Goal: Task Accomplishment & Management: Manage account settings

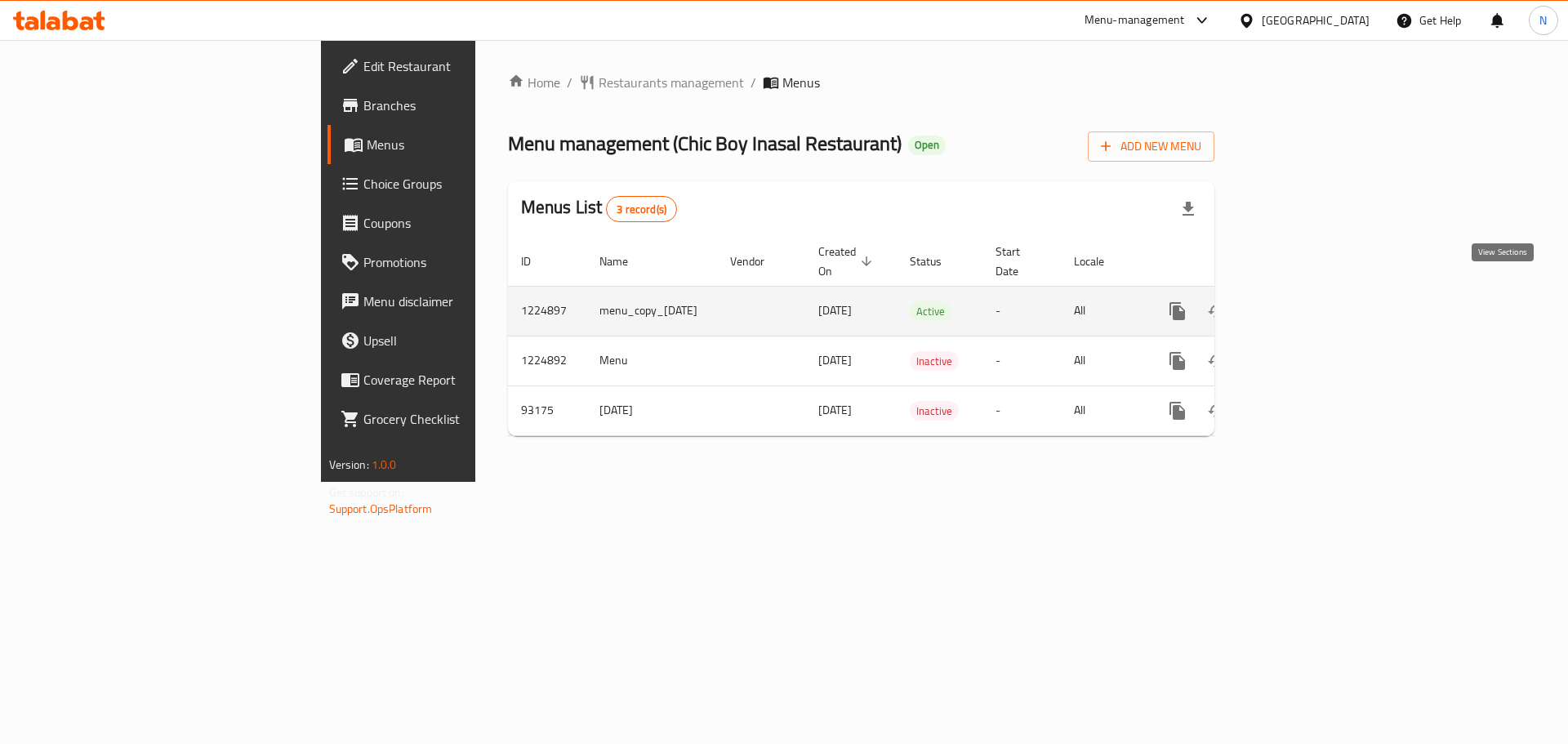
click at [1305, 301] on icon "enhanced table" at bounding box center [1295, 311] width 20 height 20
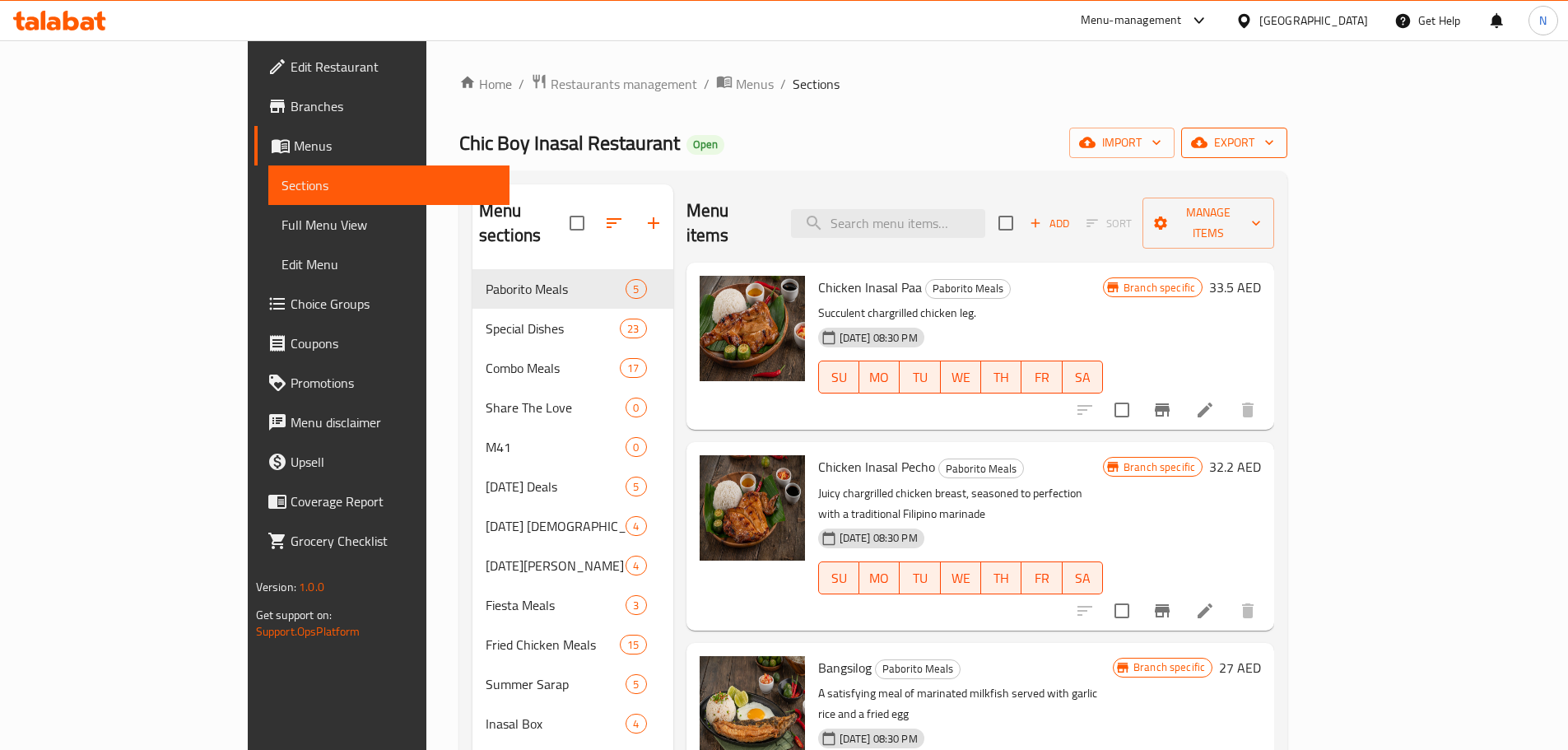
click at [1208, 151] on icon "button" at bounding box center [1199, 142] width 17 height 17
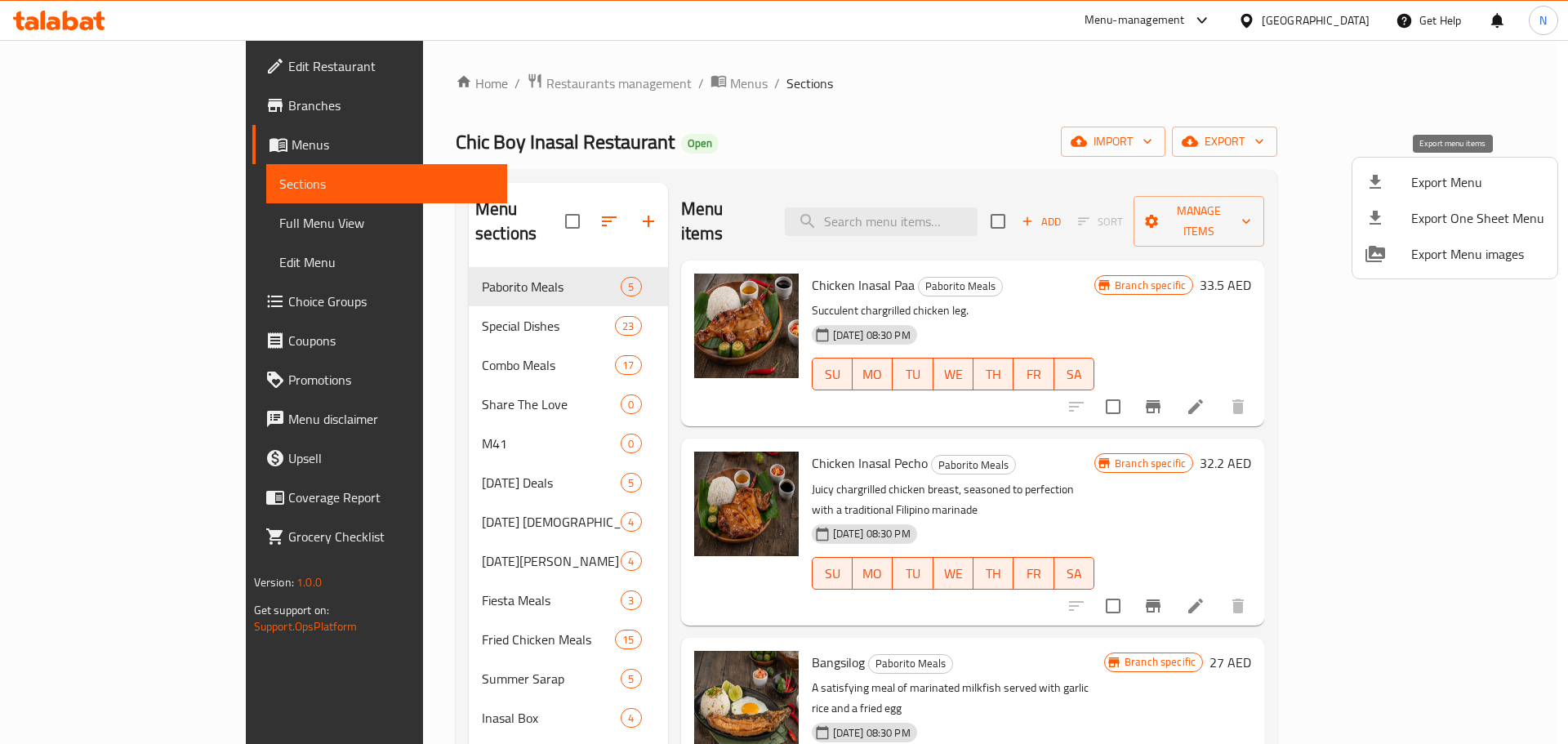
click at [1423, 189] on span "Export Menu" at bounding box center [1478, 182] width 133 height 20
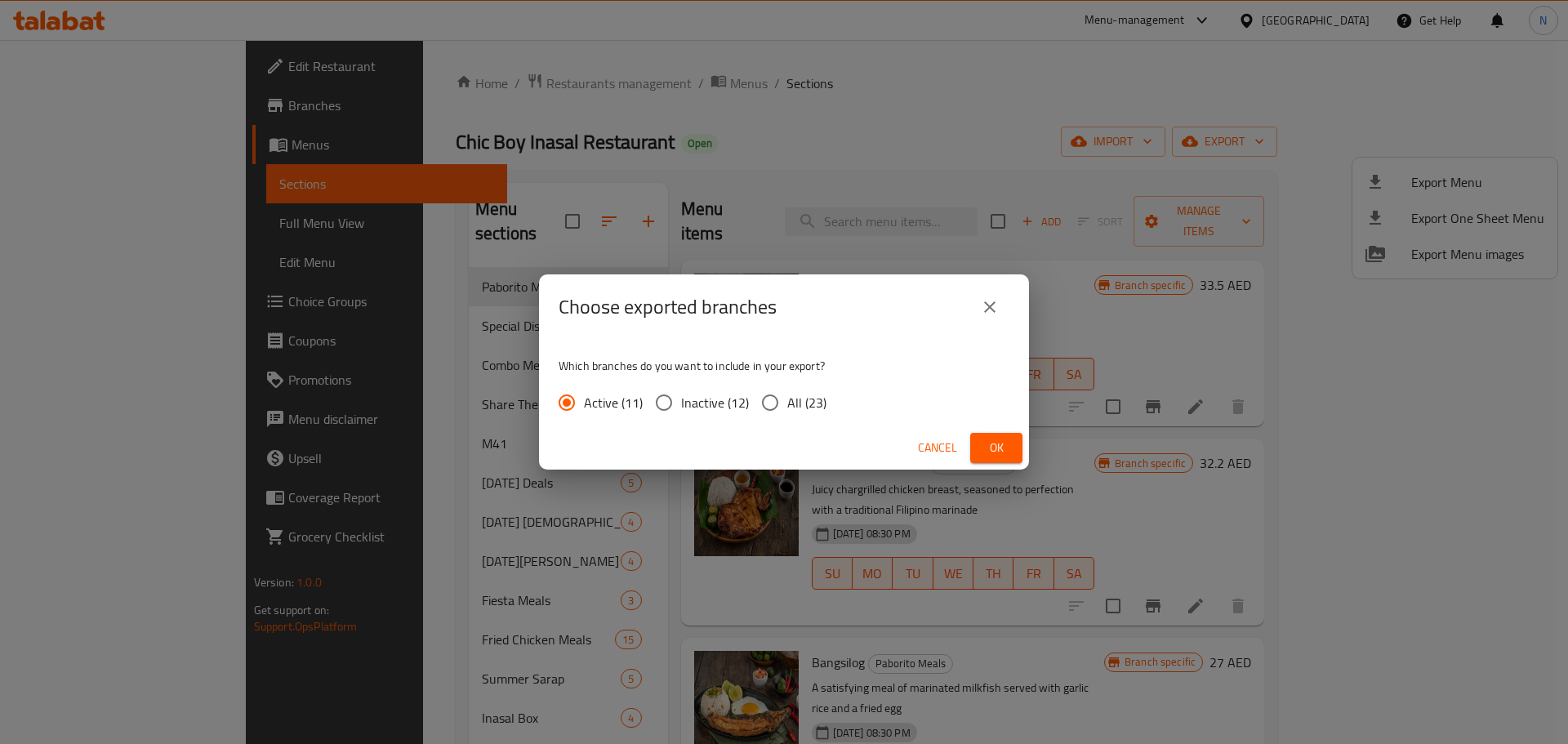
click at [1015, 450] on button "Ok" at bounding box center [996, 448] width 52 height 30
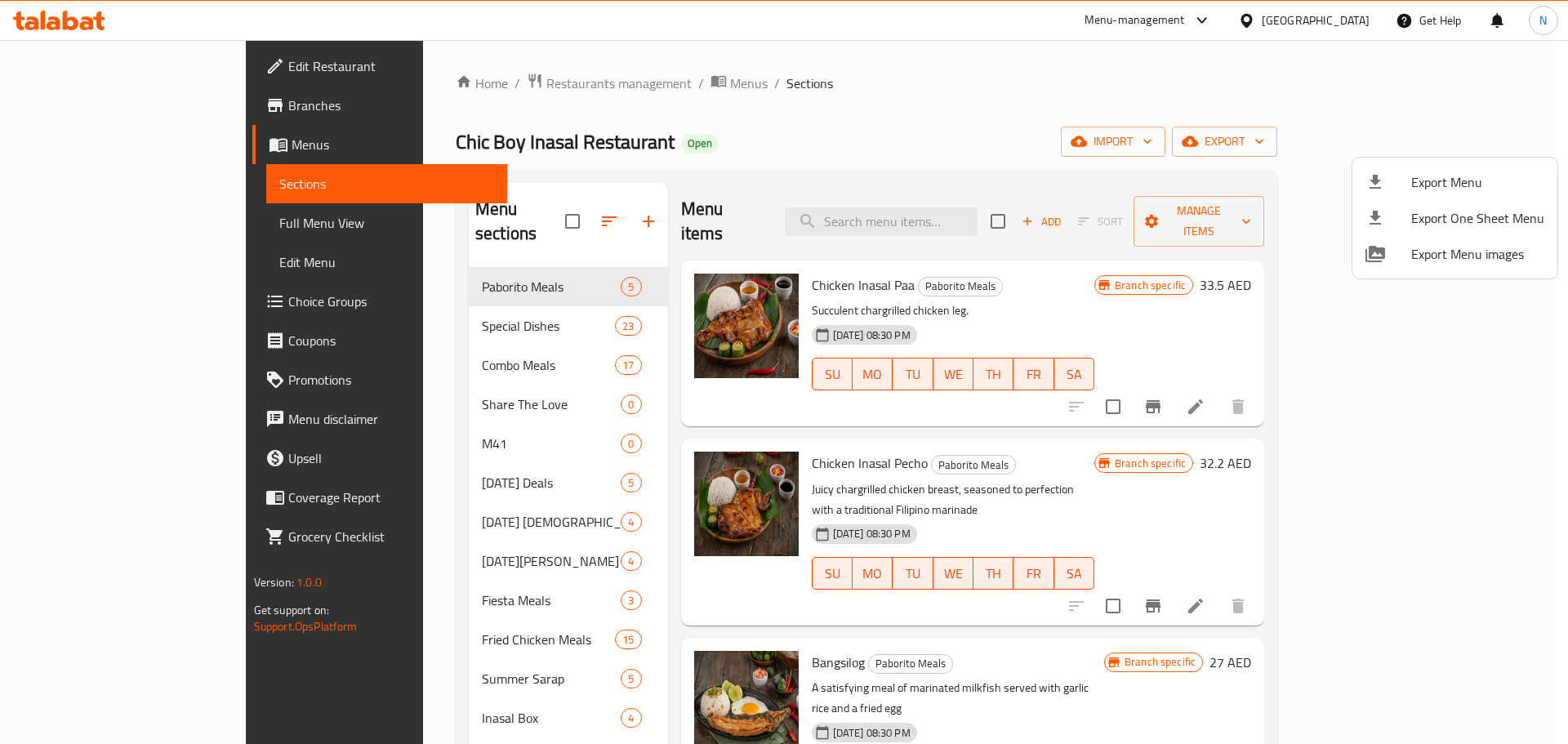
click at [117, 222] on div at bounding box center [784, 372] width 1568 height 744
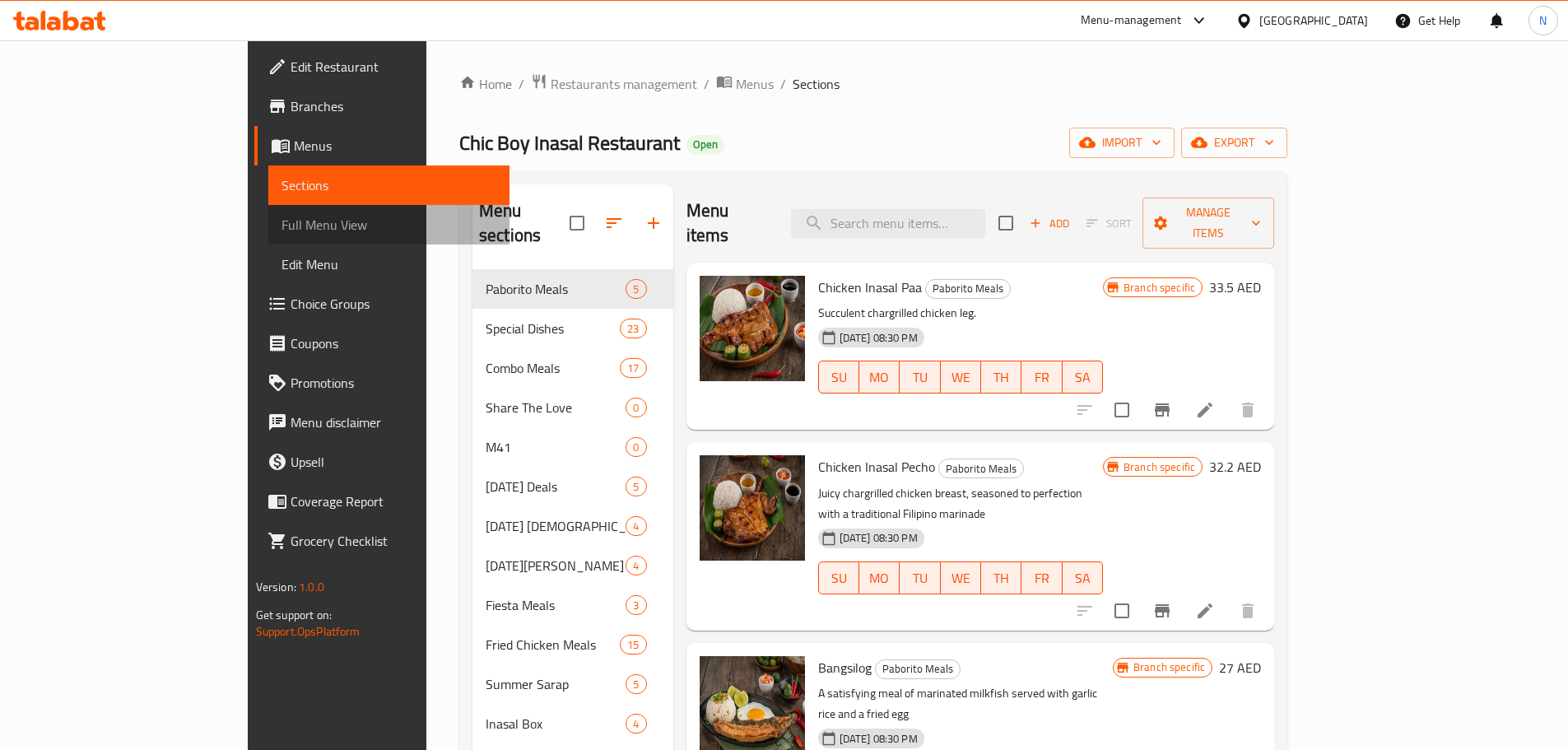
click at [282, 227] on span "Full Menu View" at bounding box center [389, 225] width 215 height 20
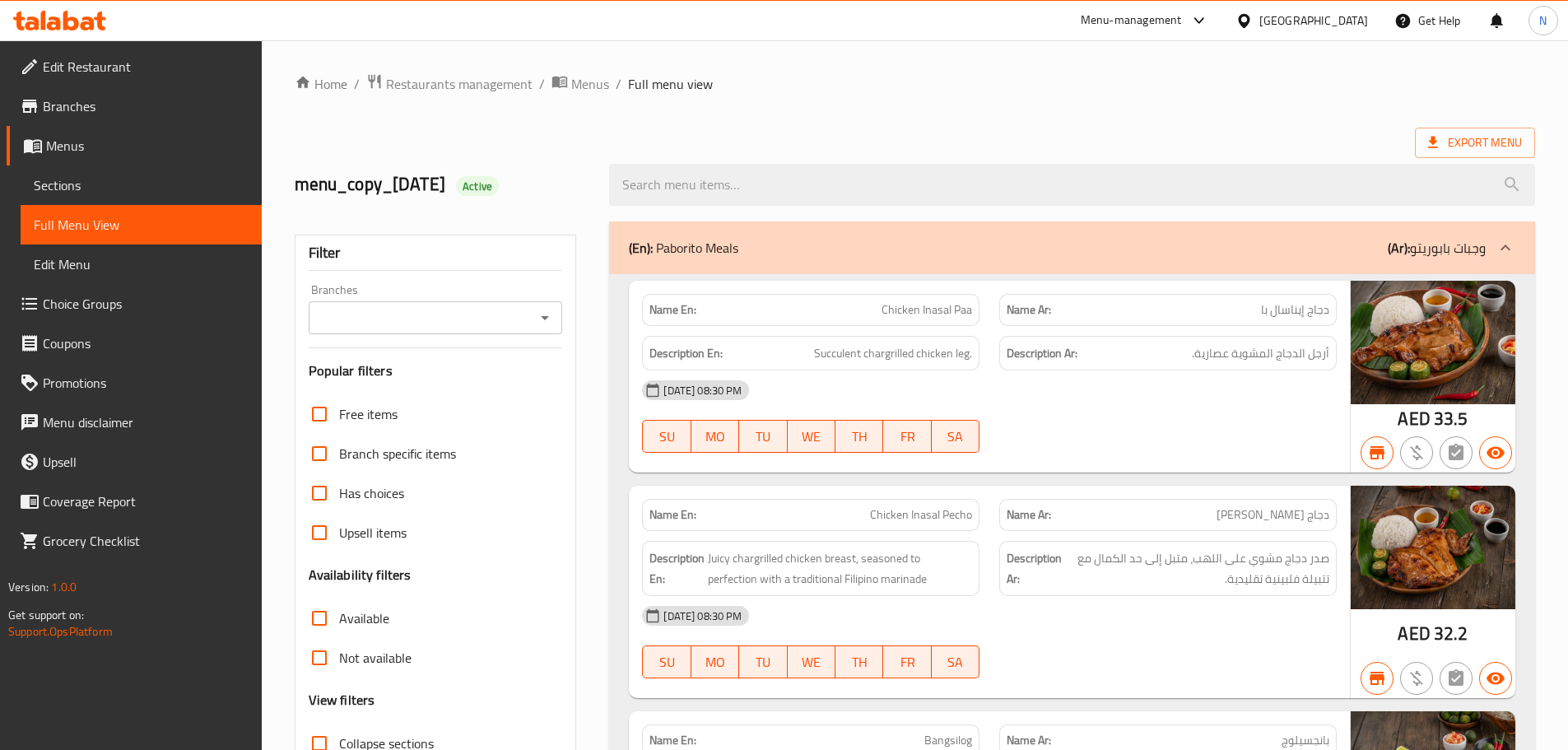
click at [448, 330] on div "Branches" at bounding box center [435, 317] width 254 height 33
click at [544, 318] on icon "Open" at bounding box center [545, 318] width 8 height 4
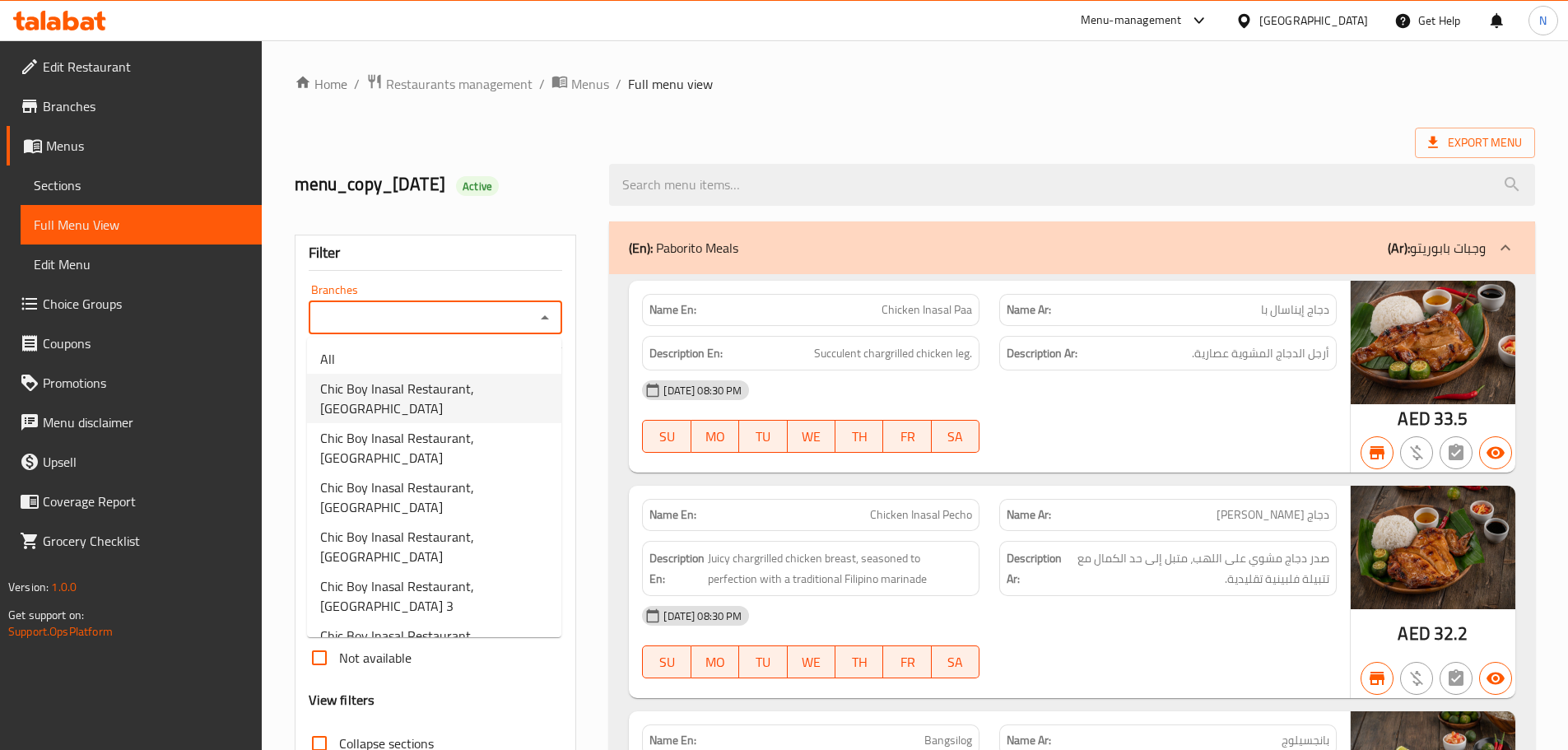
click at [723, 128] on div "Export Menu" at bounding box center [914, 143] width 1240 height 31
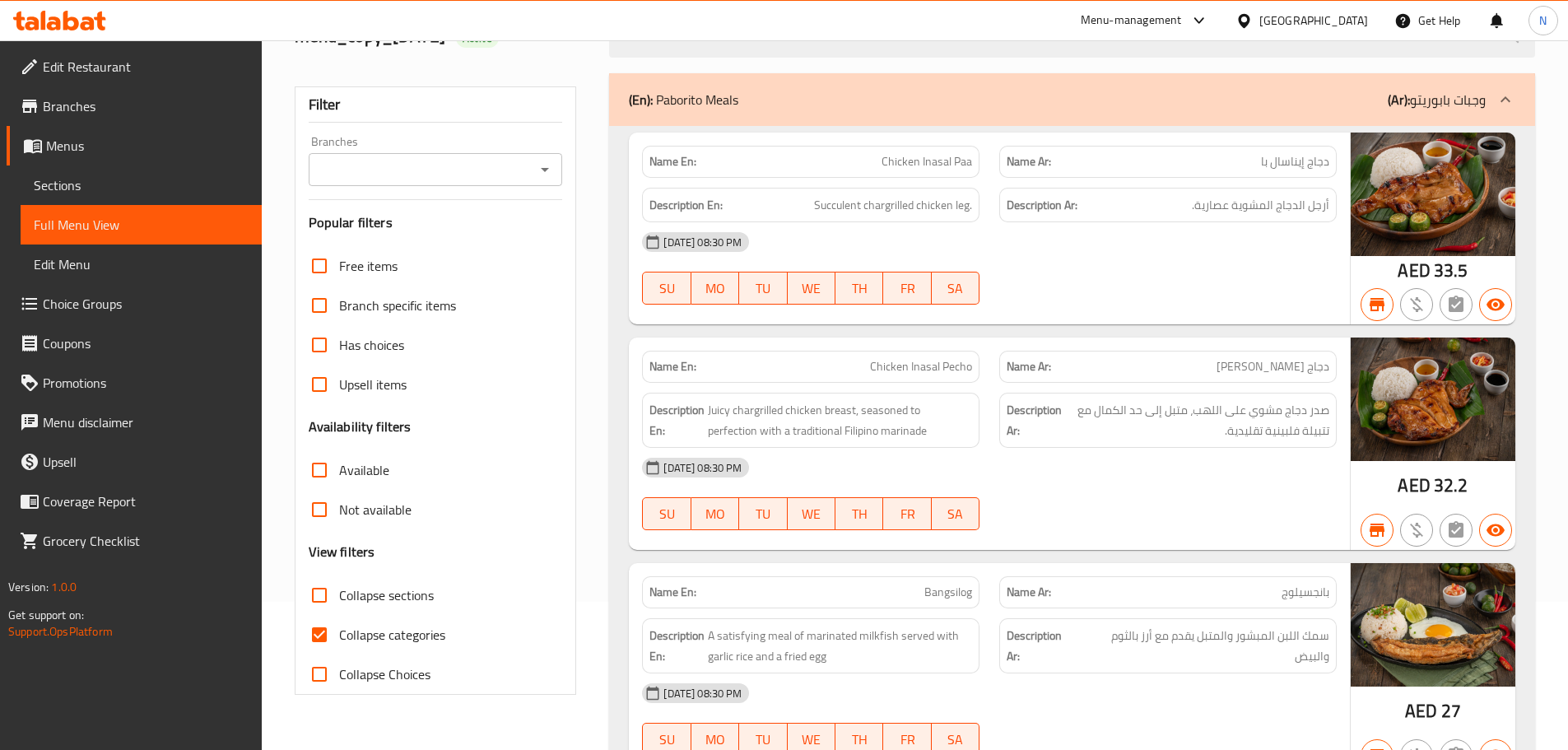
scroll to position [329, 0]
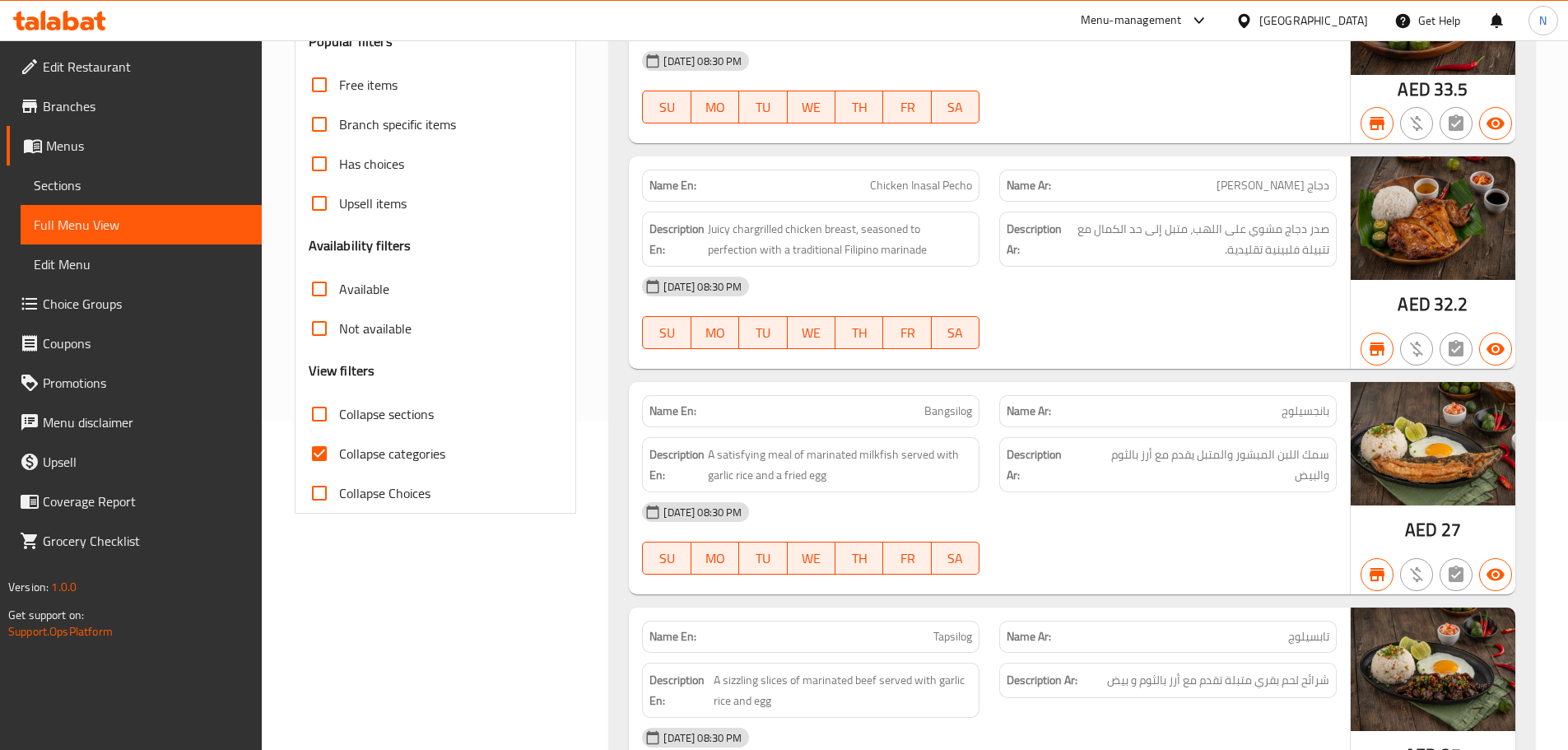
click at [321, 444] on input "Collapse categories" at bounding box center [319, 453] width 39 height 39
checkbox input "false"
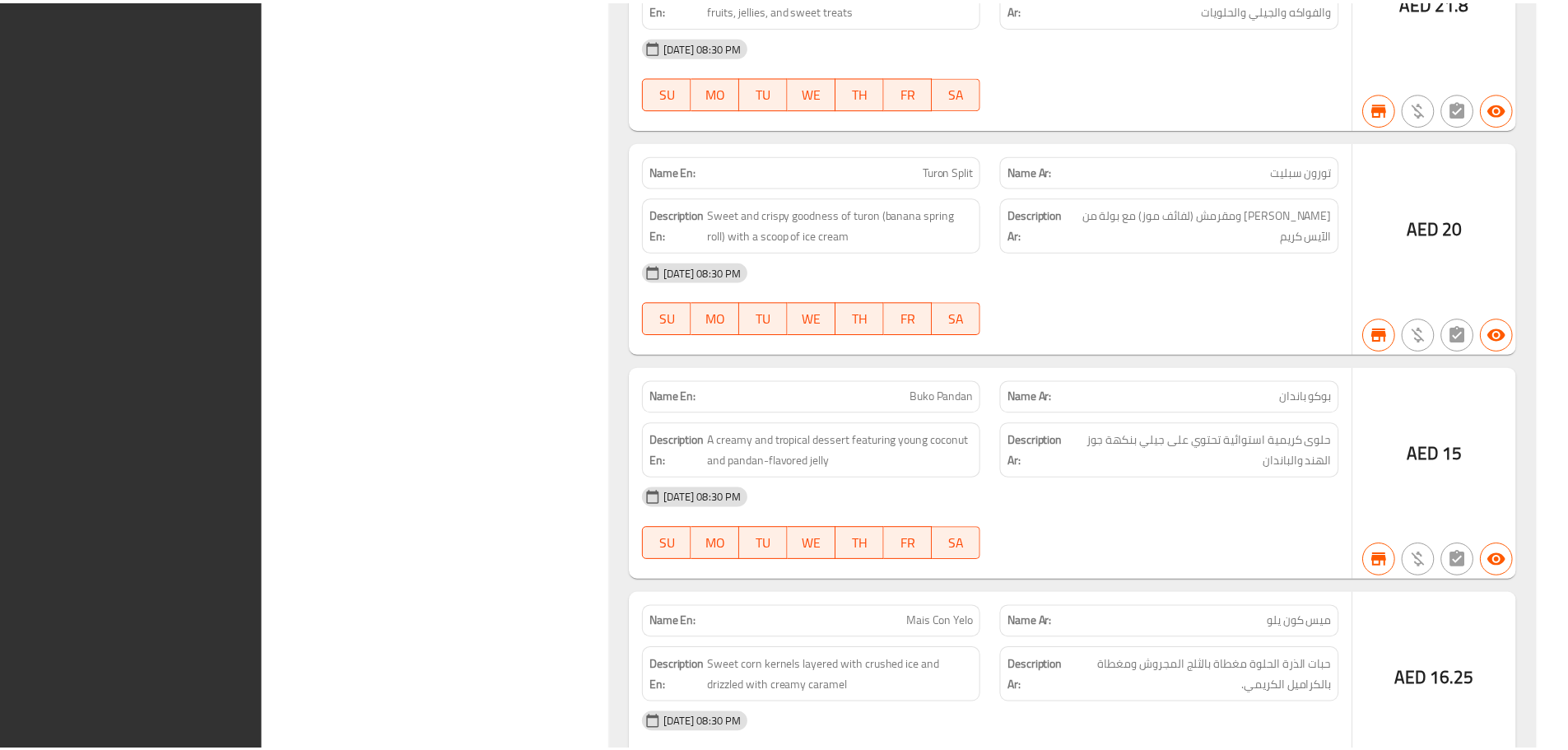
scroll to position [35532, 0]
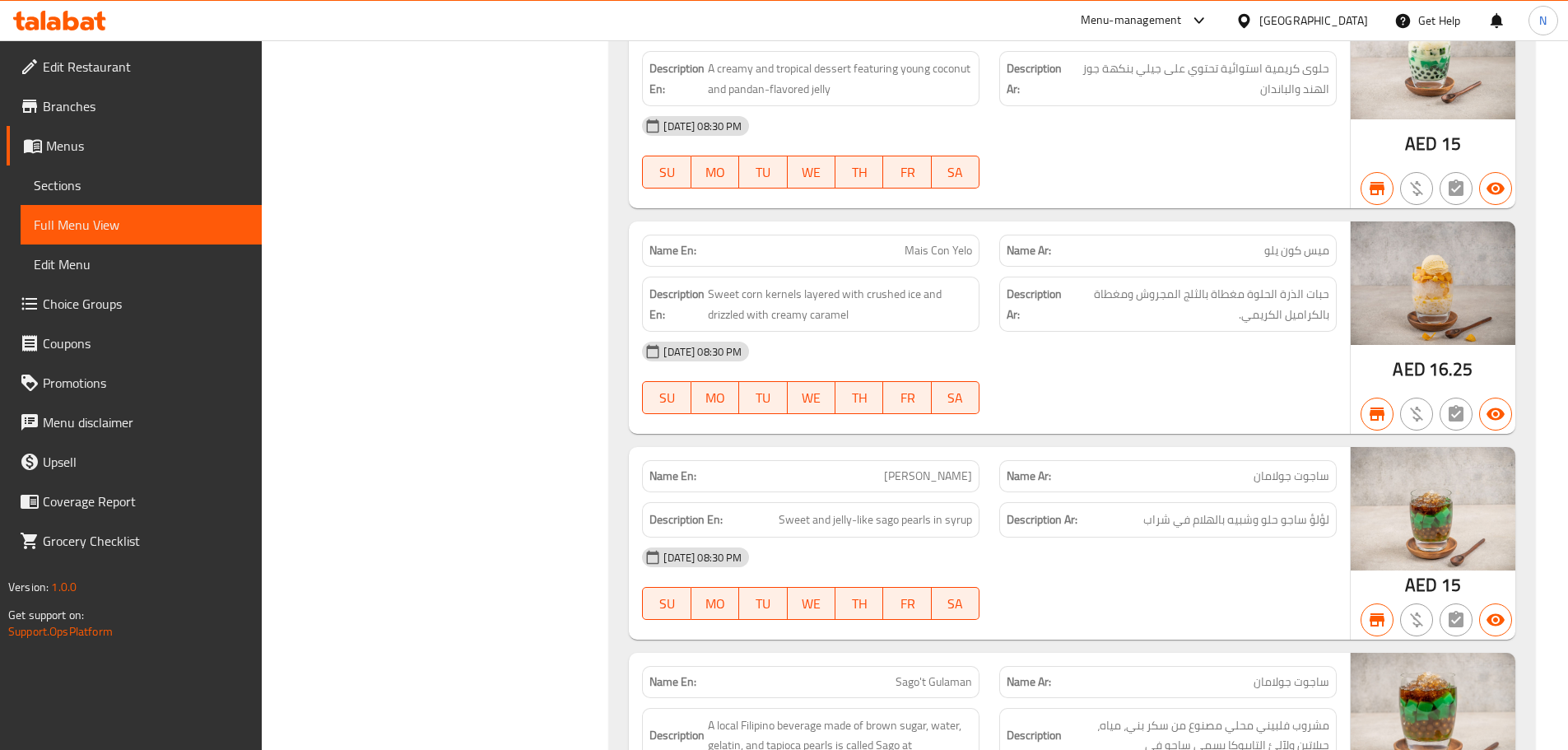
drag, startPoint x: 99, startPoint y: 138, endPoint x: 93, endPoint y: 148, distance: 11.7
click at [99, 138] on span "Menus" at bounding box center [148, 146] width 203 height 20
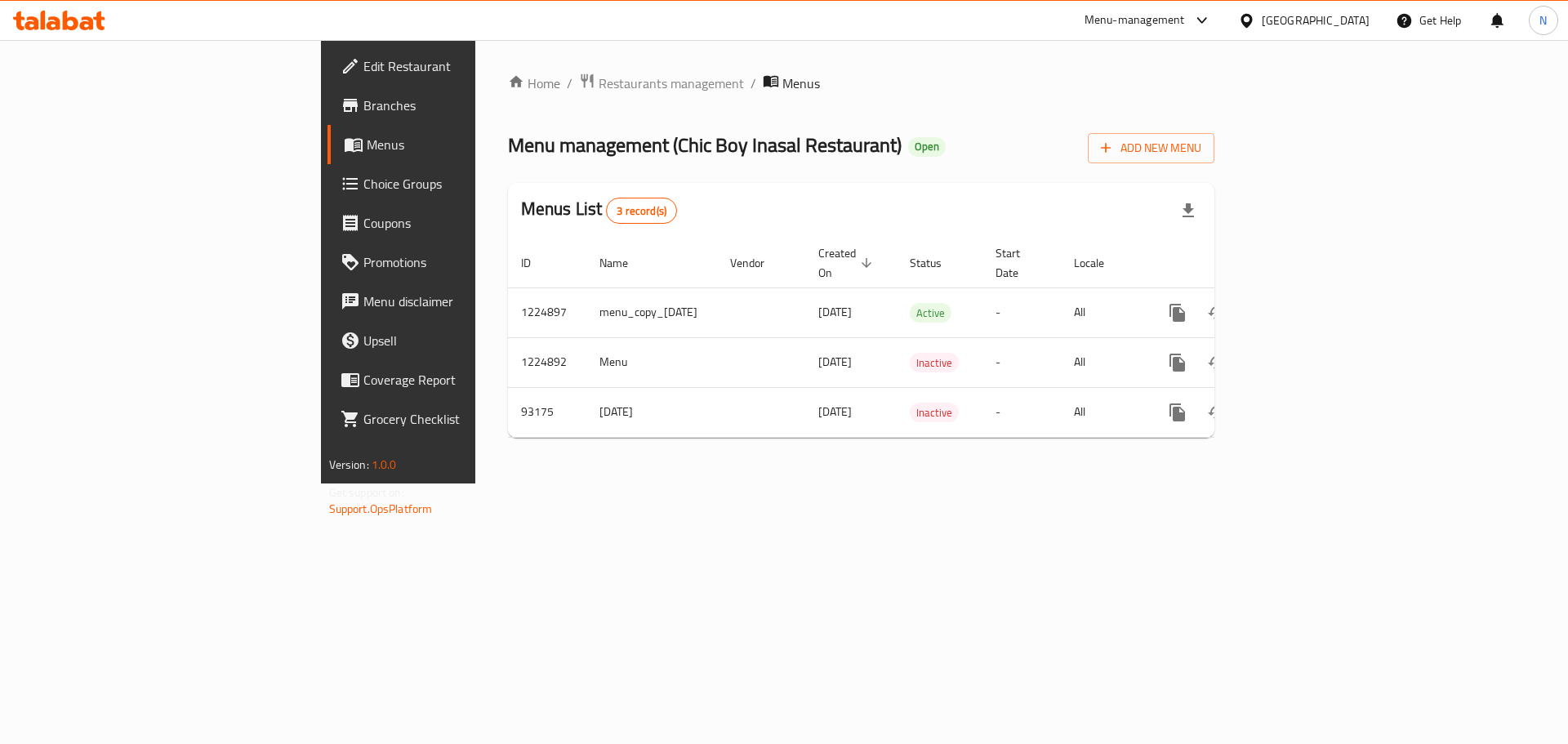
click at [364, 103] on span "Branches" at bounding box center [466, 106] width 206 height 20
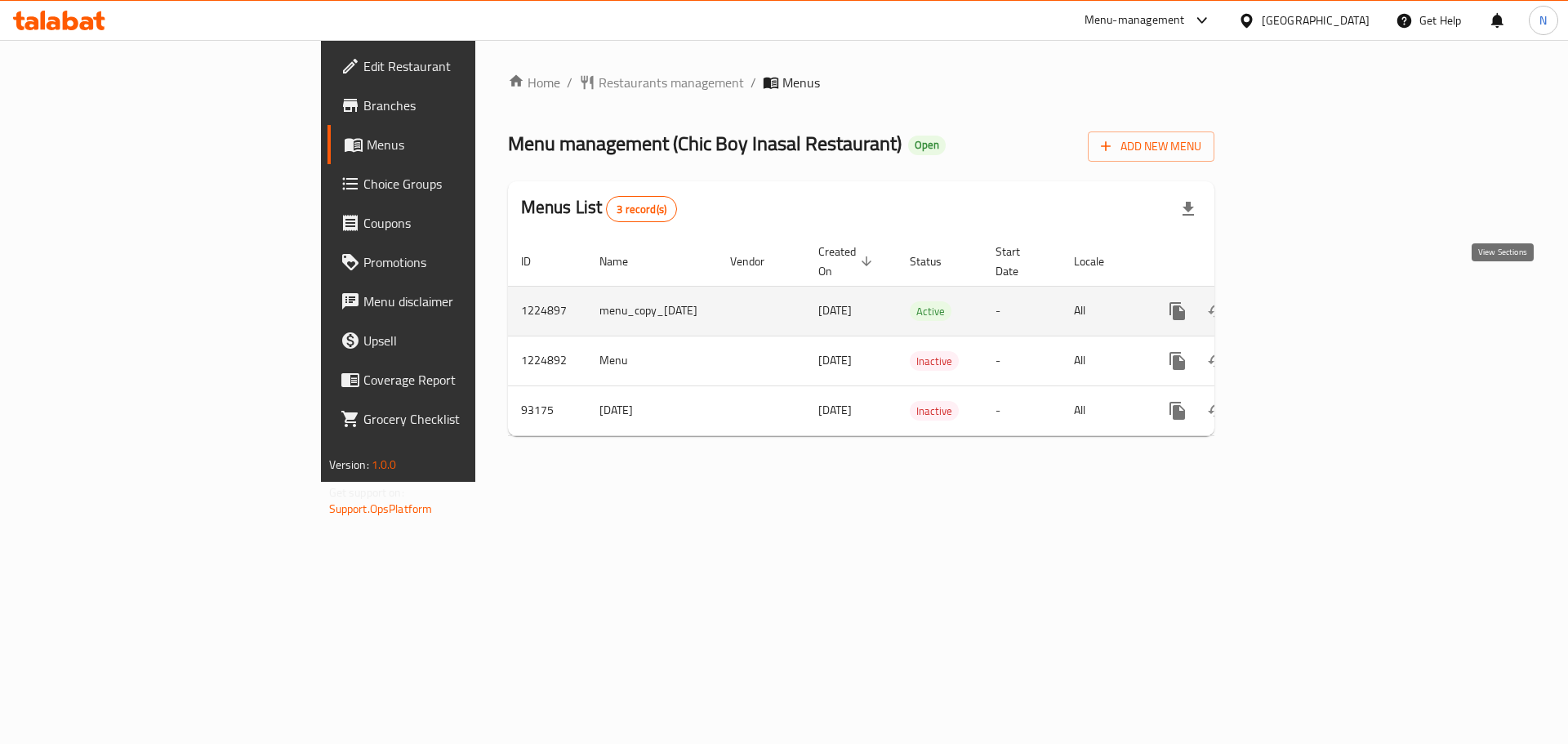
click at [1305, 301] on icon "enhanced table" at bounding box center [1295, 311] width 20 height 20
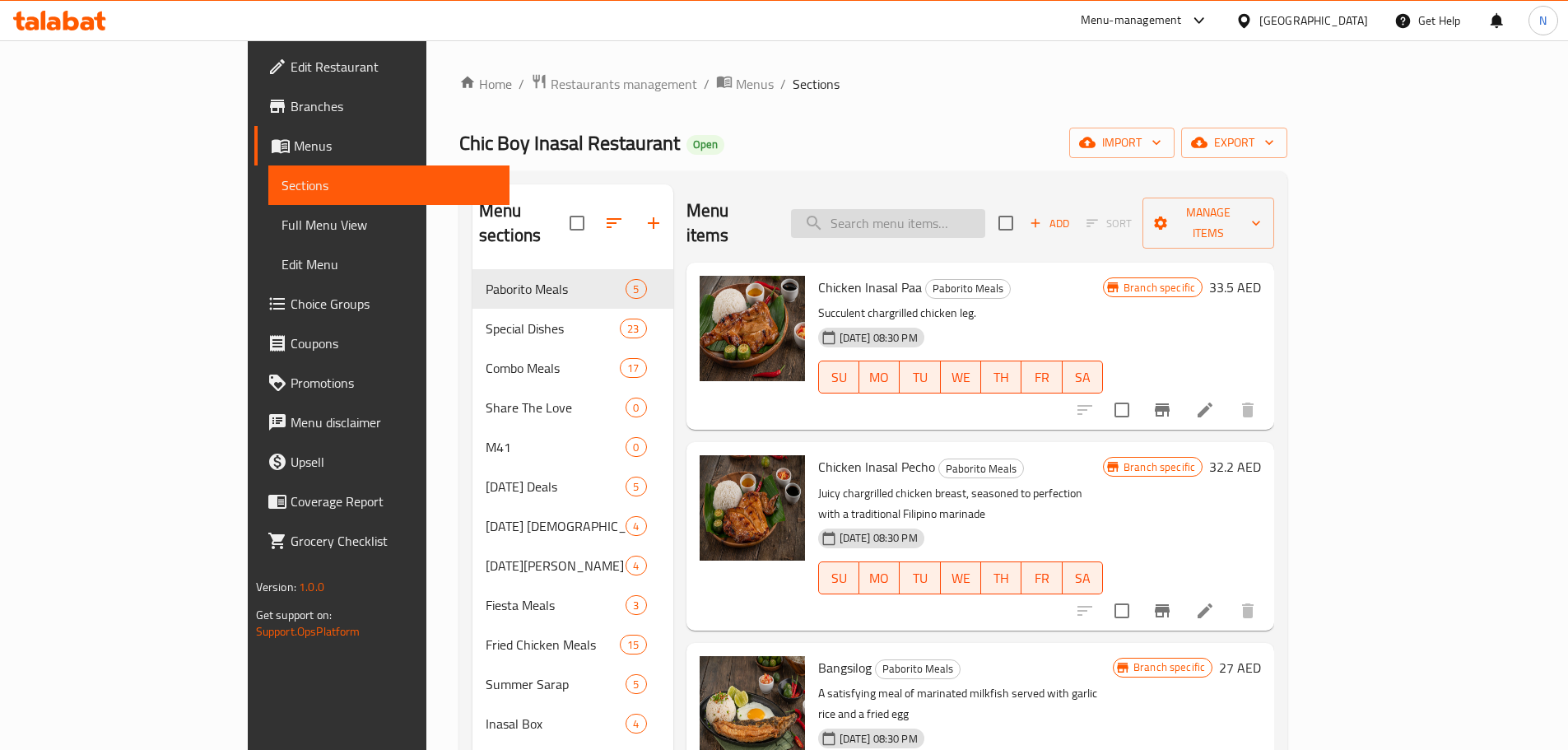
click at [982, 209] on input "search" at bounding box center [887, 223] width 194 height 29
paste input "Taro"
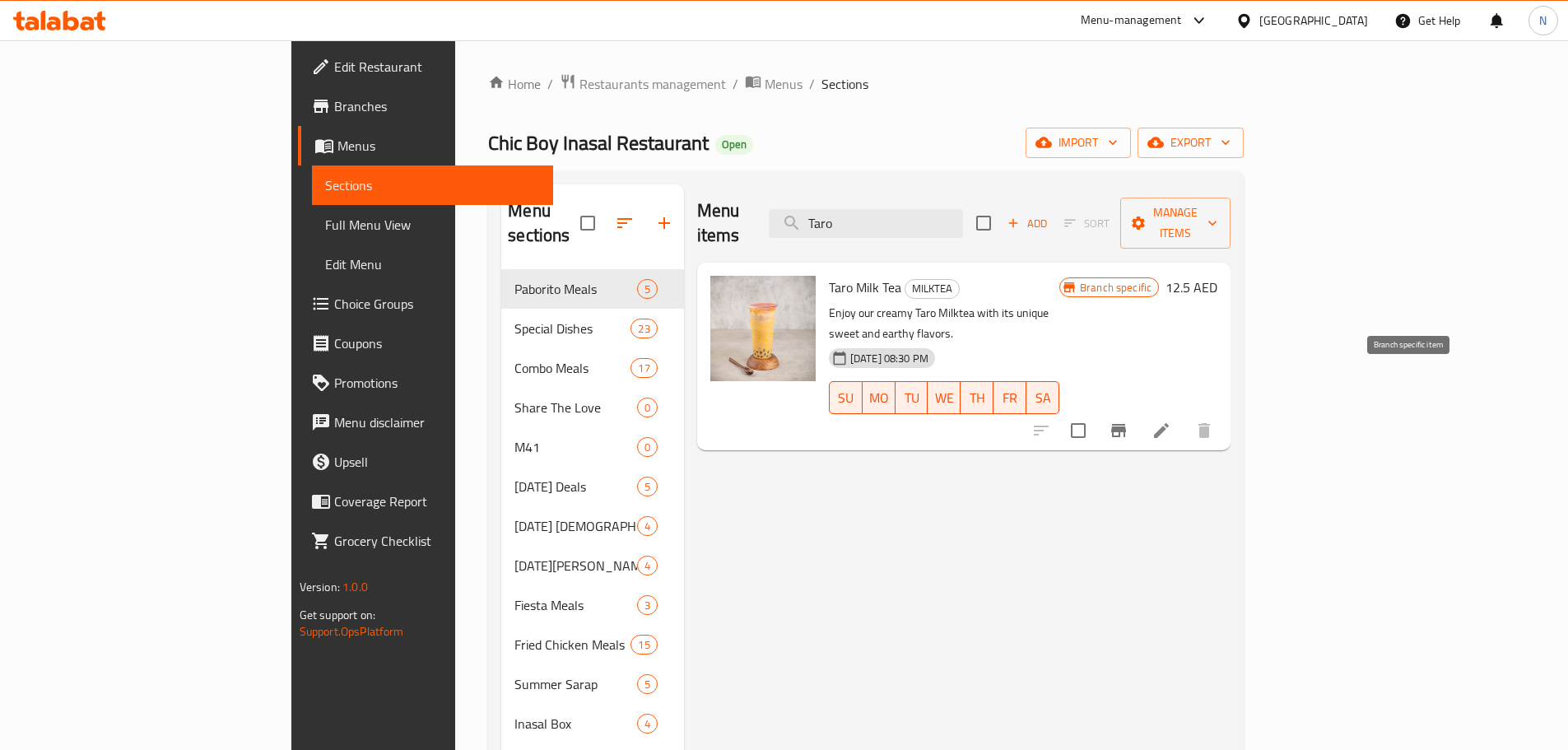
type input "Taro"
click at [1126, 424] on icon "Branch-specific-item" at bounding box center [1118, 430] width 15 height 13
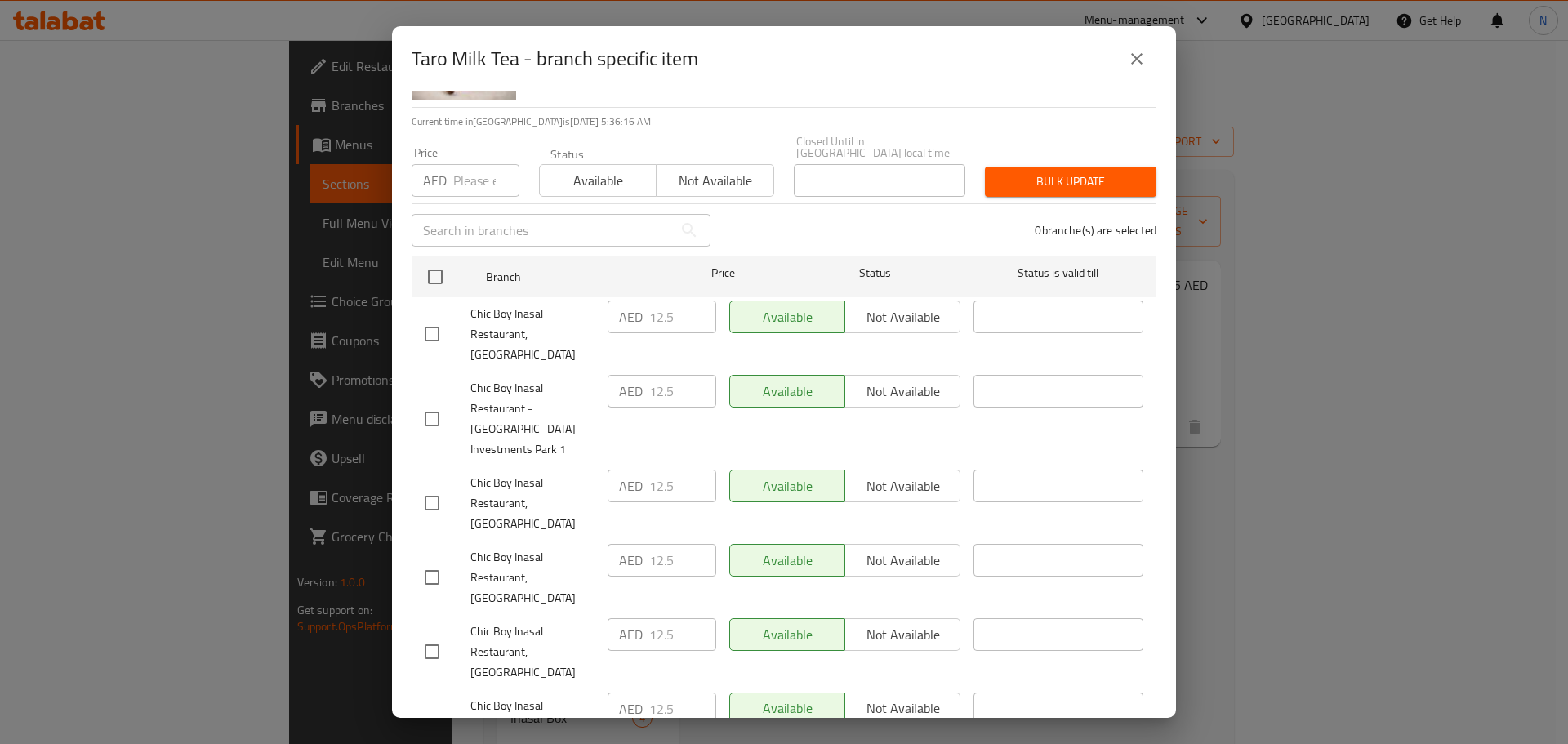
scroll to position [82, 0]
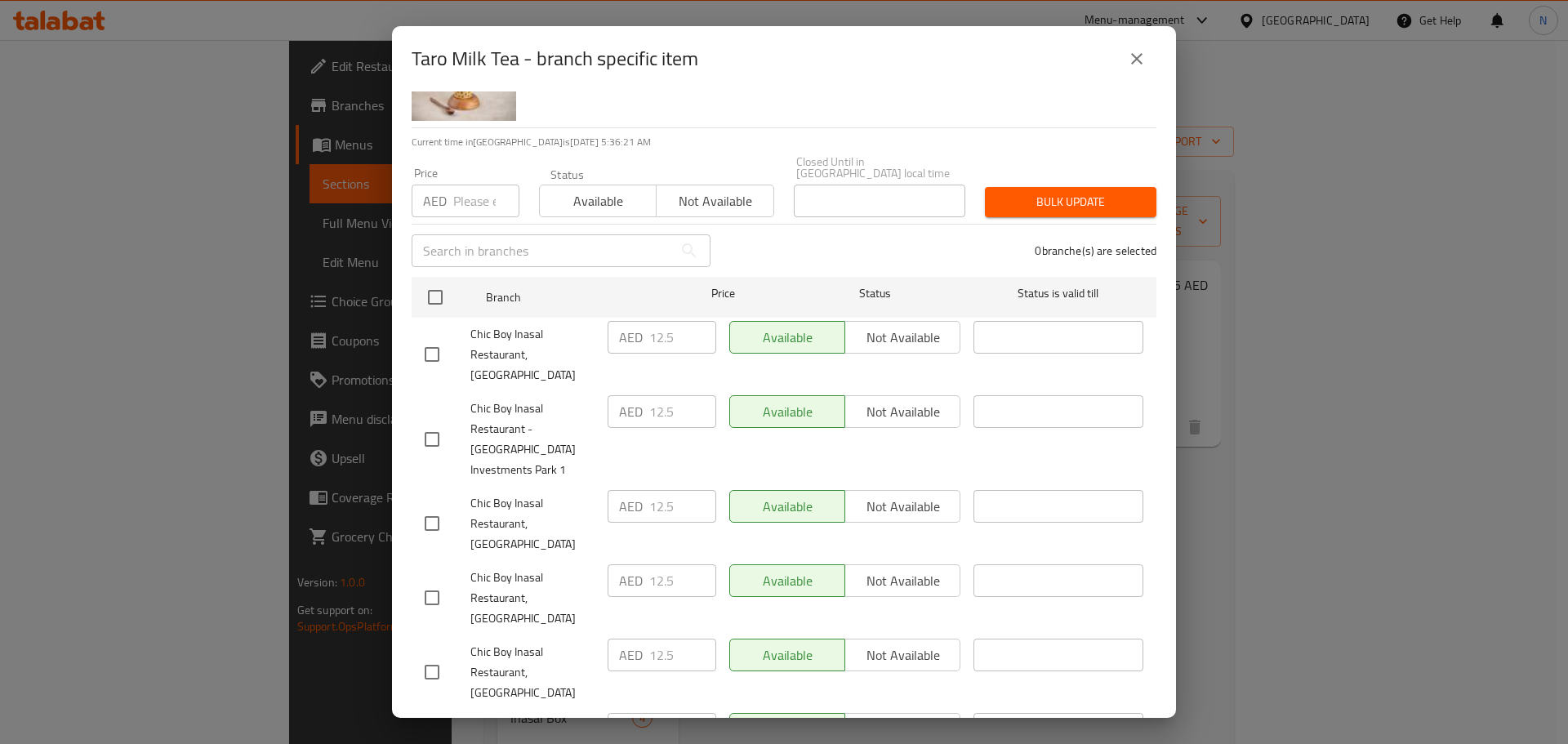
click at [452, 197] on div "AED Price" at bounding box center [465, 200] width 108 height 32
click at [469, 205] on input "number" at bounding box center [487, 200] width 66 height 32
paste input "18.625"
type input "18.625"
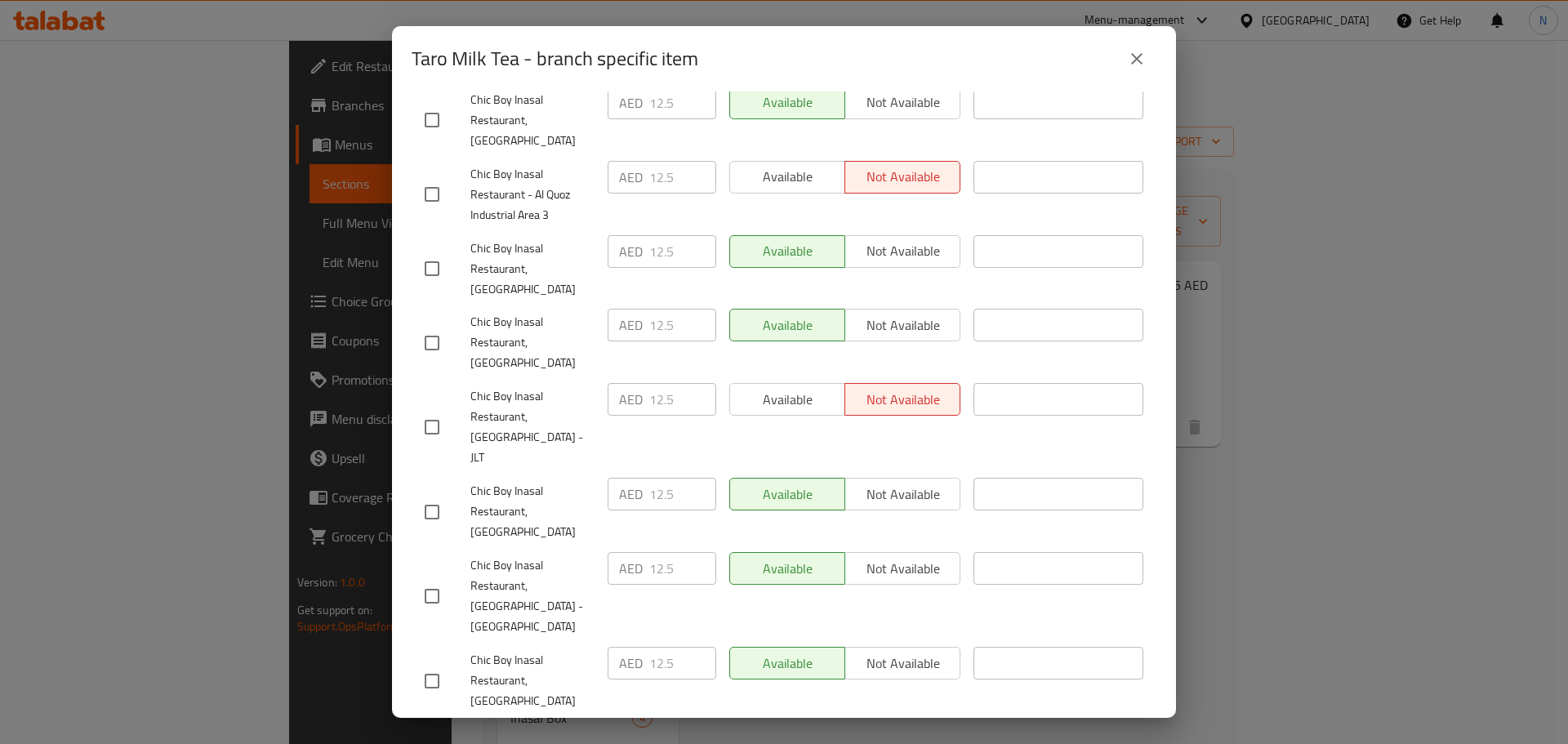
scroll to position [1189, 0]
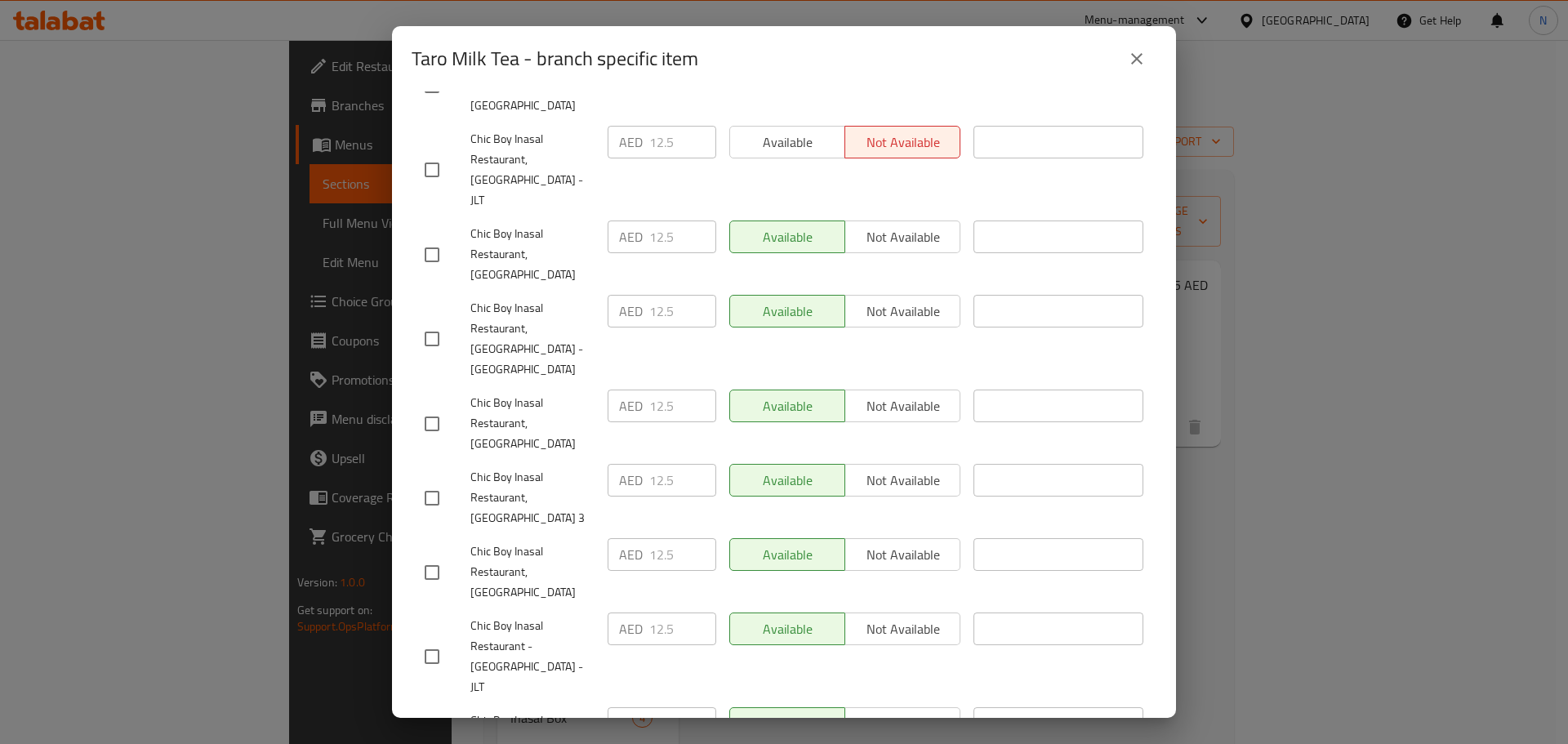
click at [425, 481] on input "checkbox" at bounding box center [431, 498] width 34 height 34
checkbox input "true"
click at [431, 555] on input "checkbox" at bounding box center [431, 572] width 34 height 34
checkbox input "true"
click at [432, 639] on input "checkbox" at bounding box center [431, 656] width 34 height 34
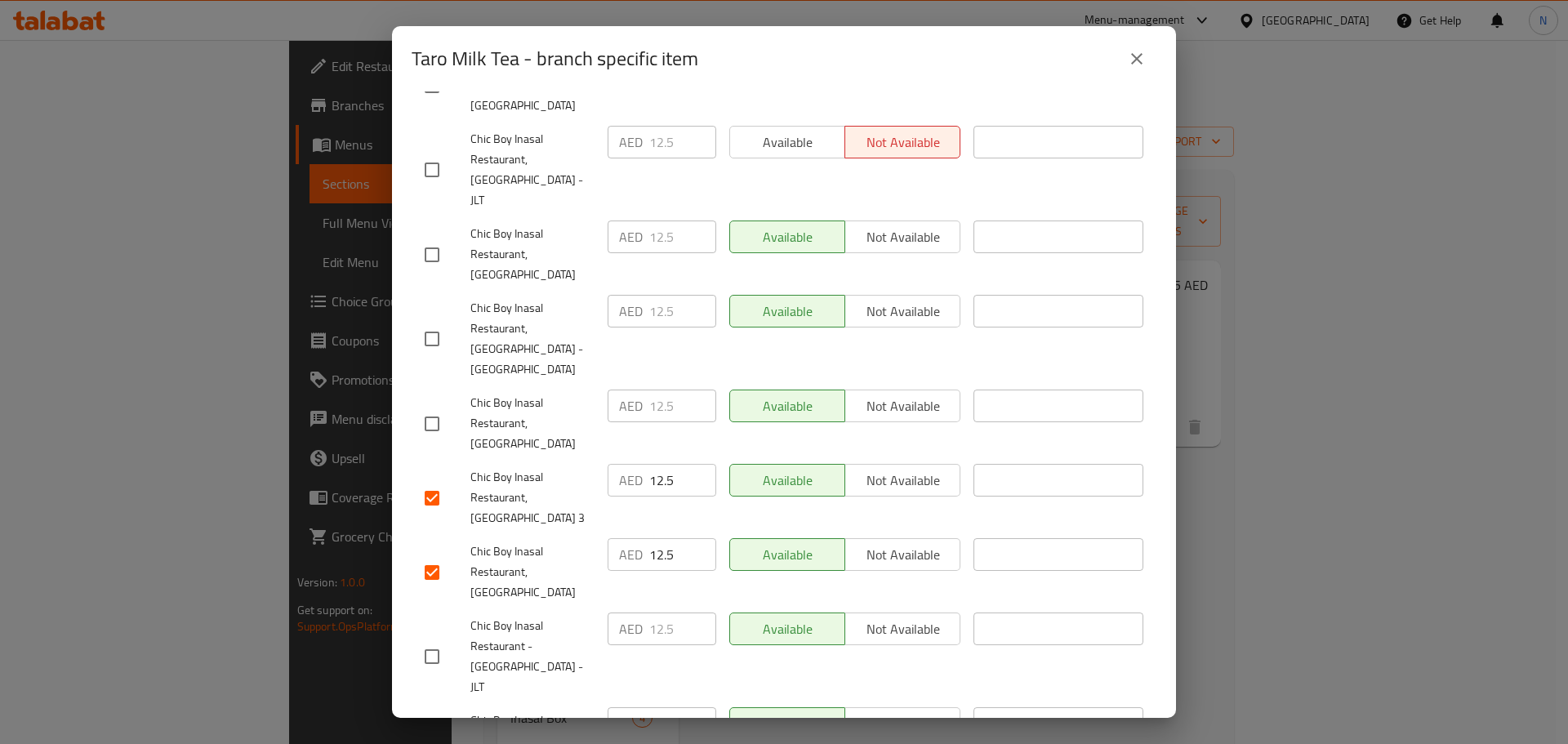
checkbox input "true"
click at [426, 555] on input "checkbox" at bounding box center [431, 572] width 34 height 34
checkbox input "false"
click at [430, 724] on input "checkbox" at bounding box center [431, 741] width 34 height 34
checkbox input "true"
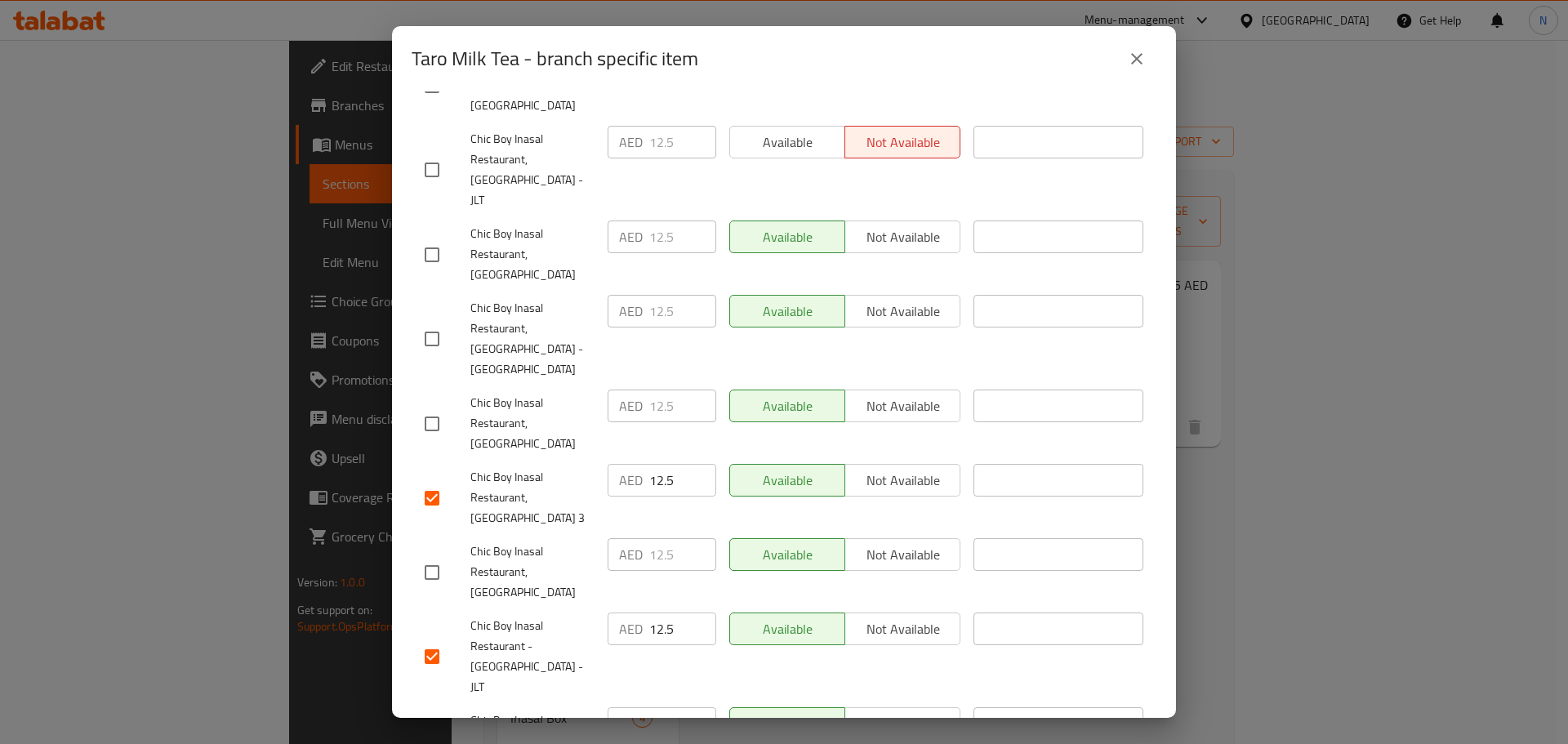
checkbox input "true"
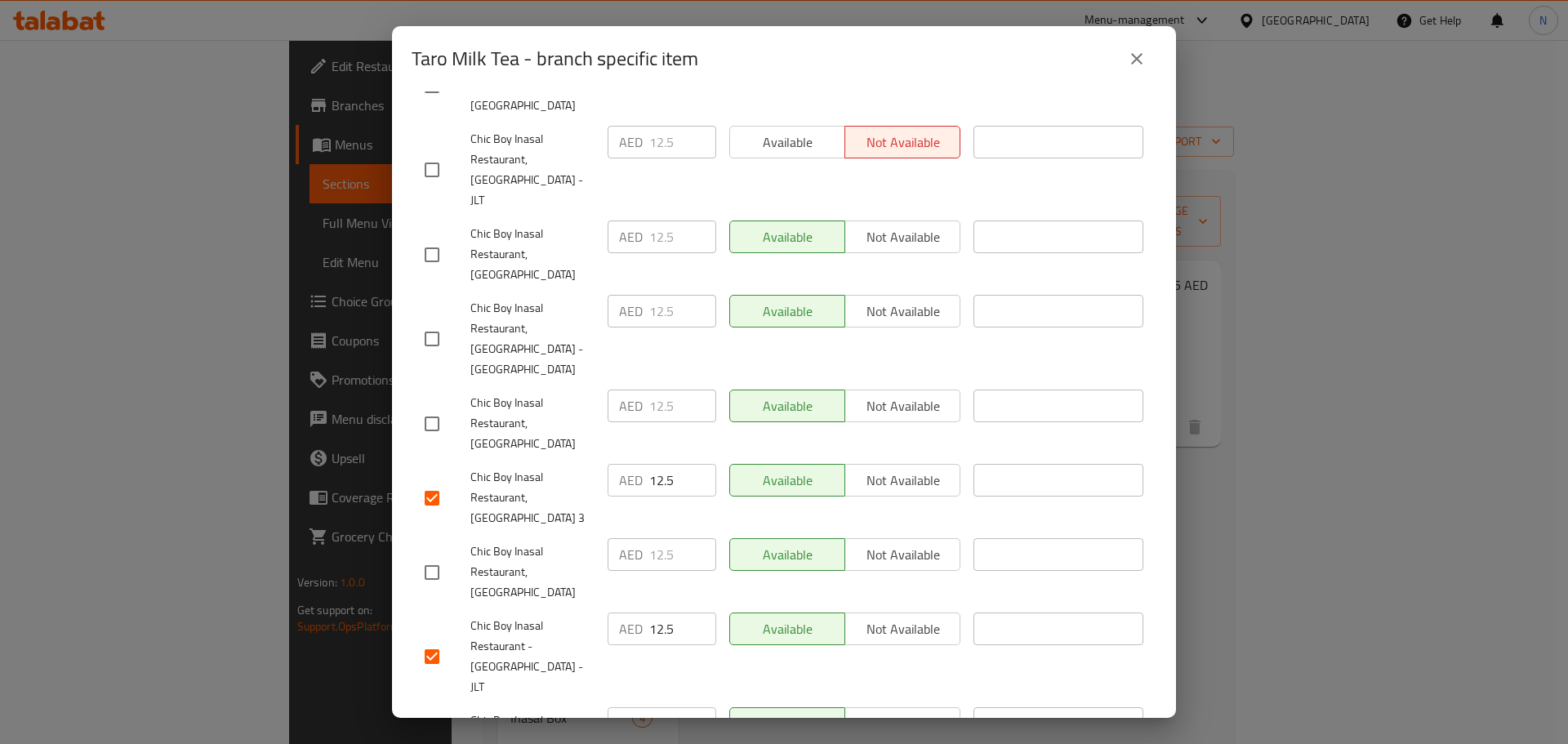
checkbox input "true"
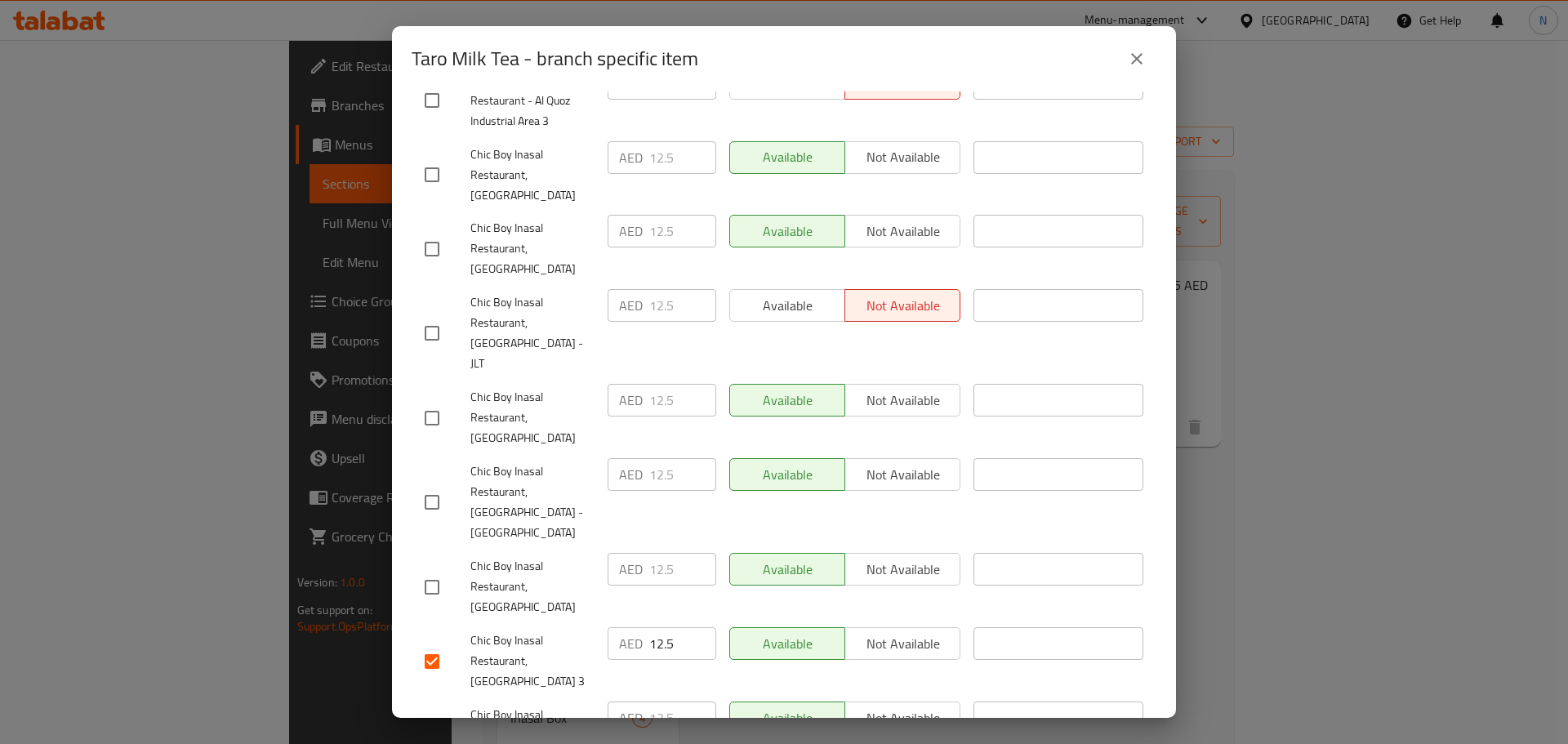
click at [424, 570] on input "checkbox" at bounding box center [431, 587] width 34 height 34
checkbox input "true"
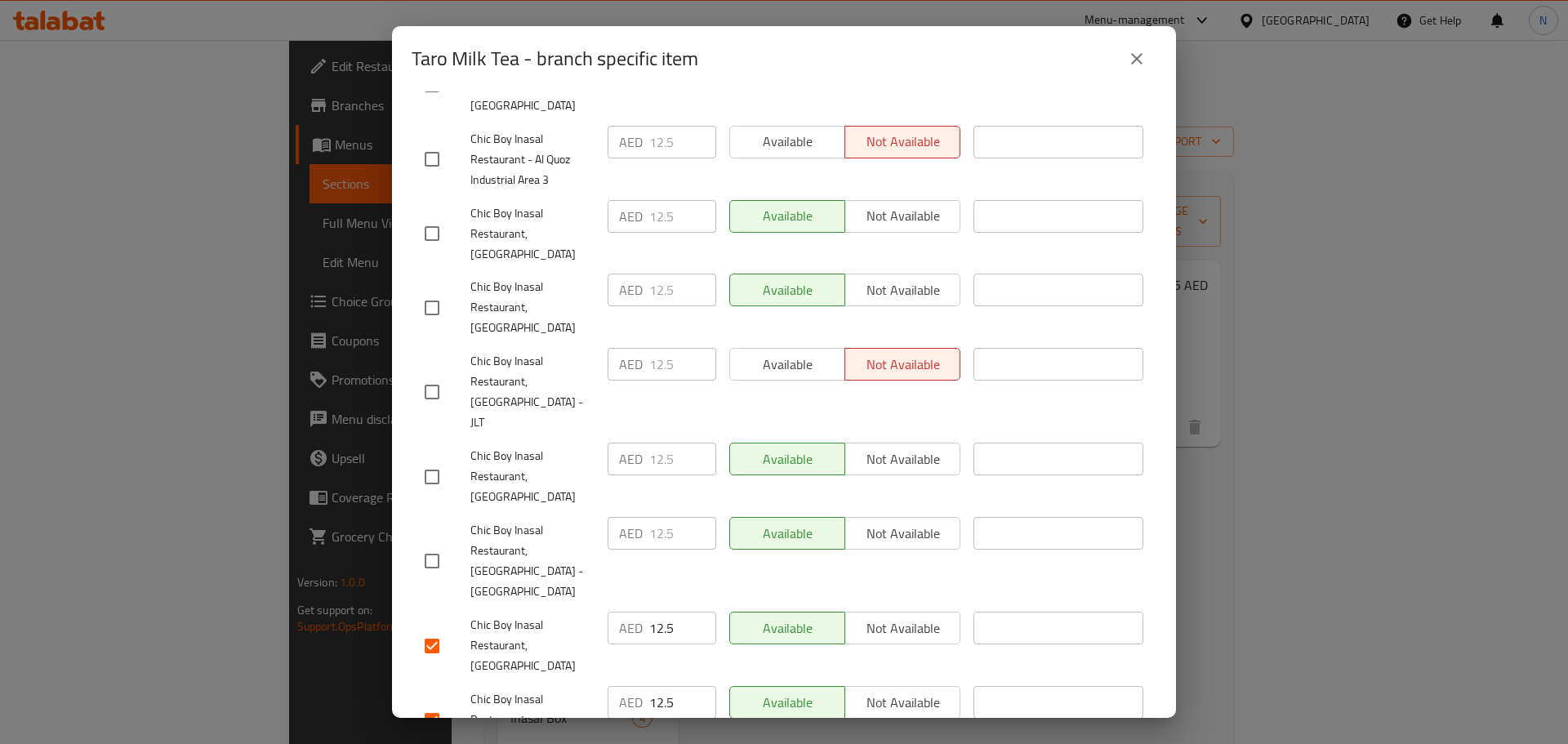
scroll to position [943, 0]
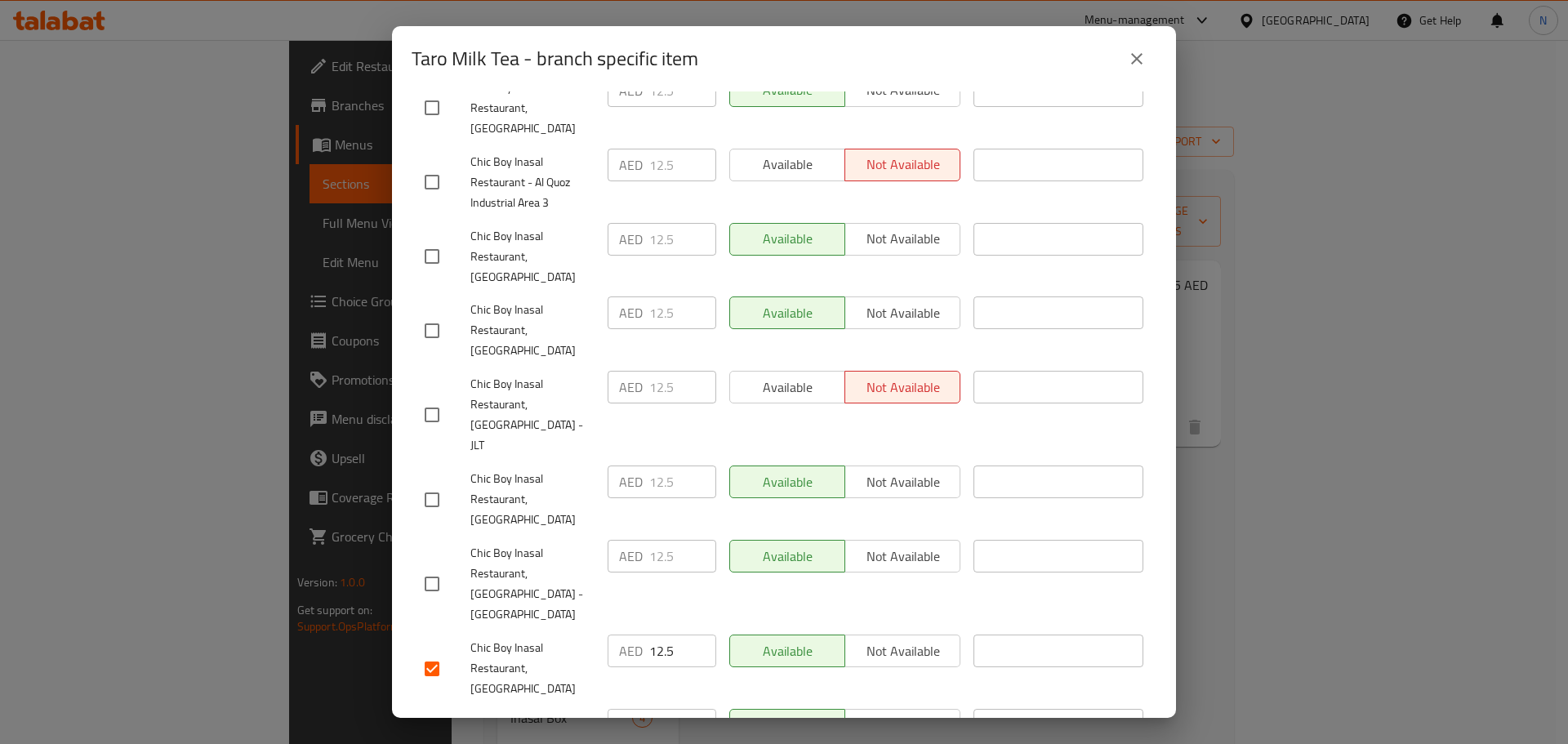
click at [432, 567] on input "checkbox" at bounding box center [431, 584] width 34 height 34
checkbox input "true"
click at [442, 483] on input "checkbox" at bounding box center [431, 500] width 34 height 34
checkbox input "true"
click at [430, 398] on input "checkbox" at bounding box center [431, 415] width 34 height 34
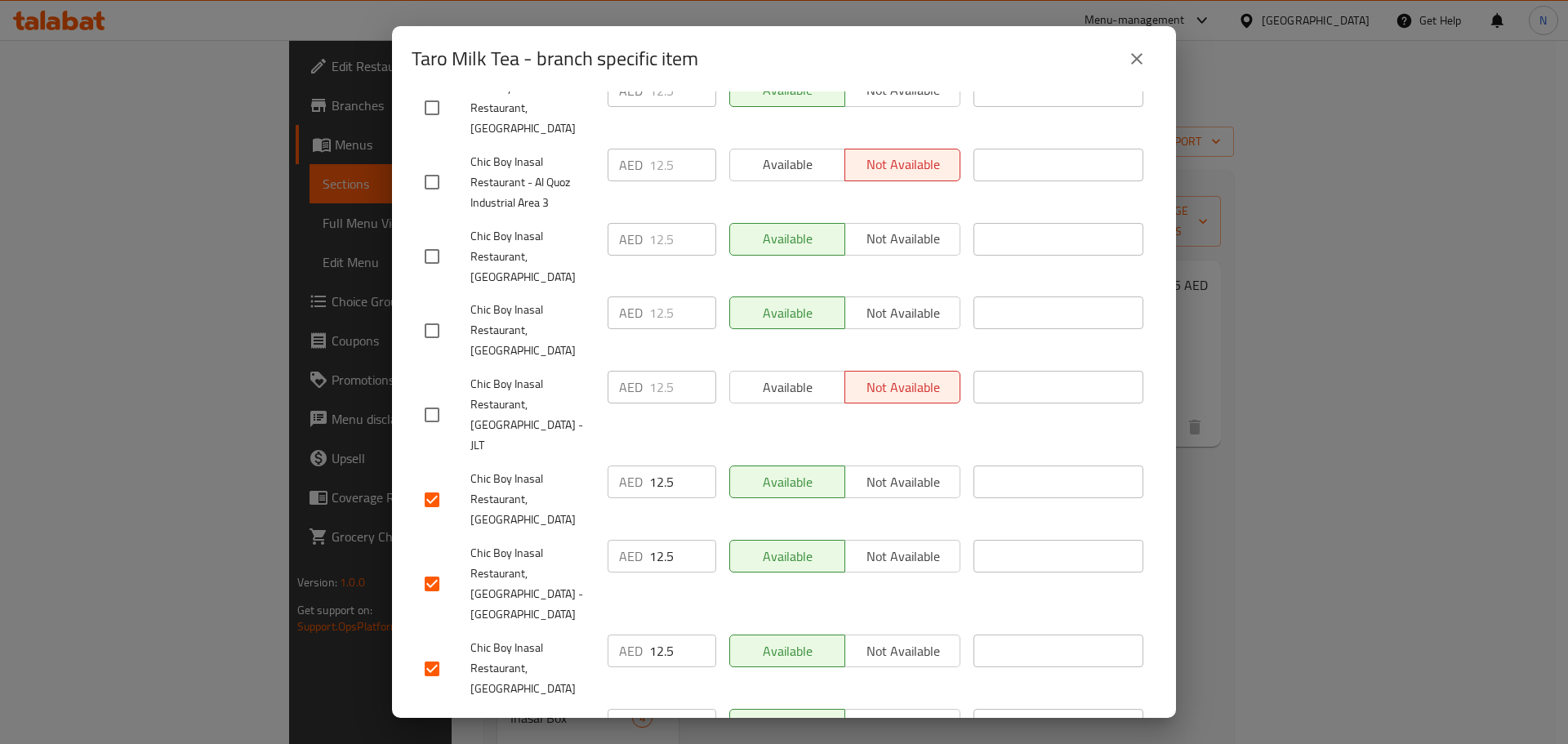
checkbox input "true"
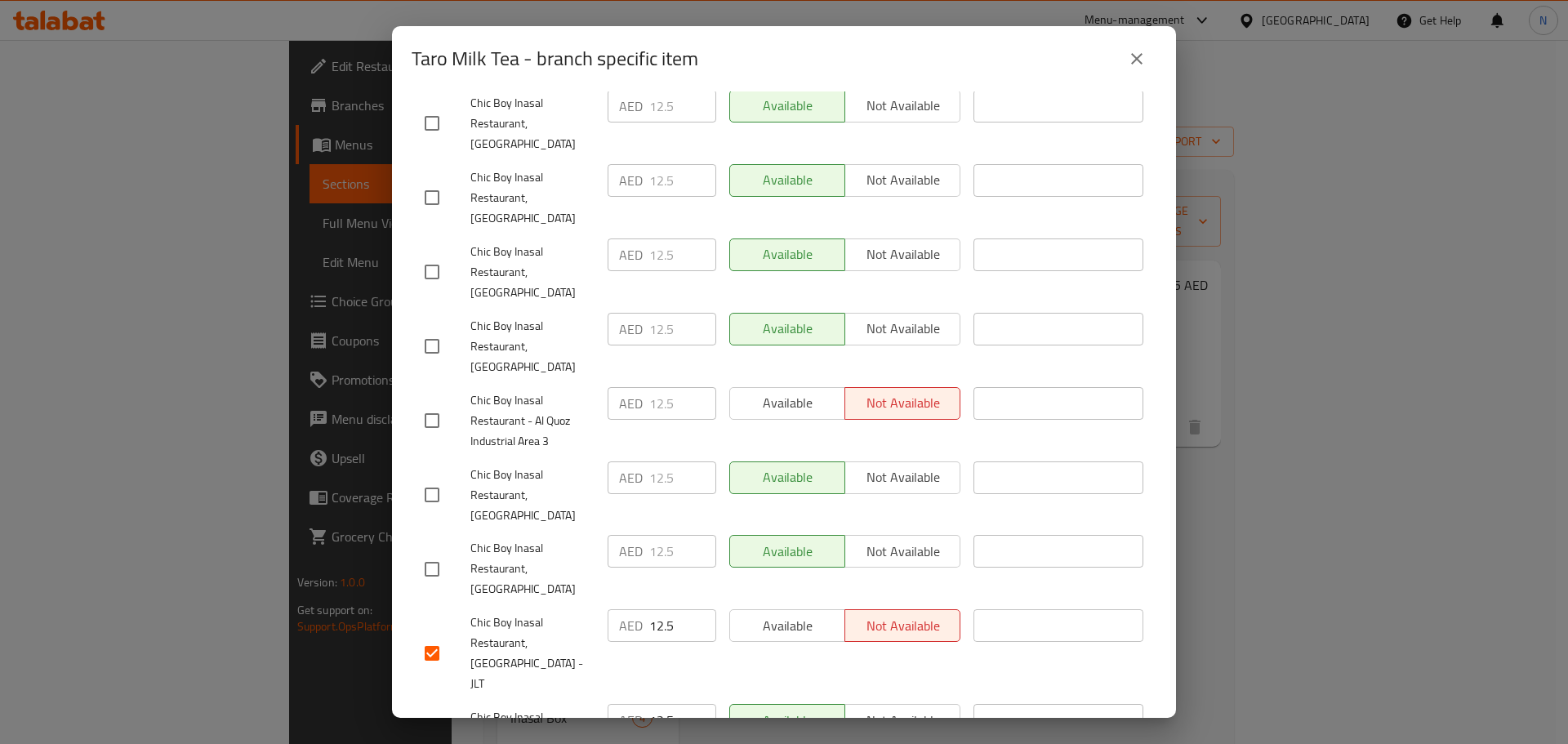
scroll to position [698, 0]
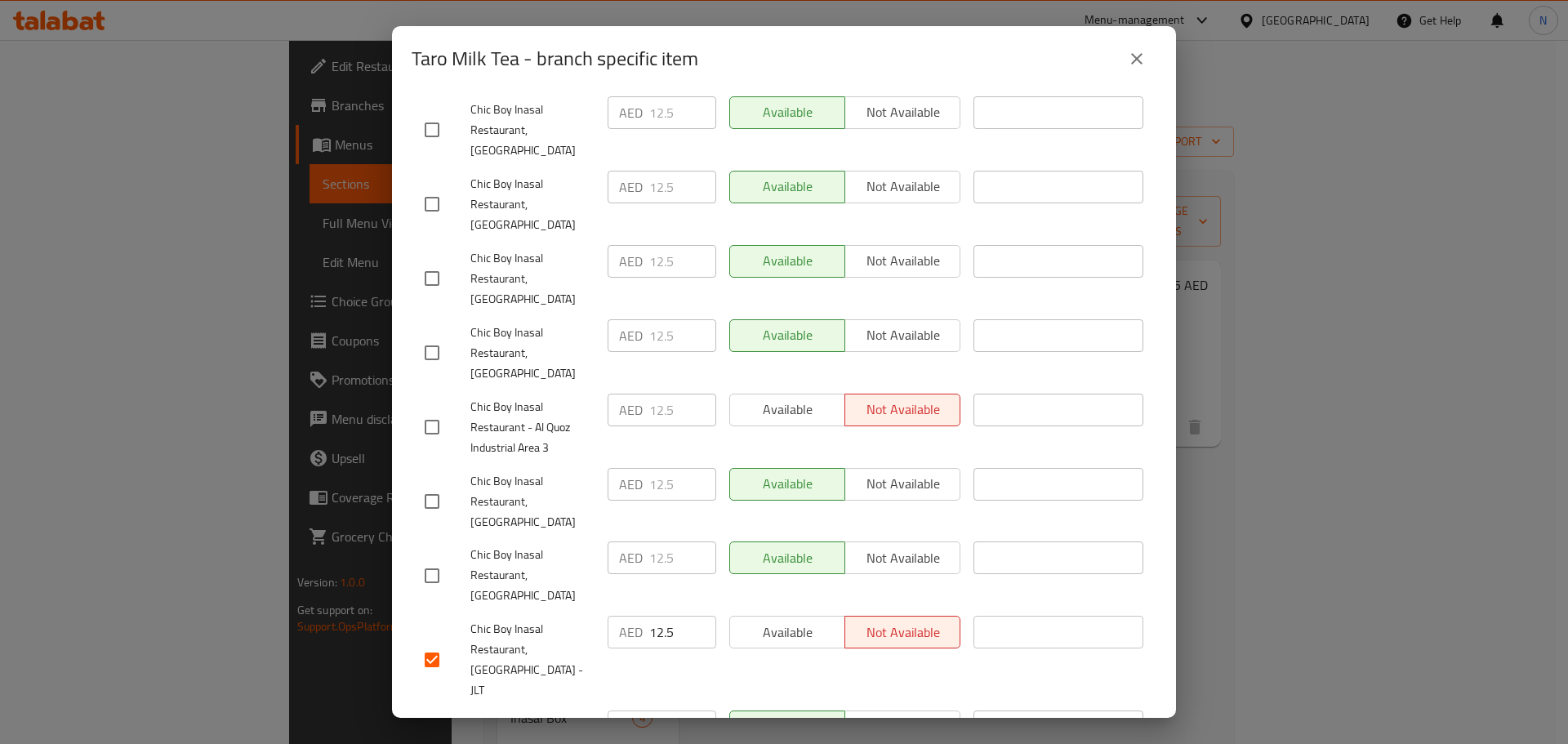
click at [429, 484] on input "checkbox" at bounding box center [431, 501] width 34 height 34
checkbox input "true"
click at [426, 410] on input "checkbox" at bounding box center [431, 426] width 34 height 34
checkbox input "true"
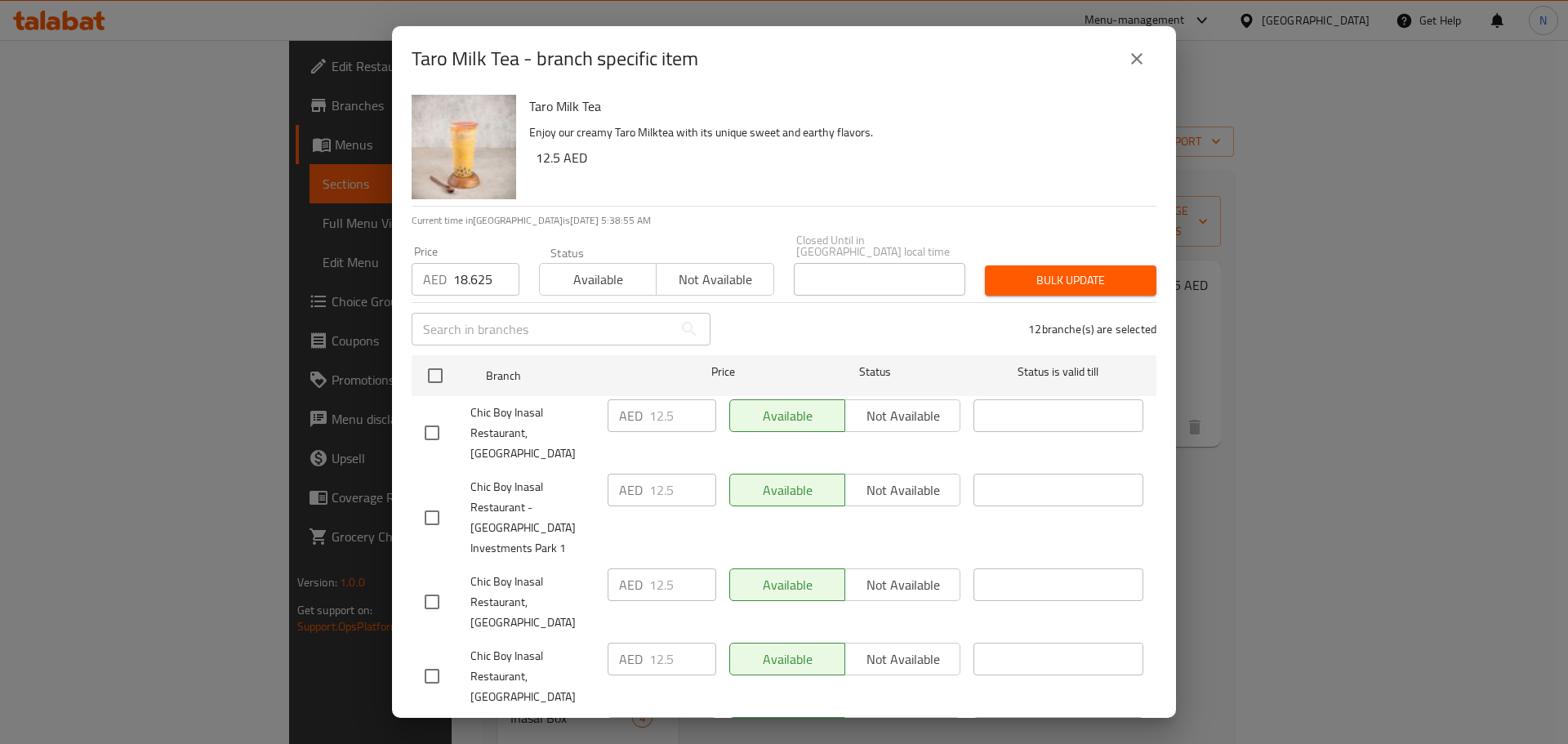
scroll to position [0, 0]
click at [1028, 282] on span "Bulk update" at bounding box center [1070, 284] width 146 height 21
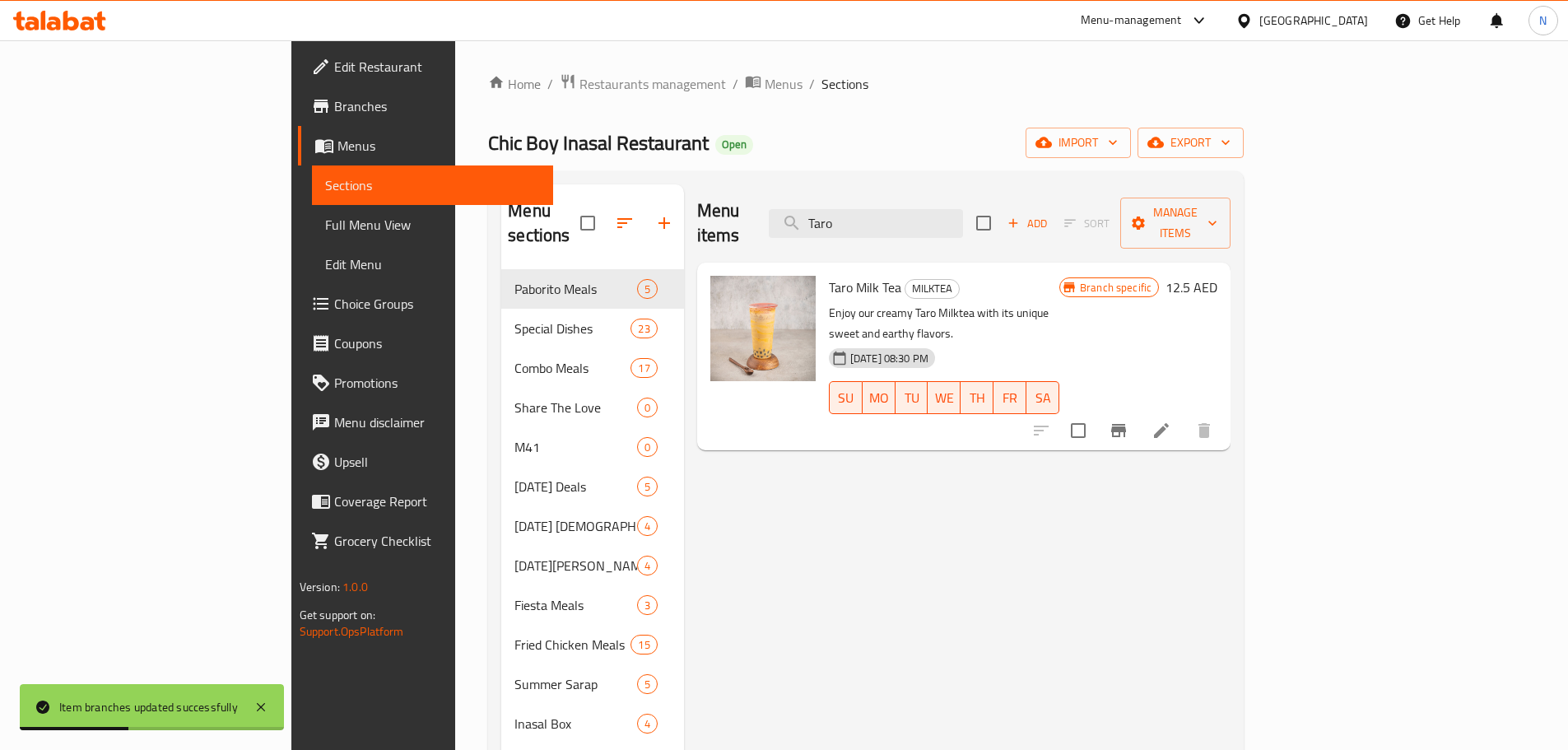
click at [1126, 424] on icon "Branch-specific-item" at bounding box center [1118, 430] width 15 height 13
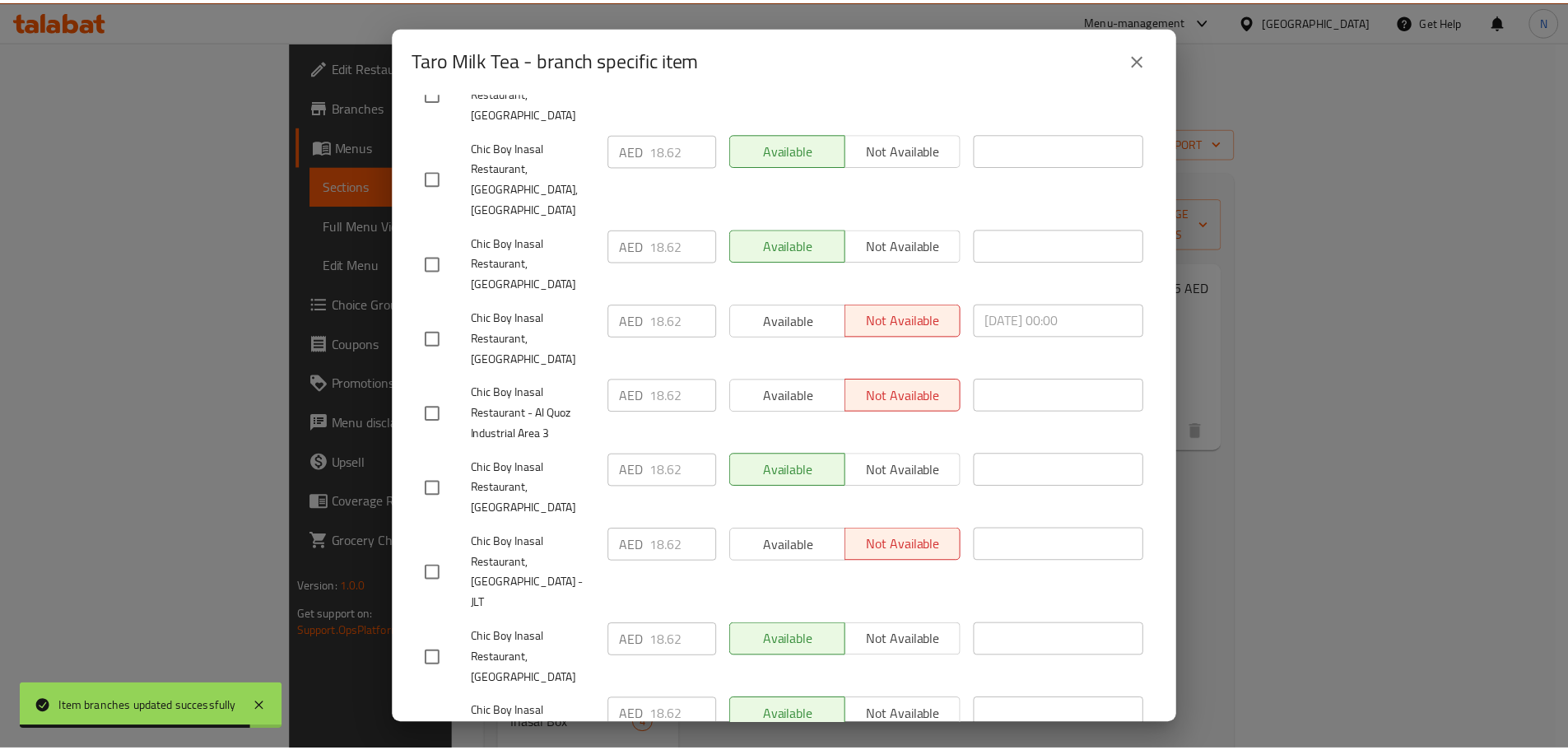
scroll to position [1198, 0]
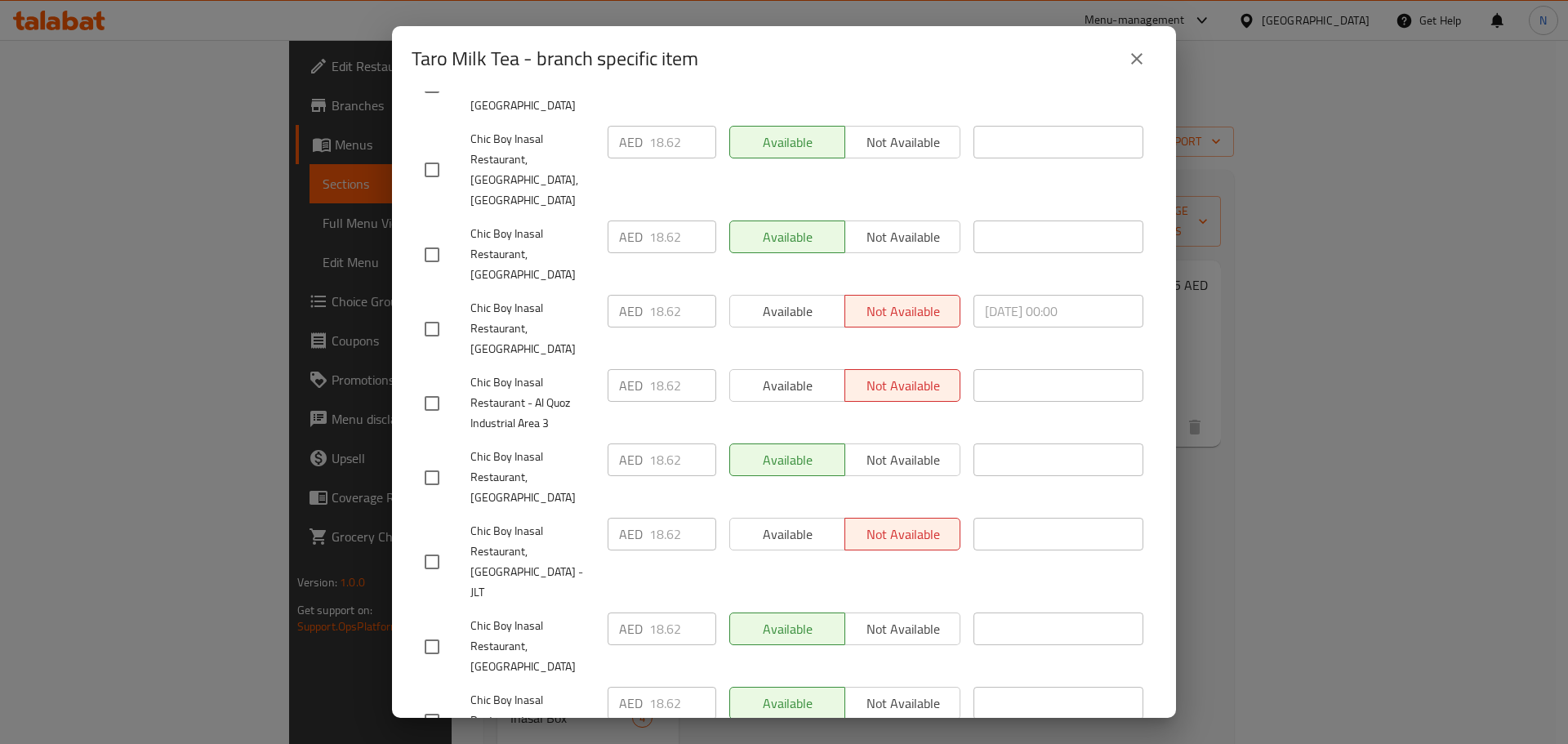
click at [1204, 475] on div "Taro Milk Tea - branch specific item Taro Milk Tea Enjoy our creamy Taro Milkte…" at bounding box center [784, 372] width 1568 height 744
click at [1140, 57] on icon "close" at bounding box center [1137, 59] width 12 height 12
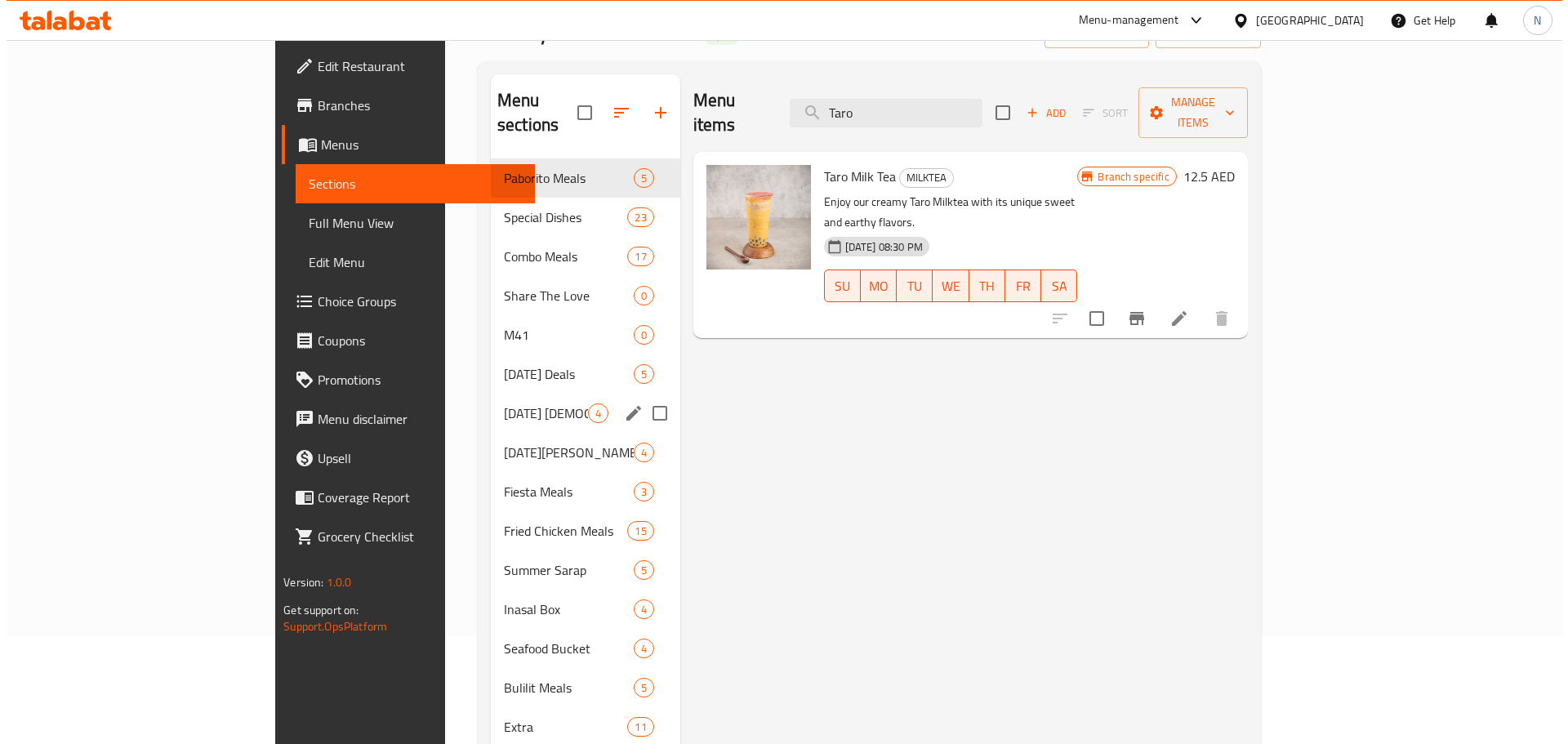
scroll to position [163, 0]
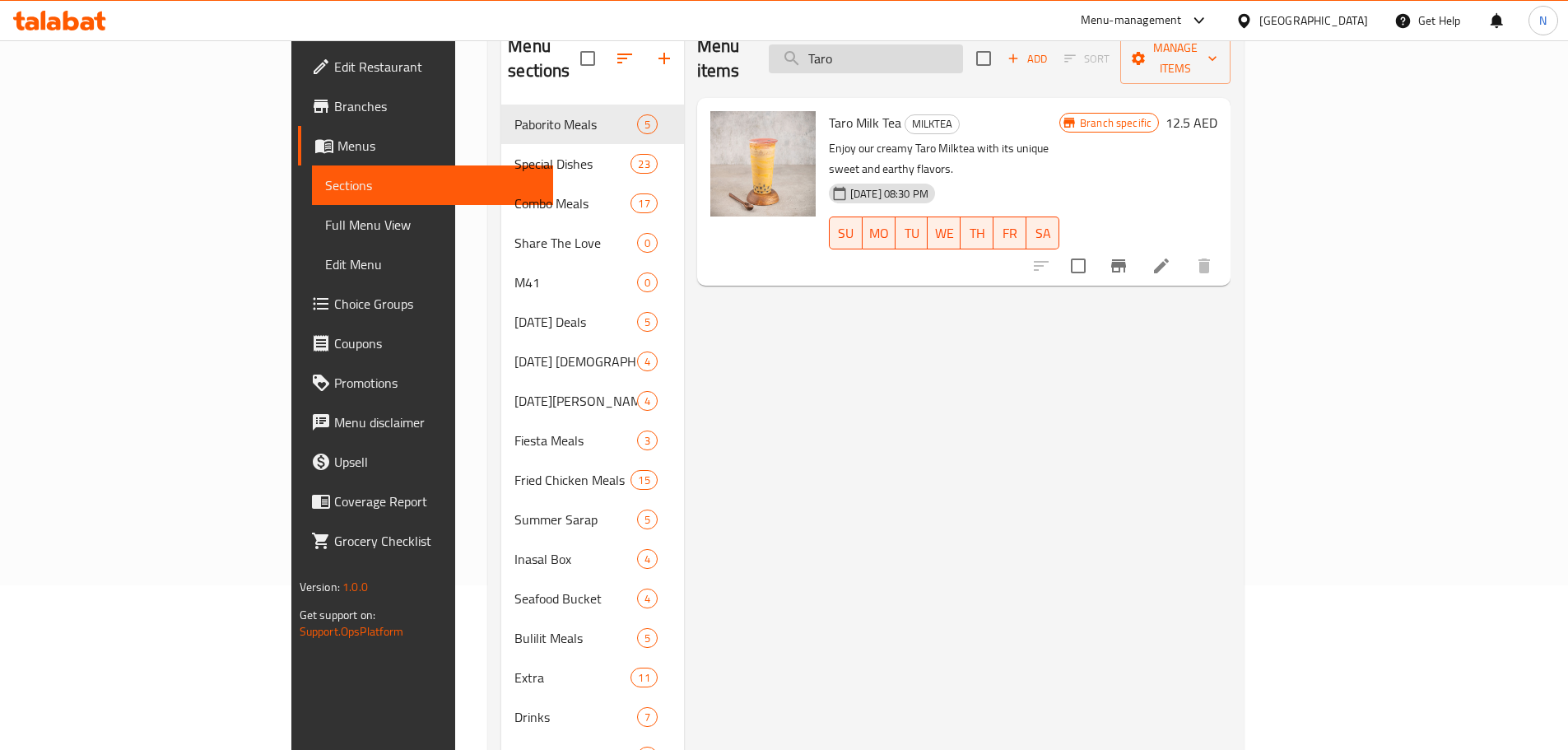
click at [958, 57] on input "Taro" at bounding box center [865, 58] width 194 height 29
paste input "Matcha"
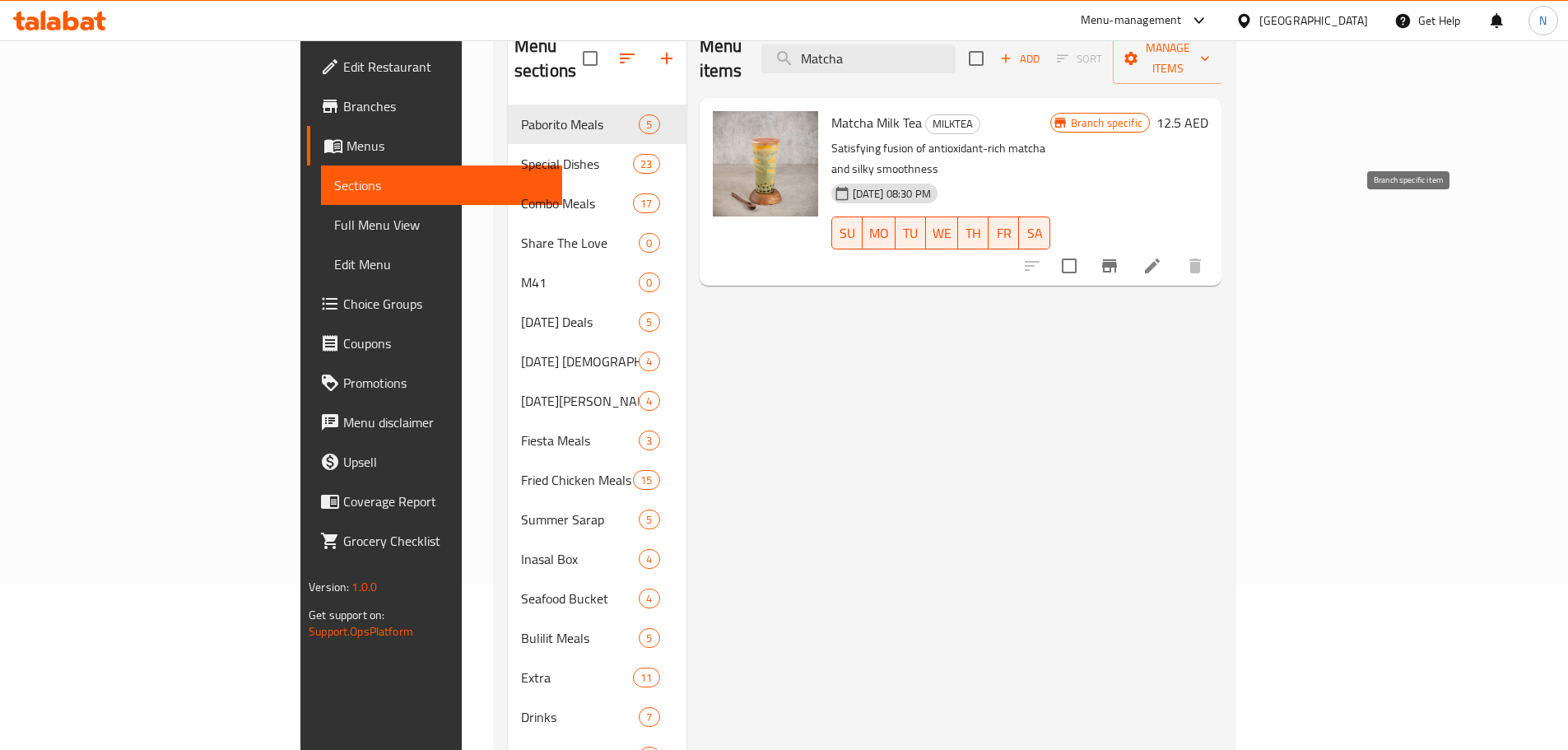
type input "Matcha"
click at [1119, 256] on icon "Branch-specific-item" at bounding box center [1109, 266] width 20 height 20
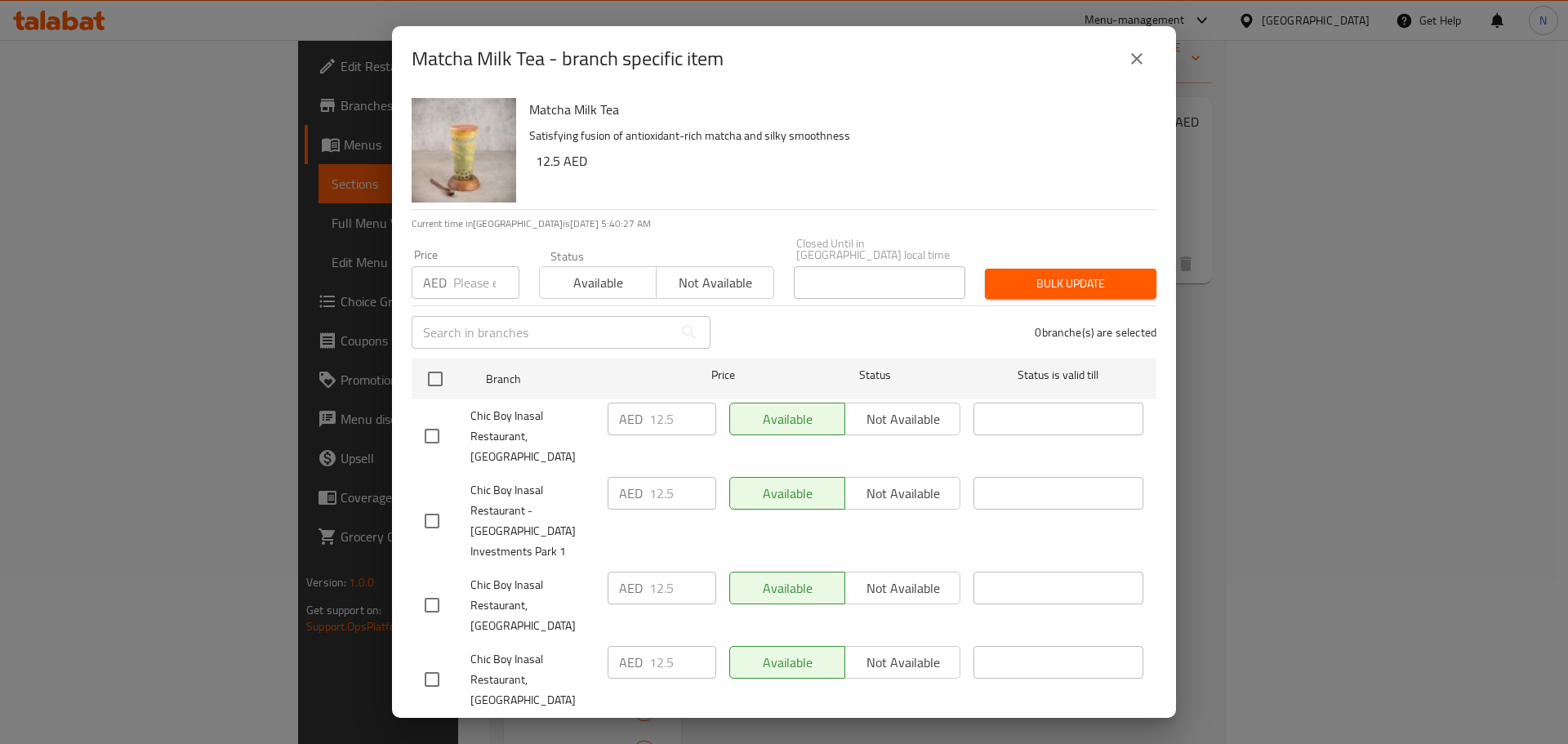
click at [457, 281] on input "number" at bounding box center [487, 282] width 66 height 32
paste input "18.625"
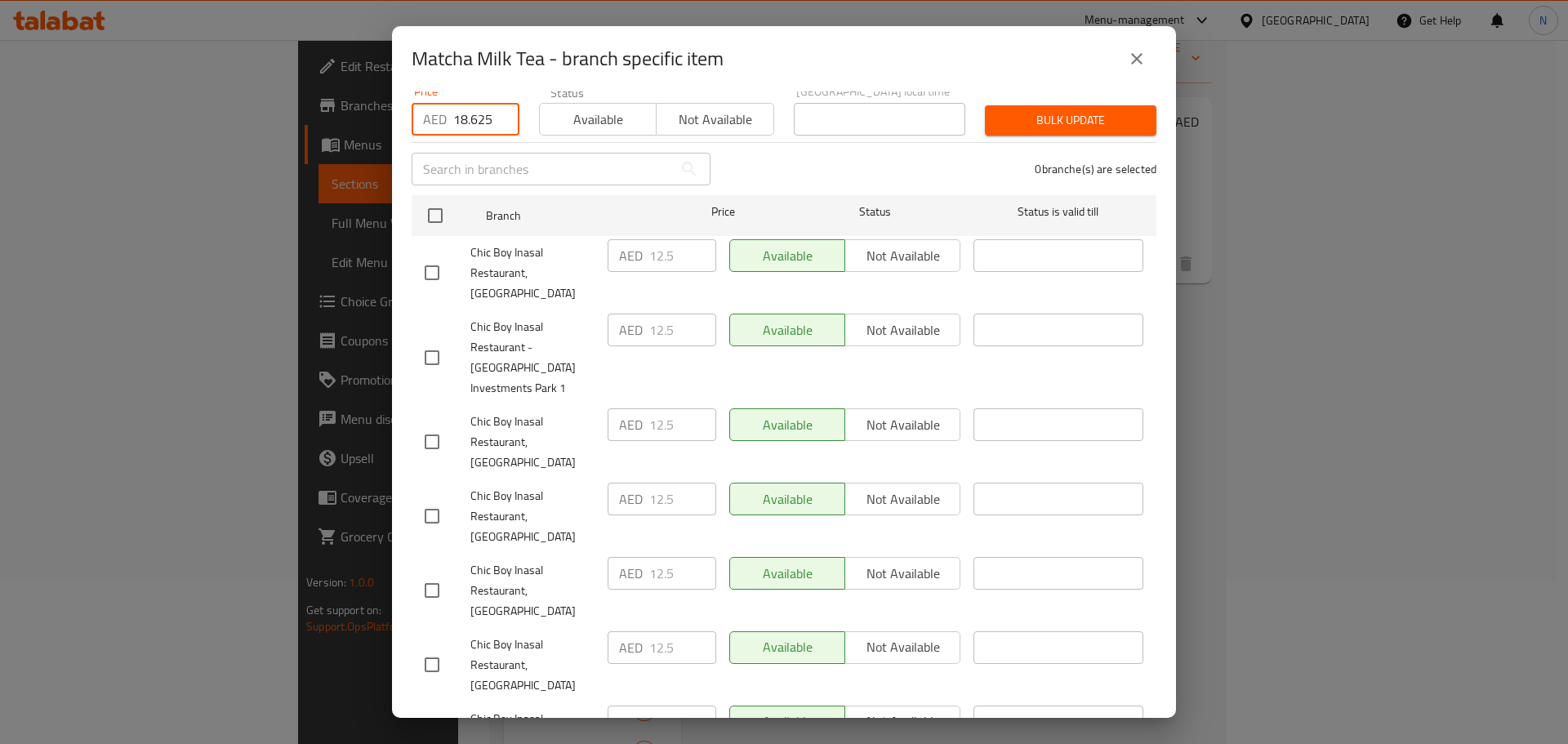
scroll to position [245, 0]
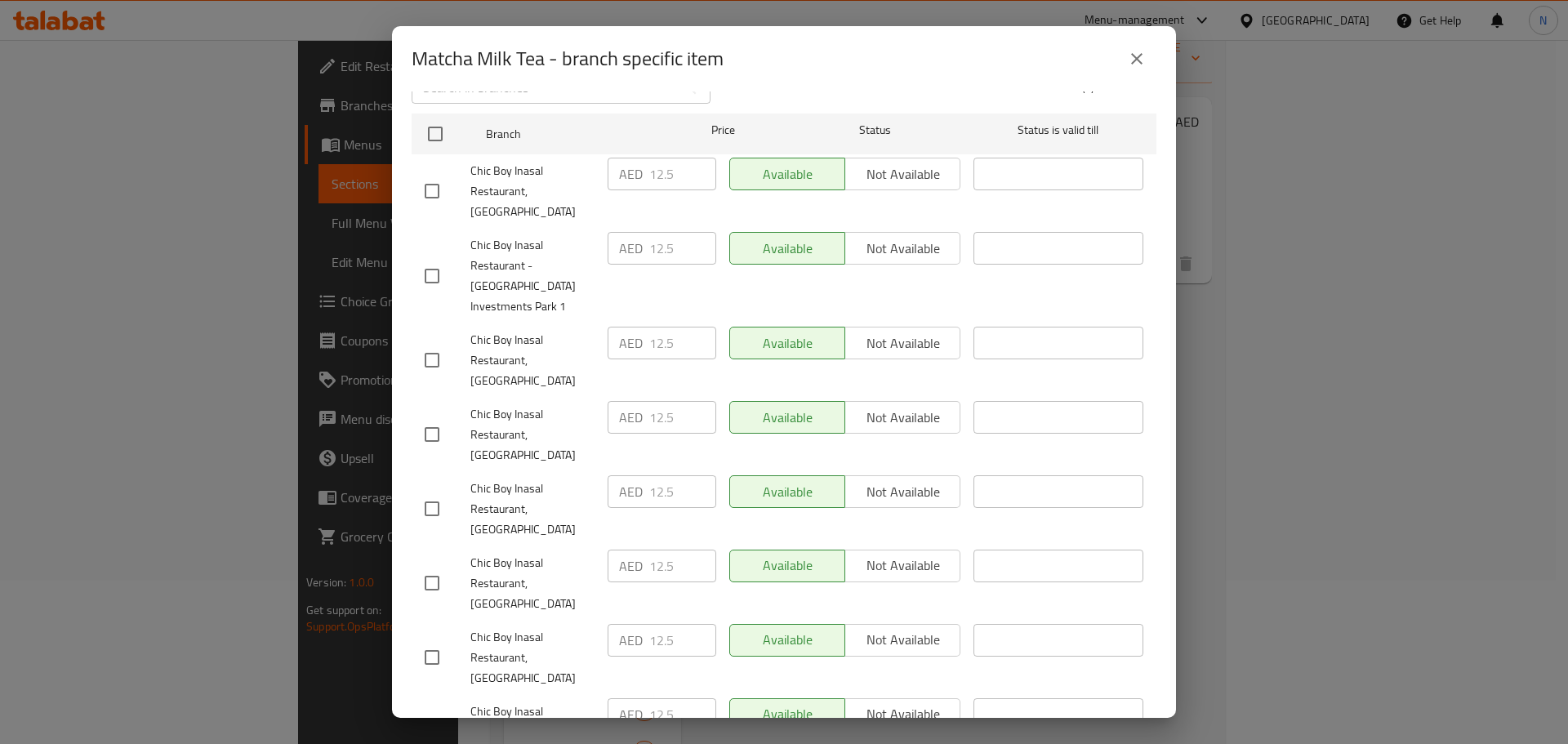
type input "18.625"
click at [419, 566] on input "checkbox" at bounding box center [431, 583] width 34 height 34
checkbox input "true"
click at [424, 640] on input "checkbox" at bounding box center [431, 657] width 34 height 34
checkbox input "true"
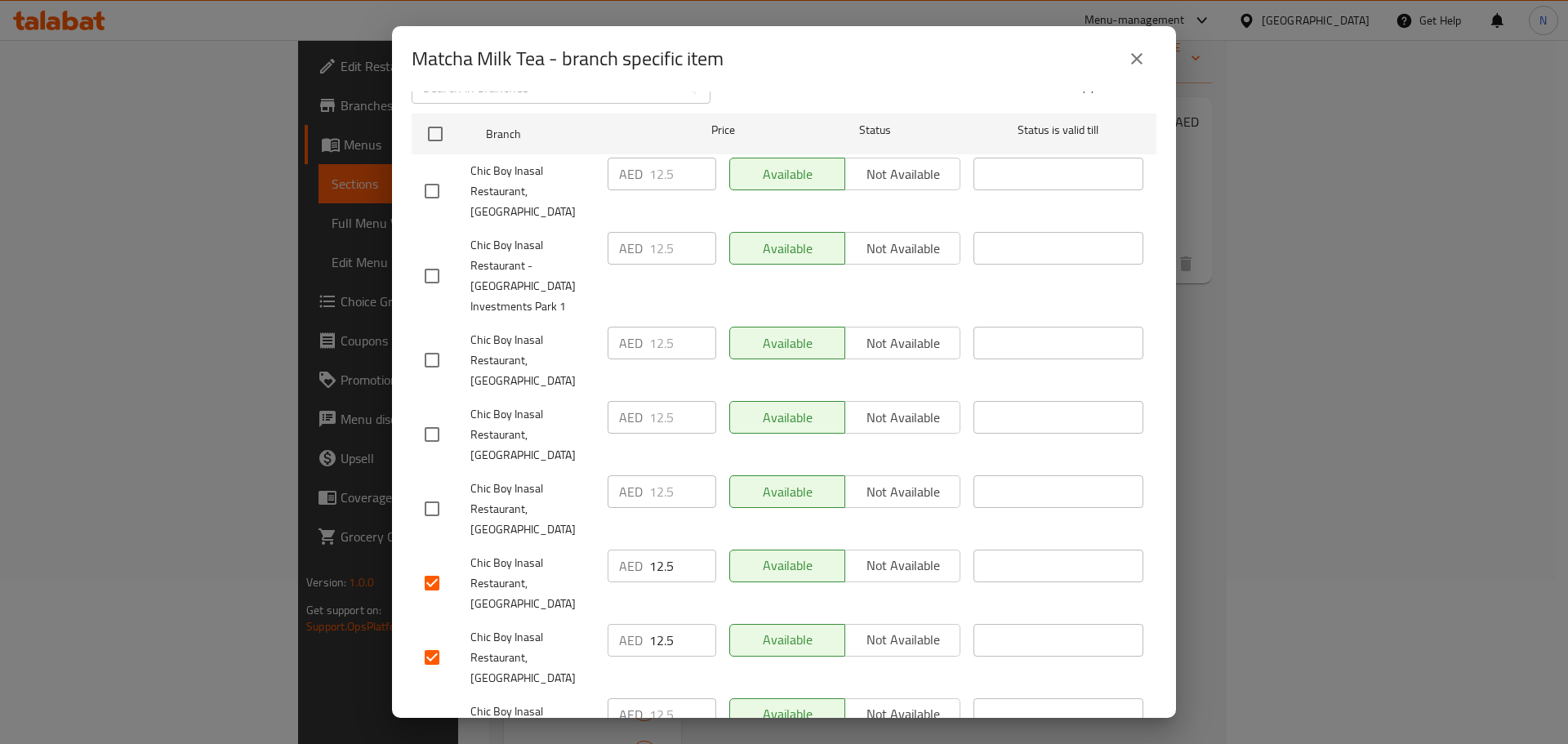
scroll to position [409, 0]
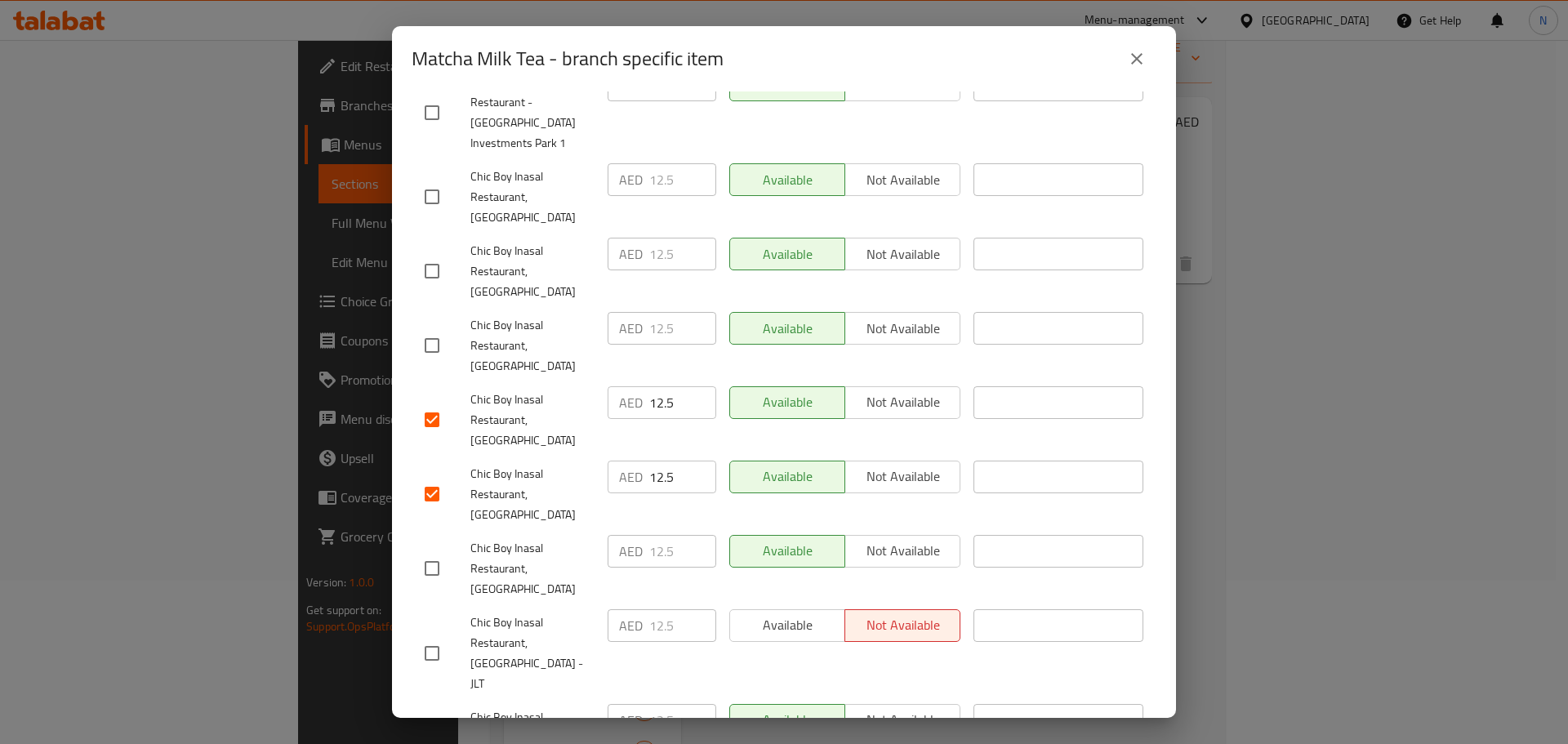
click at [438, 636] on input "checkbox" at bounding box center [431, 653] width 34 height 34
checkbox input "true"
click at [430, 731] on input "checkbox" at bounding box center [431, 748] width 34 height 34
checkbox input "true"
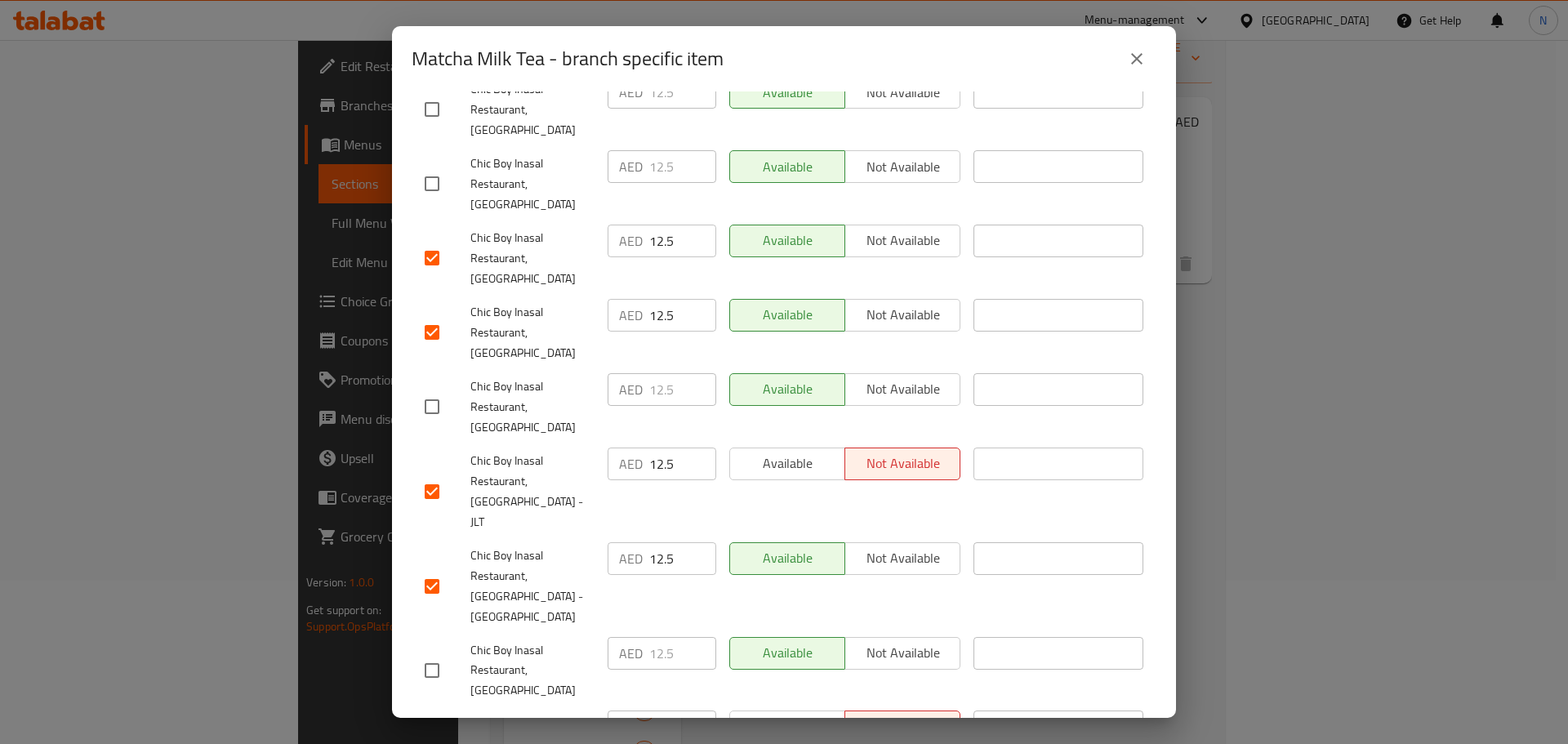
scroll to position [572, 0]
click at [429, 652] on input "checkbox" at bounding box center [431, 669] width 34 height 34
checkbox input "true"
click at [429, 726] on input "checkbox" at bounding box center [431, 743] width 34 height 34
checkbox input "true"
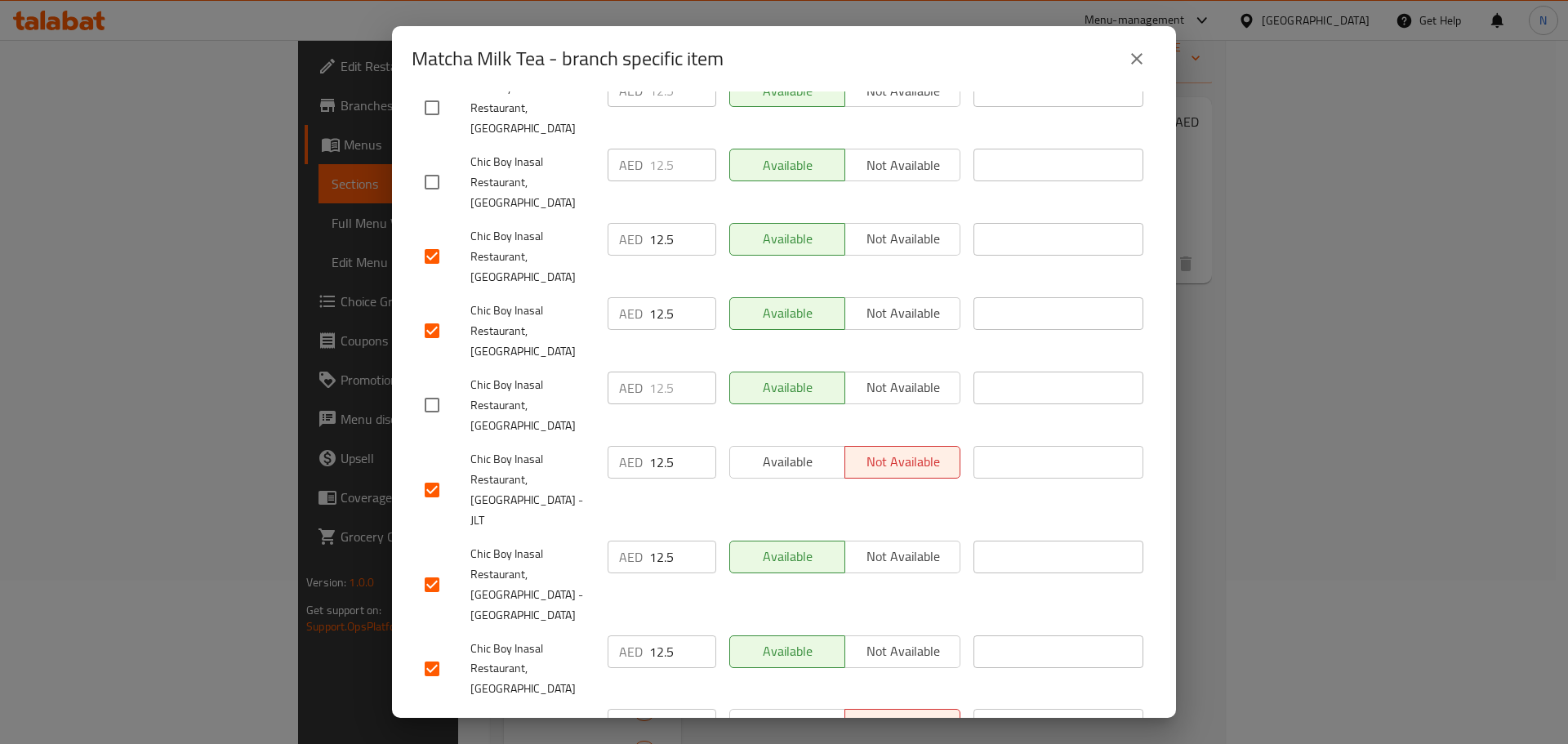
checkbox input "true"
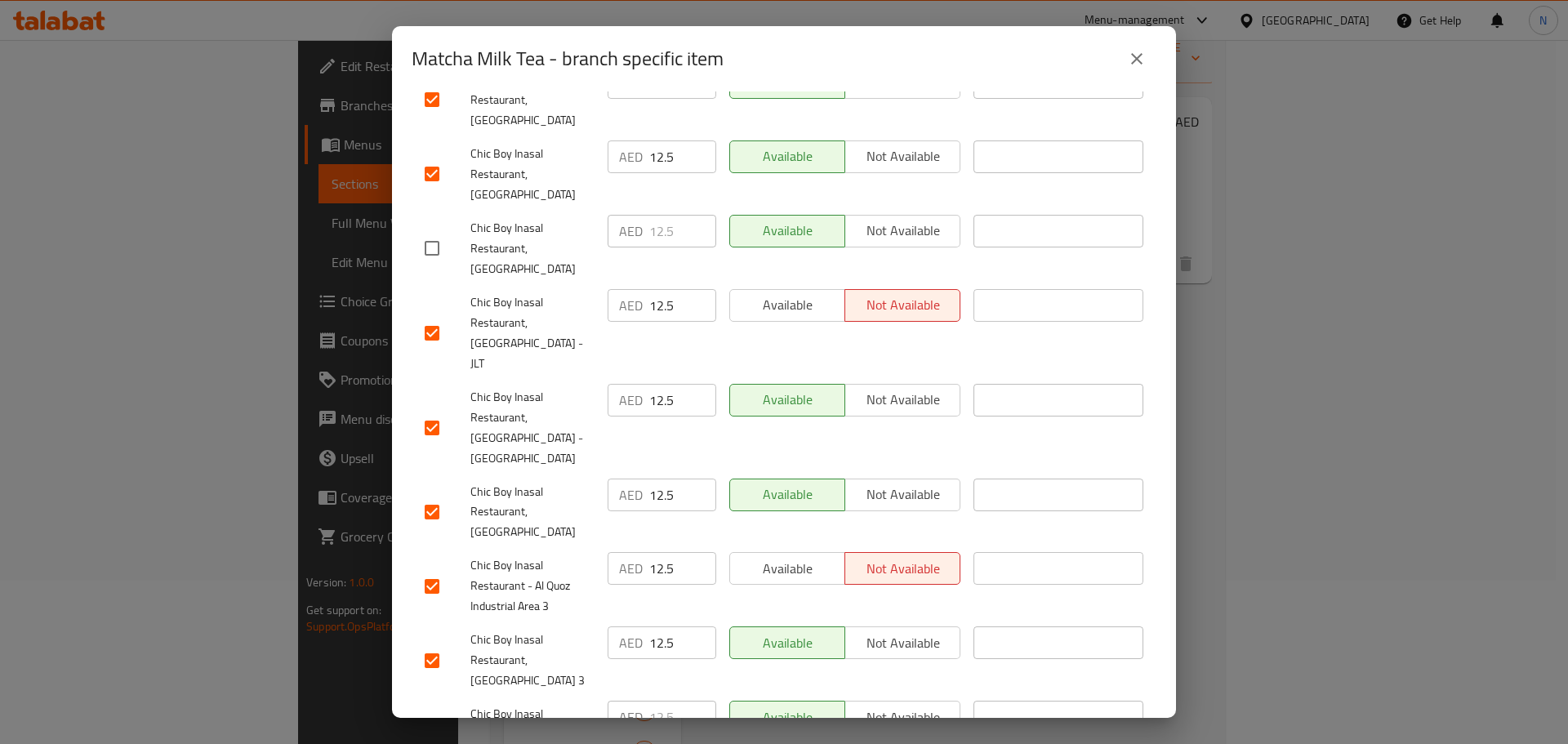
scroll to position [735, 0]
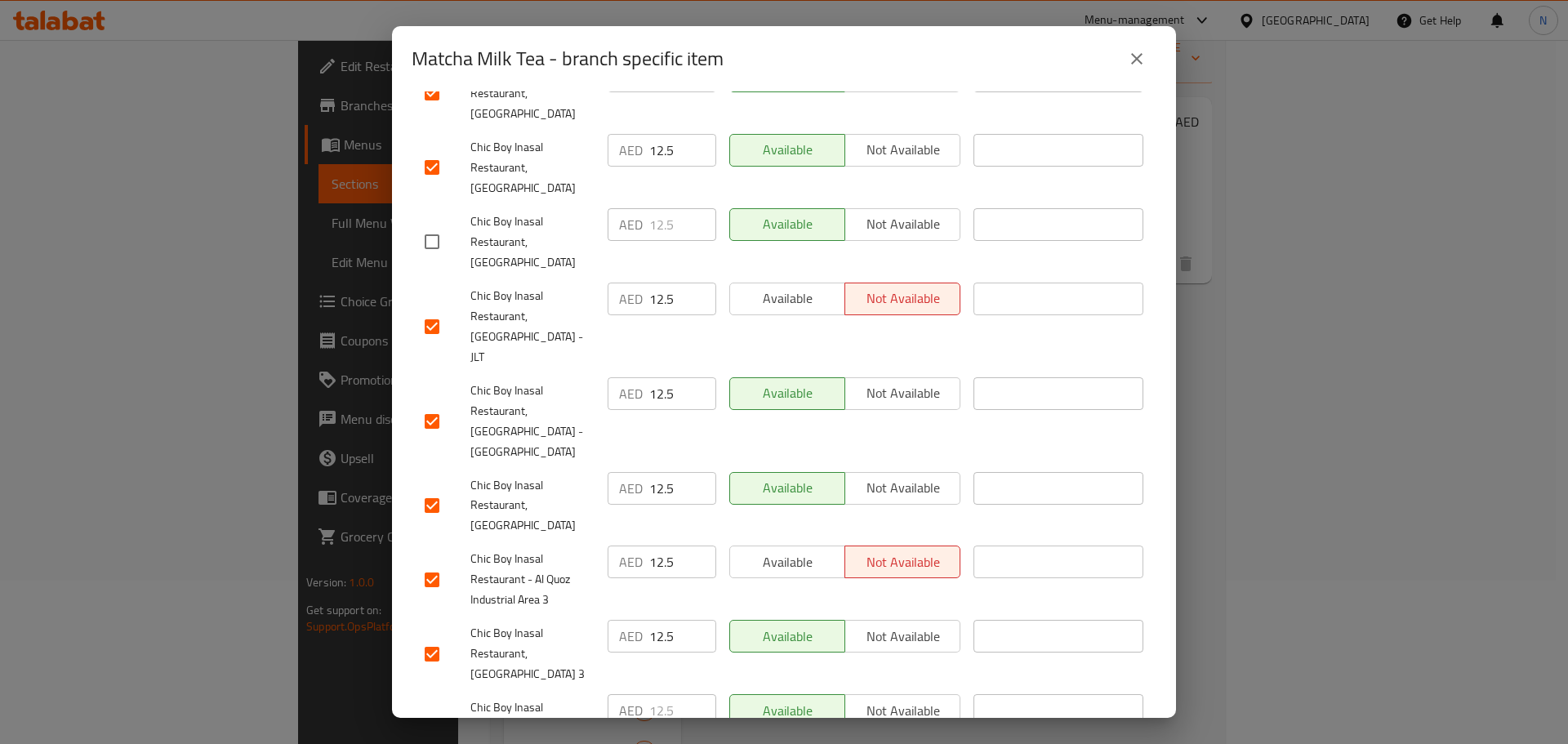
click at [429, 712] on input "checkbox" at bounding box center [431, 728] width 34 height 34
checkbox input "true"
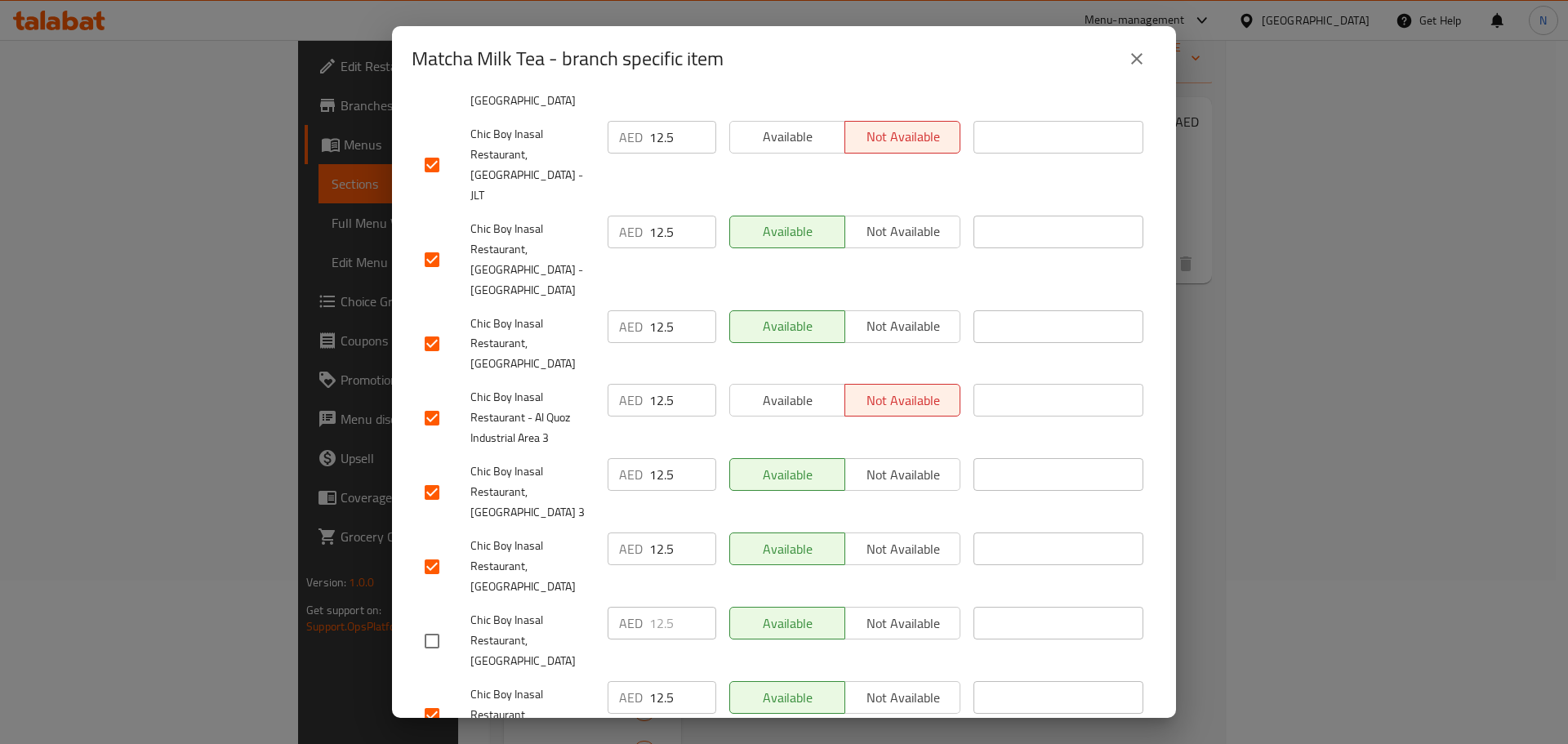
scroll to position [898, 0]
checkbox input "true"
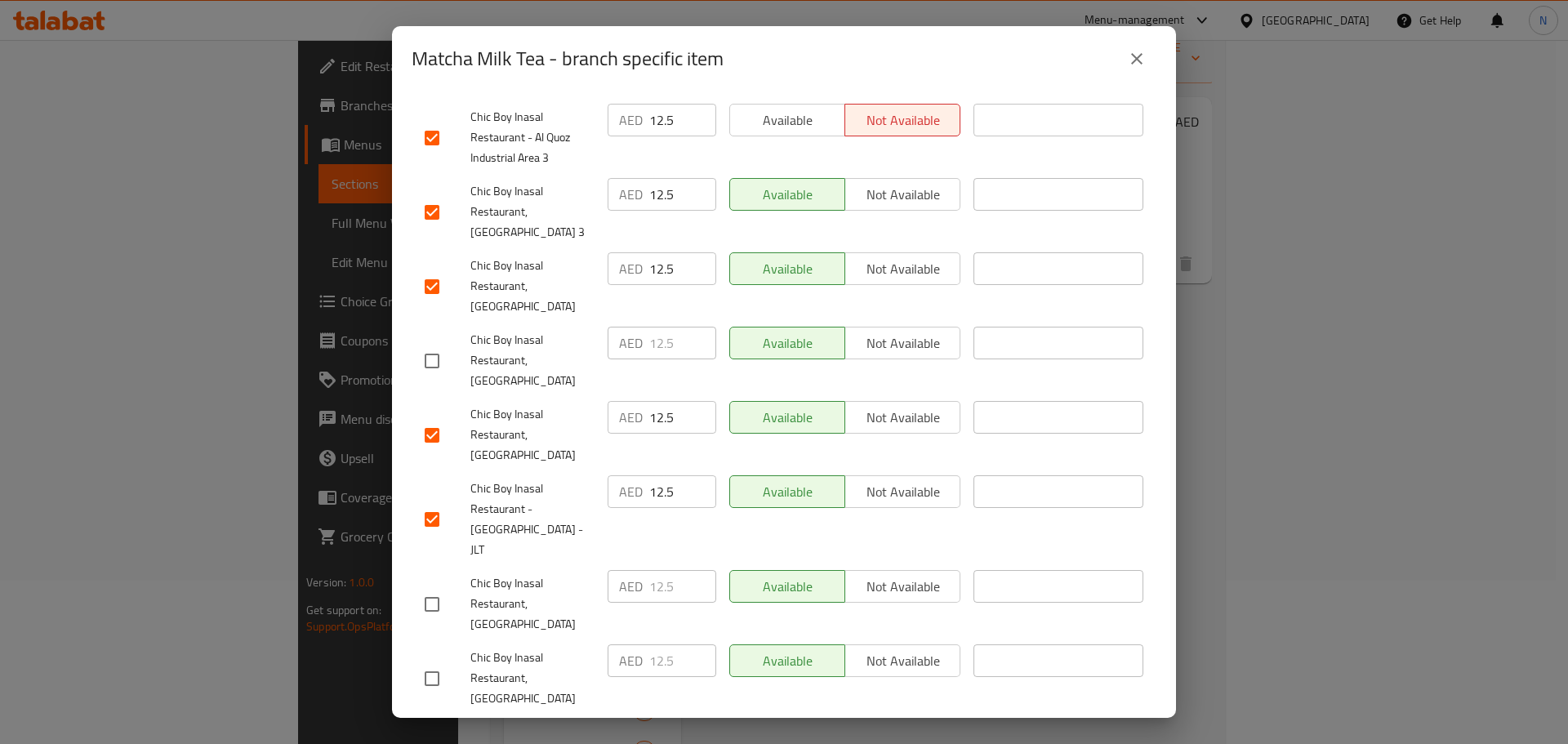
scroll to position [1189, 0]
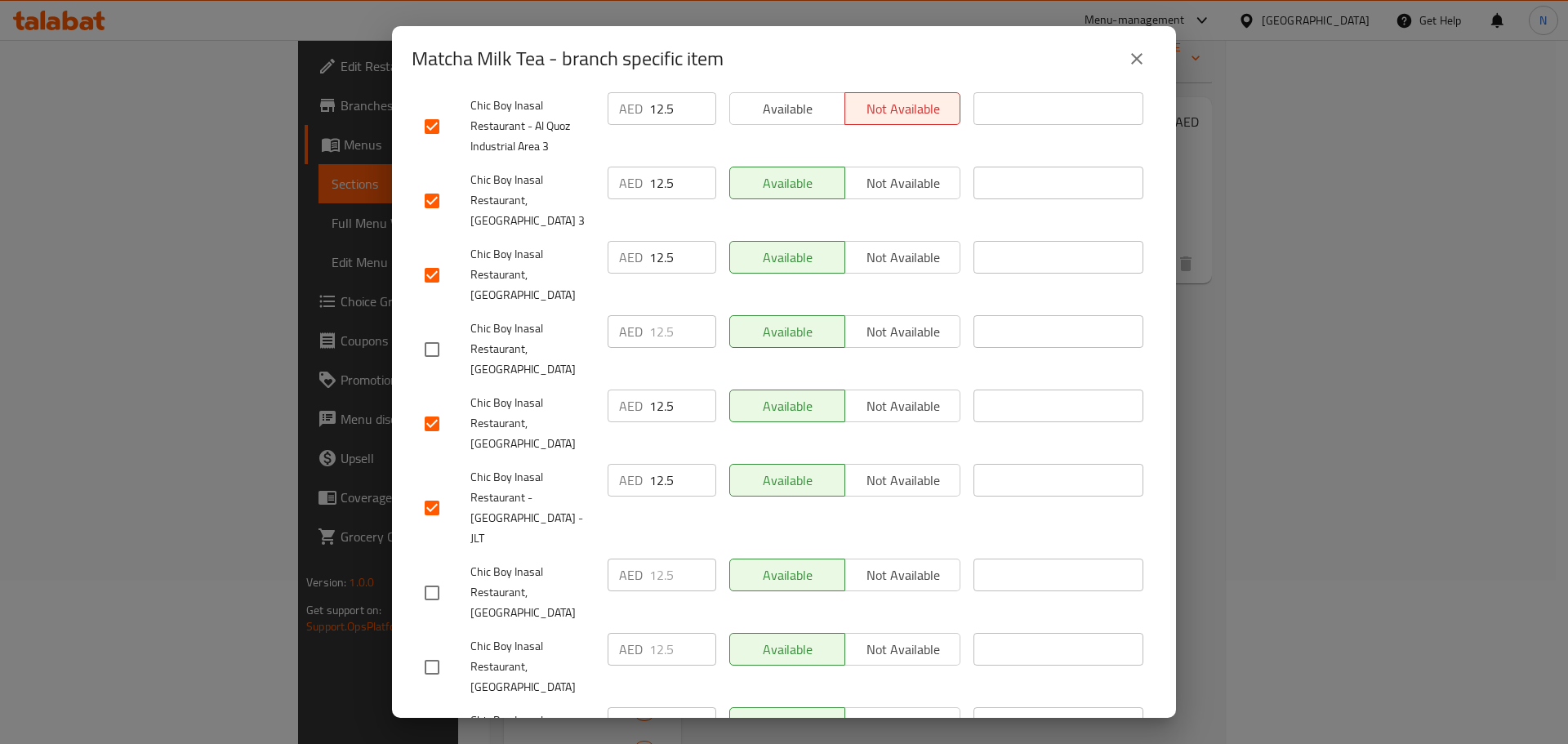
checkbox input "true"
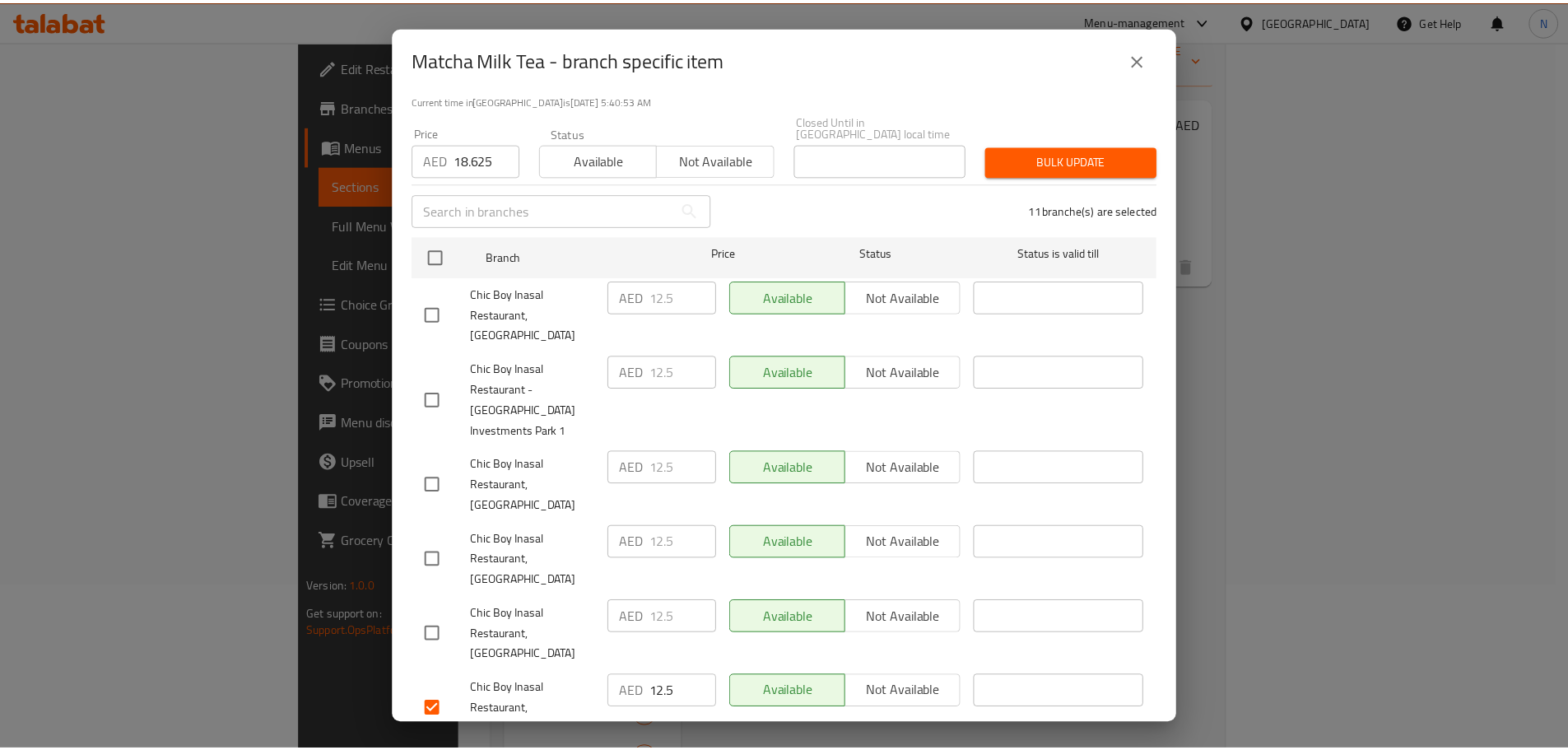
scroll to position [0, 0]
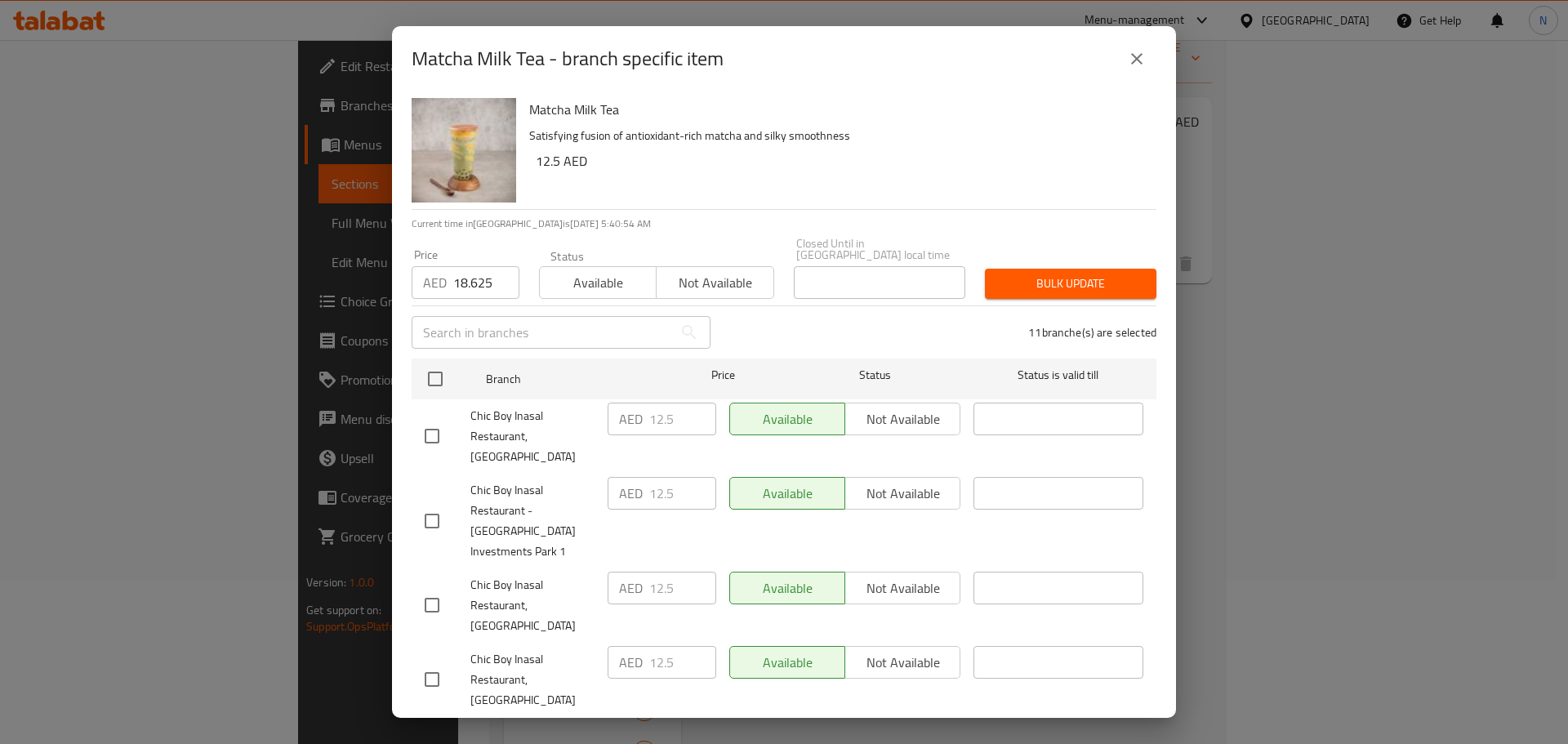
click at [1000, 285] on span "Bulk update" at bounding box center [1070, 284] width 146 height 21
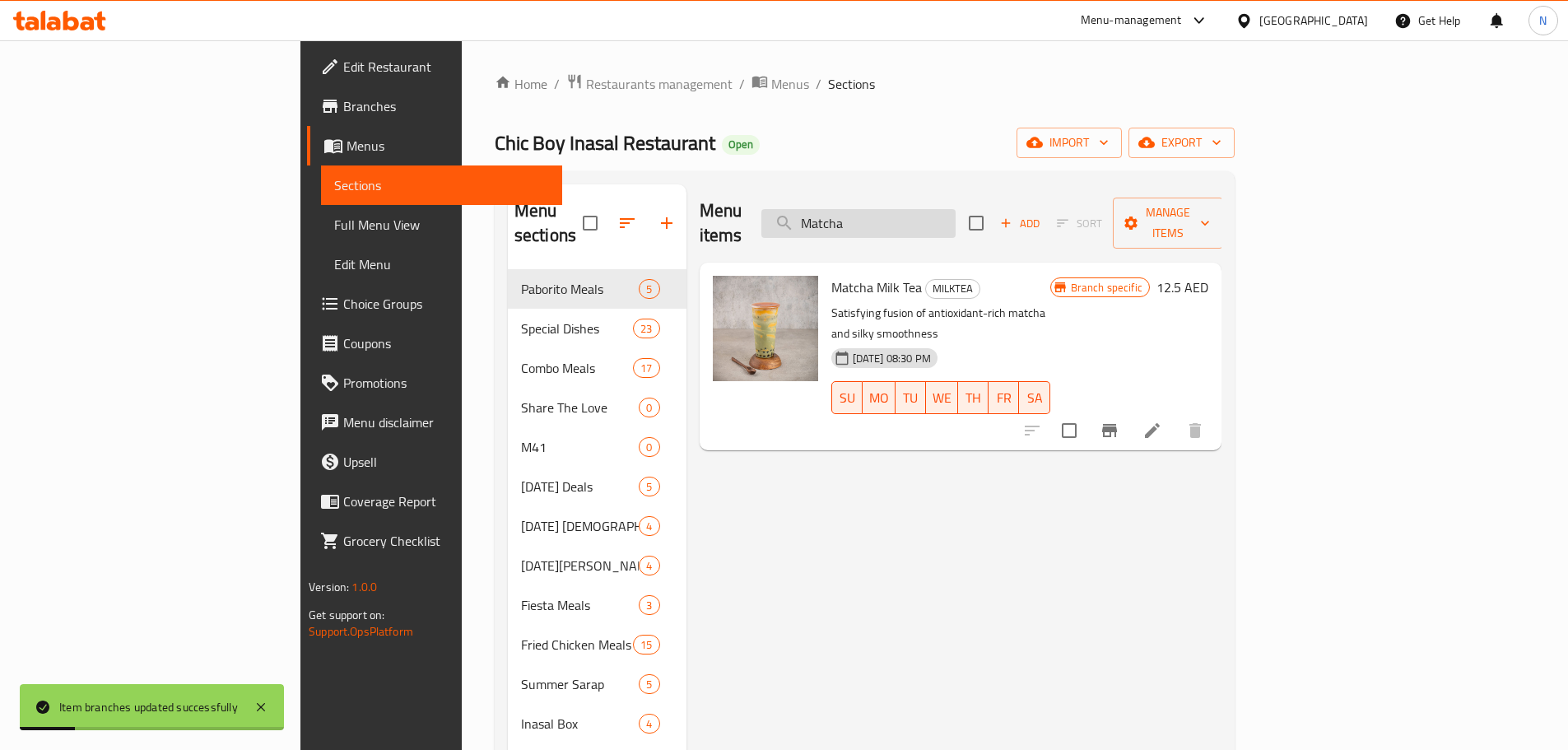
click at [955, 211] on input "Matcha" at bounding box center [858, 223] width 194 height 29
paste input "Caramel"
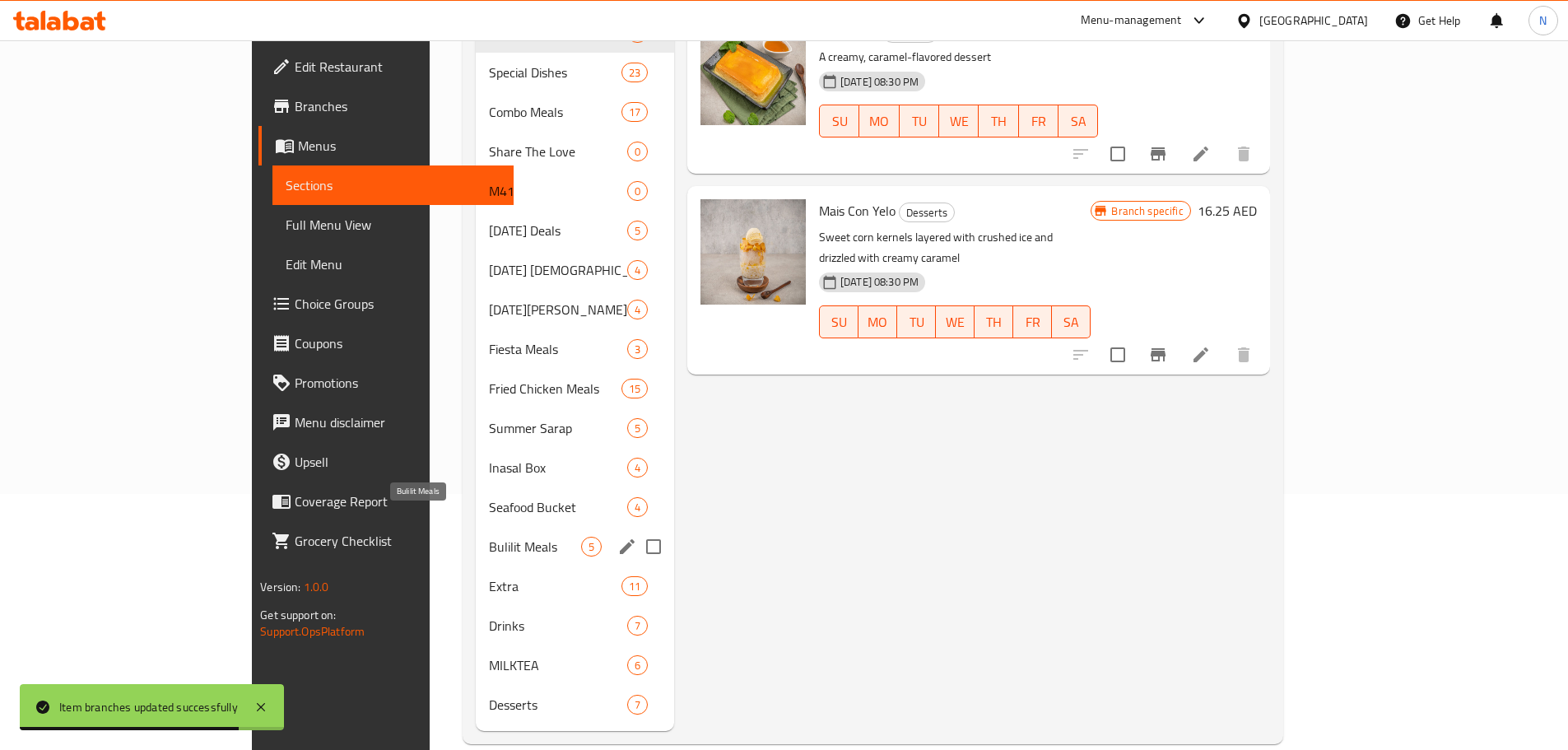
scroll to position [258, 0]
type input "Caramel"
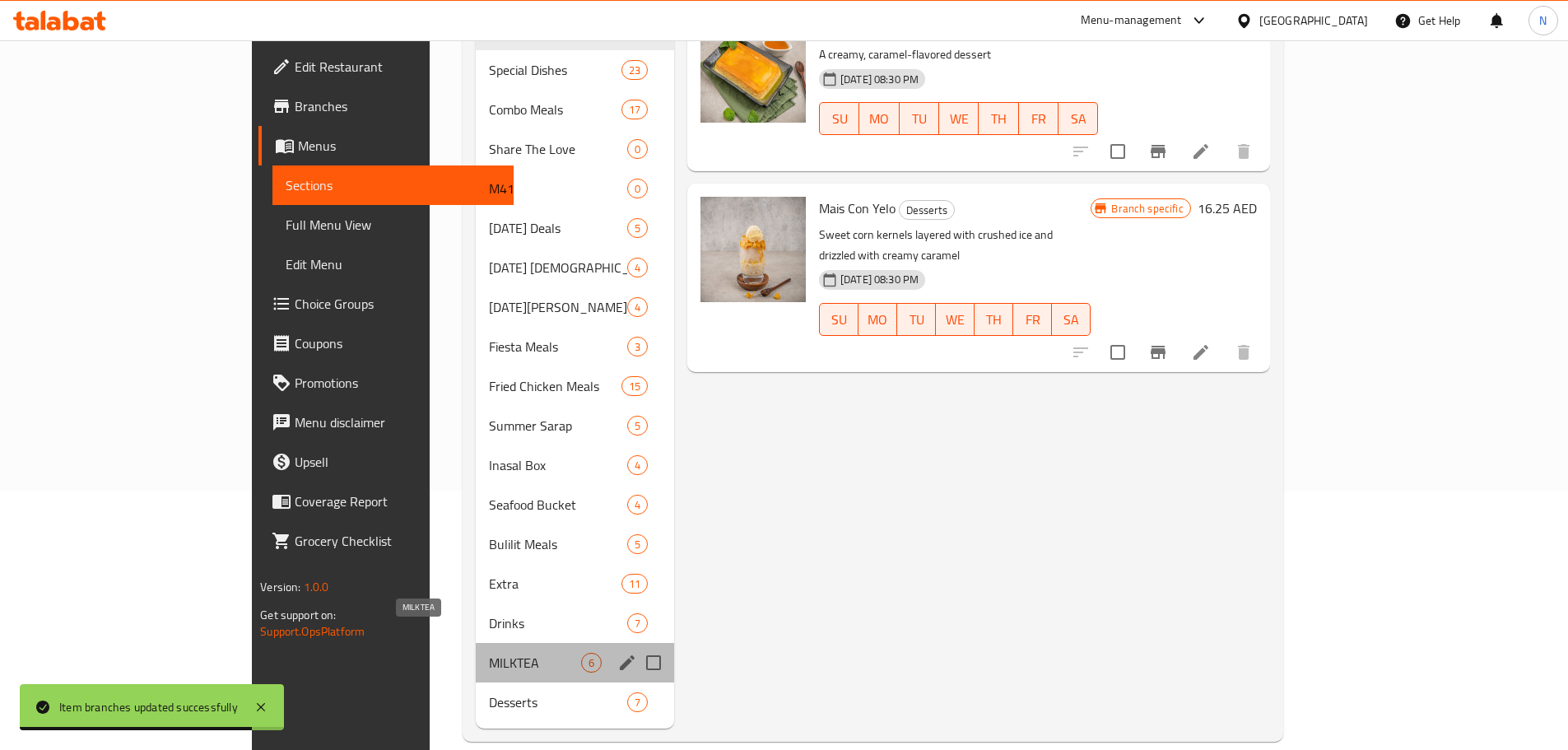
click at [489, 653] on span "MILKTEA" at bounding box center [535, 663] width 93 height 20
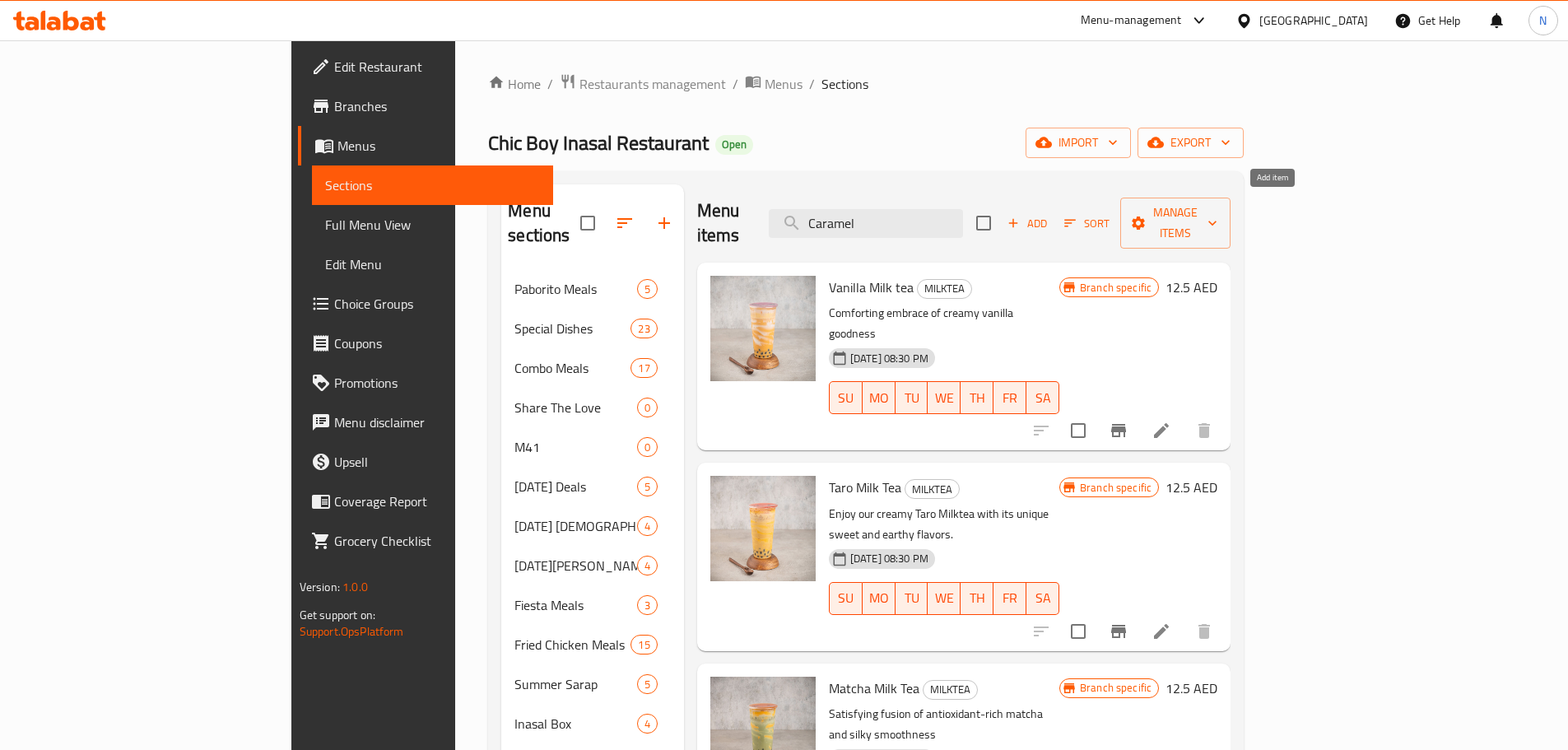
click at [1020, 216] on icon "button" at bounding box center [1013, 223] width 15 height 15
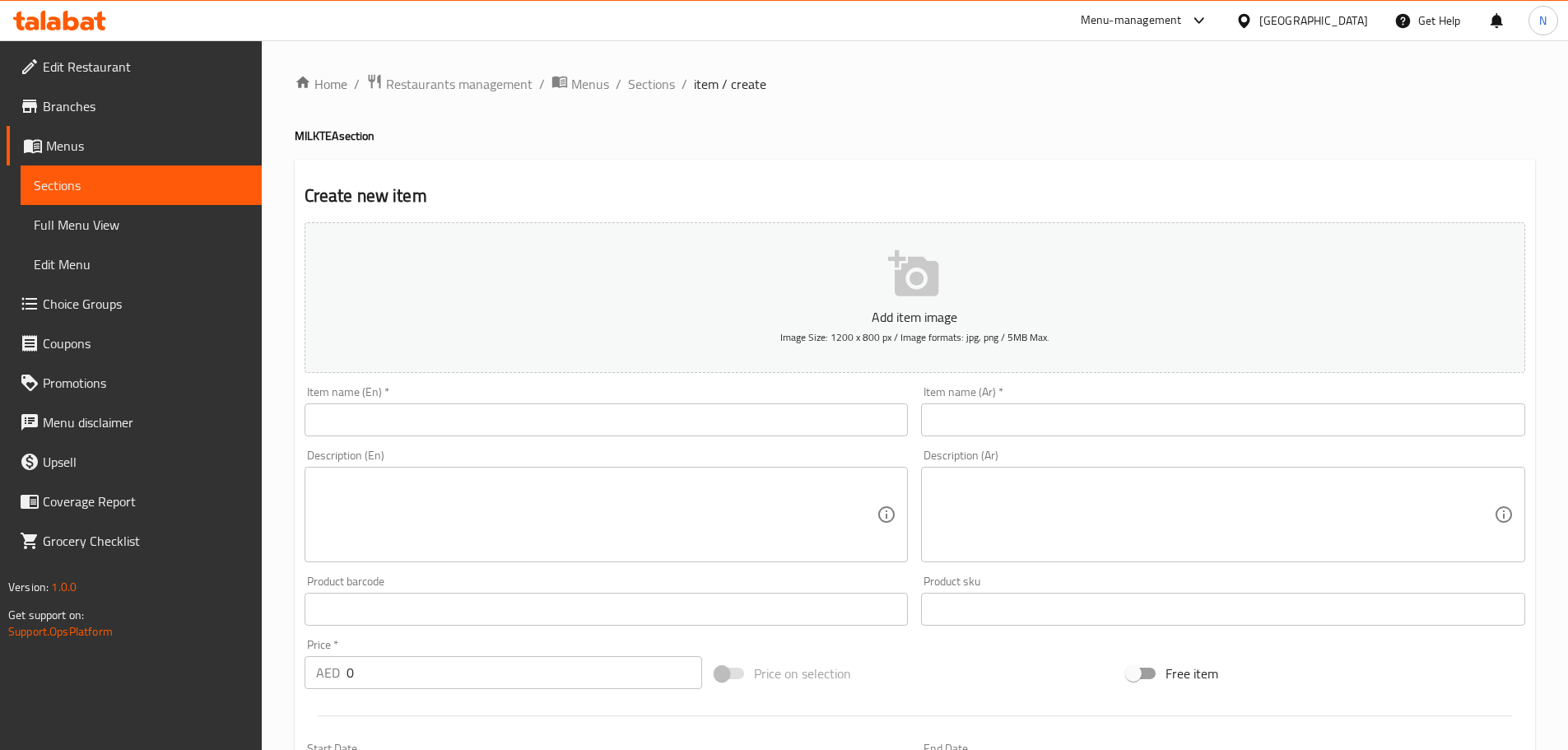
click at [776, 419] on input "text" at bounding box center [606, 419] width 604 height 33
paste input "Caramel"
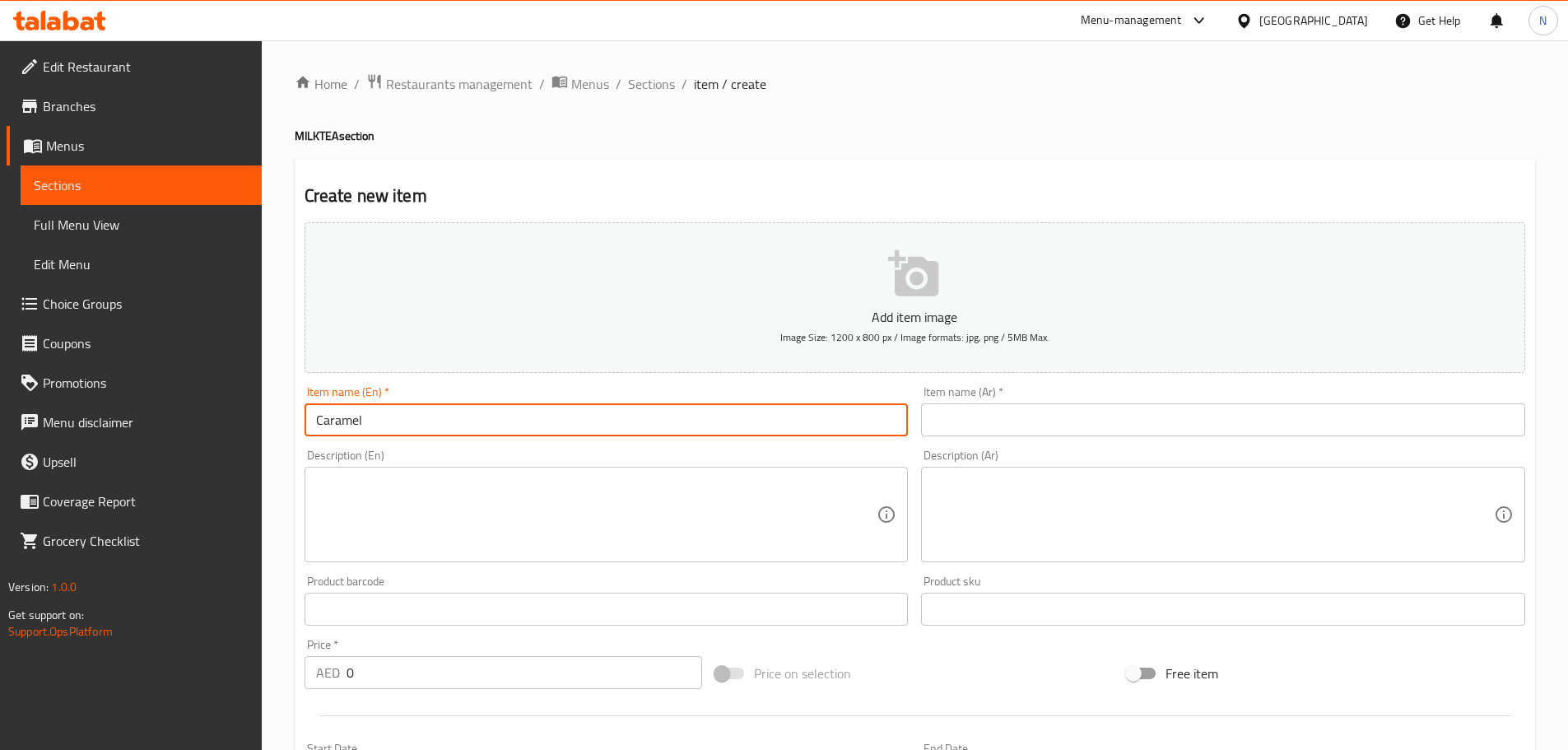
type input "Caramel"
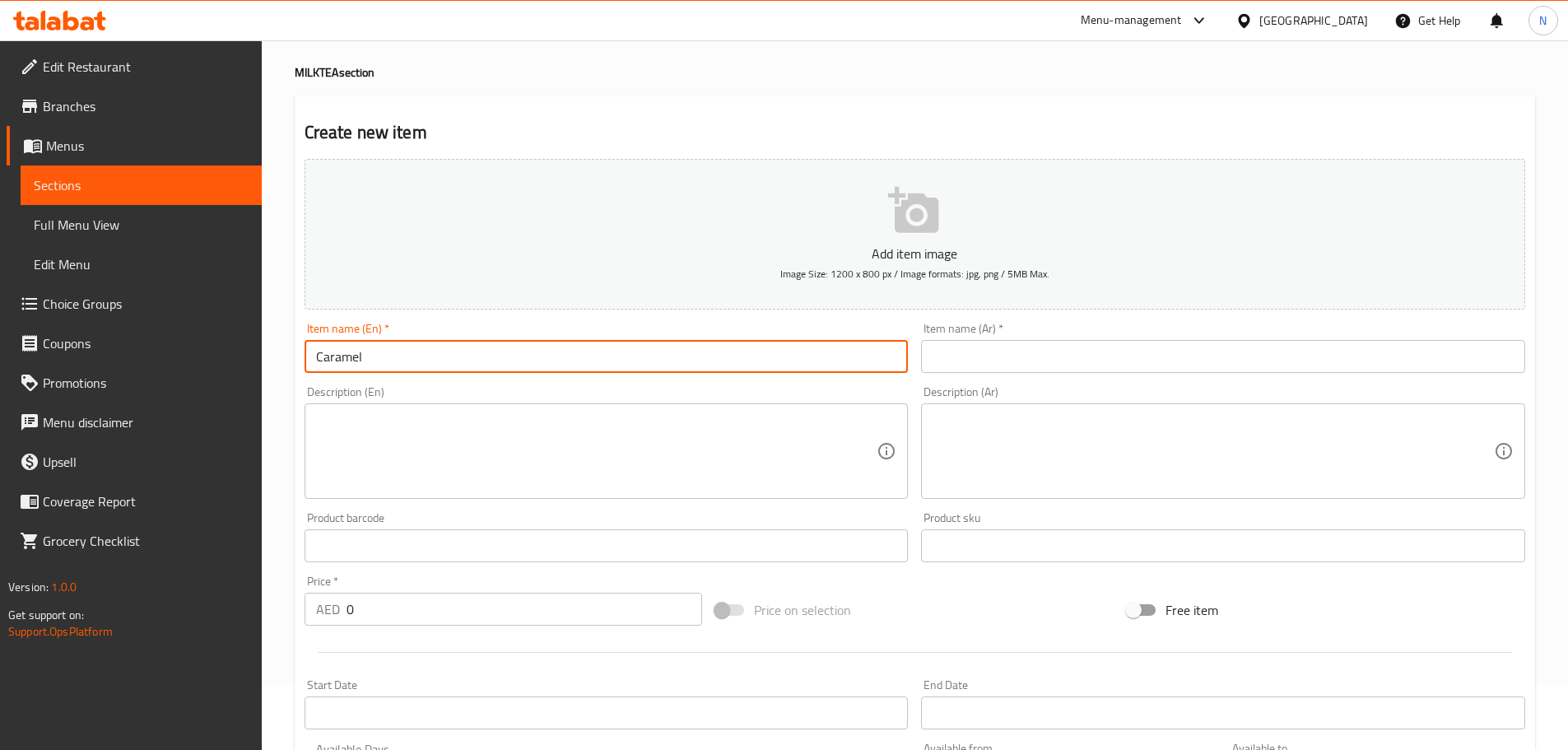
scroll to position [165, 0]
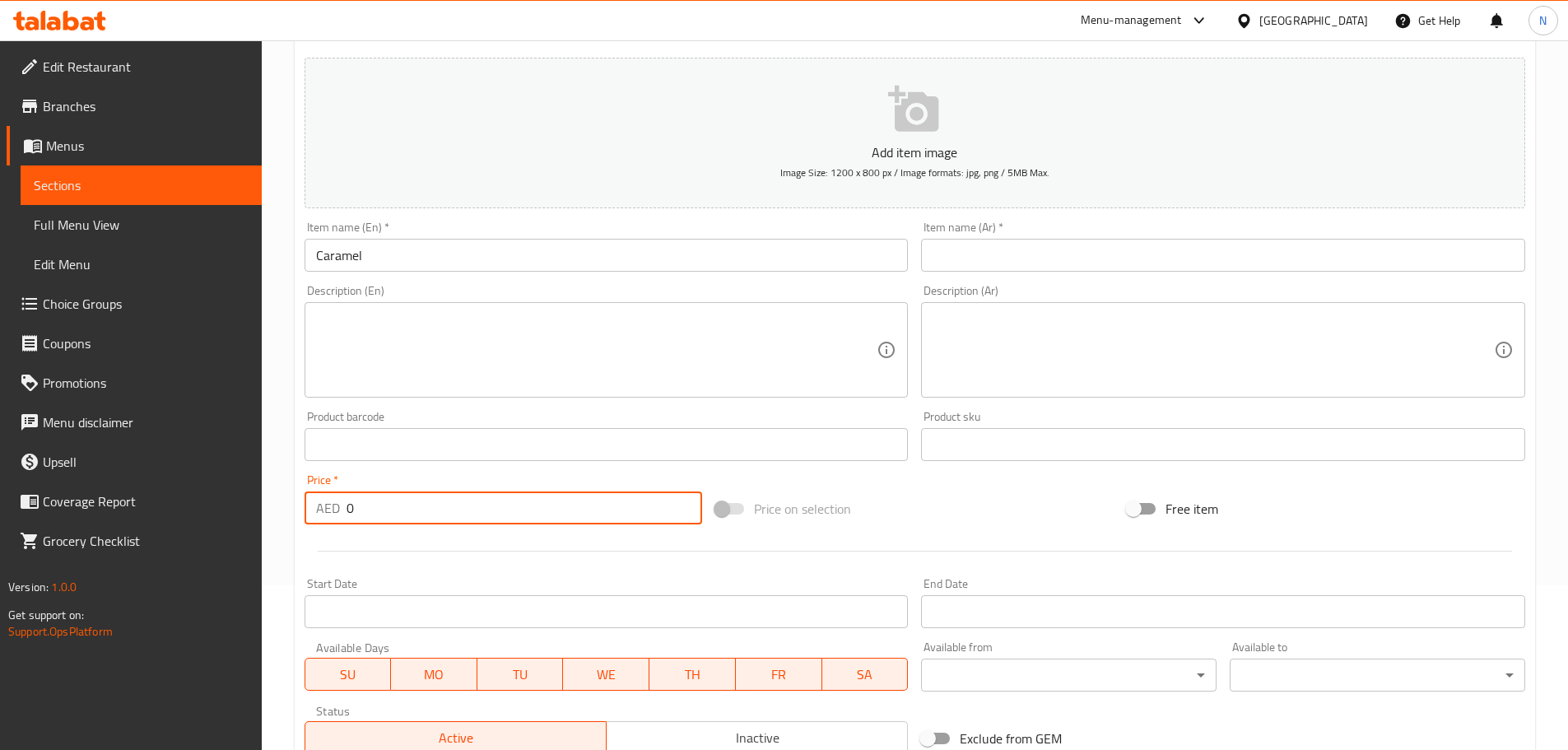
drag, startPoint x: 413, startPoint y: 509, endPoint x: 322, endPoint y: 517, distance: 91.4
click at [323, 517] on div "AED 0 Price *" at bounding box center [503, 508] width 398 height 33
paste input "18.625"
type input "18.625"
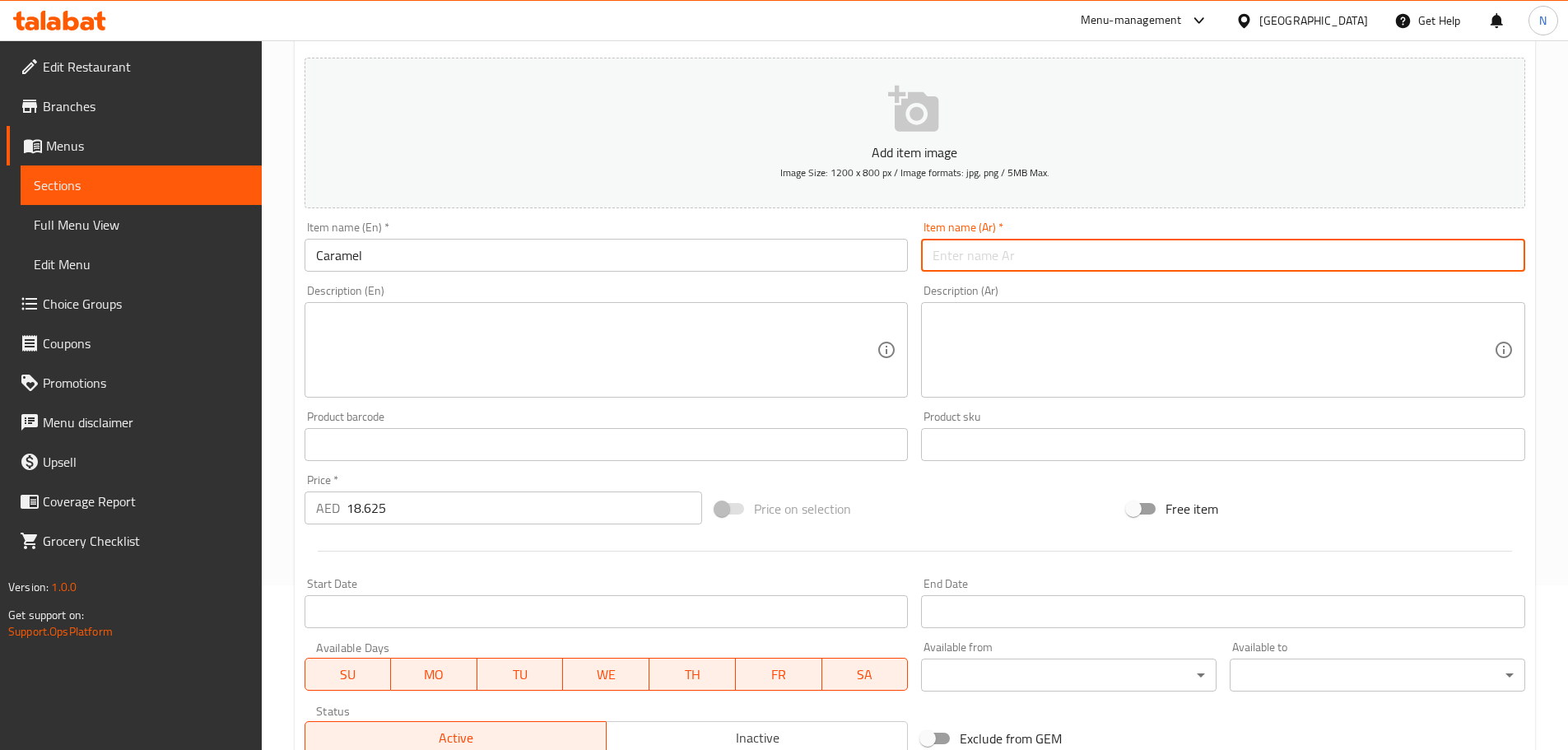
click at [937, 256] on input "text" at bounding box center [1222, 254] width 604 height 33
click at [353, 256] on input "Caramel" at bounding box center [606, 254] width 604 height 33
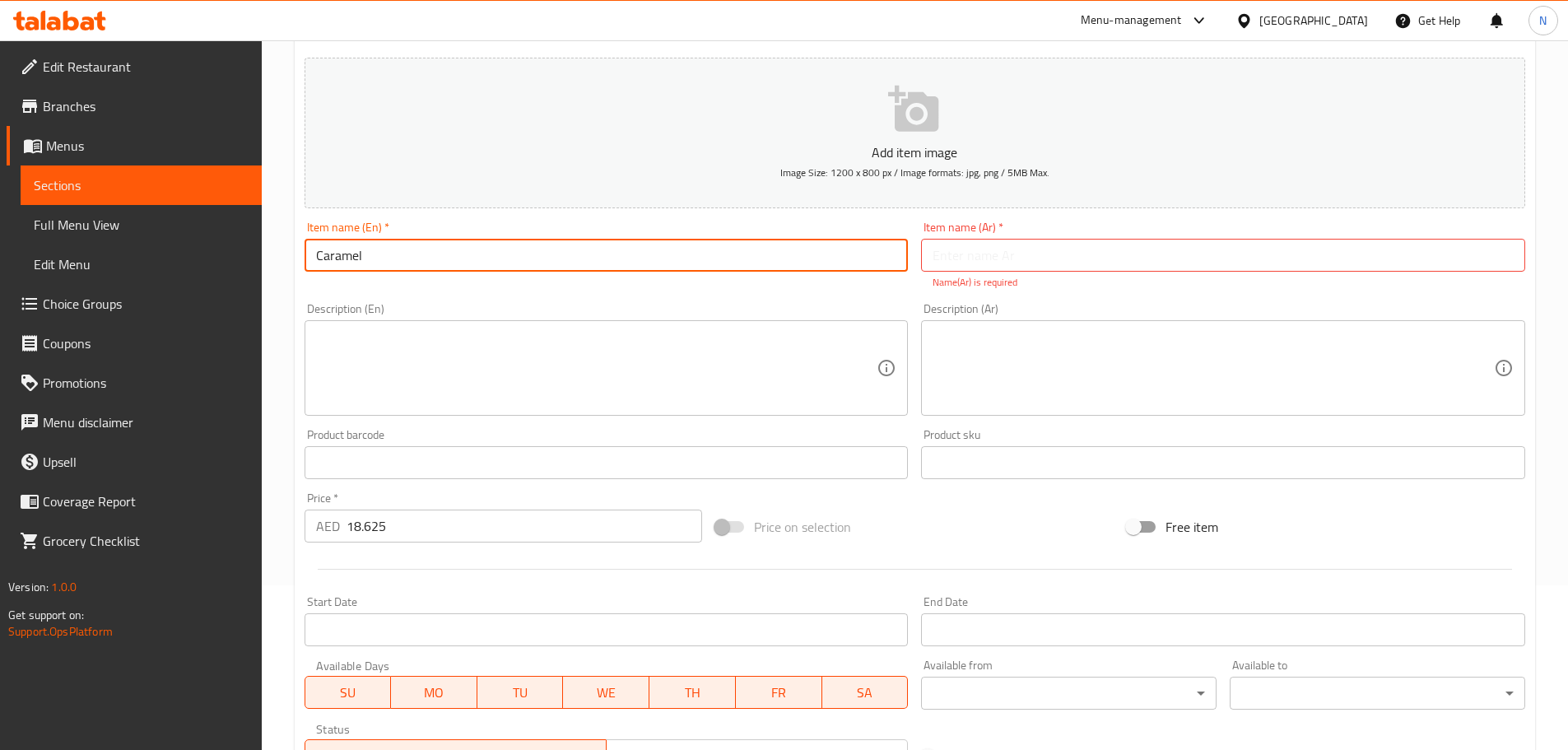
click at [353, 256] on input "Caramel" at bounding box center [606, 254] width 604 height 33
click at [1080, 250] on input "text" at bounding box center [1222, 254] width 604 height 33
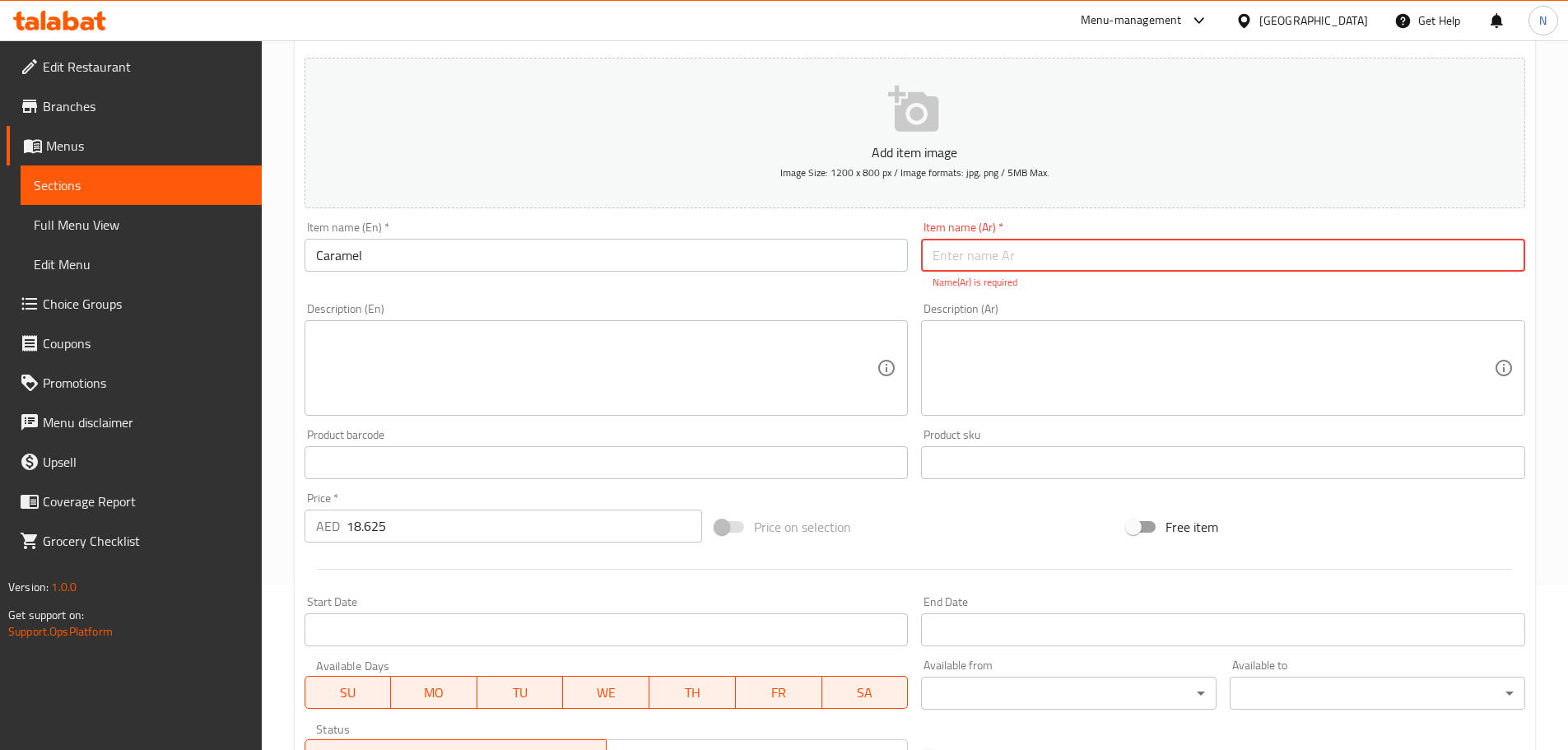
paste input "كراميل"
type input "كراميل"
click at [972, 511] on div "Price on selection" at bounding box center [914, 526] width 412 height 44
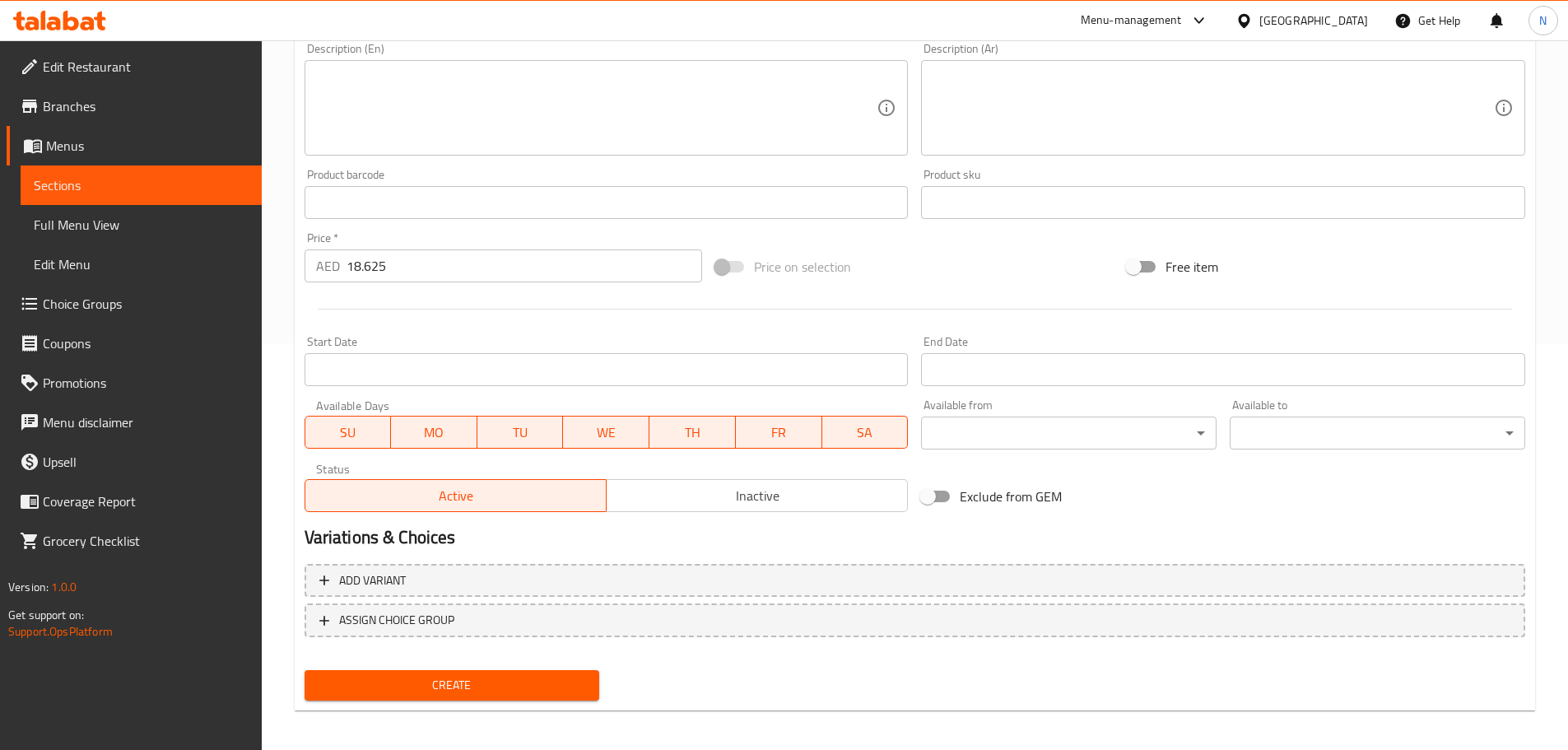
scroll to position [413, 0]
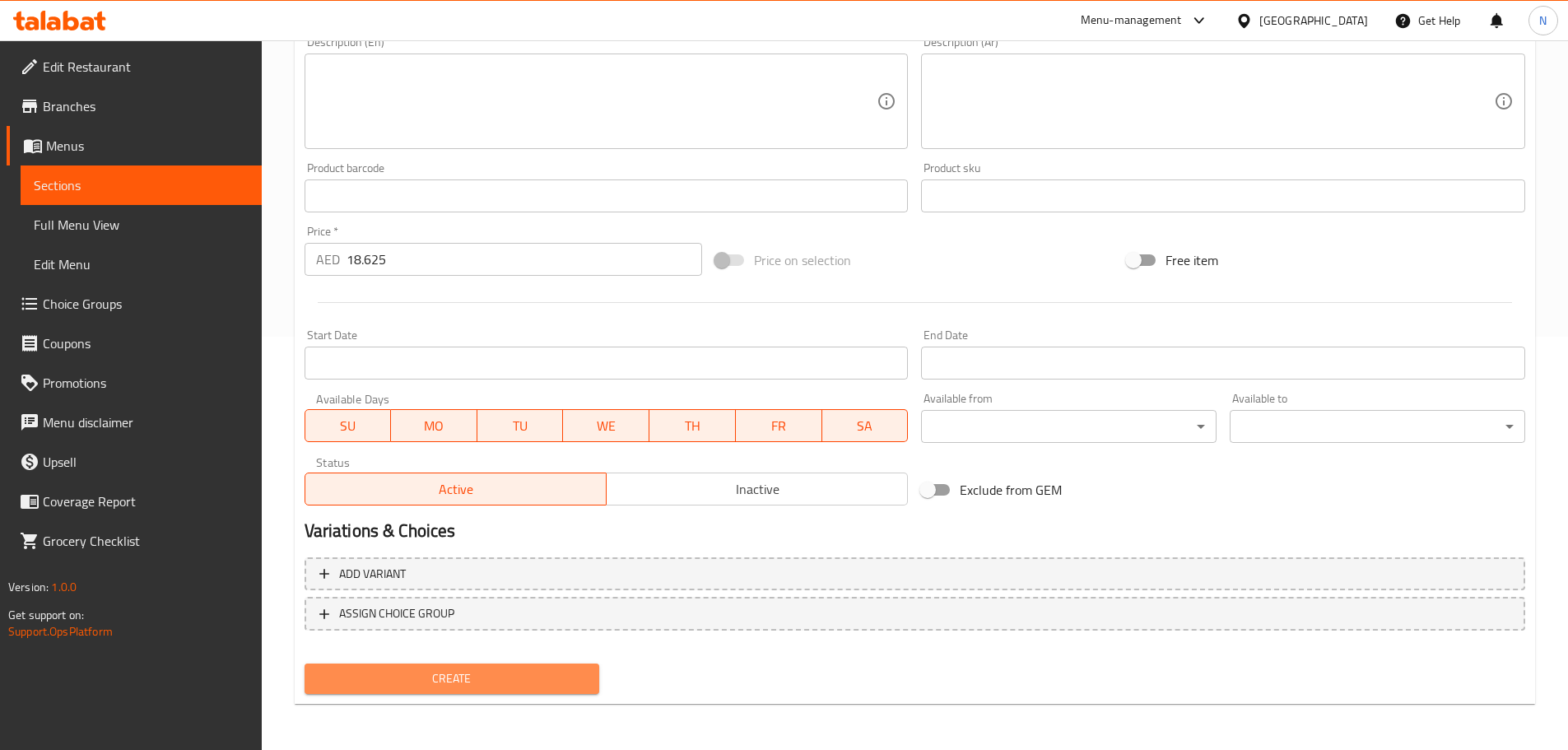
click at [481, 669] on span "Create" at bounding box center [452, 678] width 269 height 21
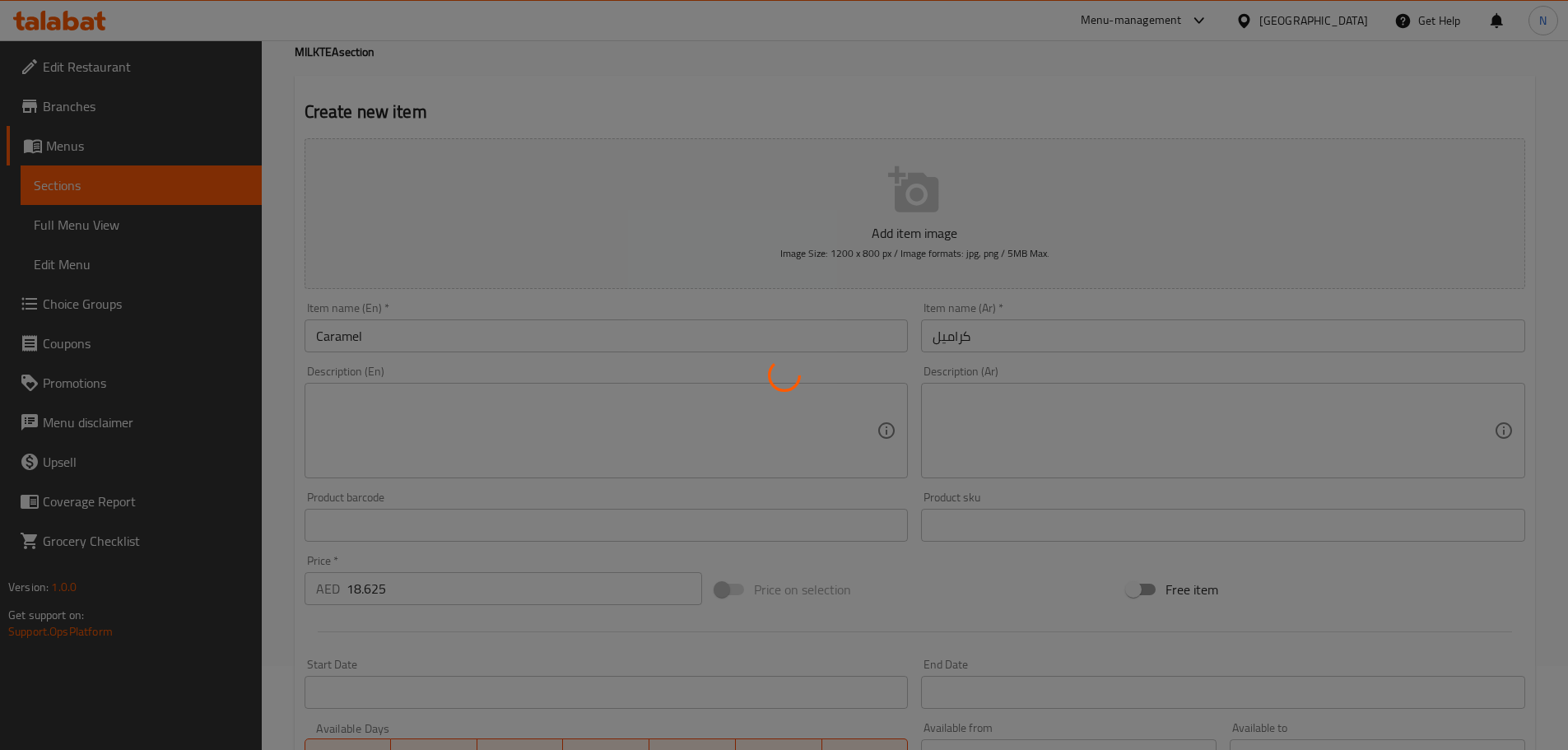
scroll to position [39, 0]
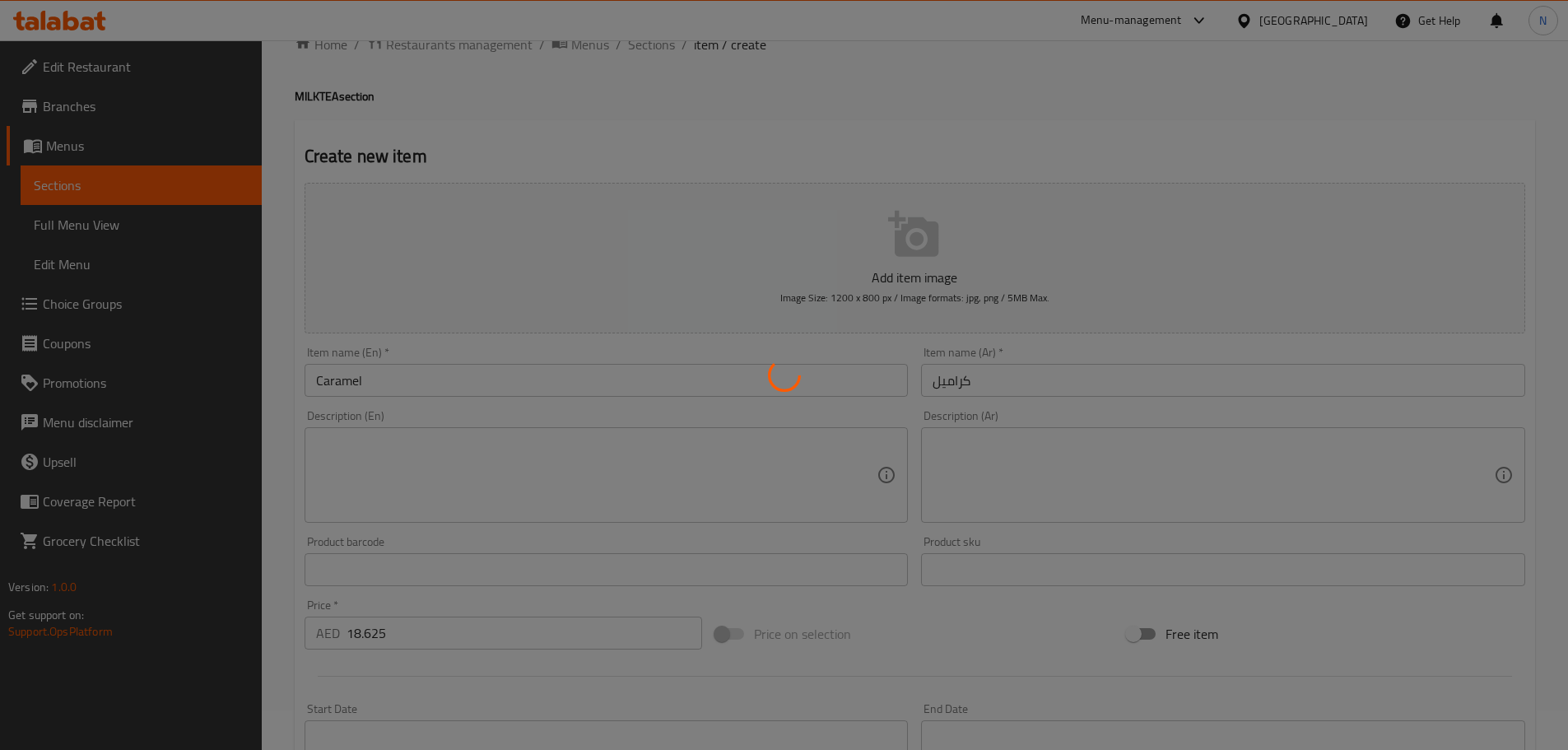
type input "0"
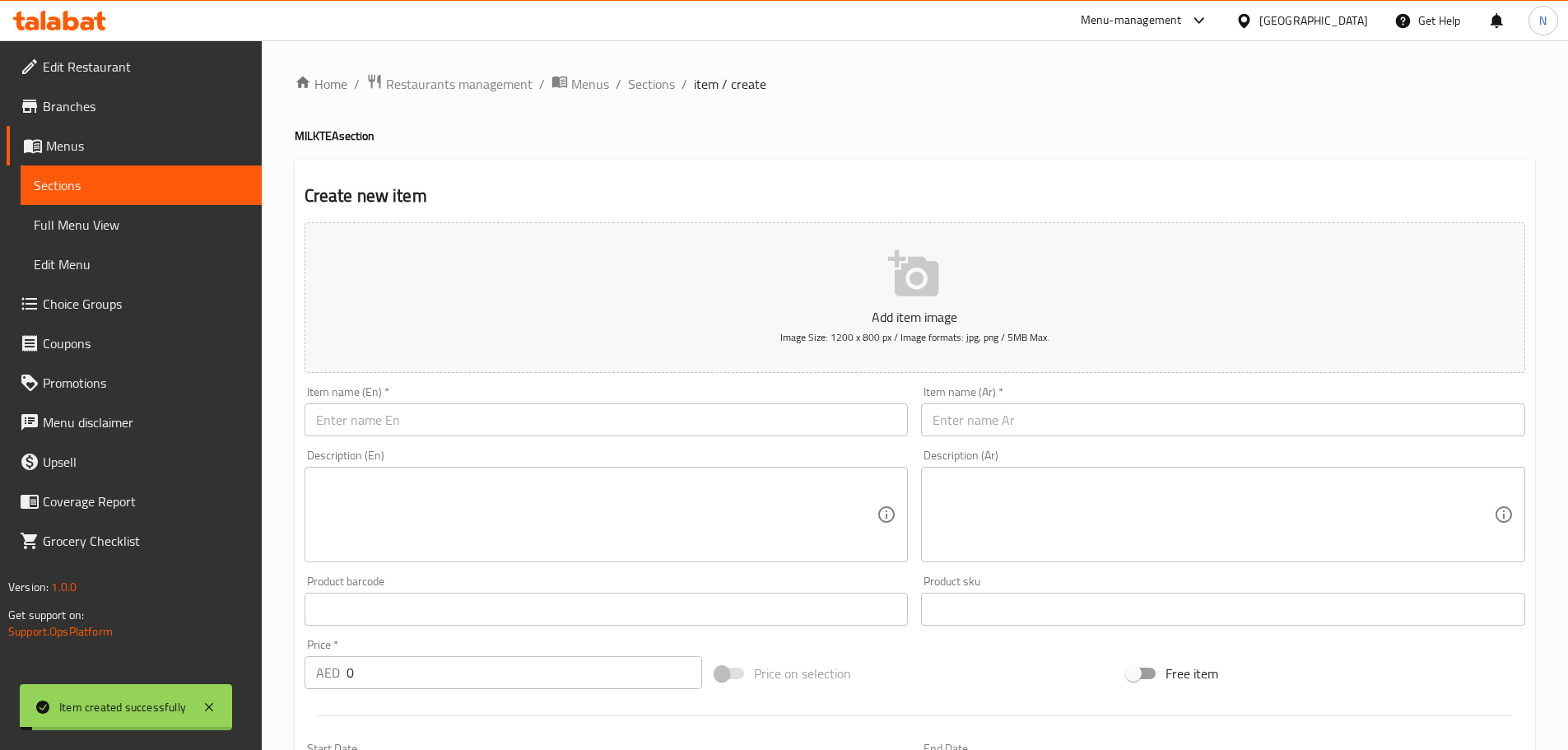
drag, startPoint x: 658, startPoint y: 85, endPoint x: 667, endPoint y: 119, distance: 35.2
click at [658, 85] on span "Sections" at bounding box center [652, 84] width 47 height 20
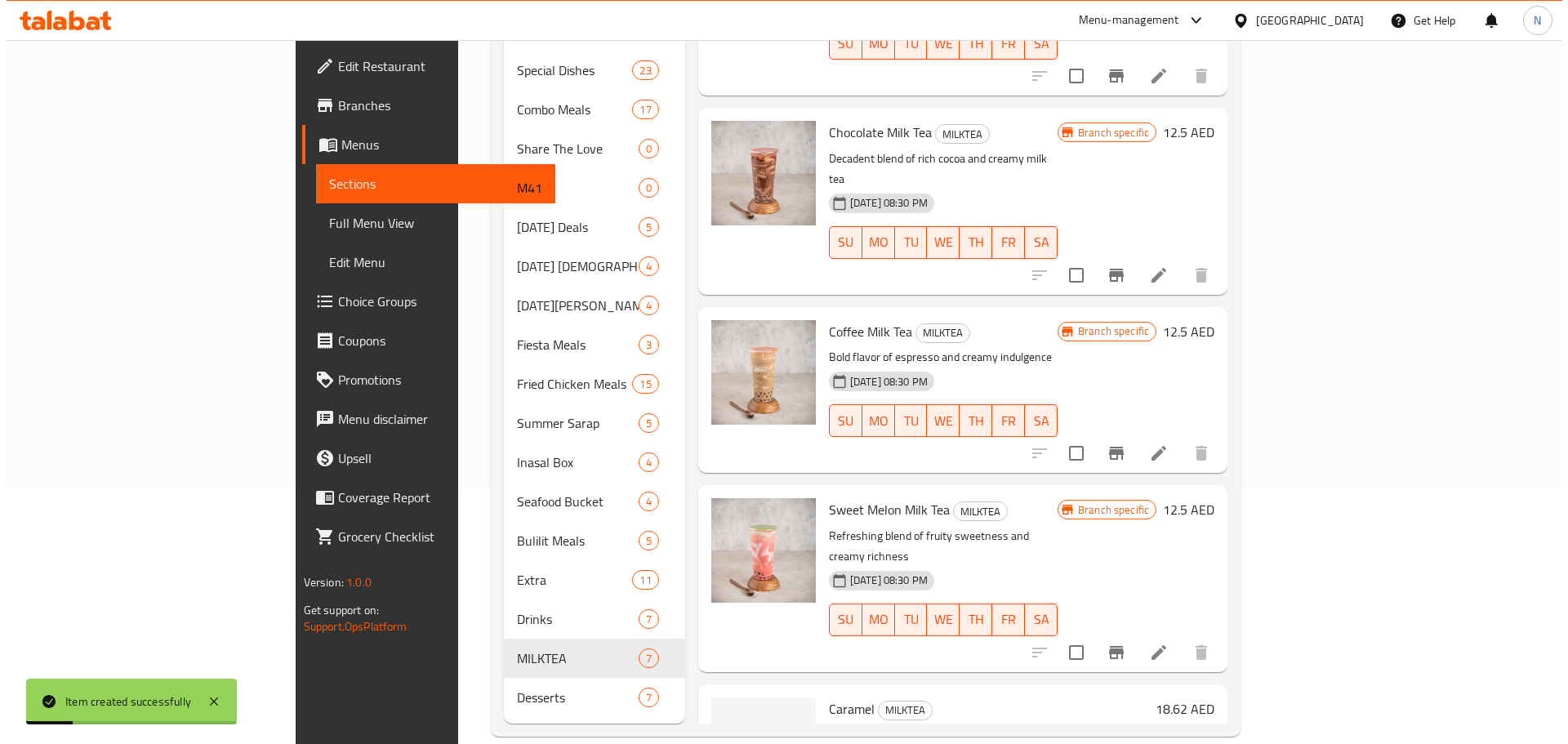
scroll to position [256, 0]
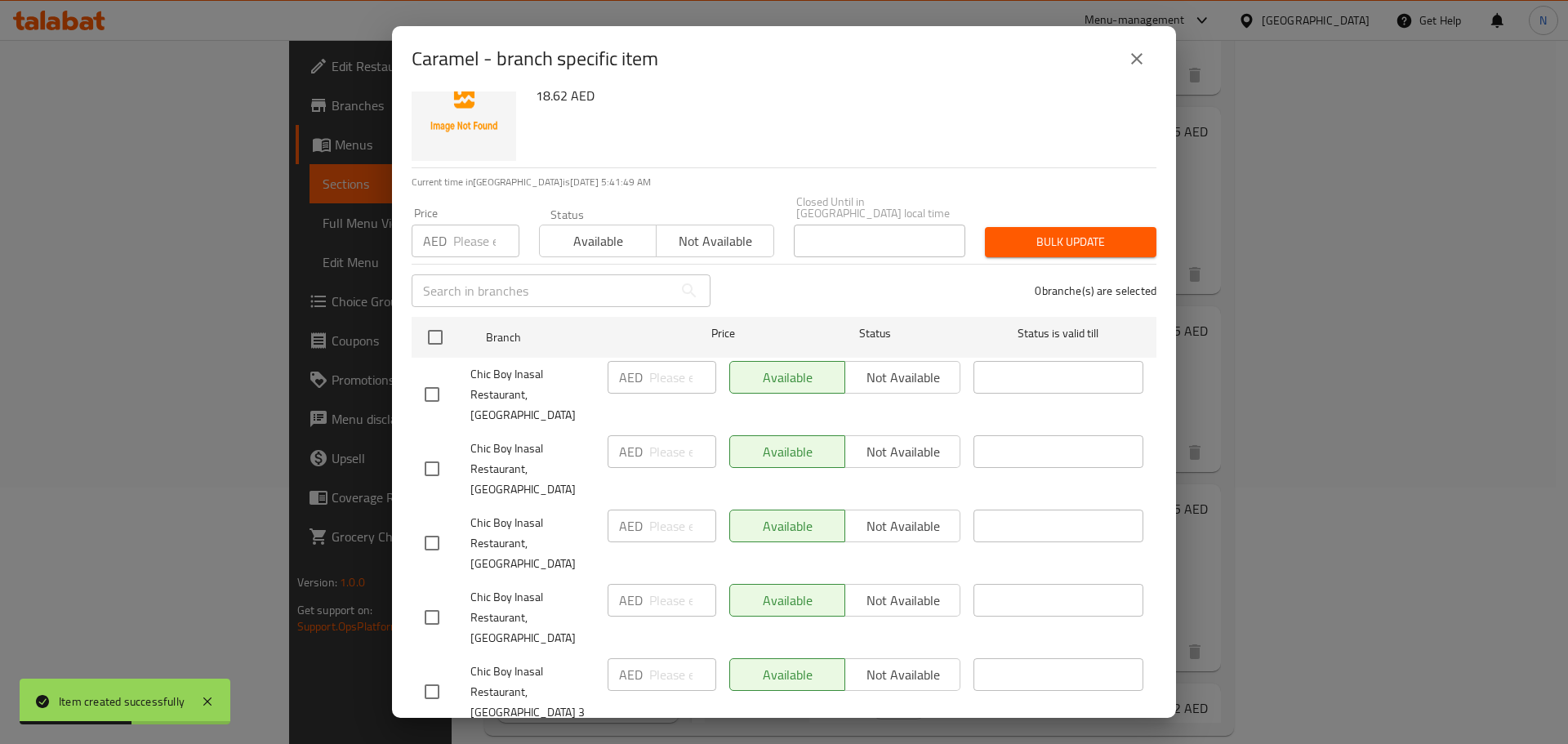
scroll to position [82, 0]
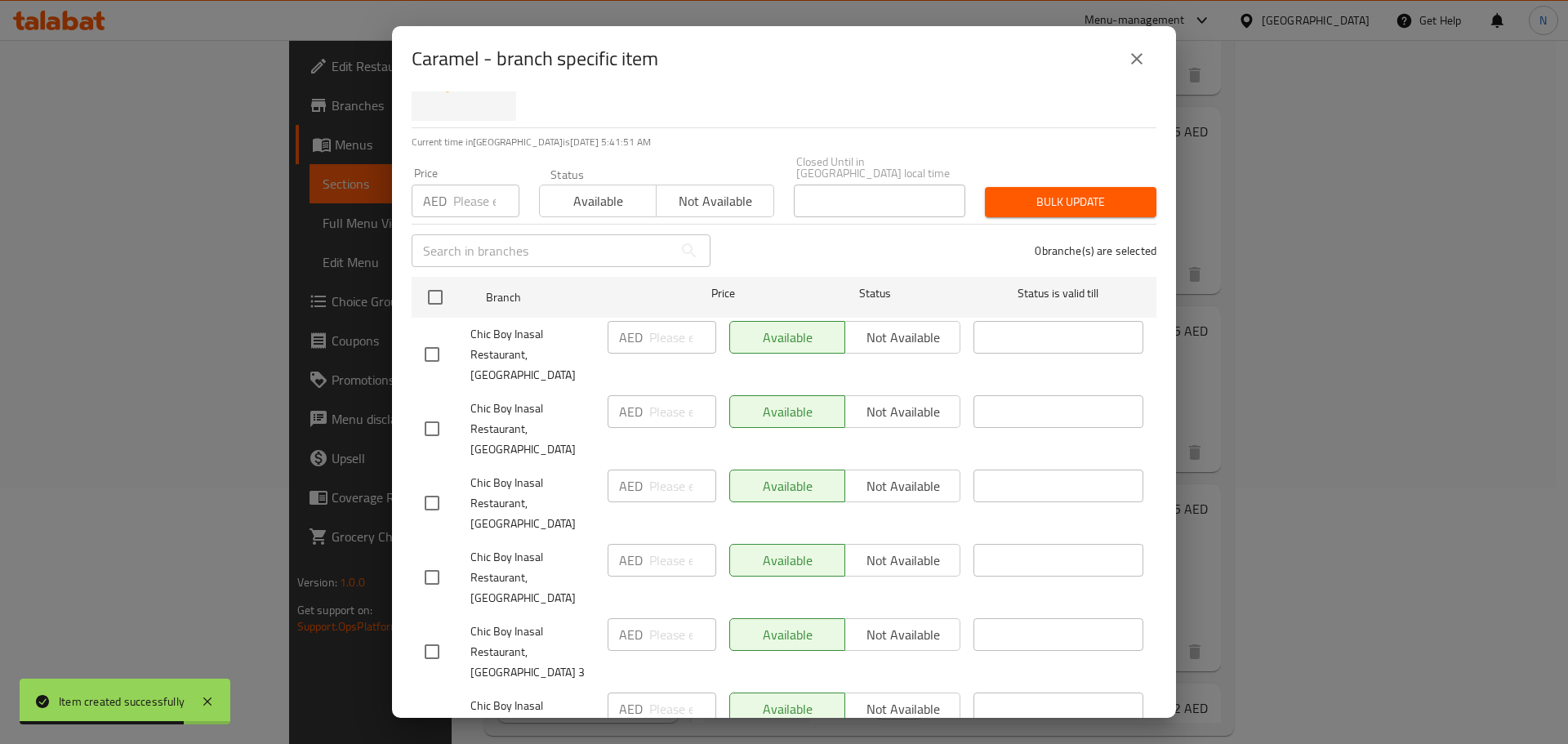
click at [670, 191] on span "Not available" at bounding box center [715, 201] width 104 height 23
click at [435, 341] on input "checkbox" at bounding box center [431, 354] width 34 height 34
checkbox input "true"
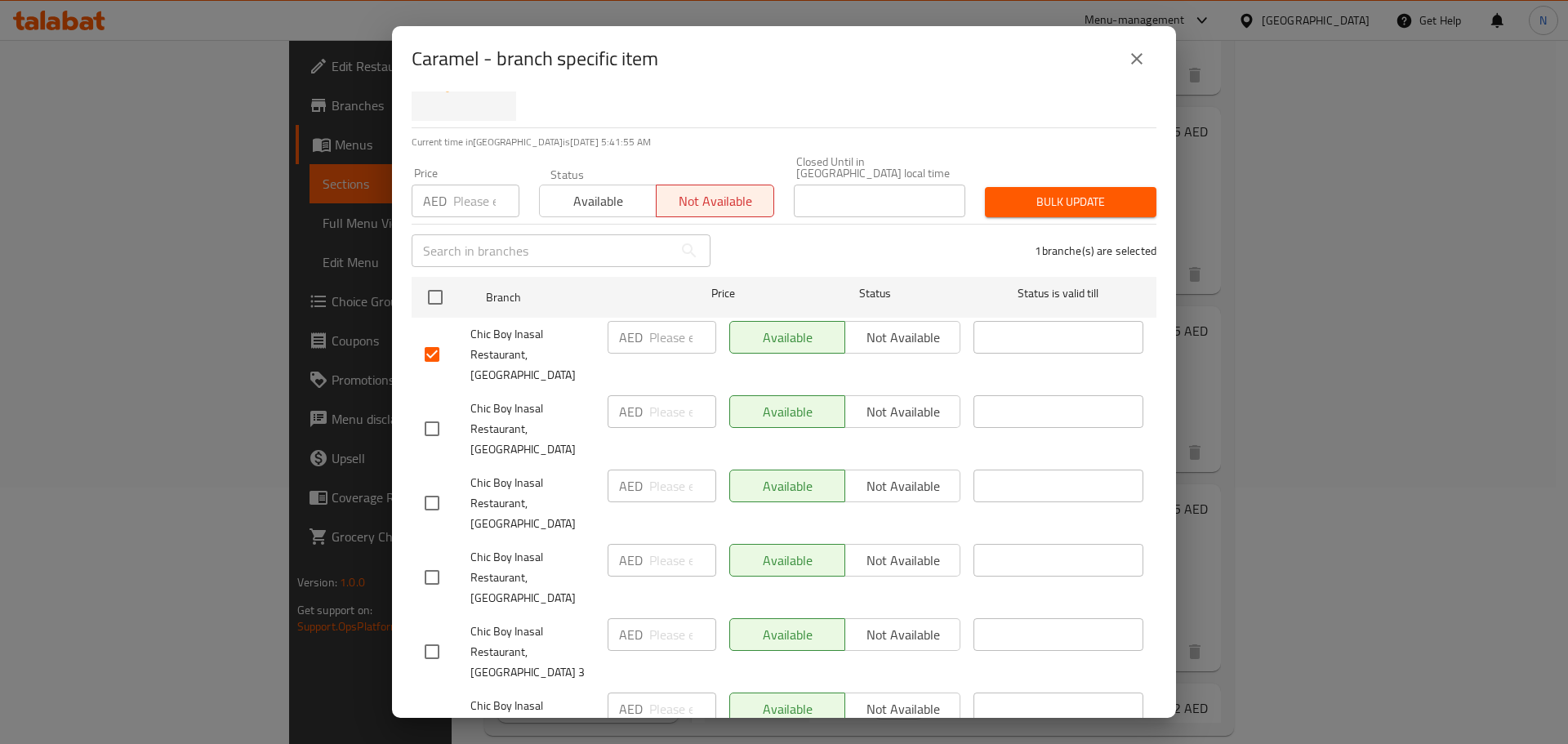
click at [426, 486] on input "checkbox" at bounding box center [431, 503] width 34 height 34
checkbox input "true"
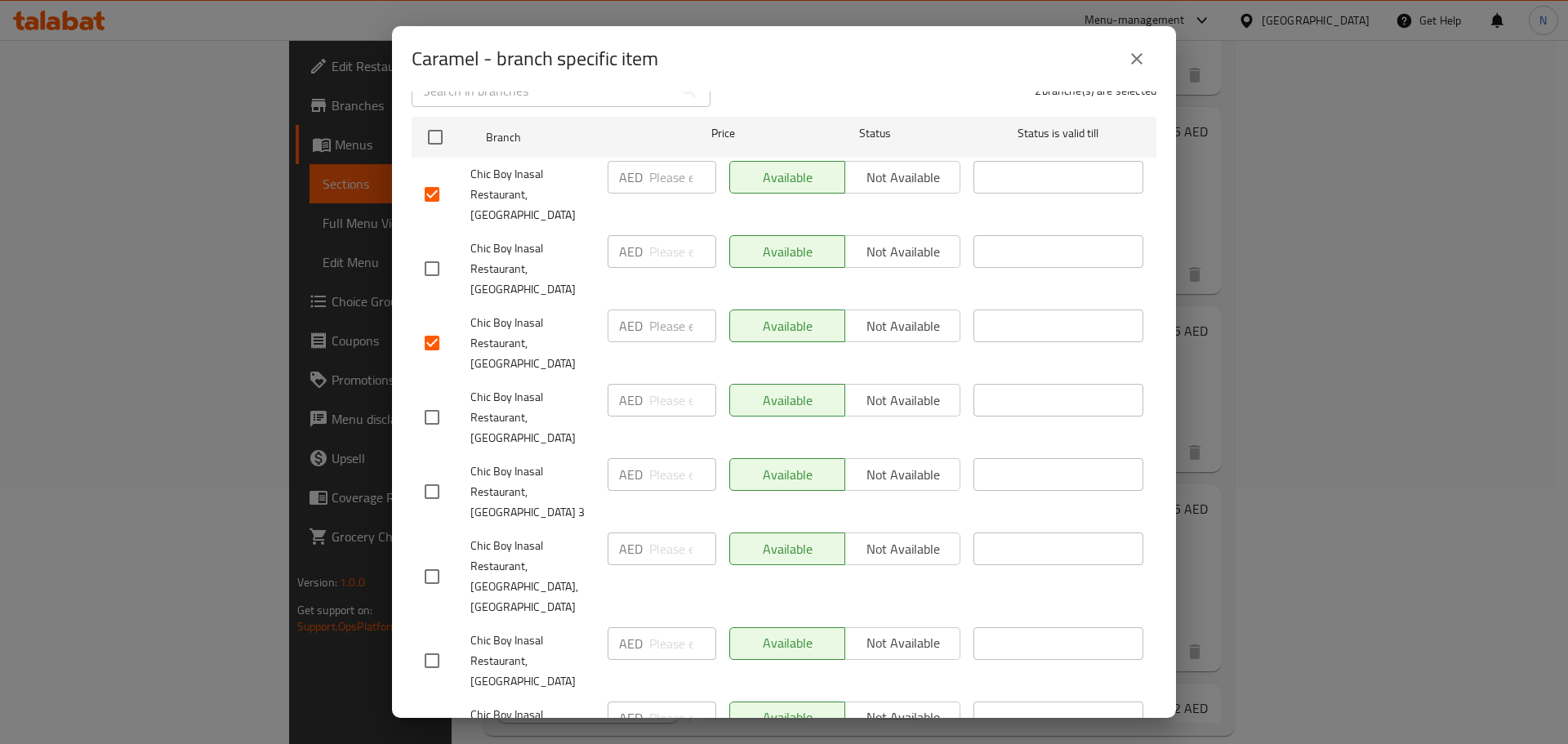
scroll to position [245, 0]
click at [433, 397] on input "checkbox" at bounding box center [431, 414] width 34 height 34
checkbox input "true"
click at [435, 640] on input "checkbox" at bounding box center [431, 657] width 34 height 34
checkbox input "true"
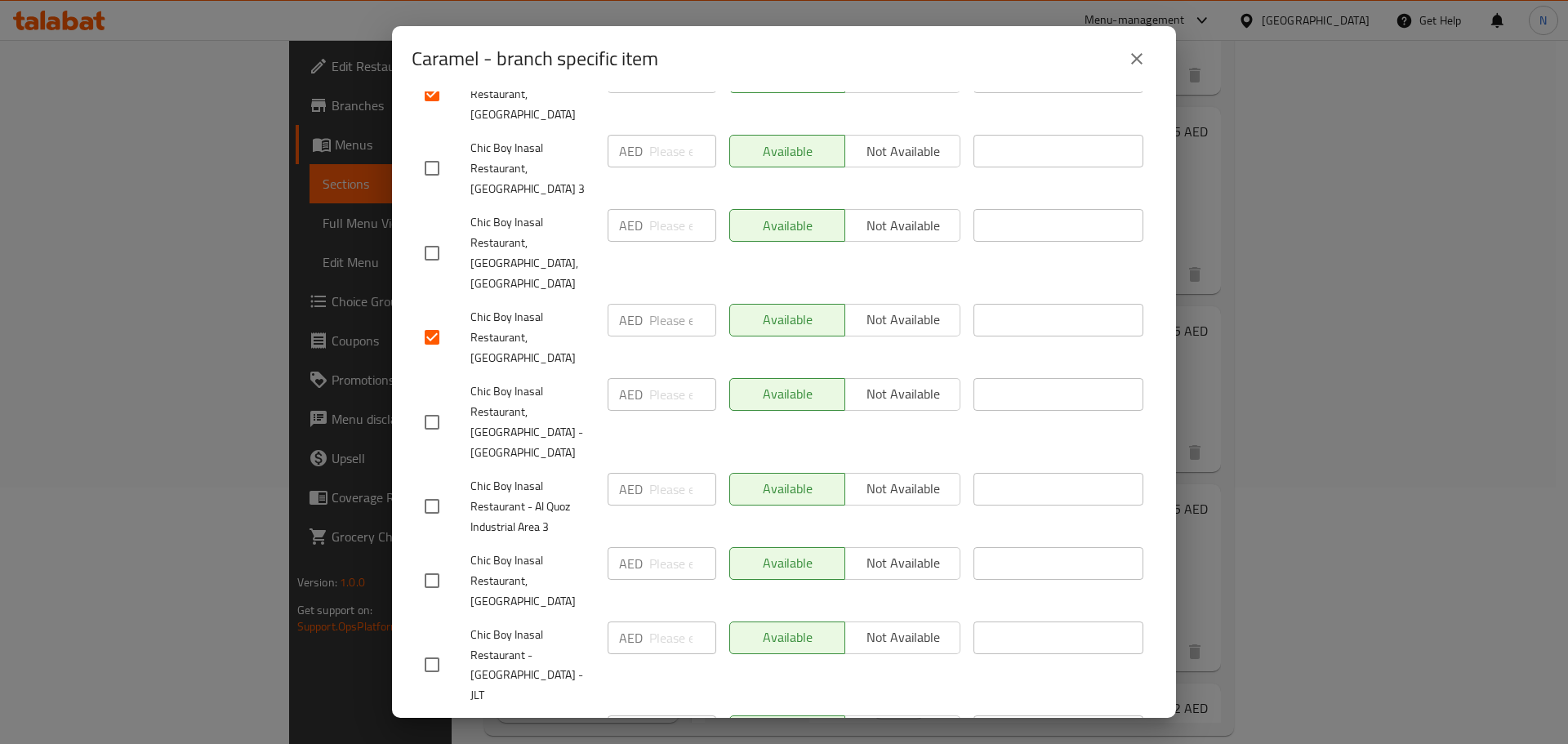
scroll to position [572, 0]
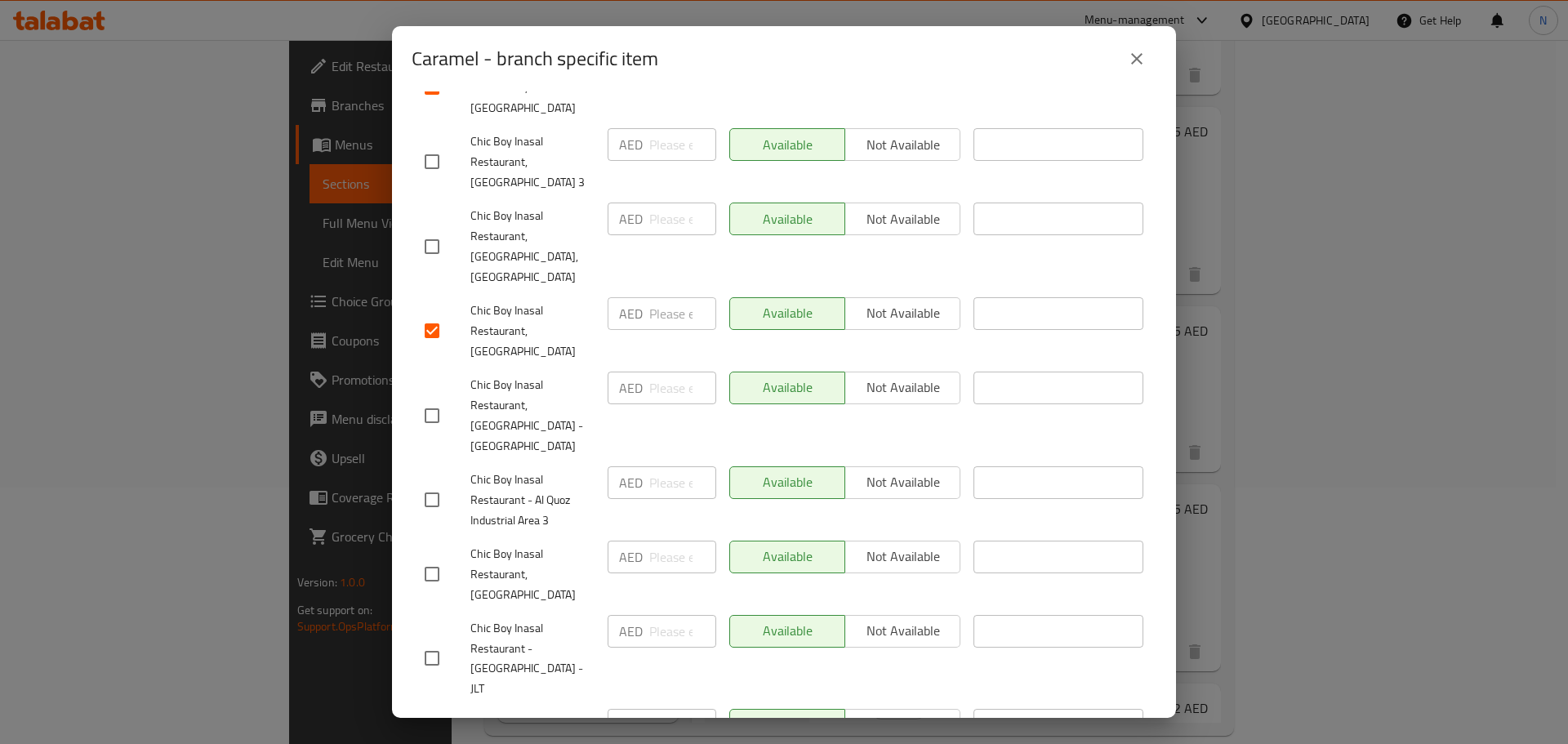
click at [437, 557] on input "checkbox" at bounding box center [431, 574] width 34 height 34
checkbox input "true"
click at [438, 726] on input "checkbox" at bounding box center [431, 743] width 34 height 34
checkbox input "true"
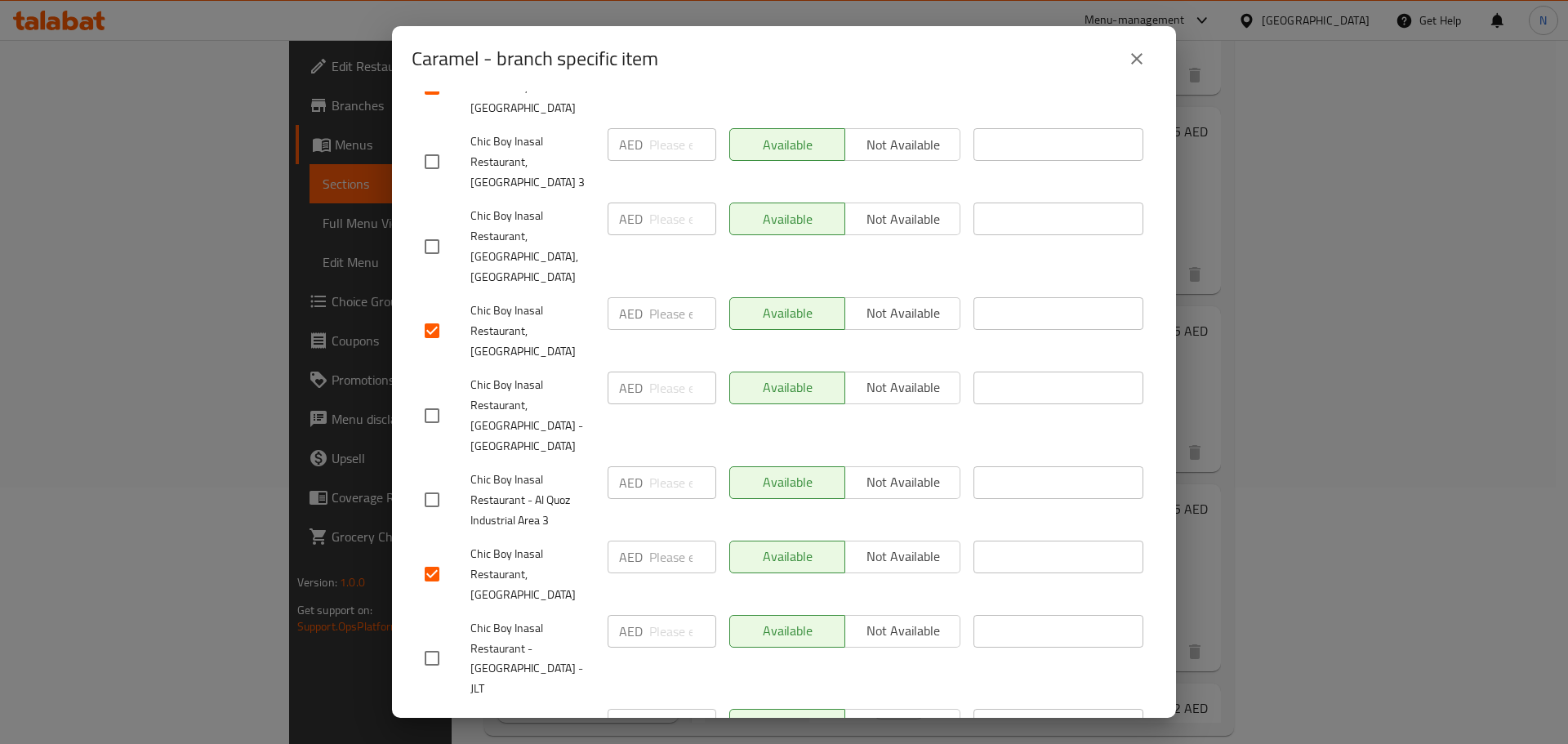
checkbox input "true"
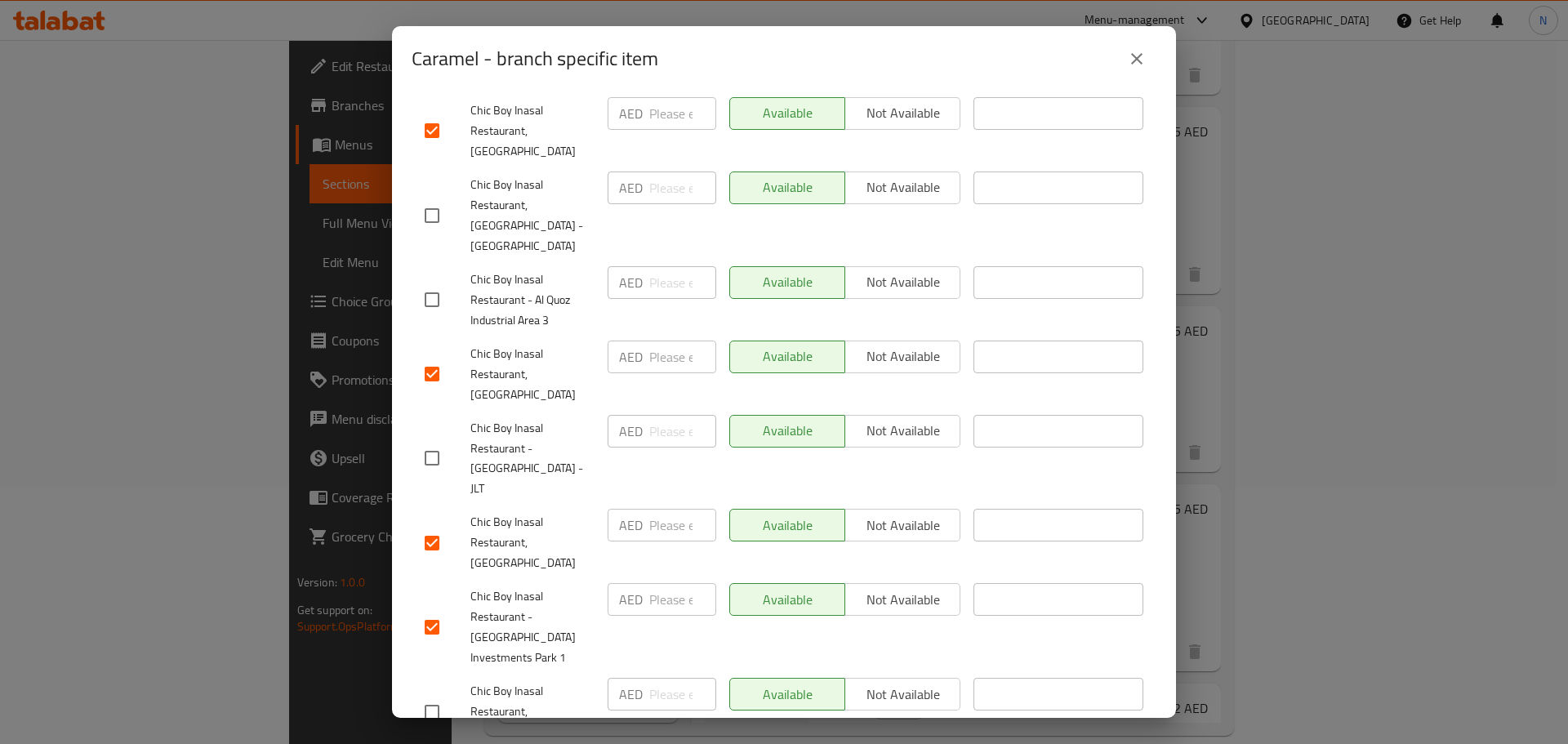
scroll to position [817, 0]
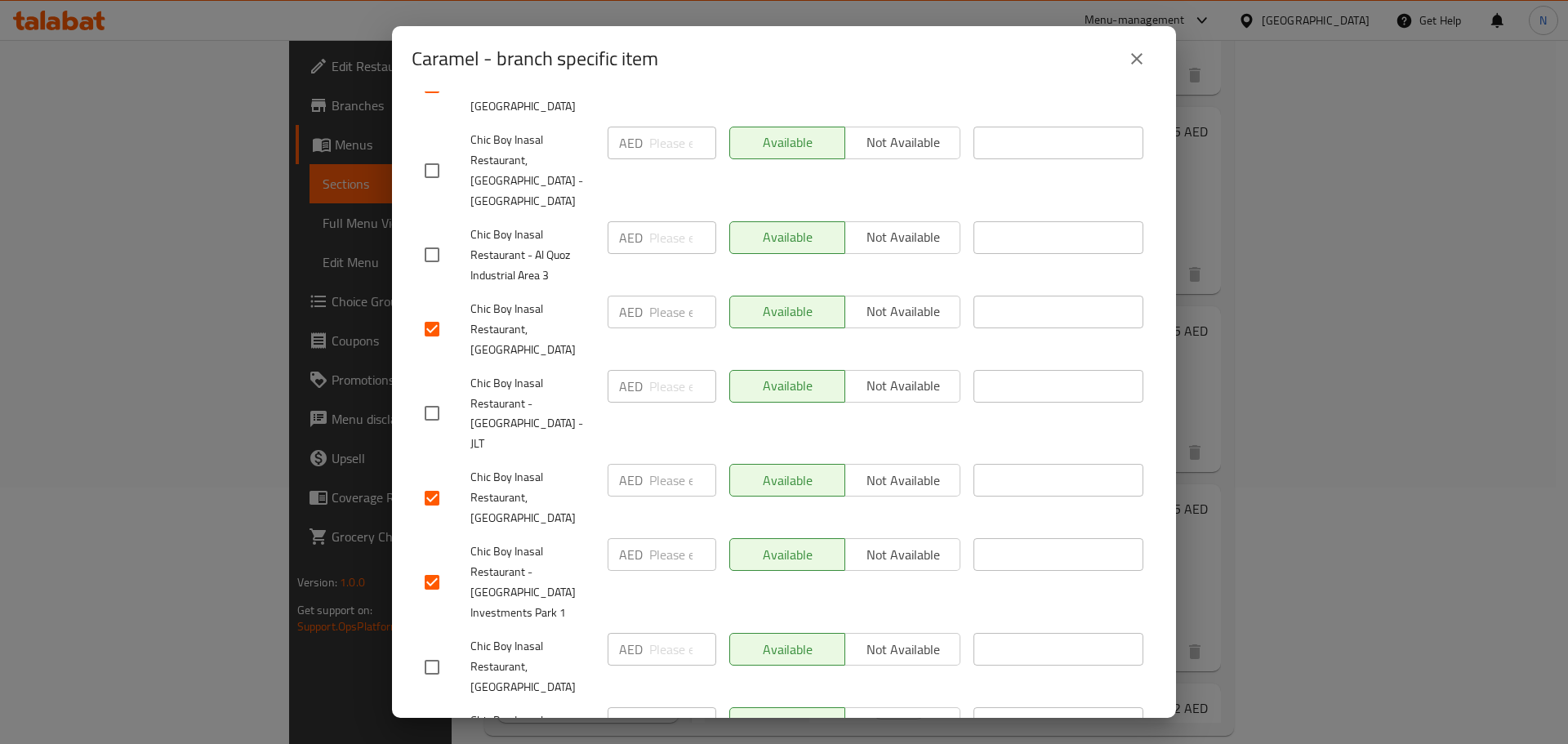
click at [435, 650] on input "checkbox" at bounding box center [431, 667] width 34 height 34
checkbox input "true"
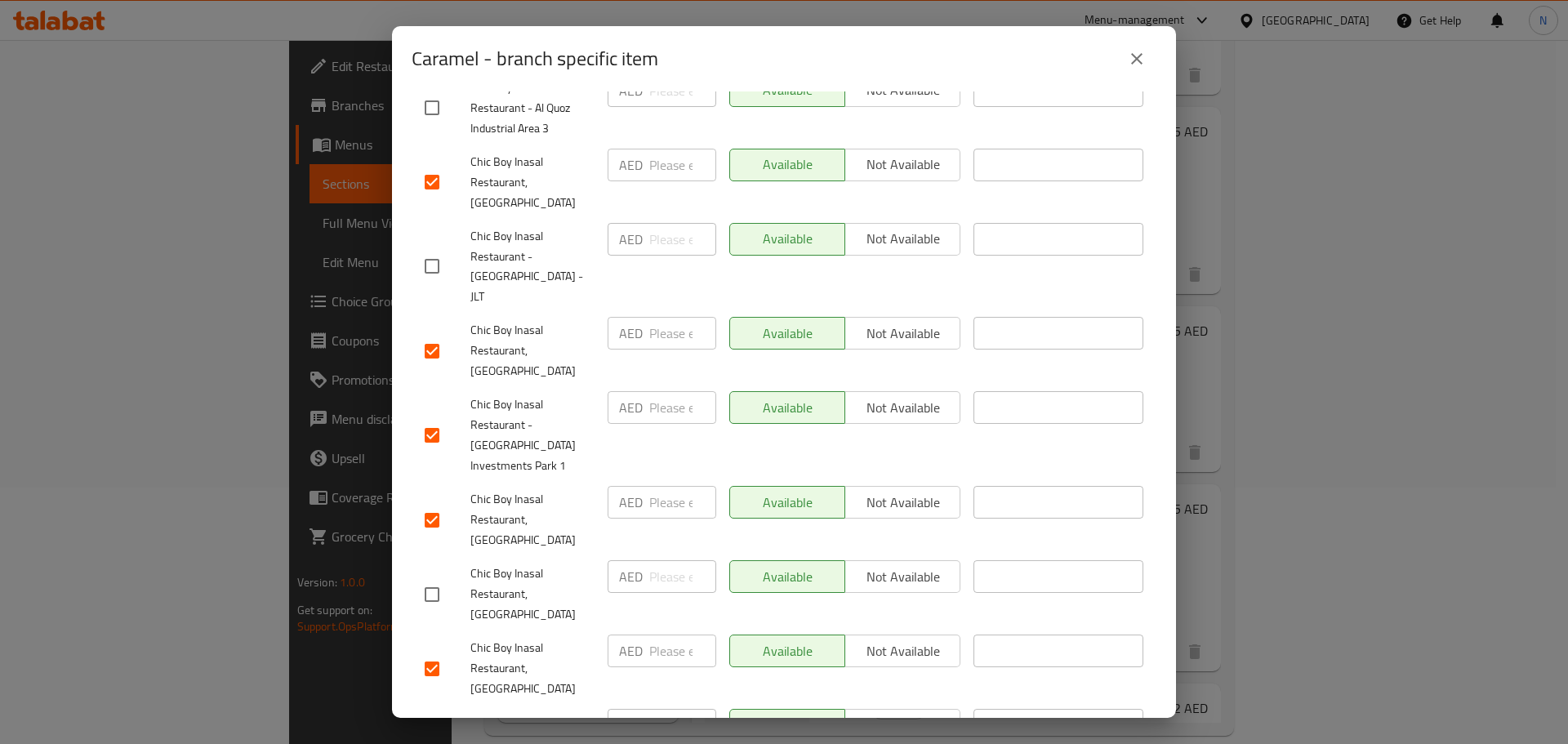
scroll to position [1062, 0]
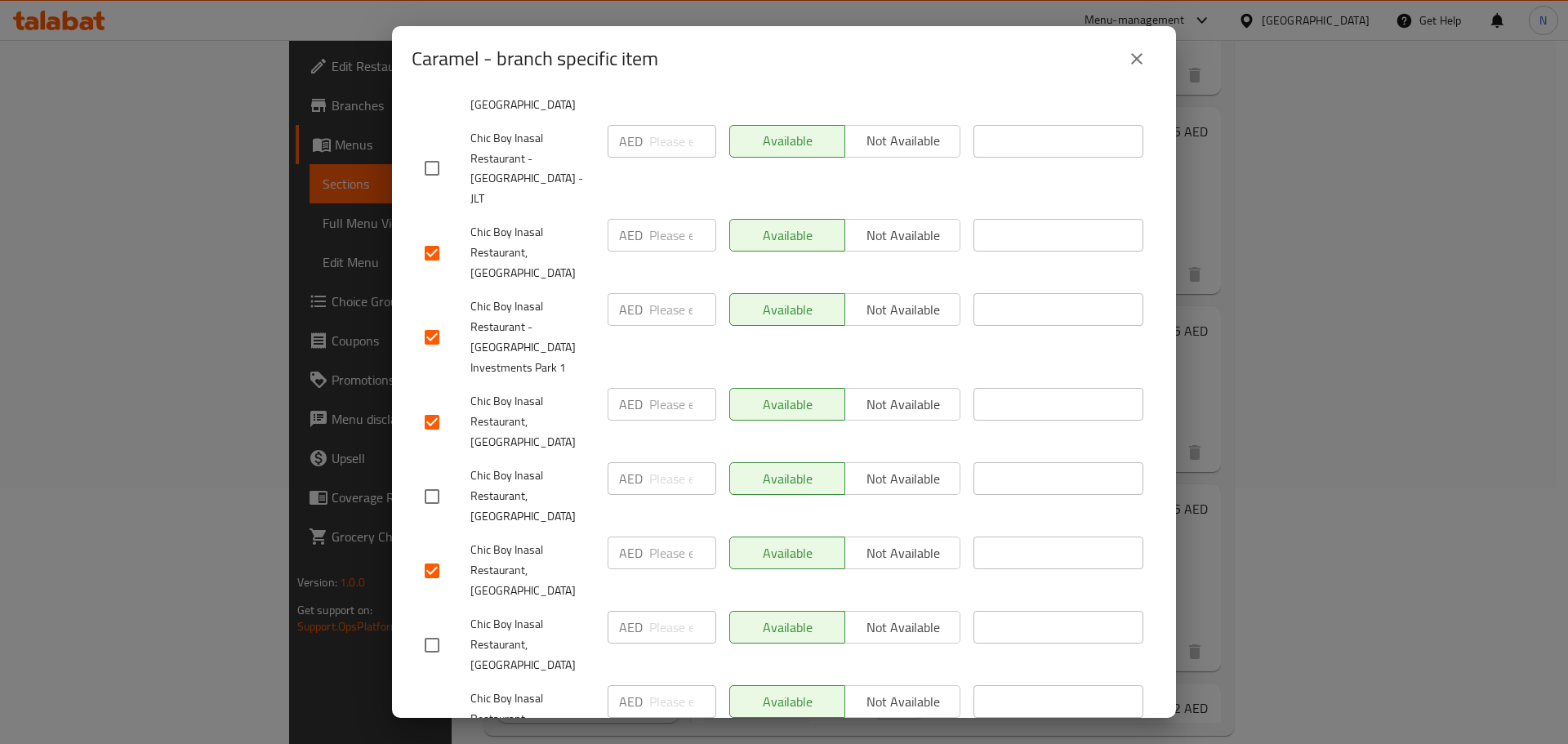
checkbox input "true"
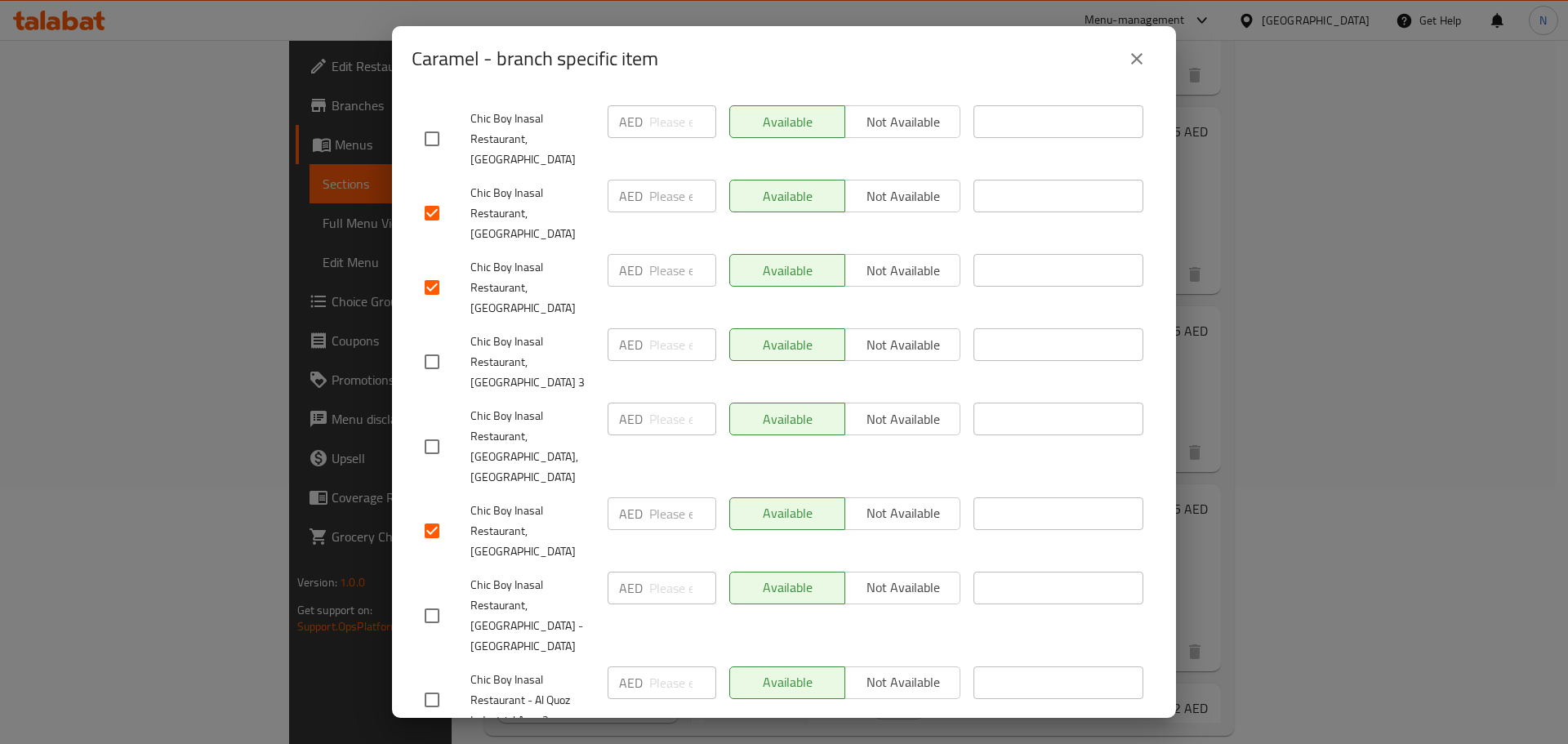
scroll to position [0, 0]
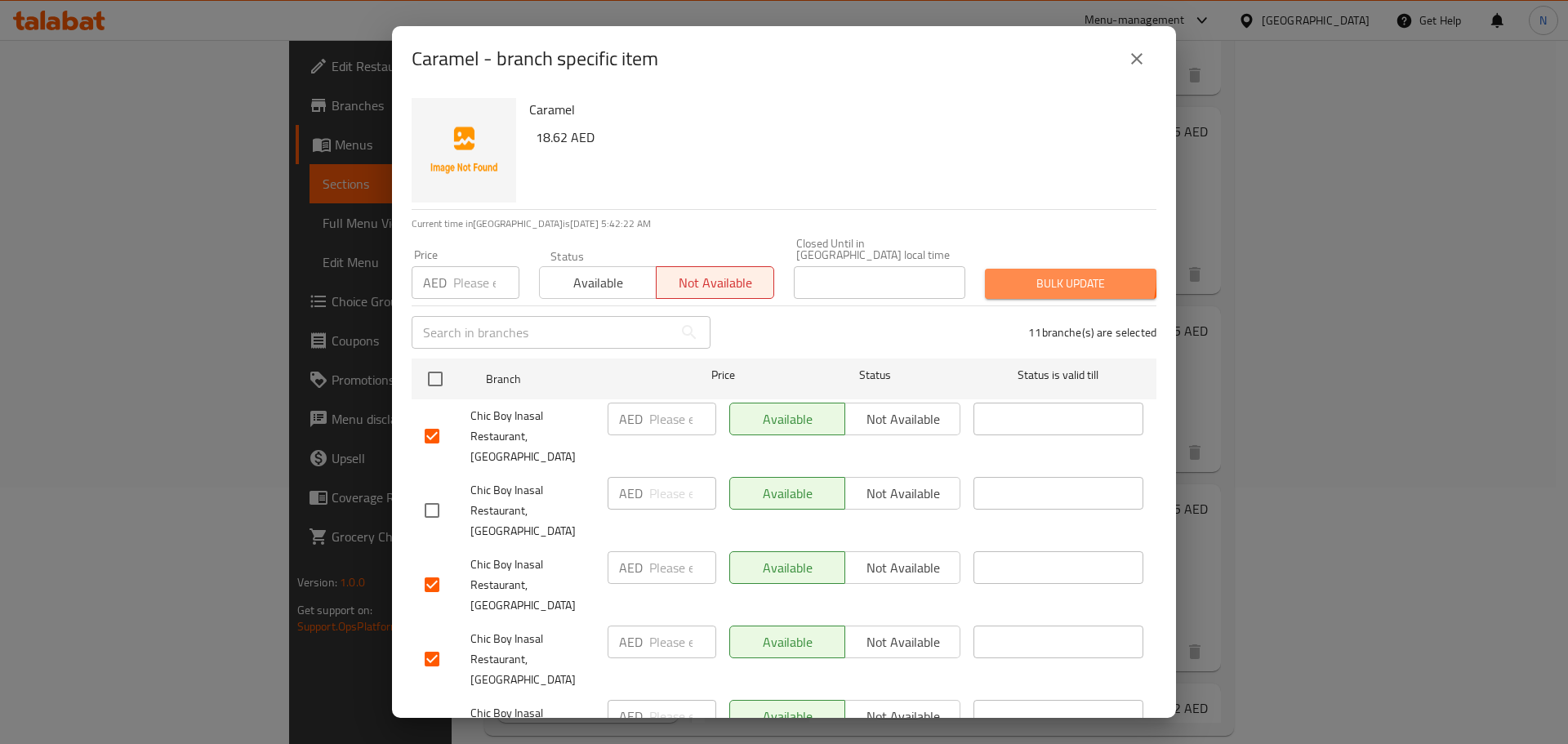
click at [1031, 276] on span "Bulk update" at bounding box center [1070, 284] width 146 height 21
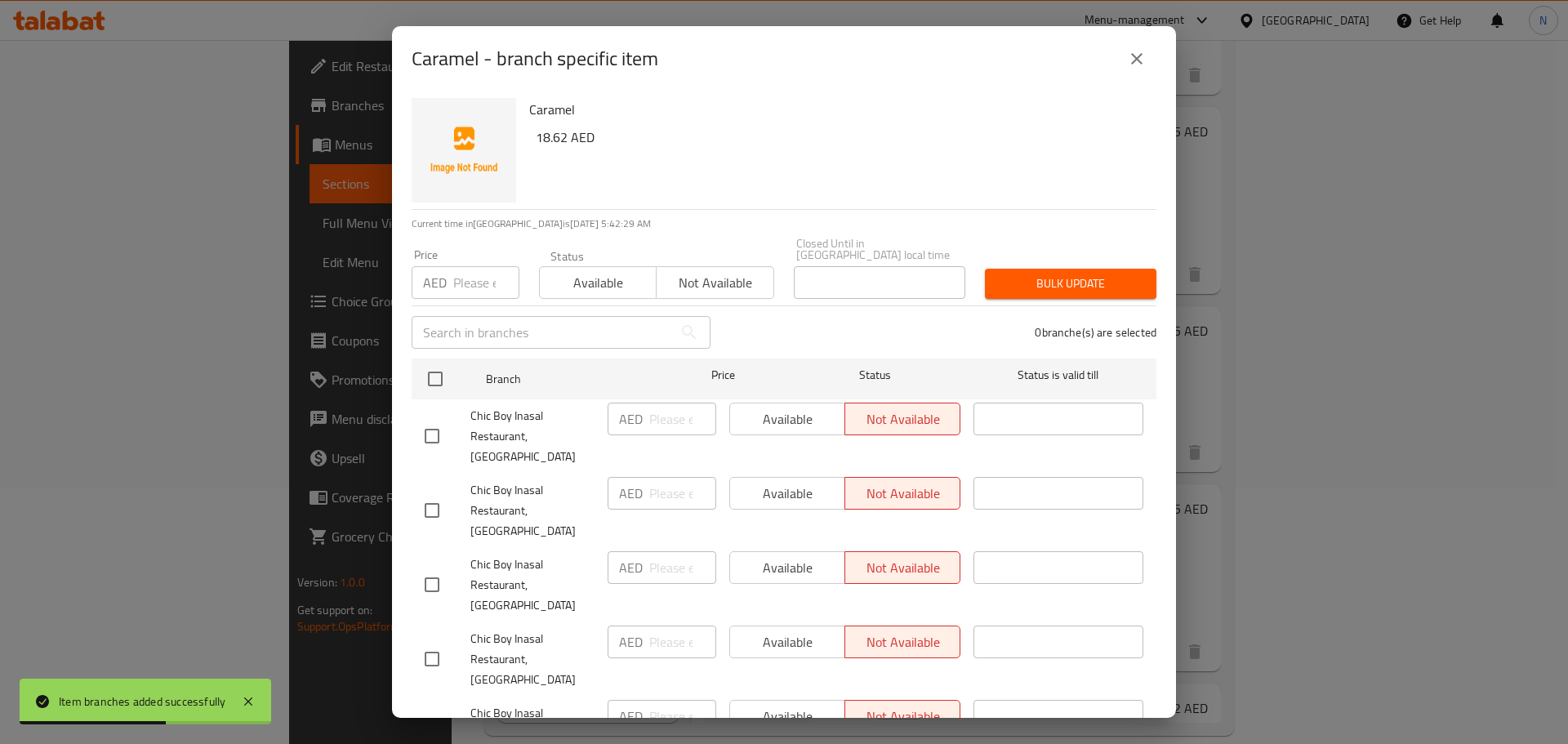
click at [546, 139] on h6 "18.62 AED" at bounding box center [840, 137] width 608 height 22
copy h6 "18.62"
click at [471, 274] on input "number" at bounding box center [487, 282] width 66 height 32
paste input "18.62"
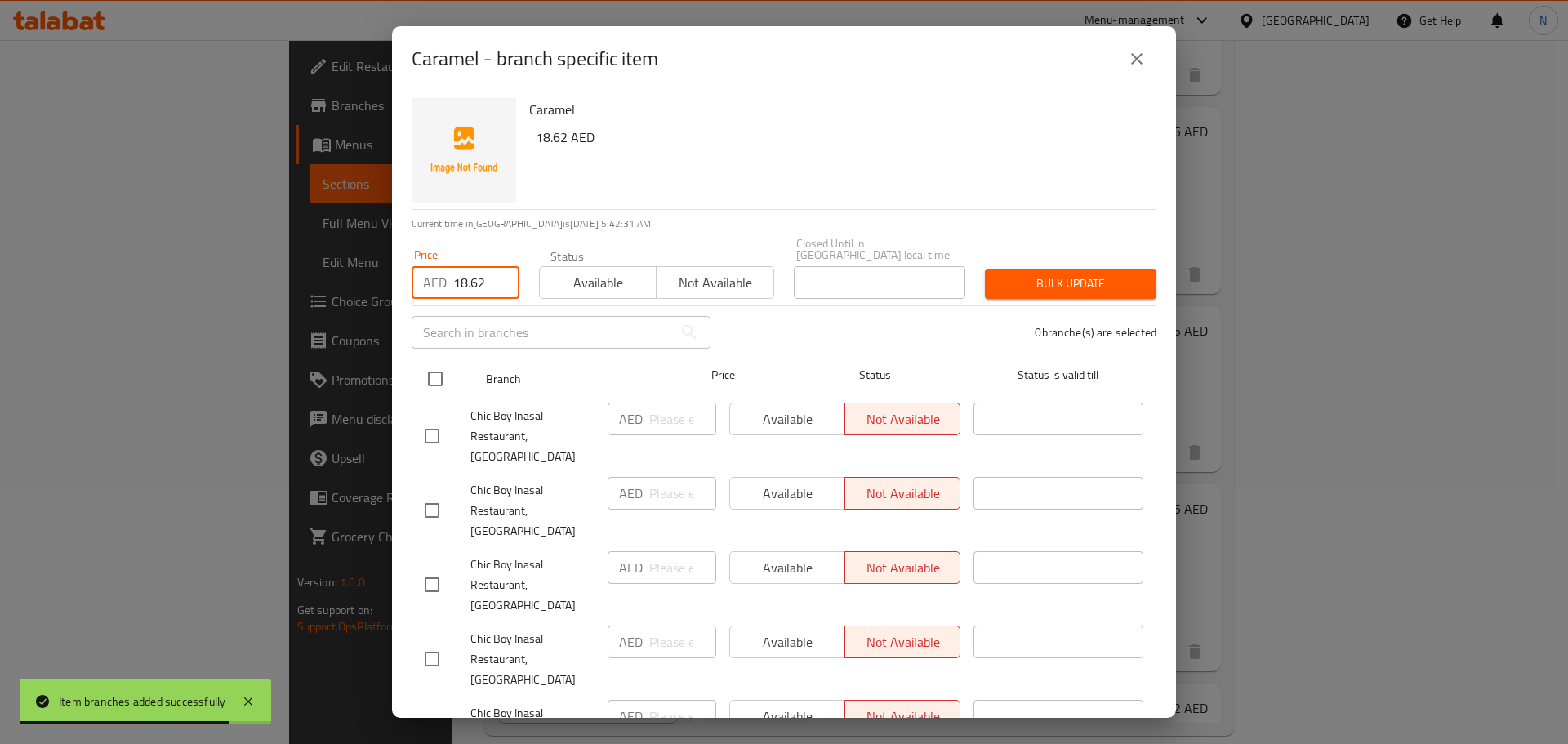
type input "18.62"
click at [440, 376] on input "checkbox" at bounding box center [435, 378] width 34 height 34
checkbox input "true"
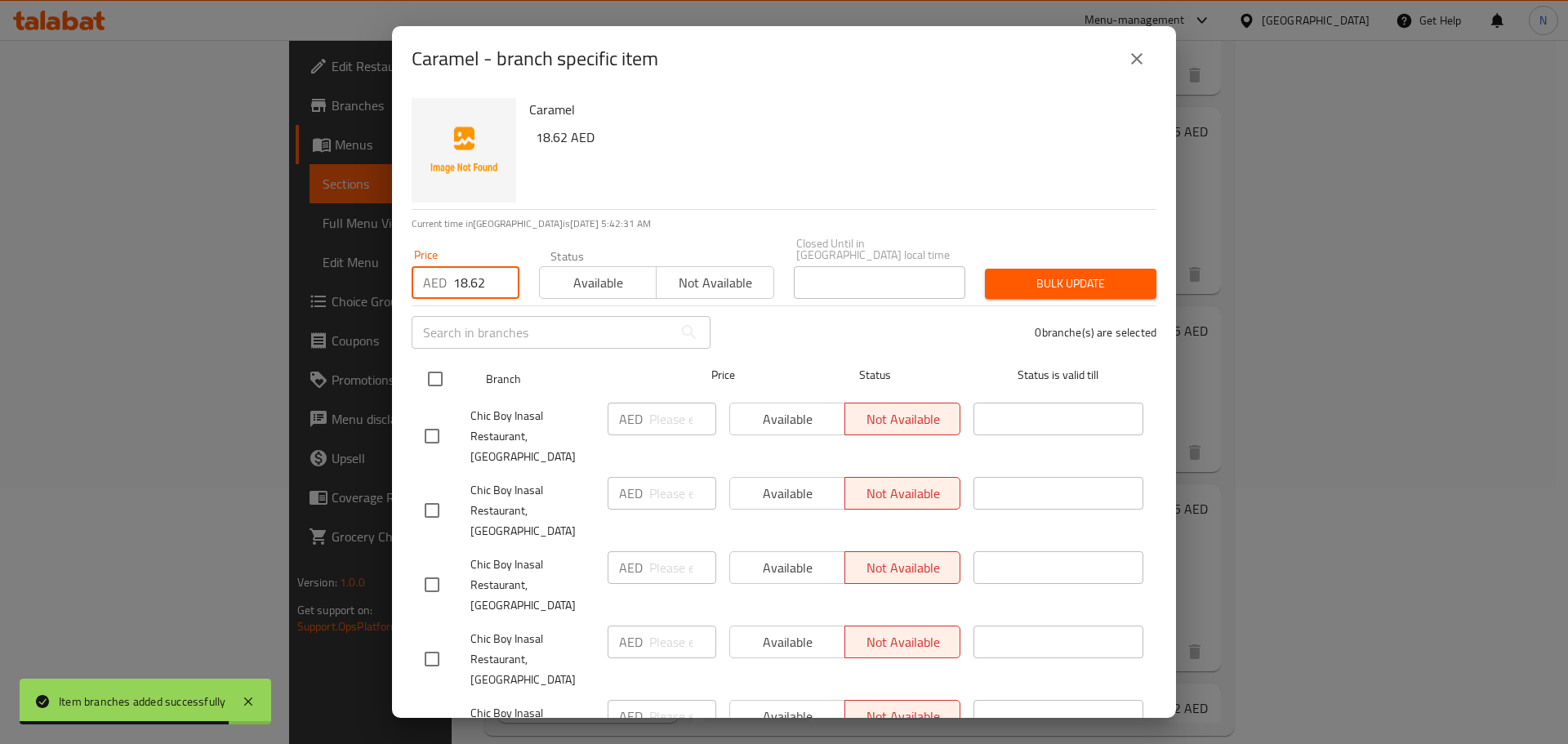
checkbox input "true"
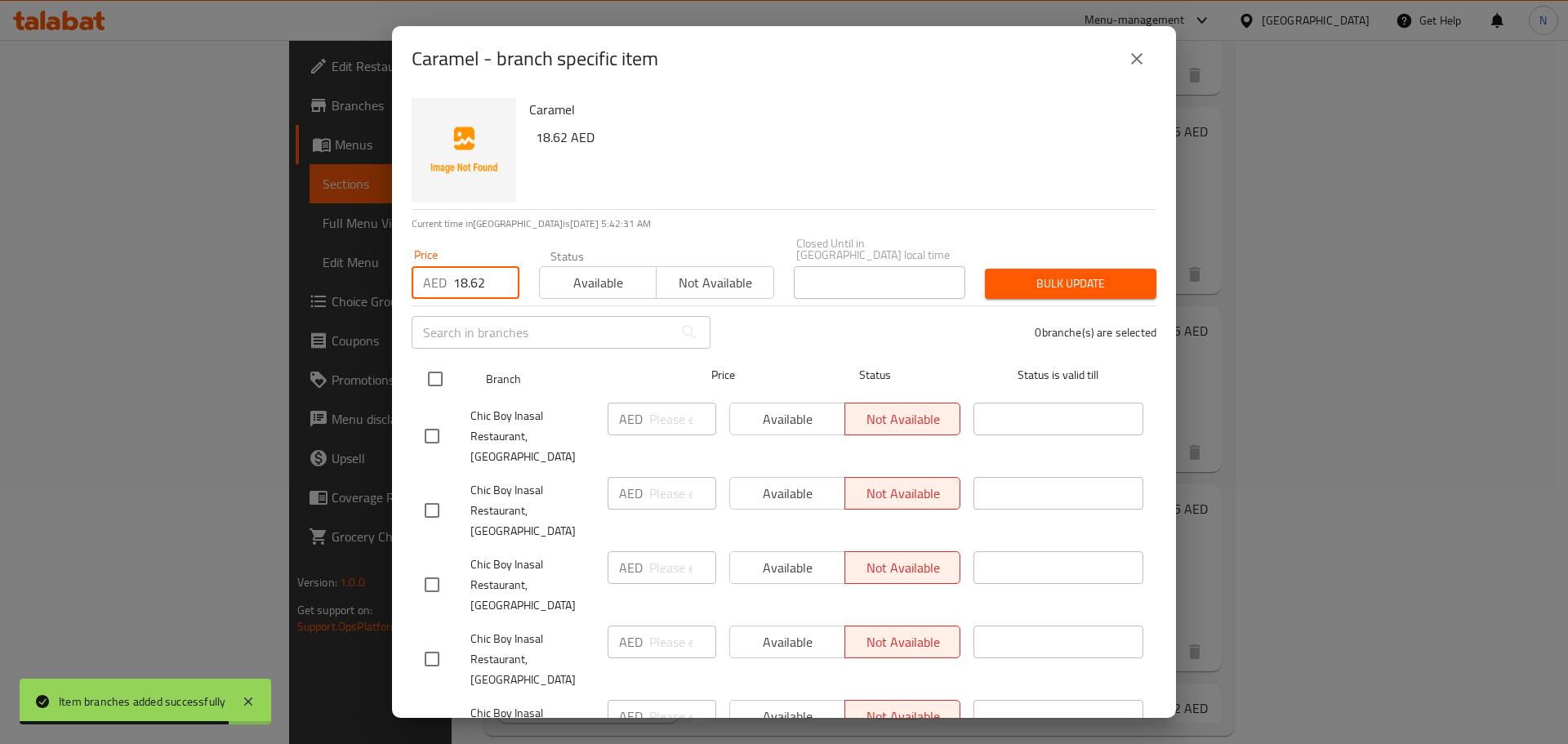
checkbox input "true"
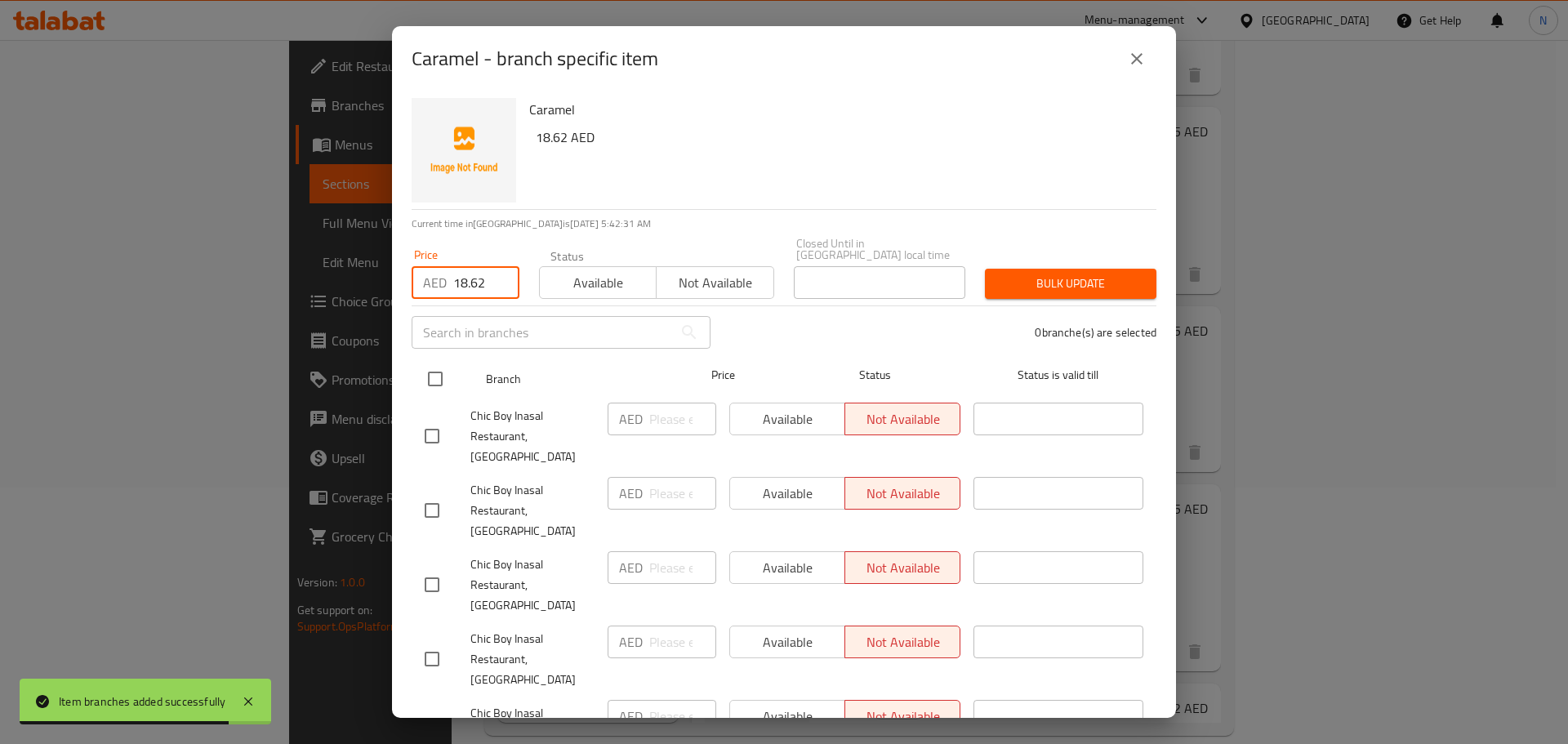
checkbox input "true"
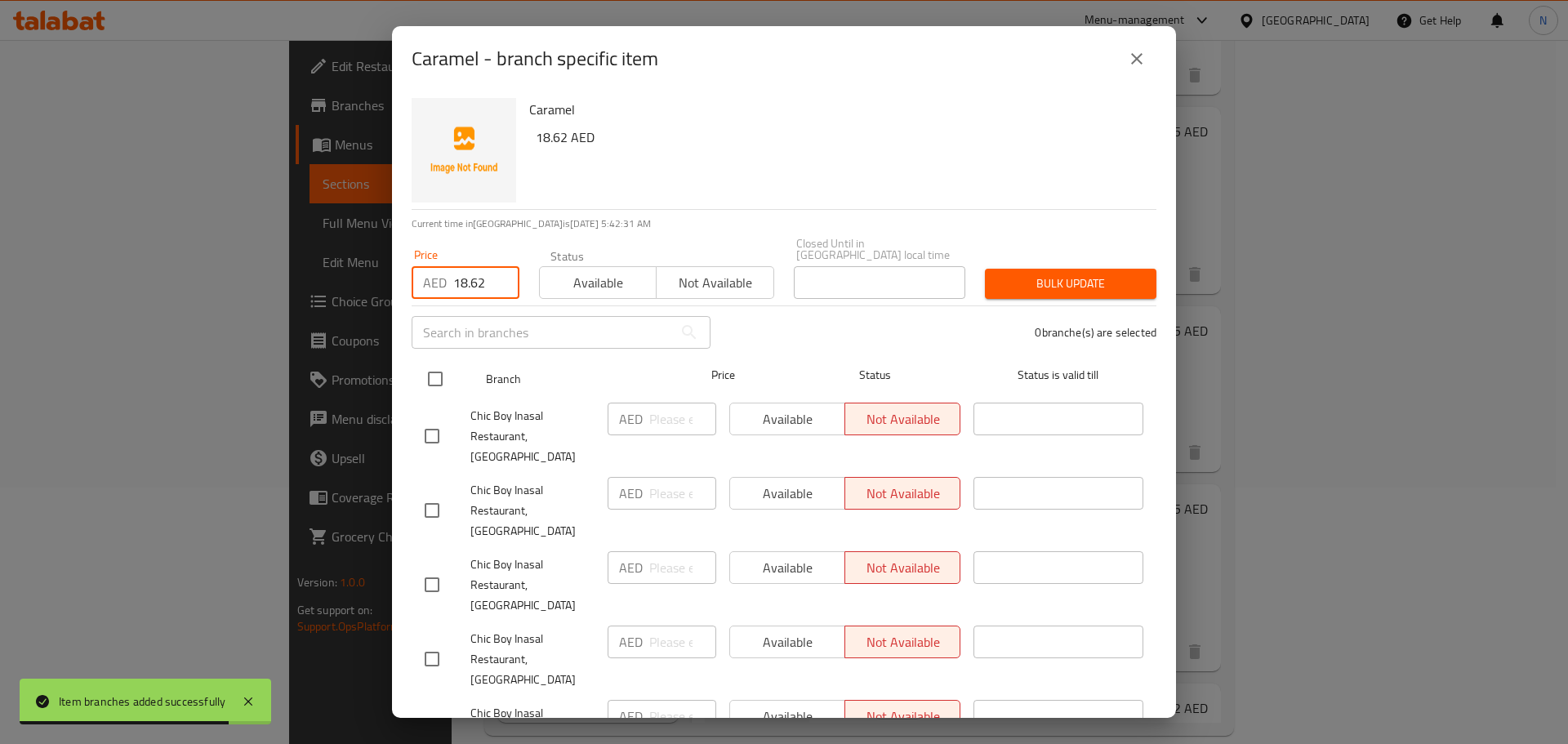
checkbox input "true"
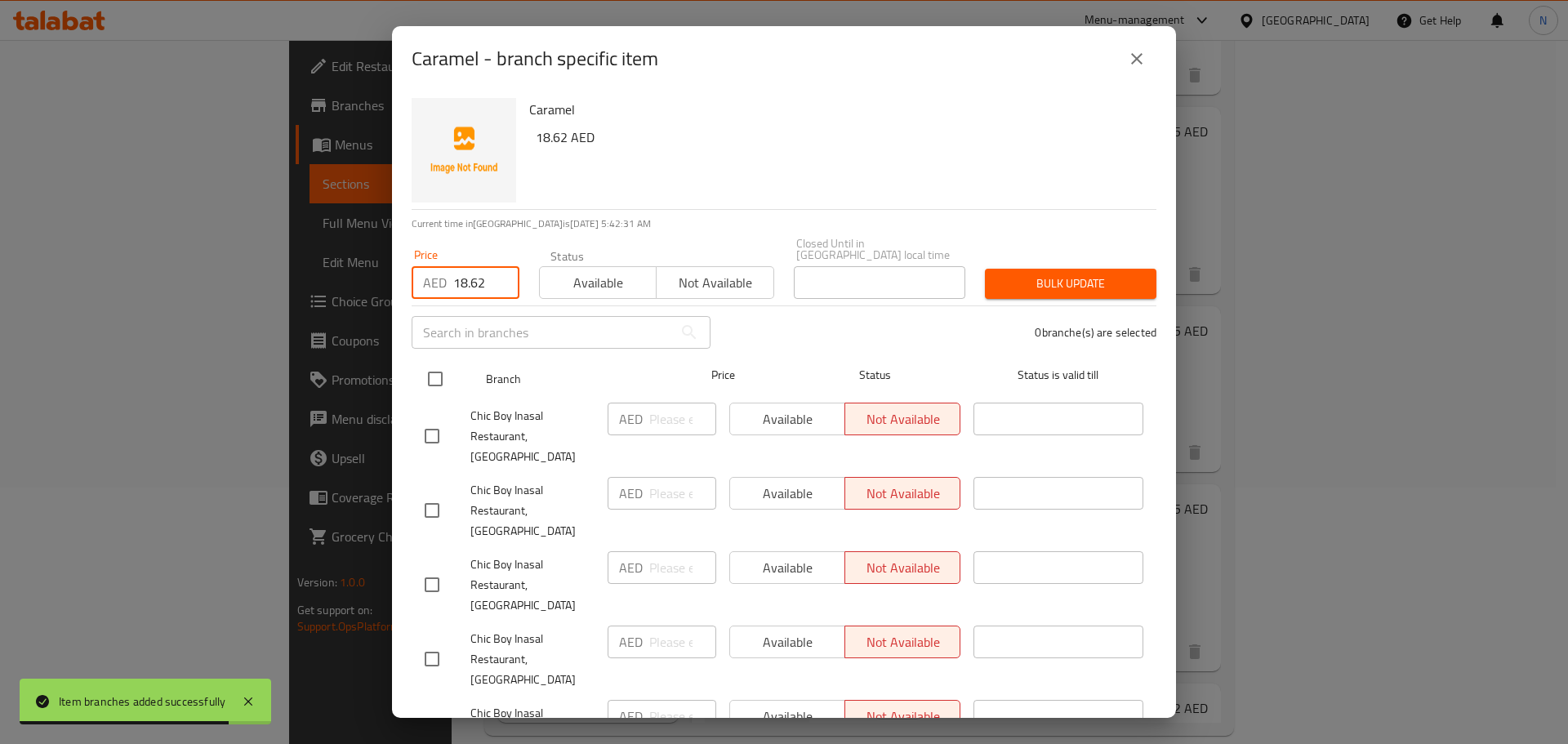
checkbox input "true"
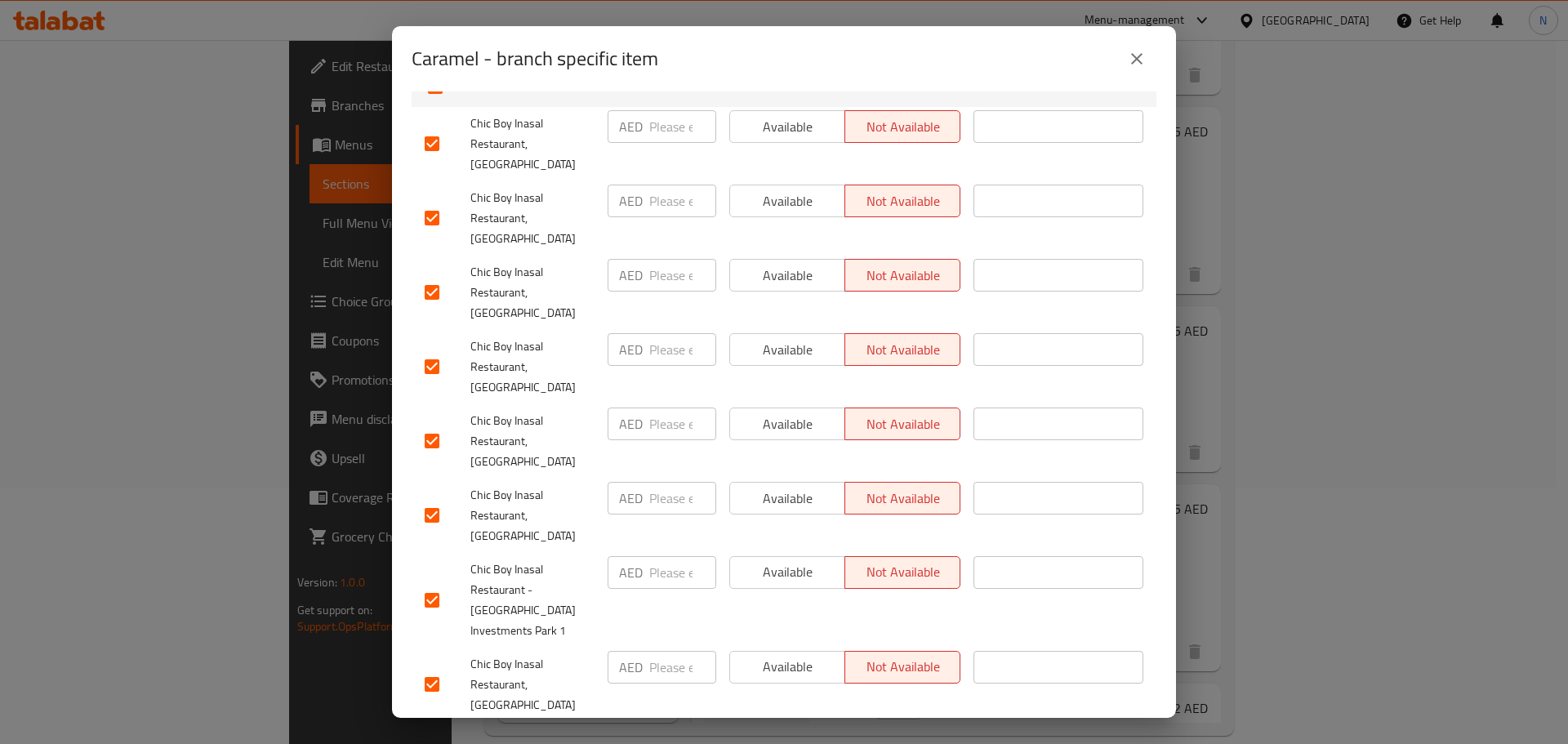
scroll to position [82, 0]
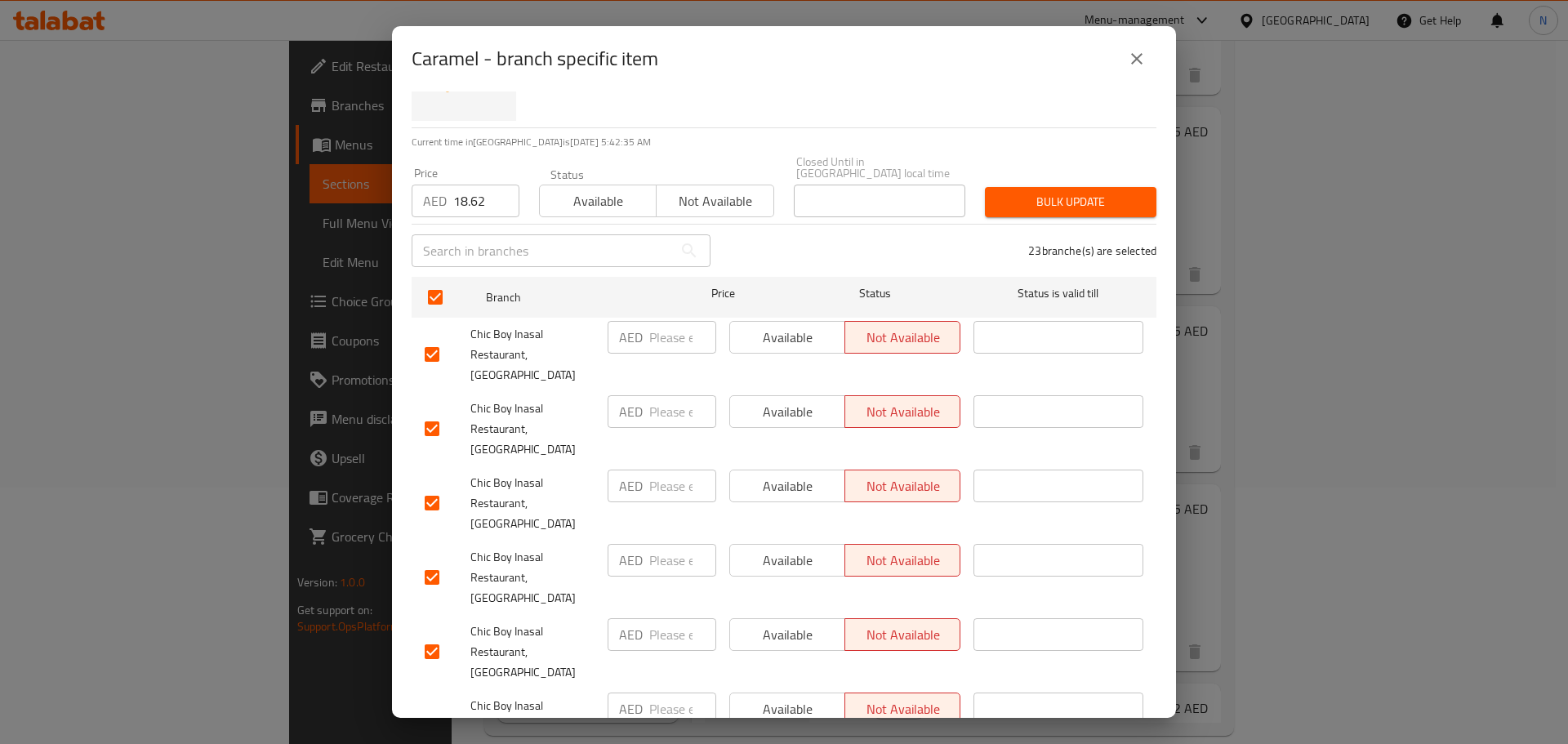
click at [428, 339] on input "checkbox" at bounding box center [431, 354] width 34 height 34
checkbox input "false"
click at [430, 412] on input "checkbox" at bounding box center [431, 428] width 34 height 34
checkbox input "false"
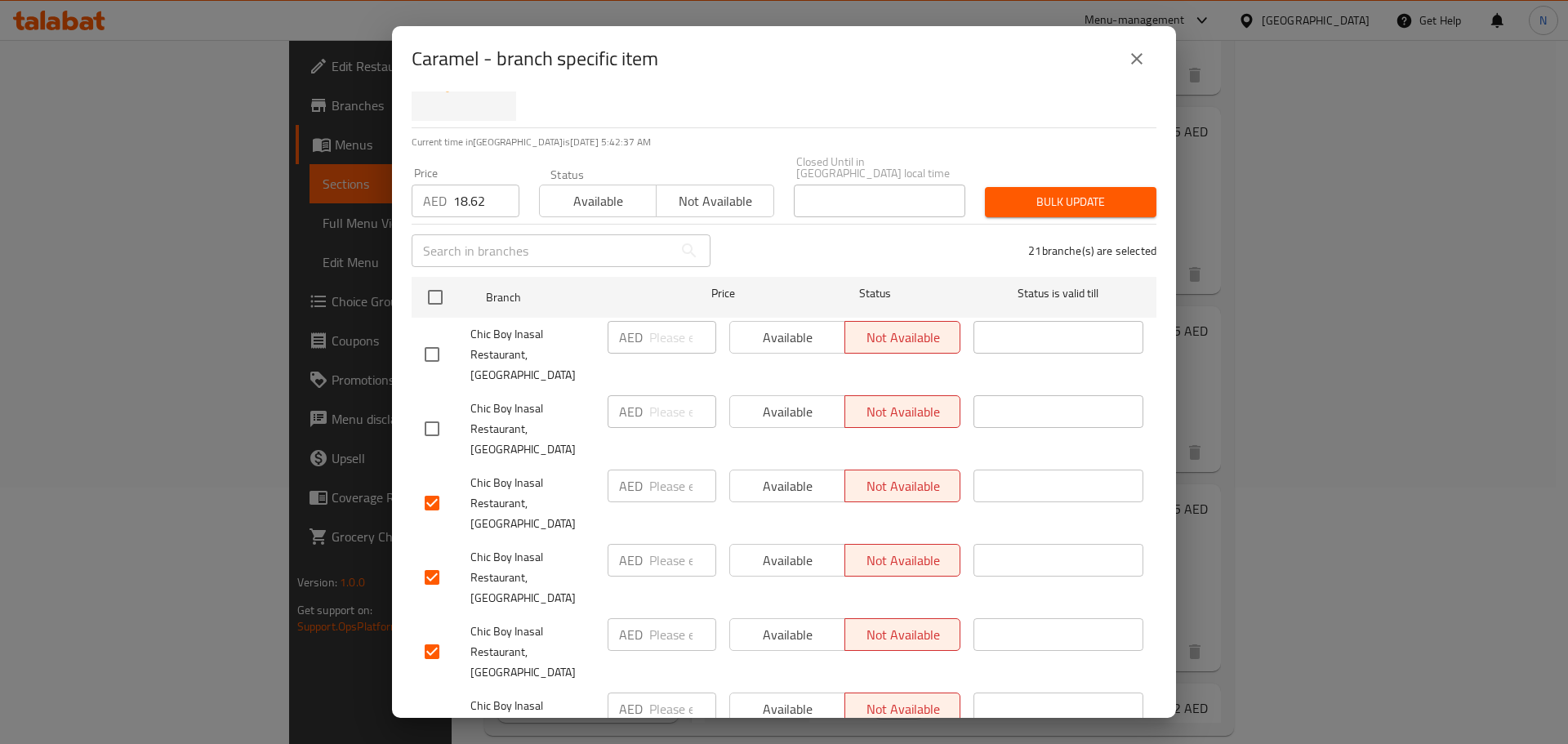
click at [429, 486] on input "checkbox" at bounding box center [431, 503] width 34 height 34
checkbox input "false"
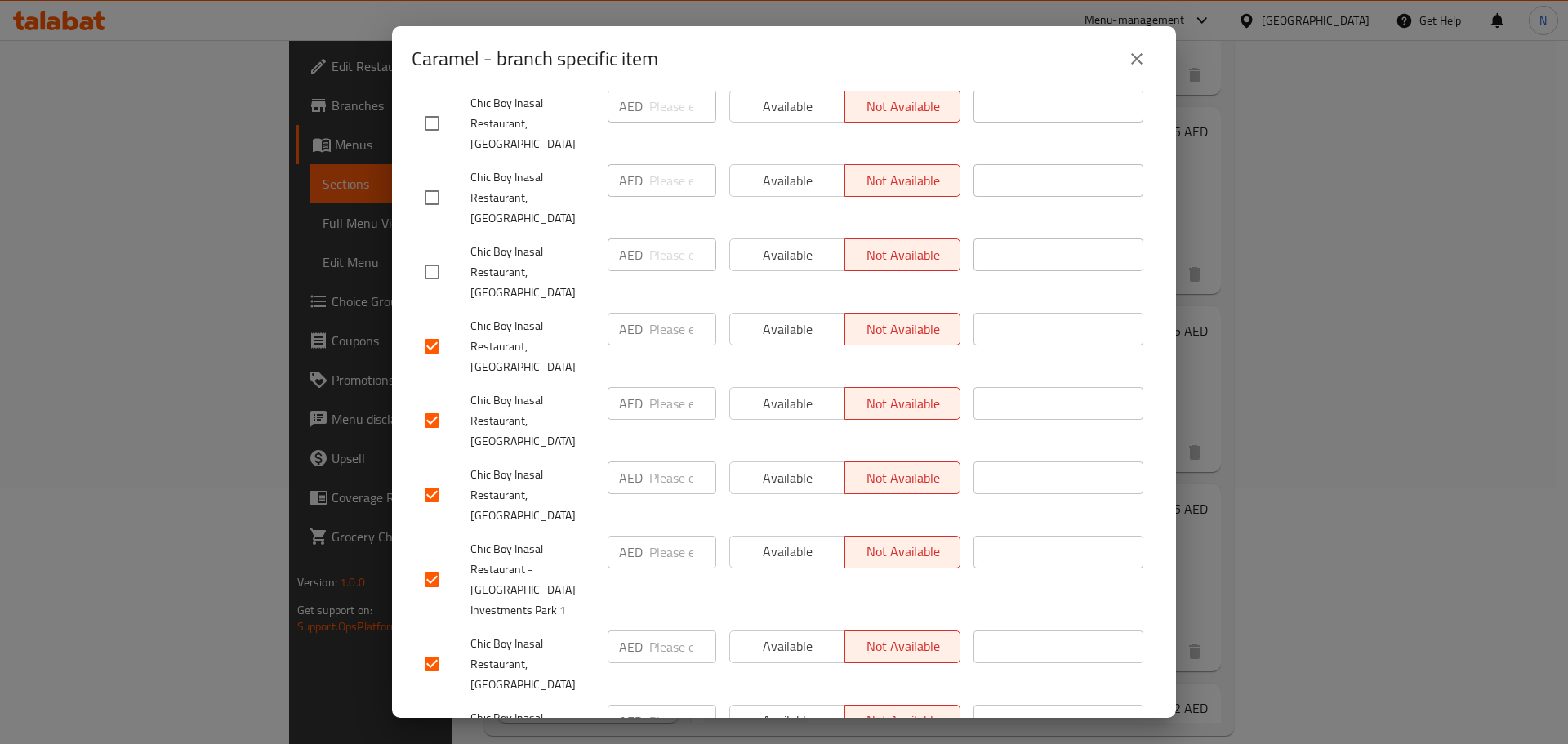
scroll to position [327, 0]
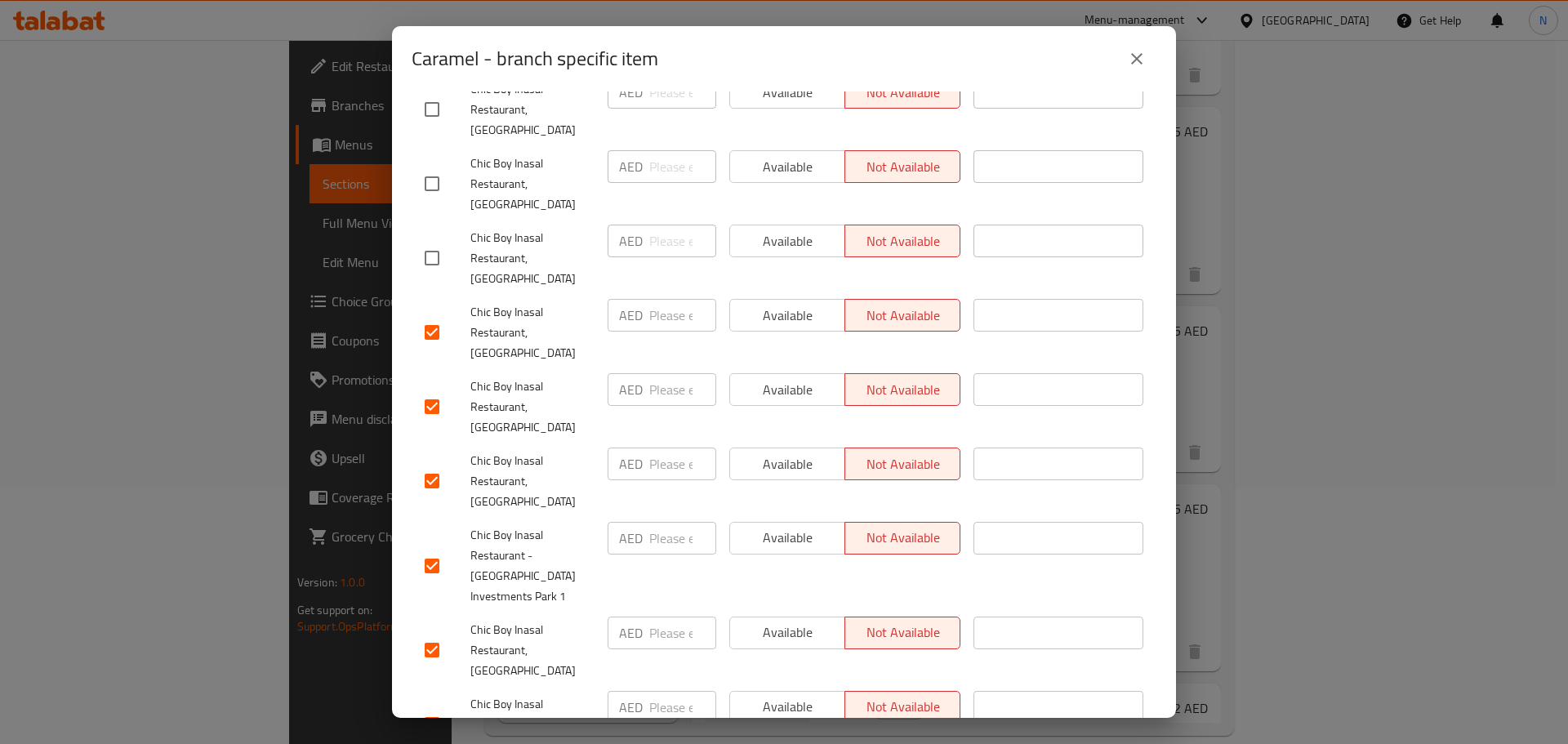
click at [428, 316] on input "checkbox" at bounding box center [431, 332] width 34 height 34
checkbox input "false"
click at [427, 390] on input "checkbox" at bounding box center [431, 407] width 34 height 34
checkbox input "false"
click at [433, 464] on input "checkbox" at bounding box center [431, 481] width 34 height 34
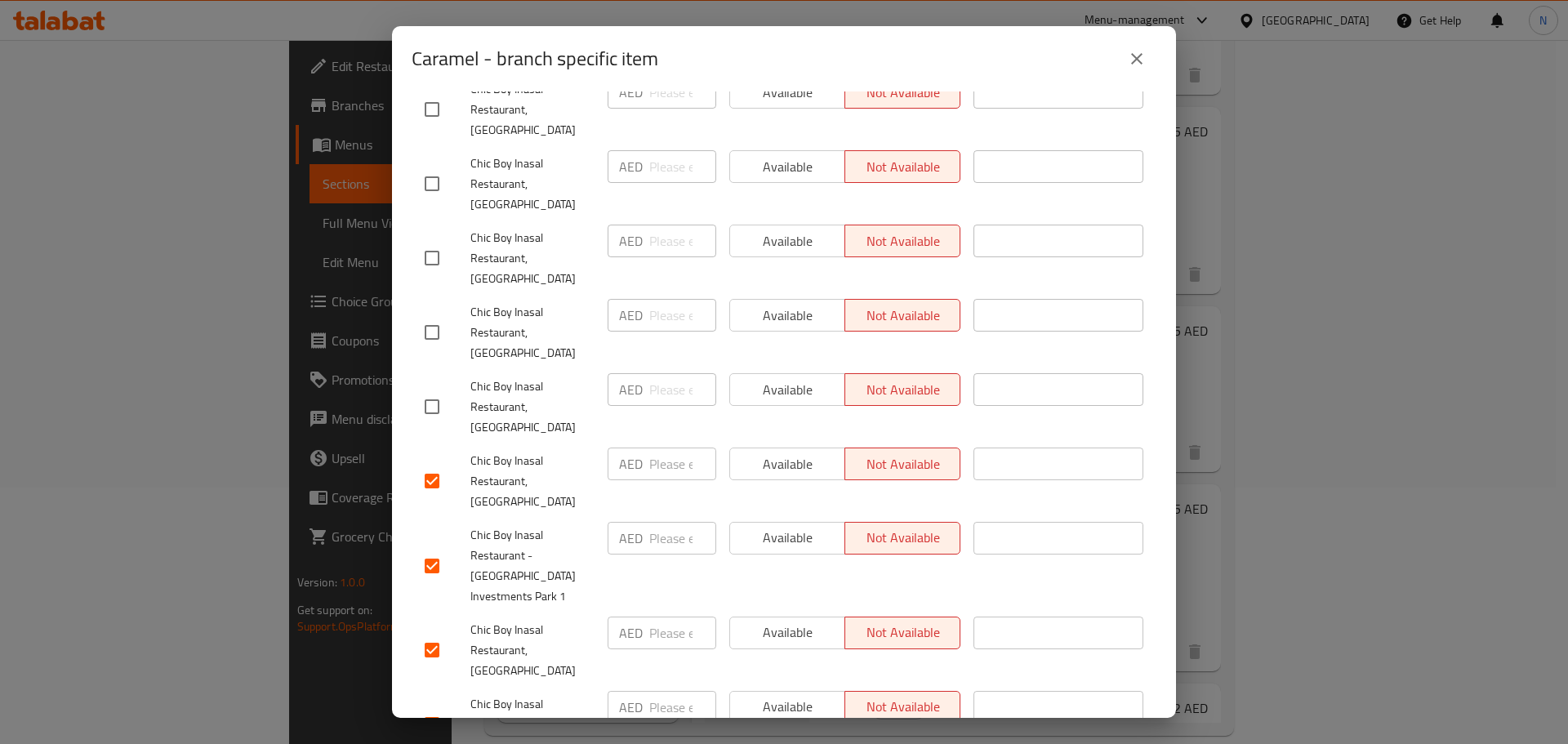
checkbox input "false"
click at [433, 548] on input "checkbox" at bounding box center [431, 565] width 34 height 34
checkbox input "false"
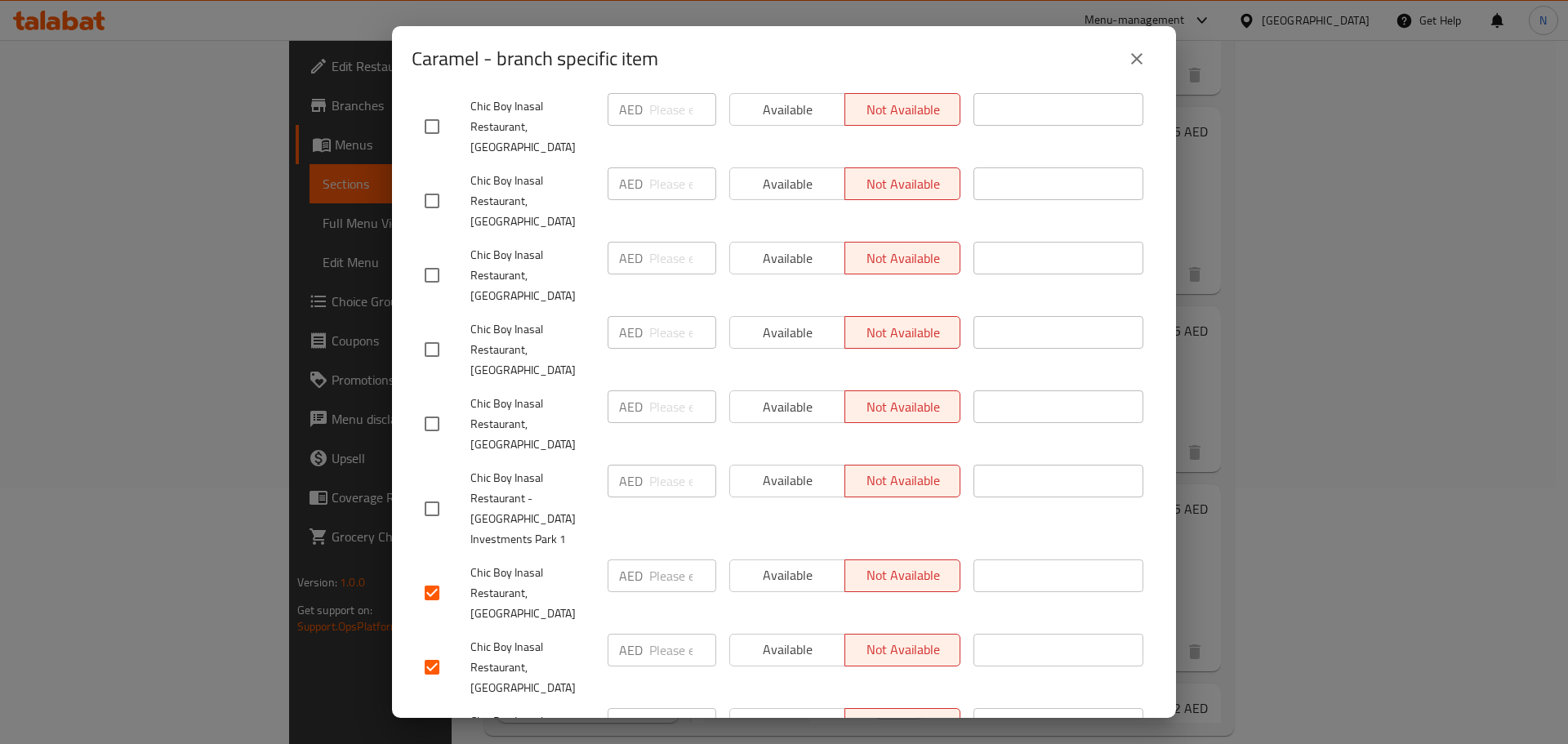
scroll to position [572, 0]
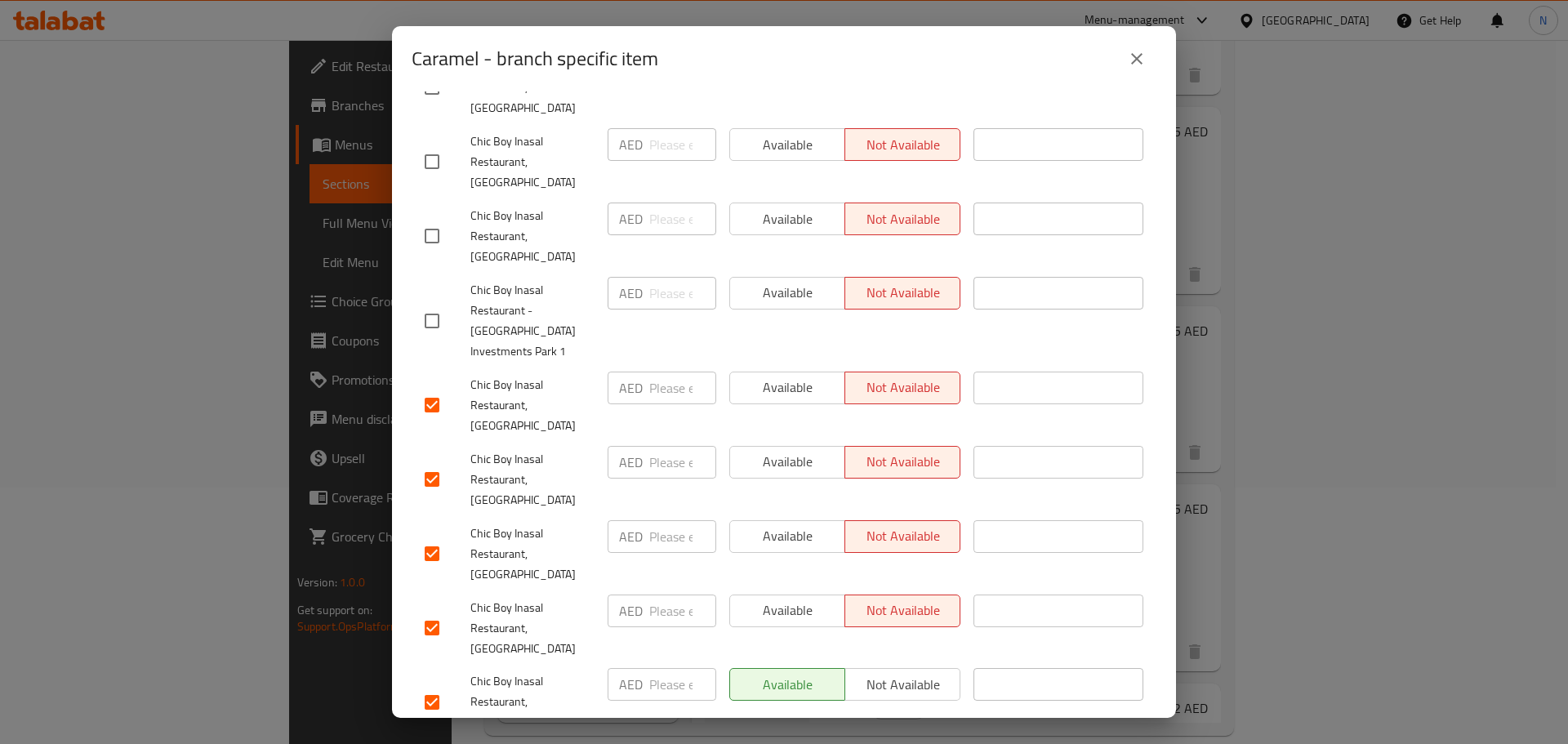
click at [445, 388] on input "checkbox" at bounding box center [431, 405] width 34 height 34
checkbox input "false"
click at [426, 462] on input "checkbox" at bounding box center [431, 479] width 34 height 34
checkbox input "false"
click at [430, 611] on input "checkbox" at bounding box center [431, 628] width 34 height 34
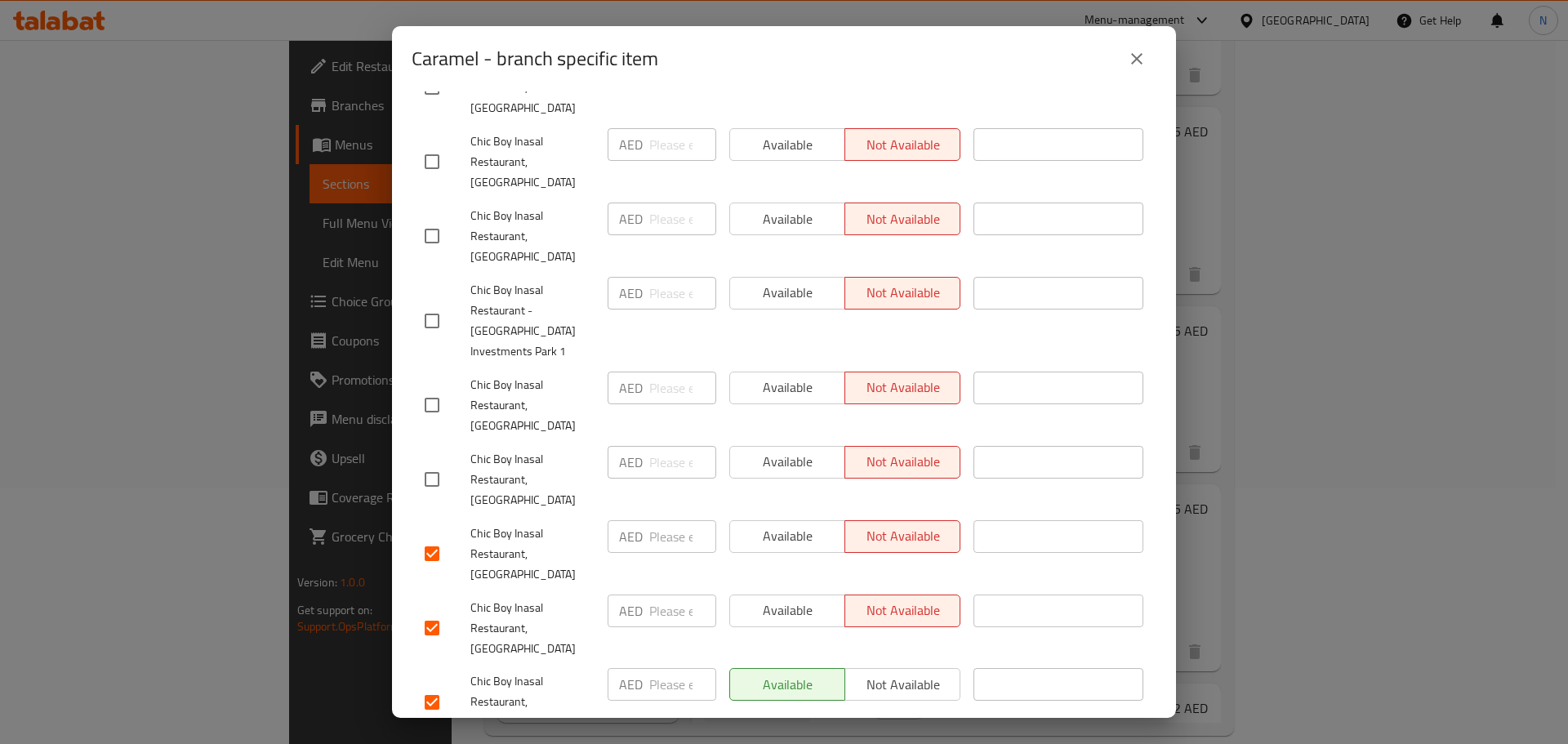
checkbox input "false"
click at [436, 537] on input "checkbox" at bounding box center [431, 553] width 34 height 34
checkbox input "false"
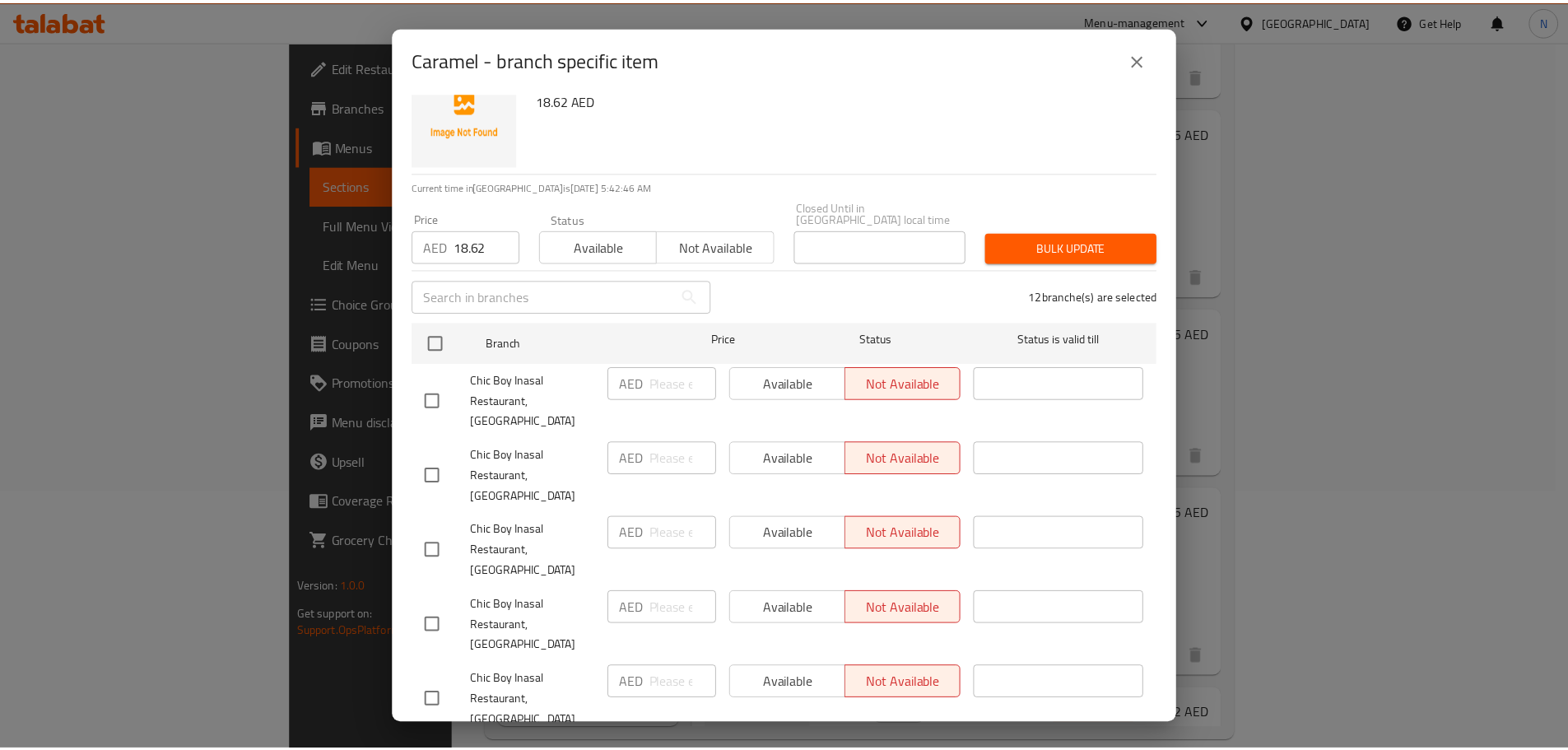
scroll to position [0, 0]
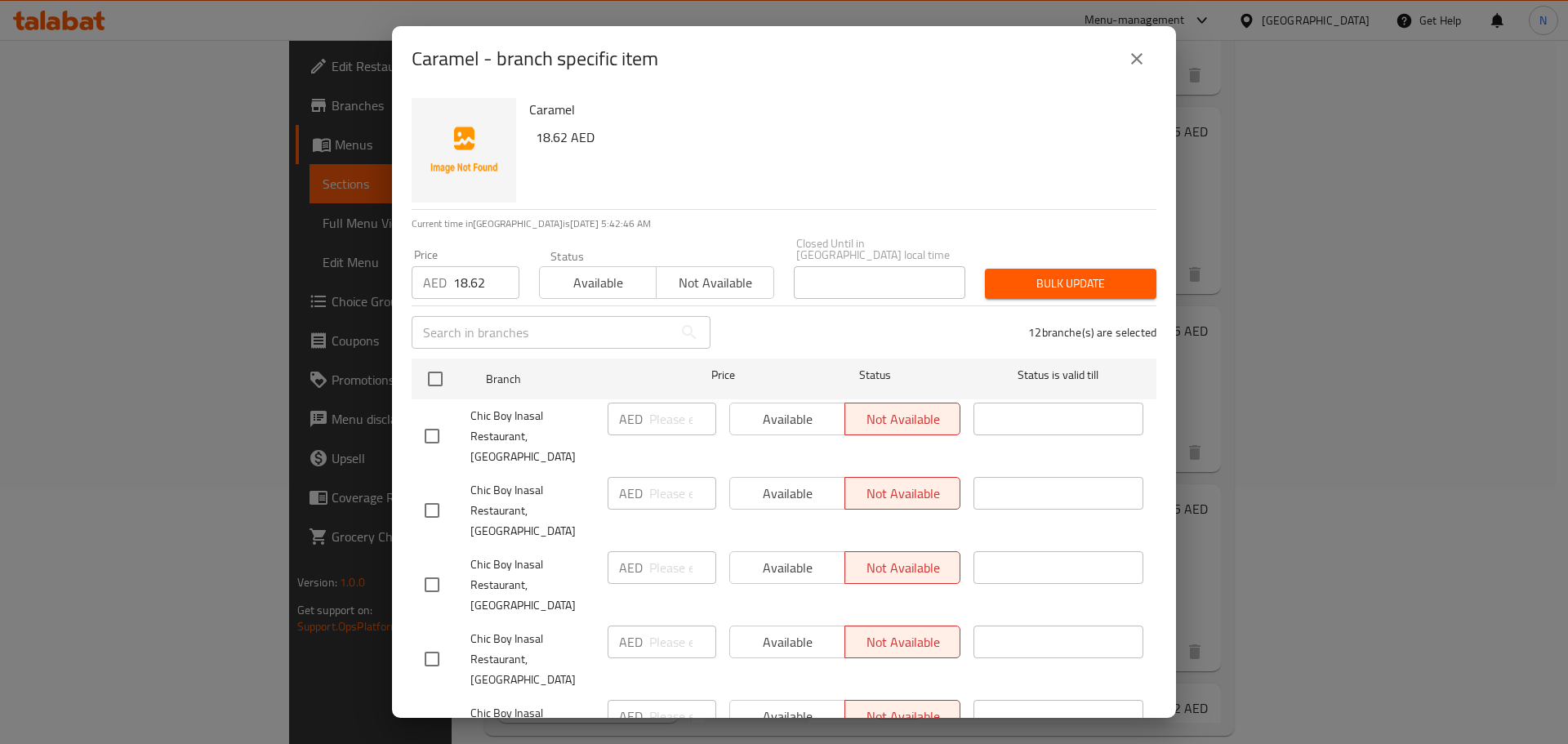
click at [1056, 288] on span "Bulk update" at bounding box center [1070, 284] width 146 height 21
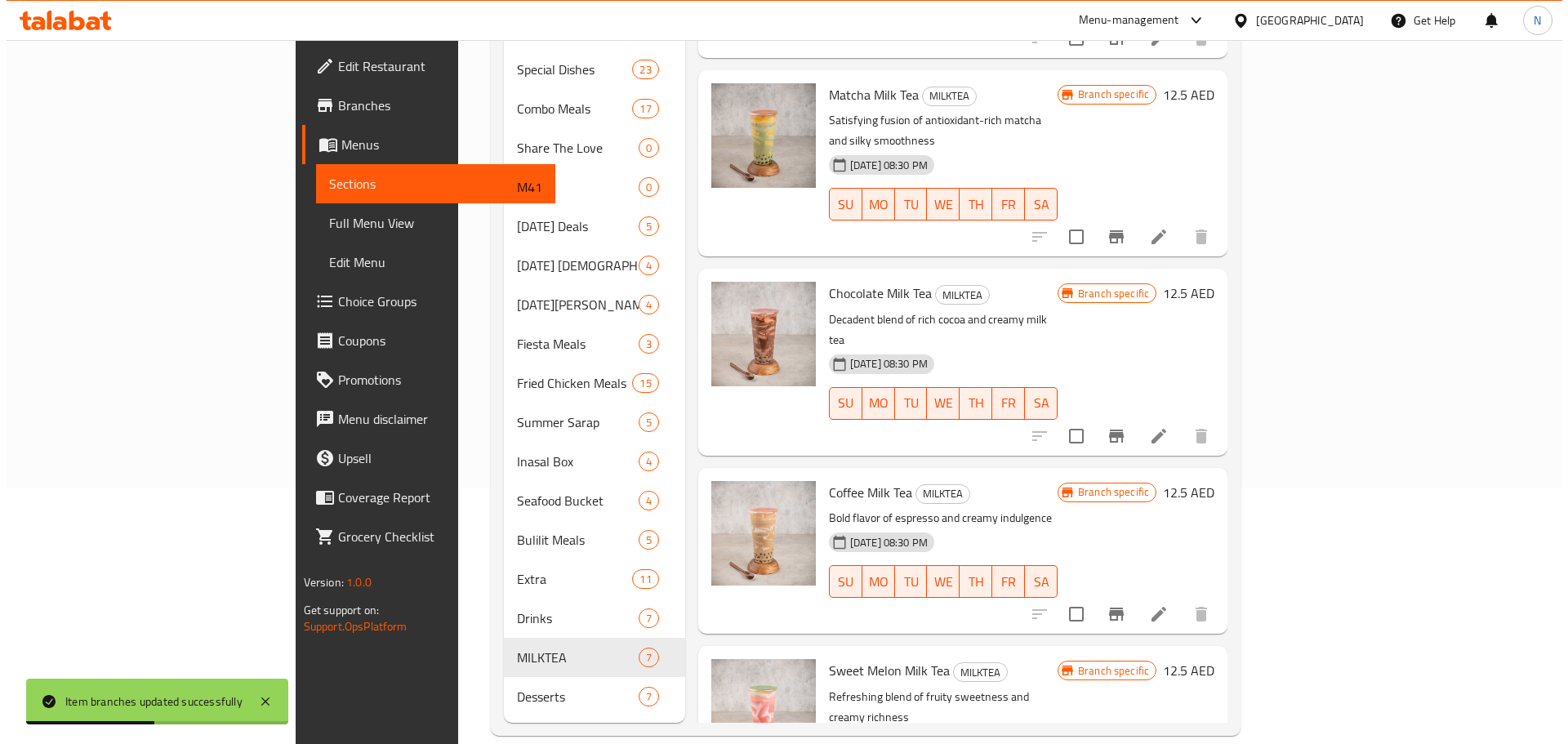
scroll to position [330, 0]
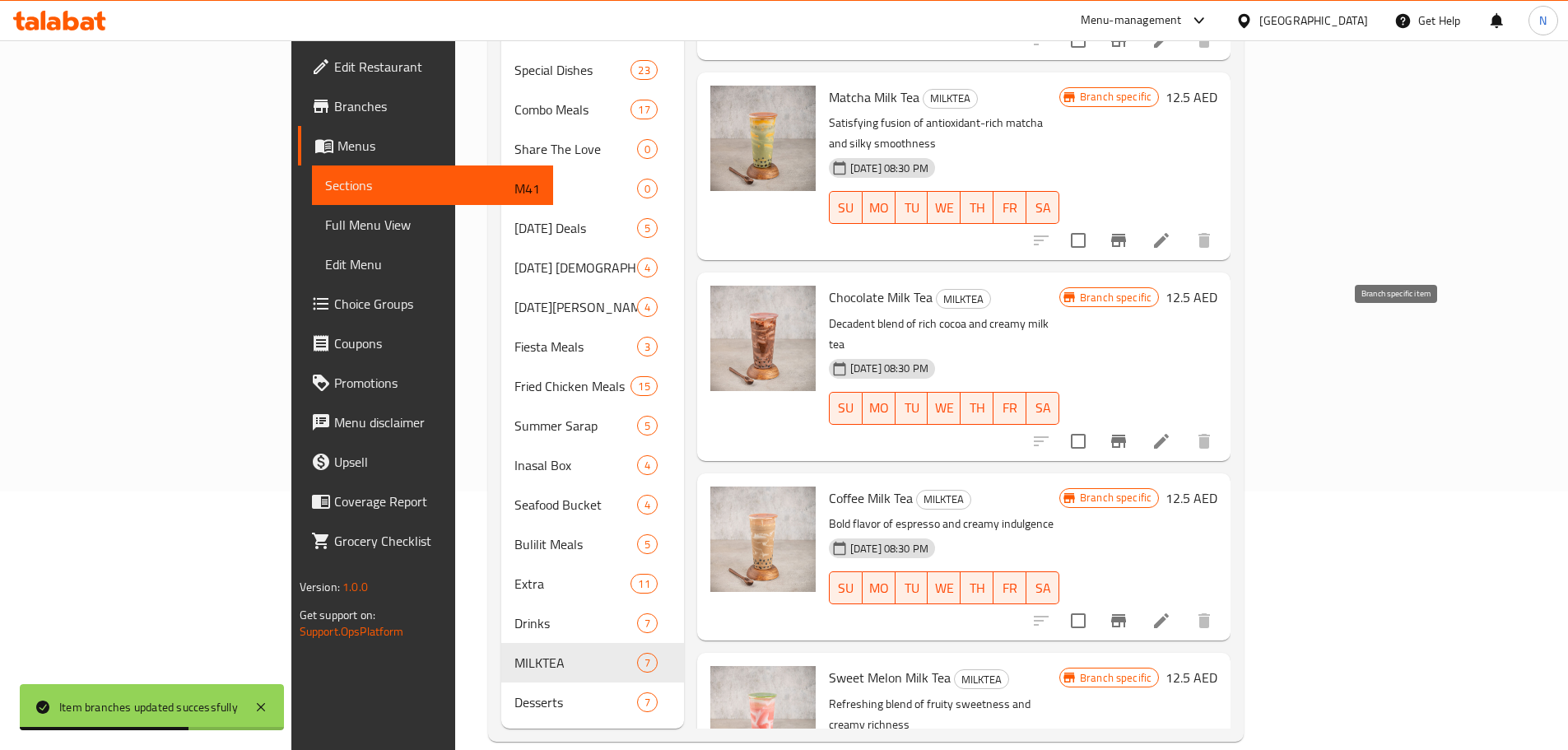
click at [1139, 422] on button "Branch-specific-item" at bounding box center [1118, 442] width 39 height 39
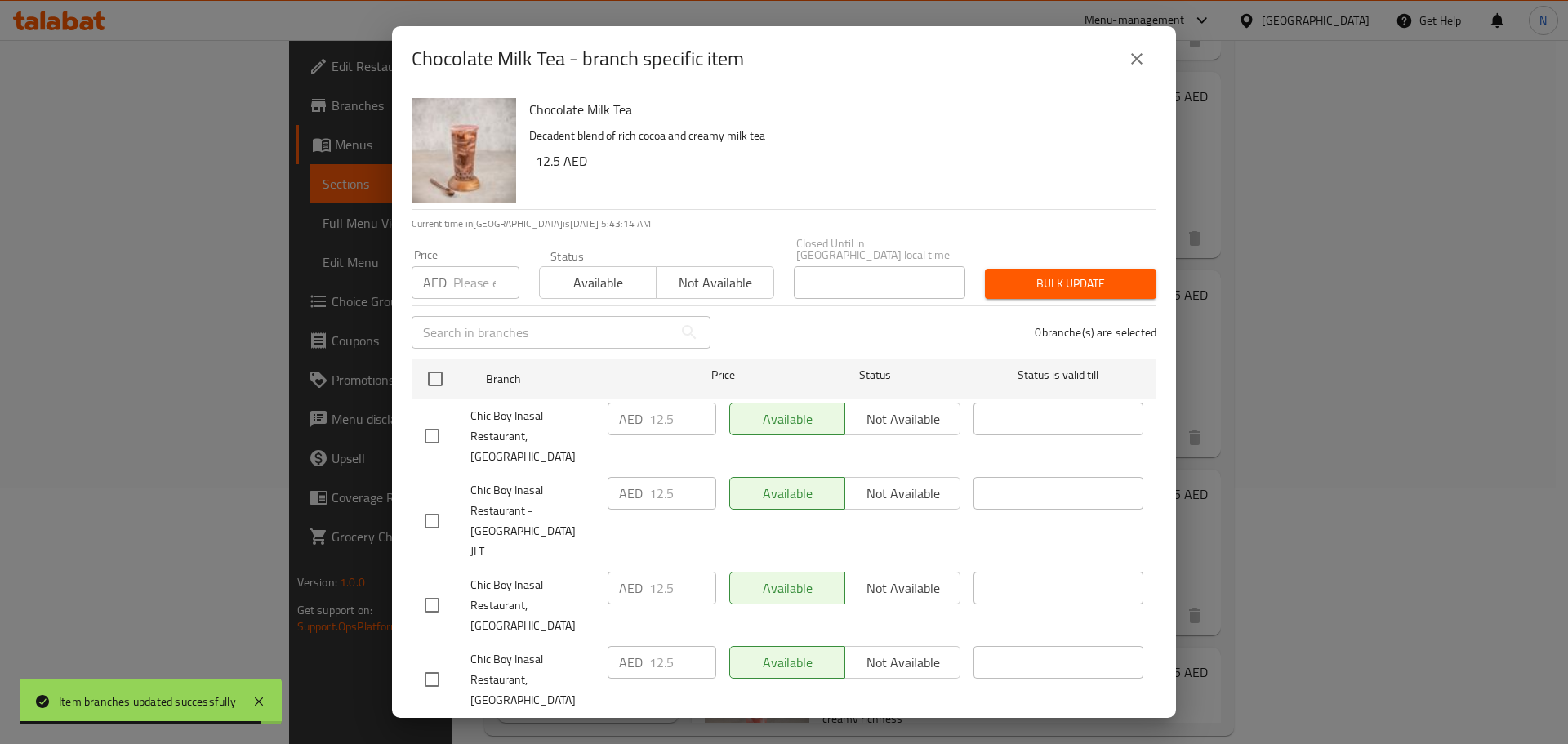
click at [481, 287] on input "number" at bounding box center [487, 282] width 66 height 32
paste input "18.625"
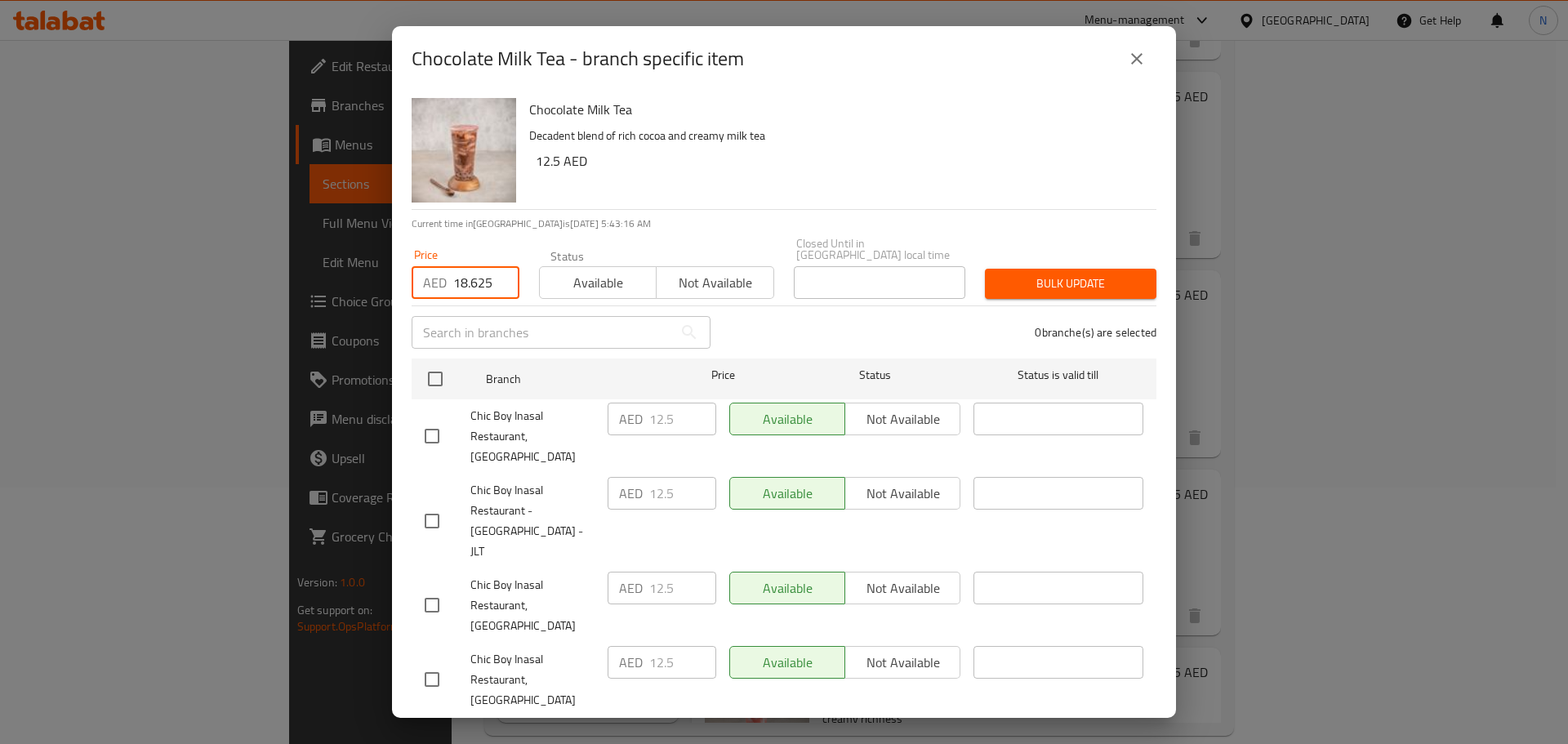
type input "18.625"
click at [435, 511] on input "checkbox" at bounding box center [431, 521] width 34 height 34
checkbox input "true"
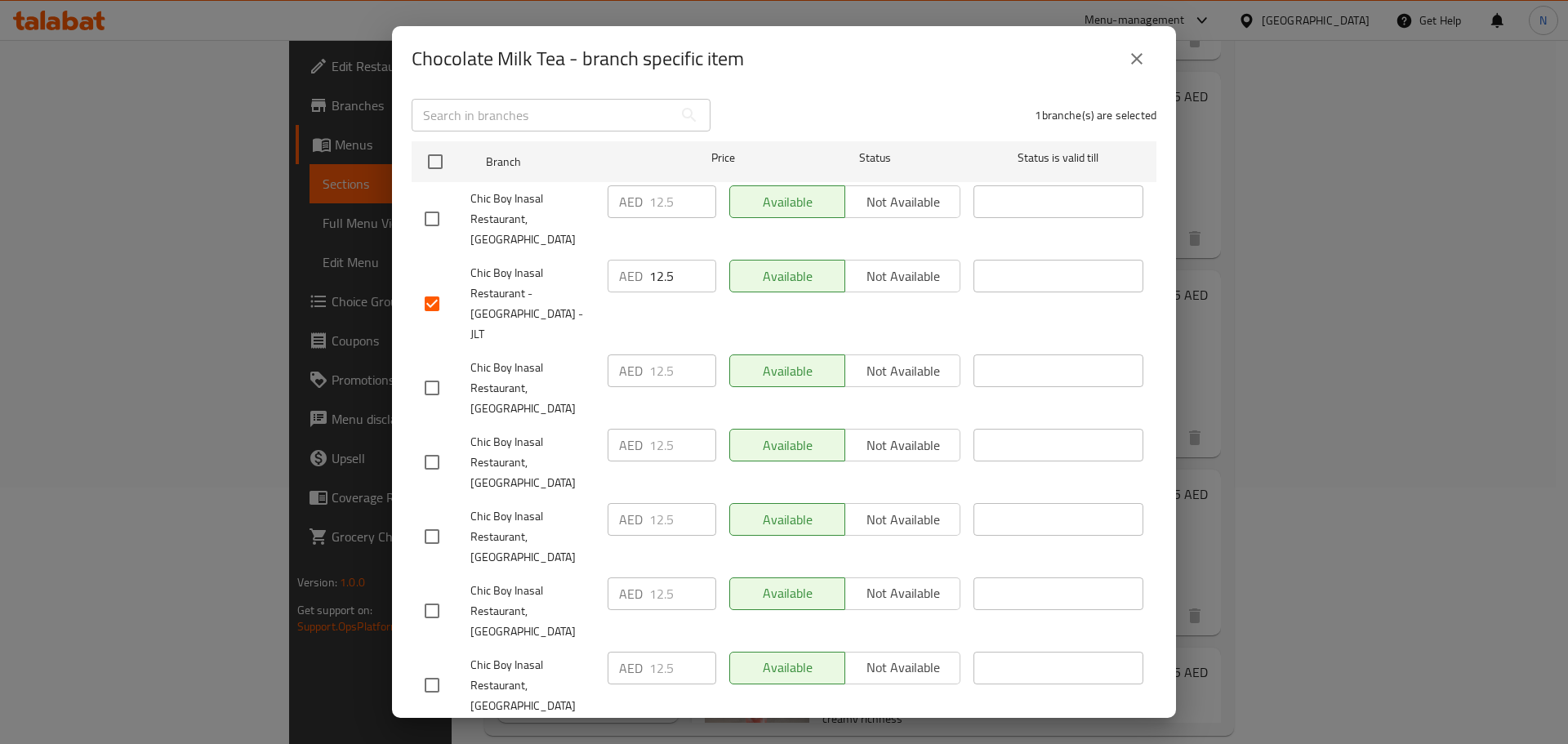
scroll to position [245, 0]
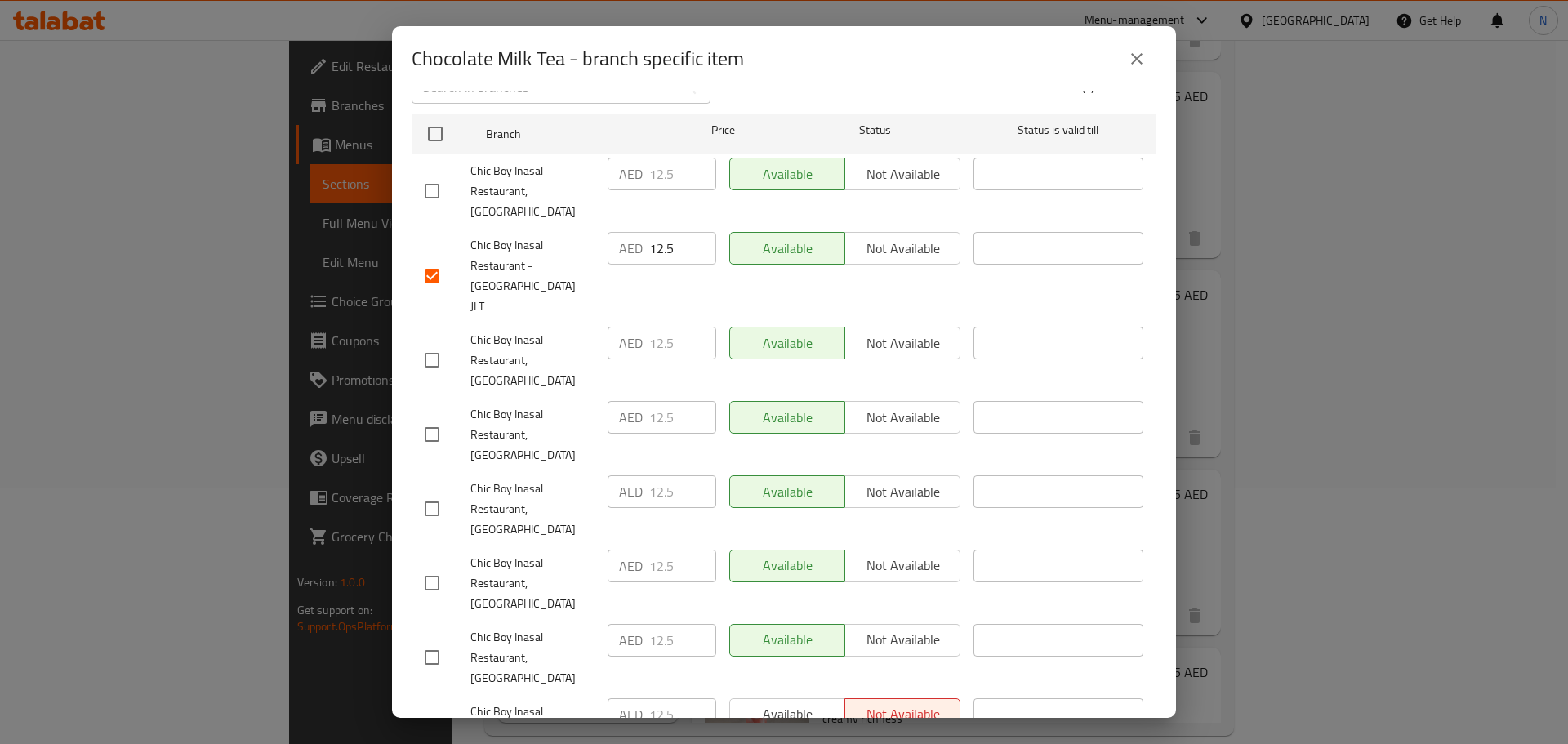
click at [435, 566] on input "checkbox" at bounding box center [431, 583] width 34 height 34
checkbox input "true"
click at [435, 725] on input "checkbox" at bounding box center [431, 742] width 34 height 34
checkbox input "true"
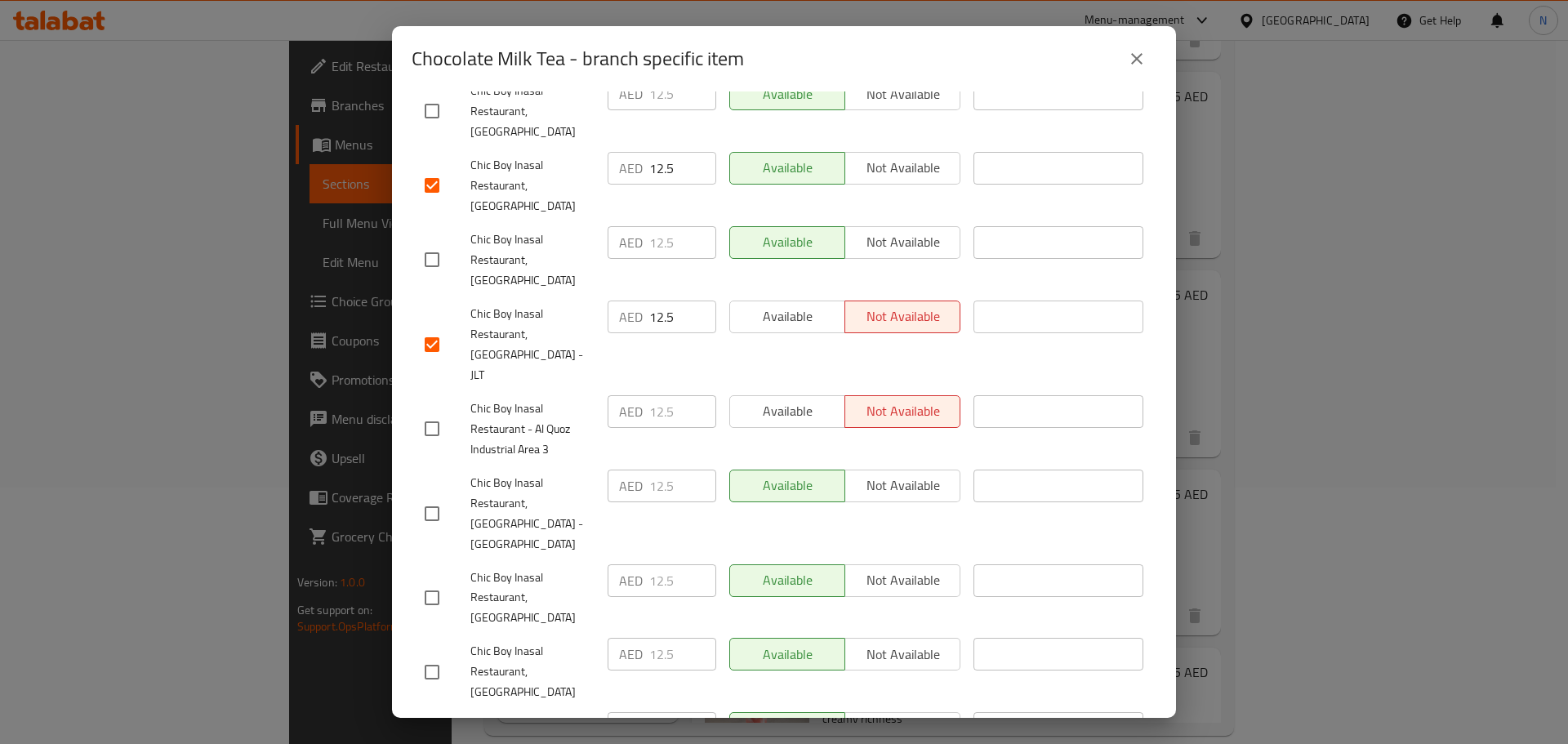
scroll to position [653, 0]
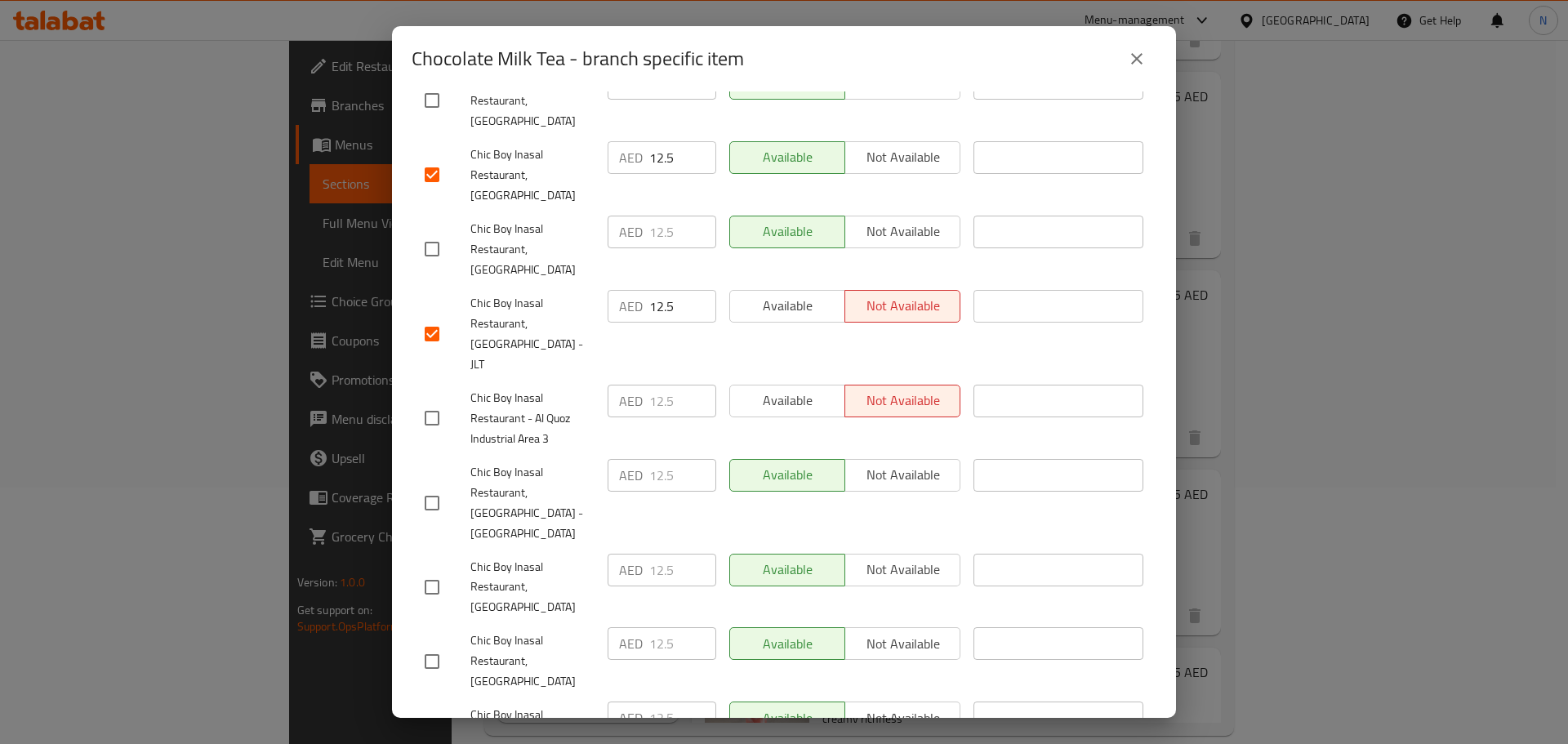
click at [433, 401] on input "checkbox" at bounding box center [431, 417] width 34 height 34
checkbox input "true"
click at [439, 486] on input "checkbox" at bounding box center [431, 503] width 34 height 34
checkbox input "true"
click at [431, 570] on input "checkbox" at bounding box center [431, 587] width 34 height 34
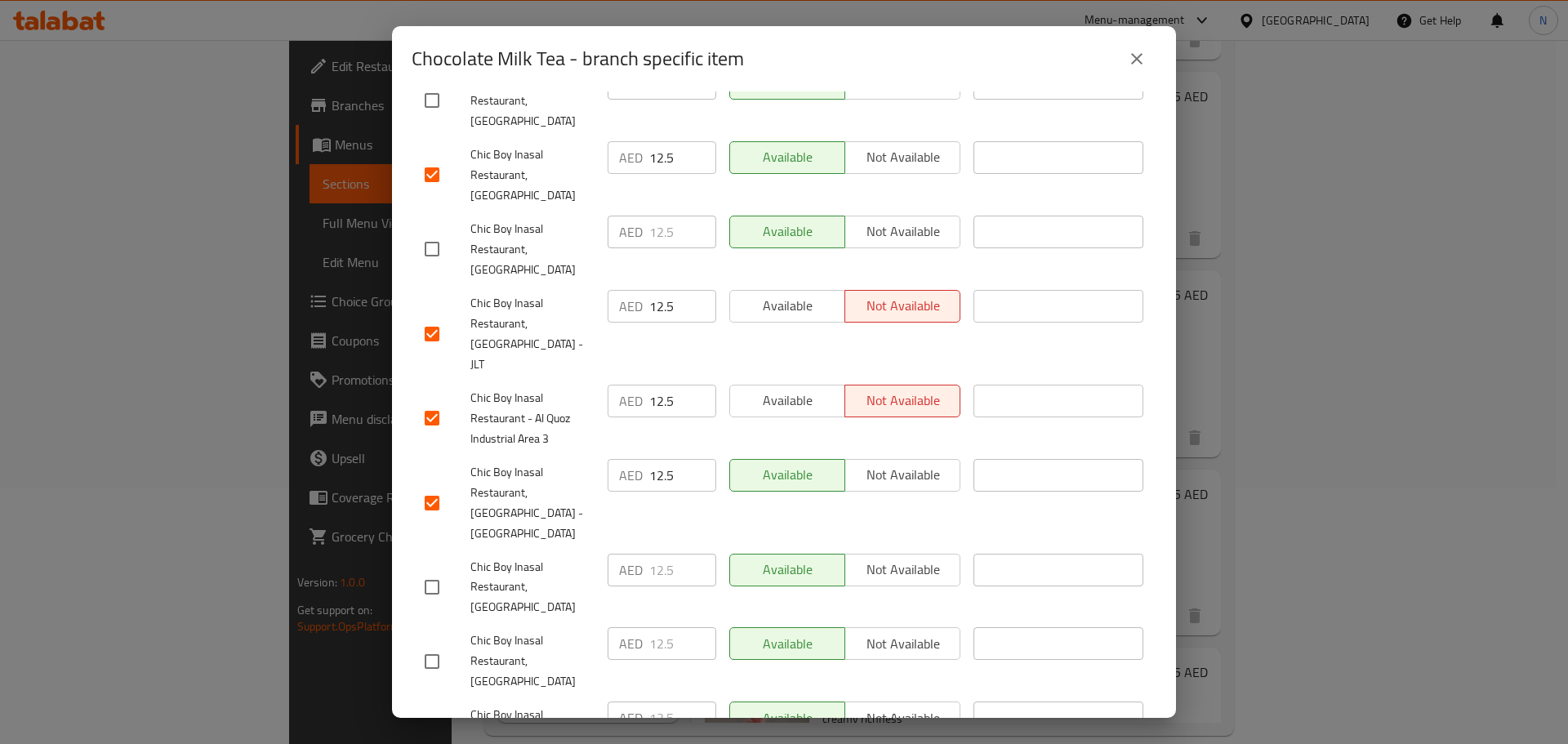
checkbox input "true"
click at [428, 644] on input "checkbox" at bounding box center [431, 661] width 34 height 34
checkbox input "true"
click at [435, 719] on input "checkbox" at bounding box center [431, 735] width 34 height 34
checkbox input "true"
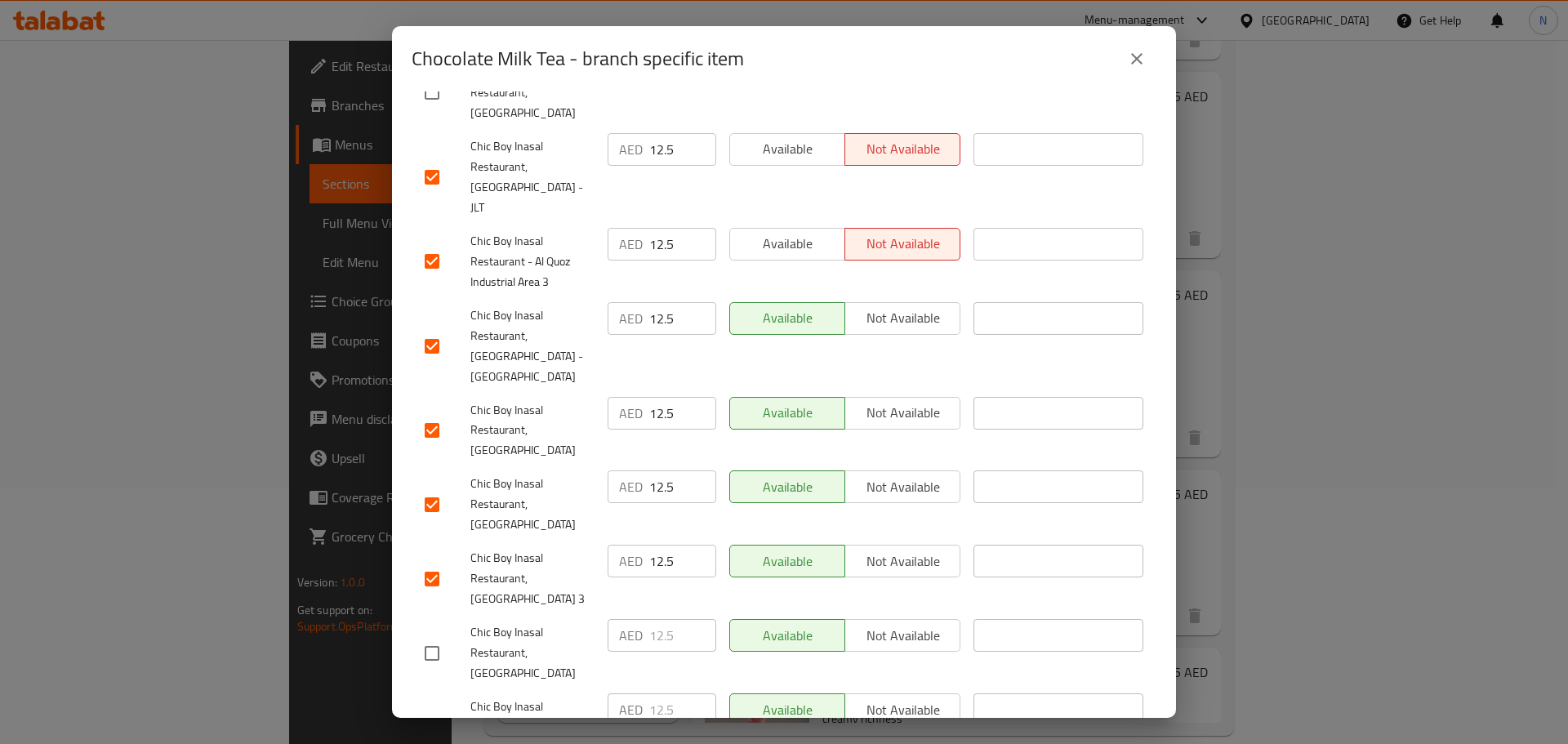
scroll to position [817, 0]
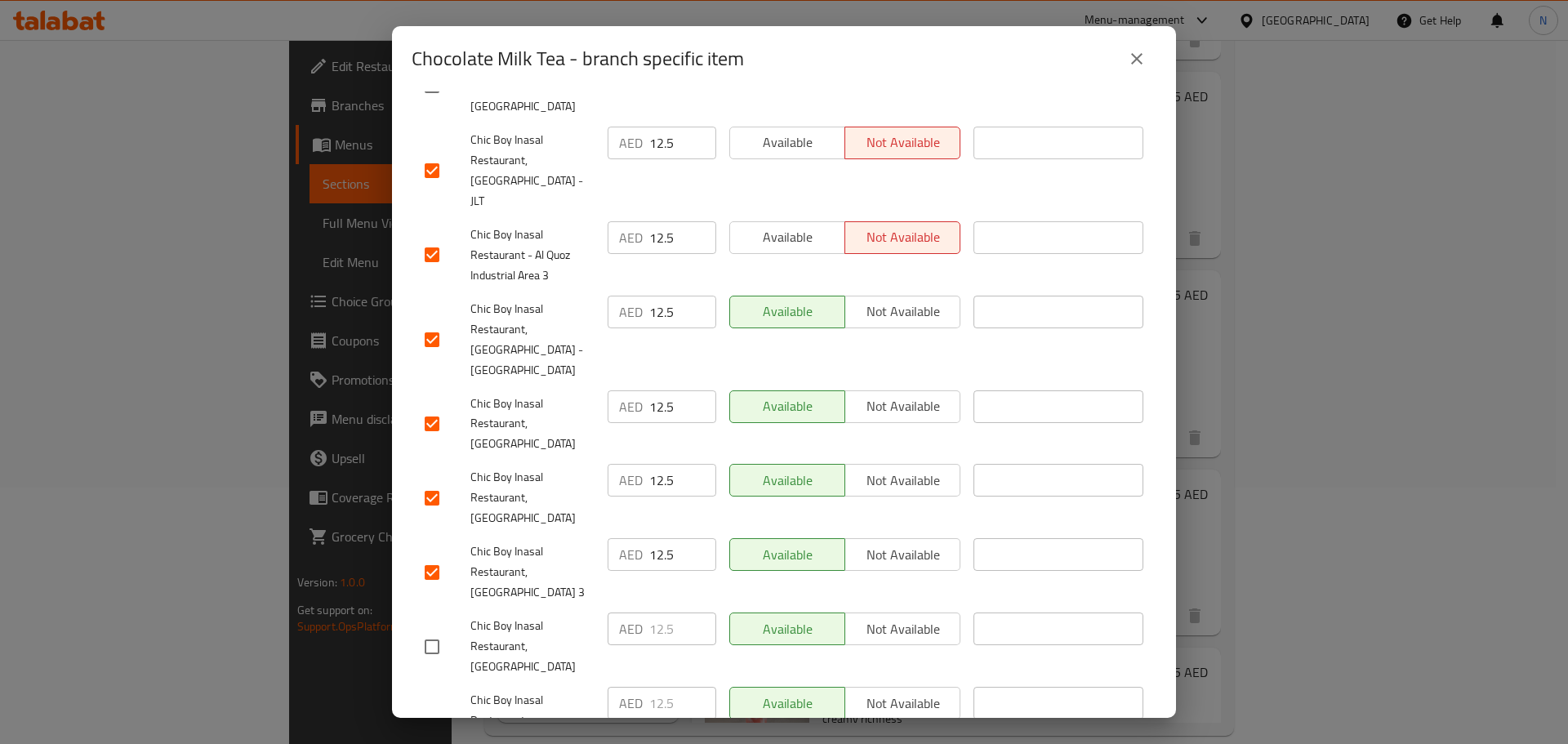
click at [440, 630] on input "checkbox" at bounding box center [431, 646] width 34 height 34
checkbox input "true"
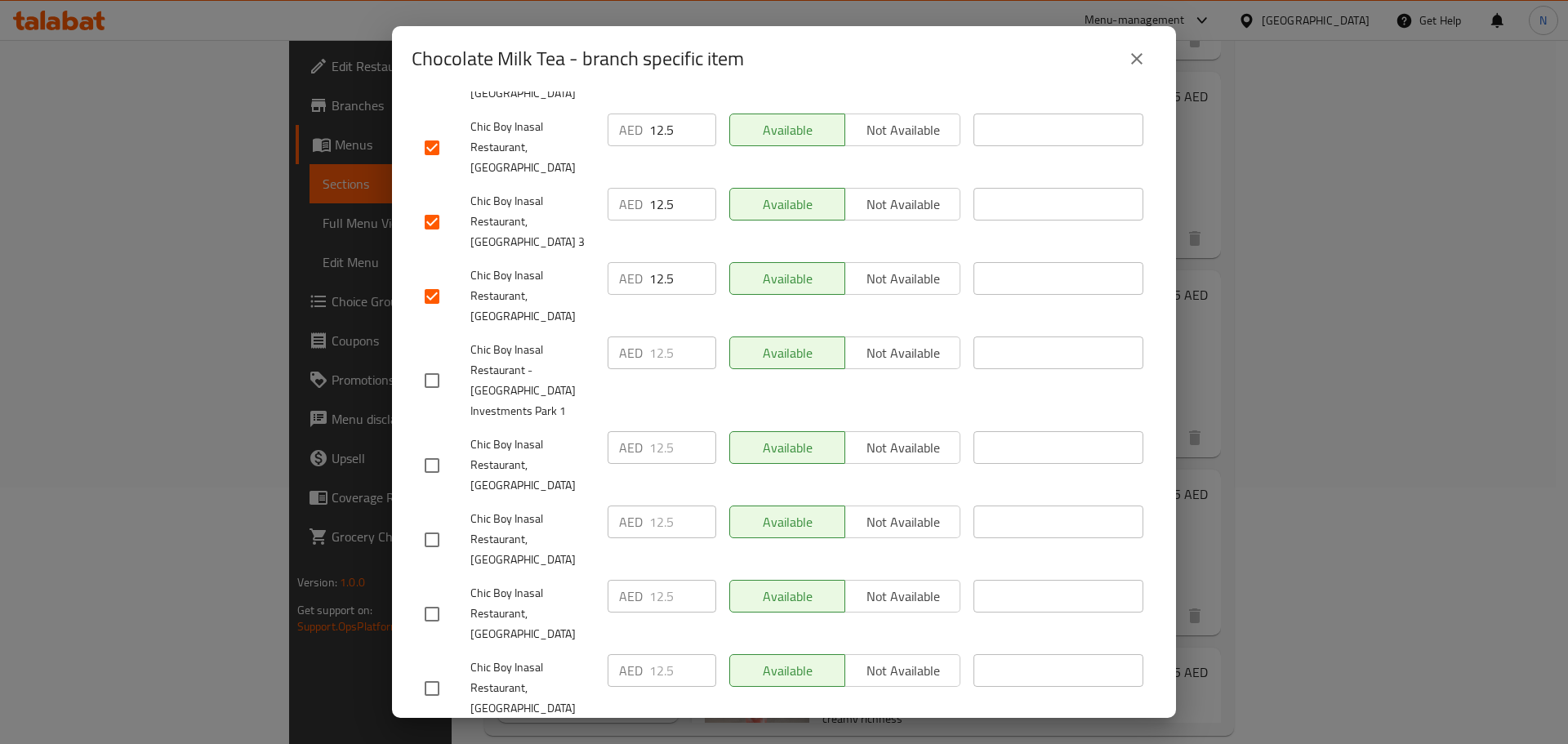
scroll to position [1189, 0]
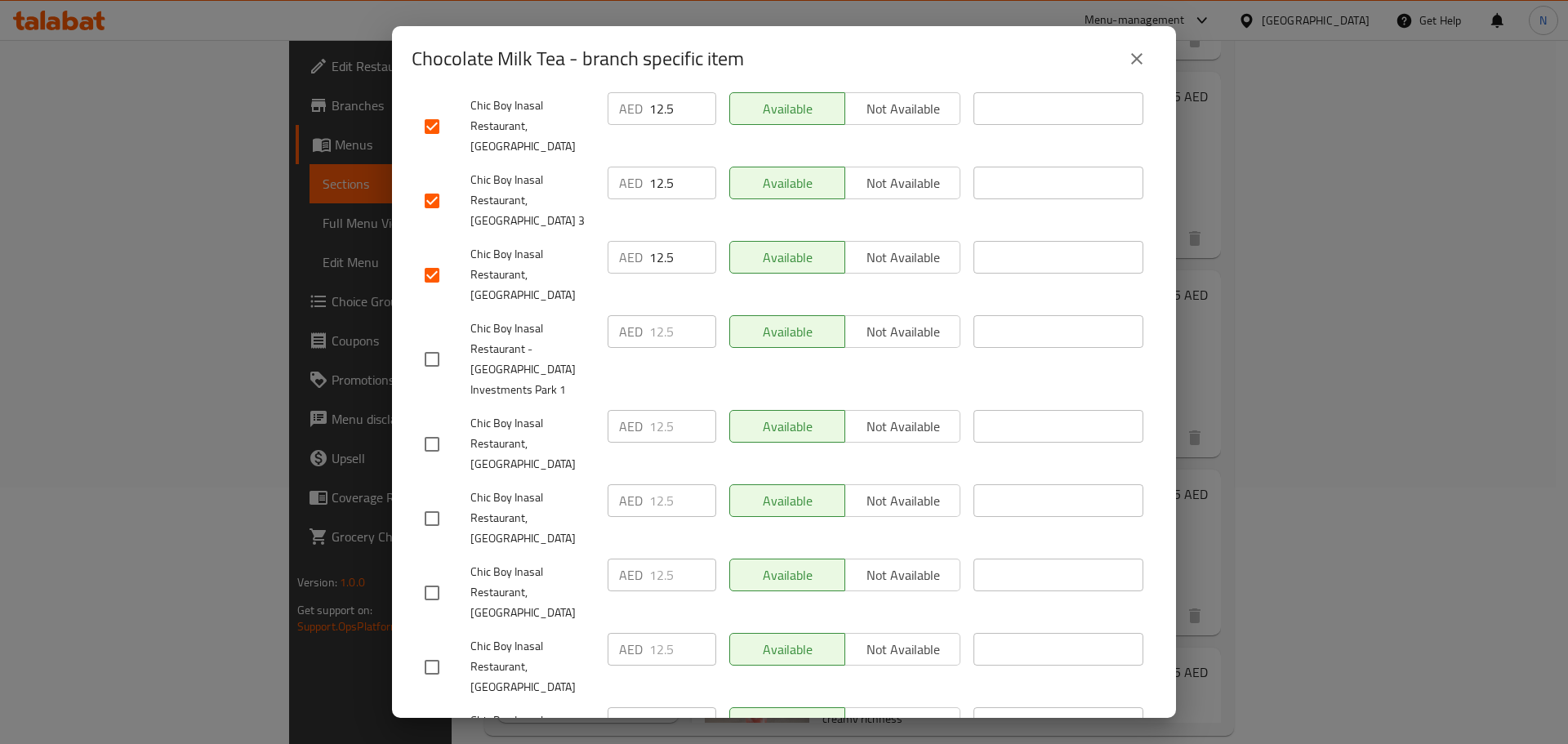
checkbox input "true"
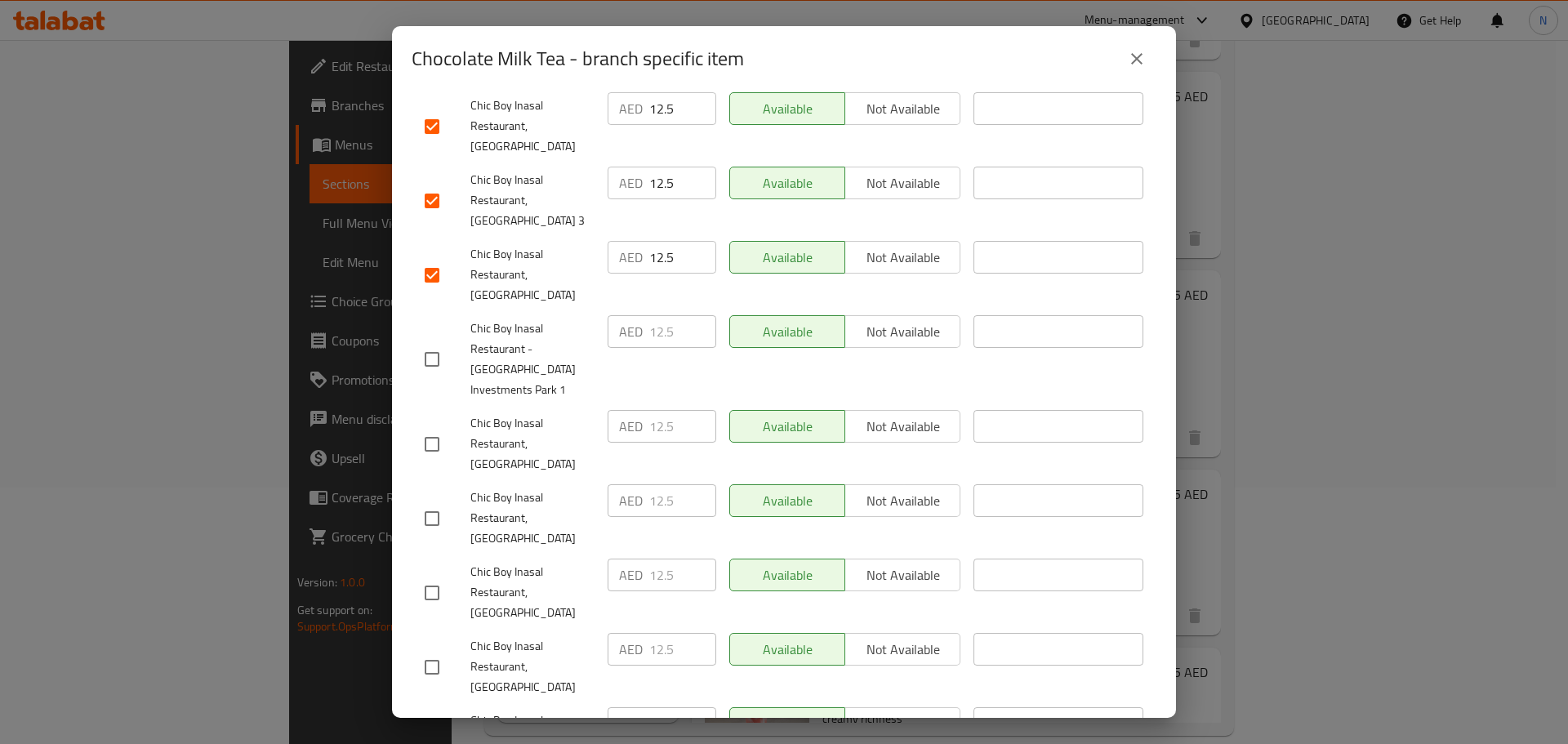
checkbox input "true"
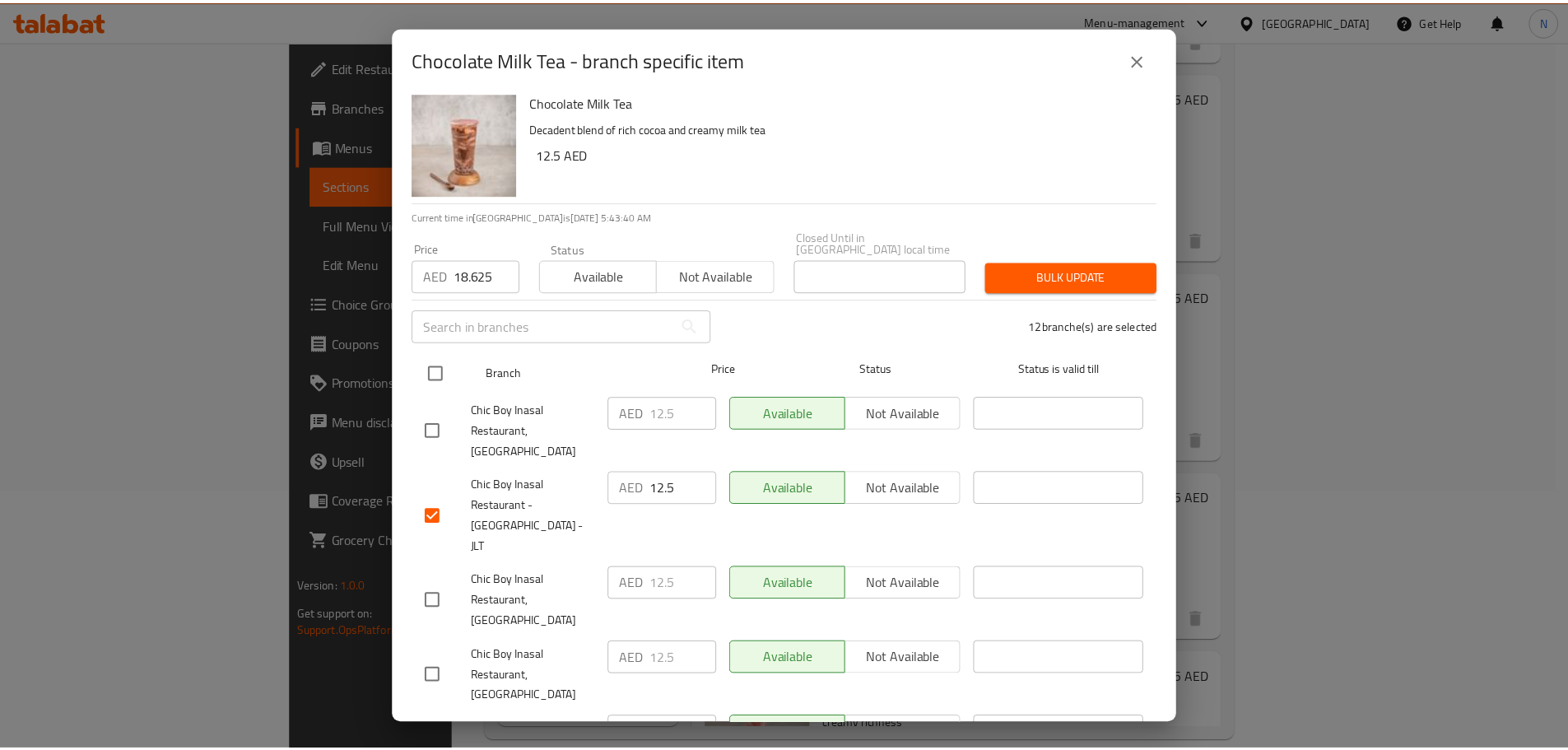
scroll to position [0, 0]
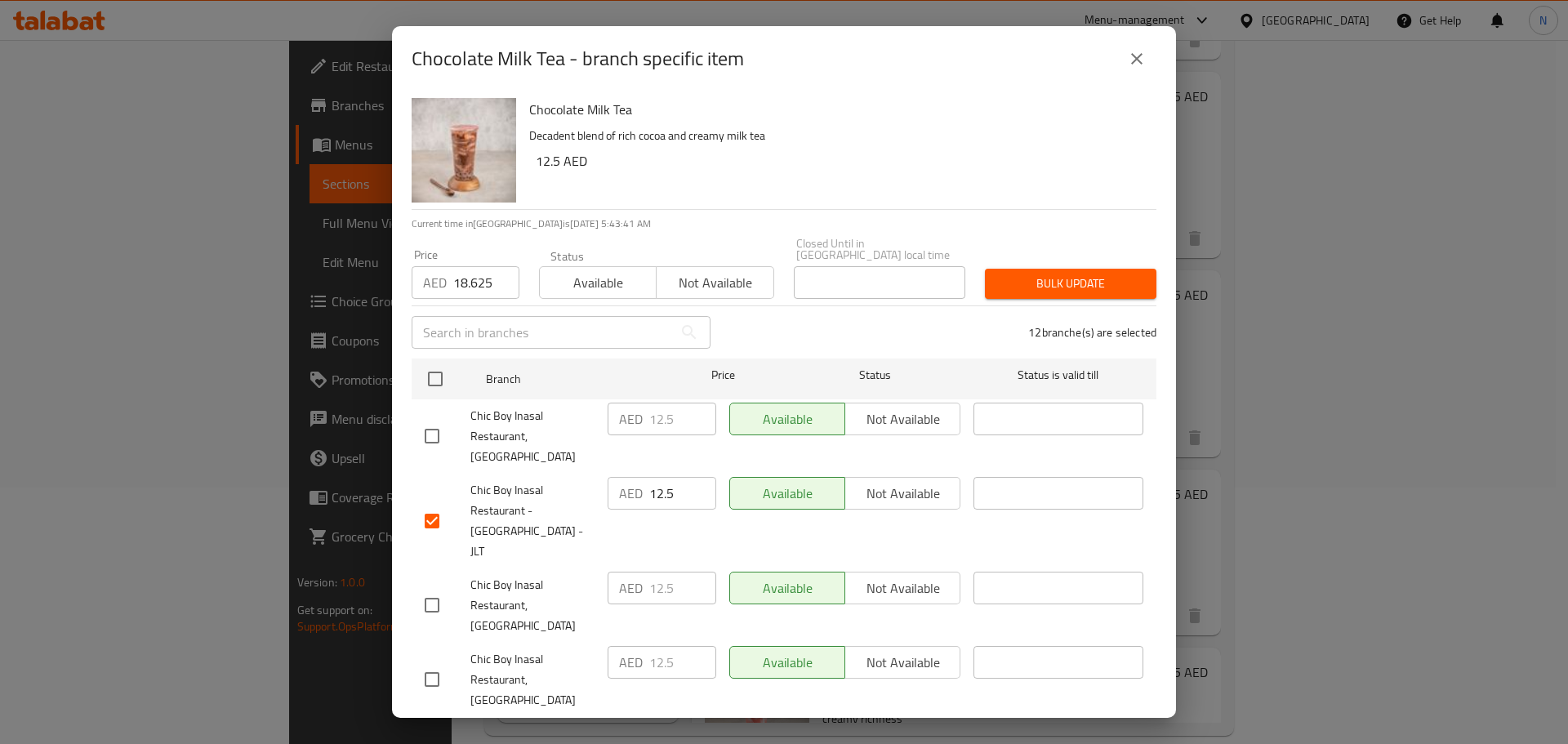
click at [1054, 291] on span "Bulk update" at bounding box center [1070, 284] width 146 height 21
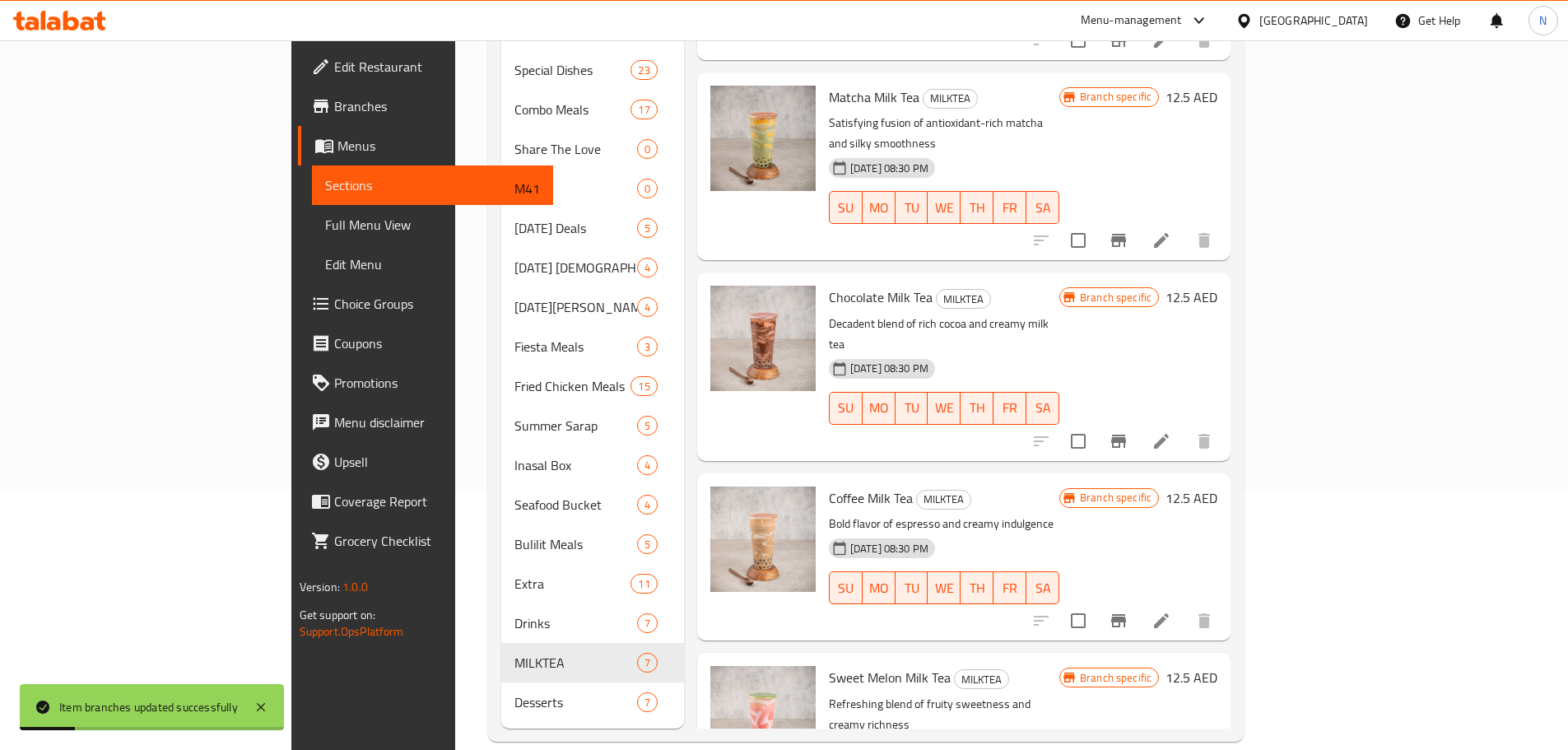
scroll to position [498, 0]
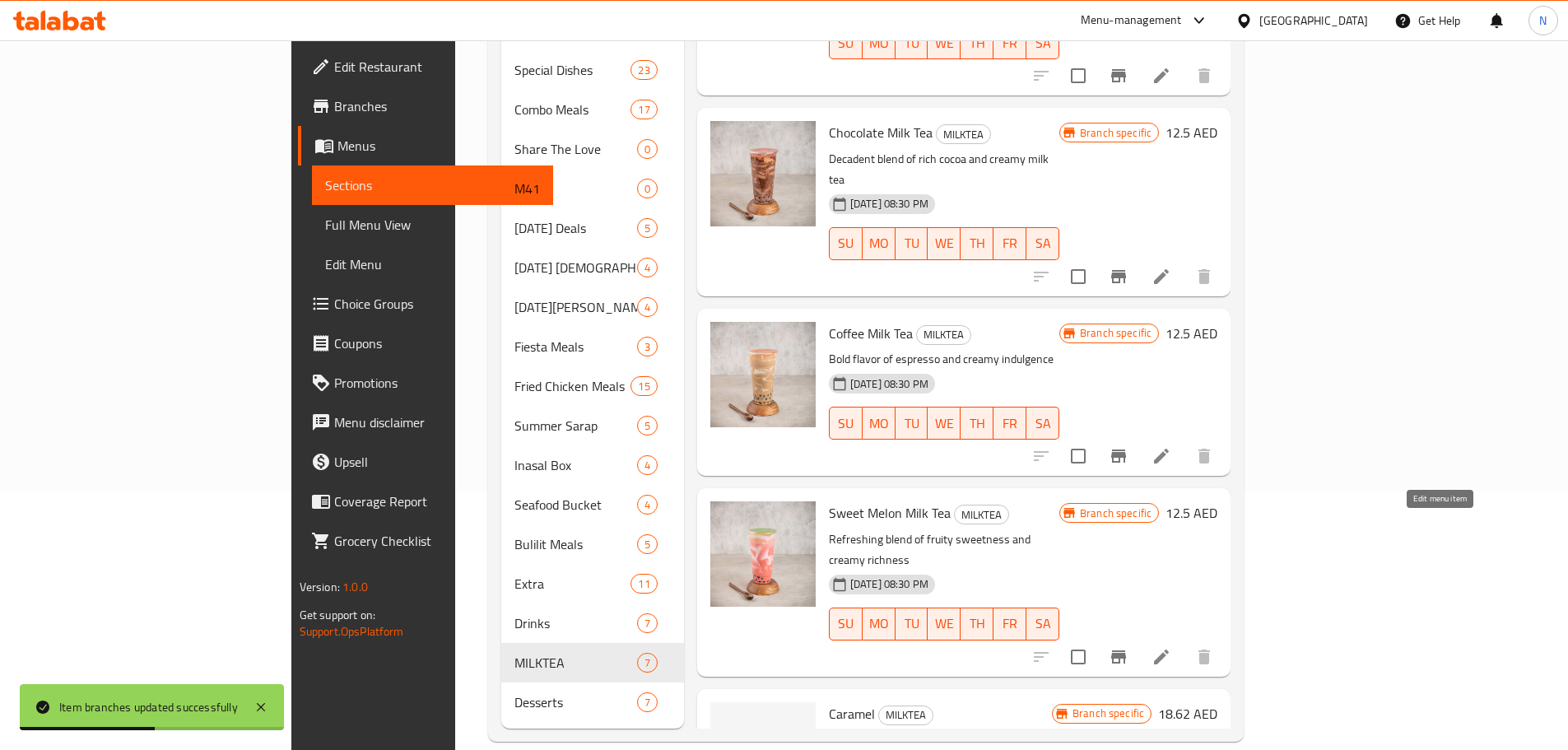
click at [1168, 649] on icon at bounding box center [1160, 656] width 15 height 15
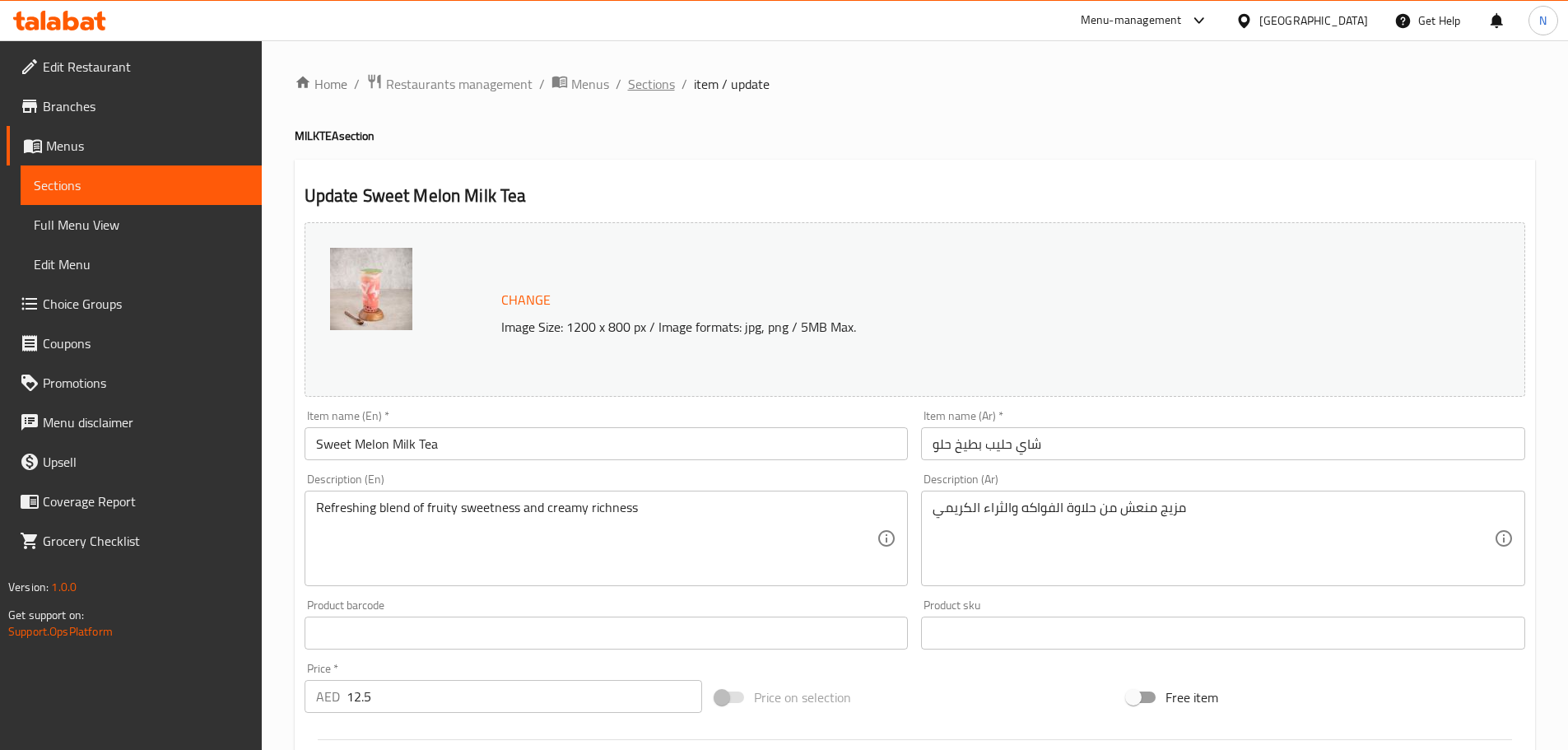
click at [662, 92] on span "Sections" at bounding box center [652, 84] width 47 height 20
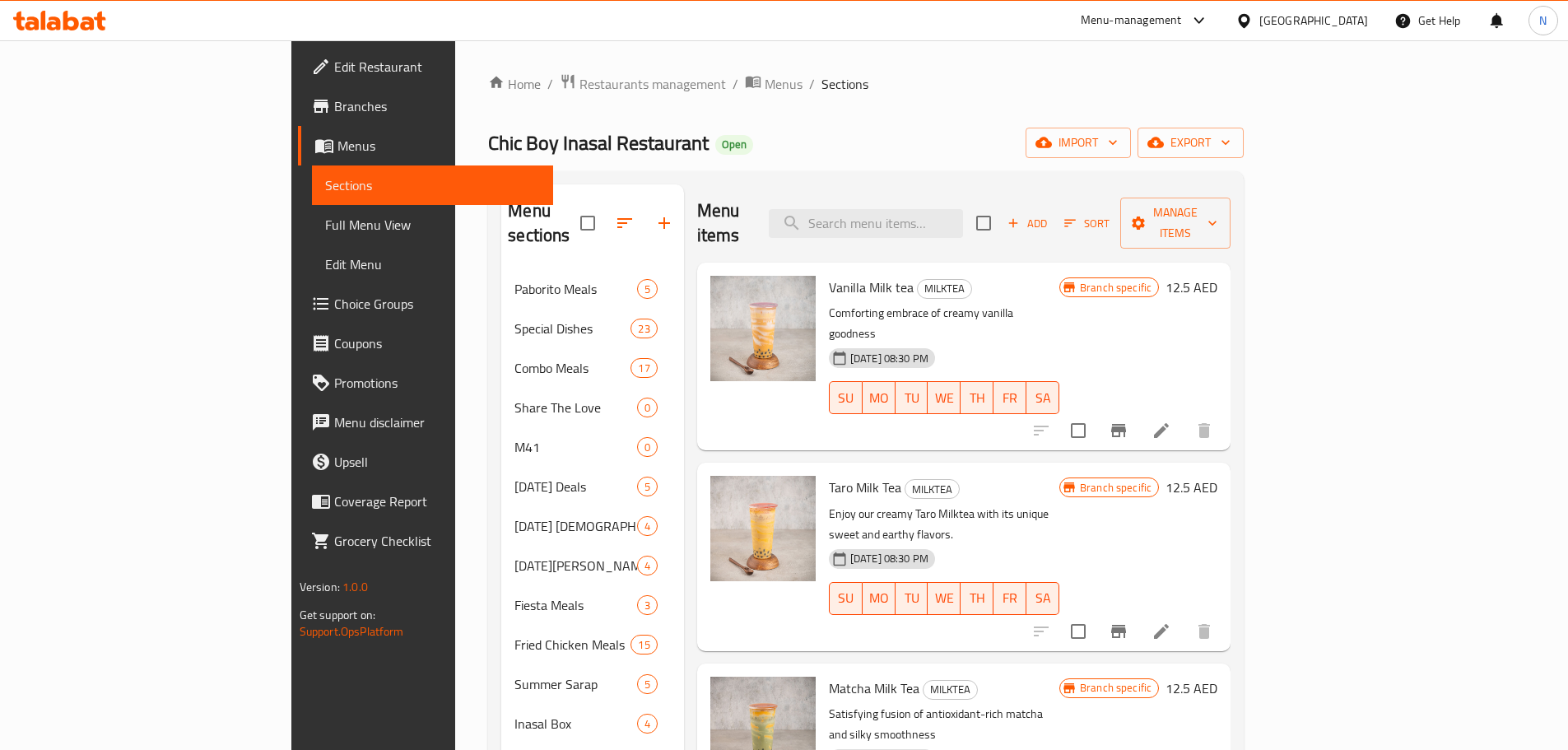
click at [1020, 216] on icon "button" at bounding box center [1013, 223] width 15 height 15
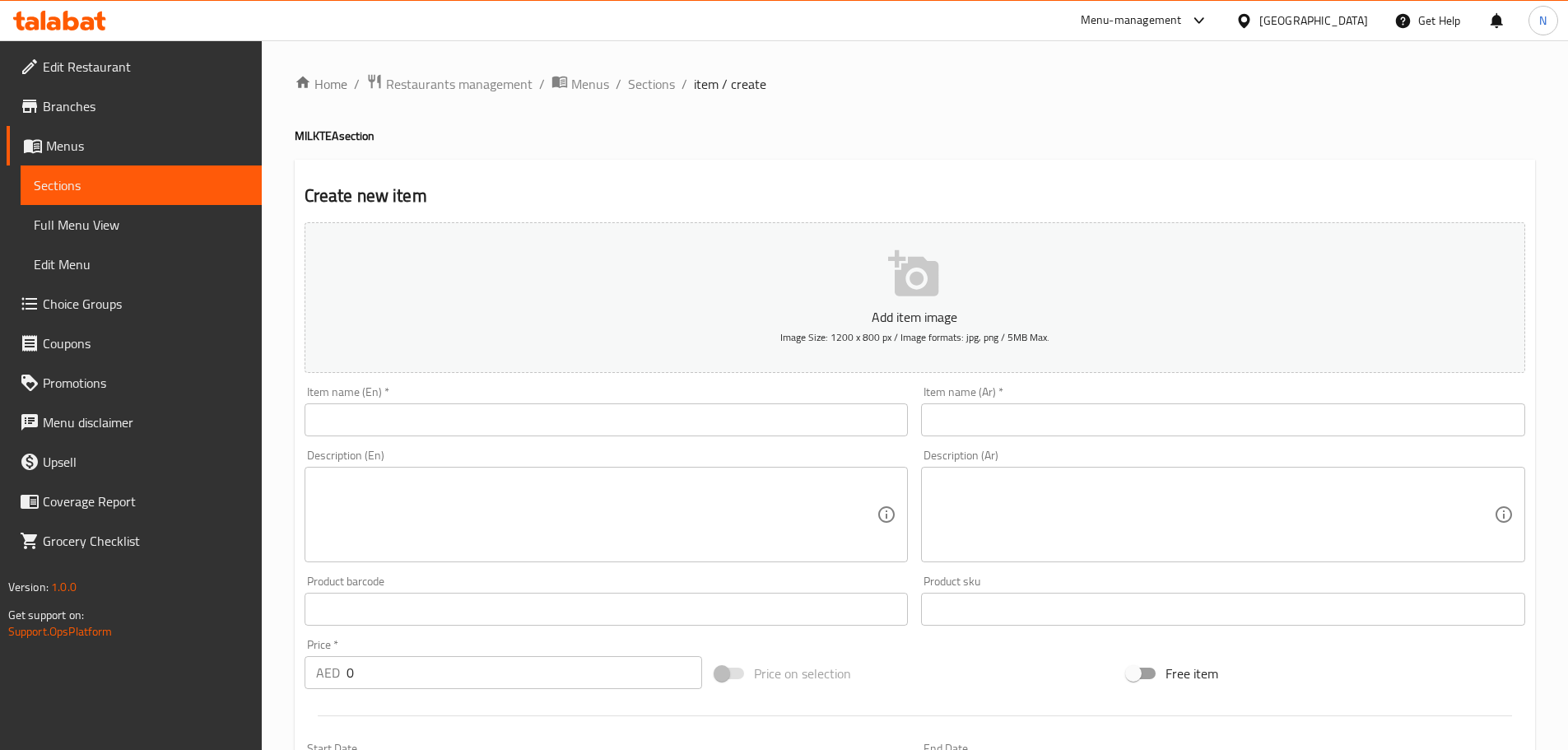
drag, startPoint x: 686, startPoint y: 400, endPoint x: 686, endPoint y: 413, distance: 13.0
click at [685, 402] on div "Item name (En)   * Item name (En) *" at bounding box center [606, 411] width 604 height 50
click at [684, 420] on input "text" at bounding box center [606, 419] width 604 height 33
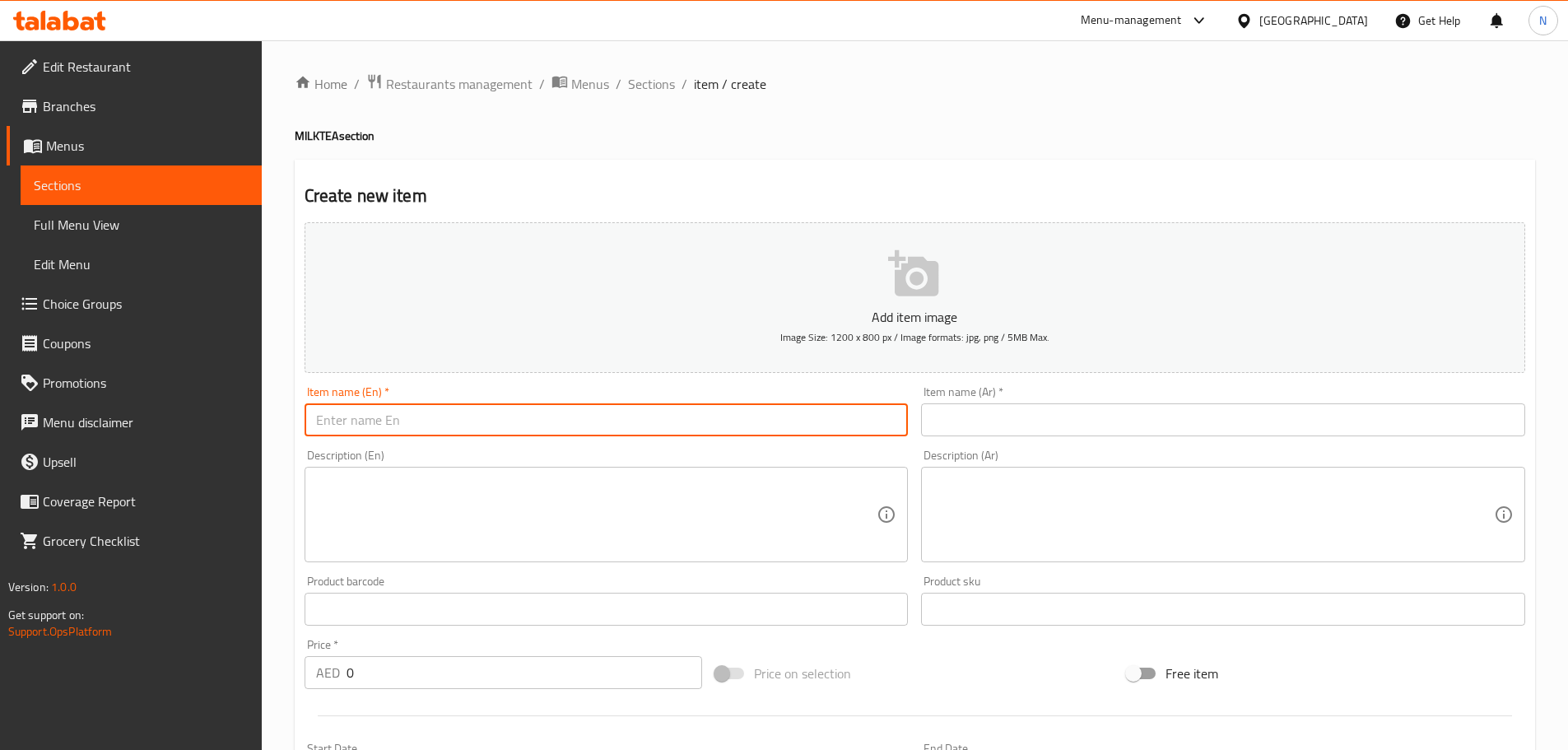
paste input "Wintermelon"
click at [335, 421] on input "Wintermelon" at bounding box center [606, 419] width 604 height 33
type input "Watermelon"
click at [931, 443] on div "Description (Ar) Description (Ar)" at bounding box center [1222, 507] width 618 height 126
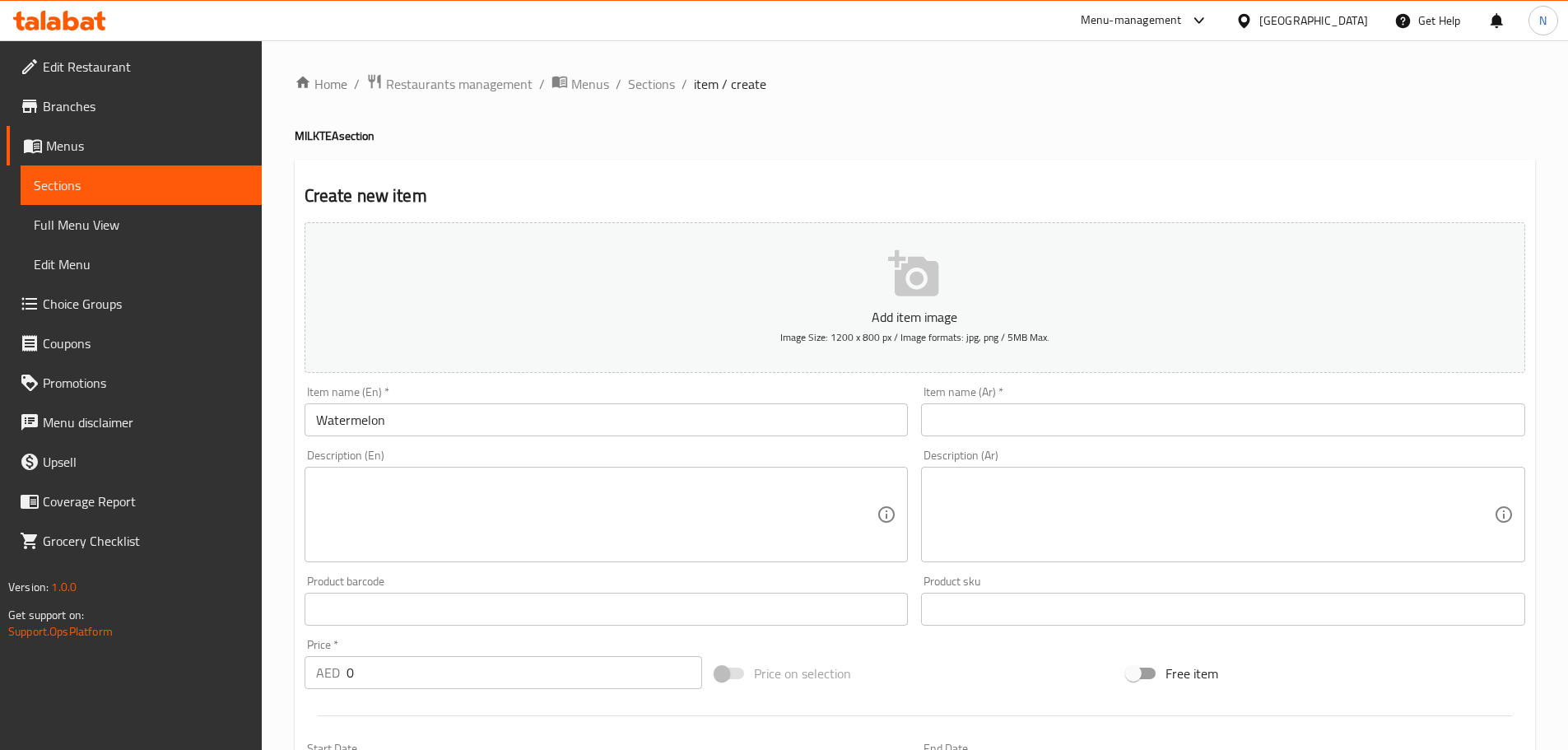
click at [946, 432] on input "text" at bounding box center [1222, 419] width 604 height 33
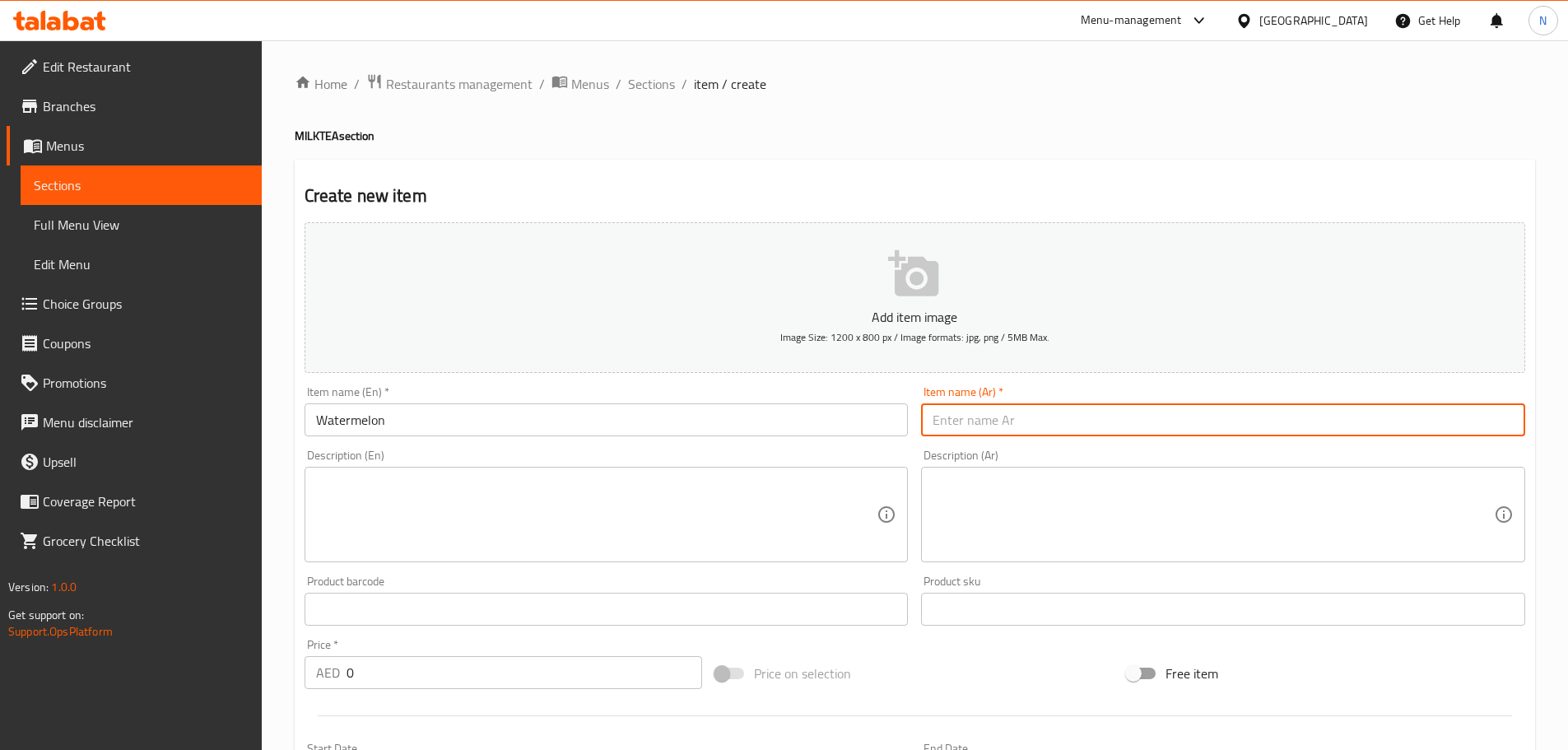
paste input "بطيخ"
type input "بطيخ"
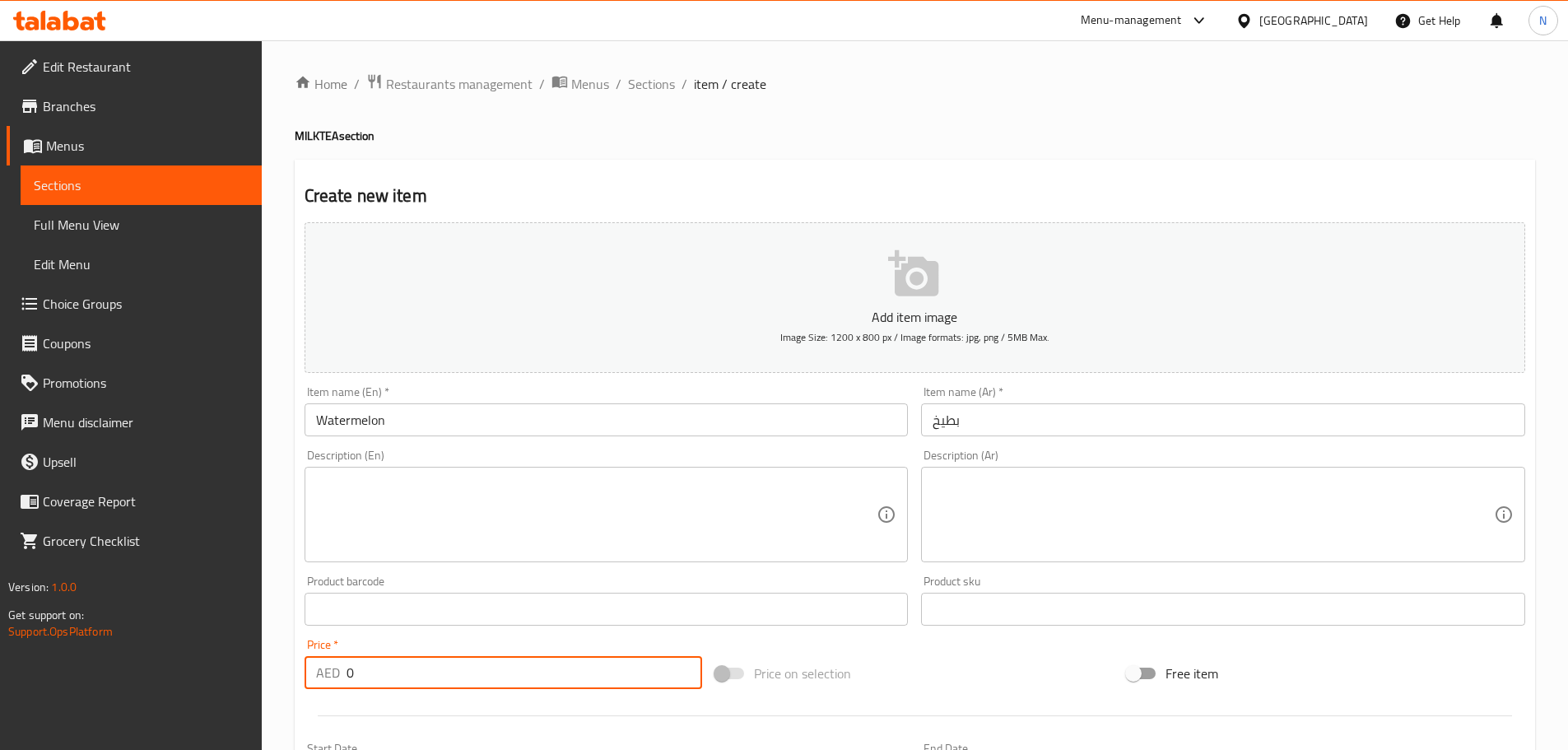
paste input "18.625"
drag, startPoint x: 434, startPoint y: 663, endPoint x: 350, endPoint y: 683, distance: 86.3
click at [350, 683] on input "018.625" at bounding box center [525, 672] width 357 height 33
click at [359, 677] on input "018.625" at bounding box center [525, 672] width 357 height 33
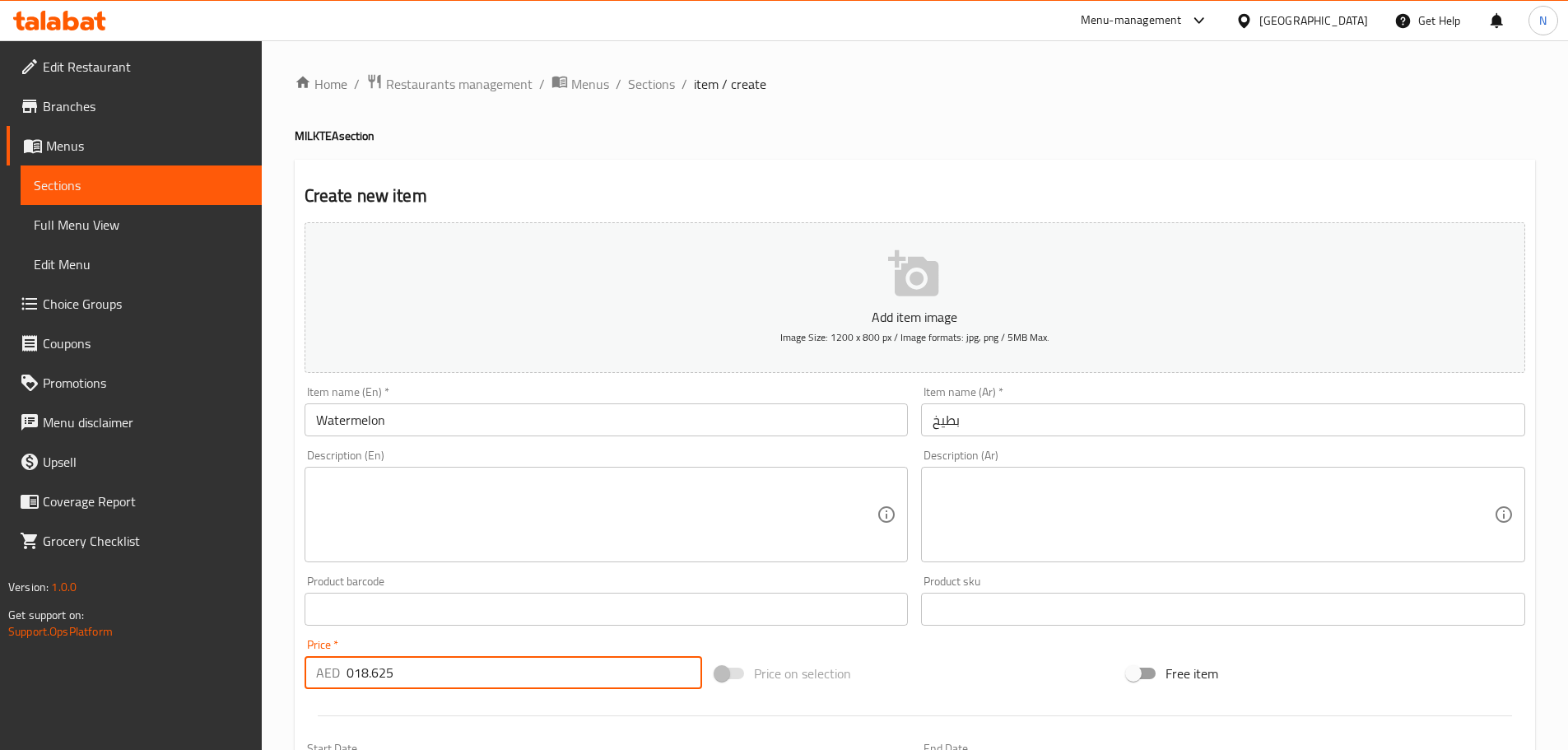
click at [359, 677] on input "018.625" at bounding box center [525, 672] width 357 height 33
paste input "number"
type input "18.625"
click at [966, 646] on div "Add item image Image Size: 1200 x 800 px / Image formats: jpg, png / 5MB Max. I…" at bounding box center [914, 571] width 1233 height 710
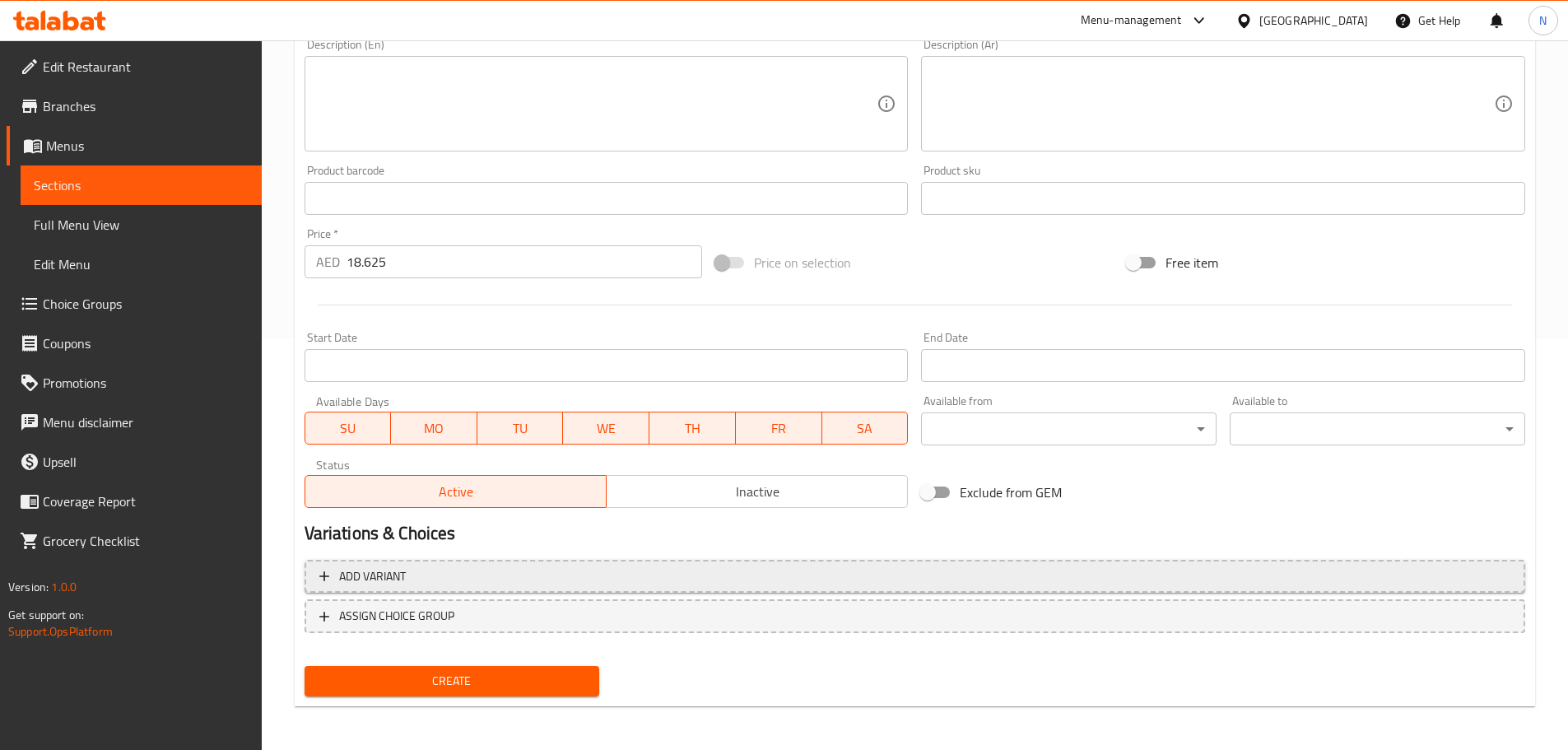
scroll to position [413, 0]
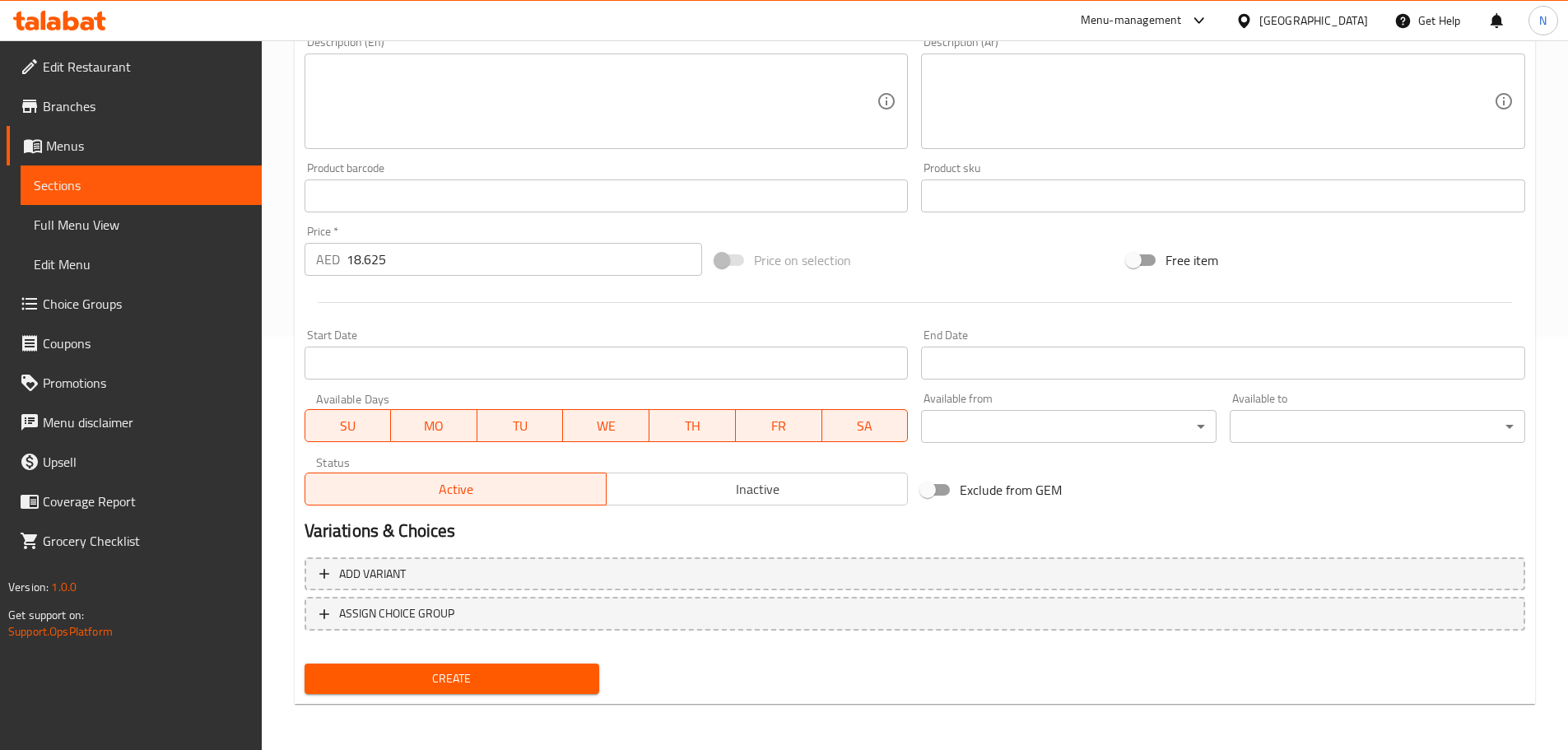
click at [523, 678] on span "Create" at bounding box center [452, 678] width 269 height 21
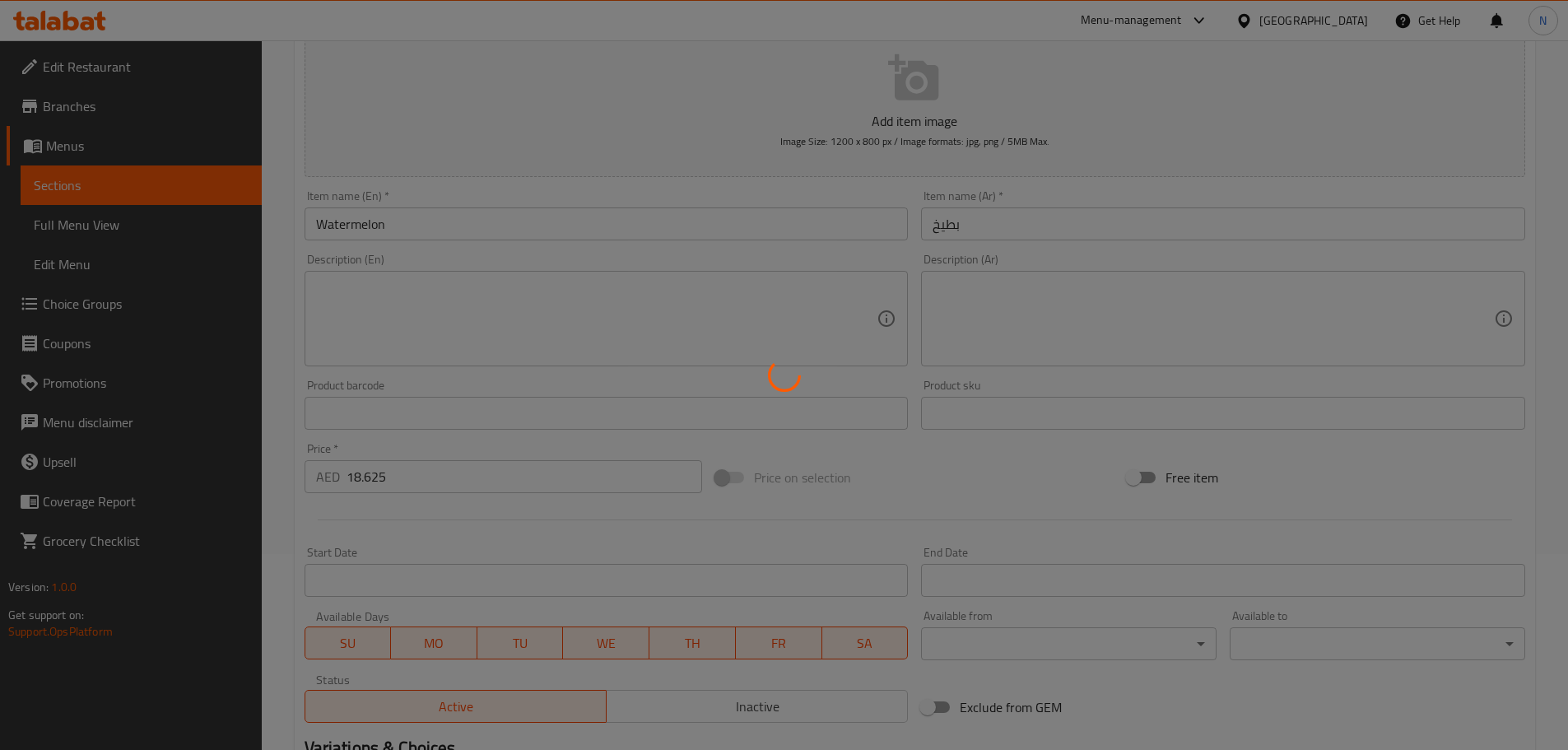
scroll to position [0, 0]
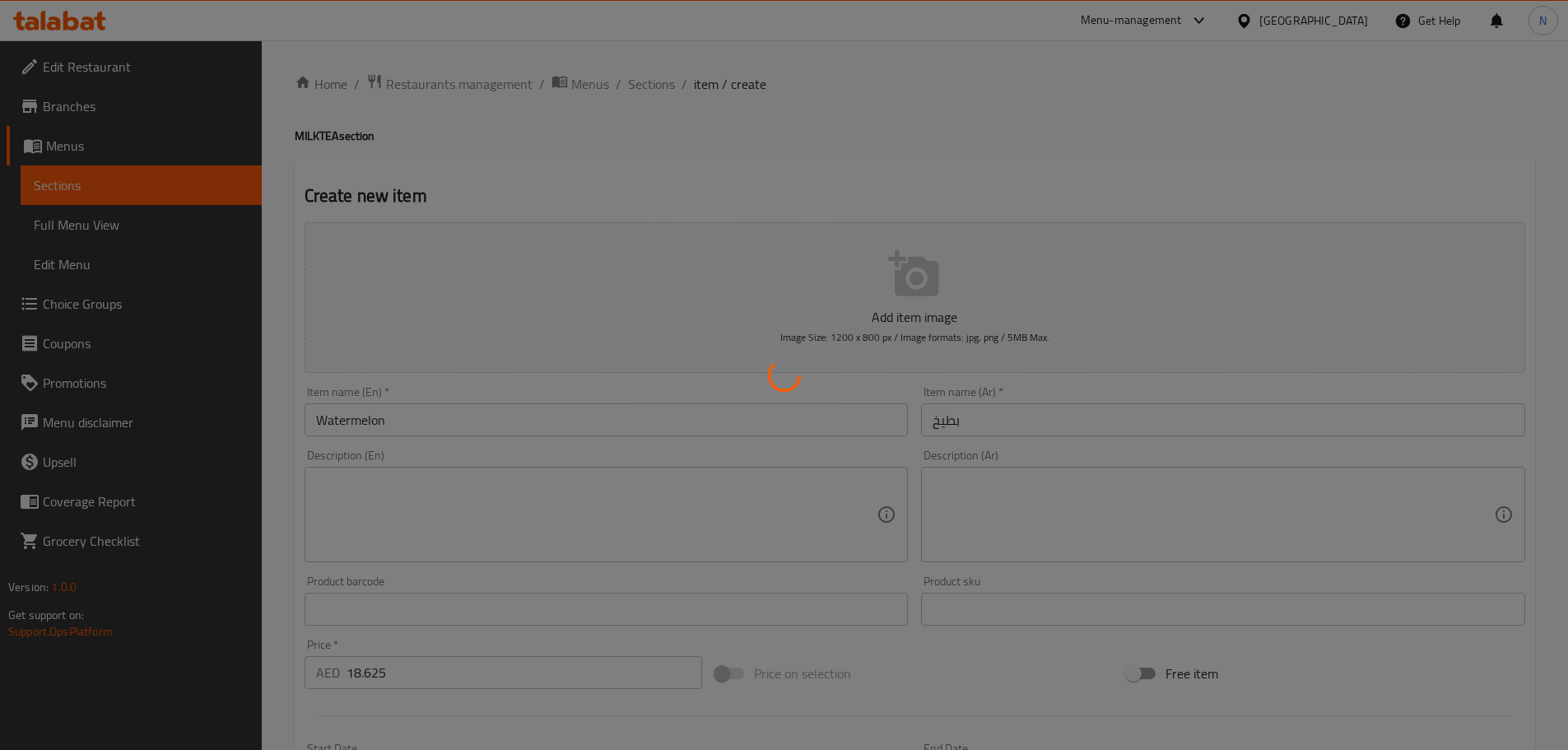
type input "0"
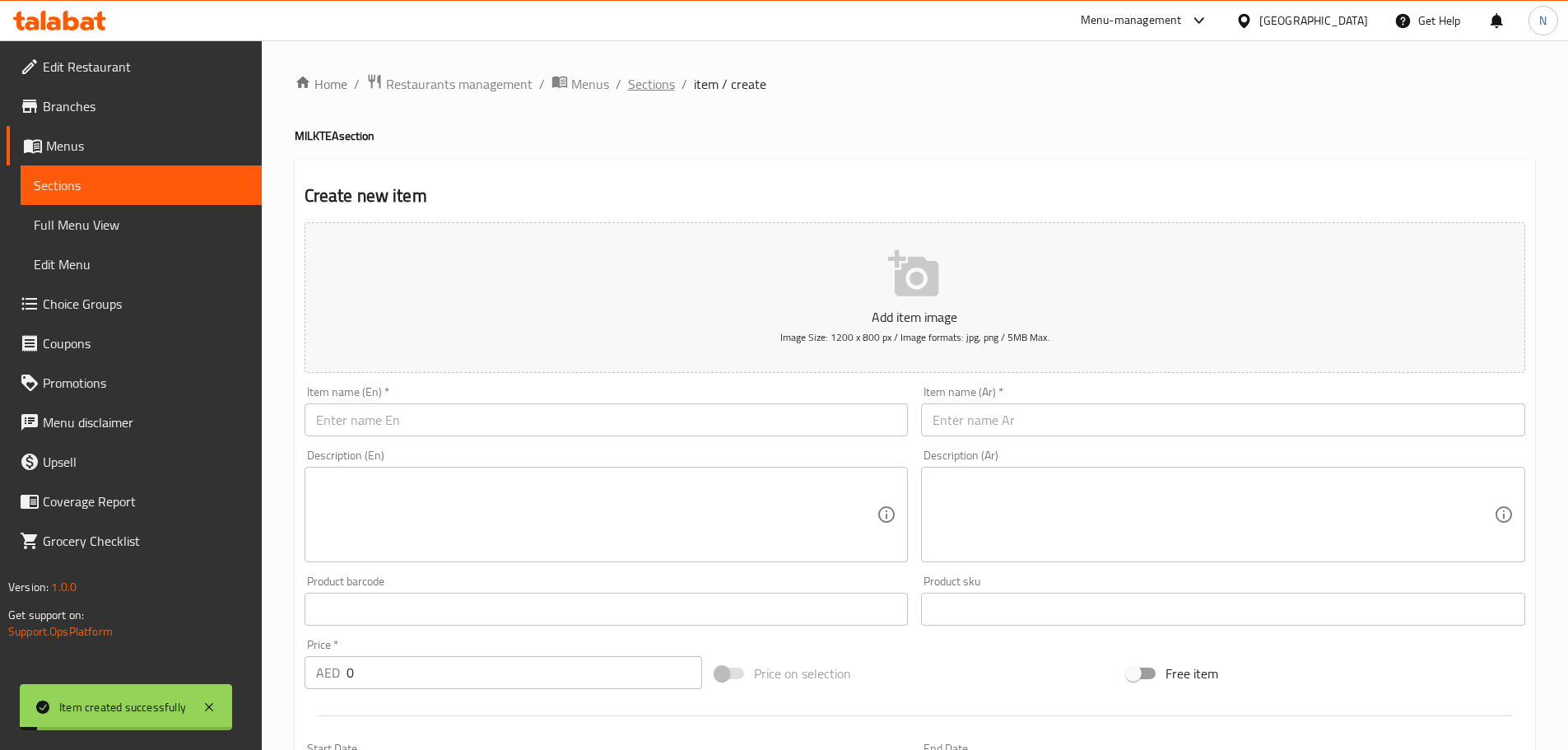
click at [653, 90] on span "Sections" at bounding box center [652, 84] width 47 height 20
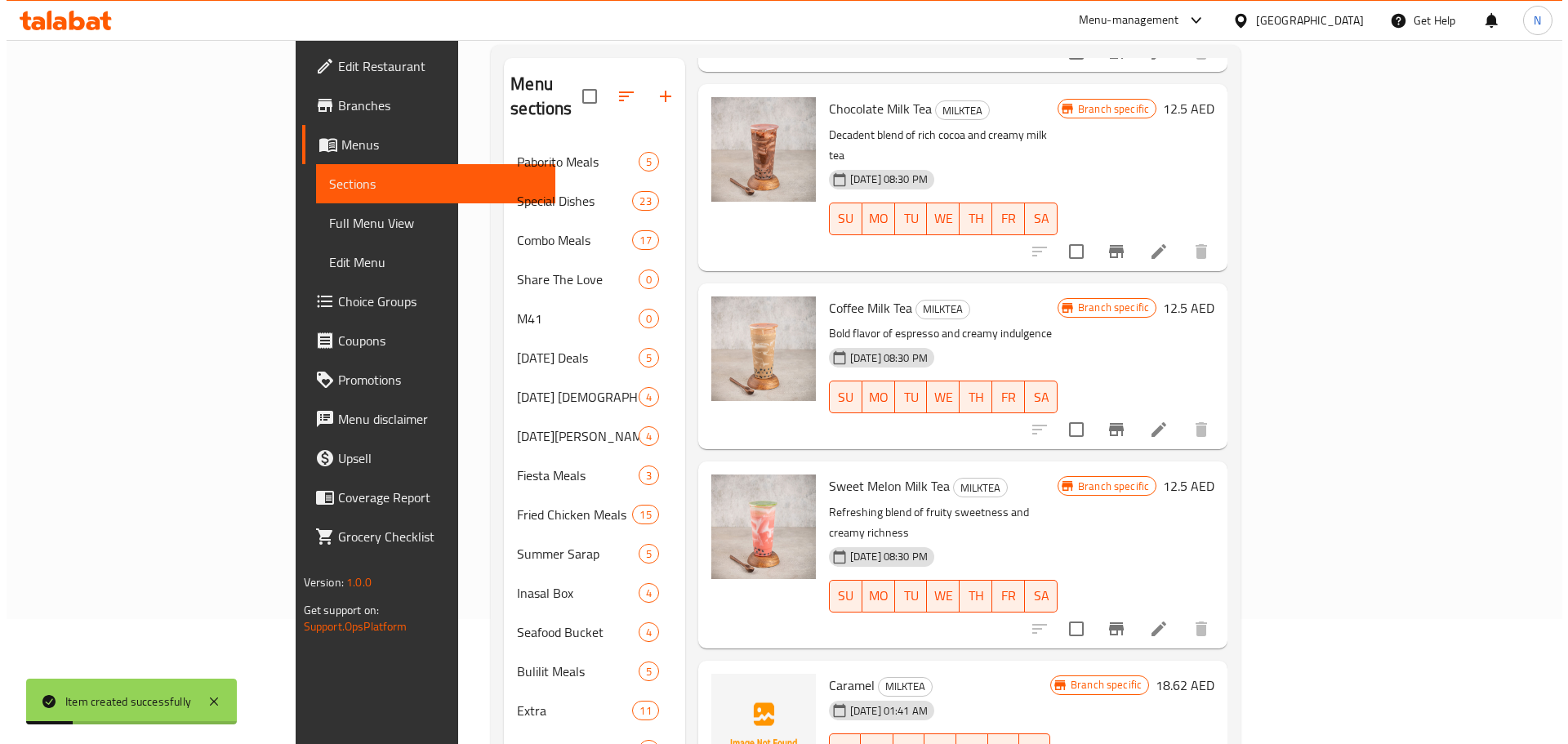
scroll to position [256, 0]
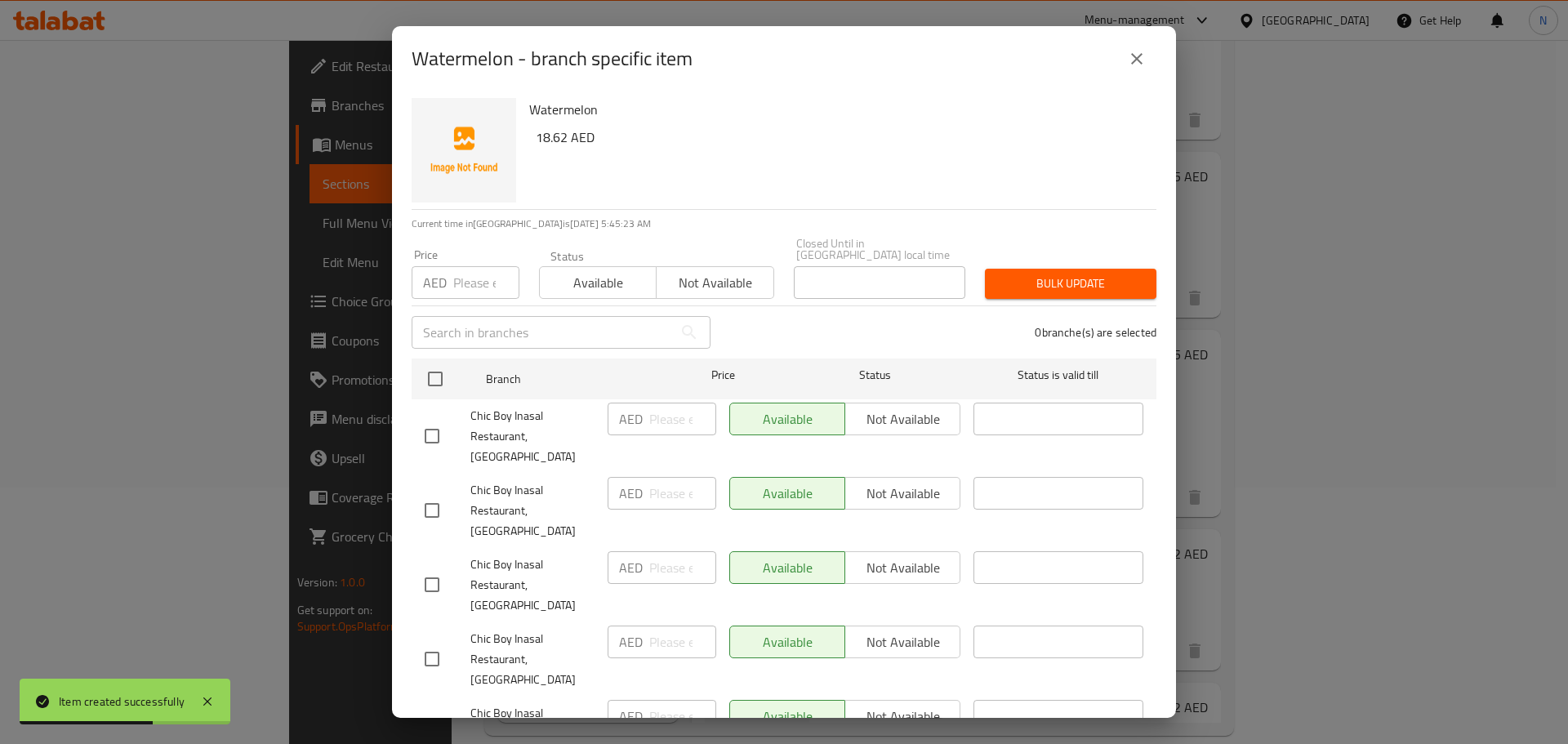
click at [548, 138] on h6 "18.62 AED" at bounding box center [840, 137] width 608 height 22
copy h6 "18.62"
click at [464, 276] on input "number" at bounding box center [487, 282] width 66 height 32
paste input "18.62"
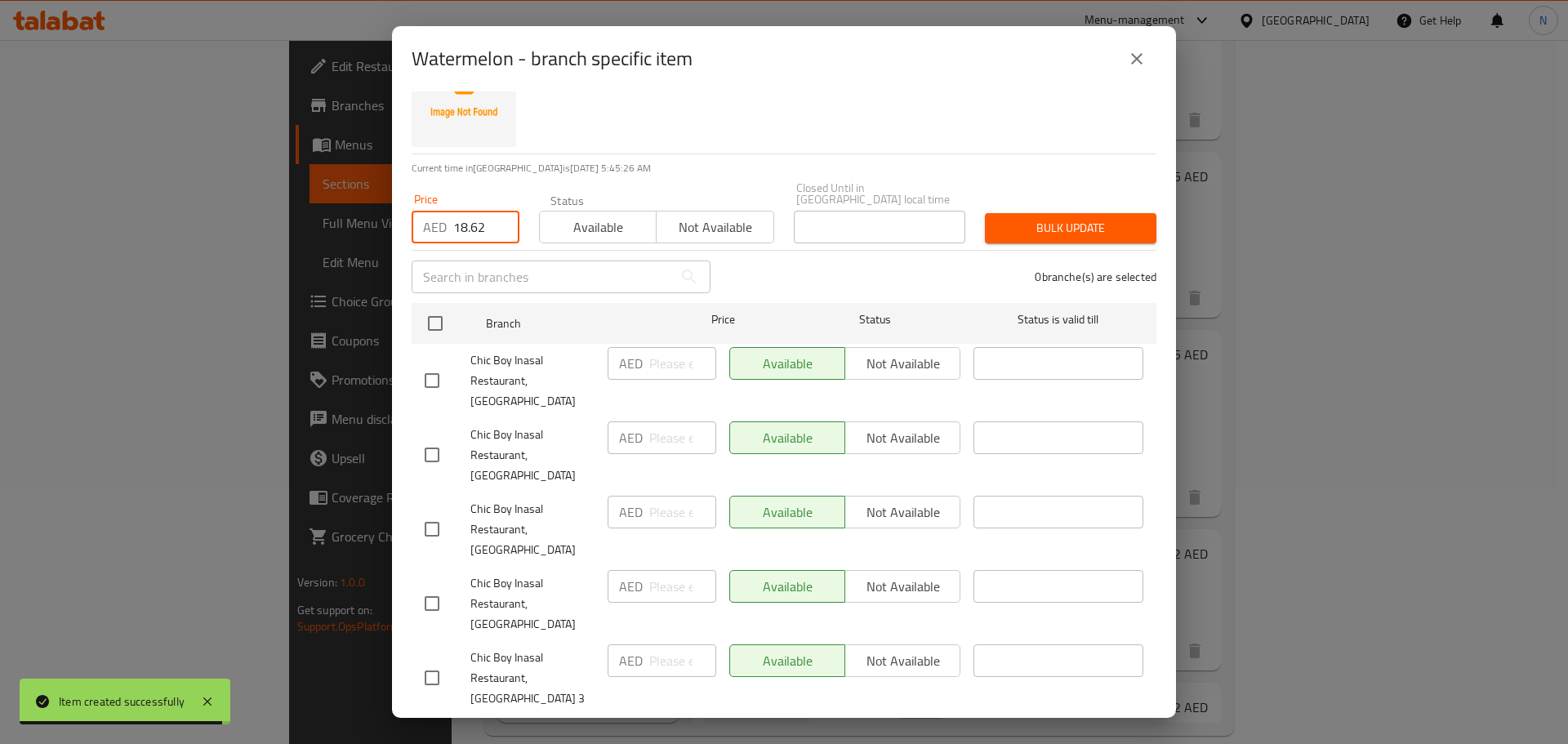
scroll to position [82, 0]
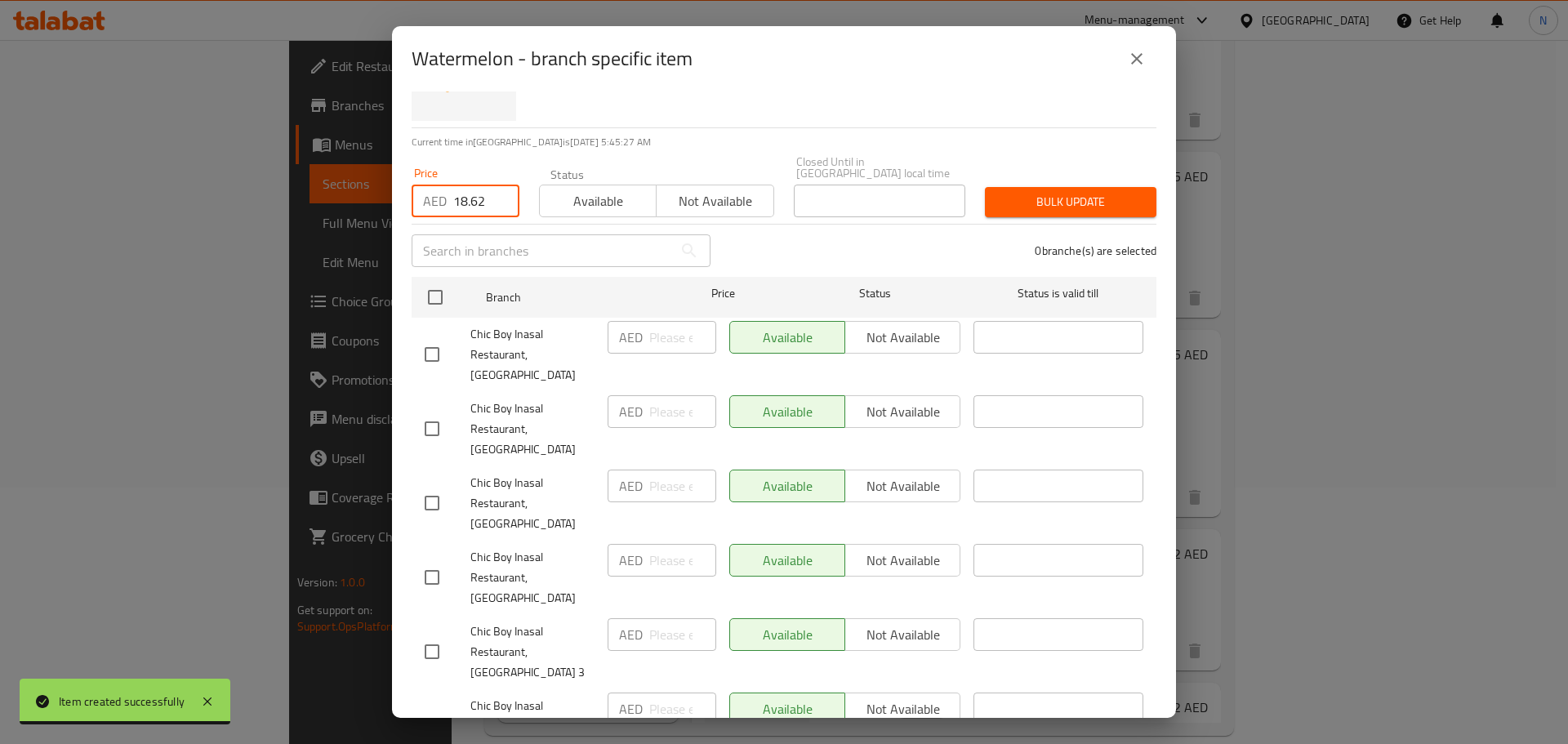
type input "18.62"
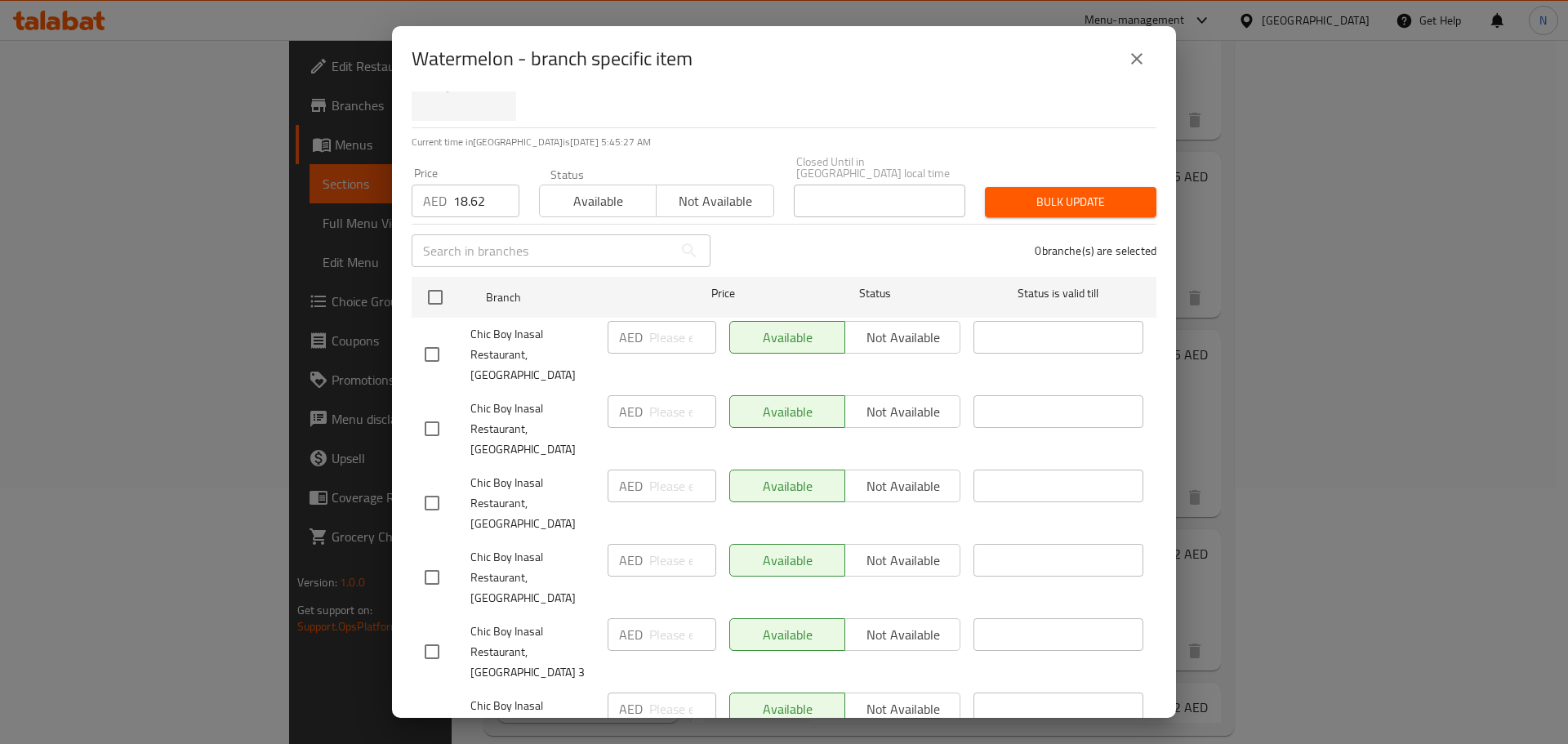
click at [433, 414] on input "checkbox" at bounding box center [431, 428] width 34 height 34
checkbox input "true"
click at [437, 635] on input "checkbox" at bounding box center [431, 651] width 34 height 34
checkbox input "true"
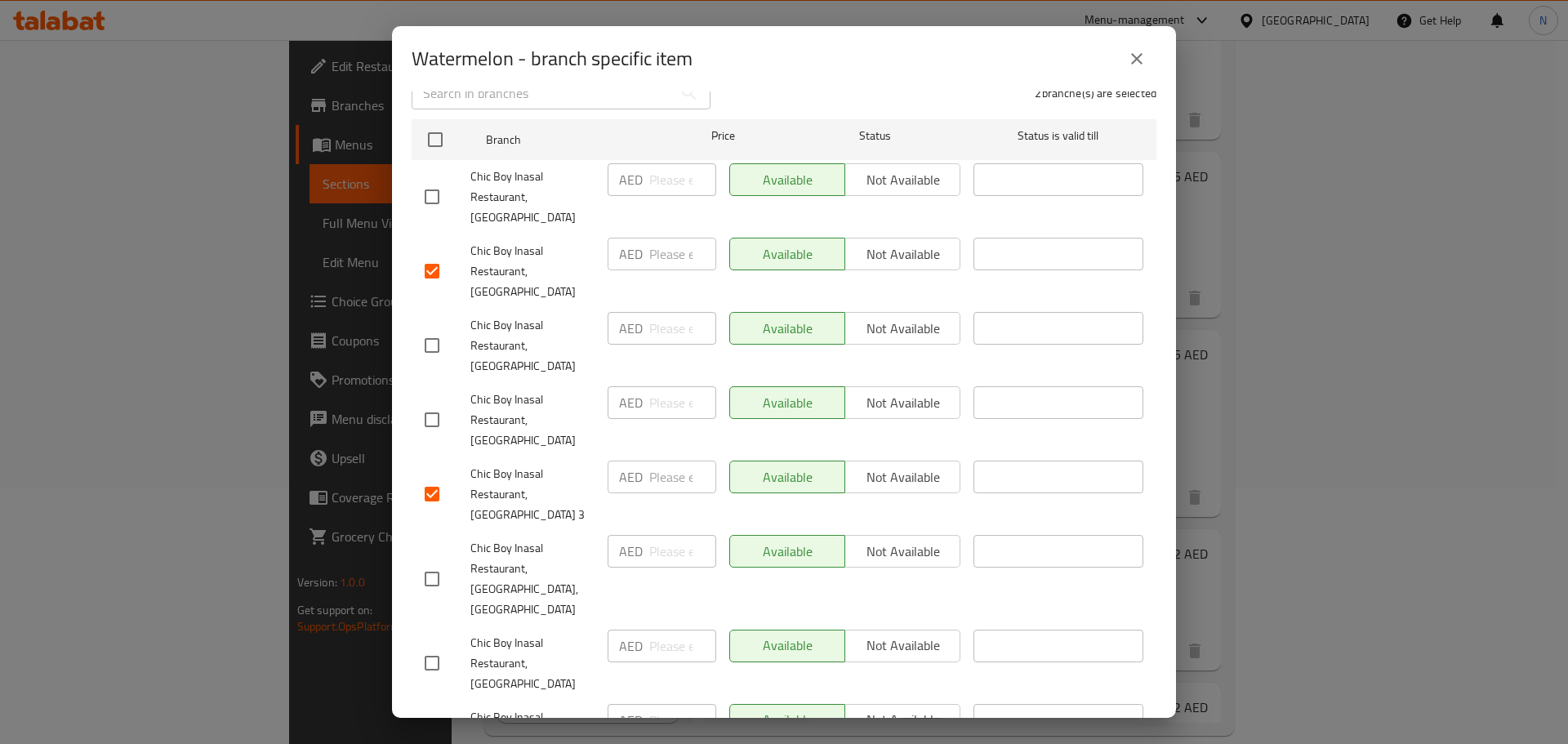
scroll to position [245, 0]
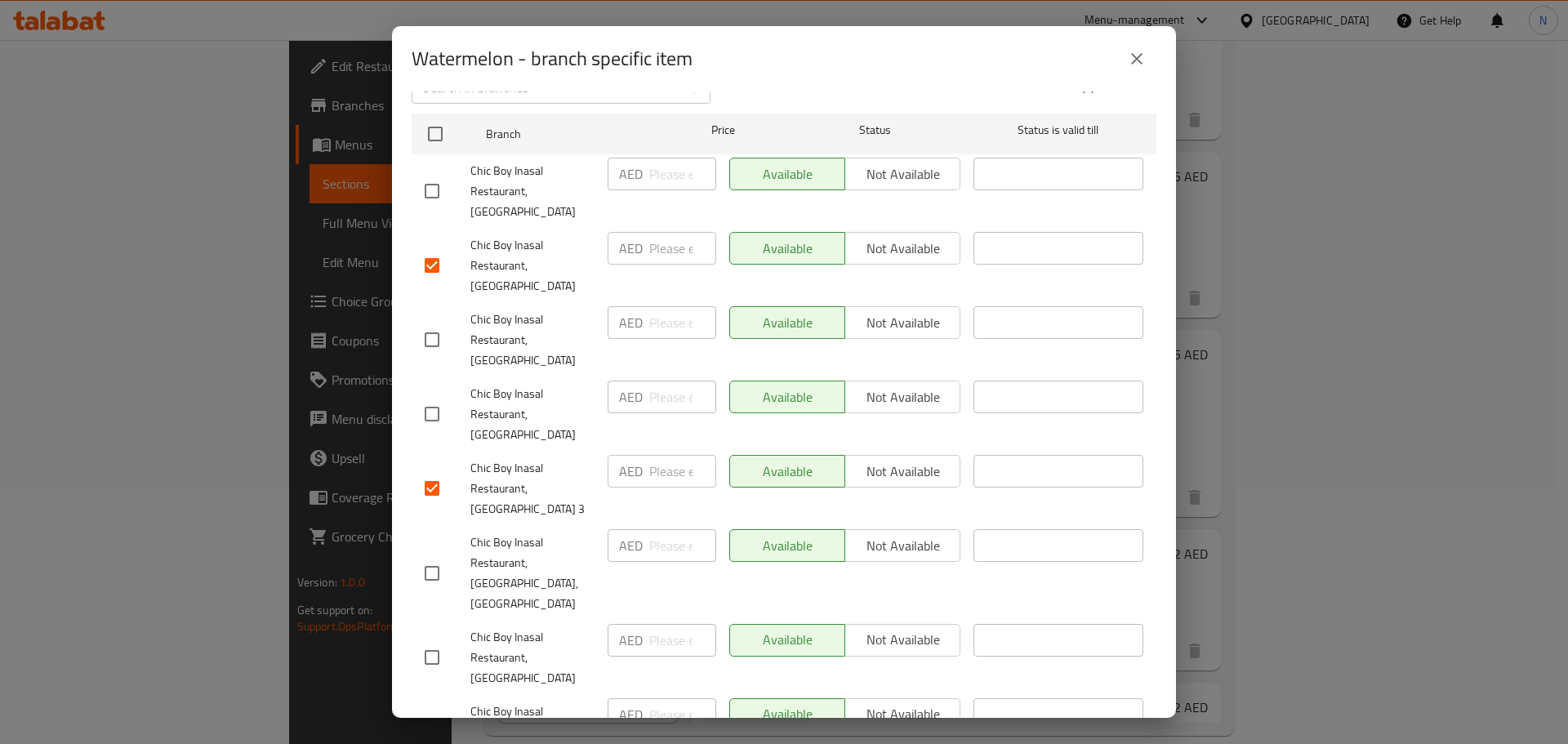
click at [431, 556] on input "checkbox" at bounding box center [431, 573] width 34 height 34
checkbox input "true"
click at [438, 725] on input "checkbox" at bounding box center [431, 742] width 34 height 34
checkbox input "true"
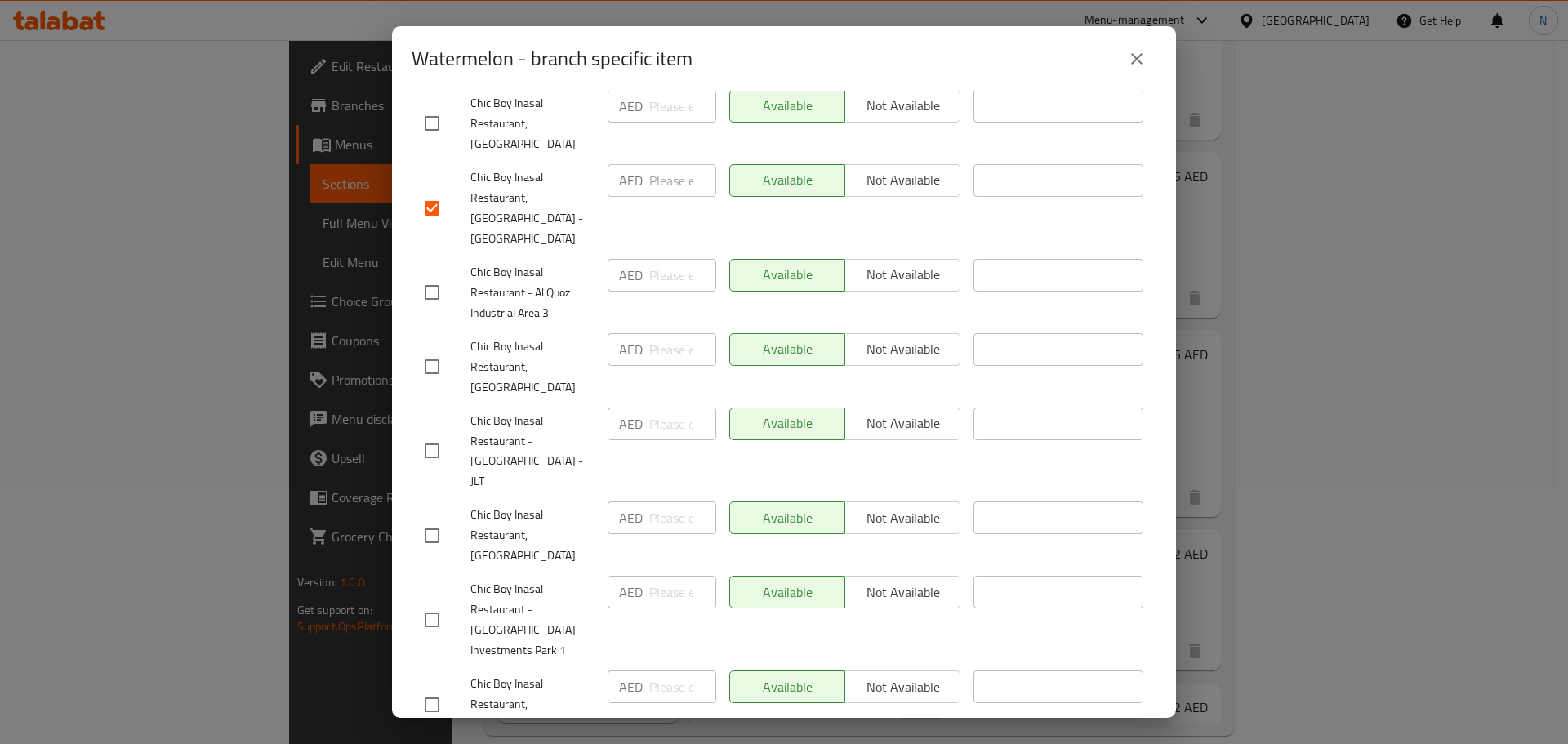
scroll to position [817, 0]
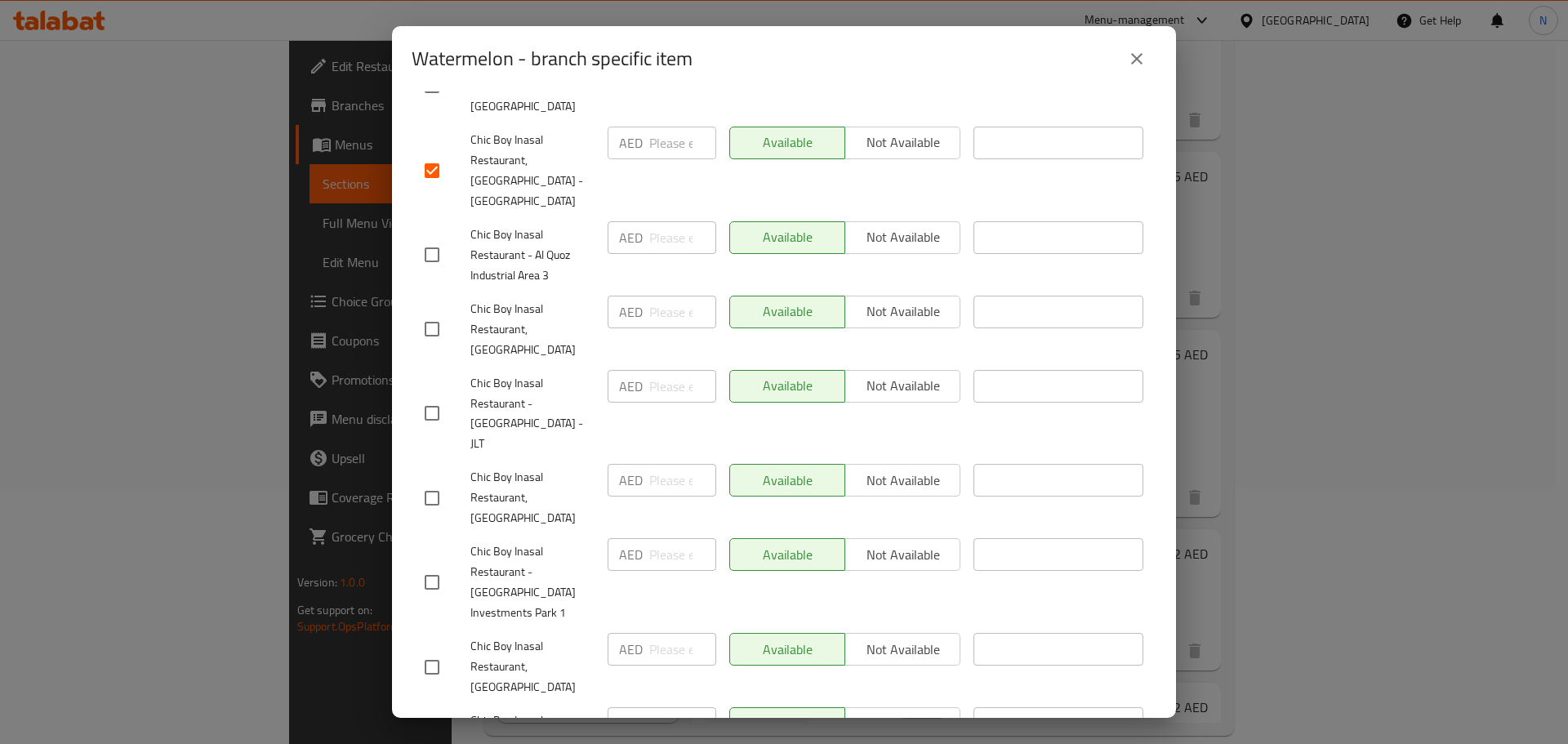
click at [434, 238] on input "checkbox" at bounding box center [431, 254] width 34 height 34
checkbox input "true"
click at [431, 396] on input "checkbox" at bounding box center [431, 413] width 34 height 34
checkbox input "true"
click at [435, 565] on input "checkbox" at bounding box center [431, 582] width 34 height 34
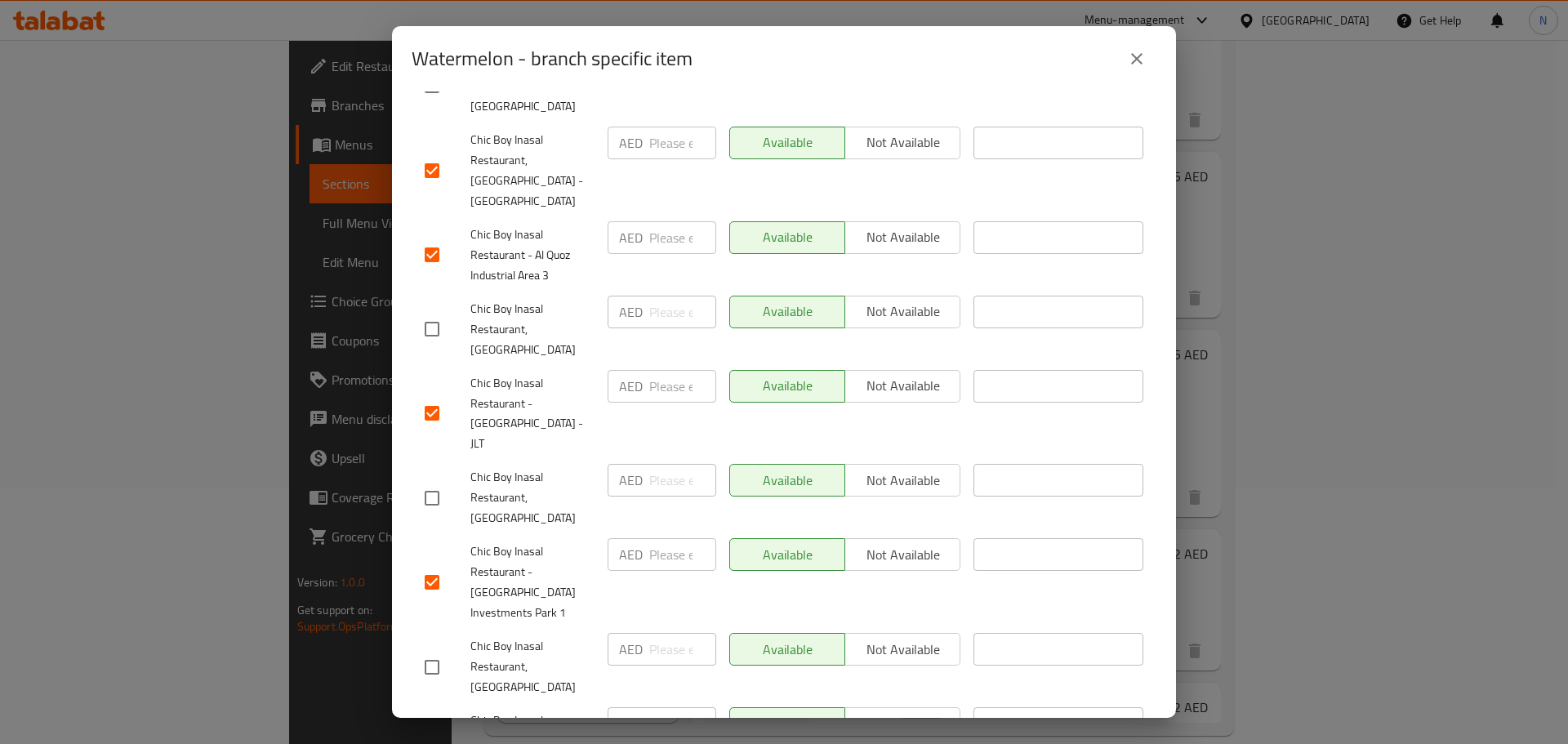
click at [440, 565] on input "checkbox" at bounding box center [431, 582] width 34 height 34
checkbox input "false"
click at [435, 724] on input "checkbox" at bounding box center [431, 741] width 34 height 34
checkbox input "true"
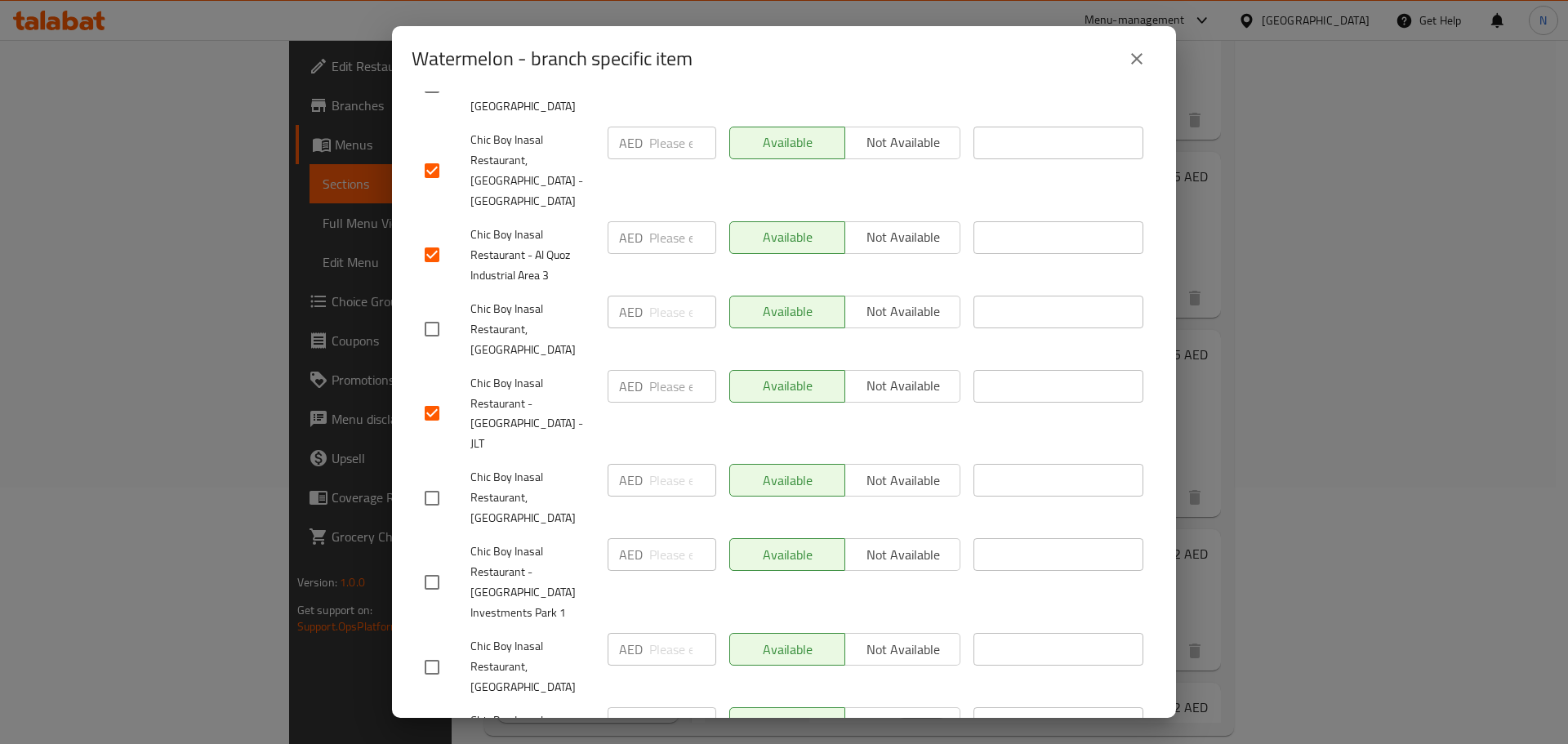
checkbox input "true"
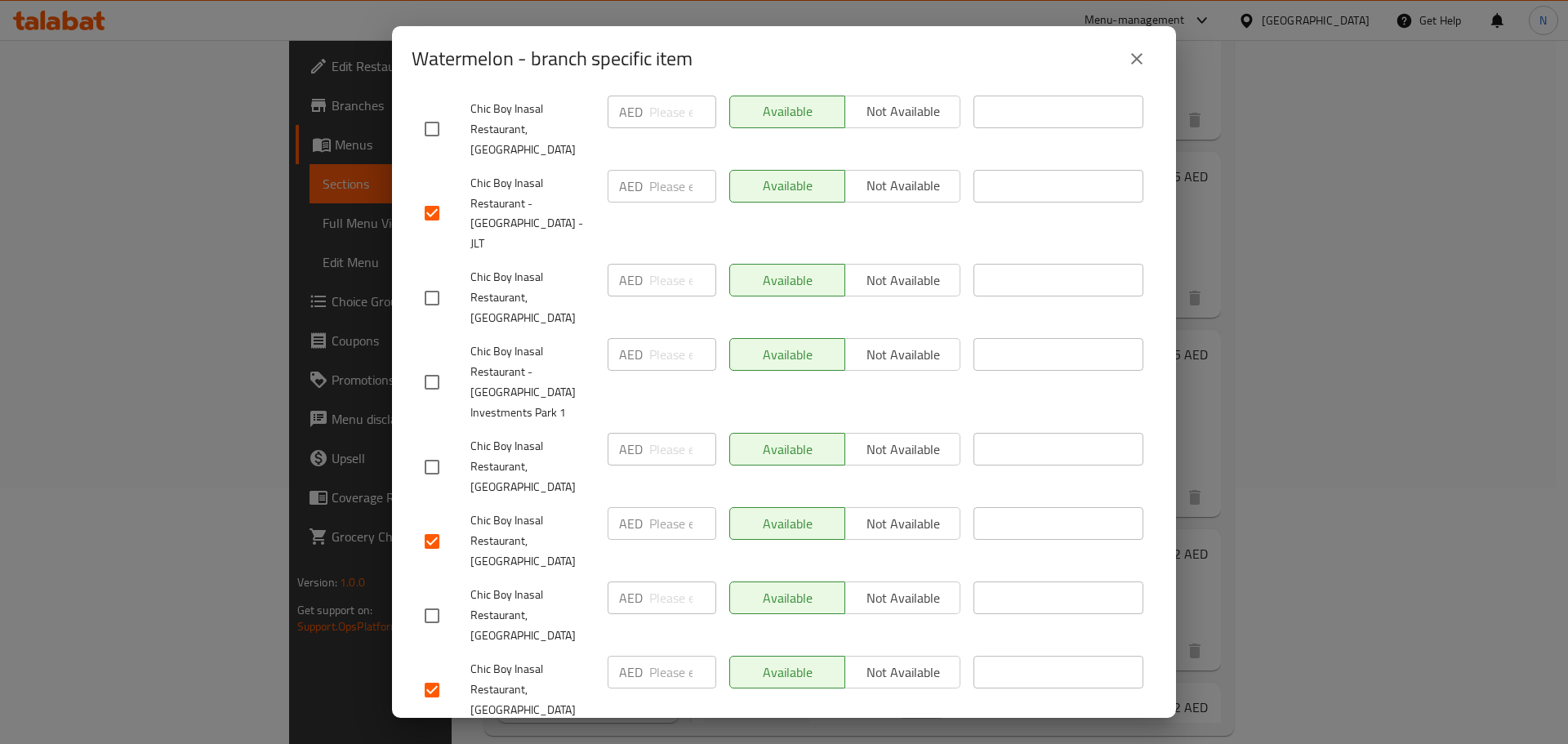
scroll to position [1062, 0]
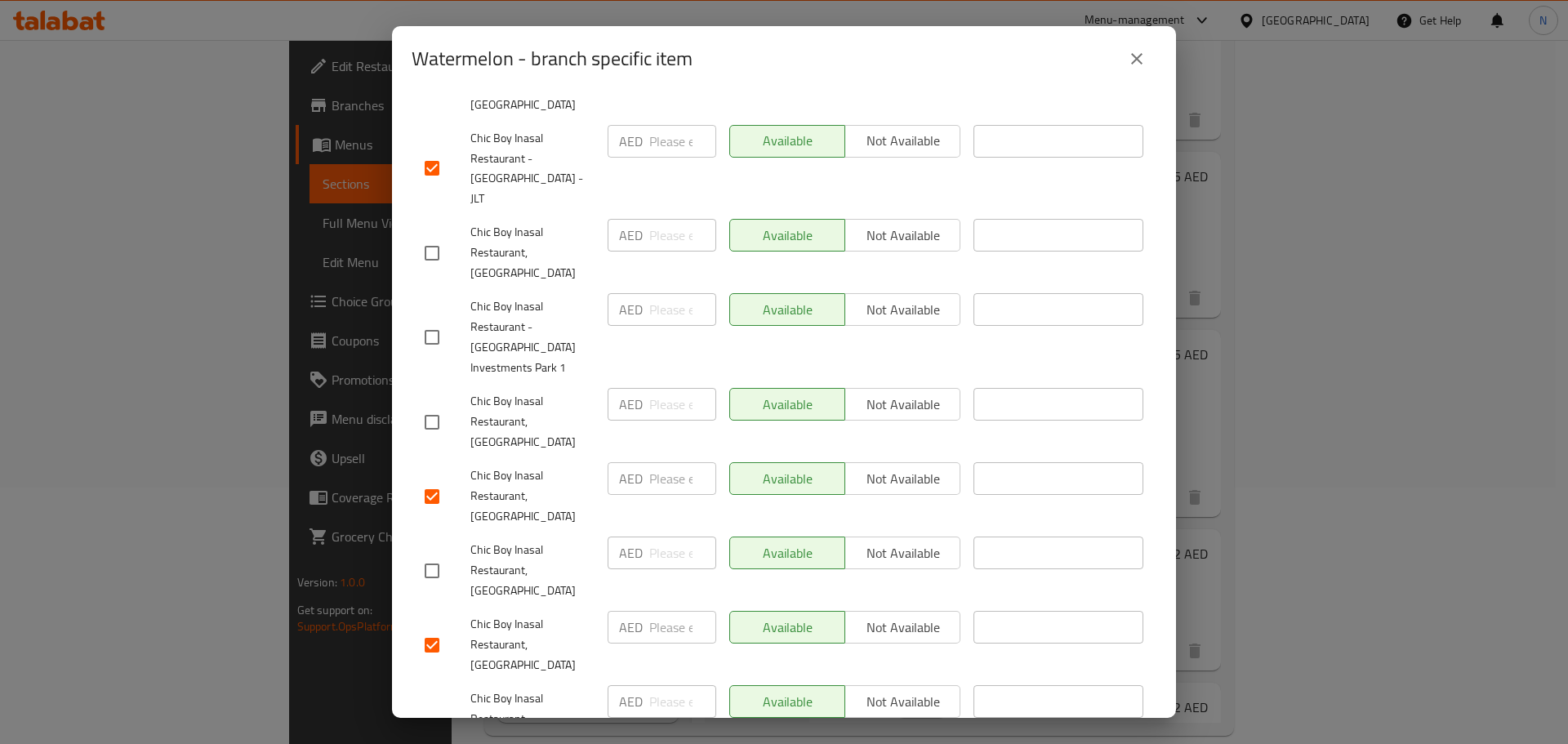
click at [432, 713] on input "checkbox" at bounding box center [431, 729] width 34 height 34
checkbox input "true"
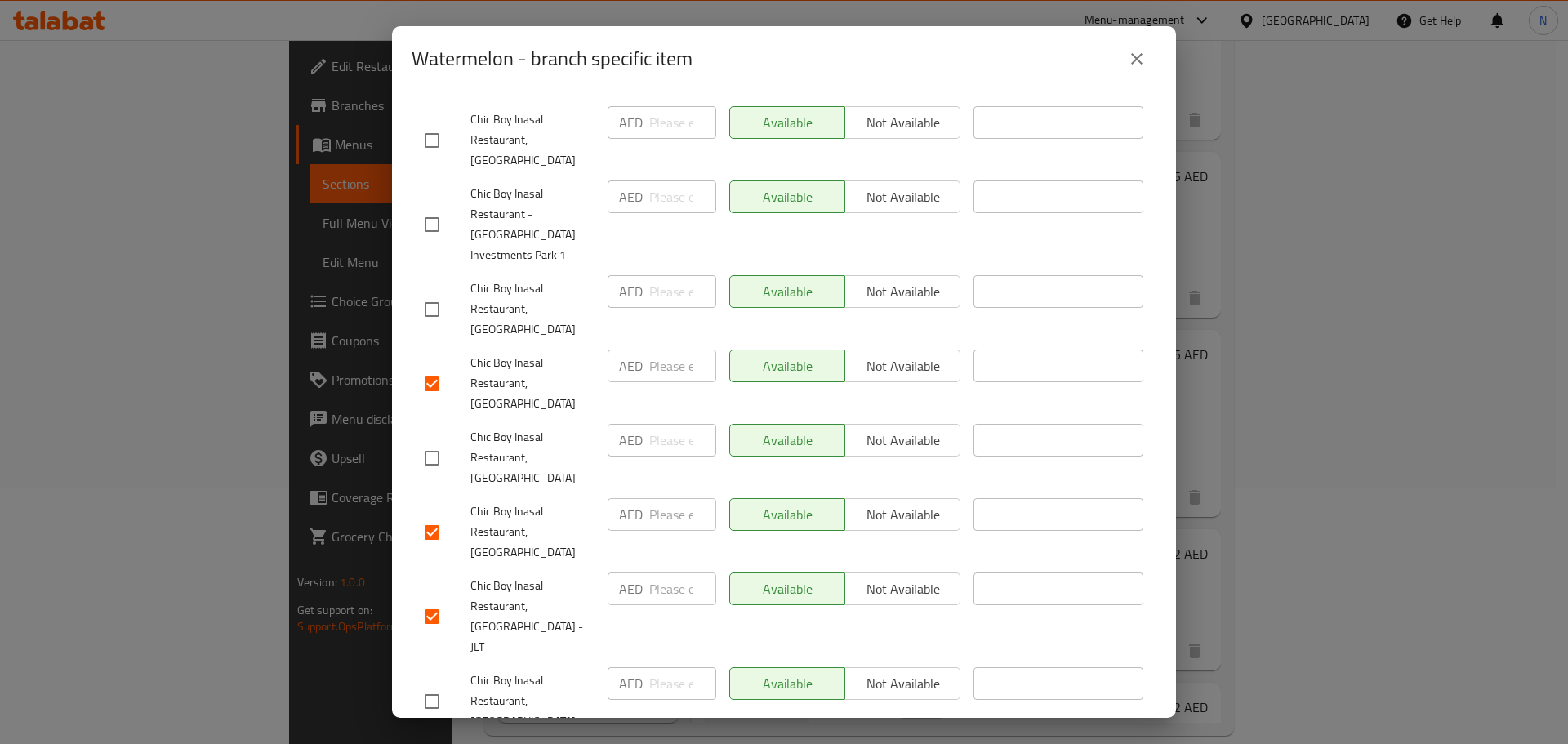
scroll to position [1189, 0]
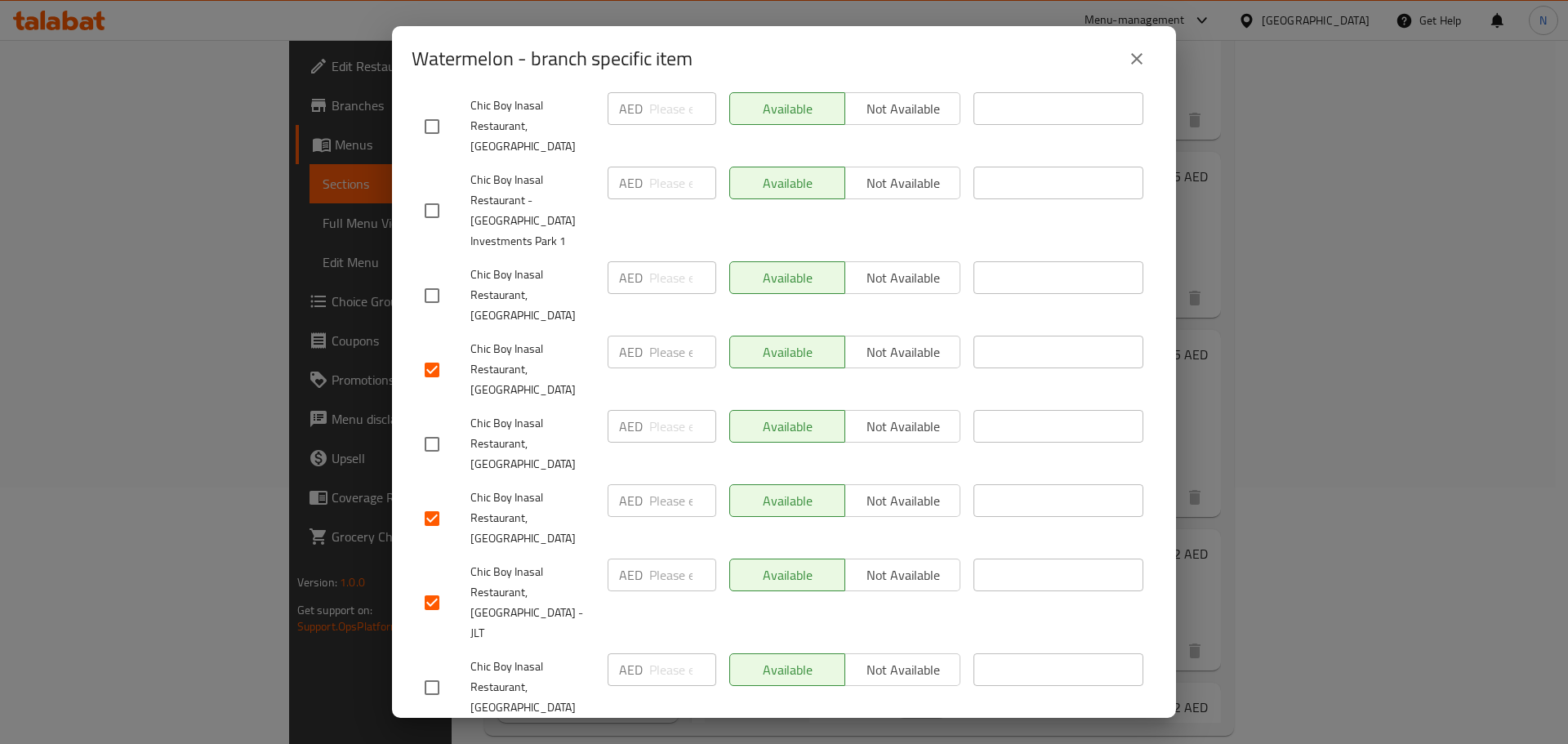
checkbox input "true"
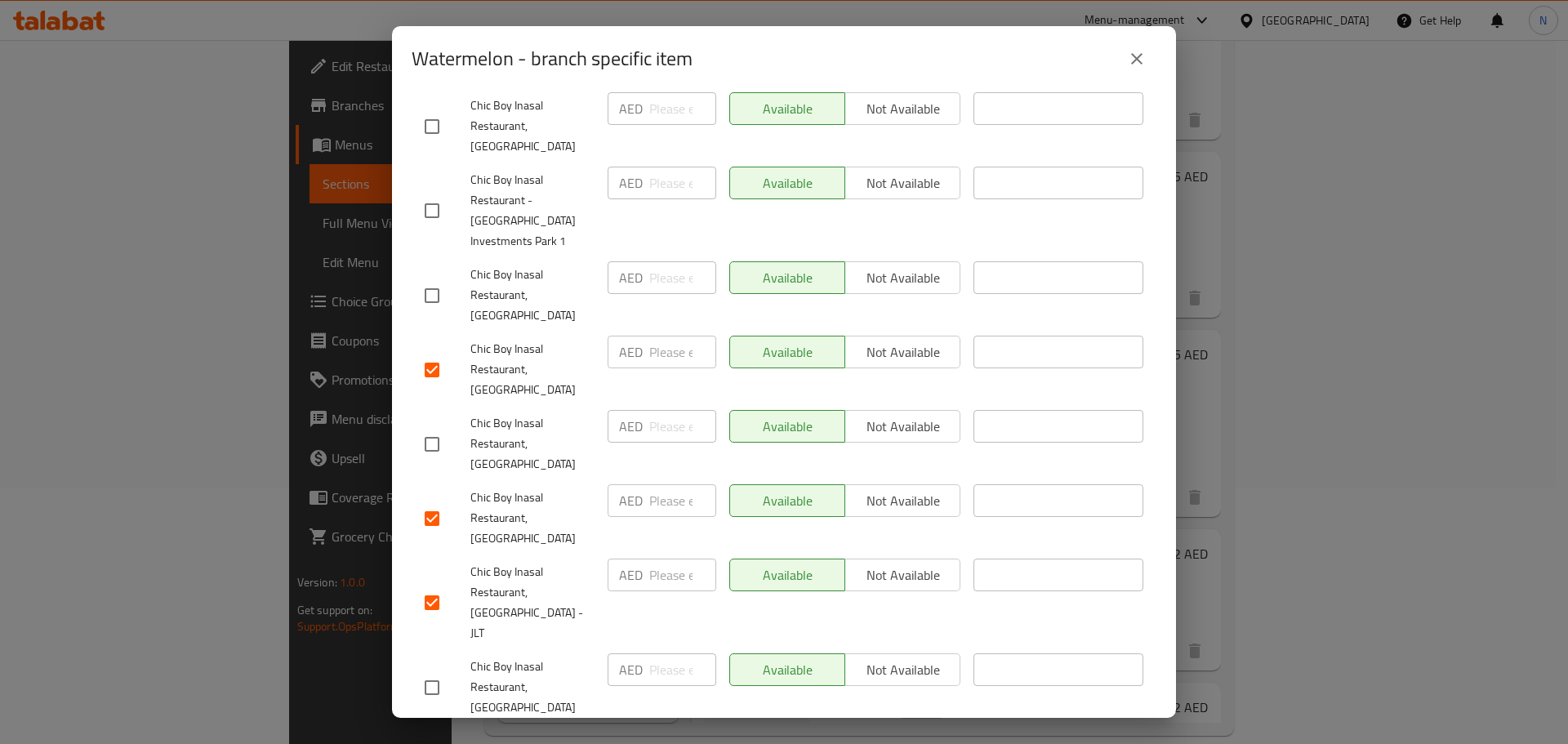
checkbox input "true"
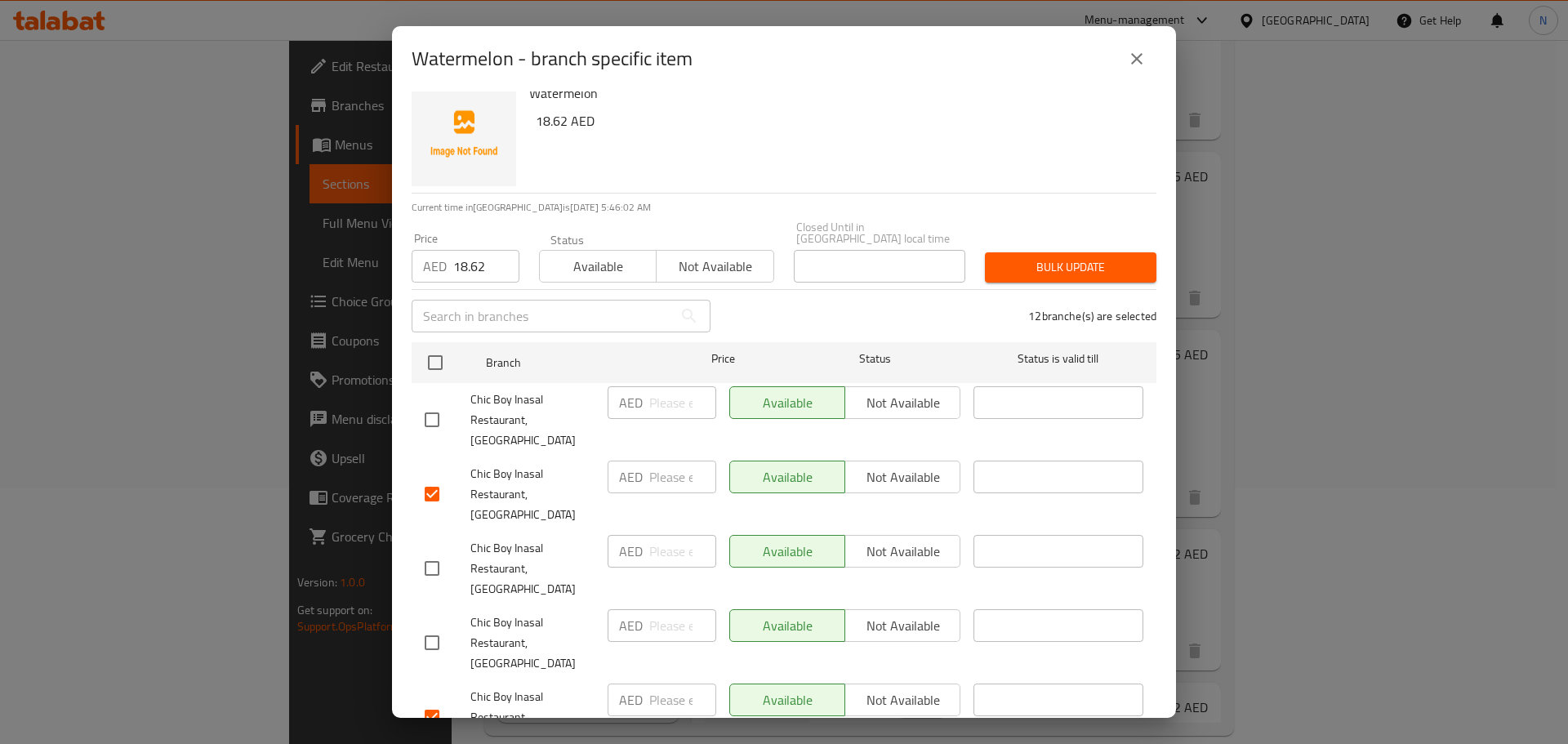
scroll to position [0, 0]
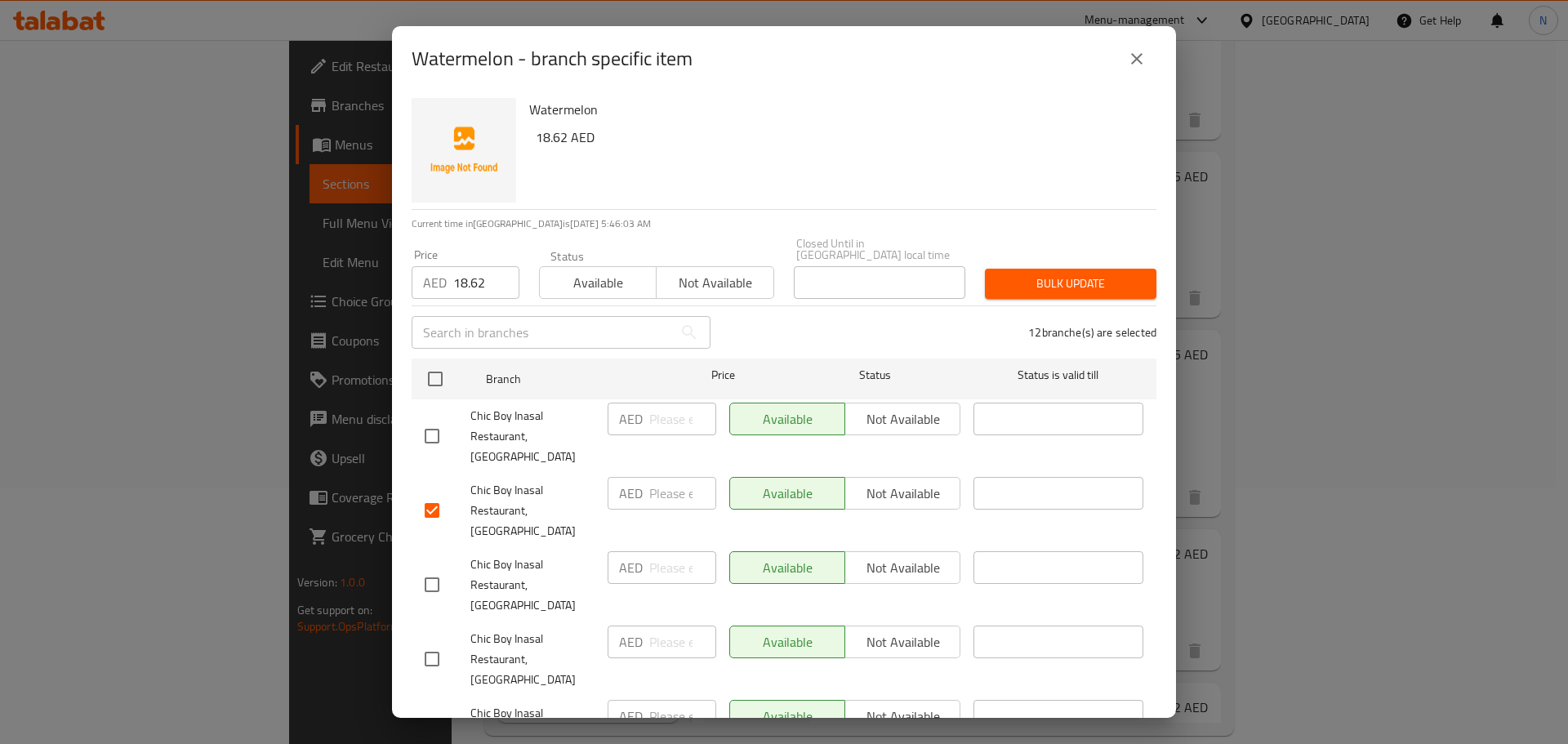
click at [1036, 280] on span "Bulk update" at bounding box center [1070, 284] width 146 height 21
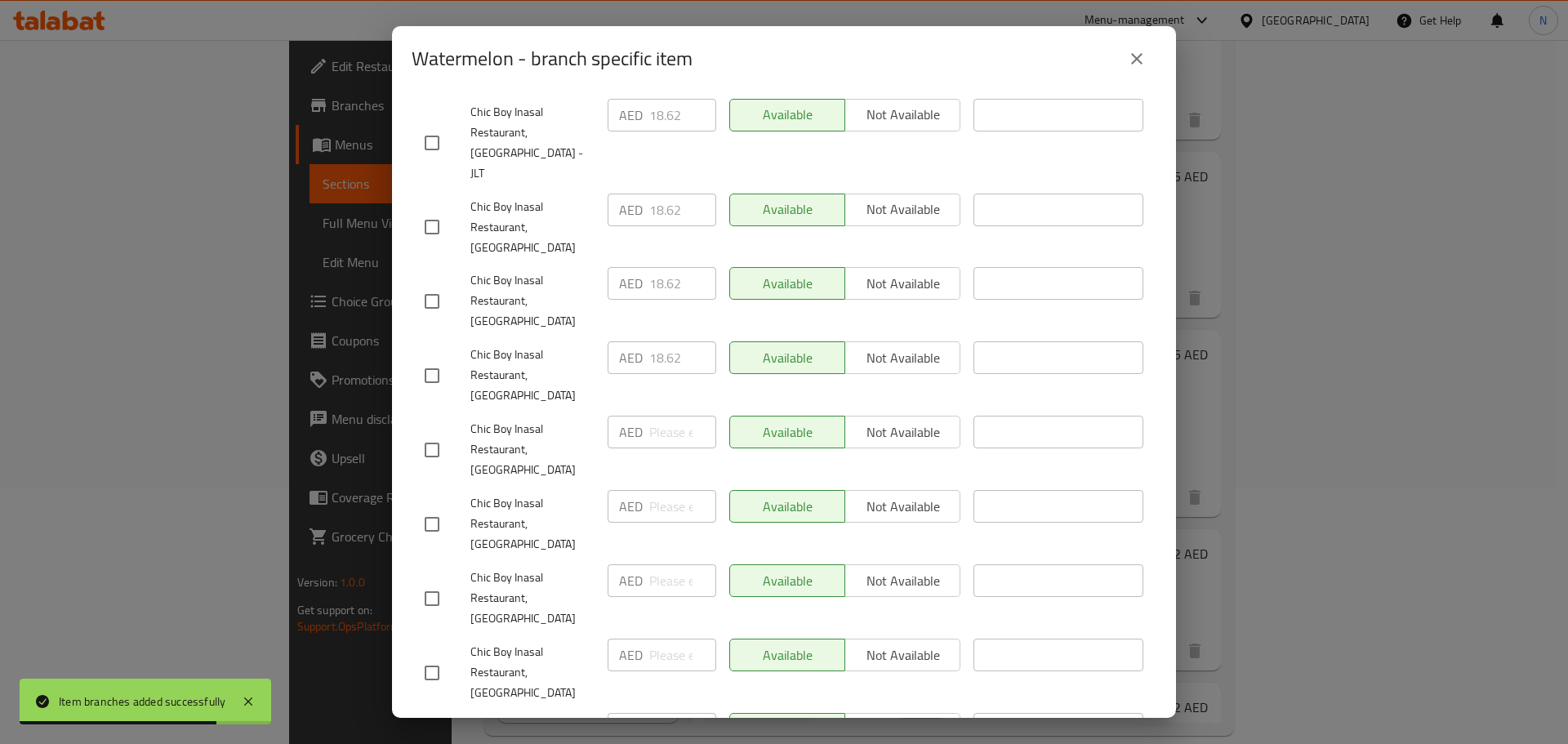
scroll to position [943, 0]
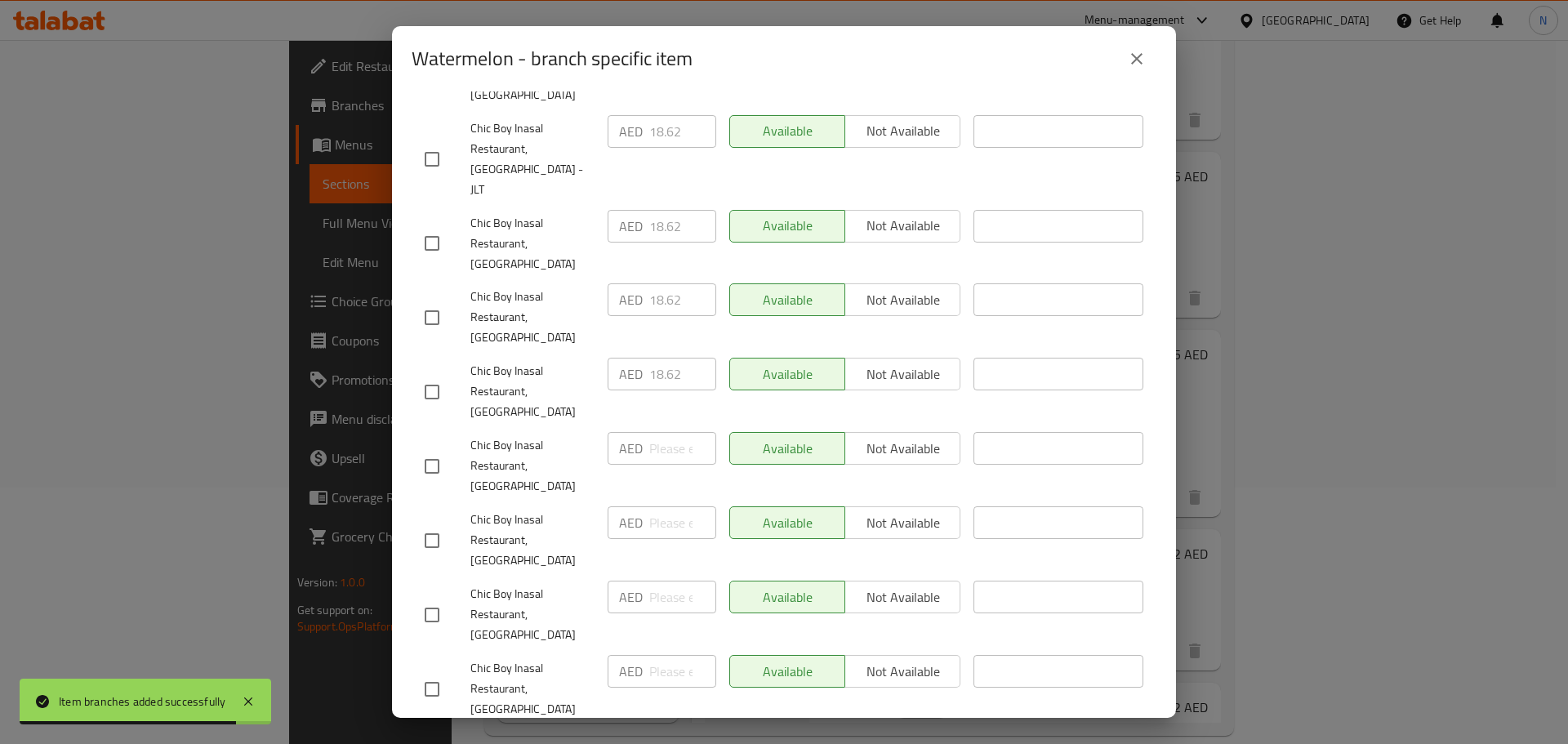
click at [433, 450] on input "checkbox" at bounding box center [431, 466] width 34 height 34
checkbox input "true"
click at [434, 524] on input "checkbox" at bounding box center [431, 541] width 34 height 34
checkbox input "true"
click at [436, 598] on input "checkbox" at bounding box center [431, 615] width 34 height 34
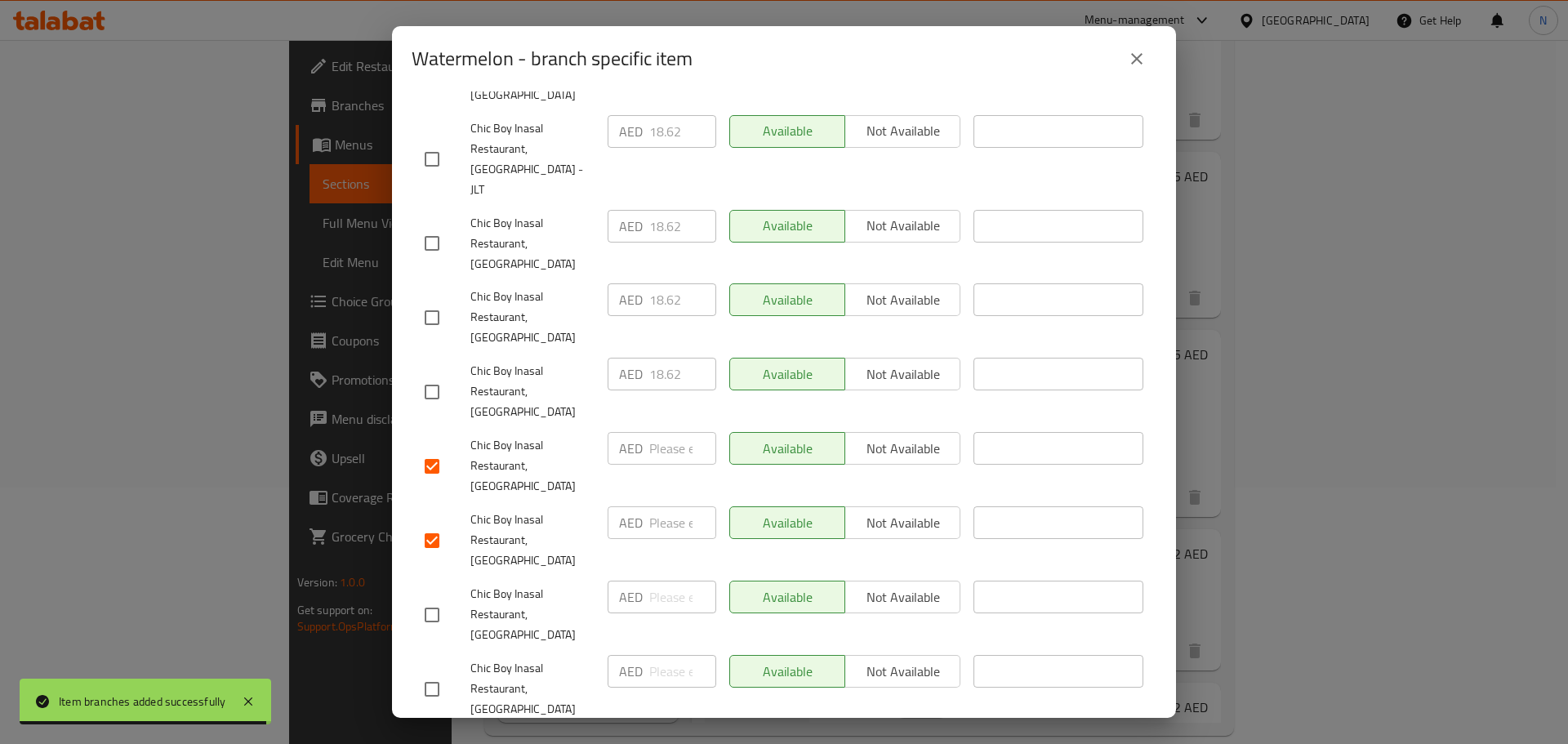
checkbox input "true"
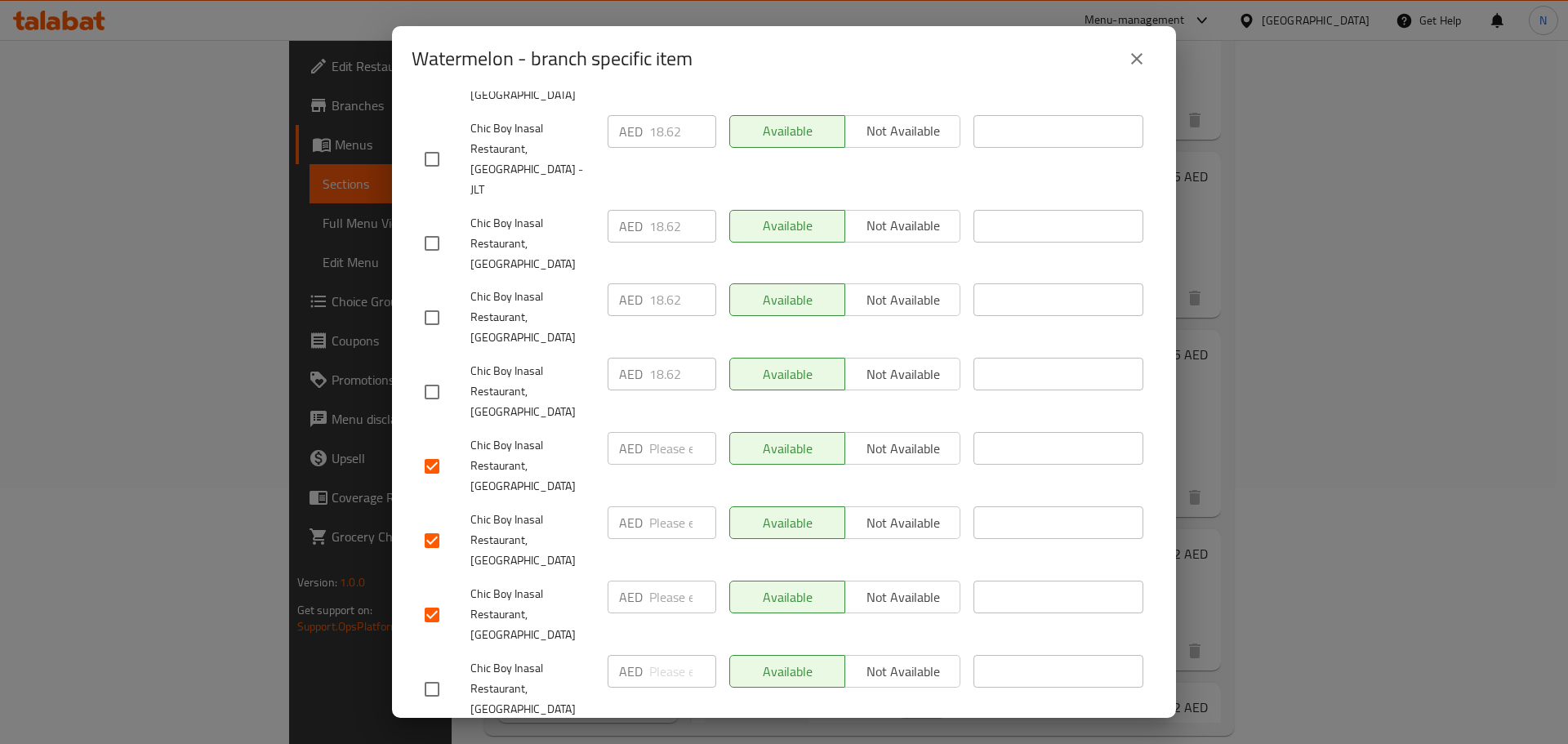
click at [440, 673] on input "checkbox" at bounding box center [431, 689] width 34 height 34
checkbox input "true"
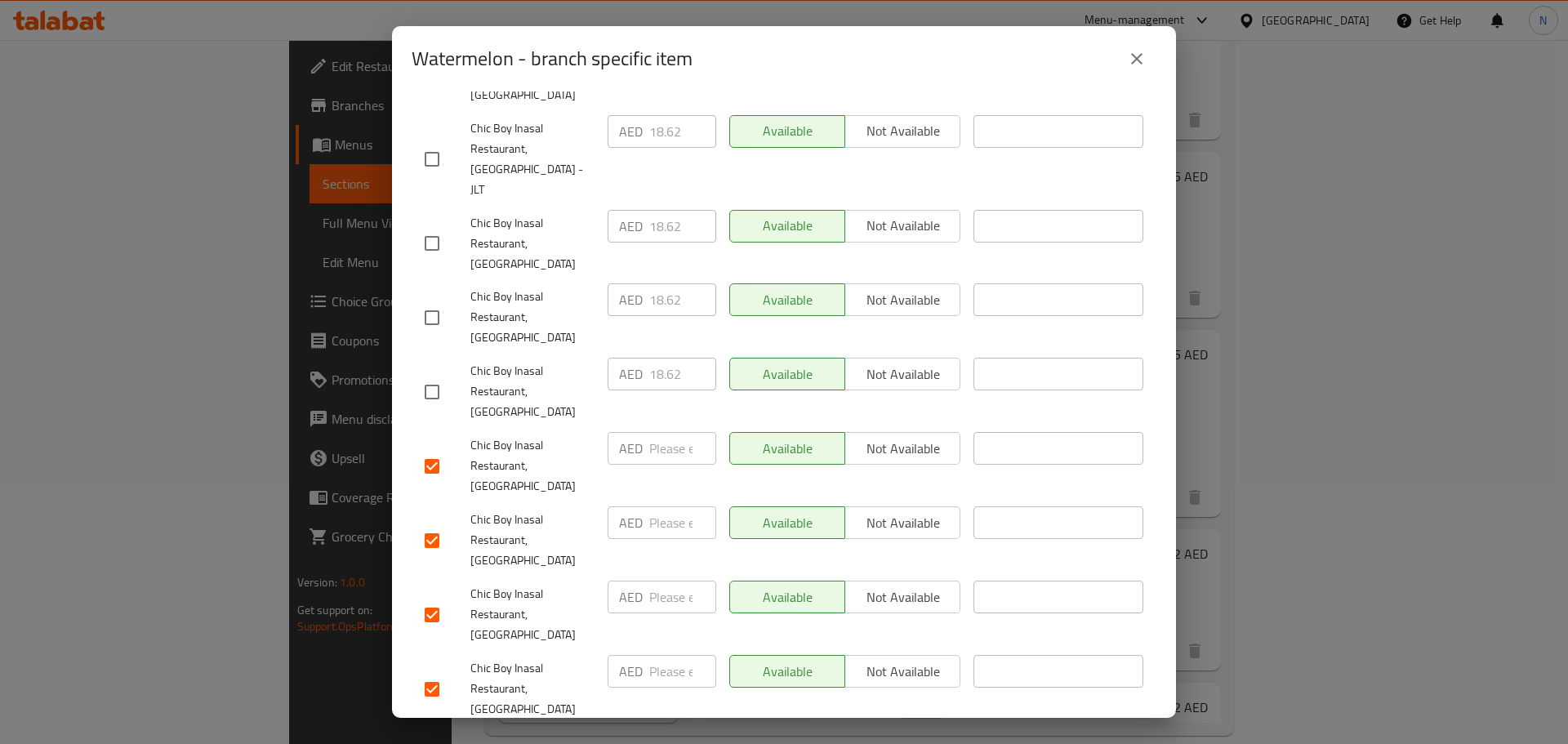
checkbox input "true"
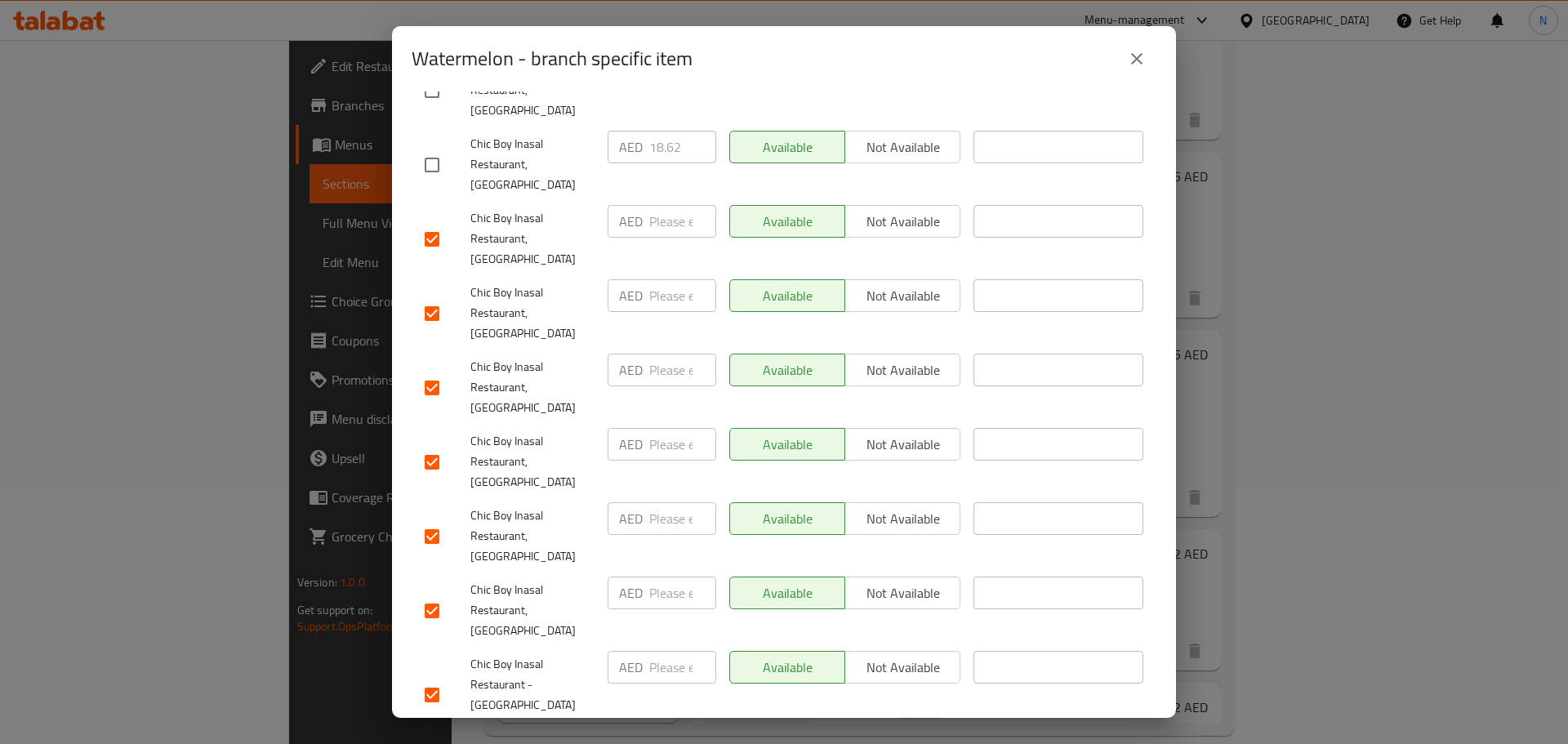
scroll to position [1189, 0]
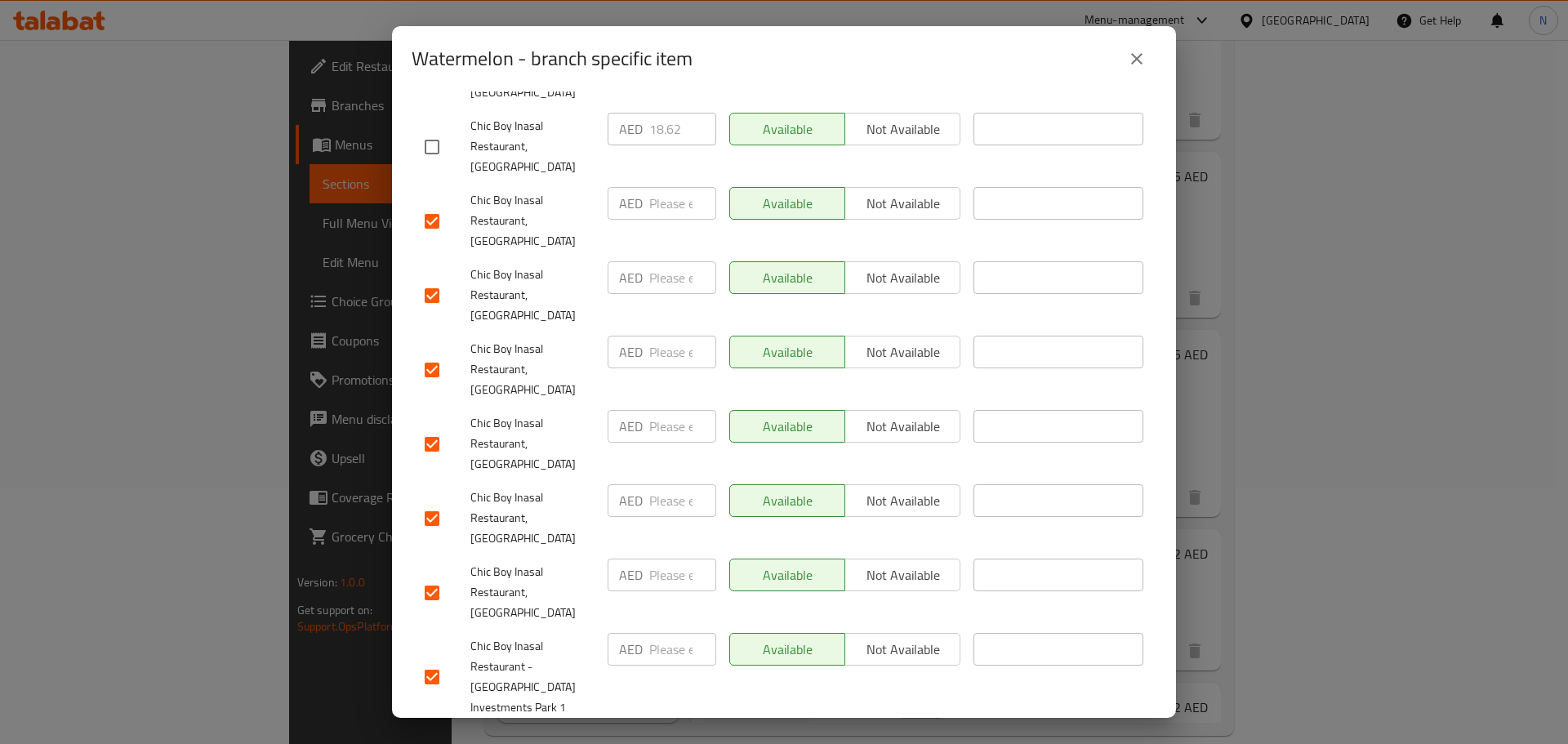
checkbox input "true"
drag, startPoint x: 431, startPoint y: 590, endPoint x: 430, endPoint y: 603, distance: 13.0
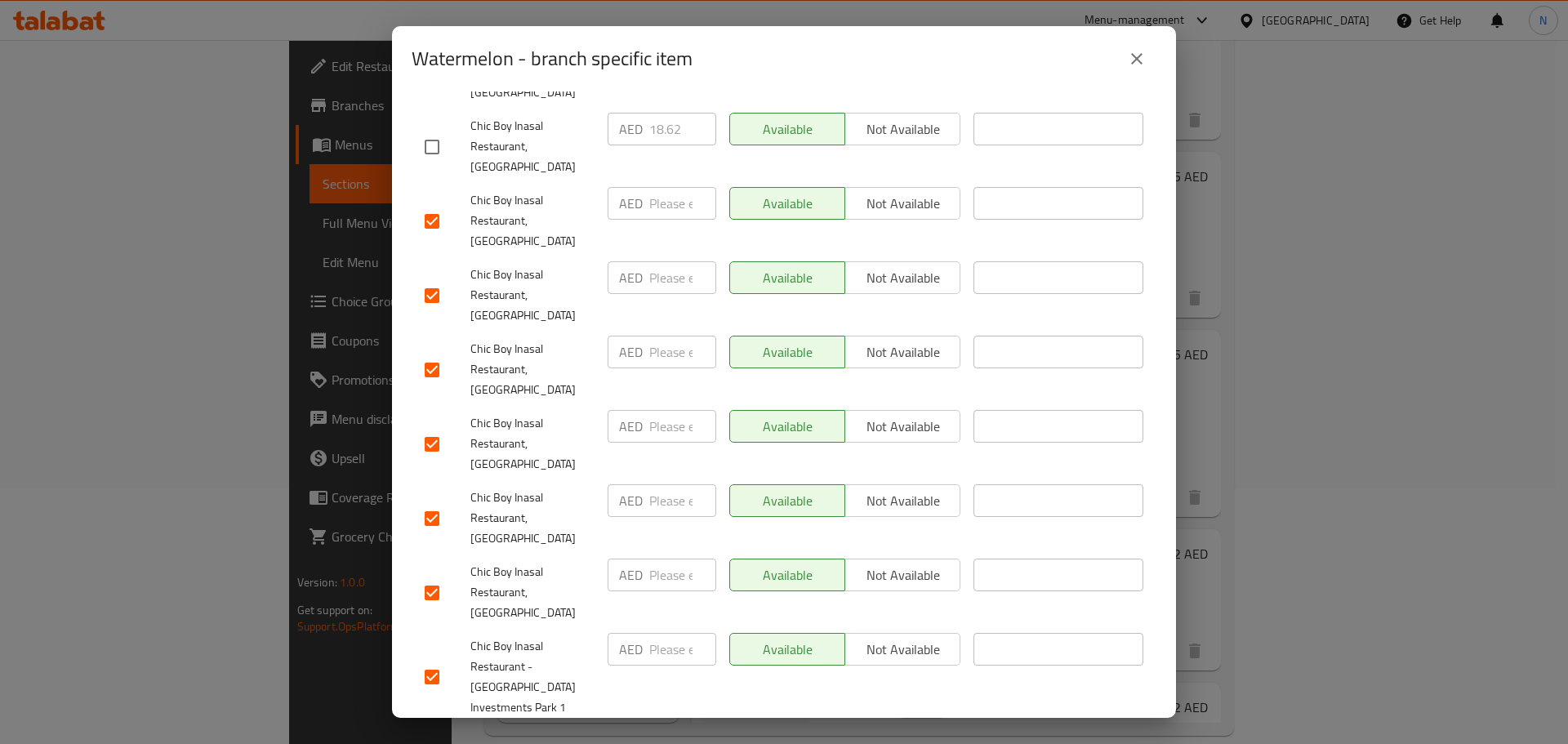
checkbox input "true"
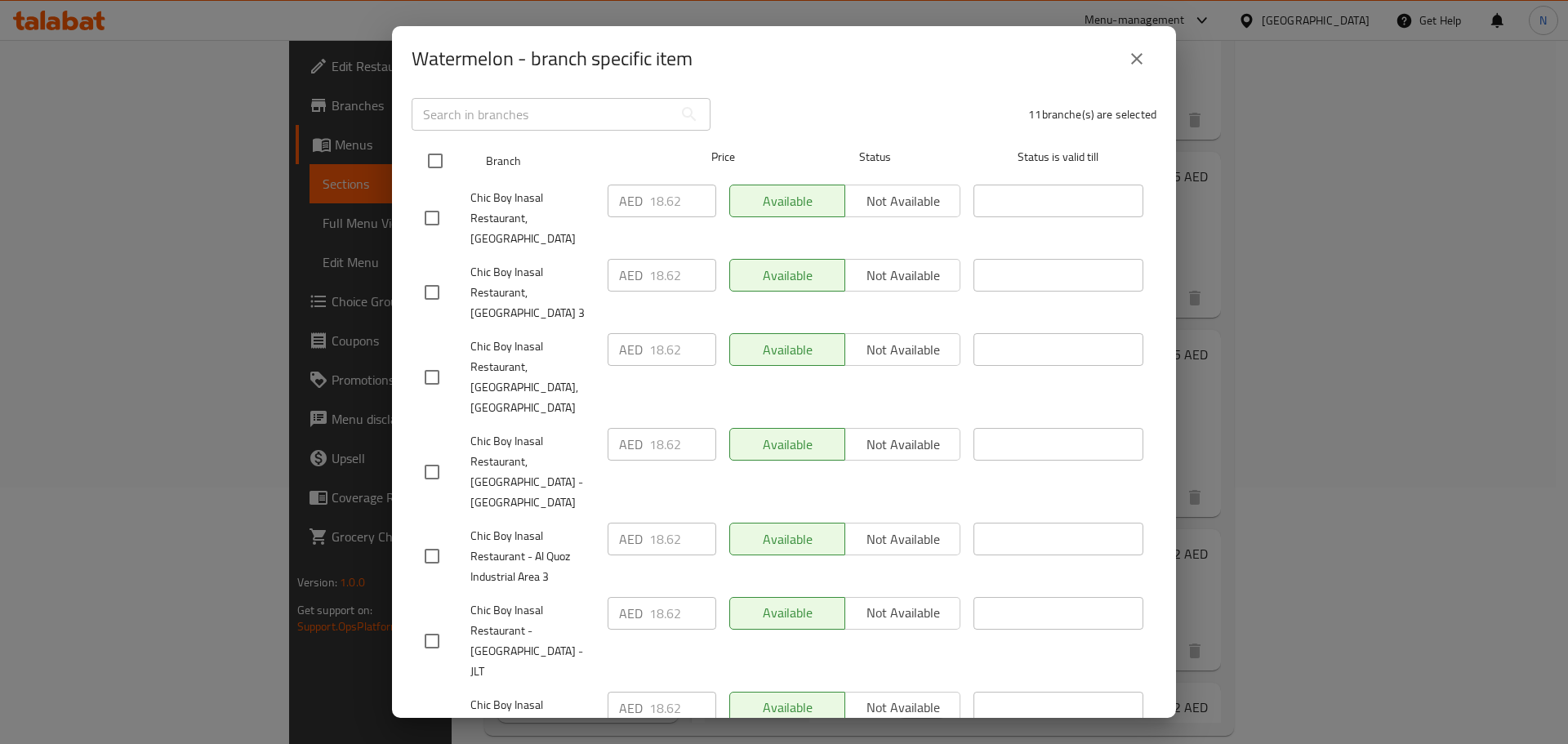
scroll to position [0, 0]
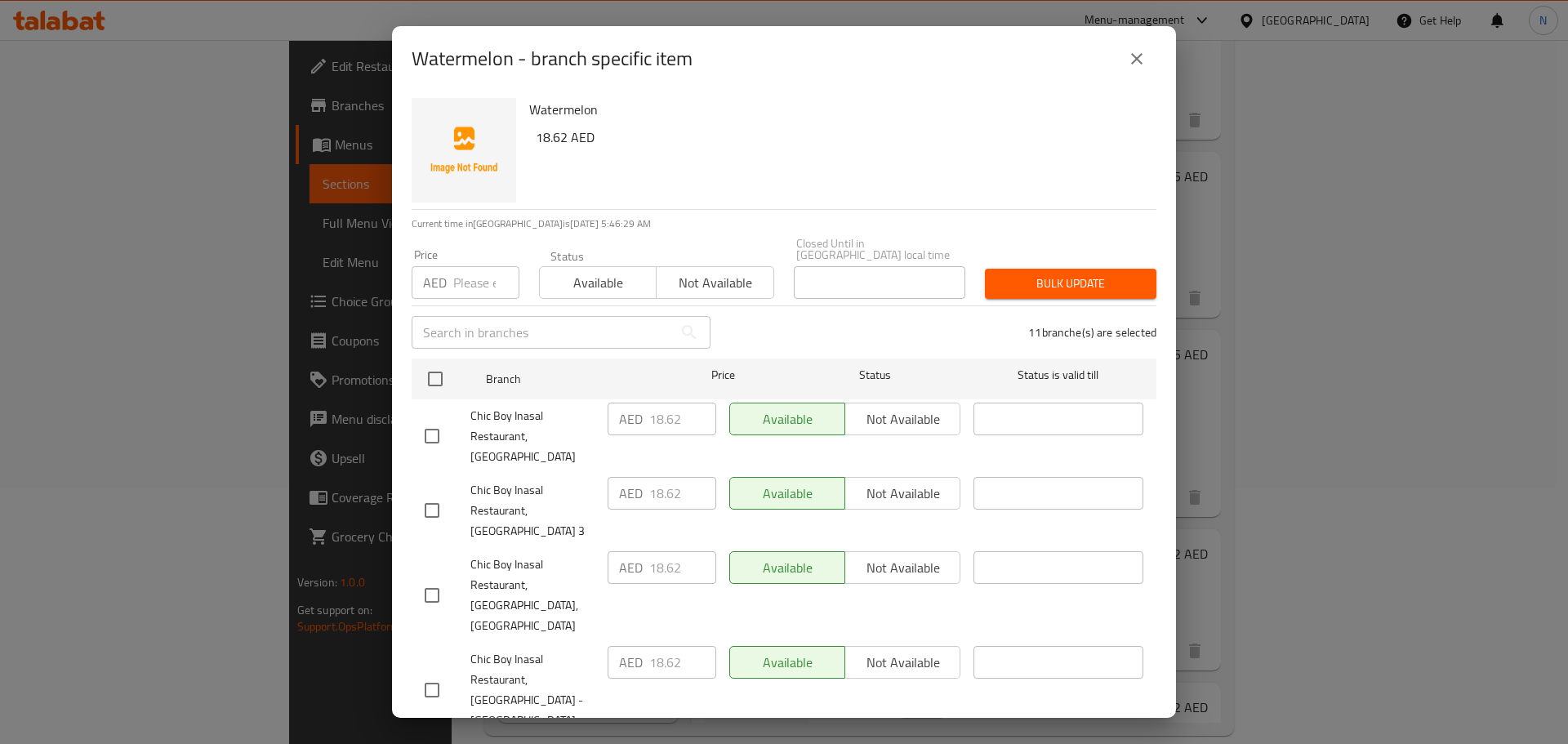
click at [735, 278] on span "Not available" at bounding box center [715, 283] width 104 height 23
click at [1010, 272] on button "Bulk update" at bounding box center [1070, 284] width 171 height 30
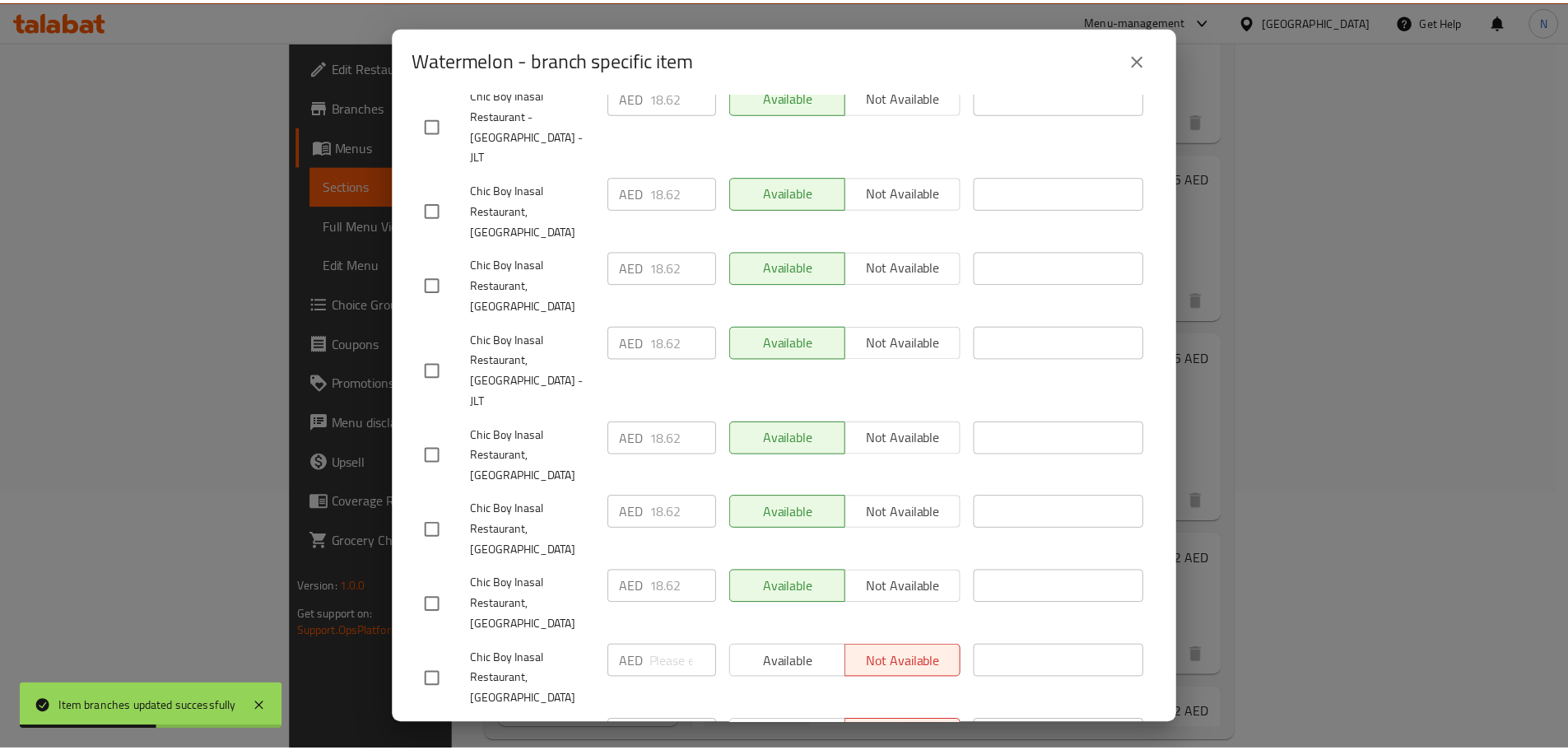
scroll to position [494, 0]
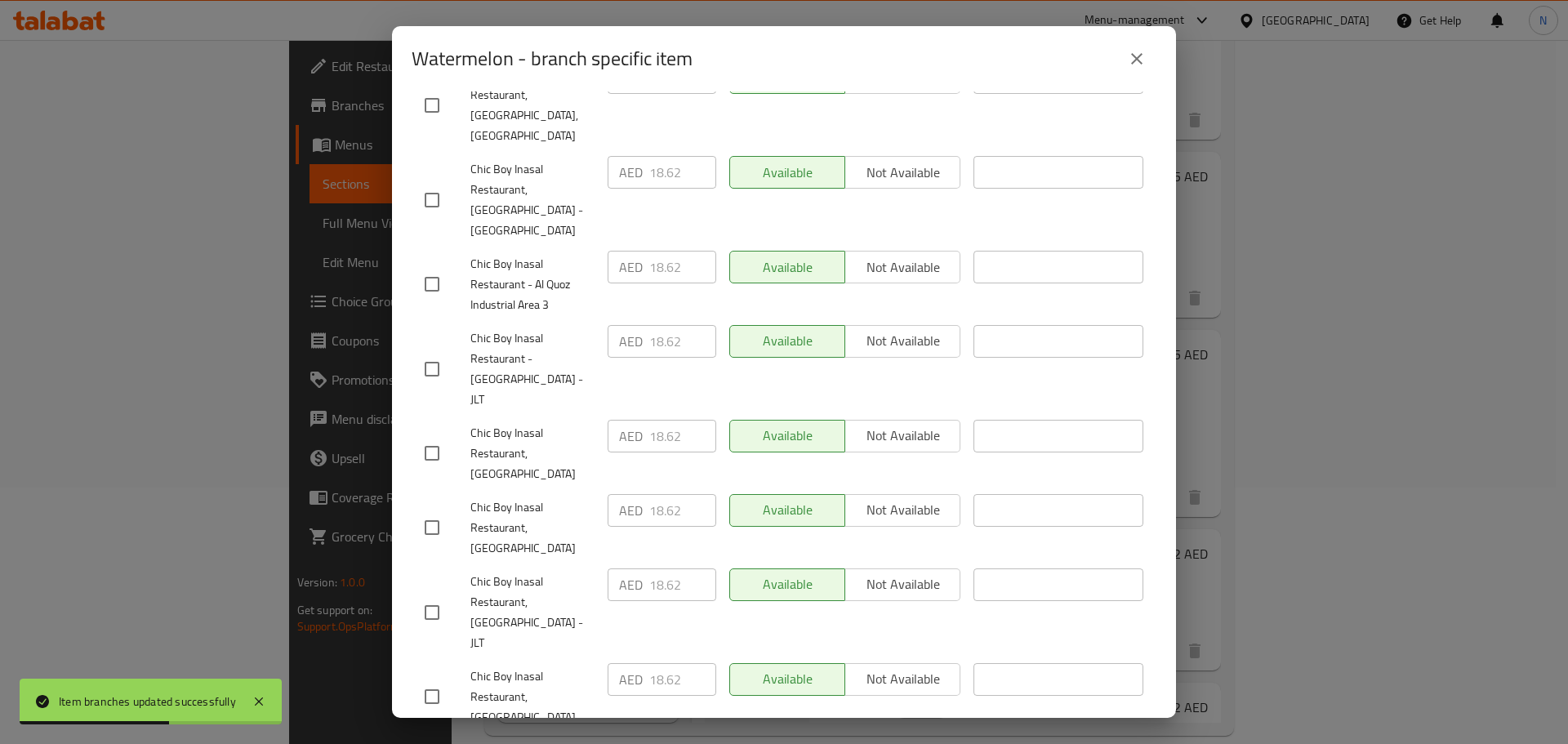
click at [1142, 54] on icon "close" at bounding box center [1137, 59] width 12 height 12
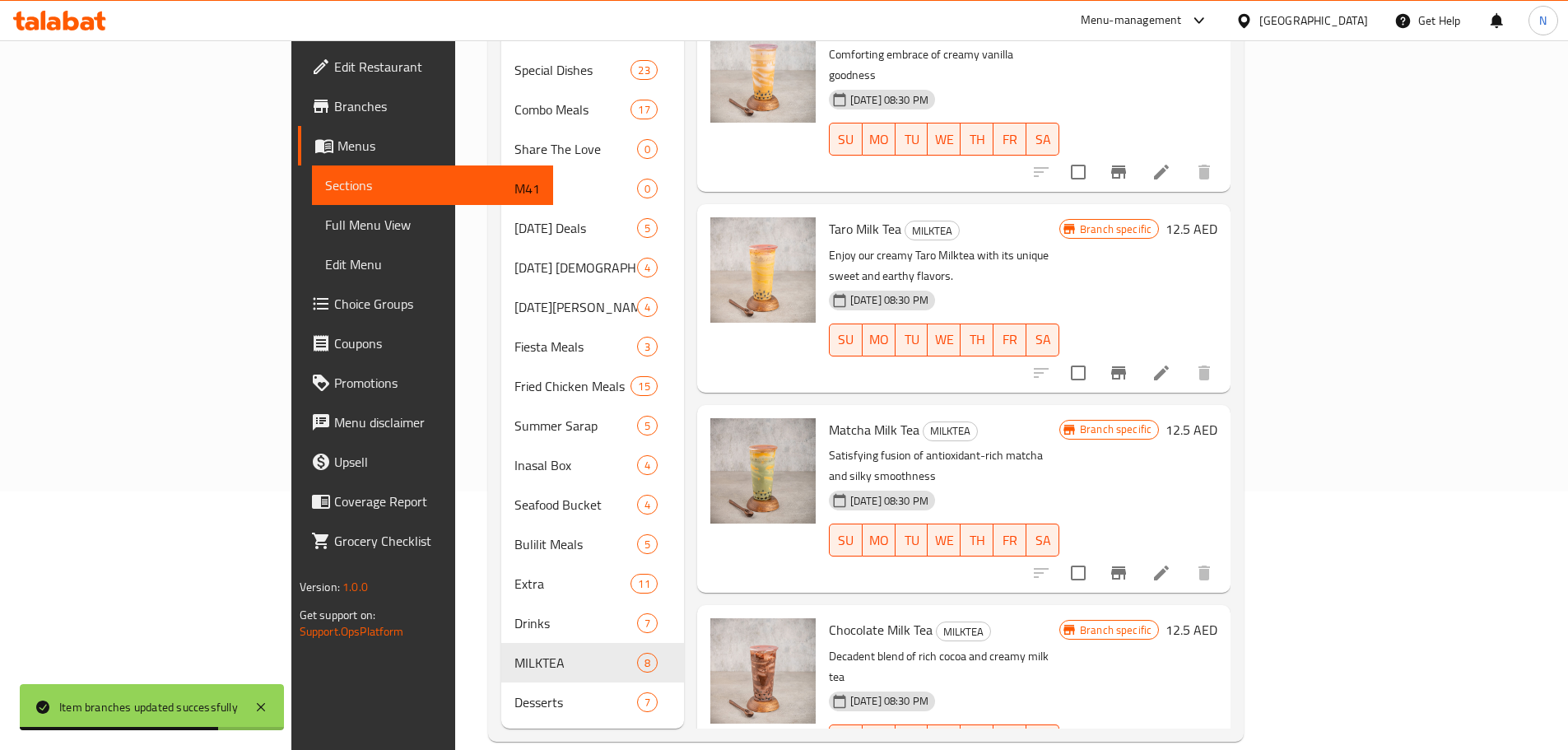
scroll to position [0, 0]
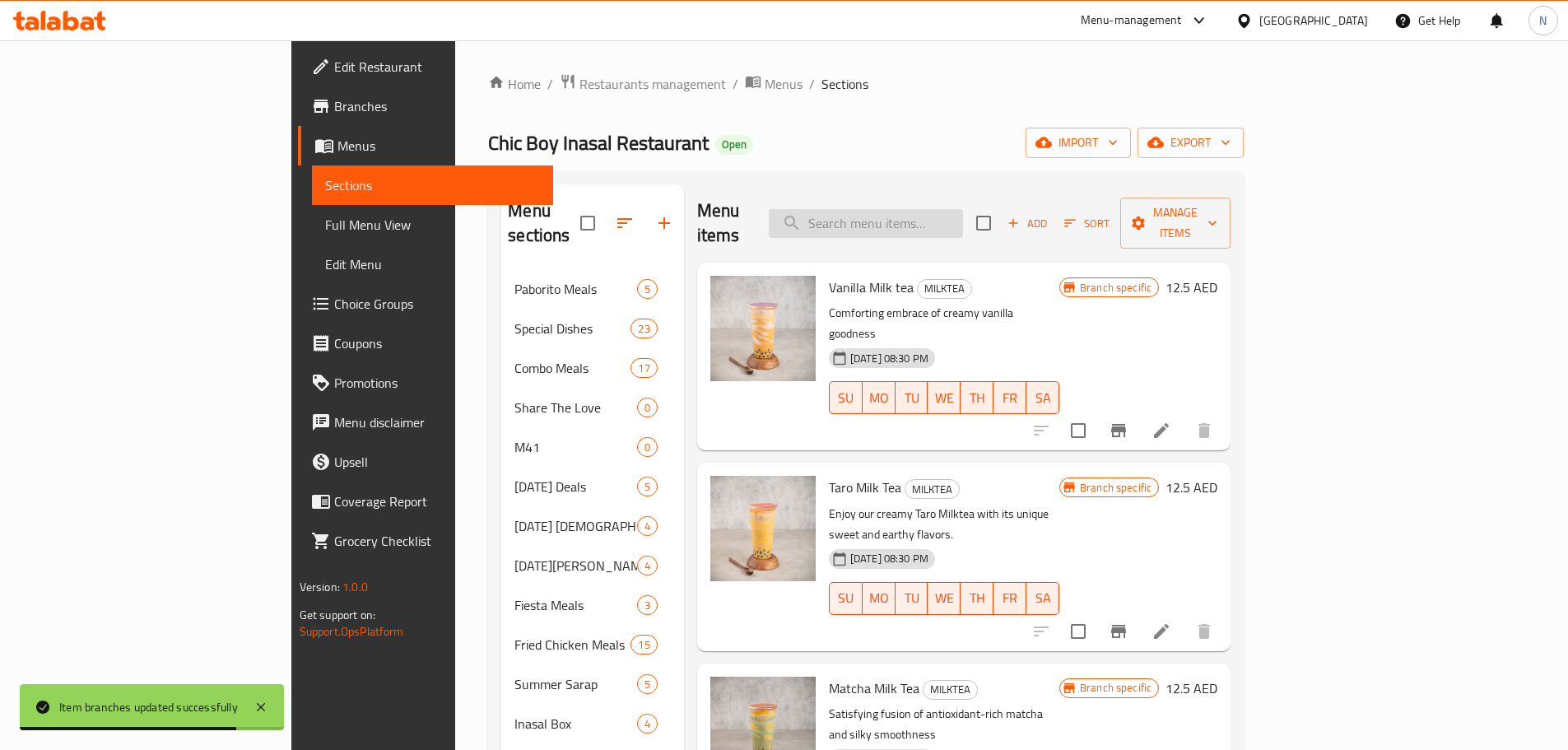
click at [963, 220] on input "search" at bounding box center [865, 223] width 194 height 29
paste input "Strawberry"
type input "Strawberry"
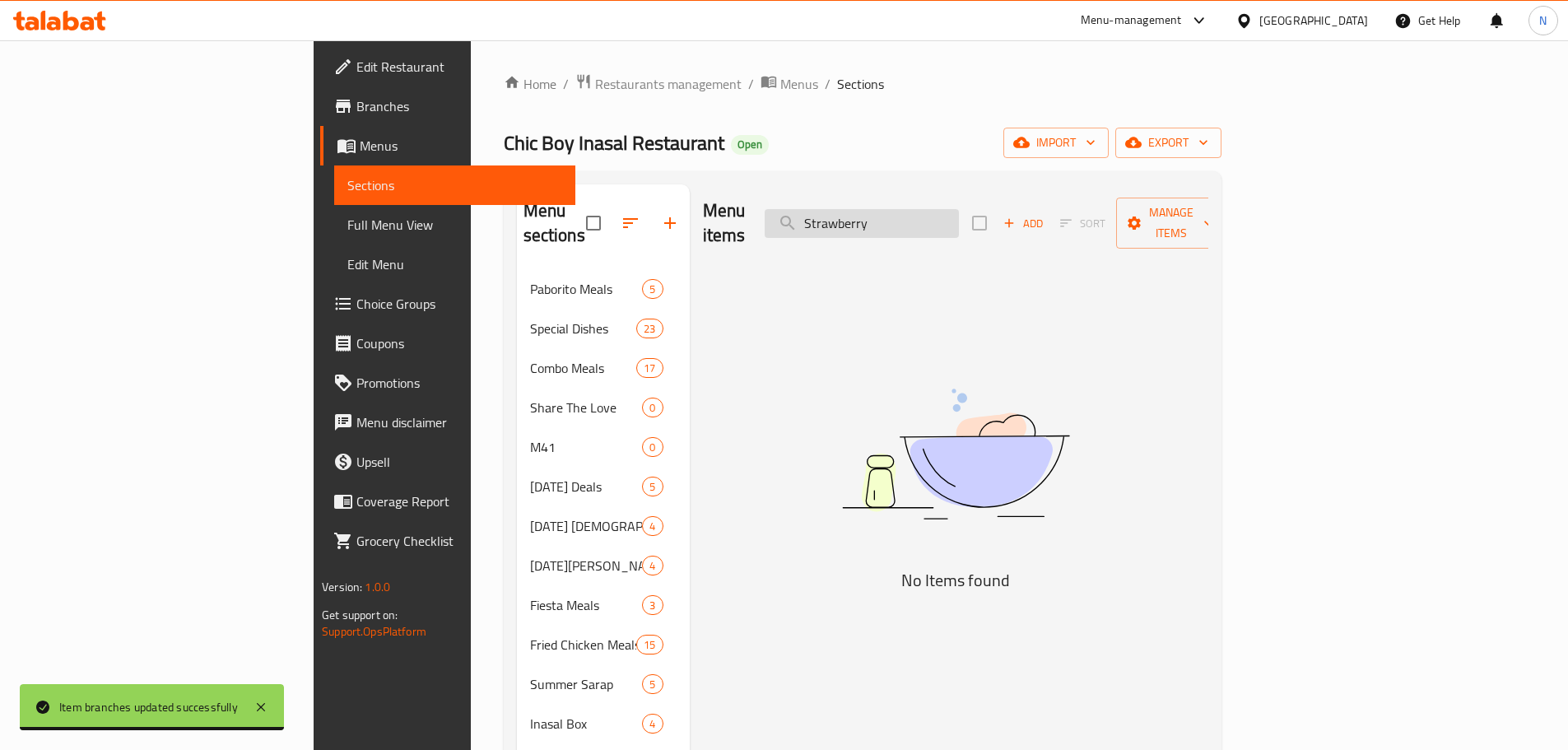
click at [958, 219] on input "Strawberry" at bounding box center [861, 223] width 194 height 29
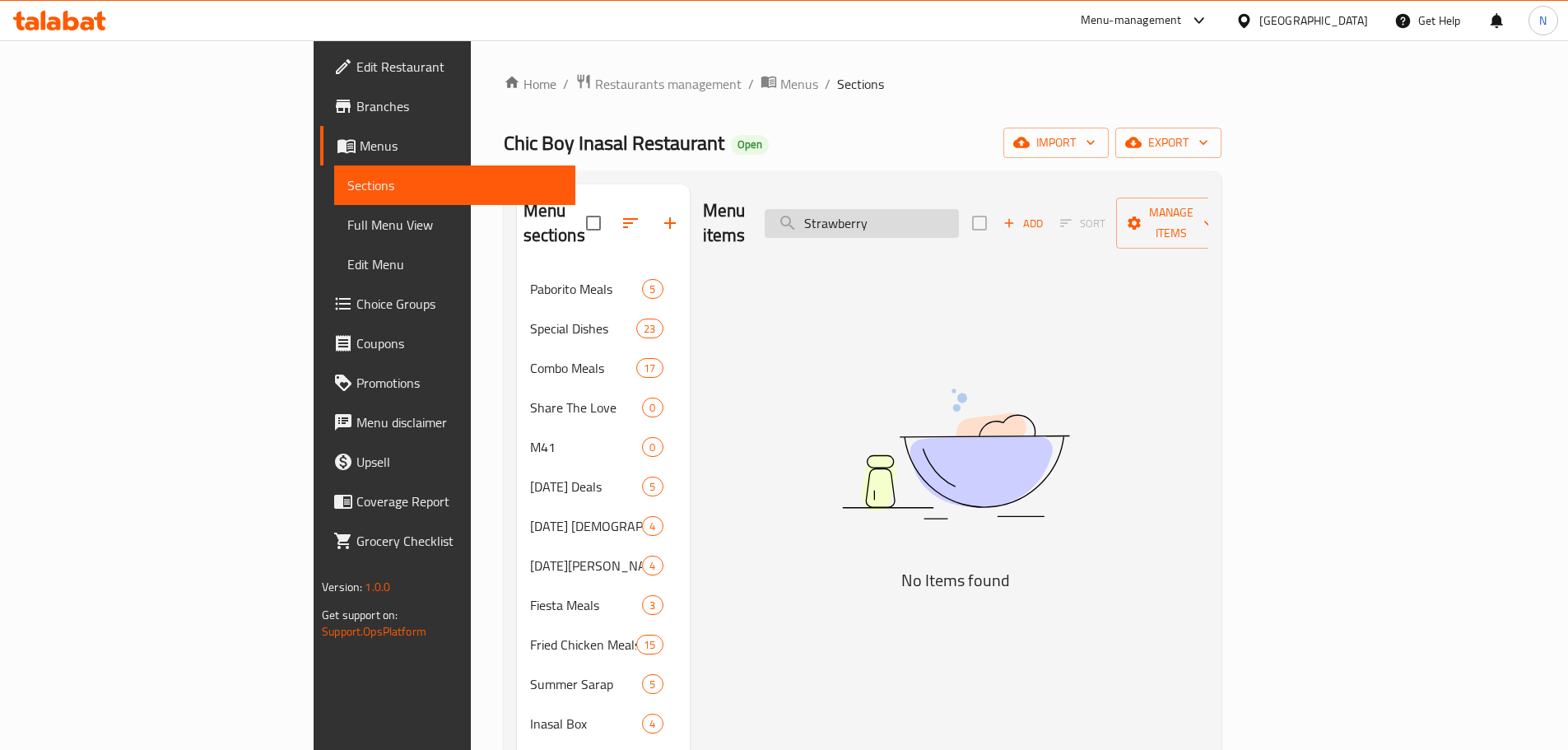
click at [958, 219] on input "Strawberry" at bounding box center [861, 223] width 194 height 29
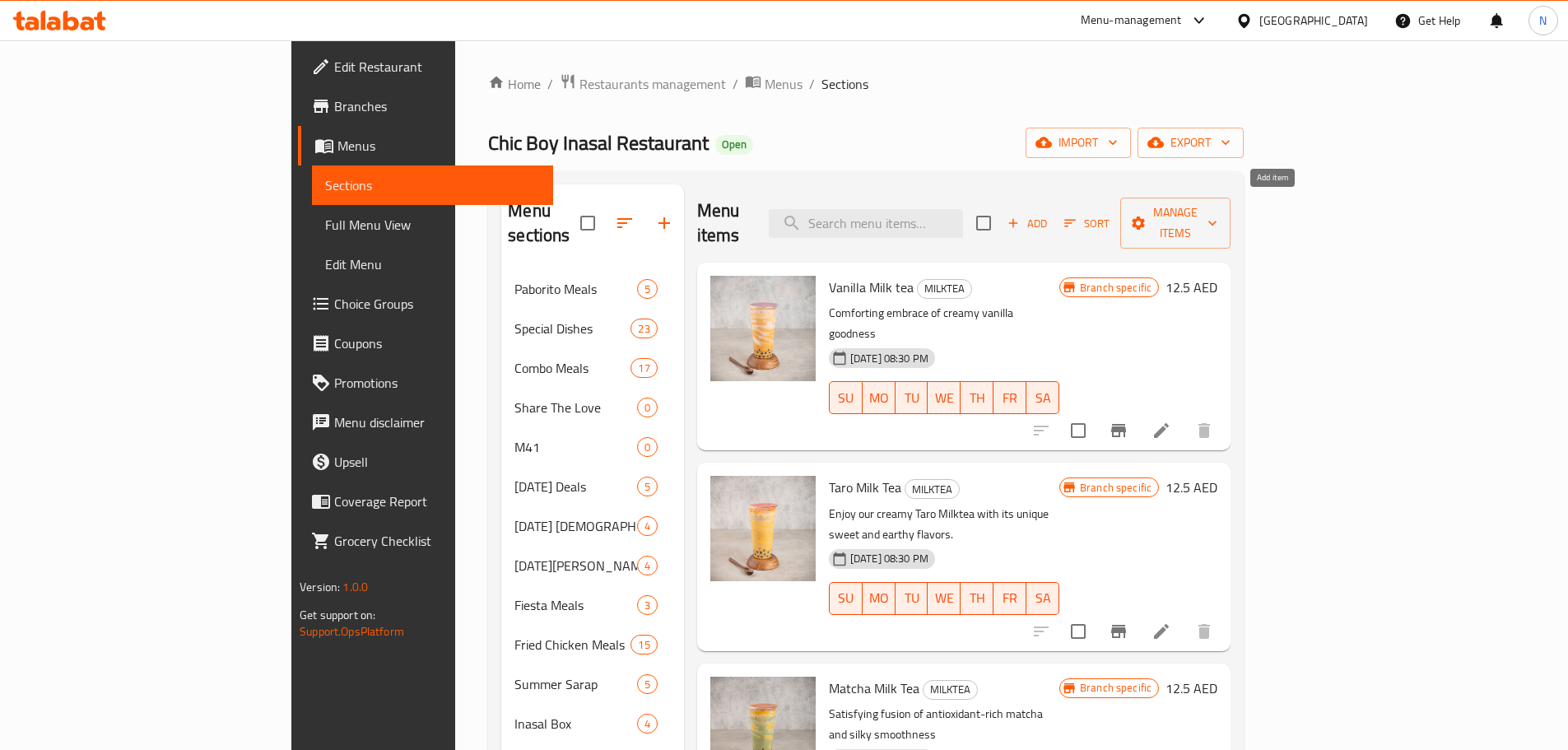
click at [1049, 214] on span "Add" at bounding box center [1026, 223] width 44 height 19
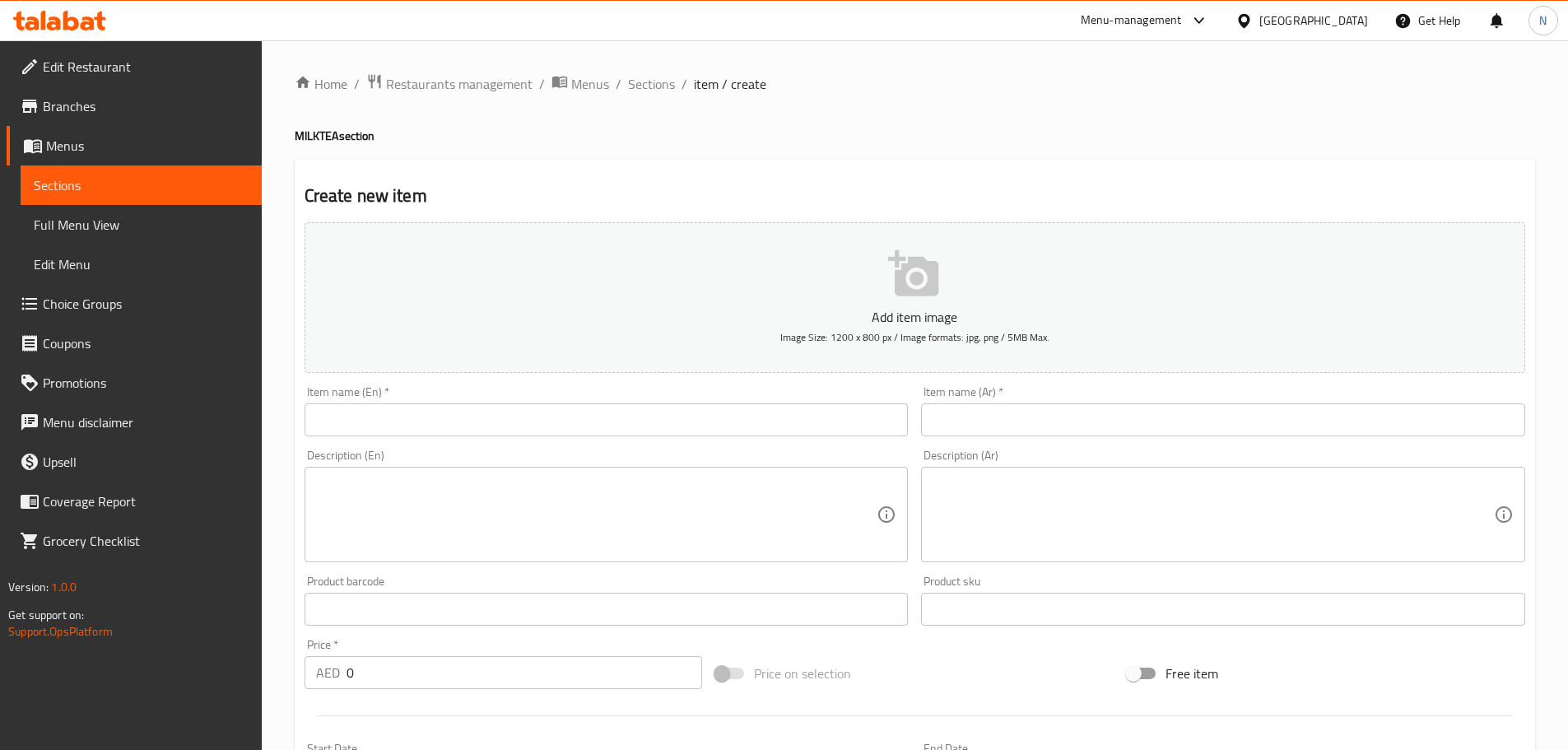
click at [818, 413] on input "text" at bounding box center [606, 419] width 604 height 33
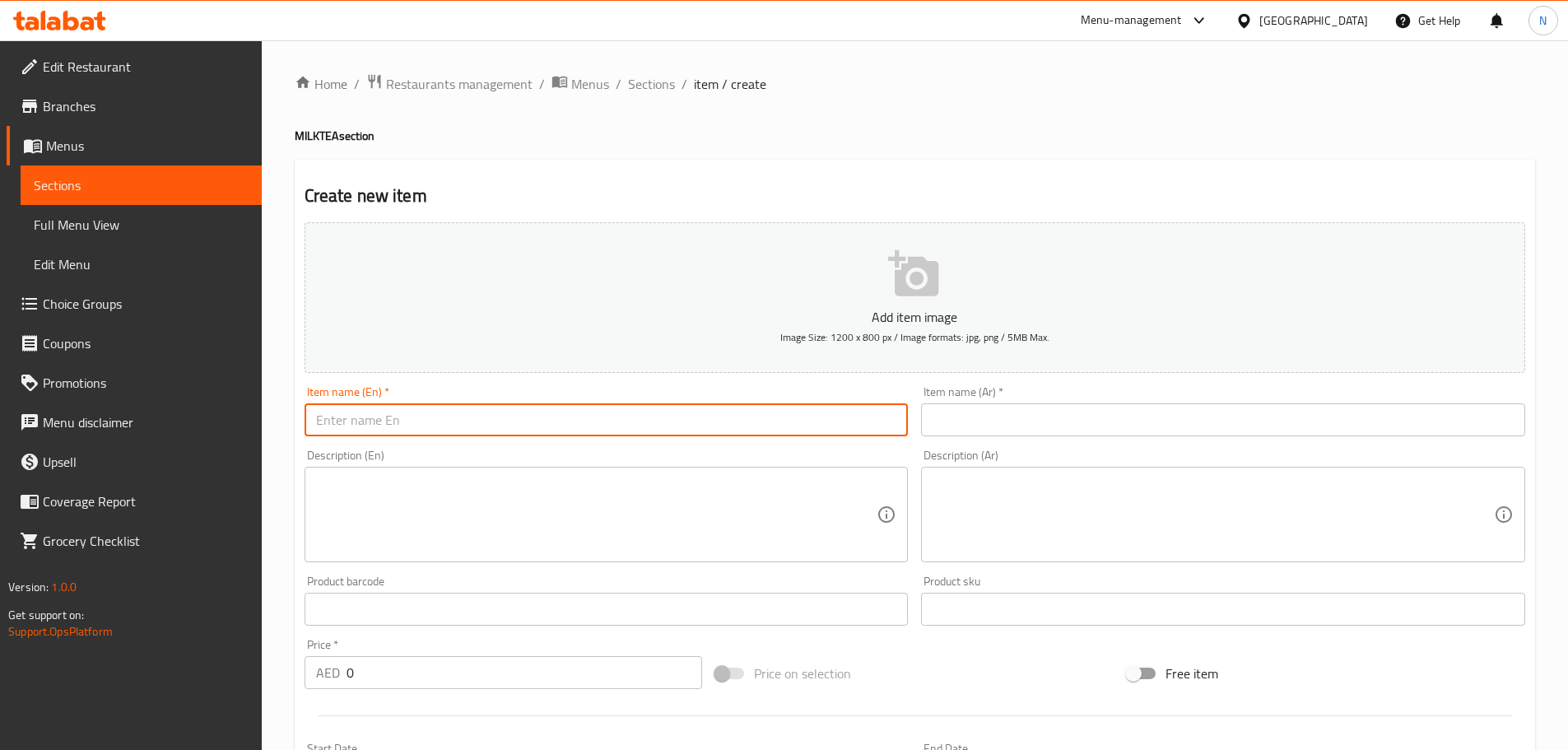
paste input "Strawberry"
type input "Strawberry"
click at [961, 430] on input "text" at bounding box center [1222, 419] width 604 height 33
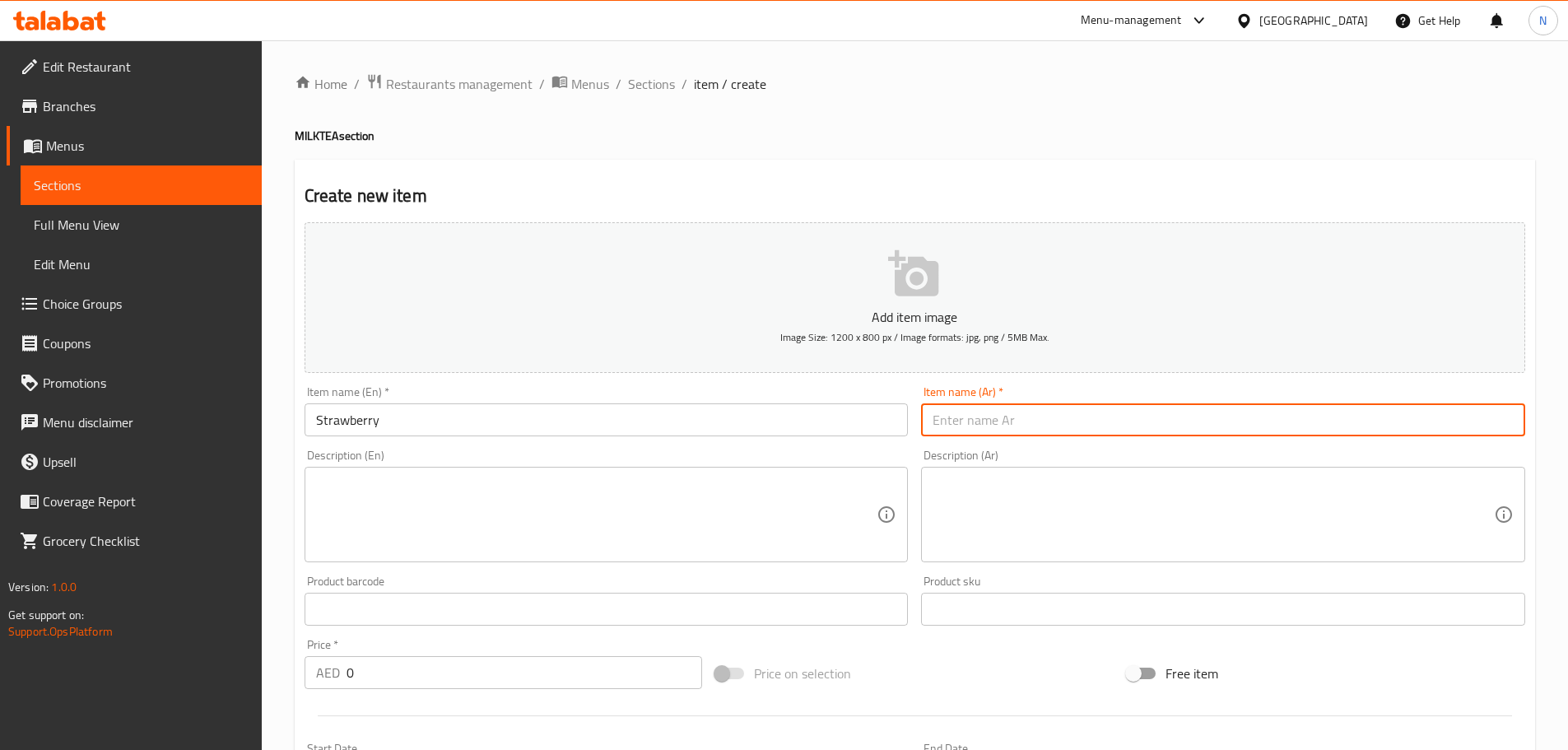
paste input "الفراولة"
click at [967, 423] on input "الفراولة" at bounding box center [1222, 419] width 604 height 33
type input "فراولة"
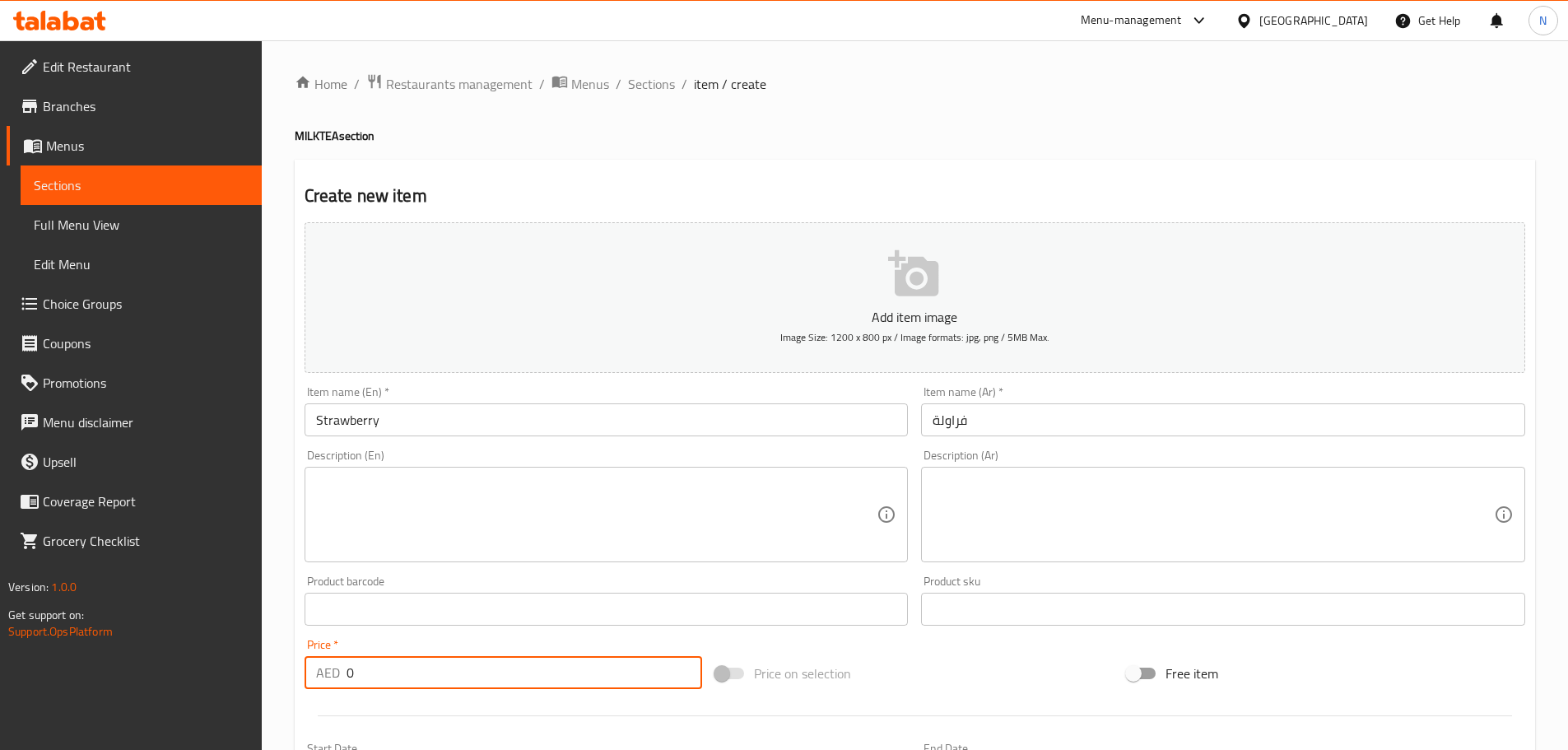
paste input "18.625"
drag, startPoint x: 436, startPoint y: 671, endPoint x: 348, endPoint y: 681, distance: 88.6
click at [348, 681] on input "18.625" at bounding box center [525, 672] width 357 height 33
type input "18.625"
click at [896, 673] on div "Price on selection" at bounding box center [914, 673] width 412 height 44
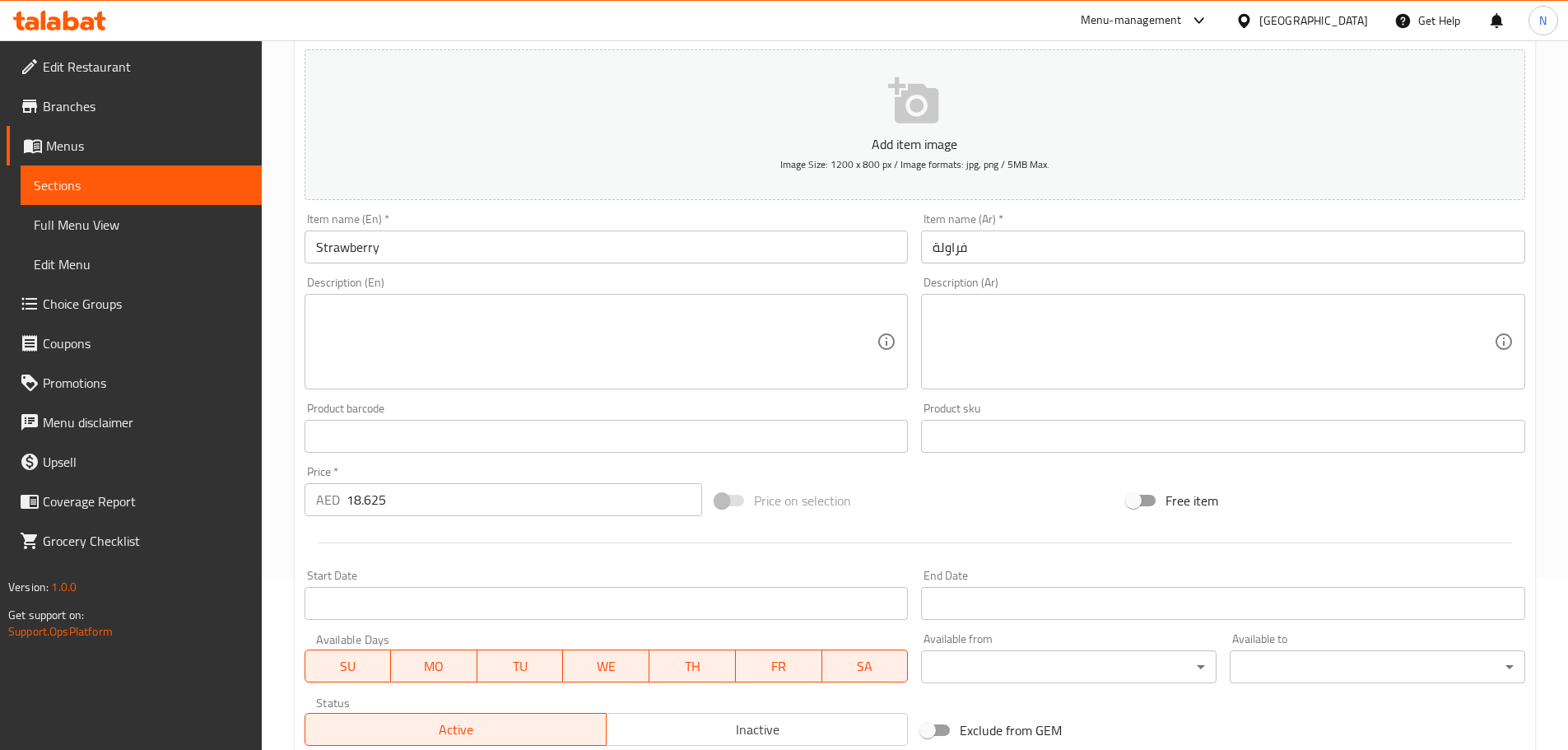
scroll to position [413, 0]
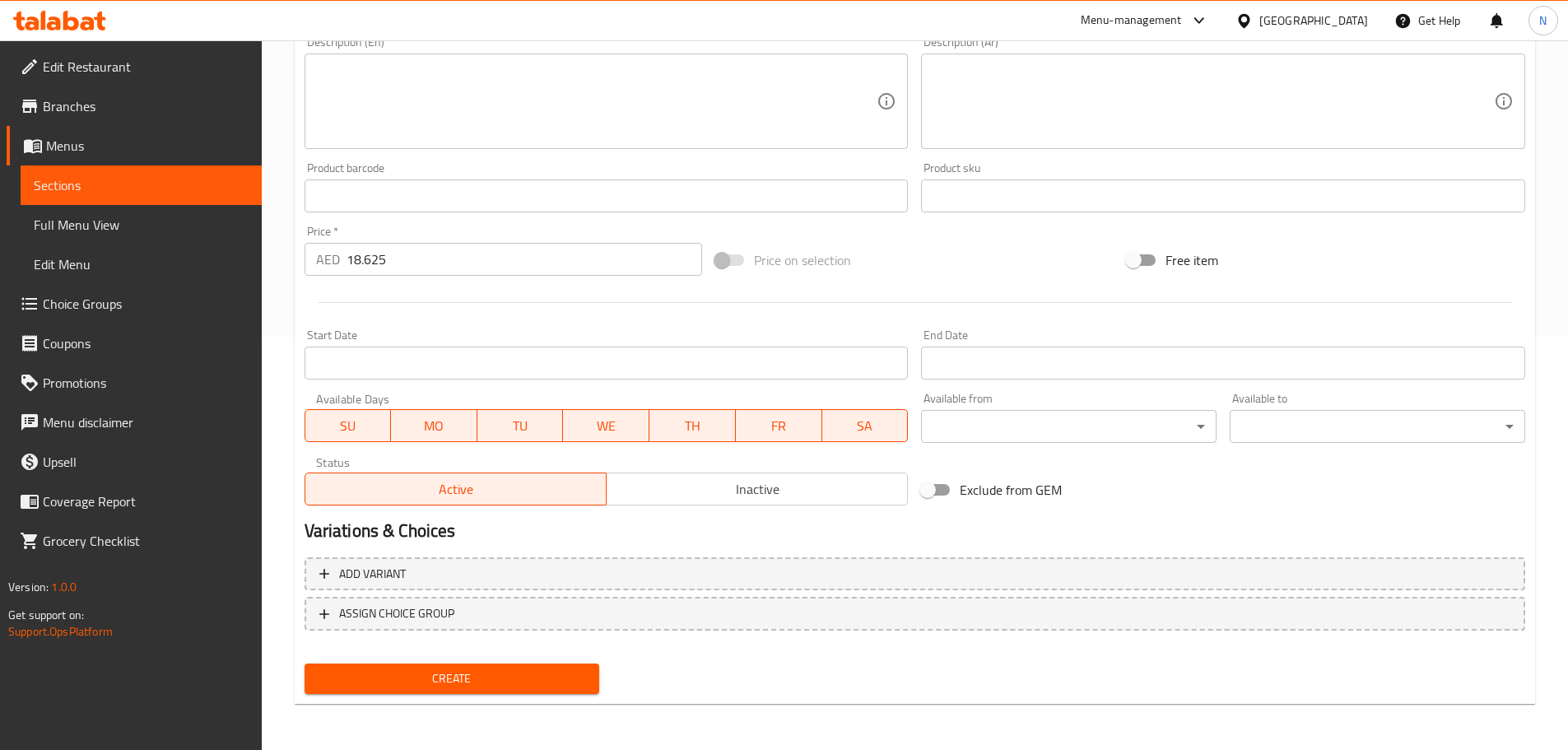
click at [508, 689] on span "Create" at bounding box center [452, 678] width 269 height 21
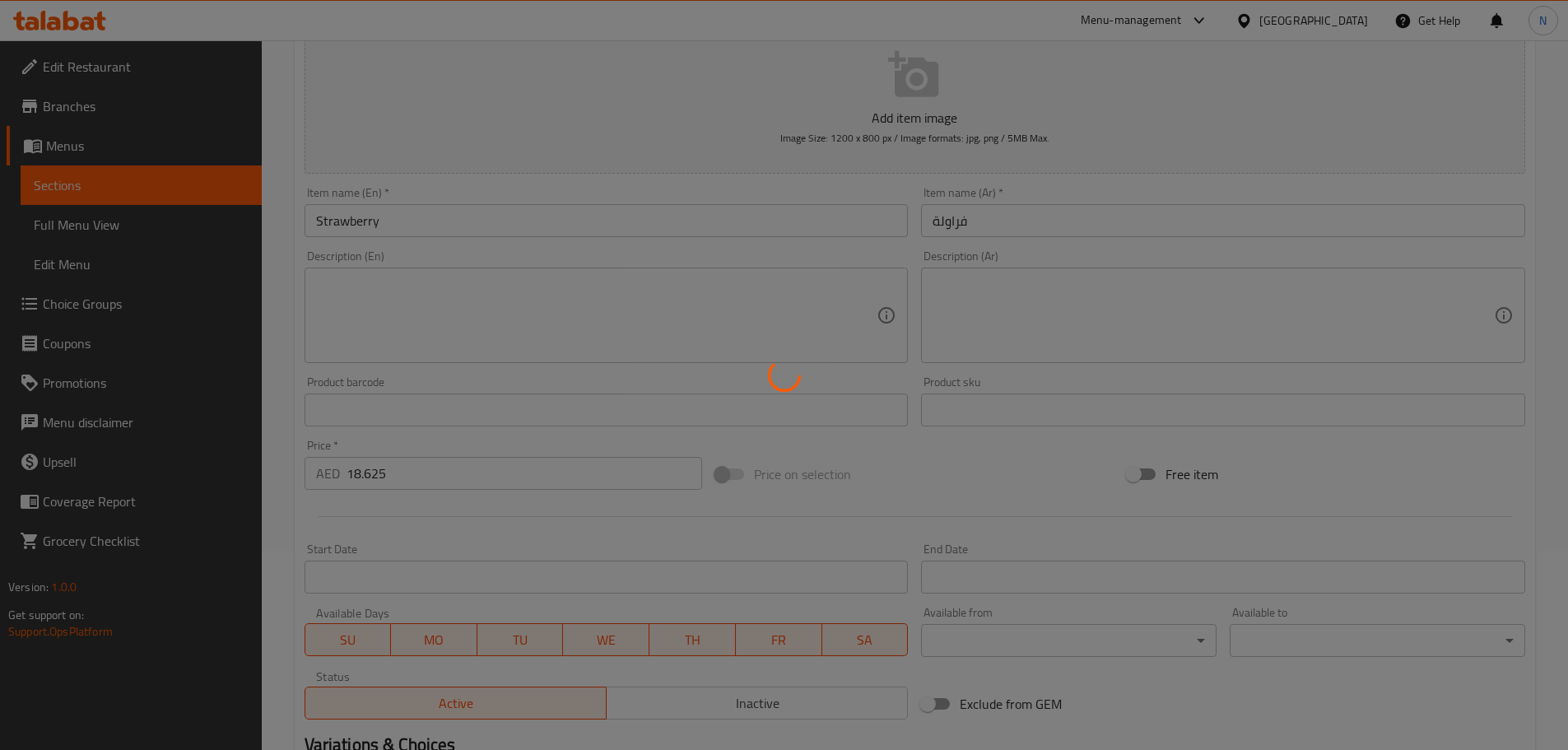
scroll to position [0, 0]
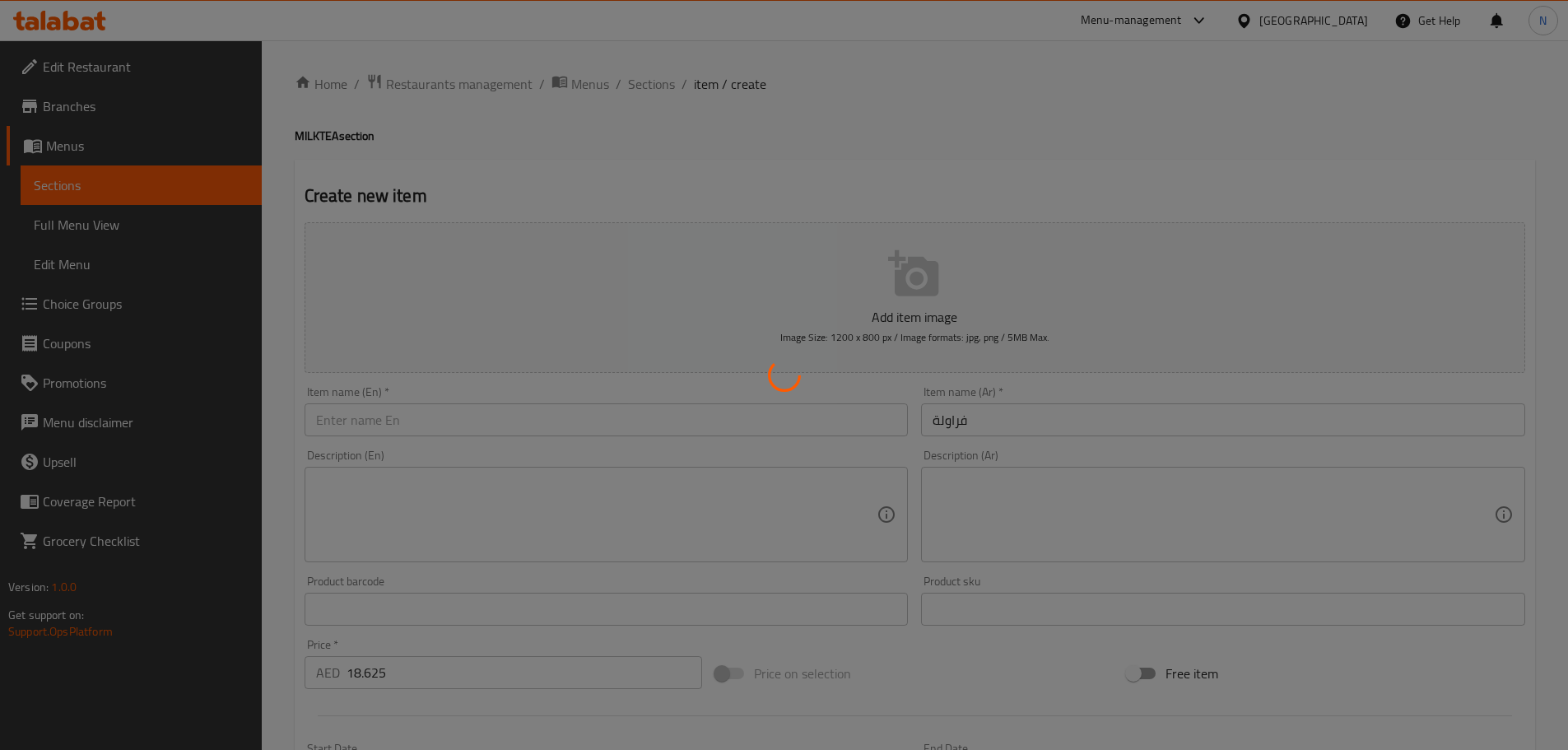
type input "0"
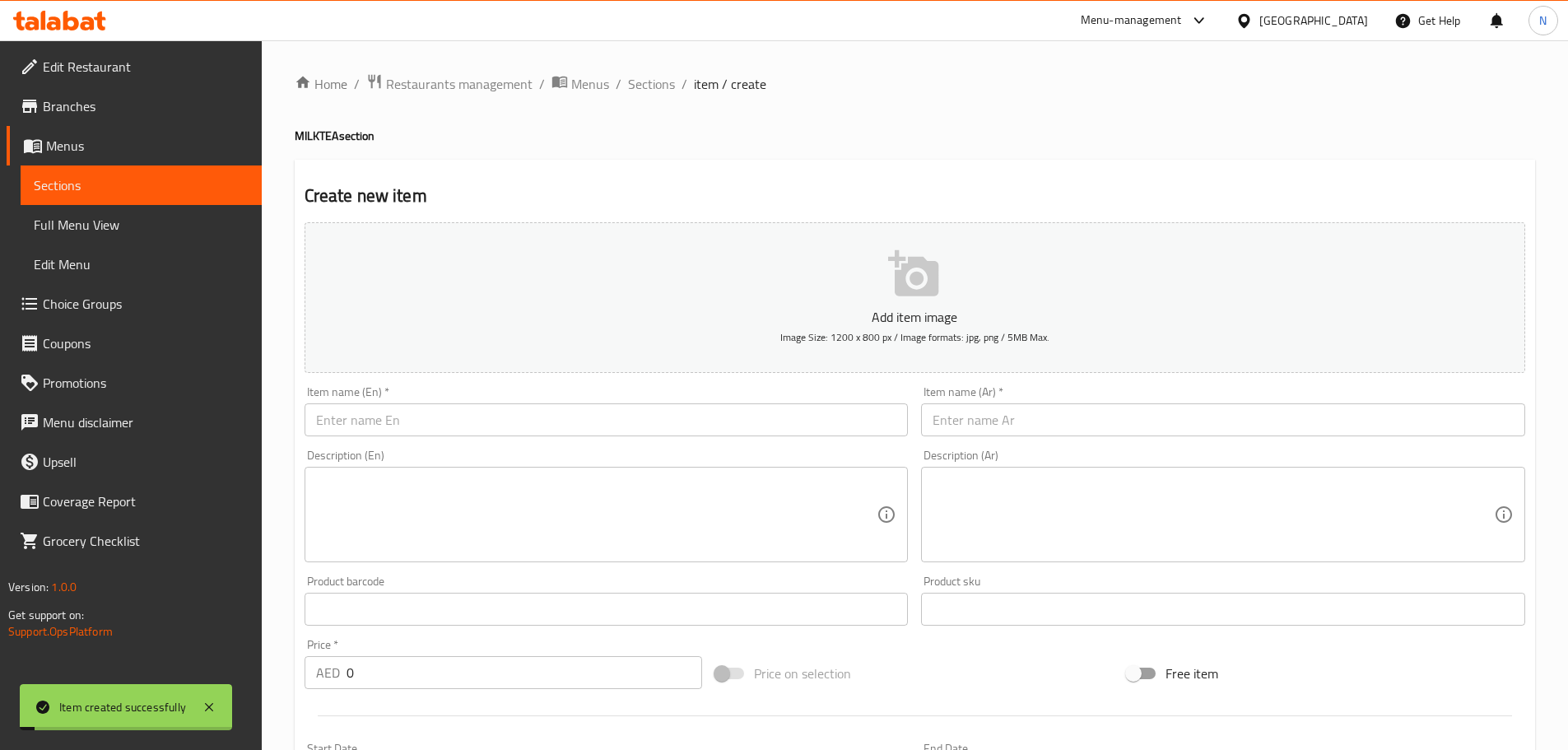
drag, startPoint x: 643, startPoint y: 73, endPoint x: 687, endPoint y: 160, distance: 97.5
click at [643, 74] on span "Sections" at bounding box center [652, 84] width 47 height 20
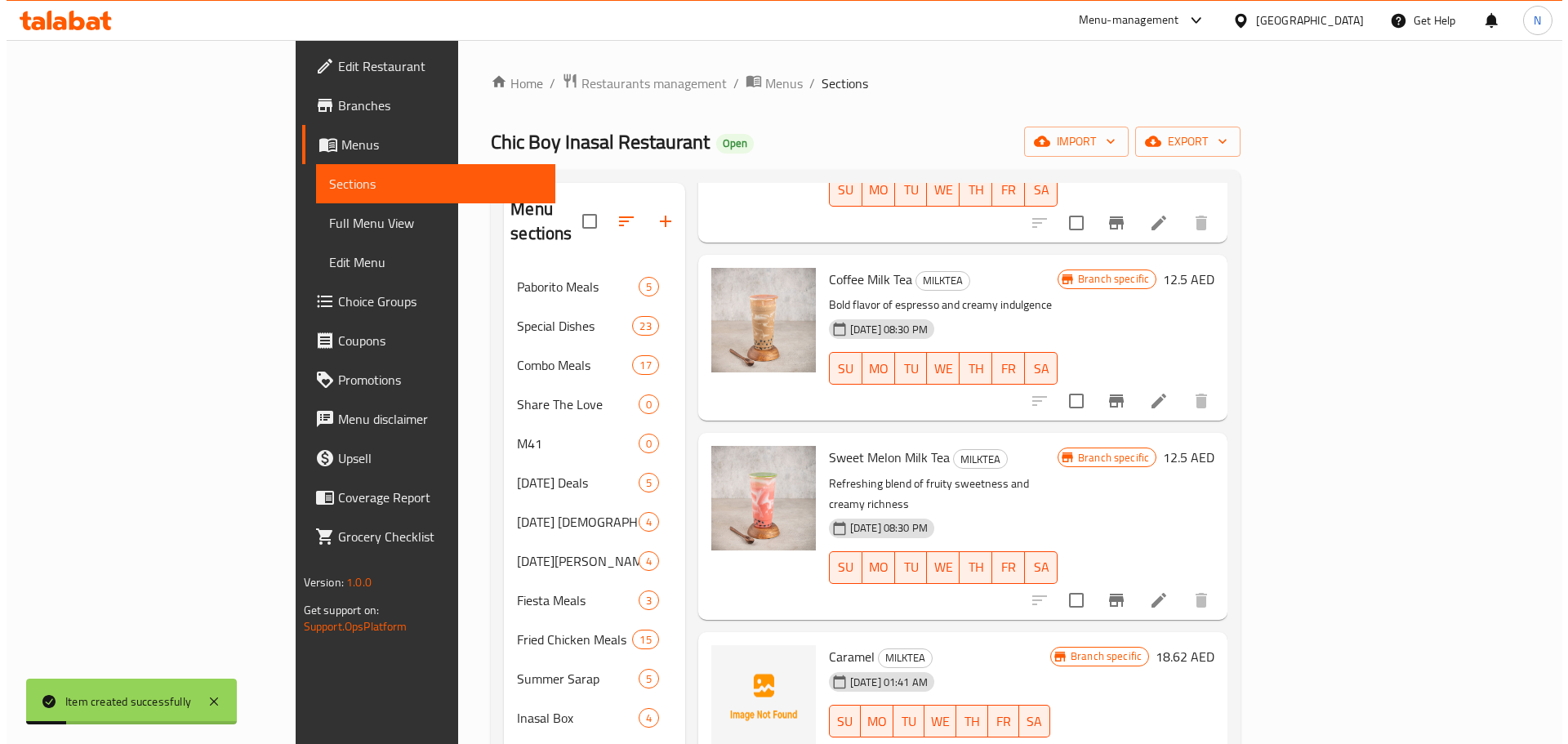
scroll to position [256, 0]
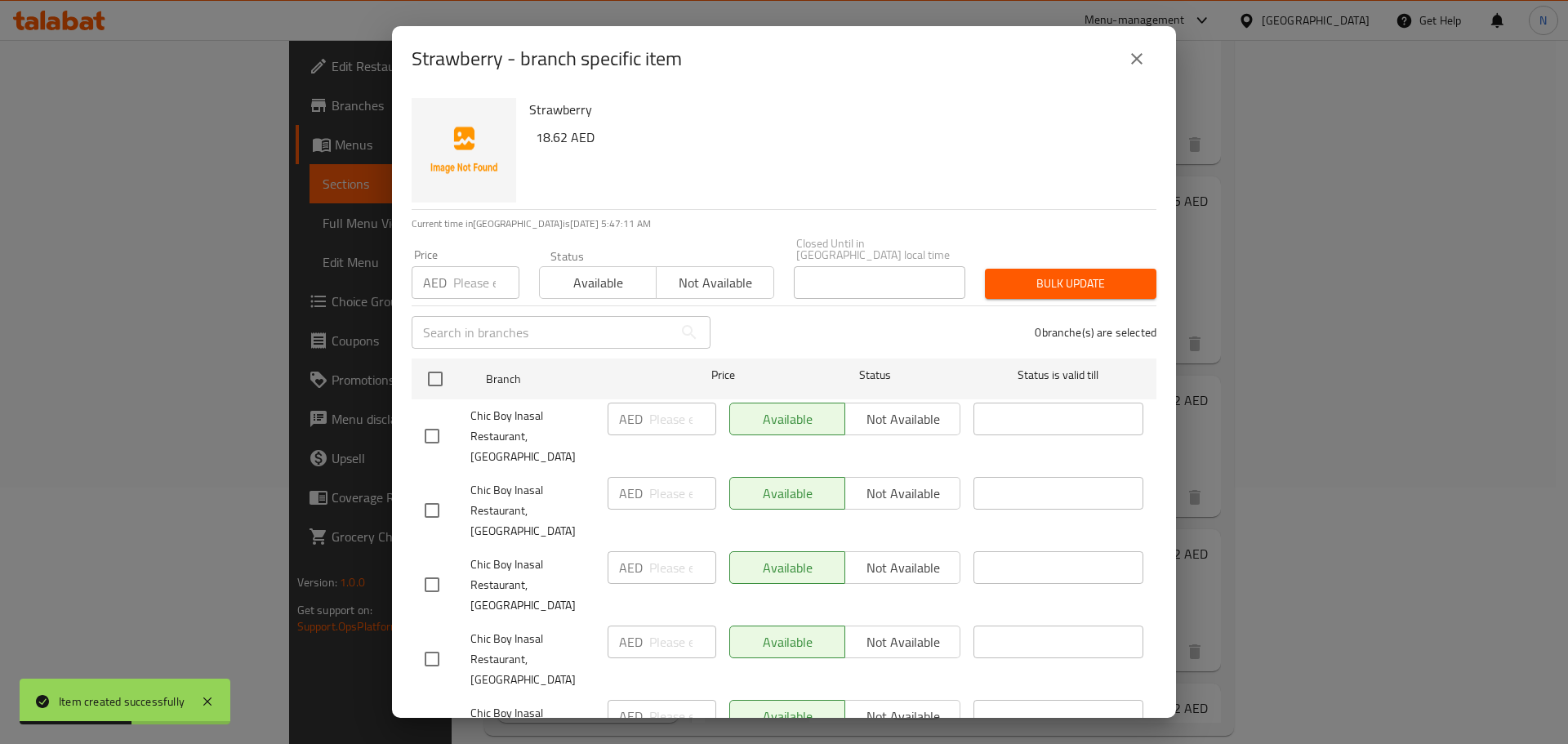
click at [430, 421] on input "checkbox" at bounding box center [431, 436] width 34 height 34
checkbox input "true"
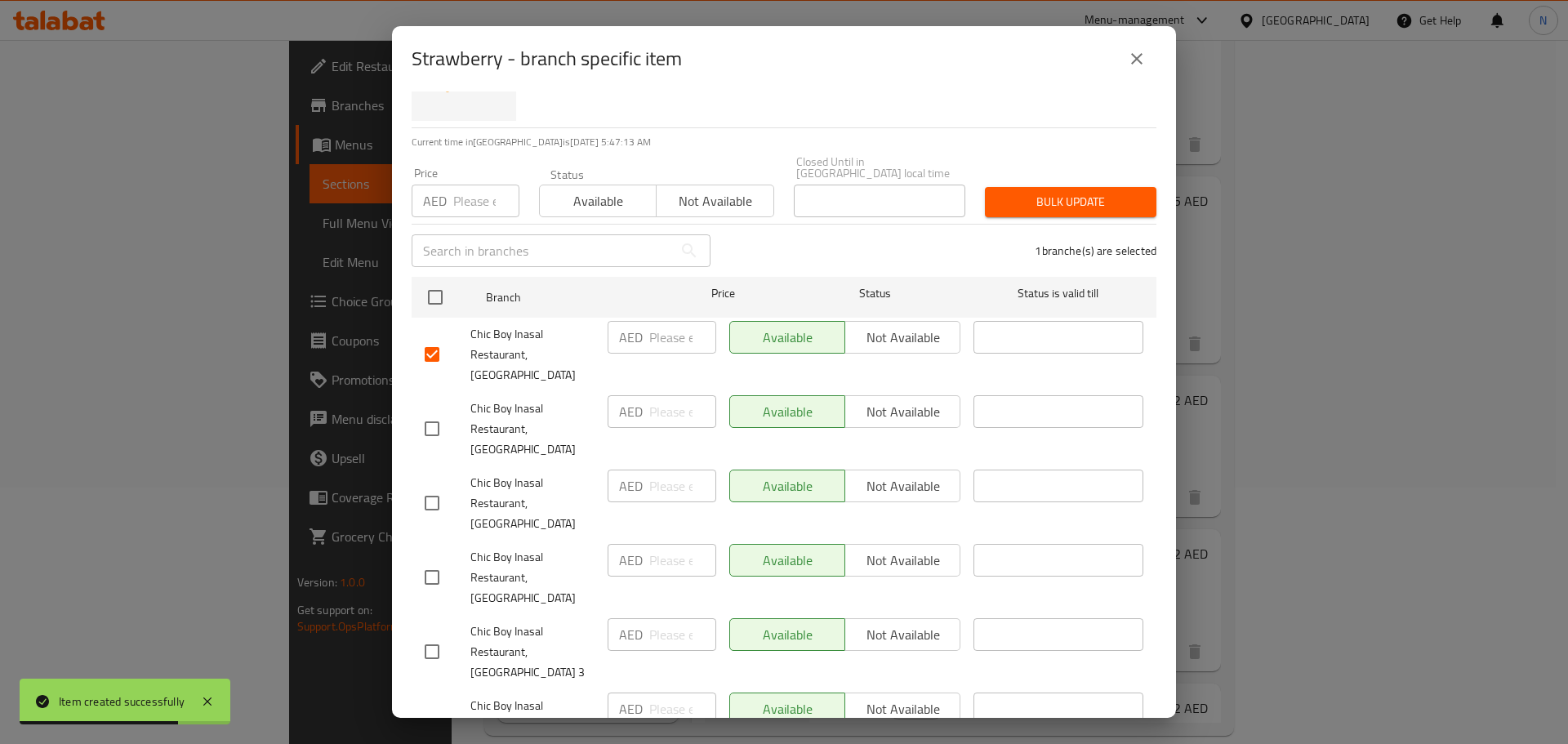
click at [435, 486] on input "checkbox" at bounding box center [431, 503] width 34 height 34
checkbox input "true"
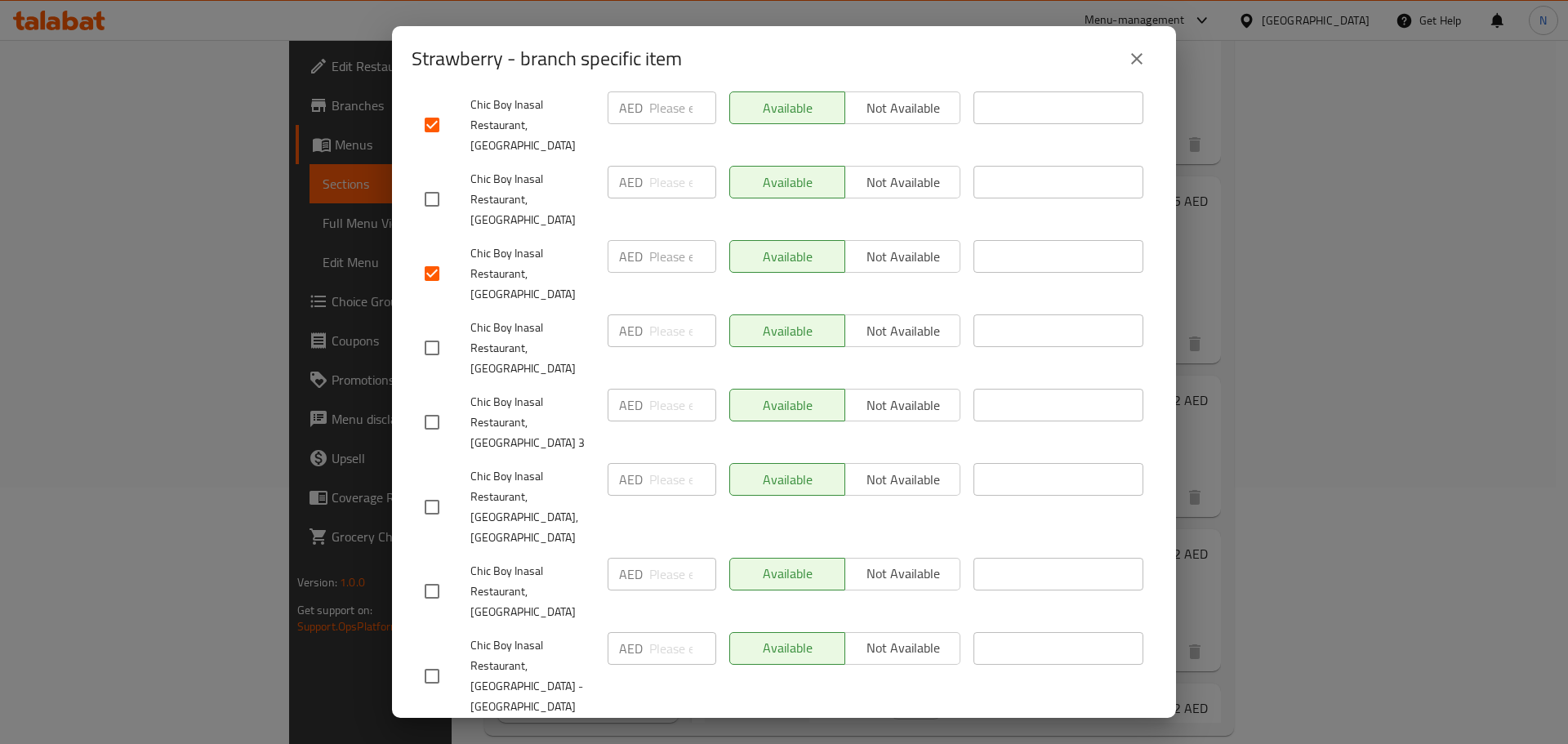
scroll to position [409, 0]
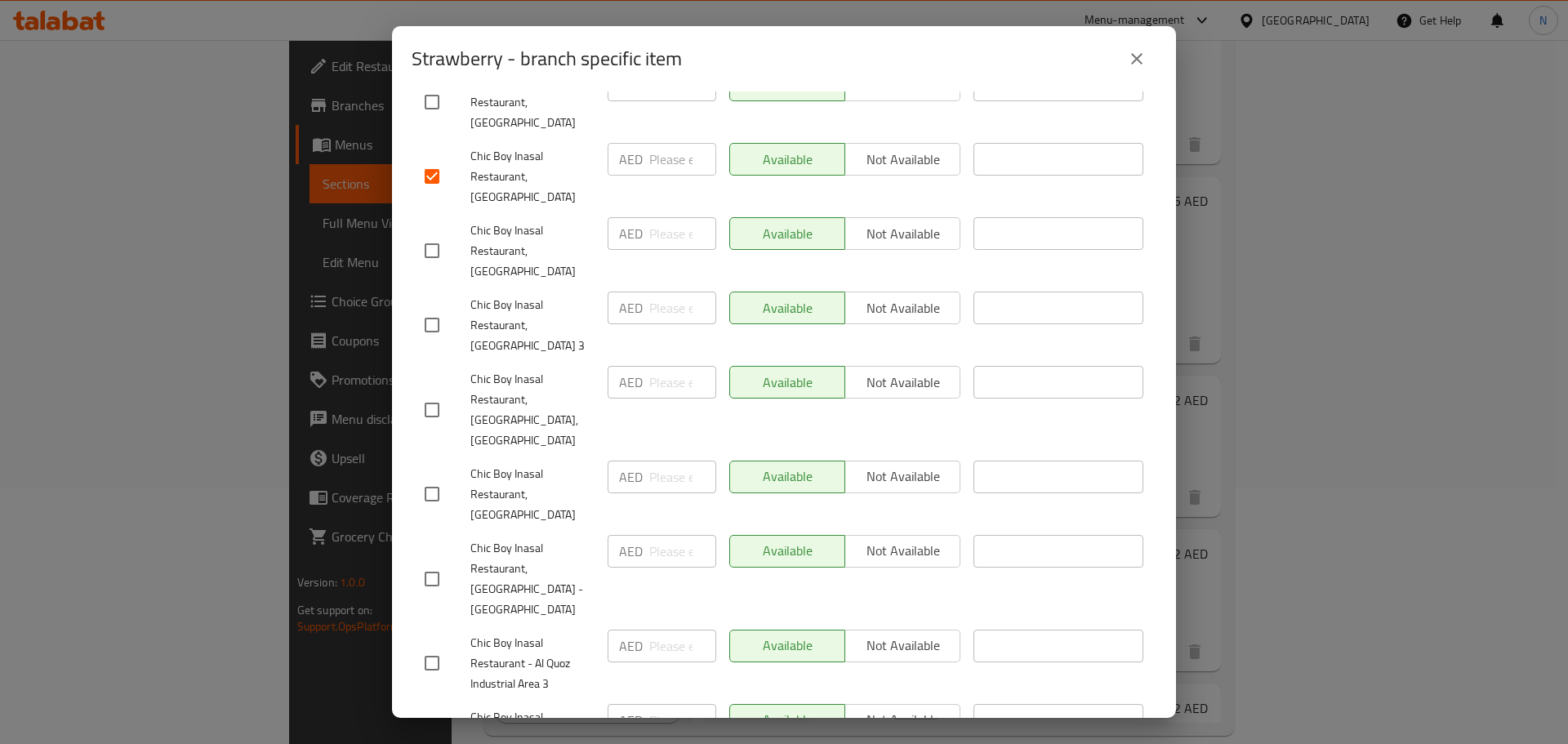
click at [429, 477] on input "checkbox" at bounding box center [431, 494] width 34 height 34
checkbox input "true"
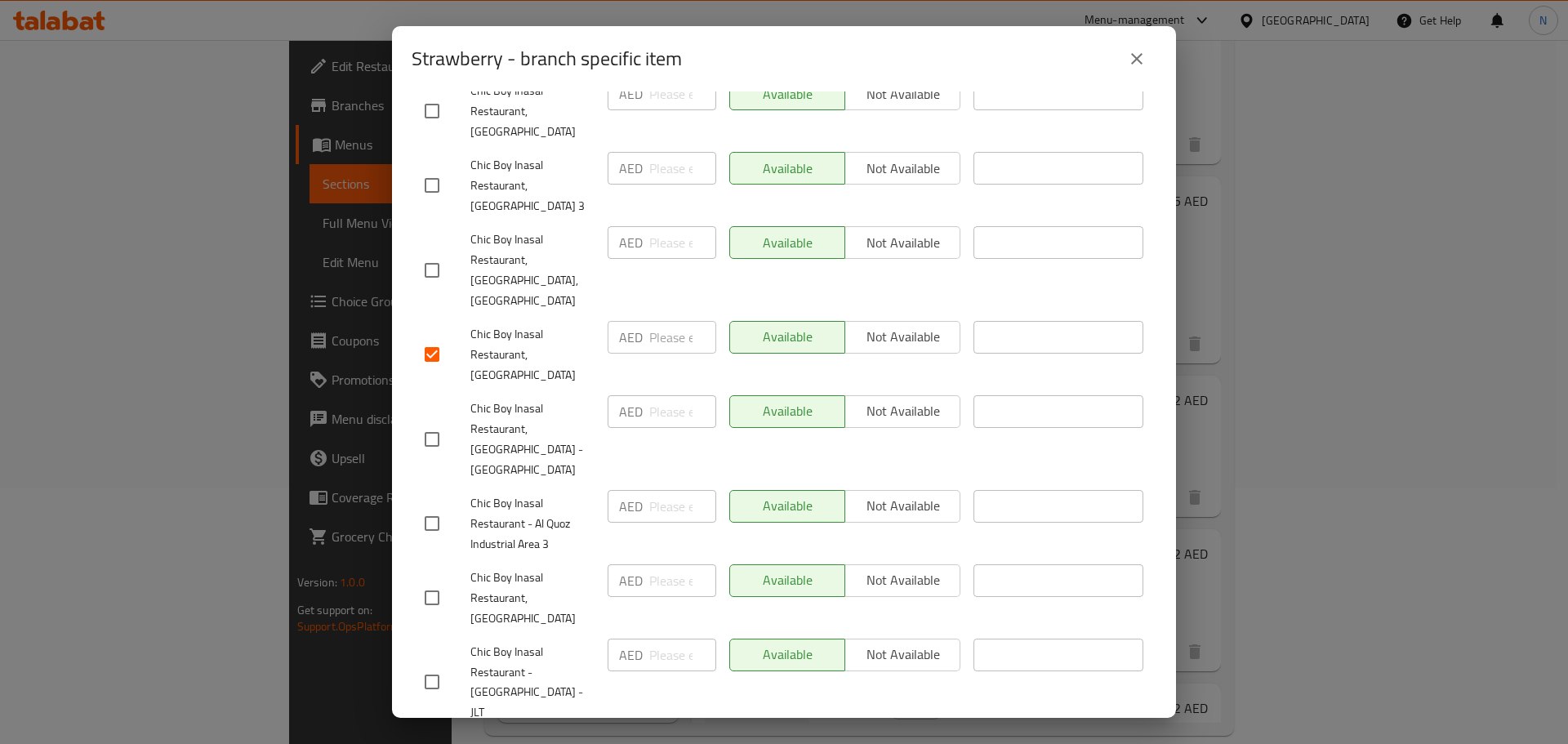
scroll to position [572, 0]
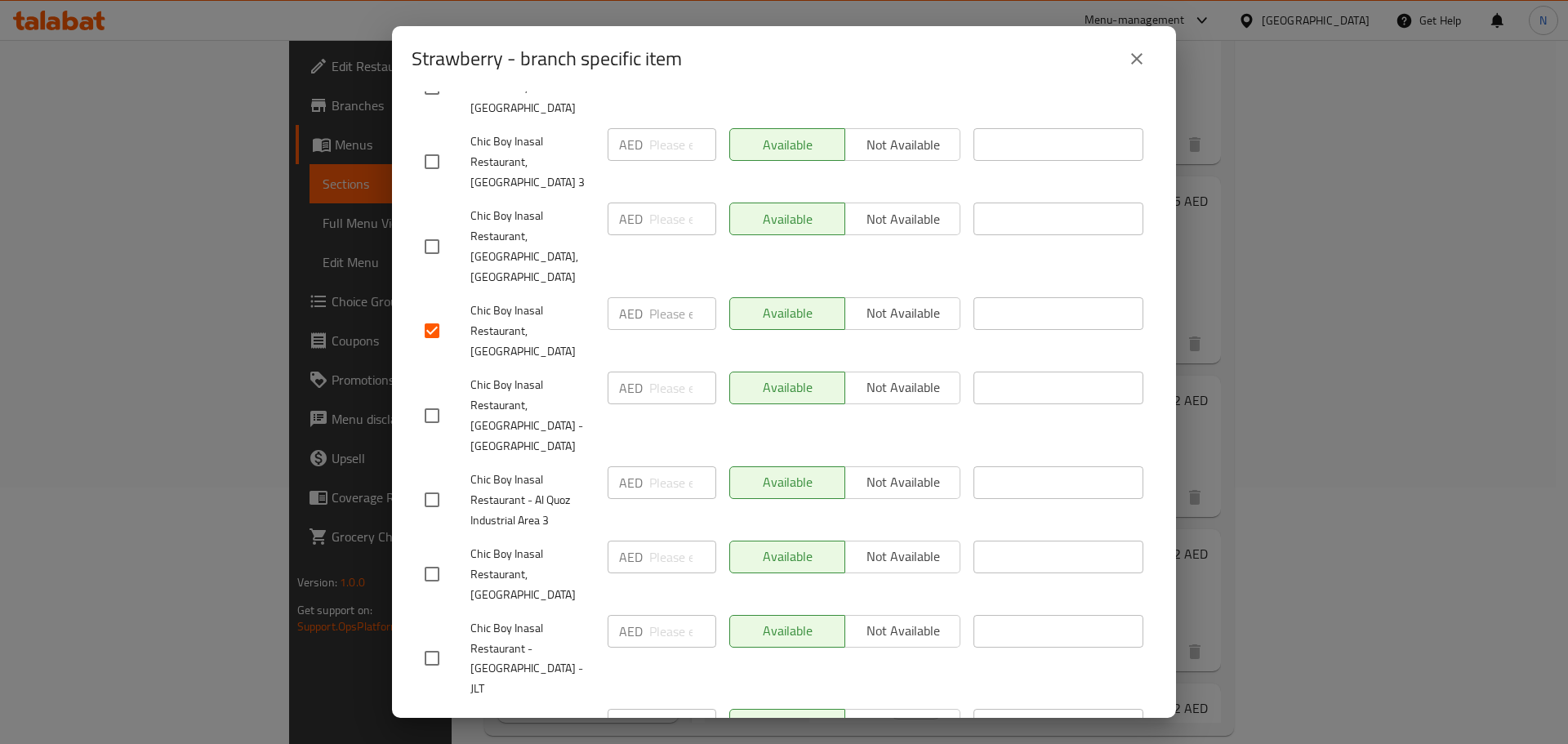
click at [424, 557] on input "checkbox" at bounding box center [431, 574] width 34 height 34
checkbox input "true"
click at [429, 726] on input "checkbox" at bounding box center [431, 743] width 34 height 34
checkbox input "true"
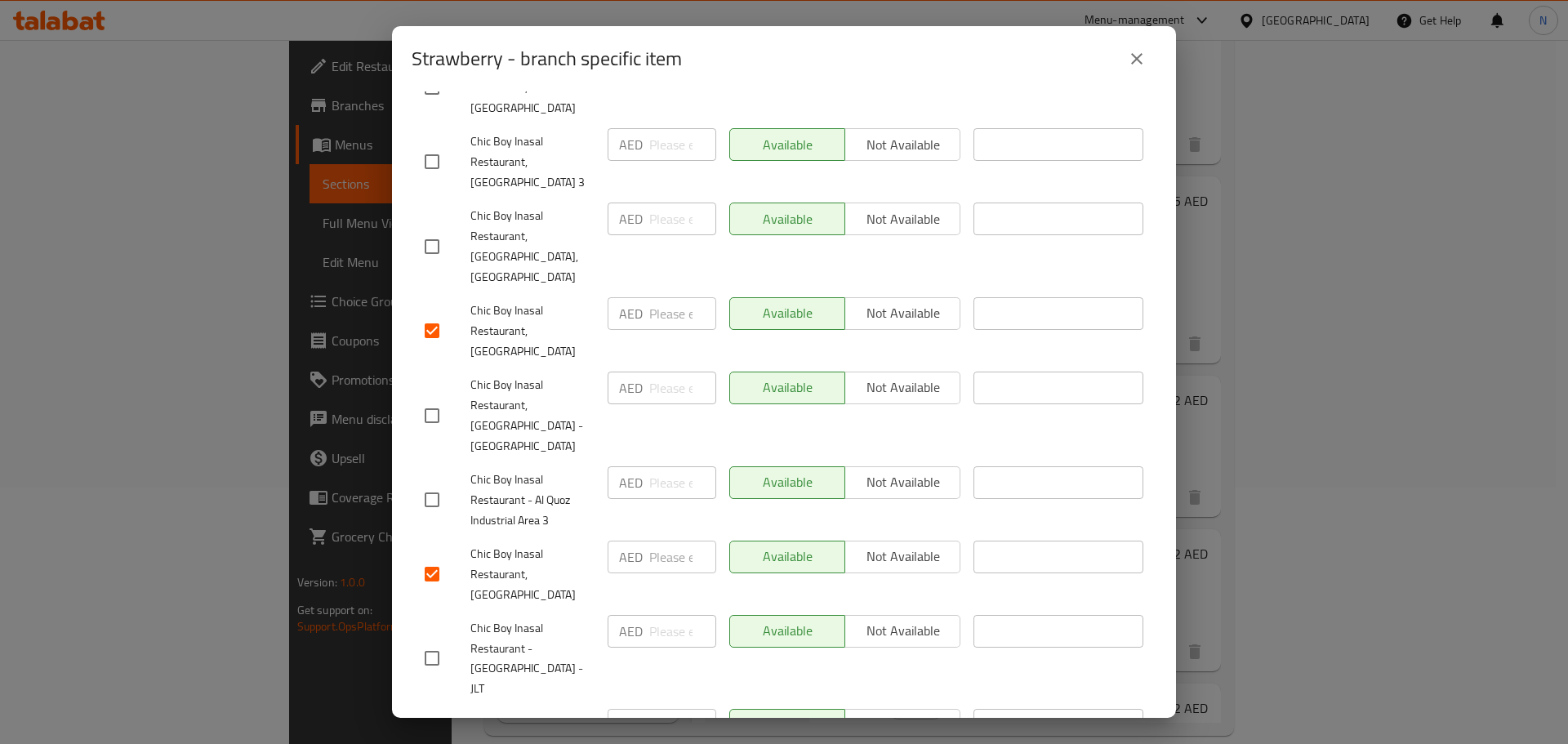
checkbox input "true"
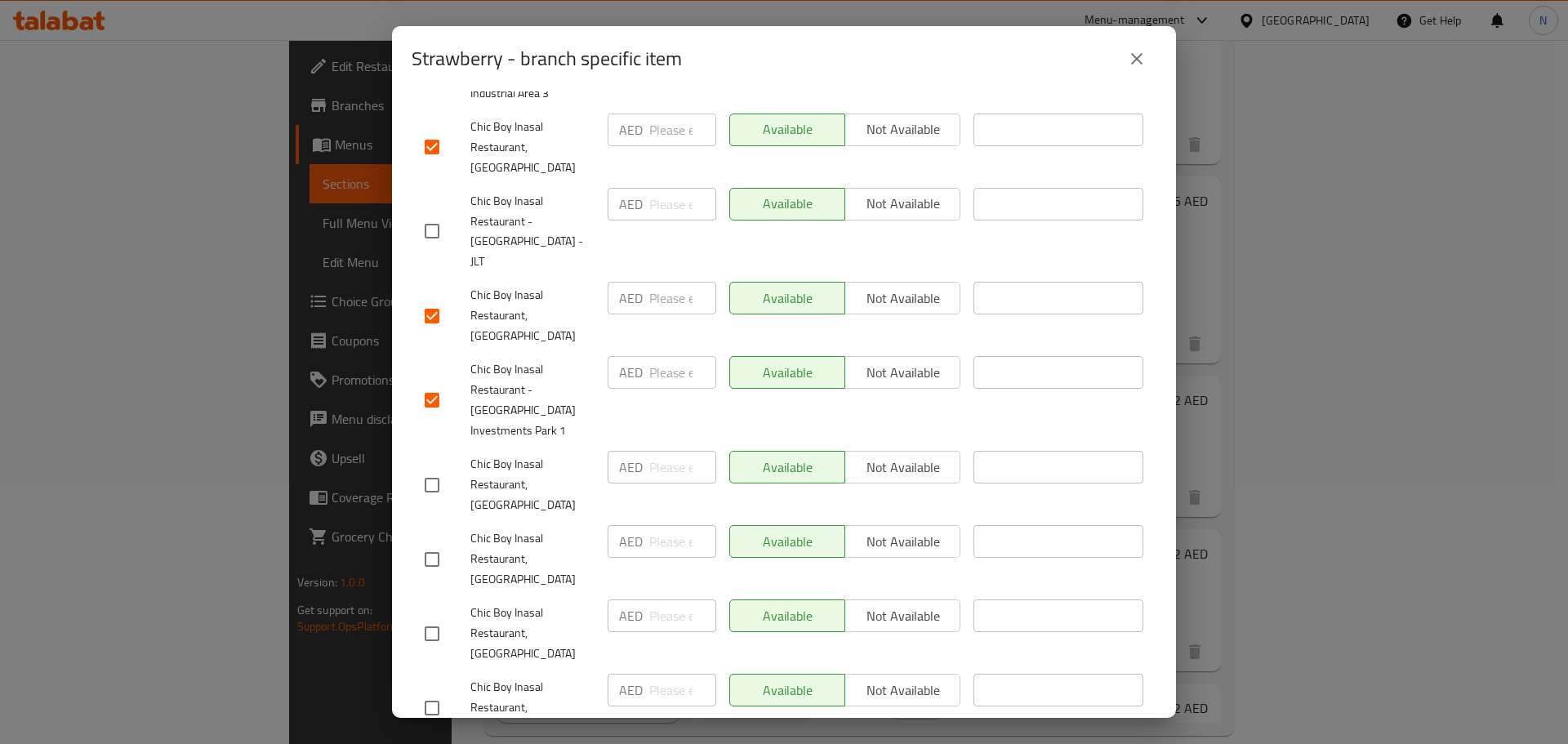
scroll to position [1062, 0]
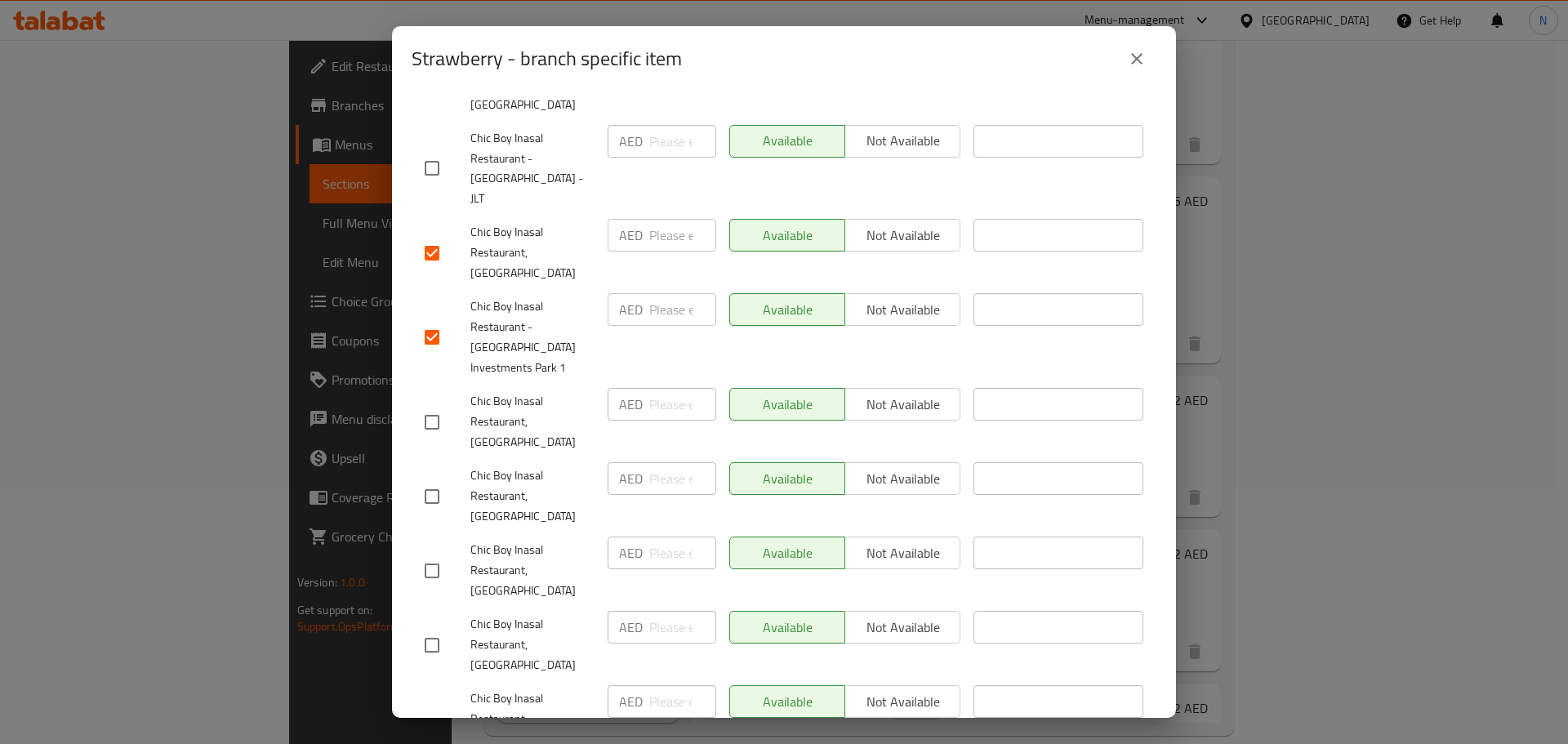
click at [429, 405] on input "checkbox" at bounding box center [431, 421] width 34 height 34
checkbox input "true"
click at [429, 553] on input "checkbox" at bounding box center [431, 570] width 34 height 34
checkbox input "true"
drag, startPoint x: 432, startPoint y: 535, endPoint x: 432, endPoint y: 546, distance: 11.0
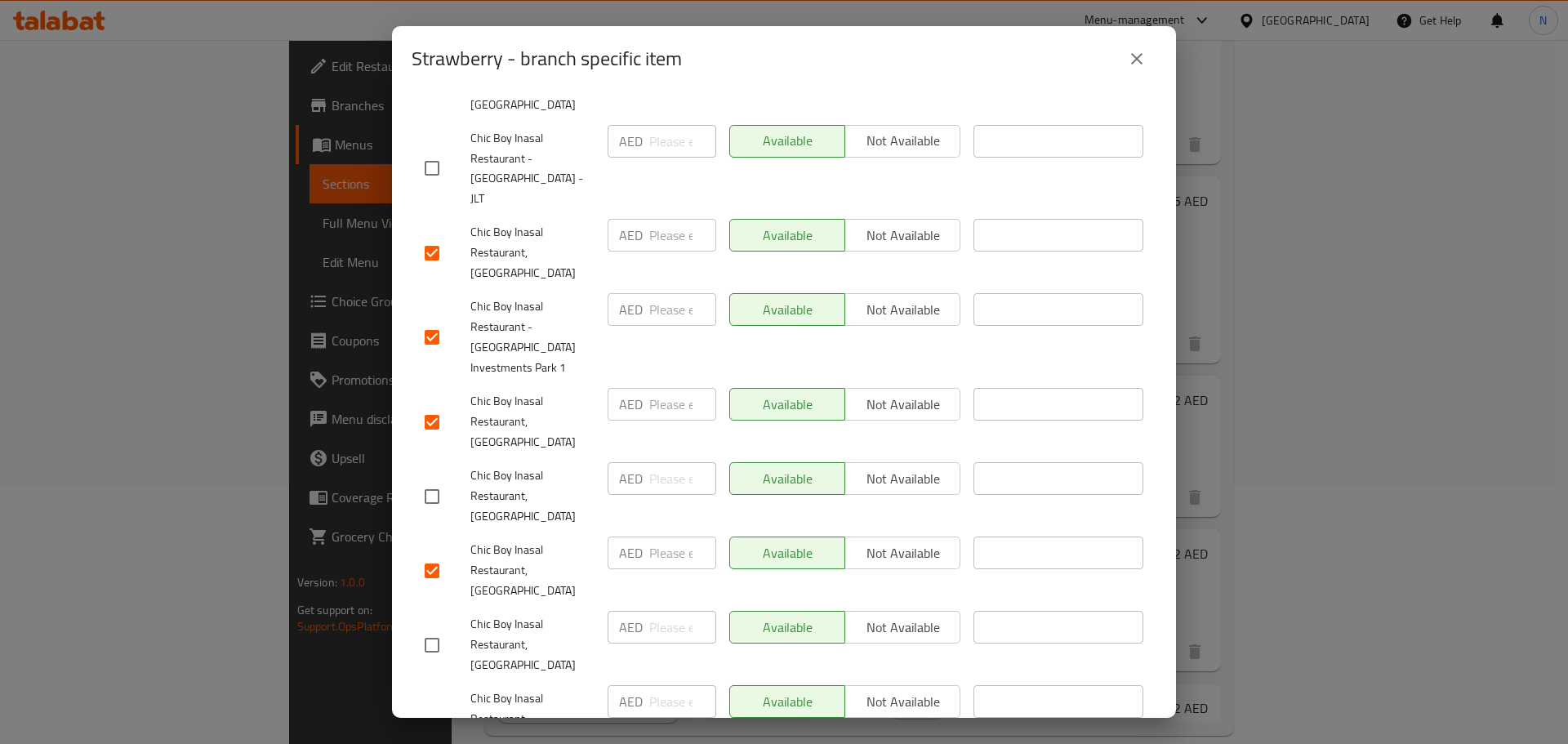
checkbox input "true"
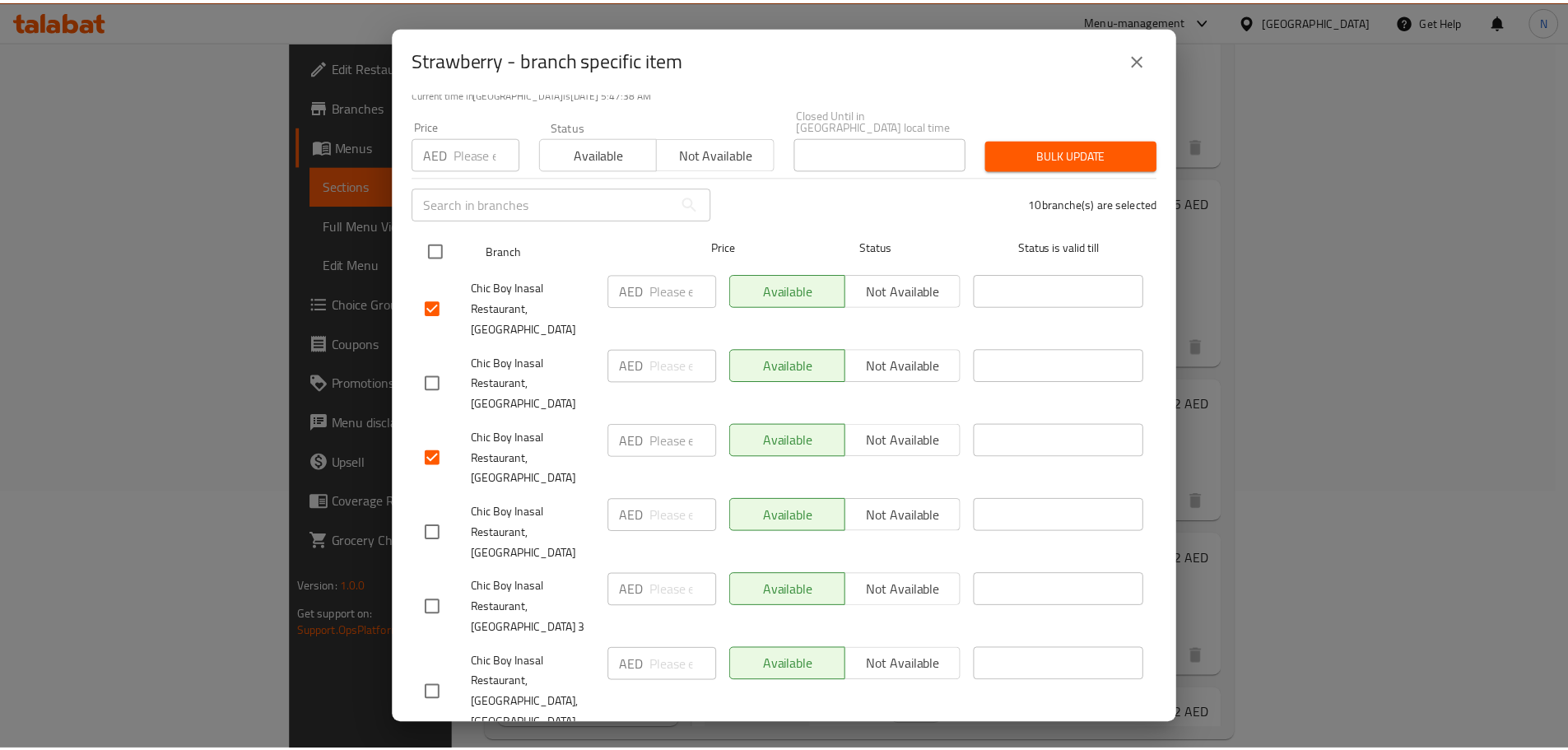
scroll to position [0, 0]
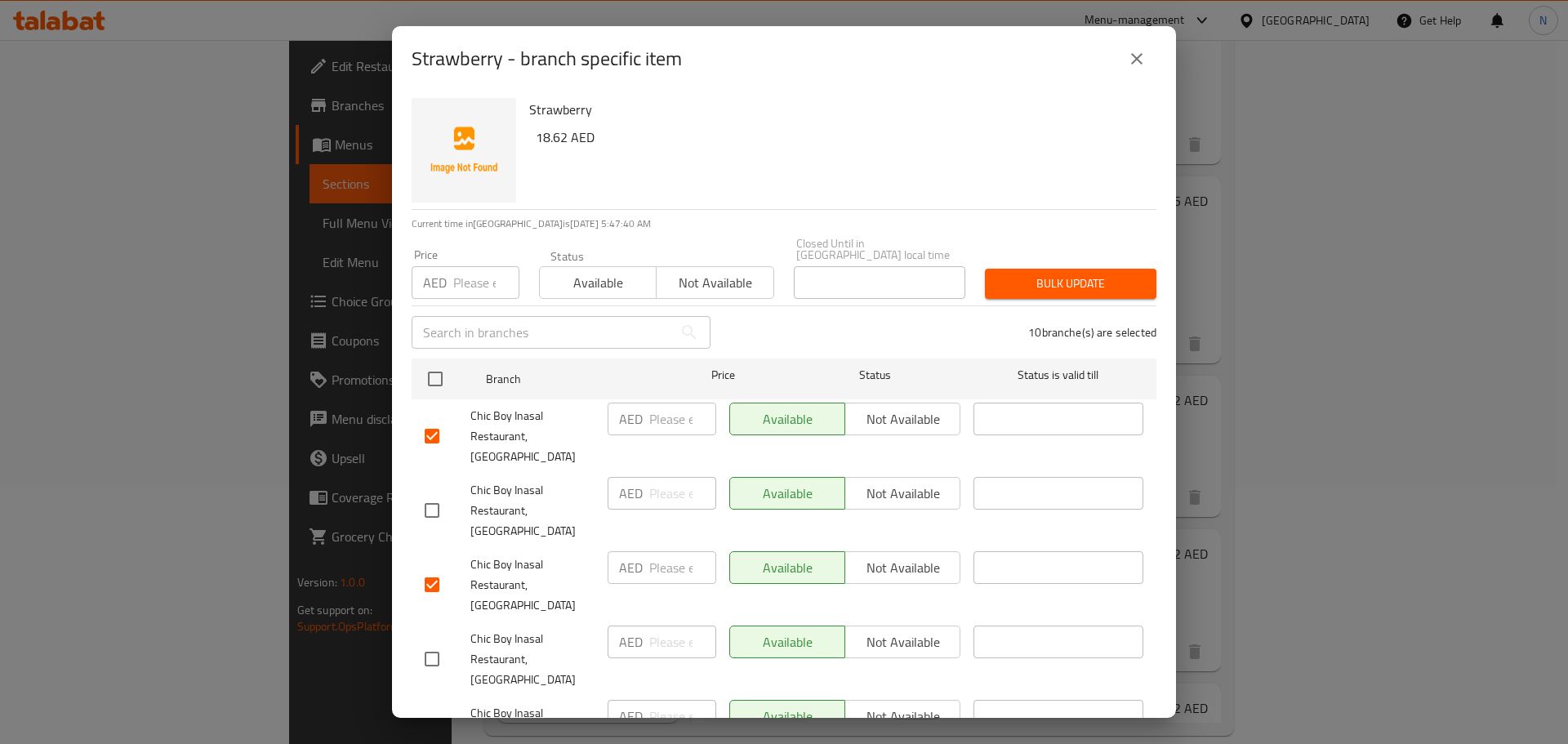
click at [734, 284] on span "Not available" at bounding box center [715, 283] width 104 height 23
click at [1049, 283] on span "Bulk update" at bounding box center [1070, 284] width 146 height 21
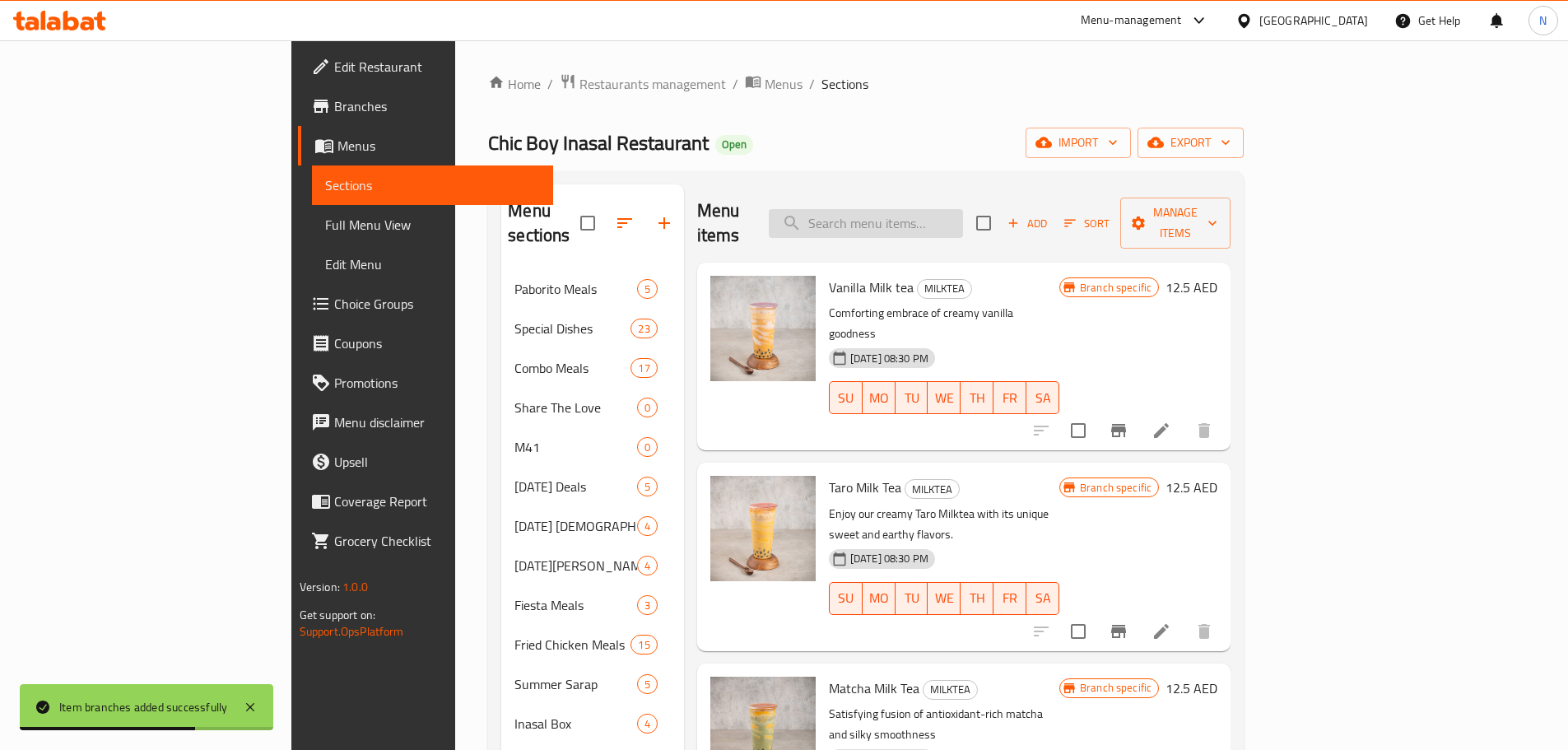
click at [963, 209] on input "search" at bounding box center [865, 223] width 194 height 29
paste input "Okinawa"
type input "Okinawa"
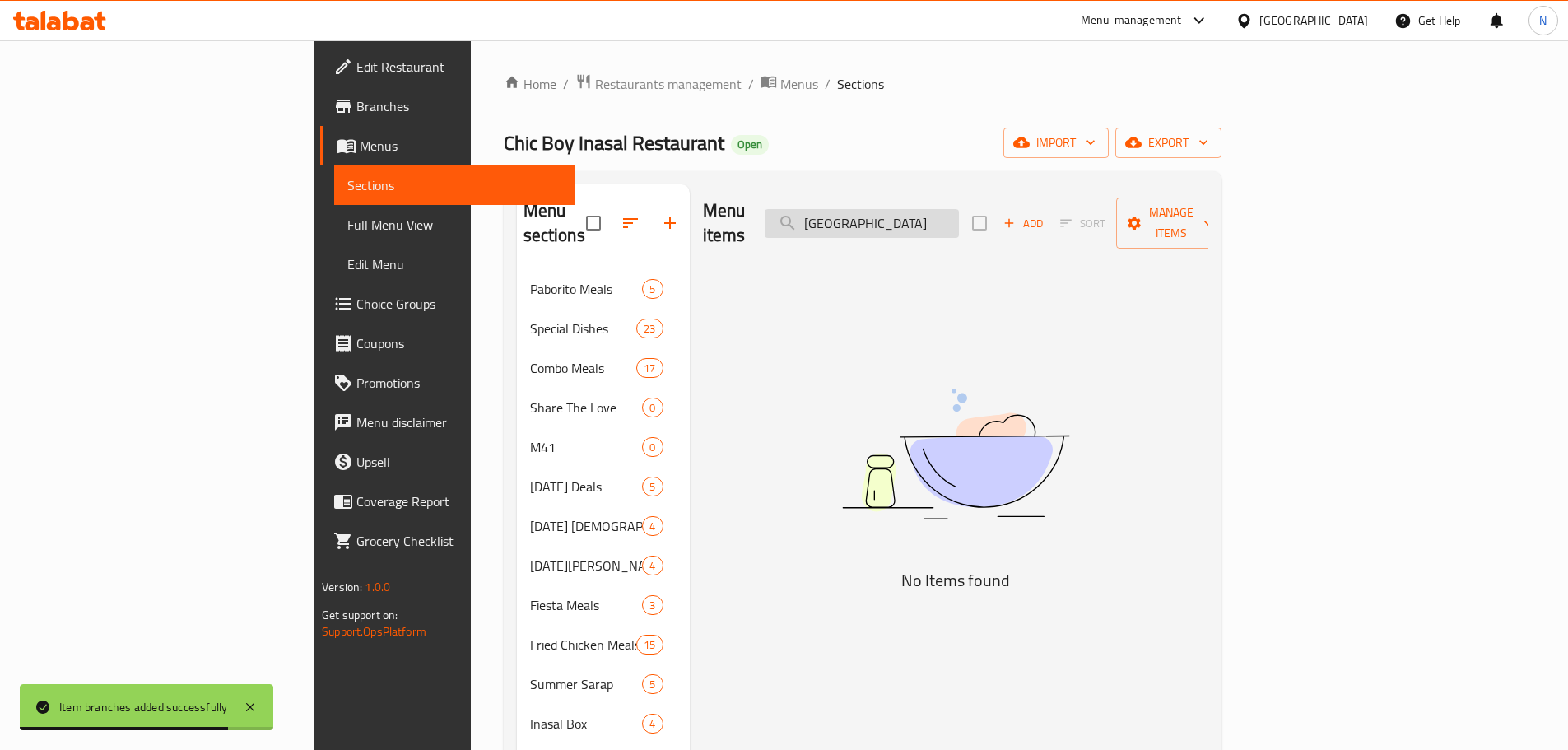
click at [958, 215] on input "Okinawa" at bounding box center [861, 223] width 194 height 29
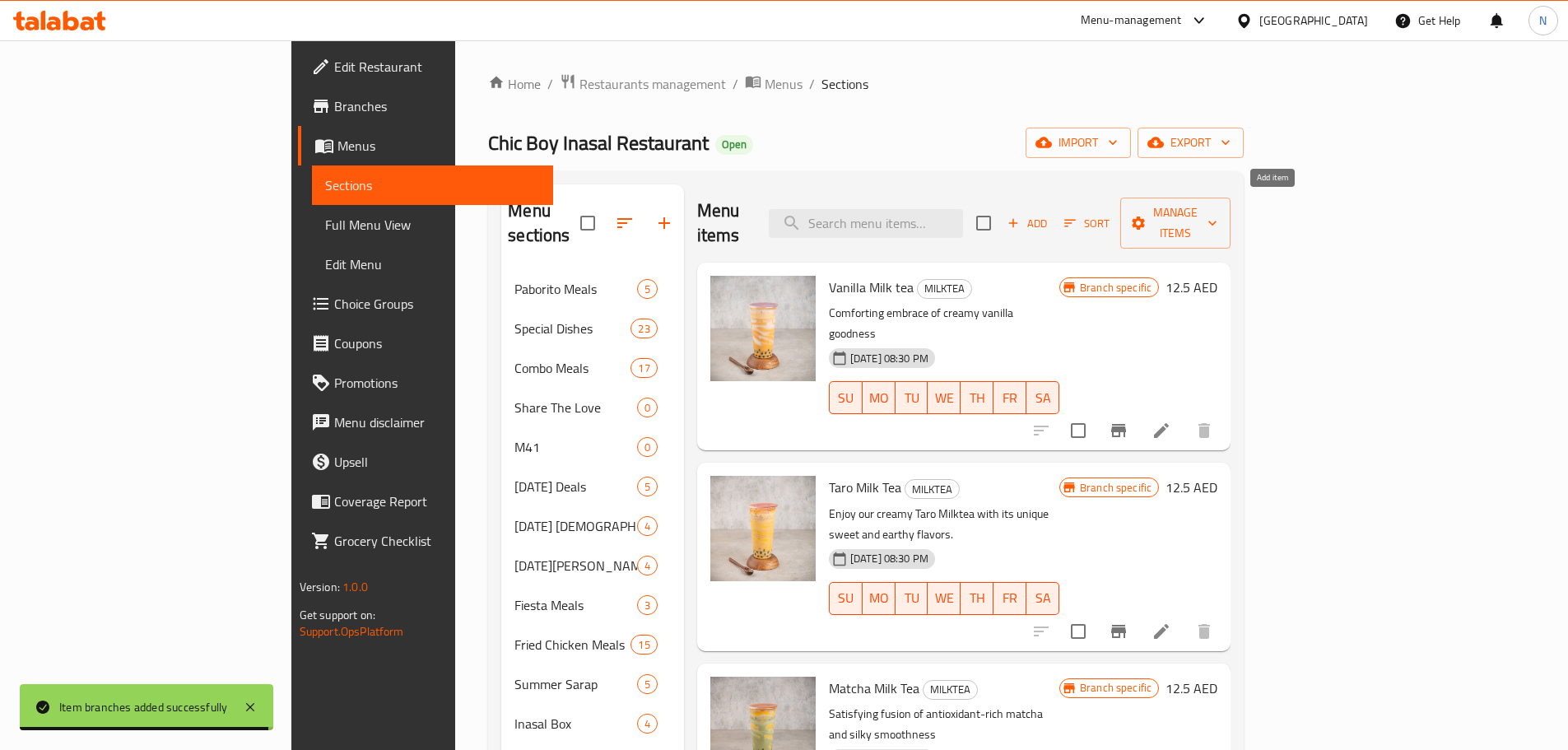
click at [1020, 218] on icon "button" at bounding box center [1013, 223] width 15 height 15
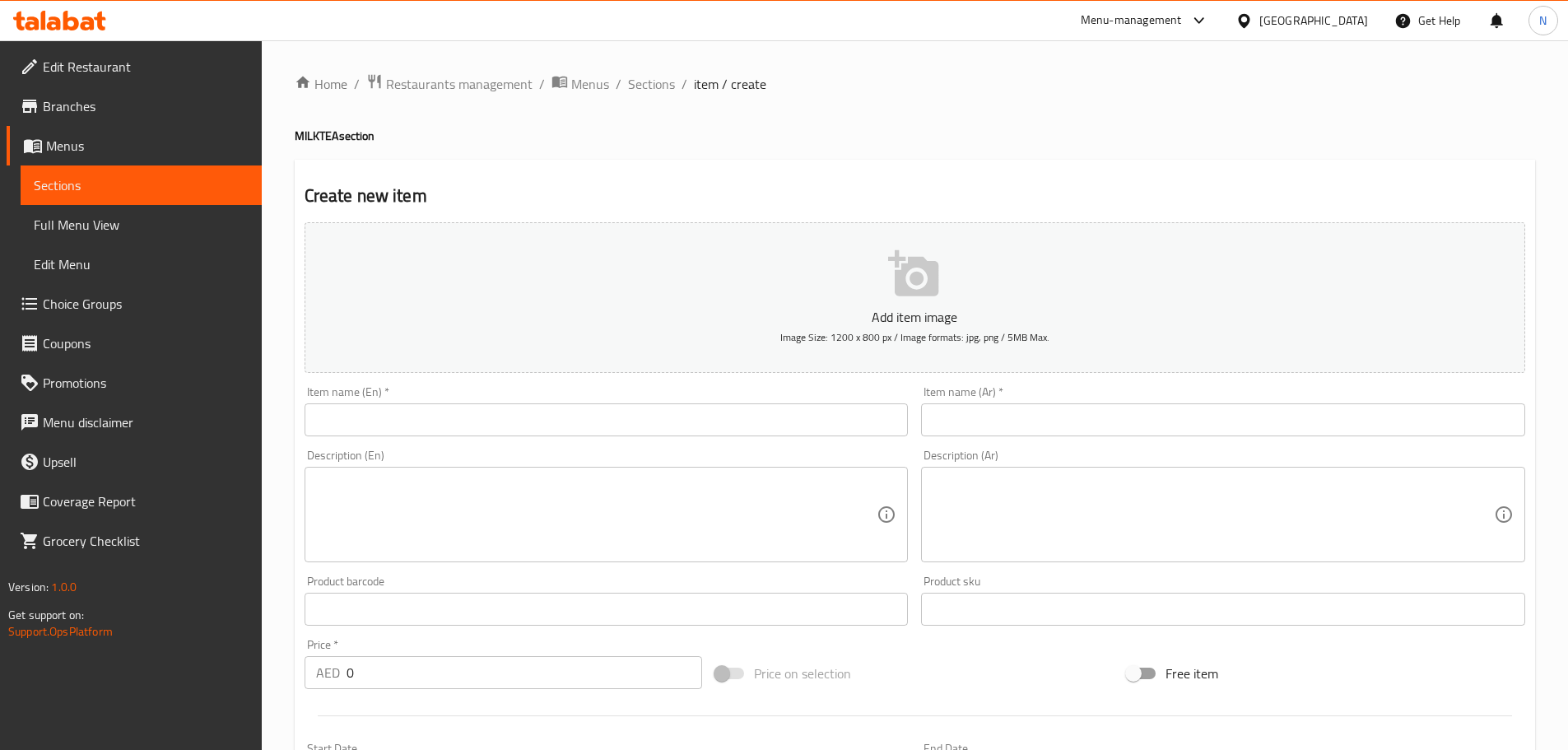
click at [814, 422] on input "text" at bounding box center [606, 419] width 604 height 33
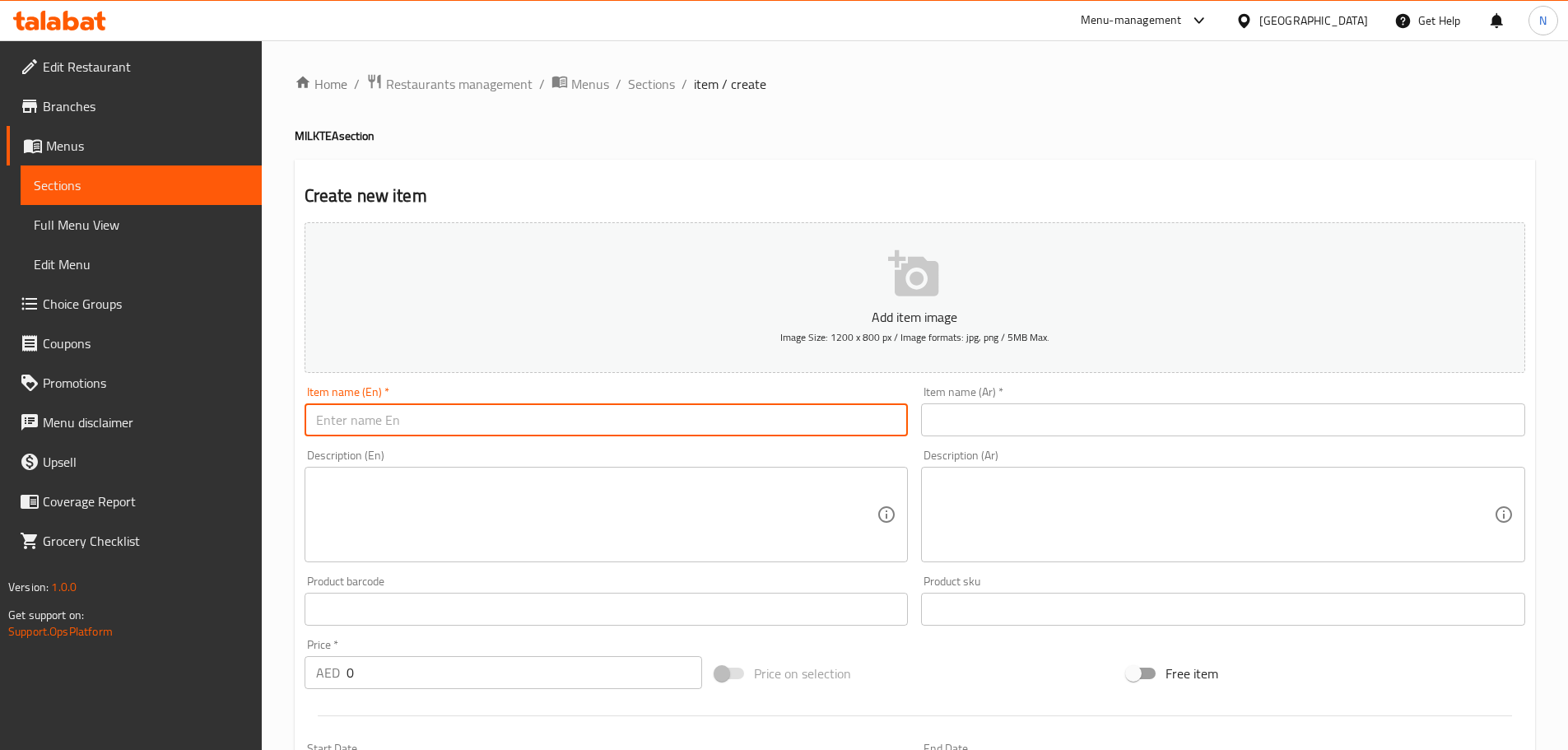
paste input "Okinawa"
type input "Okinawa"
click at [967, 407] on input "text" at bounding box center [1222, 419] width 604 height 33
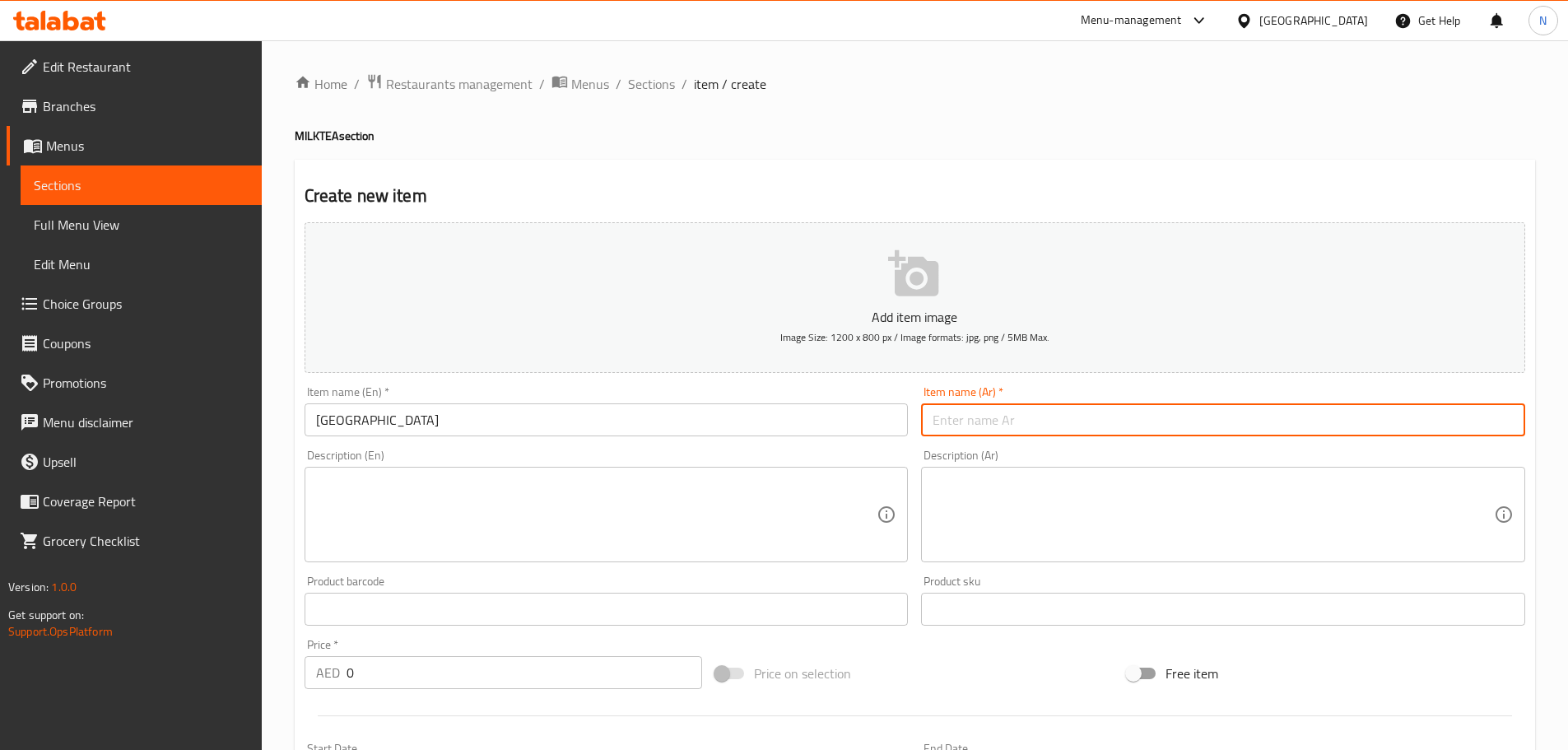
paste input "أوكيناوا"
type input "أوكيناوا"
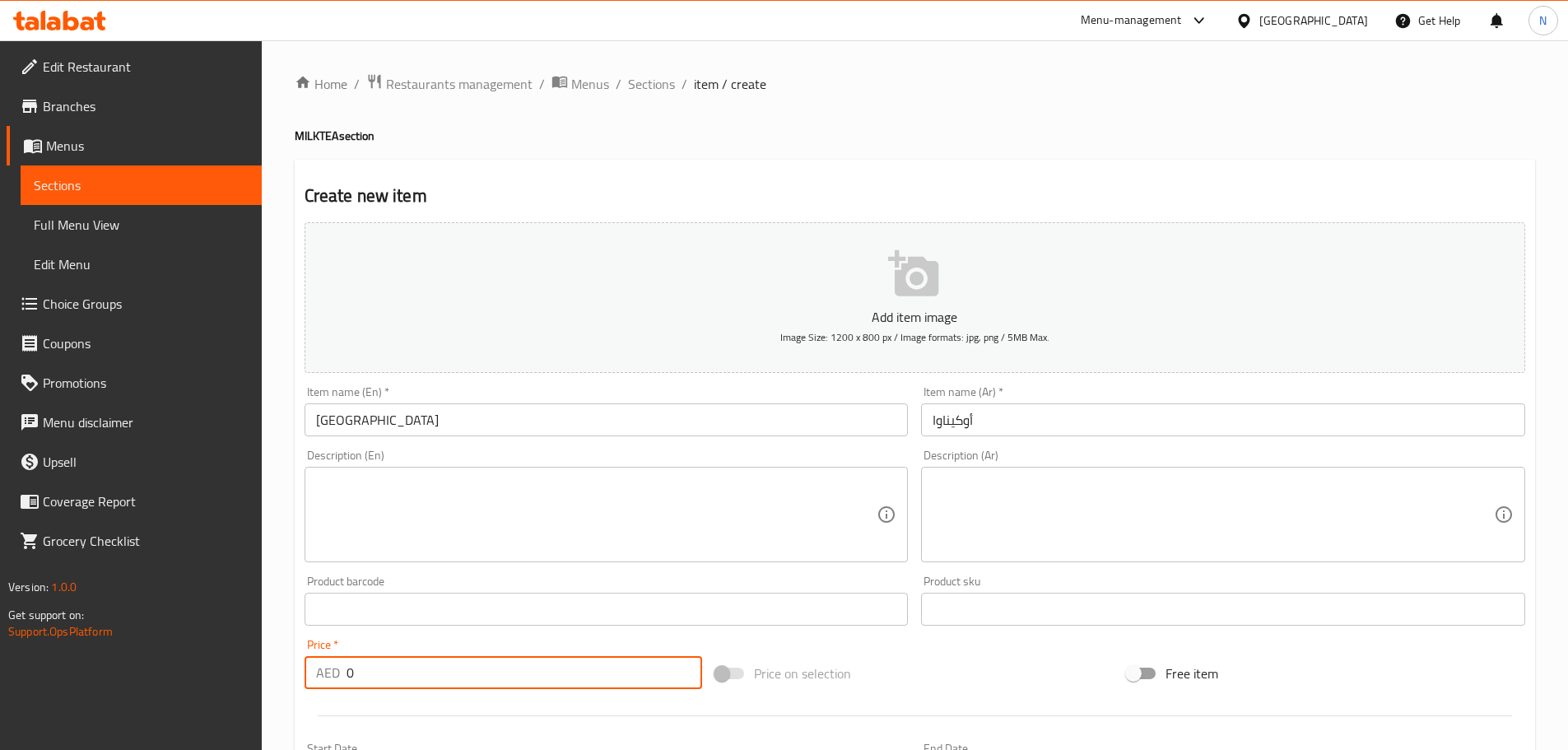
drag, startPoint x: 326, startPoint y: 671, endPoint x: 317, endPoint y: 669, distance: 9.2
click at [317, 669] on div "AED 0 Price *" at bounding box center [503, 672] width 398 height 33
paste input "18.625"
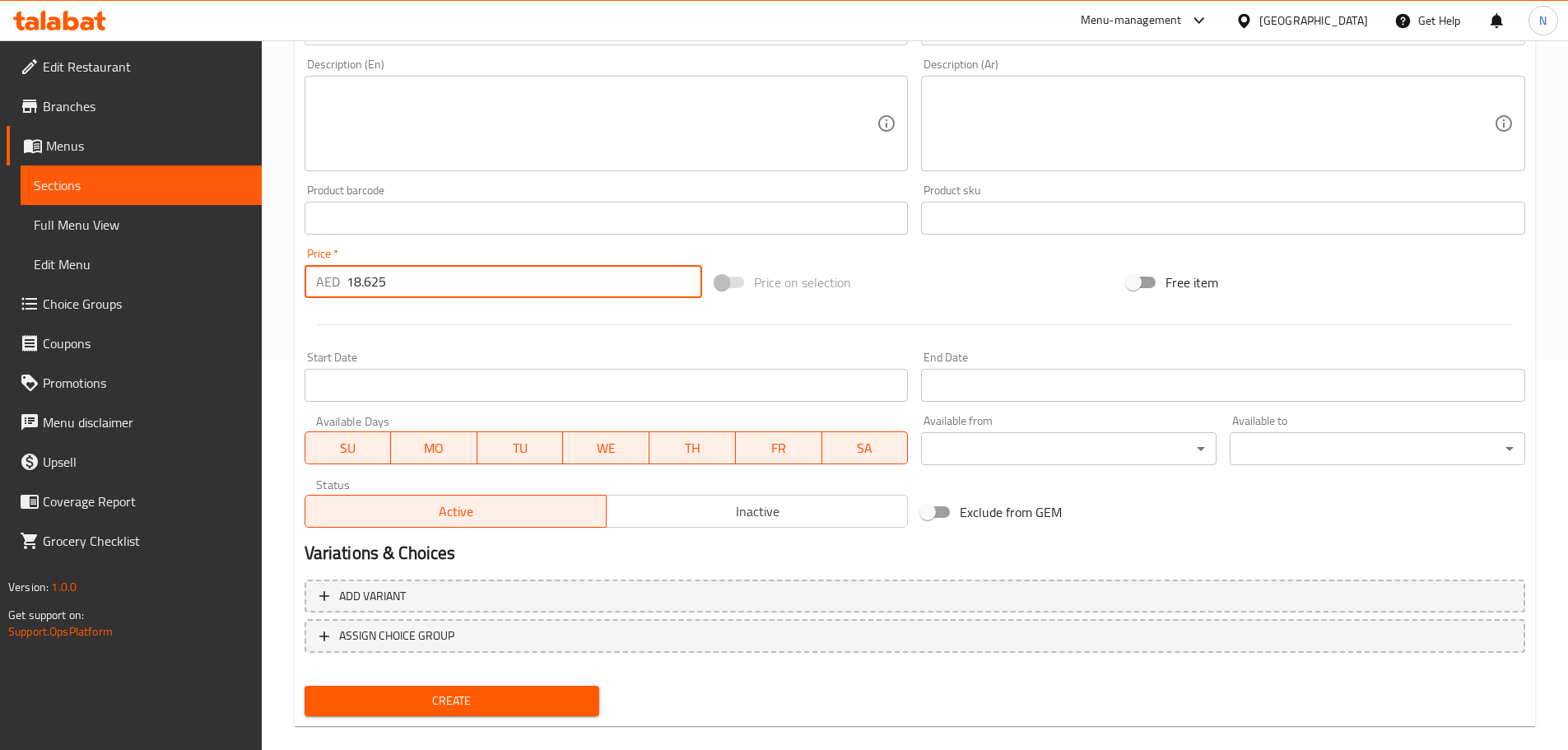
scroll to position [413, 0]
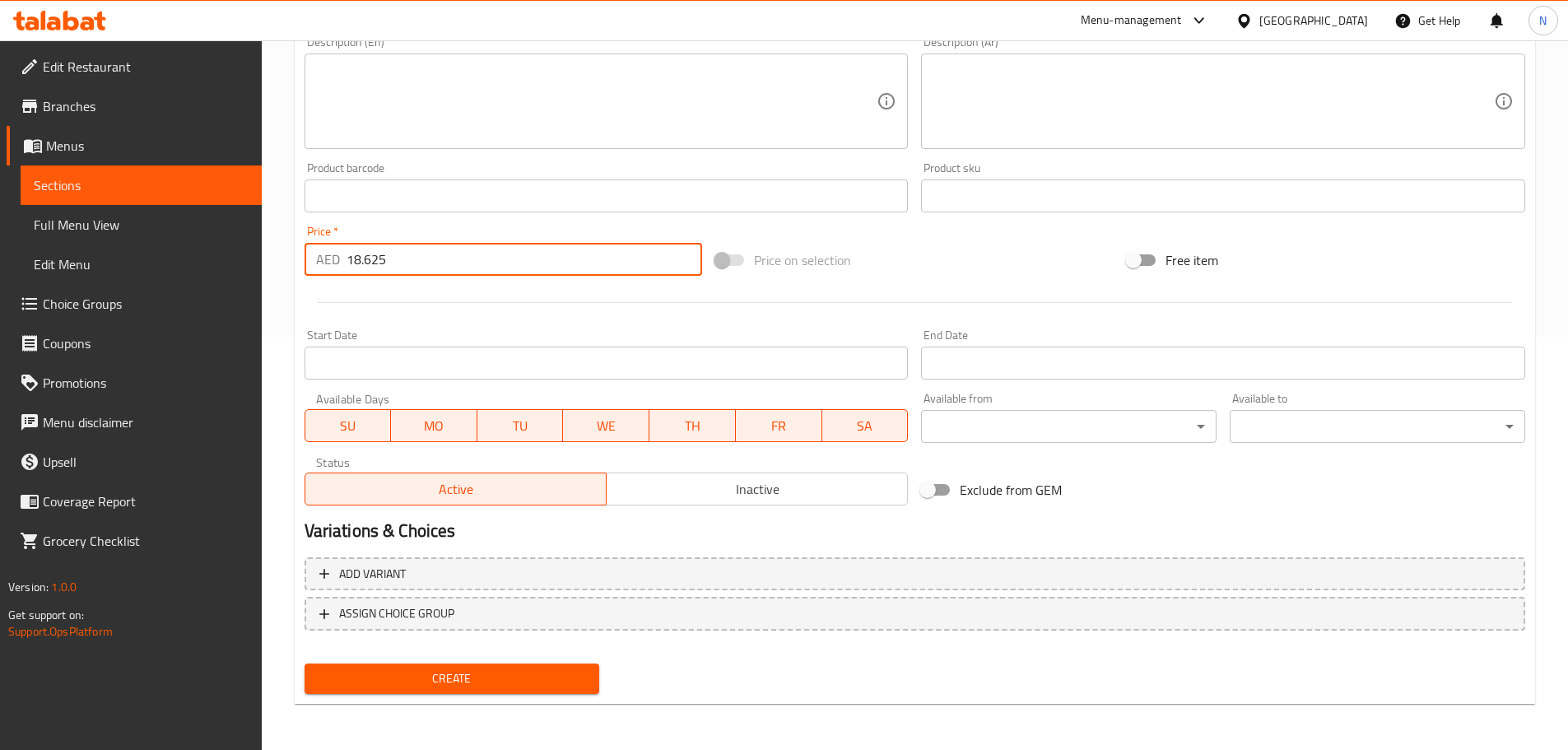
type input "18.625"
click at [406, 668] on button "Create" at bounding box center [452, 678] width 295 height 31
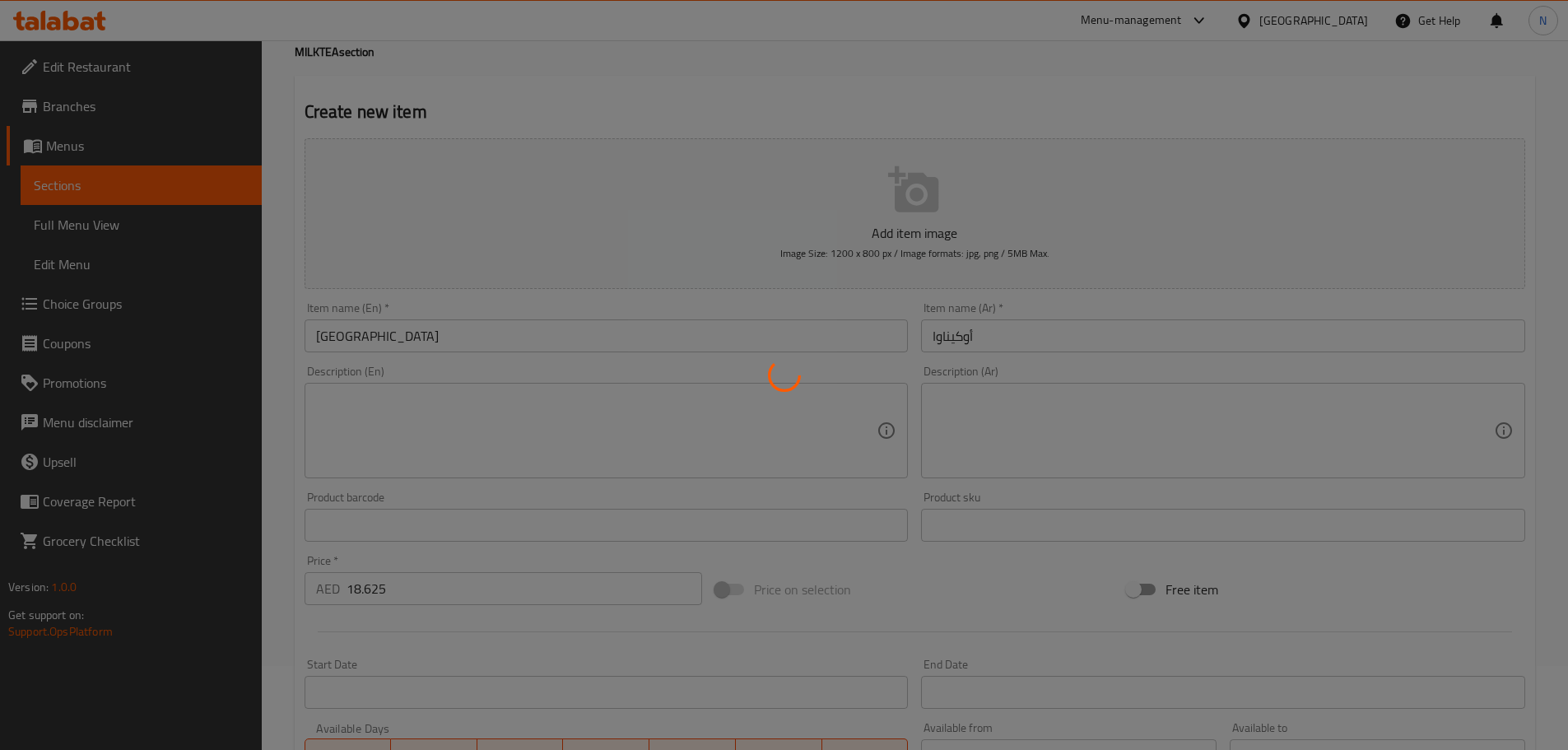
type input "0"
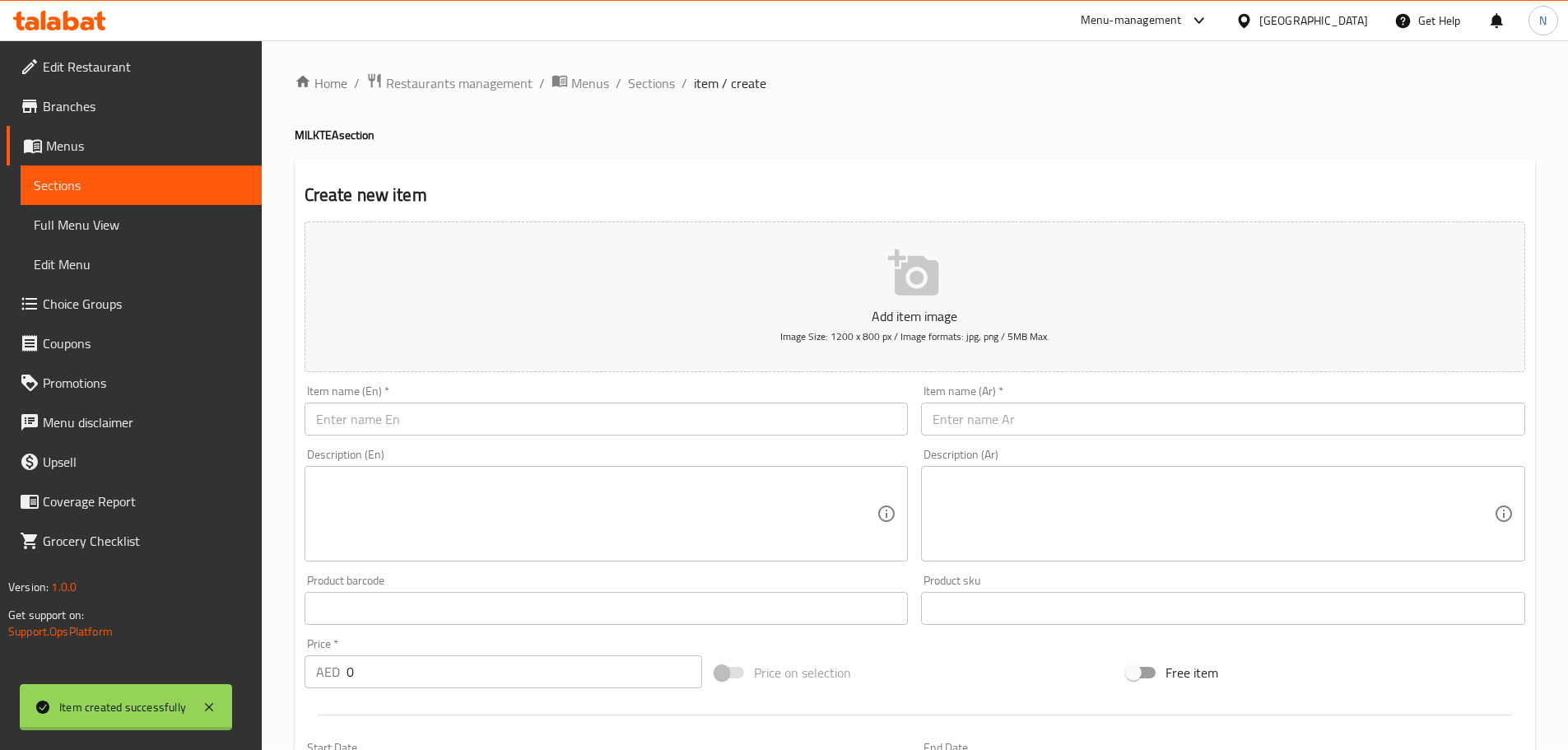
scroll to position [0, 0]
click at [641, 86] on span "Sections" at bounding box center [652, 84] width 47 height 20
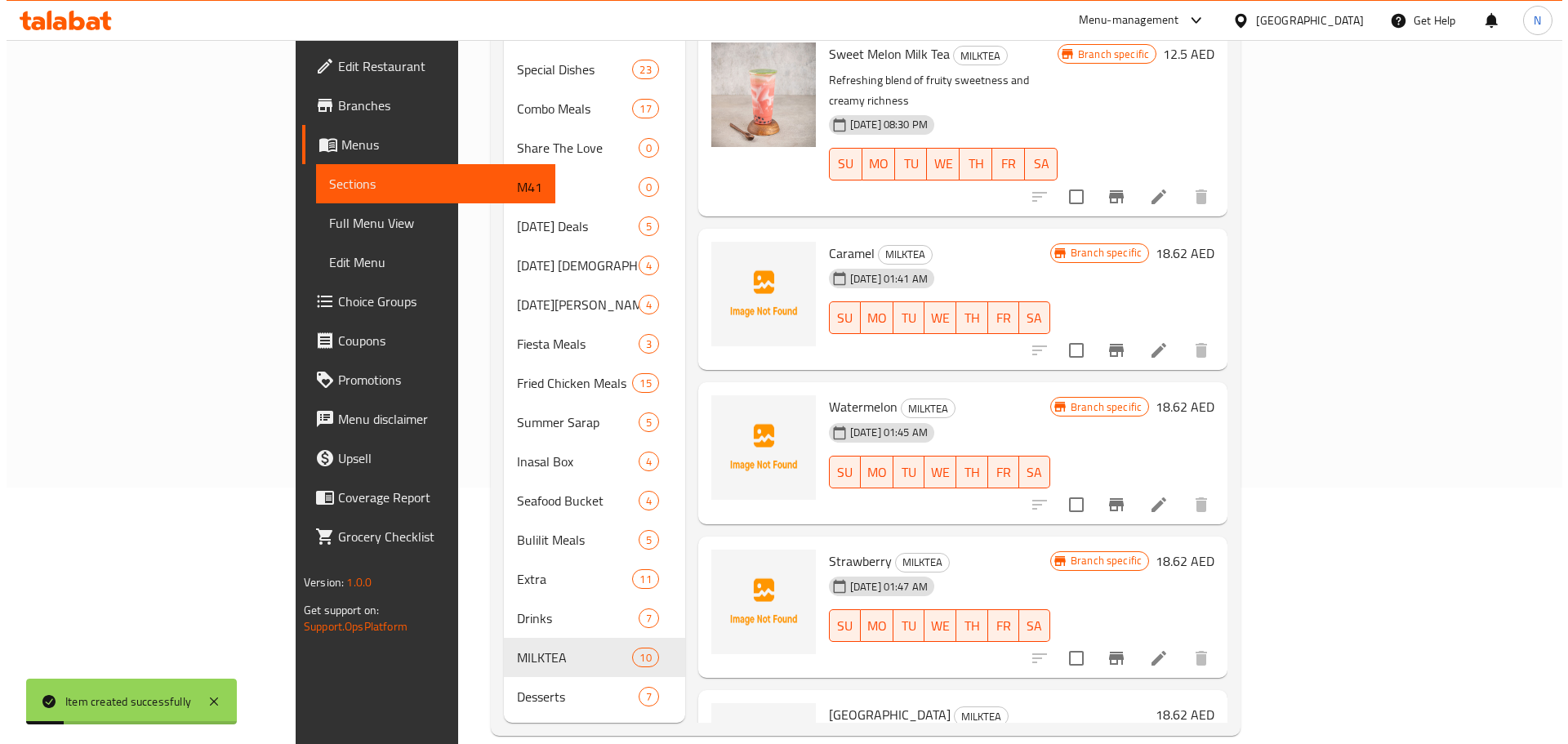
scroll to position [956, 0]
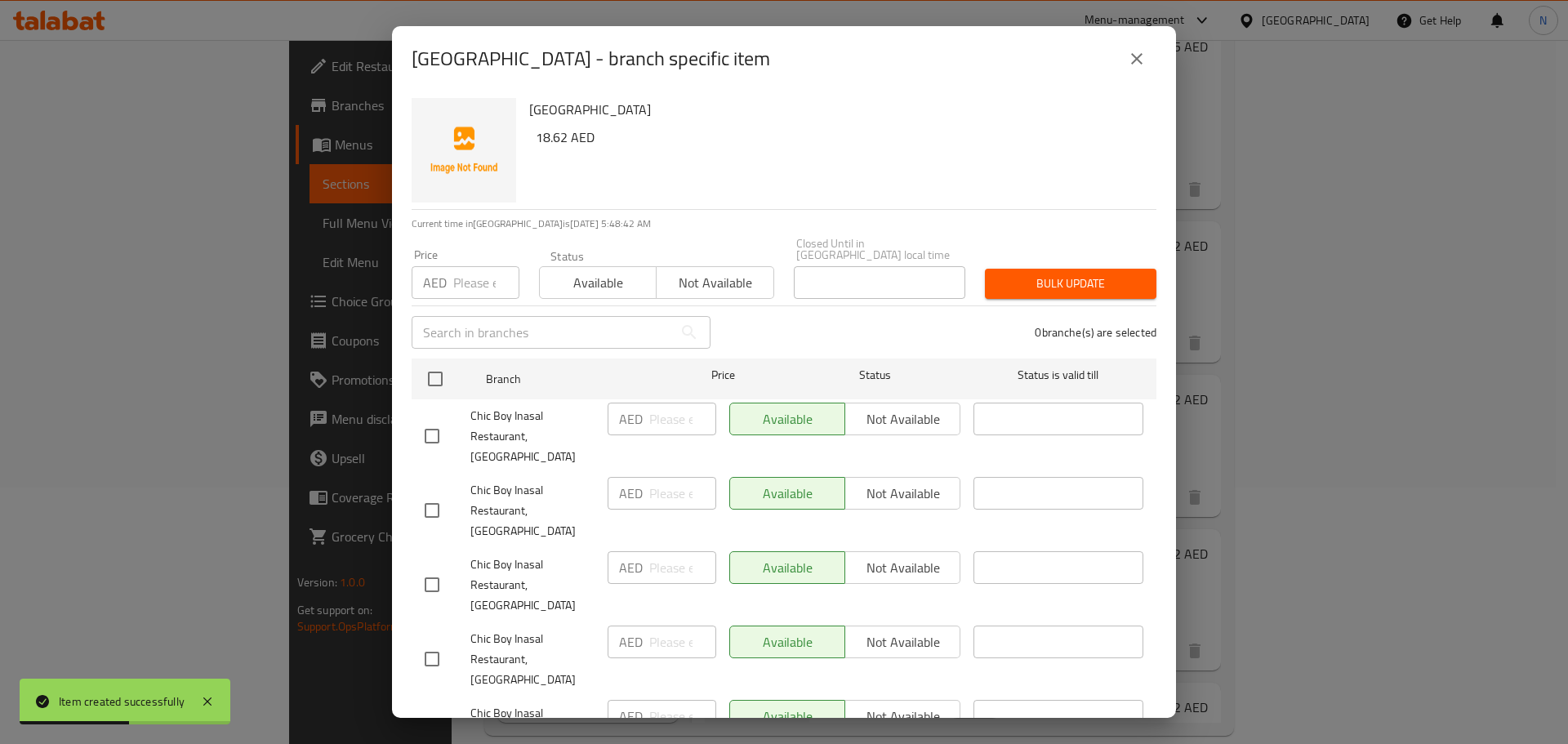
click at [435, 429] on input "checkbox" at bounding box center [431, 436] width 34 height 34
checkbox input "true"
click at [434, 568] on input "checkbox" at bounding box center [431, 585] width 34 height 34
checkbox input "true"
click at [433, 642] on input "checkbox" at bounding box center [431, 659] width 34 height 34
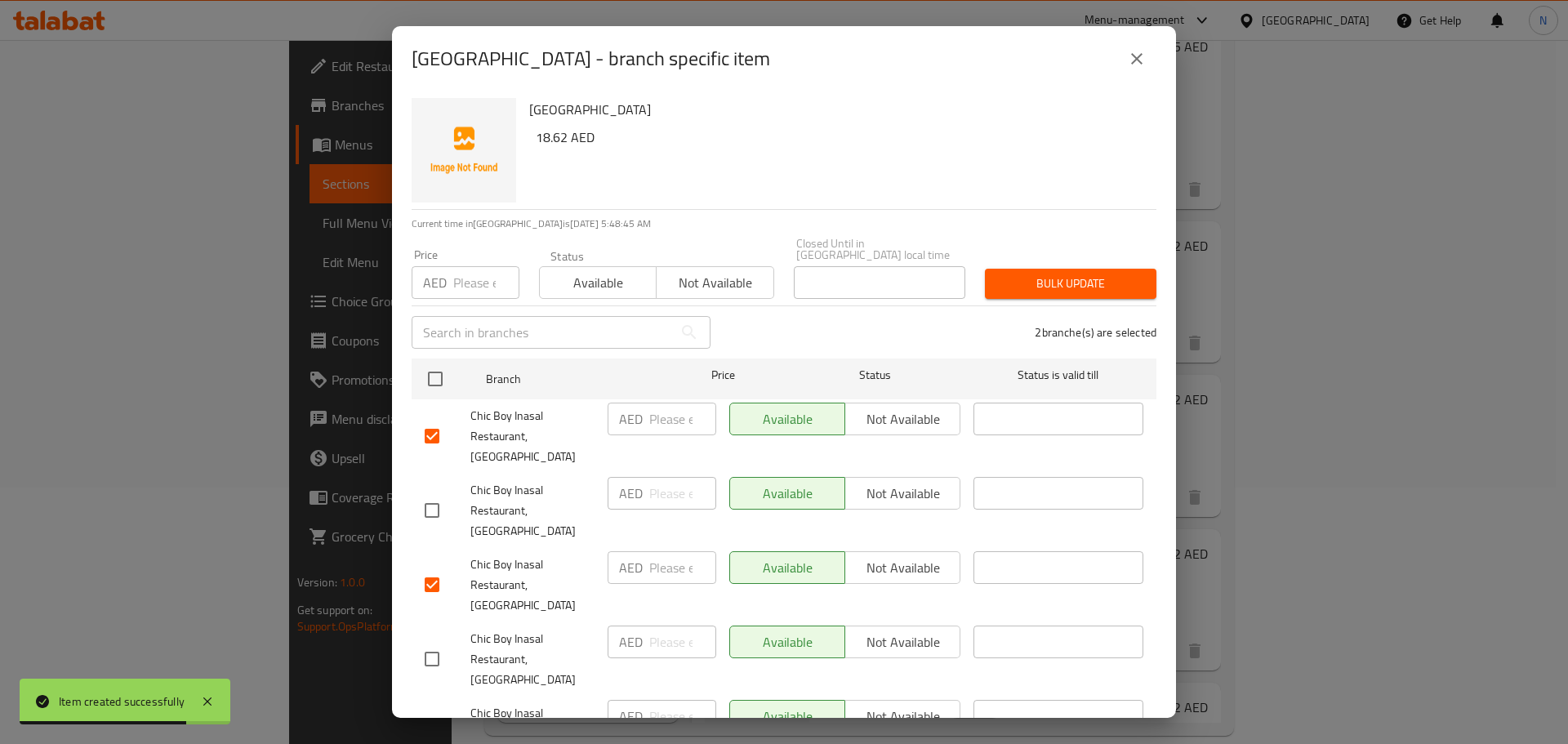
checkbox input "true"
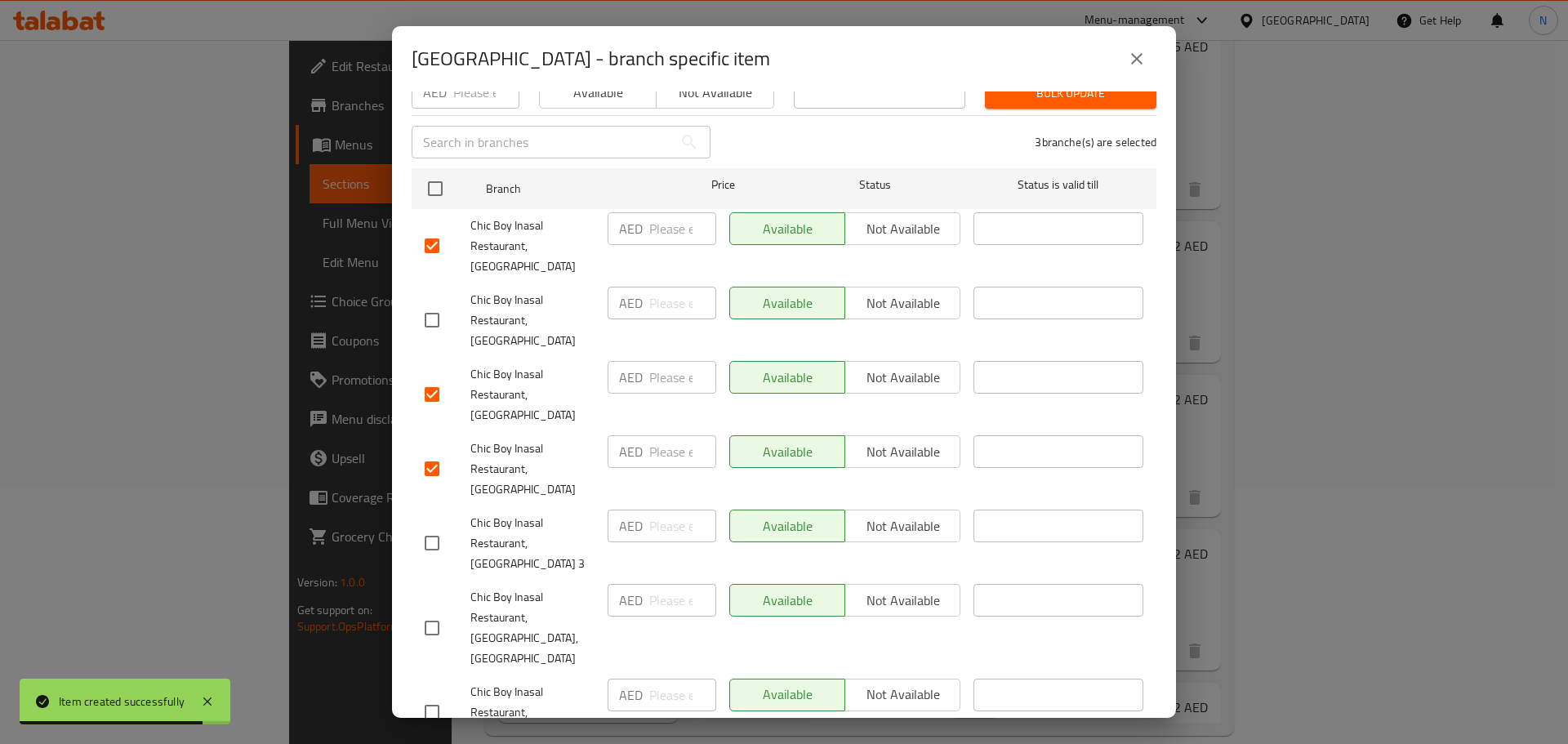
scroll to position [245, 0]
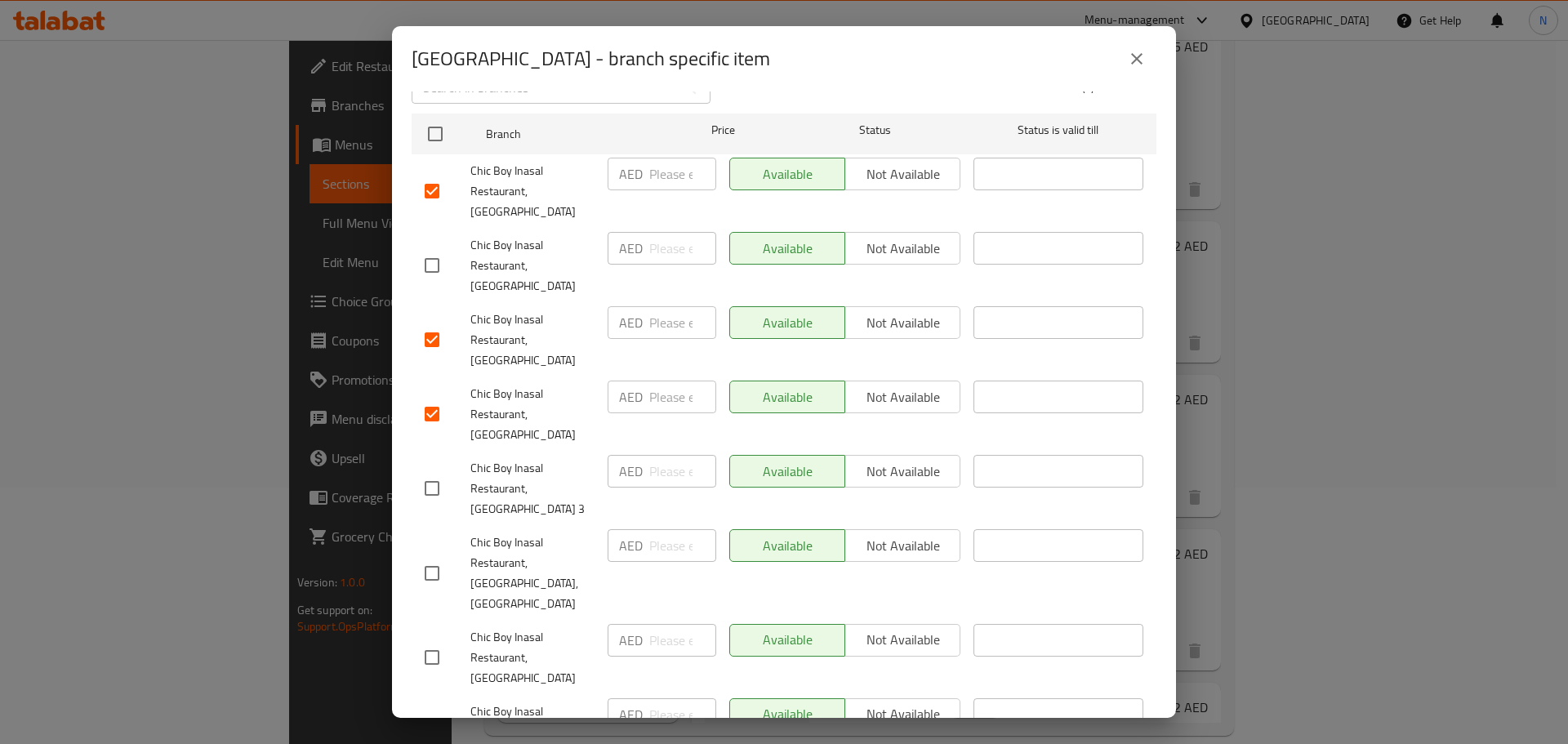
click at [433, 640] on input "checkbox" at bounding box center [431, 657] width 34 height 34
checkbox input "true"
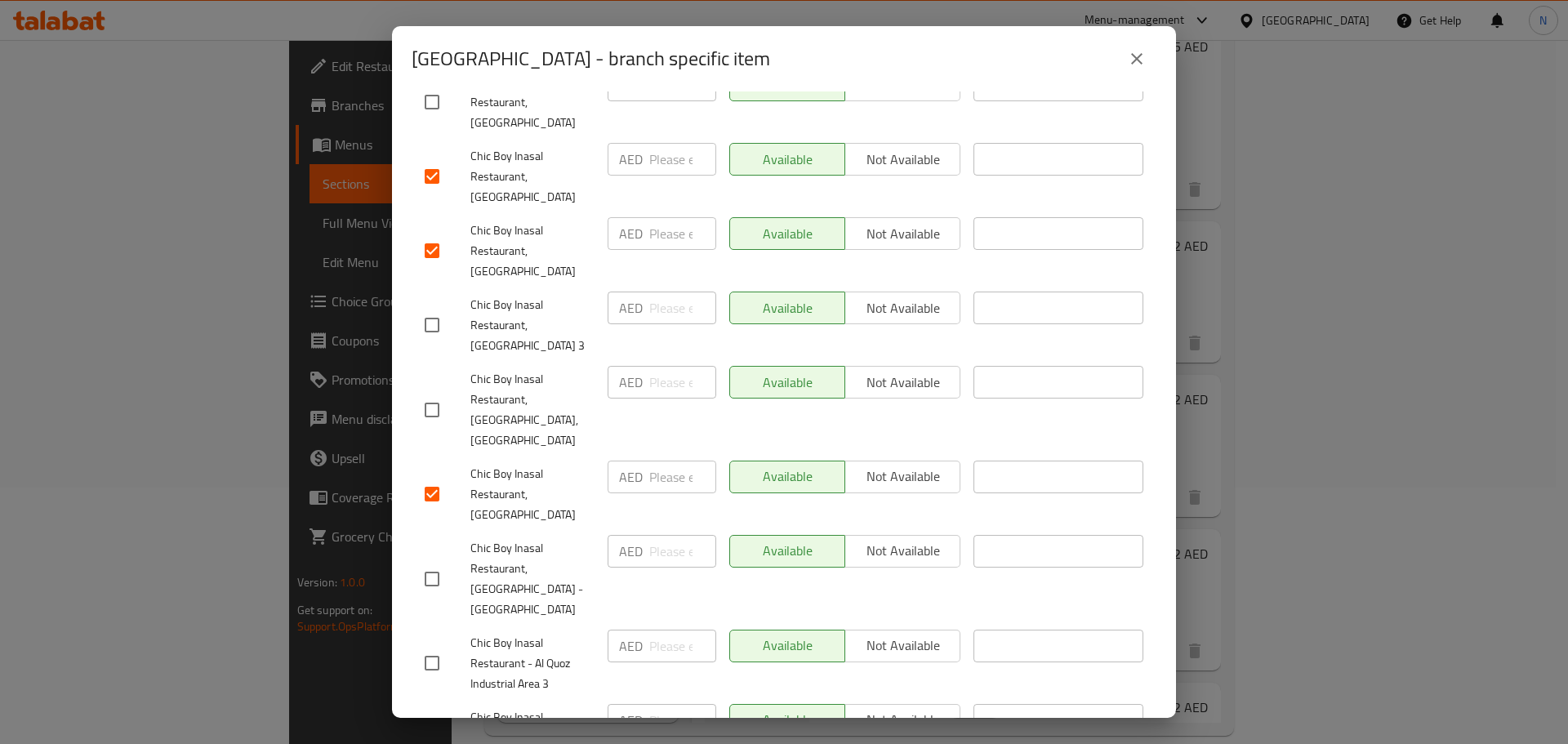
scroll to position [490, 0]
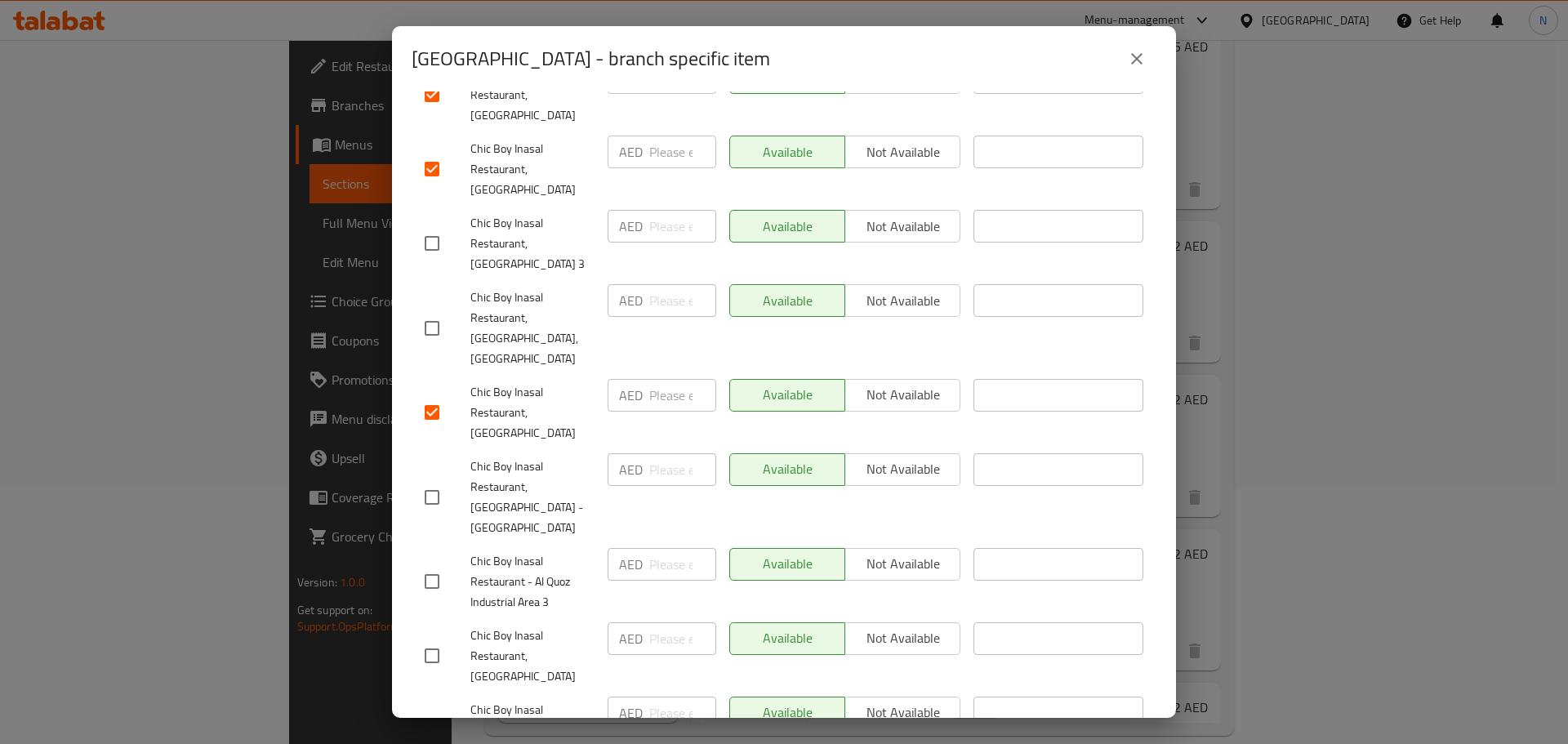
click at [424, 638] on input "checkbox" at bounding box center [431, 655] width 34 height 34
checkbox input "true"
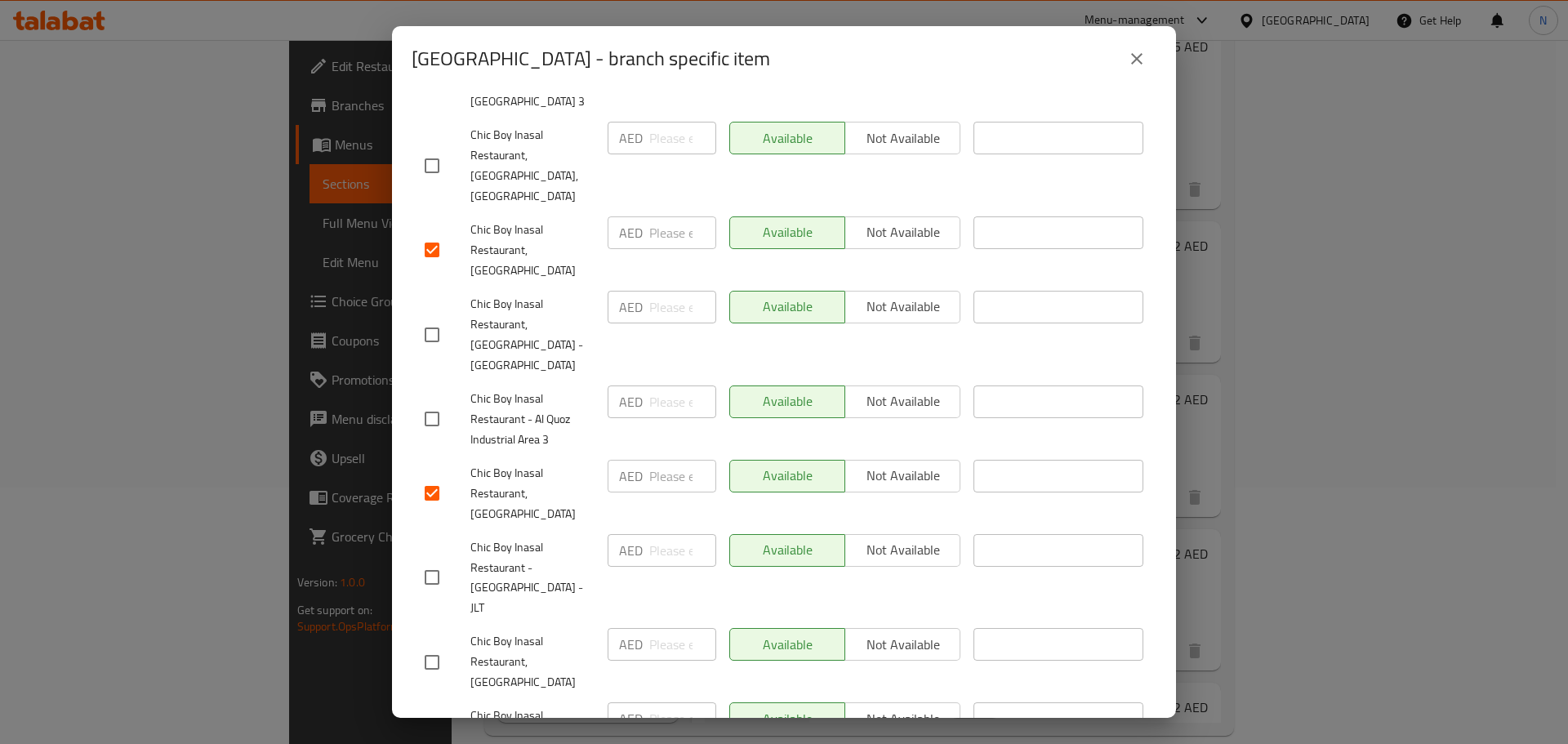
scroll to position [653, 0]
click at [428, 644] on input "checkbox" at bounding box center [431, 661] width 34 height 34
checkbox input "true"
click at [431, 728] on input "checkbox" at bounding box center [431, 745] width 34 height 34
checkbox input "true"
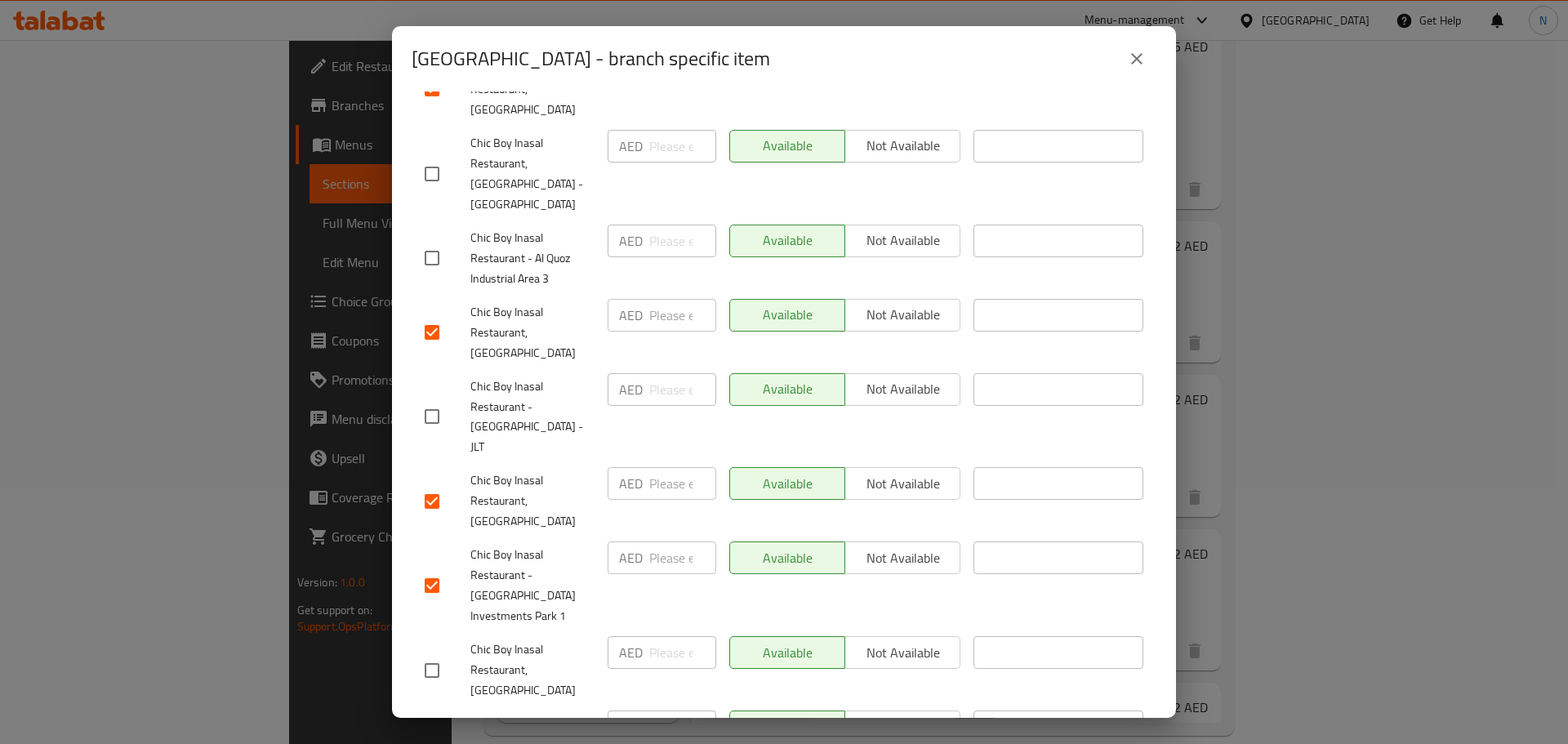
scroll to position [817, 0]
click at [430, 650] on input "checkbox" at bounding box center [431, 667] width 34 height 34
checkbox input "true"
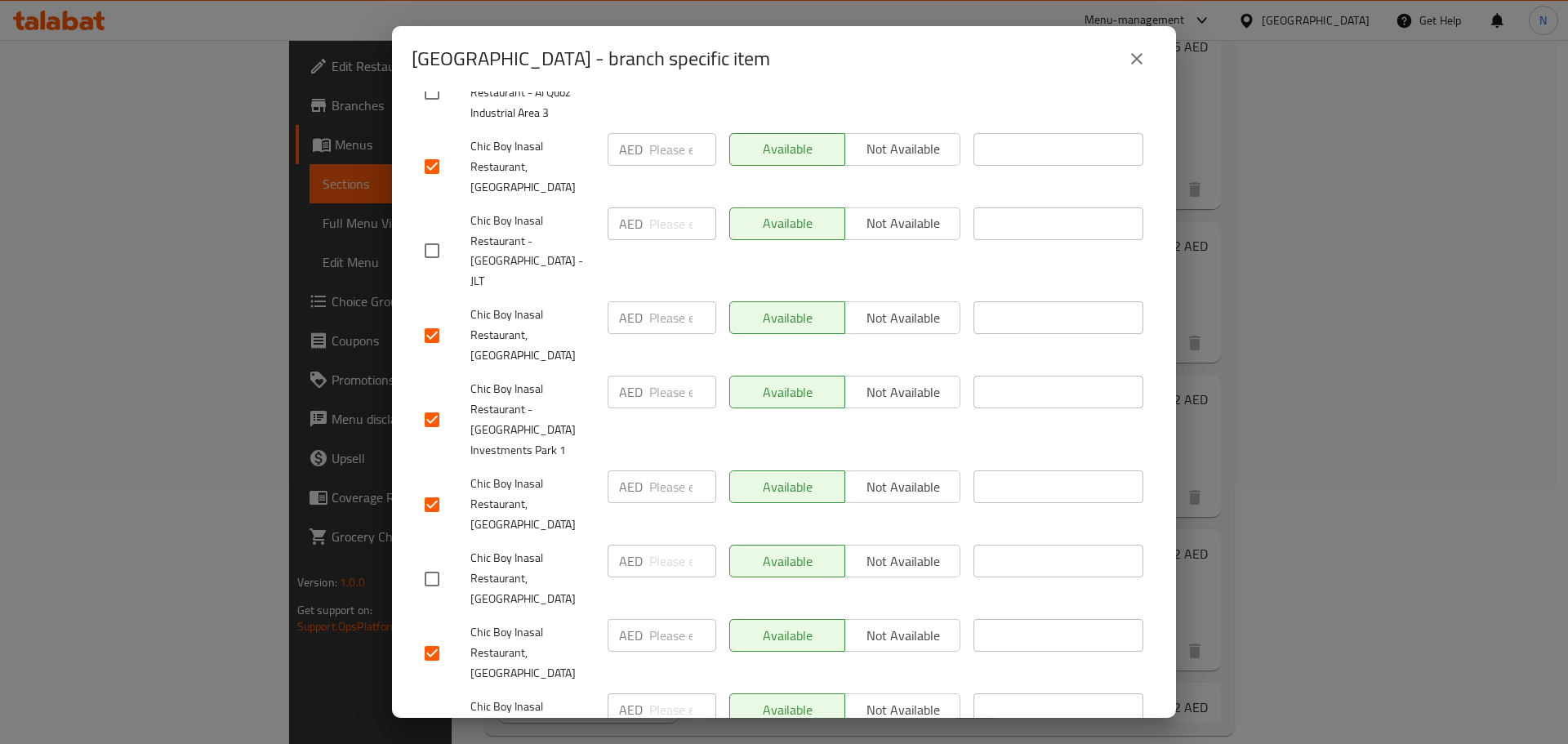
scroll to position [981, 0]
checkbox input "true"
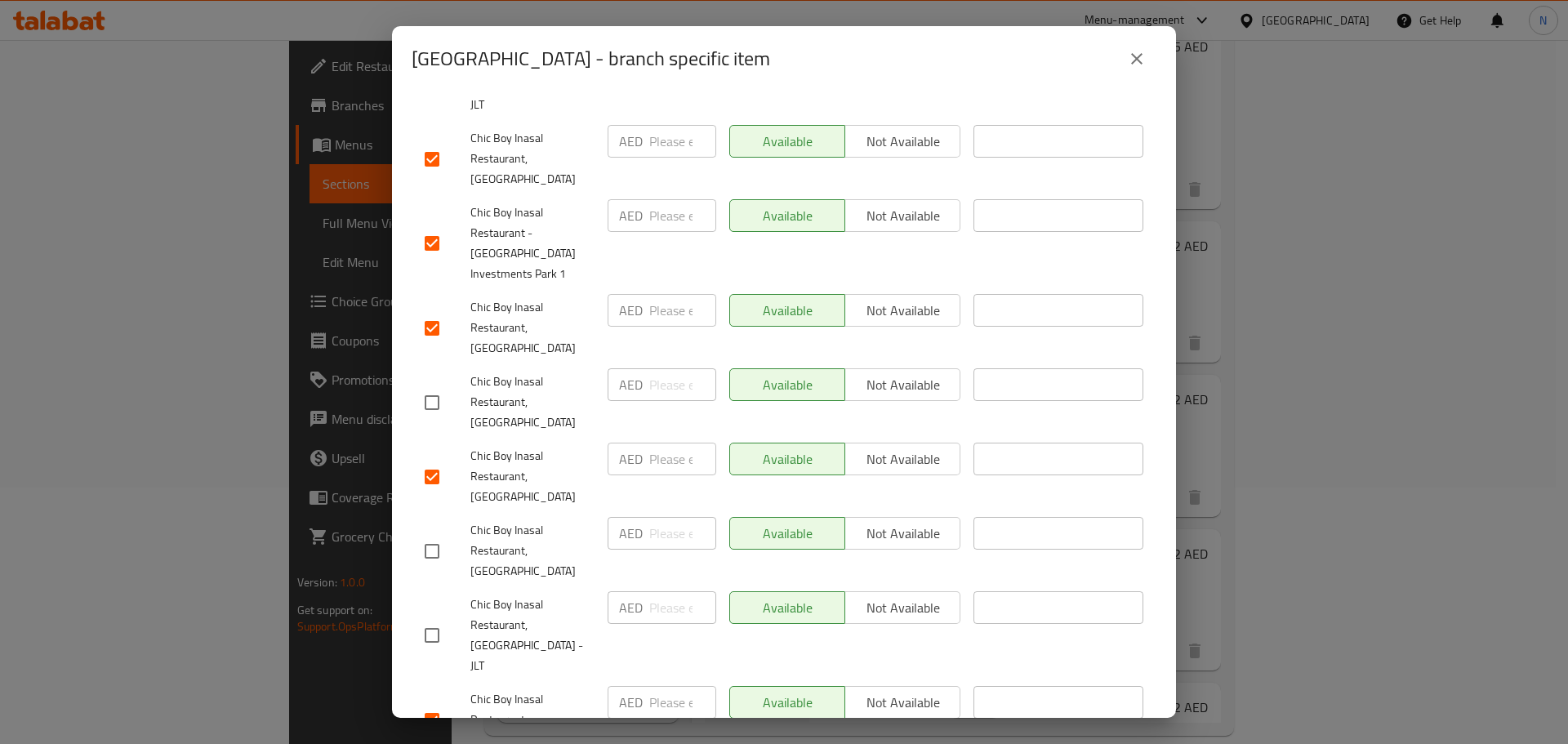
scroll to position [1189, 0]
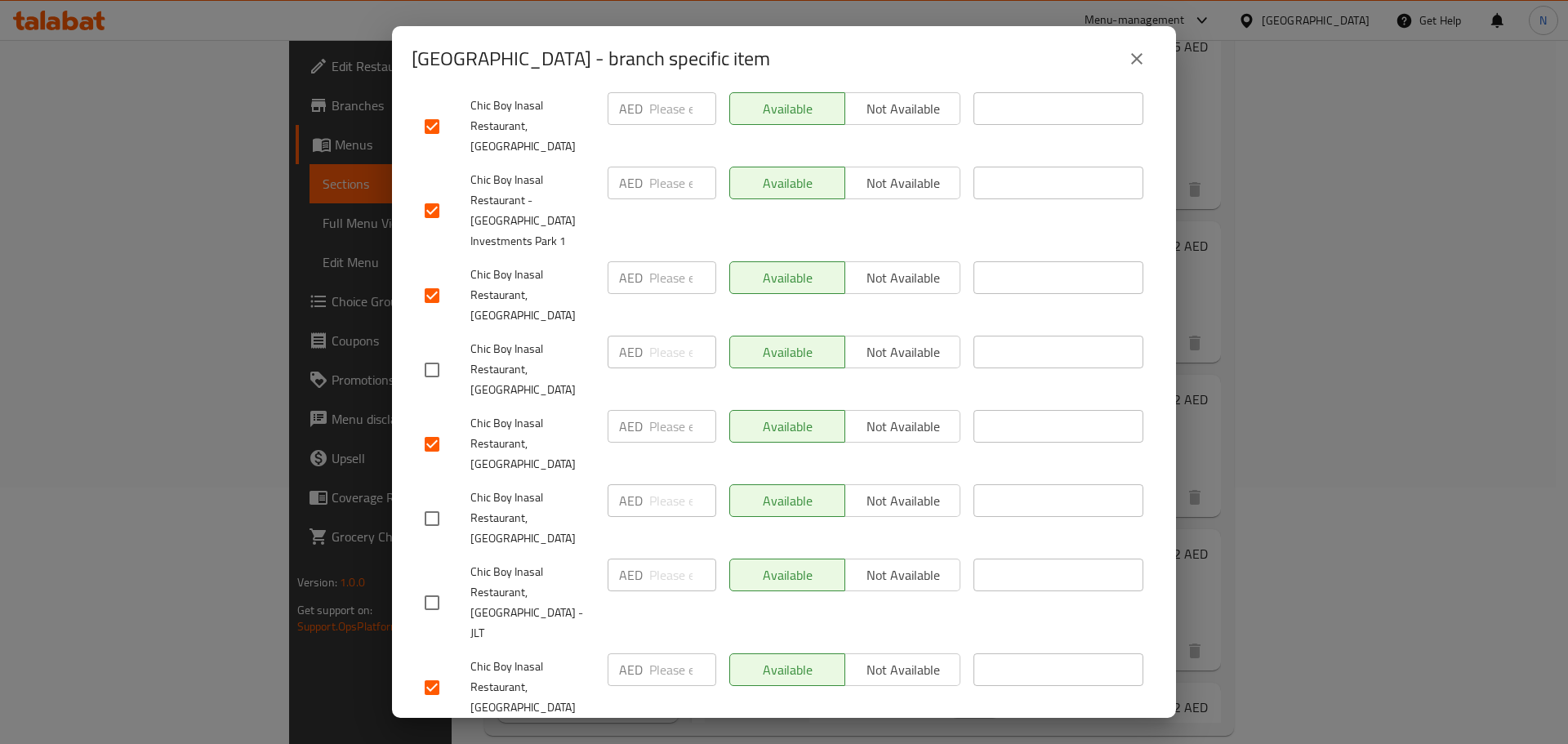
checkbox input "true"
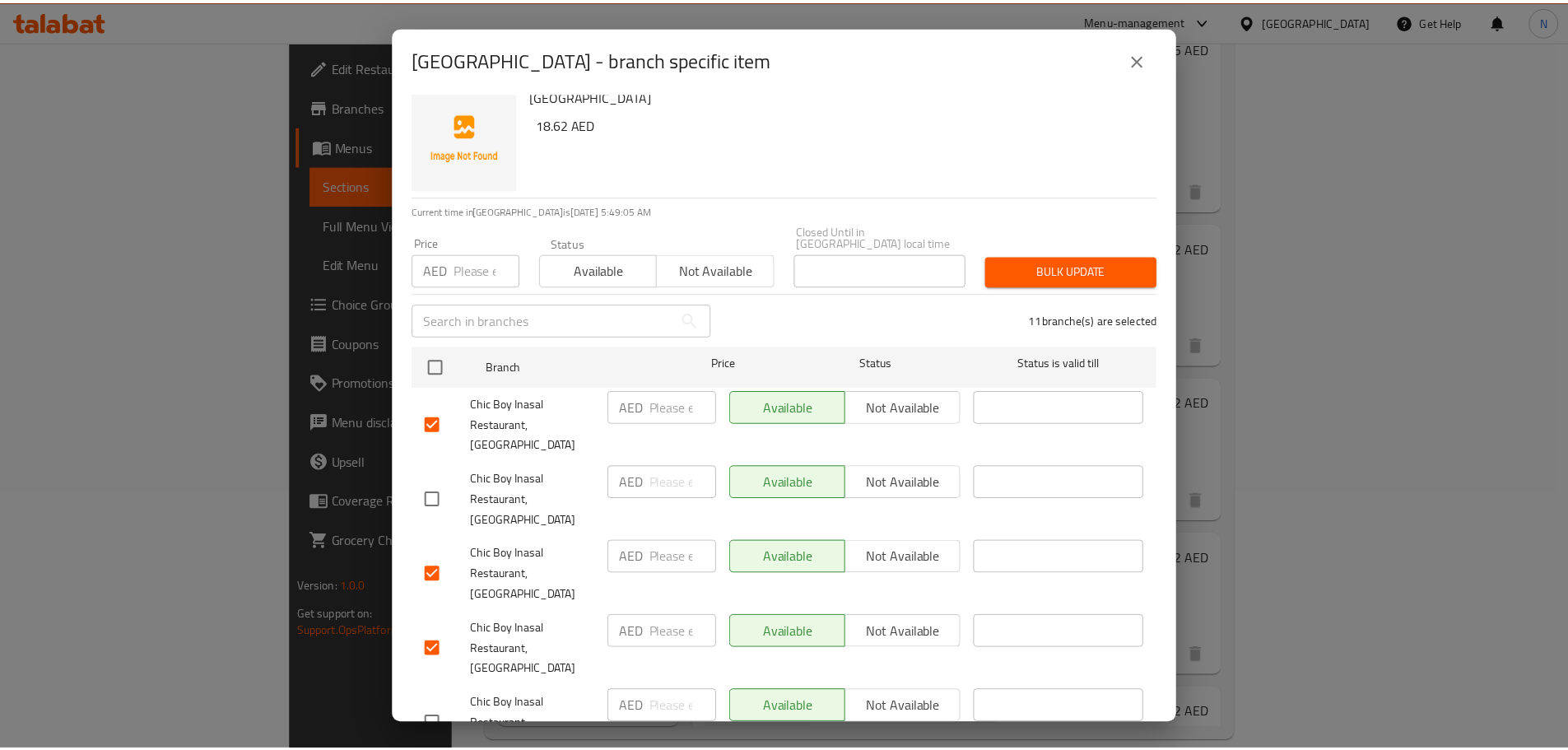
scroll to position [0, 0]
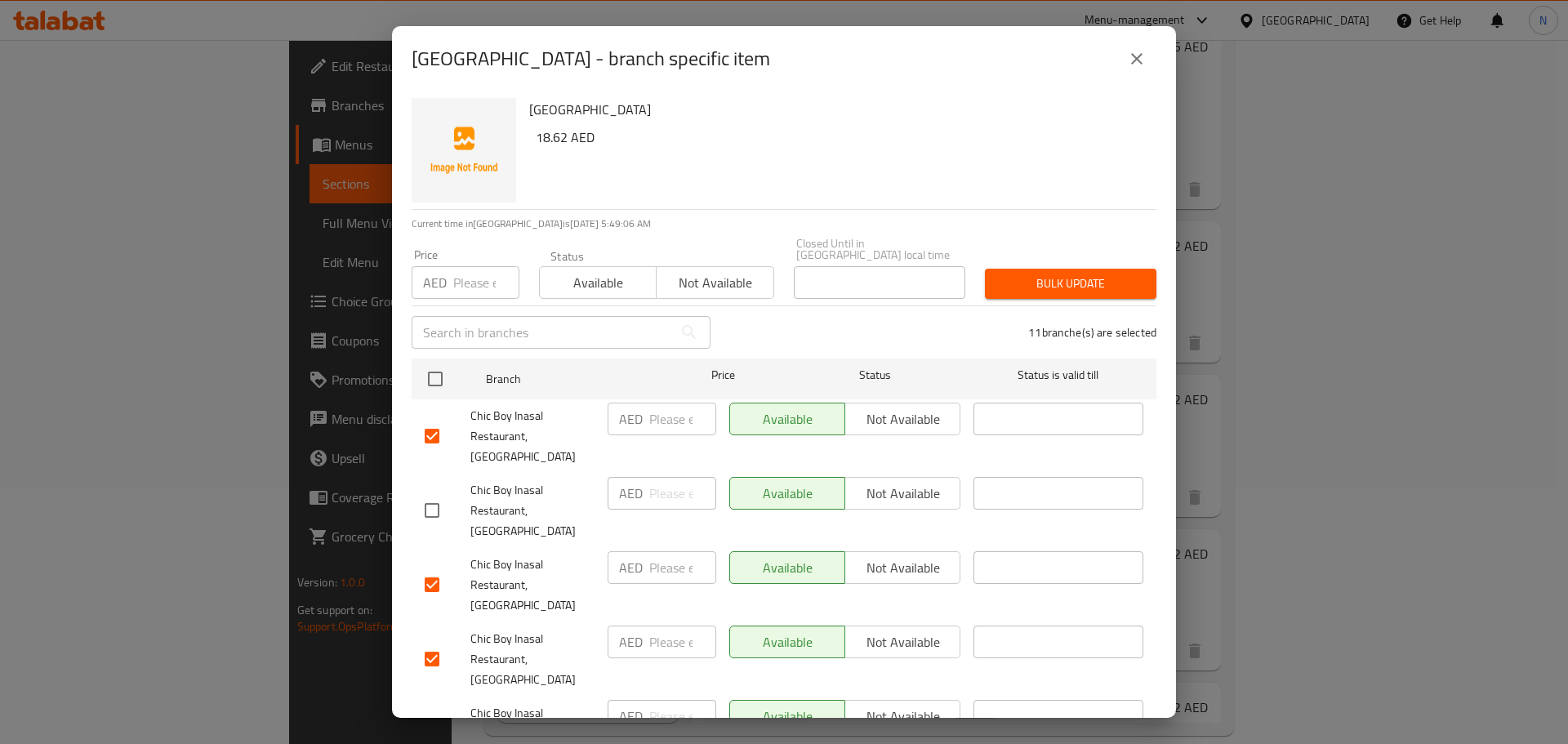
click at [703, 272] on span "Not available" at bounding box center [715, 283] width 104 height 23
click at [1088, 284] on span "Bulk update" at bounding box center [1070, 284] width 146 height 21
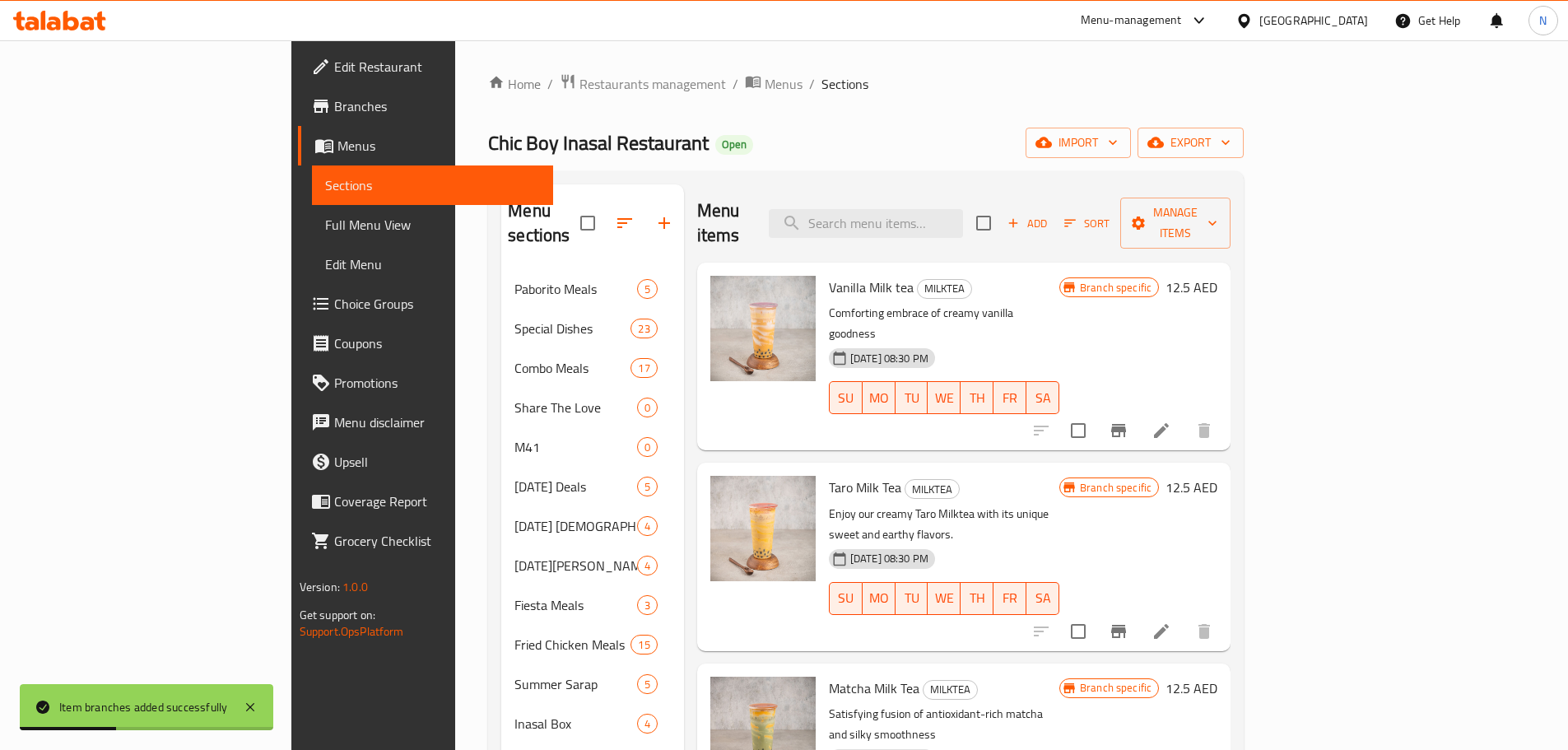
click at [964, 228] on div "Menu items Add Sort Manage items" at bounding box center [963, 223] width 533 height 78
click at [963, 223] on input "search" at bounding box center [865, 223] width 194 height 29
click at [963, 210] on input "search" at bounding box center [865, 223] width 194 height 29
paste input "Honey Dew"
type input "Honey Dew"
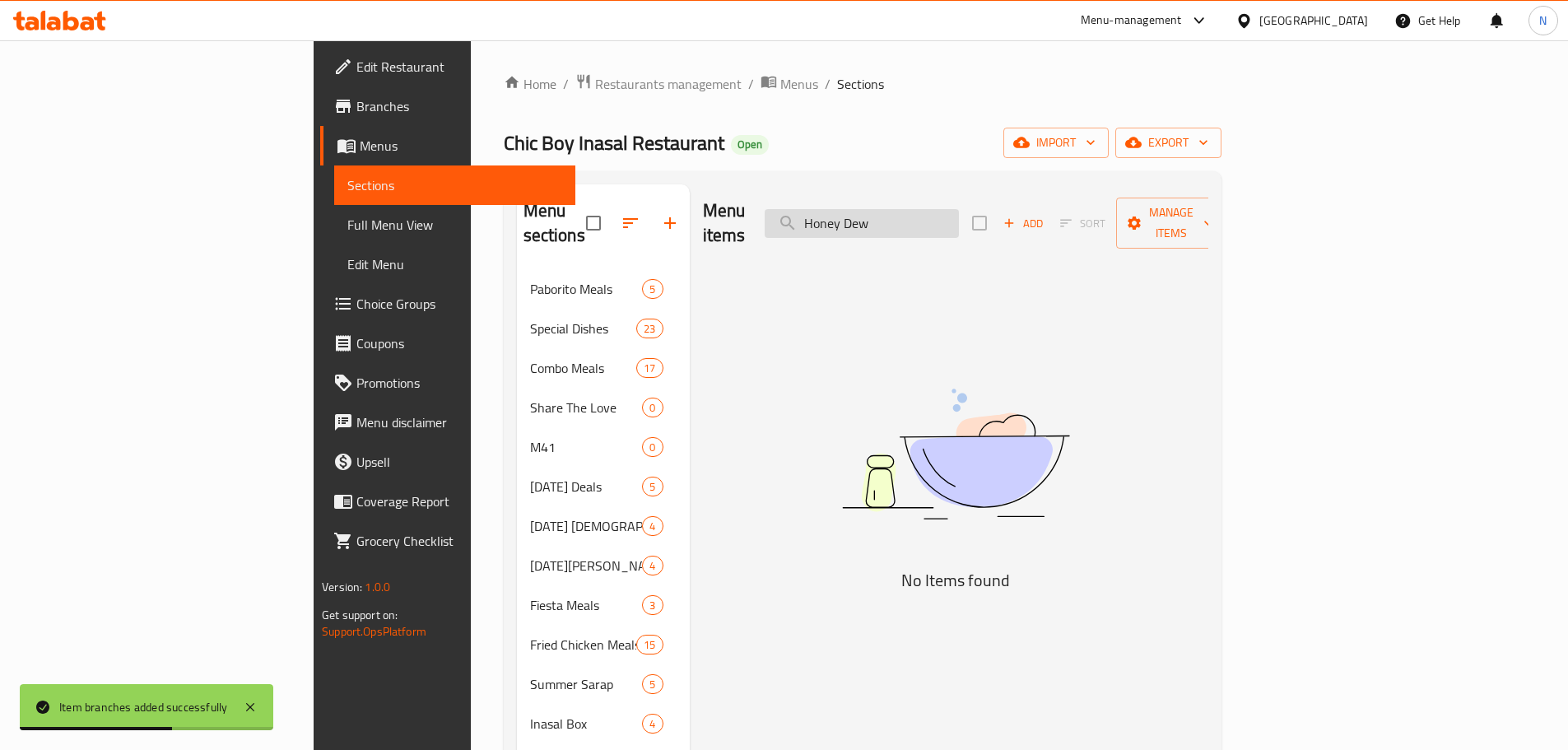
click at [958, 218] on input "Honey Dew" at bounding box center [861, 223] width 194 height 29
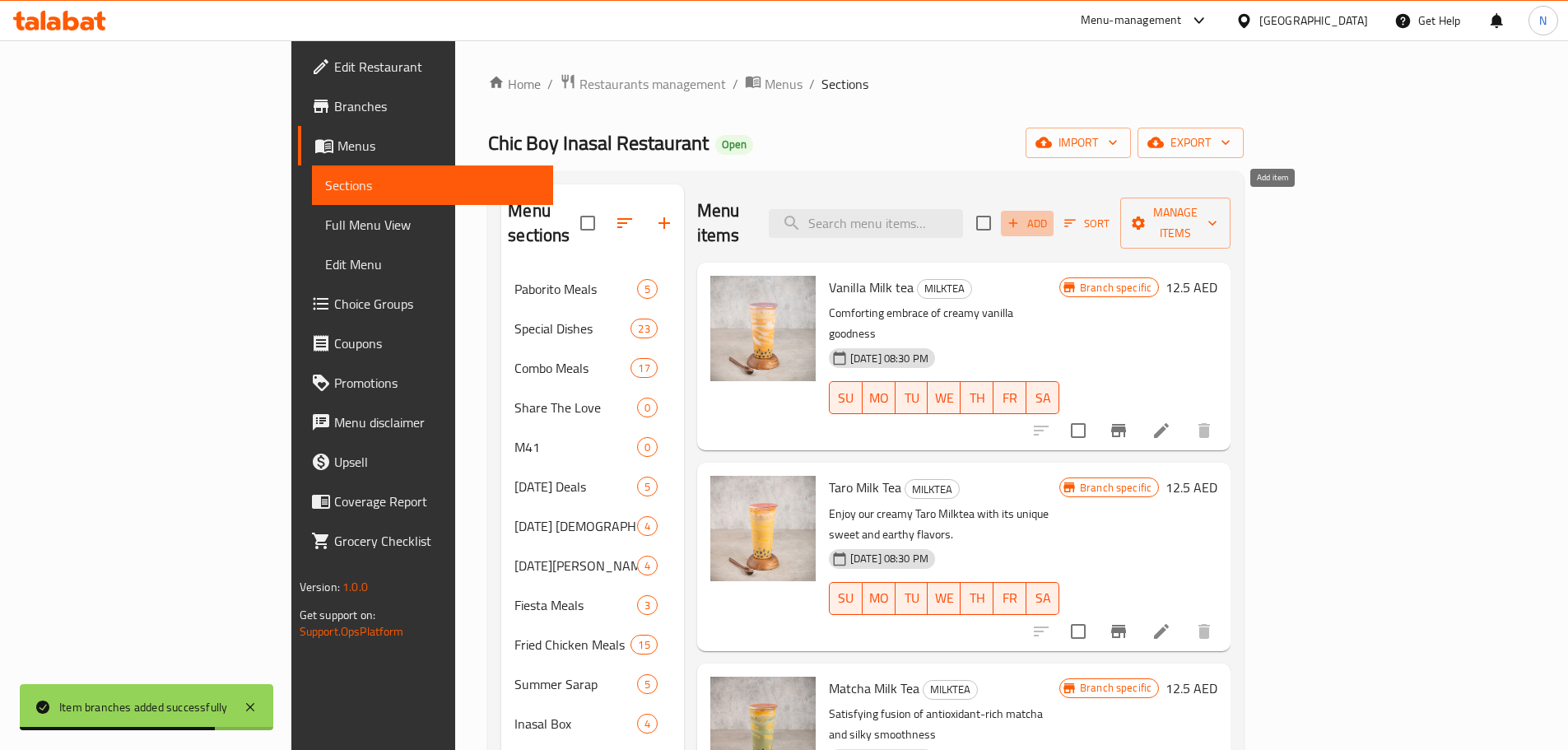
click at [1049, 218] on span "Add" at bounding box center [1026, 223] width 44 height 19
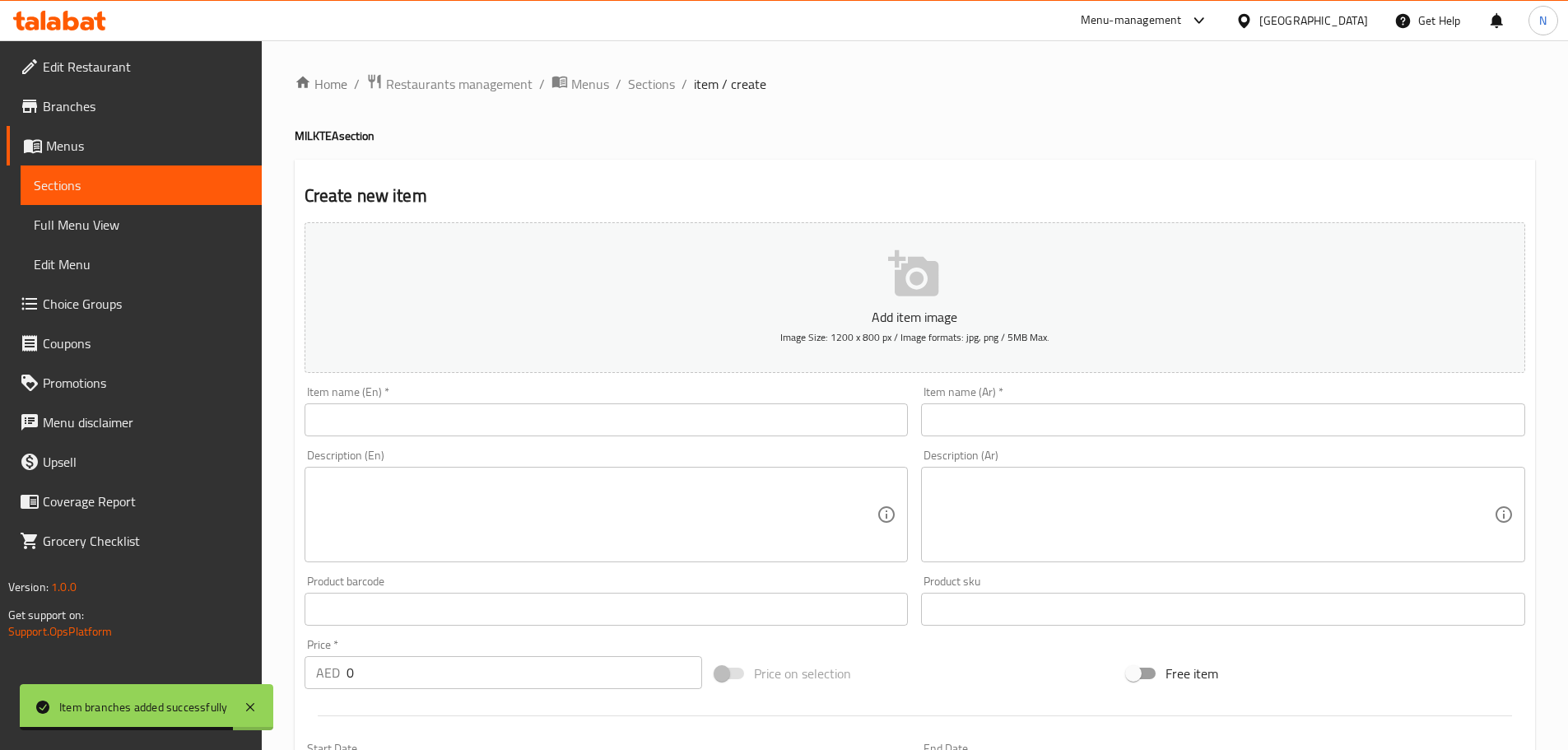
click at [816, 394] on div "Item name (En)   * Item name (En) *" at bounding box center [606, 411] width 604 height 50
click at [812, 414] on input "text" at bounding box center [606, 419] width 604 height 33
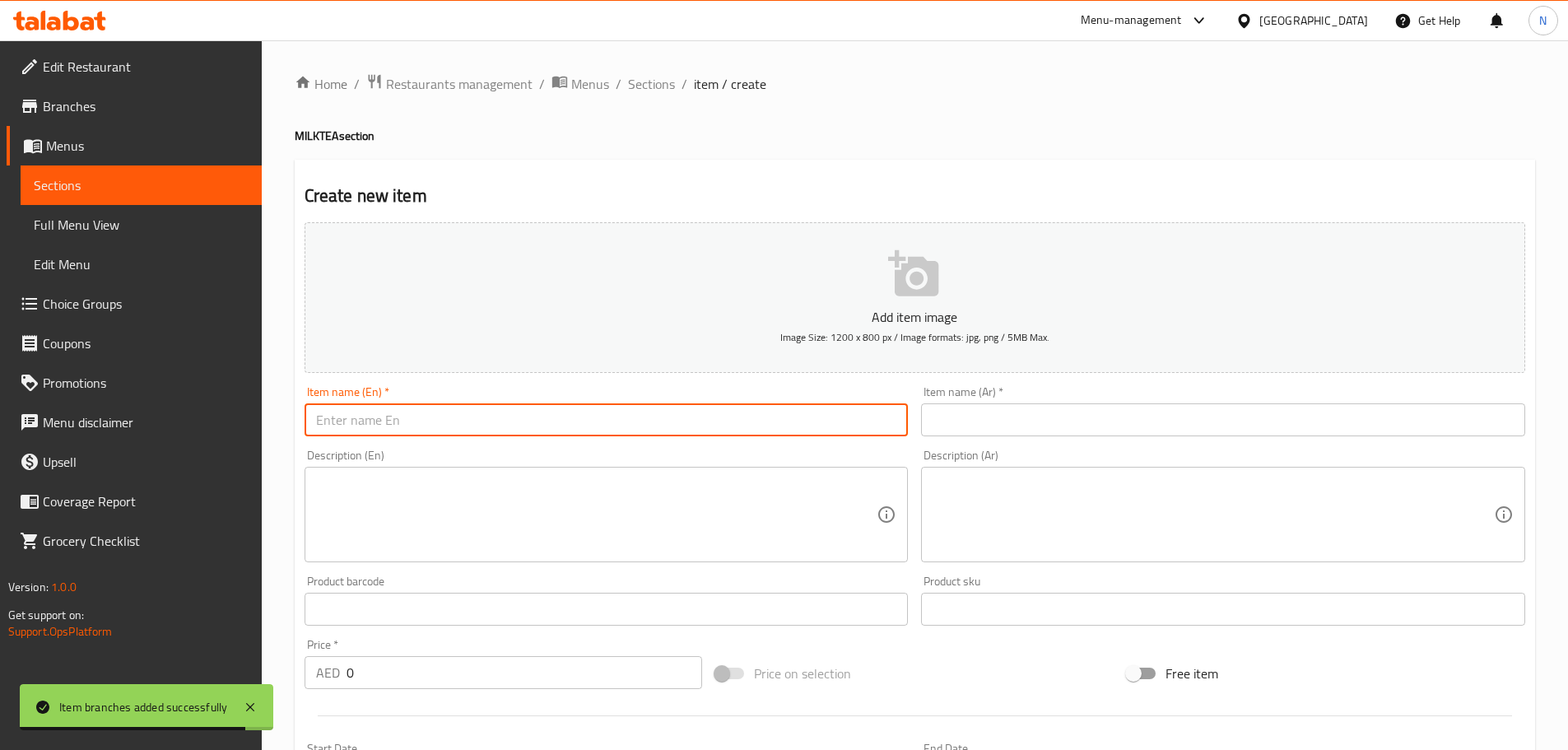
paste input "Honey Dew"
type input "Honey Dew"
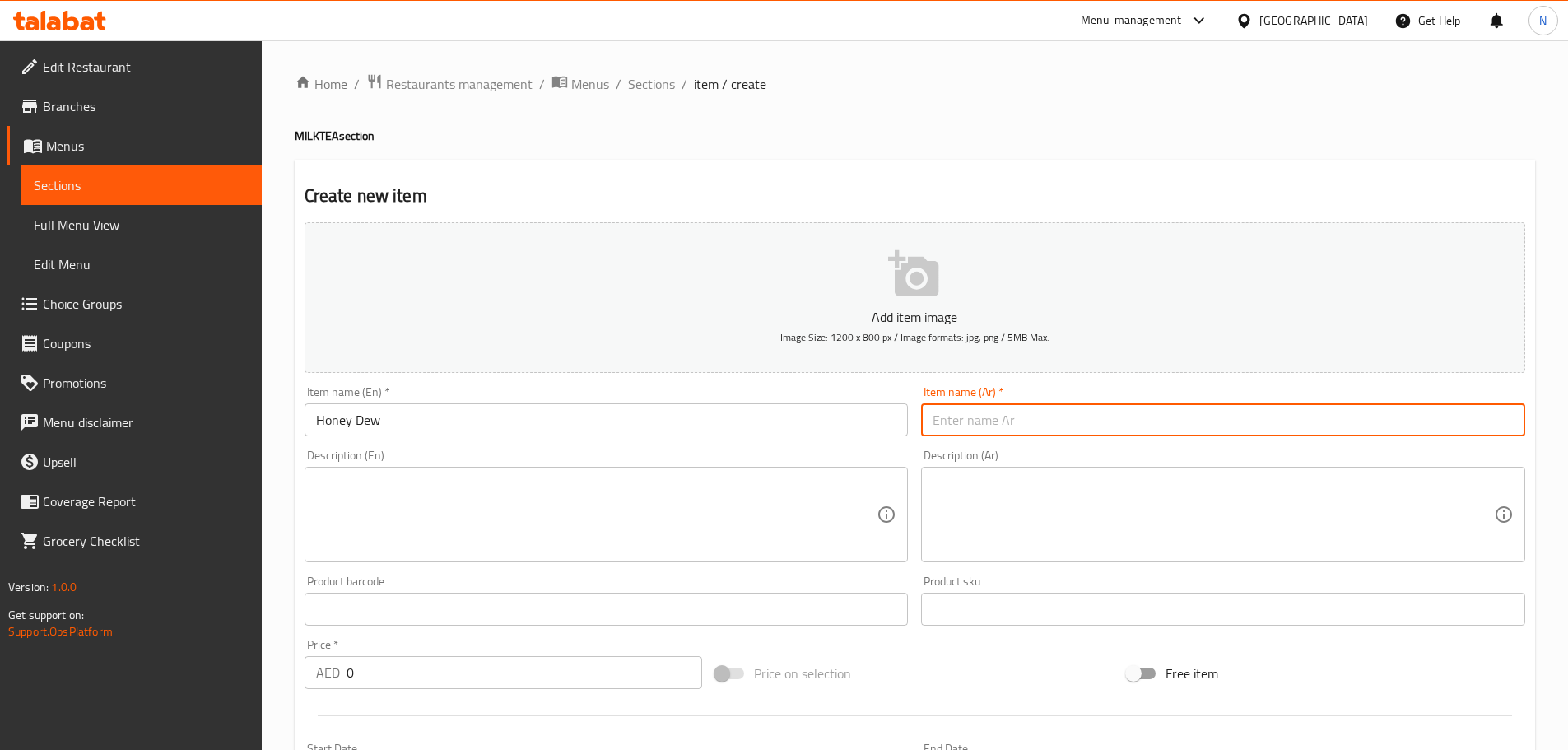
click at [1008, 434] on input "text" at bounding box center [1222, 419] width 604 height 33
type input "]"
type input "ديو عسل"
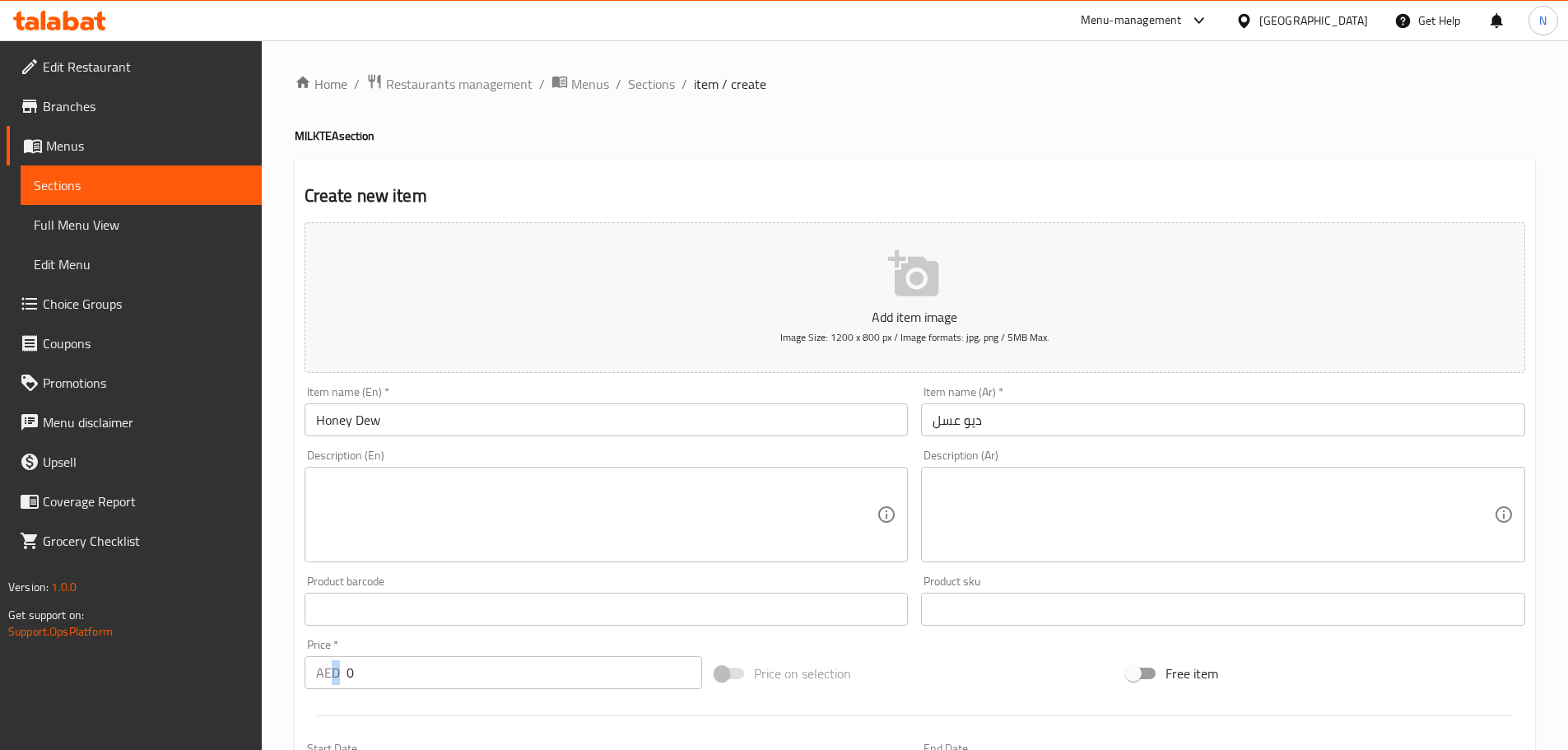
drag, startPoint x: 543, startPoint y: 692, endPoint x: 333, endPoint y: 682, distance: 210.2
click at [333, 682] on div "Price   * AED 0 Price *" at bounding box center [503, 664] width 412 height 63
click at [358, 670] on input "0" at bounding box center [525, 672] width 357 height 33
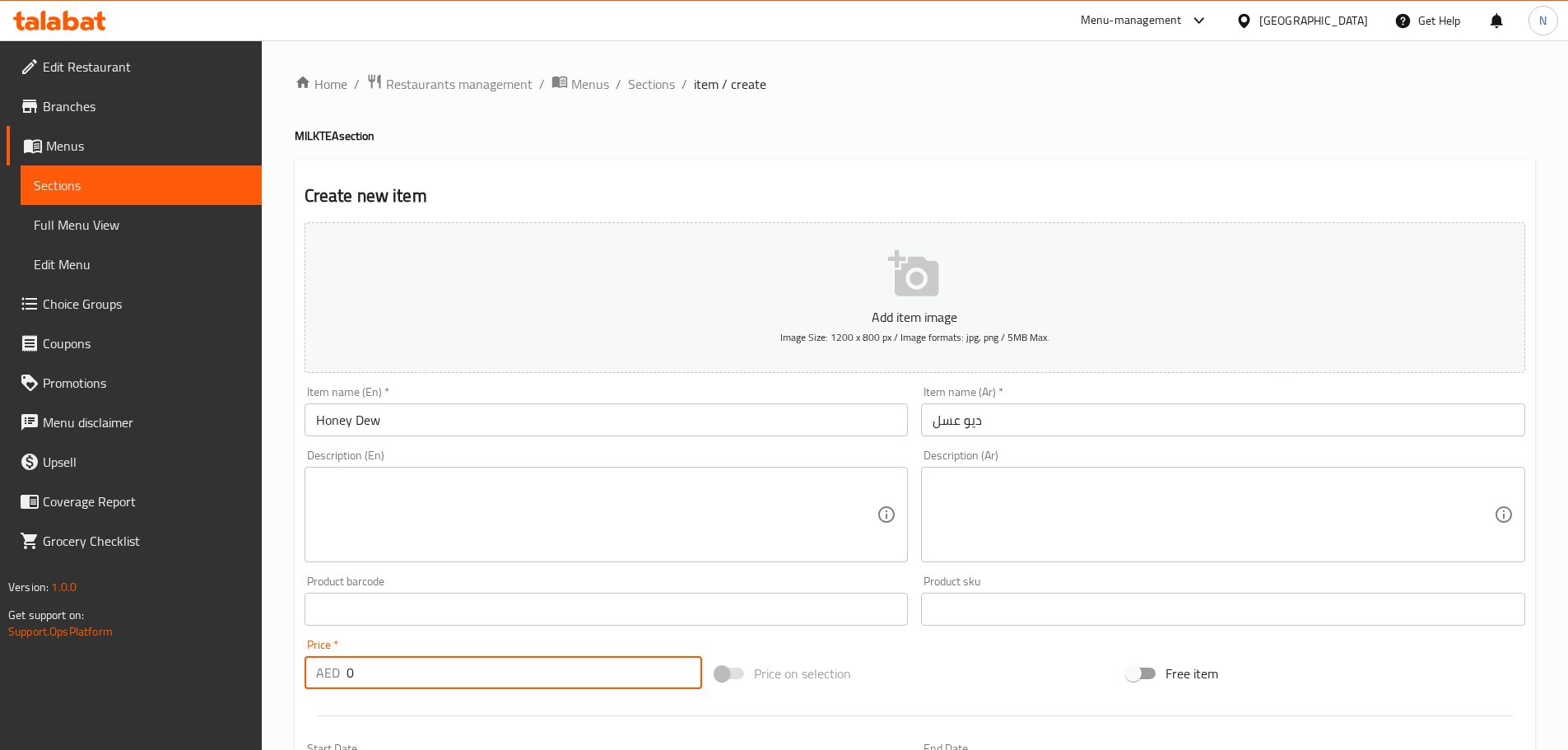
drag, startPoint x: 360, startPoint y: 669, endPoint x: 344, endPoint y: 668, distance: 16.0
click at [344, 668] on div "AED 0 Price *" at bounding box center [503, 672] width 398 height 33
paste input "18.625"
type input "18.625"
click at [894, 663] on div "Price on selection" at bounding box center [914, 673] width 412 height 44
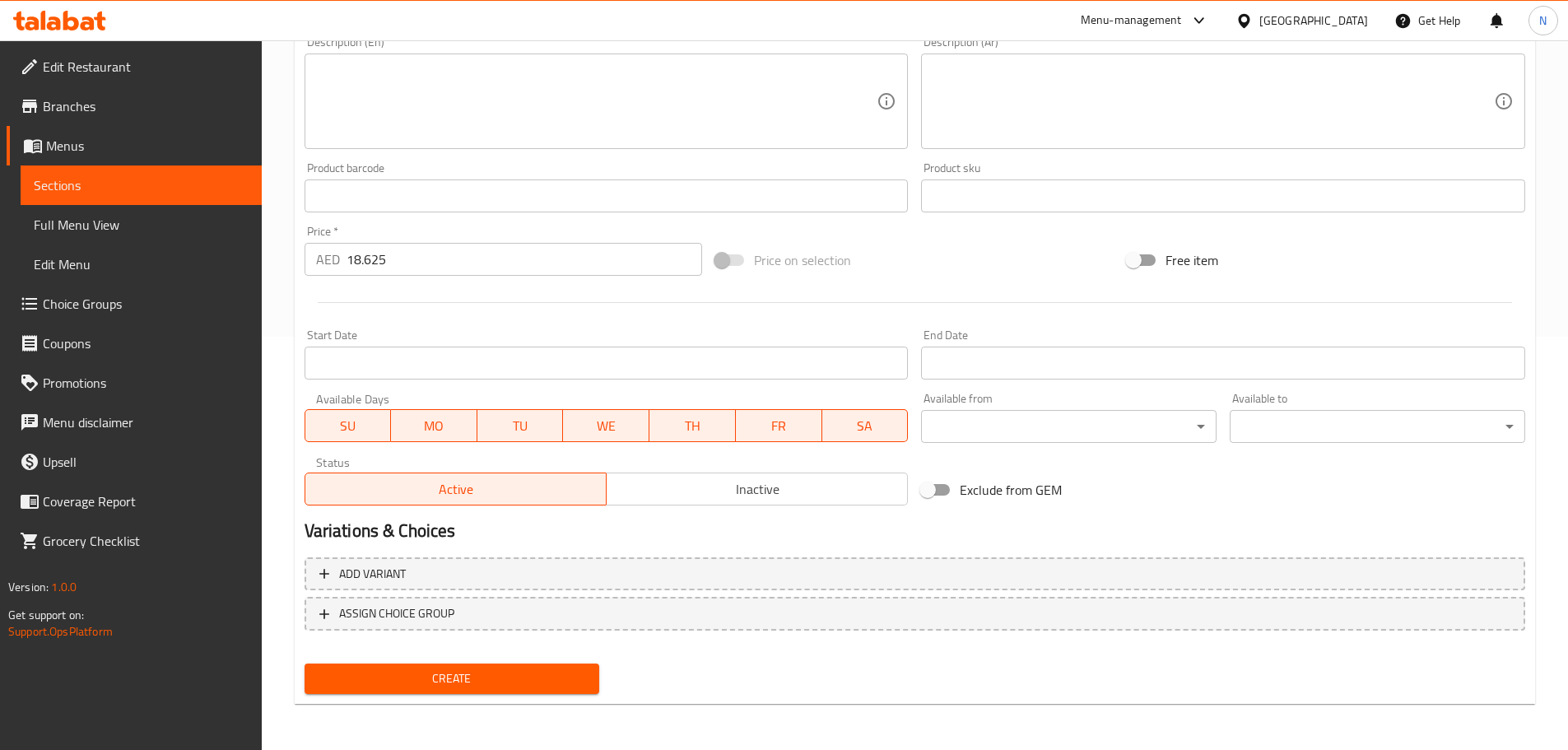
click at [485, 676] on span "Create" at bounding box center [452, 678] width 269 height 21
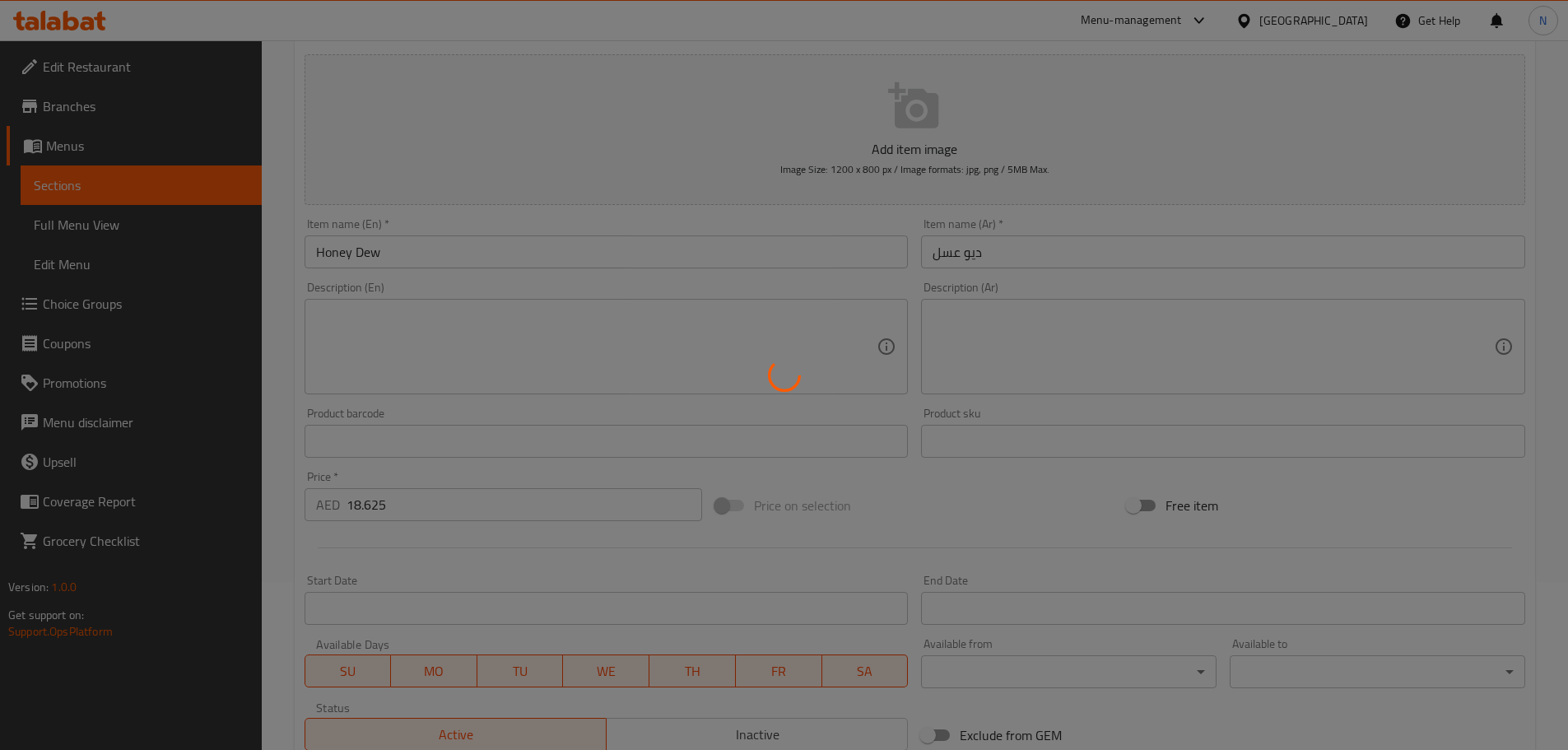
scroll to position [2, 0]
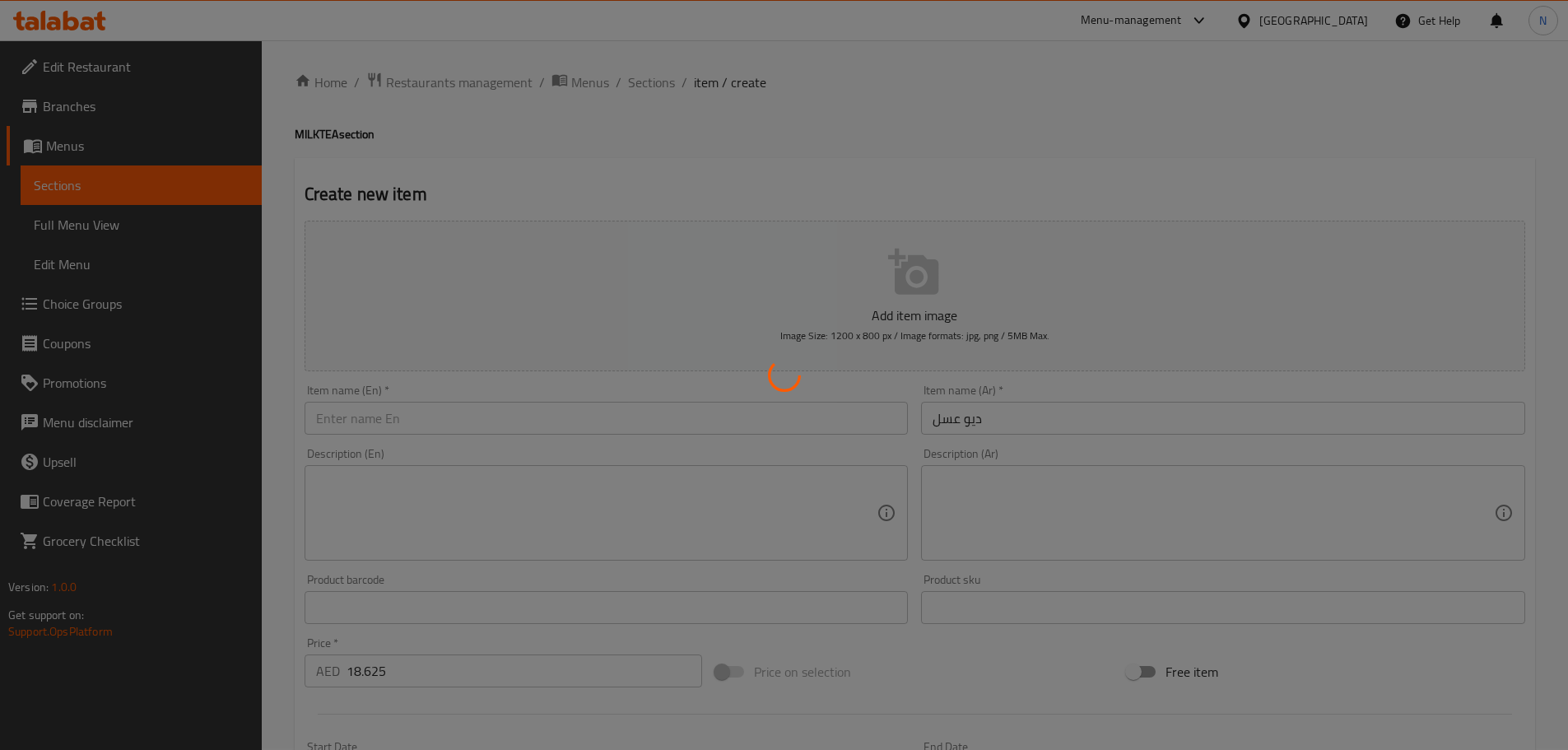
type input "0"
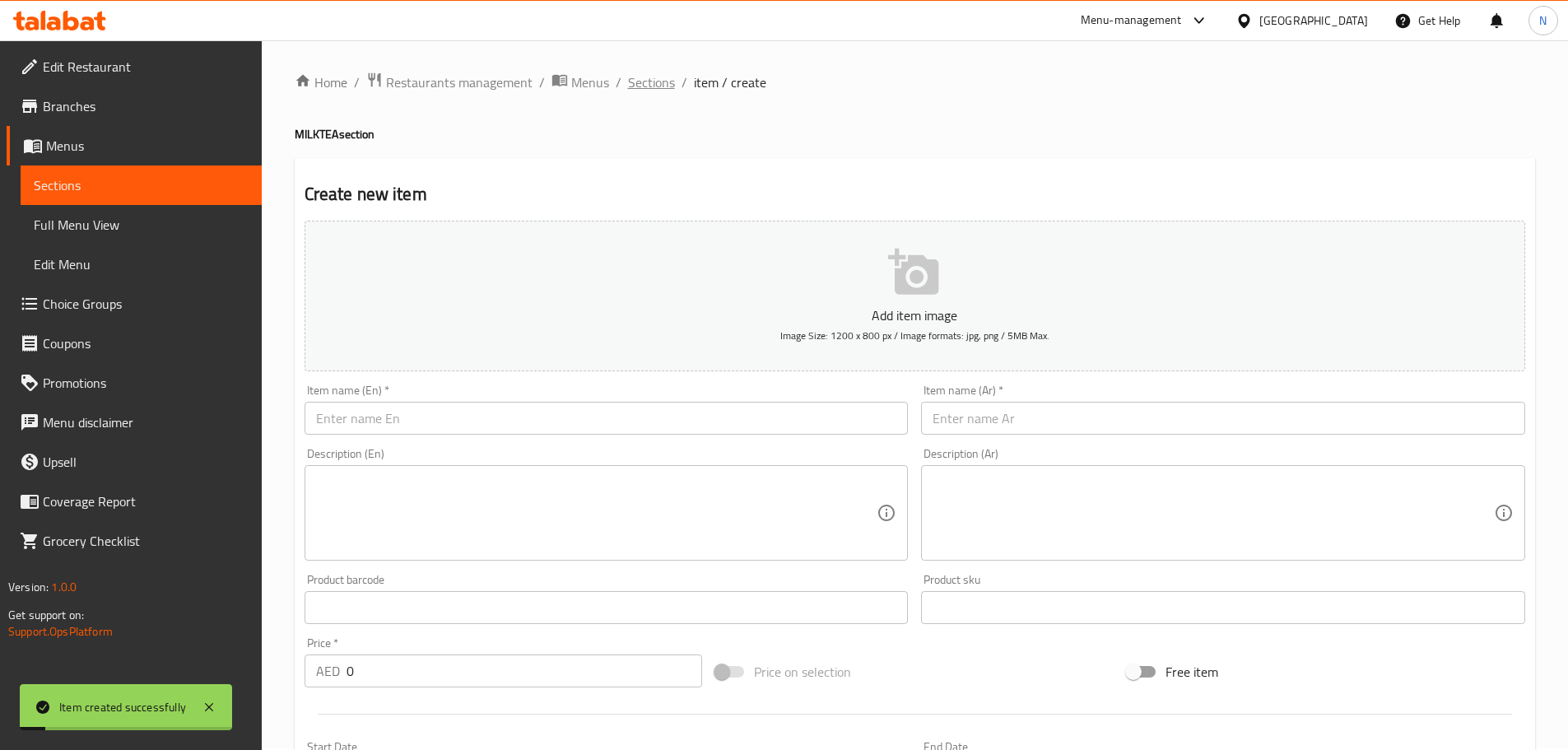
click at [639, 78] on span "Sections" at bounding box center [652, 83] width 47 height 20
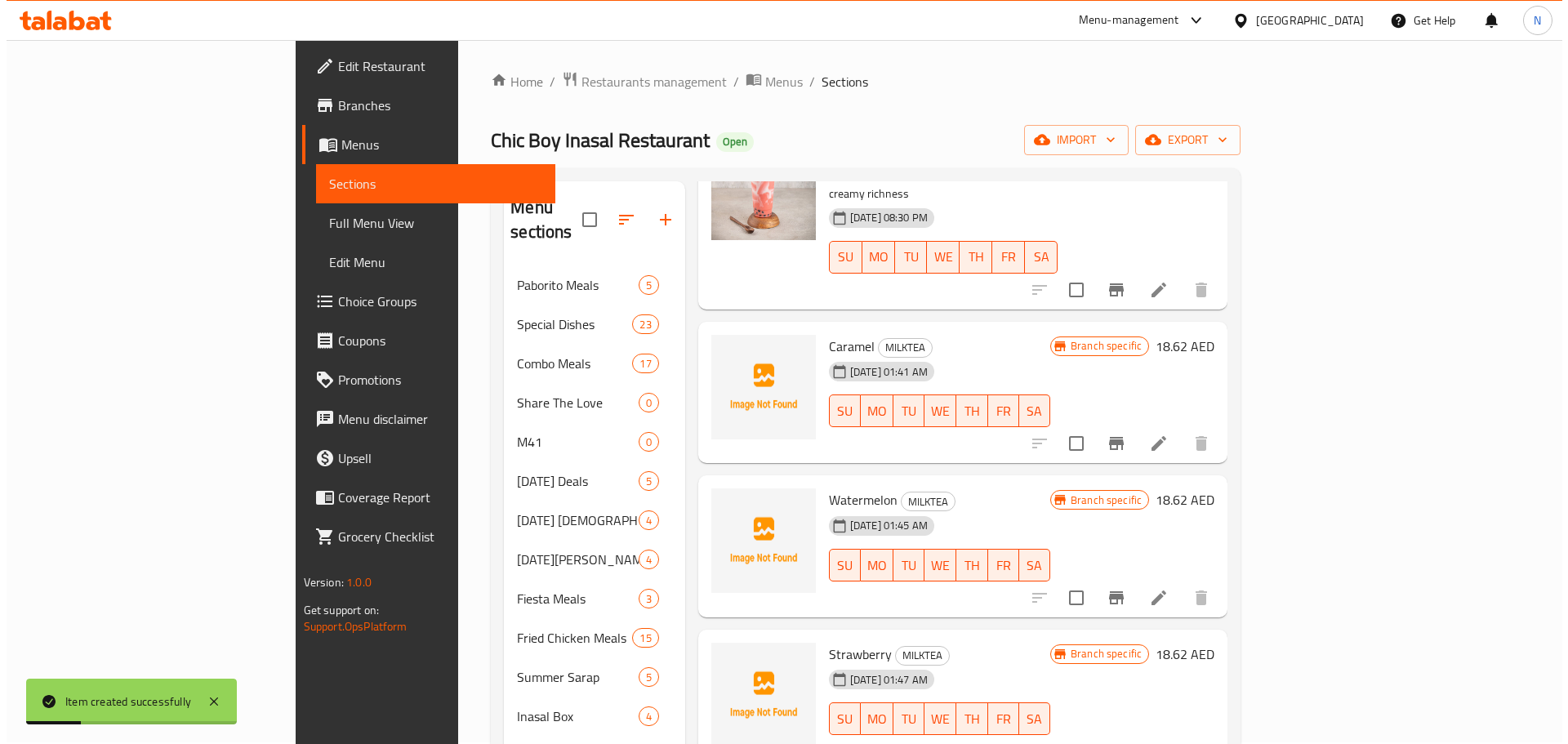
scroll to position [256, 0]
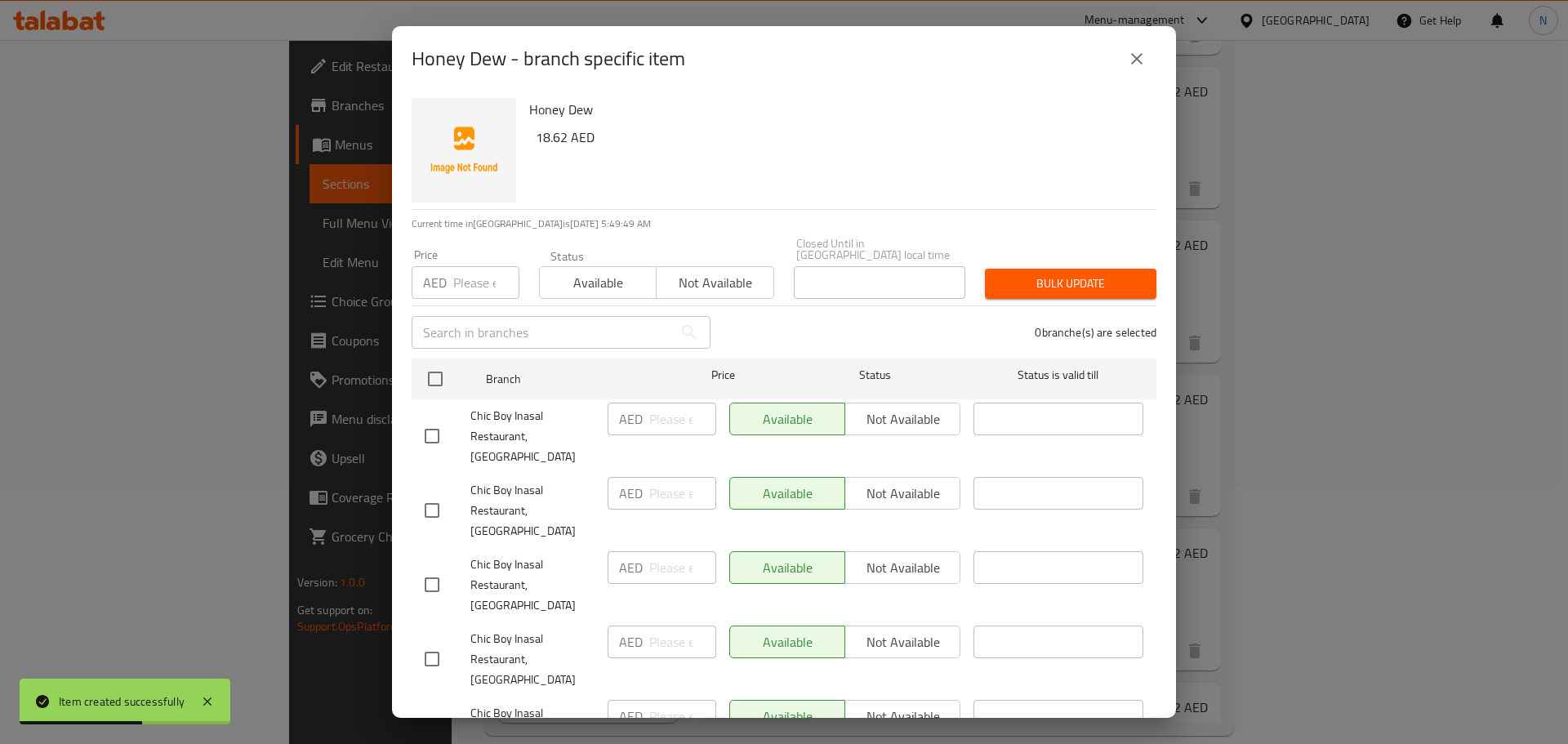
click at [436, 427] on input "checkbox" at bounding box center [431, 436] width 34 height 34
checkbox input "true"
click at [429, 568] on input "checkbox" at bounding box center [431, 585] width 34 height 34
checkbox input "true"
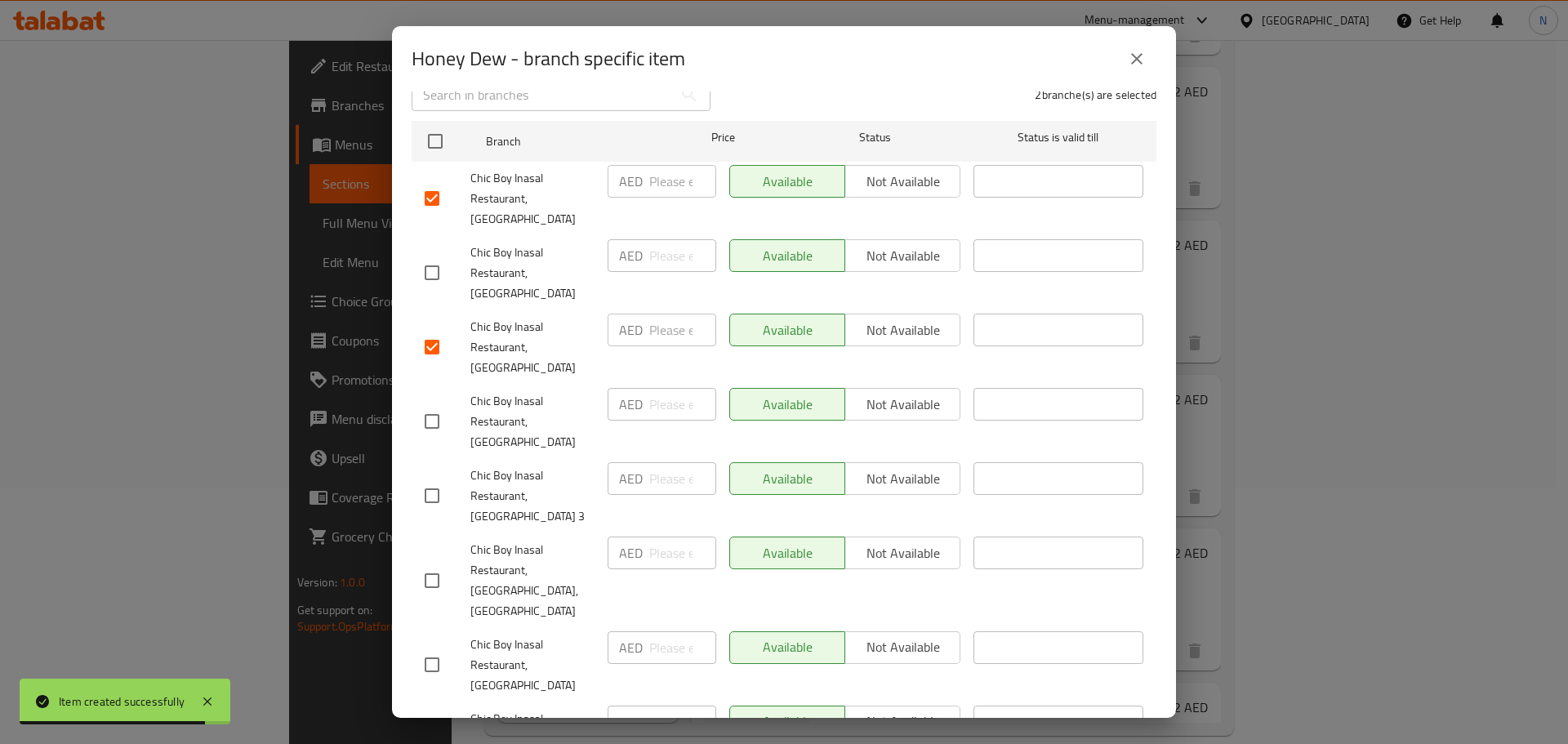
scroll to position [327, 0]
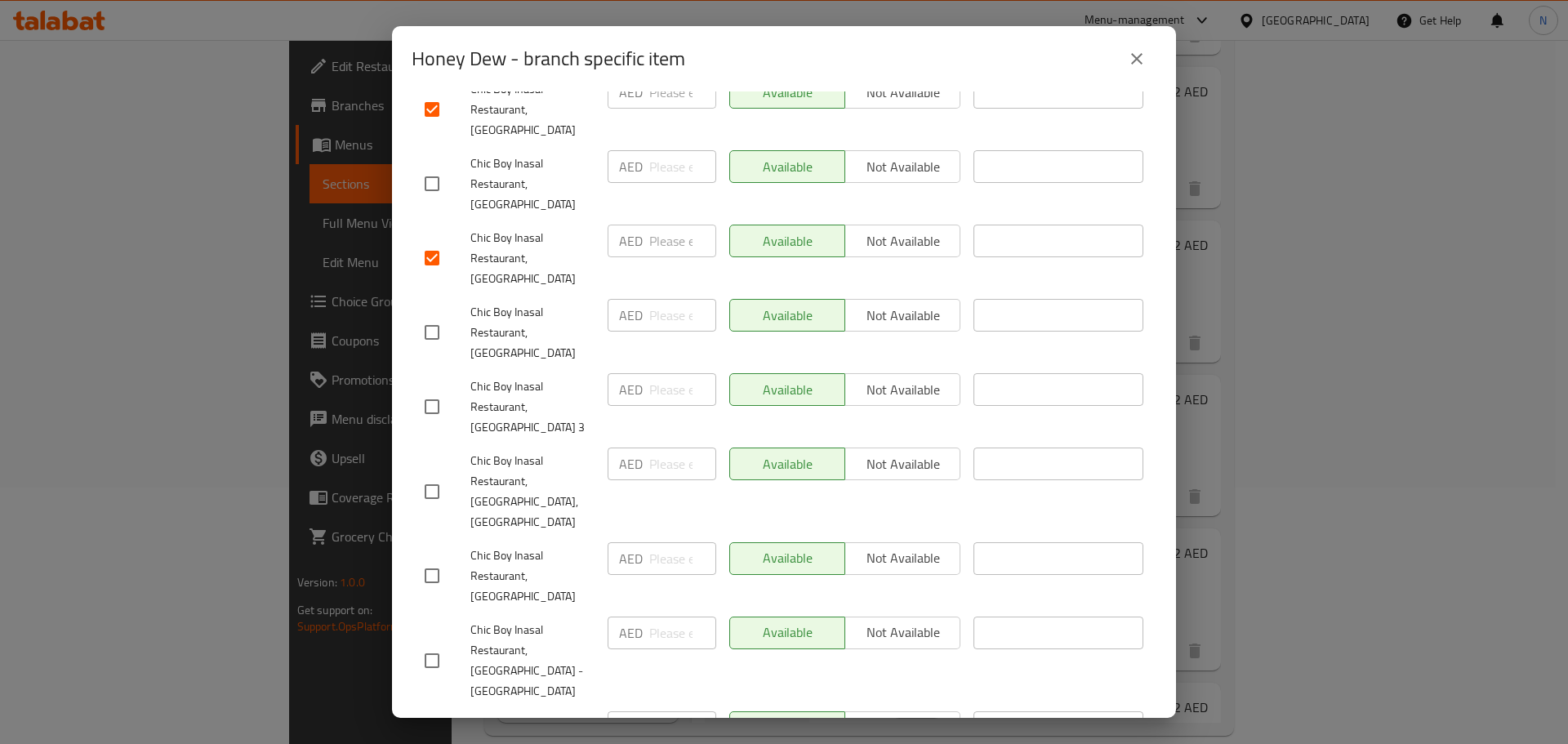
click at [438, 559] on input "checkbox" at bounding box center [431, 576] width 34 height 34
checkbox input "true"
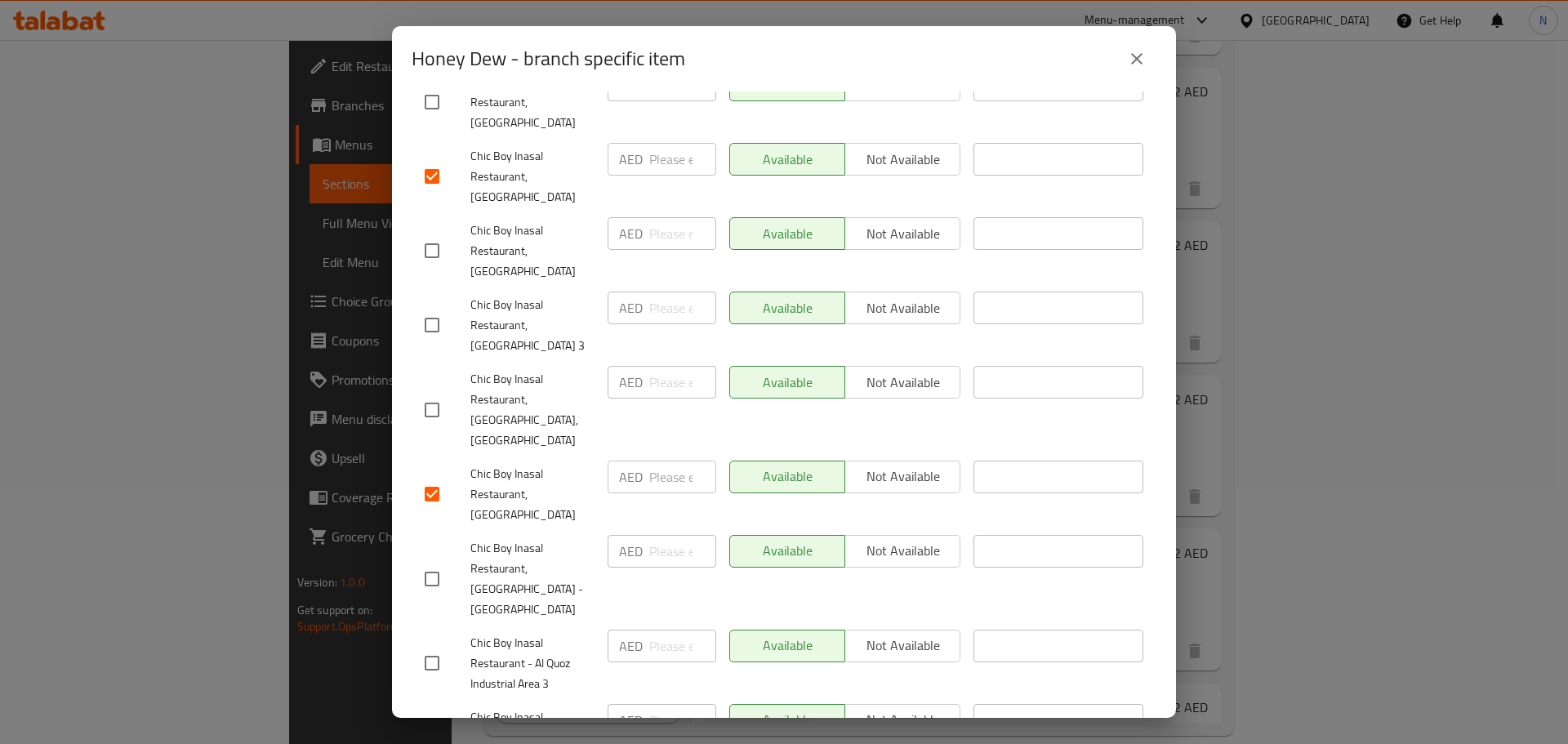
click at [426, 721] on input "checkbox" at bounding box center [431, 737] width 34 height 34
checkbox input "true"
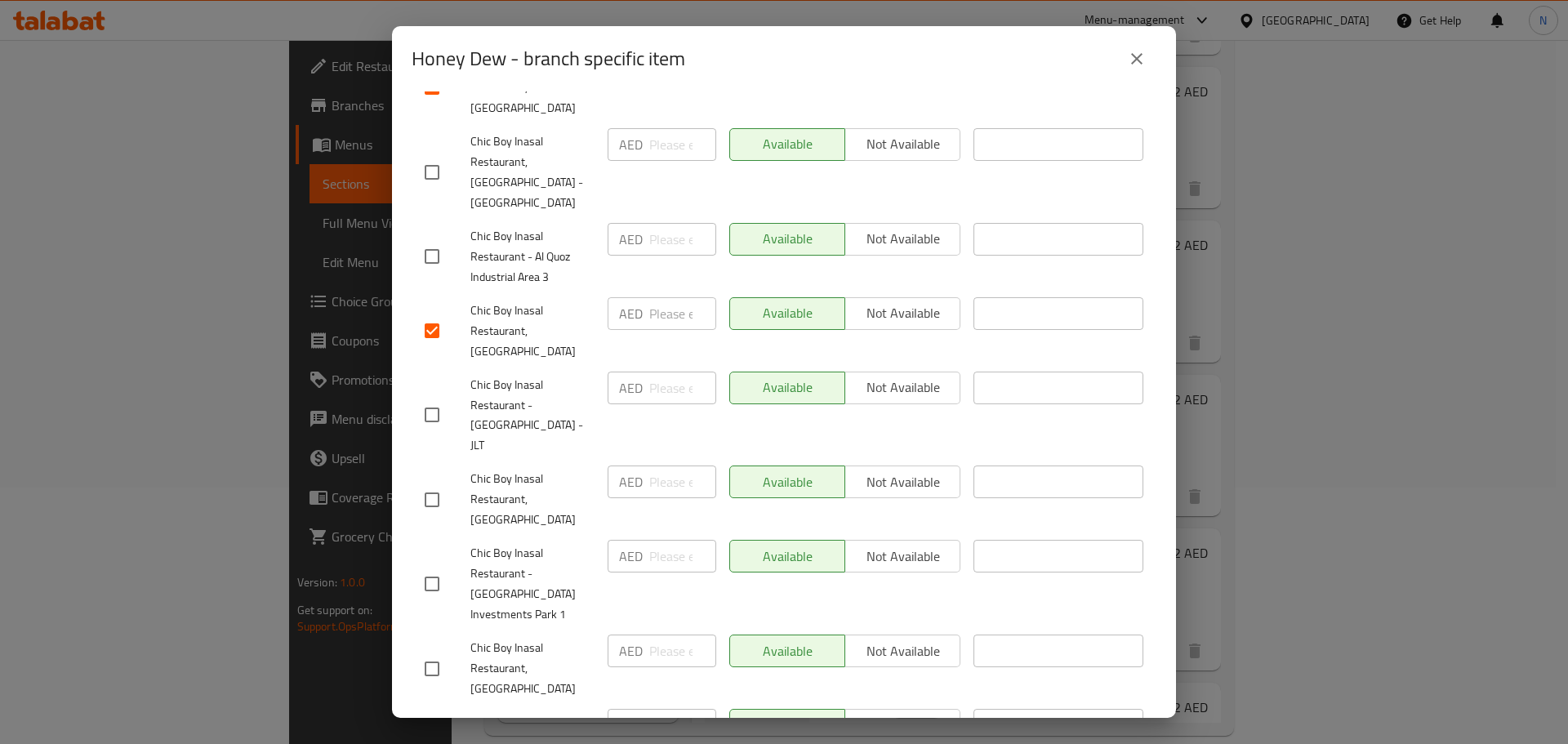
scroll to position [817, 0]
click at [440, 481] on input "checkbox" at bounding box center [431, 498] width 34 height 34
checkbox input "true"
click at [439, 565] on input "checkbox" at bounding box center [431, 582] width 34 height 34
checkbox input "true"
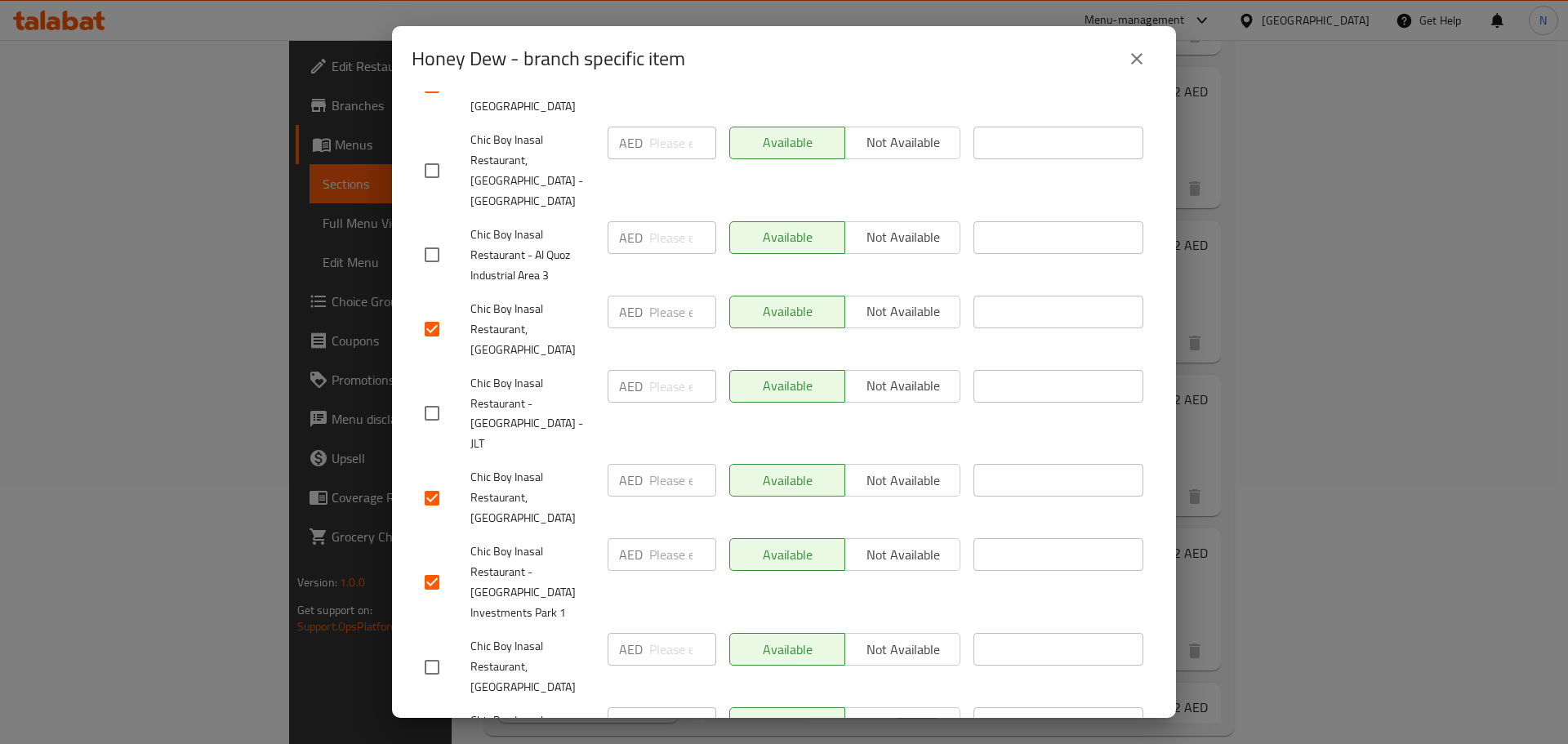
click at [429, 650] on input "checkbox" at bounding box center [431, 667] width 34 height 34
checkbox input "true"
drag, startPoint x: 434, startPoint y: 584, endPoint x: 431, endPoint y: 593, distance: 9.5
checkbox input "true"
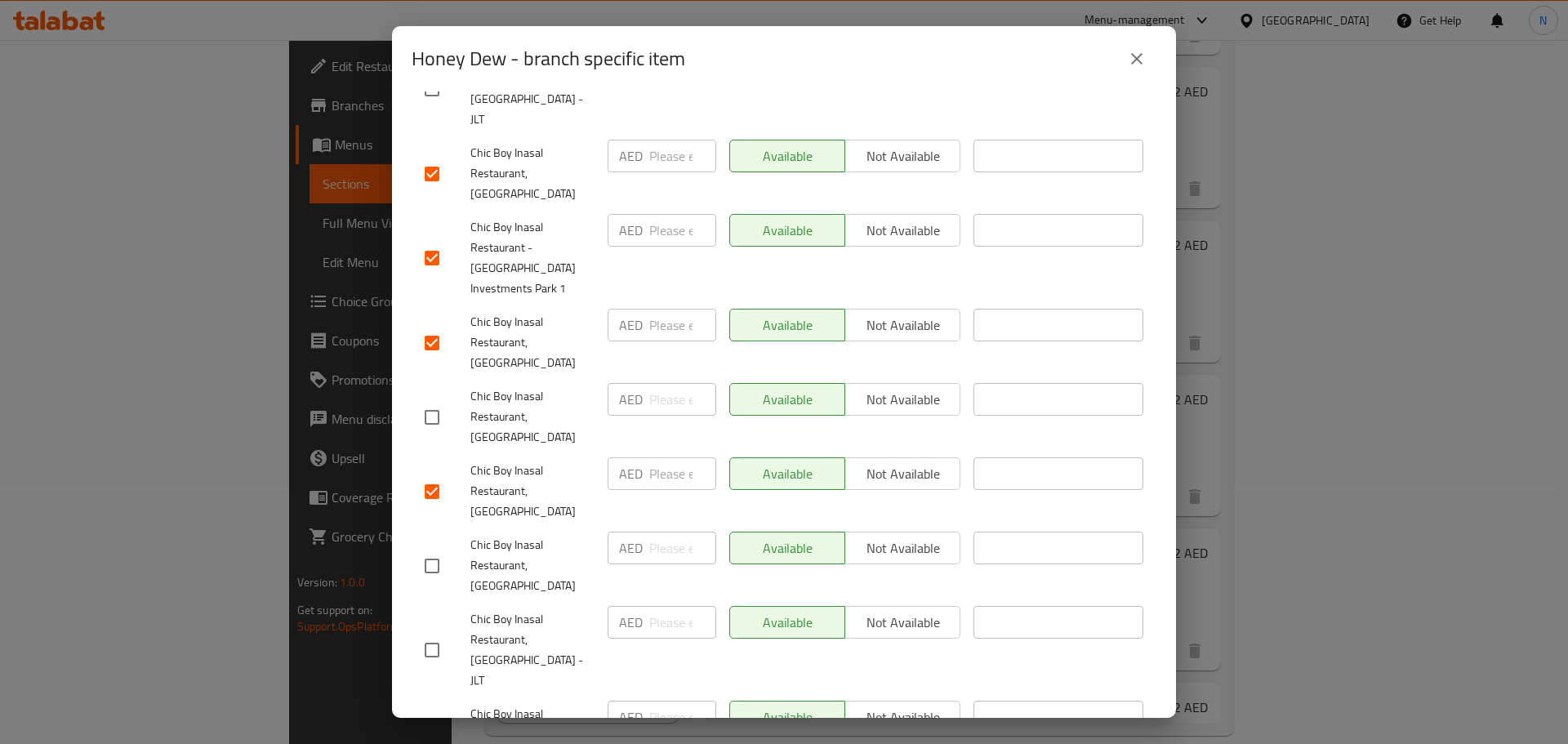
scroll to position [1144, 0]
click at [435, 716] on input "checkbox" at bounding box center [431, 732] width 34 height 34
checkbox input "true"
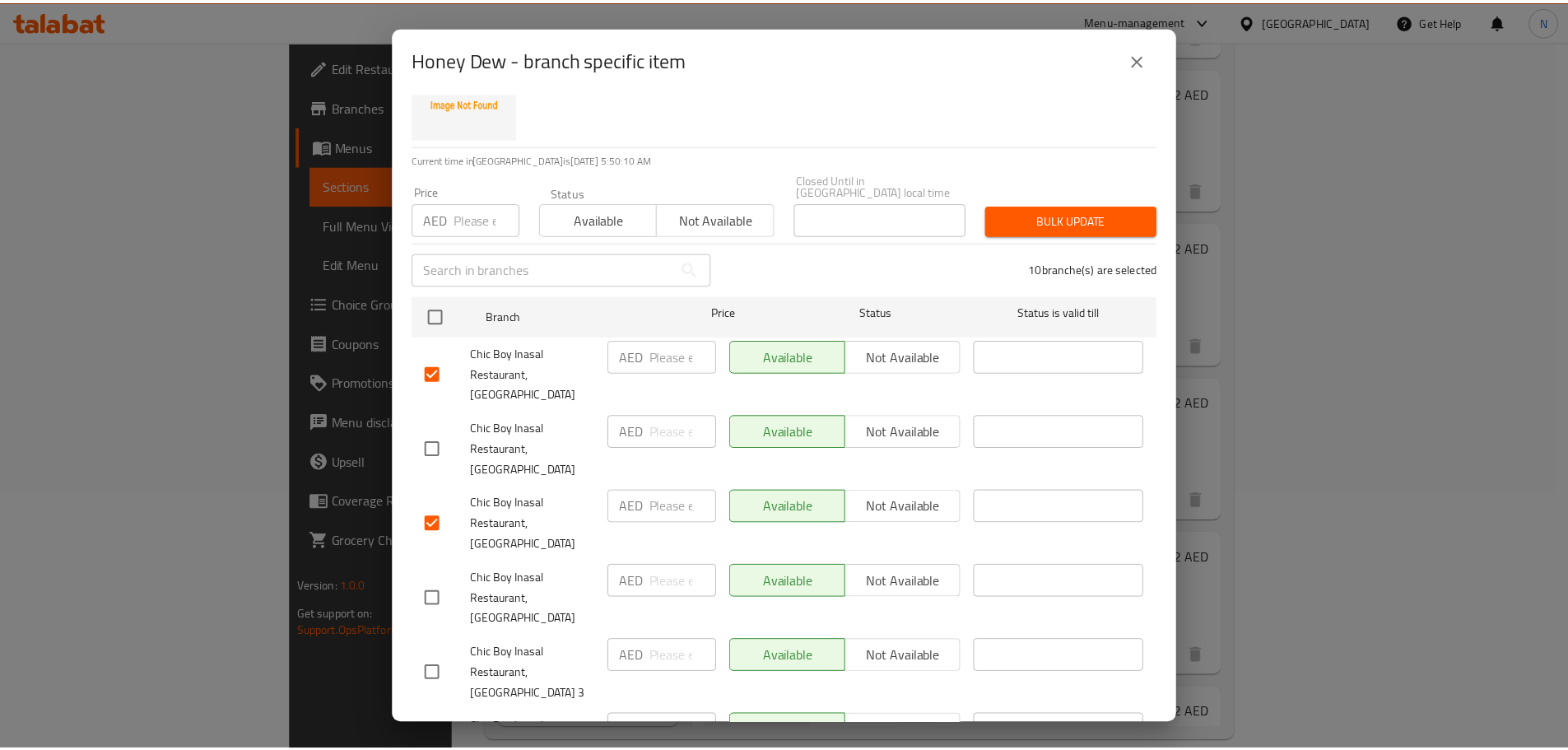
scroll to position [0, 0]
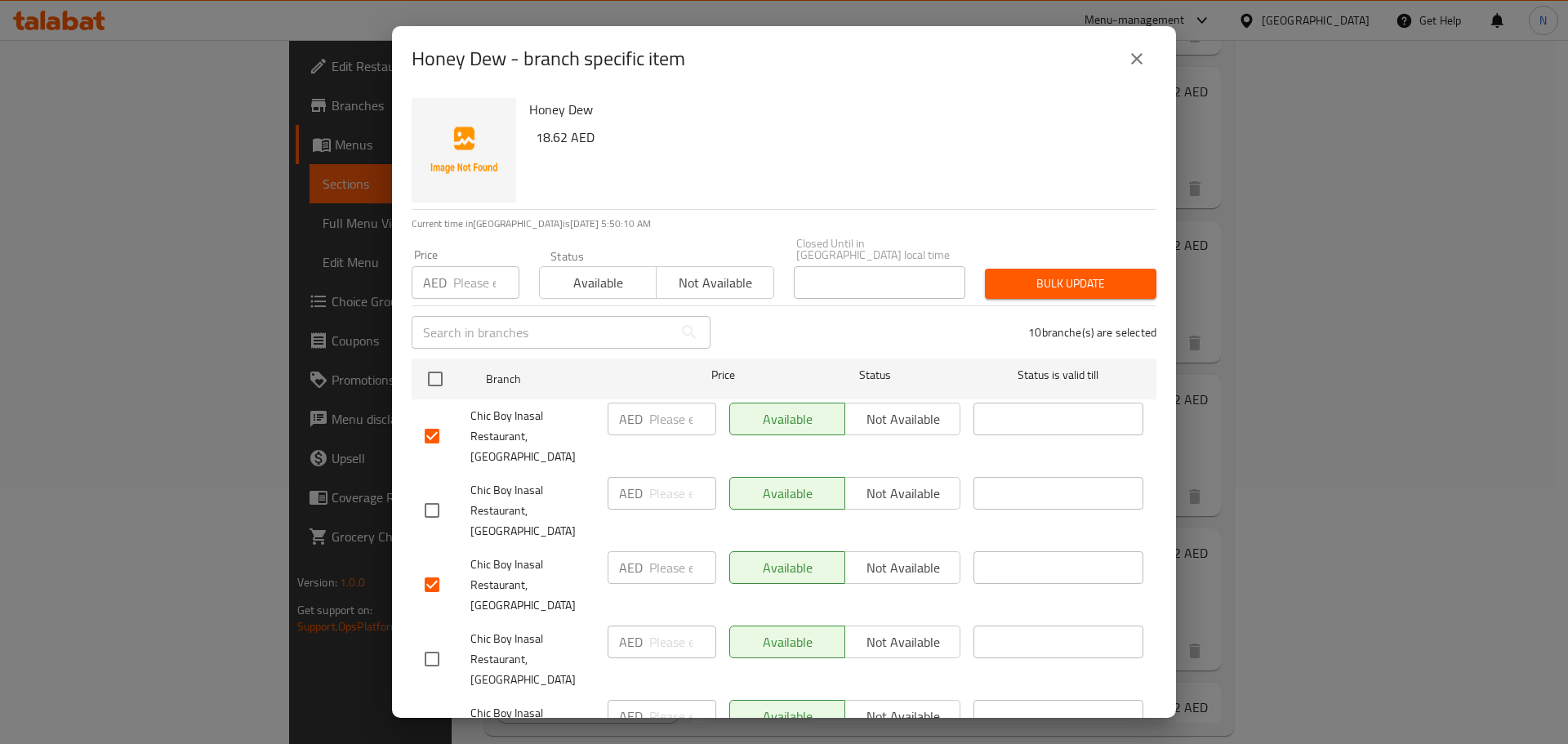
click at [684, 280] on span "Not available" at bounding box center [715, 283] width 104 height 23
click at [998, 282] on span "Bulk update" at bounding box center [1070, 284] width 146 height 21
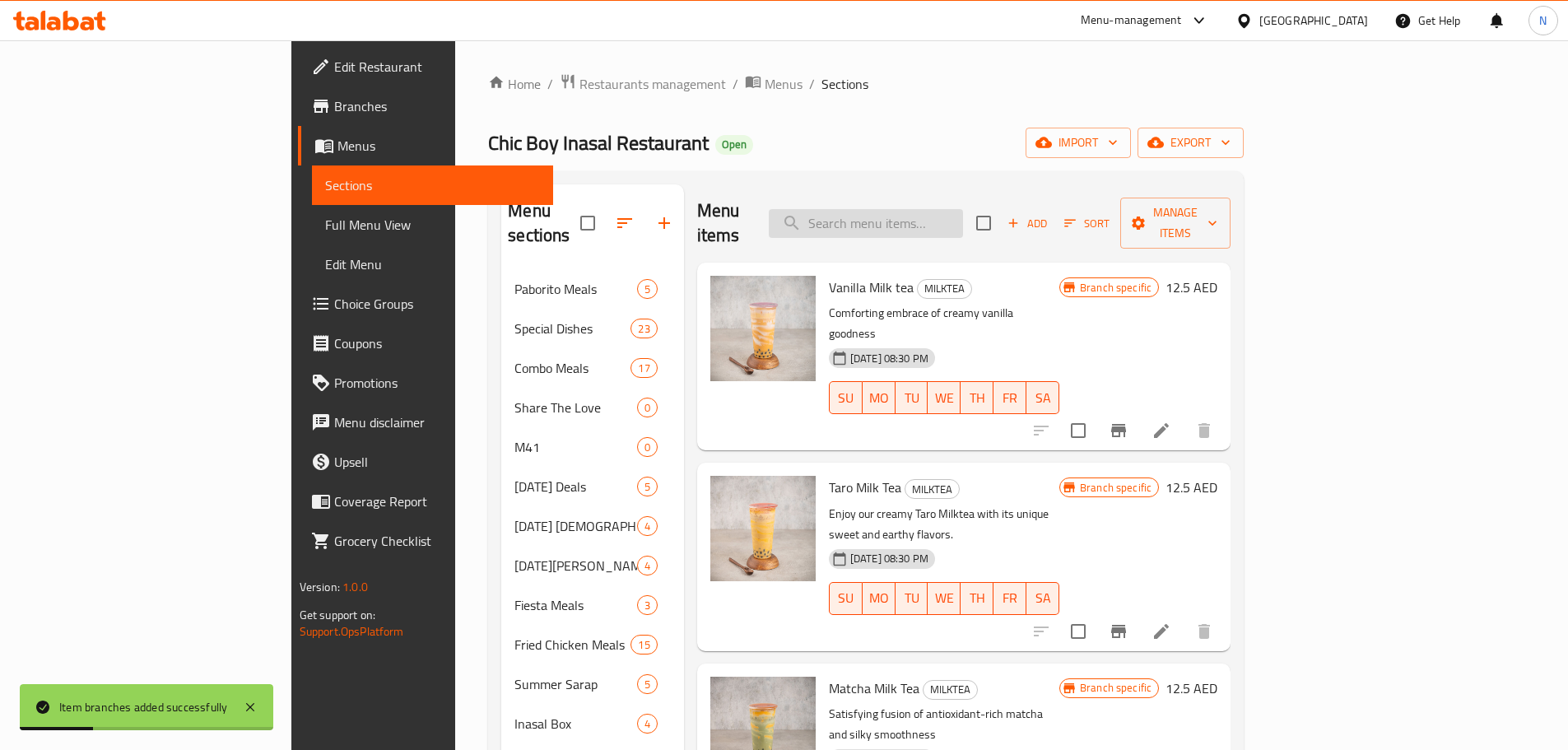
click at [925, 210] on input "search" at bounding box center [865, 223] width 194 height 29
paste input "Hazelnut"
type input "Hazelnut"
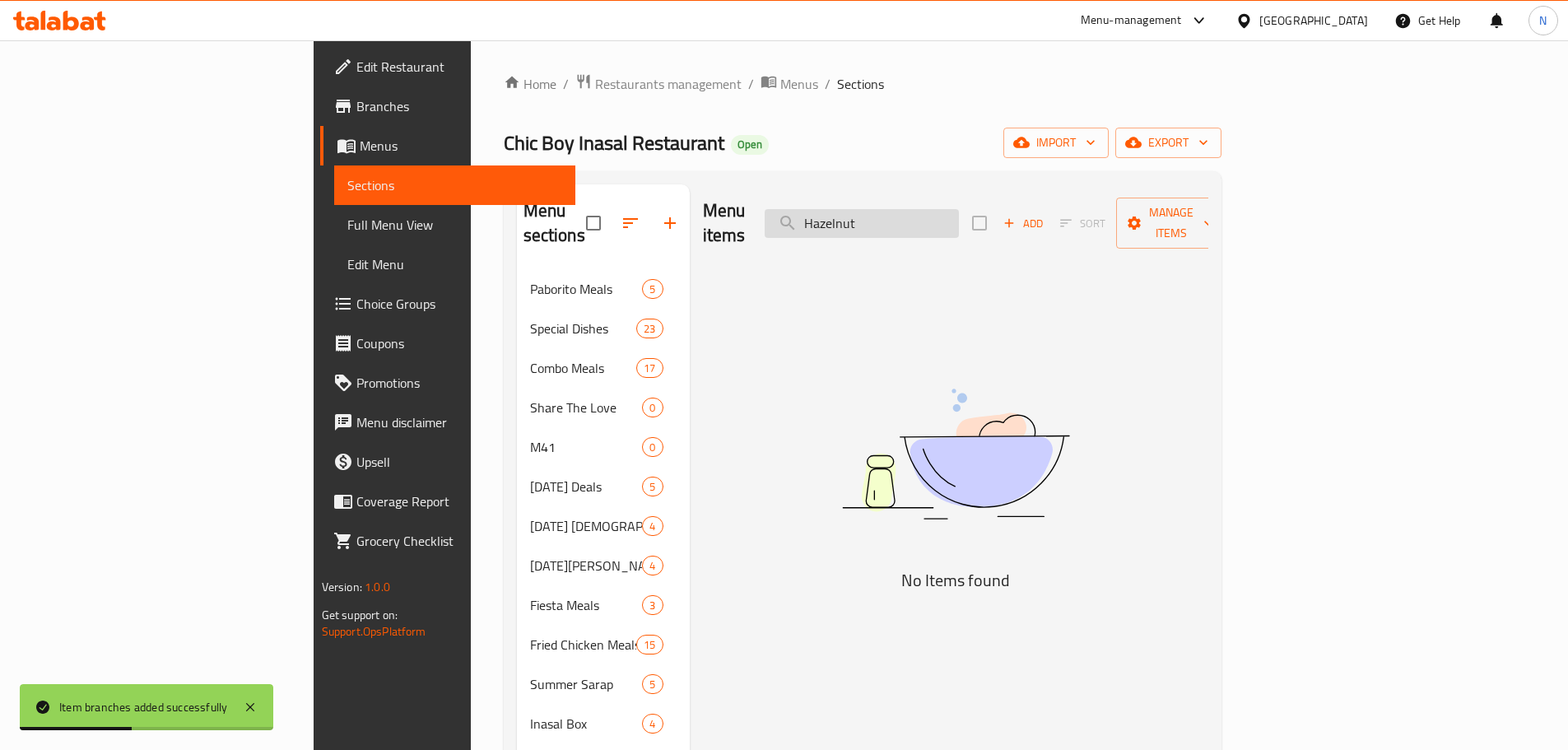
click at [948, 213] on input "Hazelnut" at bounding box center [861, 223] width 194 height 29
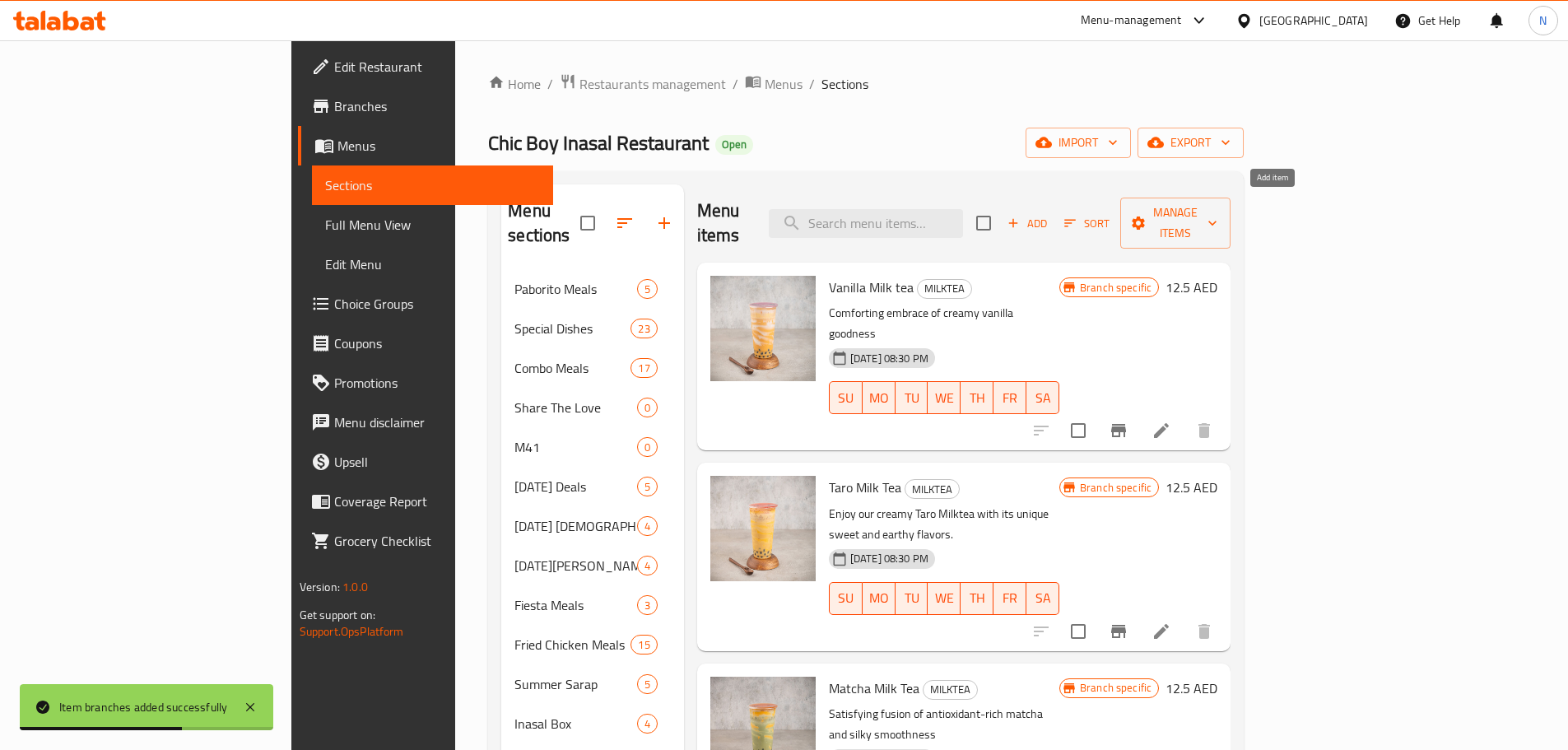
click at [1020, 216] on icon "button" at bounding box center [1013, 223] width 15 height 15
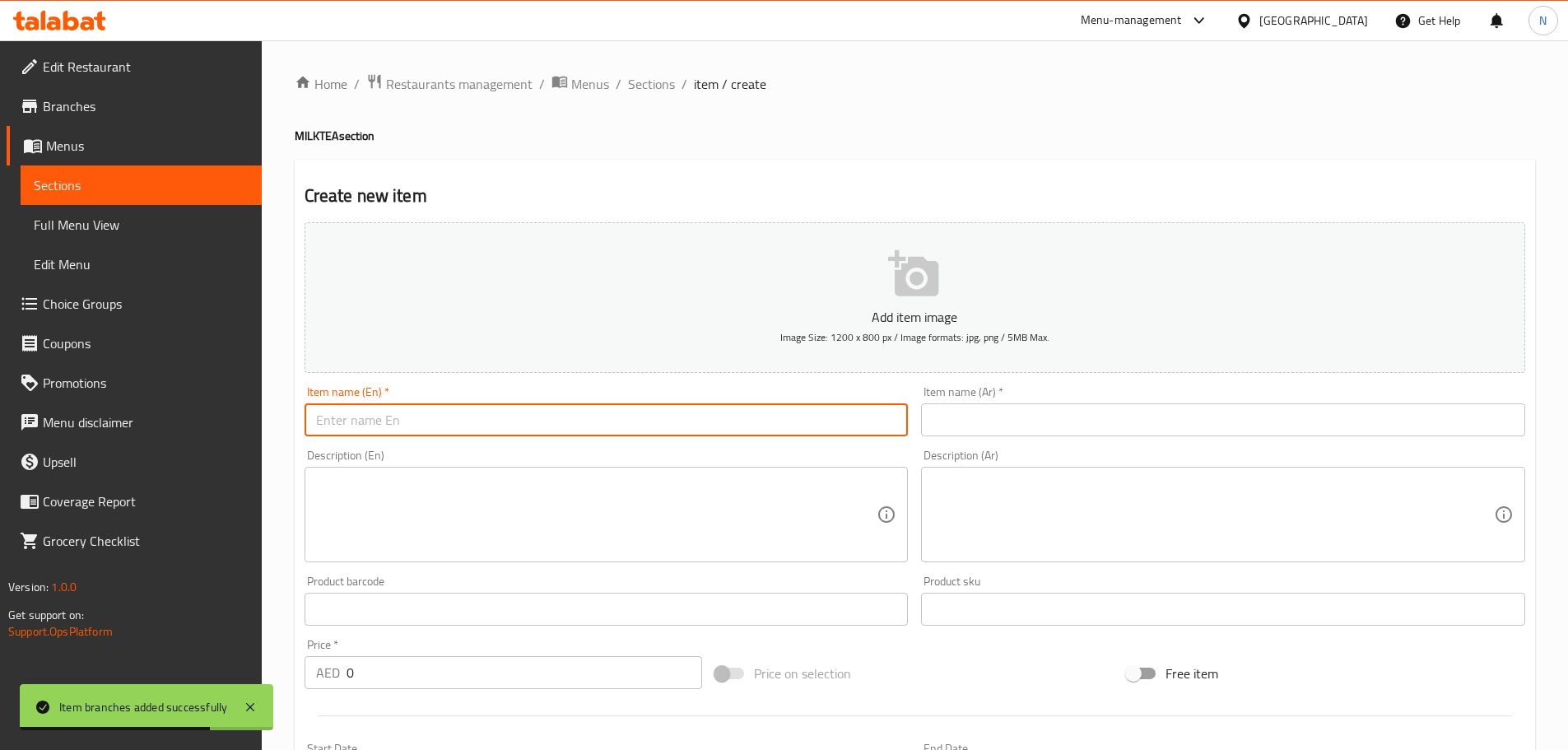
click at [615, 413] on input "text" at bounding box center [606, 419] width 604 height 33
paste input "Hazelnut"
type input "Hazelnut"
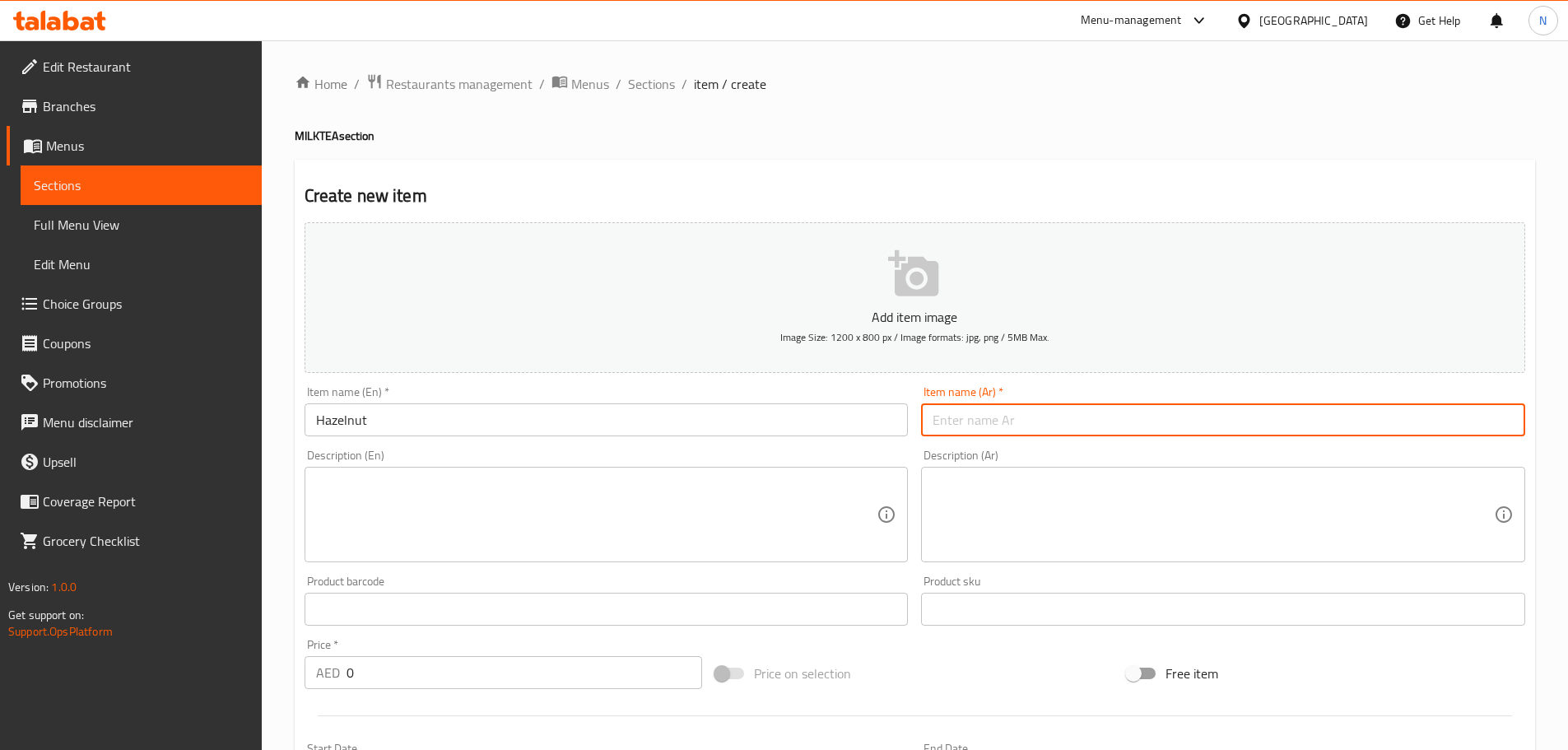
click at [944, 417] on input "text" at bounding box center [1222, 419] width 604 height 33
paste input "البندق"
click at [960, 422] on input "البندق" at bounding box center [1222, 419] width 604 height 33
type input "بندق"
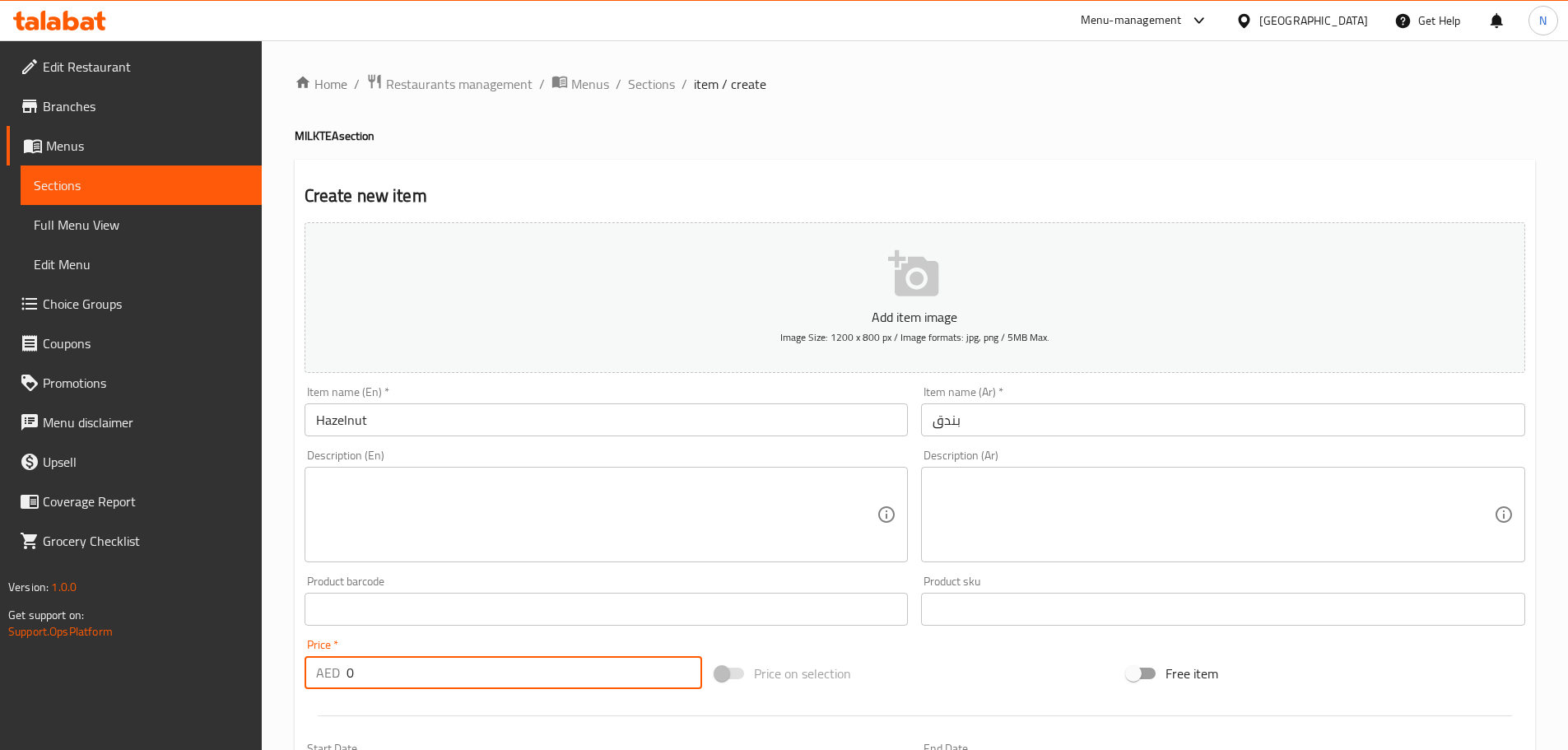
drag, startPoint x: 369, startPoint y: 666, endPoint x: 302, endPoint y: 665, distance: 67.0
click at [302, 665] on div "Price   * AED 0 Price *" at bounding box center [503, 664] width 412 height 63
paste input "18.625"
type input "18.625"
click at [978, 664] on div "Price on selection" at bounding box center [914, 673] width 412 height 44
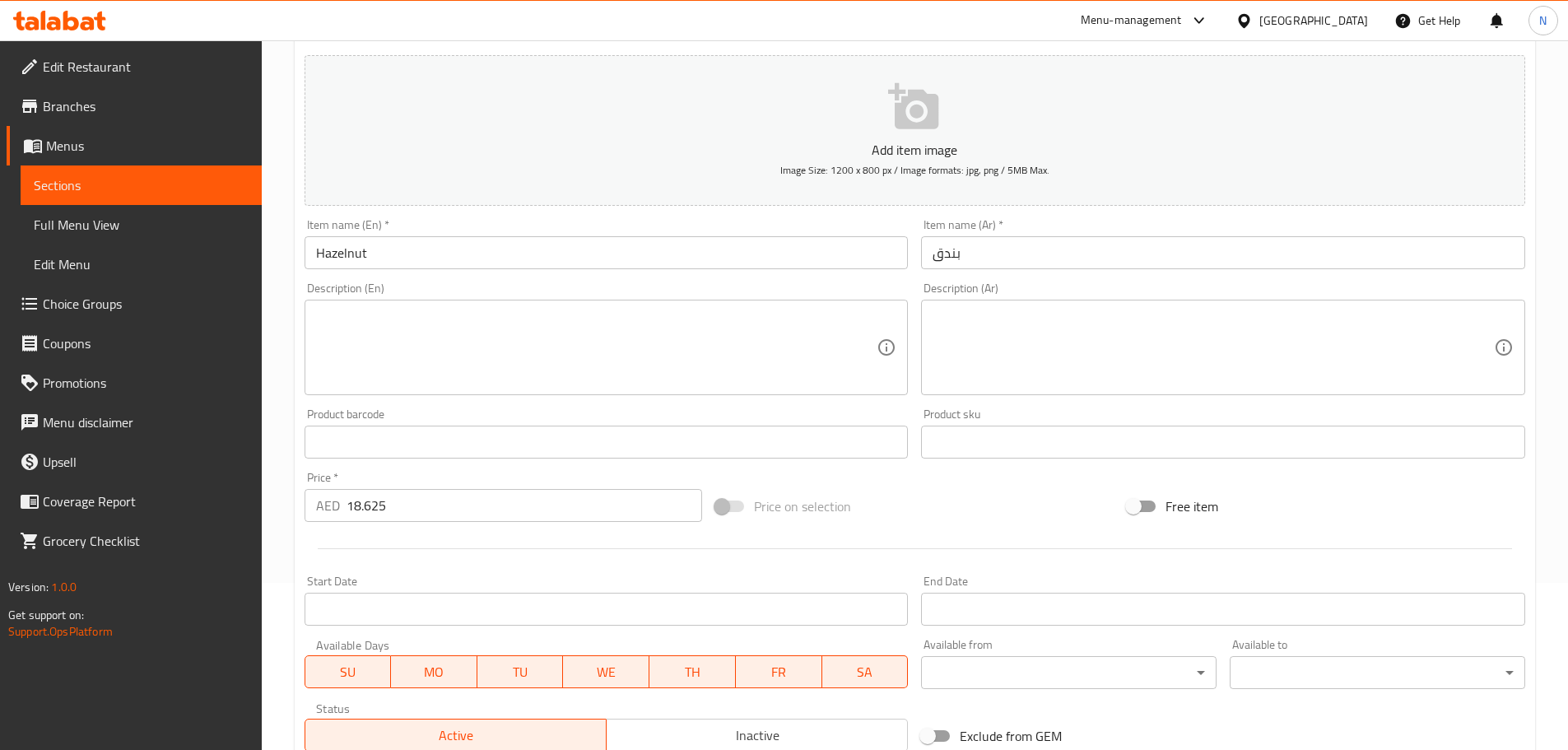
scroll to position [413, 0]
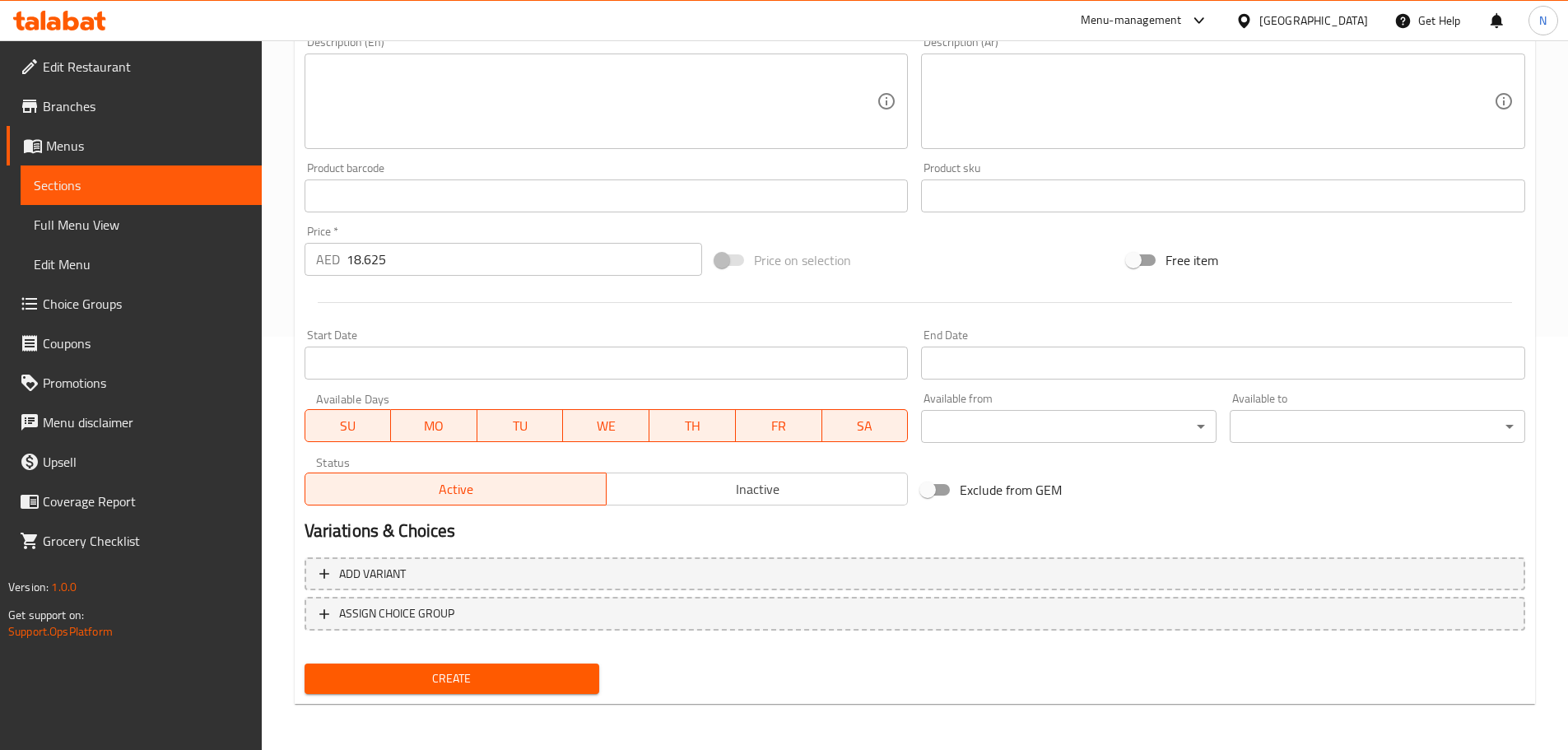
click at [444, 677] on span "Create" at bounding box center [452, 678] width 269 height 21
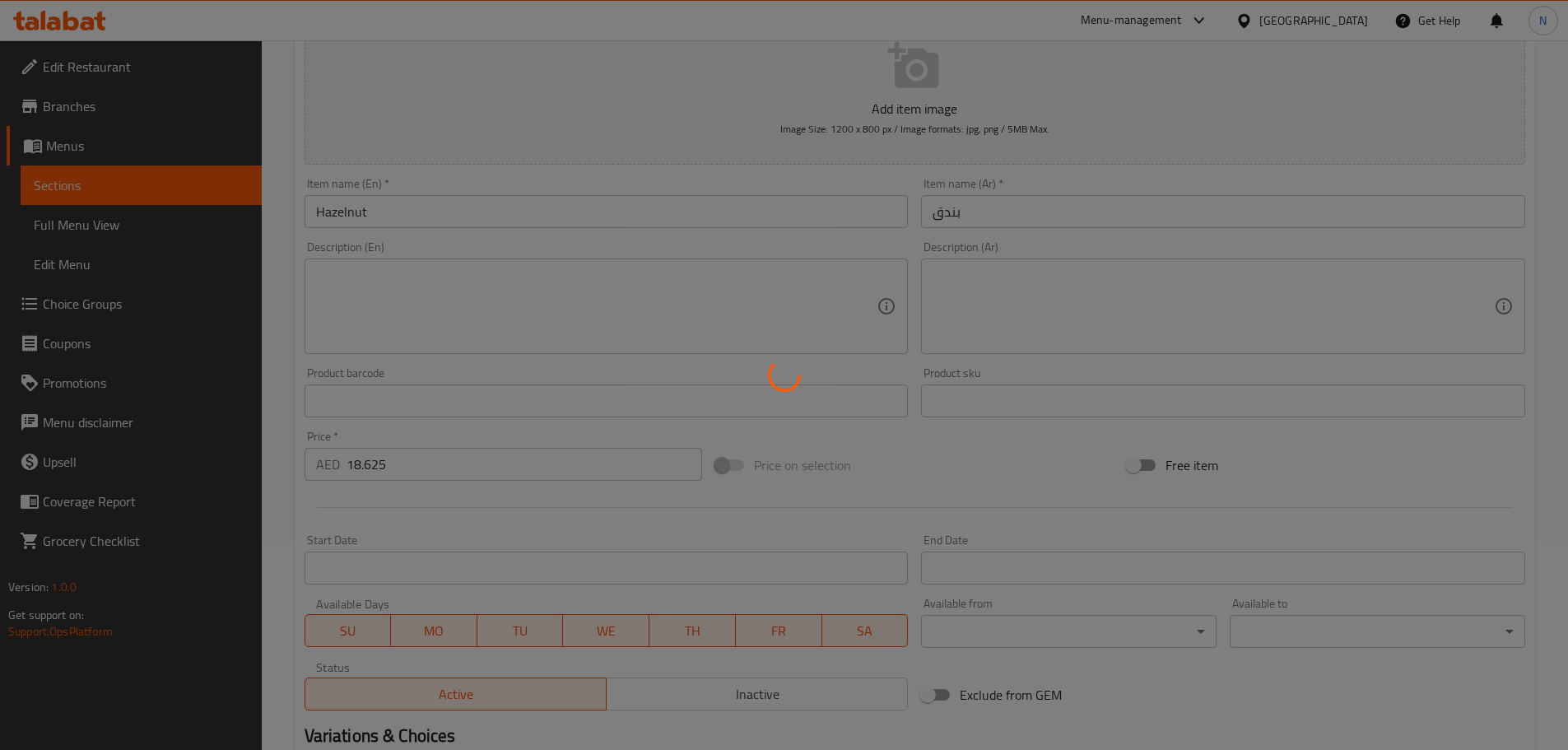
scroll to position [2, 0]
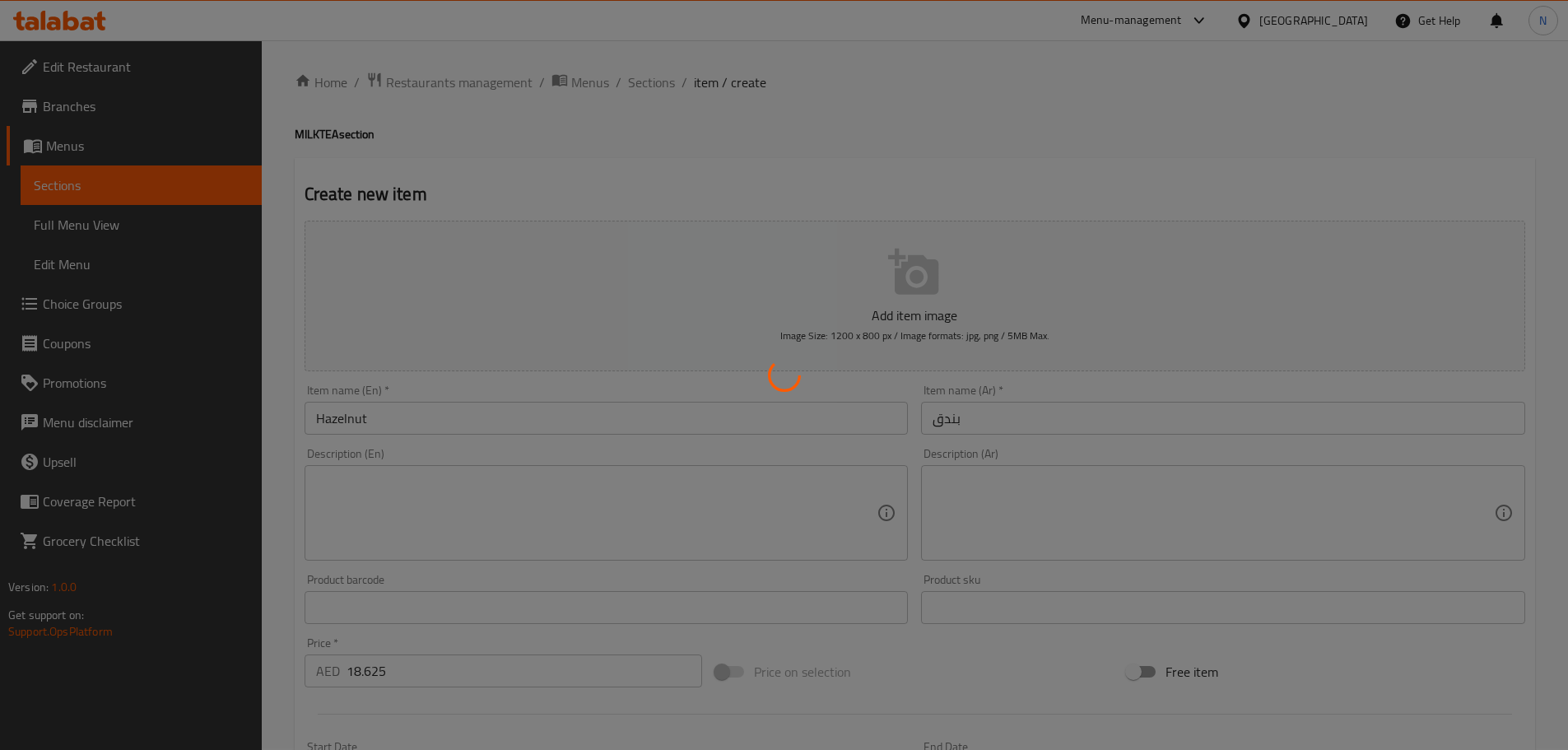
type input "0"
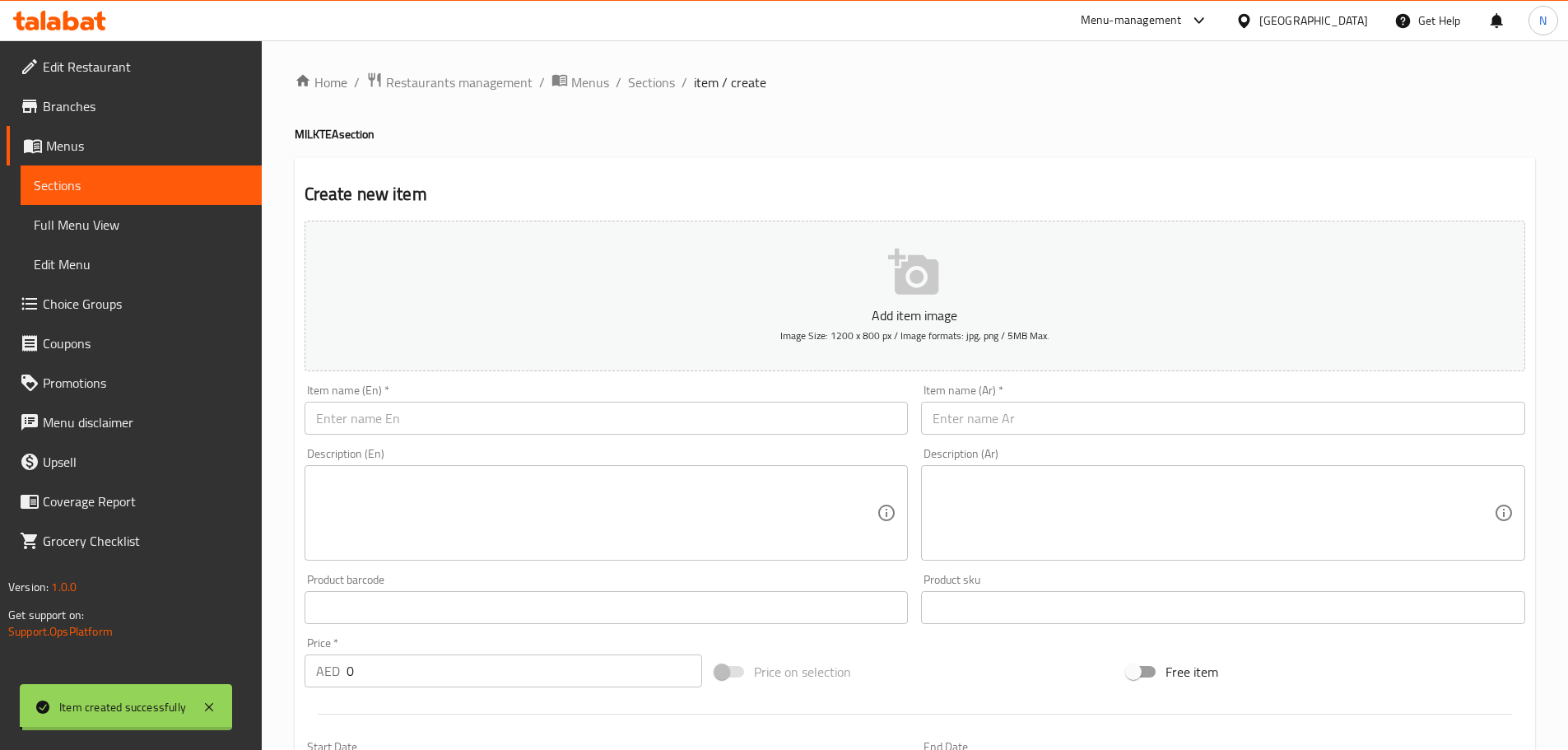
scroll to position [0, 0]
click at [651, 83] on span "Sections" at bounding box center [652, 84] width 47 height 20
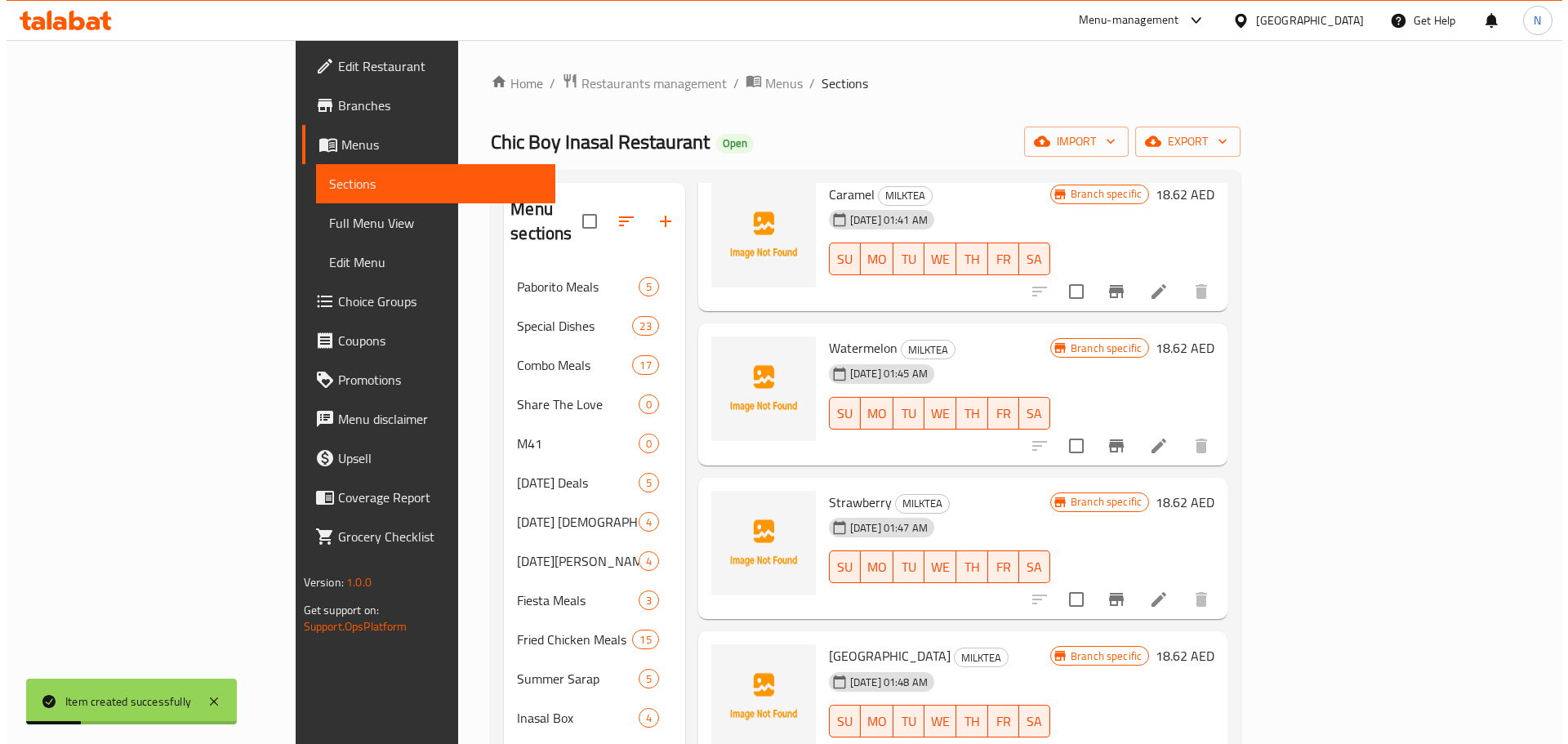
scroll to position [256, 0]
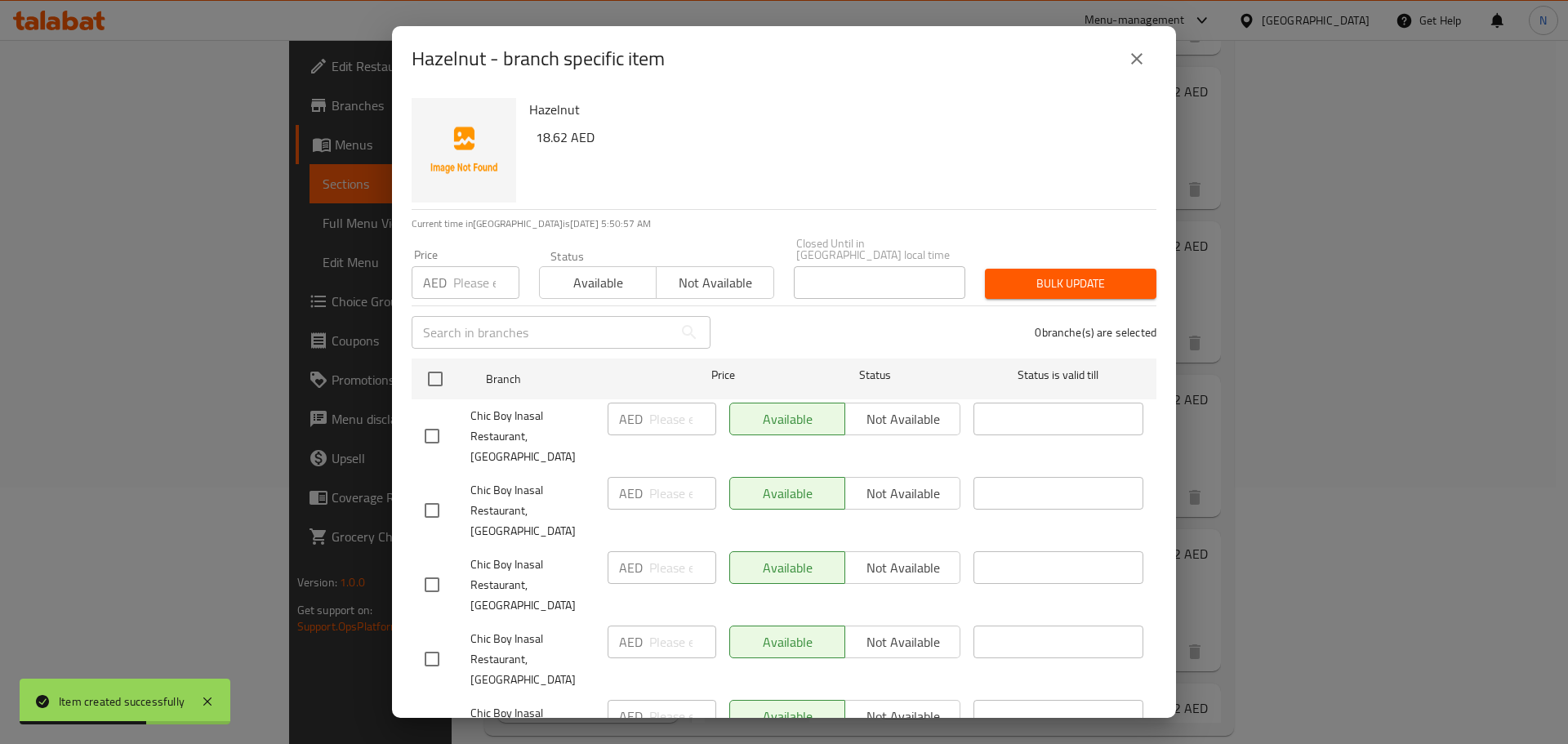
click at [427, 430] on input "checkbox" at bounding box center [431, 436] width 34 height 34
checkbox input "true"
click at [424, 568] on input "checkbox" at bounding box center [431, 585] width 34 height 34
checkbox input "true"
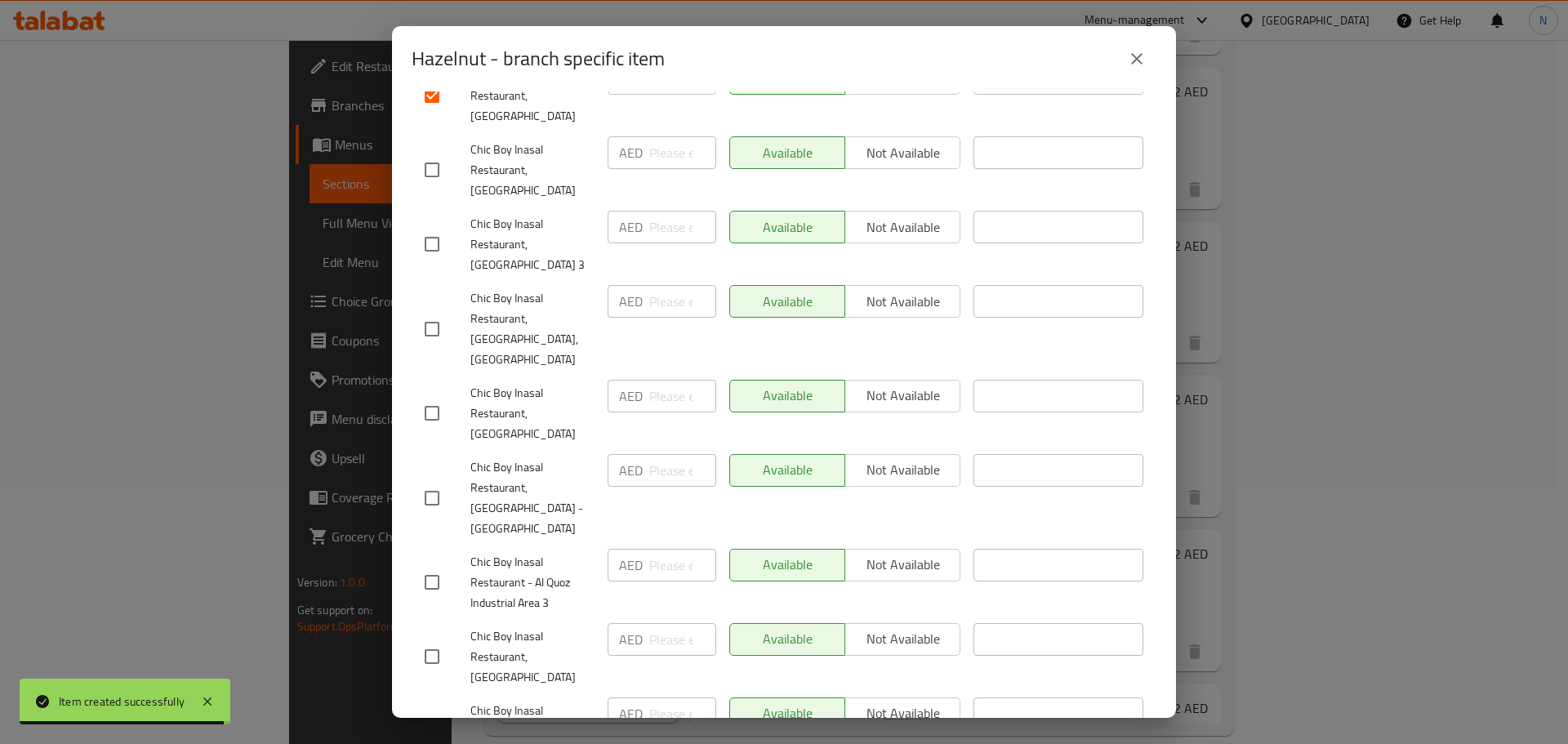
scroll to position [490, 0]
click at [423, 395] on input "checkbox" at bounding box center [431, 412] width 34 height 34
checkbox input "true"
click at [437, 638] on input "checkbox" at bounding box center [431, 655] width 34 height 34
checkbox input "true"
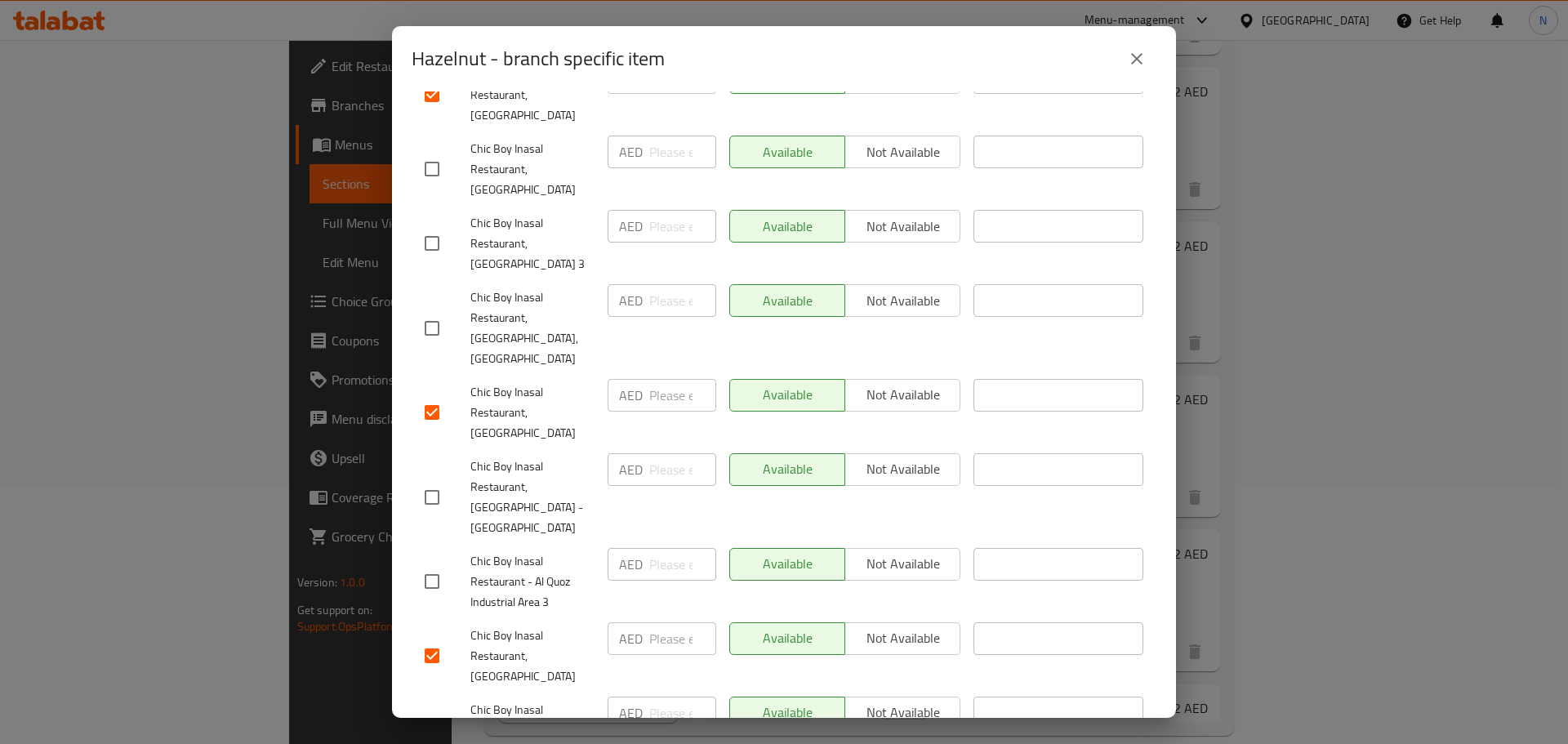
checkbox input "true"
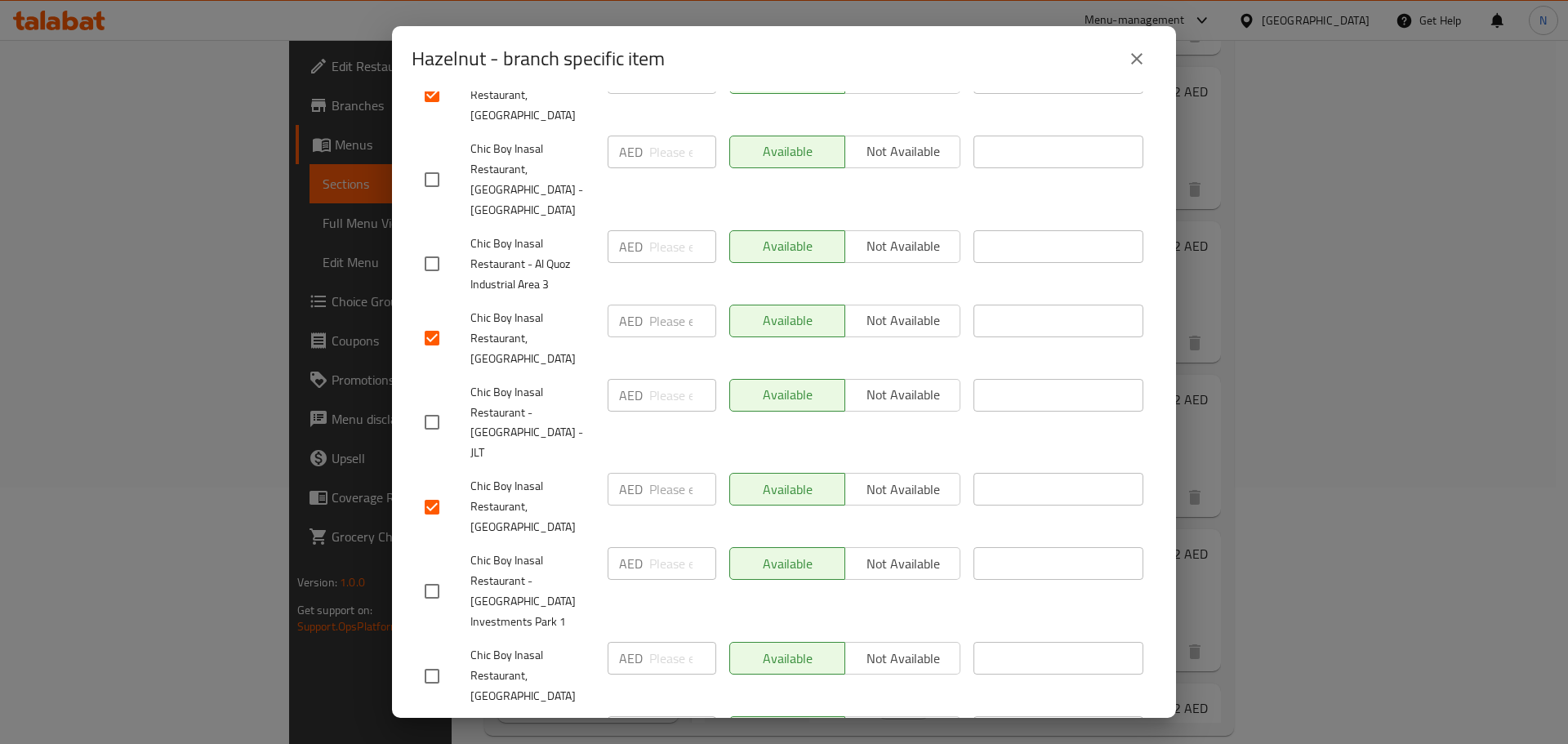
scroll to position [817, 0]
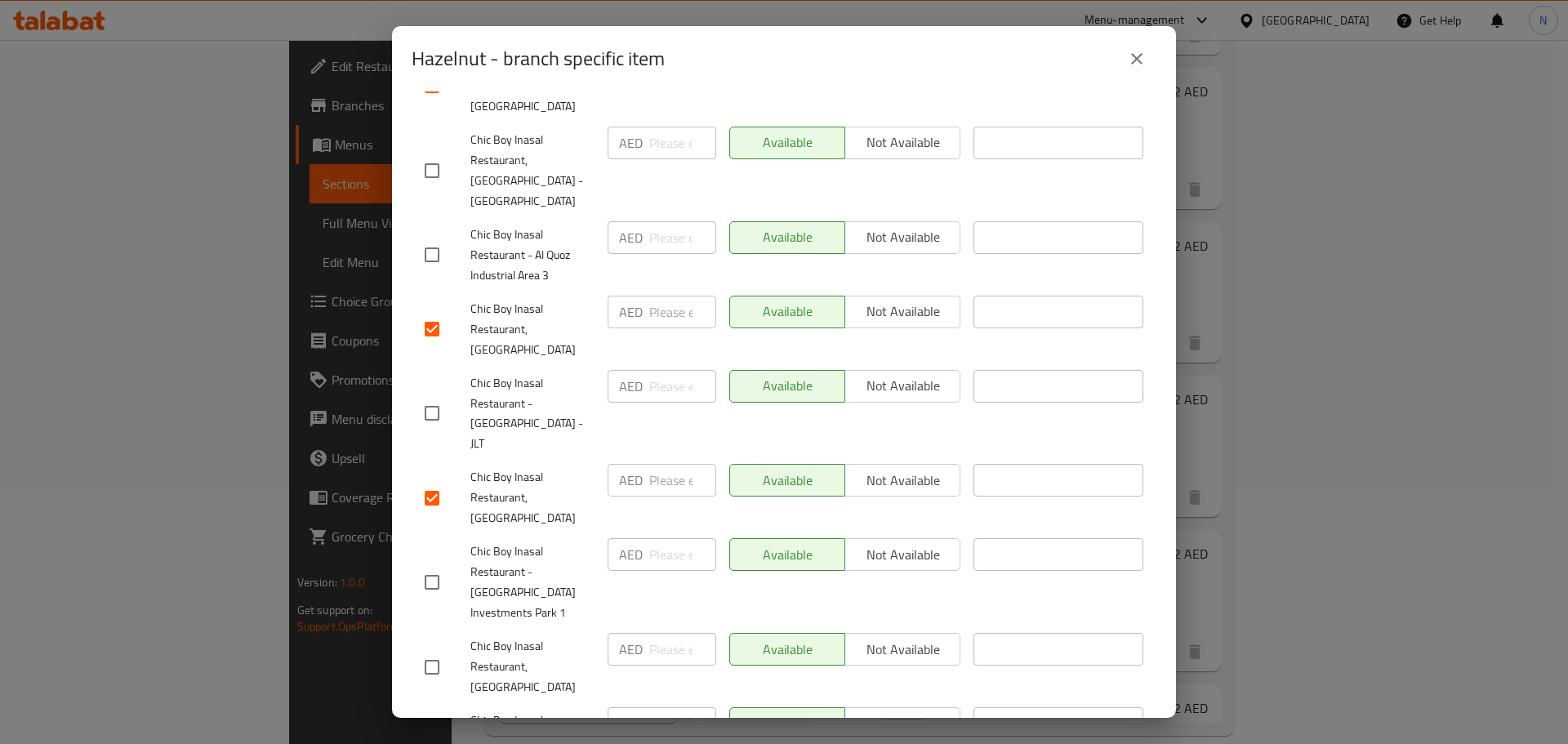
click at [435, 565] on input "checkbox" at bounding box center [431, 582] width 34 height 34
checkbox input "true"
click at [433, 650] on input "checkbox" at bounding box center [431, 667] width 34 height 34
checkbox input "true"
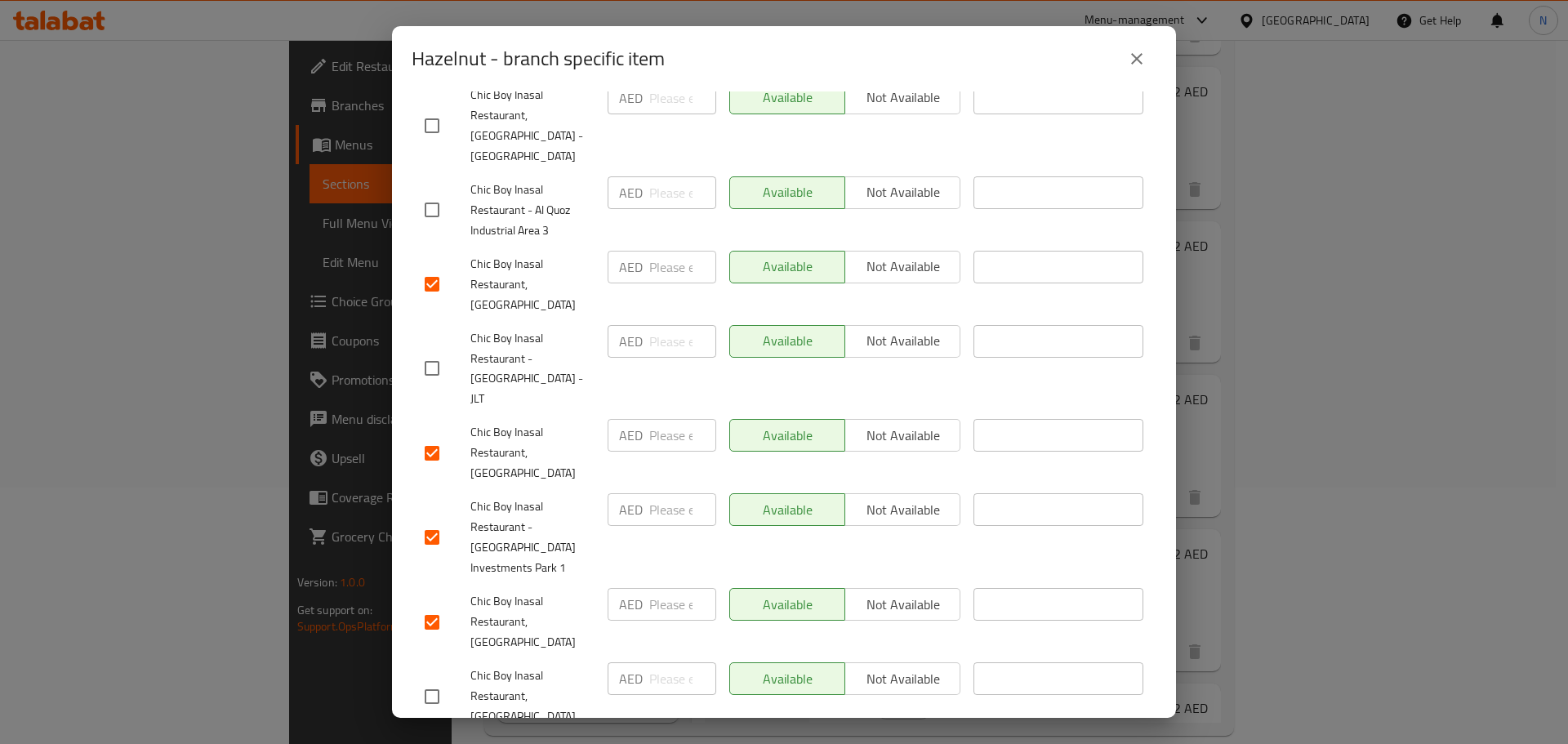
scroll to position [898, 0]
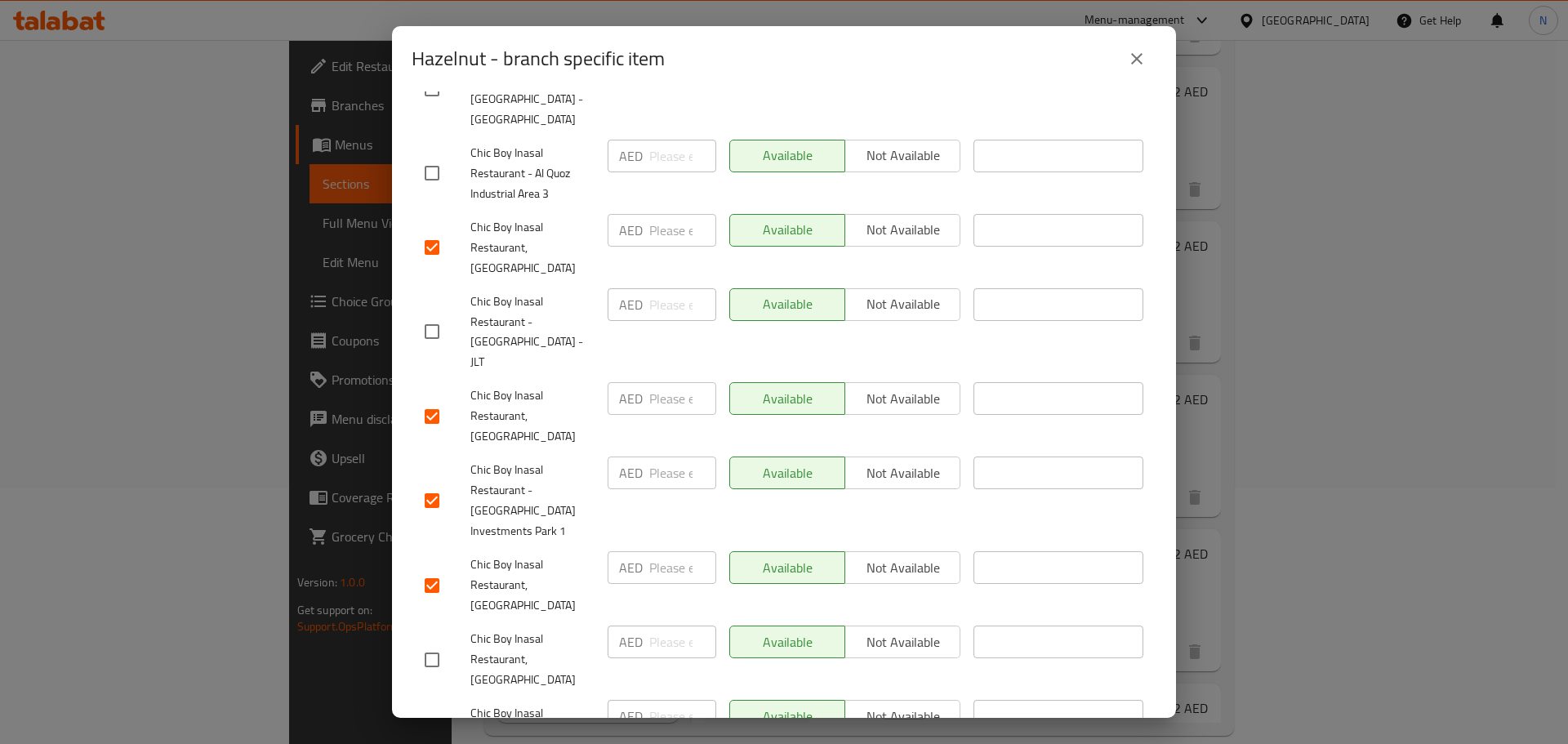
click at [431, 718] on input "checkbox" at bounding box center [431, 734] width 34 height 34
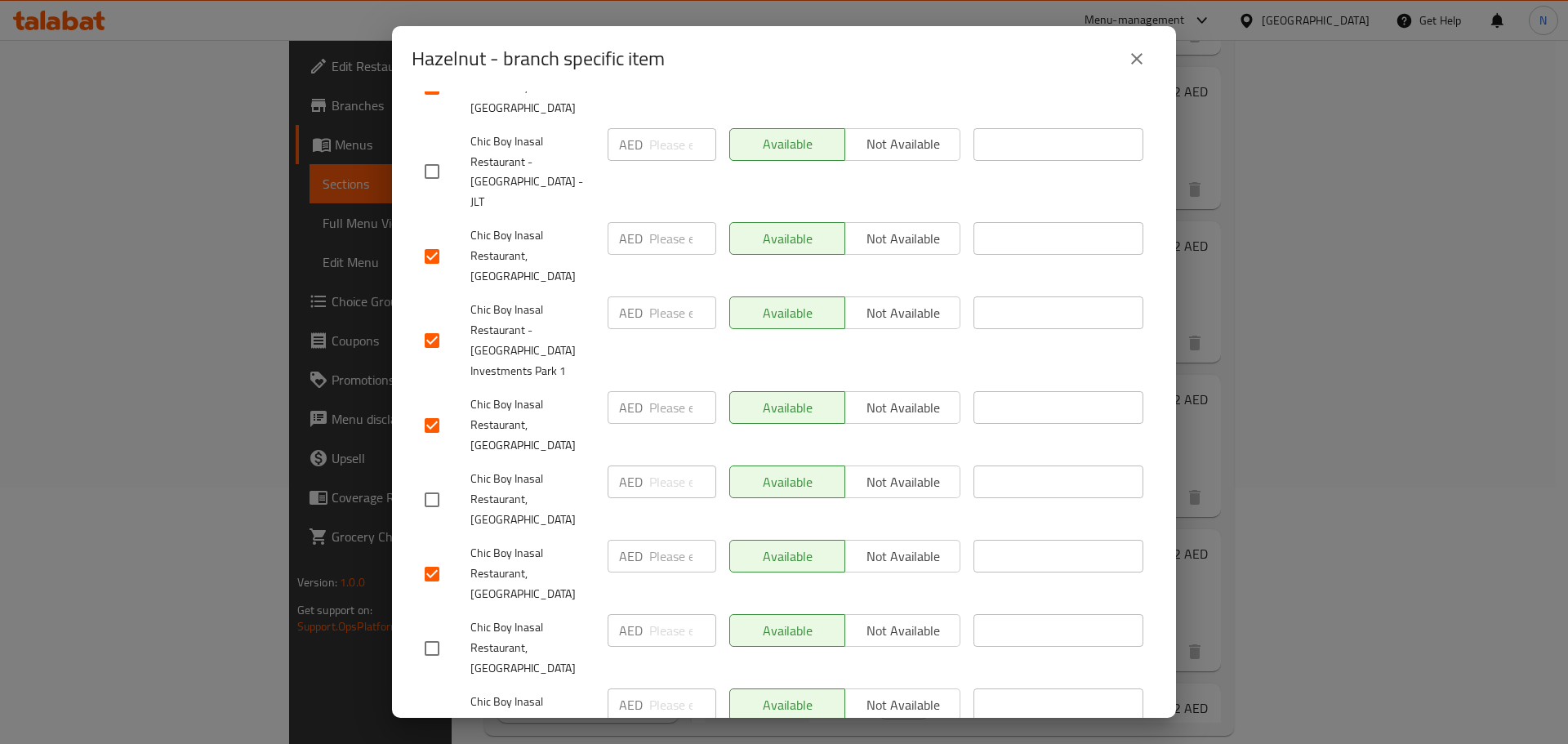
scroll to position [1062, 0]
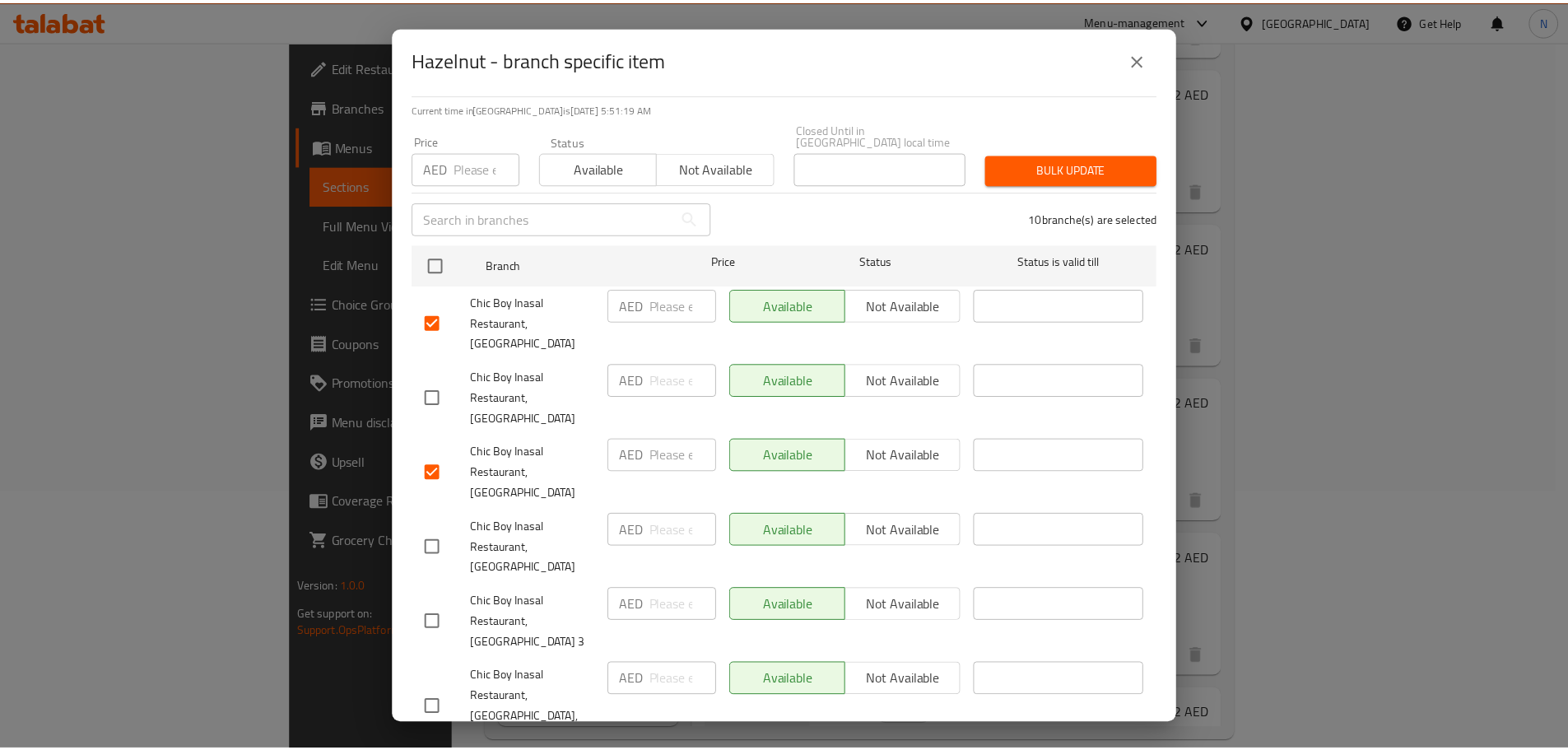
scroll to position [0, 0]
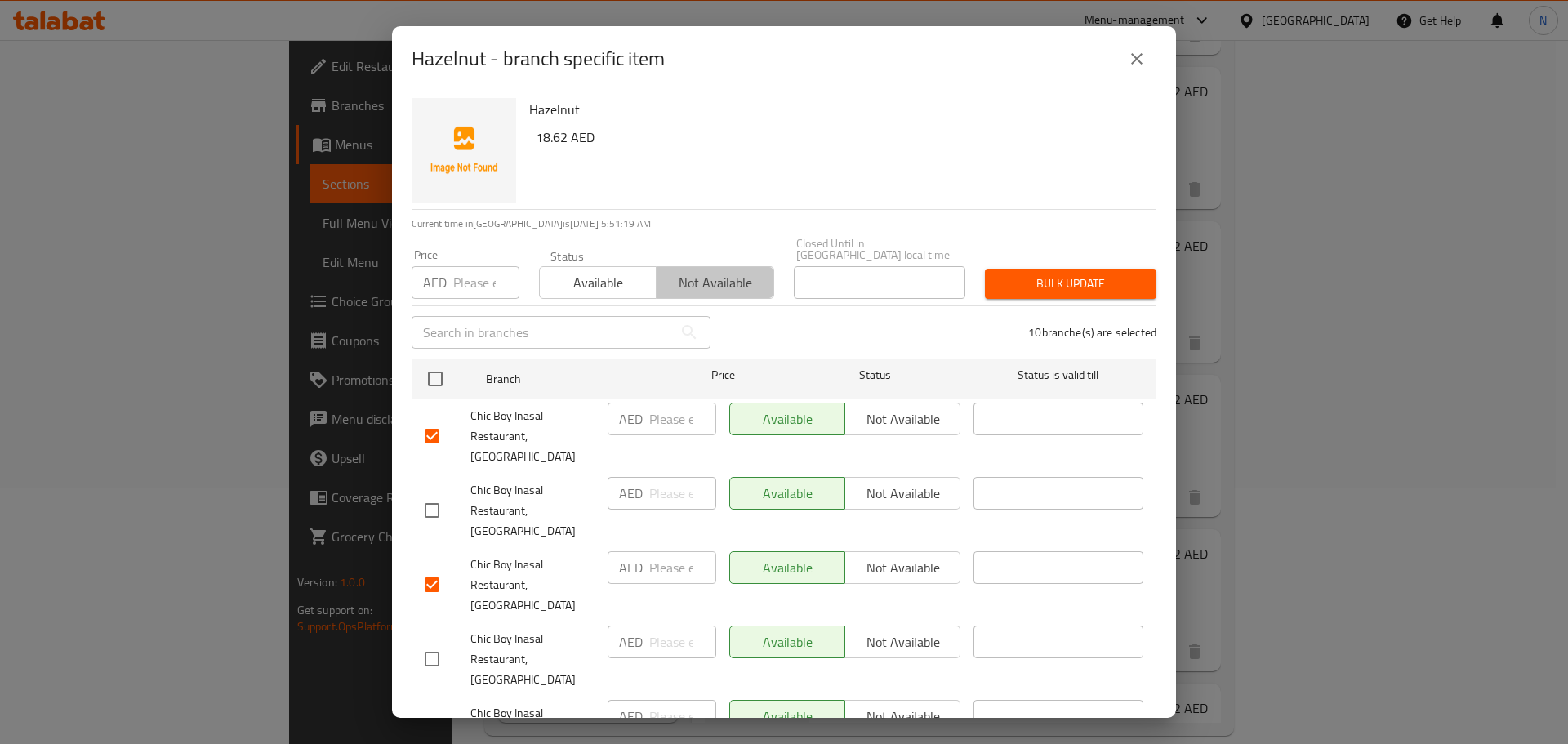
click at [713, 290] on span "Not available" at bounding box center [715, 283] width 104 height 23
click at [1001, 280] on span "Bulk update" at bounding box center [1070, 284] width 146 height 21
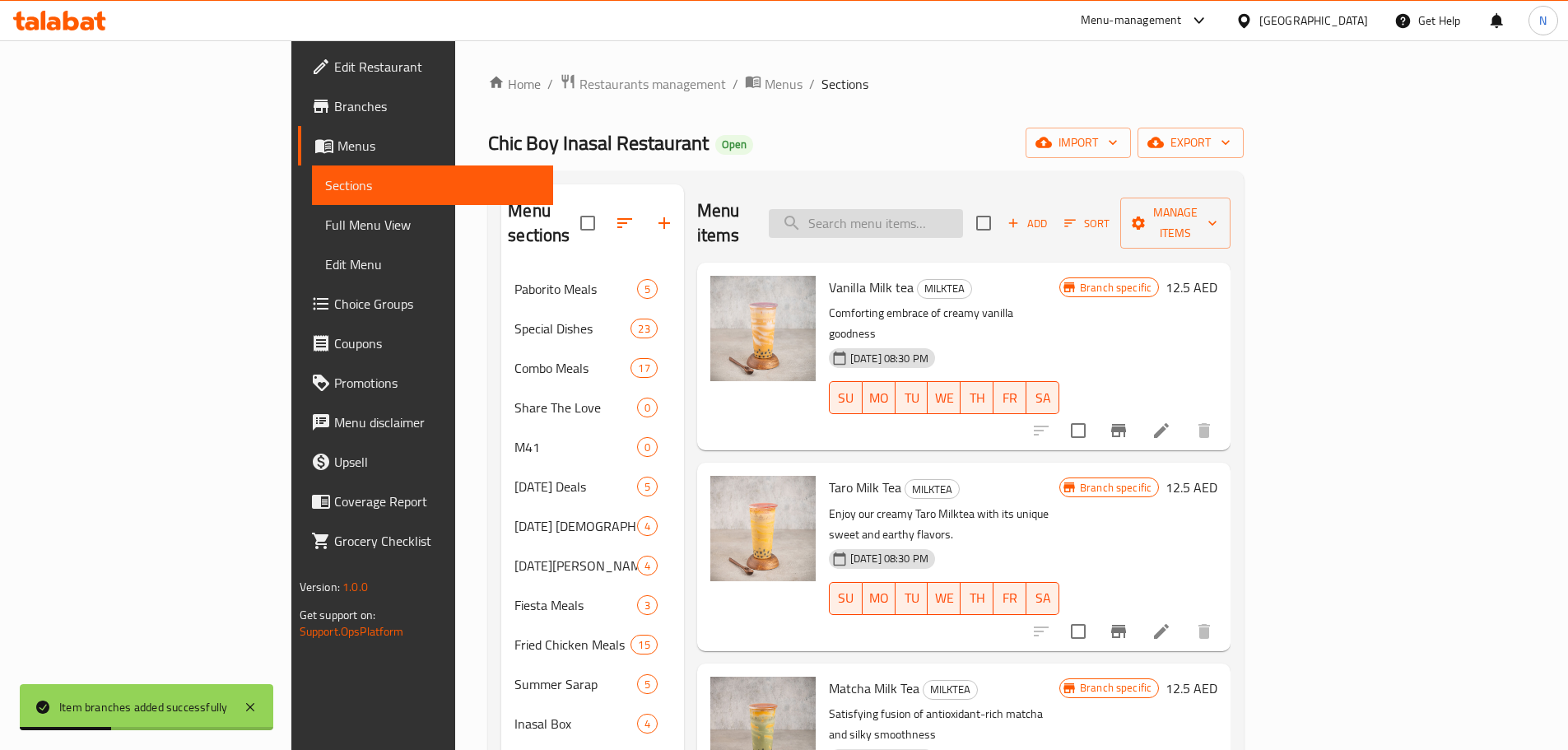
click at [924, 215] on input "search" at bounding box center [865, 223] width 194 height 29
paste input "Passion Fruit"
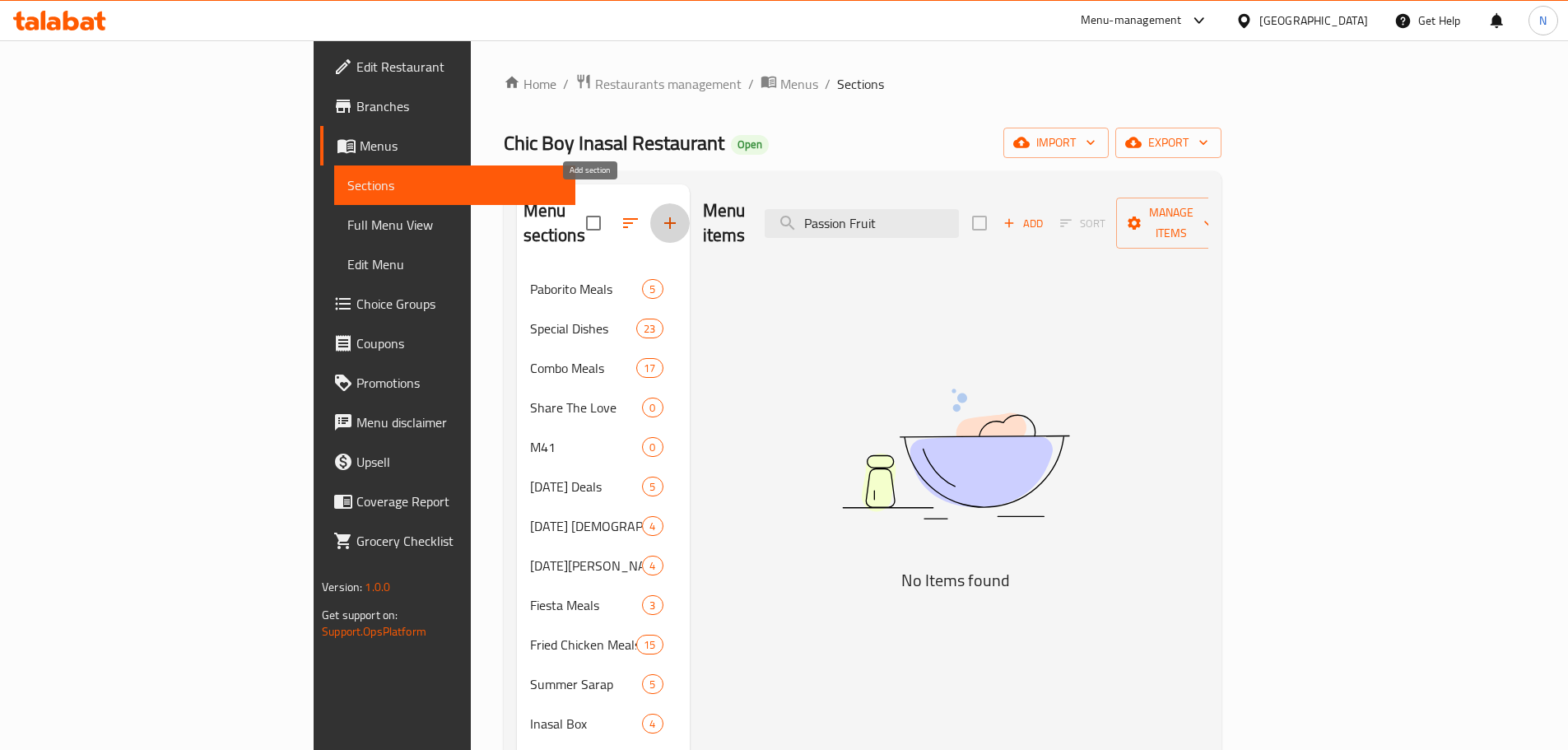
click at [660, 213] on icon "button" at bounding box center [670, 223] width 20 height 20
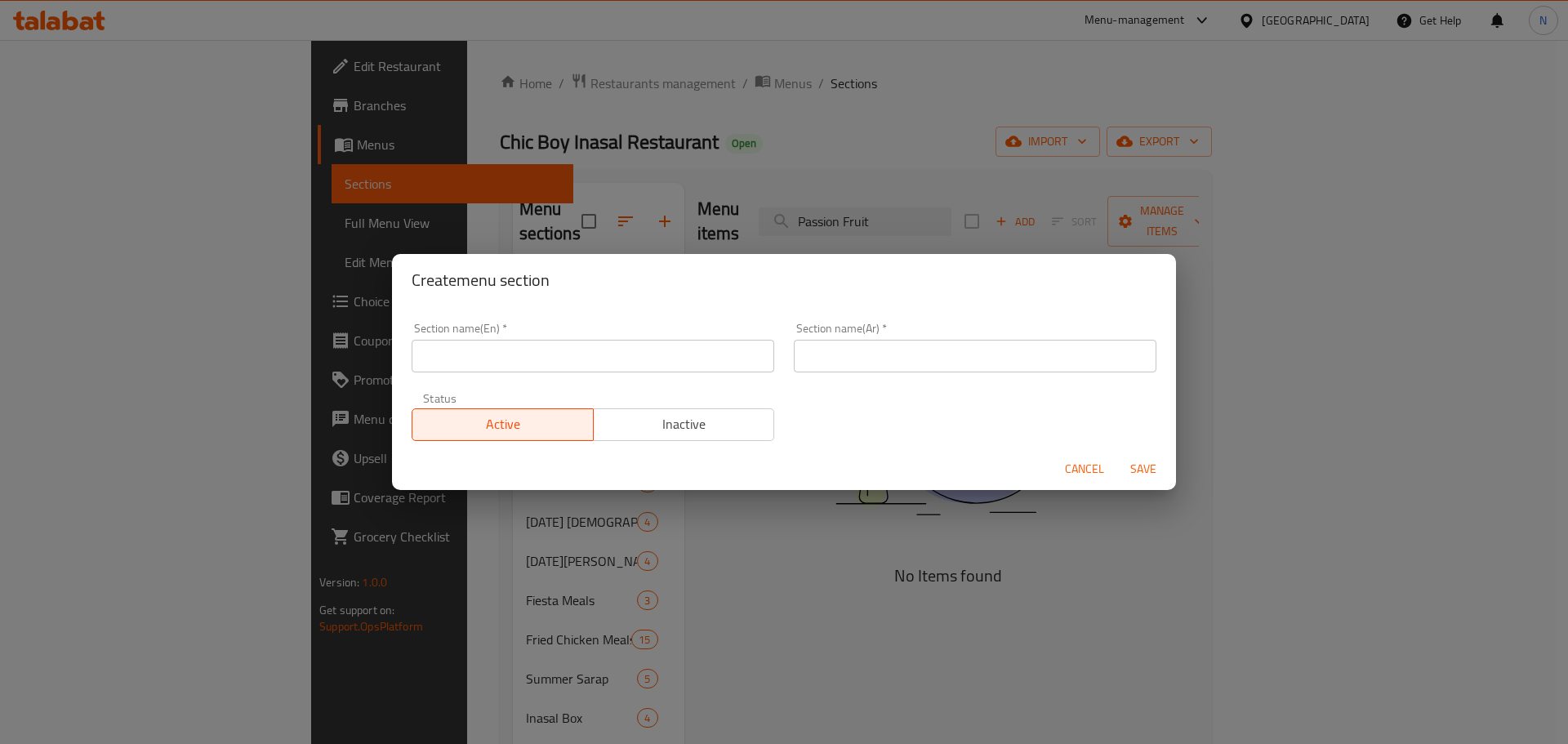
click at [603, 356] on input "text" at bounding box center [592, 356] width 363 height 32
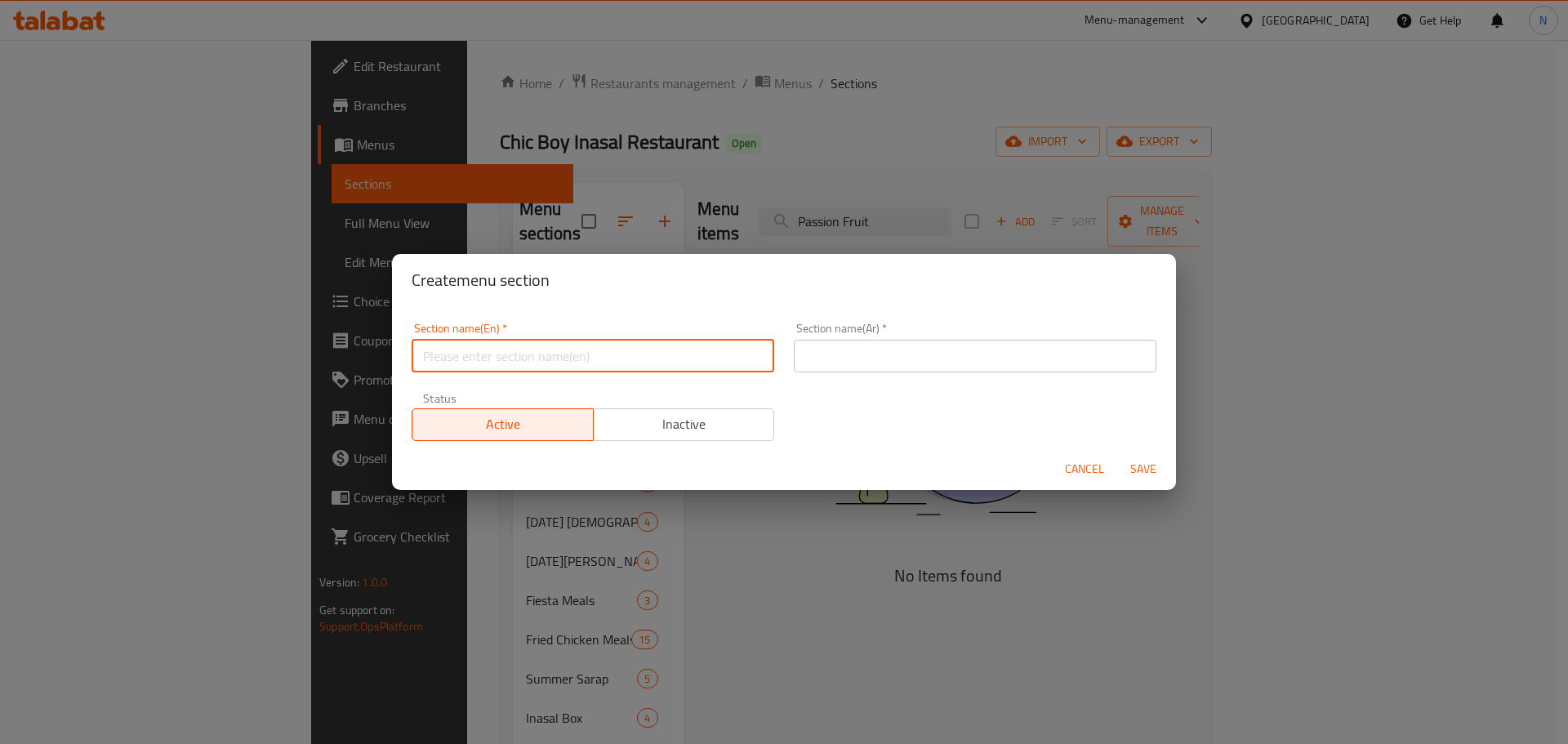
paste input "Fruit Tea"
drag, startPoint x: 821, startPoint y: 356, endPoint x: 834, endPoint y: 364, distance: 15.3
click at [821, 356] on input "text" at bounding box center [975, 356] width 363 height 32
paste input "شاي الفواكه"
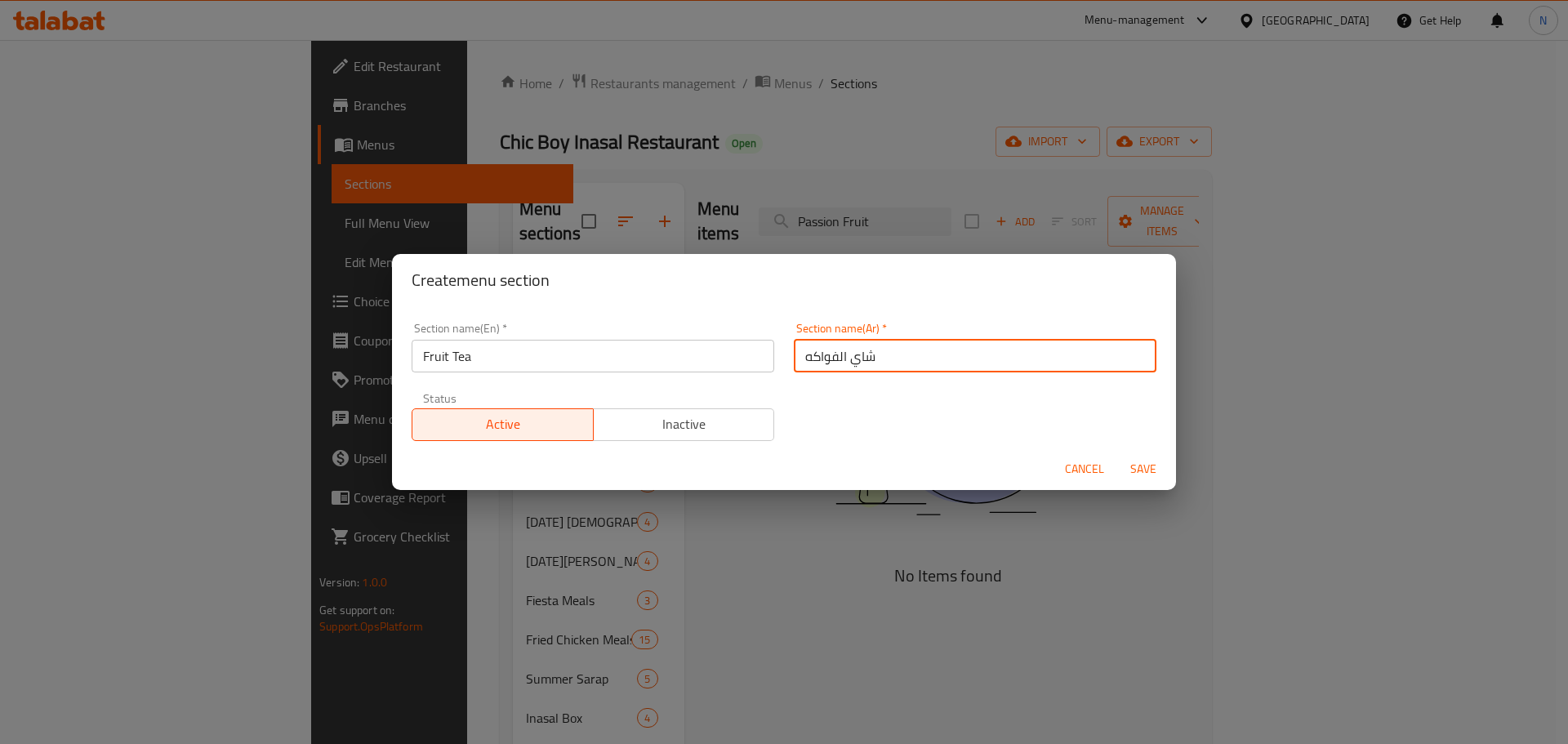
click at [1146, 465] on span "Save" at bounding box center [1144, 469] width 39 height 21
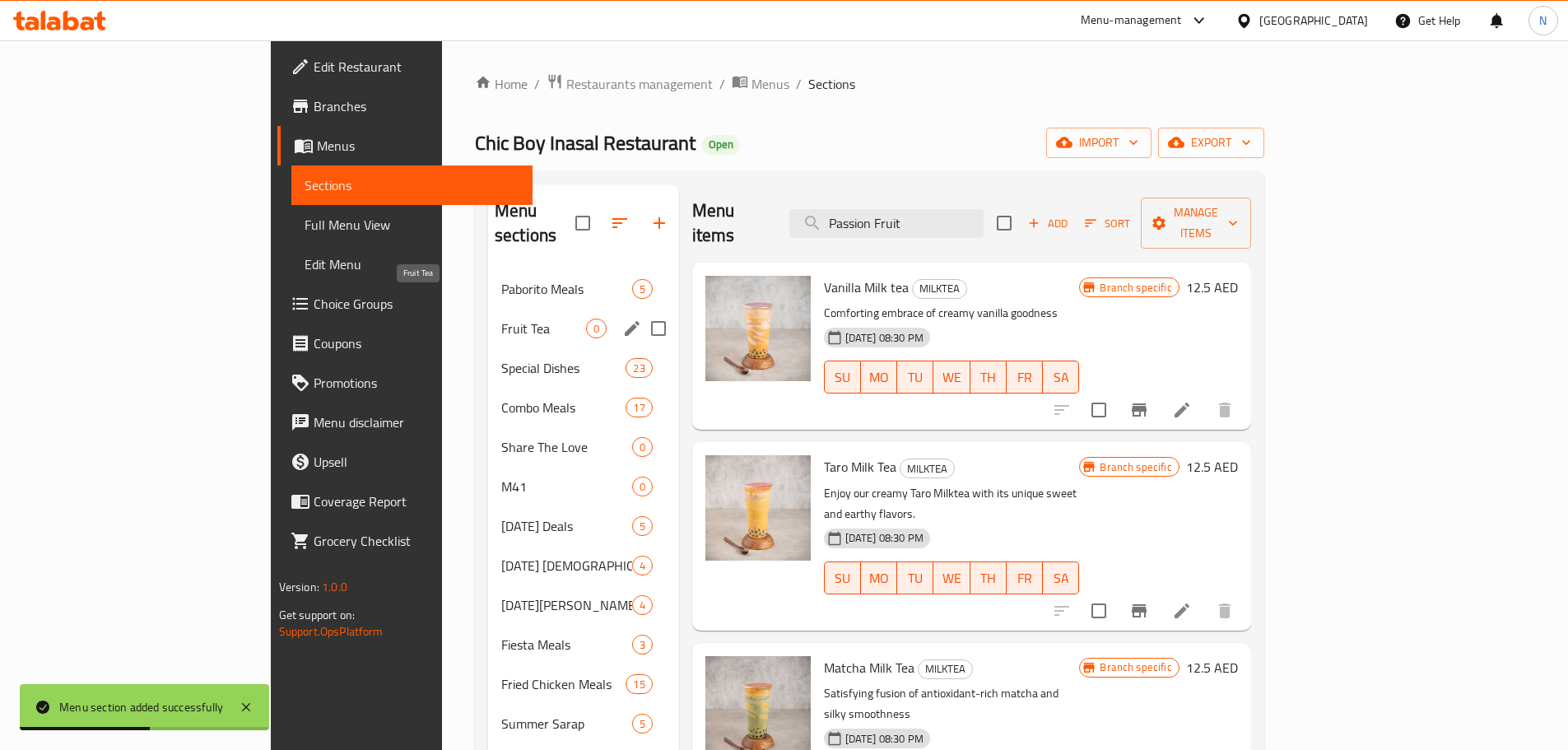
click at [501, 318] on span "Fruit Tea" at bounding box center [544, 328] width 85 height 20
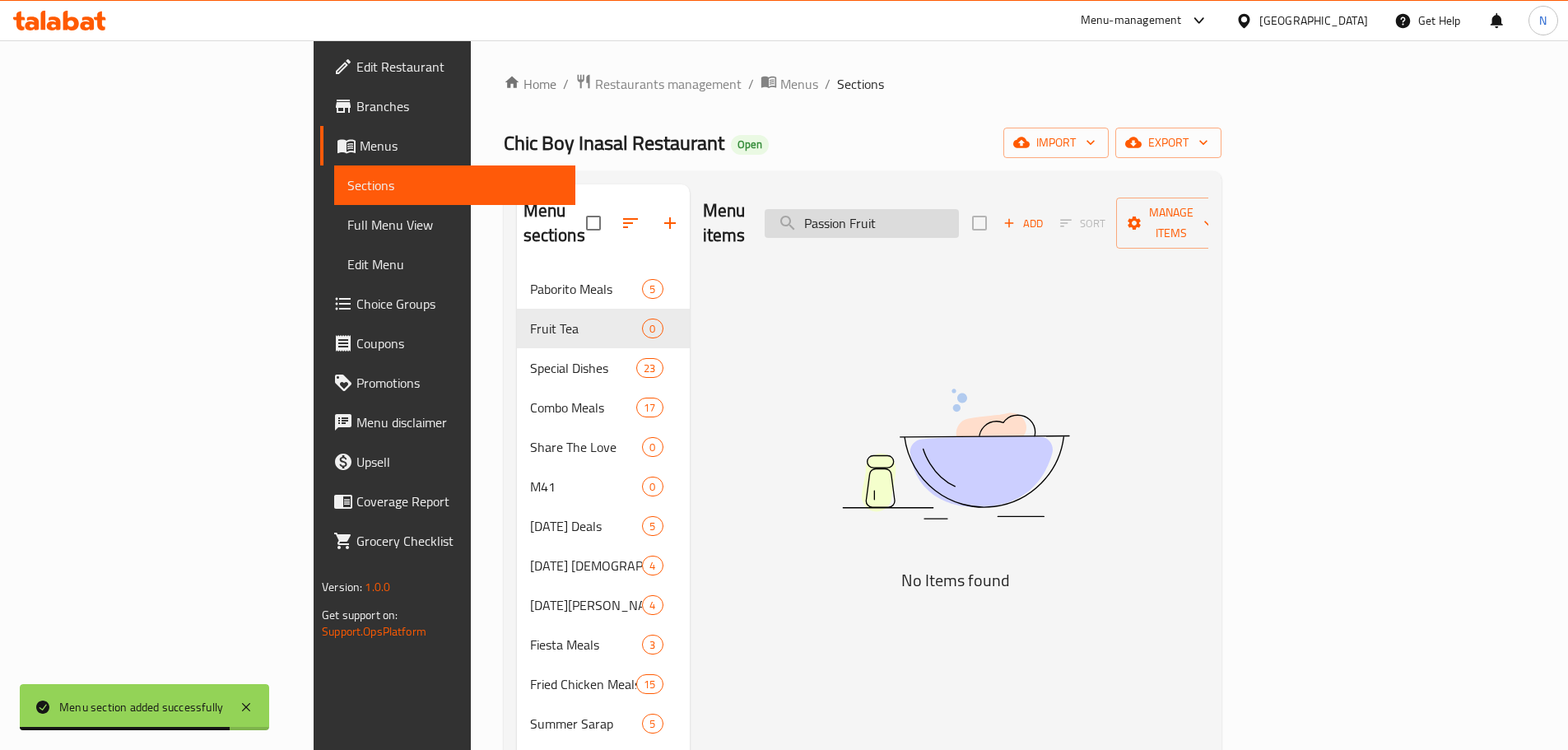
click at [958, 213] on input "Passion Fruit" at bounding box center [861, 223] width 194 height 29
click at [958, 212] on input "Passion Fruit" at bounding box center [861, 223] width 194 height 29
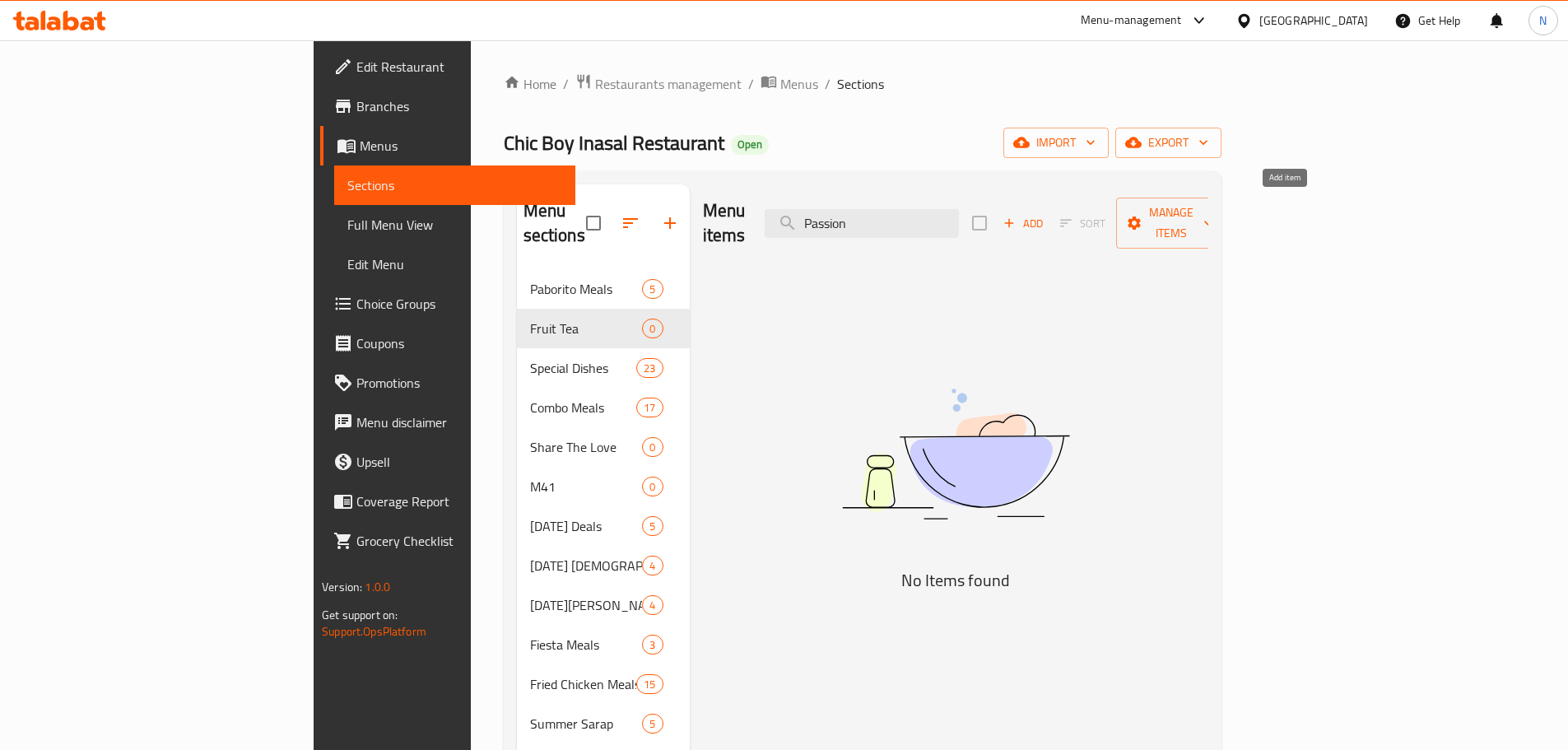
click at [1016, 216] on icon "button" at bounding box center [1009, 223] width 15 height 15
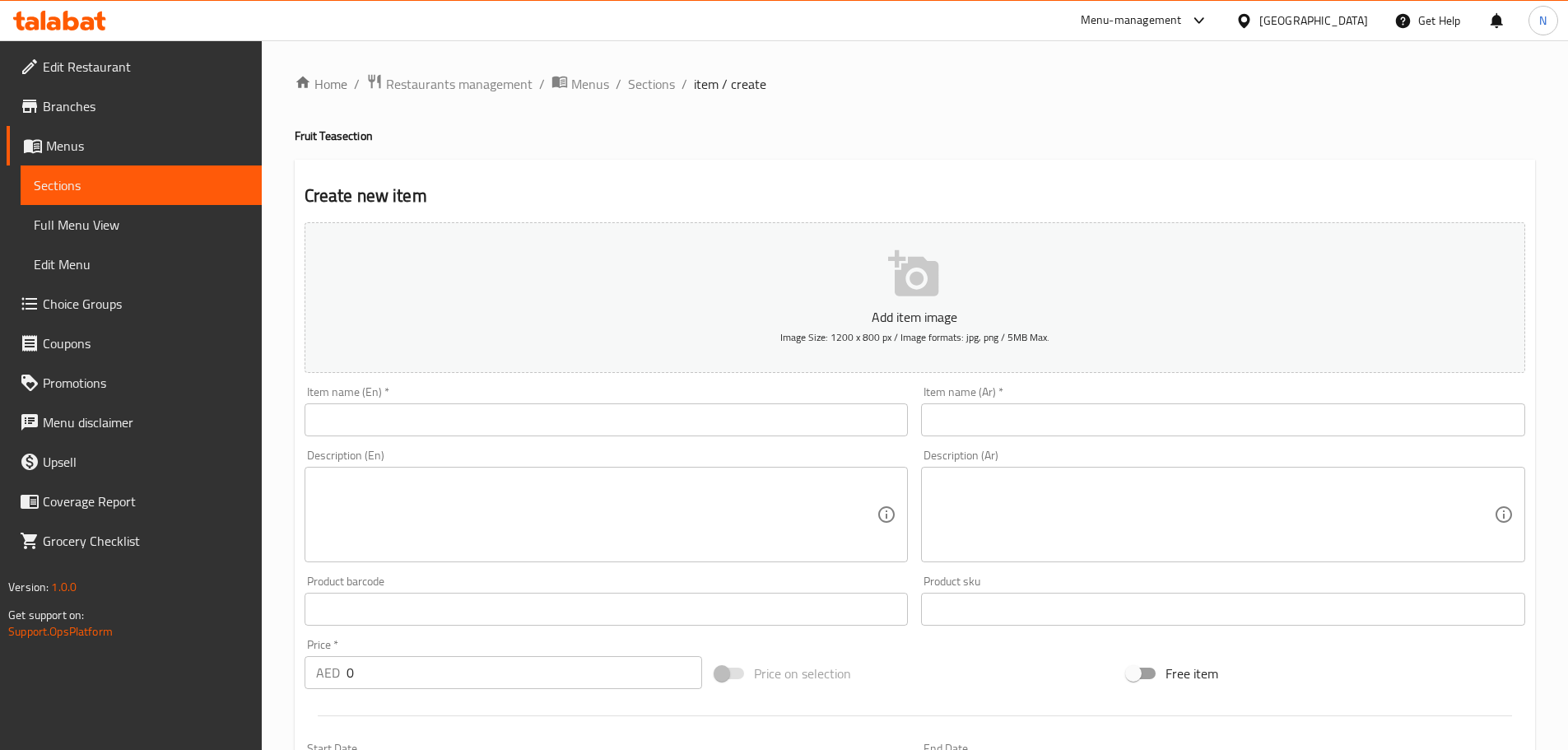
click at [629, 401] on div "Item name (En)   * Item name (En) *" at bounding box center [606, 411] width 604 height 50
click at [618, 422] on input "text" at bounding box center [606, 419] width 604 height 33
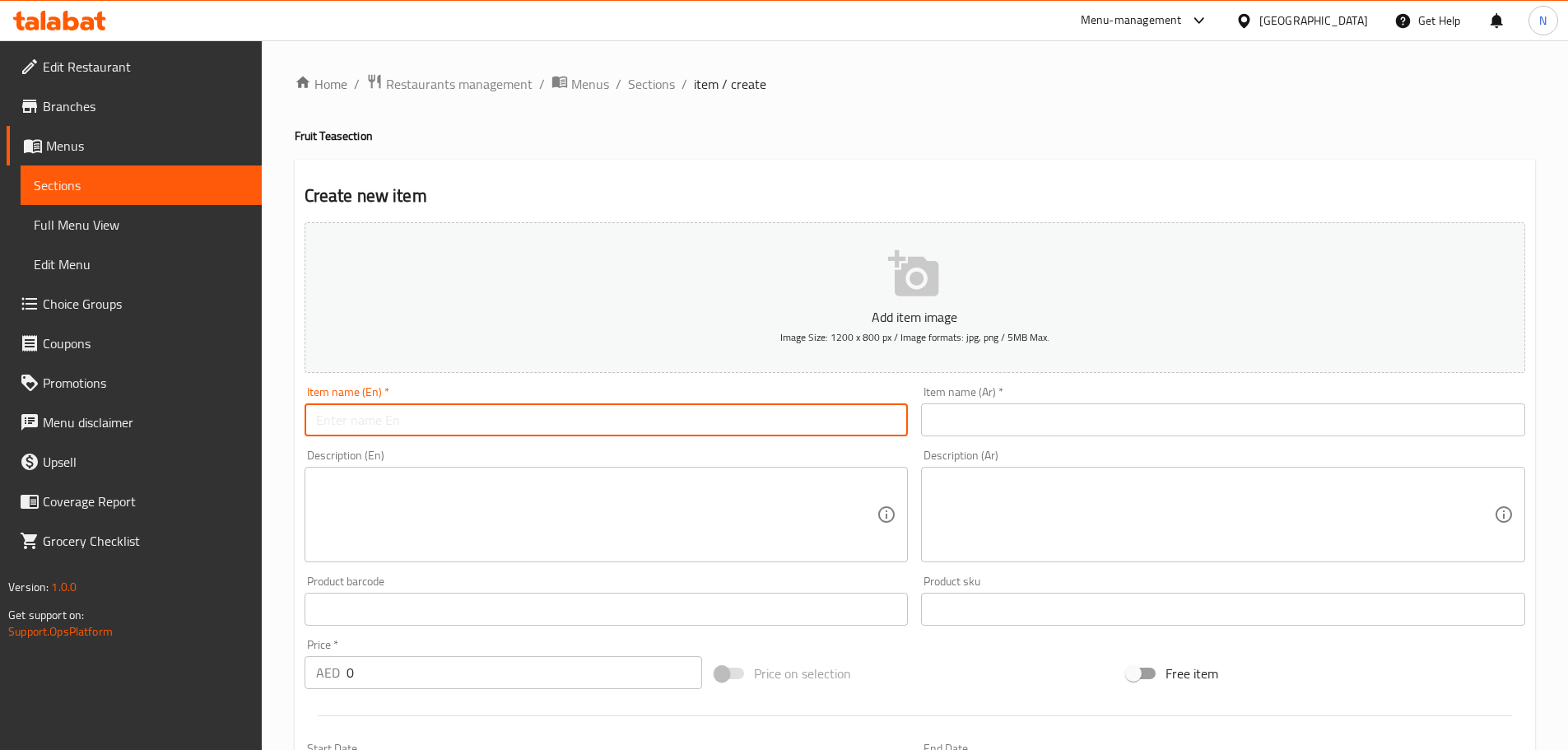
paste input "Passion Fruit"
click at [1034, 420] on input "text" at bounding box center [1222, 419] width 604 height 33
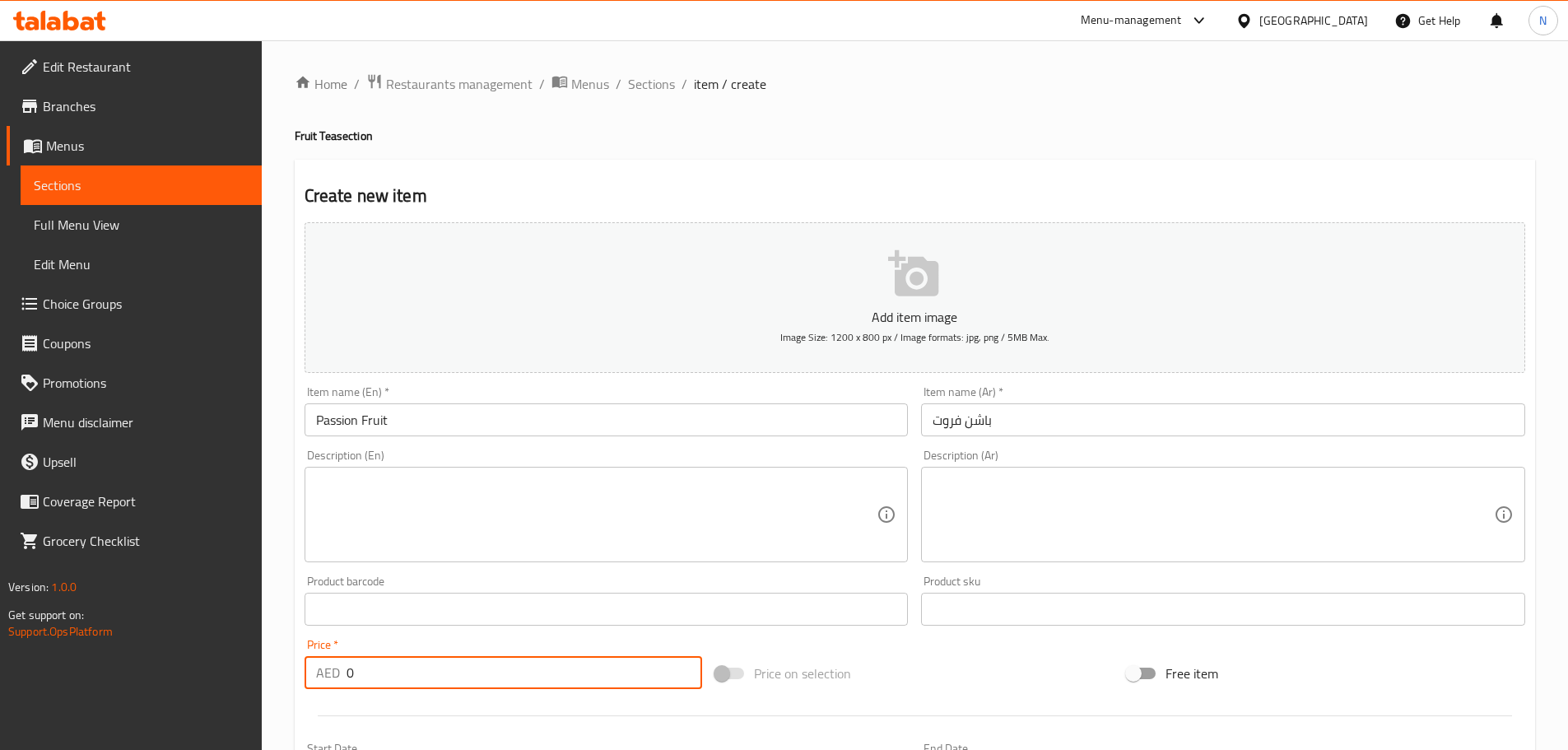
drag, startPoint x: 435, startPoint y: 668, endPoint x: 343, endPoint y: 673, distance: 92.1
click at [343, 673] on div "AED 0 Price *" at bounding box center [503, 672] width 398 height 33
paste input "18.625"
click at [893, 652] on div "Price on selection" at bounding box center [914, 673] width 412 height 44
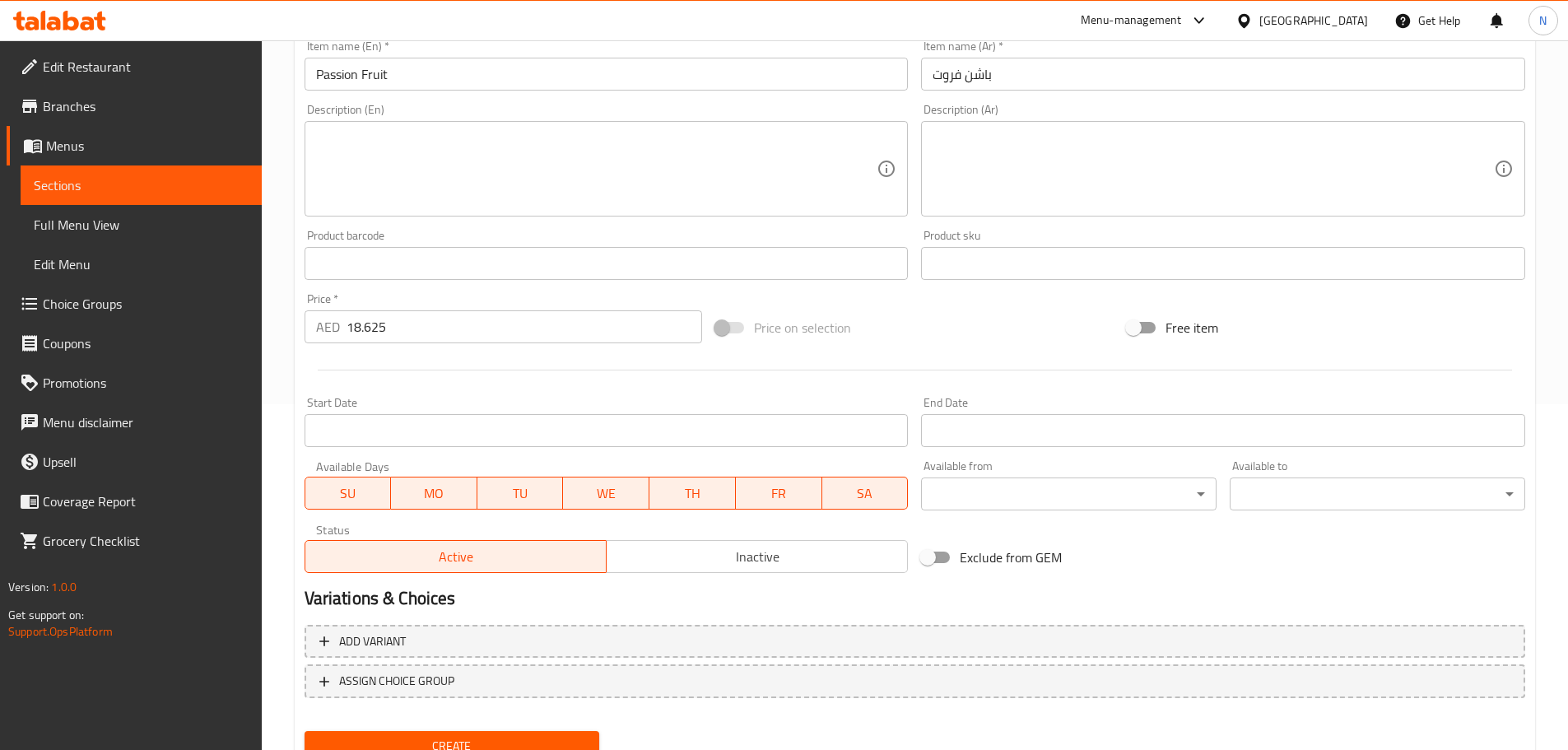
scroll to position [413, 0]
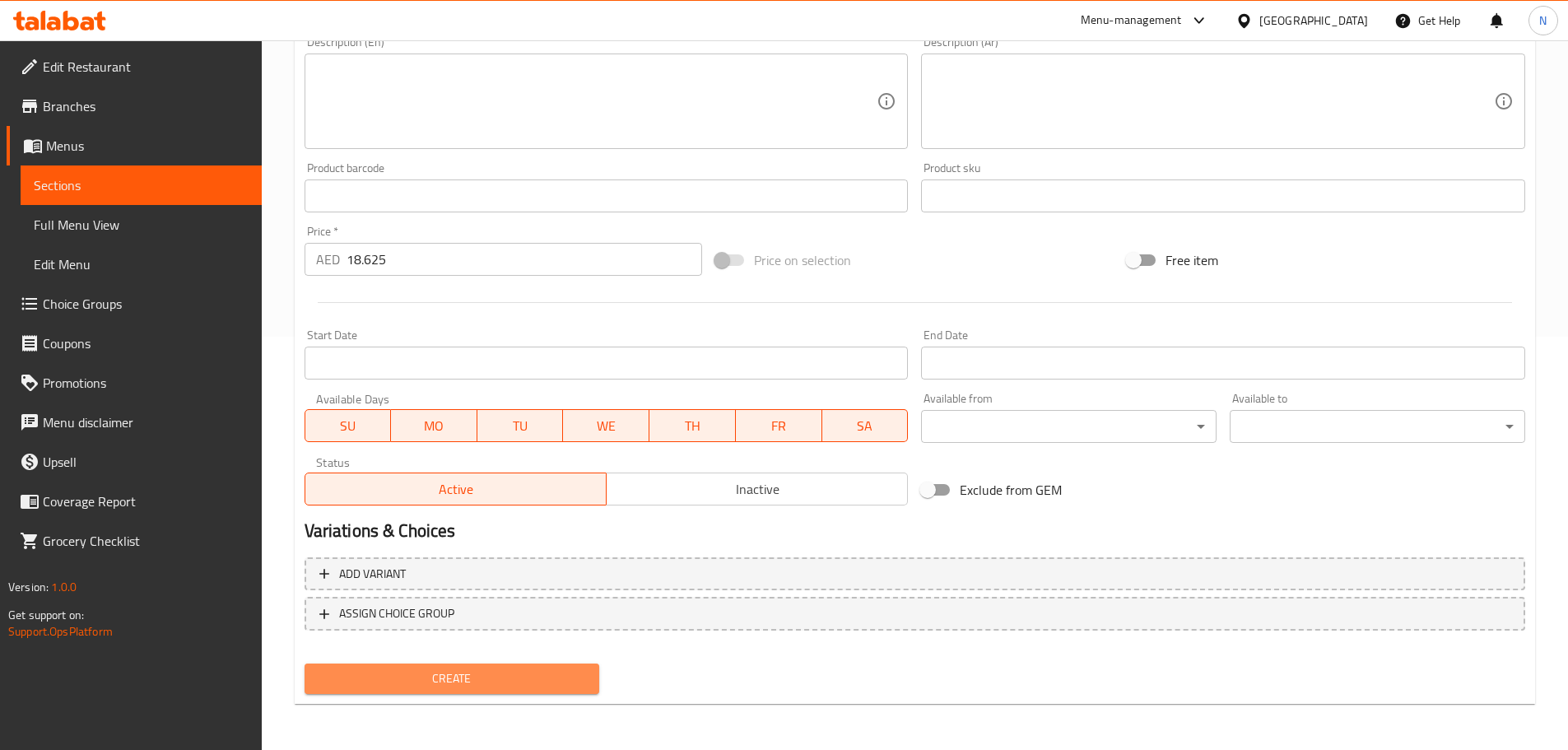
click at [508, 673] on span "Create" at bounding box center [452, 678] width 269 height 21
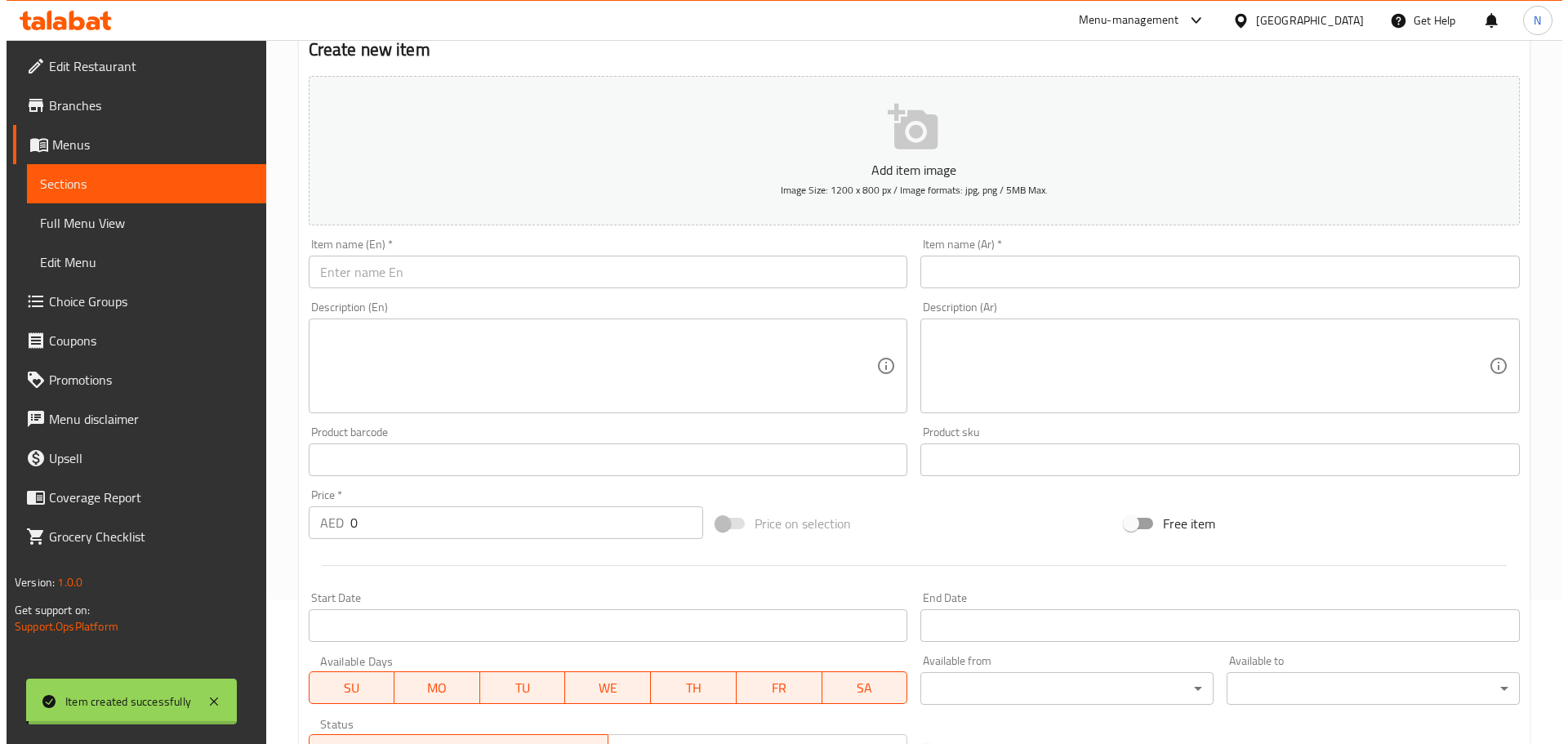
scroll to position [0, 0]
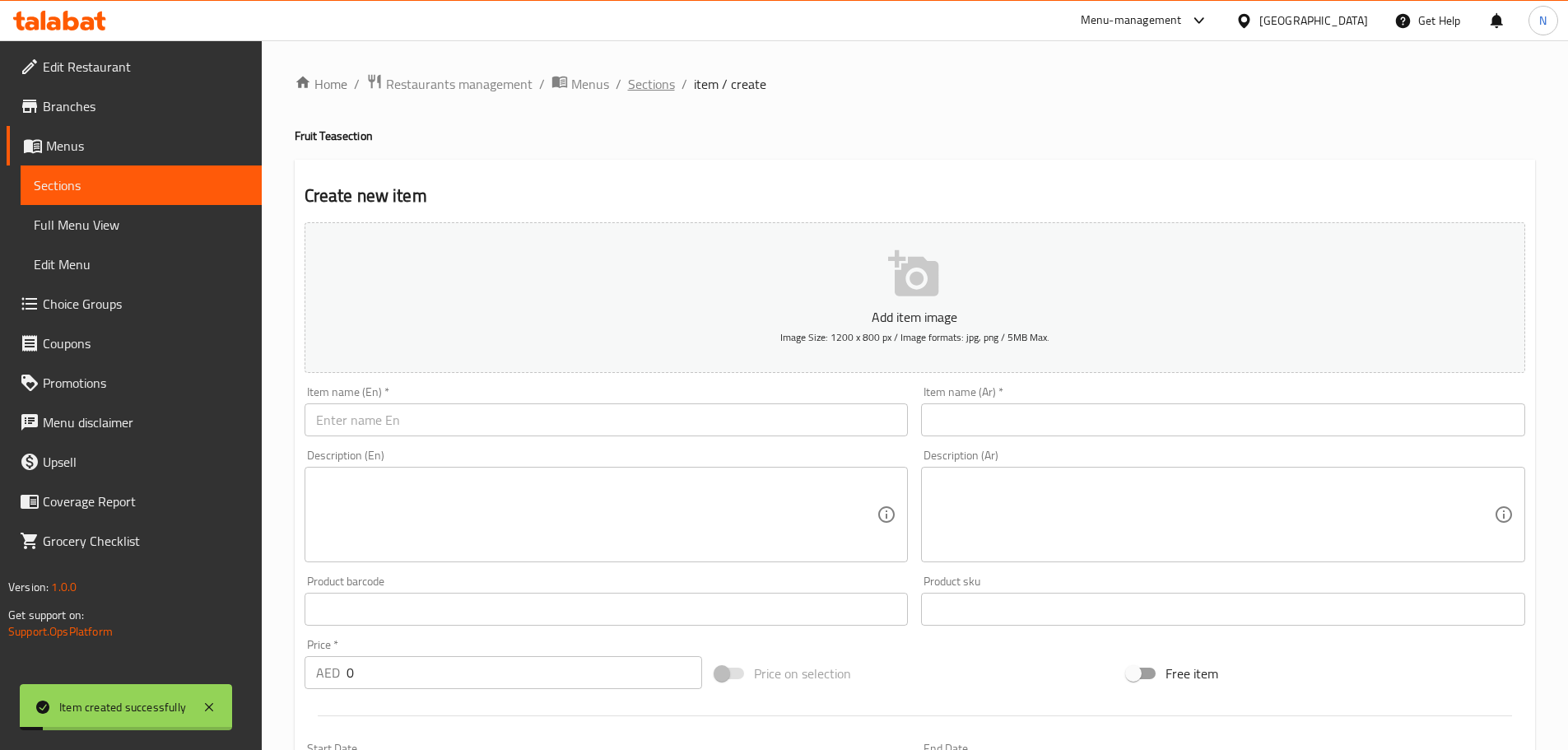
click at [641, 85] on span "Sections" at bounding box center [652, 84] width 47 height 20
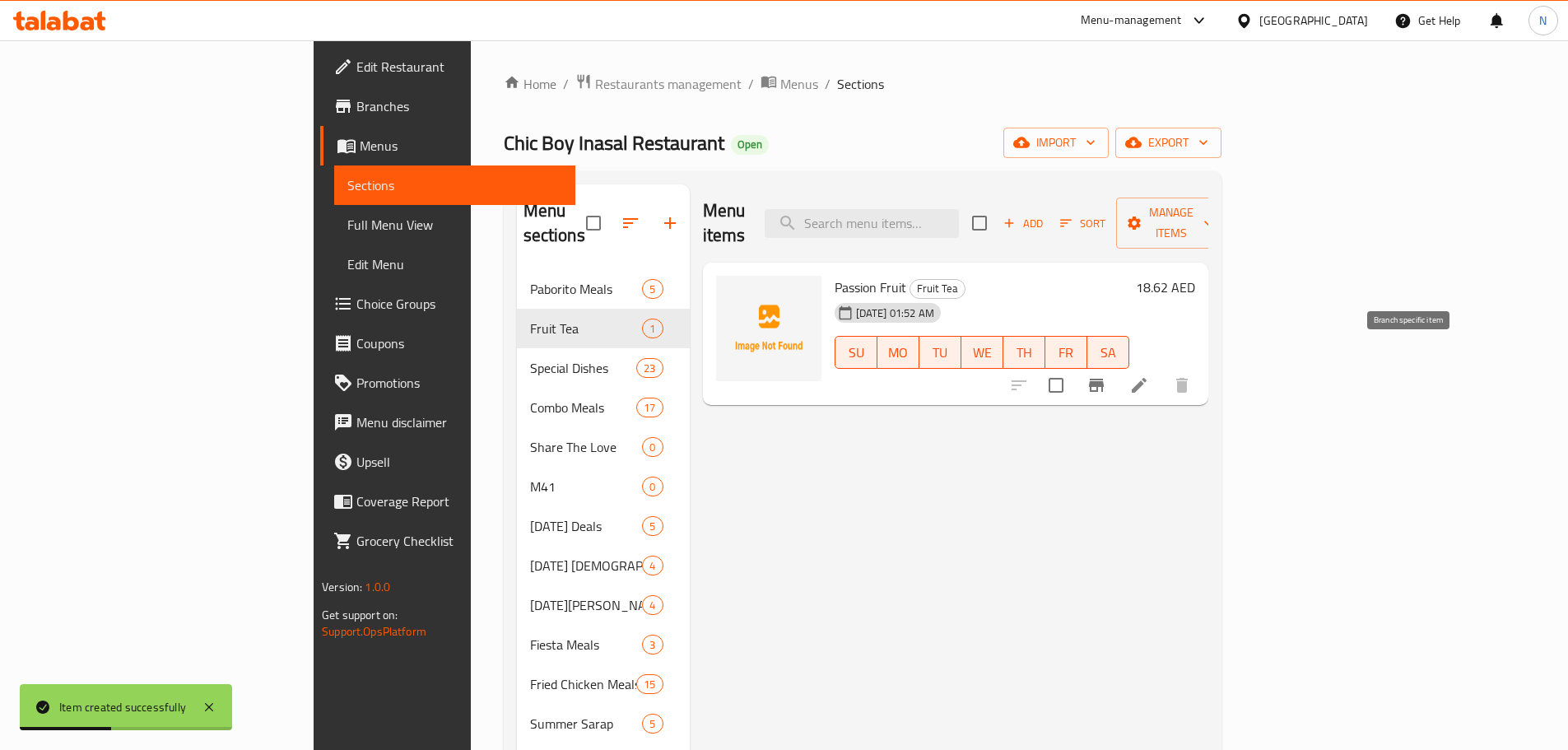
click at [1106, 375] on icon "Branch-specific-item" at bounding box center [1096, 385] width 20 height 20
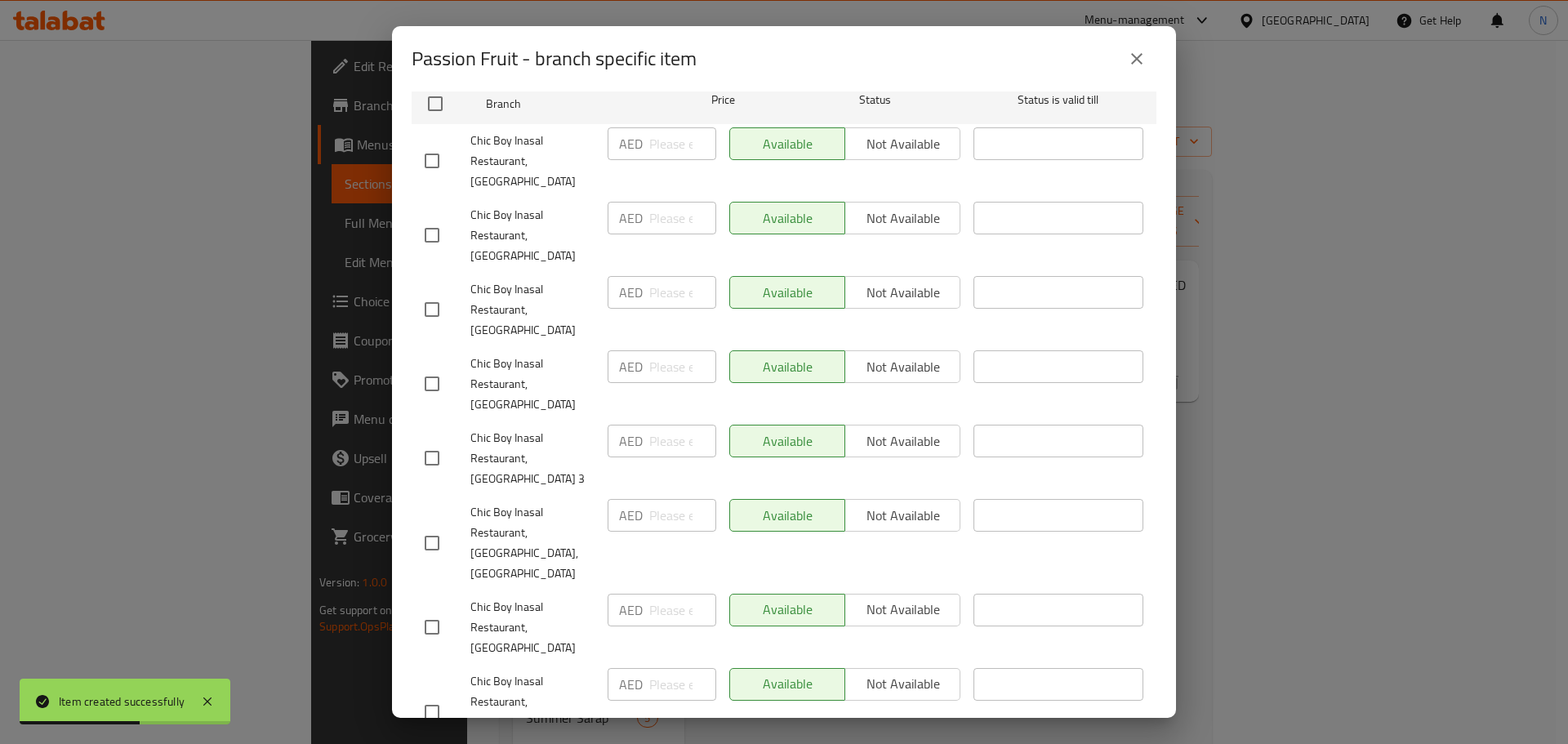
scroll to position [82, 0]
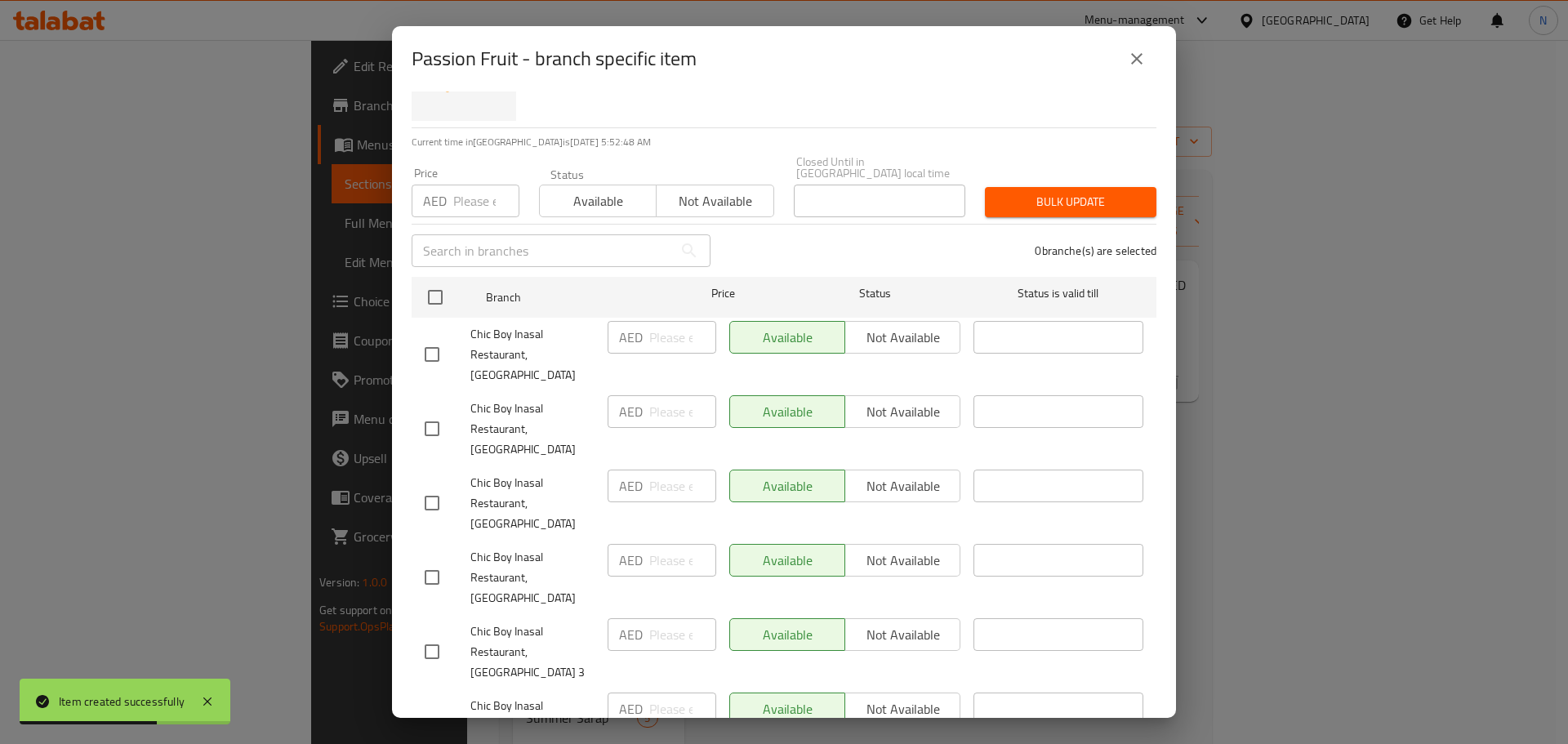
click at [432, 340] on input "checkbox" at bounding box center [431, 354] width 34 height 34
click at [426, 490] on input "checkbox" at bounding box center [431, 503] width 34 height 34
click at [436, 560] on input "checkbox" at bounding box center [431, 577] width 34 height 34
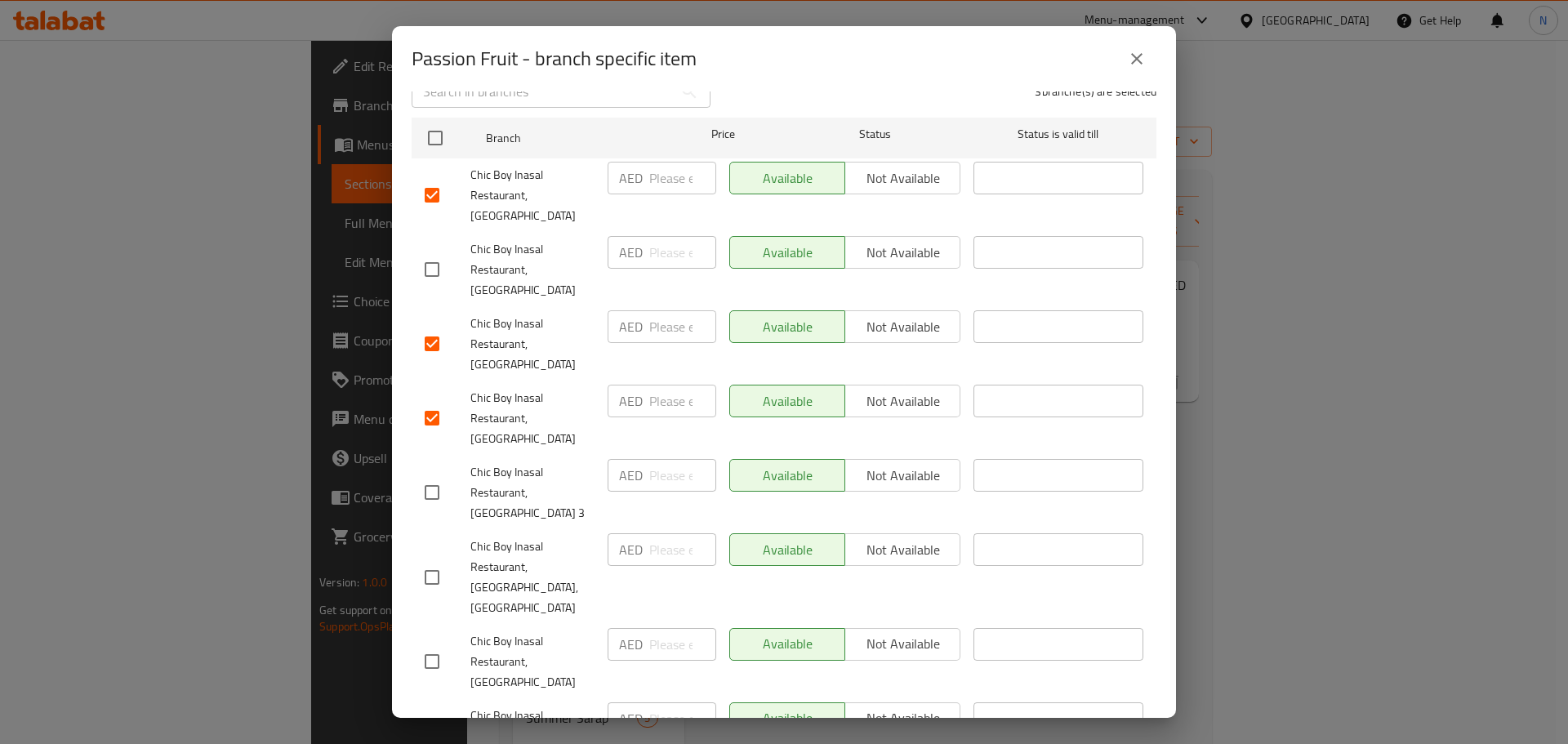
scroll to position [245, 0]
click at [431, 640] on input "checkbox" at bounding box center [431, 657] width 34 height 34
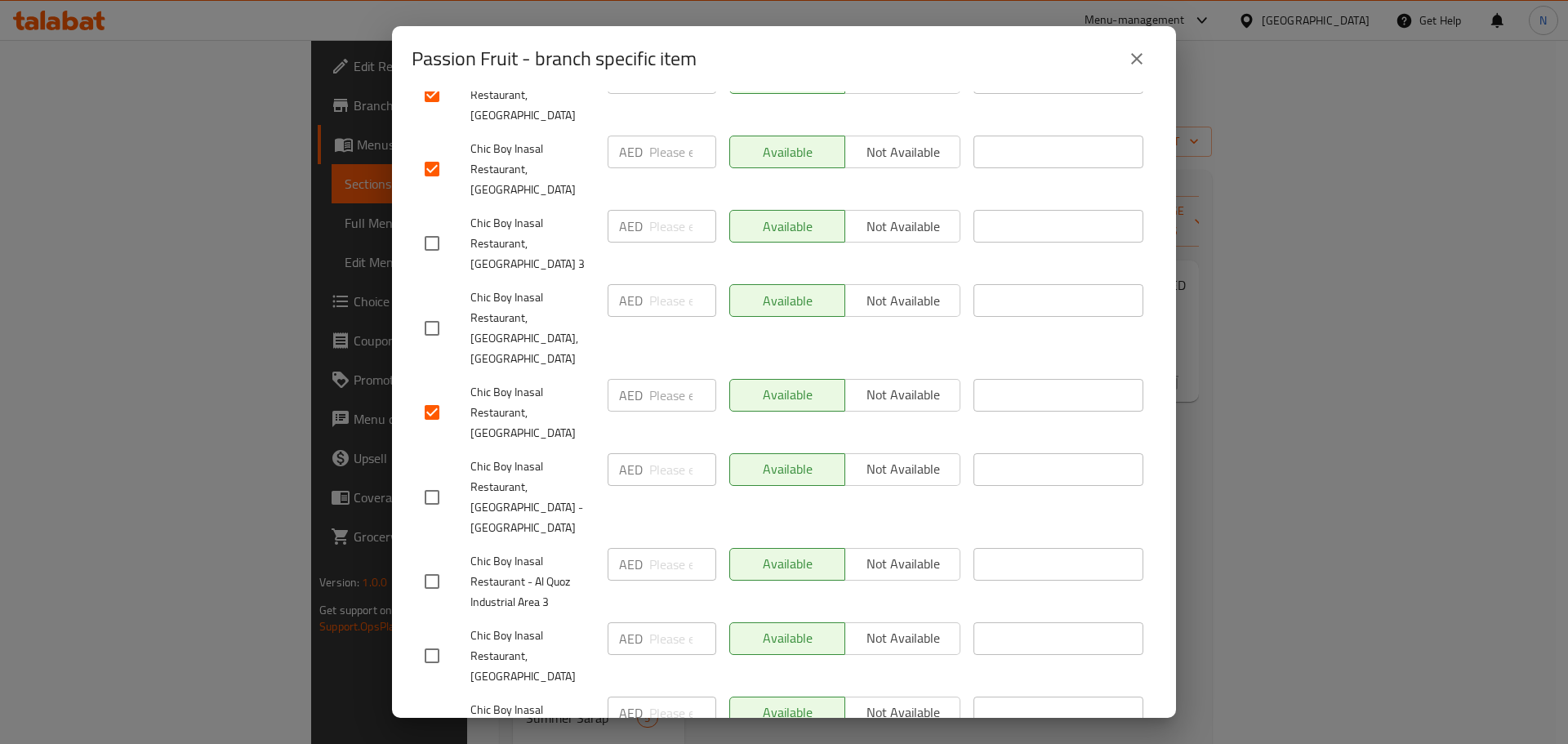
scroll to position [572, 0]
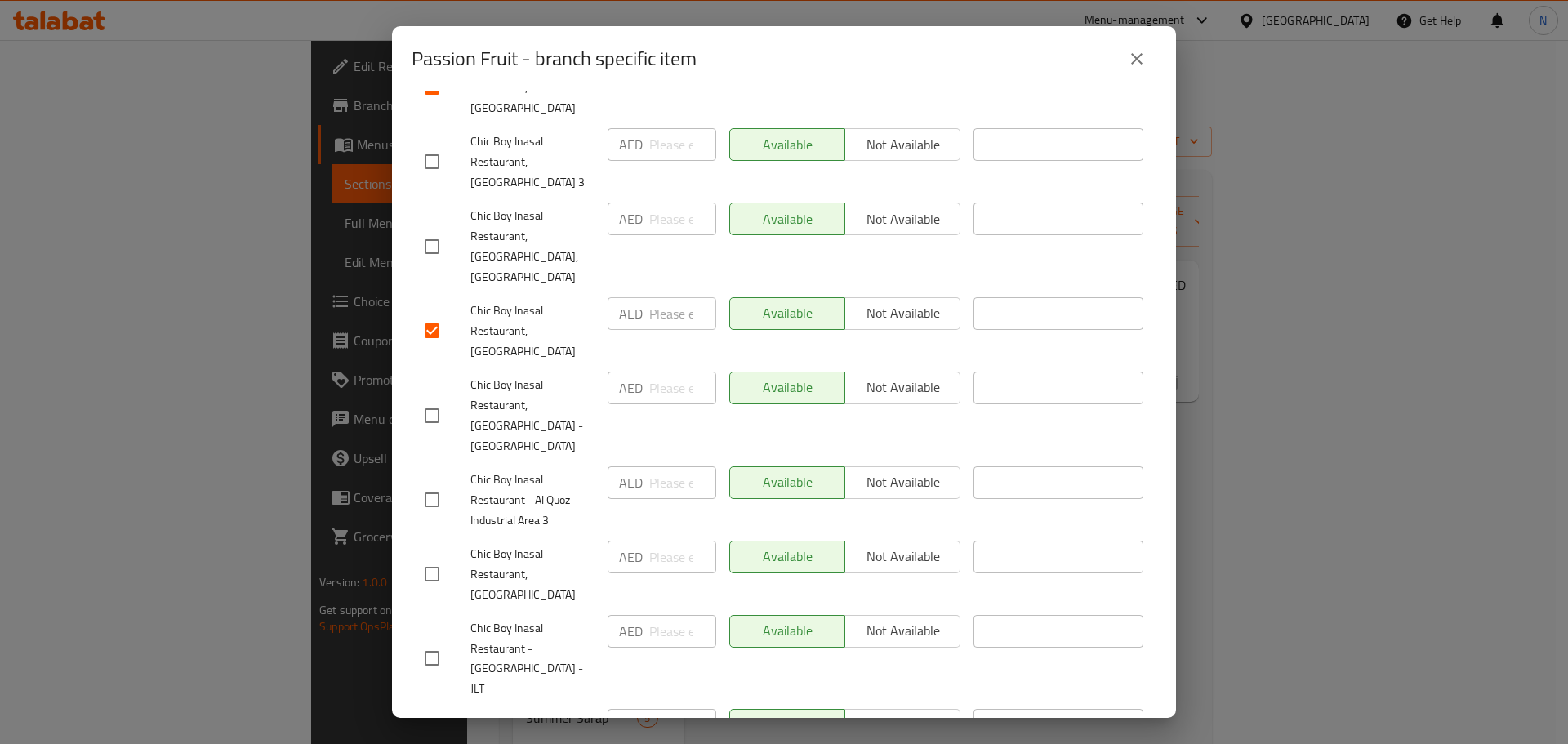
click at [433, 557] on input "checkbox" at bounding box center [431, 574] width 34 height 34
click at [432, 726] on input "checkbox" at bounding box center [431, 743] width 34 height 34
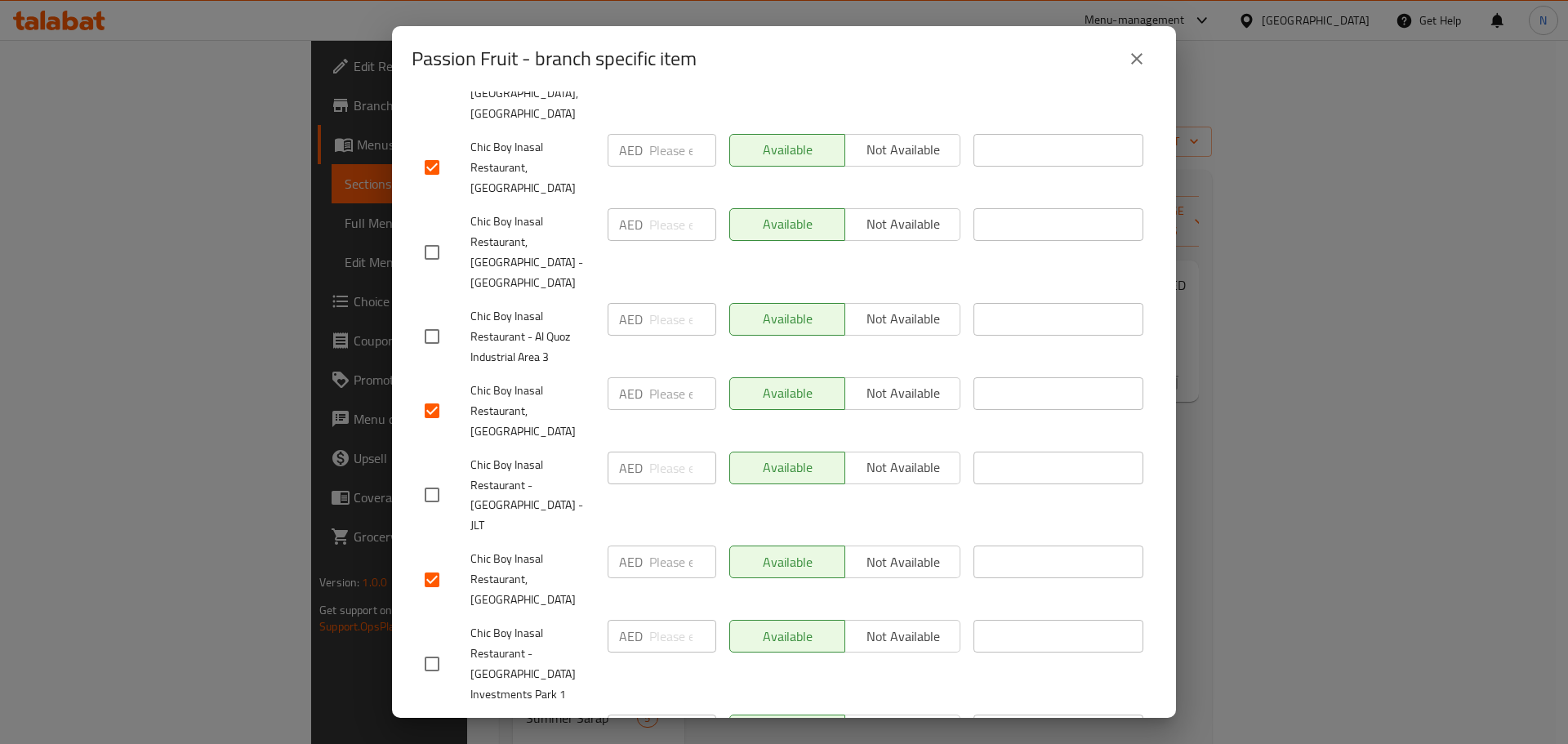
click at [433, 647] on input "checkbox" at bounding box center [431, 664] width 34 height 34
click at [437, 732] on input "checkbox" at bounding box center [431, 749] width 34 height 34
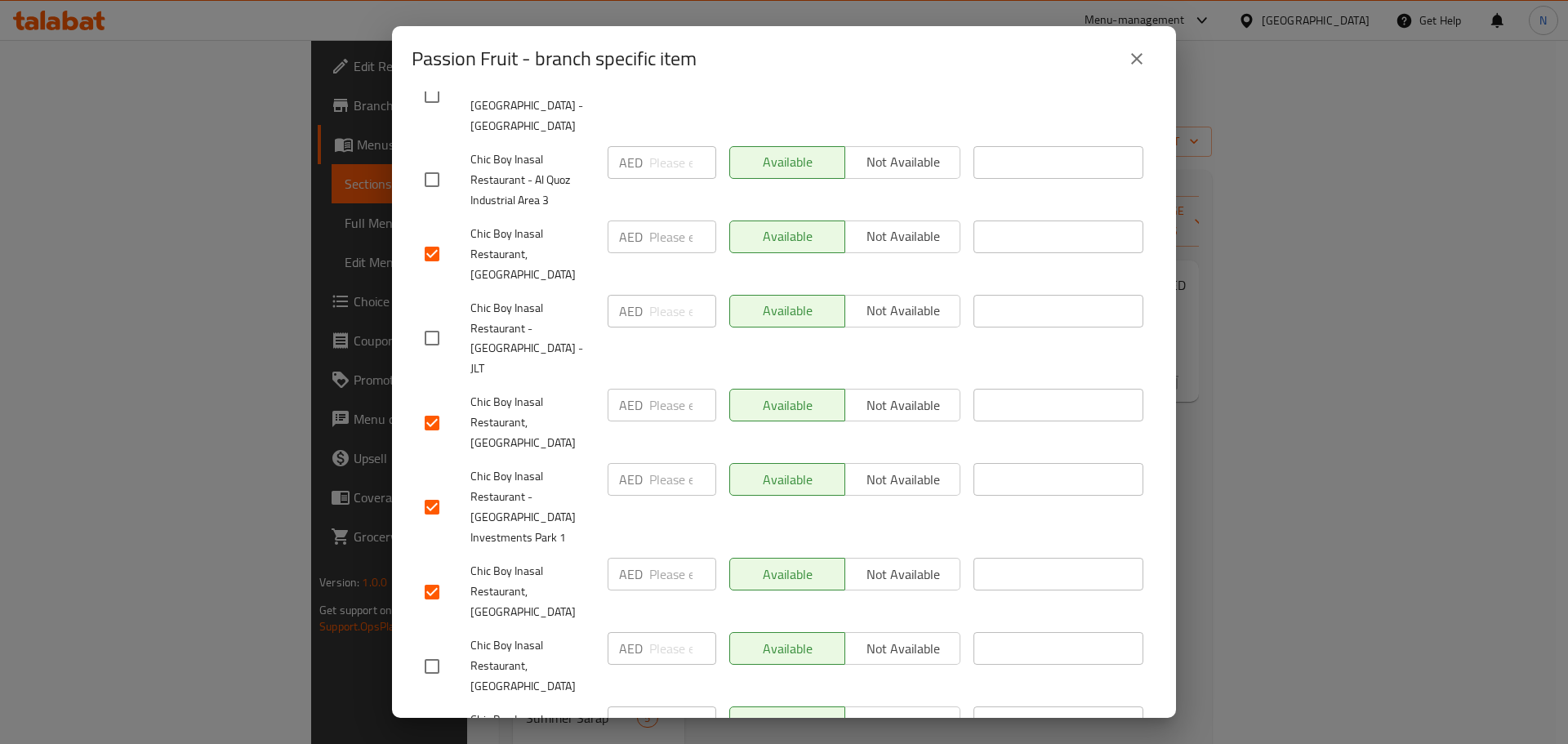
scroll to position [898, 0]
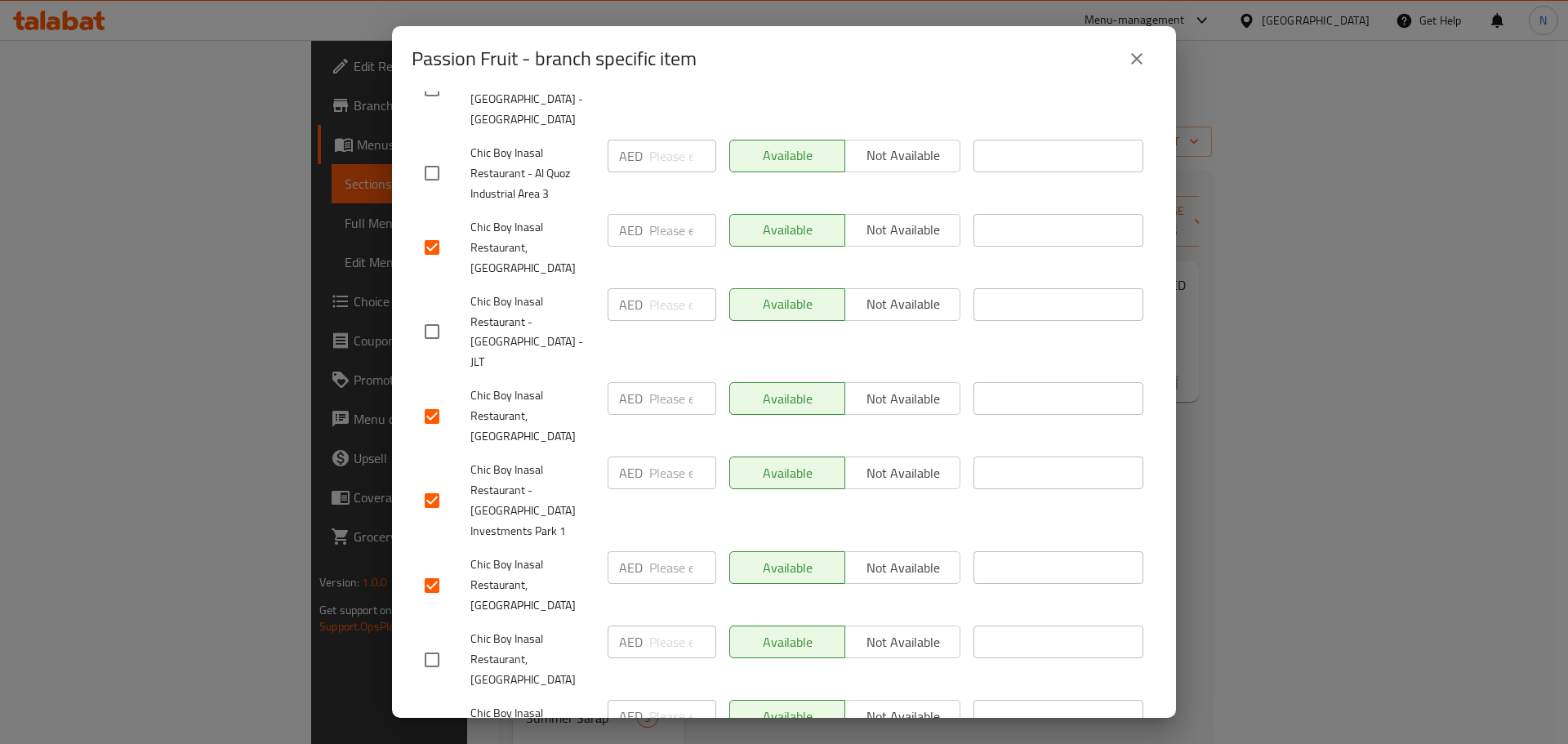
click at [424, 718] on input "checkbox" at bounding box center [431, 734] width 34 height 34
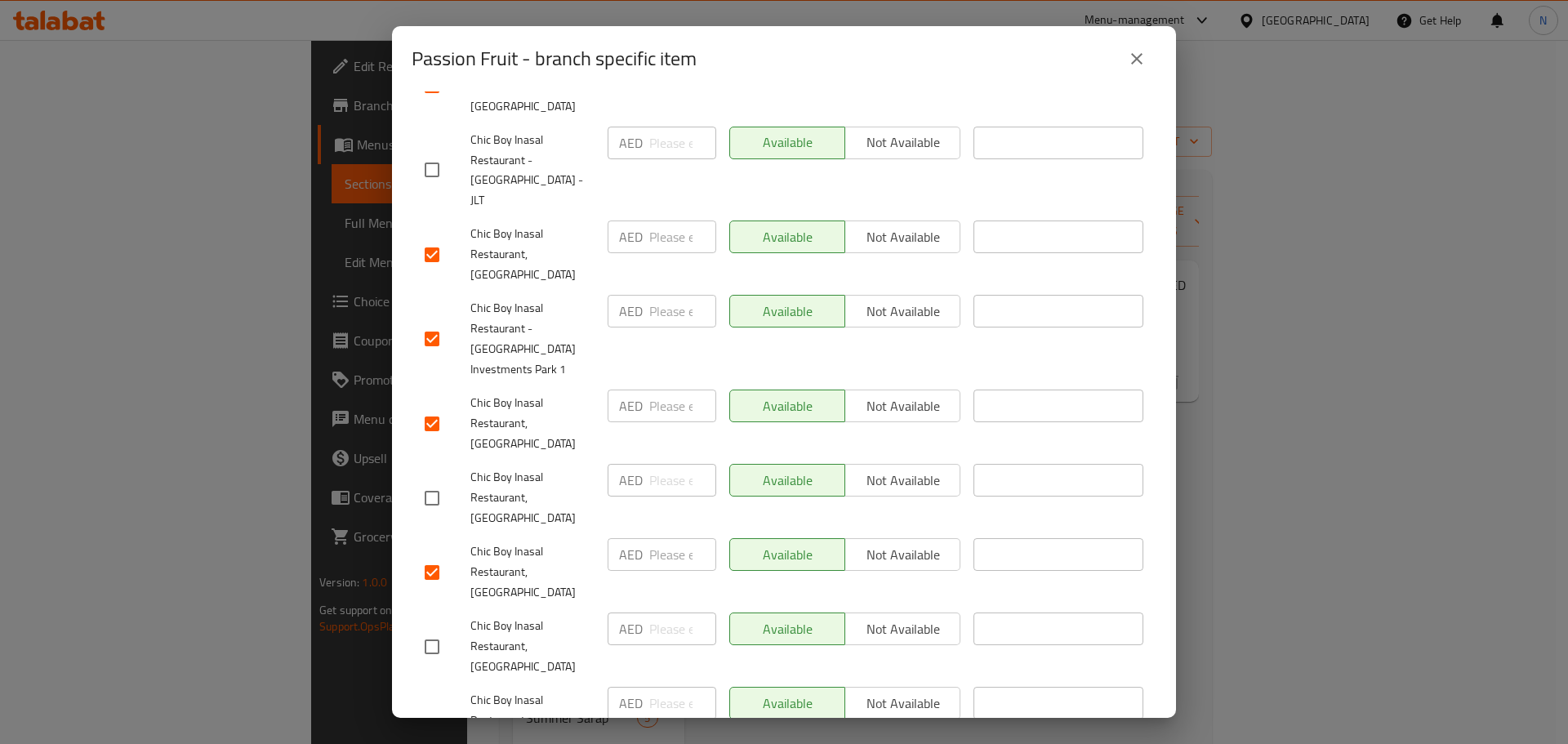
scroll to position [1062, 0]
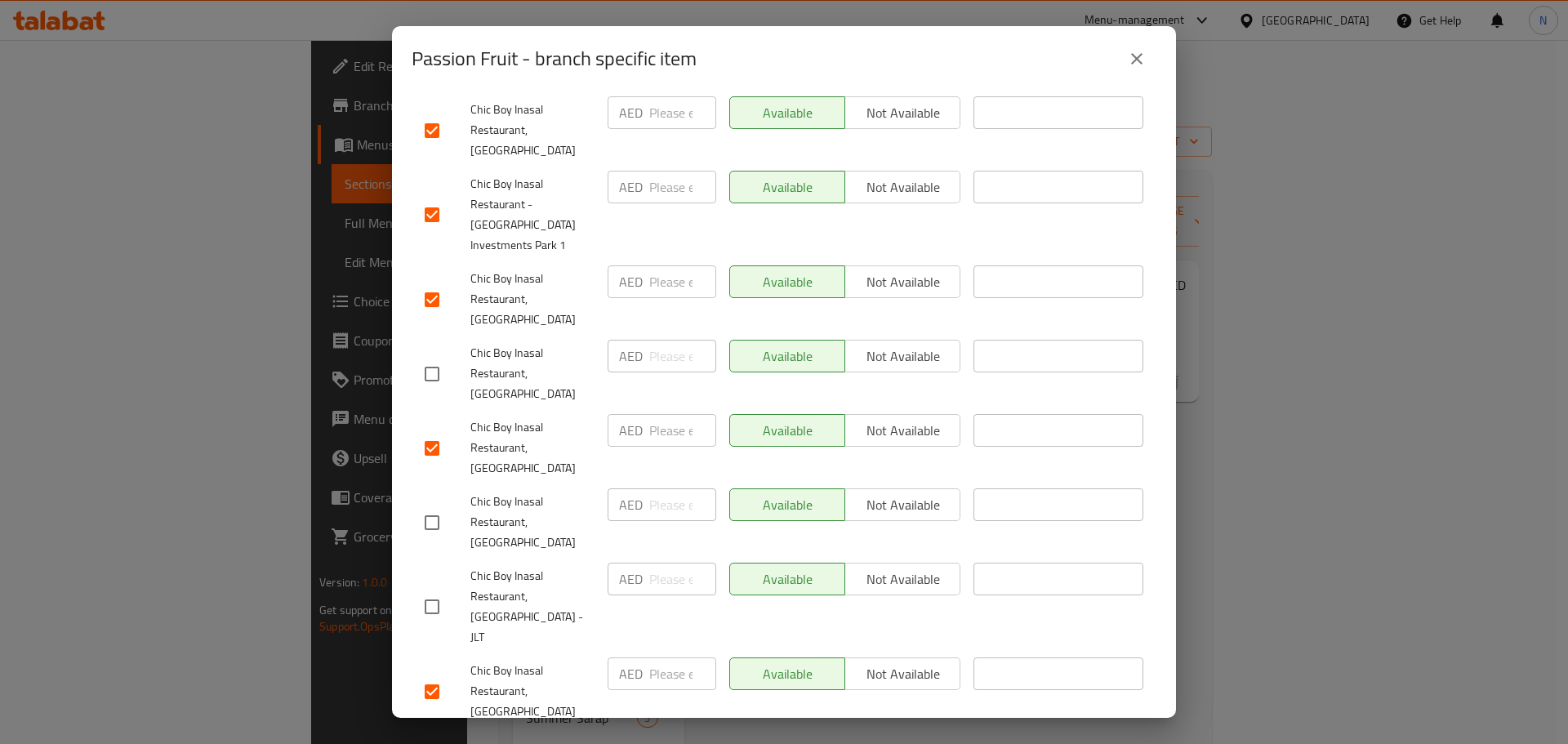
scroll to position [1189, 0]
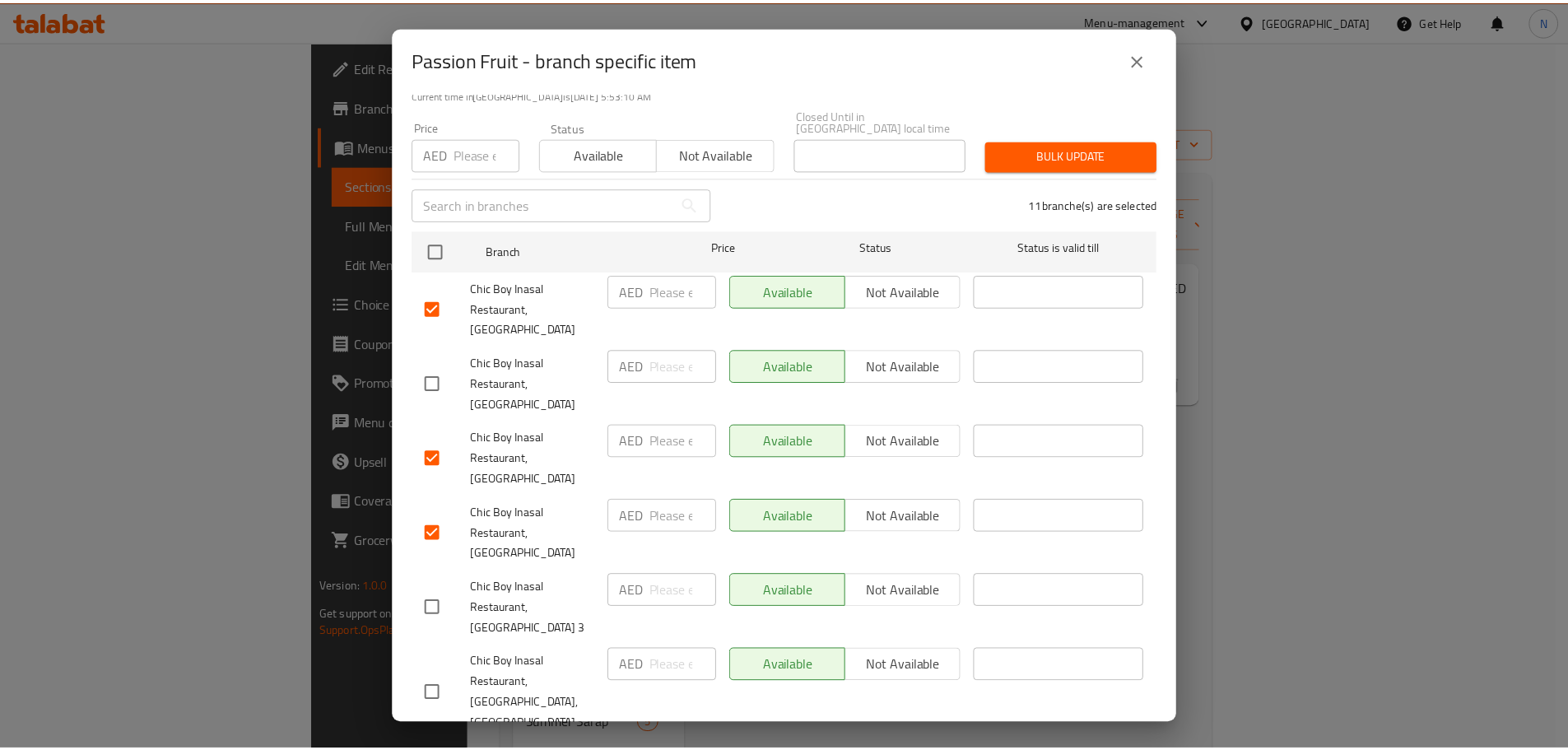
scroll to position [0, 0]
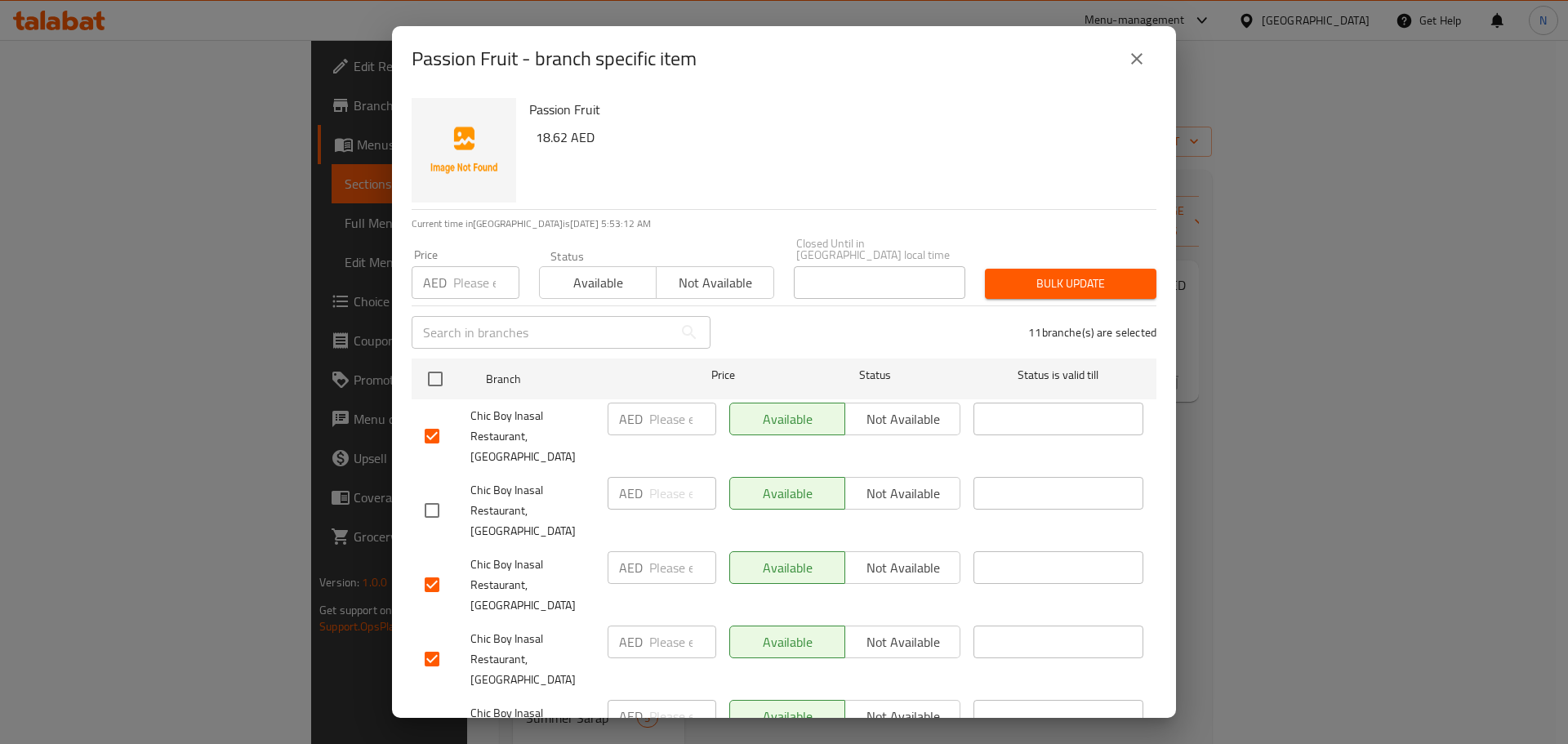
click at [691, 276] on span "Not available" at bounding box center [715, 283] width 104 height 23
click at [1039, 284] on span "Bulk update" at bounding box center [1070, 284] width 146 height 21
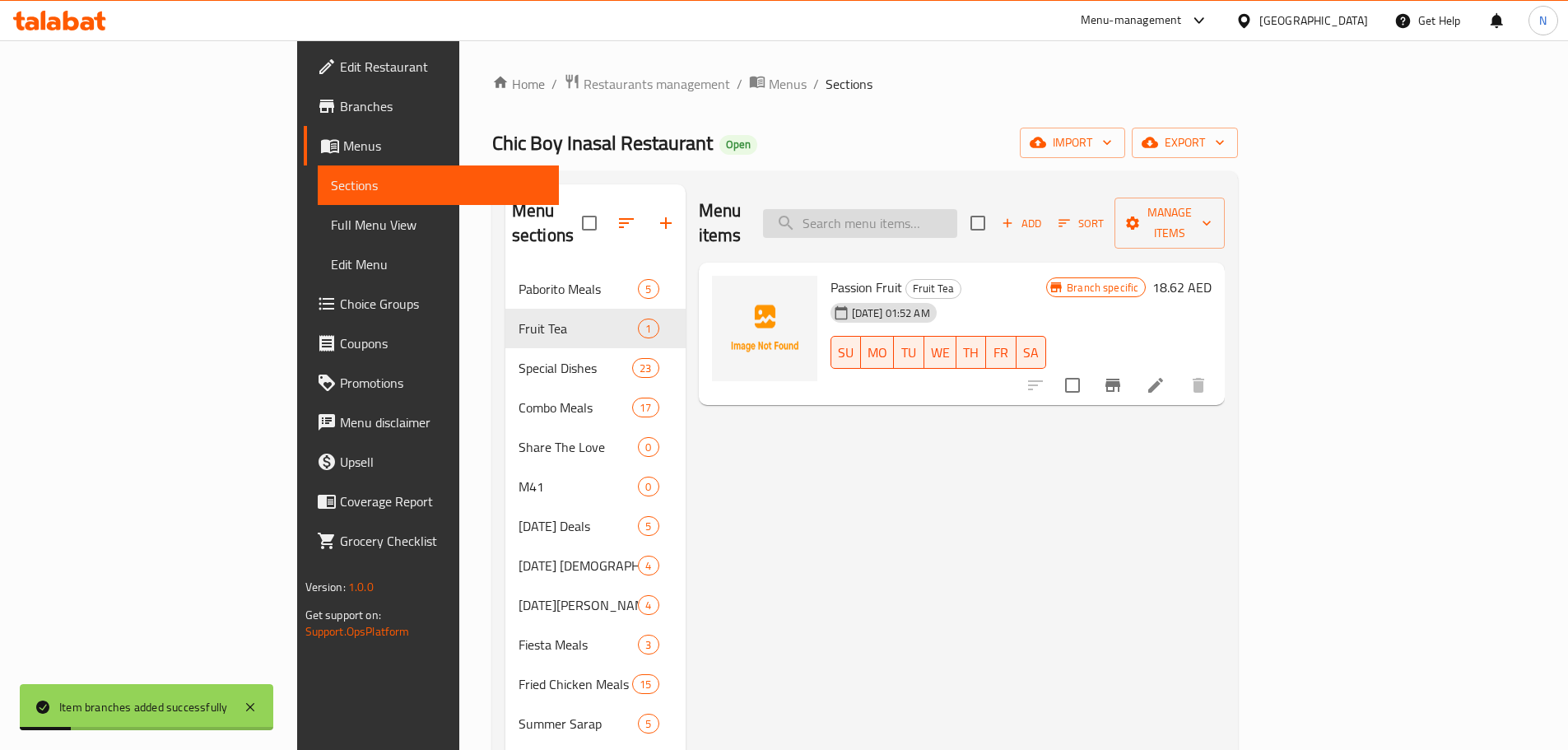
click at [957, 217] on input "search" at bounding box center [860, 223] width 194 height 29
paste input "Green Apple"
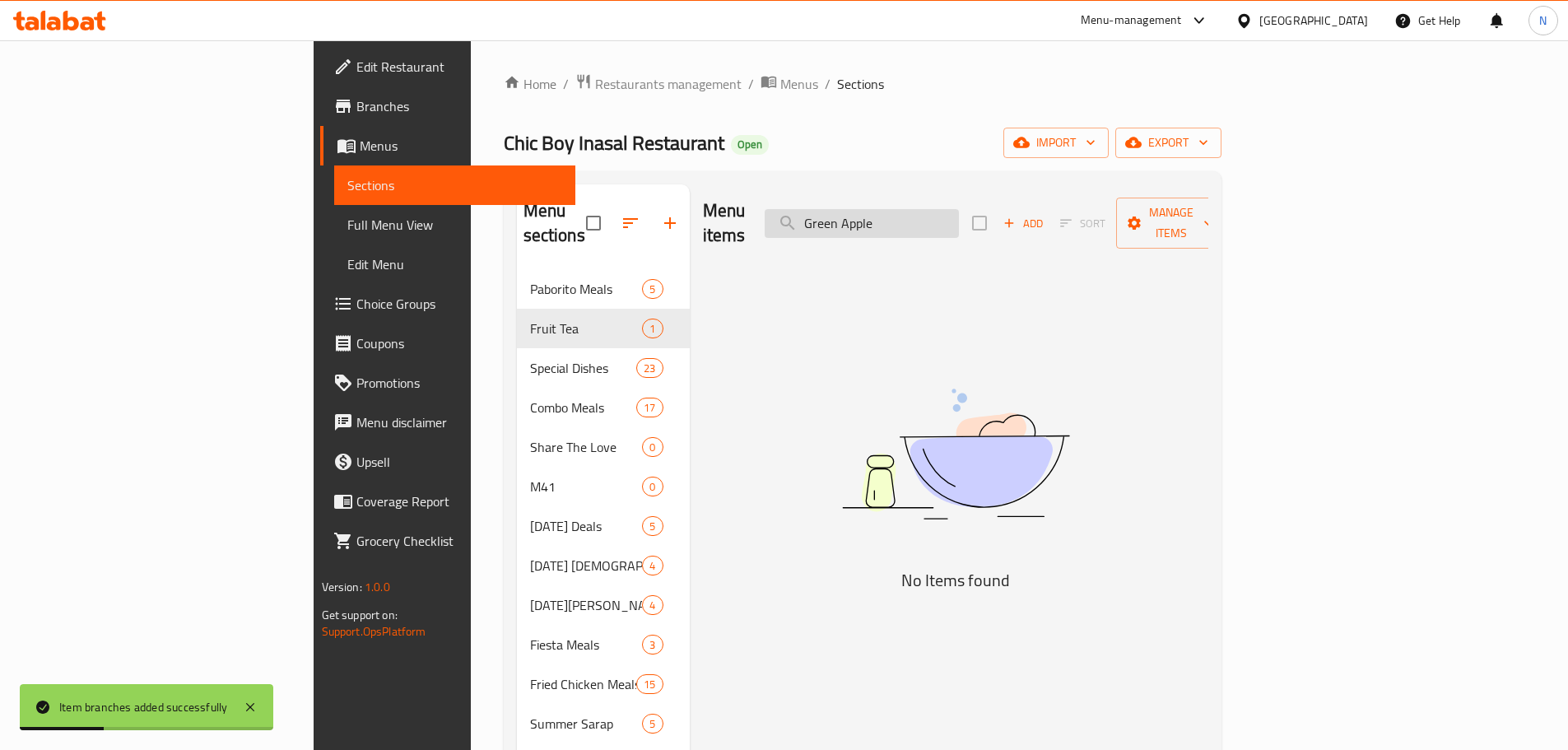
click at [958, 209] on input "Green Apple" at bounding box center [861, 223] width 194 height 29
click at [1045, 214] on span "Add" at bounding box center [1022, 223] width 44 height 19
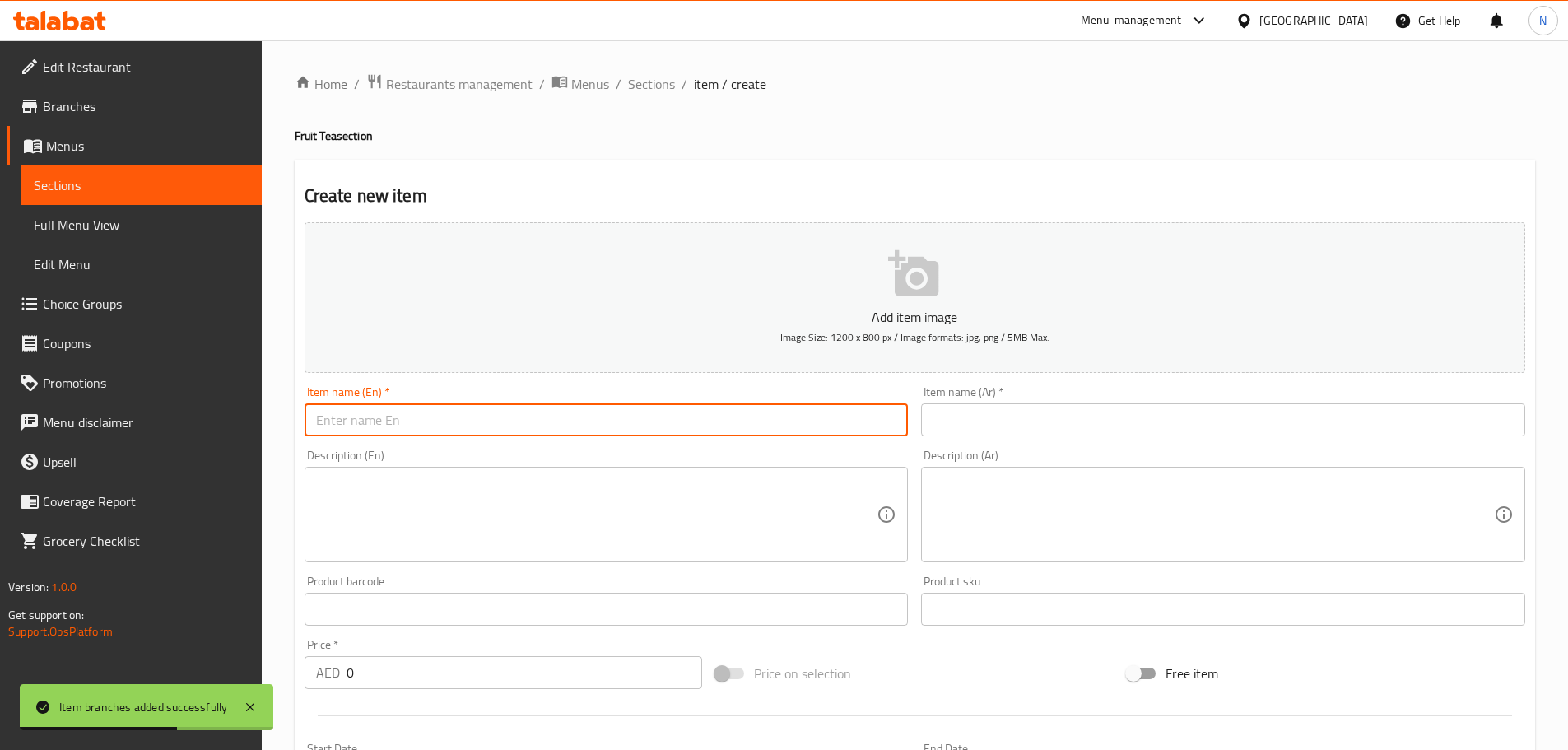
click at [762, 418] on input "text" at bounding box center [606, 419] width 604 height 33
paste input "Green Apple"
click at [1069, 420] on input "text" at bounding box center [1222, 419] width 604 height 33
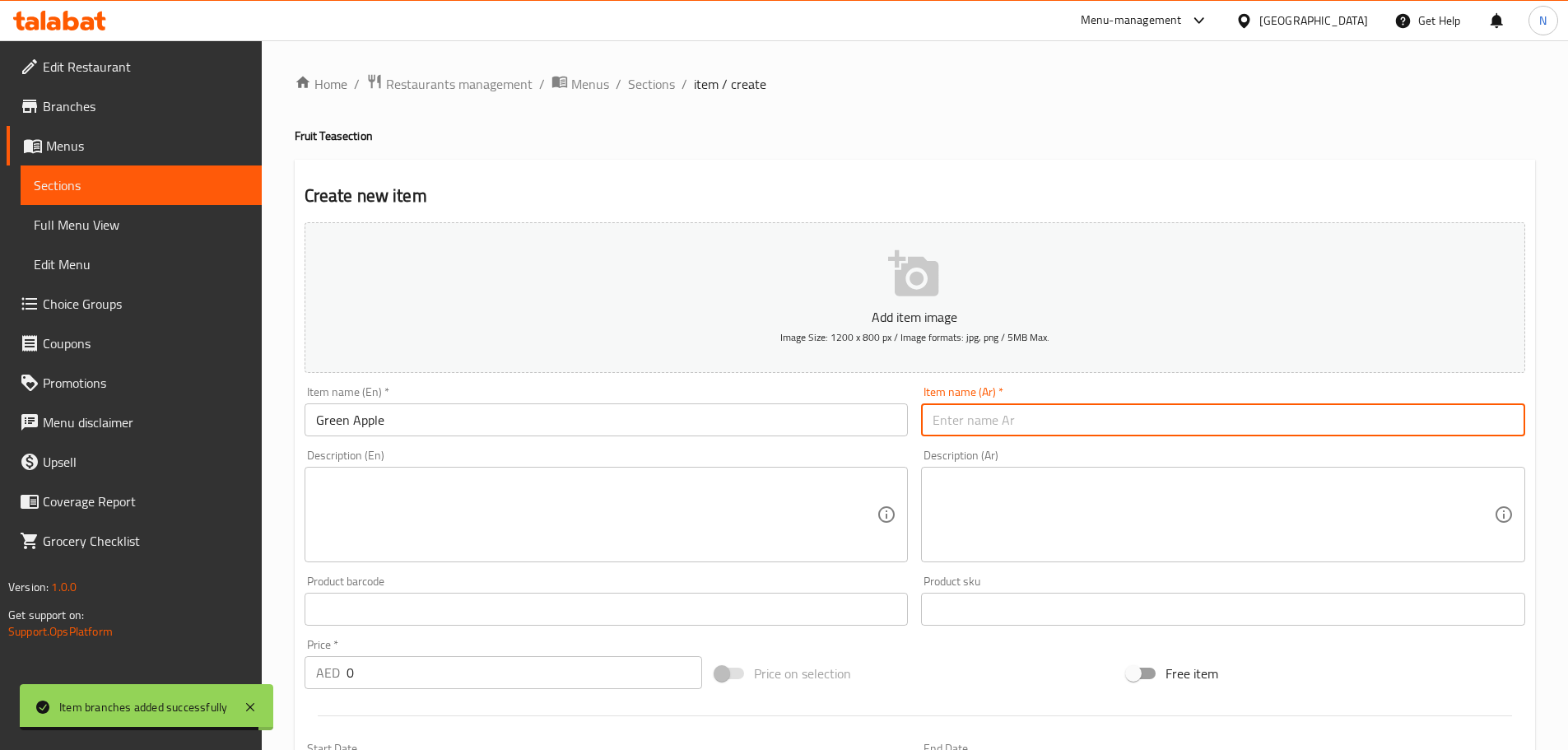
paste input "التفاح الأخضر"
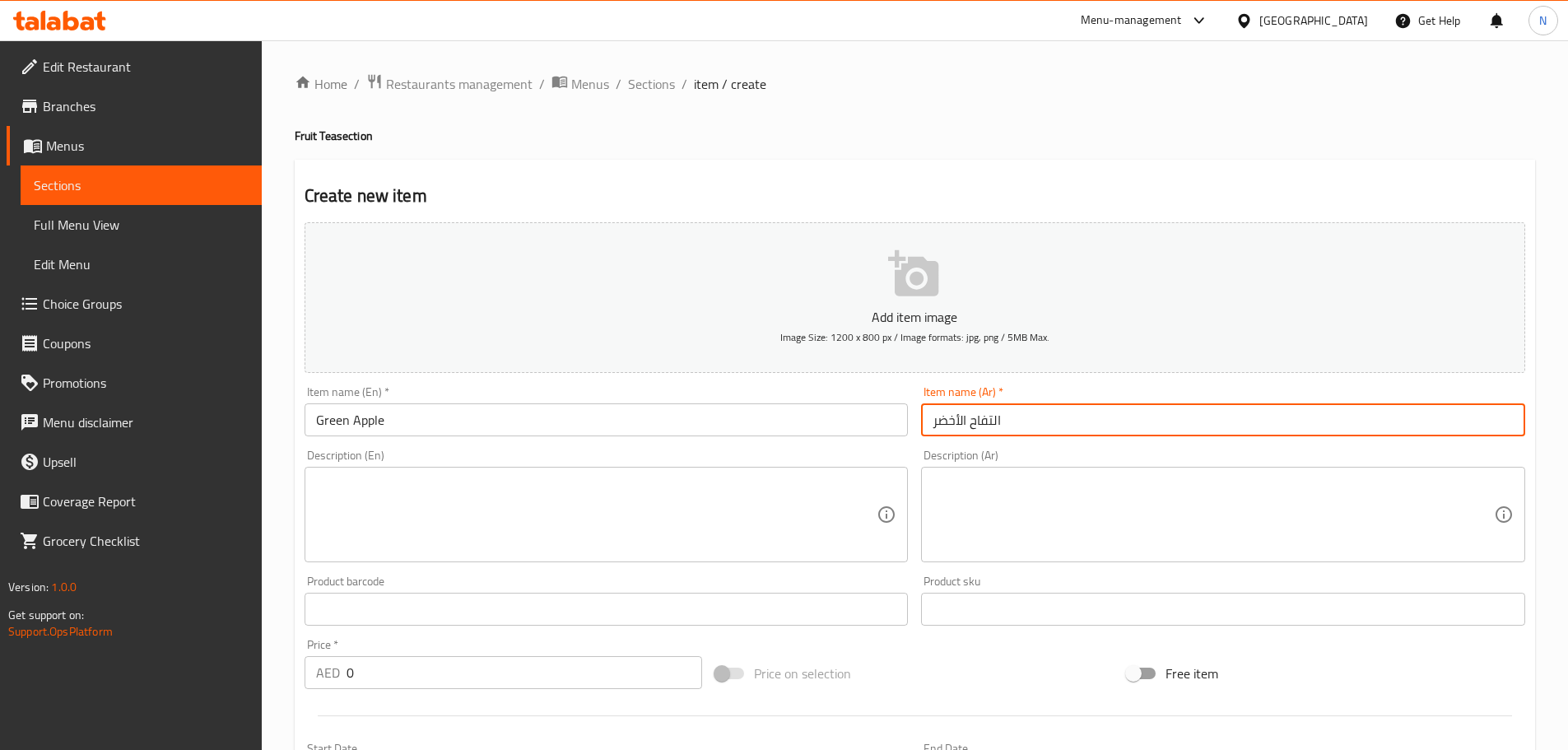
click at [993, 421] on input "التفاح الأخضر" at bounding box center [1222, 419] width 604 height 33
click at [959, 418] on input "تفاح الأخضر" at bounding box center [1222, 419] width 604 height 33
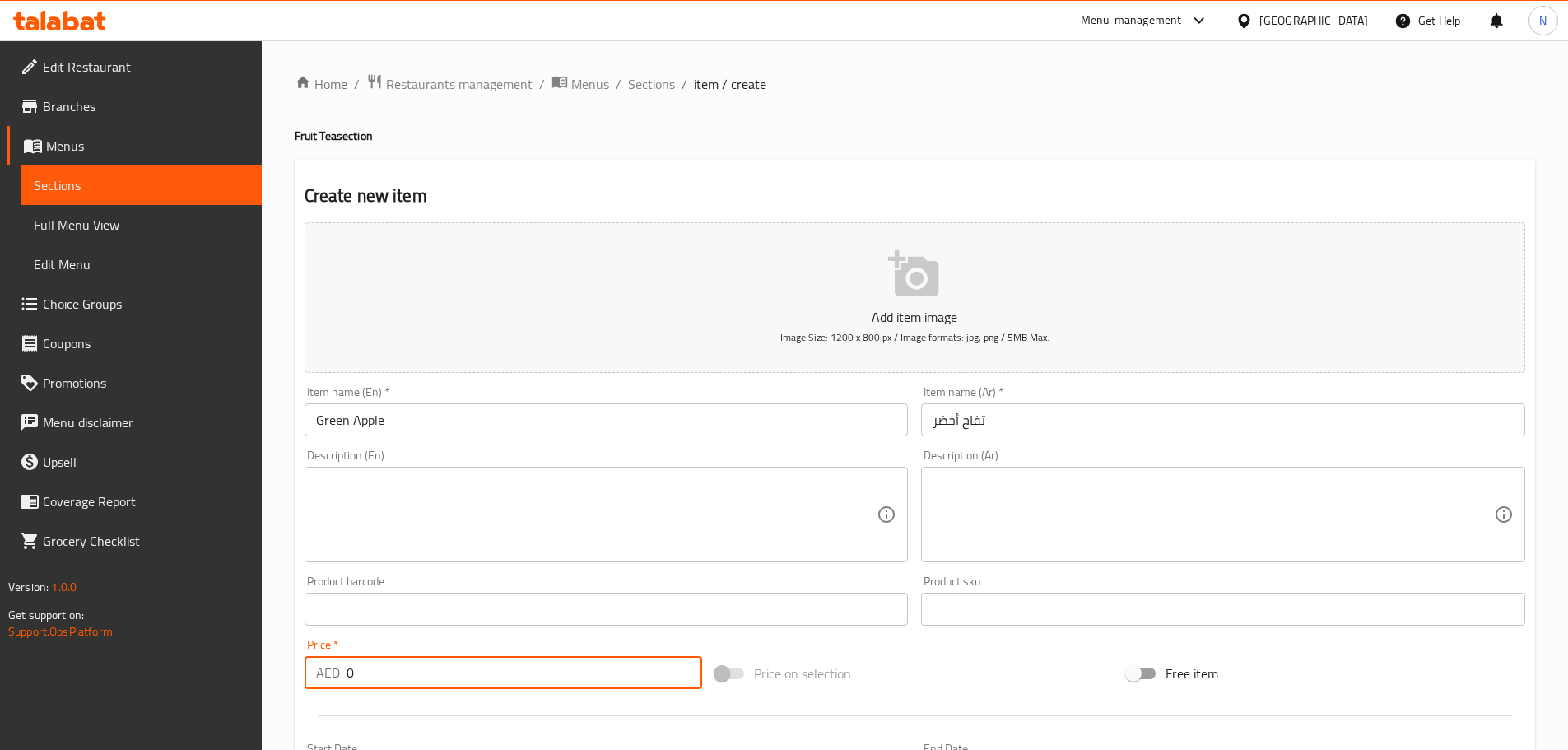
drag, startPoint x: 501, startPoint y: 673, endPoint x: 327, endPoint y: 654, distance: 175.0
click at [327, 654] on div "Price   * AED 0 Price *" at bounding box center [503, 663] width 398 height 50
paste input "18.625"
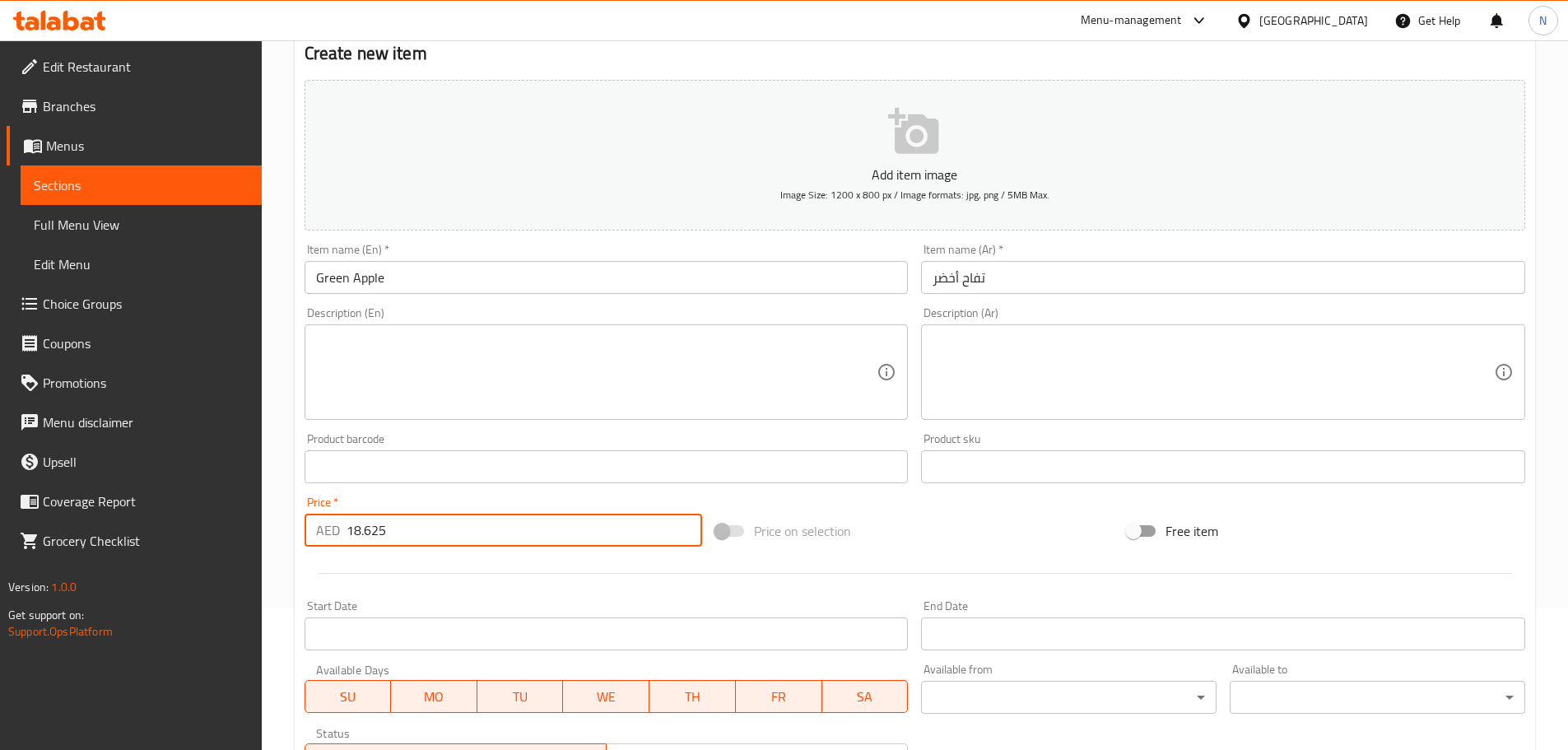
scroll to position [413, 0]
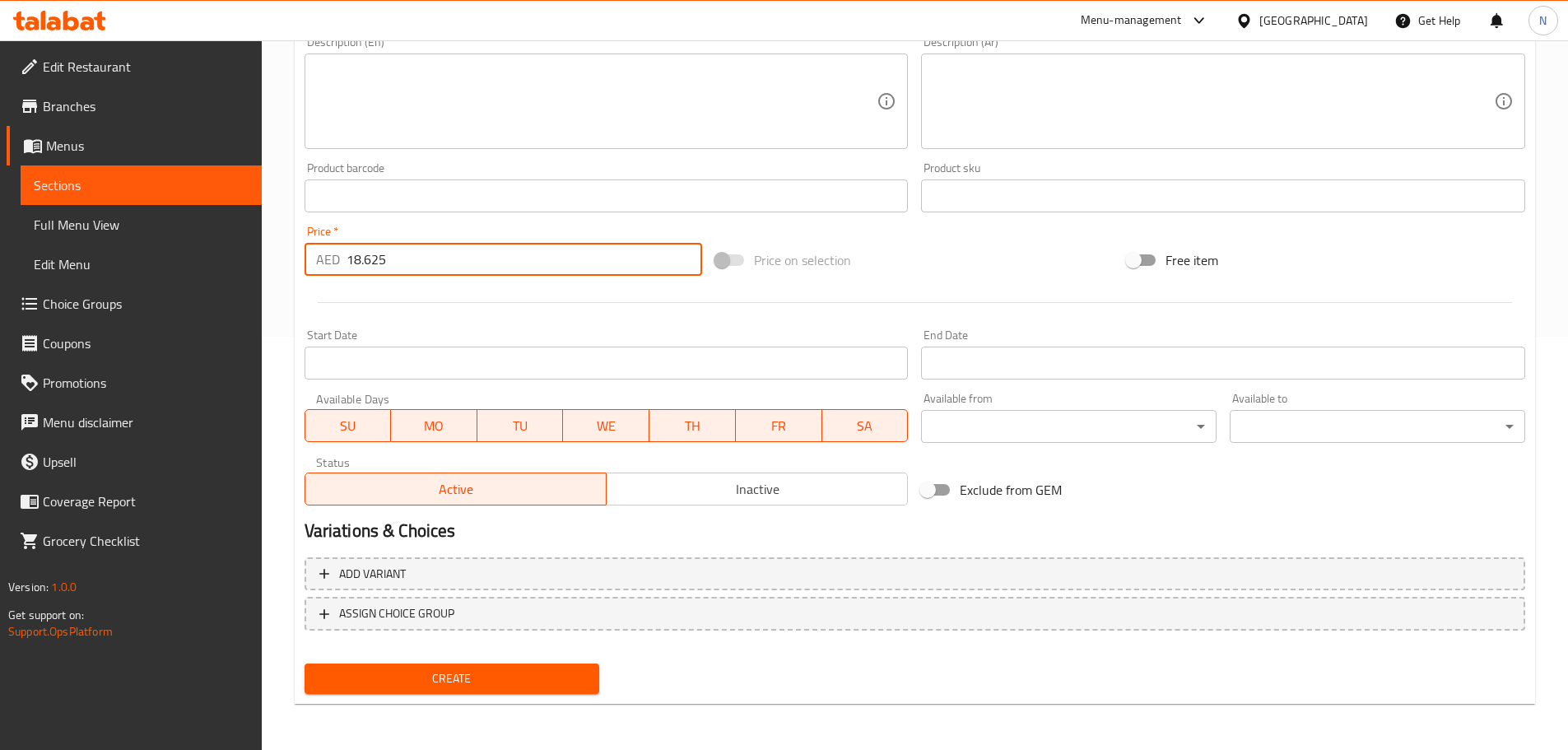
click at [487, 682] on span "Create" at bounding box center [452, 678] width 269 height 21
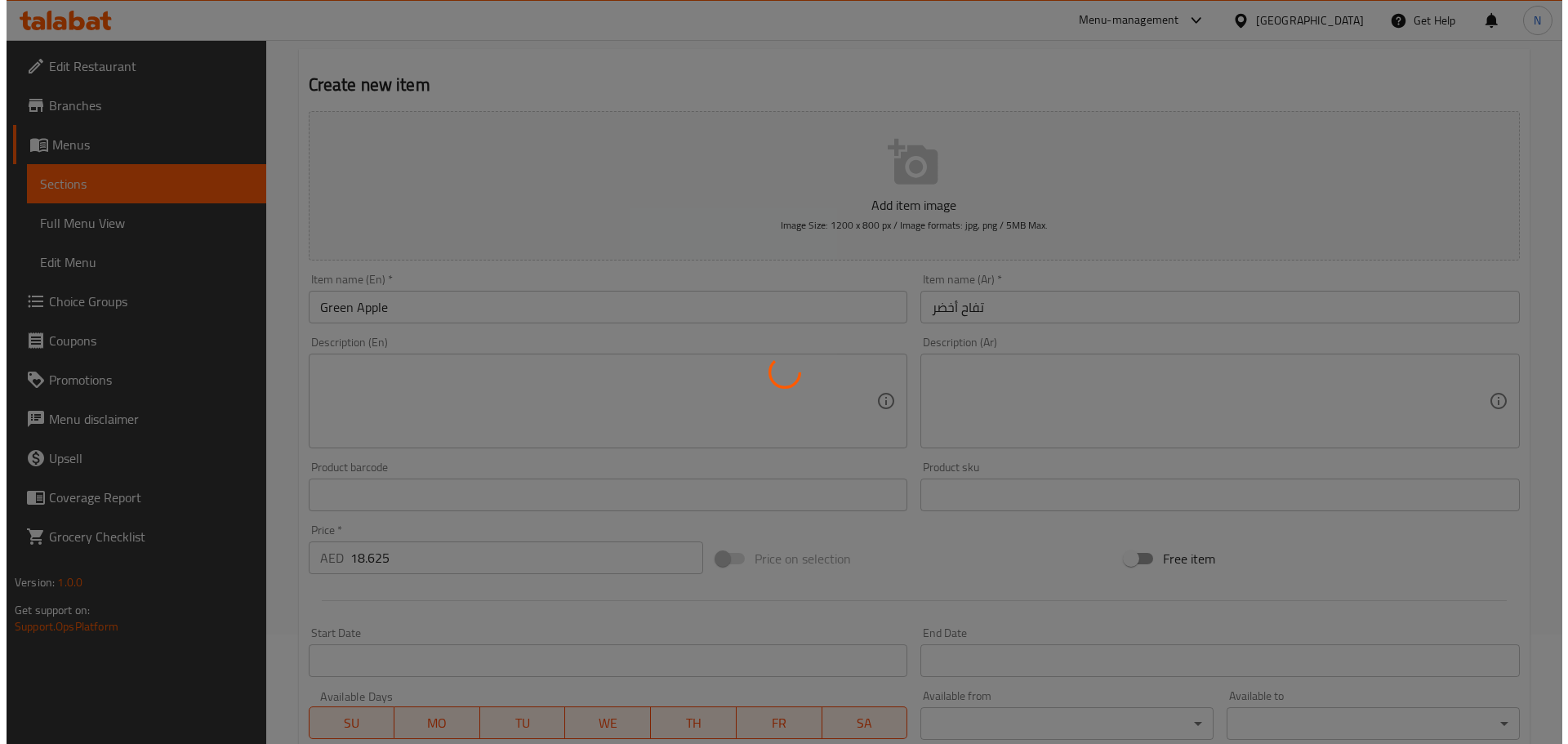
scroll to position [0, 0]
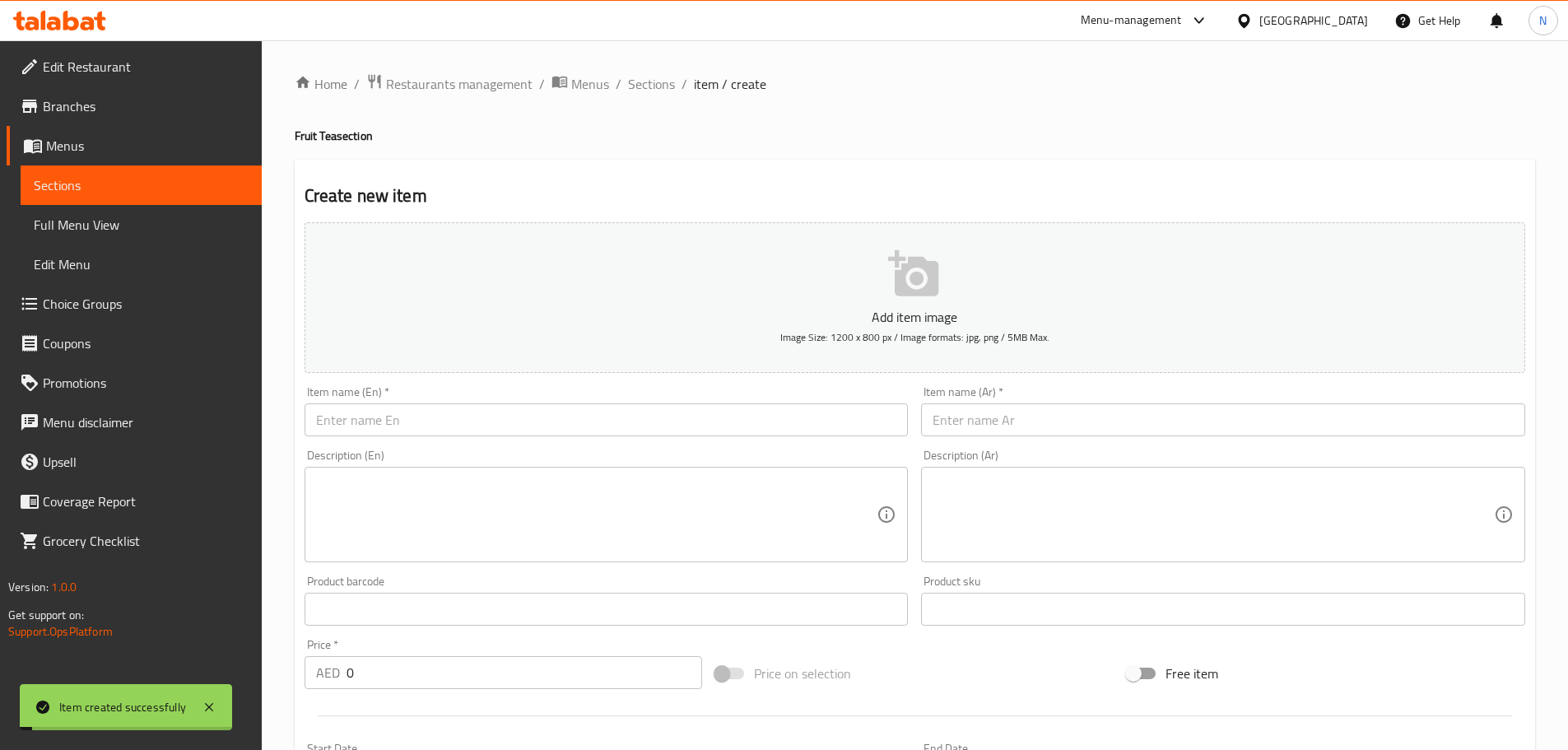
drag, startPoint x: 638, startPoint y: 82, endPoint x: 658, endPoint y: 121, distance: 43.8
click at [638, 82] on span "Sections" at bounding box center [652, 84] width 47 height 20
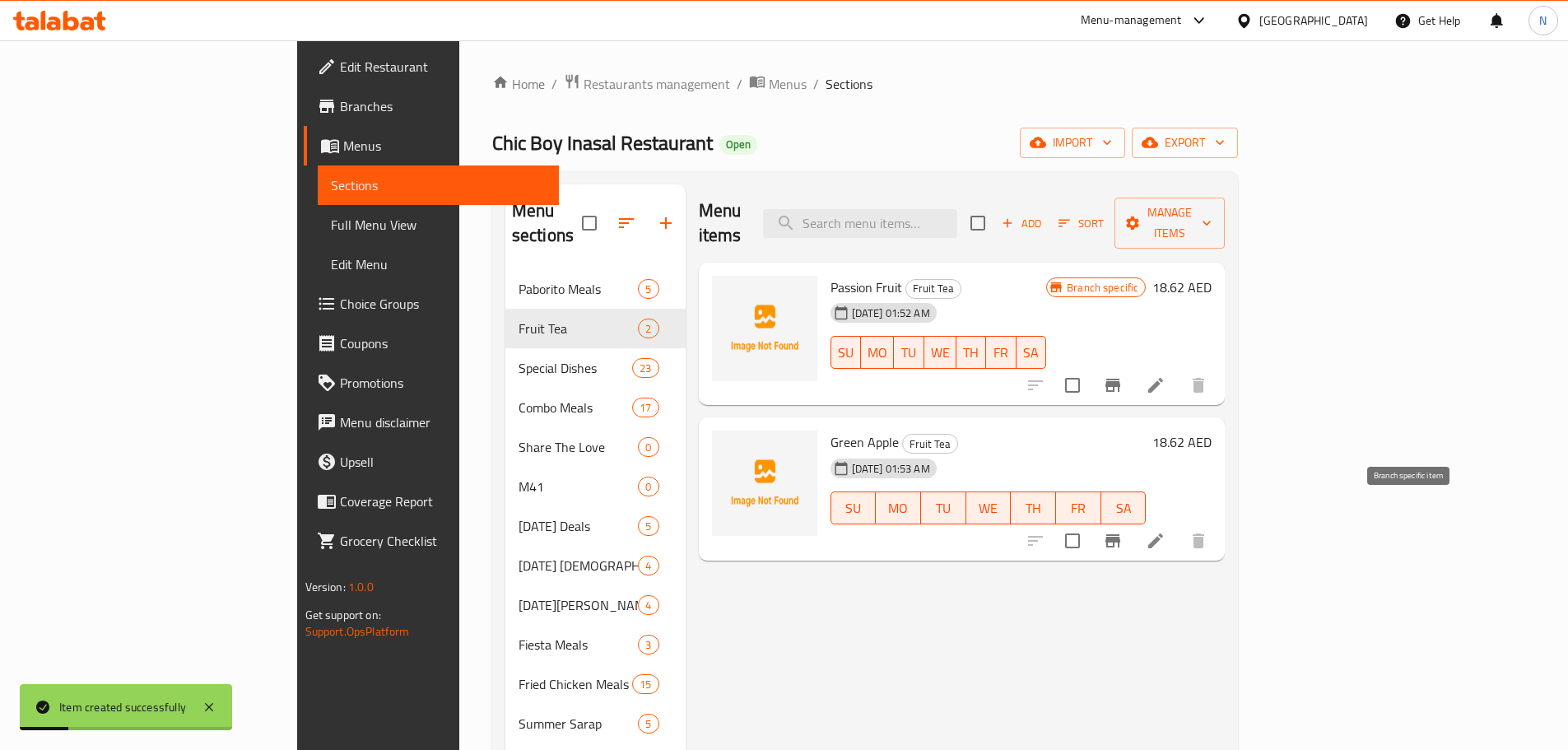
click at [1123, 531] on icon "Branch-specific-item" at bounding box center [1113, 541] width 20 height 20
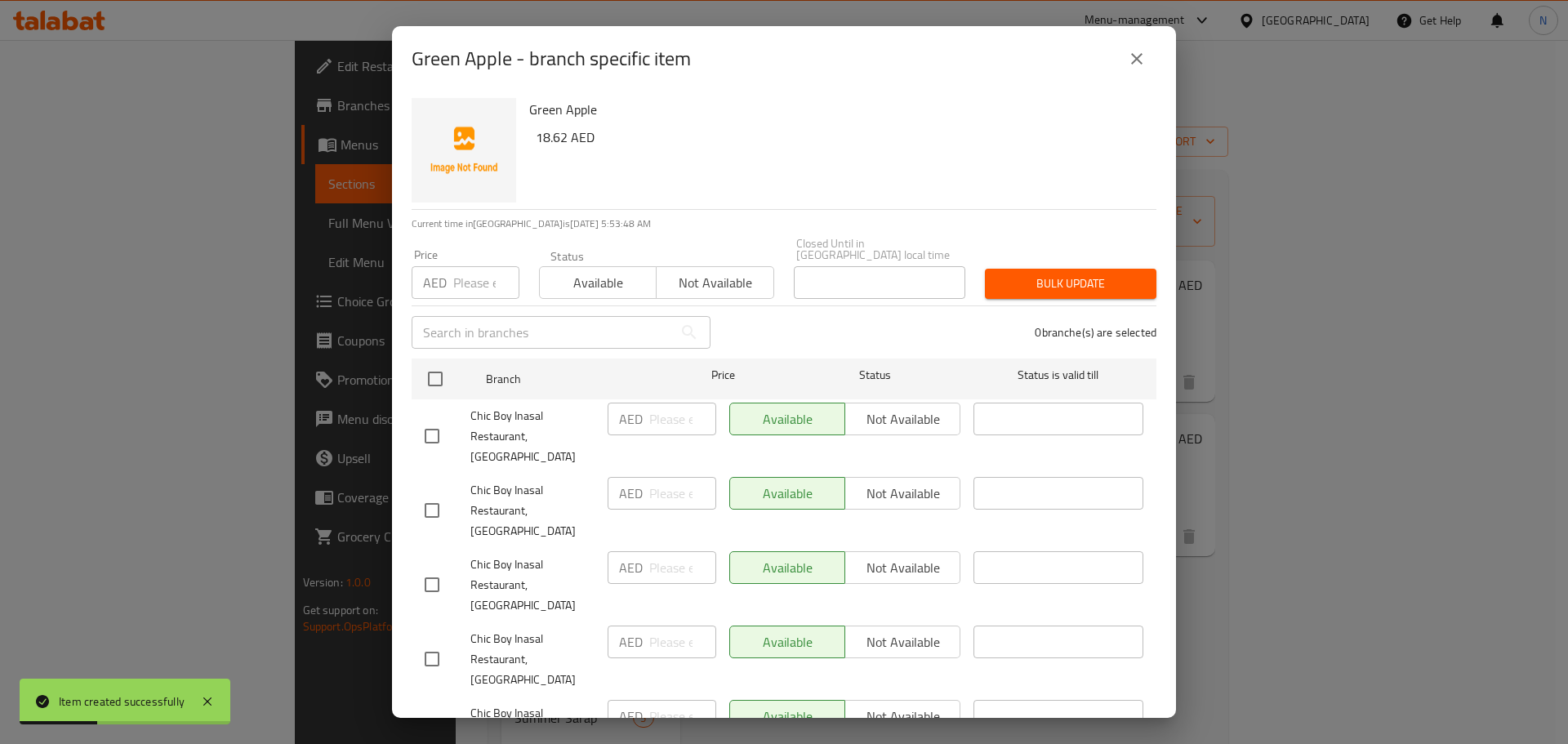
click at [445, 425] on input "checkbox" at bounding box center [431, 436] width 34 height 34
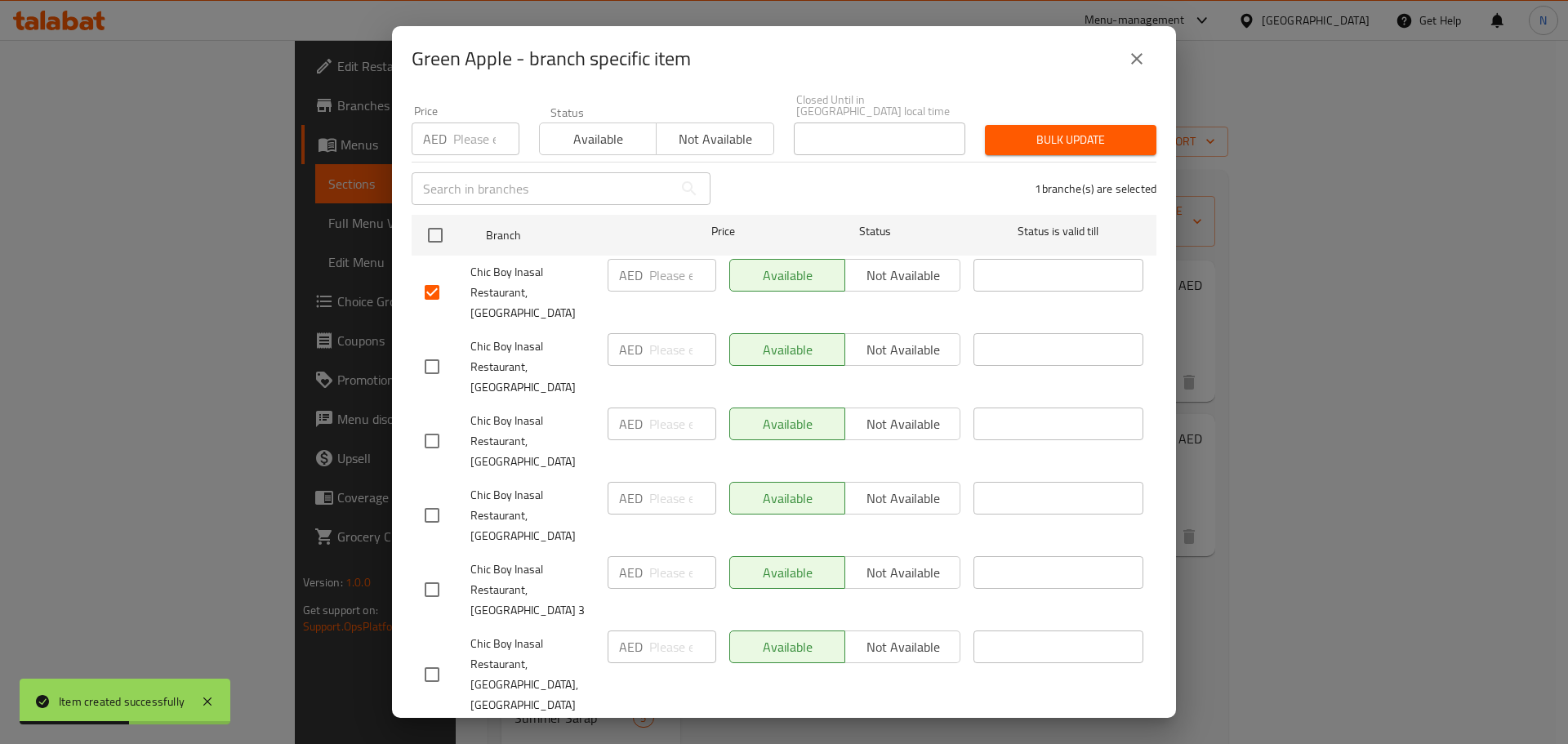
scroll to position [163, 0]
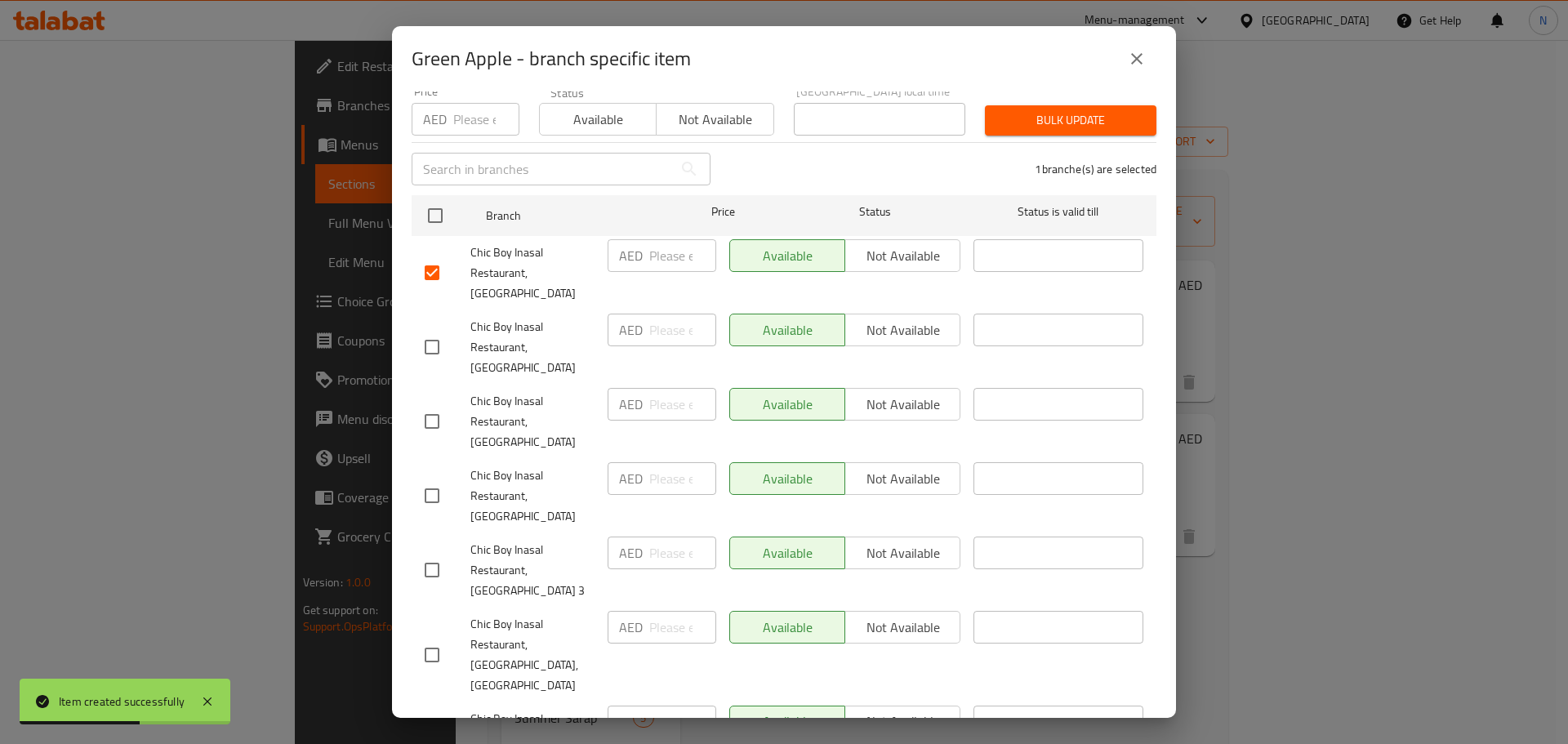
click at [423, 405] on input "checkbox" at bounding box center [431, 421] width 34 height 34
click at [431, 479] on input "checkbox" at bounding box center [431, 496] width 34 height 34
click at [429, 722] on input "checkbox" at bounding box center [431, 739] width 34 height 34
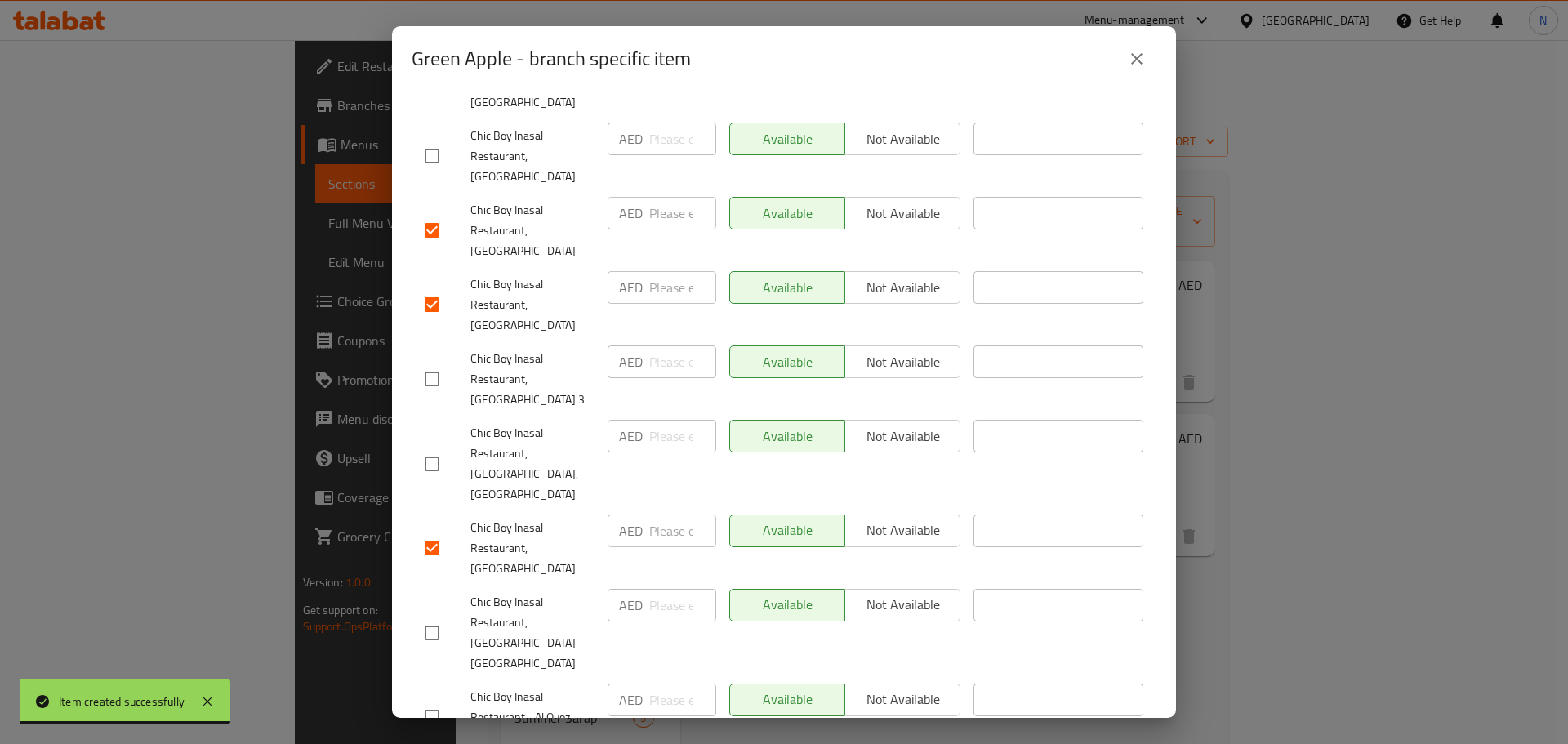
scroll to position [490, 0]
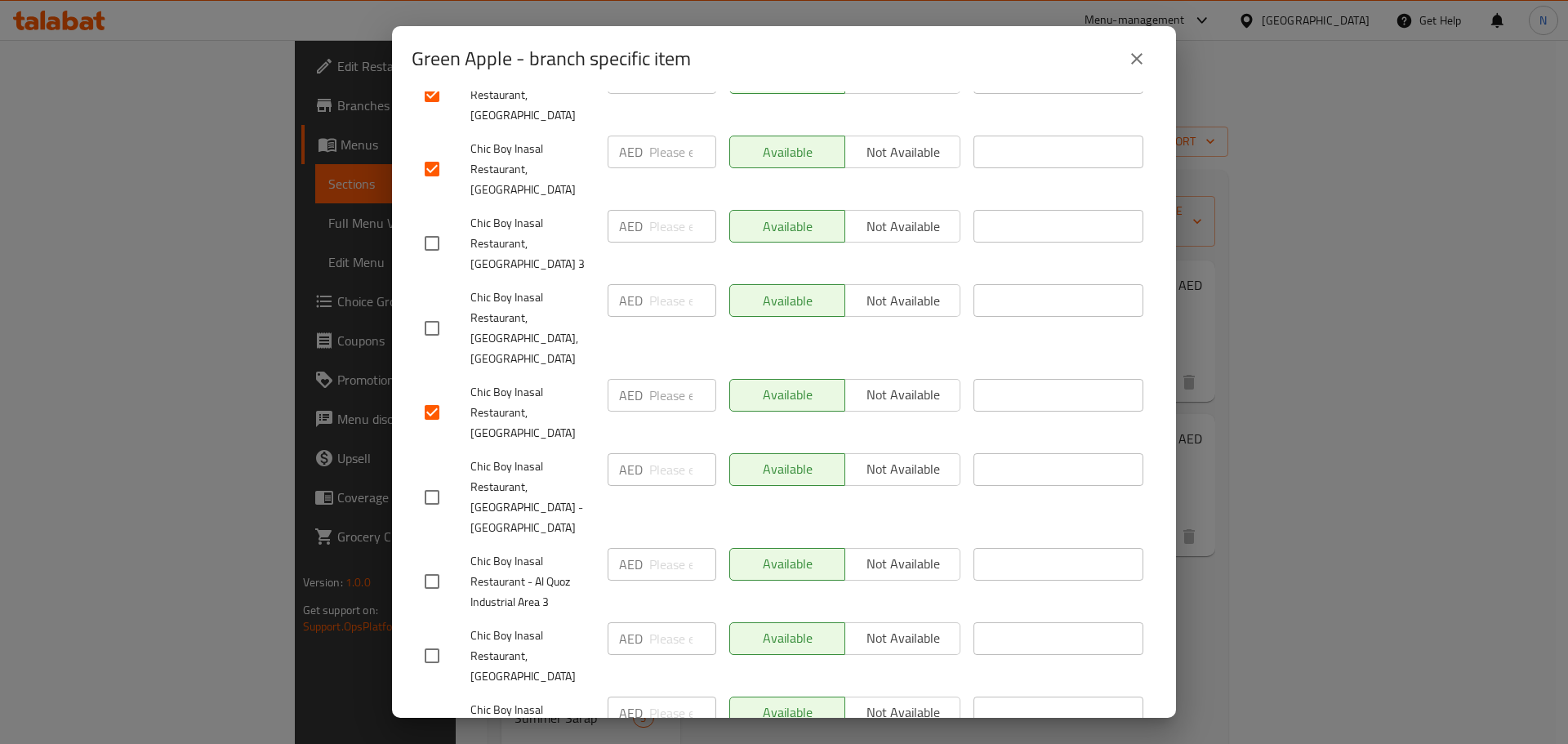
click at [440, 638] on input "checkbox" at bounding box center [431, 655] width 34 height 34
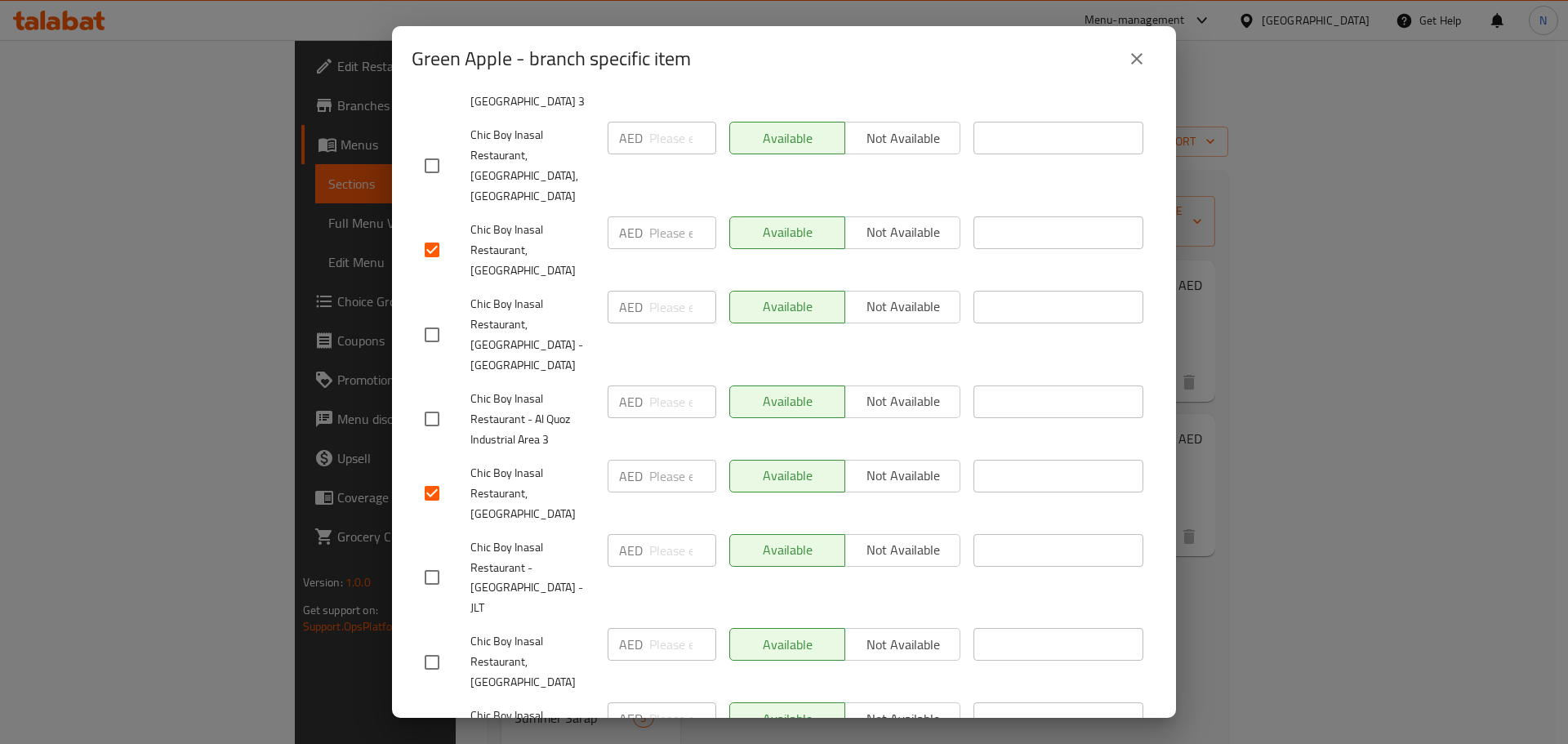
scroll to position [653, 0]
click at [434, 644] on input "checkbox" at bounding box center [431, 661] width 34 height 34
click at [429, 728] on input "checkbox" at bounding box center [431, 745] width 34 height 34
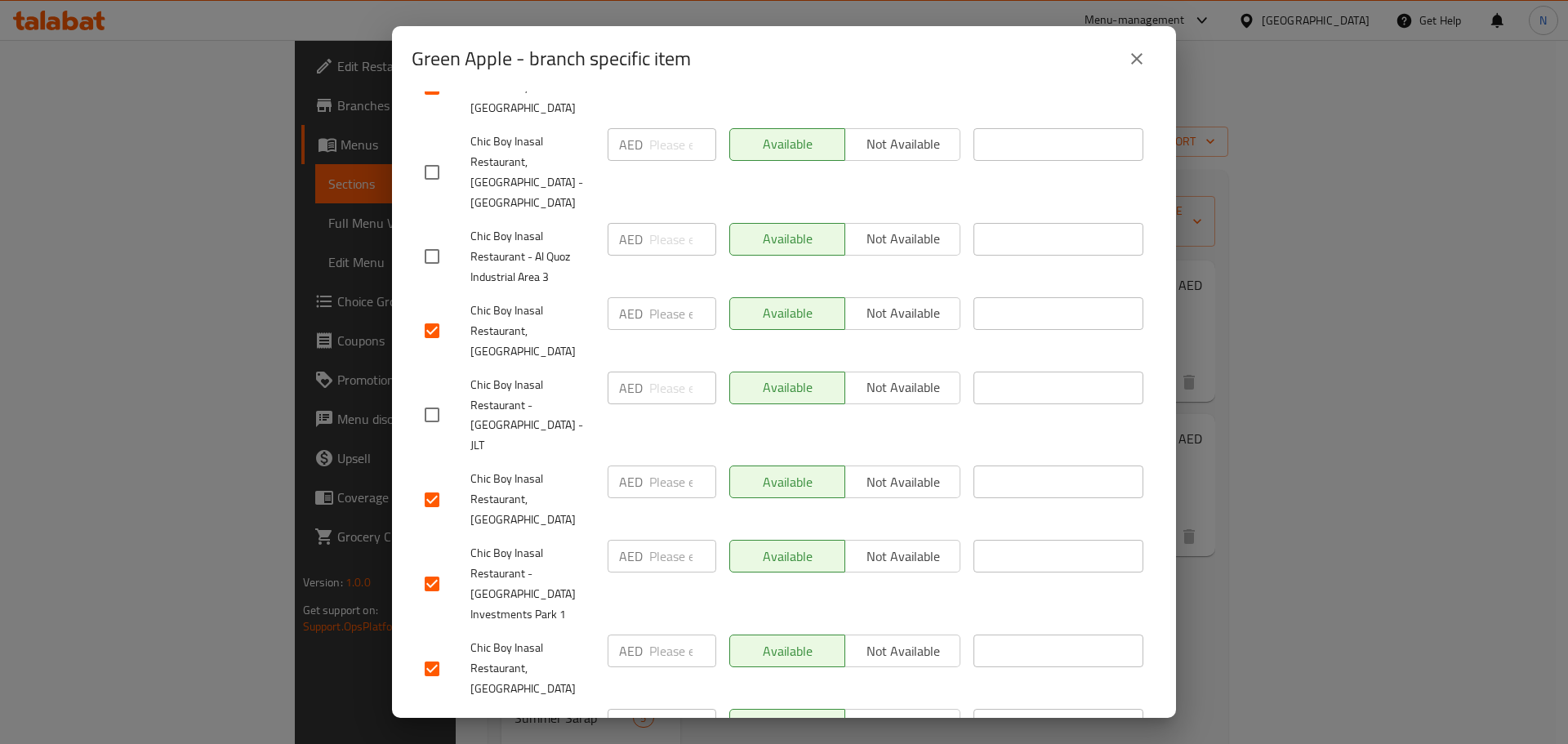
scroll to position [898, 0]
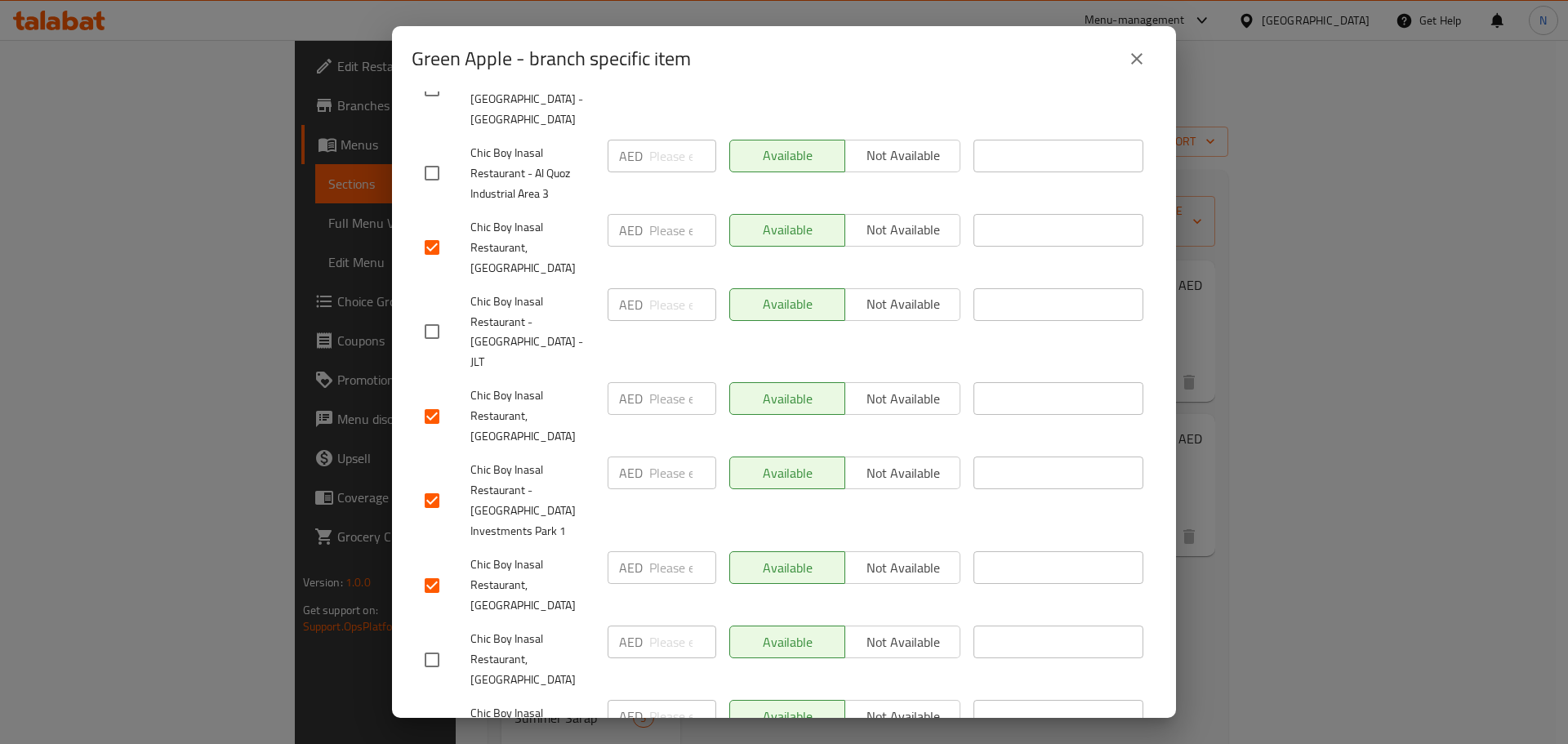
click at [438, 718] on input "checkbox" at bounding box center [431, 734] width 34 height 34
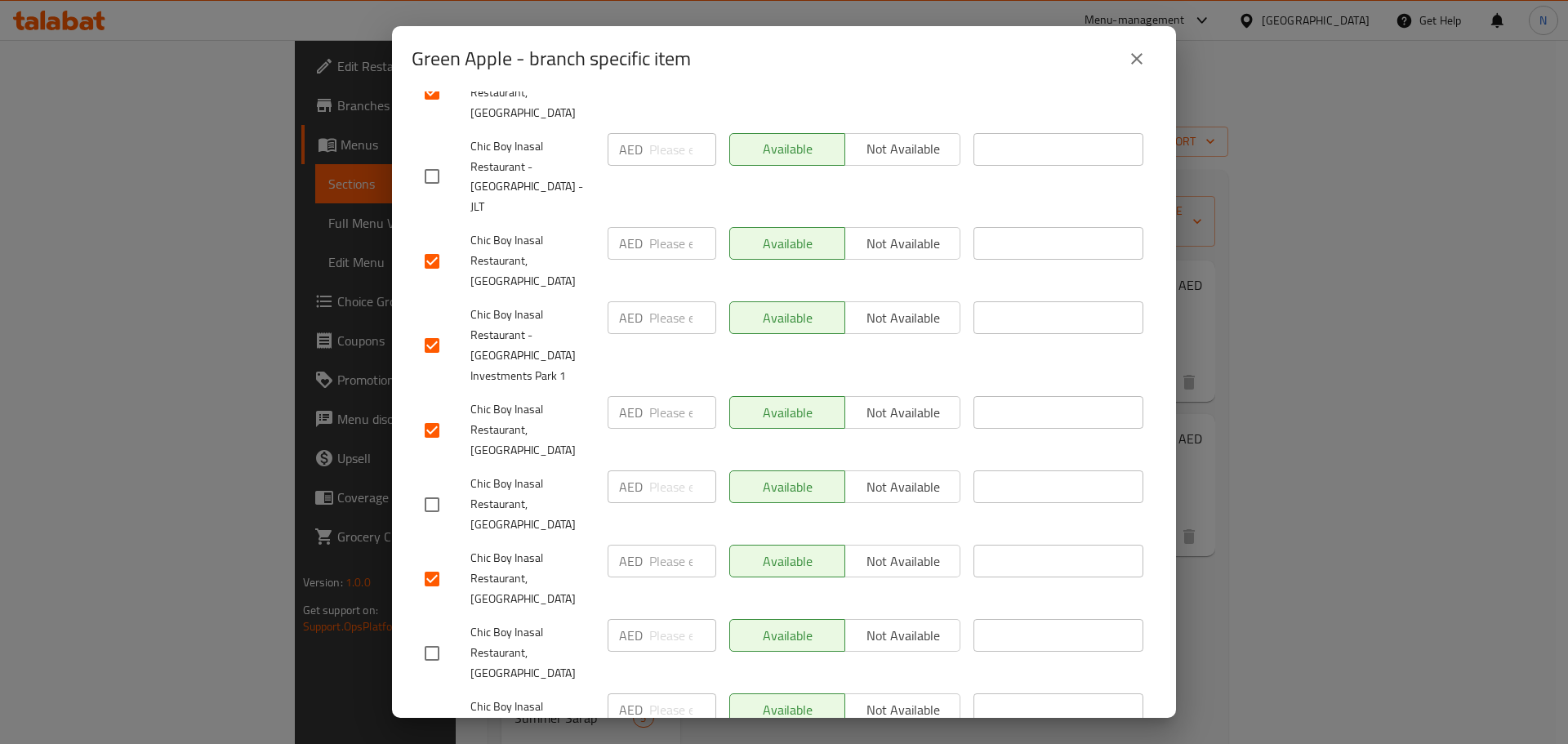
scroll to position [1062, 0]
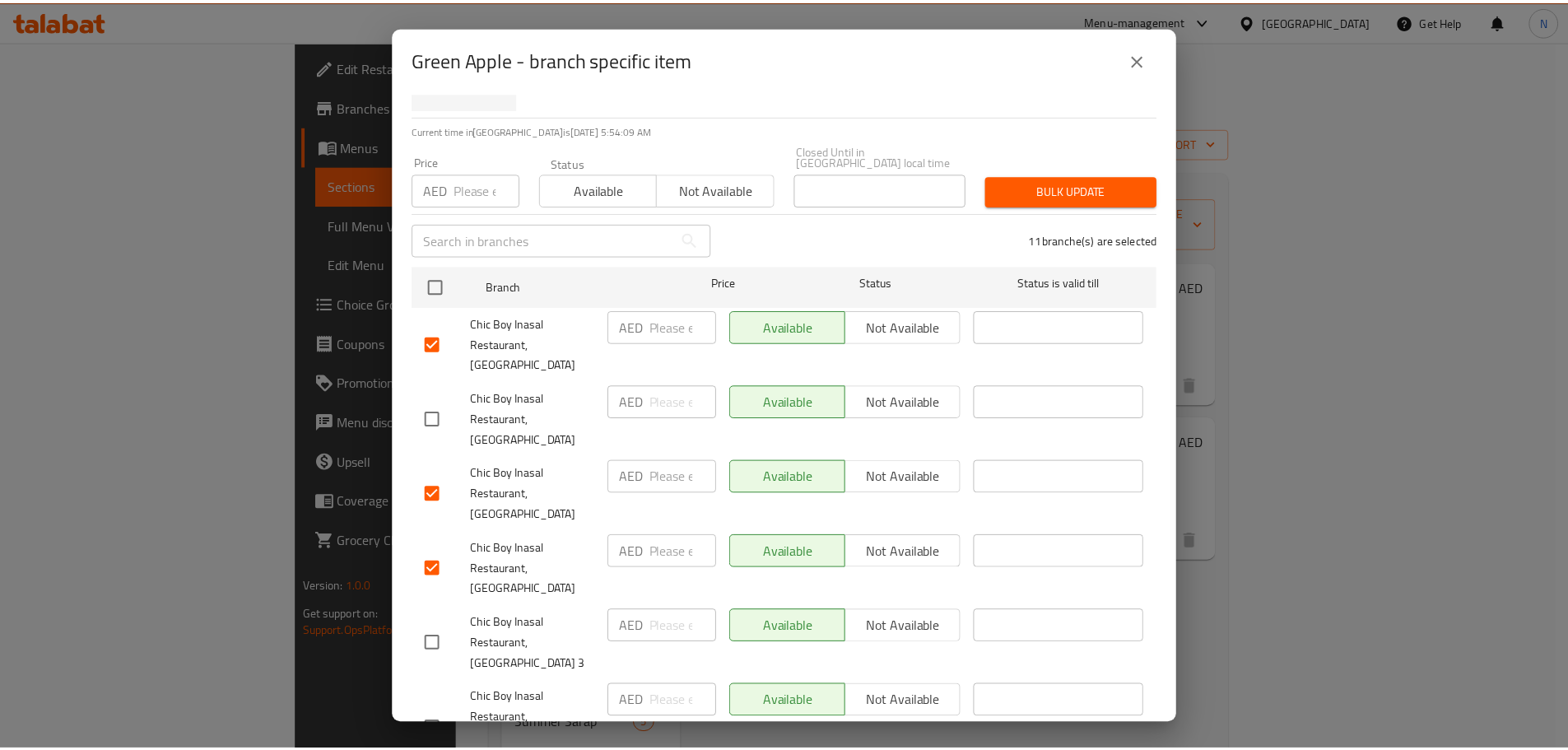
scroll to position [0, 0]
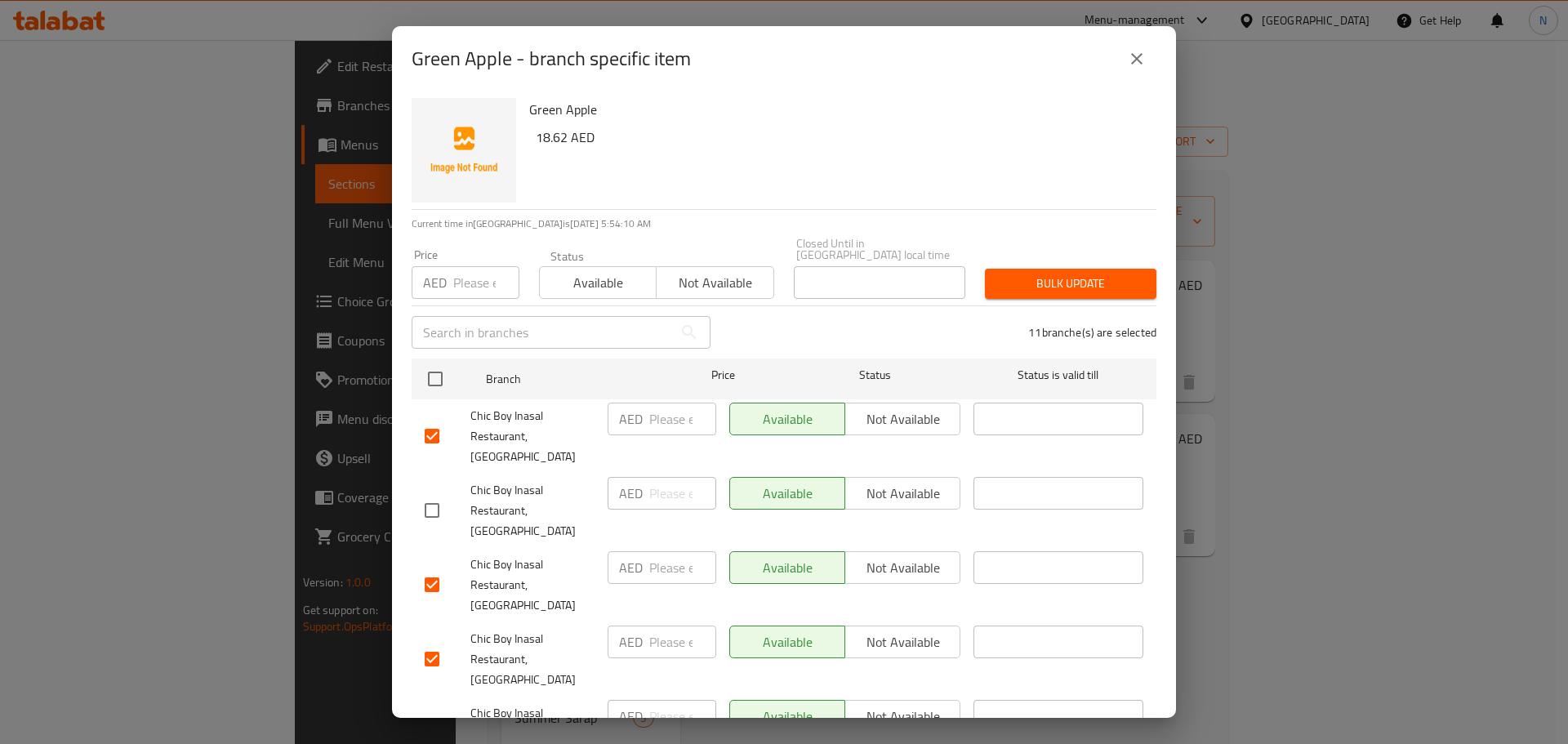
click at [749, 285] on span "Not available" at bounding box center [715, 283] width 104 height 23
click at [1021, 283] on span "Bulk update" at bounding box center [1070, 284] width 146 height 21
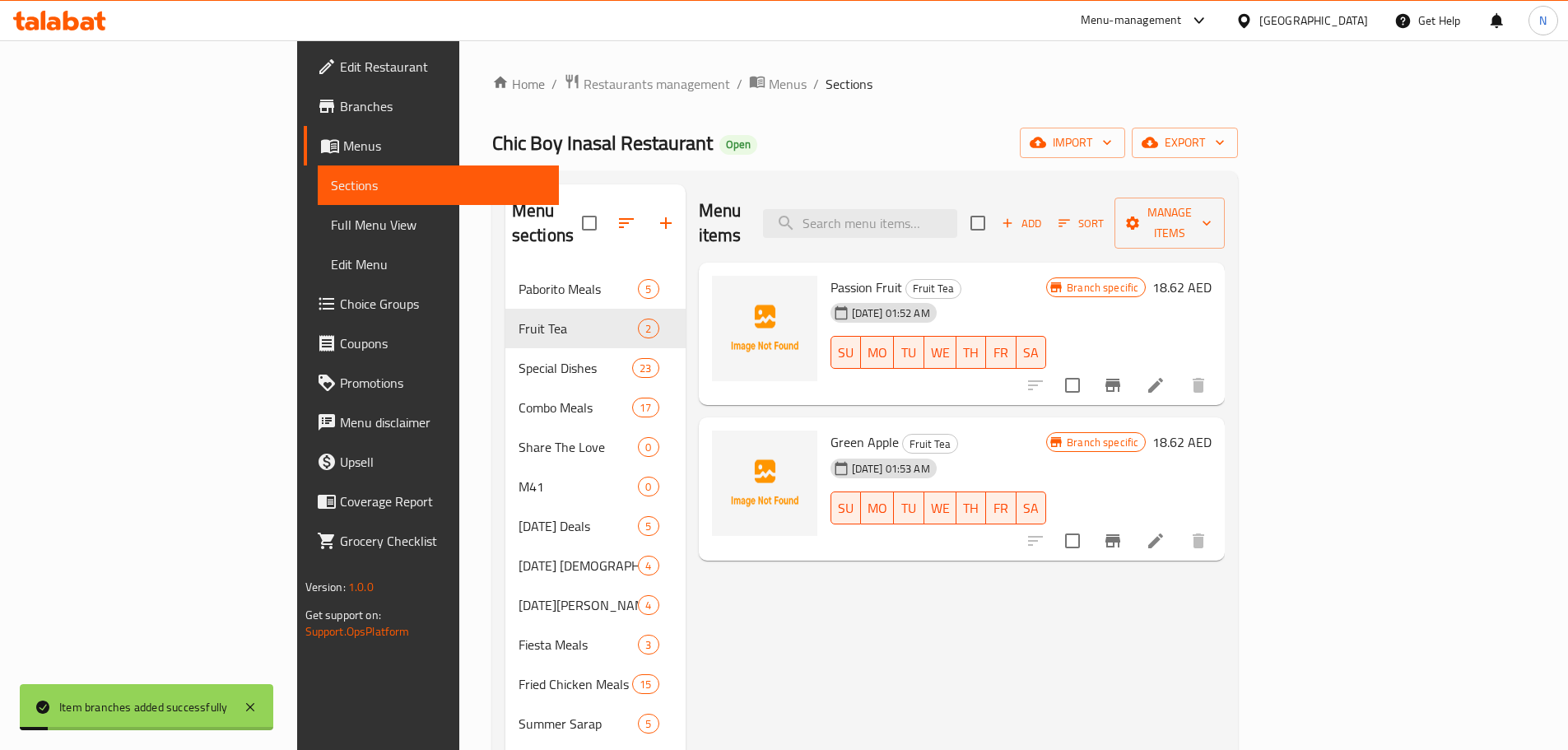
click at [949, 230] on div "Menu items Add Sort Manage items" at bounding box center [961, 223] width 527 height 78
click at [957, 209] on input "search" at bounding box center [860, 223] width 194 height 29
paste input "Lychee"
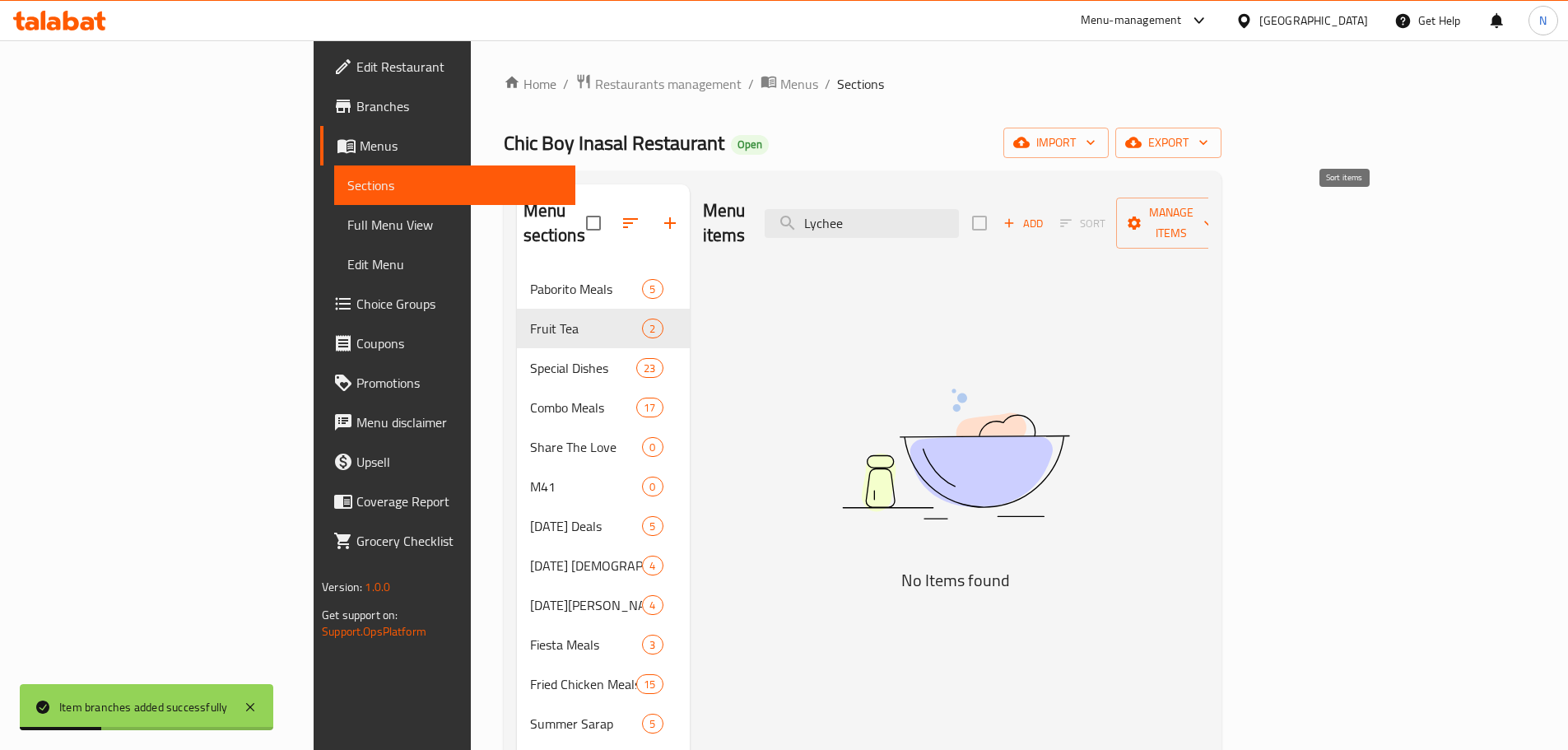
click at [1116, 211] on span "Sort" at bounding box center [1082, 224] width 67 height 26
click at [1045, 214] on span "Add" at bounding box center [1022, 223] width 44 height 19
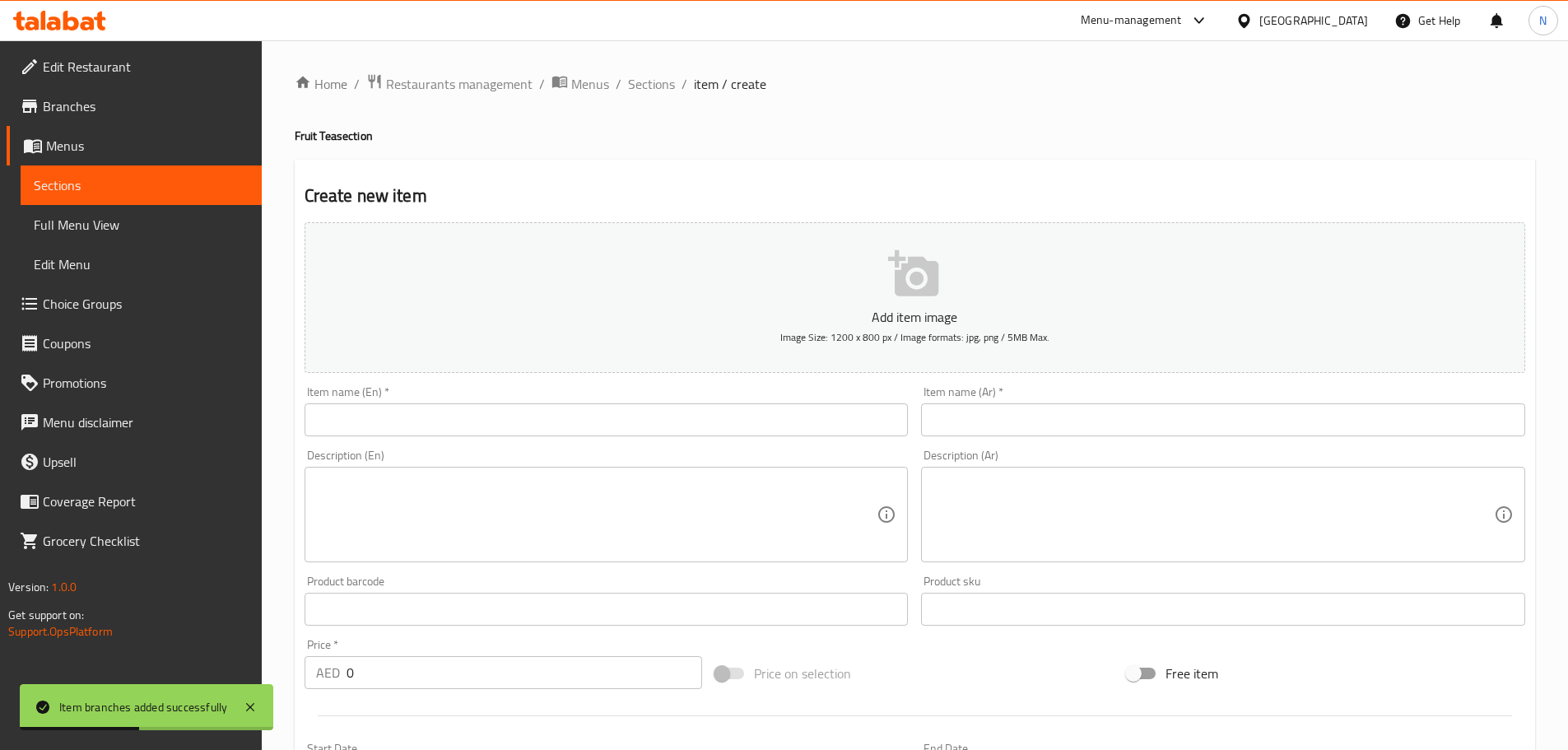
click at [621, 414] on input "text" at bounding box center [606, 419] width 604 height 33
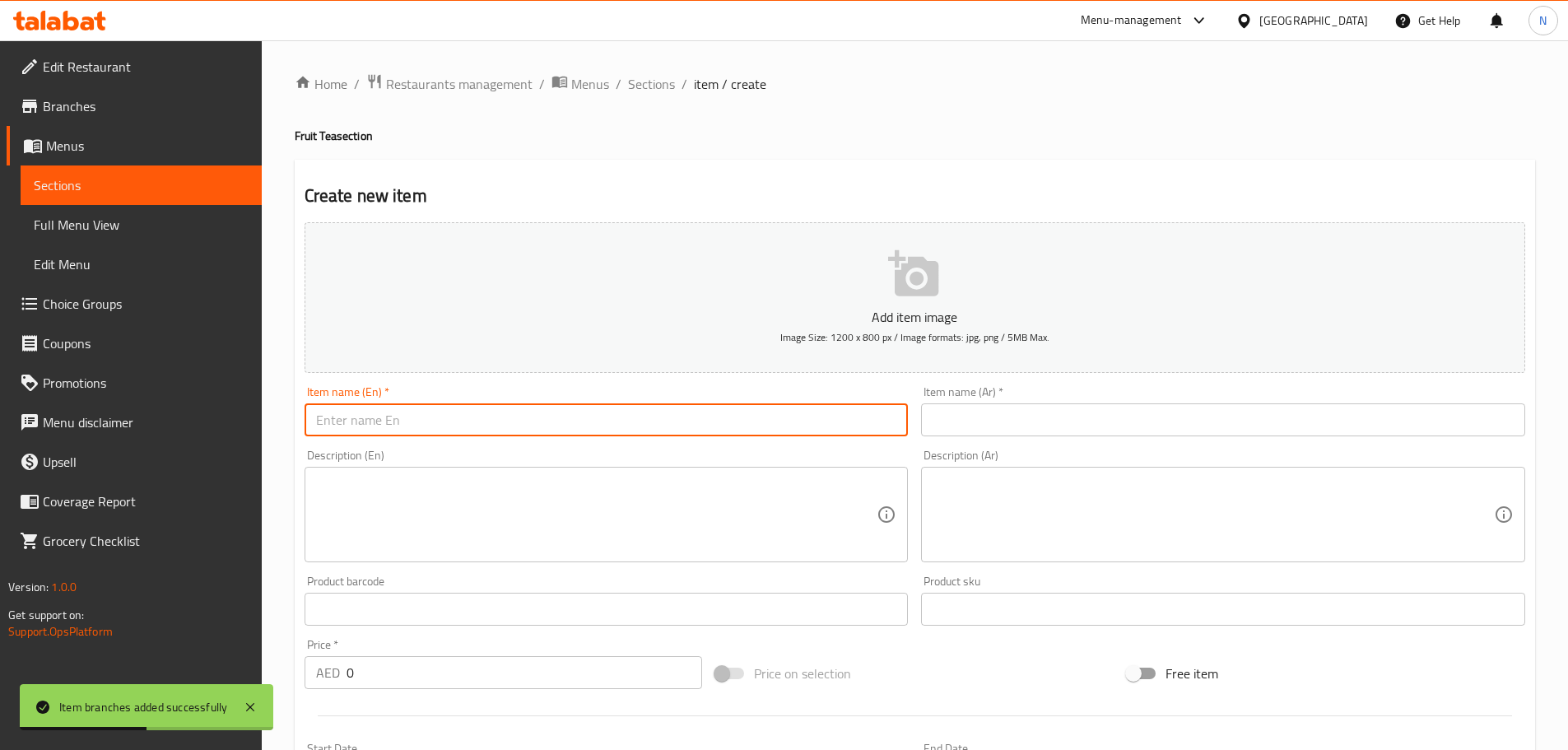
paste input "Lychee"
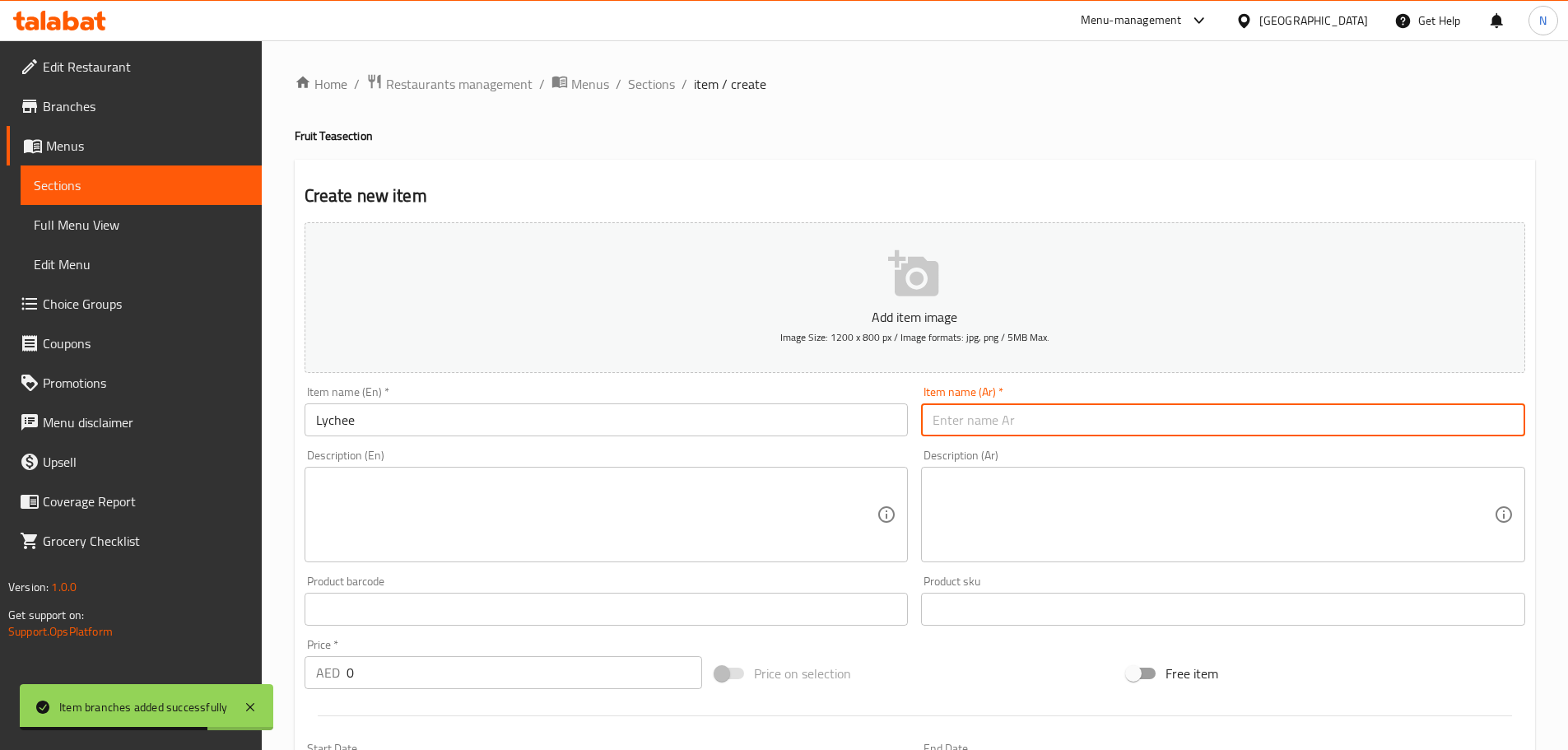
drag, startPoint x: 959, startPoint y: 411, endPoint x: 953, endPoint y: 400, distance: 12.5
click at [959, 411] on input "text" at bounding box center [1222, 419] width 604 height 33
paste input "الليتشي"
click at [970, 426] on input "الليتشي" at bounding box center [1222, 419] width 604 height 33
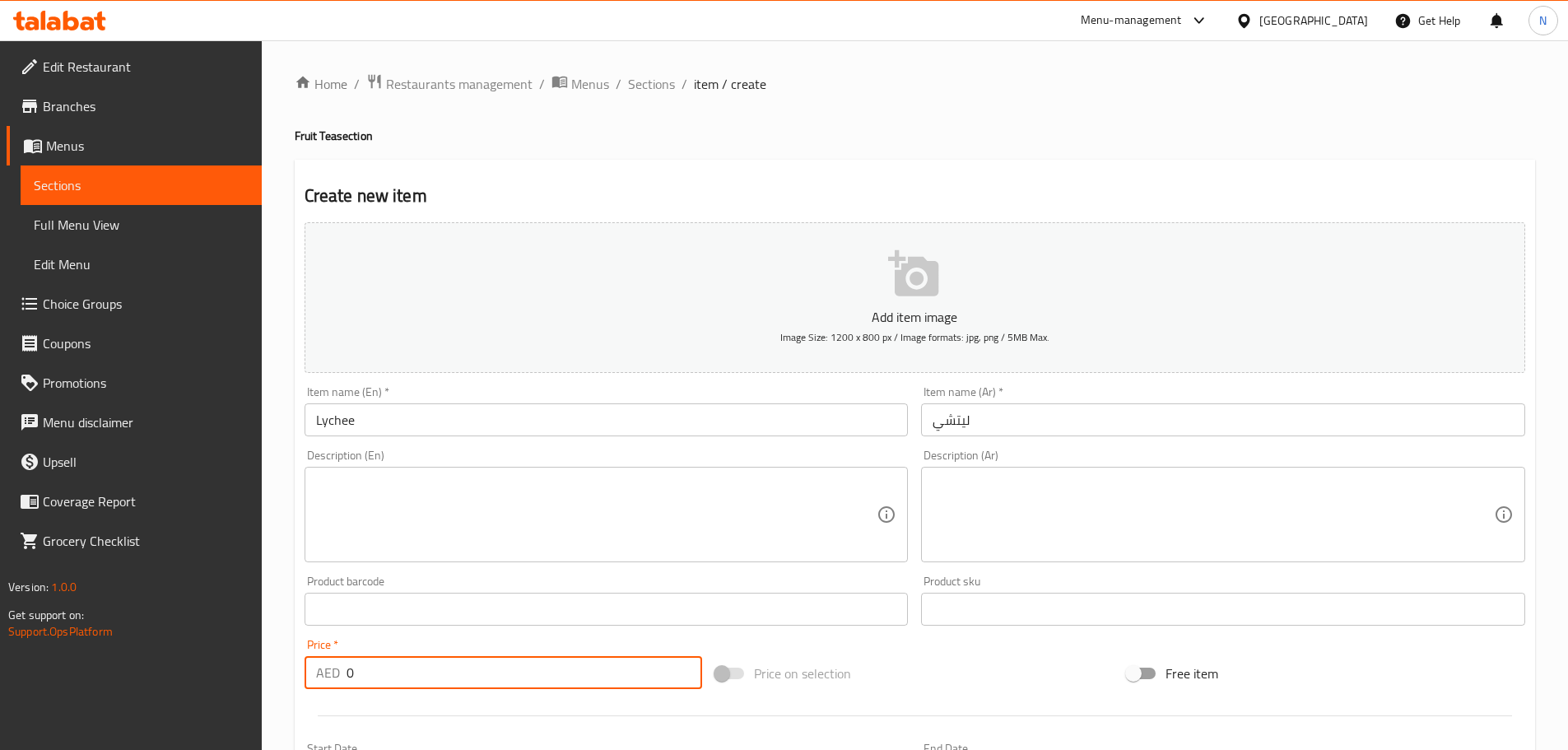
paste input "18.625"
drag, startPoint x: 476, startPoint y: 673, endPoint x: 333, endPoint y: 687, distance: 143.7
click at [334, 687] on div "AED 0 Price *" at bounding box center [503, 672] width 398 height 33
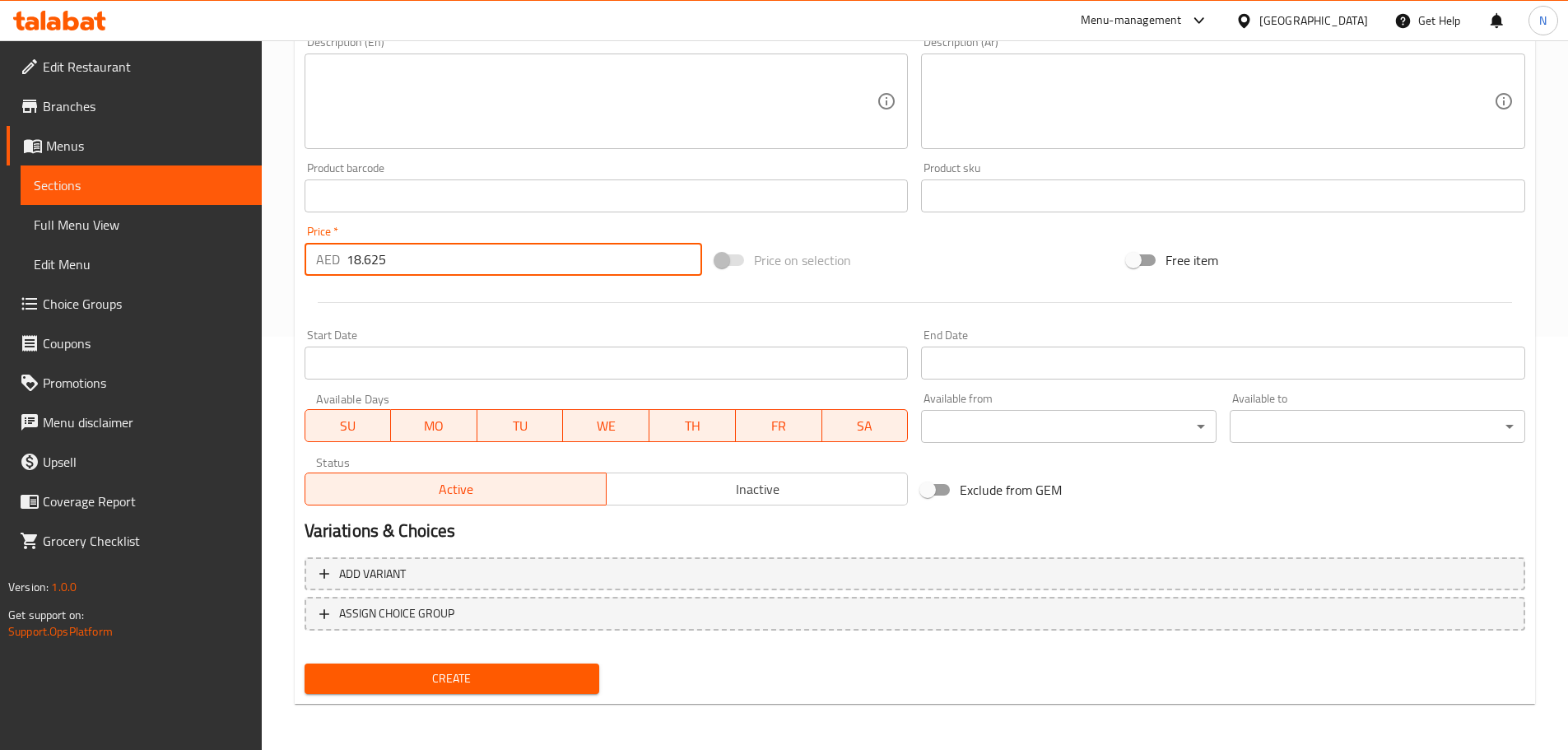
click at [451, 677] on span "Create" at bounding box center [452, 678] width 269 height 21
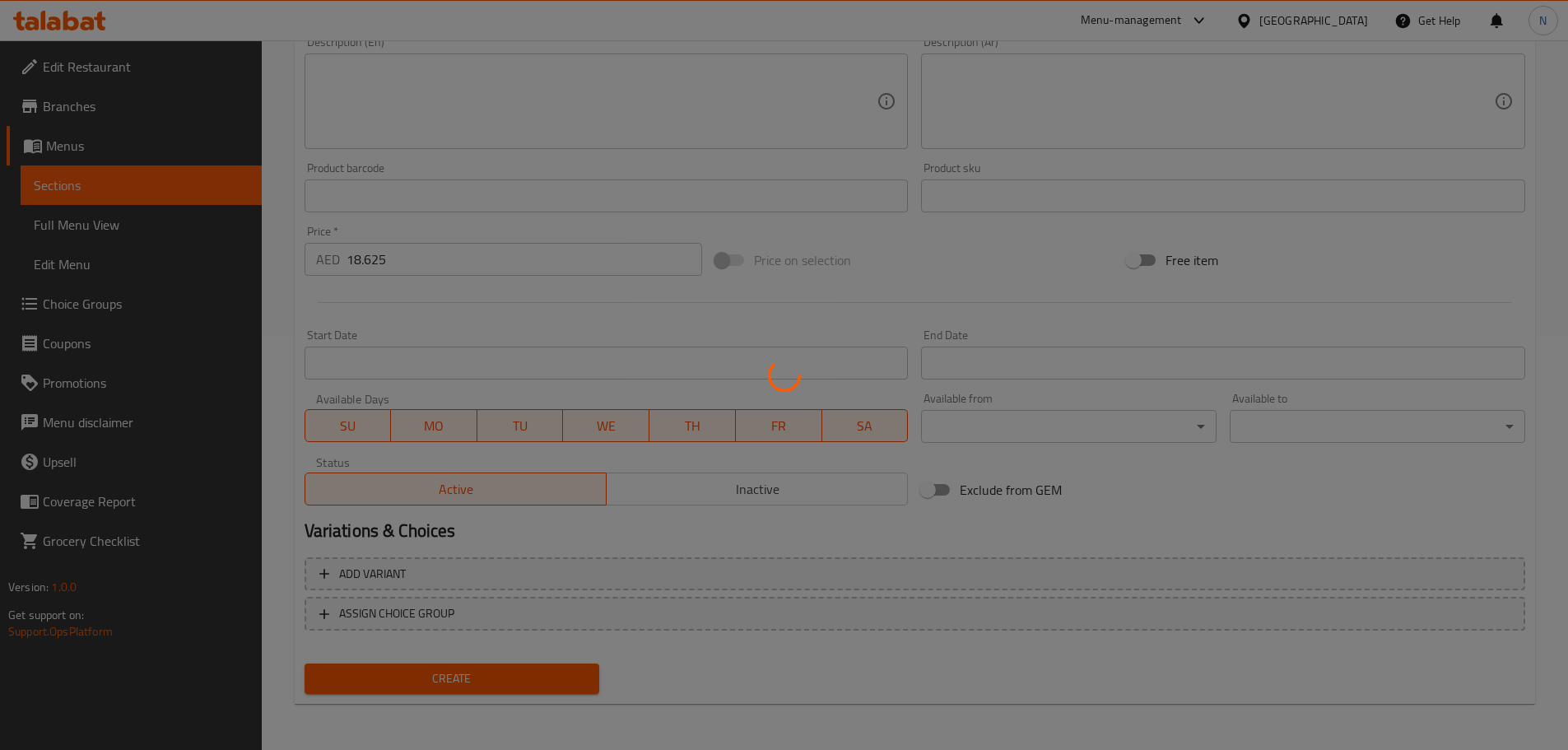
scroll to position [2, 0]
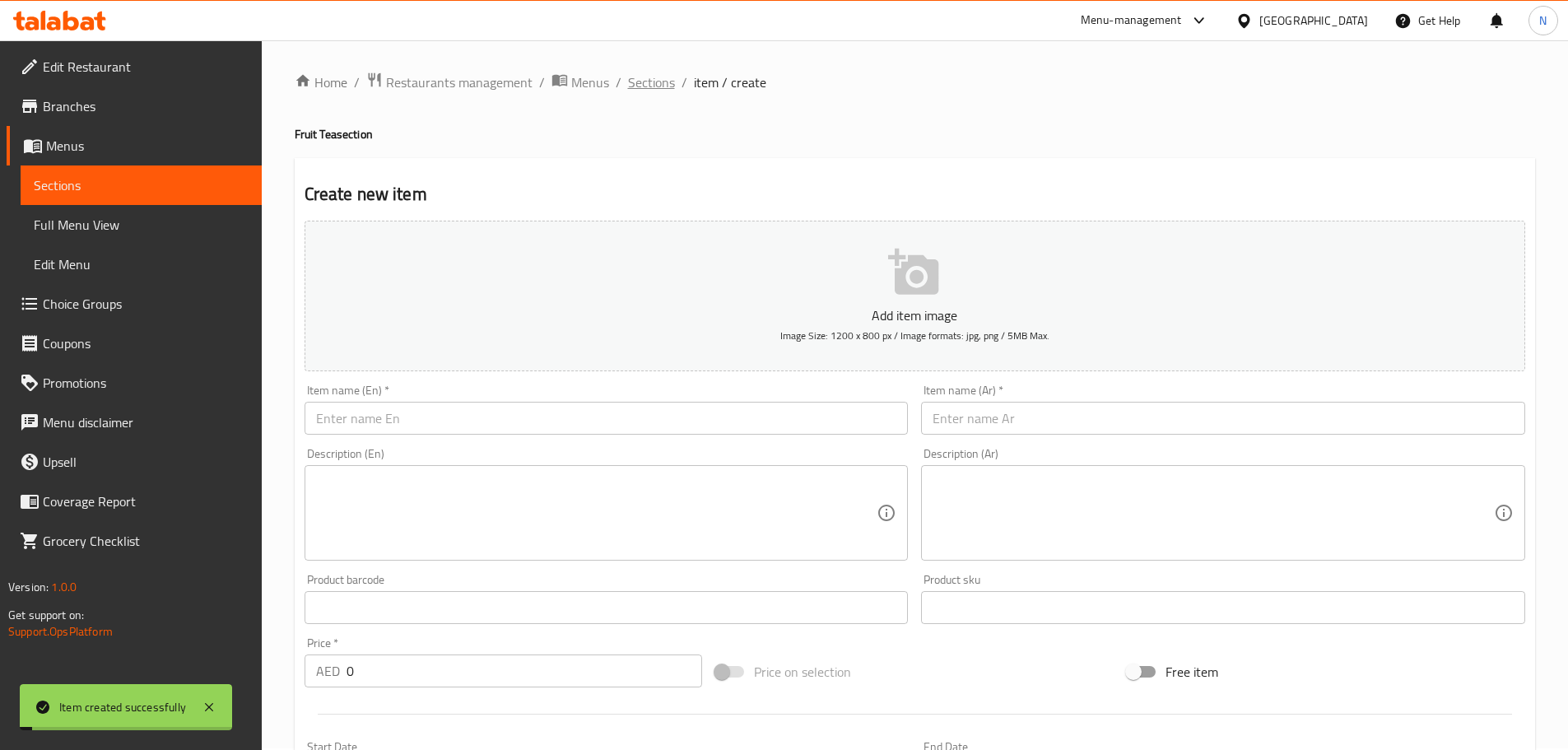
click at [648, 87] on span "Sections" at bounding box center [652, 83] width 47 height 20
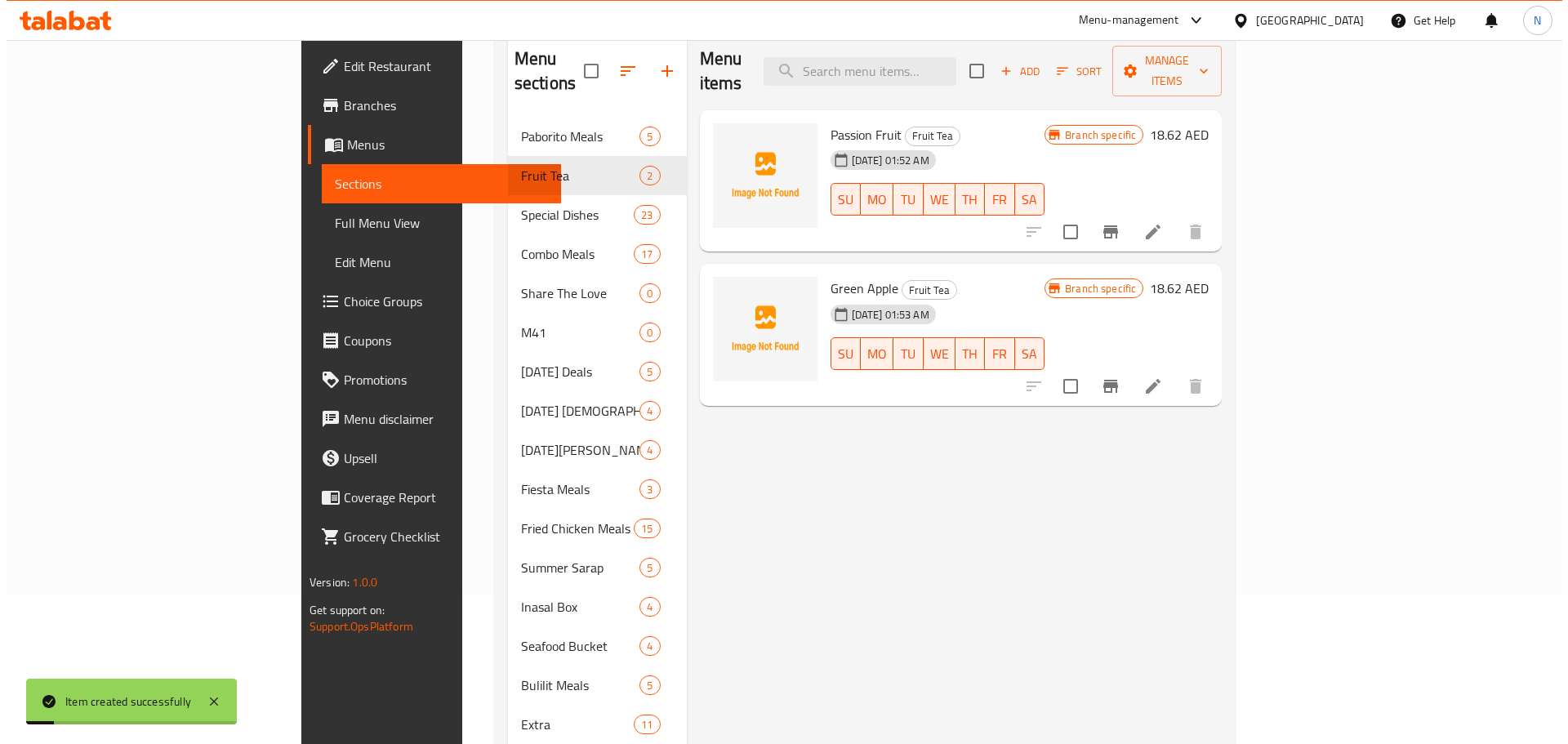
scroll to position [295, 0]
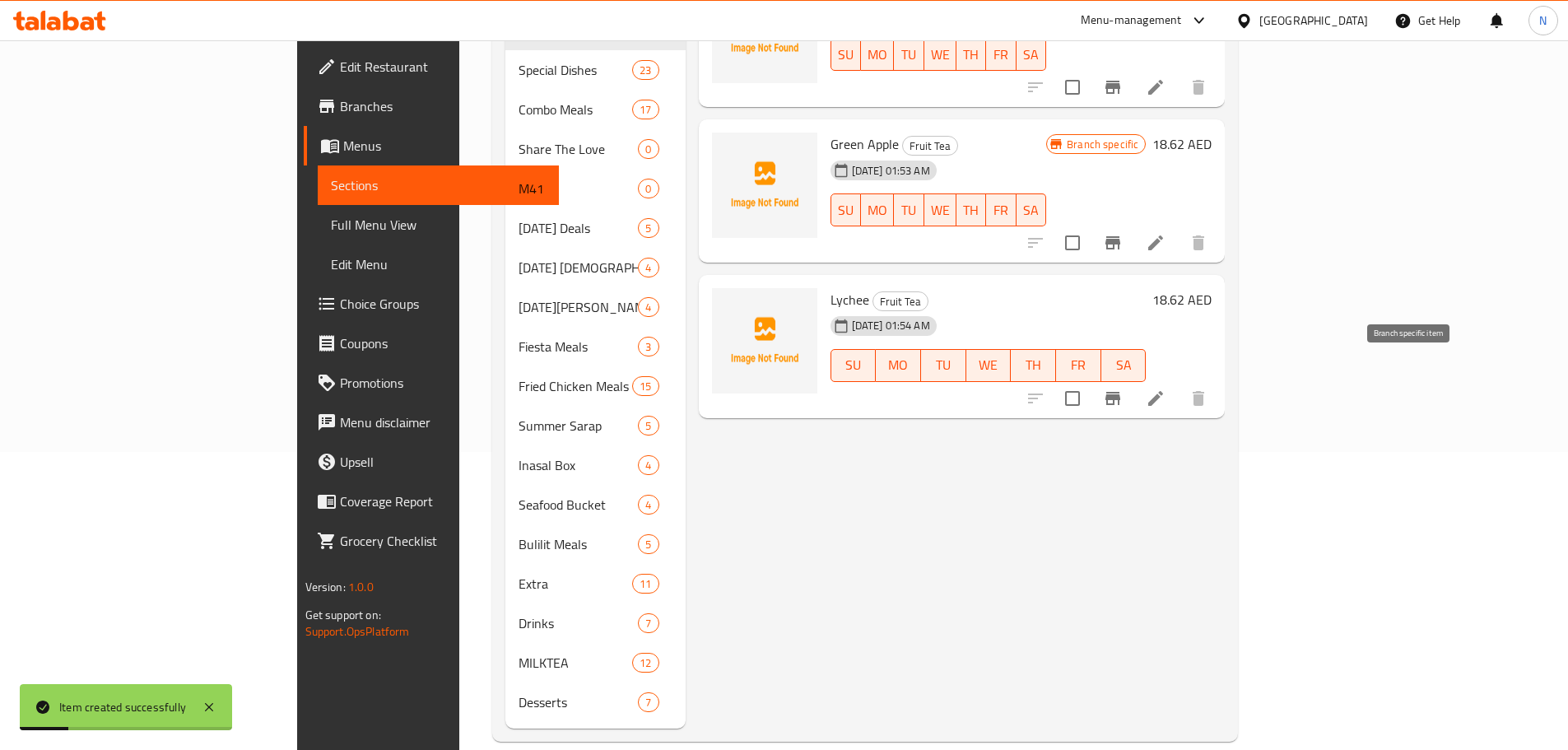
click at [1120, 392] on icon "Branch-specific-item" at bounding box center [1112, 398] width 15 height 13
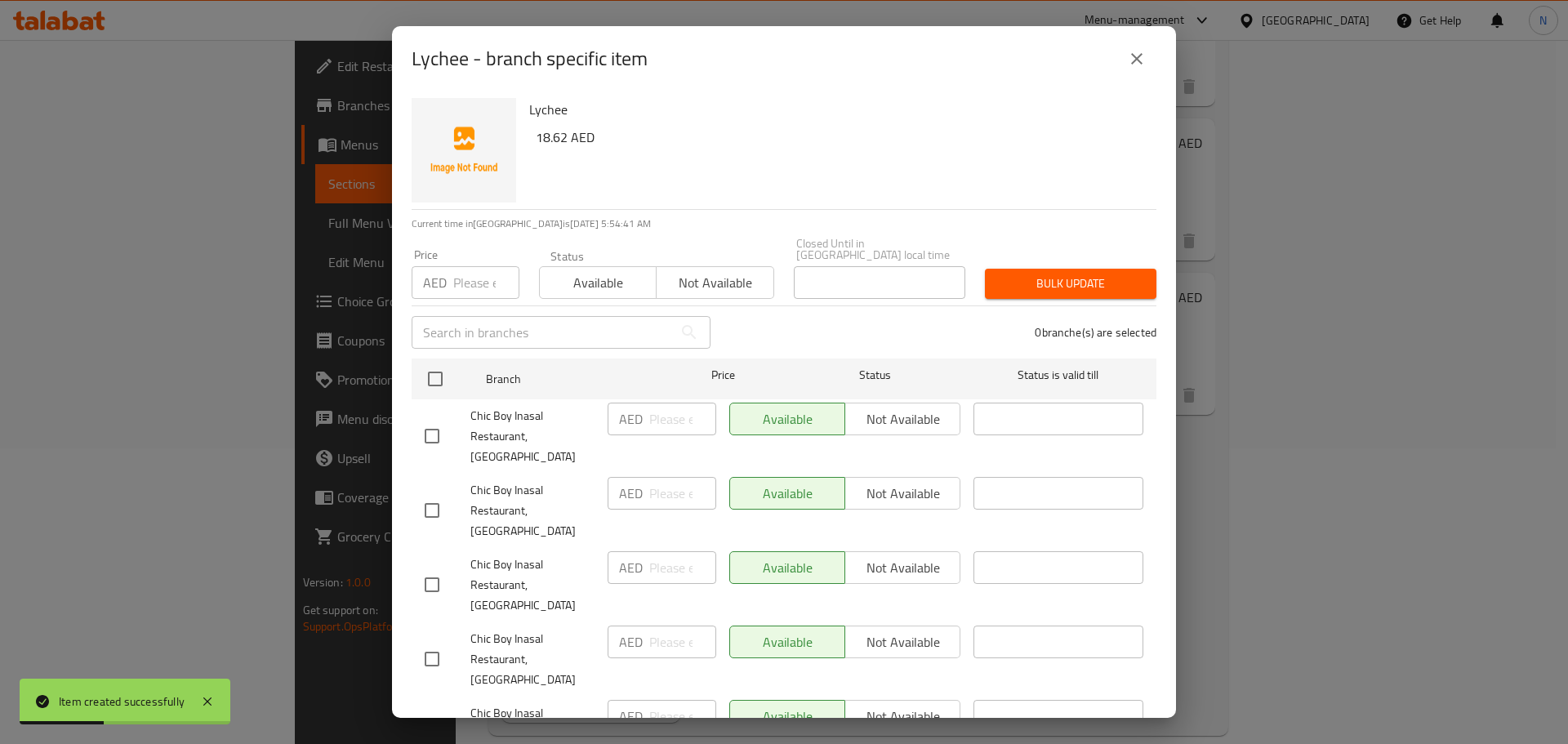
click at [423, 426] on input "checkbox" at bounding box center [431, 436] width 34 height 34
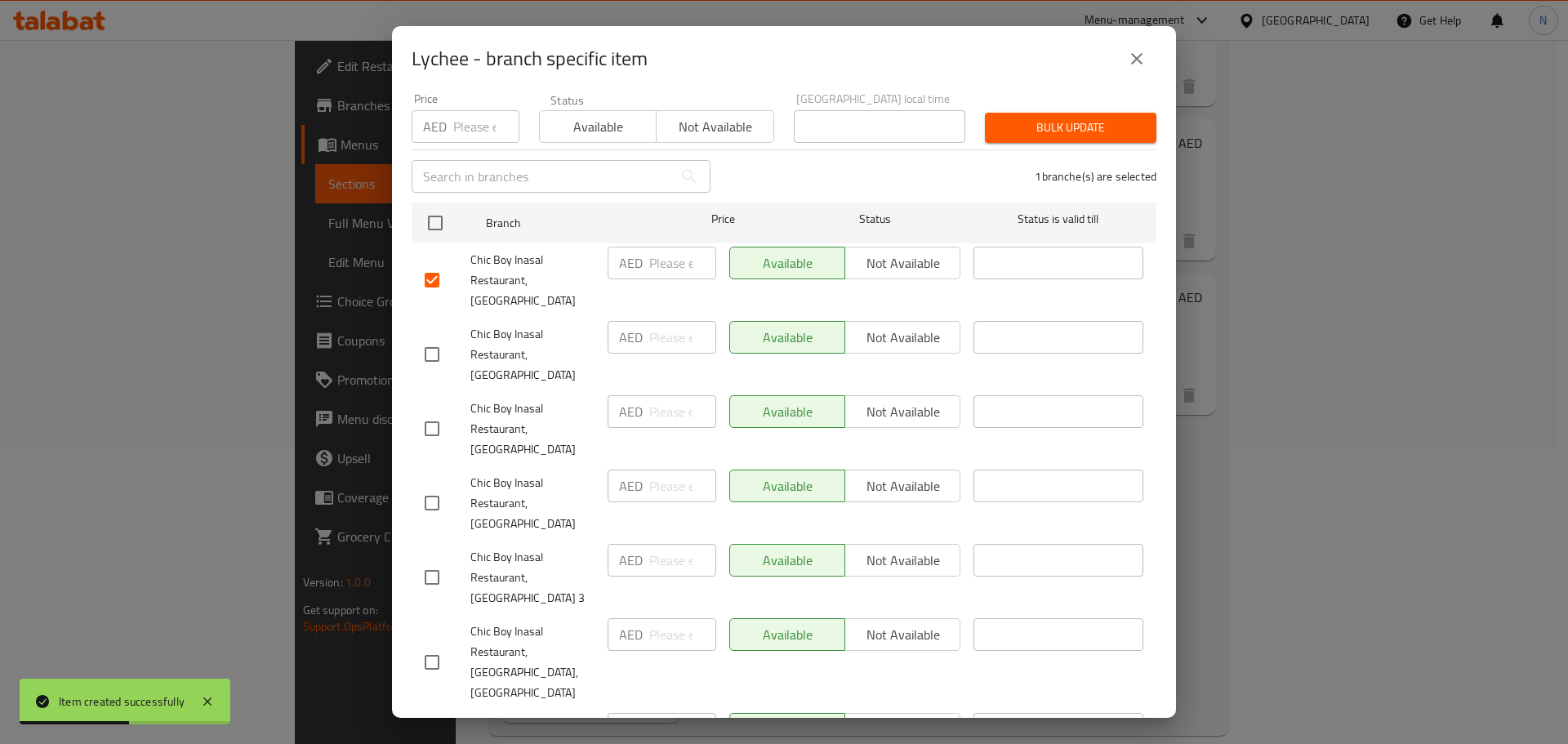
scroll to position [163, 0]
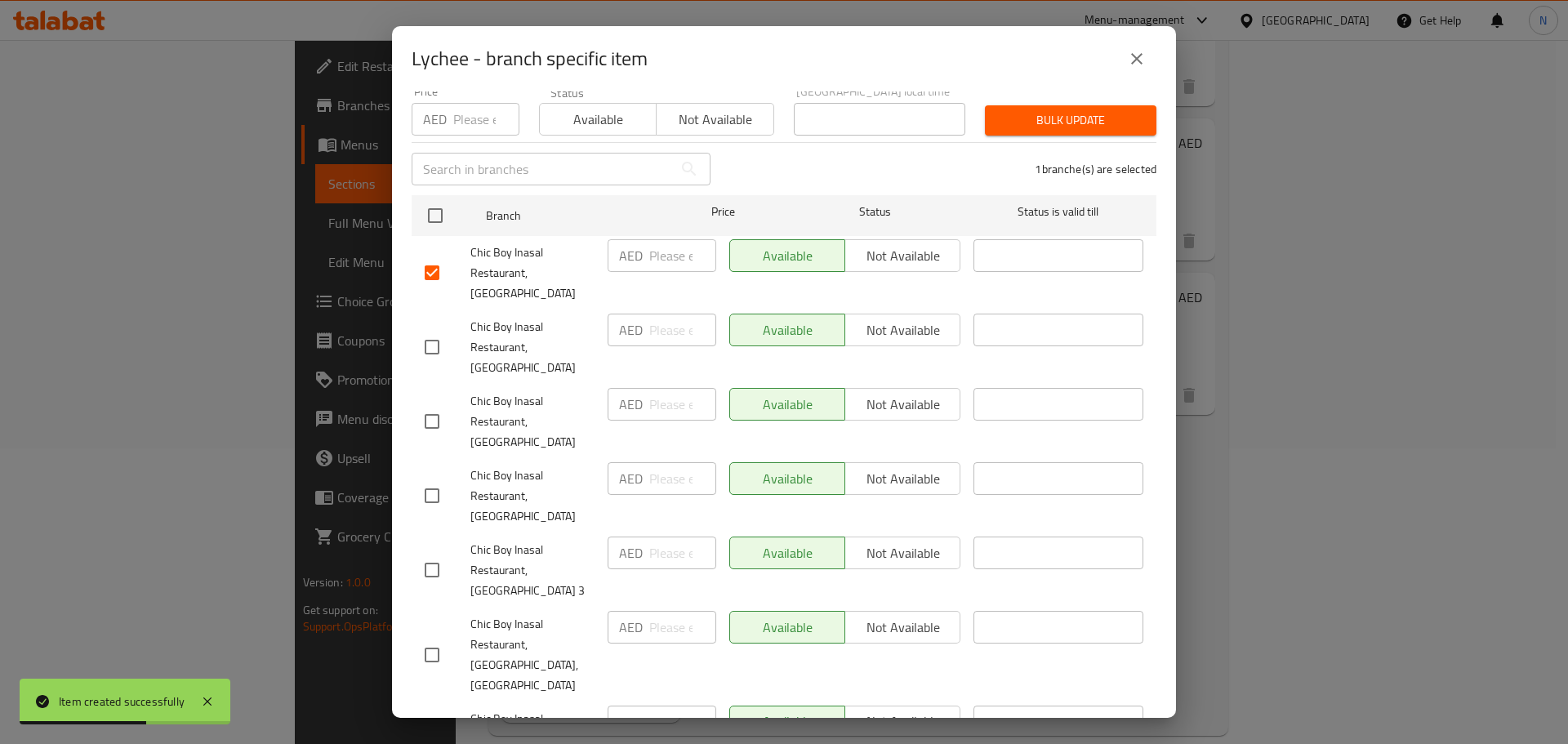
click at [426, 409] on input "checkbox" at bounding box center [431, 421] width 34 height 34
click at [434, 479] on input "checkbox" at bounding box center [431, 496] width 34 height 34
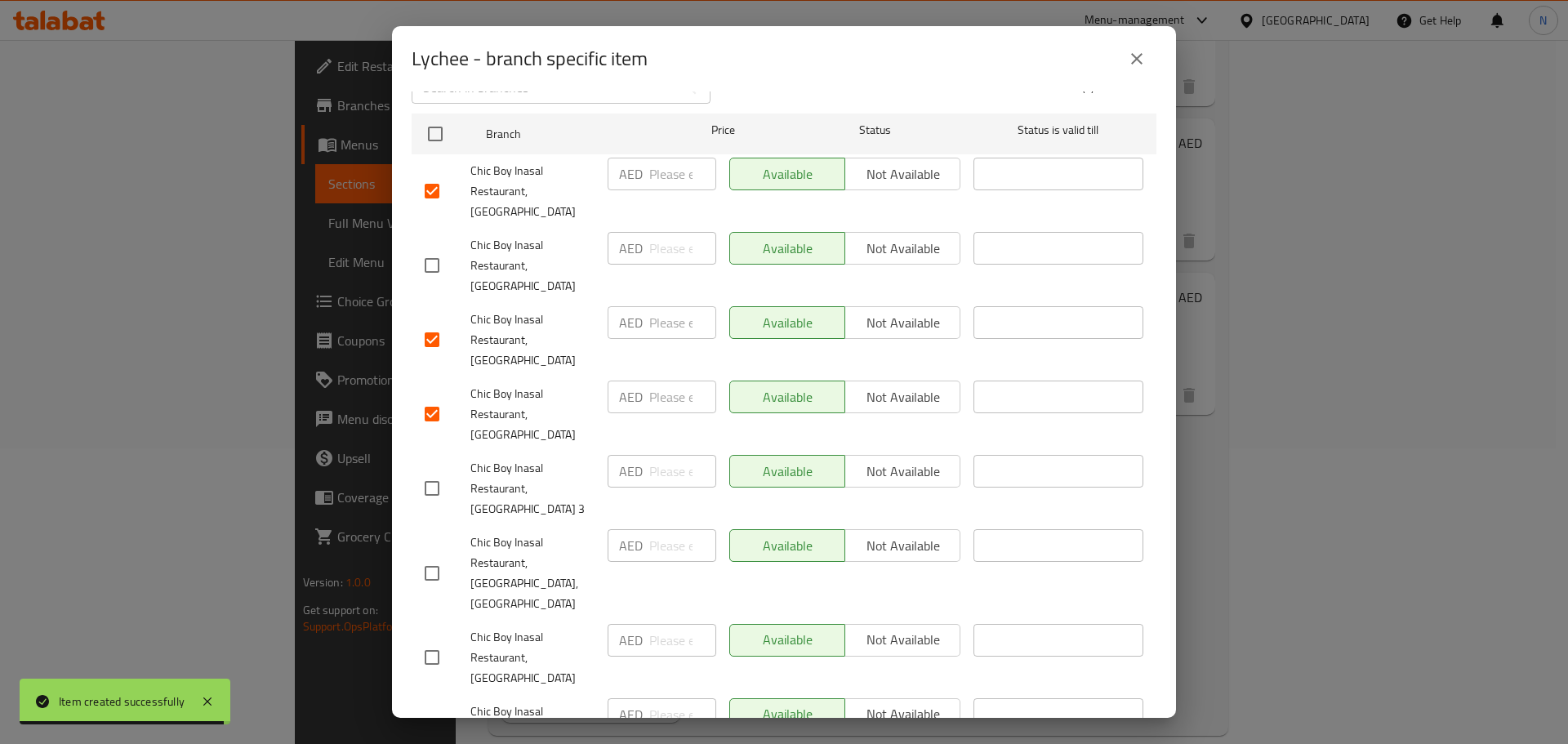
click at [434, 640] on input "checkbox" at bounding box center [431, 657] width 34 height 34
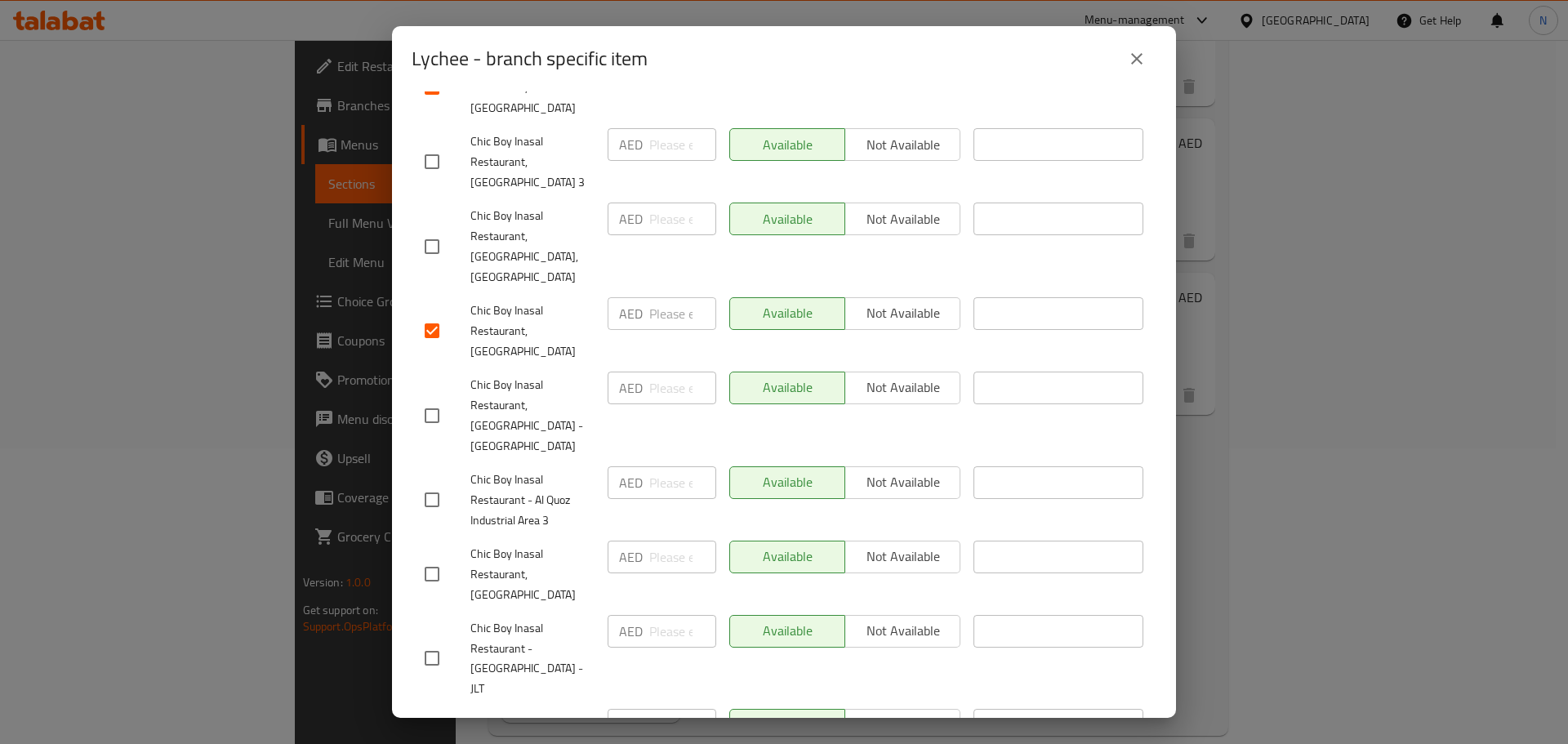
scroll to position [653, 0]
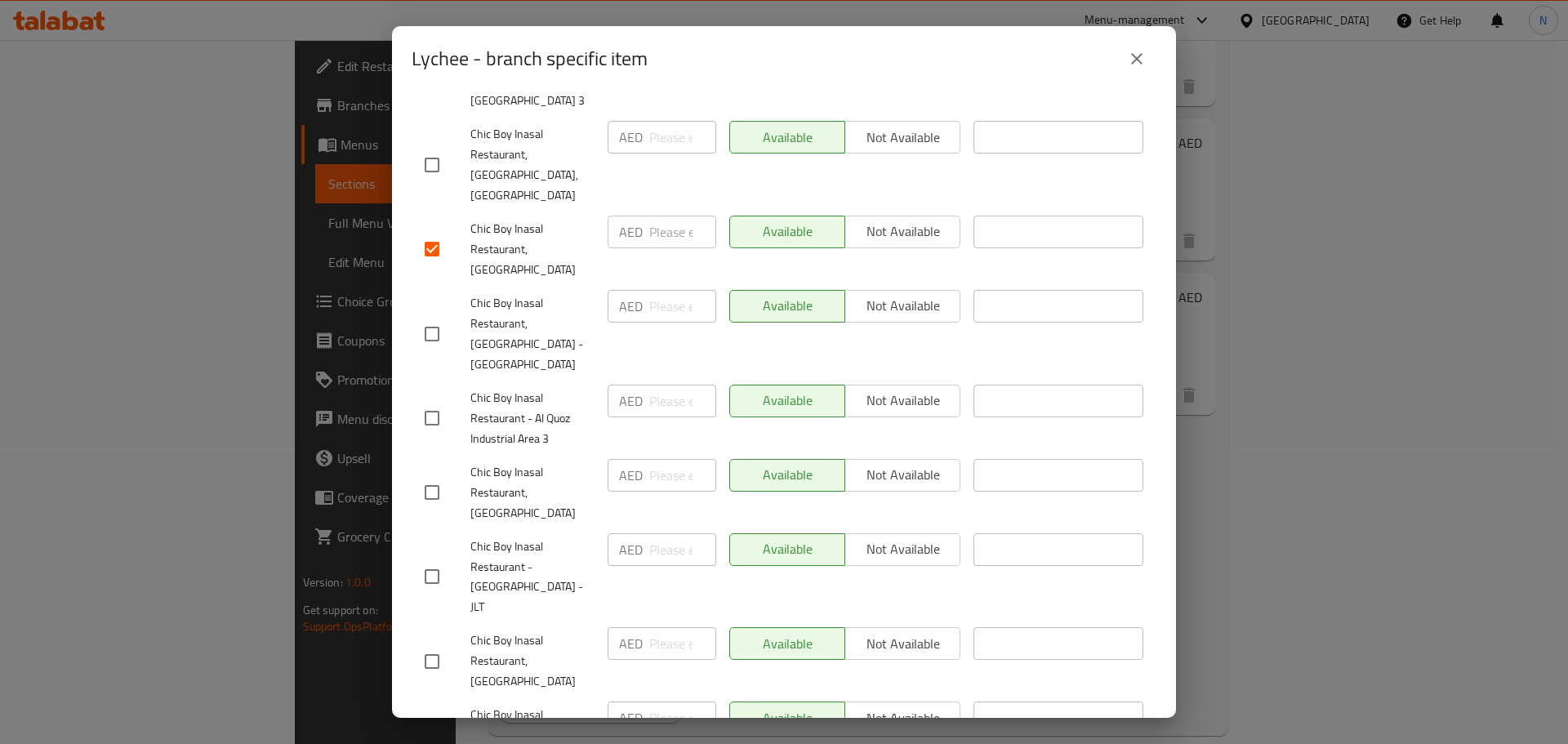
click at [433, 475] on input "checkbox" at bounding box center [431, 492] width 34 height 34
click at [430, 644] on input "checkbox" at bounding box center [431, 661] width 34 height 34
click at [438, 728] on input "checkbox" at bounding box center [431, 745] width 34 height 34
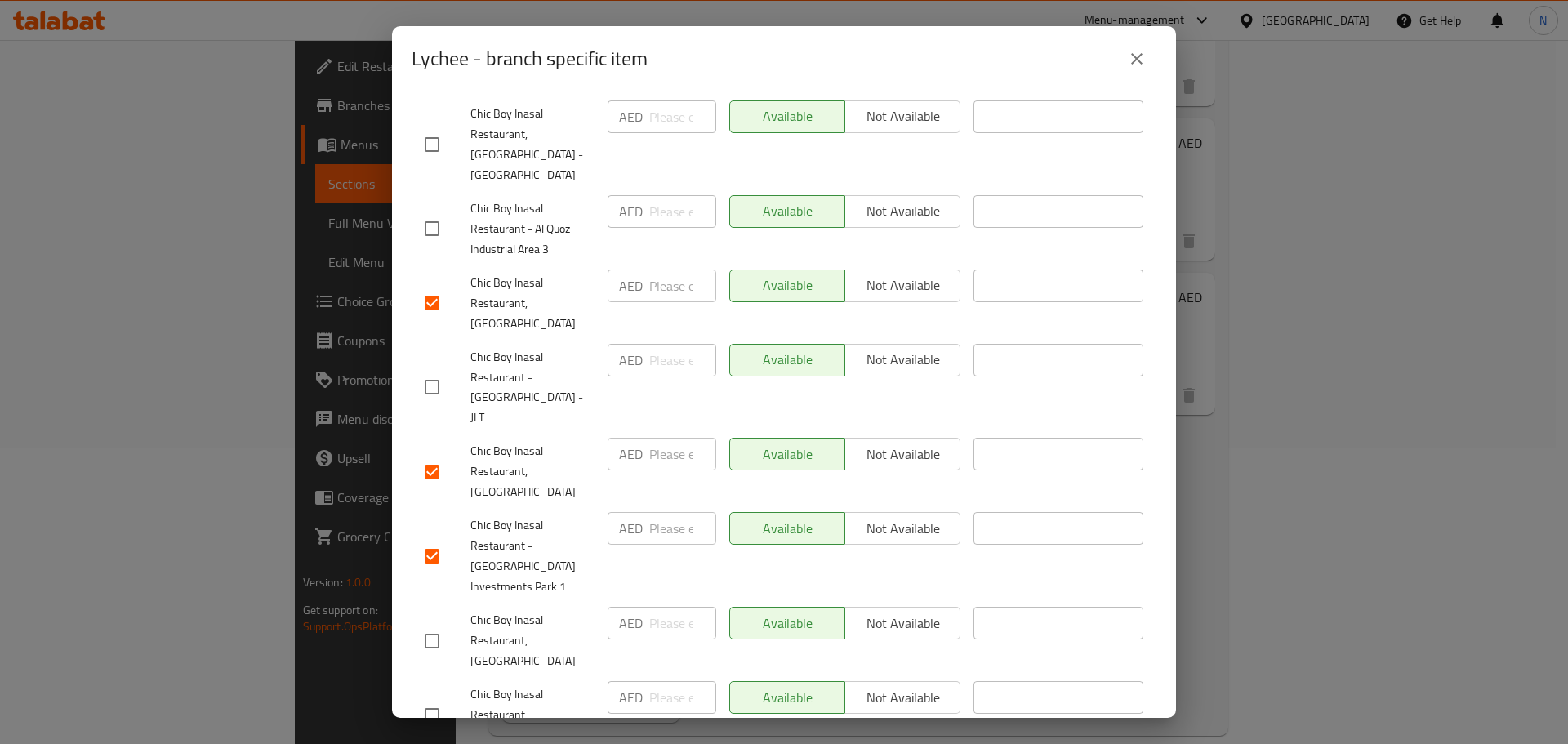
scroll to position [898, 0]
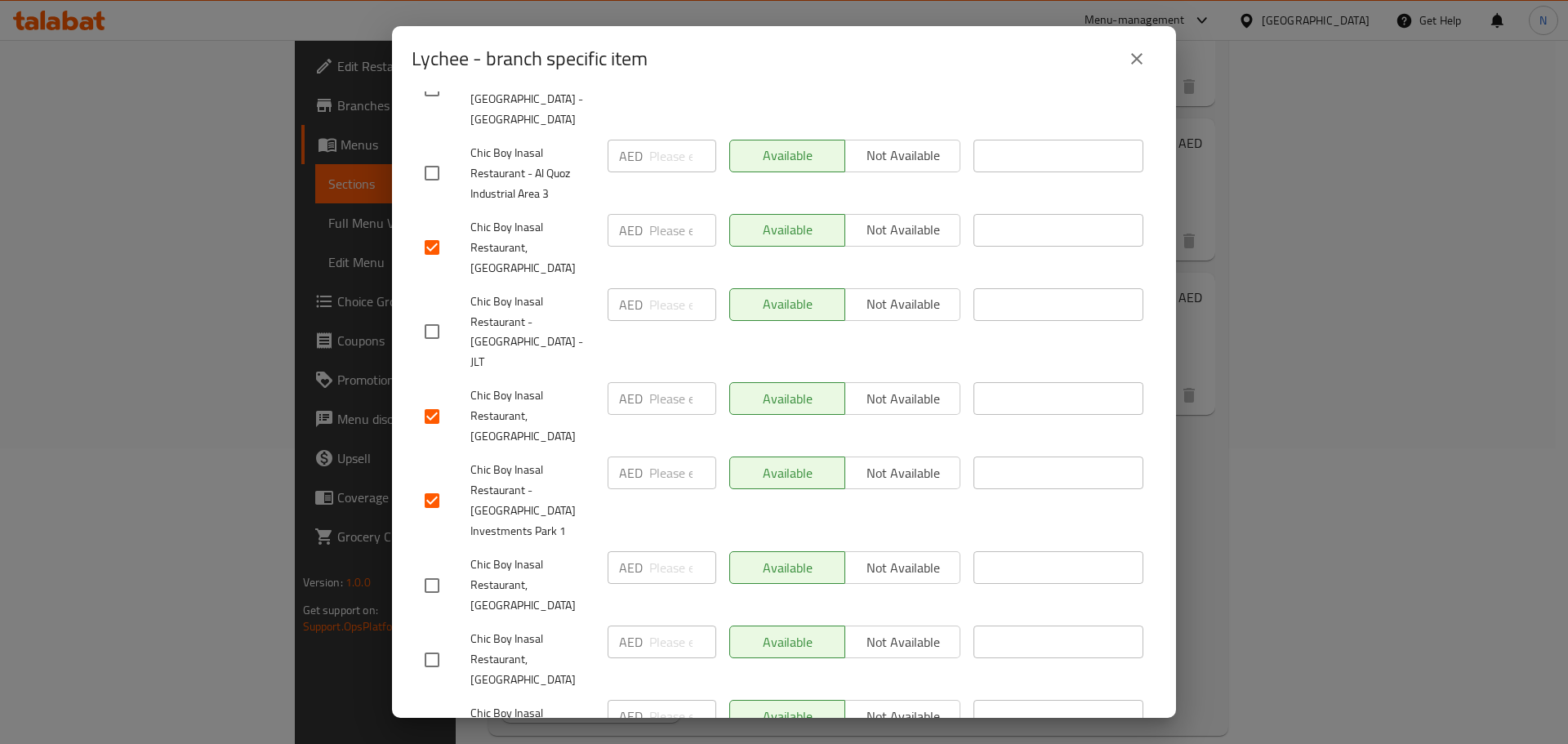
click at [435, 569] on input "checkbox" at bounding box center [431, 586] width 34 height 34
click at [427, 718] on input "checkbox" at bounding box center [431, 734] width 34 height 34
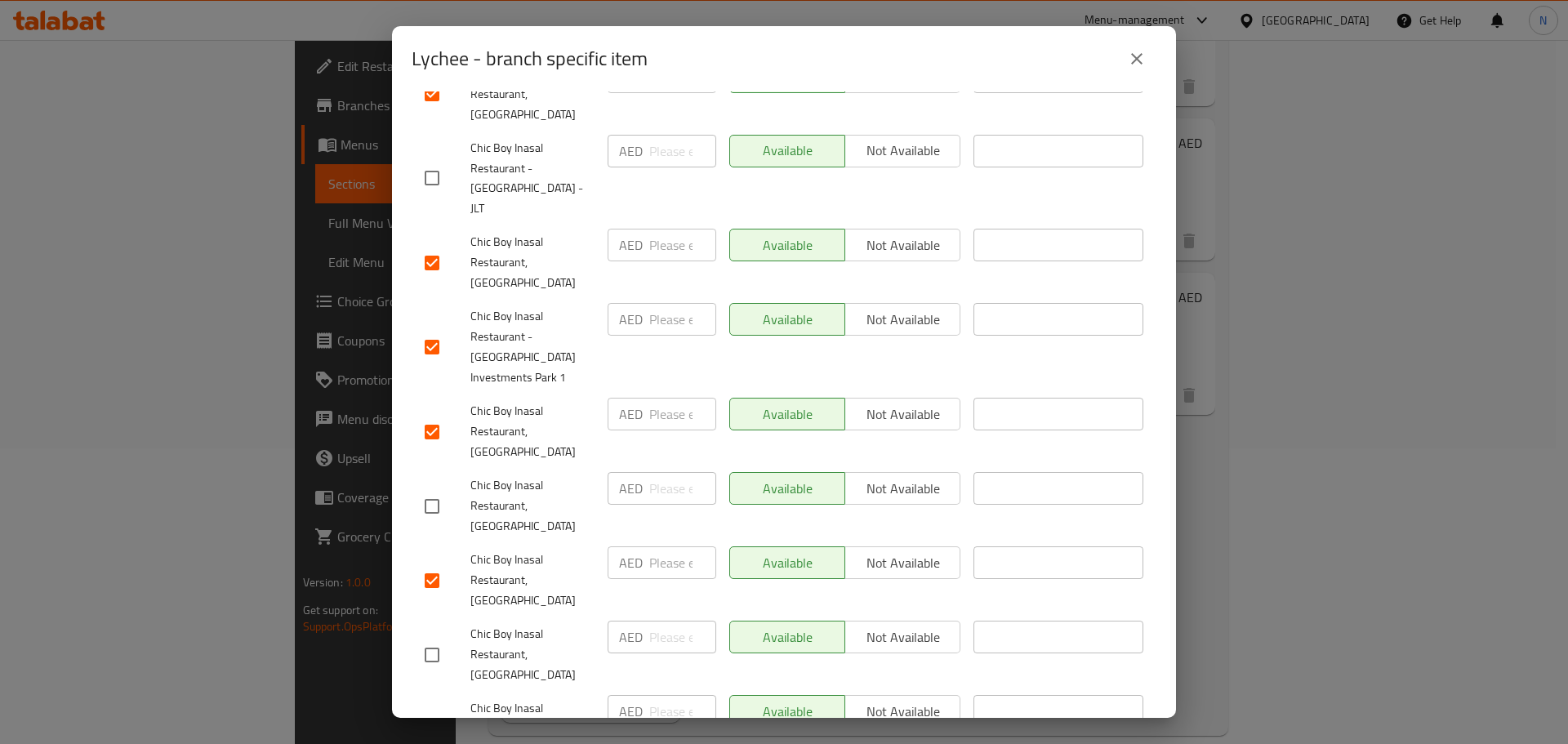
scroll to position [1062, 0]
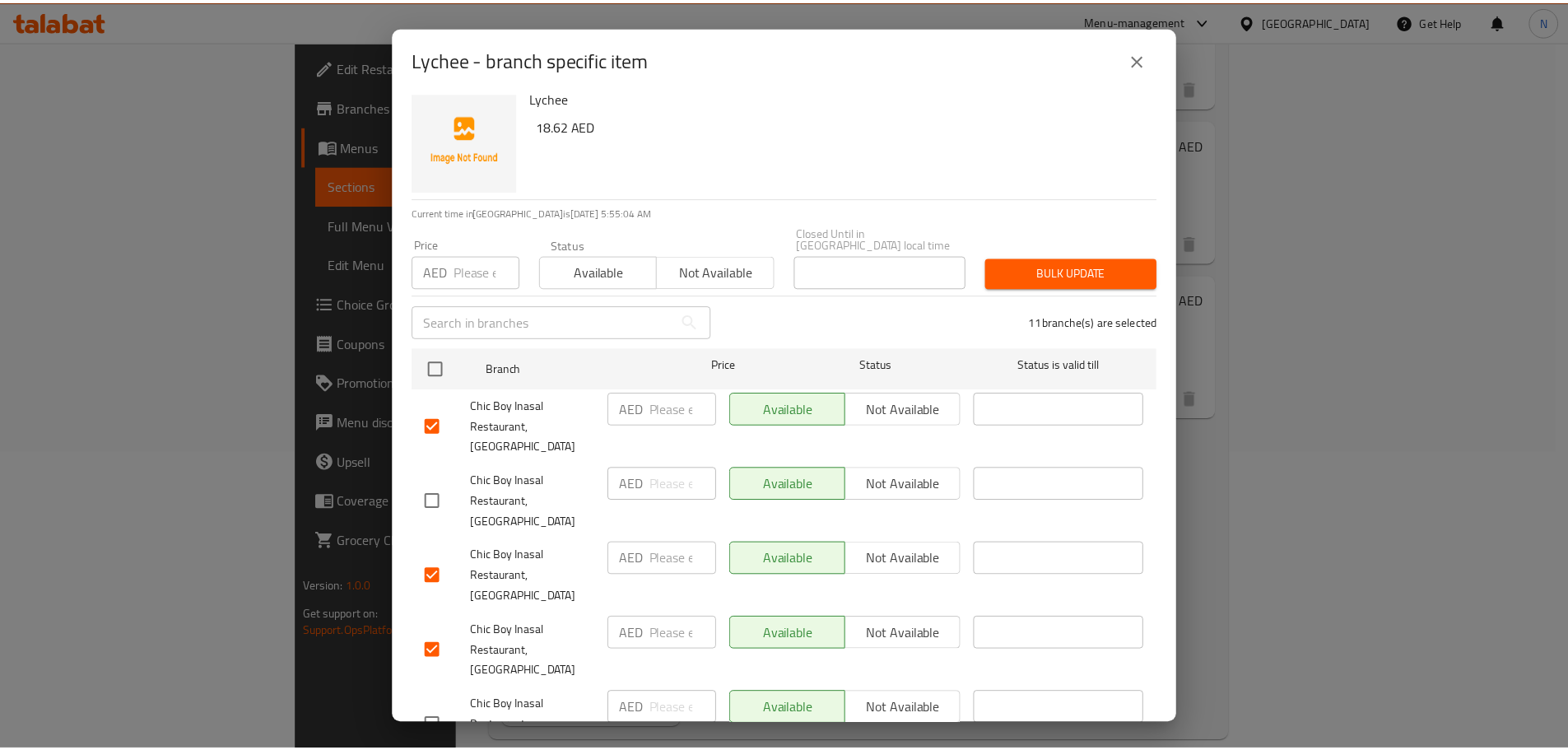
scroll to position [0, 0]
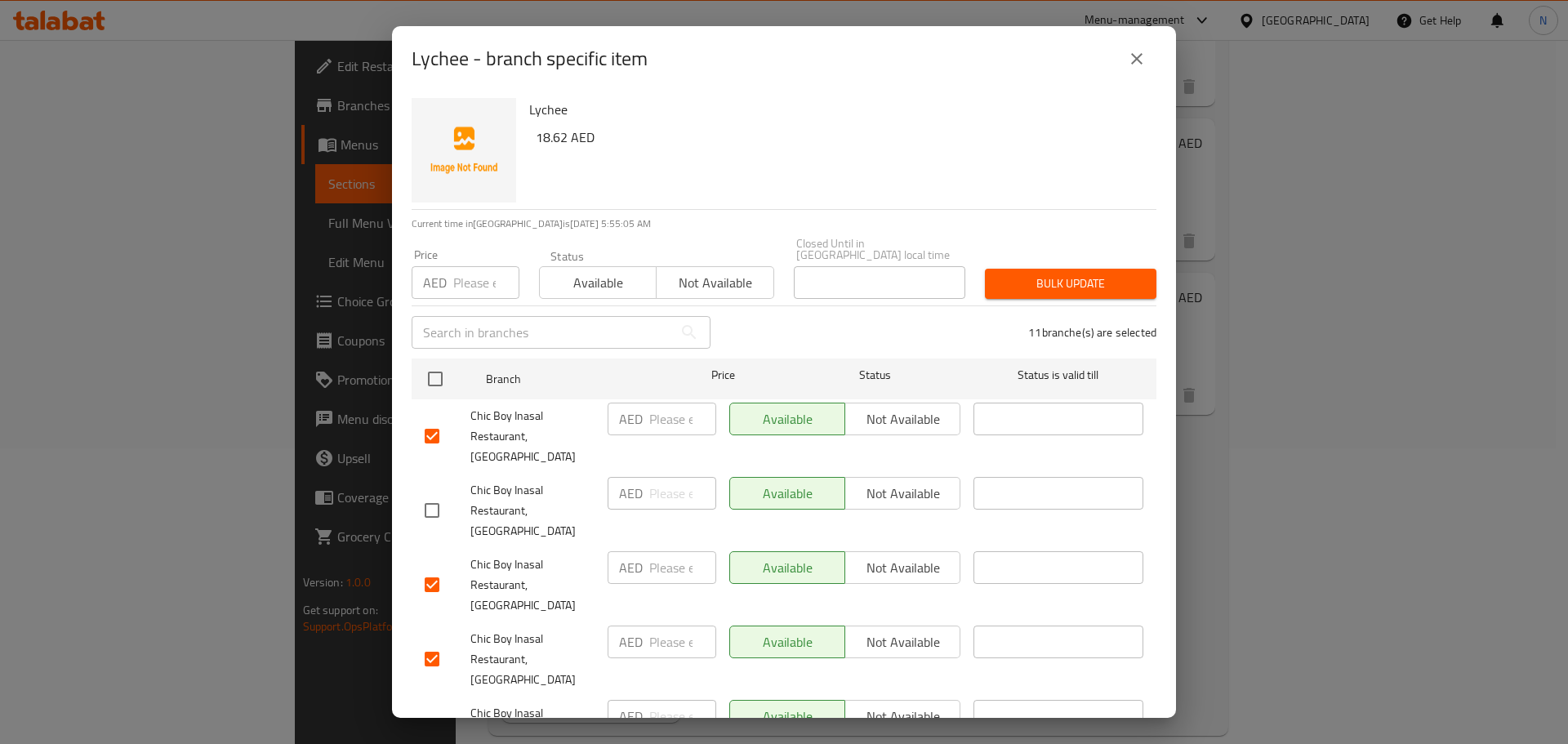
click at [713, 281] on span "Not available" at bounding box center [715, 283] width 104 height 23
click at [1097, 288] on span "Bulk update" at bounding box center [1070, 284] width 146 height 21
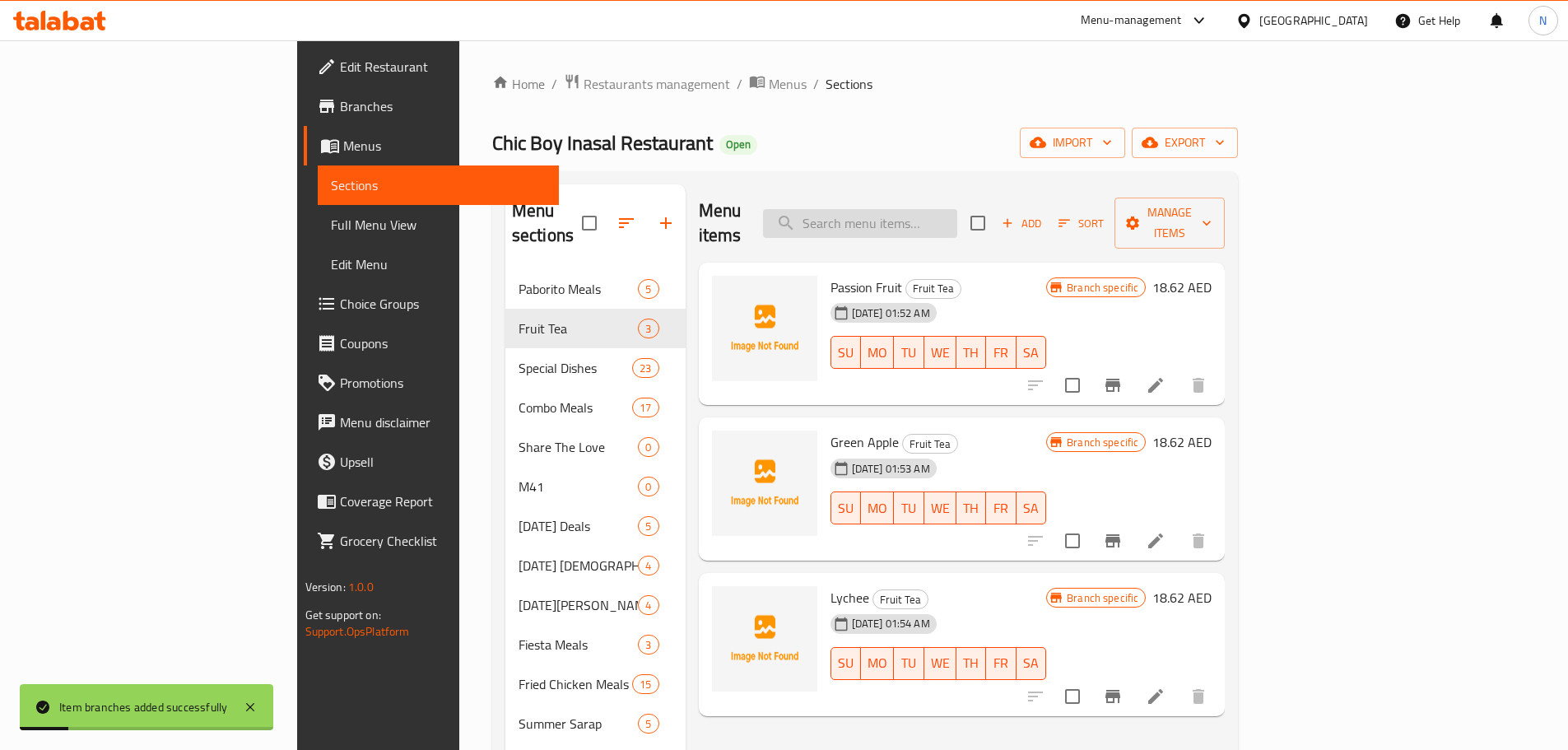
click at [957, 217] on input "search" at bounding box center [860, 223] width 194 height 29
paste input "Peach"
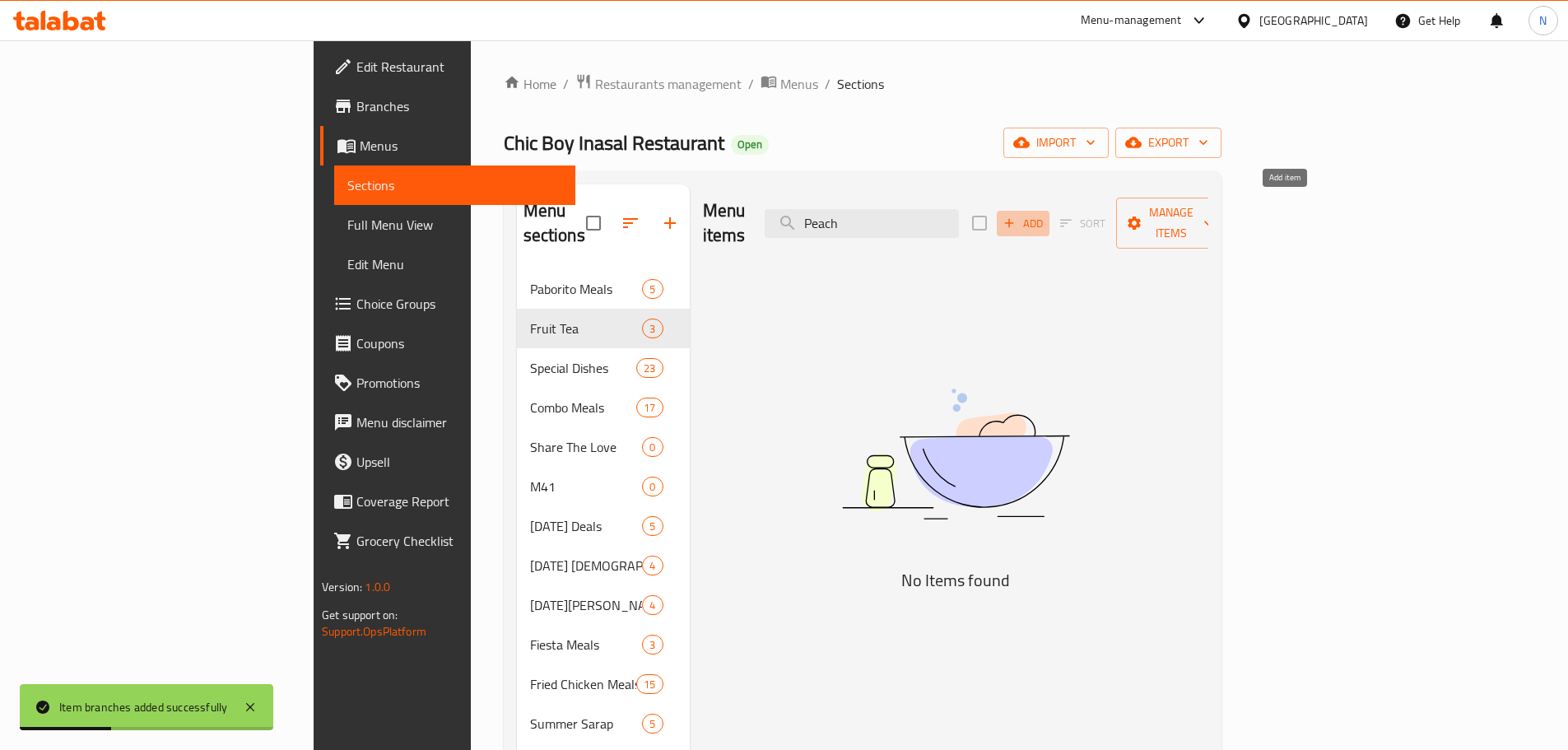
click at [1016, 216] on icon "button" at bounding box center [1009, 223] width 15 height 15
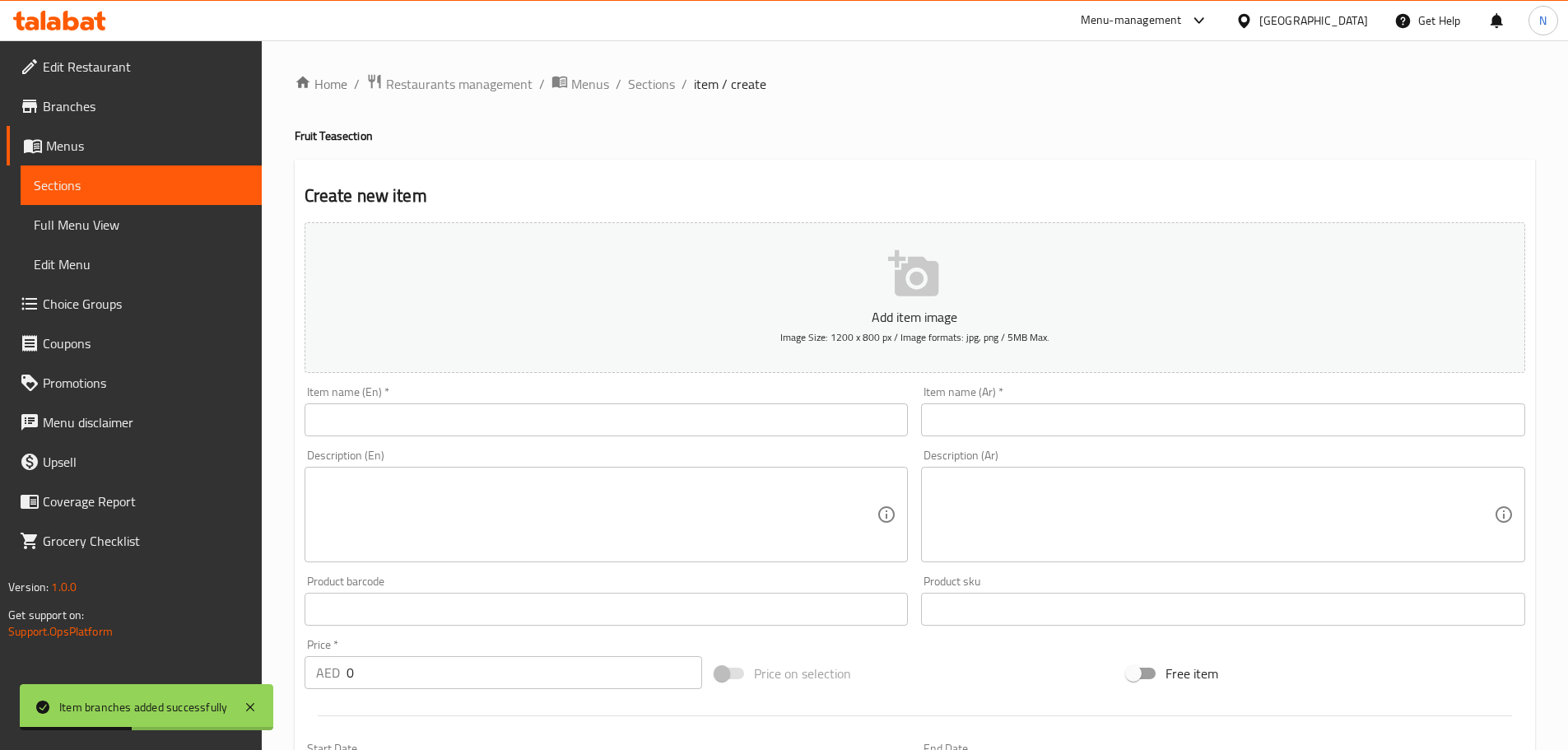
click at [663, 412] on input "text" at bounding box center [606, 419] width 604 height 33
paste input "Peach"
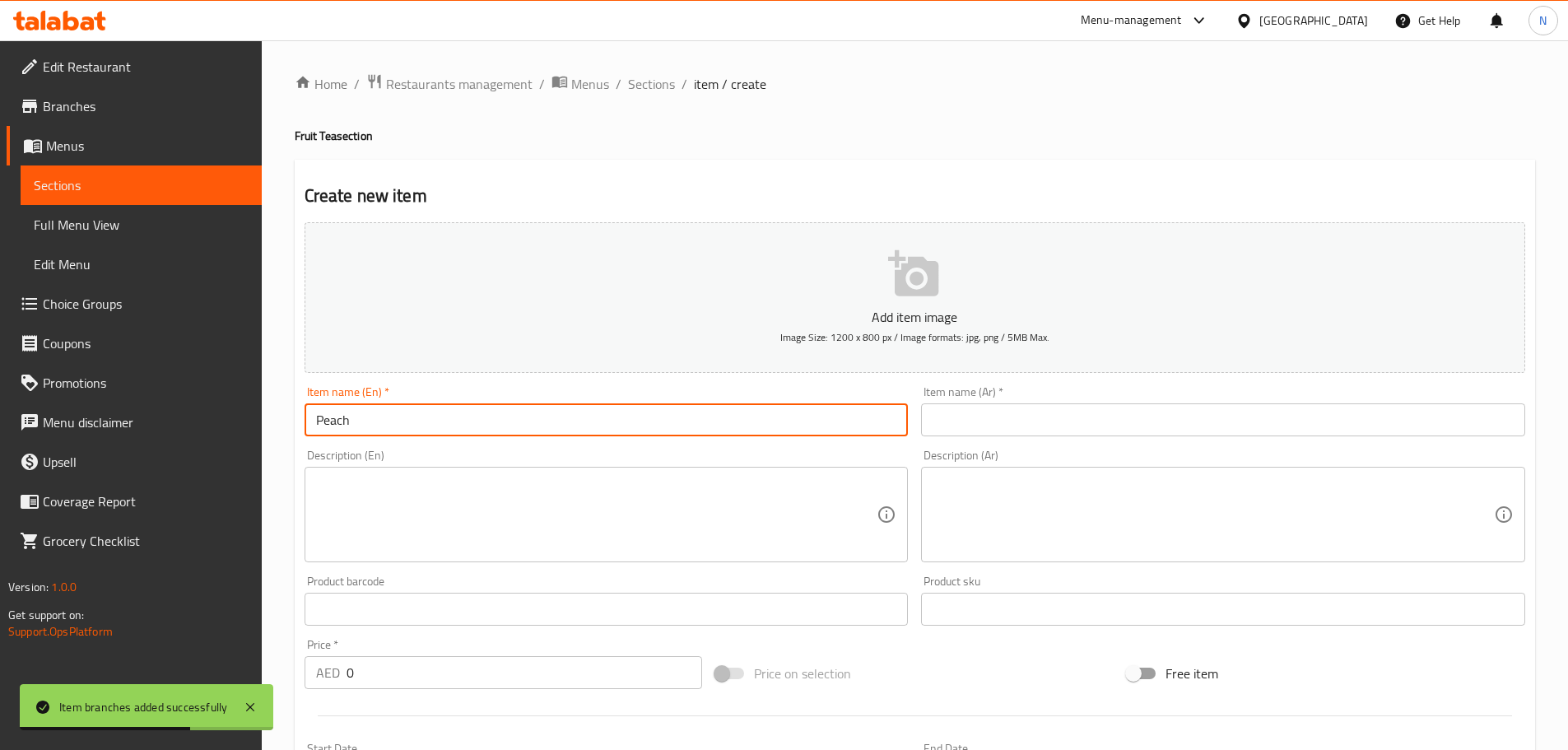
click at [963, 402] on div "Item name (Ar)   * Item name (Ar) *" at bounding box center [1222, 411] width 604 height 50
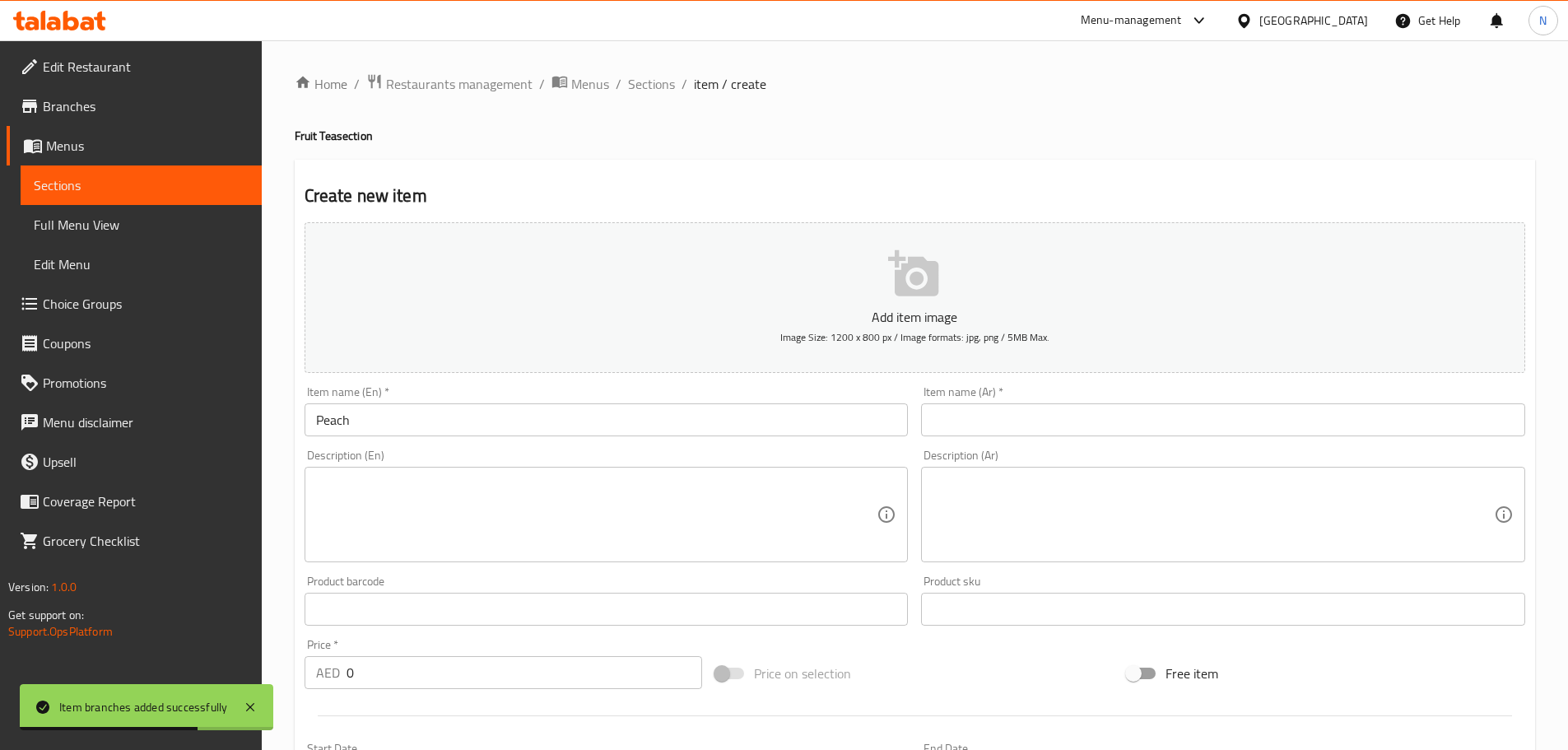
click at [966, 412] on input "text" at bounding box center [1222, 419] width 604 height 33
paste input "خَوخ"
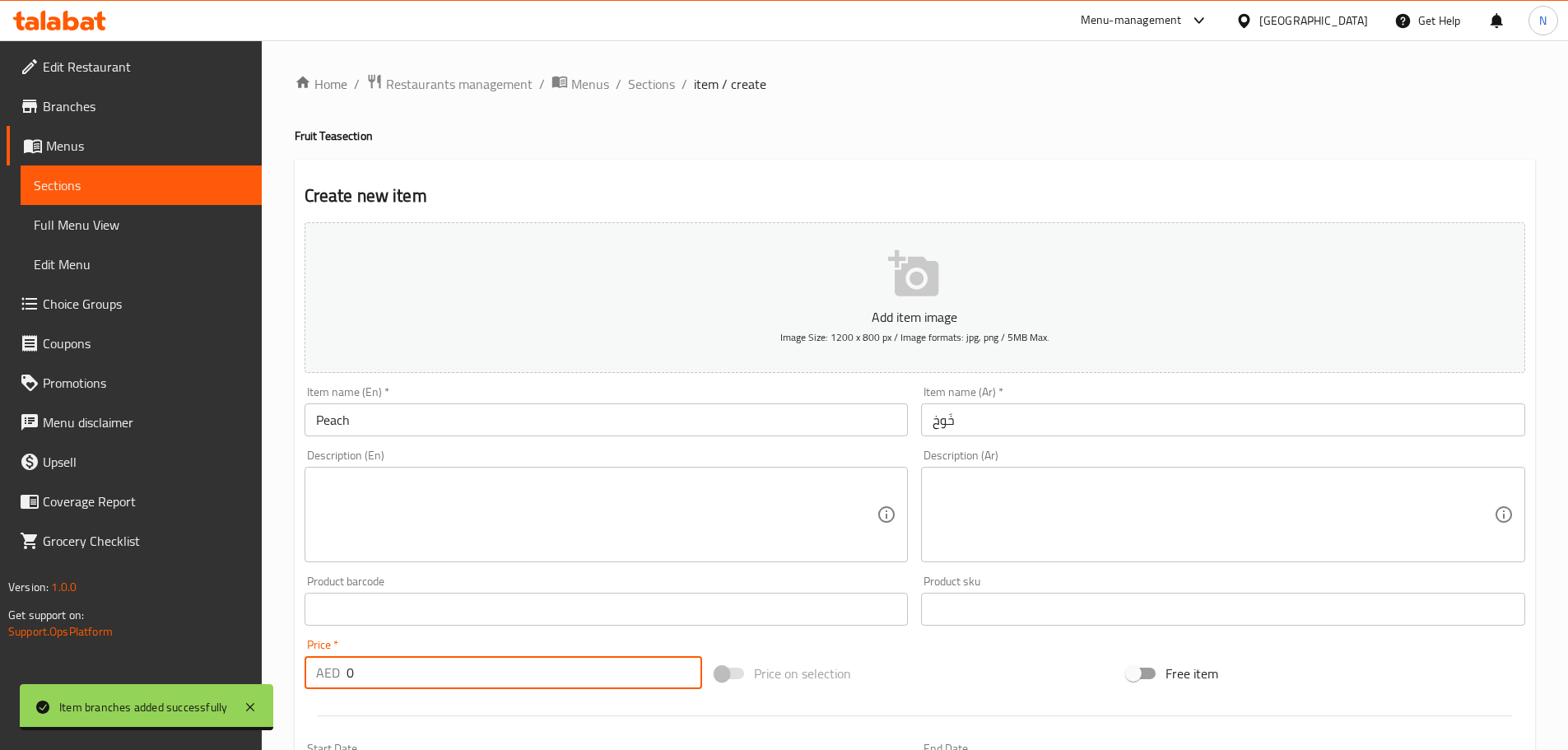
drag, startPoint x: 498, startPoint y: 674, endPoint x: 341, endPoint y: 674, distance: 157.0
click at [341, 674] on div "AED 0 Price *" at bounding box center [503, 672] width 398 height 33
paste input "18.625"
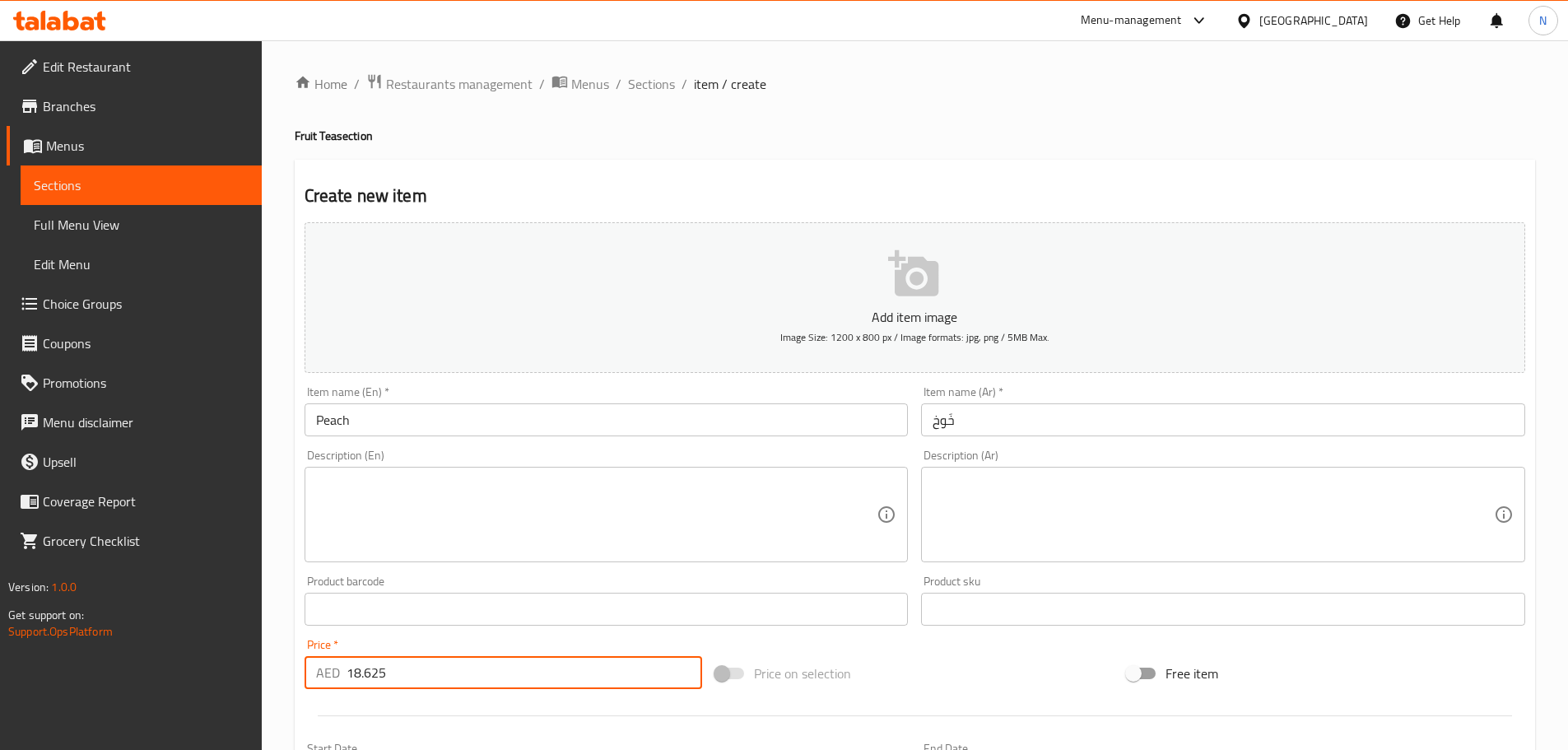
click at [925, 656] on div "Price on selection" at bounding box center [914, 673] width 412 height 44
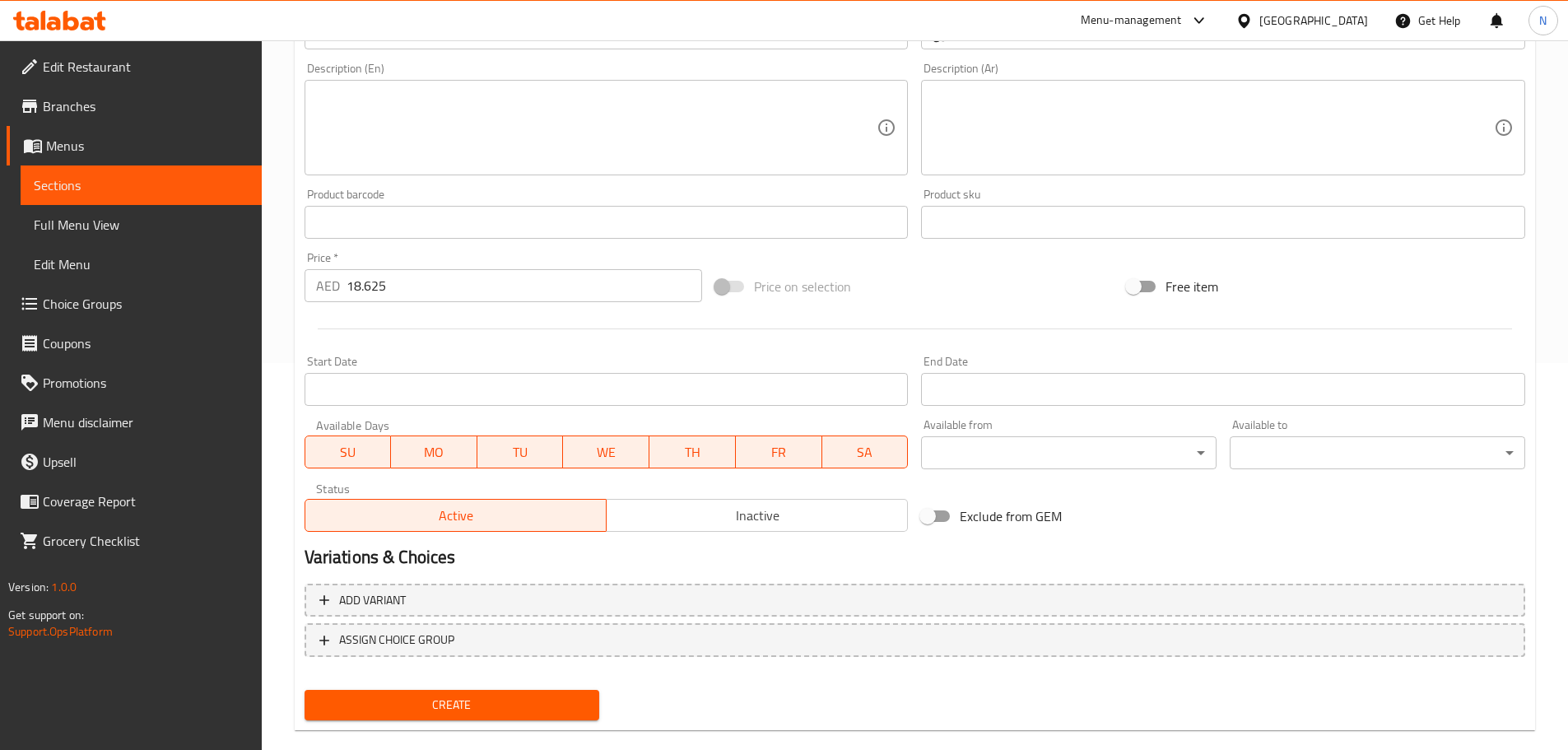
scroll to position [413, 0]
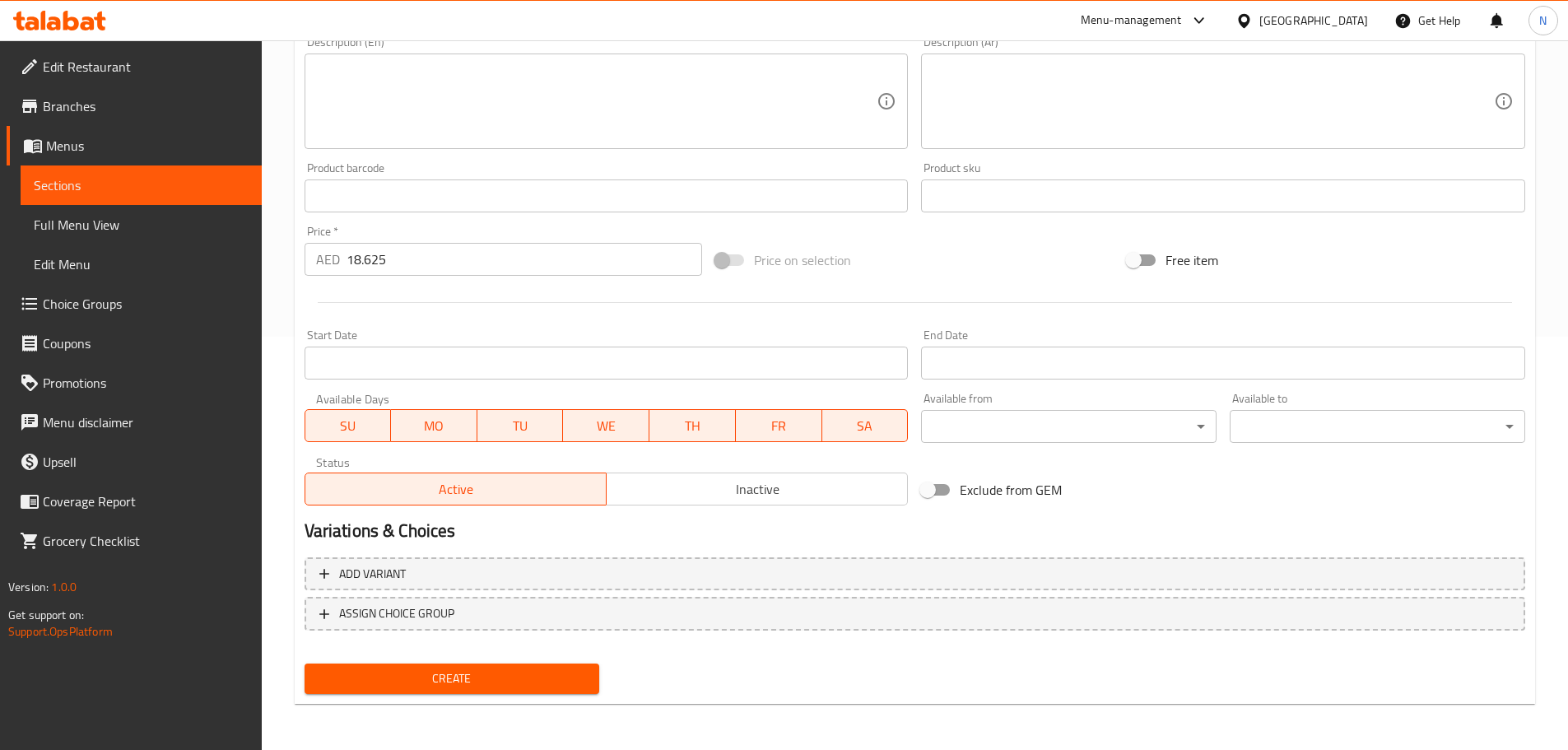
click at [498, 685] on span "Create" at bounding box center [452, 678] width 269 height 21
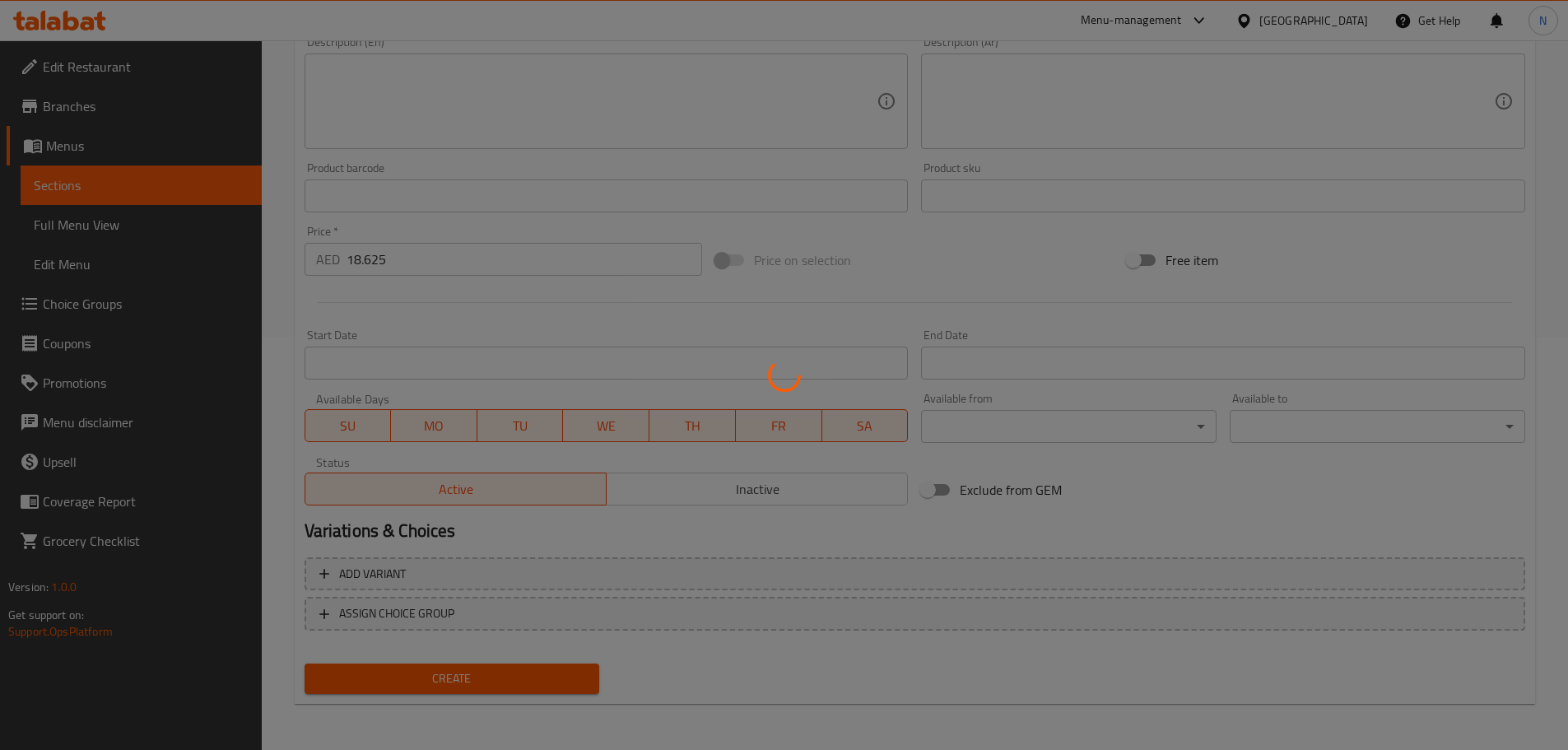
scroll to position [0, 0]
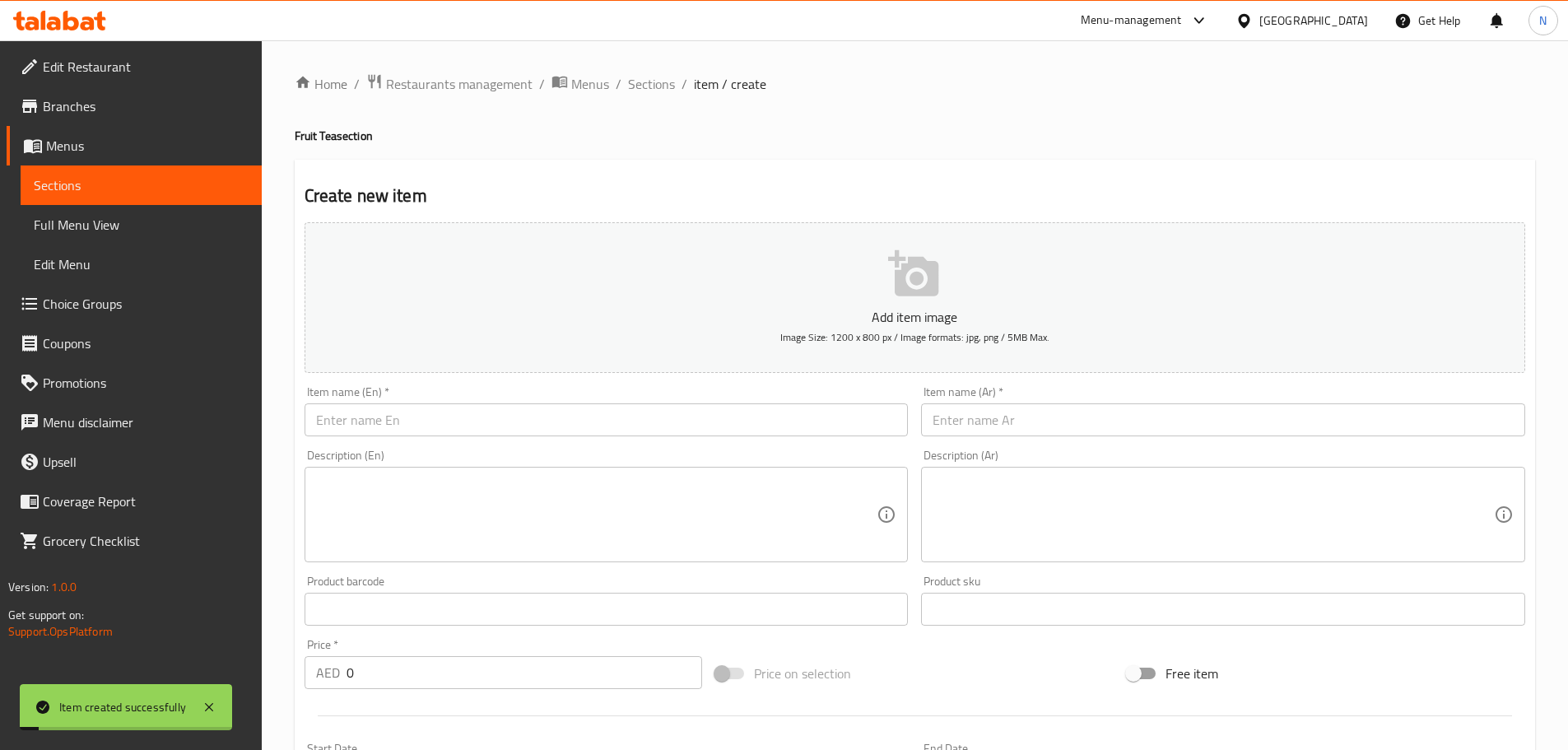
drag, startPoint x: 663, startPoint y: 89, endPoint x: 660, endPoint y: 113, distance: 24.2
click at [663, 88] on span "Sections" at bounding box center [652, 84] width 47 height 20
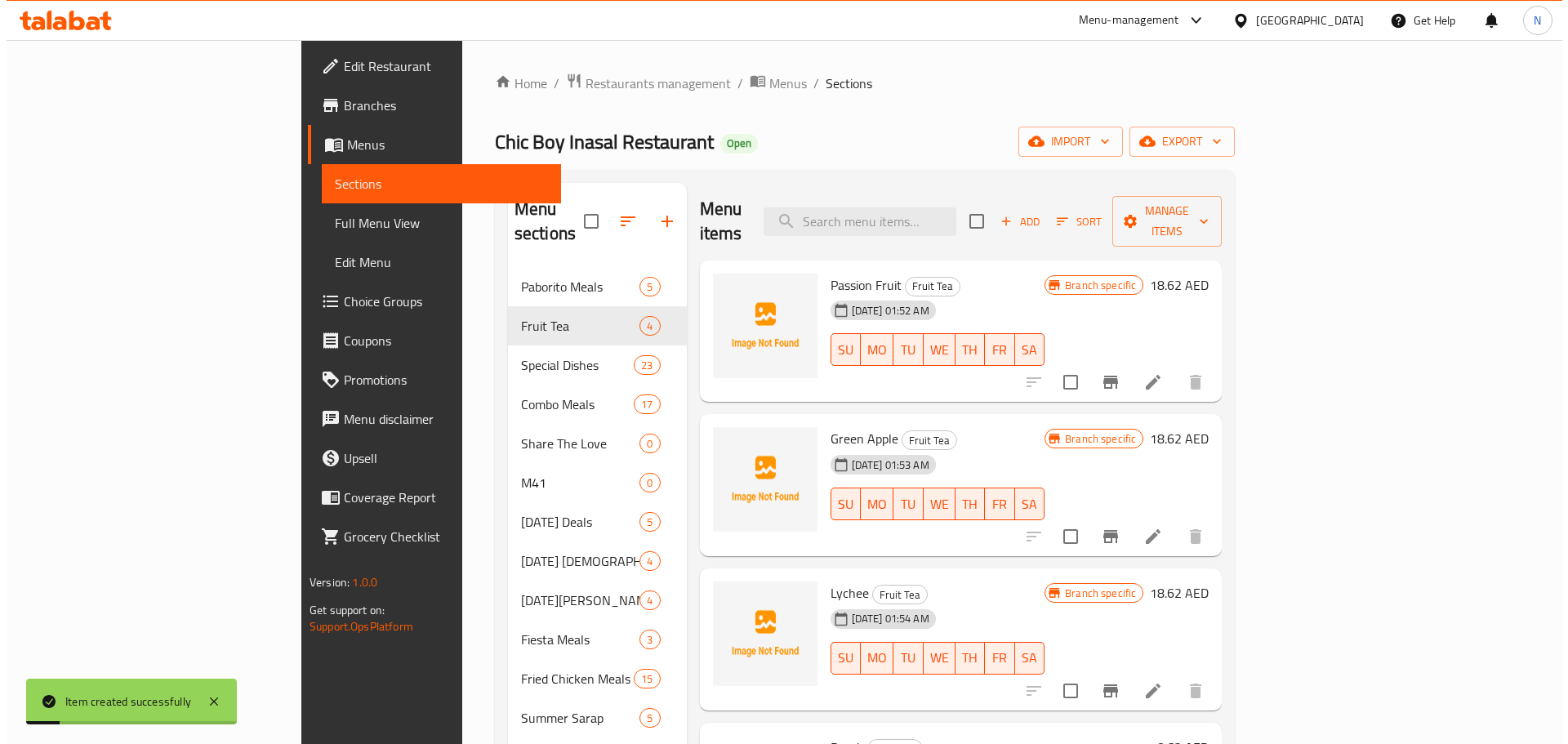
scroll to position [295, 0]
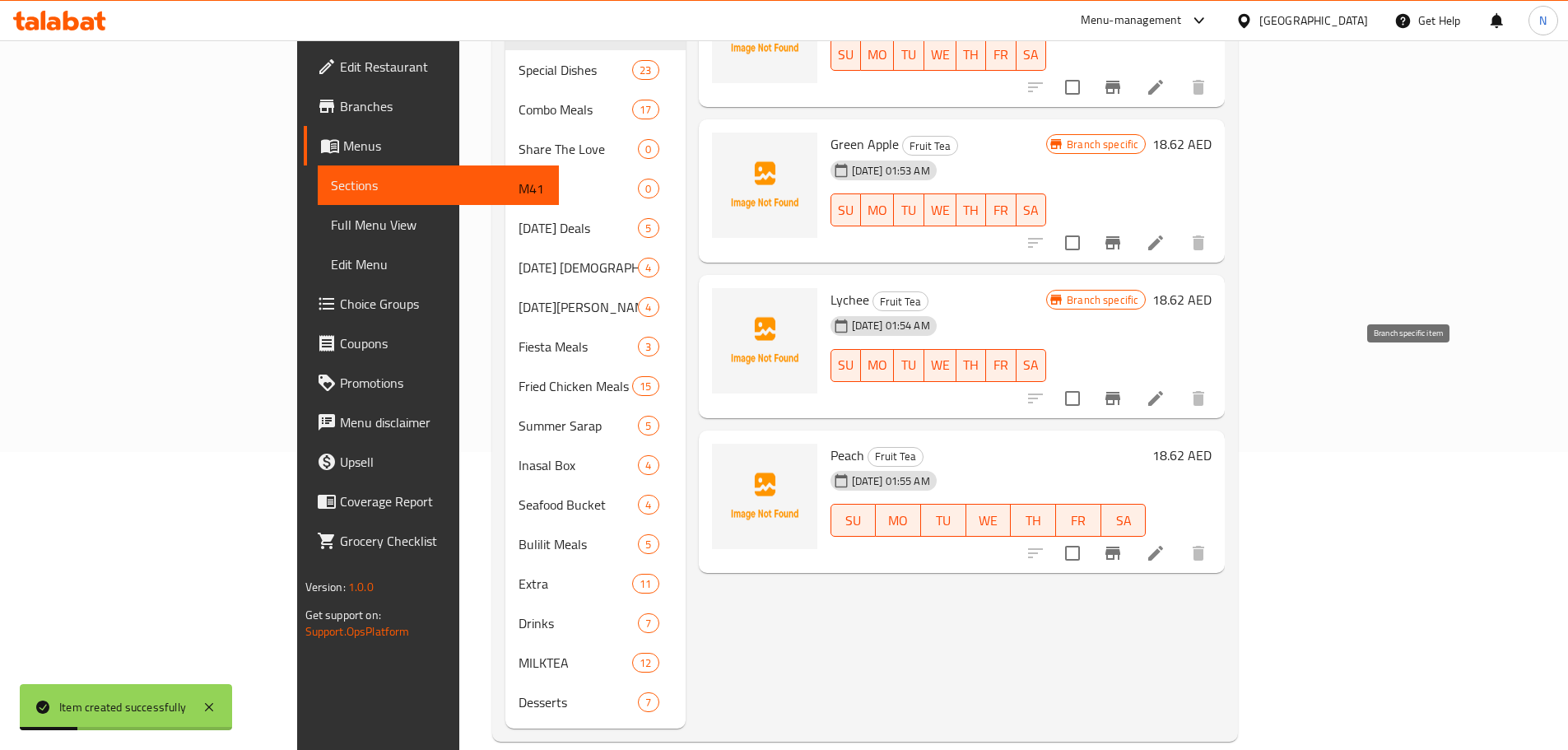
click at [1133, 378] on button "Branch-specific-item" at bounding box center [1113, 398] width 39 height 39
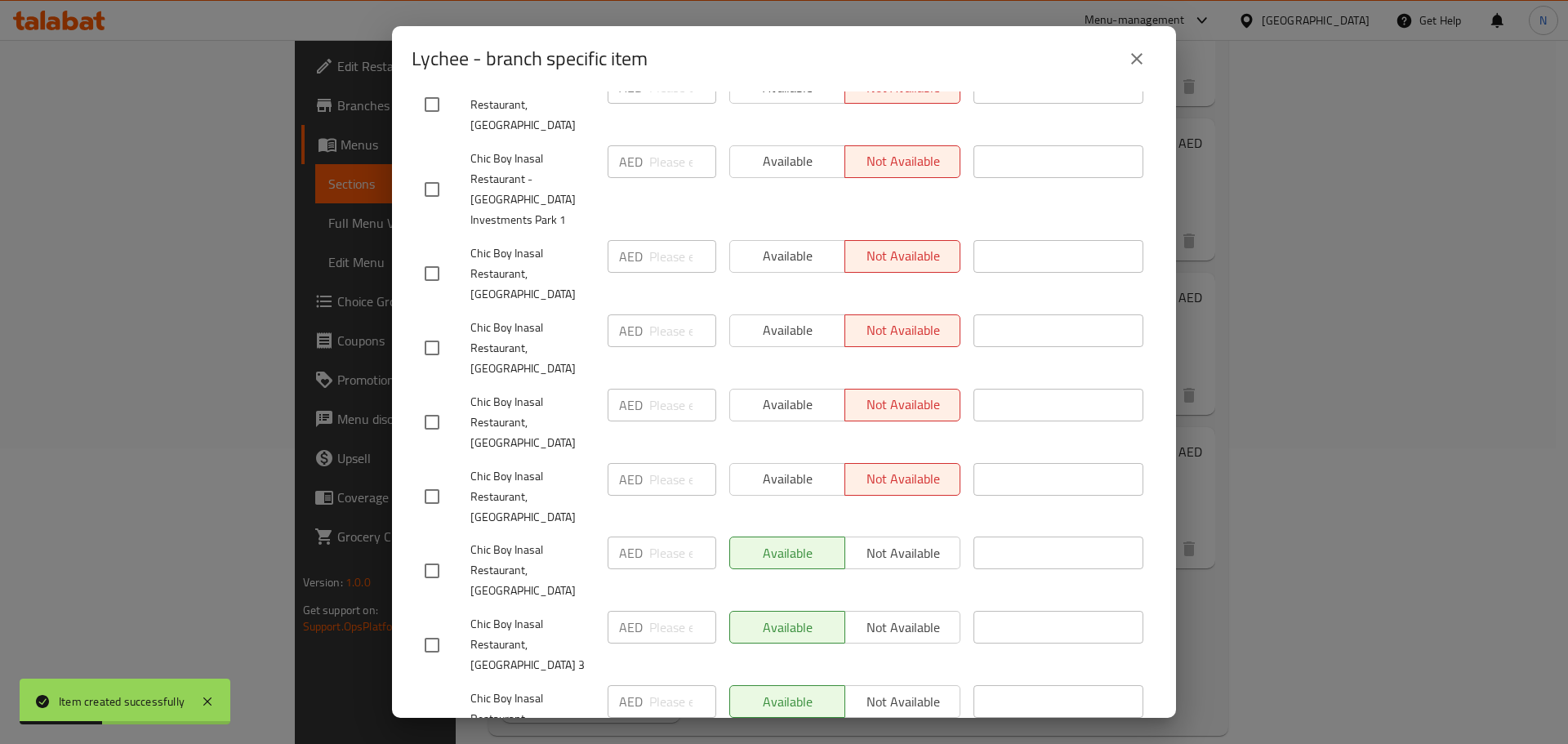
scroll to position [735, 0]
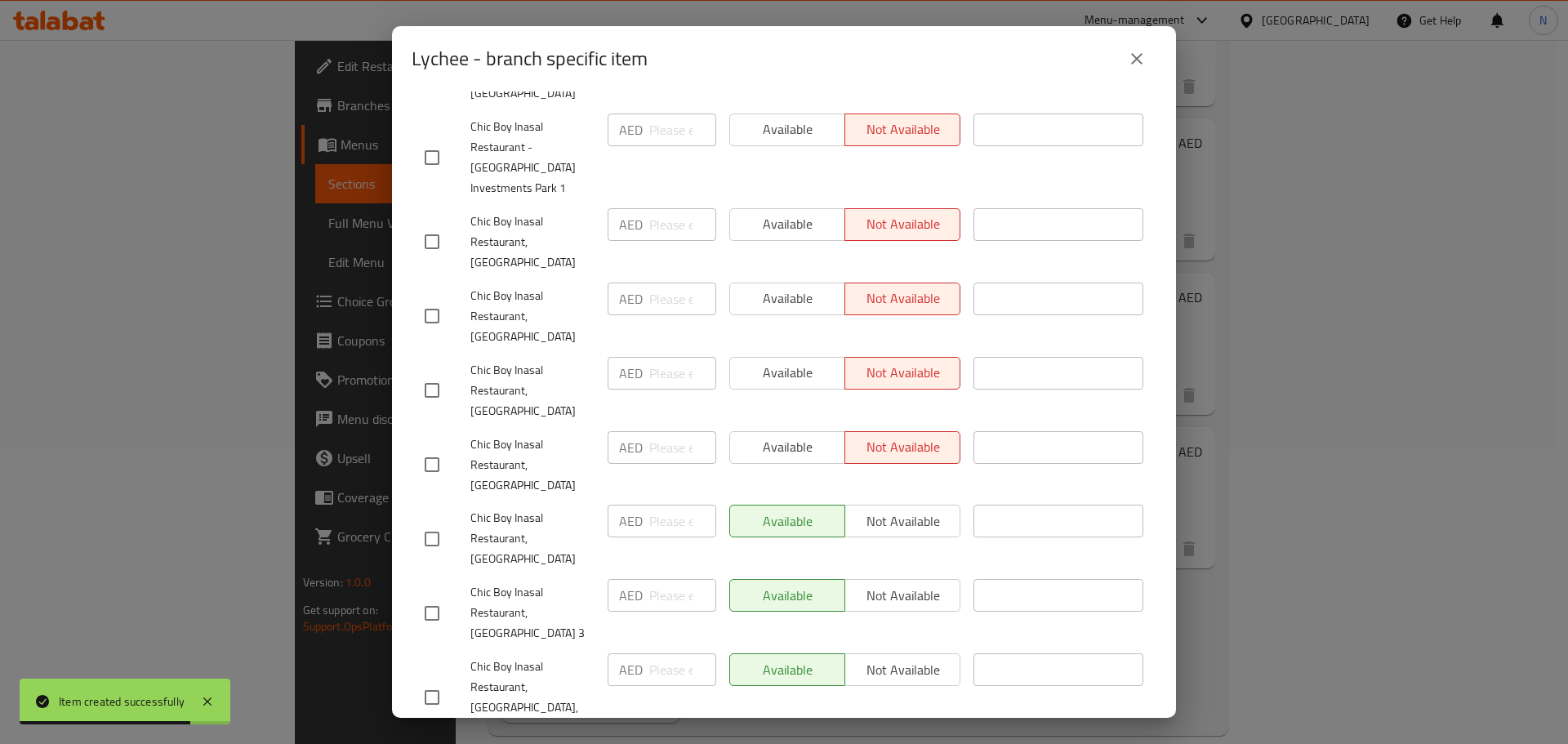
click at [1138, 57] on icon "close" at bounding box center [1137, 59] width 12 height 12
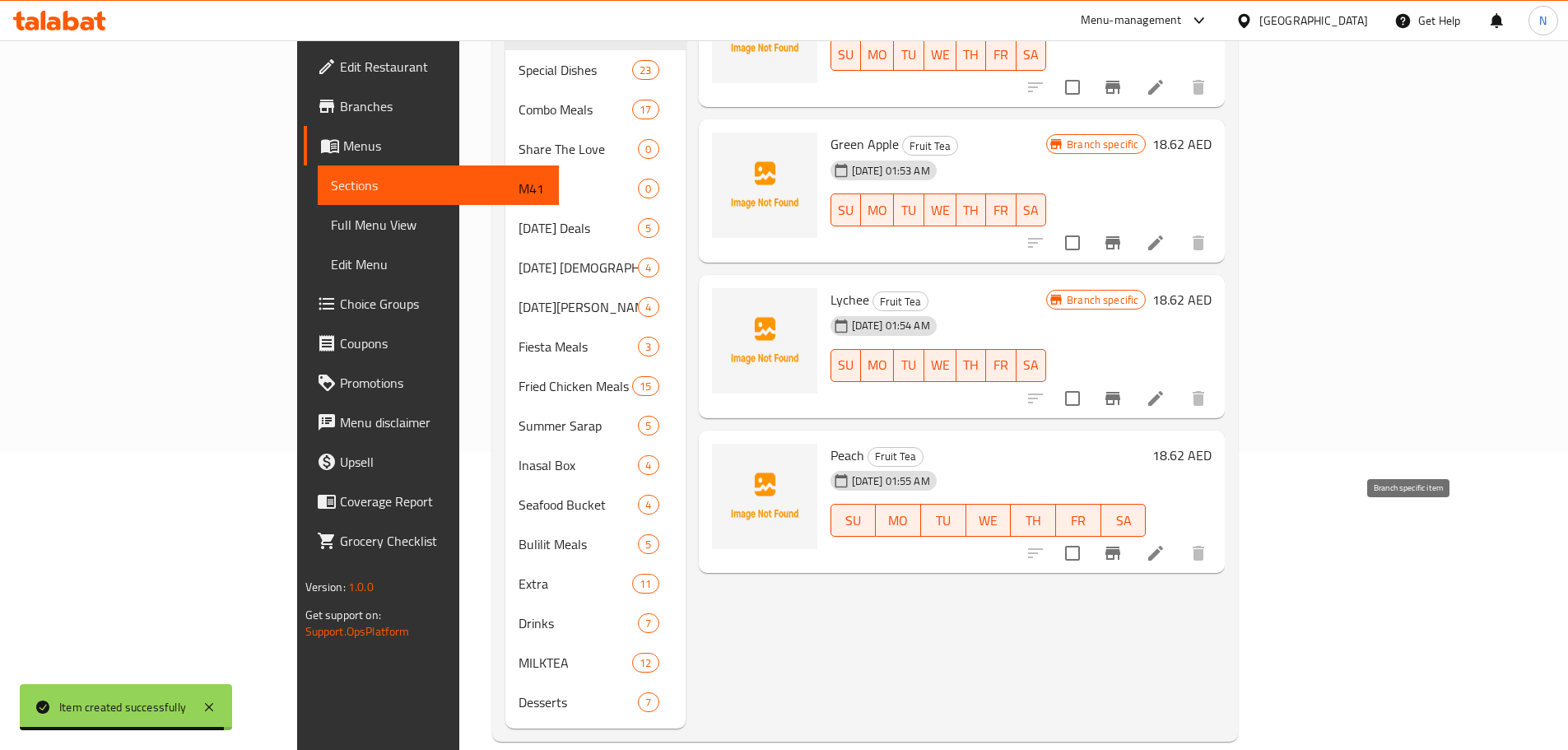
click at [1123, 543] on icon "Branch-specific-item" at bounding box center [1113, 553] width 20 height 20
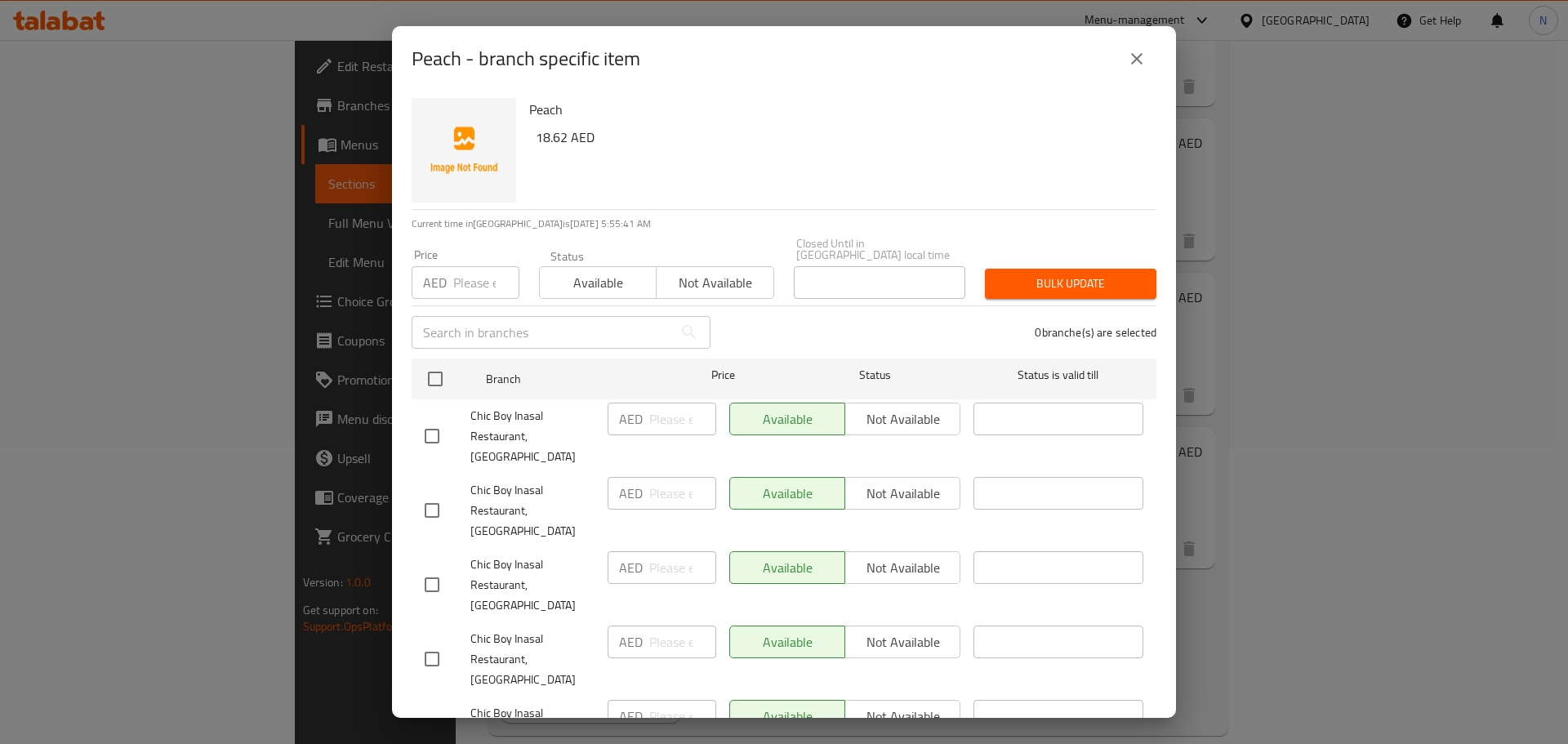
click at [435, 431] on input "checkbox" at bounding box center [431, 436] width 34 height 34
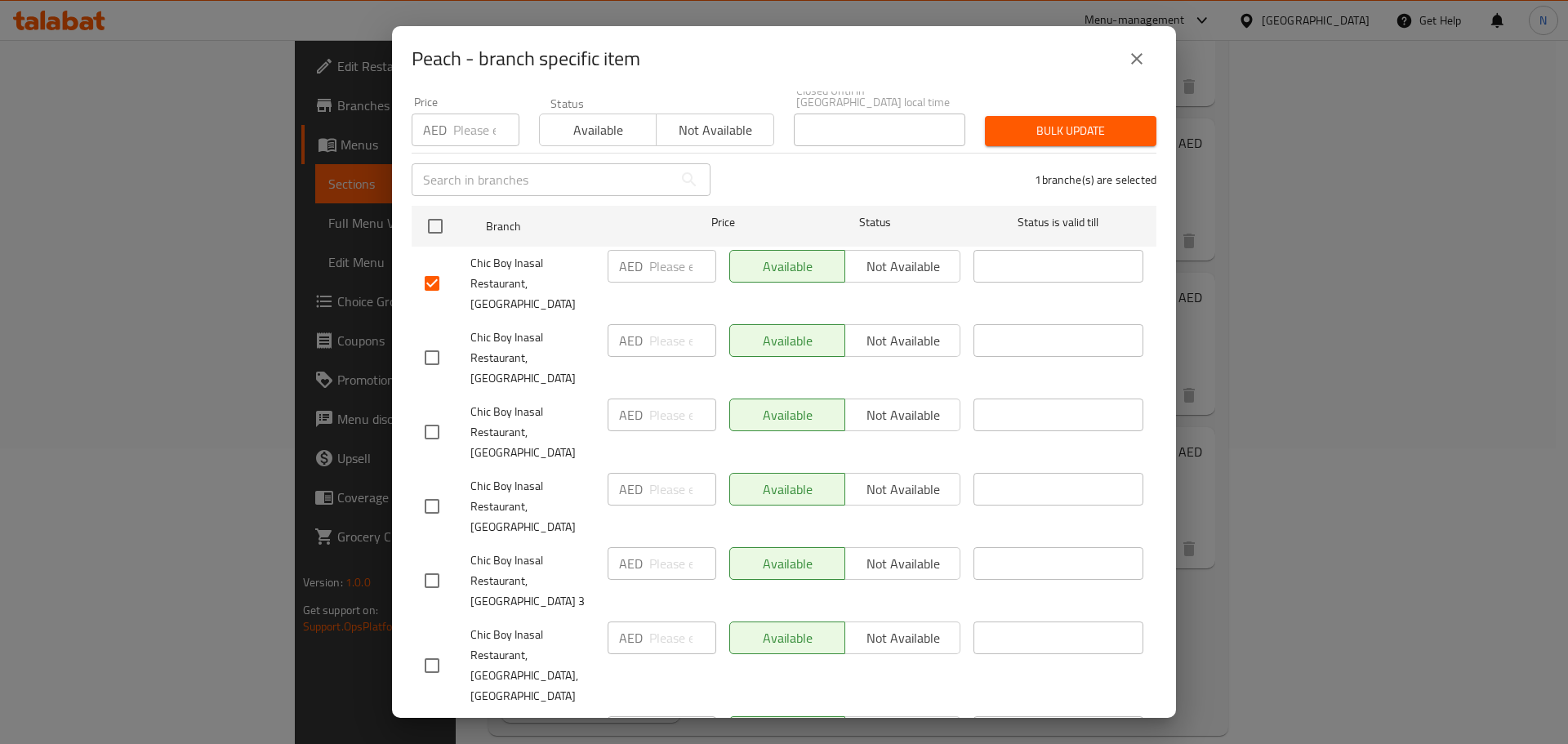
scroll to position [163, 0]
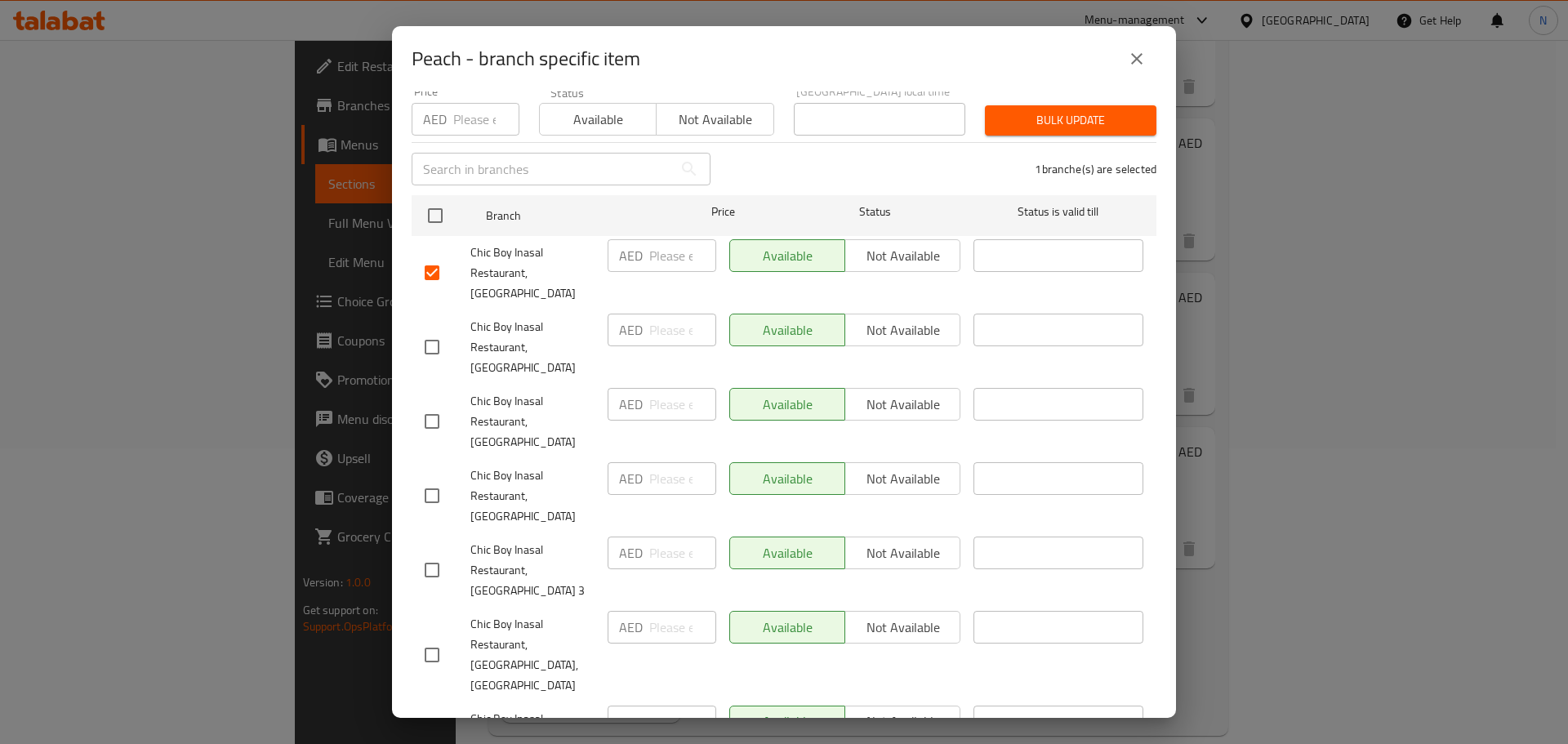
click at [435, 410] on input "checkbox" at bounding box center [431, 421] width 34 height 34
click at [429, 479] on input "checkbox" at bounding box center [431, 496] width 34 height 34
click at [429, 722] on input "checkbox" at bounding box center [431, 739] width 34 height 34
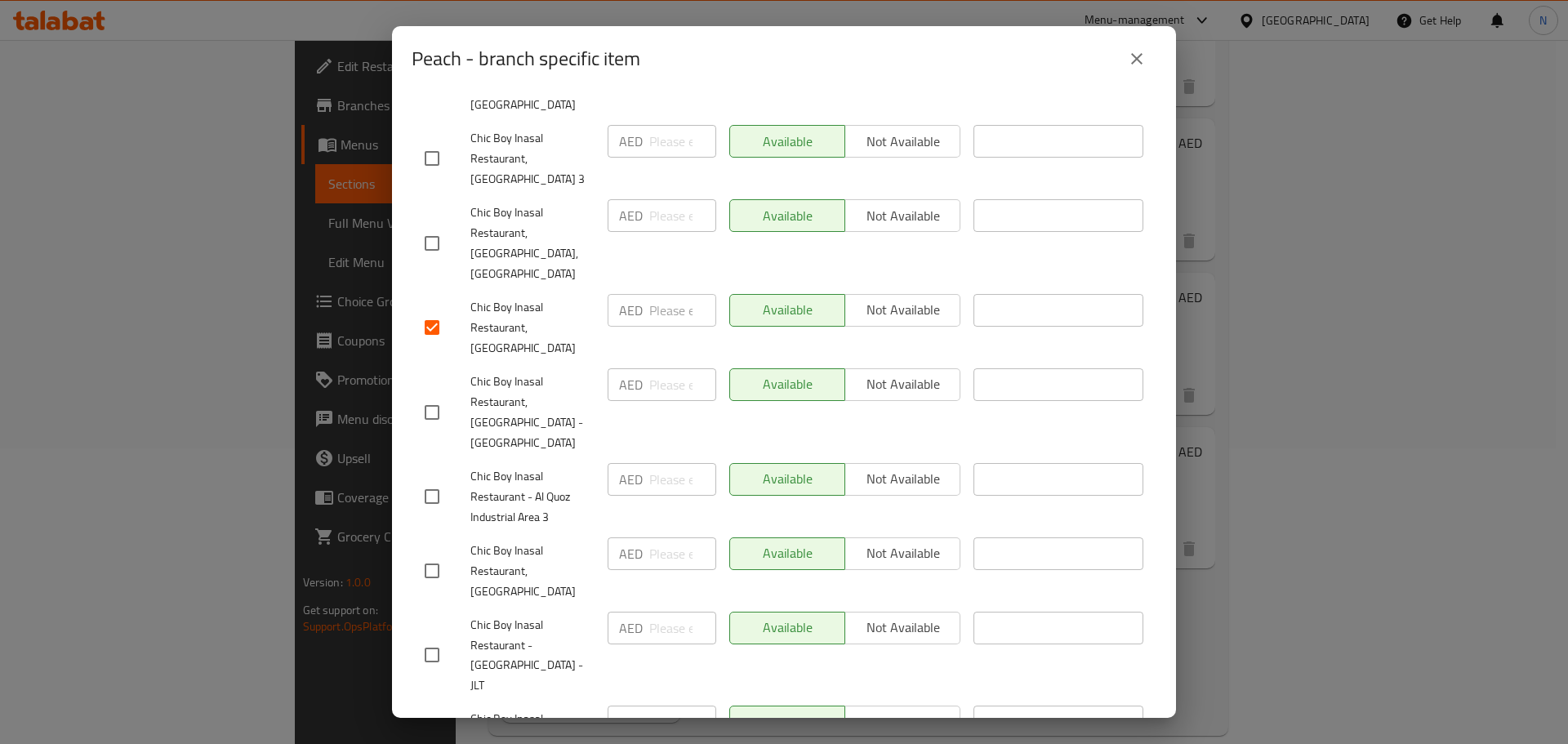
scroll to position [572, 0]
drag, startPoint x: 489, startPoint y: 342, endPoint x: 431, endPoint y: 375, distance: 66.7
click at [431, 483] on input "checkbox" at bounding box center [431, 500] width 34 height 34
click at [440, 557] on input "checkbox" at bounding box center [431, 574] width 34 height 34
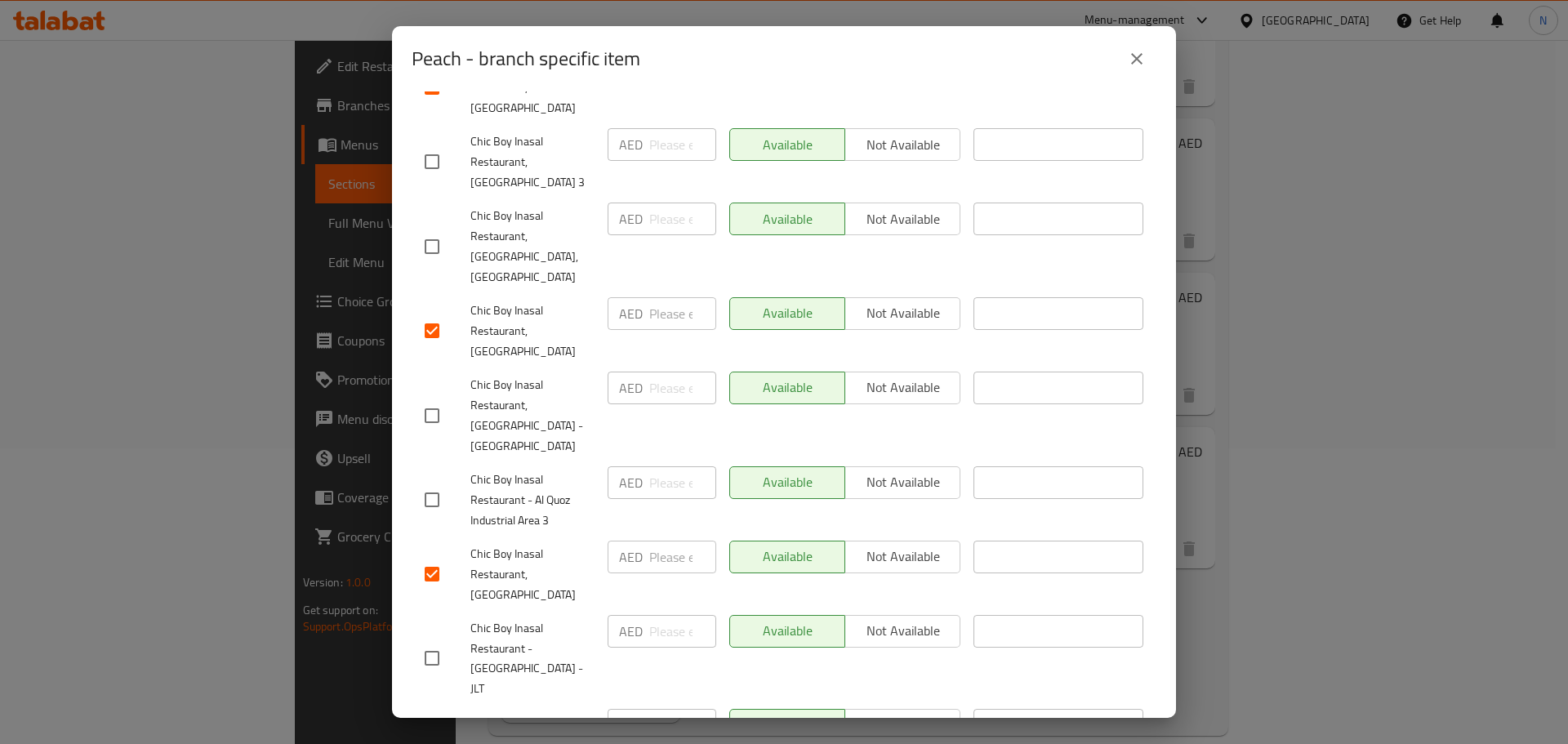
click at [426, 726] on input "checkbox" at bounding box center [431, 743] width 34 height 34
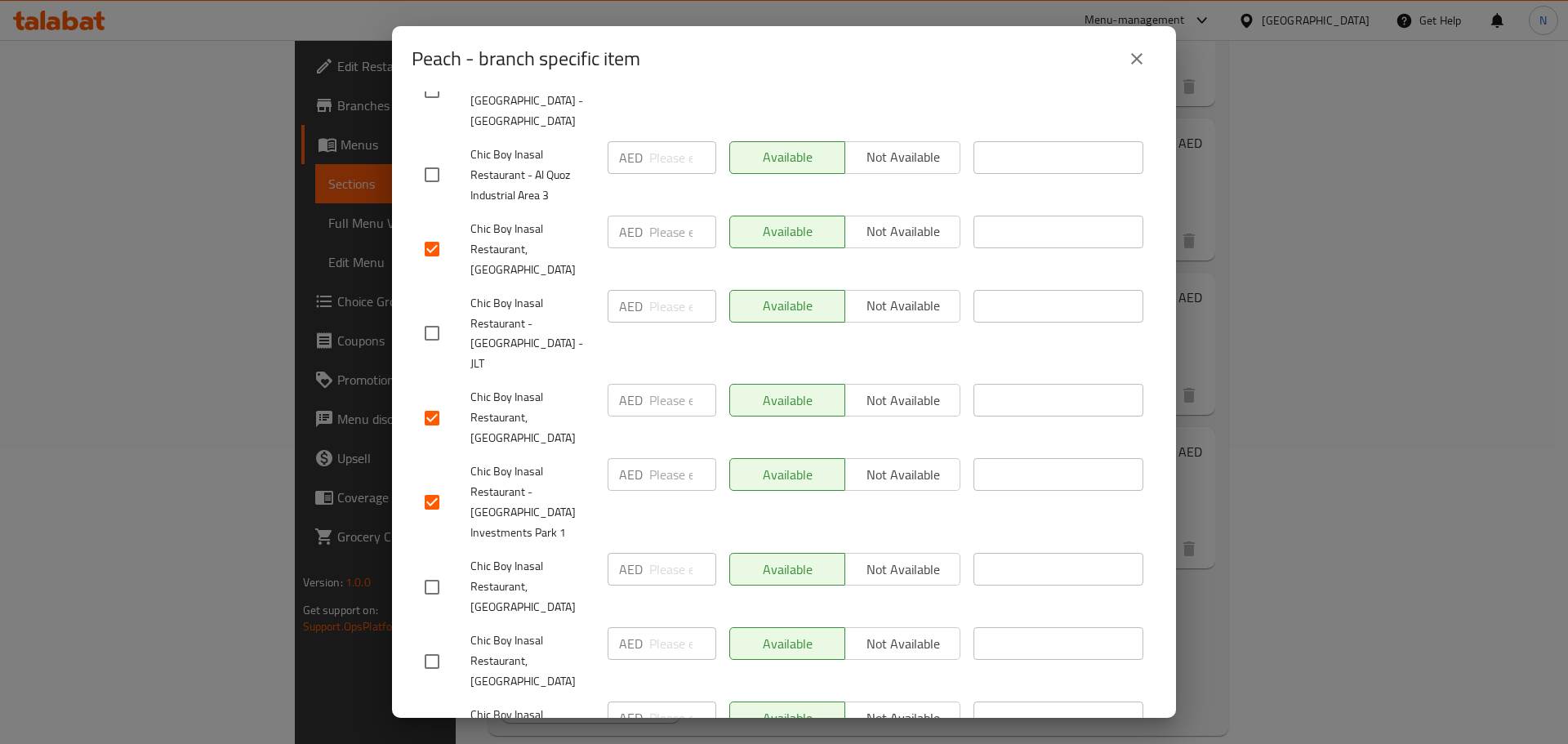
scroll to position [981, 0]
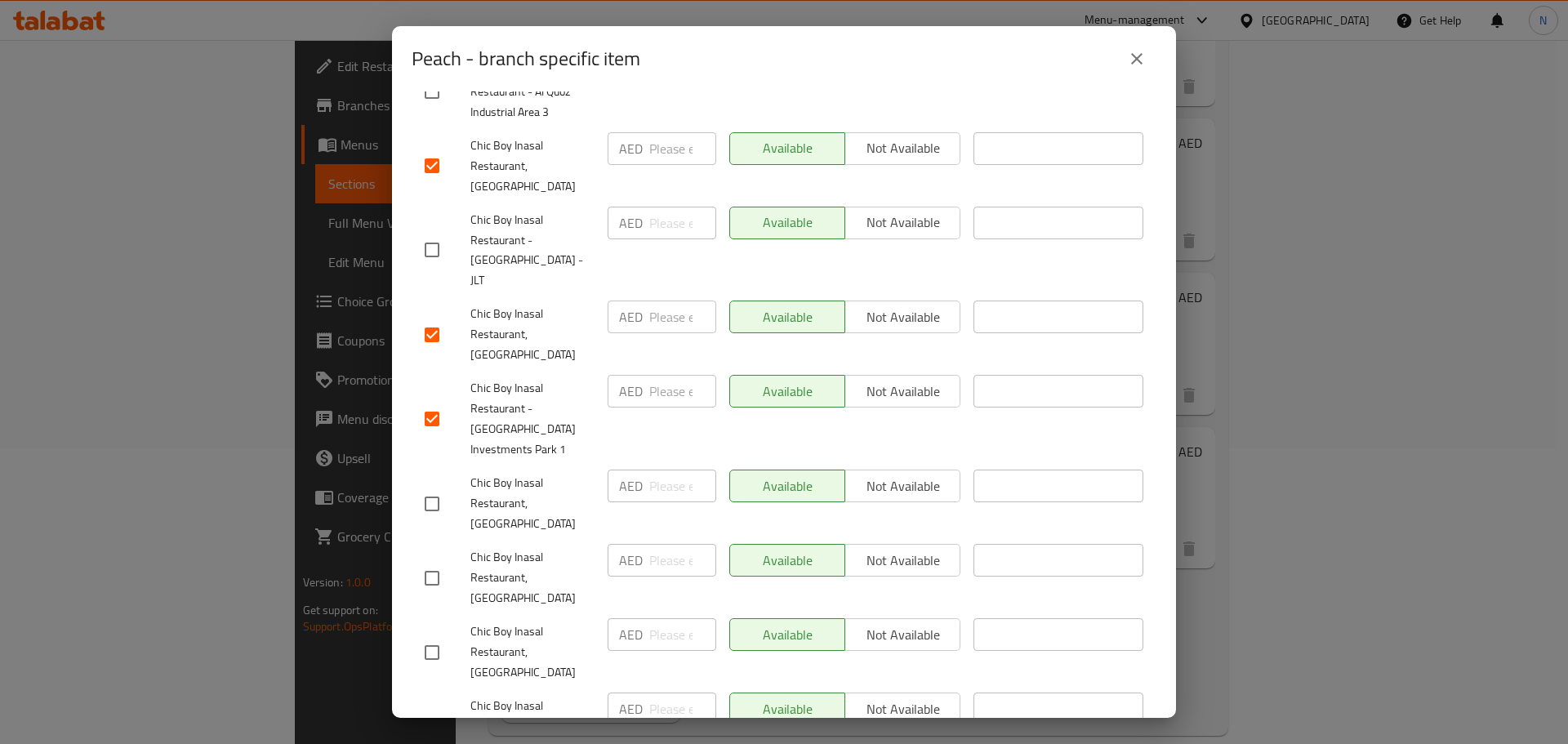
click at [433, 635] on input "checkbox" at bounding box center [431, 652] width 34 height 34
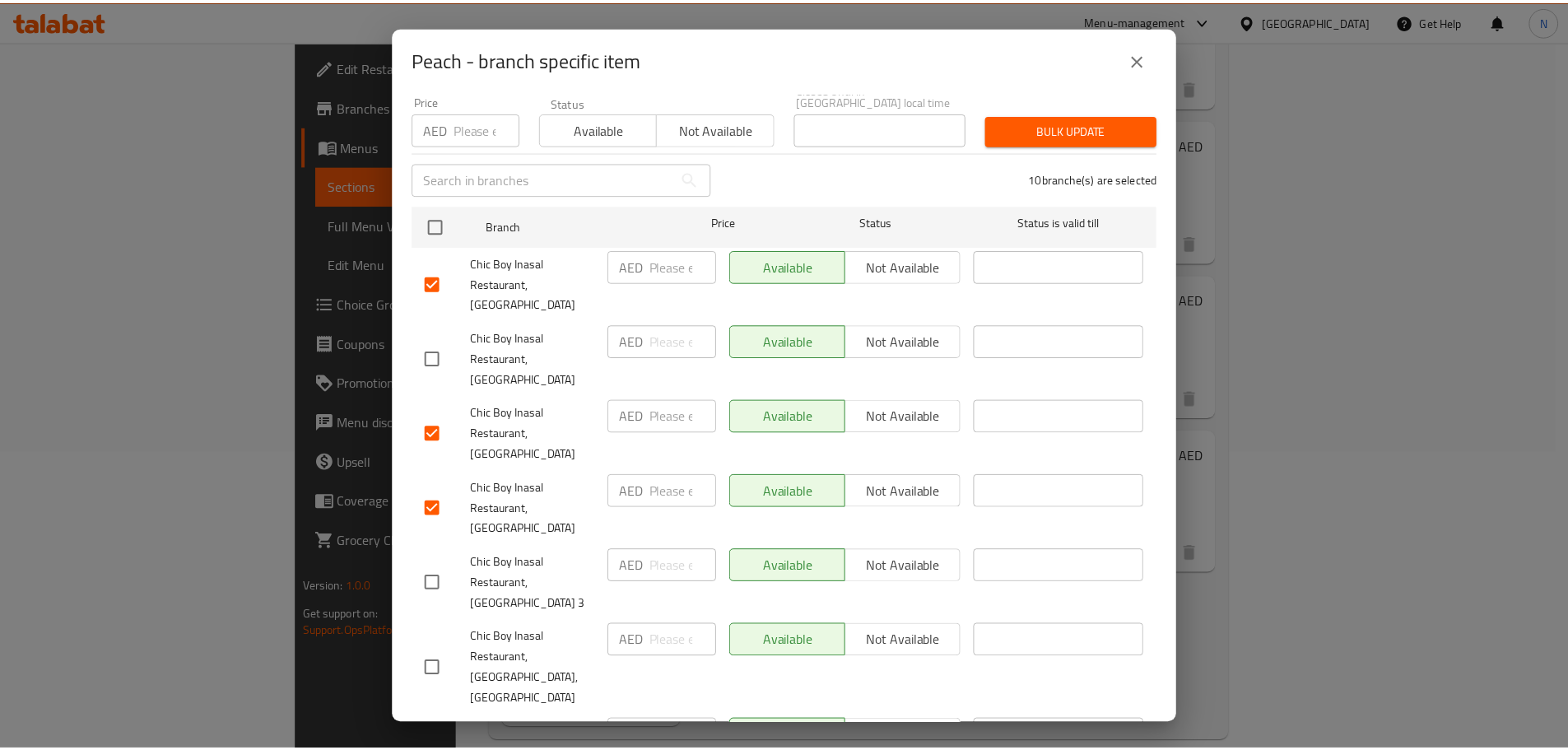
scroll to position [0, 0]
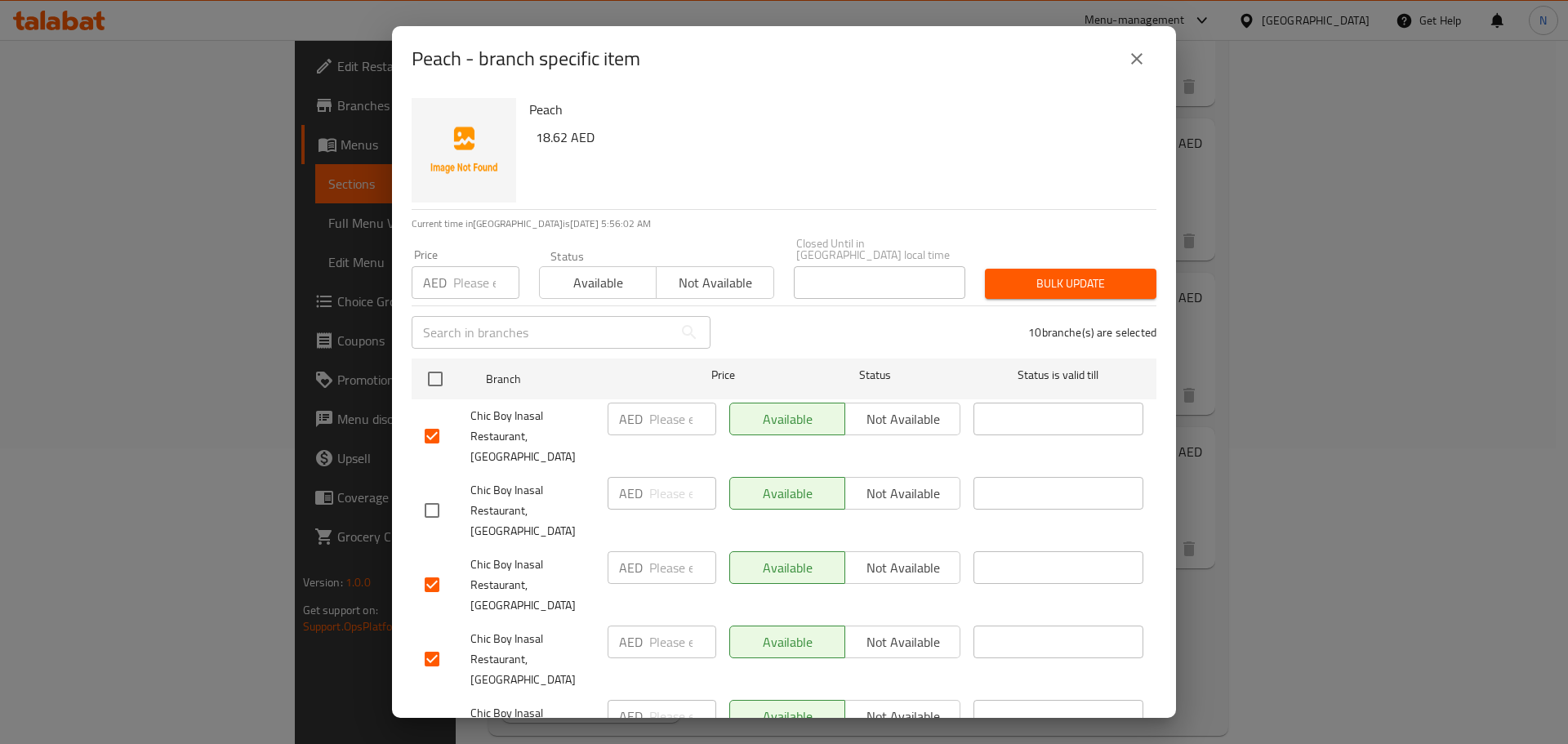
click at [754, 291] on span "Not available" at bounding box center [715, 283] width 104 height 23
click at [1038, 295] on button "Bulk update" at bounding box center [1070, 284] width 171 height 30
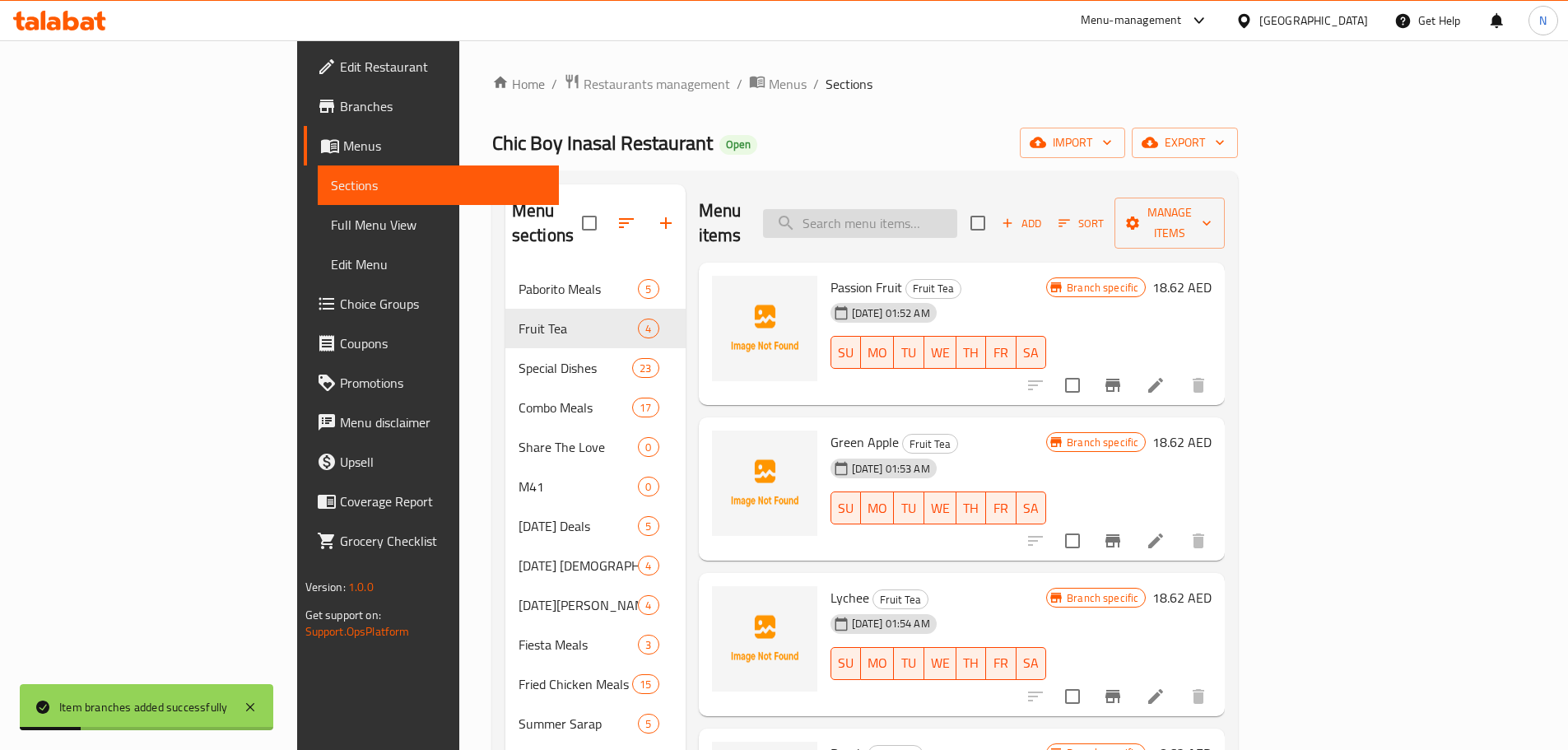
click at [957, 209] on input "search" at bounding box center [860, 223] width 194 height 29
paste input "Strawberry"
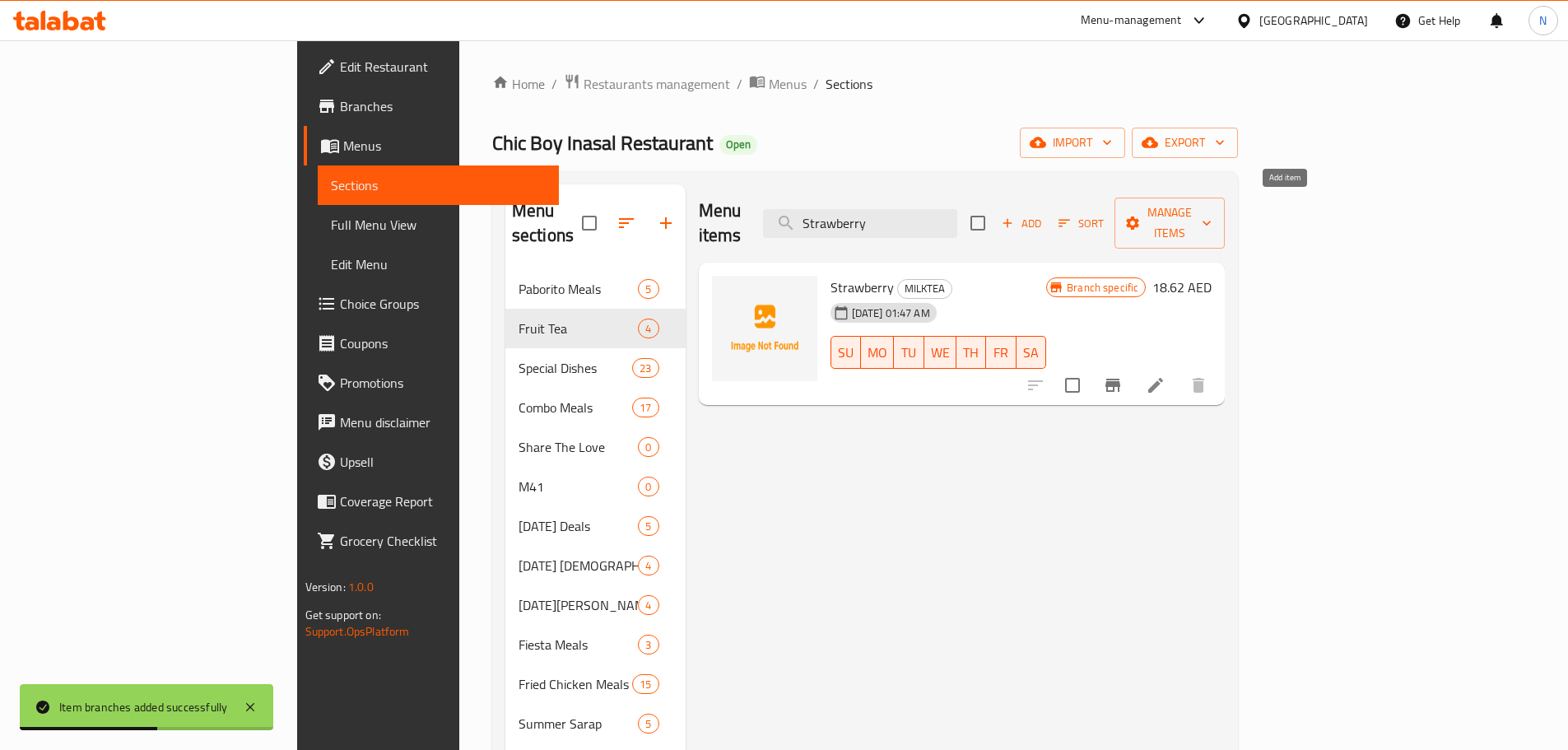
click at [1014, 216] on icon "button" at bounding box center [1007, 223] width 15 height 15
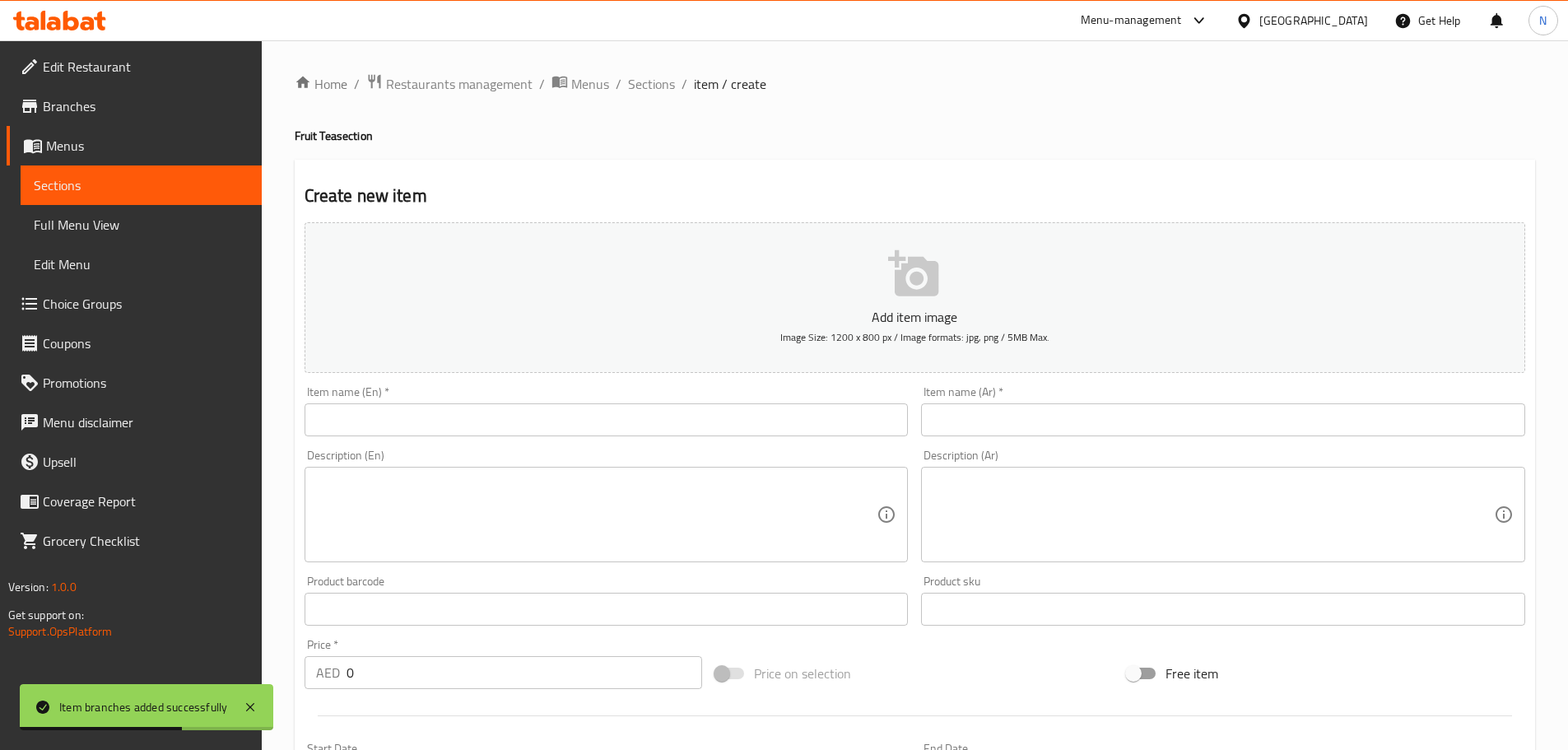
click at [688, 427] on input "text" at bounding box center [606, 419] width 604 height 33
paste input "Strawberry"
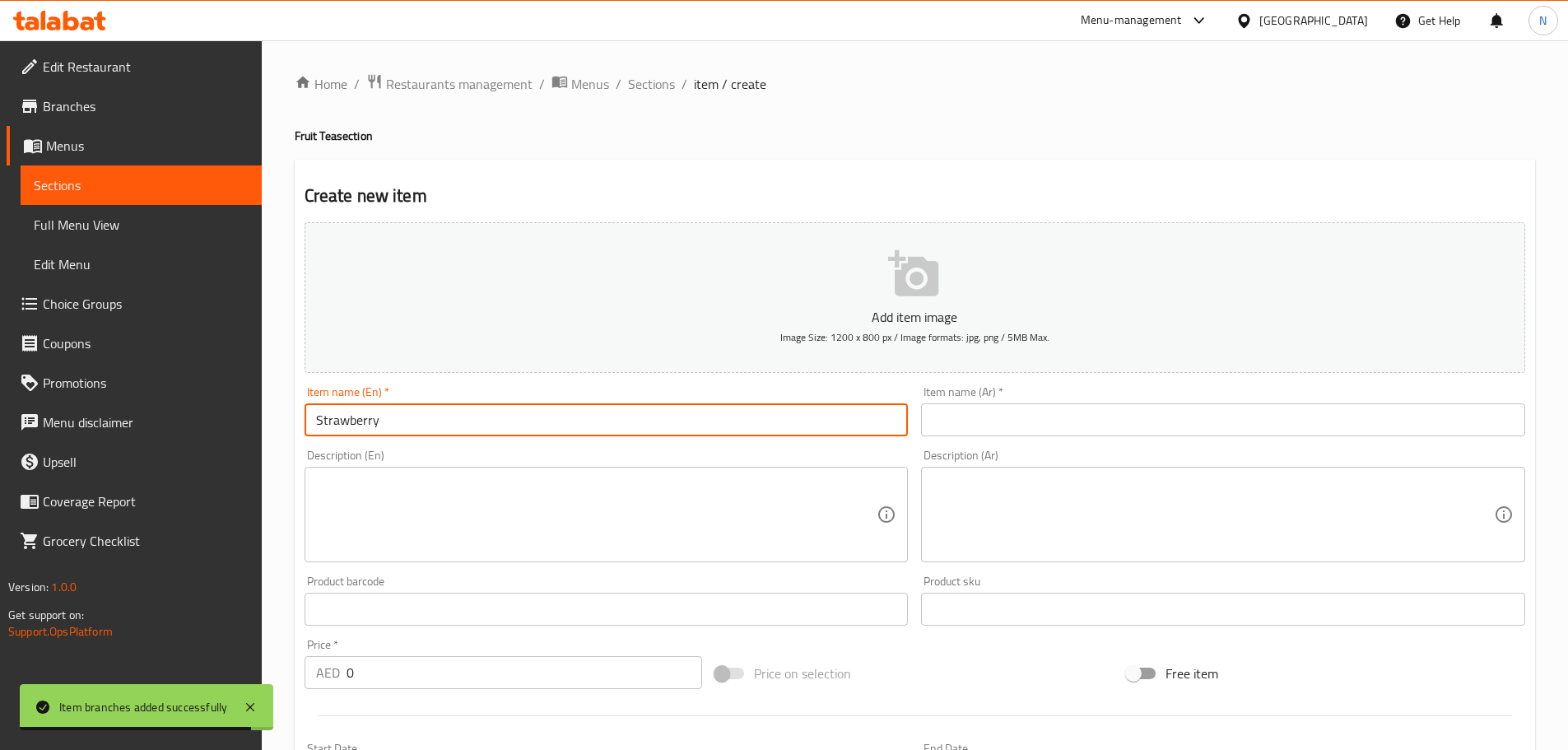
click at [989, 415] on input "text" at bounding box center [1222, 419] width 604 height 33
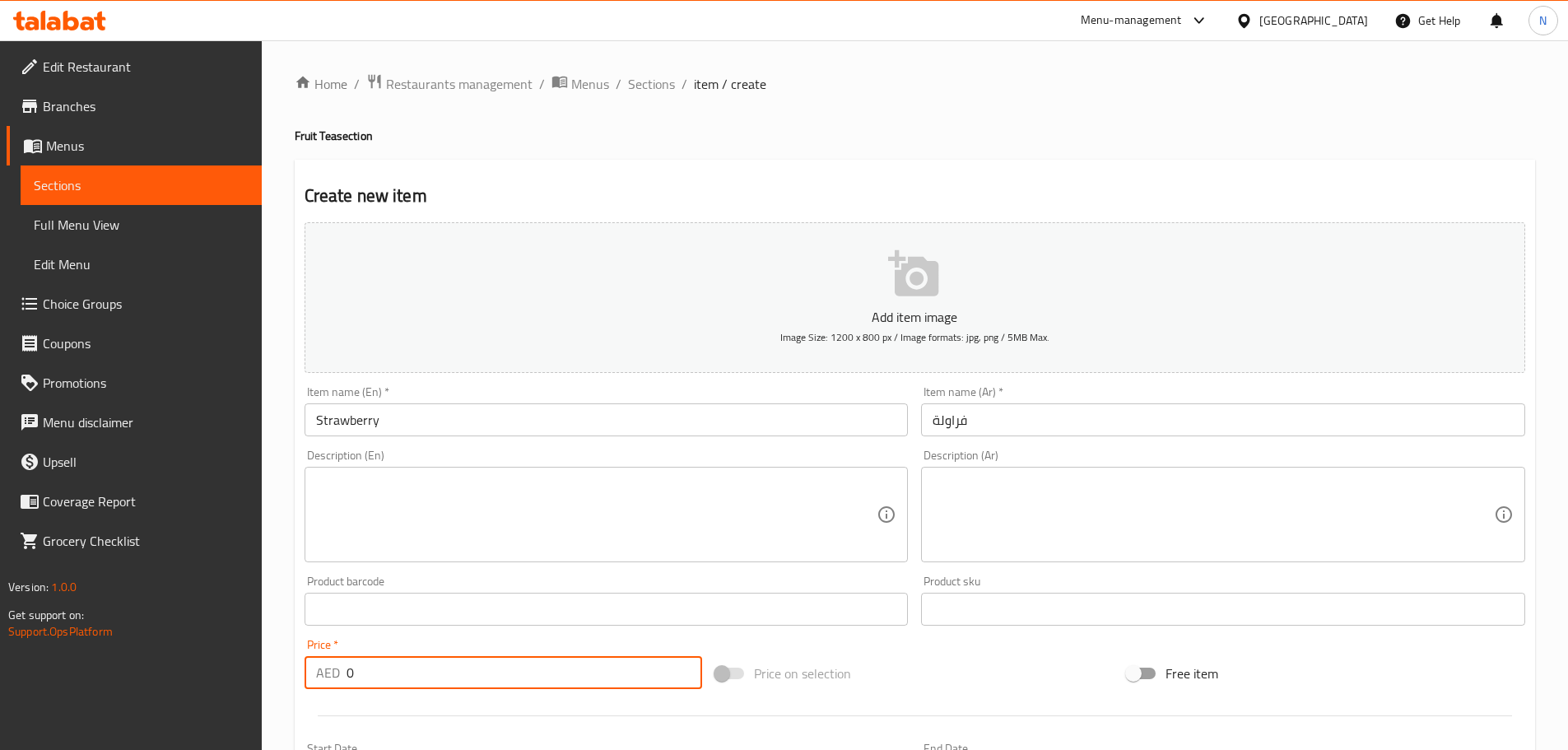
drag, startPoint x: 492, startPoint y: 671, endPoint x: 332, endPoint y: 666, distance: 160.1
click at [332, 666] on div "AED 0 Price *" at bounding box center [503, 672] width 398 height 33
paste input "18.625"
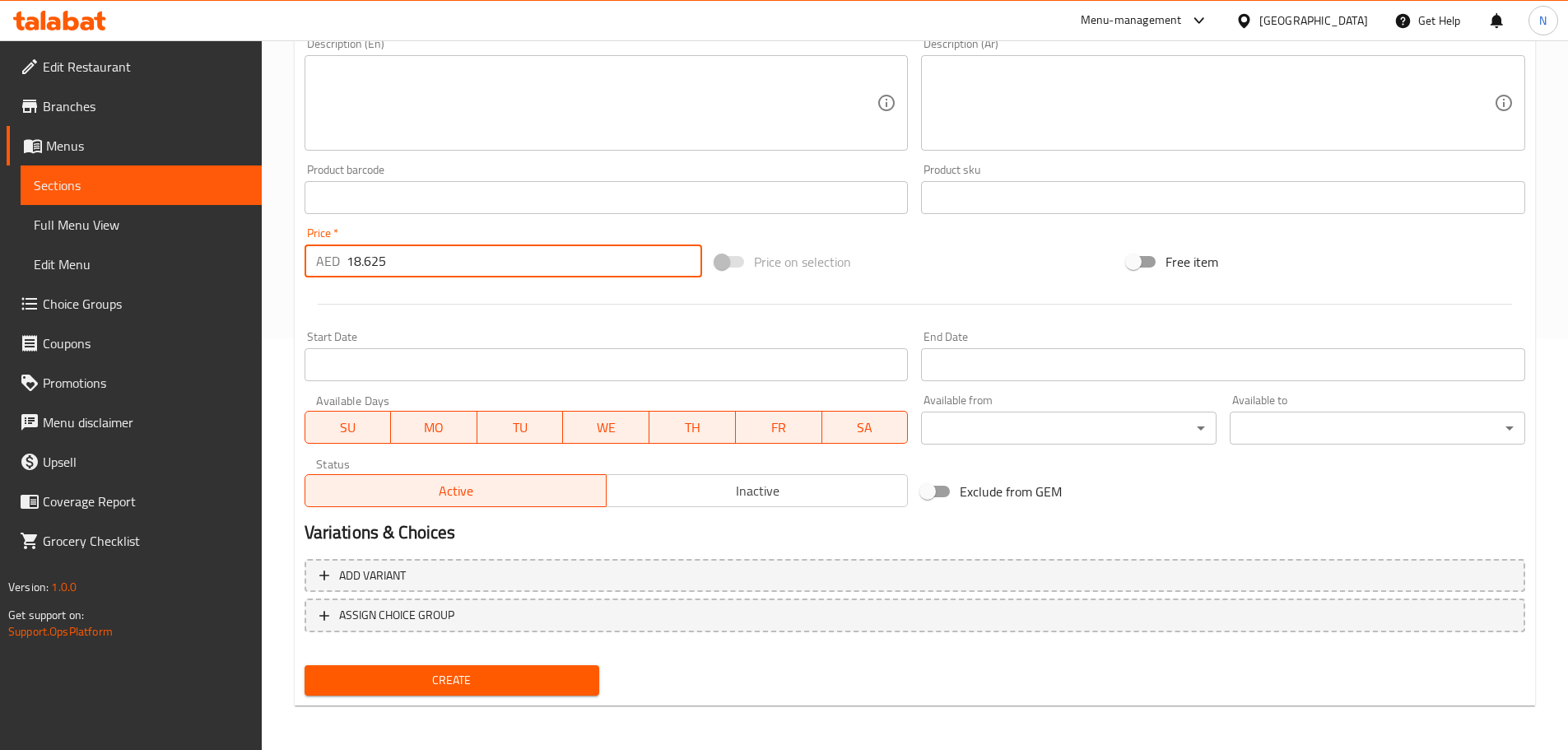
click at [417, 678] on span "Create" at bounding box center [452, 680] width 269 height 21
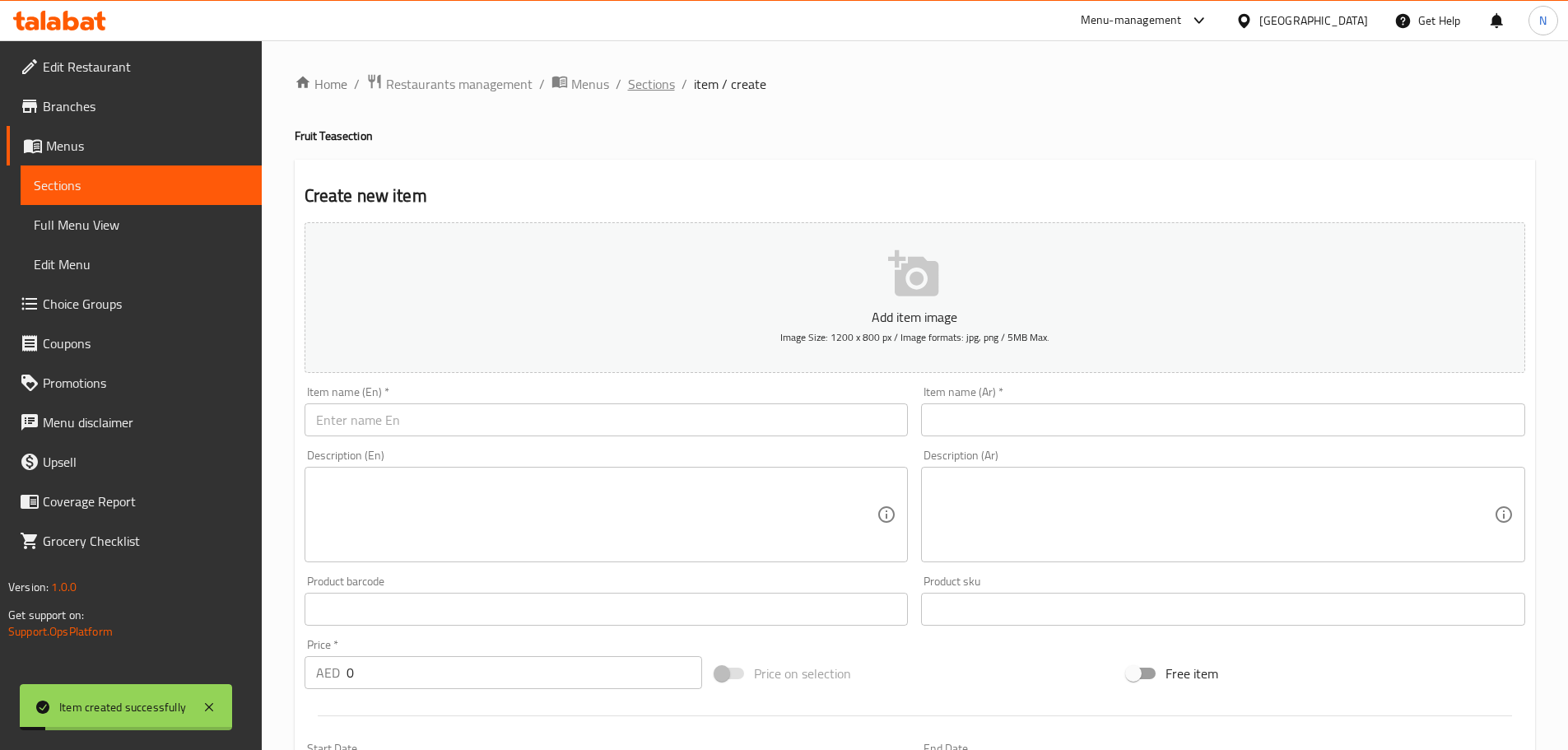
click at [652, 97] on div "Home / Restaurants management / Menus / Sections / item / create Fruit Tea sect…" at bounding box center [914, 601] width 1240 height 1057
drag, startPoint x: 653, startPoint y: 92, endPoint x: 651, endPoint y: 111, distance: 19.1
click at [653, 92] on span "Sections" at bounding box center [652, 84] width 47 height 20
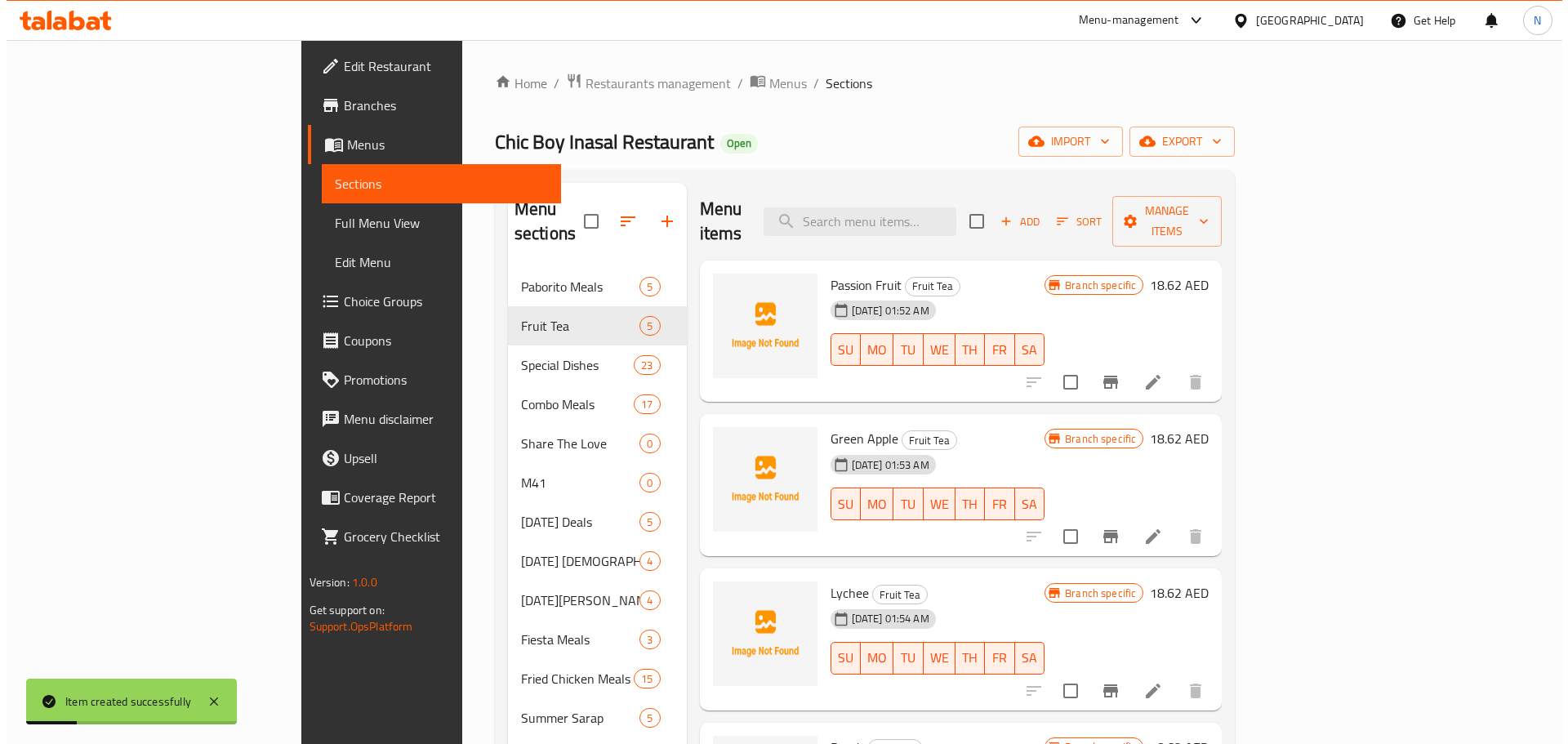
scroll to position [295, 0]
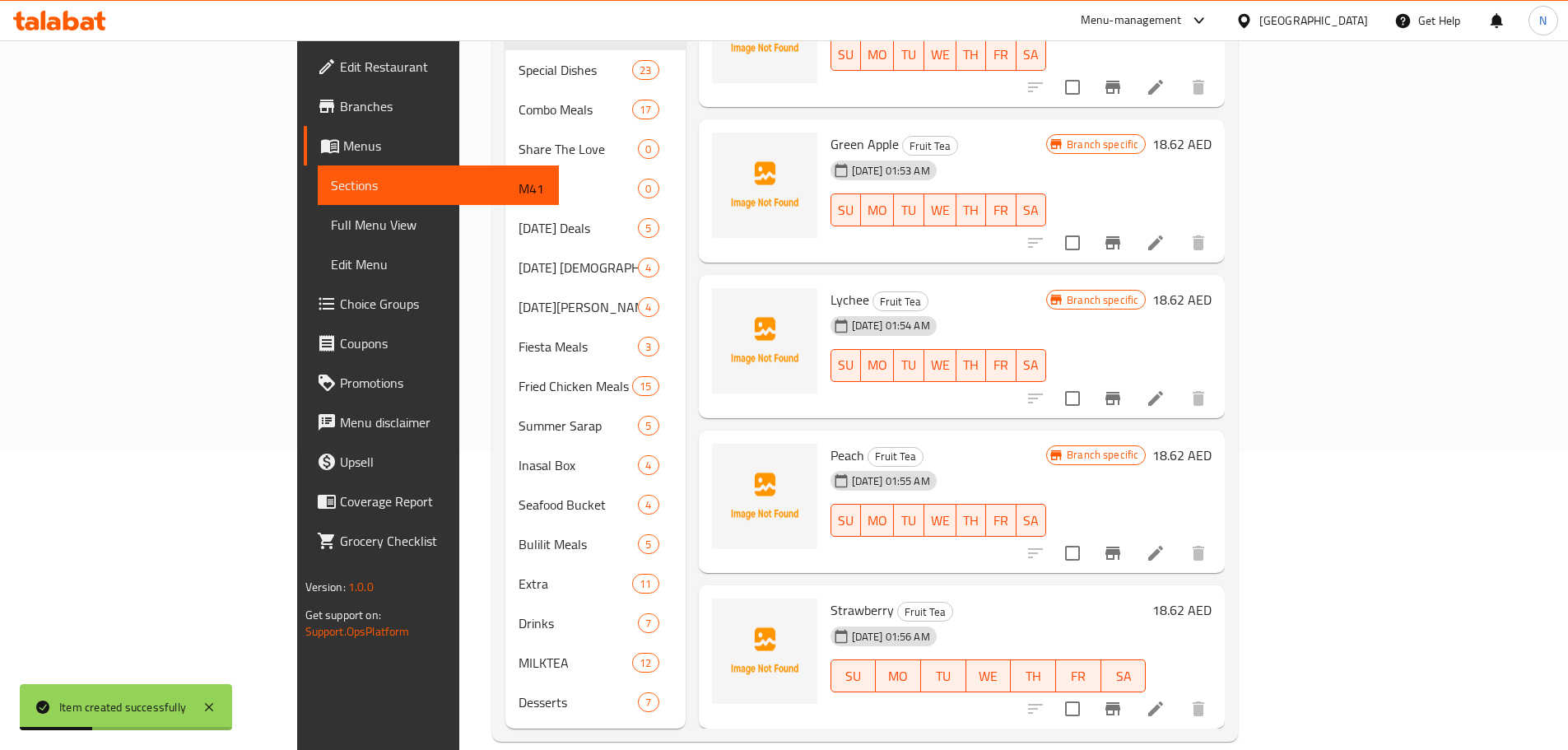
drag, startPoint x: 1405, startPoint y: 660, endPoint x: 1408, endPoint y: 673, distance: 13.3
click at [1140, 664] on span "SA" at bounding box center [1124, 676] width 33 height 24
click at [1123, 699] on icon "Branch-specific-item" at bounding box center [1113, 709] width 20 height 20
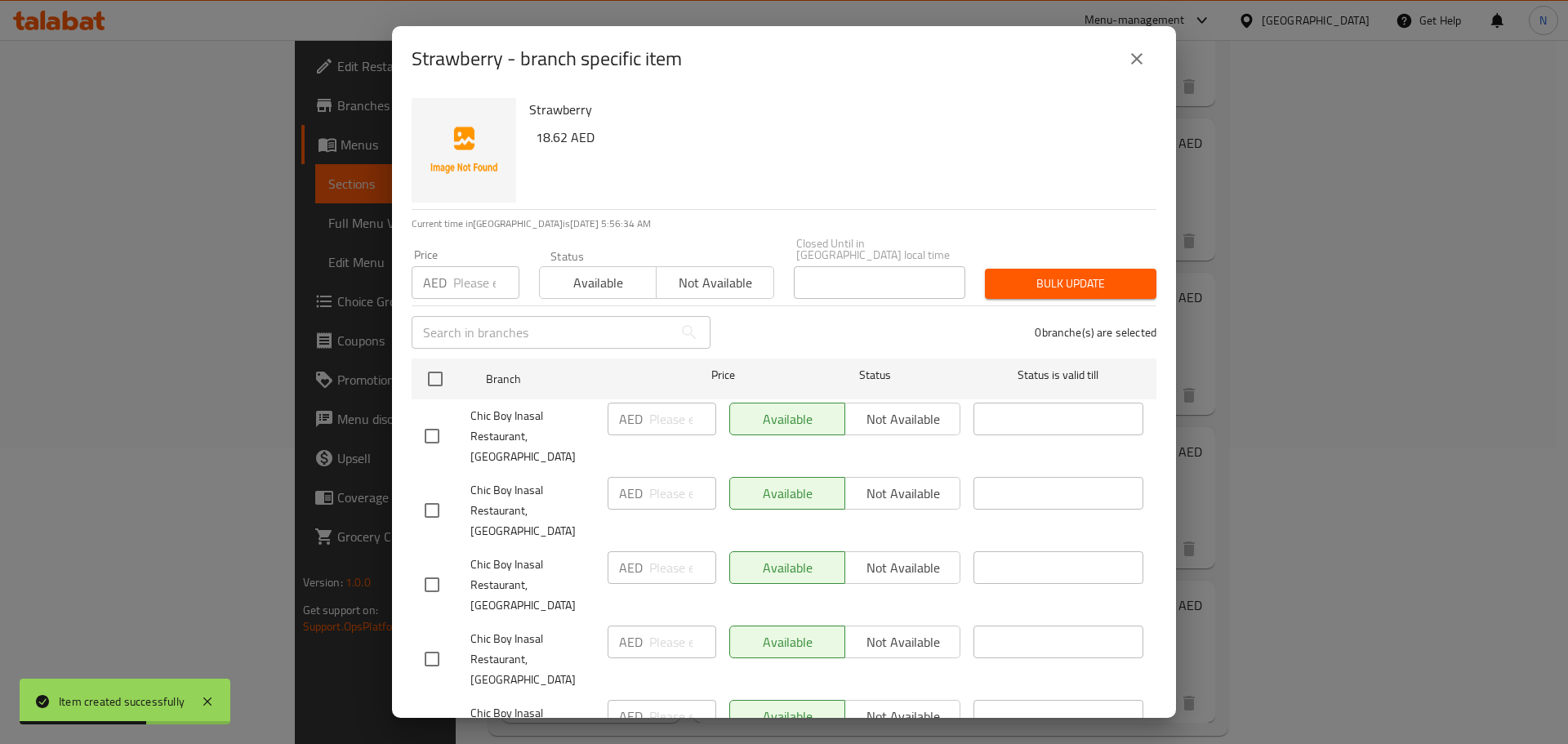
click at [442, 494] on input "checkbox" at bounding box center [431, 510] width 34 height 34
click at [438, 421] on input "checkbox" at bounding box center [431, 436] width 34 height 34
click at [430, 494] on input "checkbox" at bounding box center [431, 510] width 34 height 34
click at [431, 568] on input "checkbox" at bounding box center [431, 585] width 34 height 34
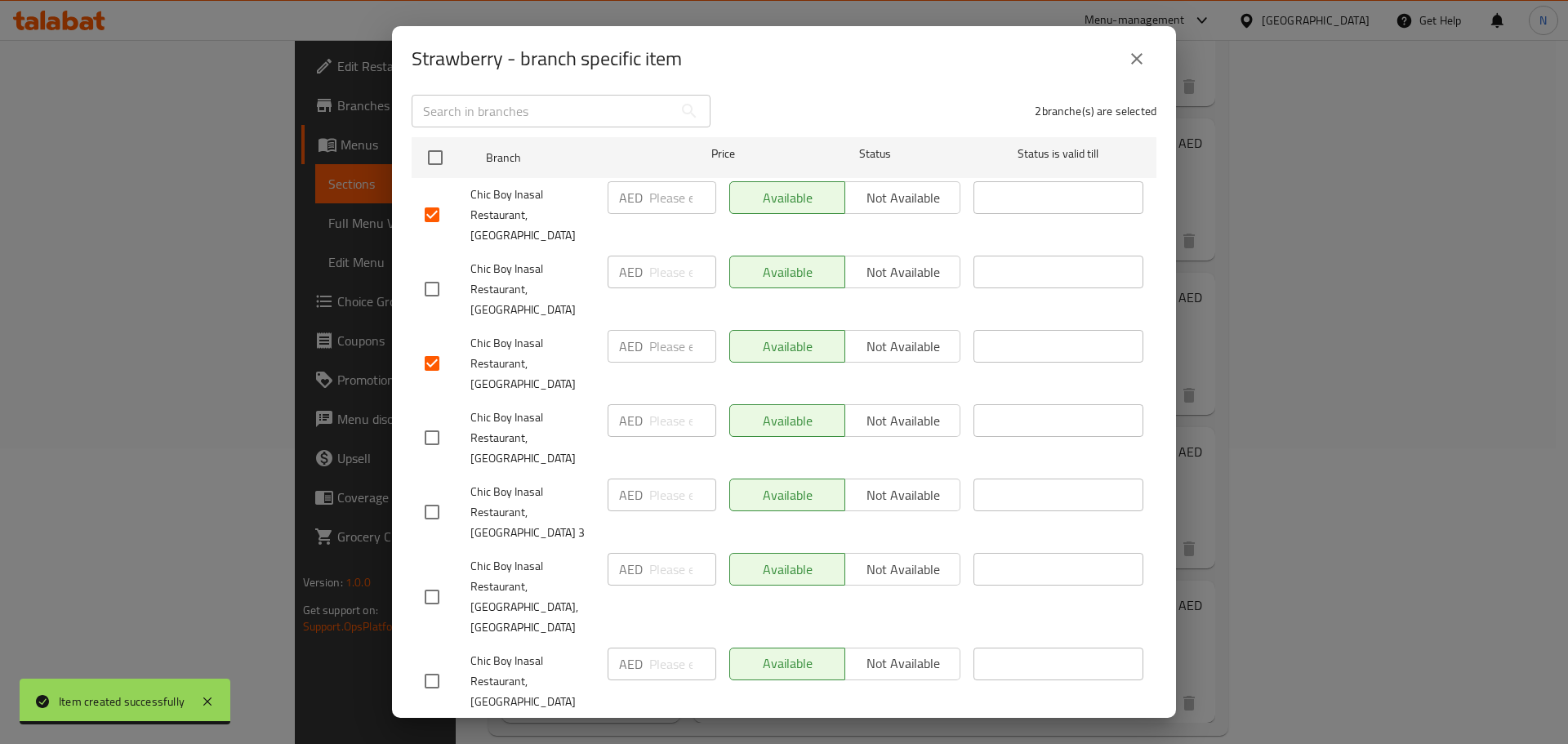
scroll to position [245, 0]
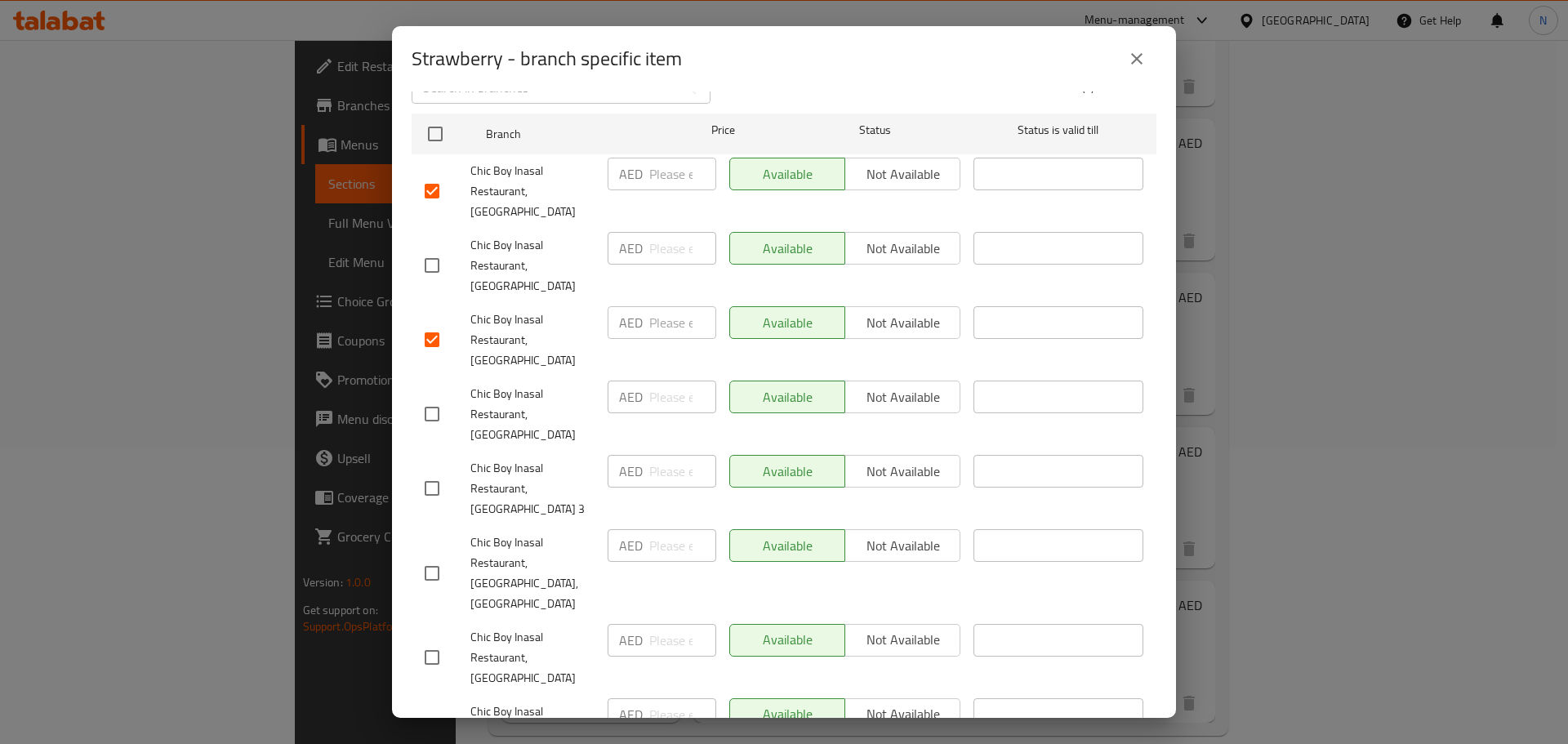
click at [429, 397] on input "checkbox" at bounding box center [431, 414] width 34 height 34
click at [431, 640] on input "checkbox" at bounding box center [431, 657] width 34 height 34
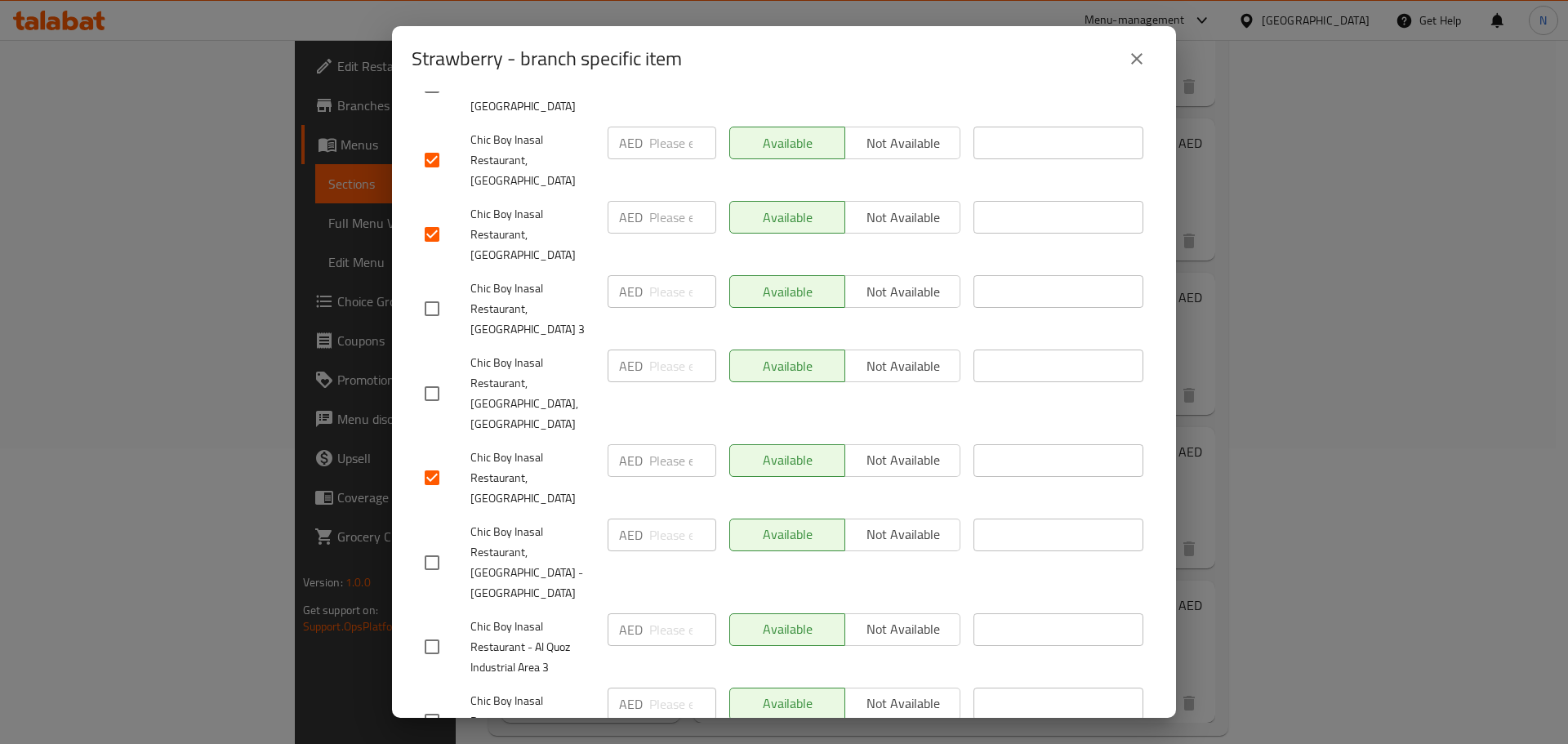
scroll to position [490, 0]
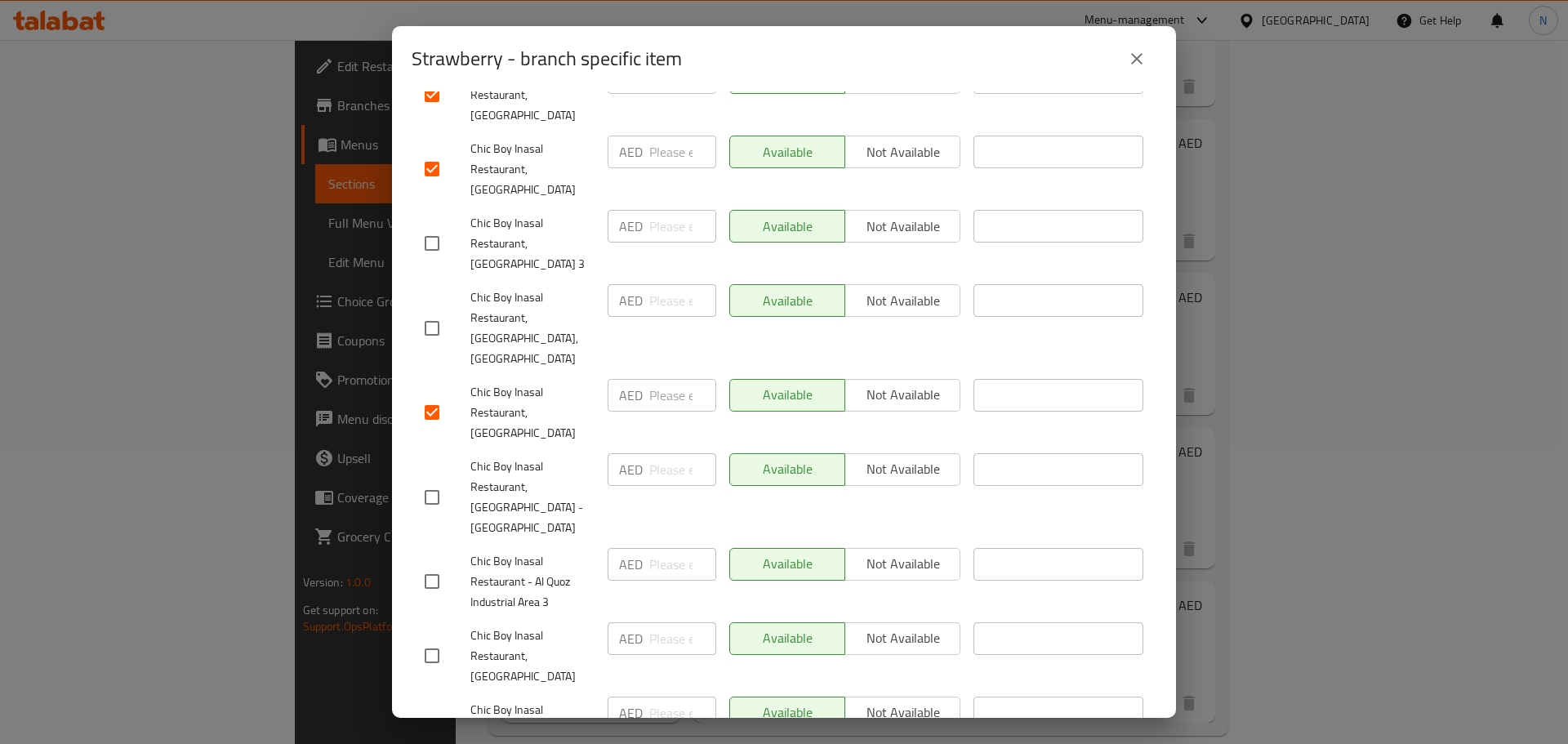
click at [431, 638] on input "checkbox" at bounding box center [431, 655] width 34 height 34
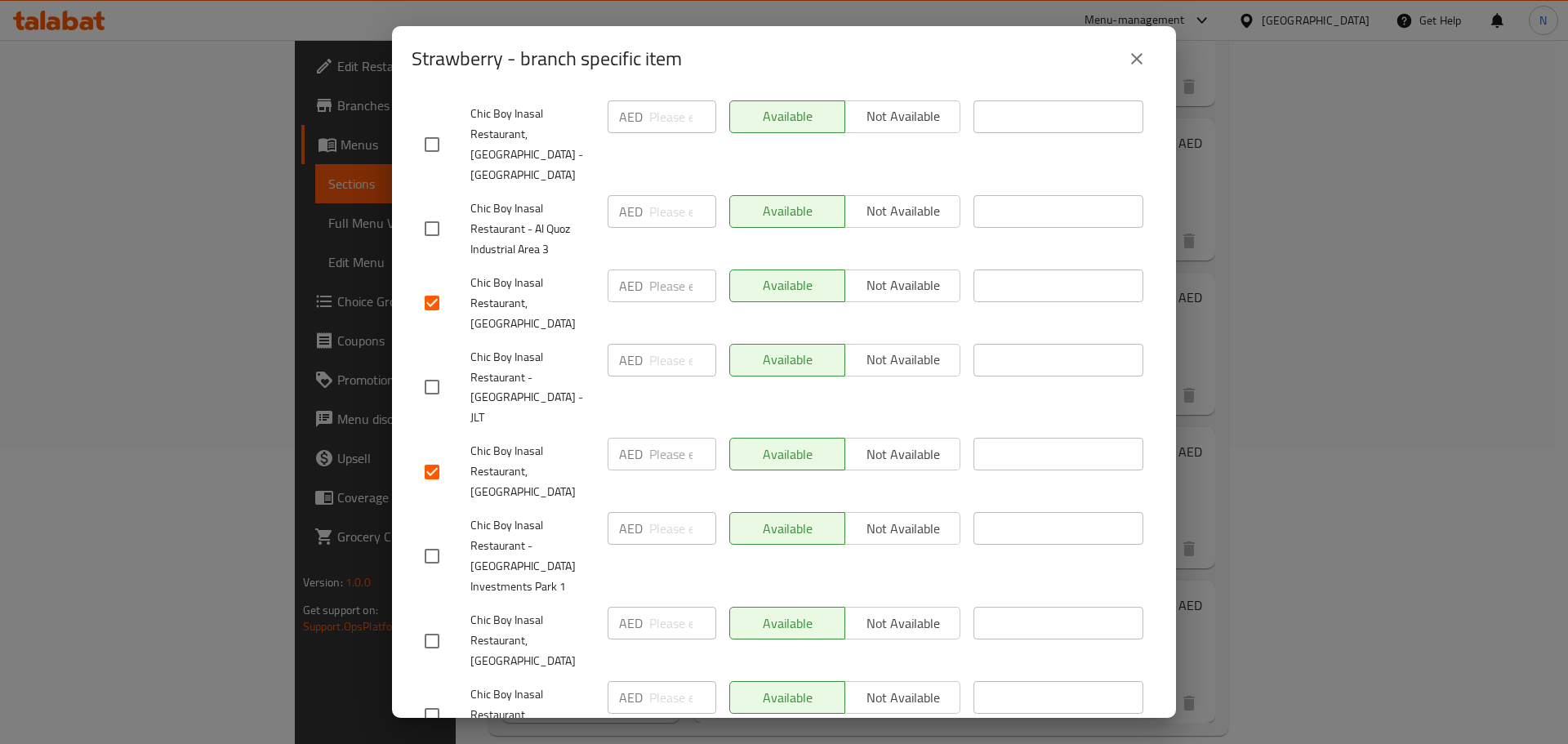
scroll to position [981, 0]
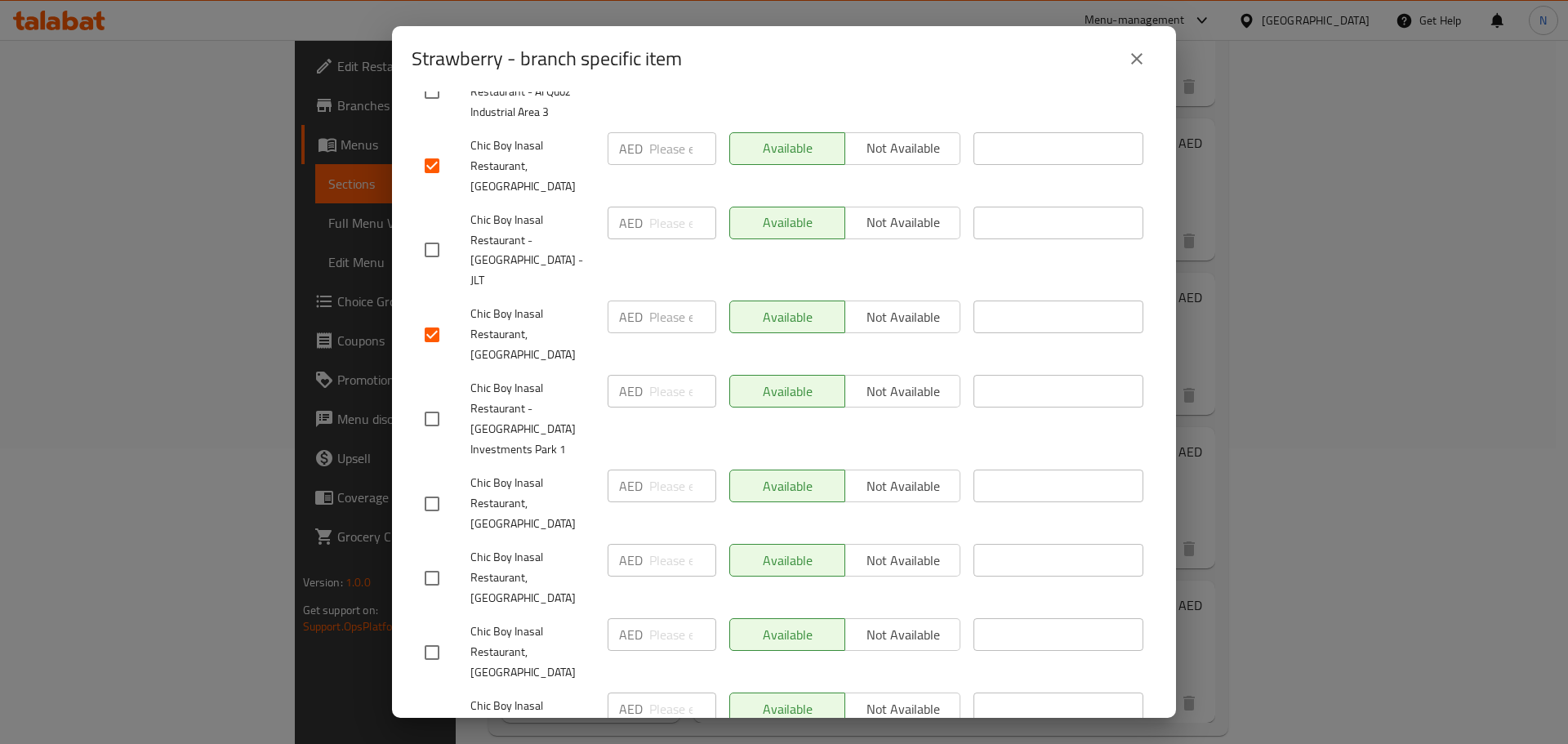
click at [424, 402] on input "checkbox" at bounding box center [431, 418] width 34 height 34
click at [433, 487] on input "checkbox" at bounding box center [431, 503] width 34 height 34
click at [435, 635] on input "checkbox" at bounding box center [431, 652] width 34 height 34
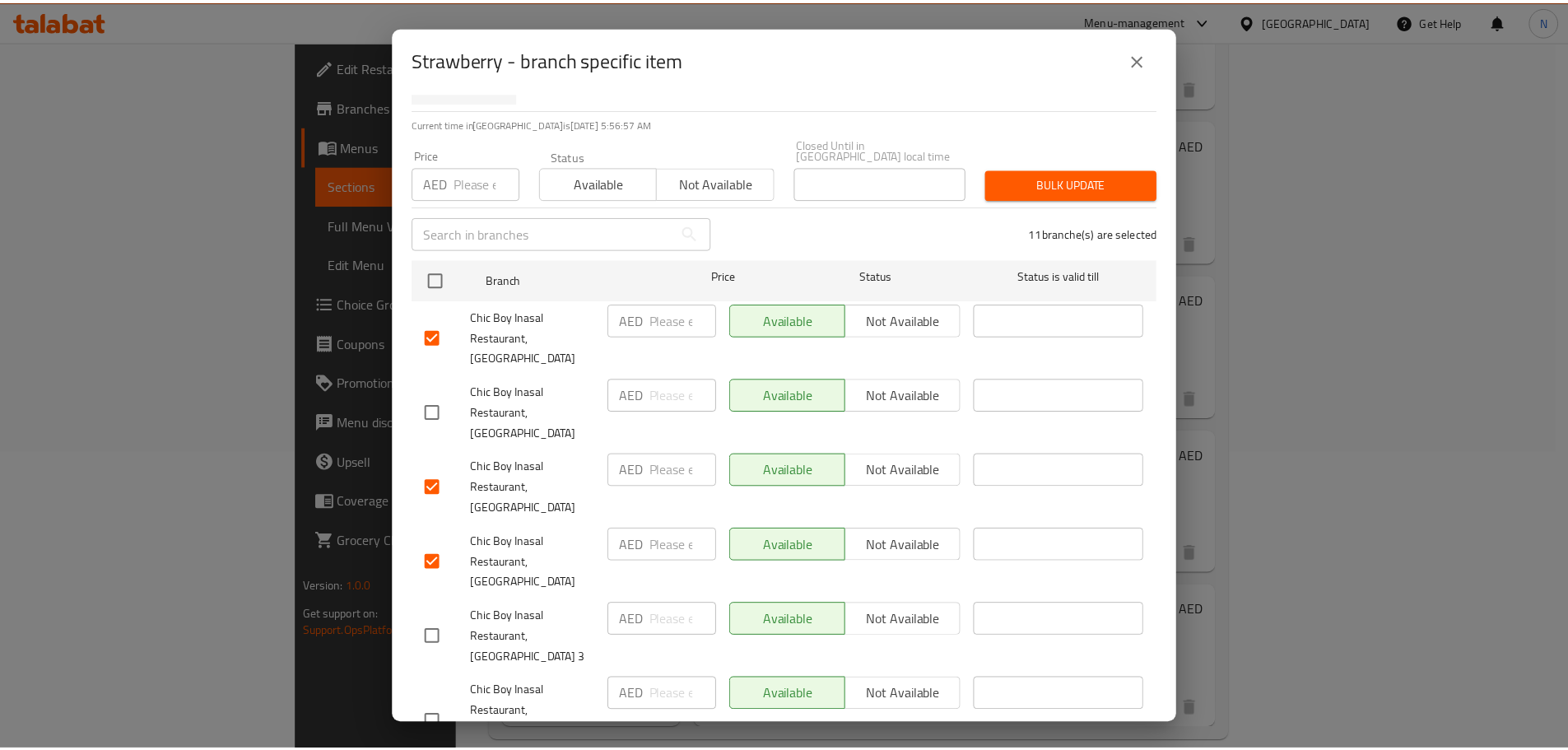
scroll to position [0, 0]
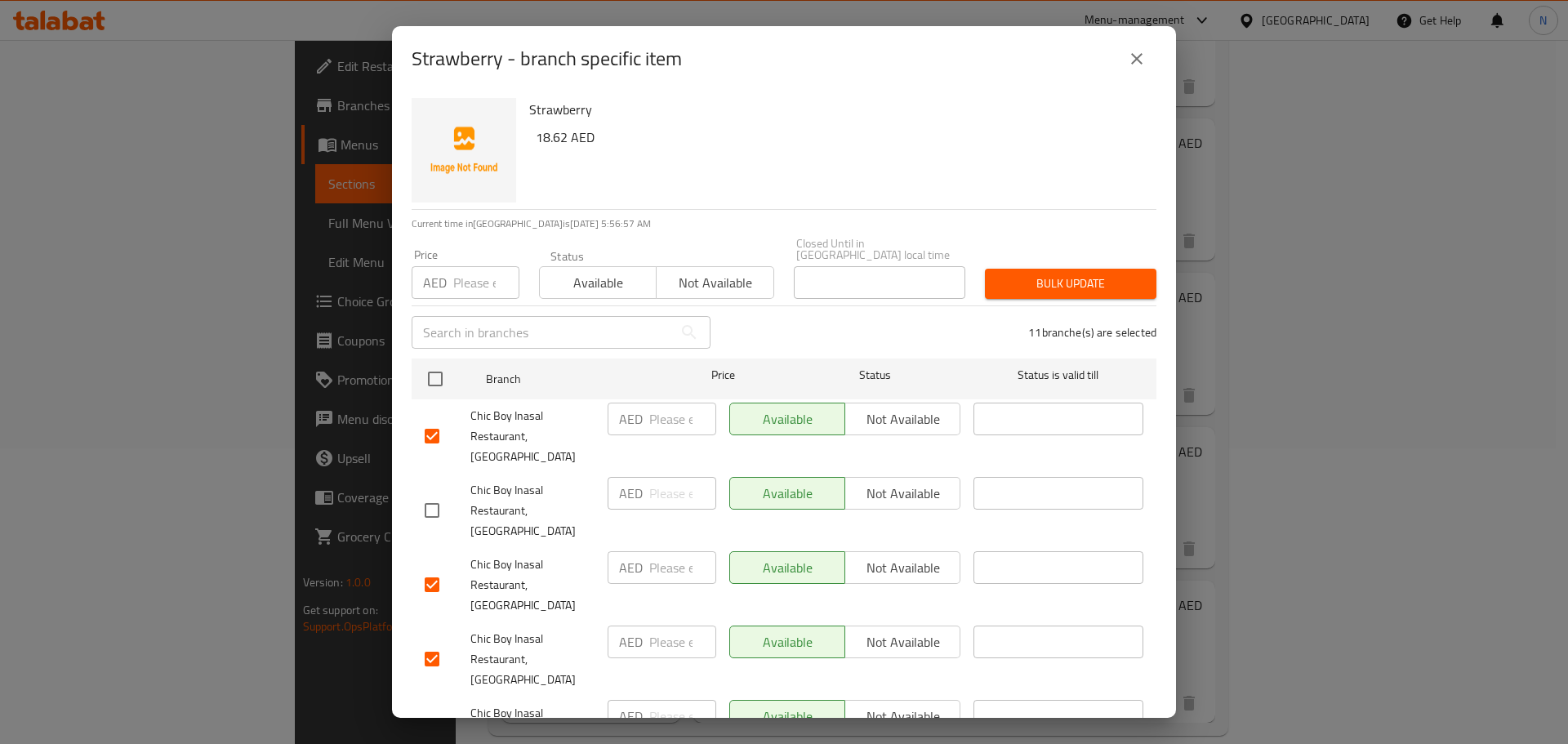
click at [735, 284] on span "Not available" at bounding box center [715, 283] width 104 height 23
click at [1088, 284] on span "Bulk update" at bounding box center [1070, 284] width 146 height 21
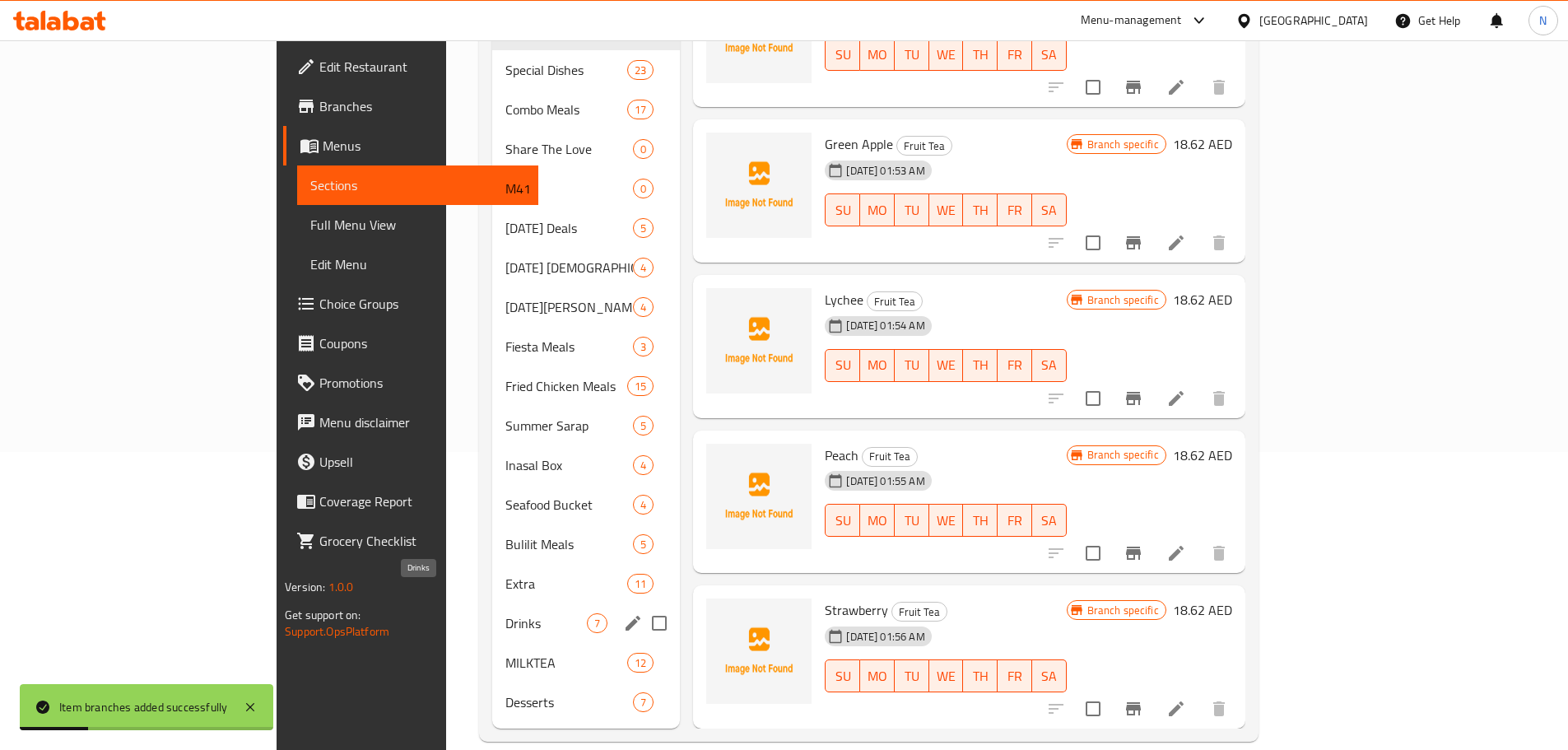
click at [505, 613] on span "Drinks" at bounding box center [547, 623] width 83 height 20
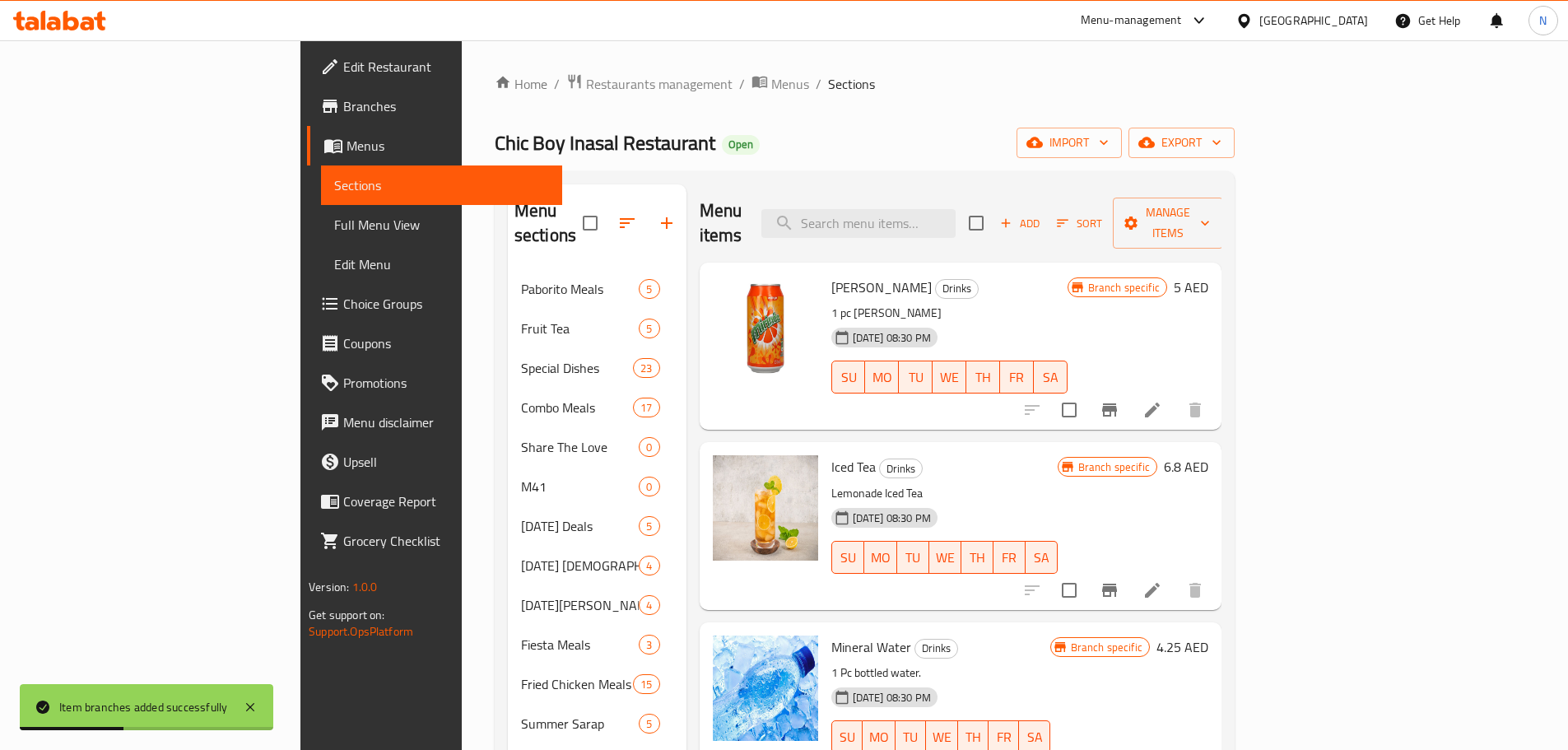
click at [979, 227] on div "Menu items Add Sort Manage items" at bounding box center [960, 223] width 522 height 78
click at [955, 209] on input "search" at bounding box center [858, 223] width 194 height 29
paste input "Coca Cola"
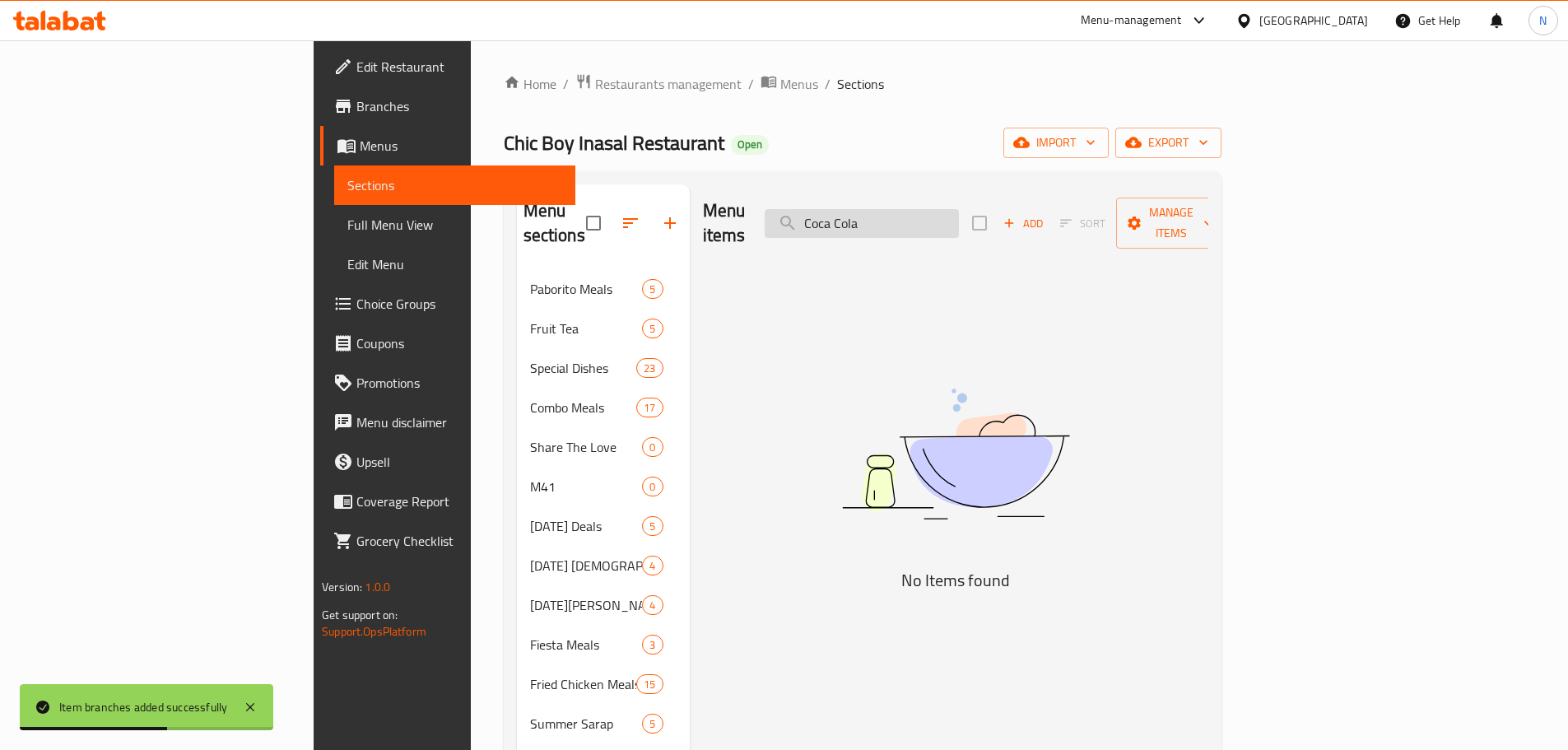
click at [958, 209] on input "Coca Cola" at bounding box center [861, 223] width 194 height 29
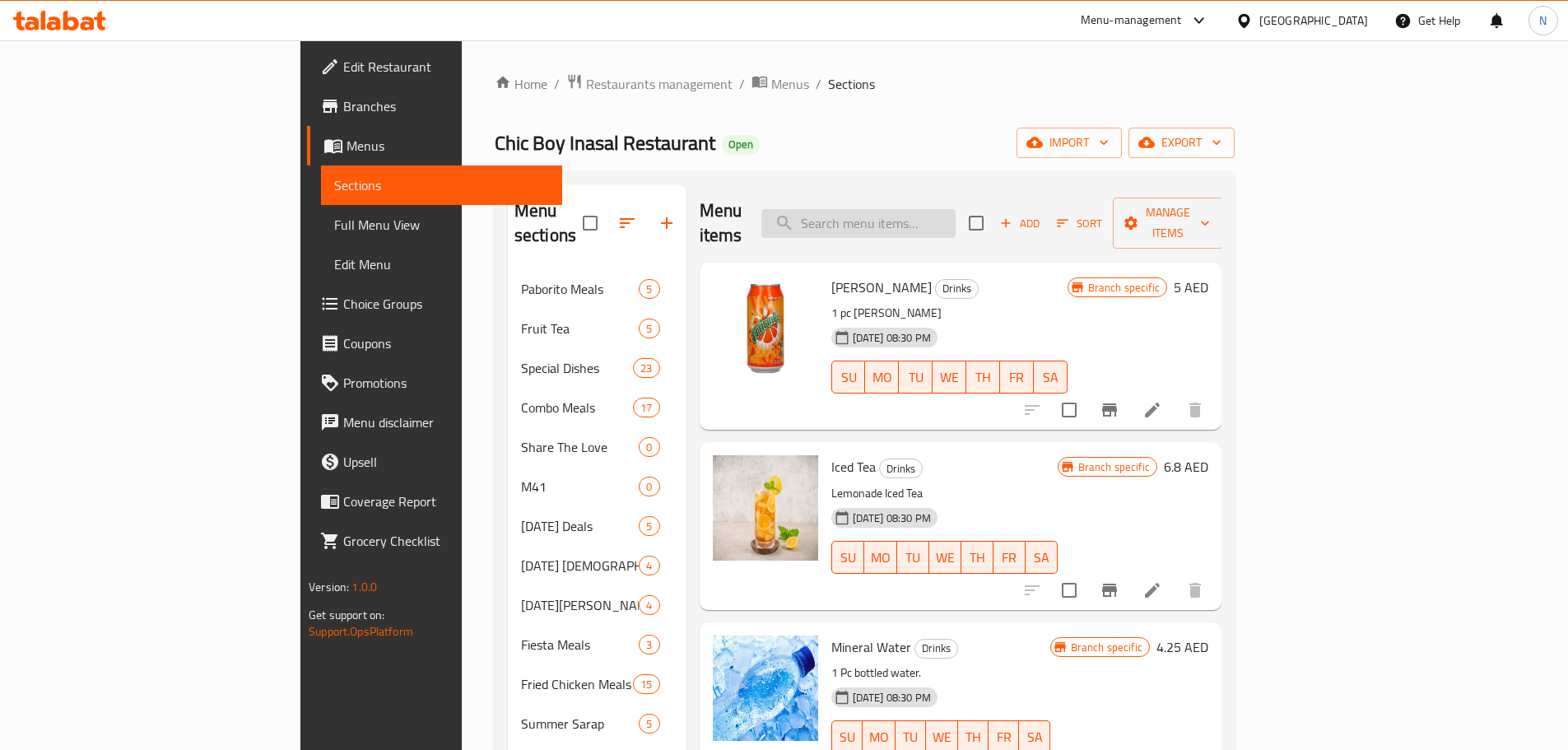
click at [906, 224] on input "search" at bounding box center [858, 223] width 194 height 29
paste input "Coca Cola"
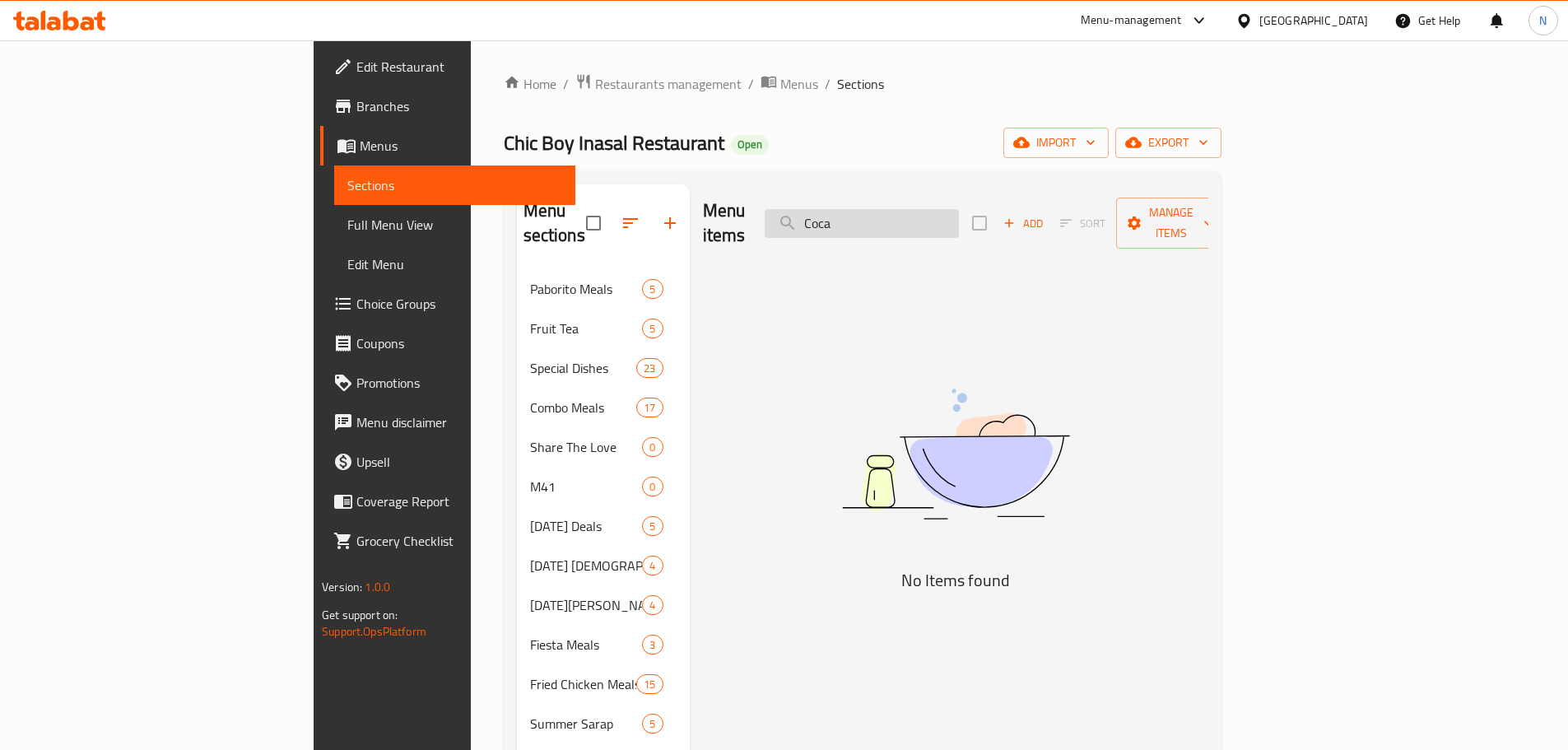
click at [944, 218] on input "Coca" at bounding box center [861, 223] width 194 height 29
click at [944, 216] on input "Coca" at bounding box center [861, 223] width 194 height 29
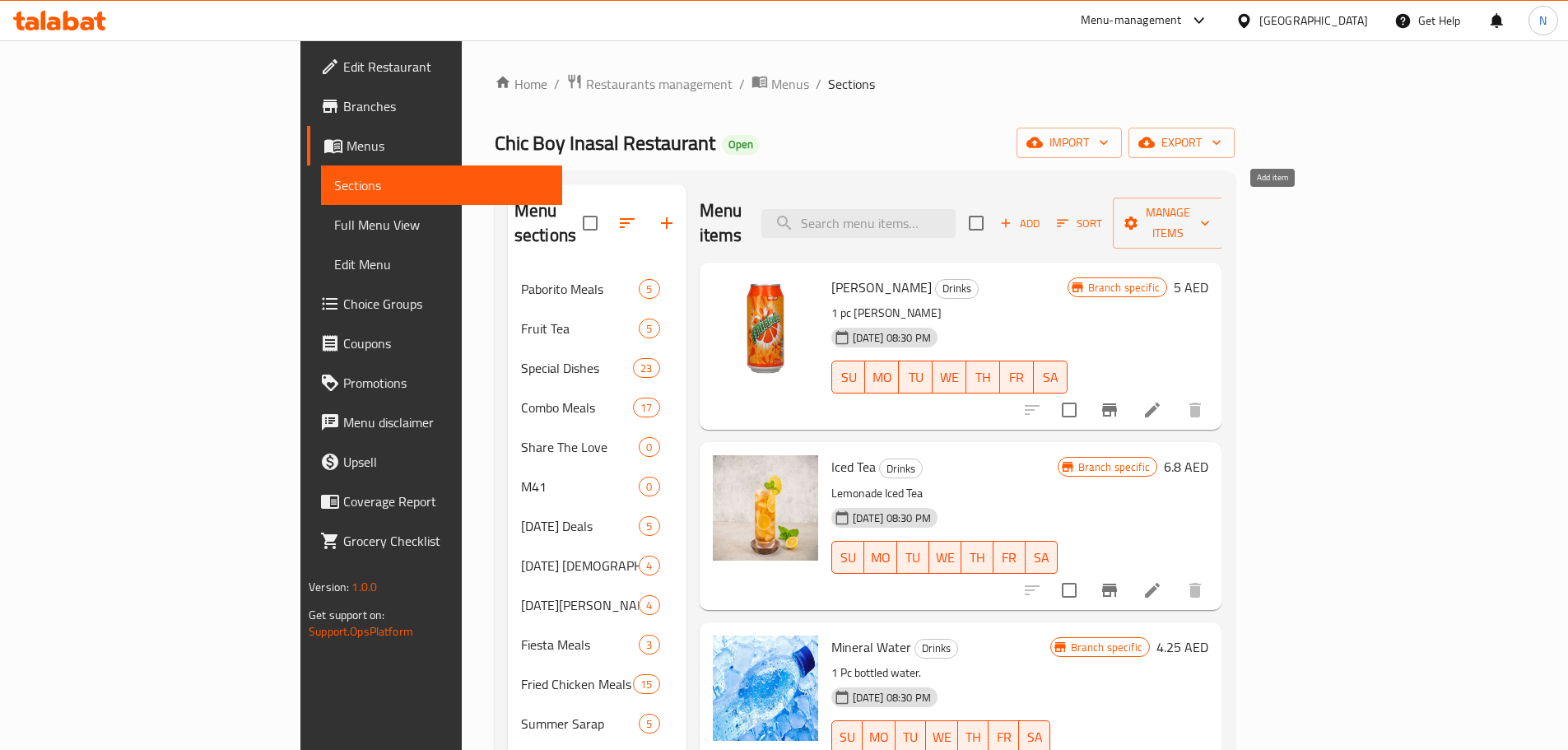
click at [1013, 216] on icon "button" at bounding box center [1006, 223] width 15 height 15
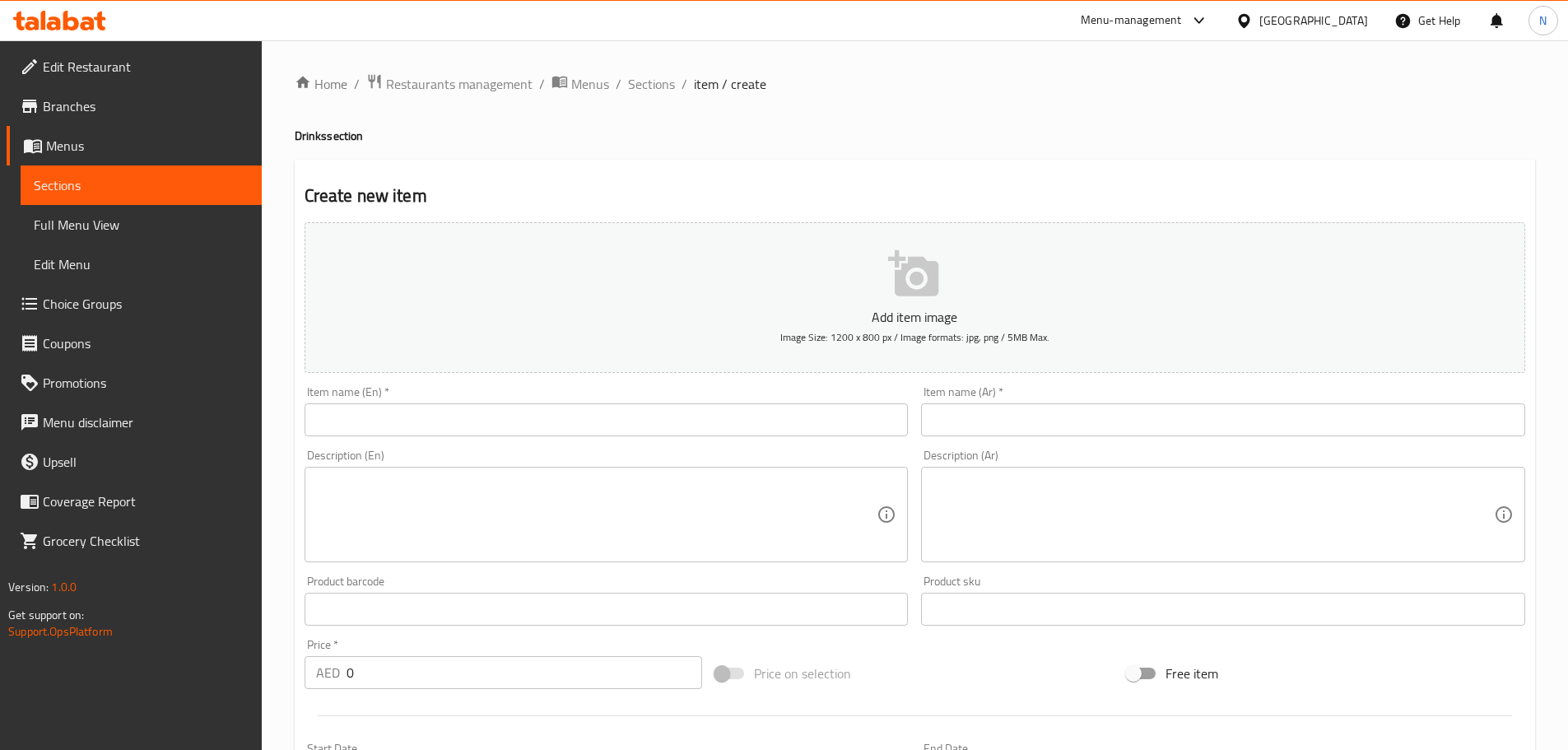
click at [643, 419] on input "text" at bounding box center [606, 419] width 604 height 33
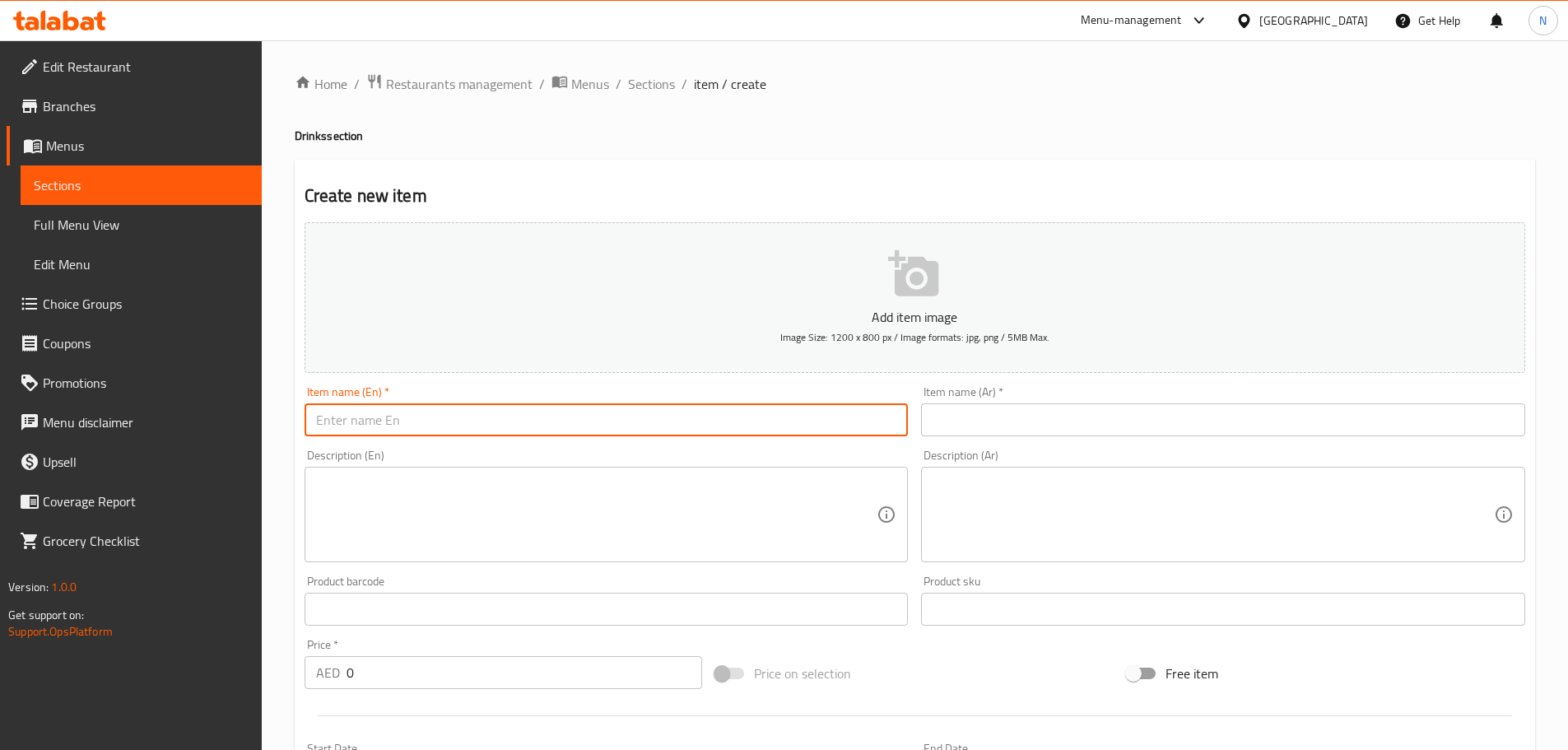
paste input "Coca Cola"
click at [968, 425] on input "text" at bounding box center [1222, 419] width 604 height 33
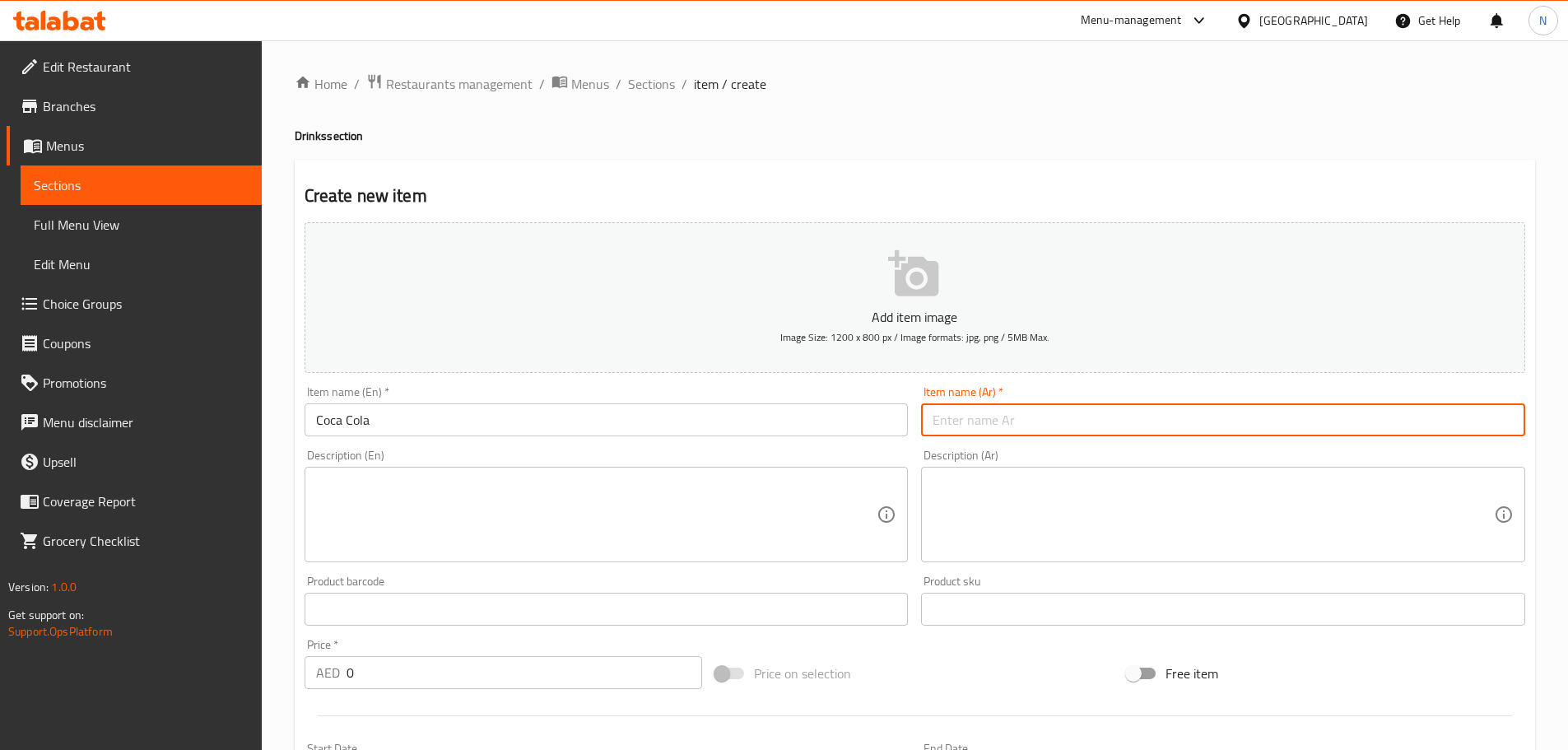
paste input "كوكا كولا"
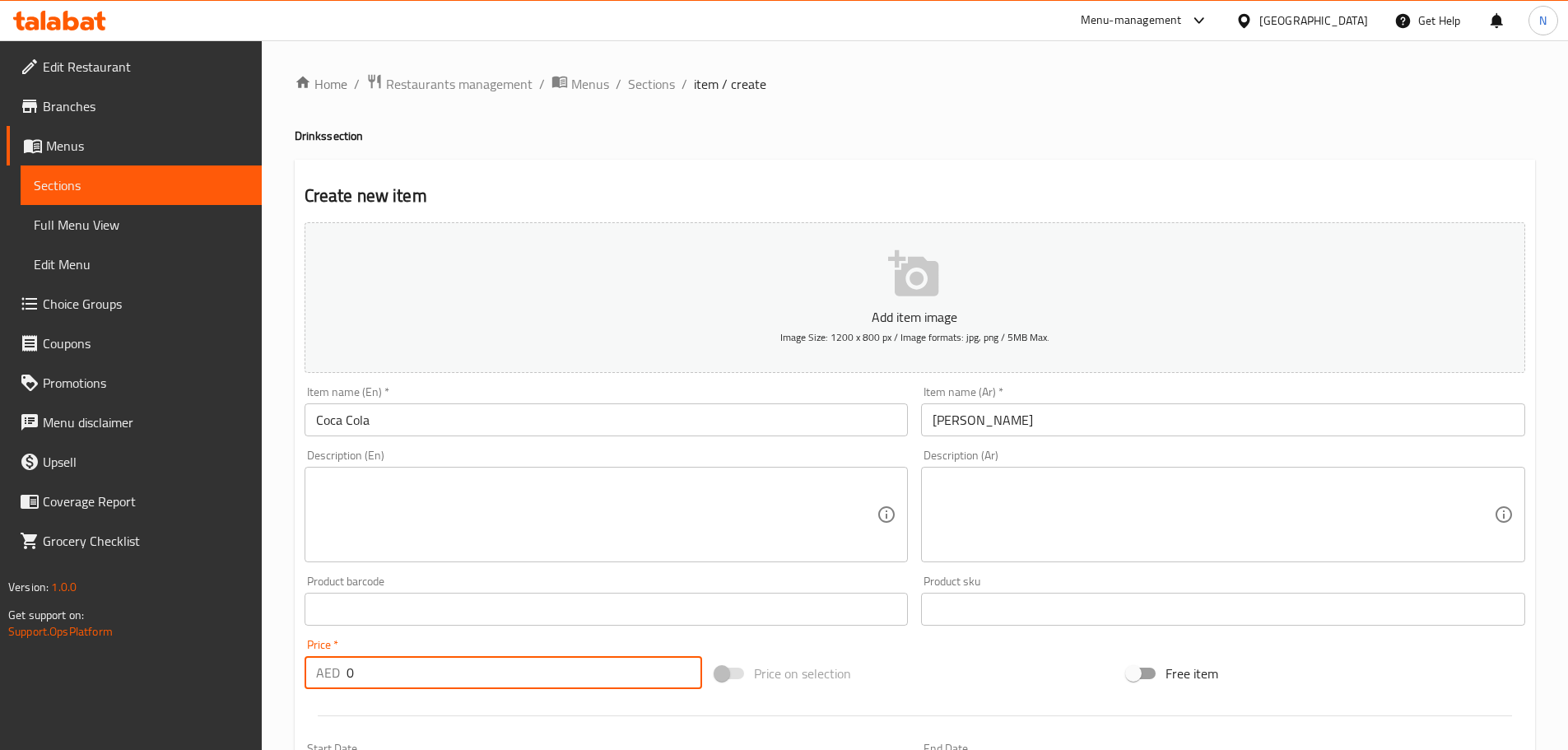
drag, startPoint x: 455, startPoint y: 666, endPoint x: 297, endPoint y: 685, distance: 159.1
click at [297, 685] on div "Price   * AED 0 Price *" at bounding box center [503, 664] width 412 height 63
paste input "6.125"
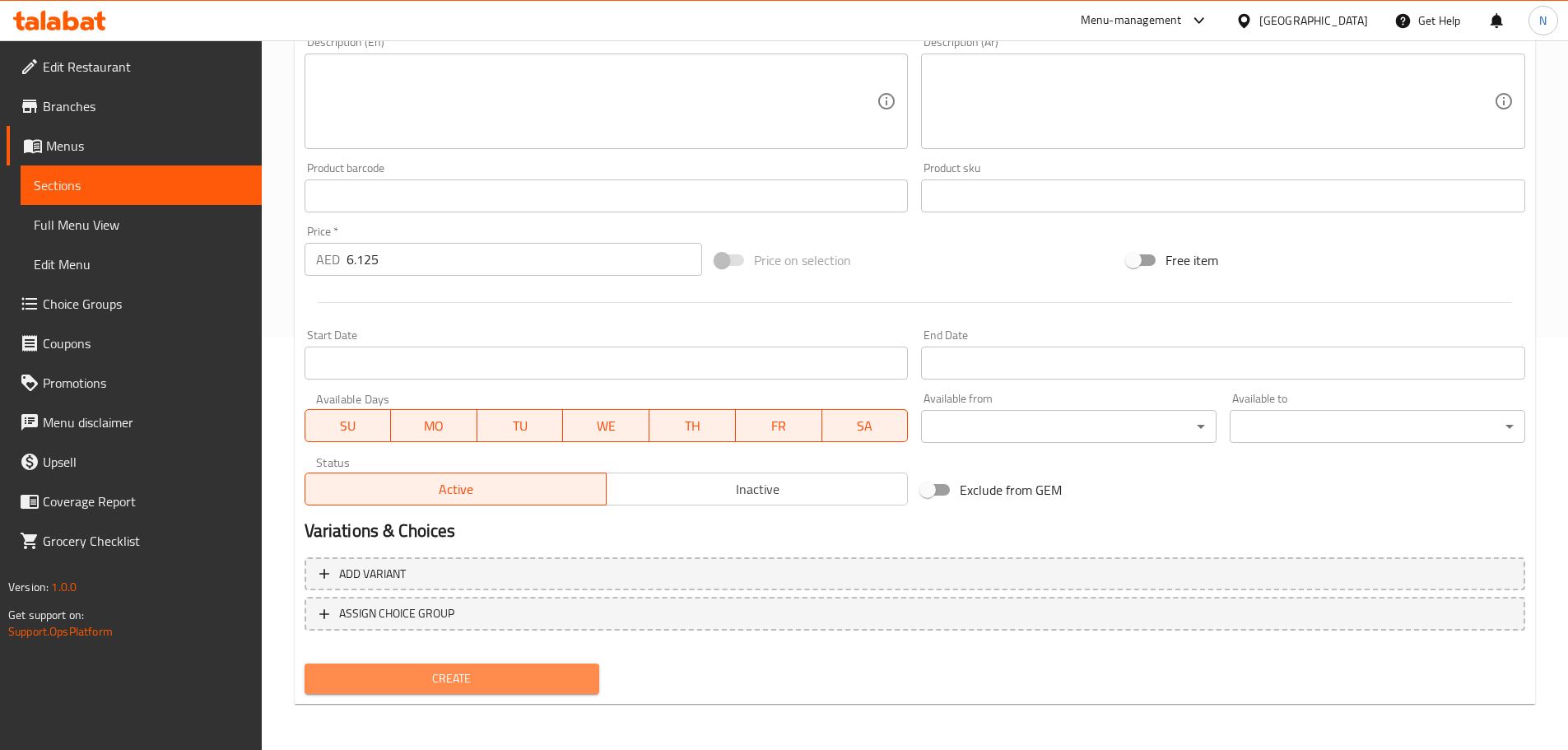
click at [523, 671] on span "Create" at bounding box center [452, 678] width 269 height 21
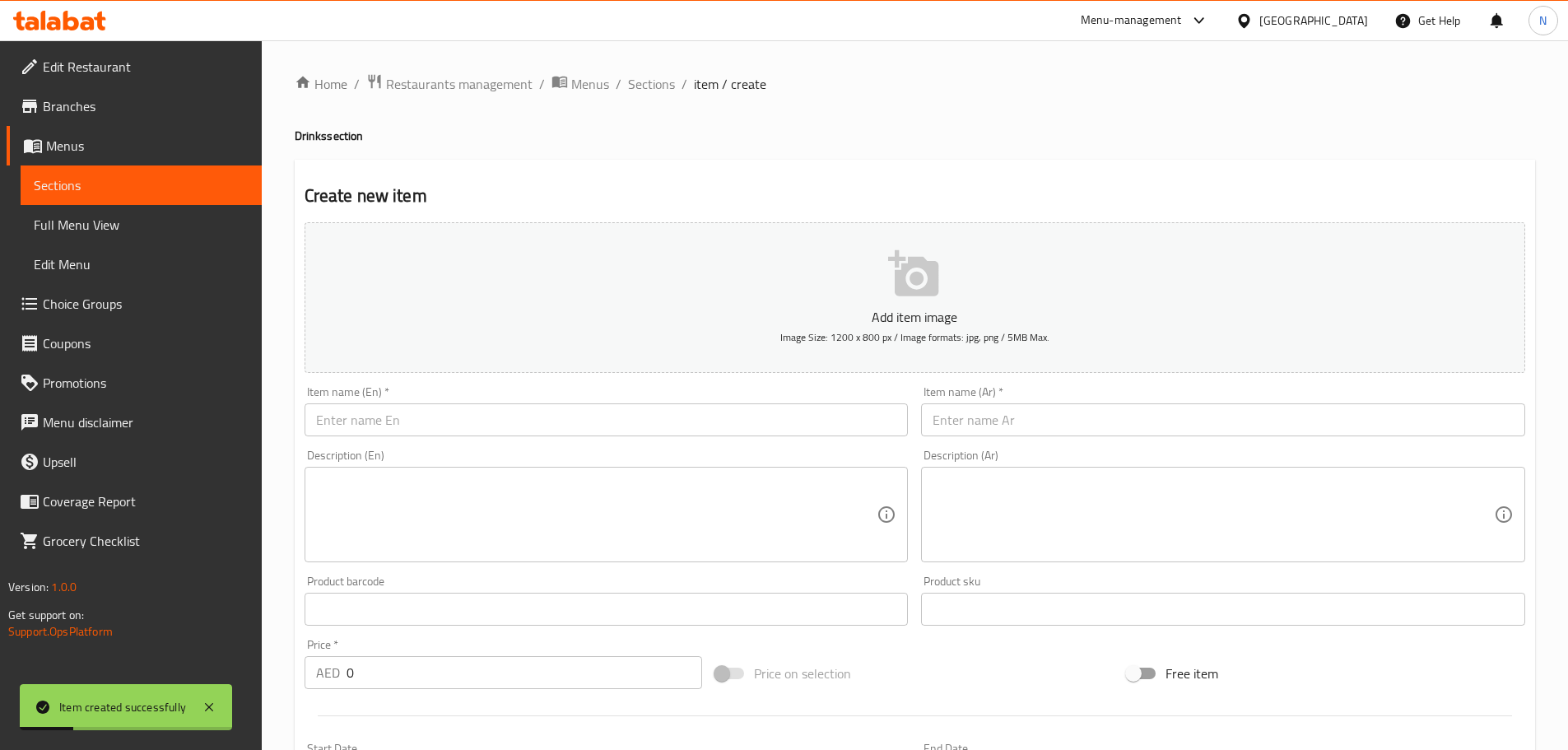
click at [634, 90] on span "Sections" at bounding box center [652, 84] width 47 height 20
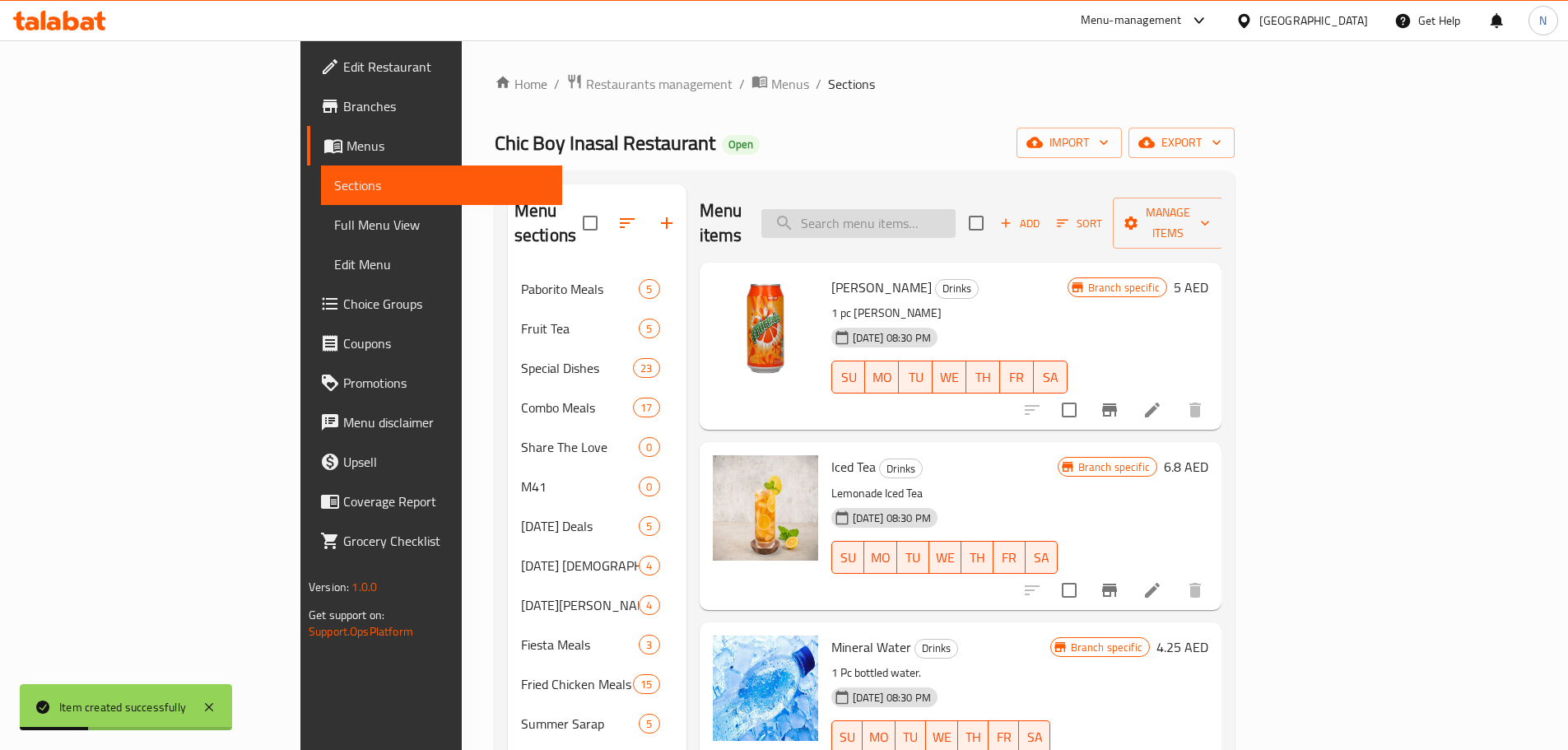
click at [922, 210] on input "search" at bounding box center [858, 223] width 194 height 29
paste input "Spirite"
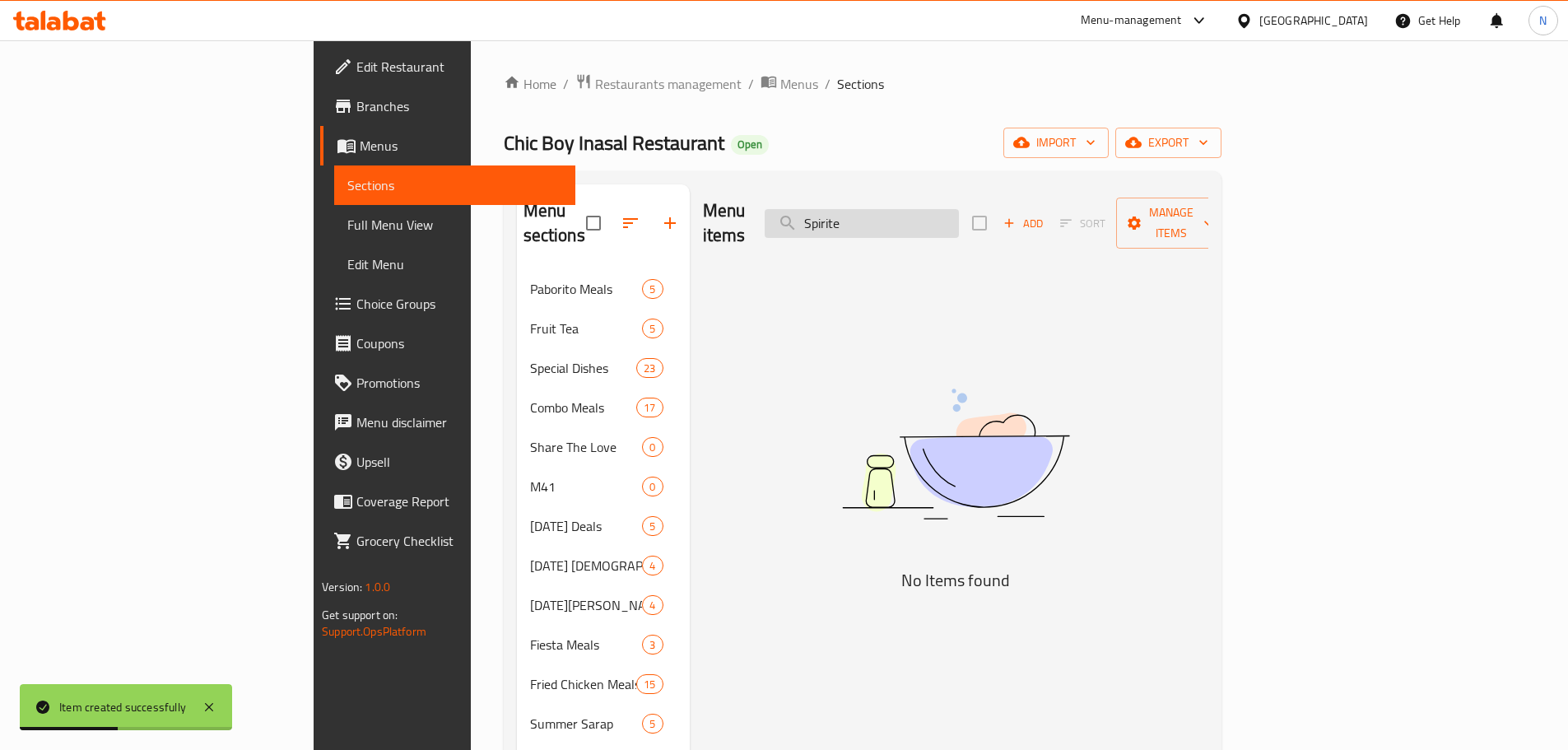
click at [958, 212] on input "Spirite" at bounding box center [861, 223] width 194 height 29
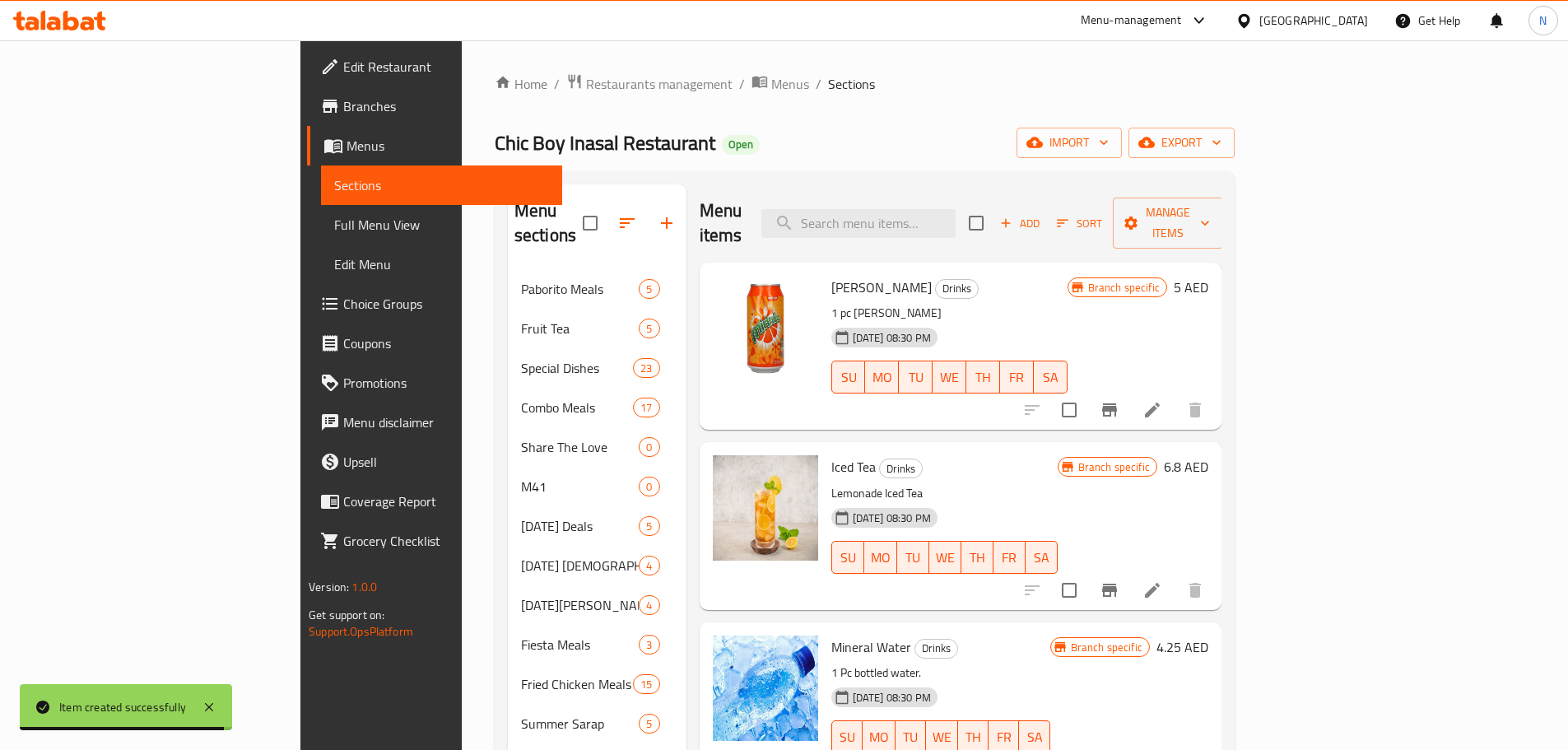
click at [1042, 214] on span "Add" at bounding box center [1019, 223] width 44 height 19
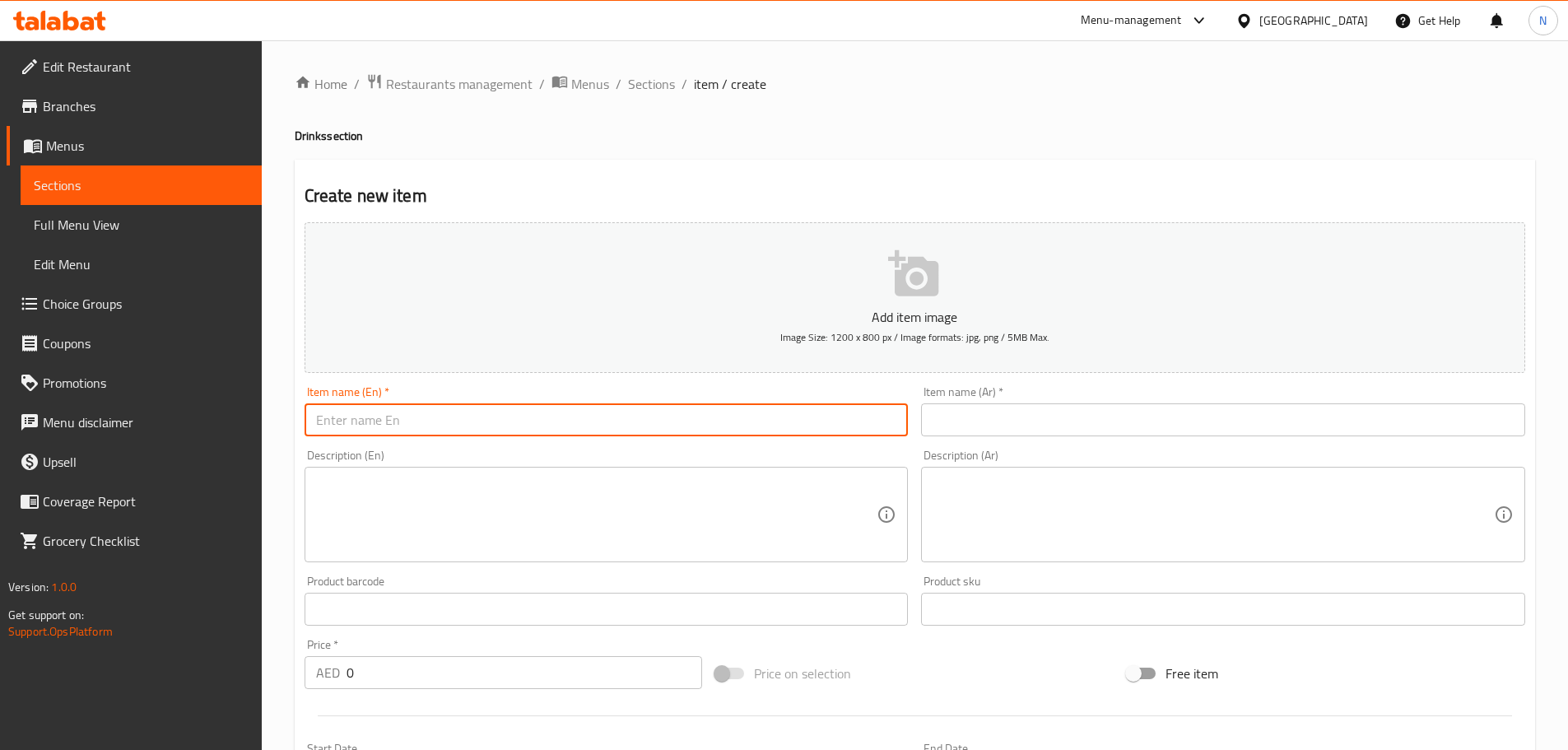
click at [671, 409] on input "text" at bounding box center [606, 419] width 604 height 33
paste input "Spirite"
click at [973, 413] on input "text" at bounding box center [1222, 419] width 604 height 33
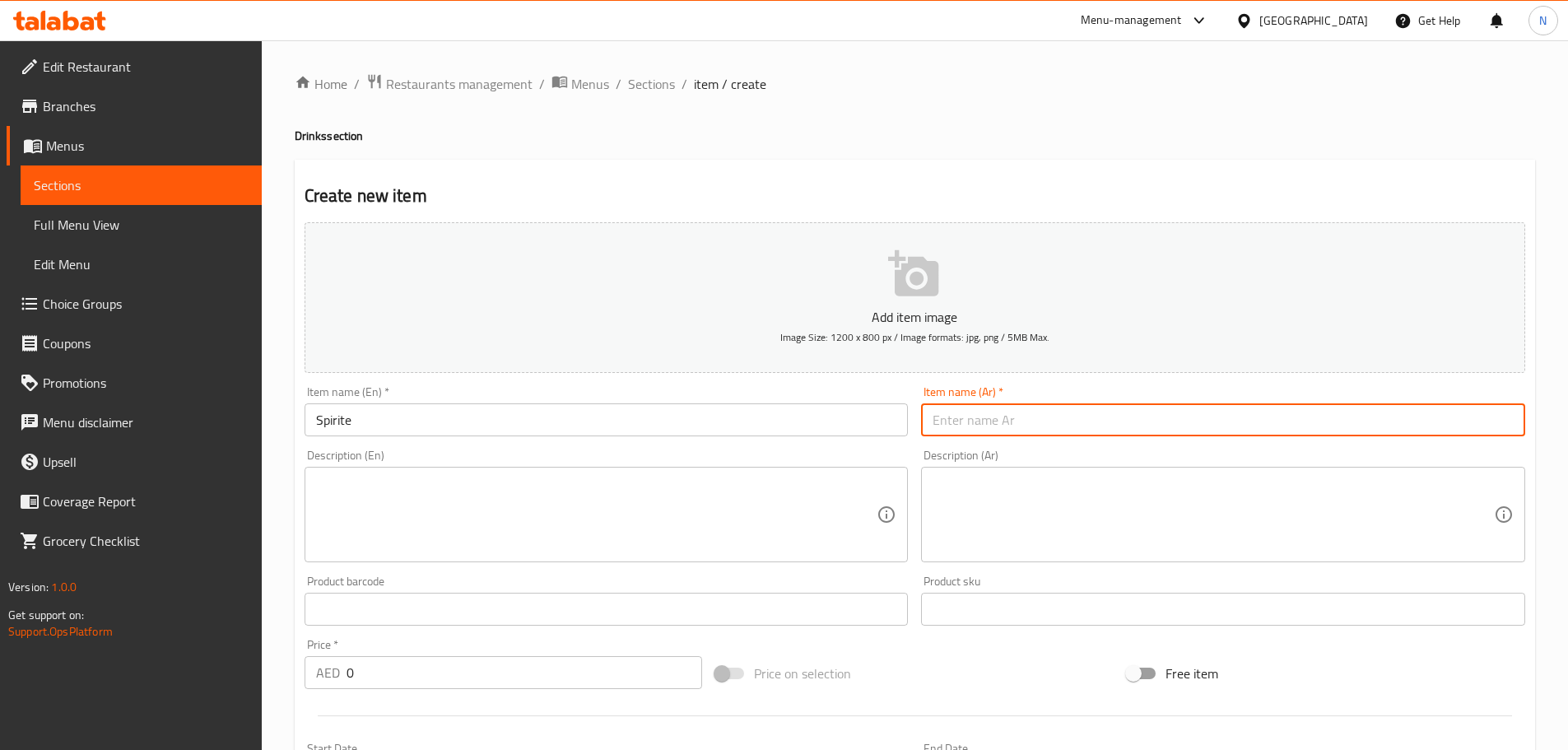
paste input "سبيريت"
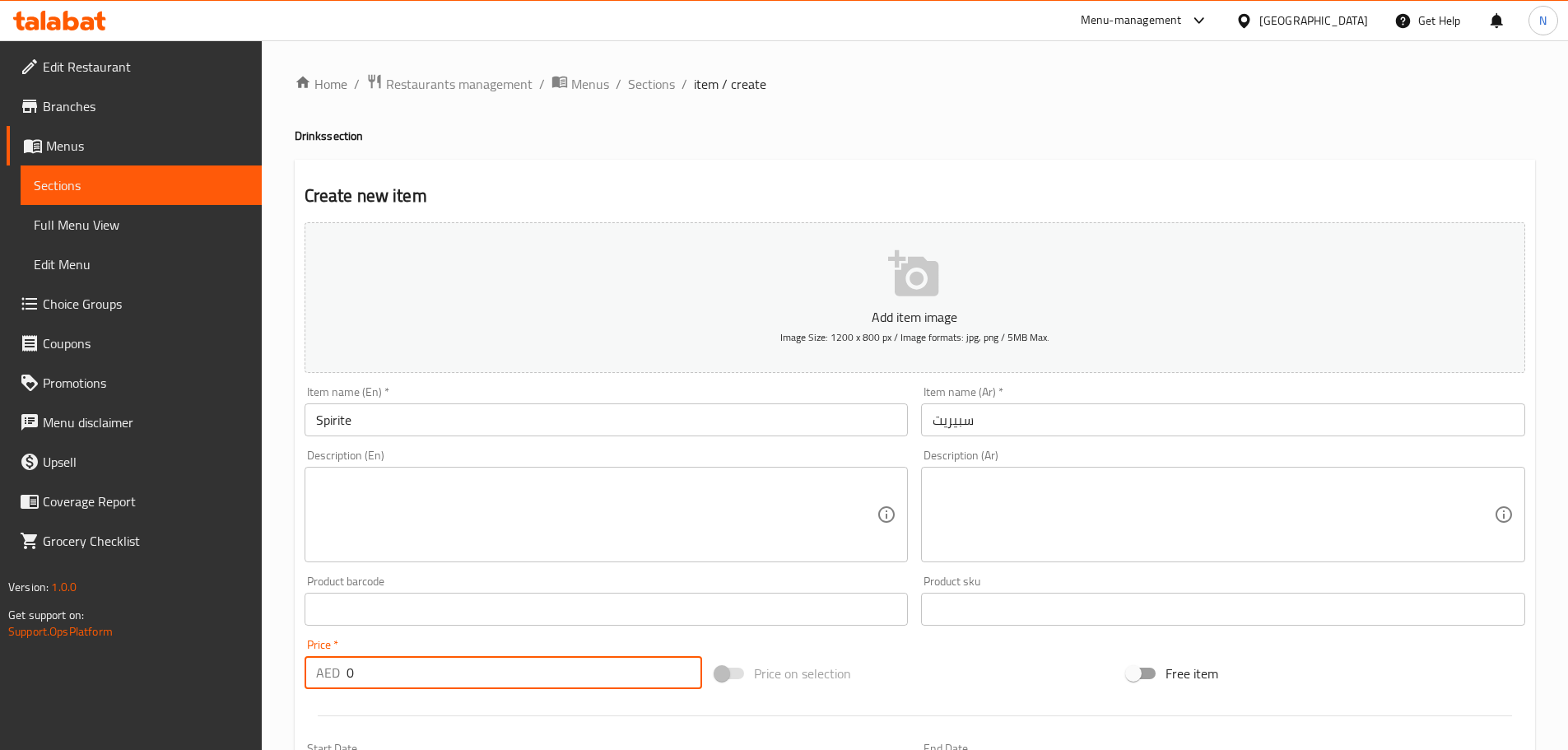
drag, startPoint x: 423, startPoint y: 668, endPoint x: 349, endPoint y: 669, distance: 74.0
click at [318, 673] on div "AED 0 Price *" at bounding box center [503, 672] width 398 height 33
paste input "6.125"
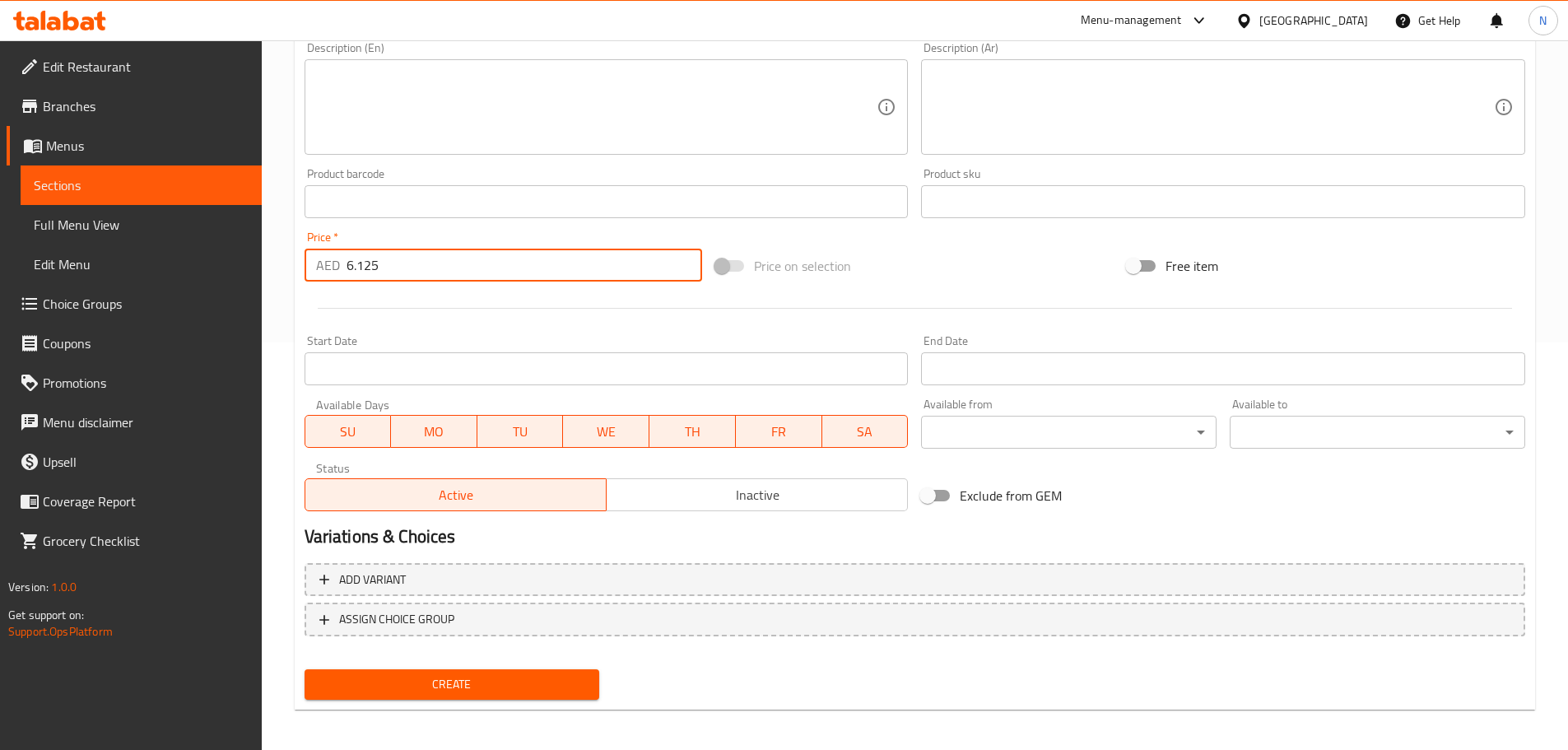
scroll to position [413, 0]
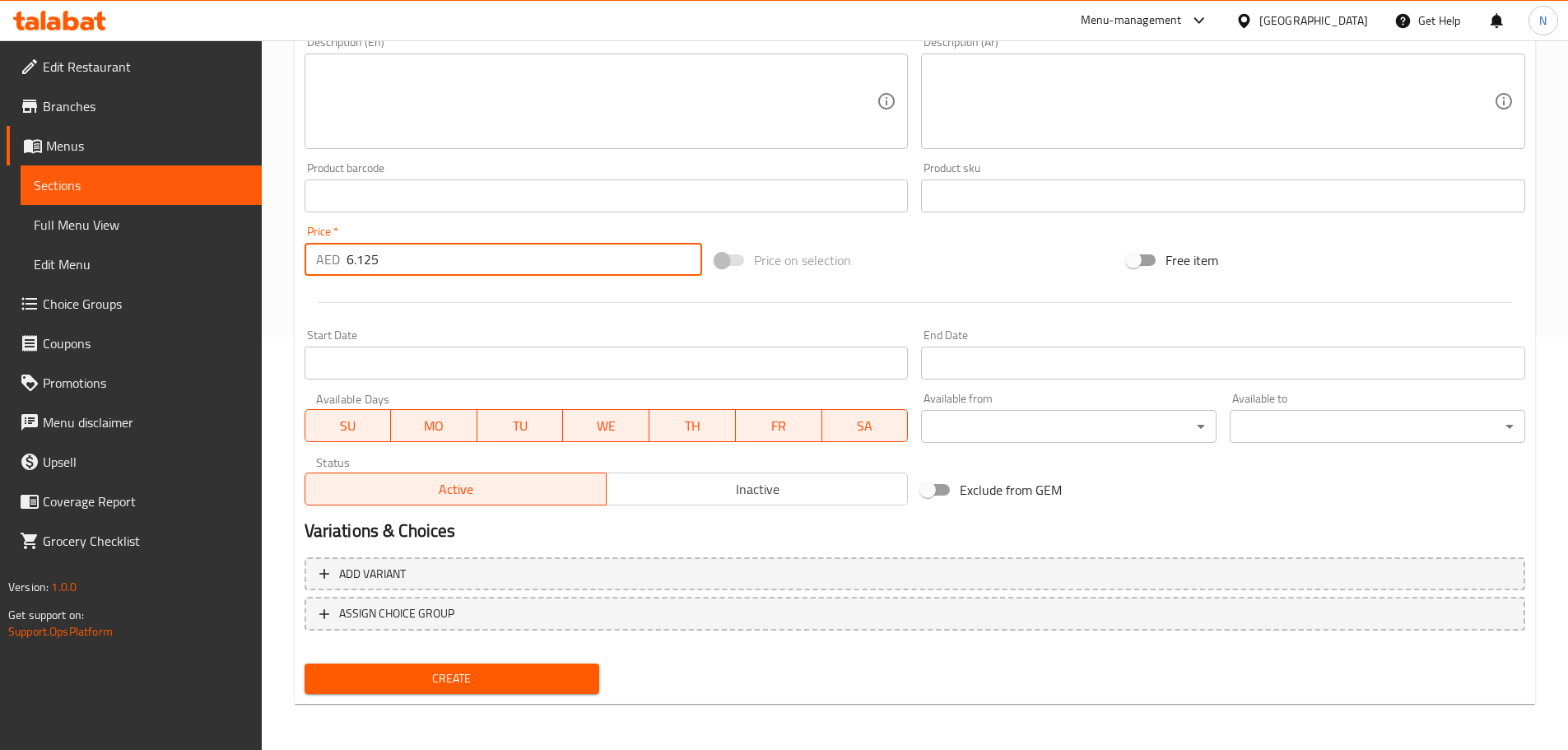
click at [413, 678] on span "Create" at bounding box center [452, 678] width 269 height 21
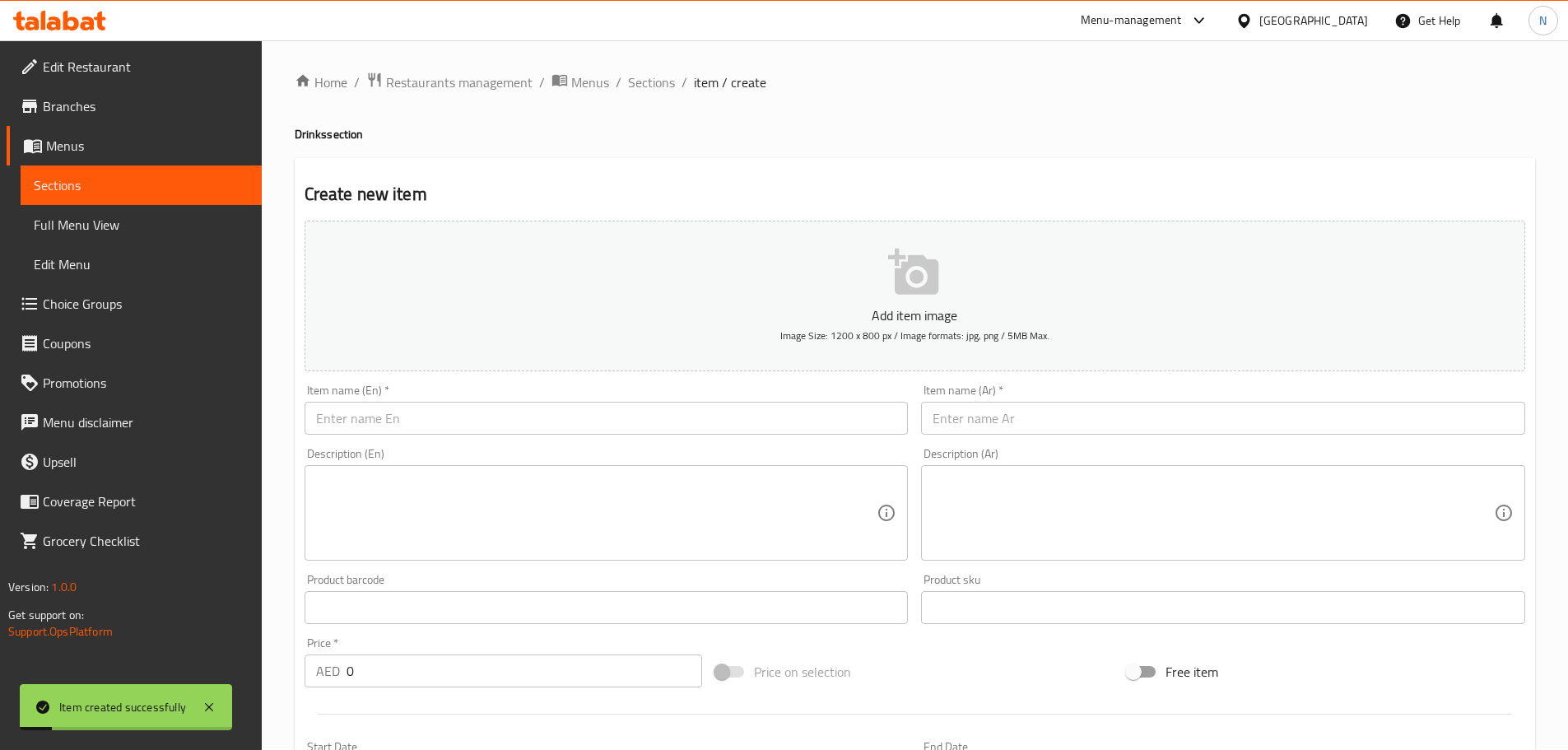
scroll to position [0, 0]
click at [651, 84] on span "Sections" at bounding box center [652, 84] width 47 height 20
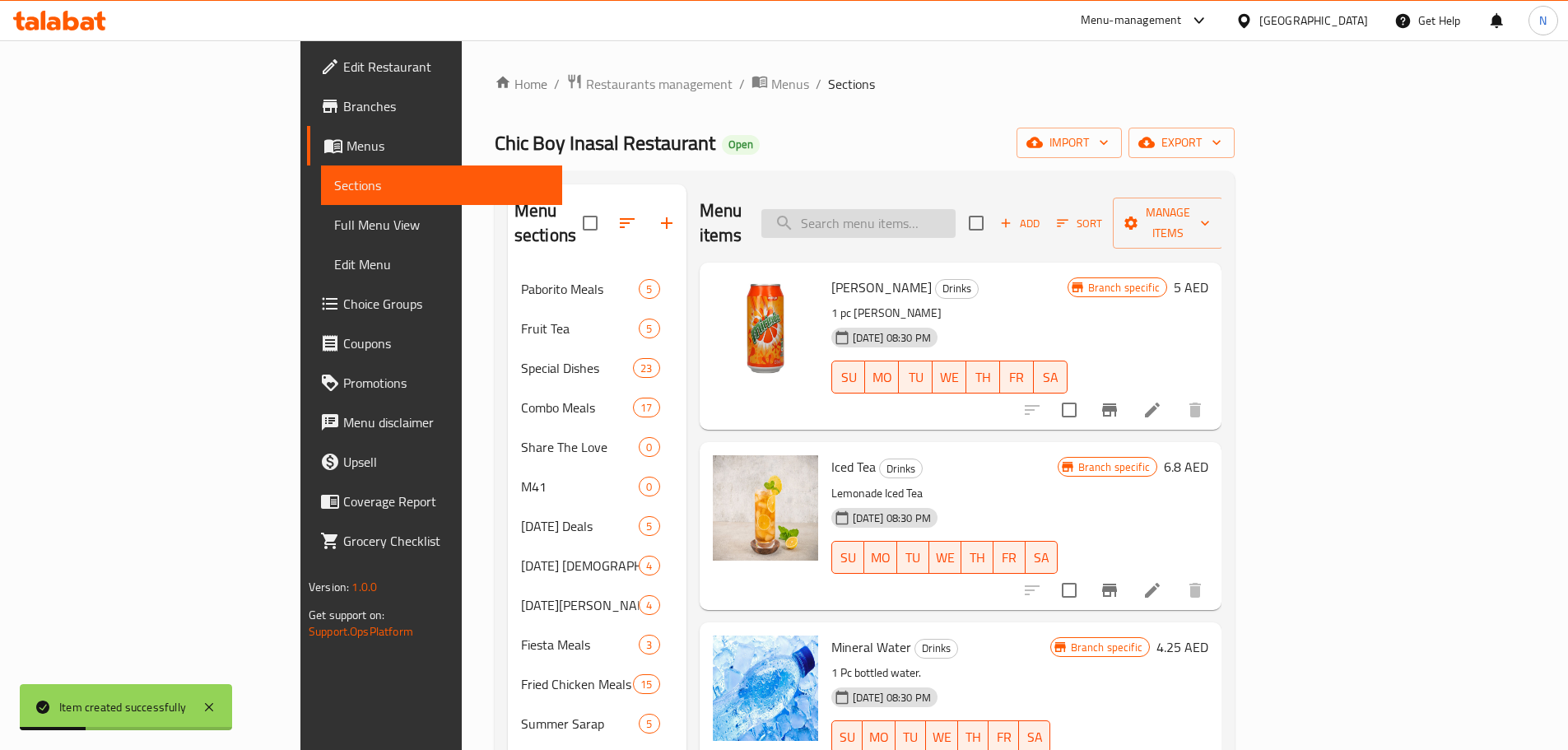
click at [968, 224] on div "Menu items Add Sort Manage items" at bounding box center [960, 223] width 522 height 78
click at [955, 218] on input "search" at bounding box center [858, 223] width 194 height 29
paste input "Fanta"
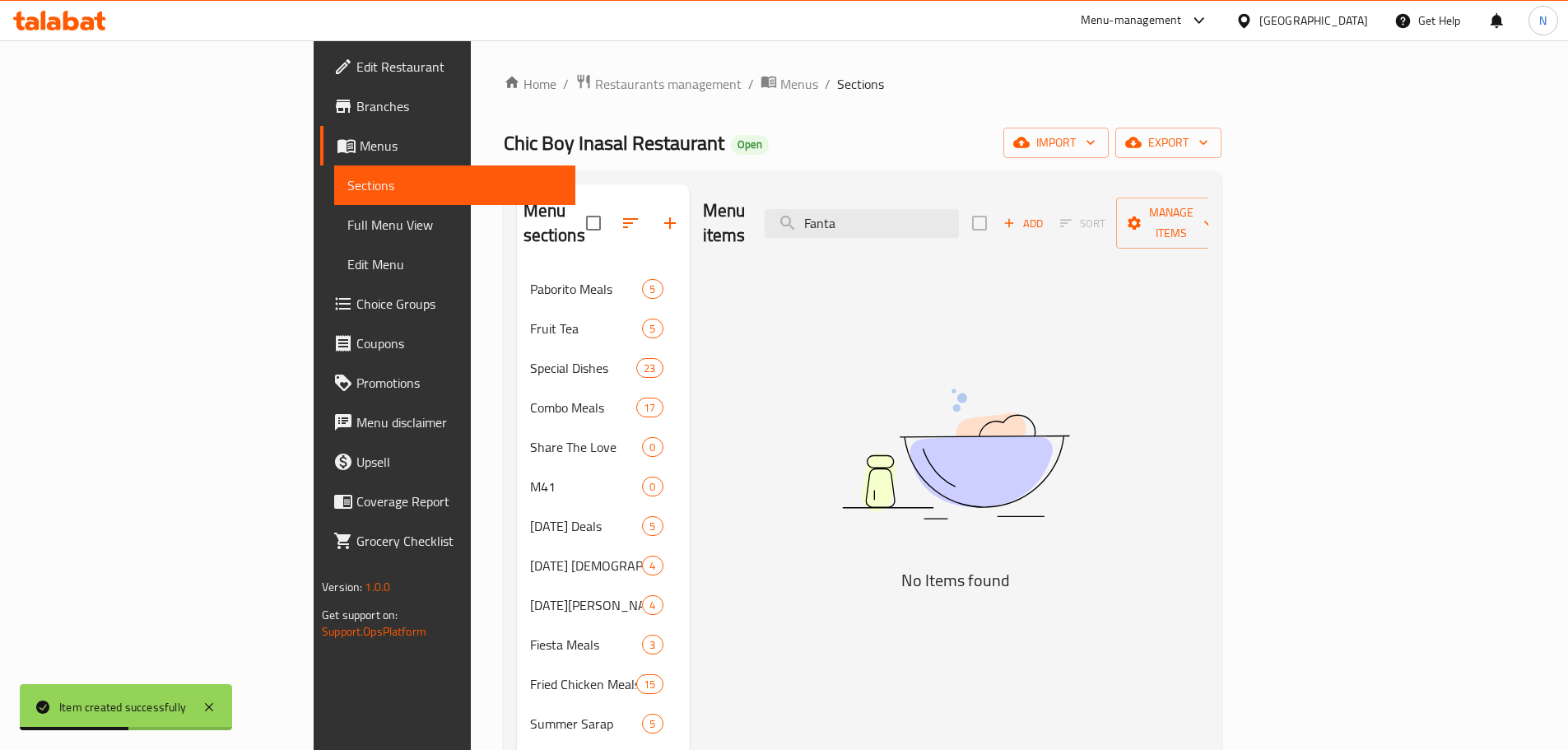
click at [963, 185] on div "Menu items Fanta Add Sort Manage items" at bounding box center [955, 223] width 505 height 78
click at [957, 227] on div "Menu items Fanta Add Sort Manage items" at bounding box center [955, 223] width 505 height 78
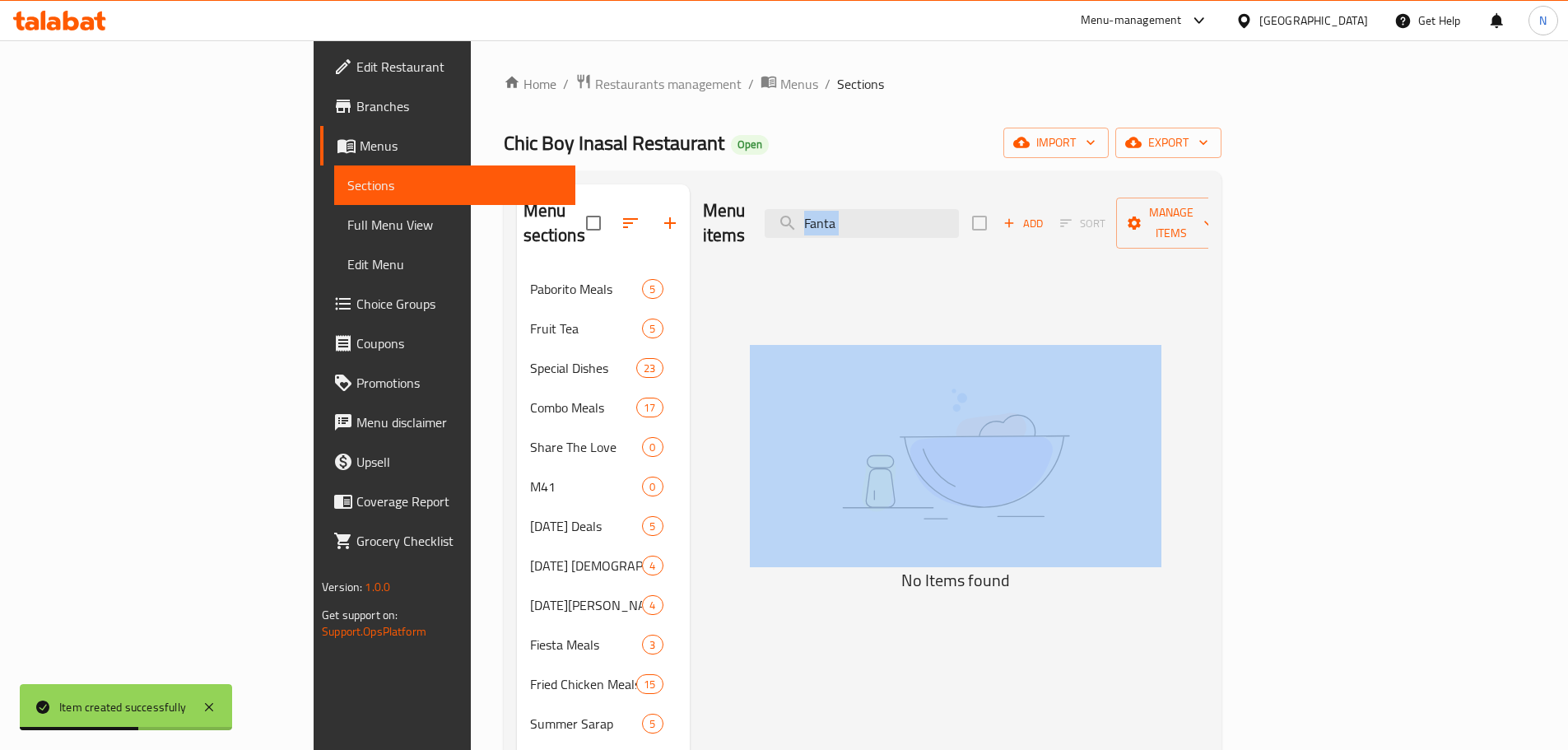
click at [957, 227] on div "Menu items Fanta Add Sort Manage items" at bounding box center [955, 223] width 505 height 78
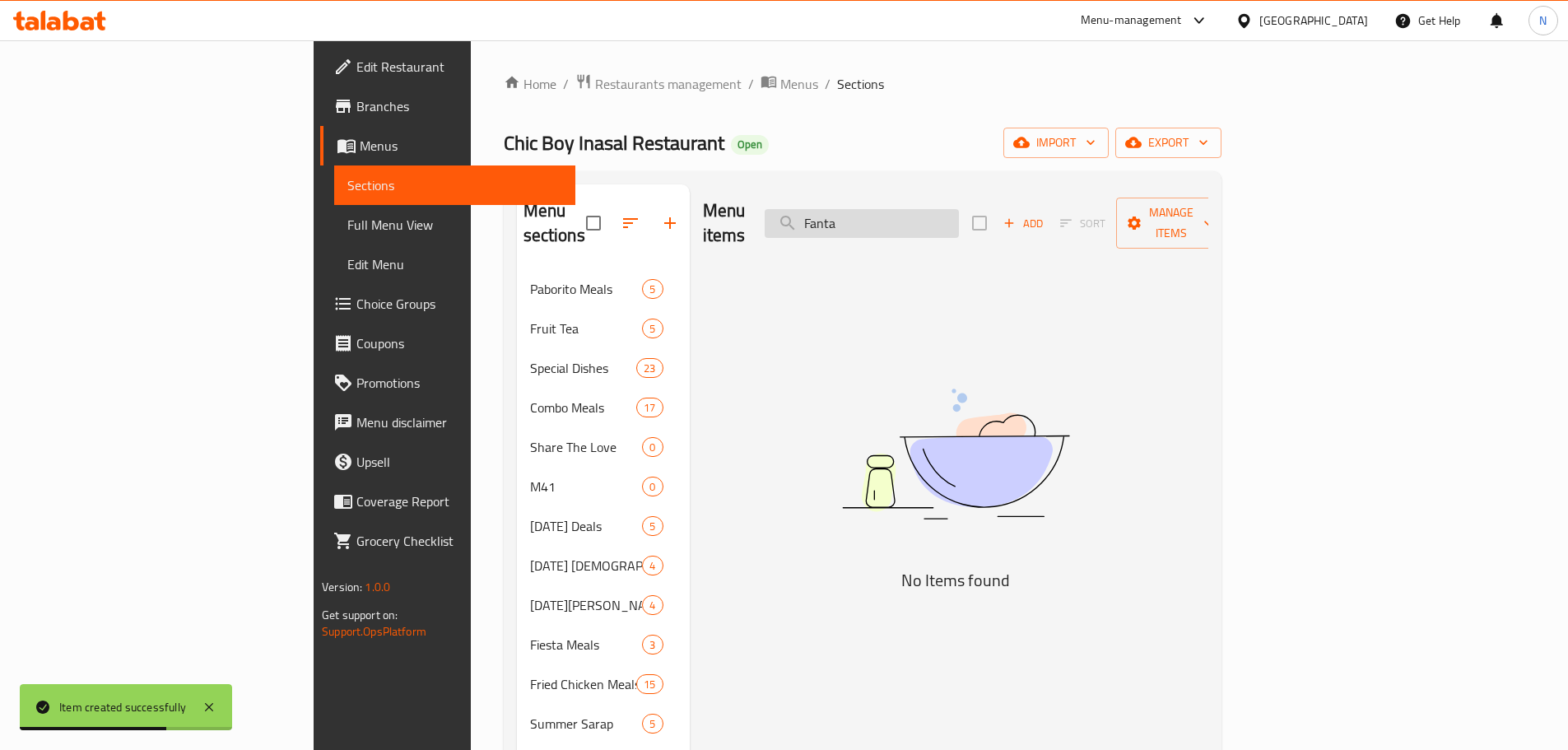
click at [958, 209] on input "Fanta" at bounding box center [861, 223] width 194 height 29
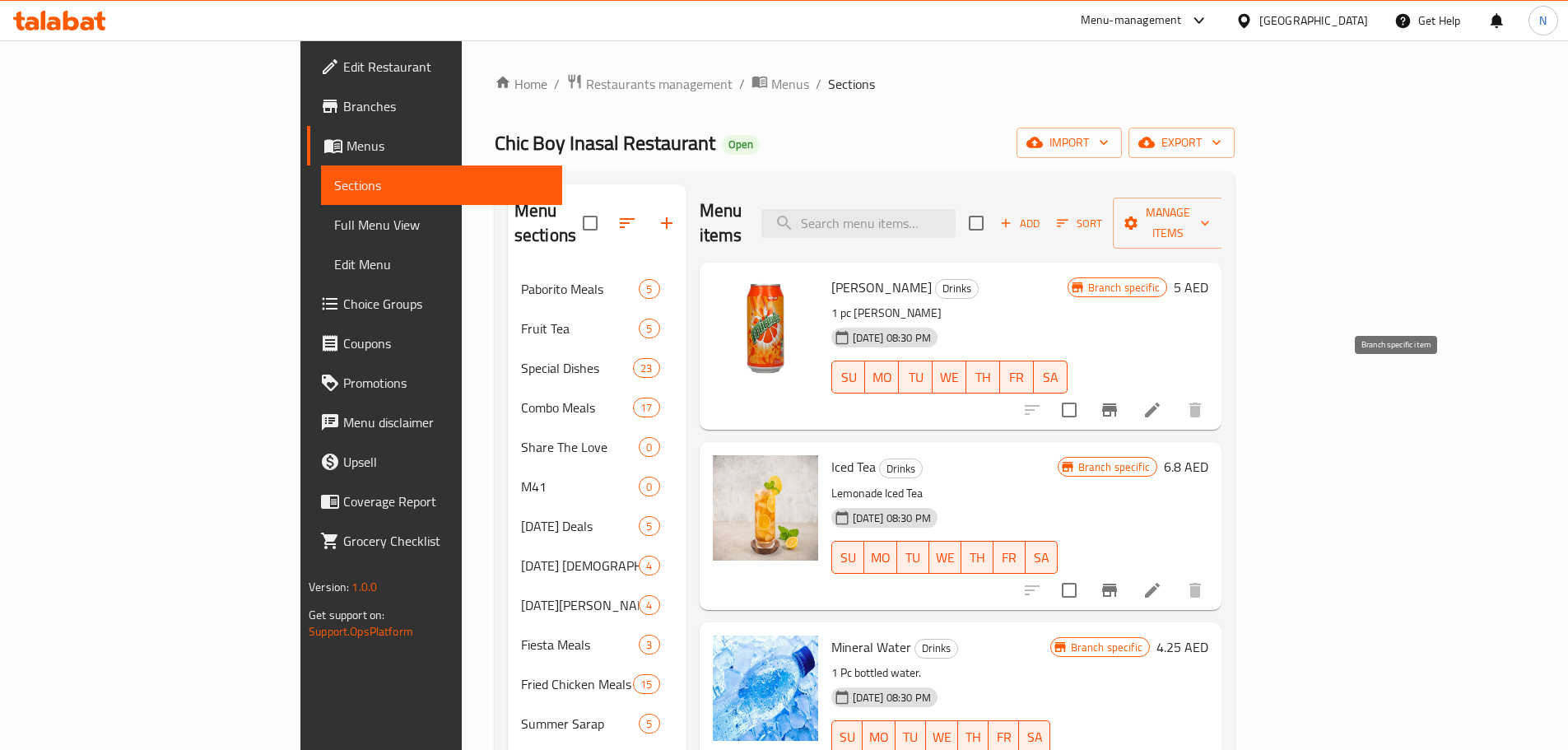
click at [1119, 400] on icon "Branch-specific-item" at bounding box center [1109, 410] width 20 height 20
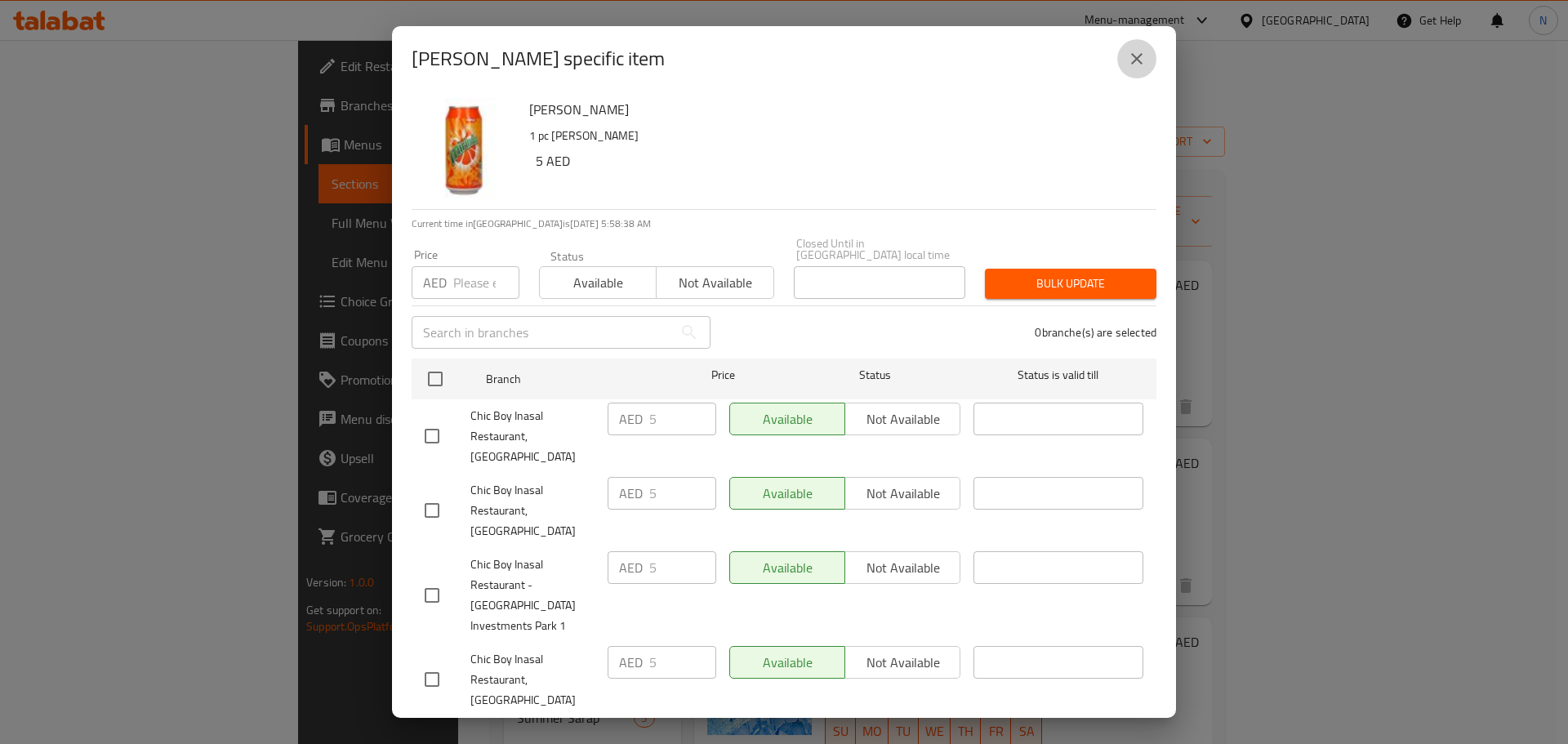
click at [1133, 70] on button "close" at bounding box center [1137, 59] width 39 height 39
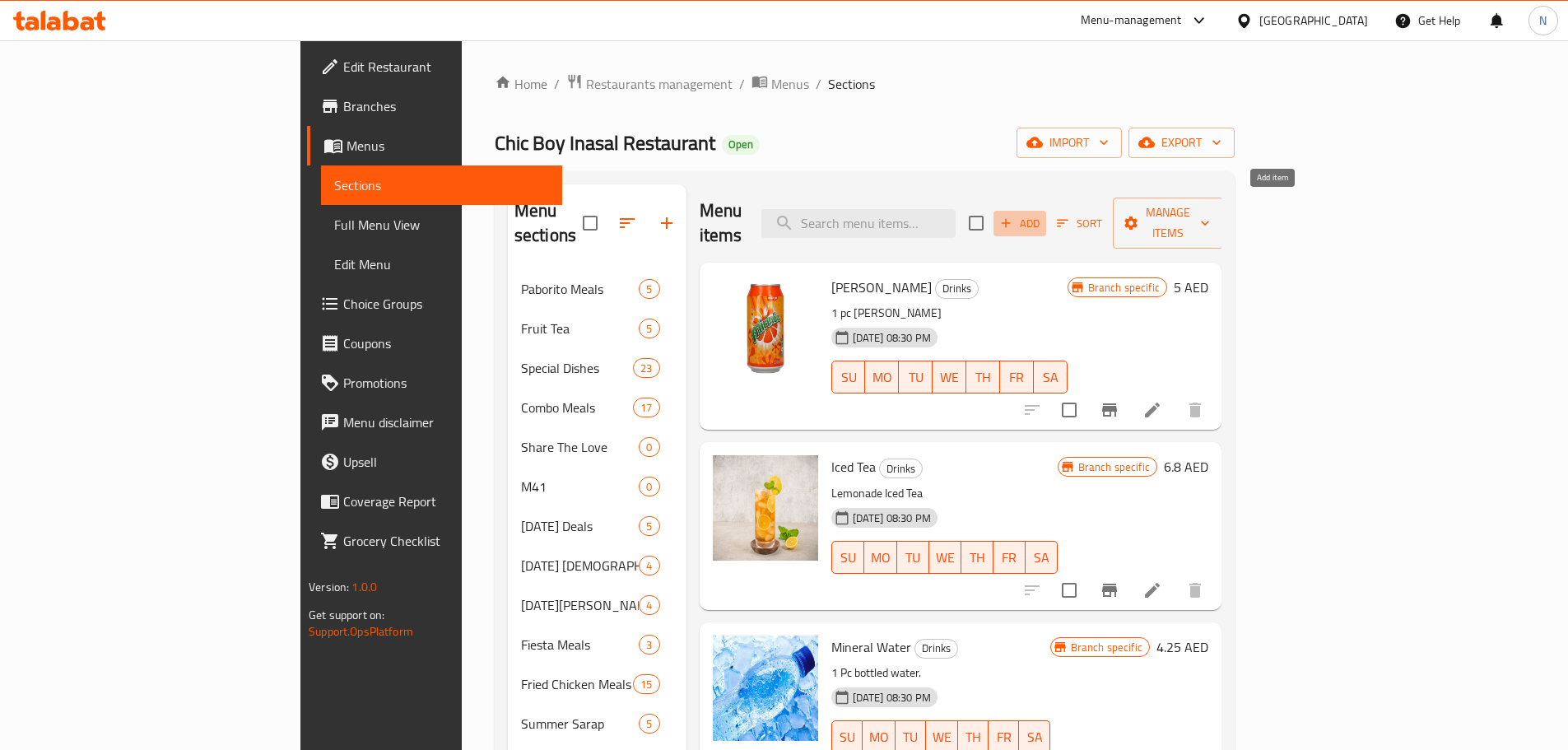
click at [1013, 216] on icon "button" at bounding box center [1006, 223] width 15 height 15
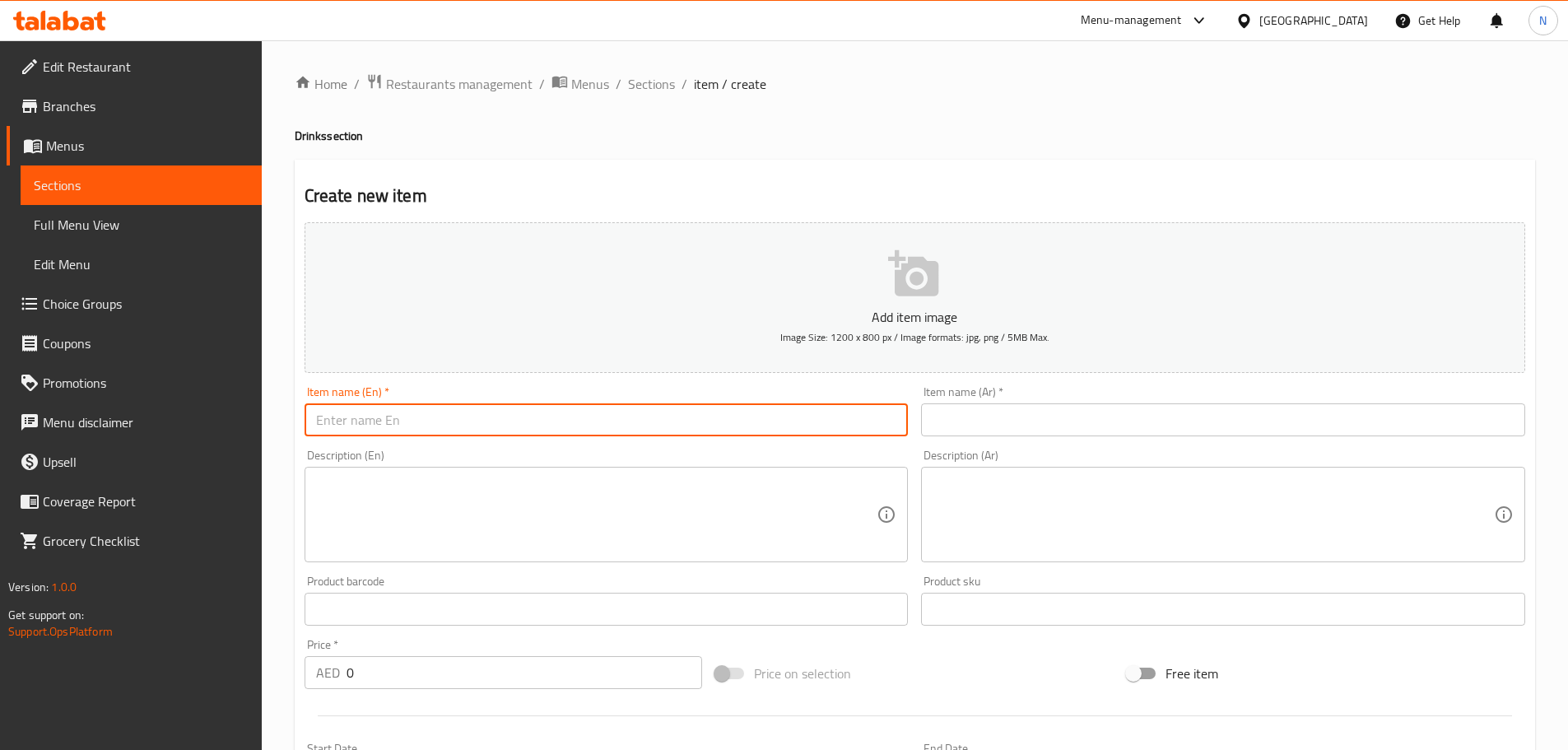
click at [641, 428] on input "text" at bounding box center [606, 419] width 604 height 33
paste input "6.125"
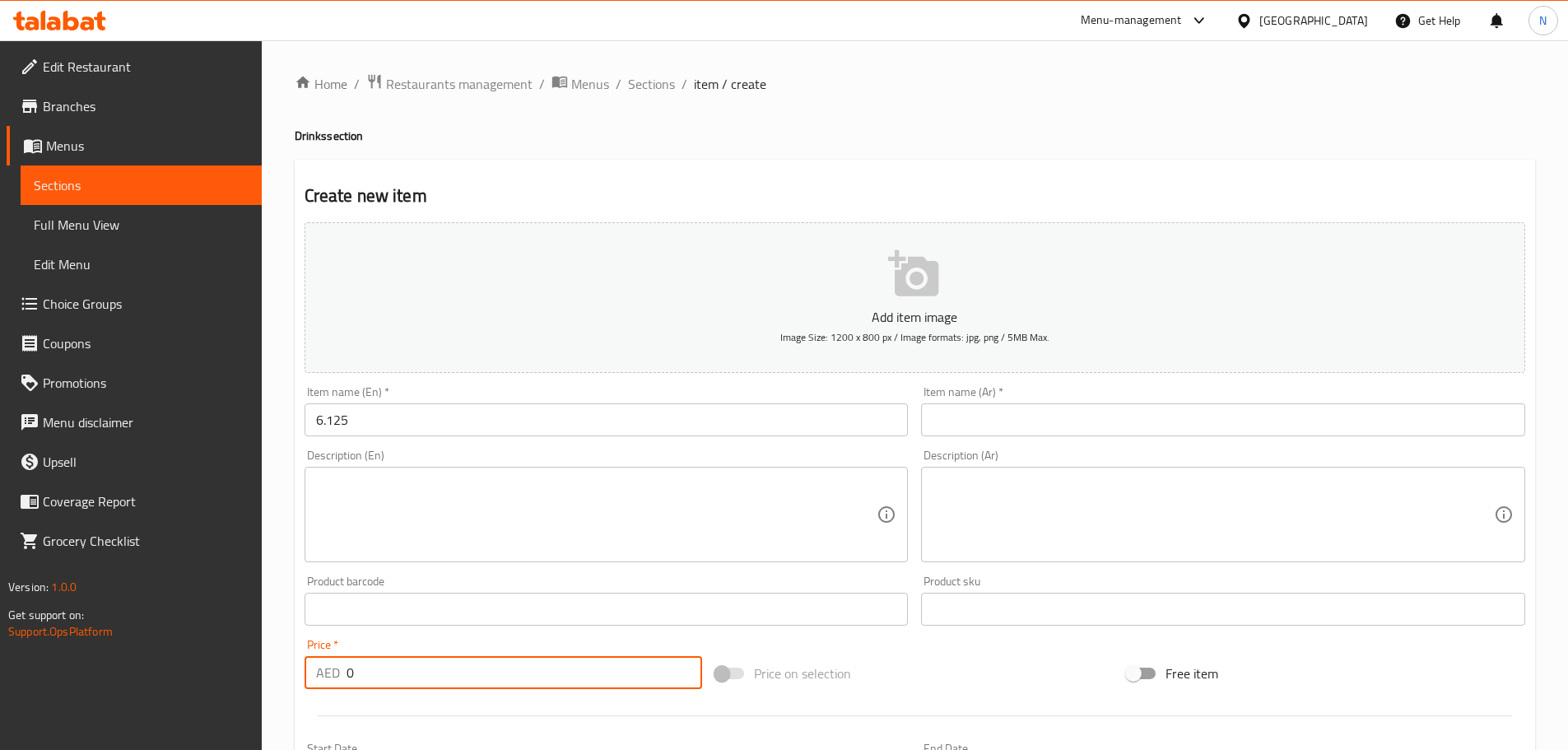
drag, startPoint x: 493, startPoint y: 664, endPoint x: 260, endPoint y: 679, distance: 233.5
click at [260, 679] on div "Edit Restaurant Branches Menus Sections Full Menu View Edit Menu Choice Groups …" at bounding box center [784, 602] width 1568 height 1124
paste input "6.125"
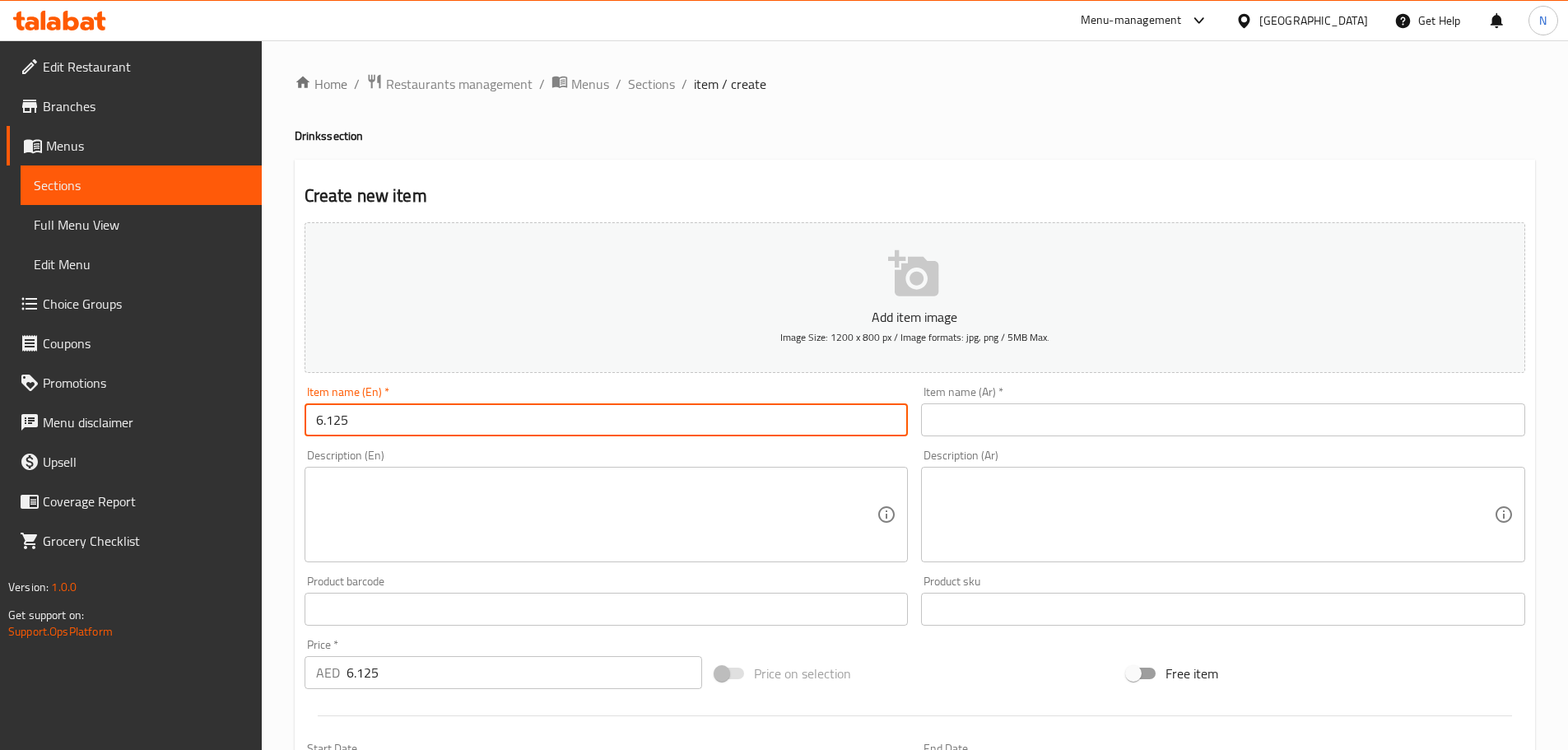
click at [602, 422] on input "6.125" at bounding box center [606, 419] width 604 height 33
paste input "Fanta"
click at [985, 401] on div "Item name (Ar)   * Item name (Ar) *" at bounding box center [1222, 411] width 604 height 50
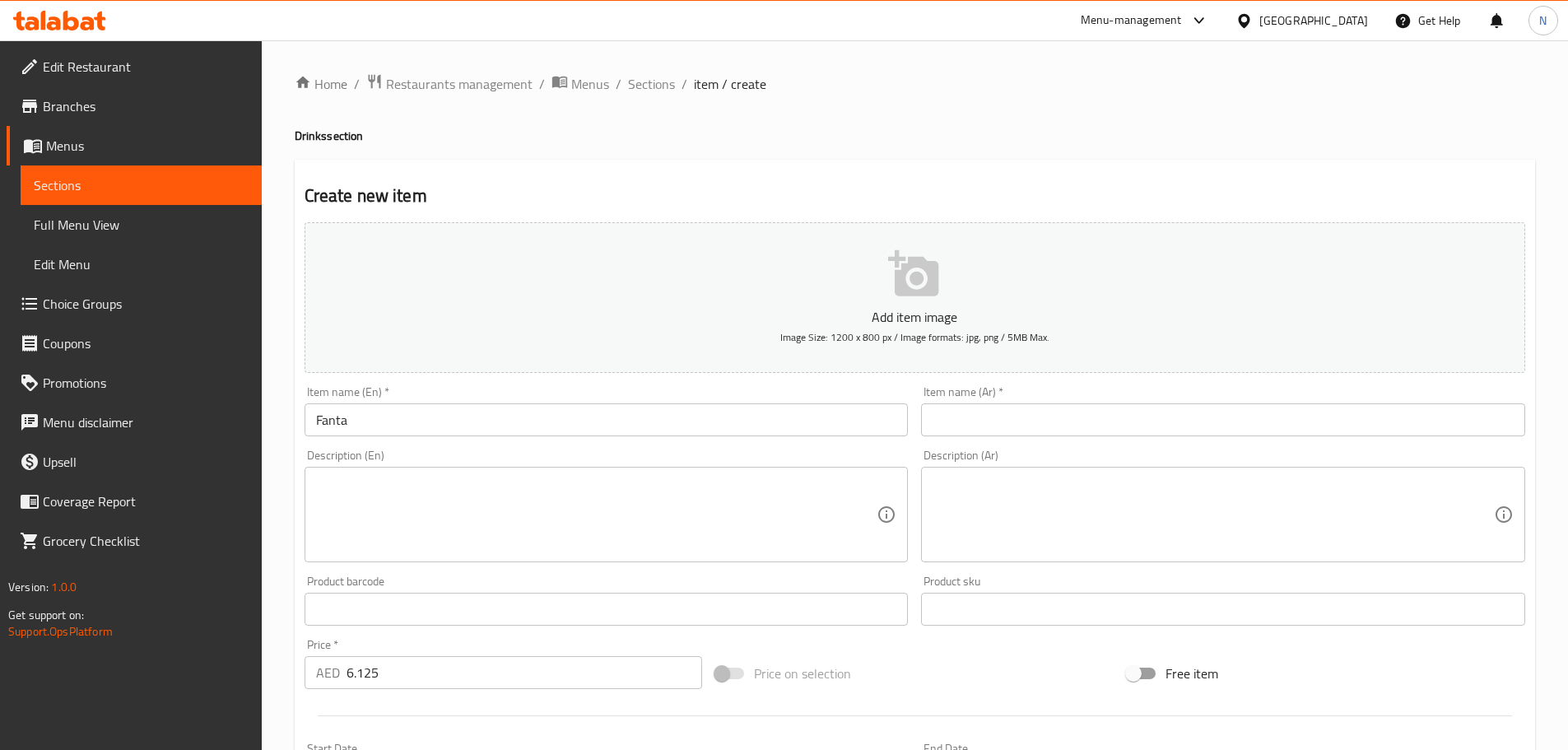
click at [984, 416] on input "text" at bounding box center [1222, 419] width 604 height 33
paste input "فانتا"
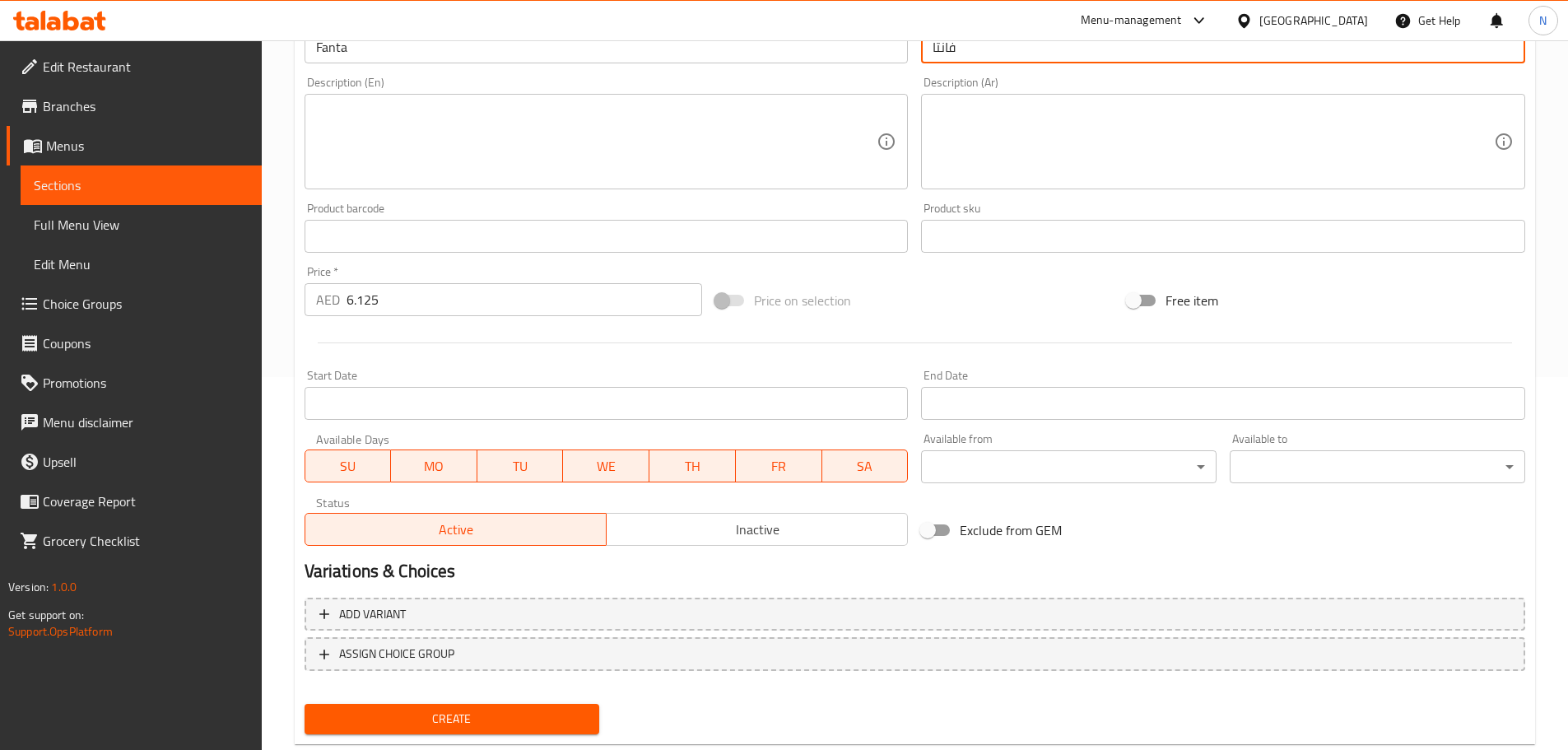
scroll to position [413, 0]
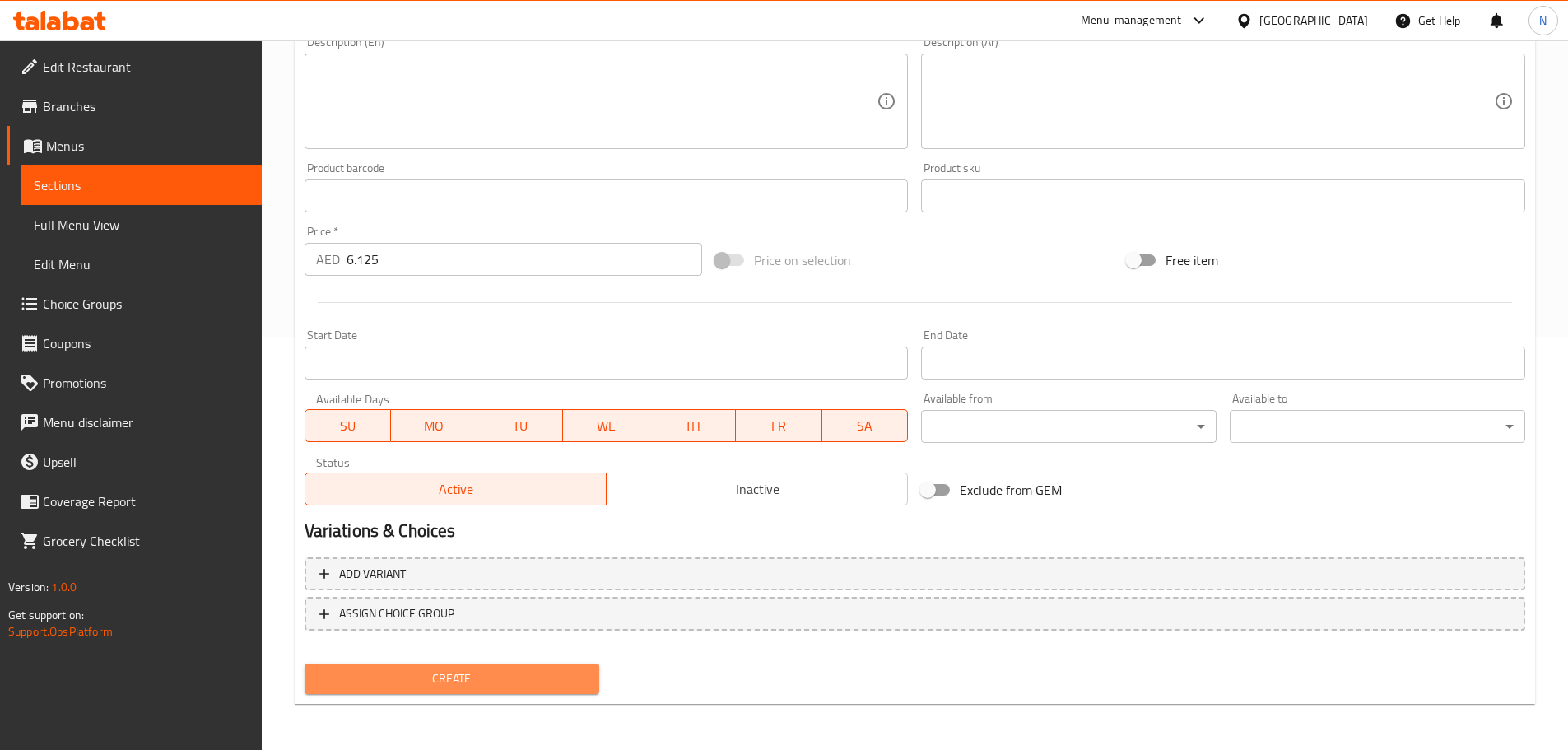
click at [468, 689] on span "Create" at bounding box center [452, 678] width 269 height 21
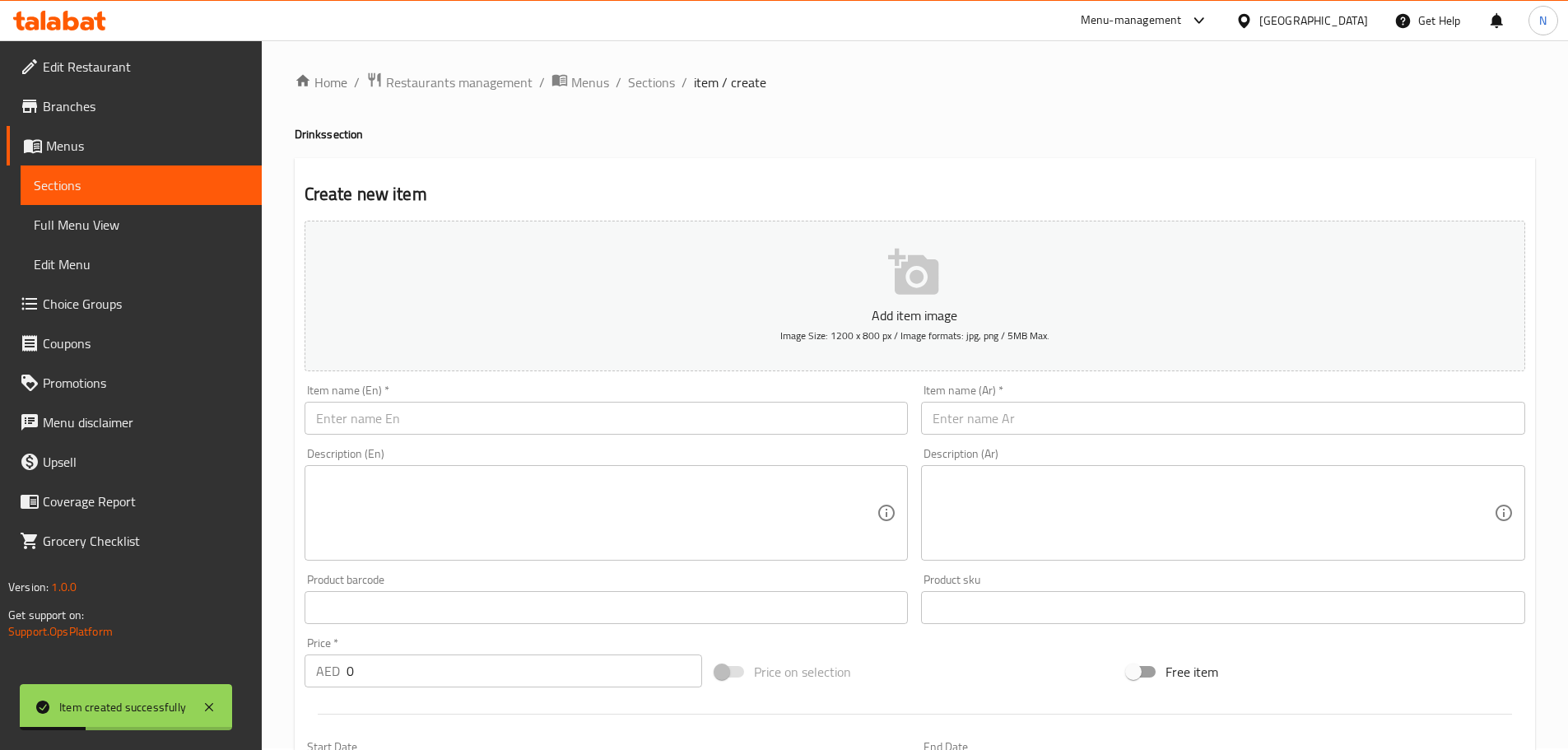
scroll to position [0, 0]
click at [653, 88] on span "Sections" at bounding box center [652, 84] width 47 height 20
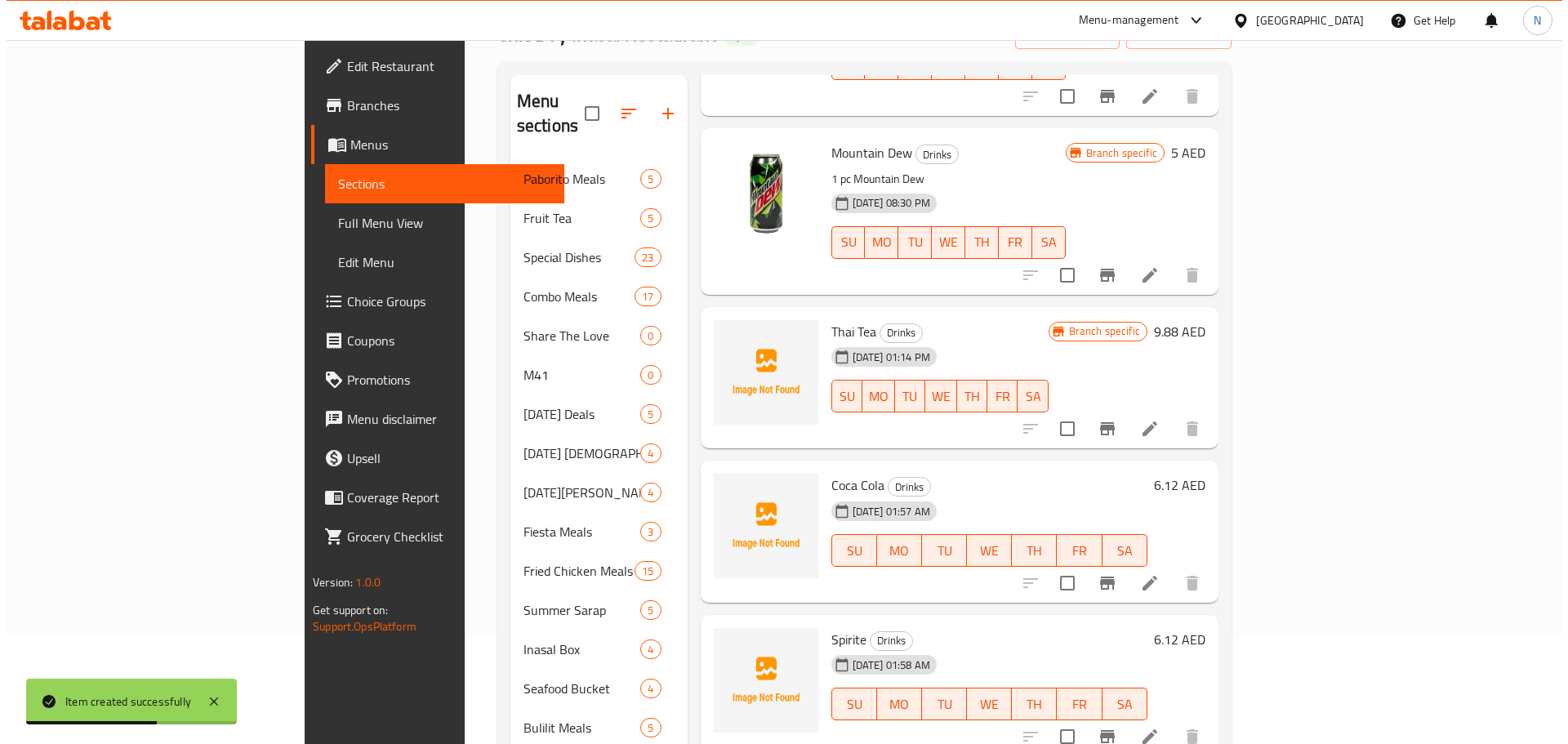
scroll to position [295, 0]
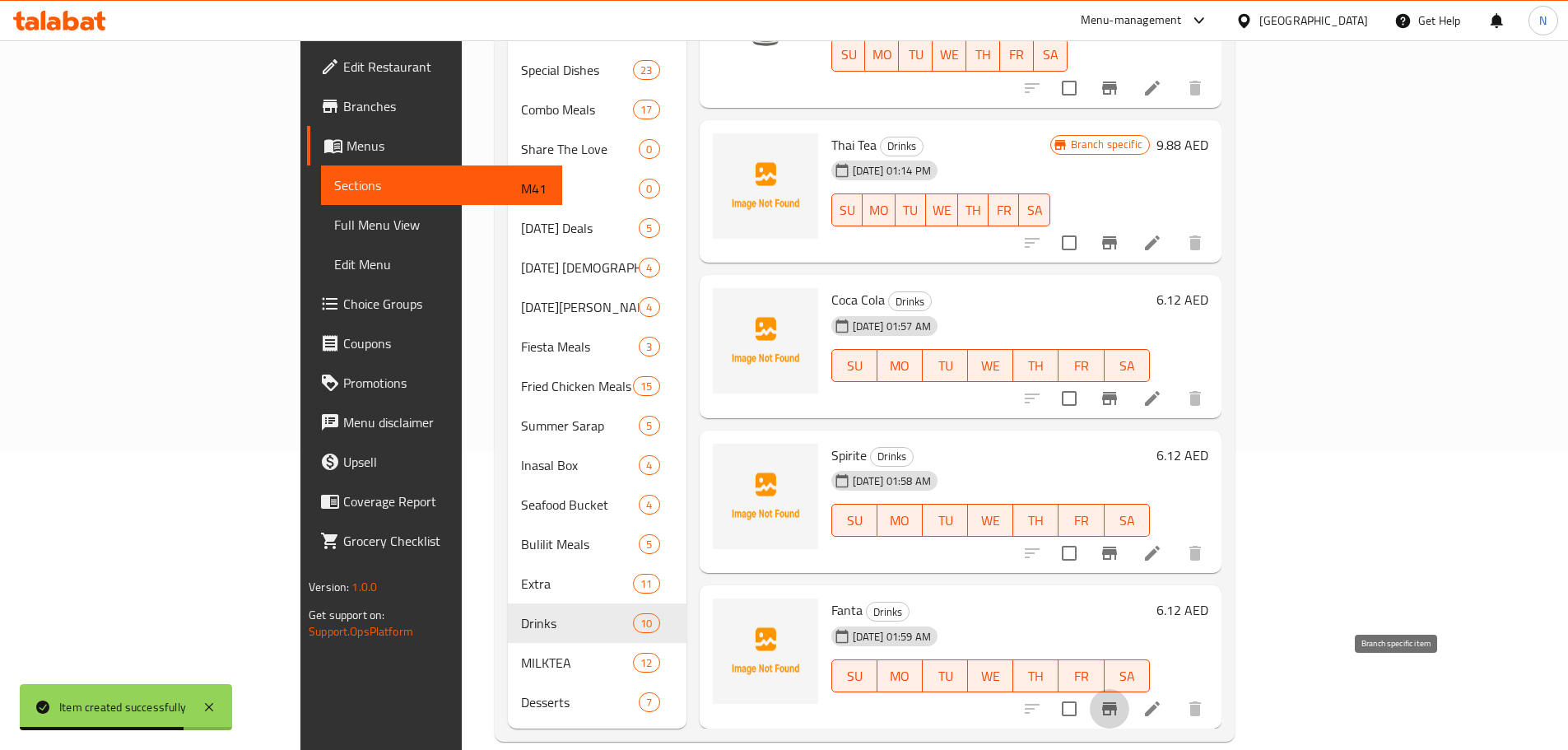
click at [1119, 699] on icon "Branch-specific-item" at bounding box center [1109, 709] width 20 height 20
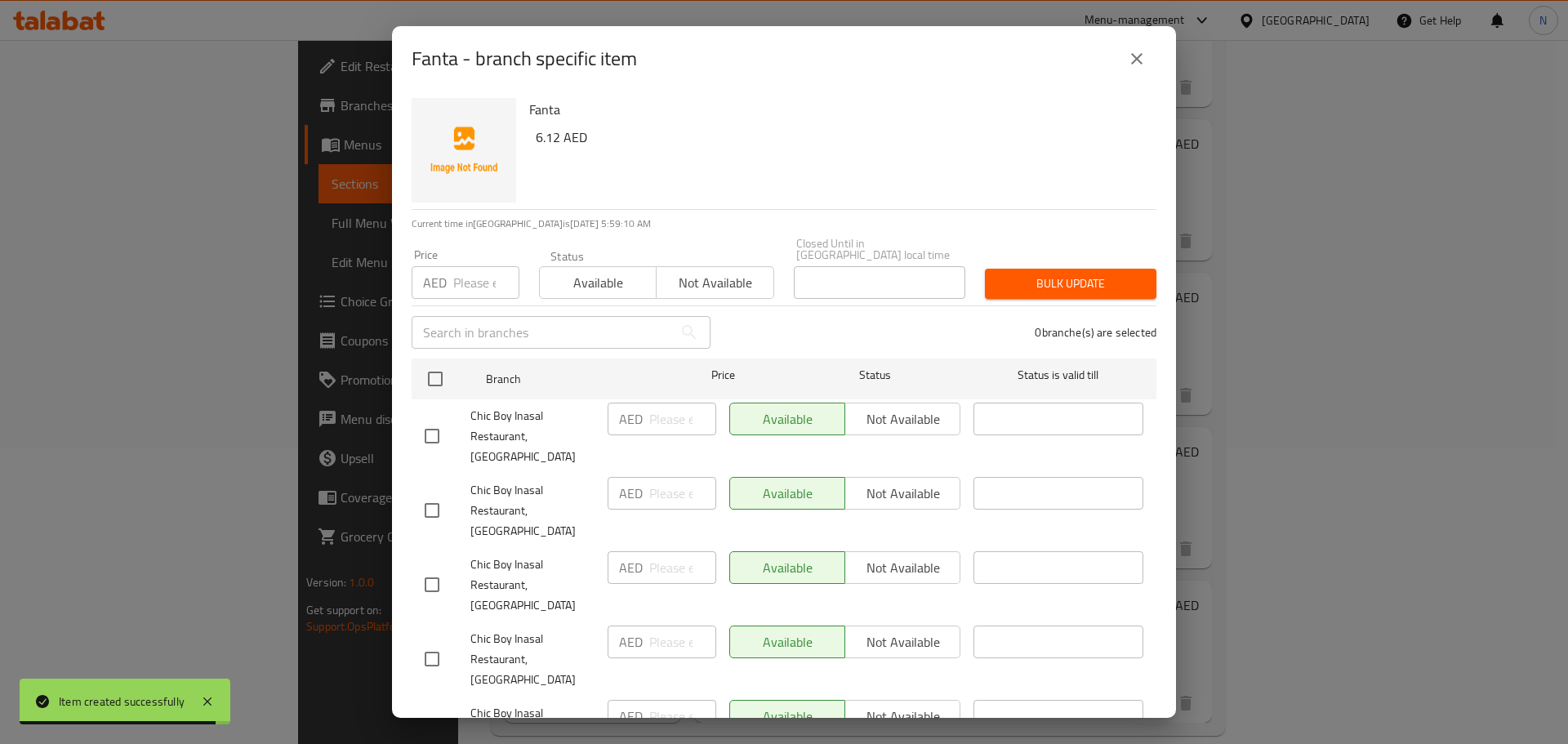
click at [431, 426] on input "checkbox" at bounding box center [431, 436] width 34 height 34
click at [433, 568] on input "checkbox" at bounding box center [431, 585] width 34 height 34
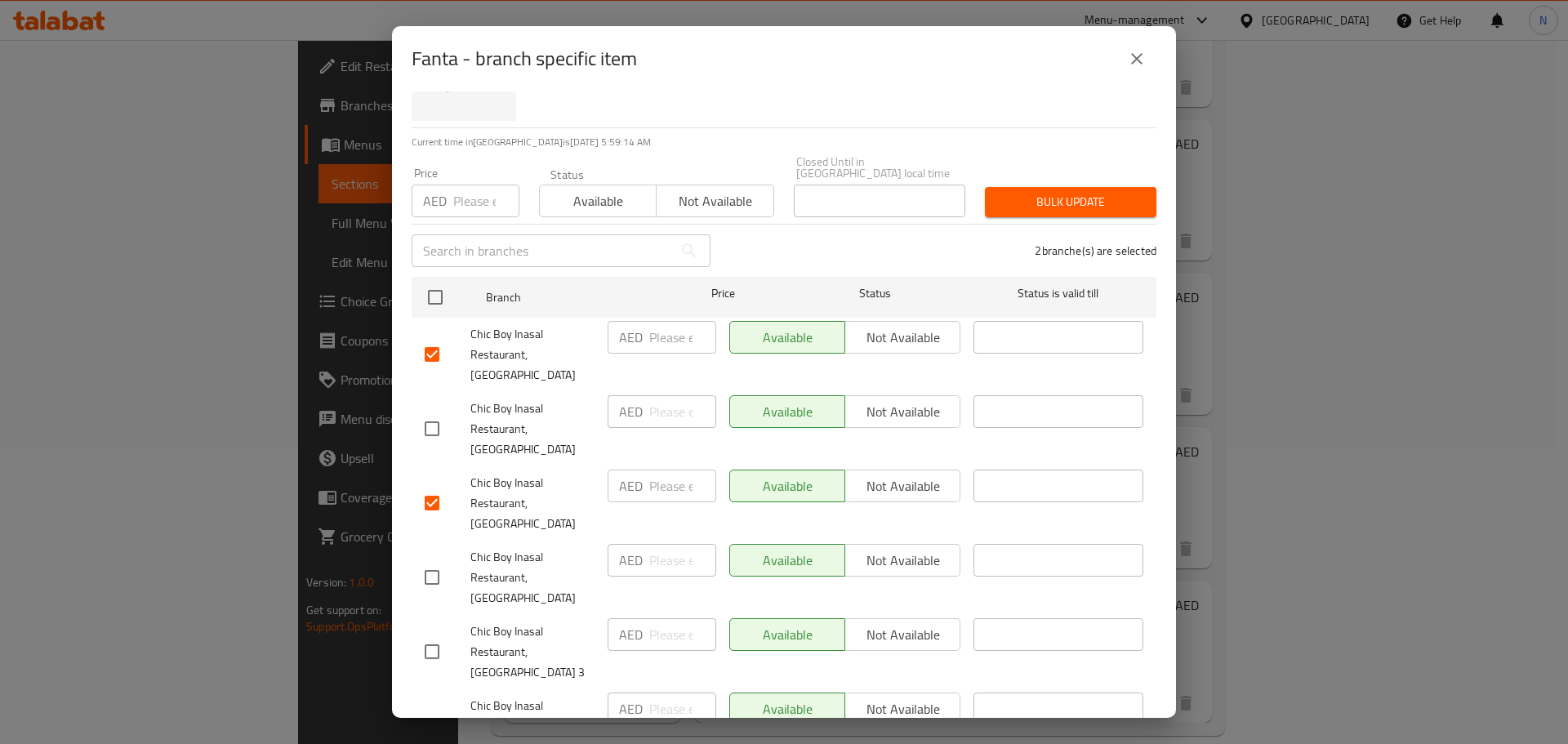
click at [432, 560] on input "checkbox" at bounding box center [431, 577] width 34 height 34
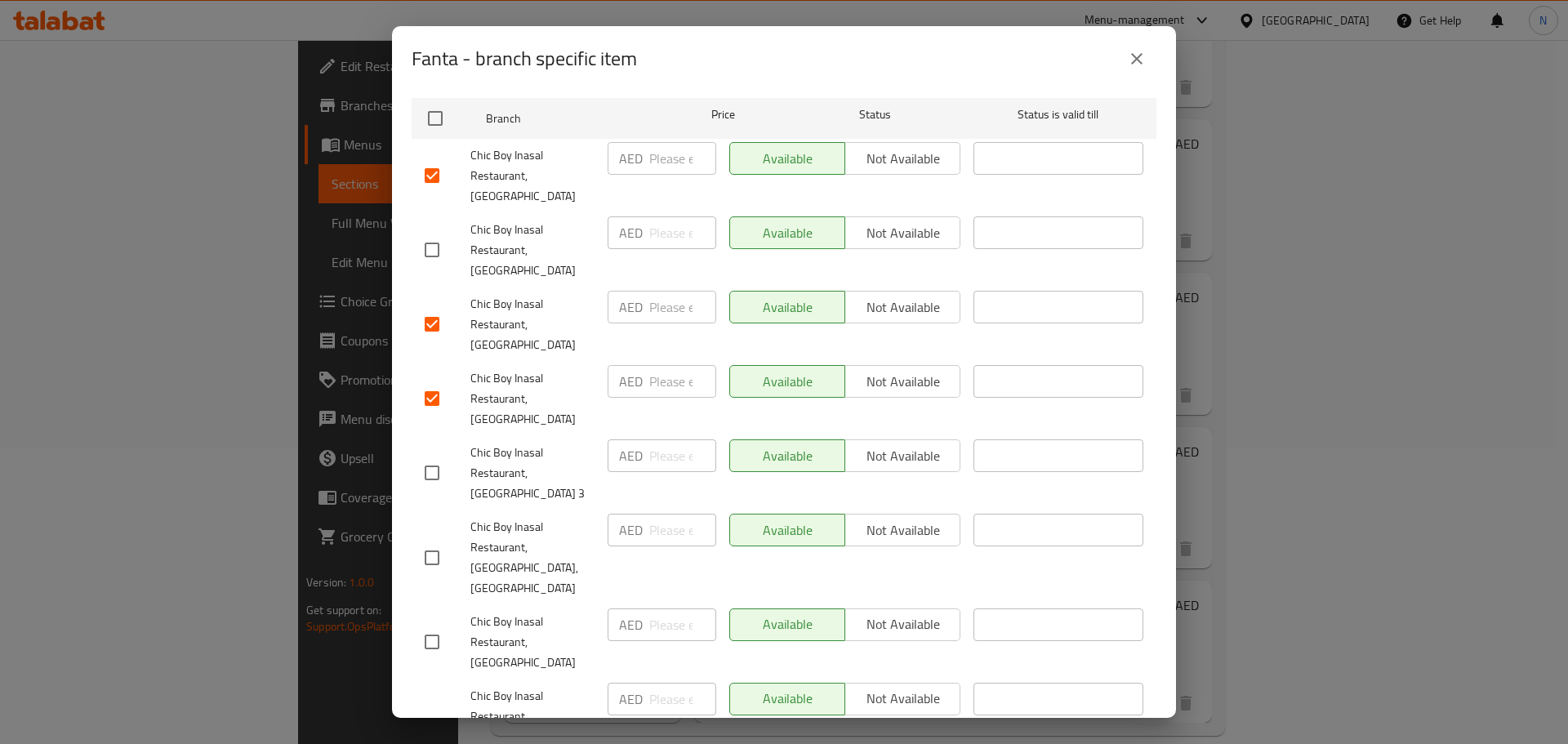
scroll to position [327, 0]
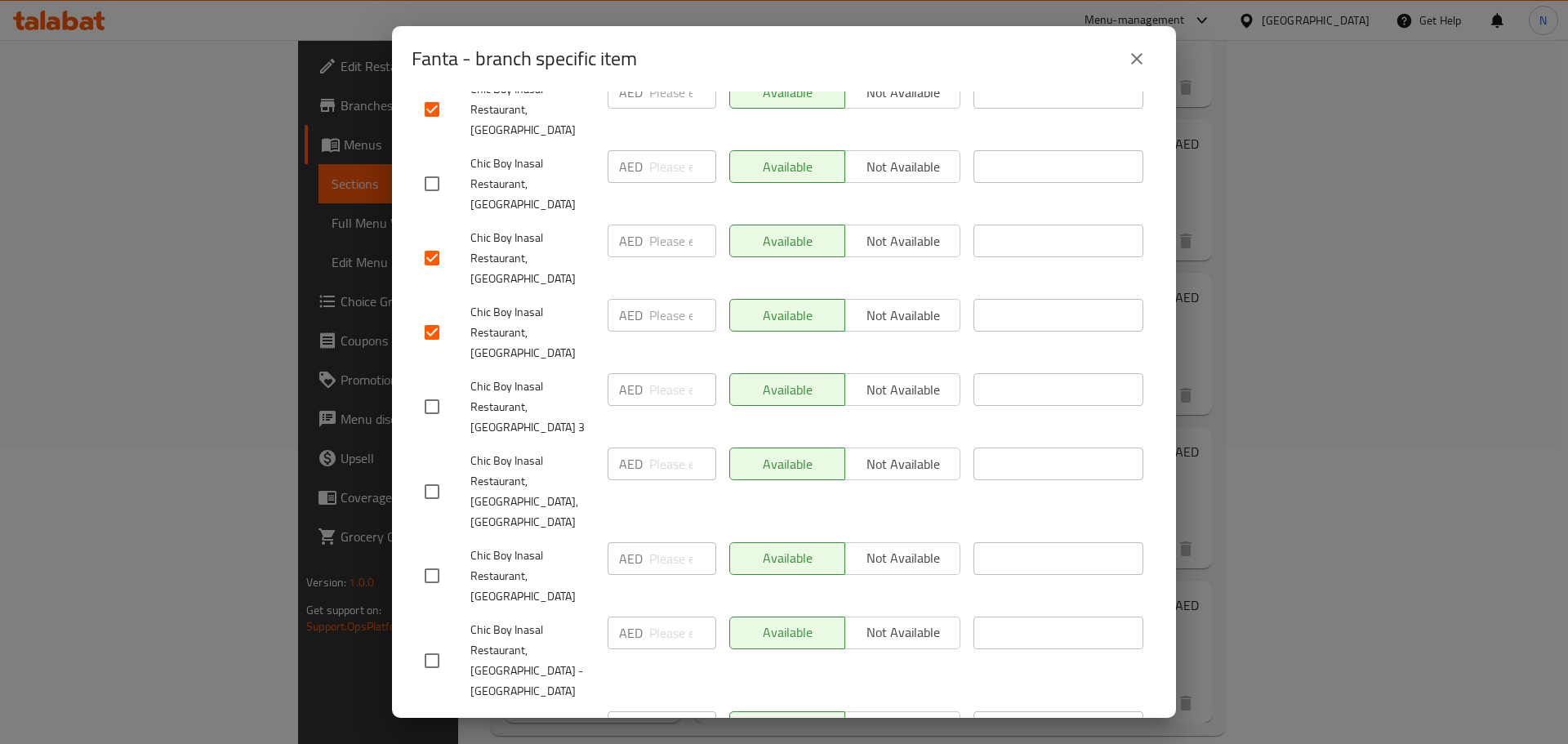
click at [435, 559] on input "checkbox" at bounding box center [431, 576] width 34 height 34
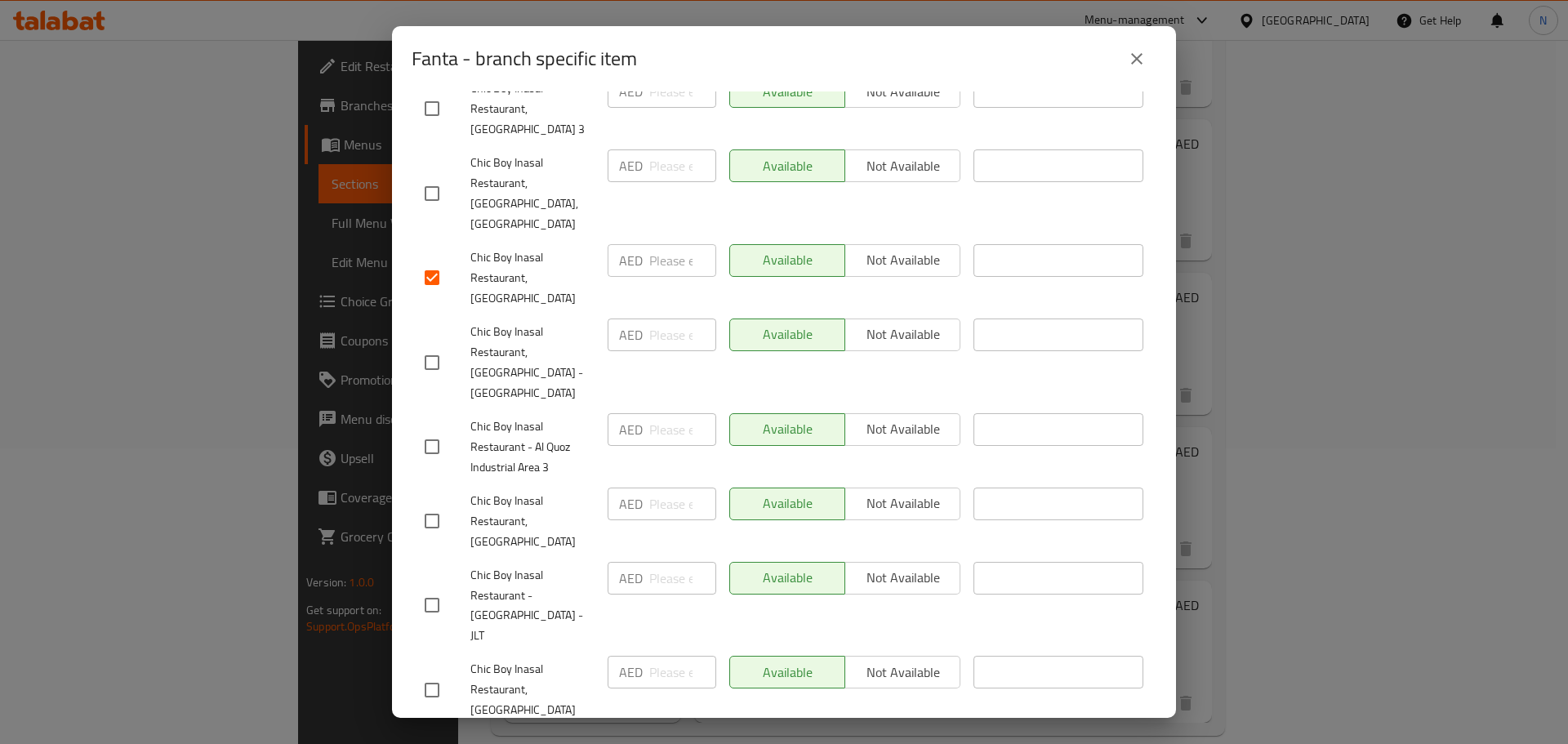
scroll to position [653, 0]
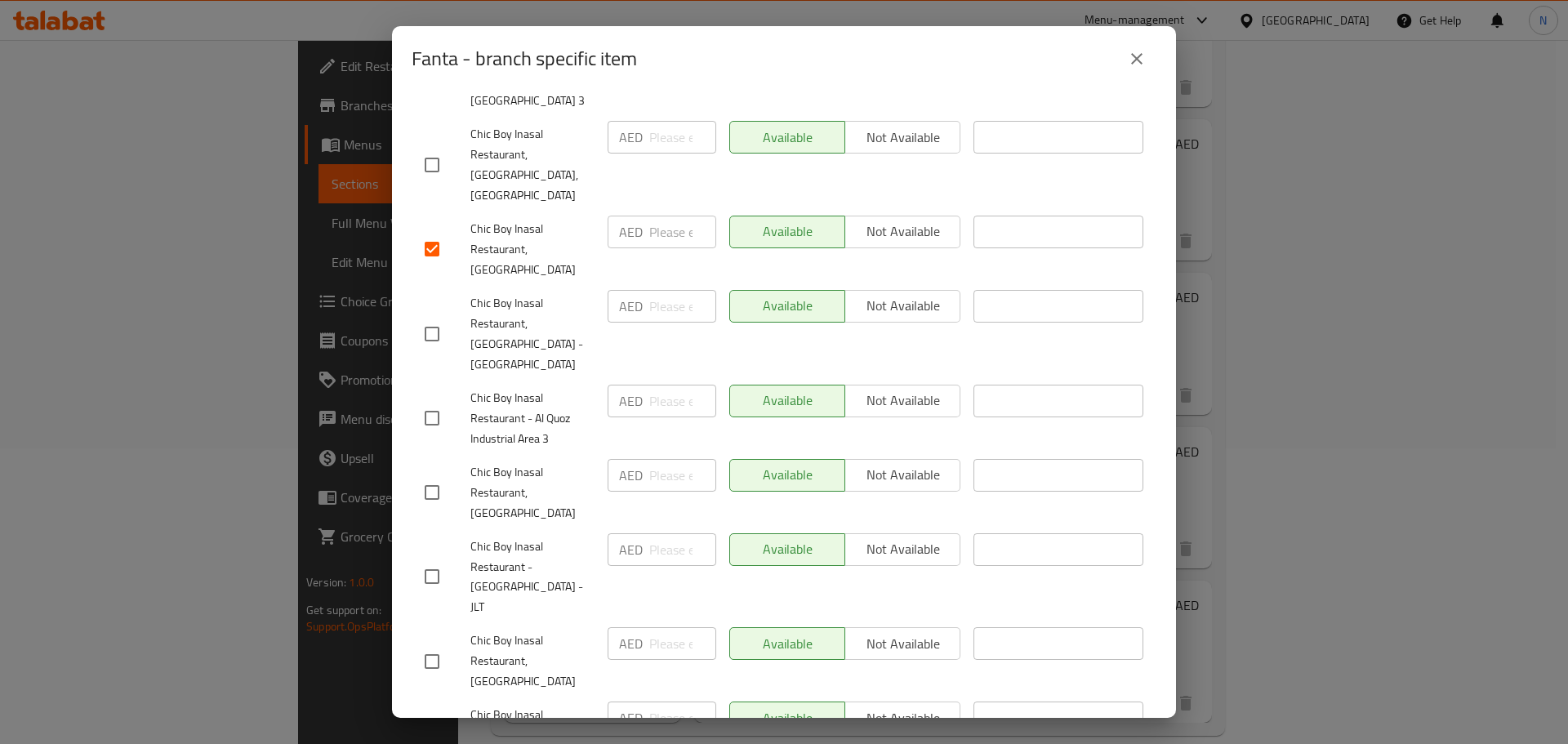
click at [435, 475] on input "checkbox" at bounding box center [431, 492] width 34 height 34
click at [438, 644] on input "checkbox" at bounding box center [431, 661] width 34 height 34
click at [433, 728] on input "checkbox" at bounding box center [431, 745] width 34 height 34
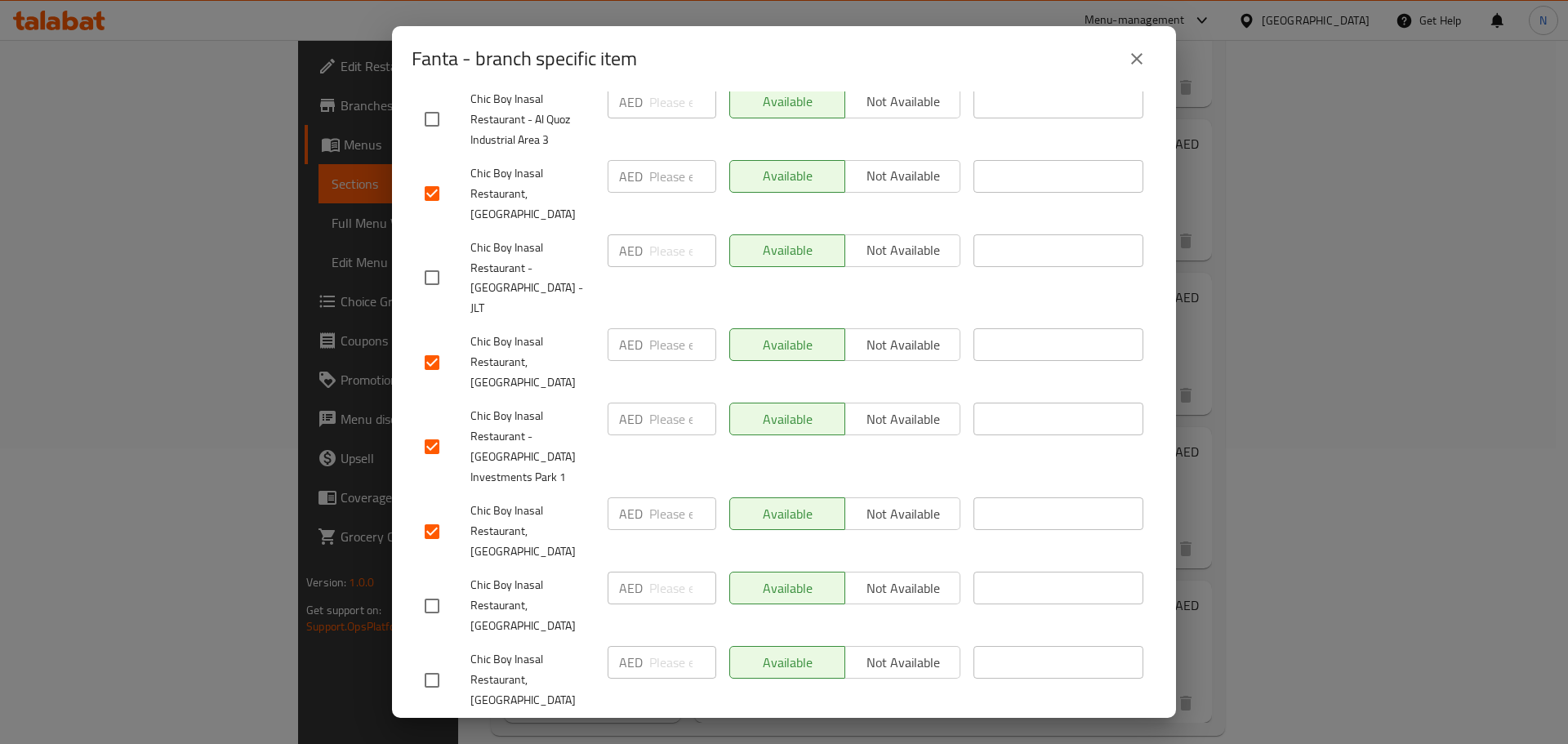
scroll to position [1189, 0]
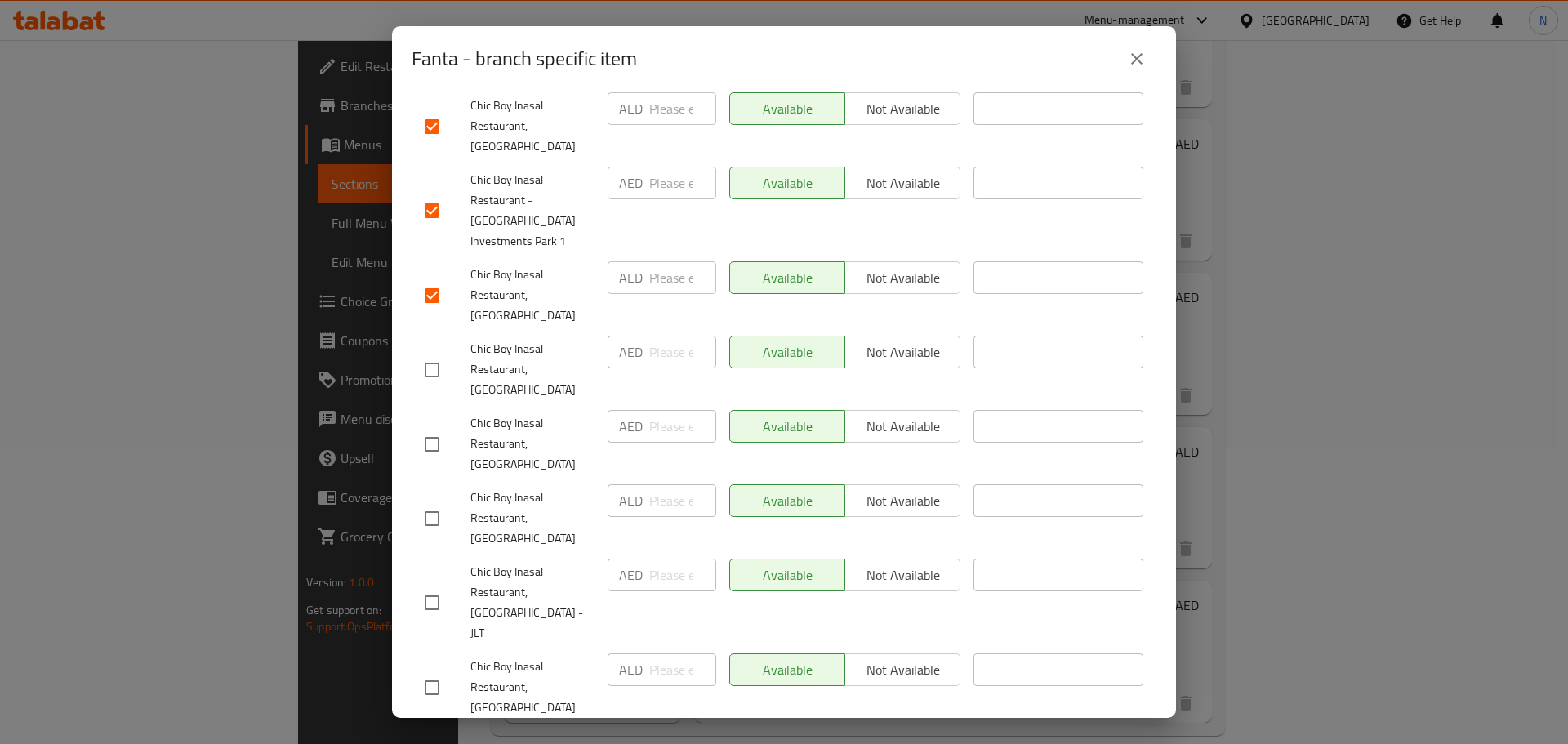
click at [435, 427] on input "checkbox" at bounding box center [431, 444] width 34 height 34
click at [422, 671] on input "checkbox" at bounding box center [431, 687] width 34 height 34
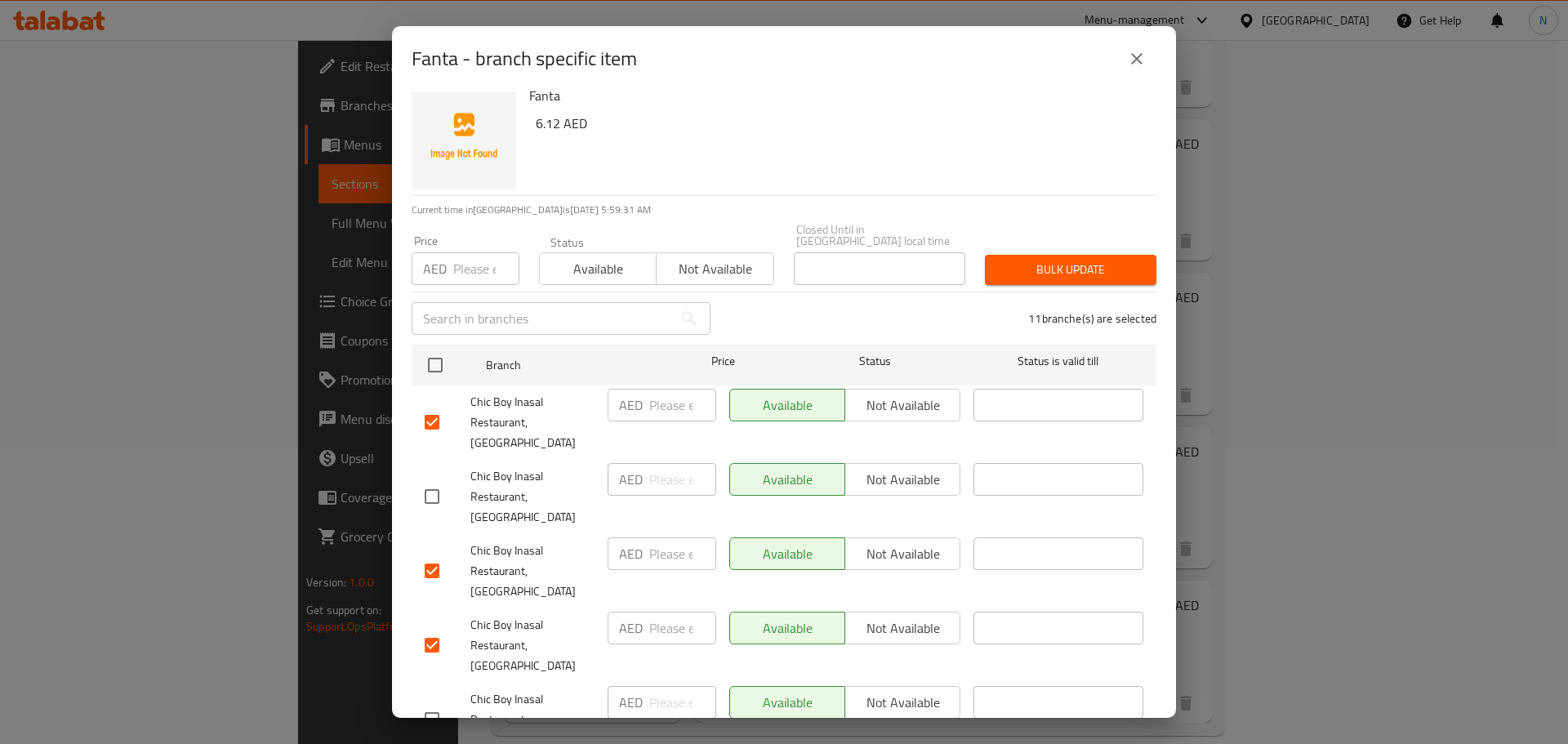
scroll to position [0, 0]
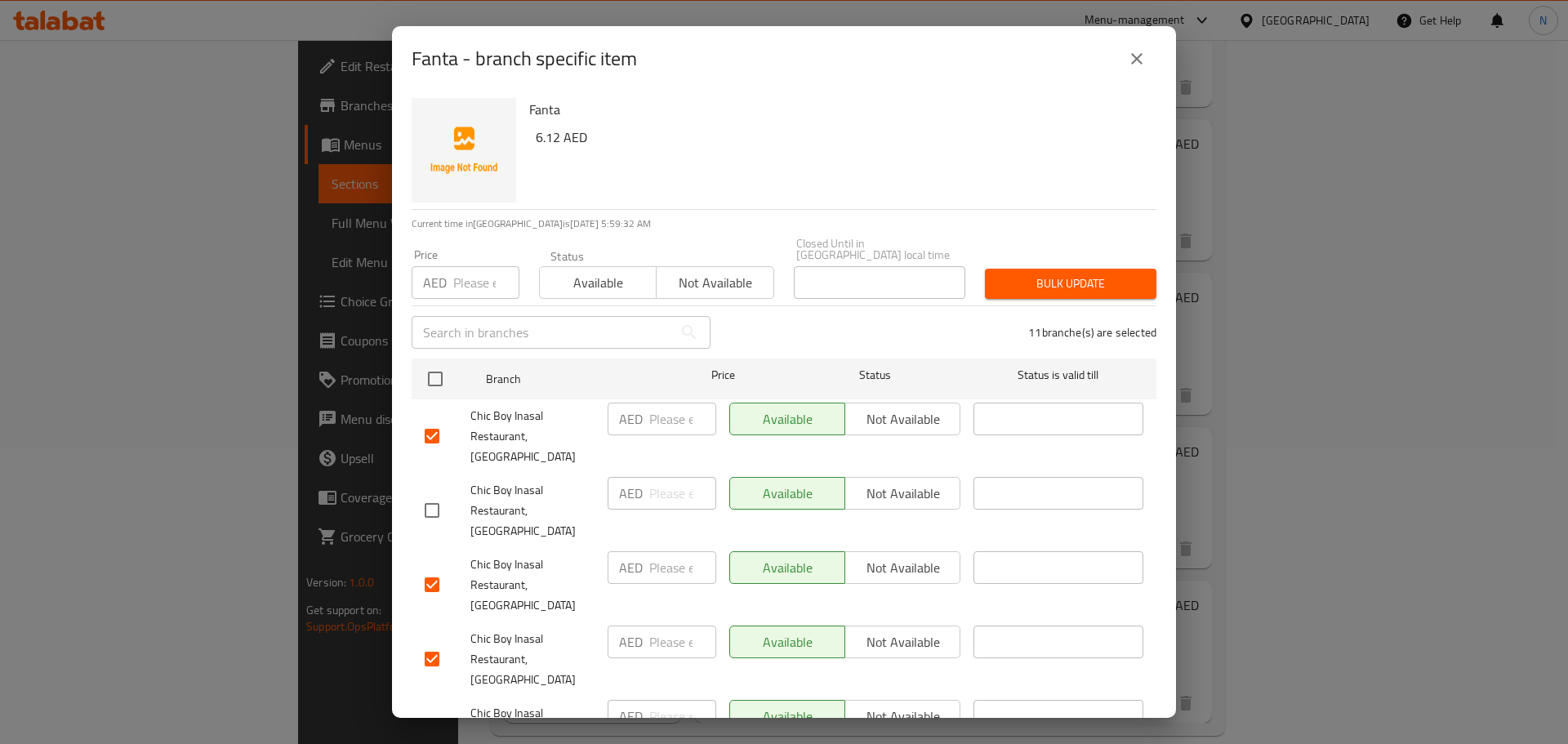
click at [711, 285] on span "Not available" at bounding box center [715, 283] width 104 height 23
click at [1008, 285] on span "Bulk update" at bounding box center [1070, 284] width 146 height 21
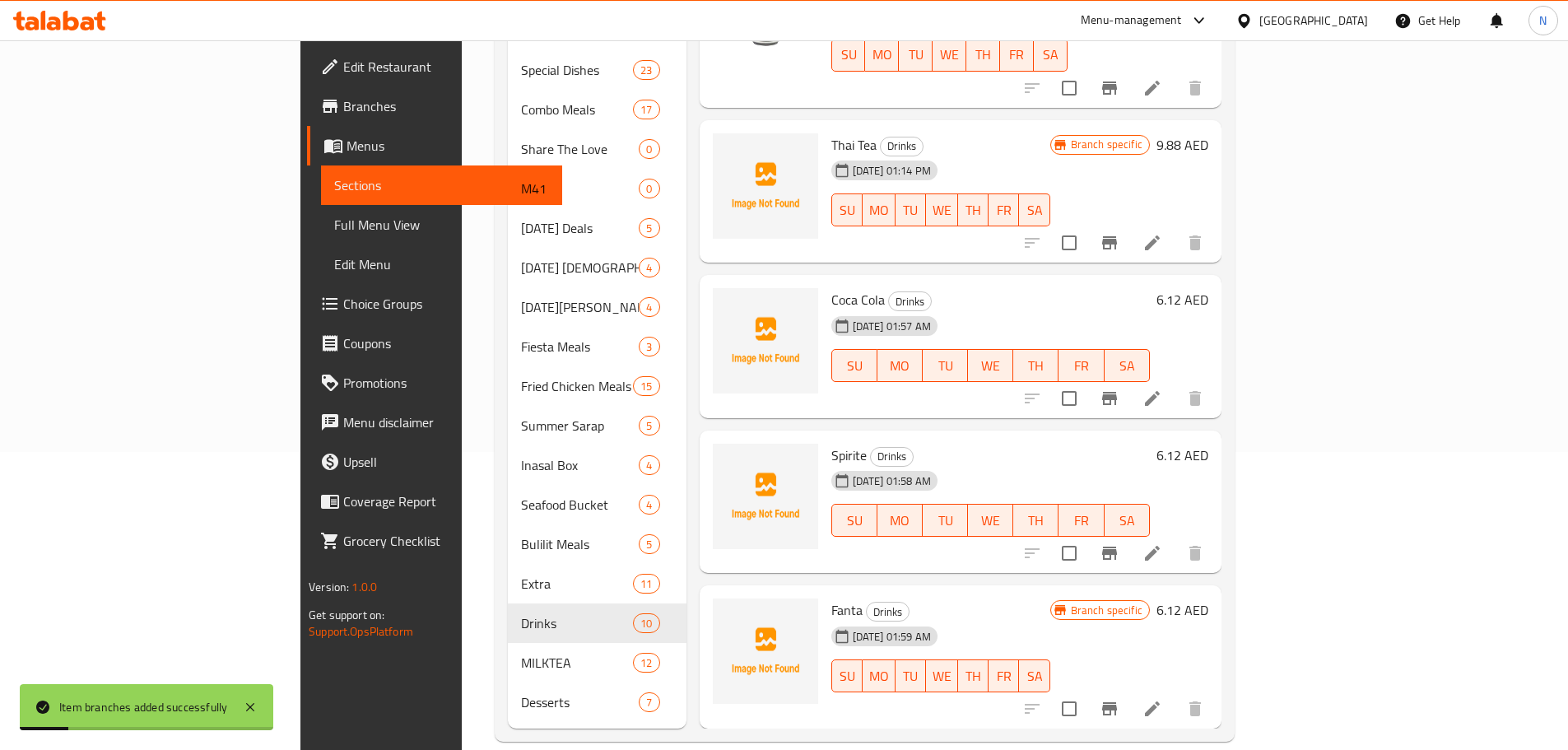
click at [1119, 543] on icon "Branch-specific-item" at bounding box center [1109, 553] width 20 height 20
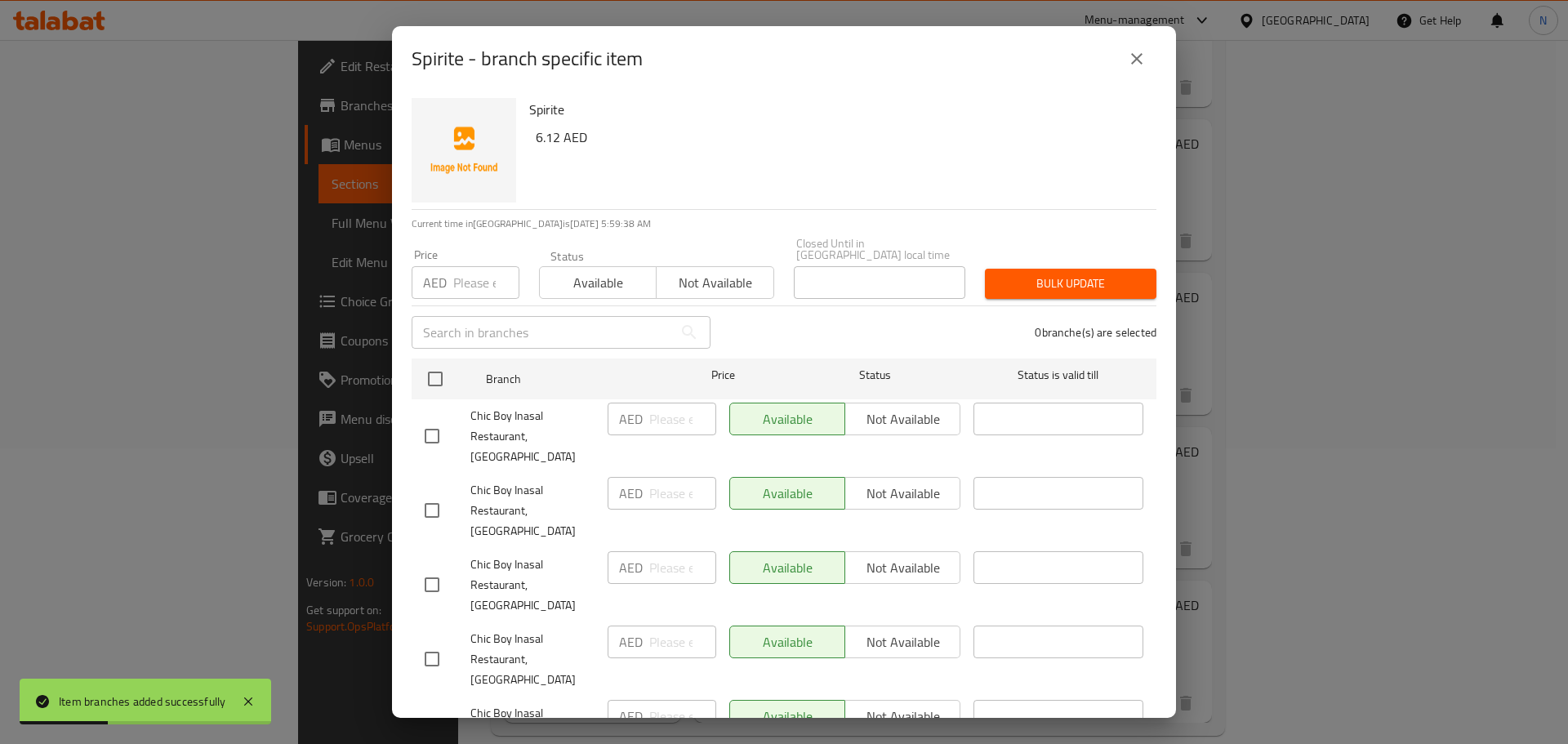
click at [428, 429] on input "checkbox" at bounding box center [431, 436] width 34 height 34
click at [430, 574] on input "checkbox" at bounding box center [431, 585] width 34 height 34
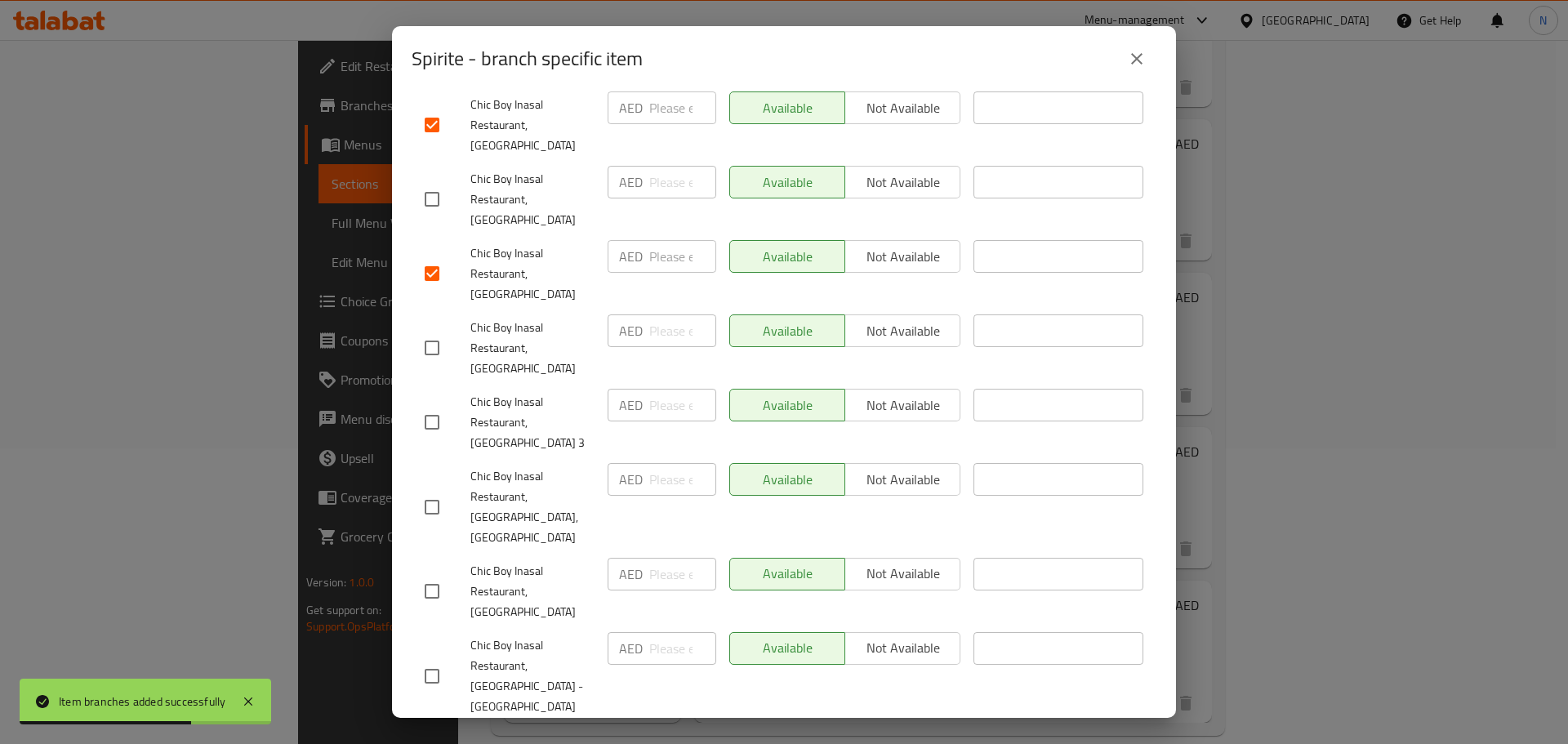
scroll to position [327, 0]
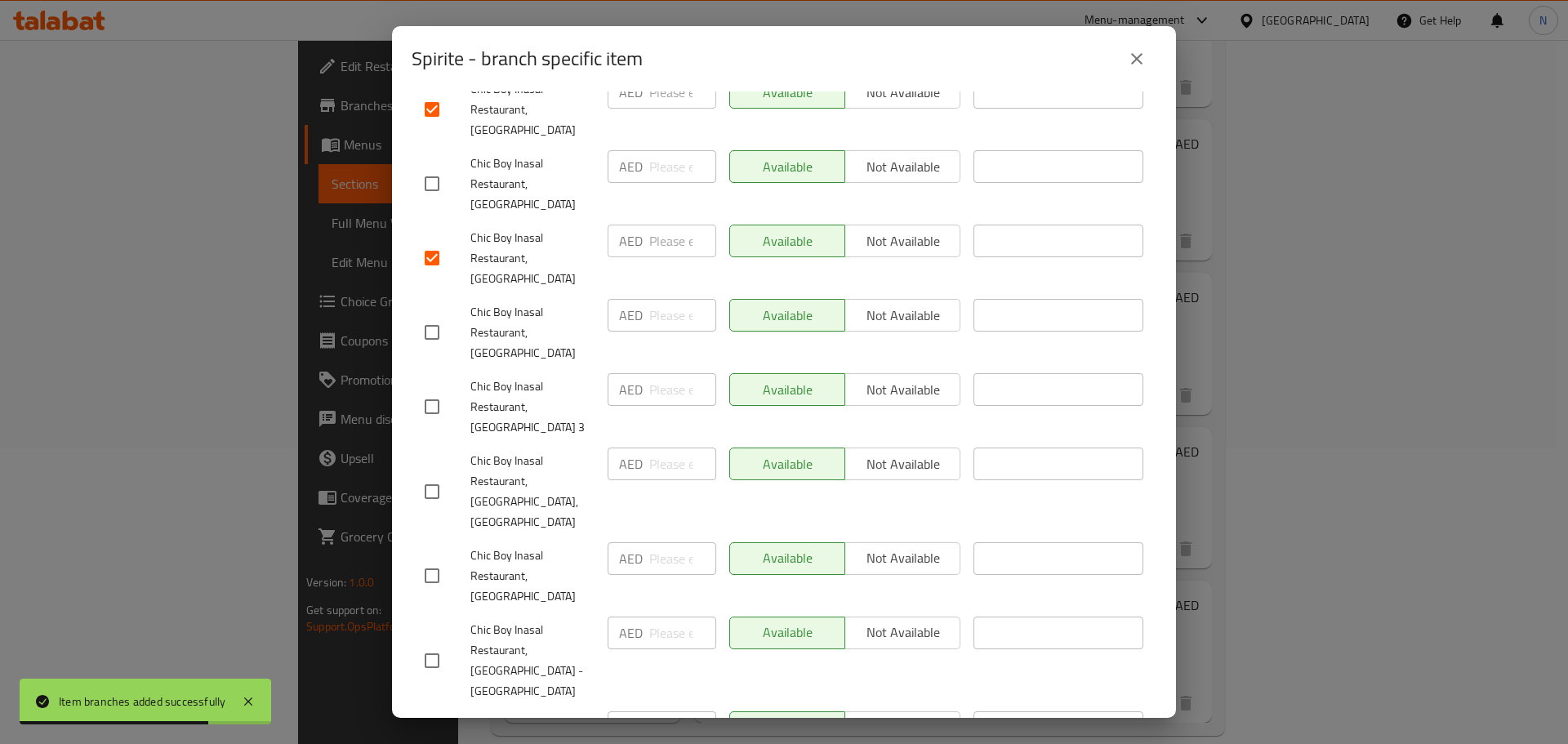
click at [430, 316] on input "checkbox" at bounding box center [431, 332] width 34 height 34
drag, startPoint x: 435, startPoint y: 484, endPoint x: 424, endPoint y: 491, distance: 13.0
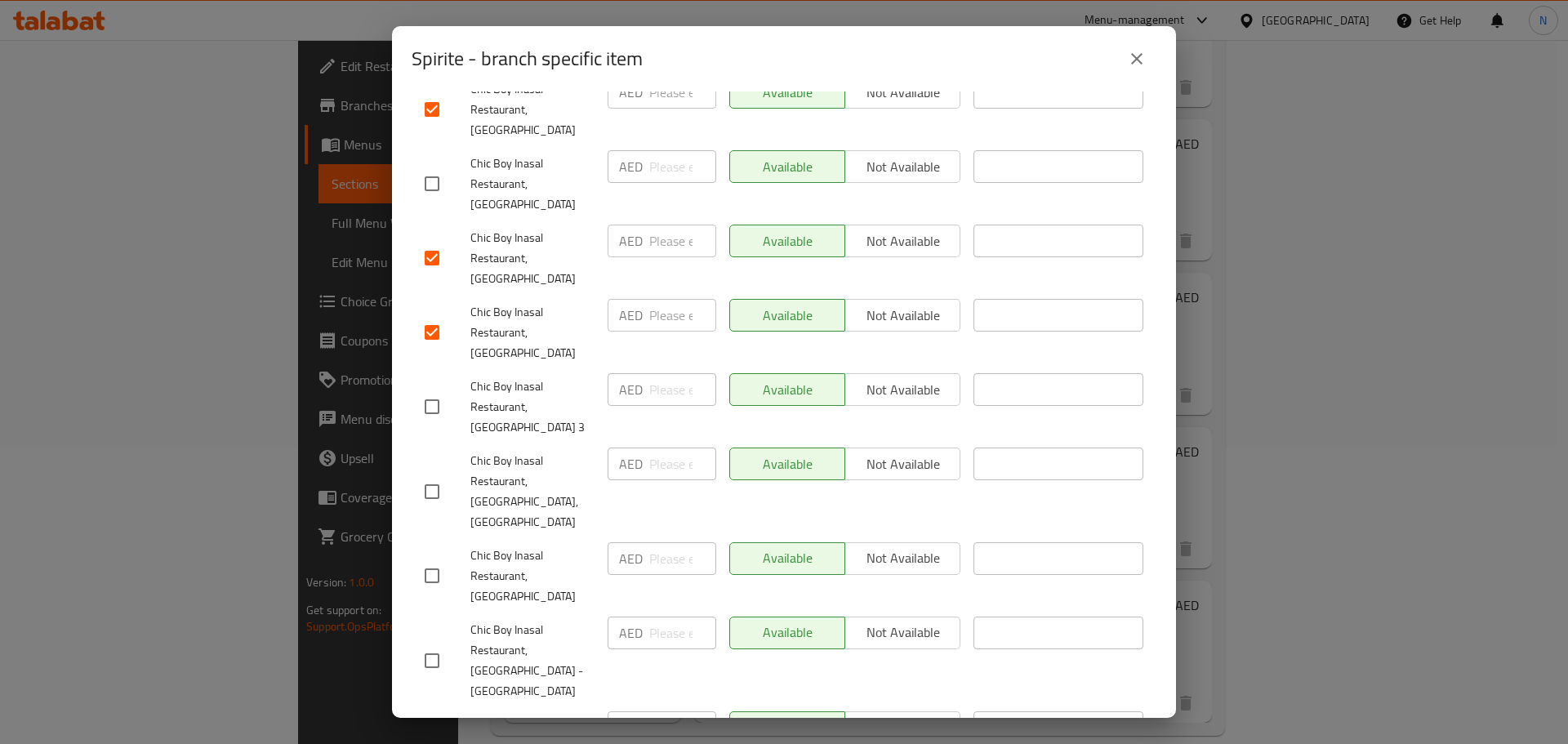
click at [424, 559] on input "checkbox" at bounding box center [431, 576] width 34 height 34
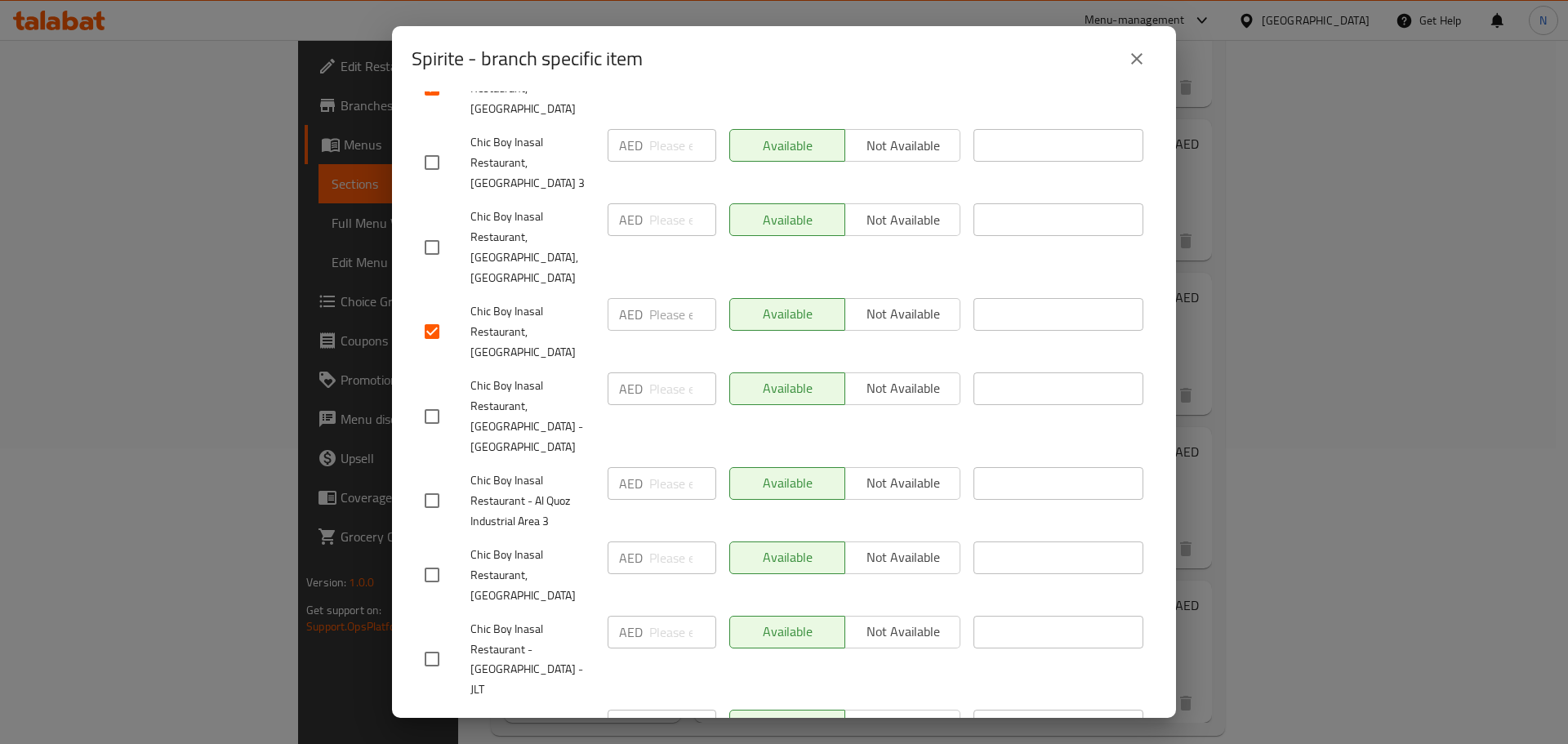
scroll to position [572, 0]
click at [437, 557] on input "checkbox" at bounding box center [431, 574] width 34 height 34
click at [434, 726] on input "checkbox" at bounding box center [431, 743] width 34 height 34
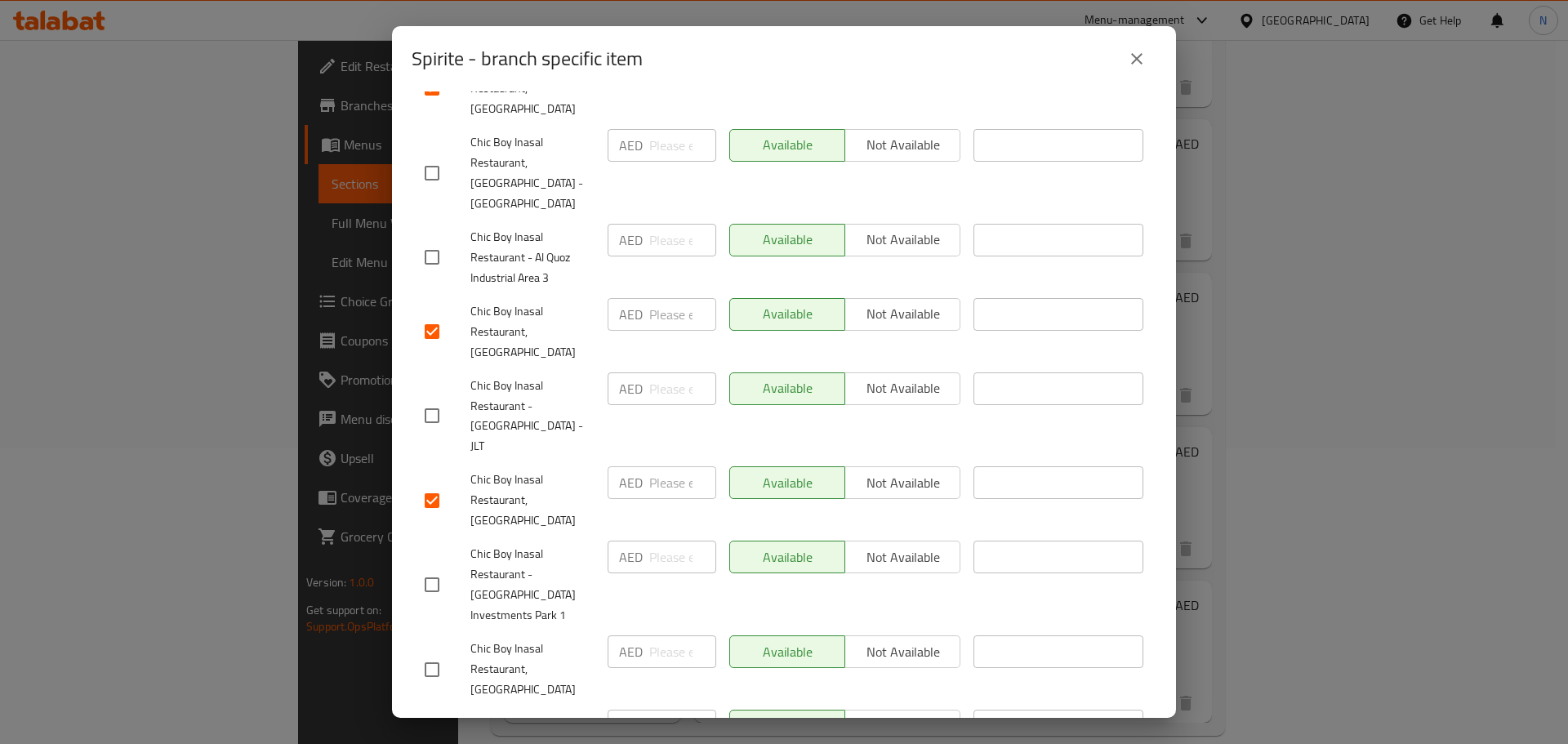
scroll to position [898, 0]
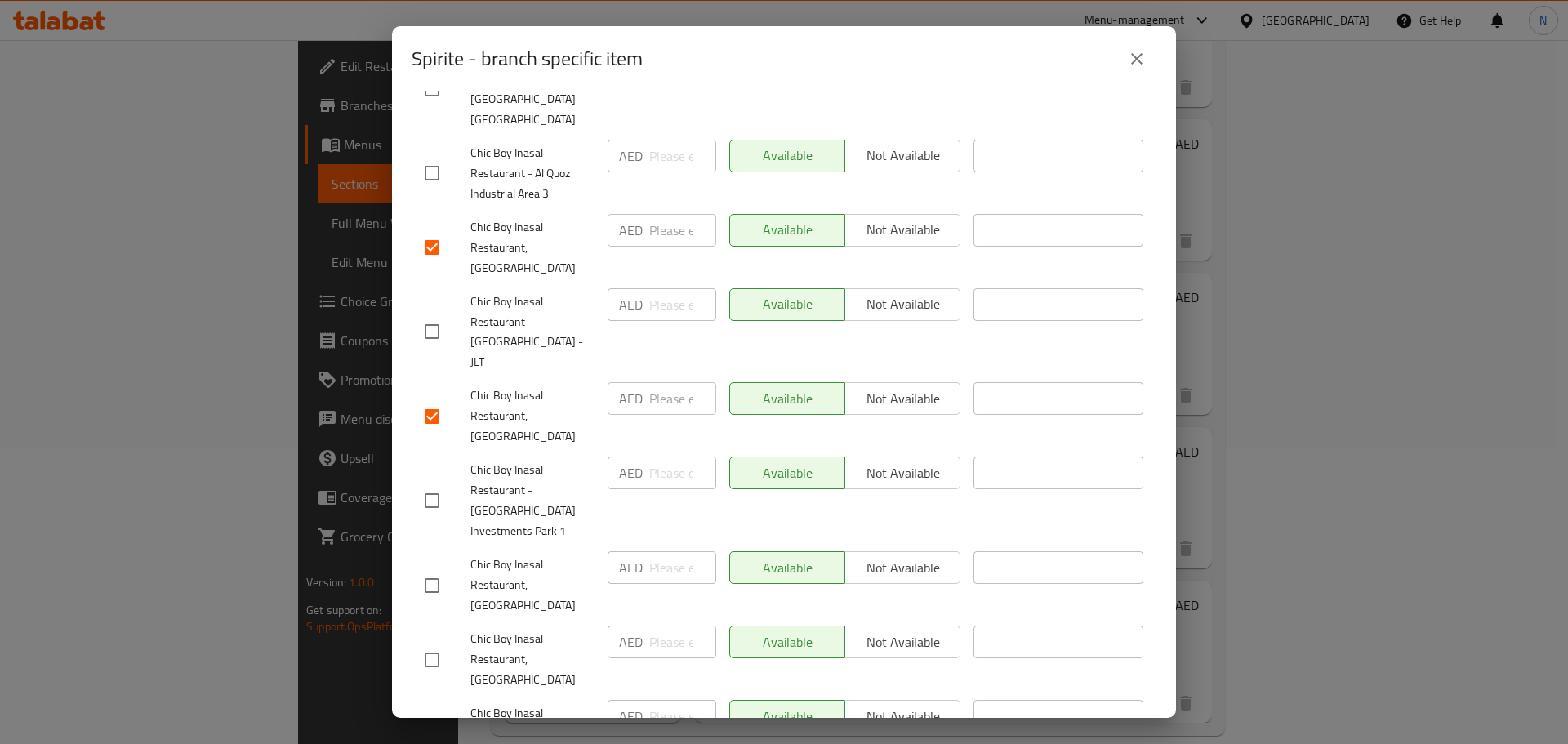
click at [435, 484] on input "checkbox" at bounding box center [431, 501] width 34 height 34
click at [432, 718] on input "checkbox" at bounding box center [431, 734] width 34 height 34
click at [432, 569] on input "checkbox" at bounding box center [431, 586] width 34 height 34
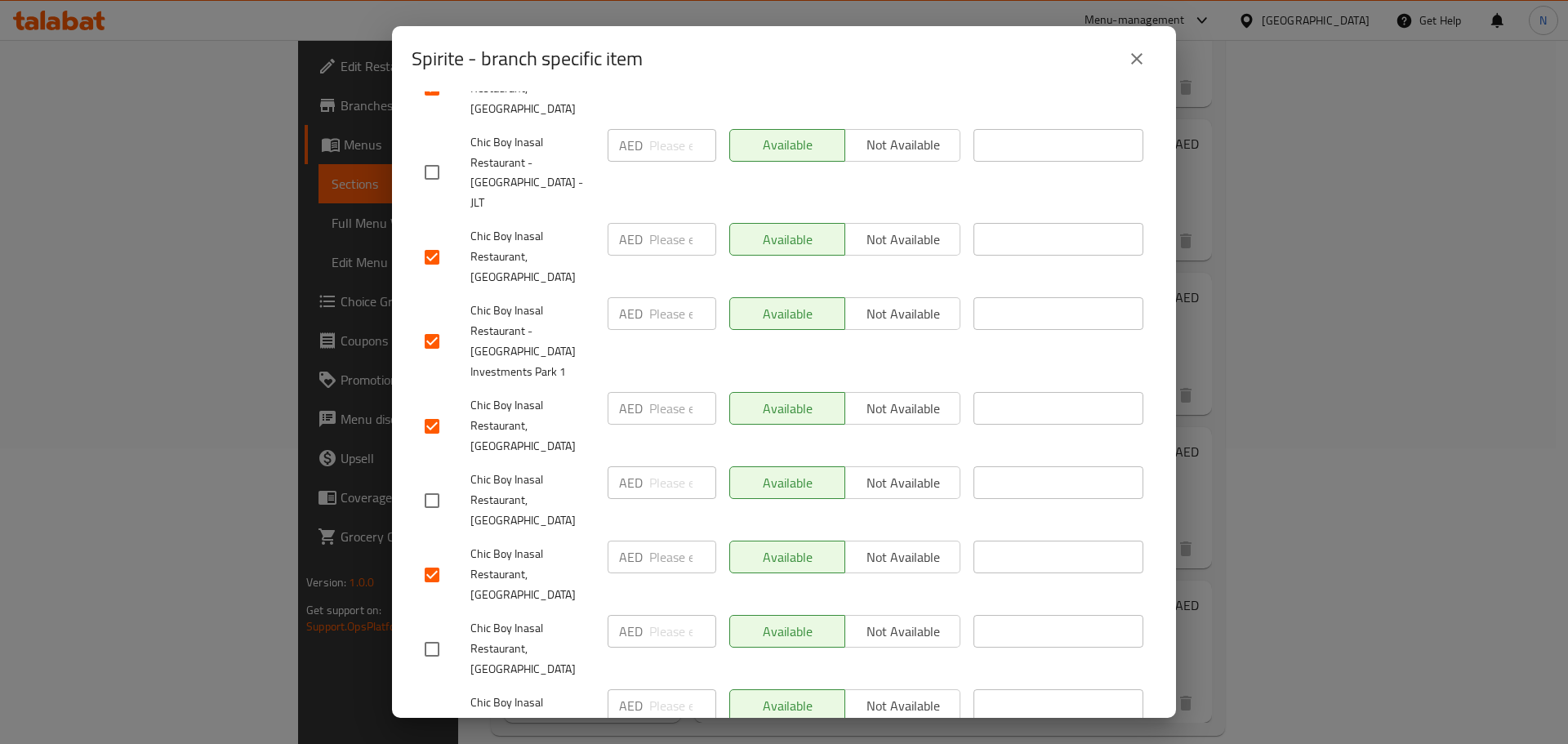
scroll to position [1062, 0]
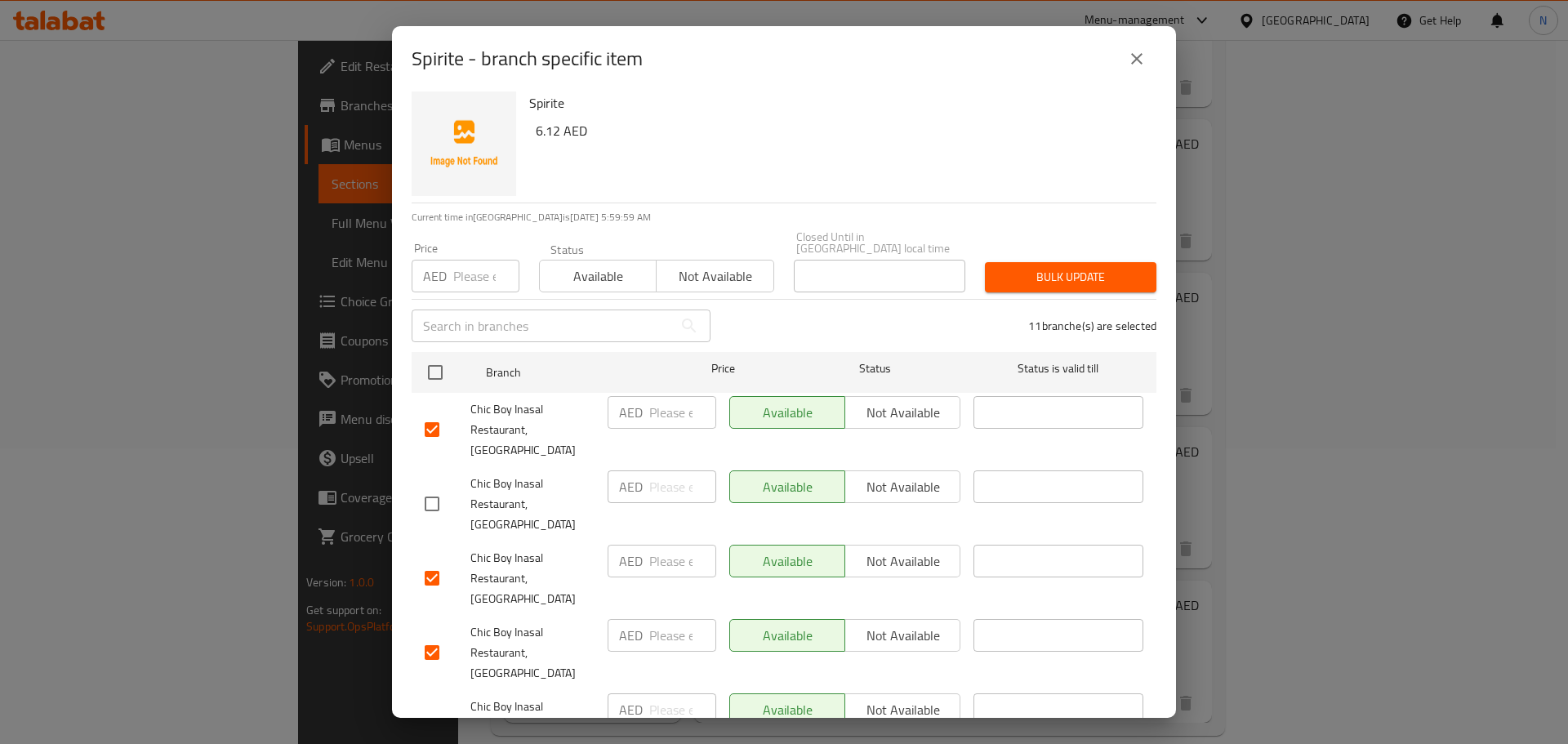
scroll to position [0, 0]
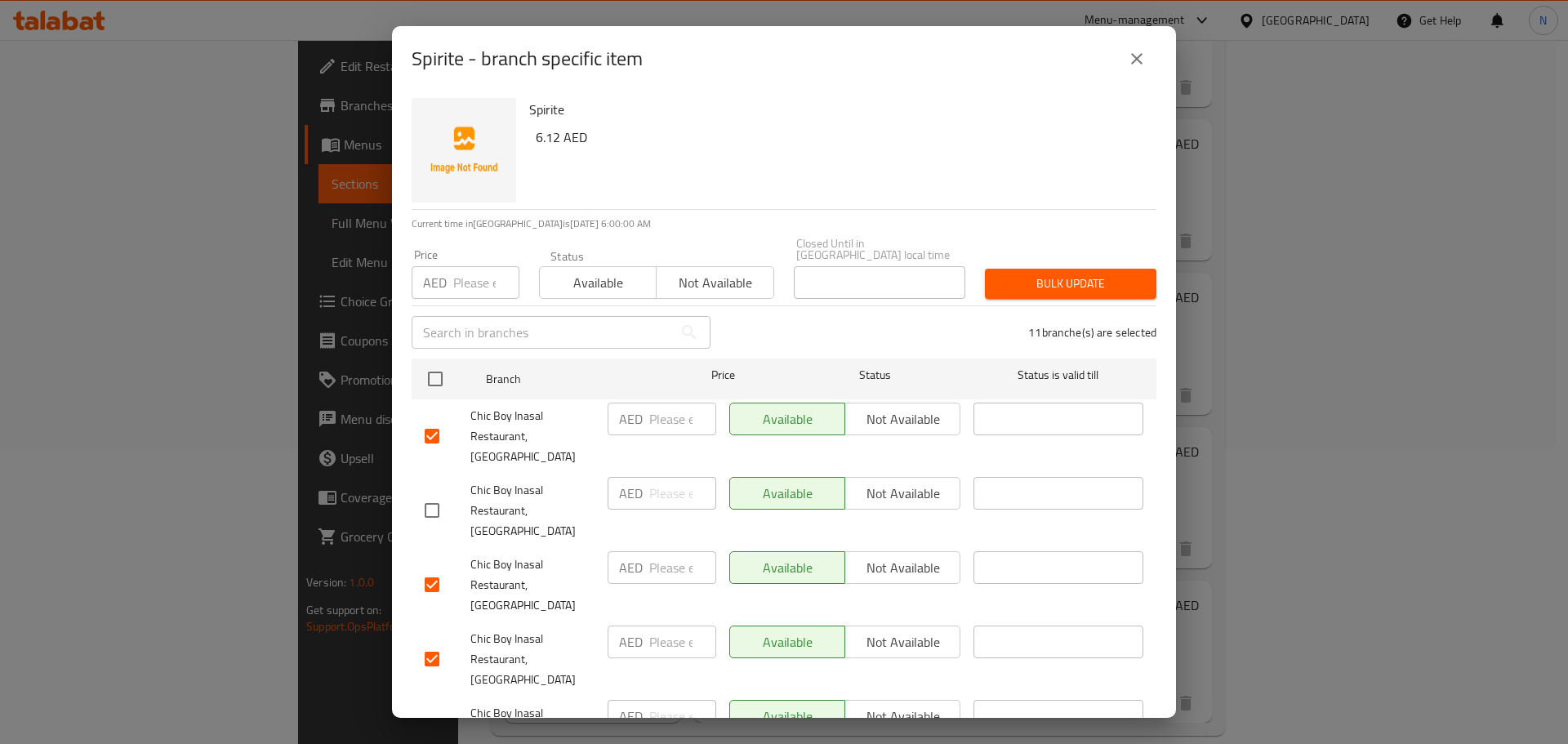
click at [748, 290] on span "Not available" at bounding box center [715, 283] width 104 height 23
click at [1001, 289] on span "Bulk update" at bounding box center [1070, 284] width 146 height 21
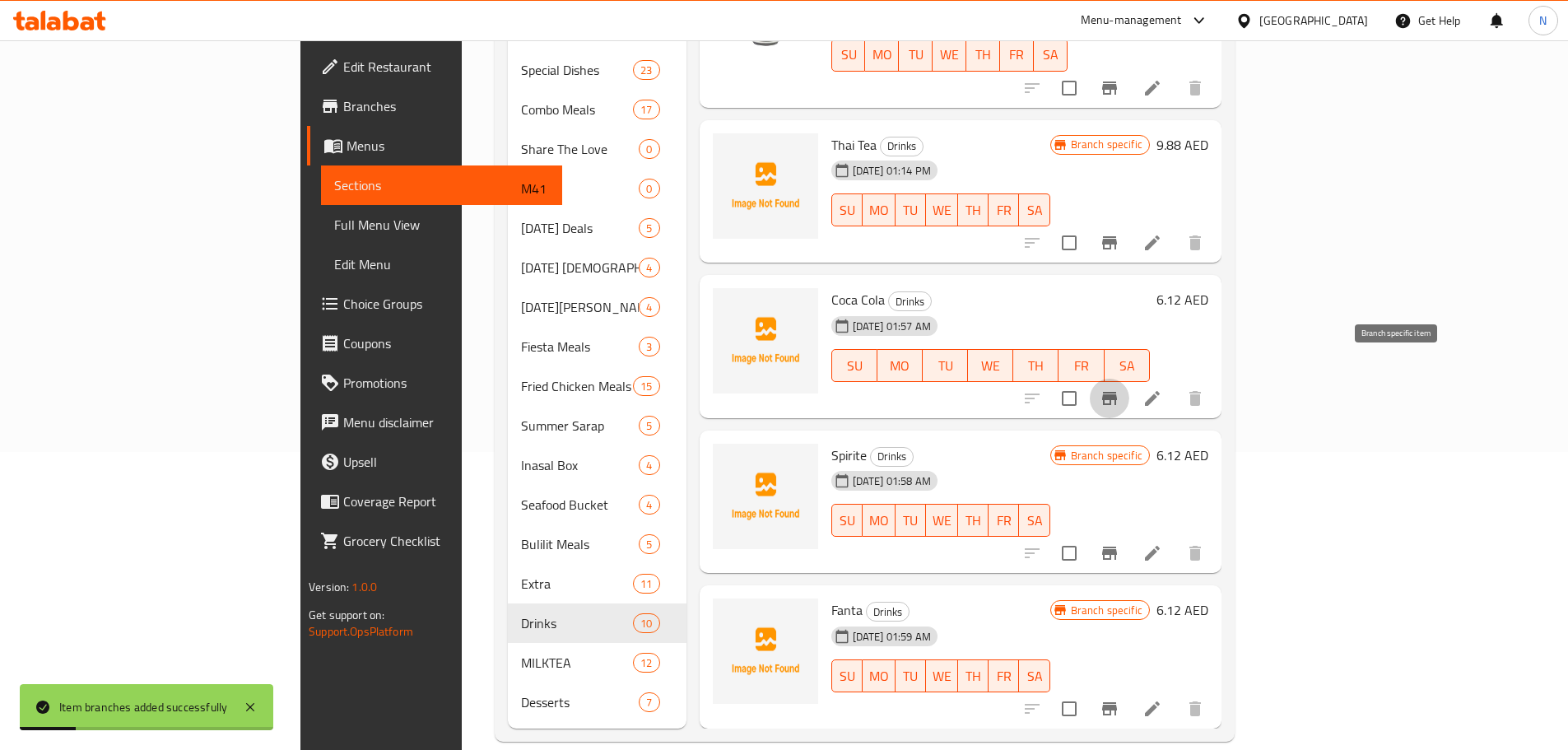
click at [1119, 388] on icon "Branch-specific-item" at bounding box center [1109, 398] width 20 height 20
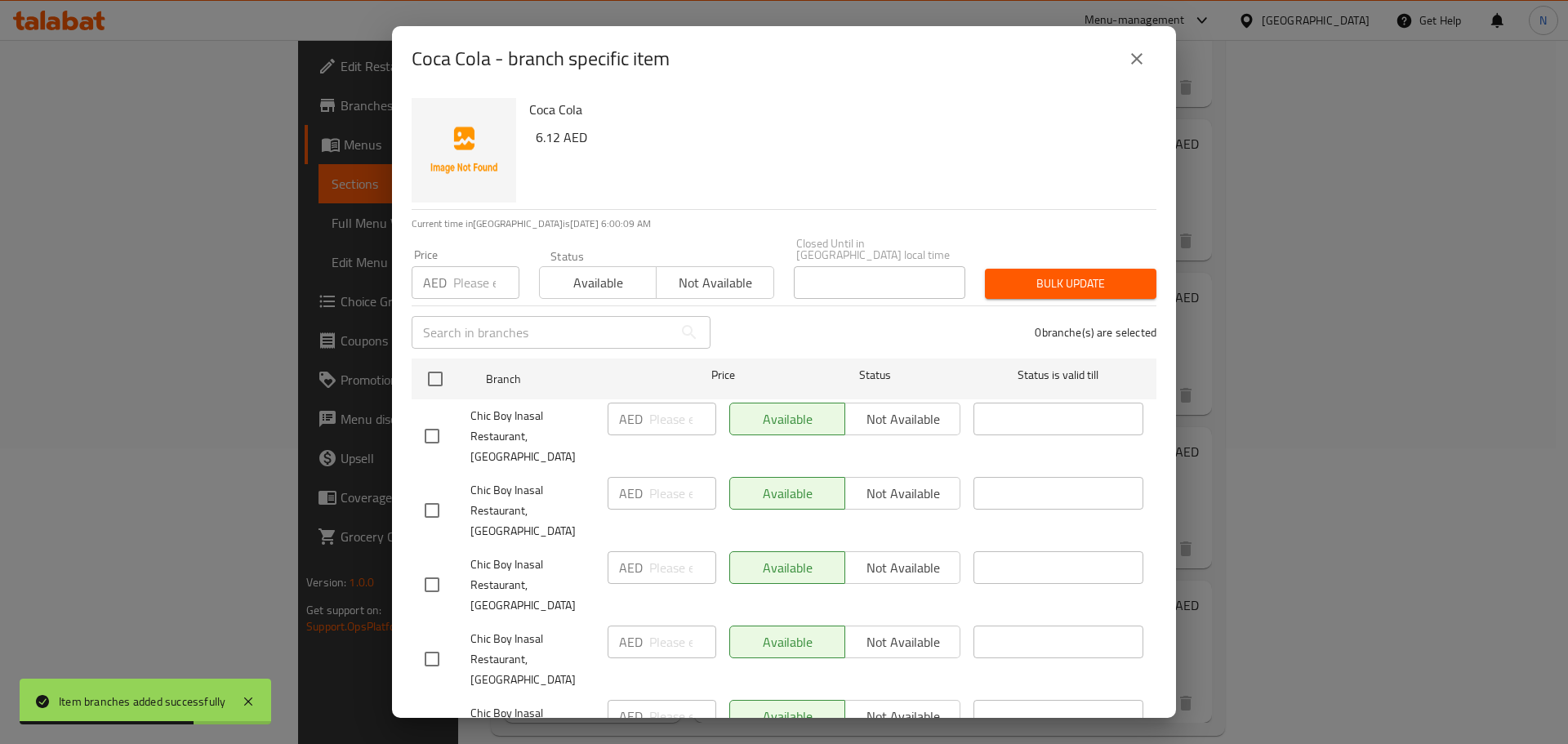
click at [429, 425] on input "checkbox" at bounding box center [431, 436] width 34 height 34
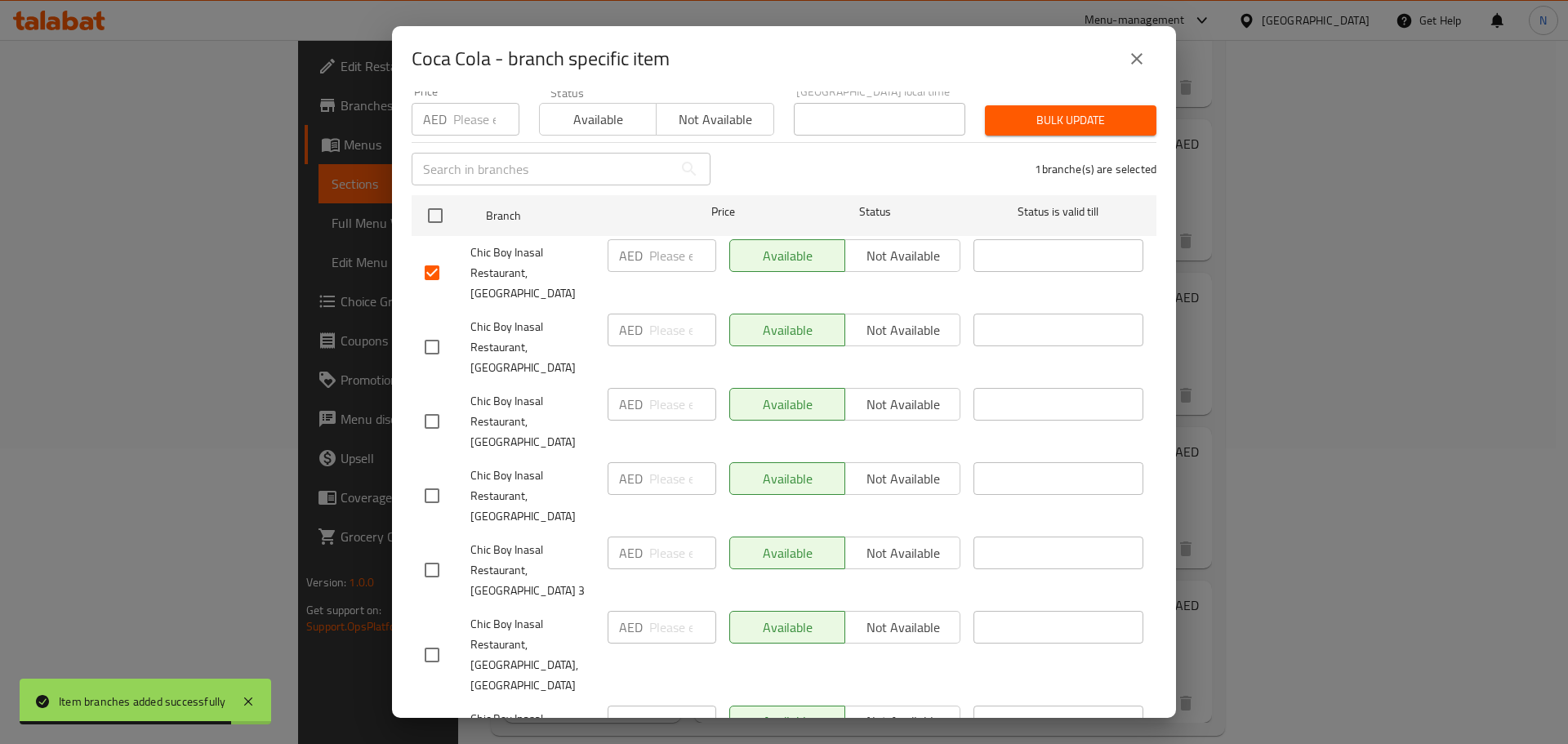
click at [441, 412] on input "checkbox" at bounding box center [431, 421] width 34 height 34
drag, startPoint x: 434, startPoint y: 461, endPoint x: 432, endPoint y: 486, distance: 25.1
click at [433, 479] on input "checkbox" at bounding box center [431, 496] width 34 height 34
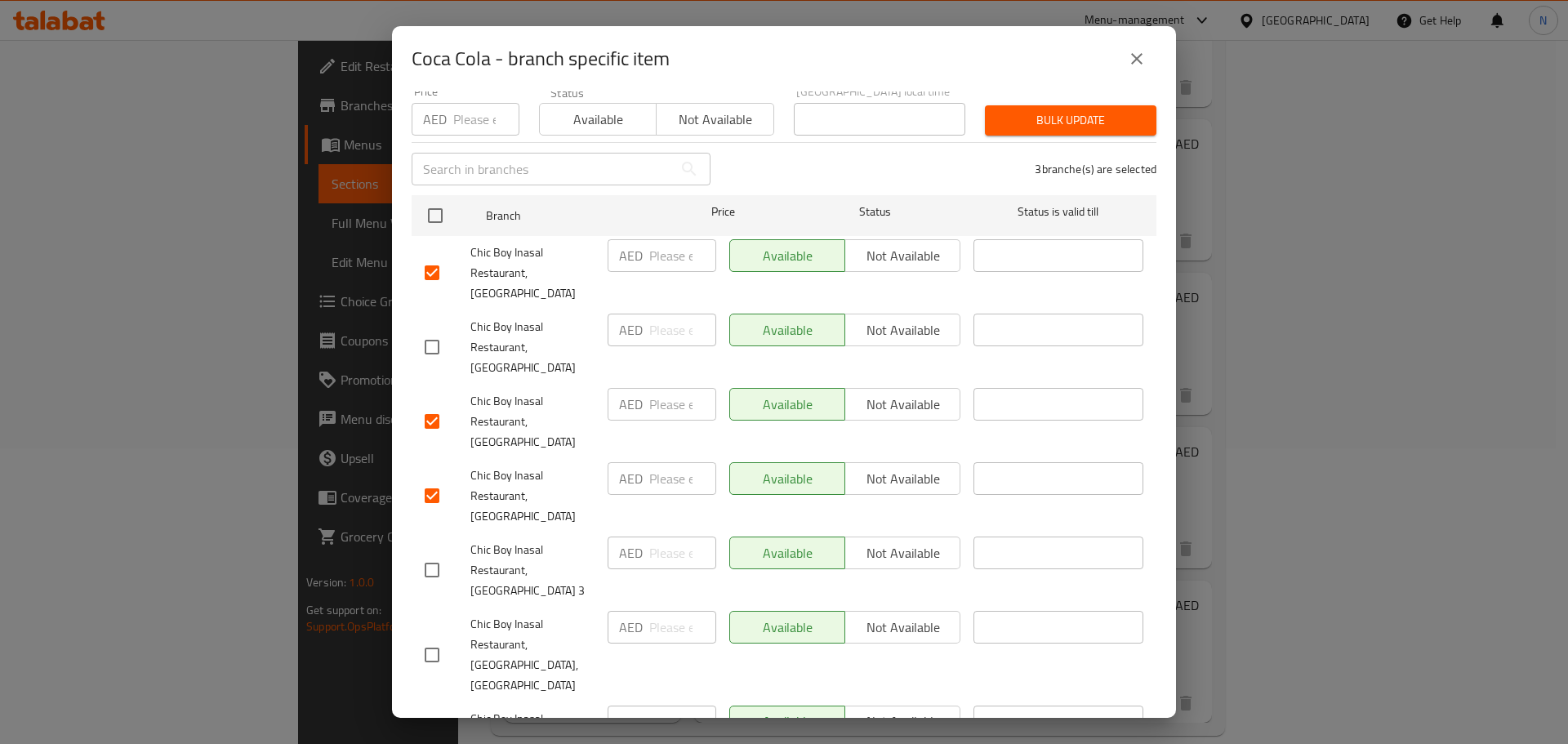
click at [421, 722] on input "checkbox" at bounding box center [431, 739] width 34 height 34
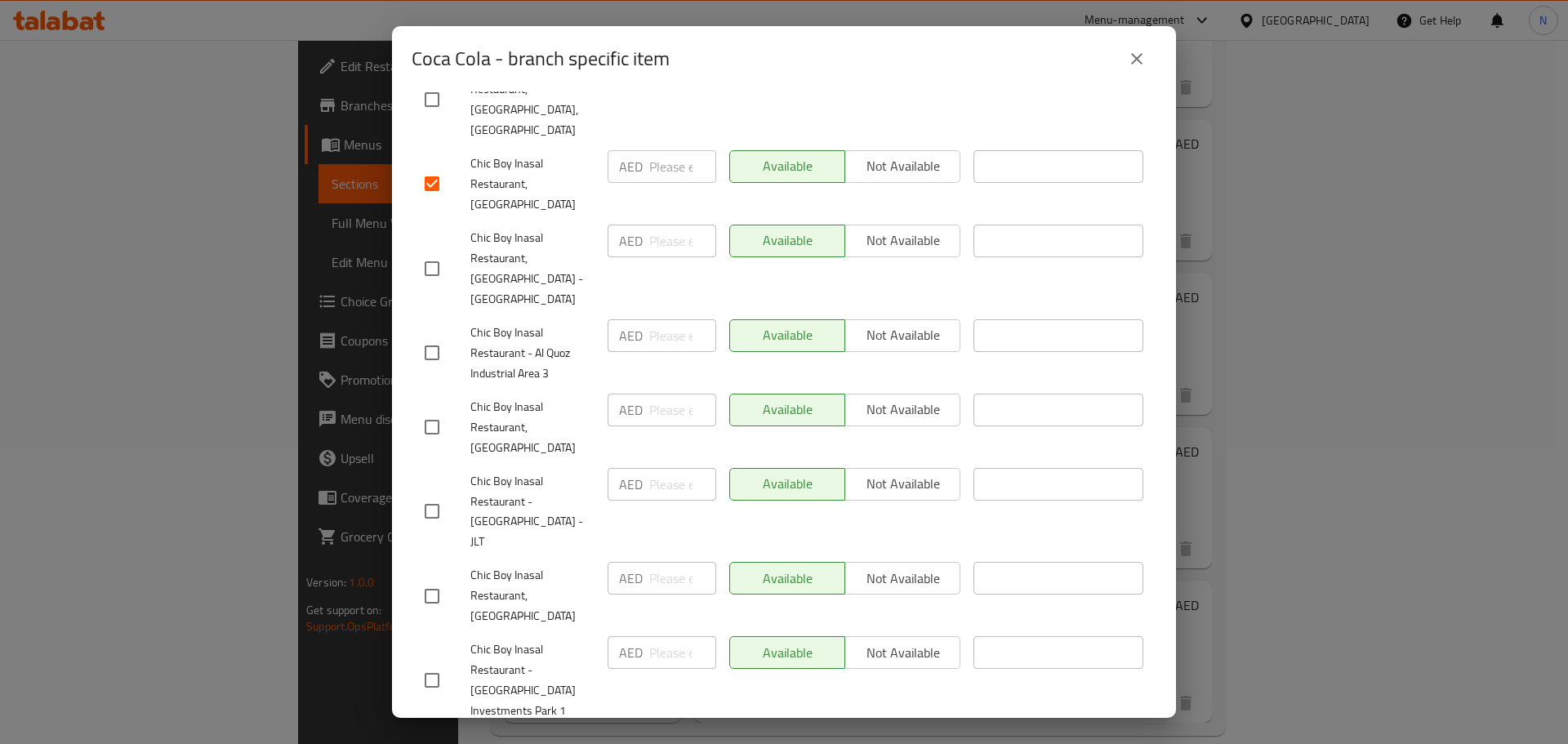
scroll to position [735, 0]
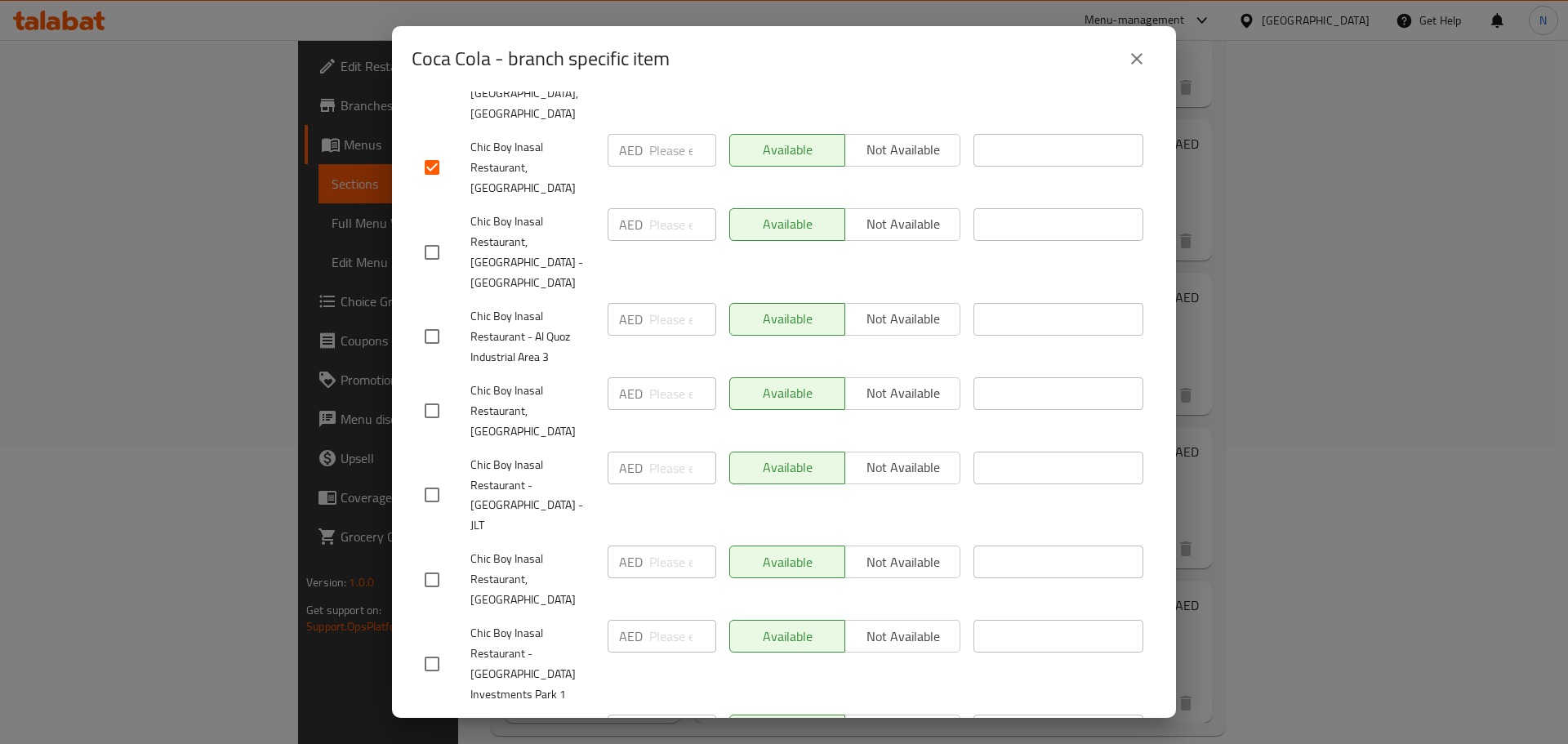
click at [429, 394] on input "checkbox" at bounding box center [431, 411] width 34 height 34
click at [422, 563] on input "checkbox" at bounding box center [431, 580] width 34 height 34
click at [435, 647] on input "checkbox" at bounding box center [431, 664] width 34 height 34
click at [429, 732] on input "checkbox" at bounding box center [431, 749] width 34 height 34
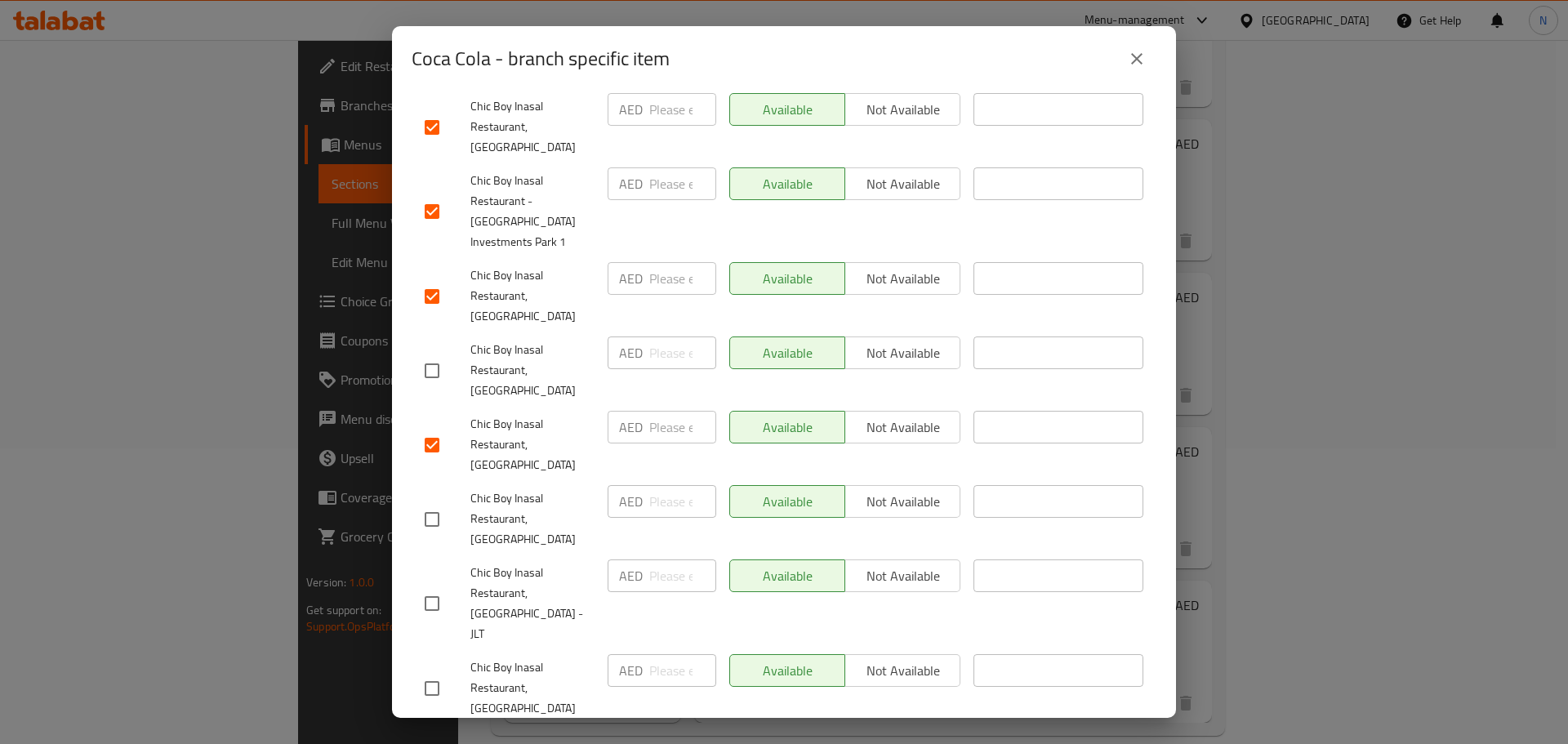
scroll to position [1189, 0]
click at [431, 671] on input "checkbox" at bounding box center [431, 687] width 34 height 34
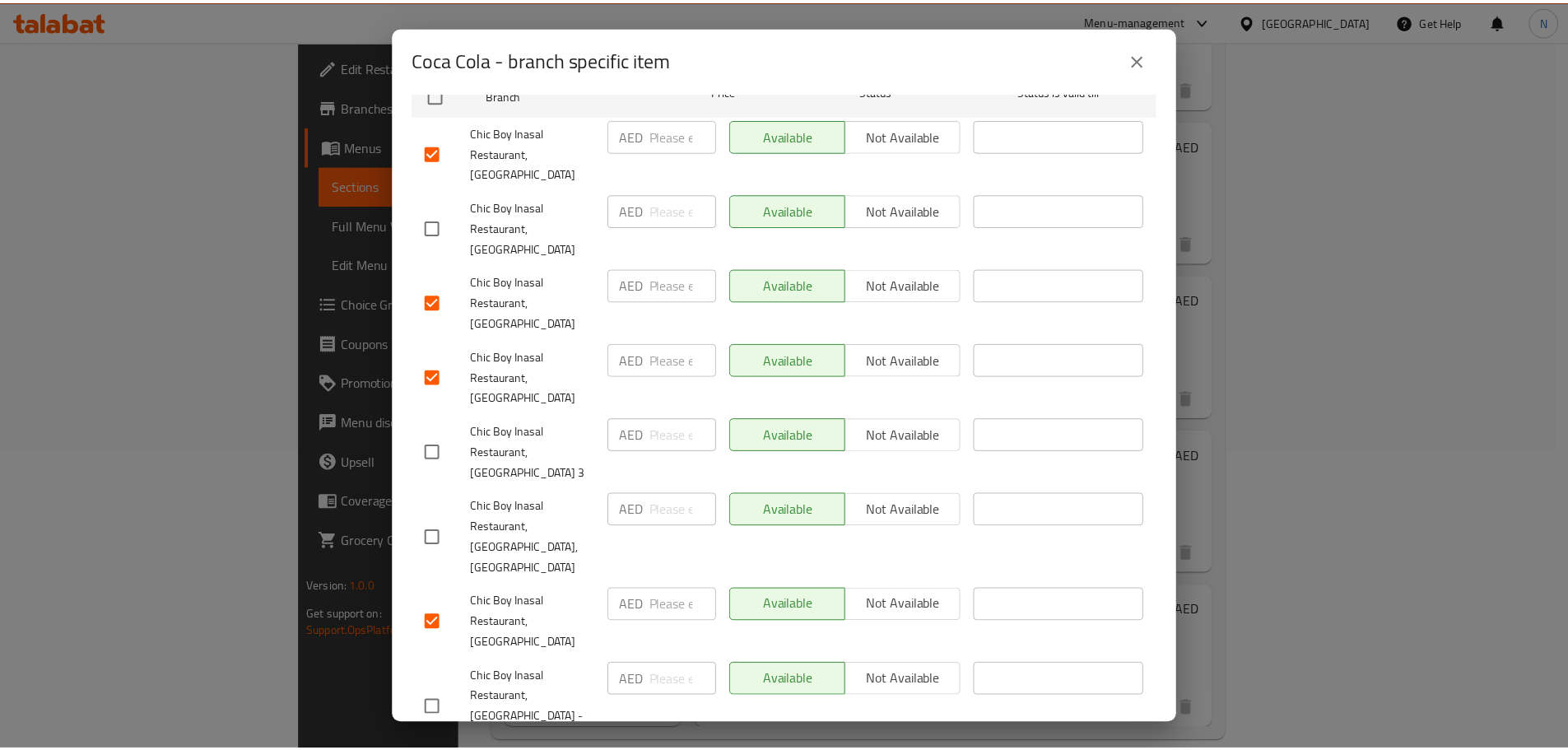
scroll to position [0, 0]
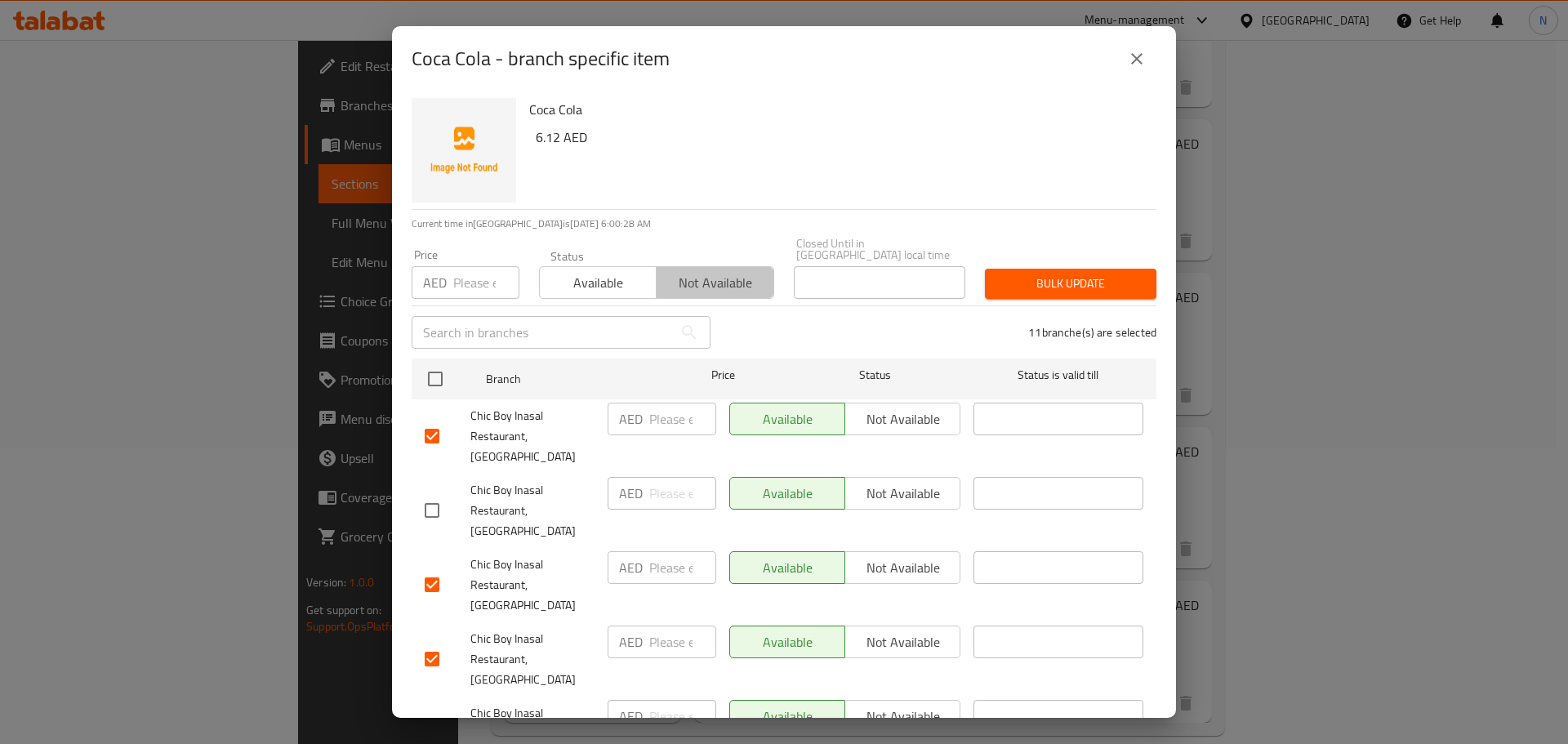
click at [737, 266] on button "Not available" at bounding box center [715, 282] width 117 height 32
click at [1040, 270] on button "Bulk update" at bounding box center [1070, 284] width 171 height 30
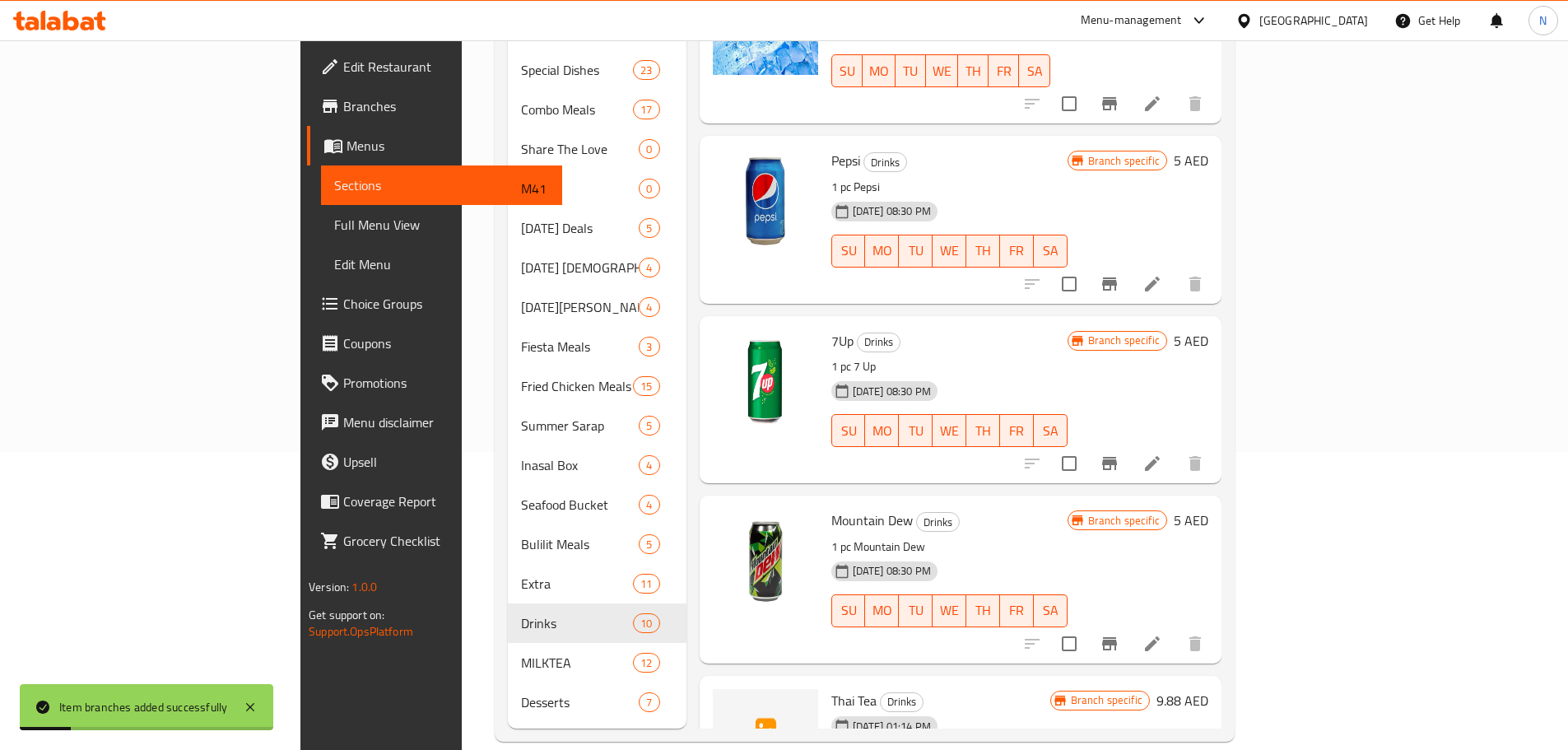
scroll to position [348, 0]
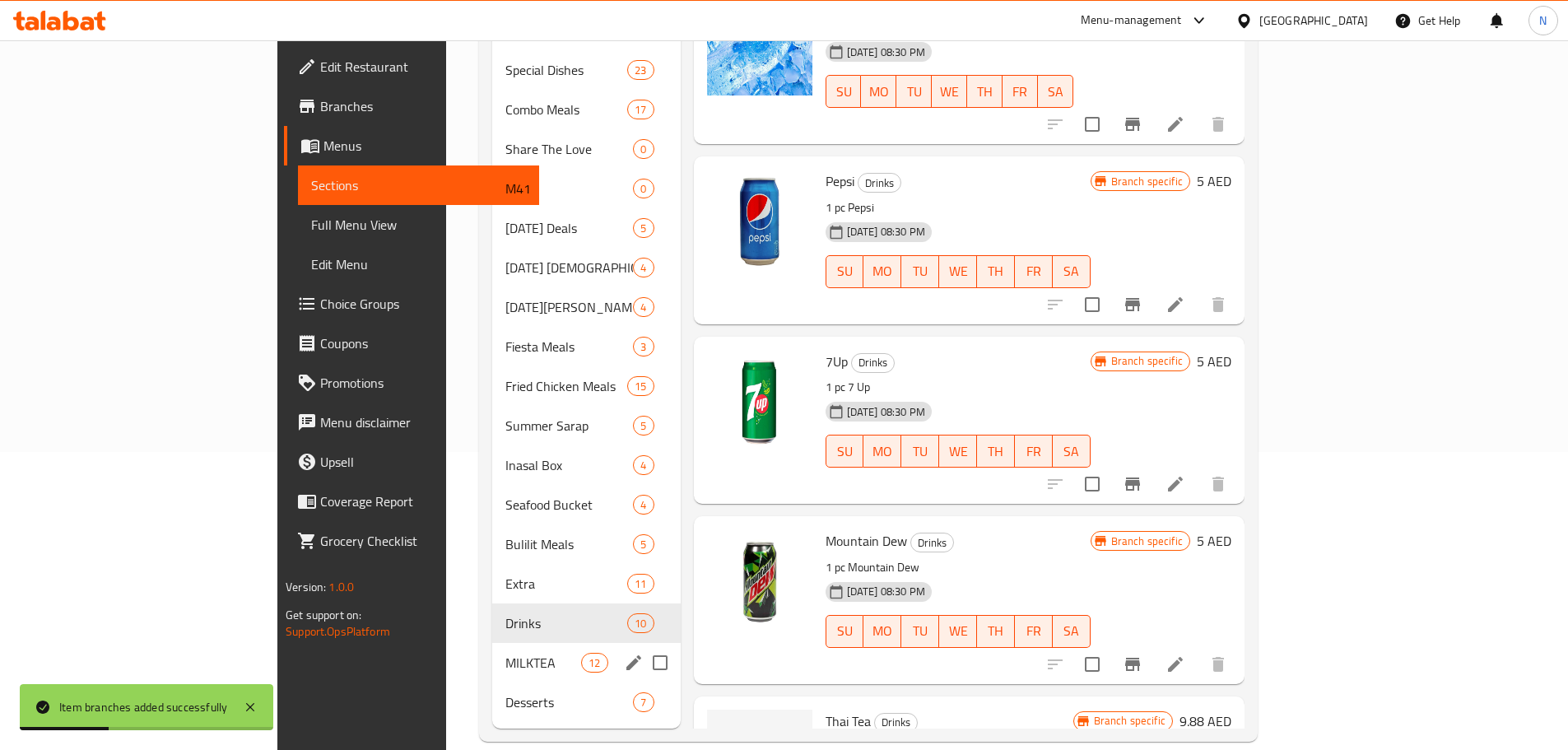
click at [492, 644] on div "MILKTEA 12" at bounding box center [586, 663] width 188 height 39
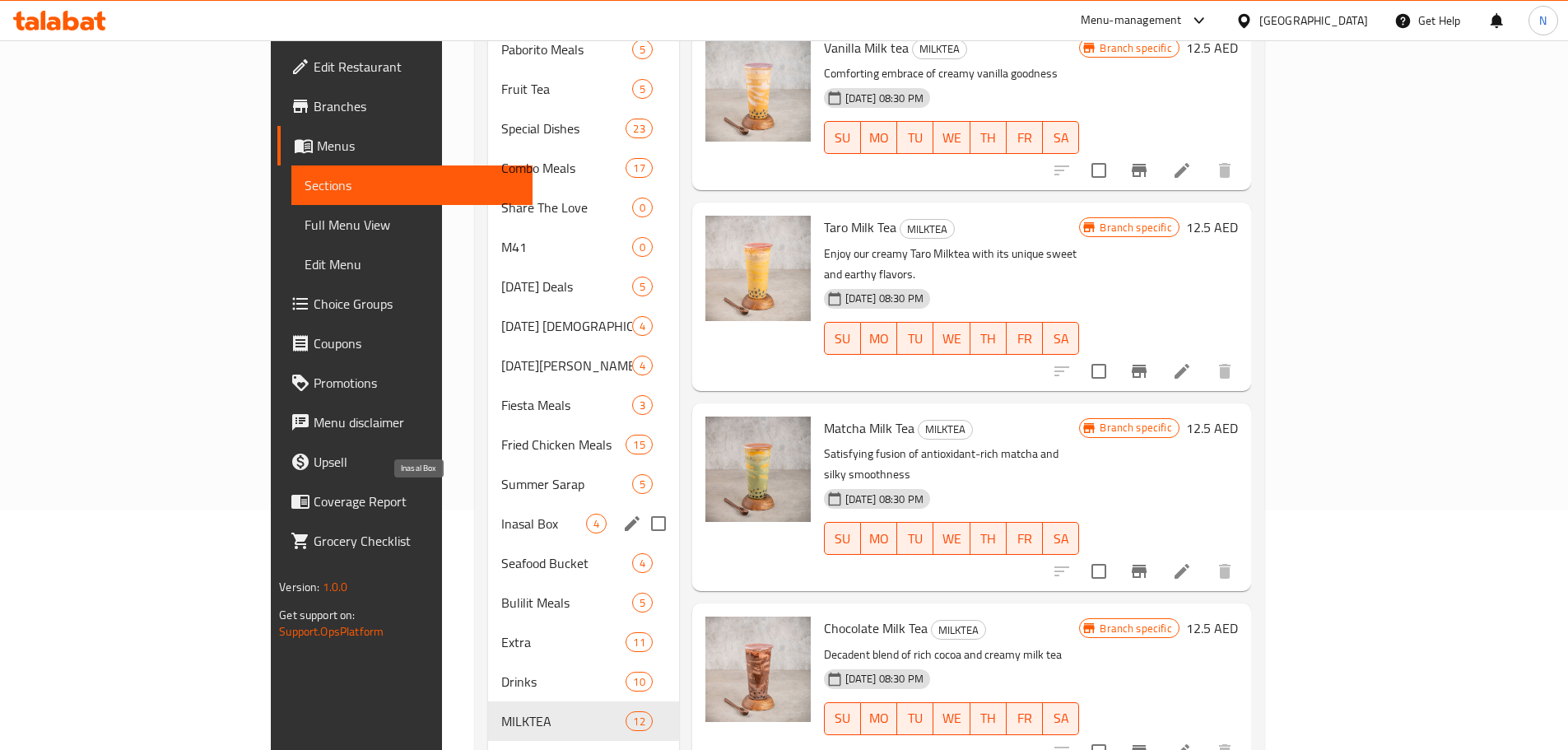
scroll to position [298, 0]
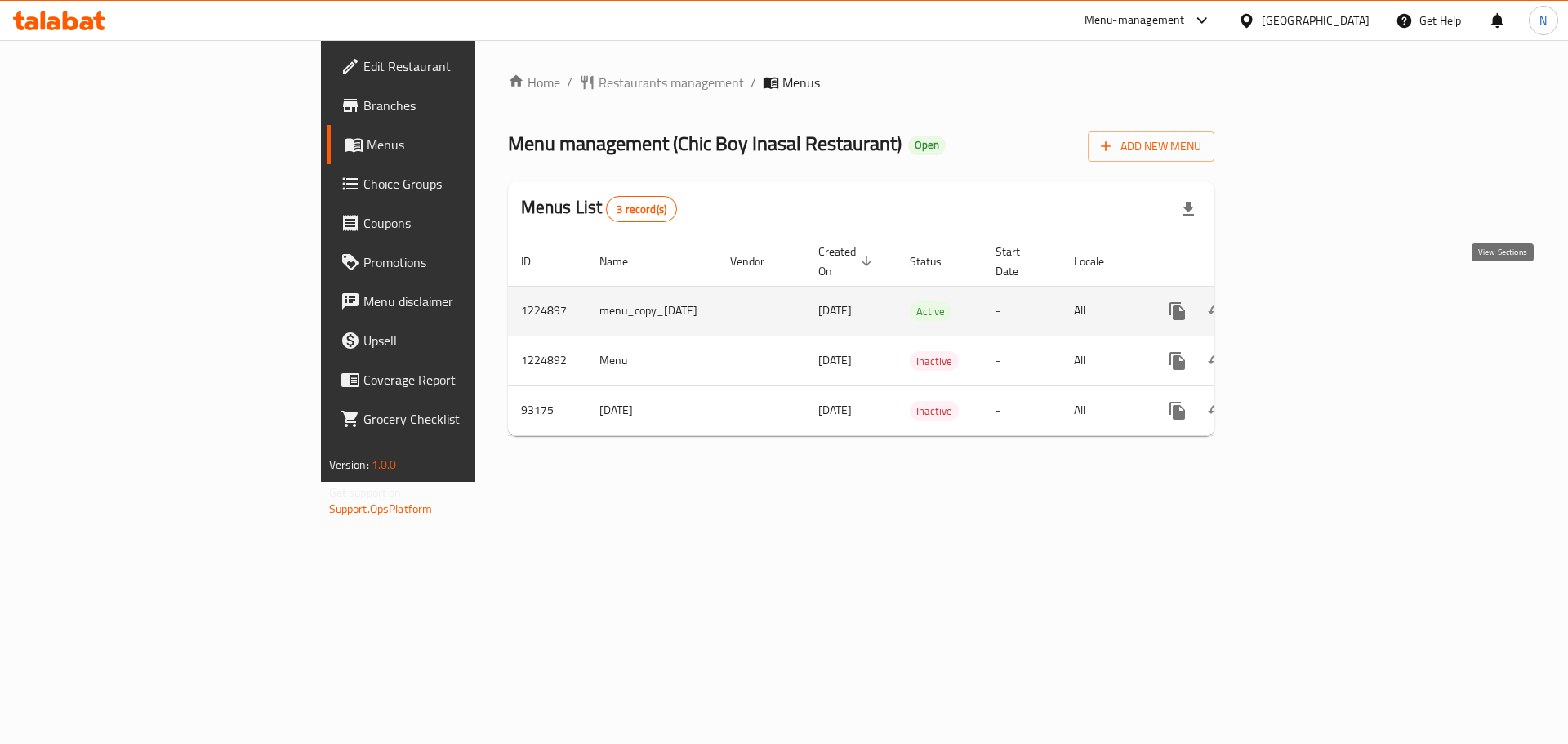
click at [1315, 294] on link "enhanced table" at bounding box center [1295, 311] width 39 height 39
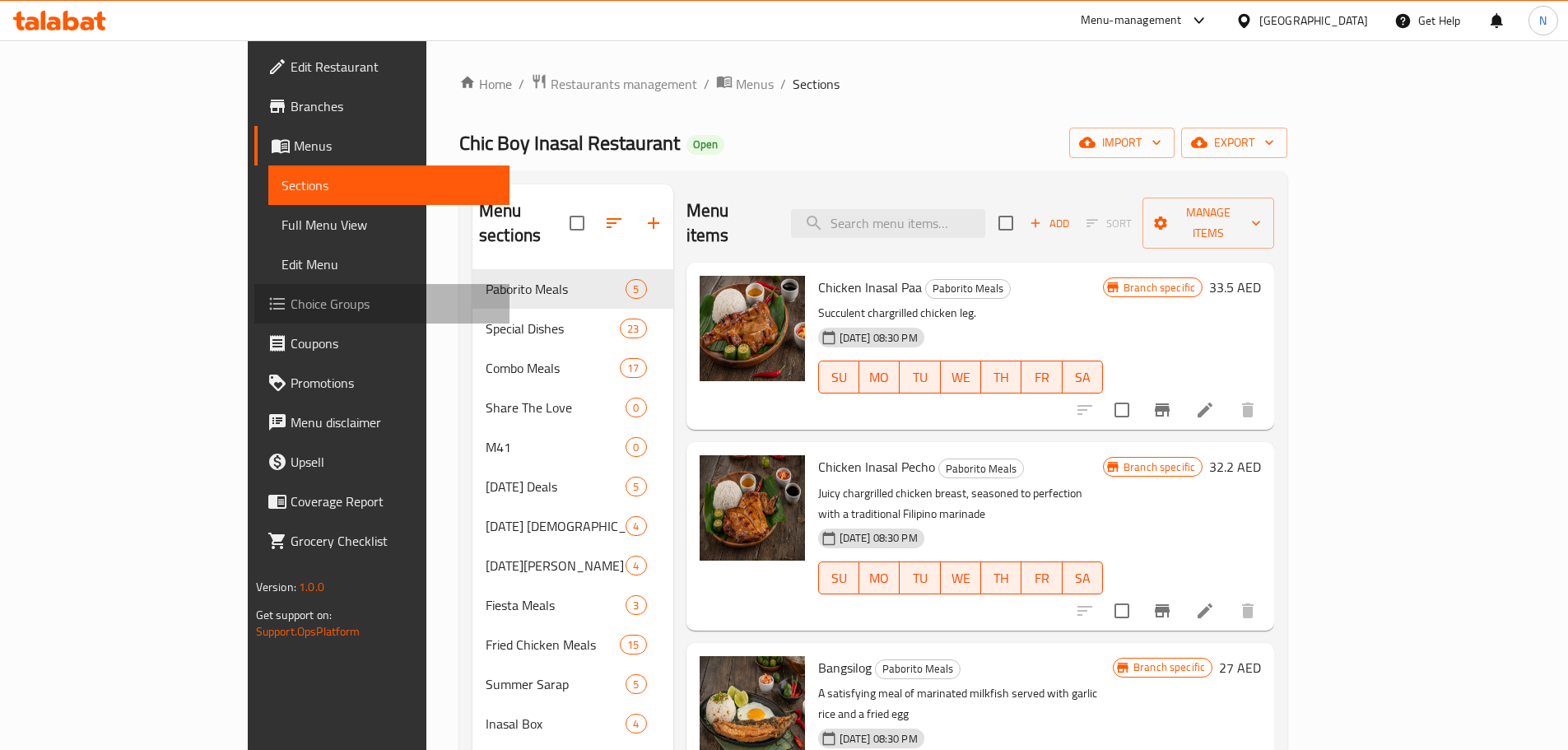
click at [291, 301] on span "Choice Groups" at bounding box center [393, 304] width 206 height 20
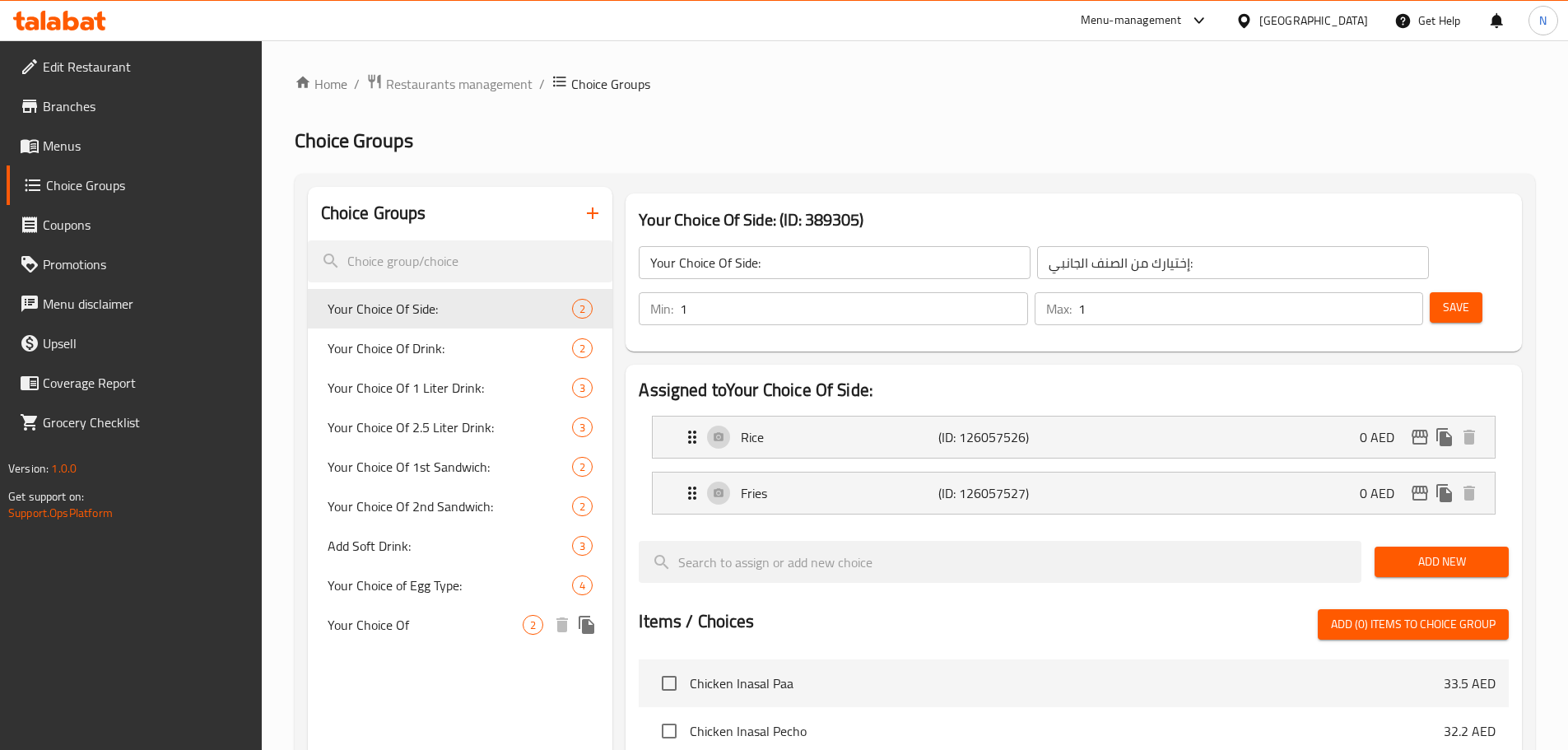
click at [383, 627] on span "Your Choice Of" at bounding box center [425, 625] width 196 height 20
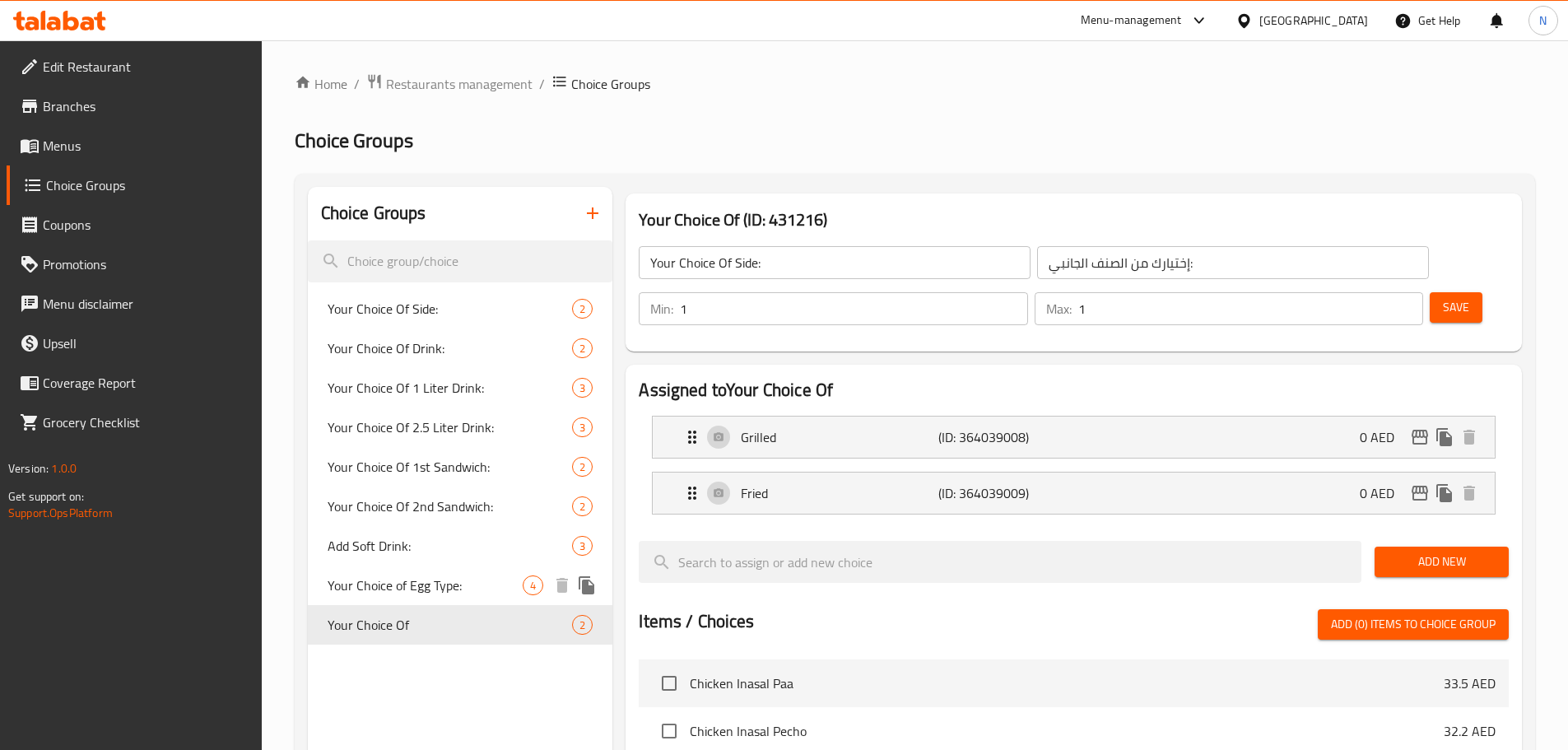
type input "Your Choice Of"
type input "إختيارك من"
click at [430, 579] on span "Your Choice of Egg Type:" at bounding box center [425, 585] width 196 height 20
type input "Your Choice of Egg Type:"
type input "إختيارك من نوع البيض:"
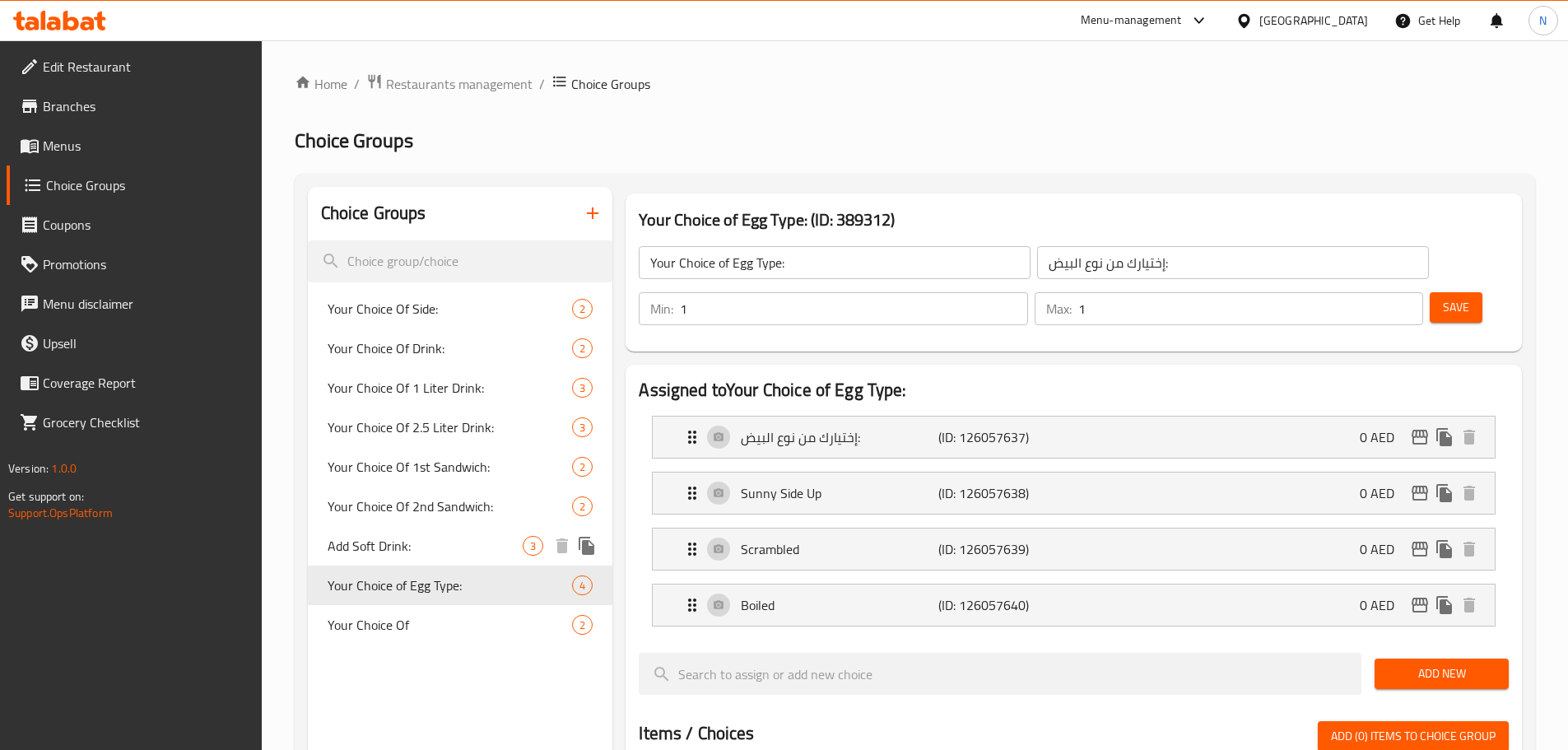
click at [427, 548] on span "Add Soft Drink:" at bounding box center [425, 546] width 196 height 20
type input "Add Soft Drink:"
type input "أضف مشروب غازي:"
type input "0"
type input "3"
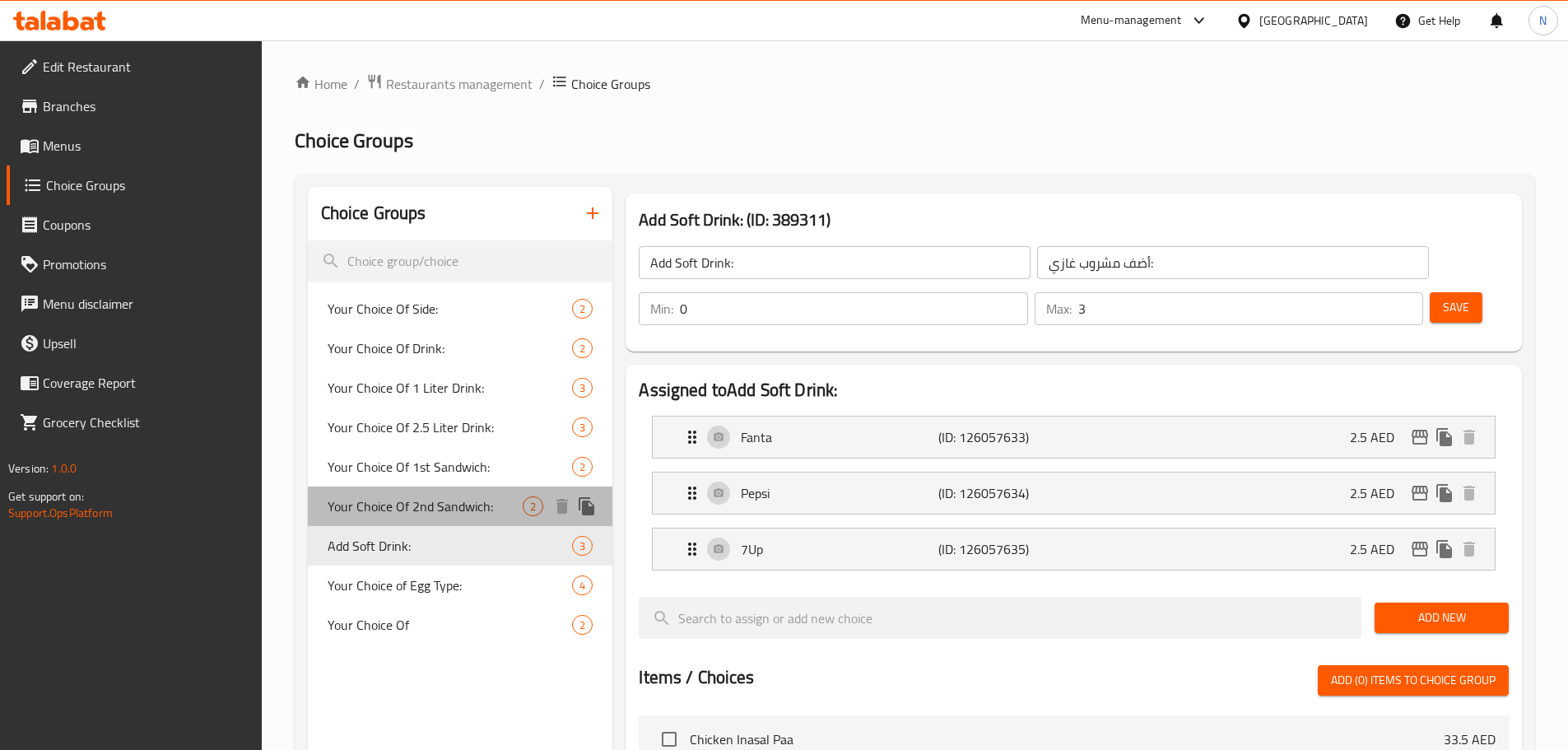
click at [462, 513] on span "Your Choice Of 2nd Sandwich:" at bounding box center [425, 507] width 196 height 20
type input "Your Choice Of 2nd Sandwich:"
type input "إختيارك من الساندوتش الثاني:"
type input "1"
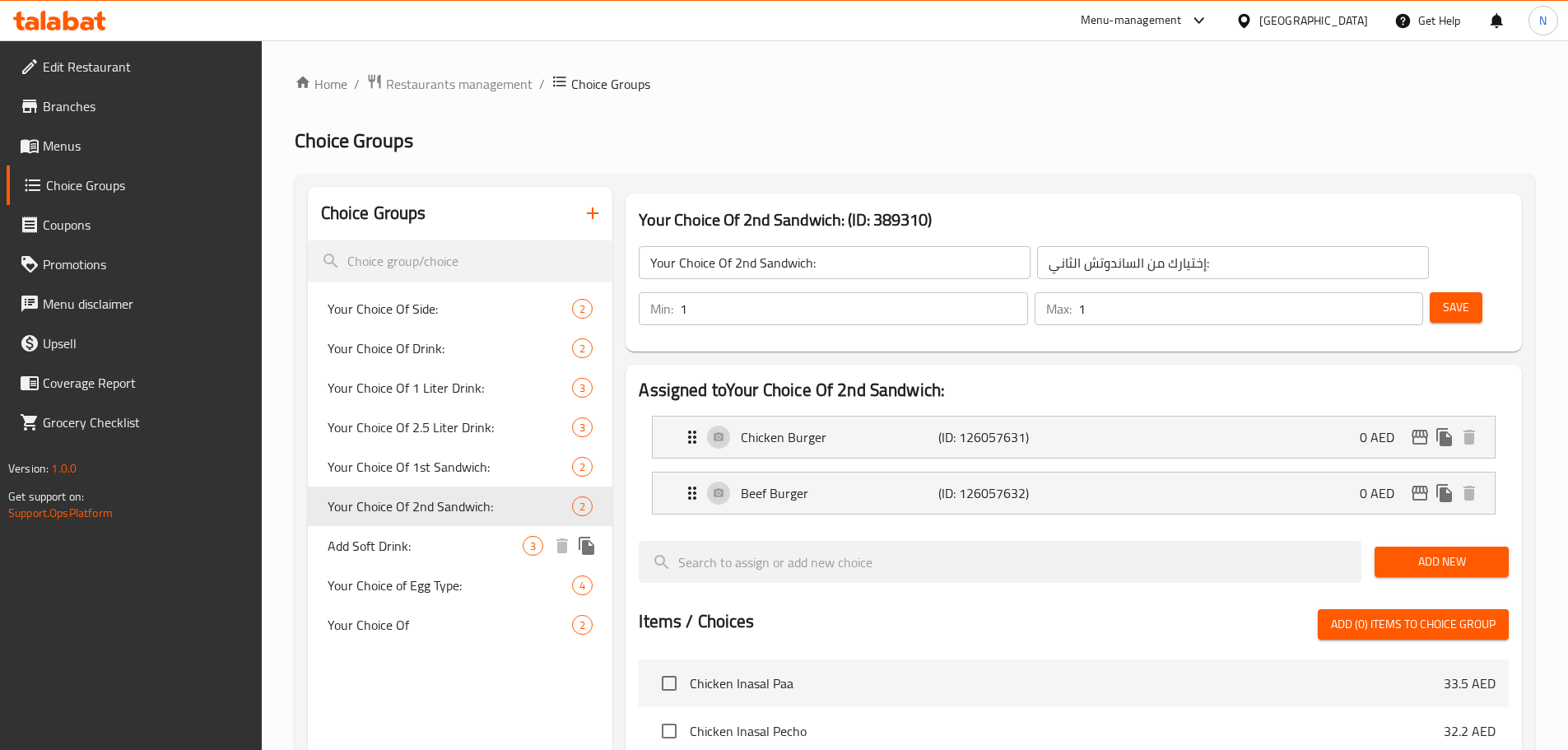
click at [451, 536] on span "Add Soft Drink:" at bounding box center [425, 546] width 196 height 20
type input "Add Soft Drink:"
type input "أضف مشروب غازي:"
type input "0"
type input "3"
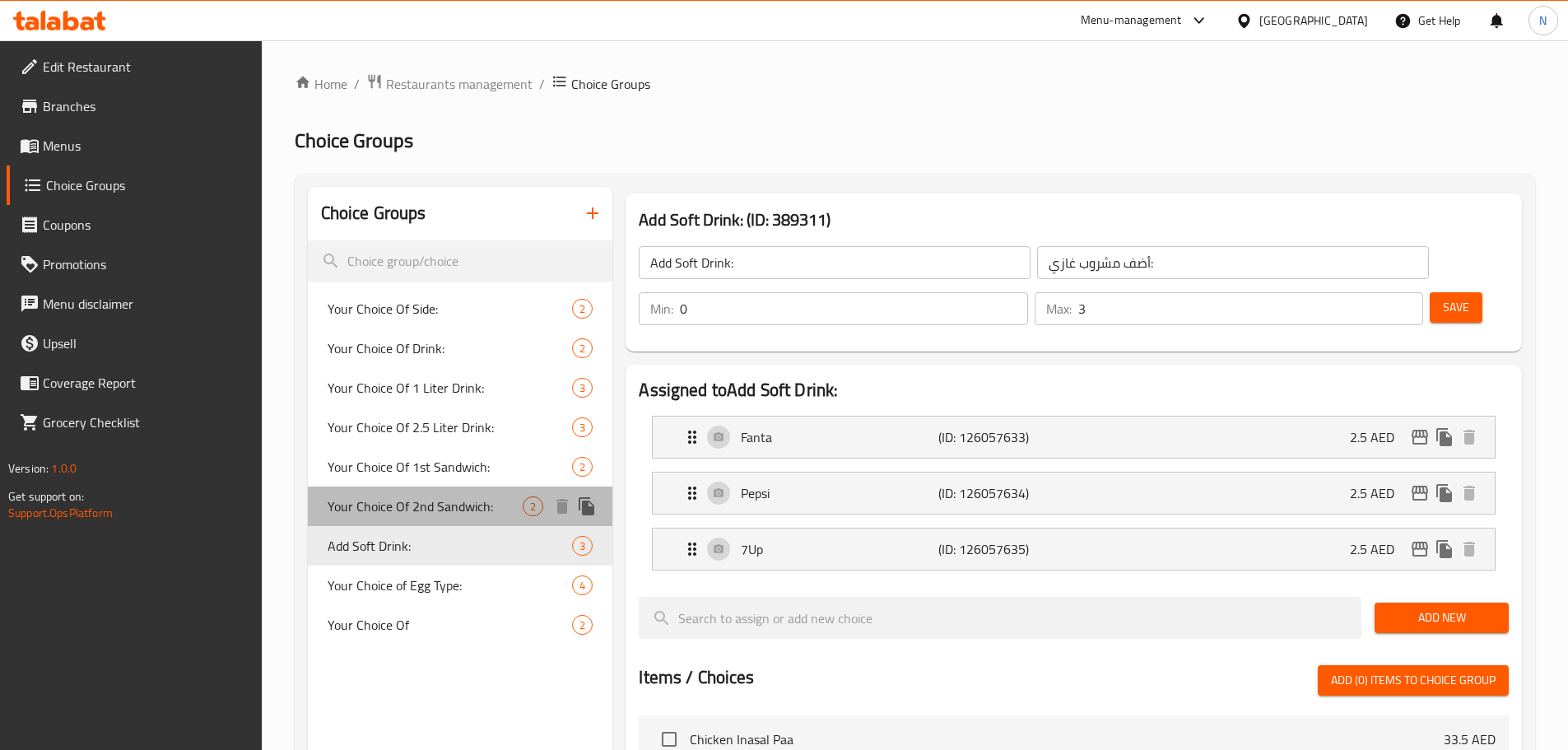
click at [462, 504] on span "Your Choice Of 2nd Sandwich:" at bounding box center [425, 507] width 196 height 20
type input "Your Choice Of 2nd Sandwich:"
type input "إختيارك من الساندوتش الثاني:"
type input "1"
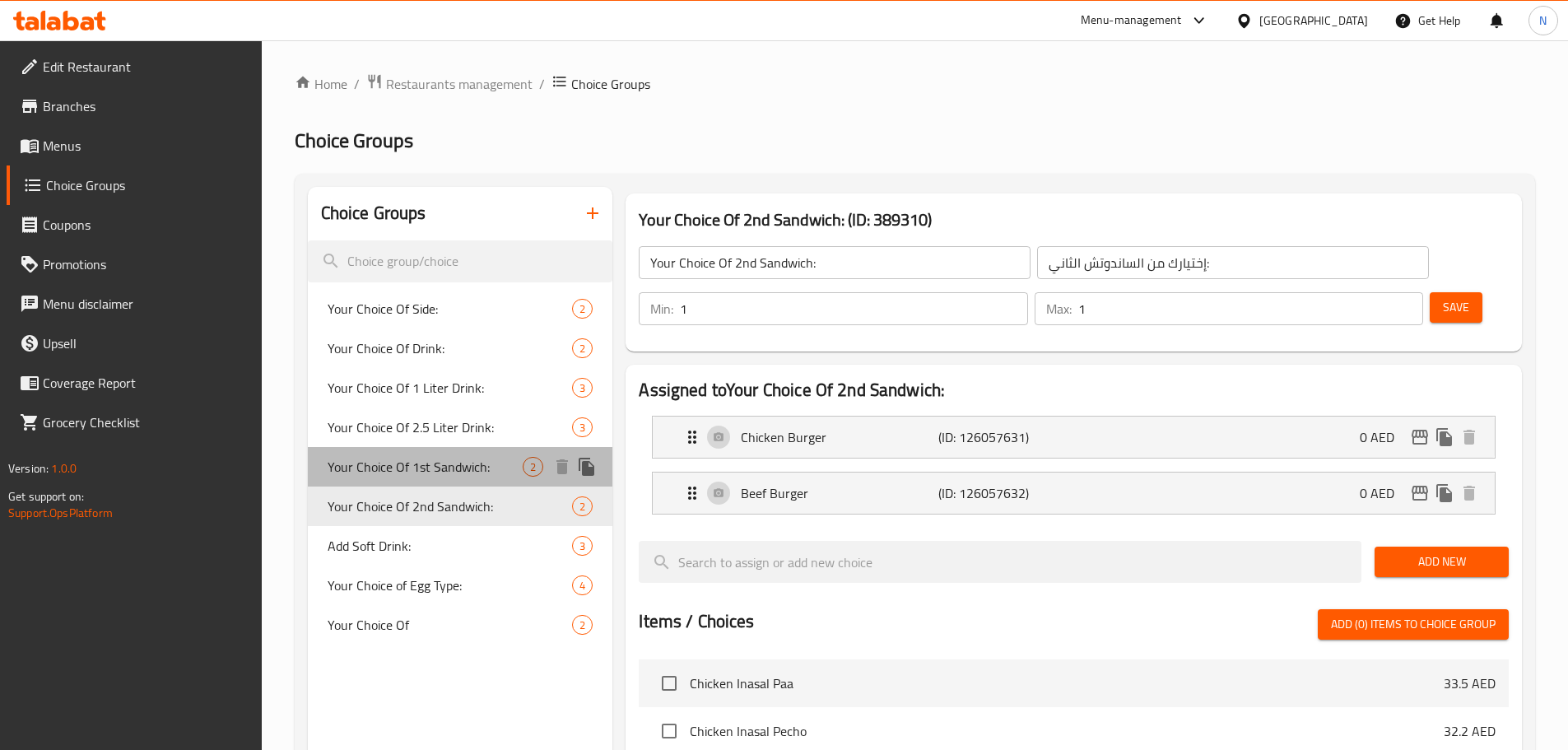
click at [462, 463] on span "Your Choice Of 1st Sandwich:" at bounding box center [425, 467] width 196 height 20
type input "Your Choice Of 1st Sandwich:"
type input "إختيارك من الساندوتش الأول:"
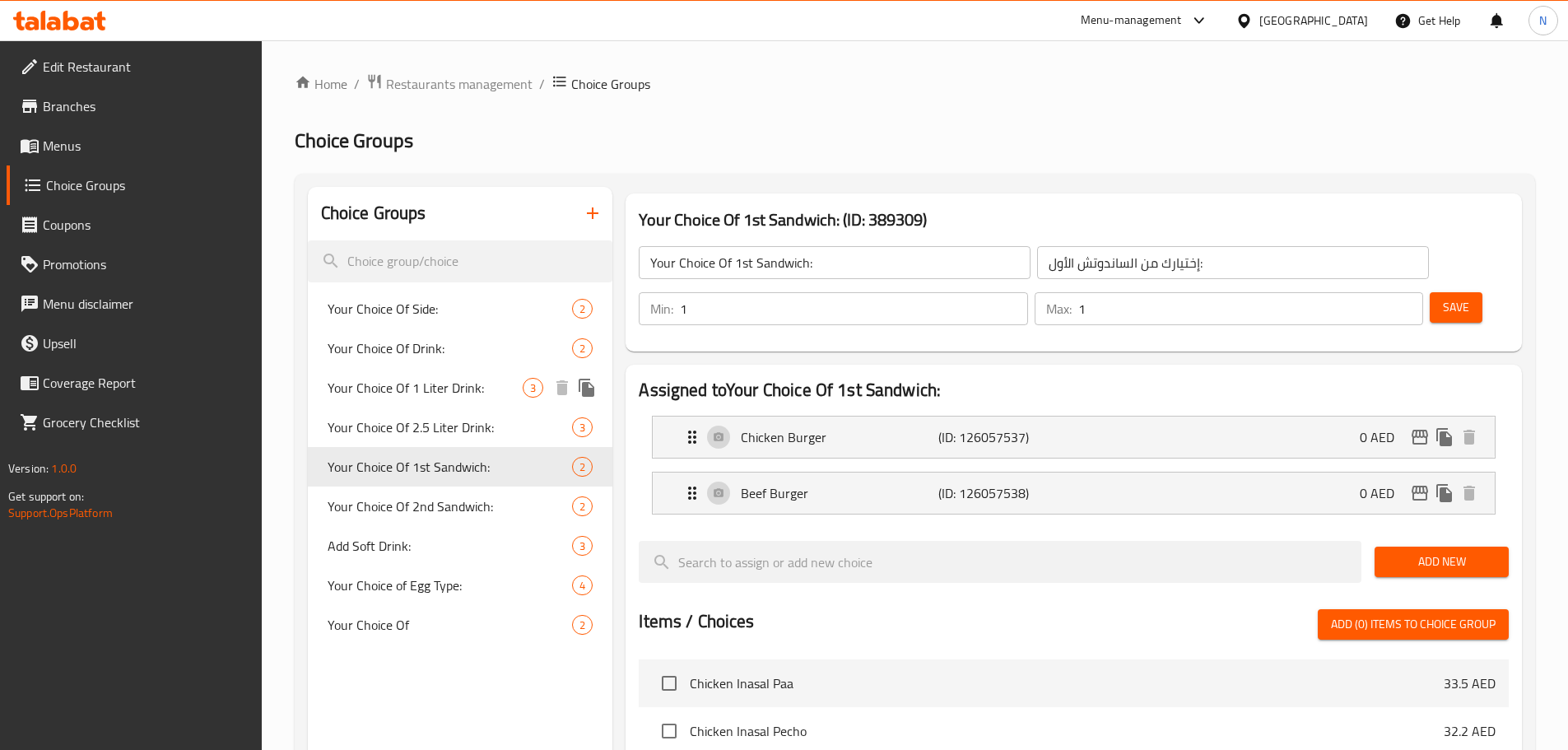
click at [467, 372] on div "Your Choice Of 1 Liter Drink: 3" at bounding box center [460, 387] width 305 height 39
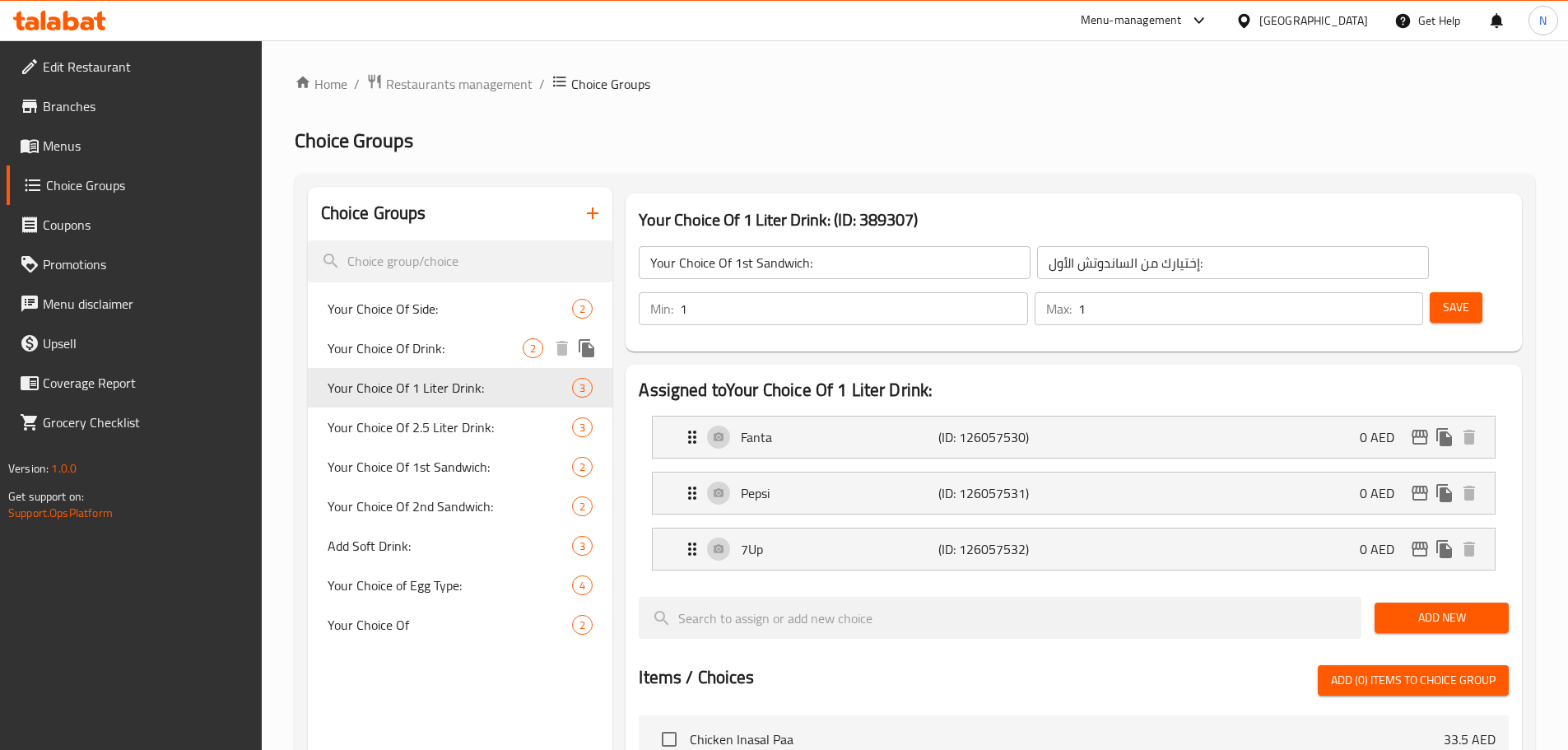
type input "Your Choice Of 1 Liter Drink:"
type input "إختيارك من مشروب 1 لتر:"
click at [471, 340] on span "Your Choice Of Drink:" at bounding box center [425, 348] width 196 height 20
type input "Your Choice Of Drink:"
type input "إختيارك من المشروب:"
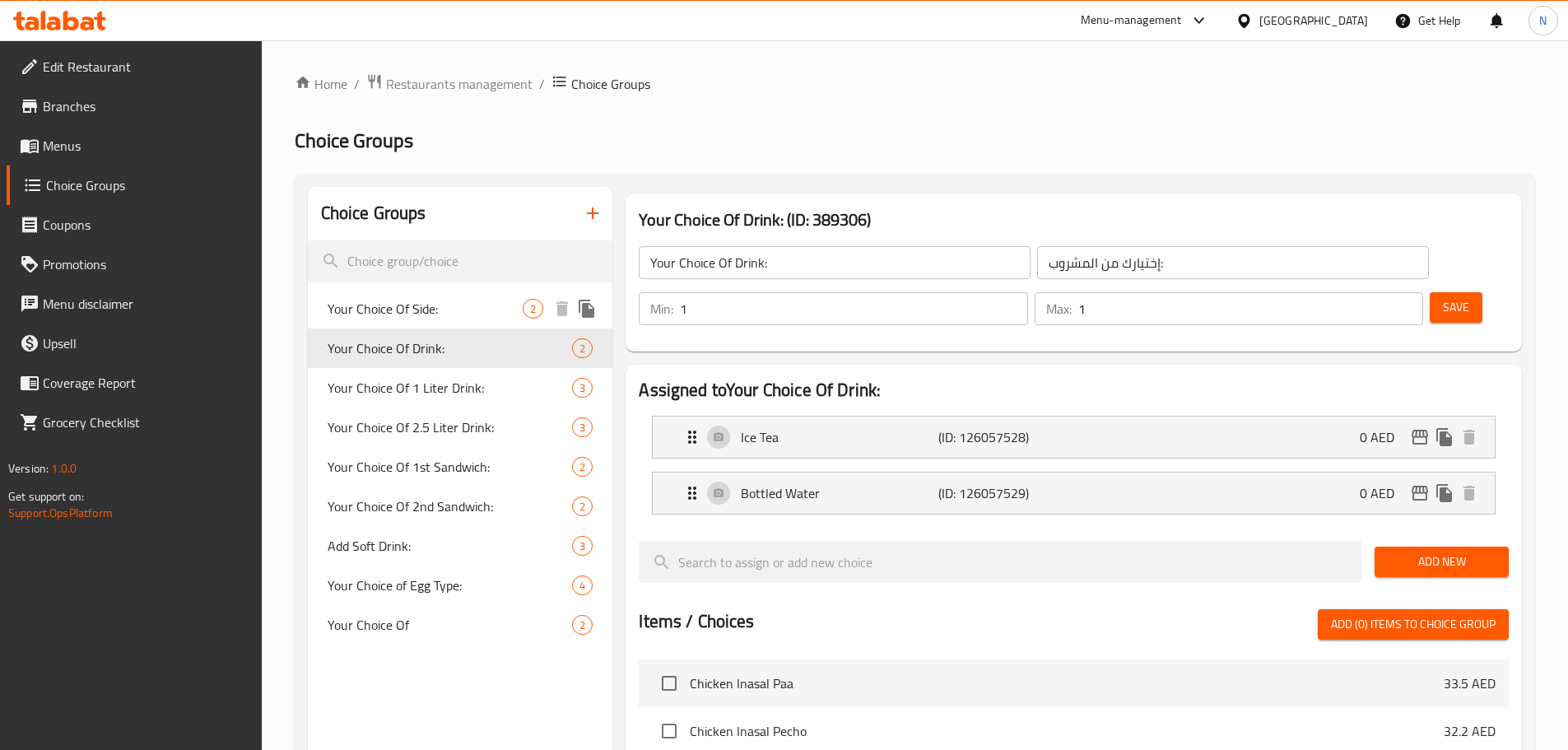
click at [483, 316] on span "Your Choice Of Side:" at bounding box center [425, 308] width 196 height 20
type input "Your Choice Of Side:"
type input "إختيارك من الصنف الجانبي:"
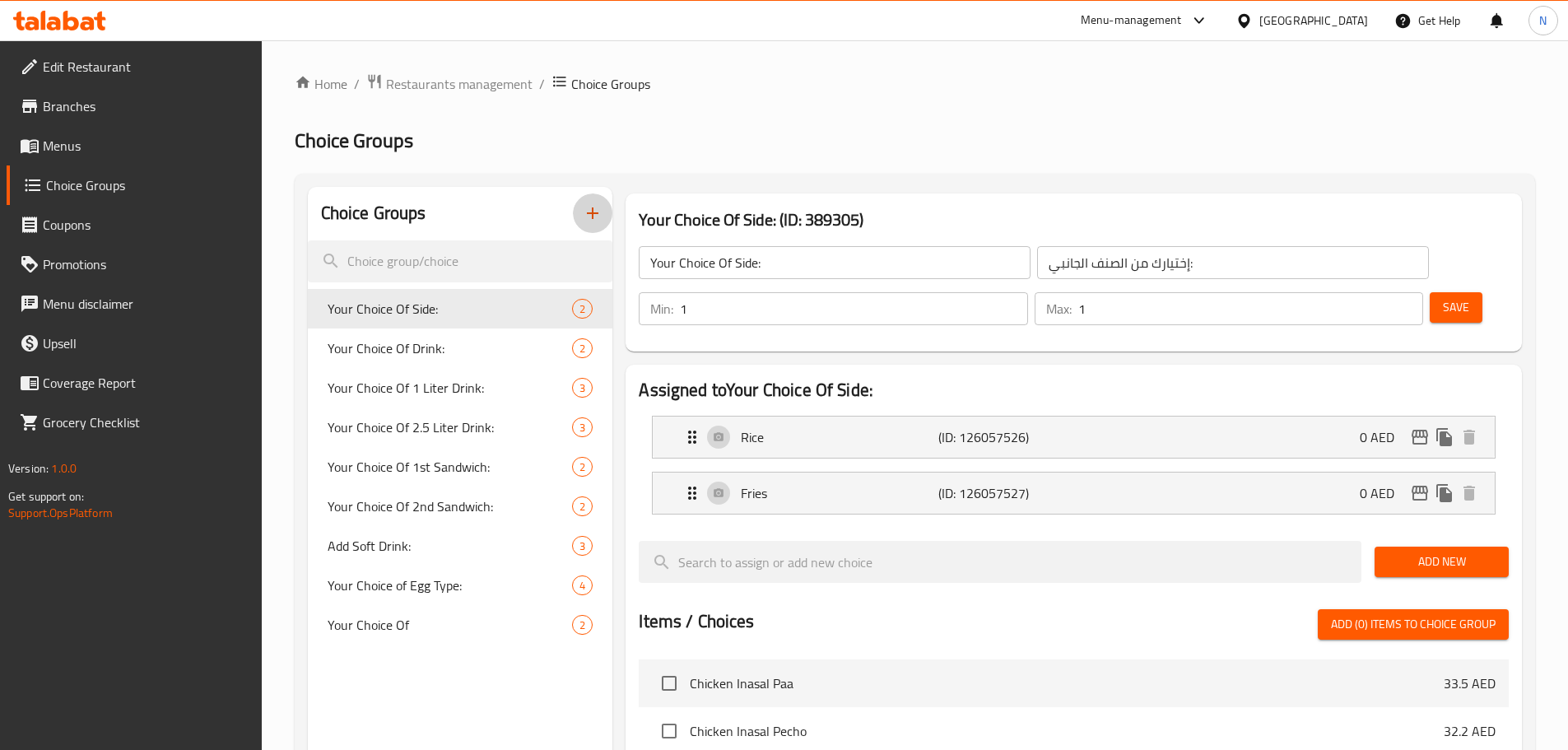
click at [597, 216] on icon "button" at bounding box center [593, 213] width 20 height 20
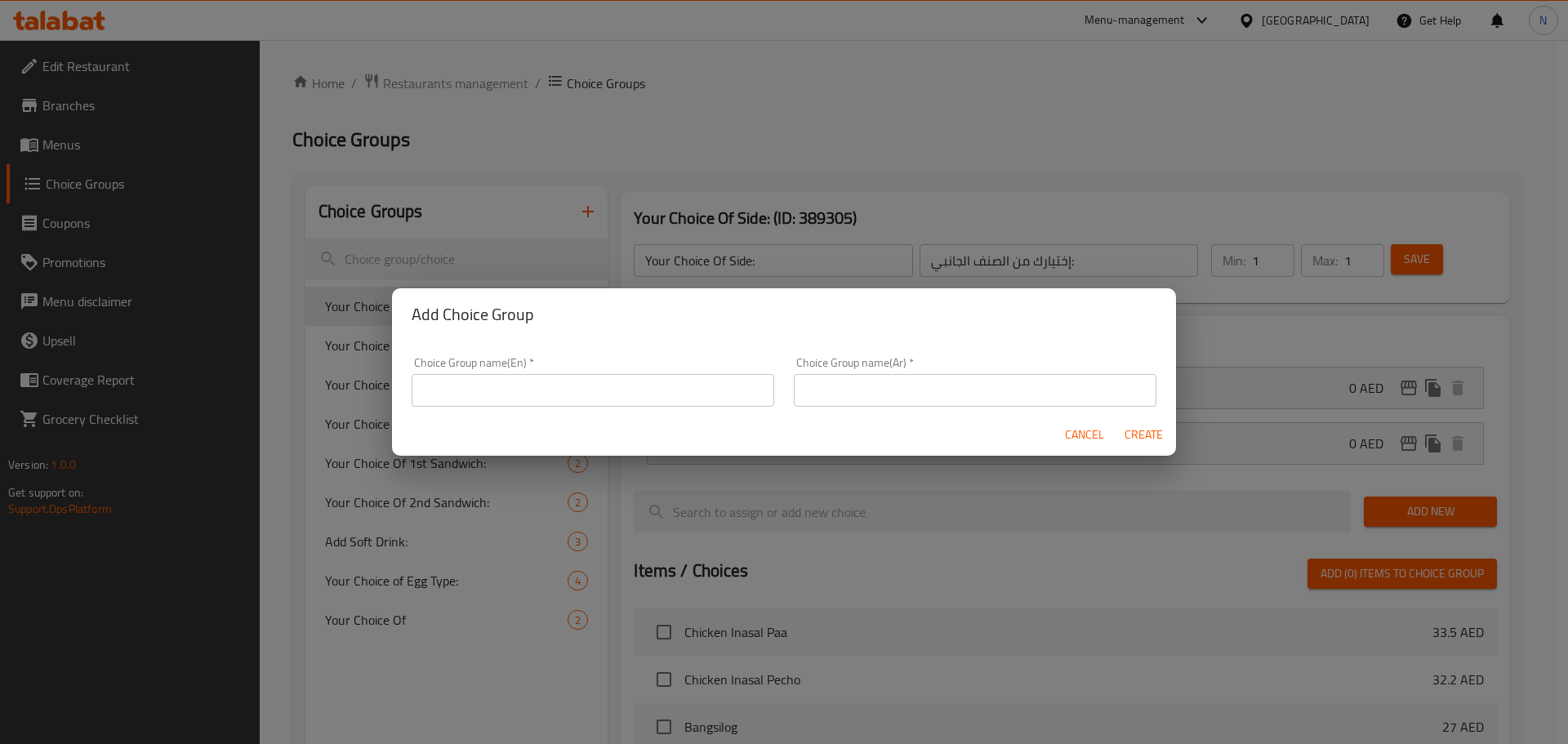
click at [559, 399] on input "text" at bounding box center [592, 390] width 363 height 32
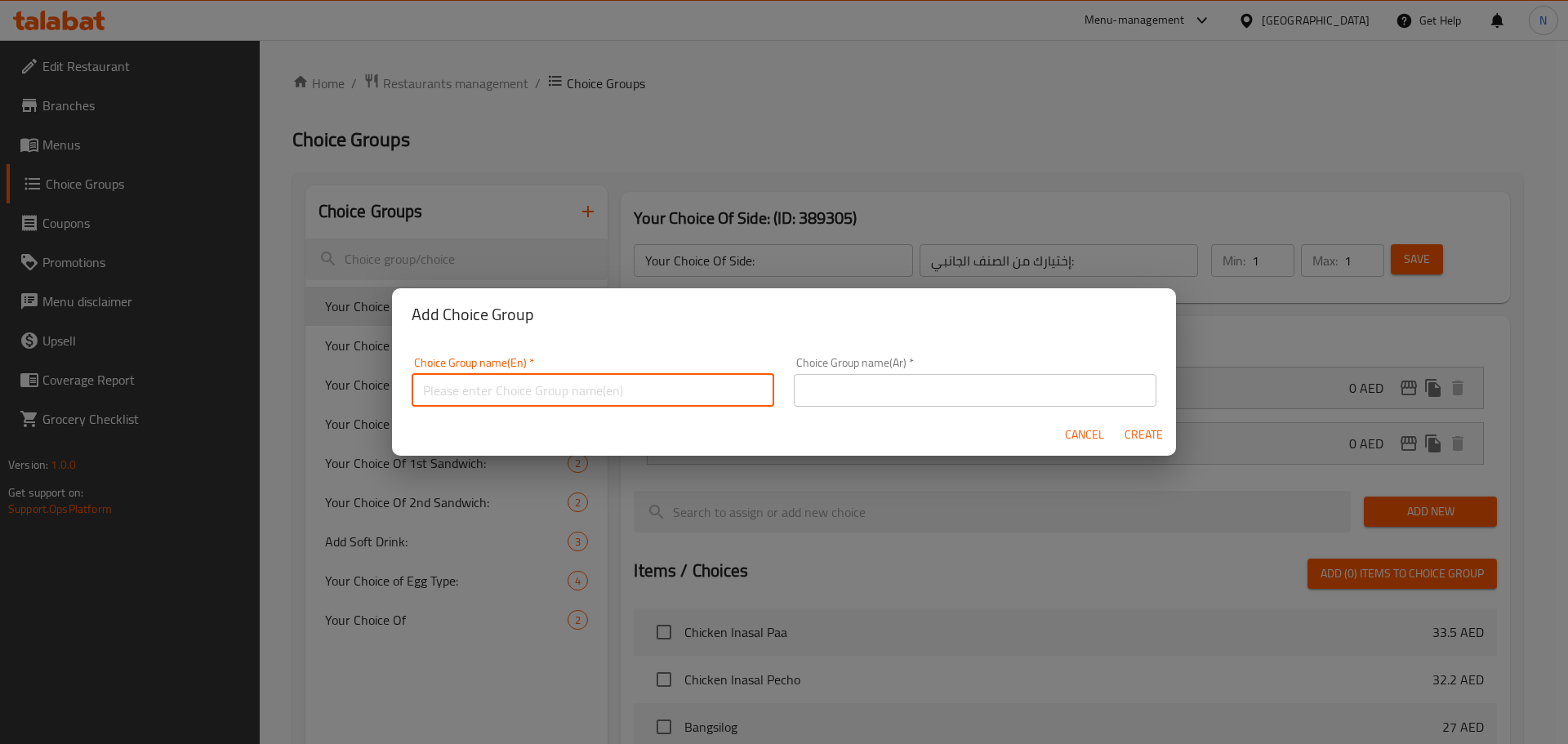
paste input "Tapioca black pearl"
drag, startPoint x: 599, startPoint y: 395, endPoint x: 467, endPoint y: 391, distance: 132.1
click at [467, 391] on input "Tapioca black pearl" at bounding box center [592, 390] width 363 height 32
click at [584, 391] on input "Tapioca" at bounding box center [592, 390] width 363 height 32
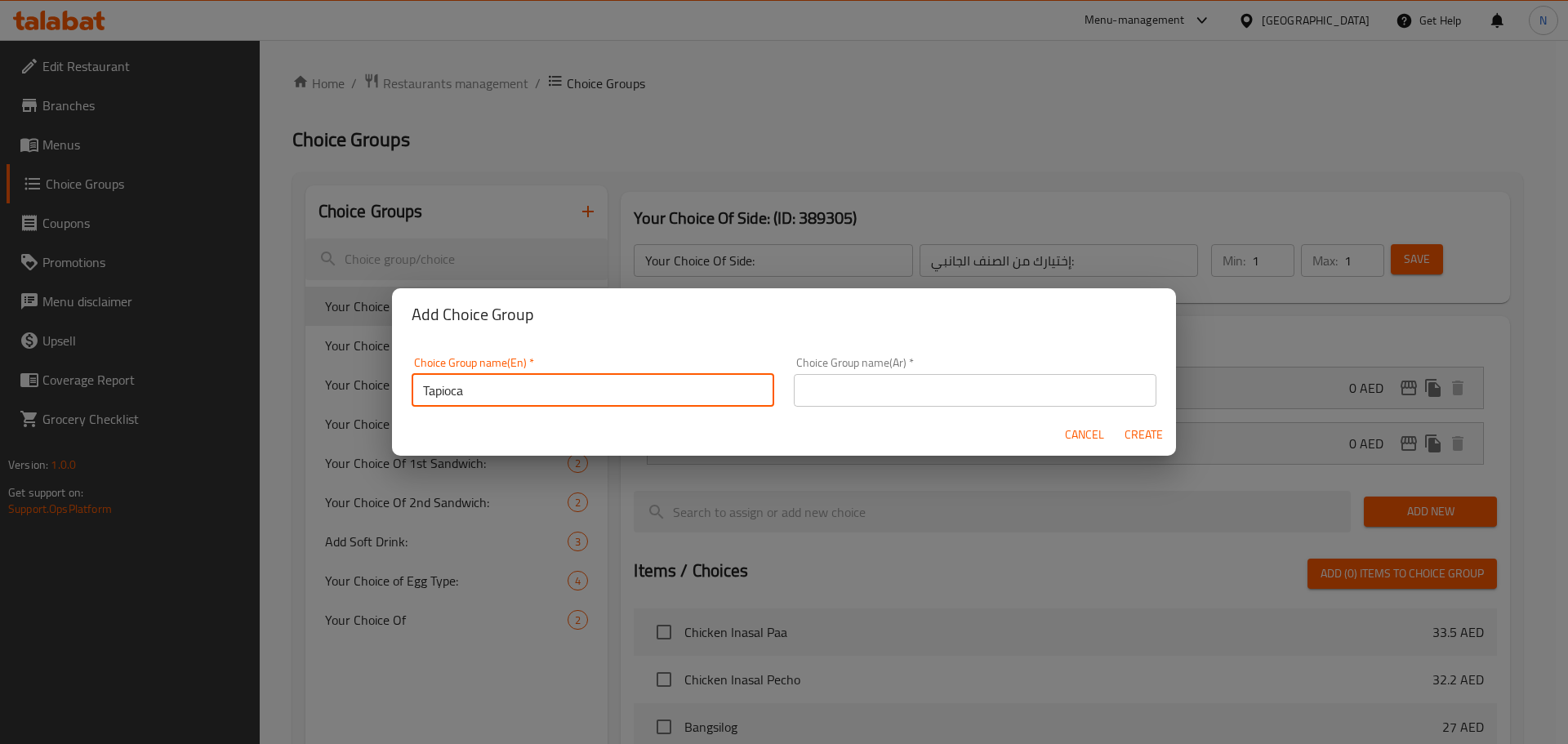
paste input "oppings"
click at [584, 391] on input "Tapioca" at bounding box center [592, 390] width 363 height 32
type input "Toppings"
click at [936, 388] on input "text" at bounding box center [975, 390] width 363 height 32
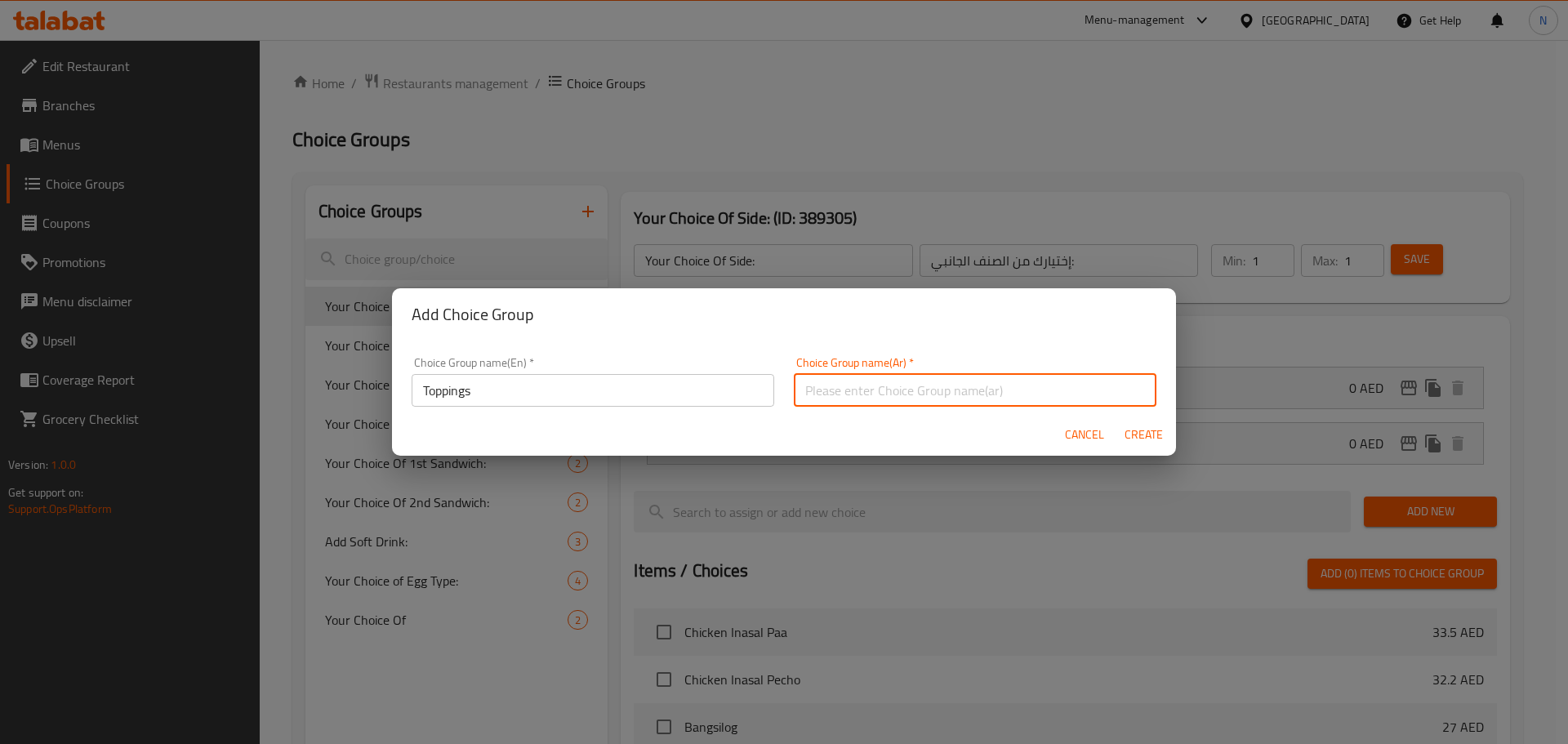
paste input "الإضافات"
type input "الإضافات"
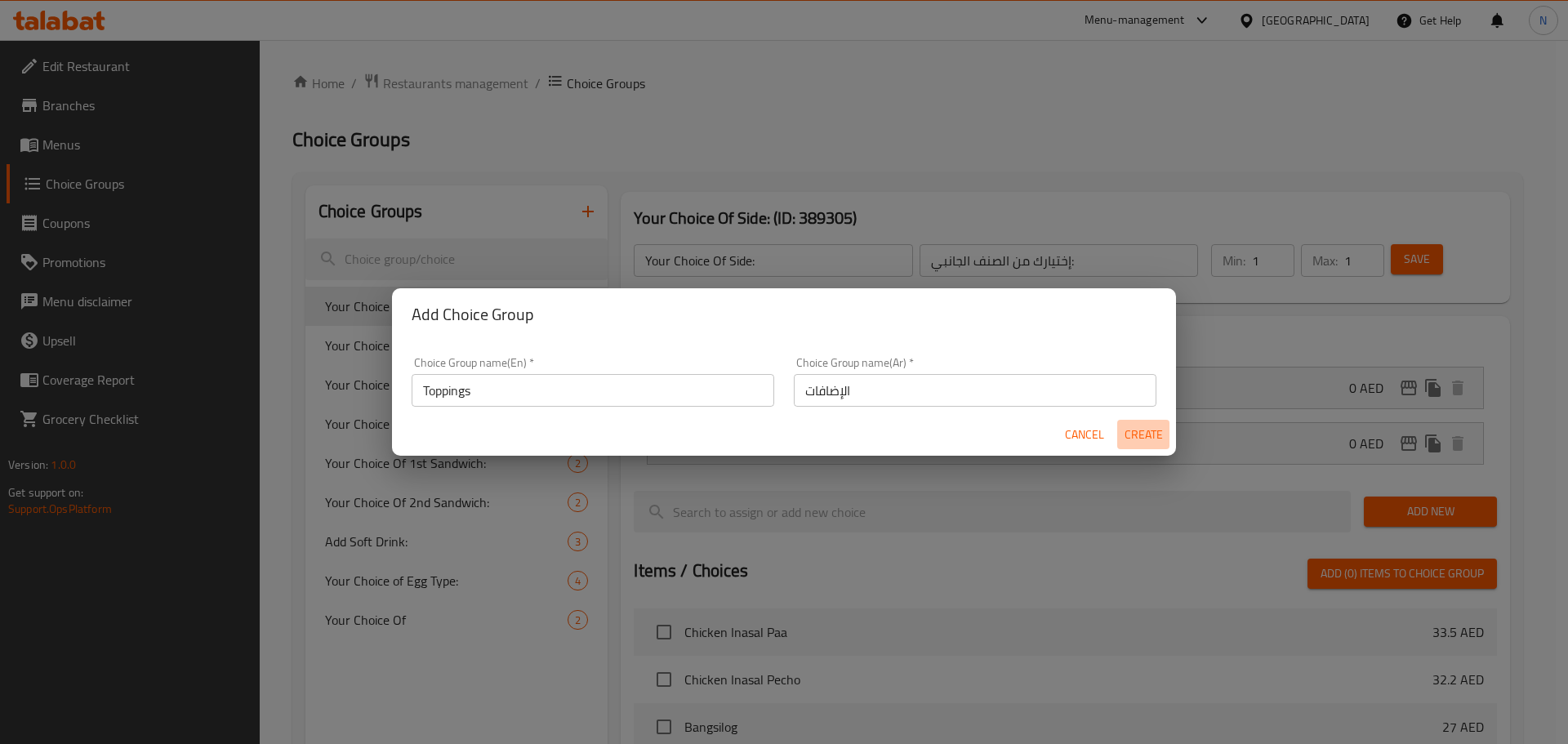
click at [1141, 447] on button "Create" at bounding box center [1143, 434] width 52 height 30
type input "Toppings"
type input "الإضافات"
type input "0"
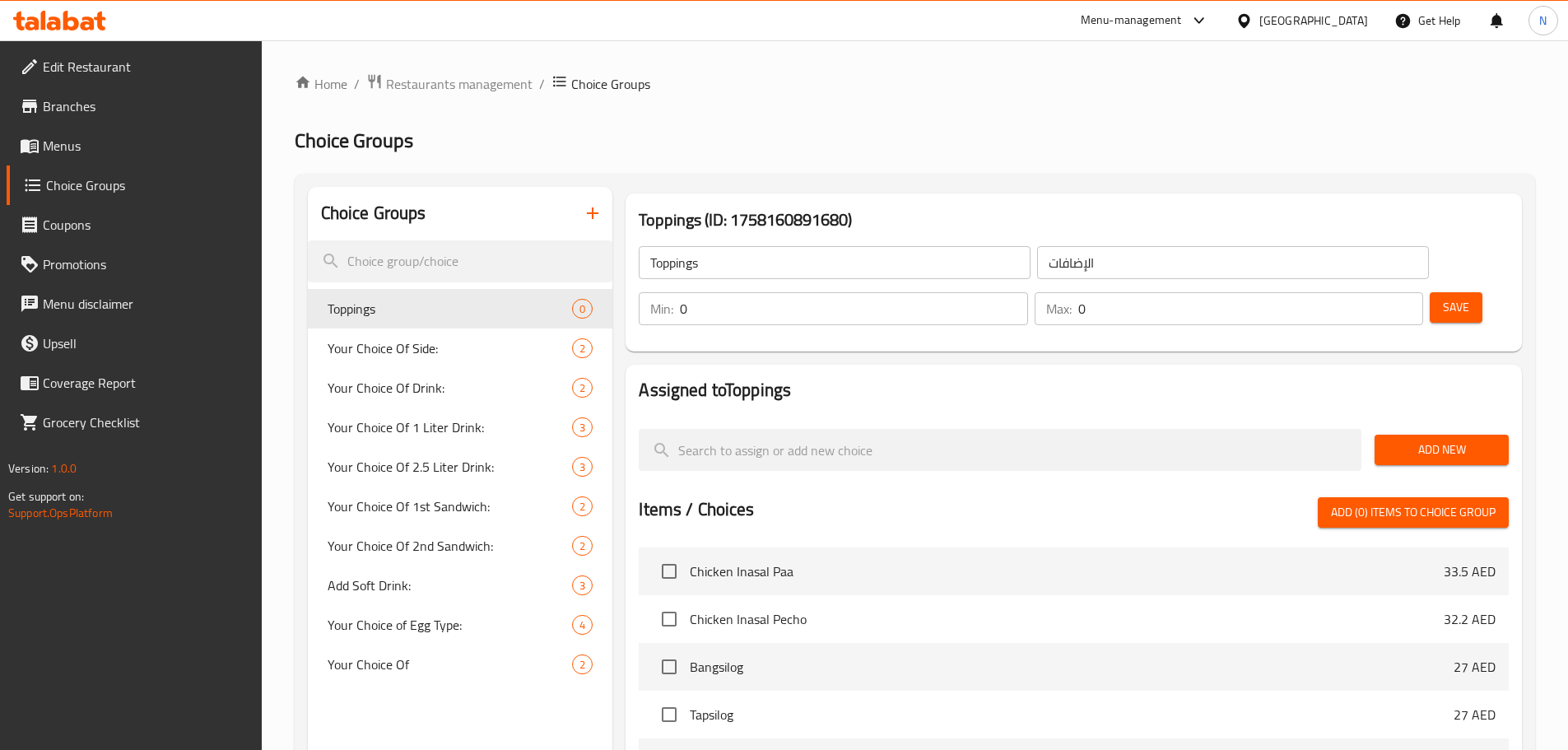
drag, startPoint x: 1423, startPoint y: 398, endPoint x: 1414, endPoint y: 398, distance: 9.0
click at [1423, 440] on span "Add New" at bounding box center [1441, 449] width 107 height 21
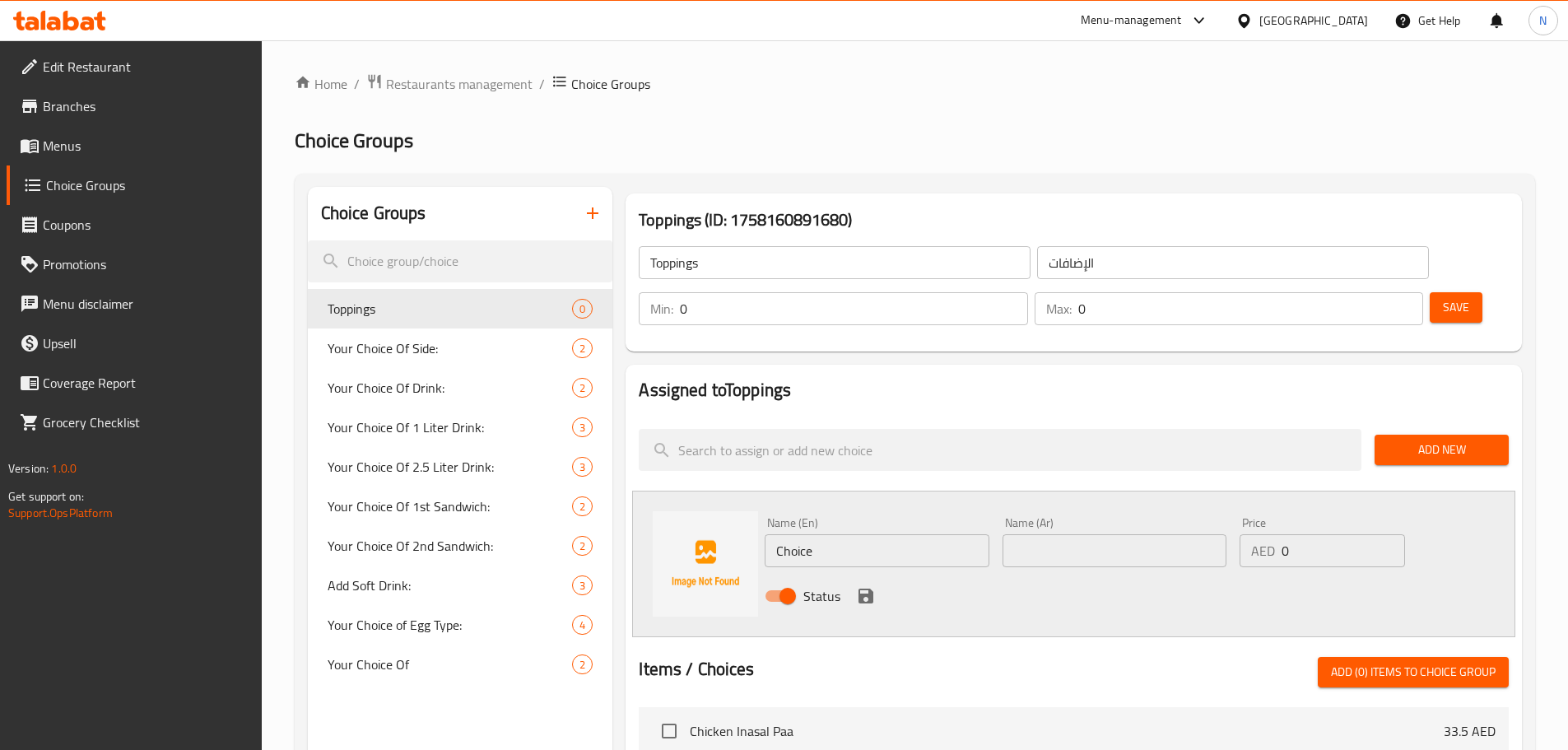
click at [792, 517] on div "Name (En) Choice Name (En)" at bounding box center [876, 542] width 224 height 50
click at [792, 534] on input "Choice" at bounding box center [876, 550] width 224 height 33
paste input "Tapioca black pearl"
type input "Tapioca black pearl"
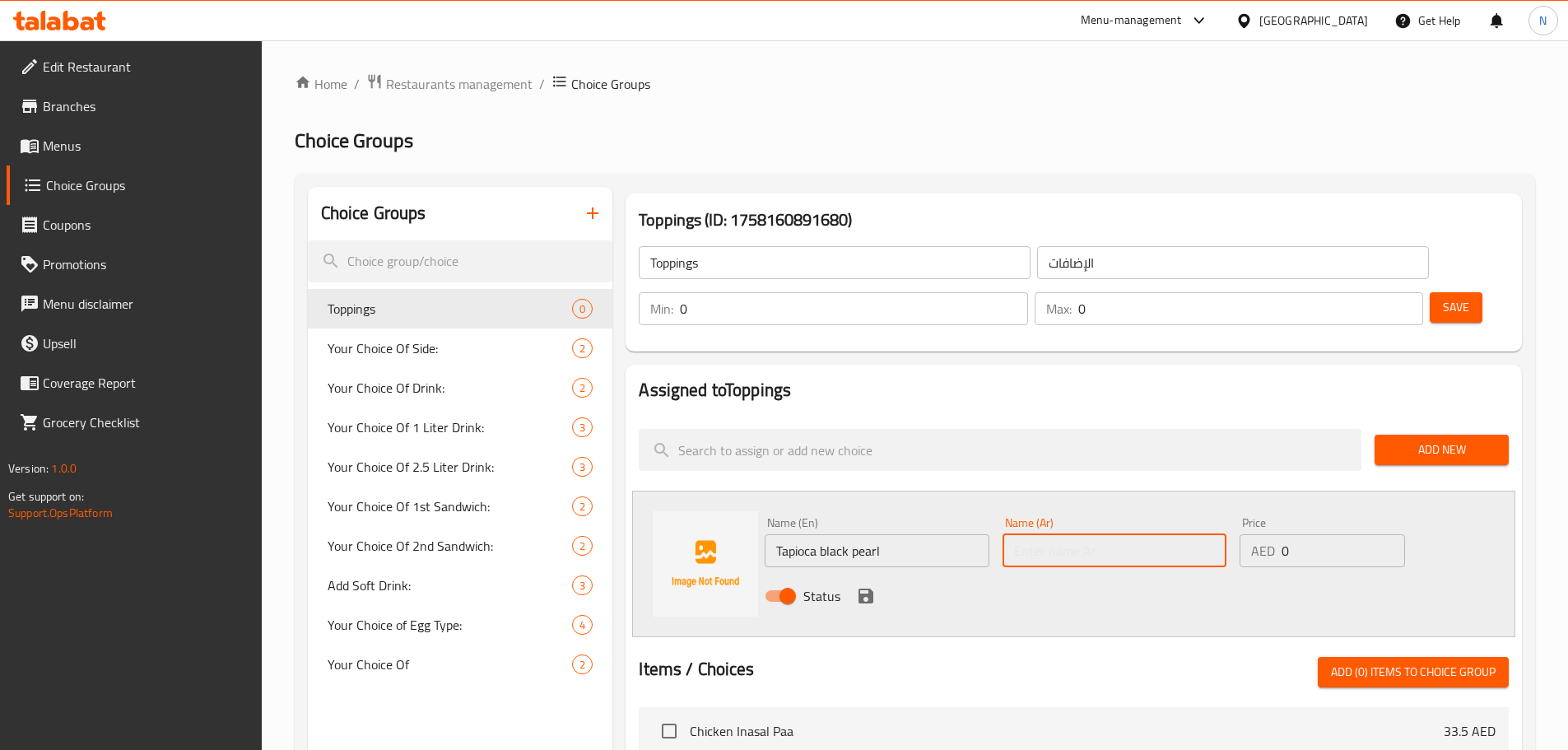
click at [1016, 534] on input "text" at bounding box center [1114, 550] width 224 height 33
paste input "لؤلؤة التابيوكا السوداء"
click at [1049, 534] on input "لؤلؤة التابيوكا السوداء" at bounding box center [1114, 550] width 224 height 33
click at [1088, 534] on input "لؤلؤة التابيوكا سوداء" at bounding box center [1114, 550] width 224 height 33
type input "لؤلؤة تابيوكا سوداء"
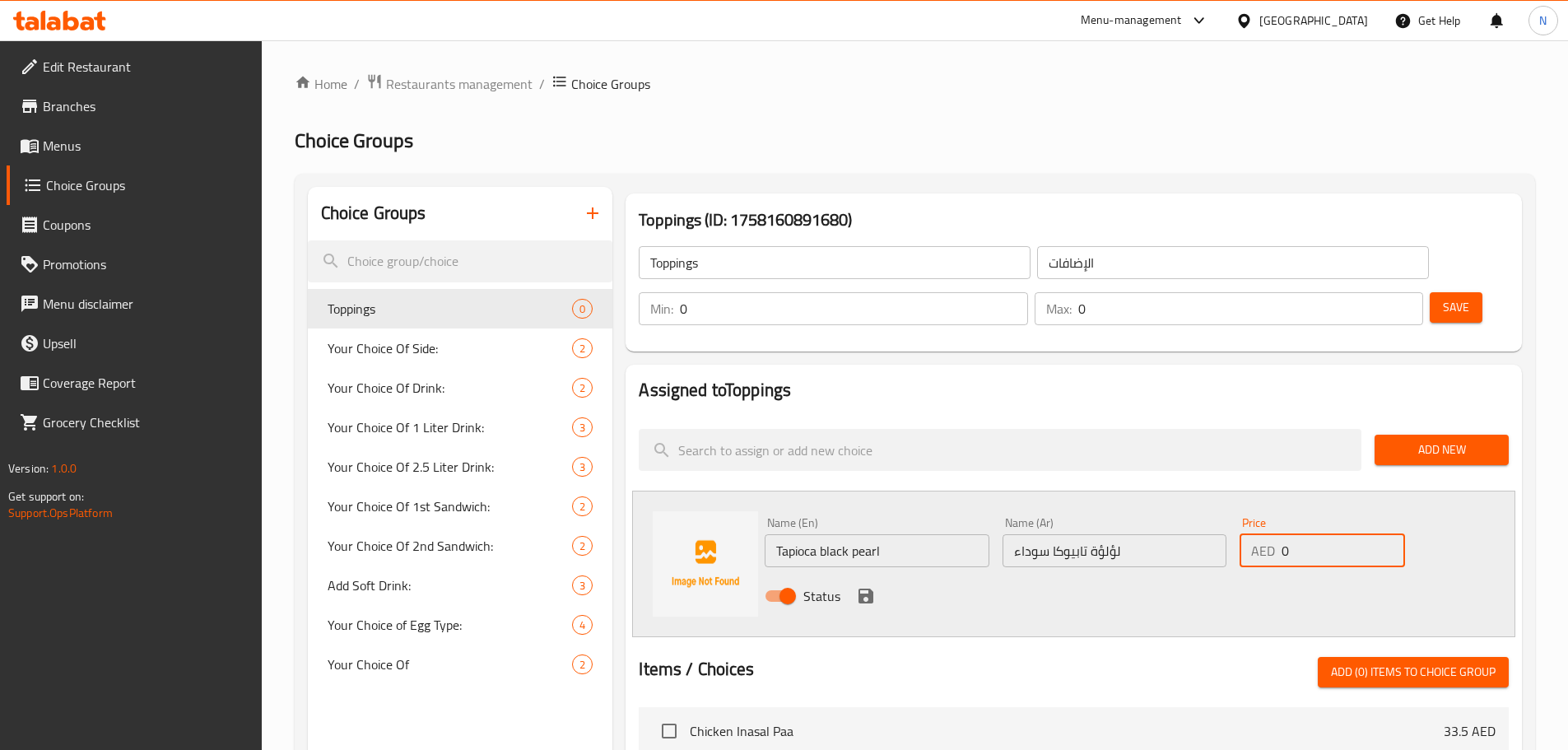
drag, startPoint x: 1299, startPoint y: 499, endPoint x: 1277, endPoint y: 504, distance: 22.6
click at [1277, 534] on div "AED 0 Price" at bounding box center [1321, 550] width 164 height 33
paste input "4.05"
type input "4.05"
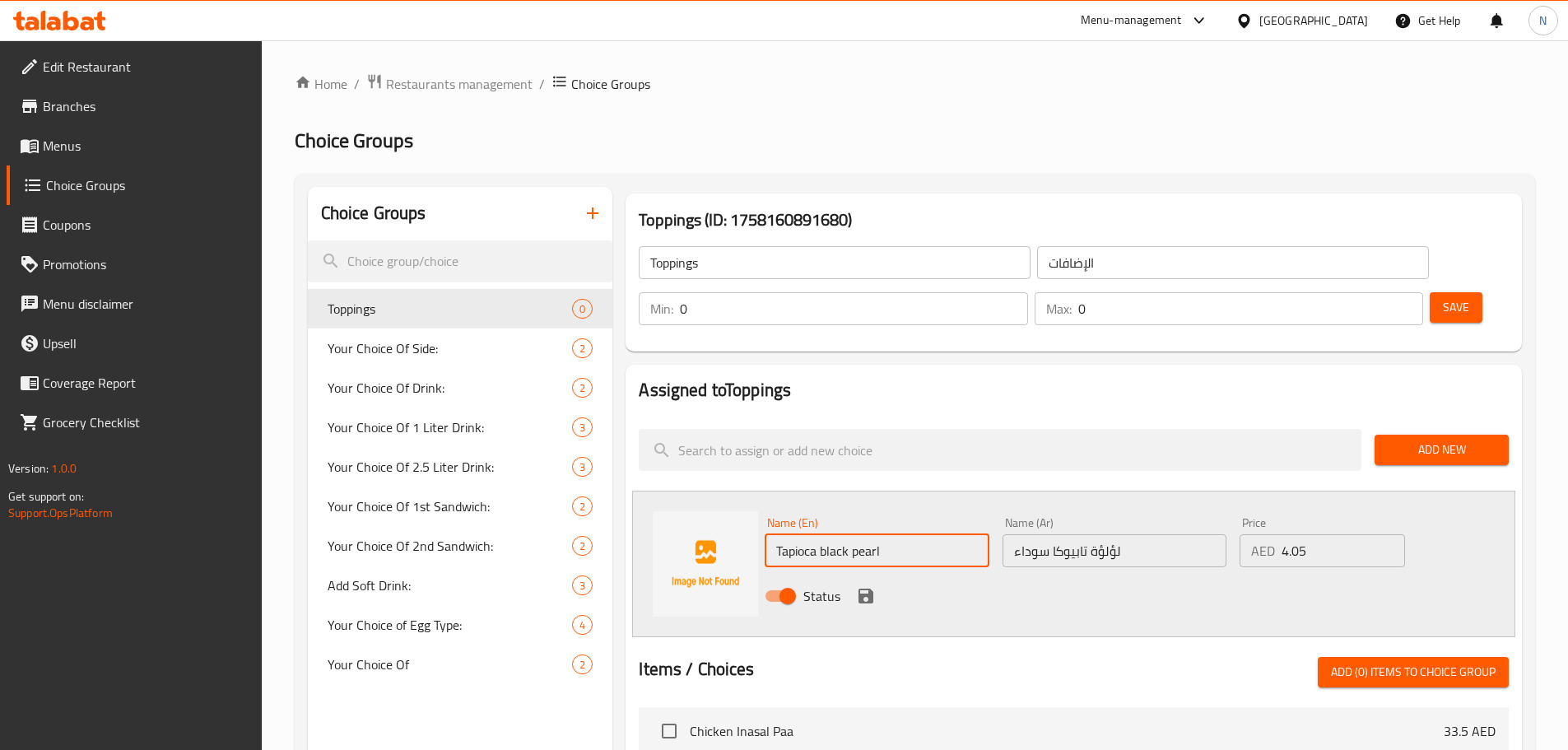
click at [869, 534] on input "Tapioca black pearl" at bounding box center [876, 550] width 224 height 33
click at [834, 534] on input "Tapioca black pearl" at bounding box center [876, 550] width 224 height 33
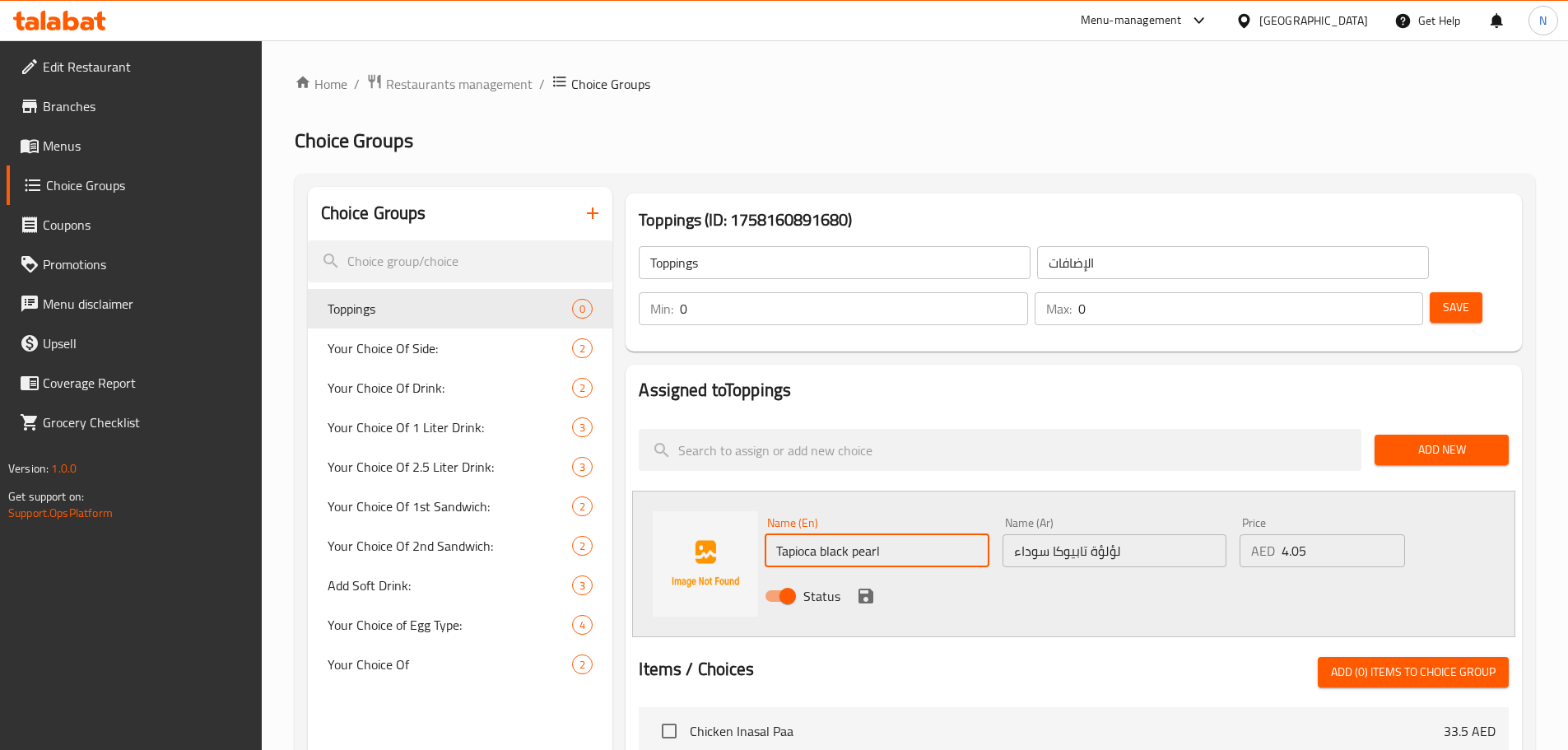
type input "Tapioca Black Pearl"
click at [862, 588] on icon "save" at bounding box center [865, 595] width 15 height 15
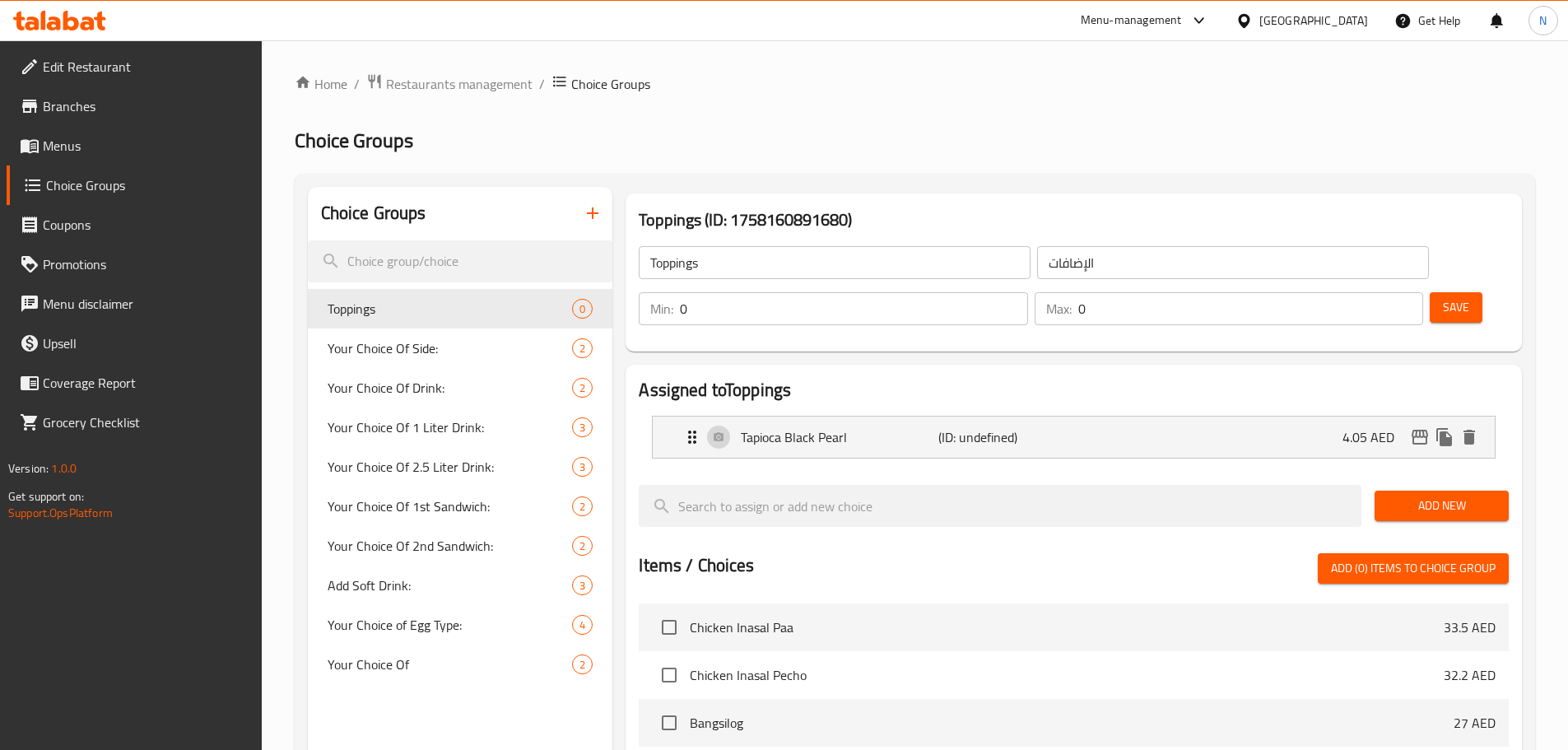
click at [1431, 496] on span "Add New" at bounding box center [1441, 506] width 107 height 21
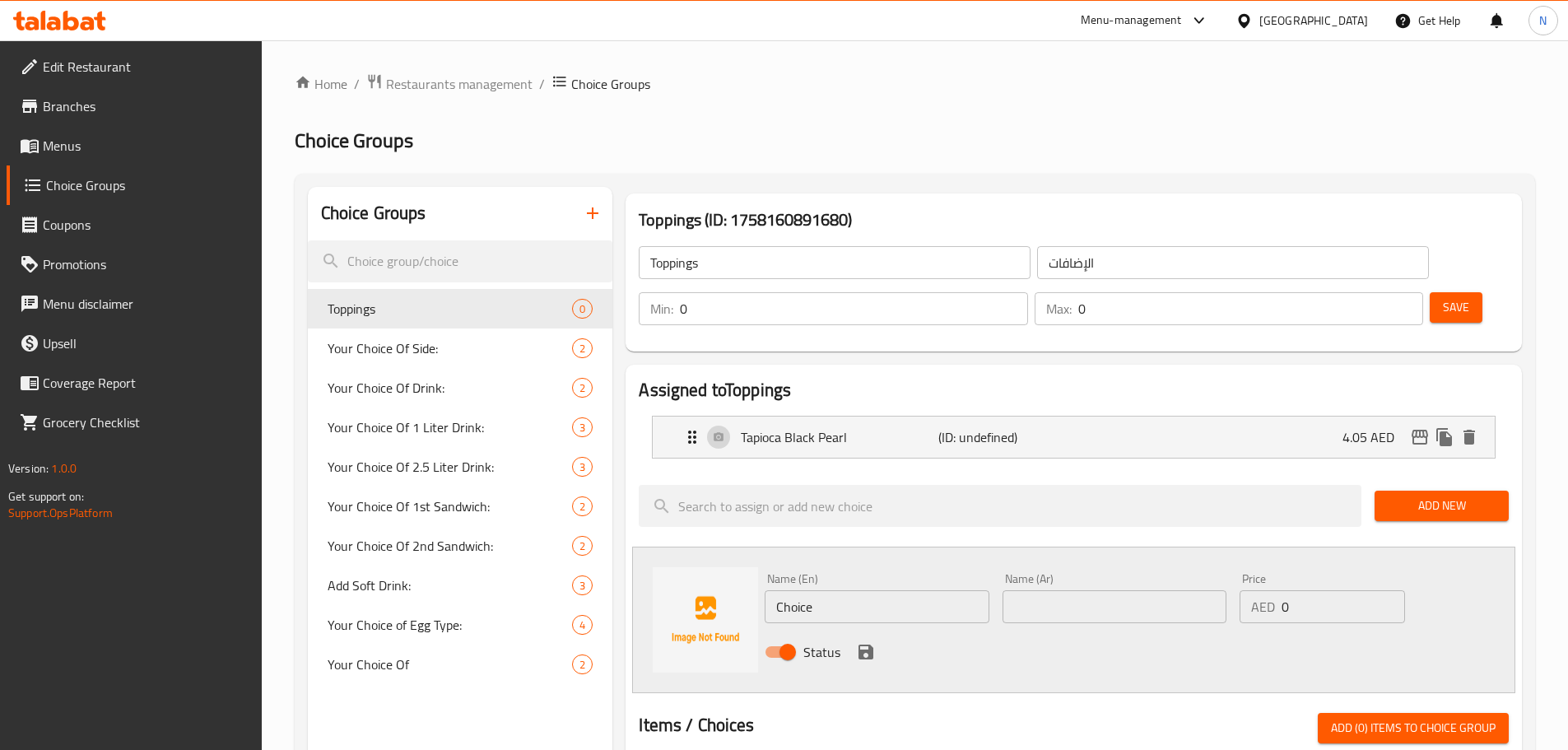
click at [788, 590] on input "Choice" at bounding box center [876, 606] width 224 height 33
paste input "Popping boba"
click at [798, 590] on input "Popping boba" at bounding box center [876, 606] width 224 height 33
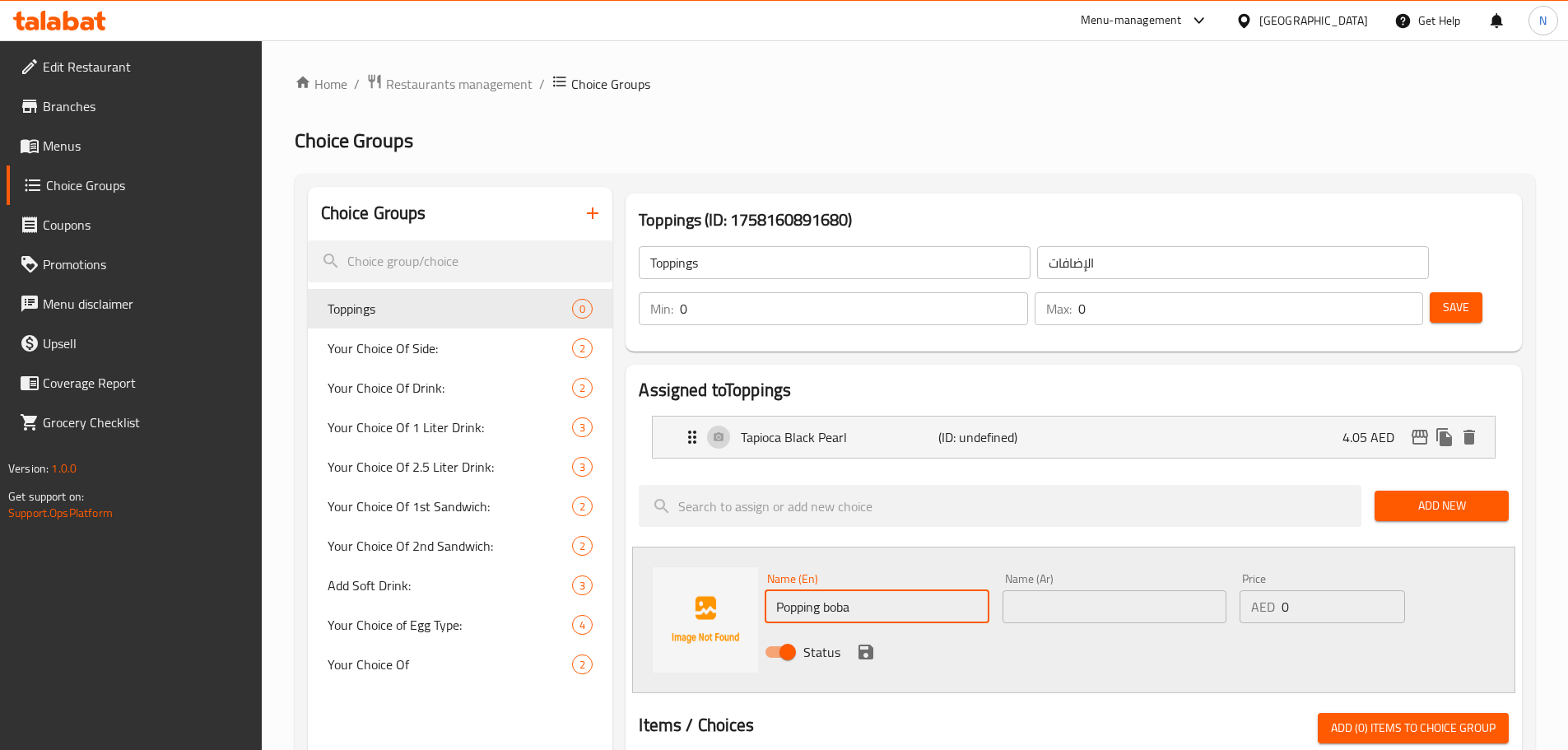
click at [798, 590] on input "Popping boba" at bounding box center [876, 606] width 224 height 33
type input "Popping Boba"
click at [1045, 574] on div "Name (Ar) Name (Ar)" at bounding box center [1114, 598] width 224 height 50
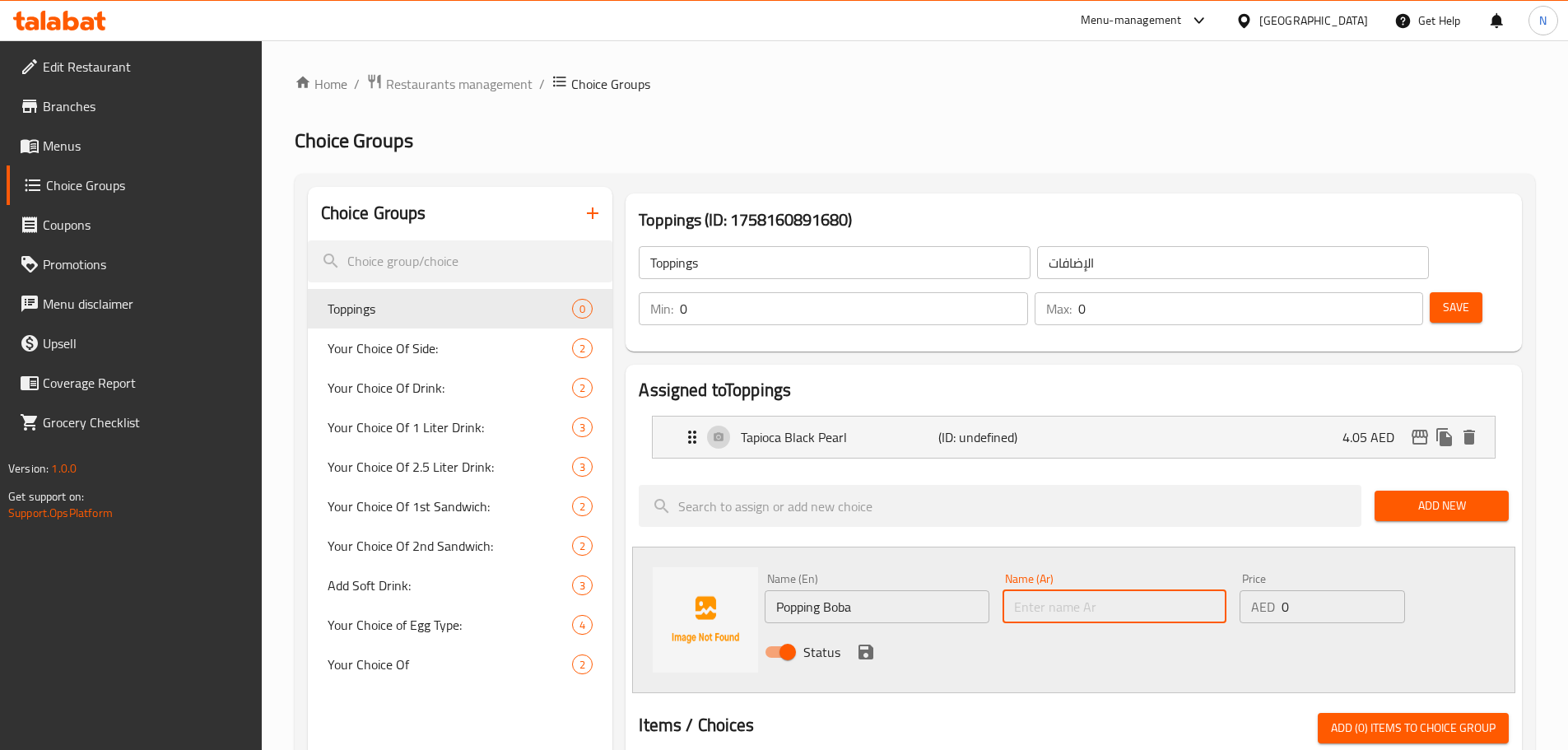
click at [1048, 590] on input "text" at bounding box center [1114, 606] width 224 height 33
paste input "بوبينغ بوبا"
type input "بوبينغ بوبا"
click at [1282, 580] on div "Price AED 0 Price" at bounding box center [1322, 598] width 177 height 63
drag, startPoint x: 1288, startPoint y: 565, endPoint x: 1272, endPoint y: 568, distance: 16.3
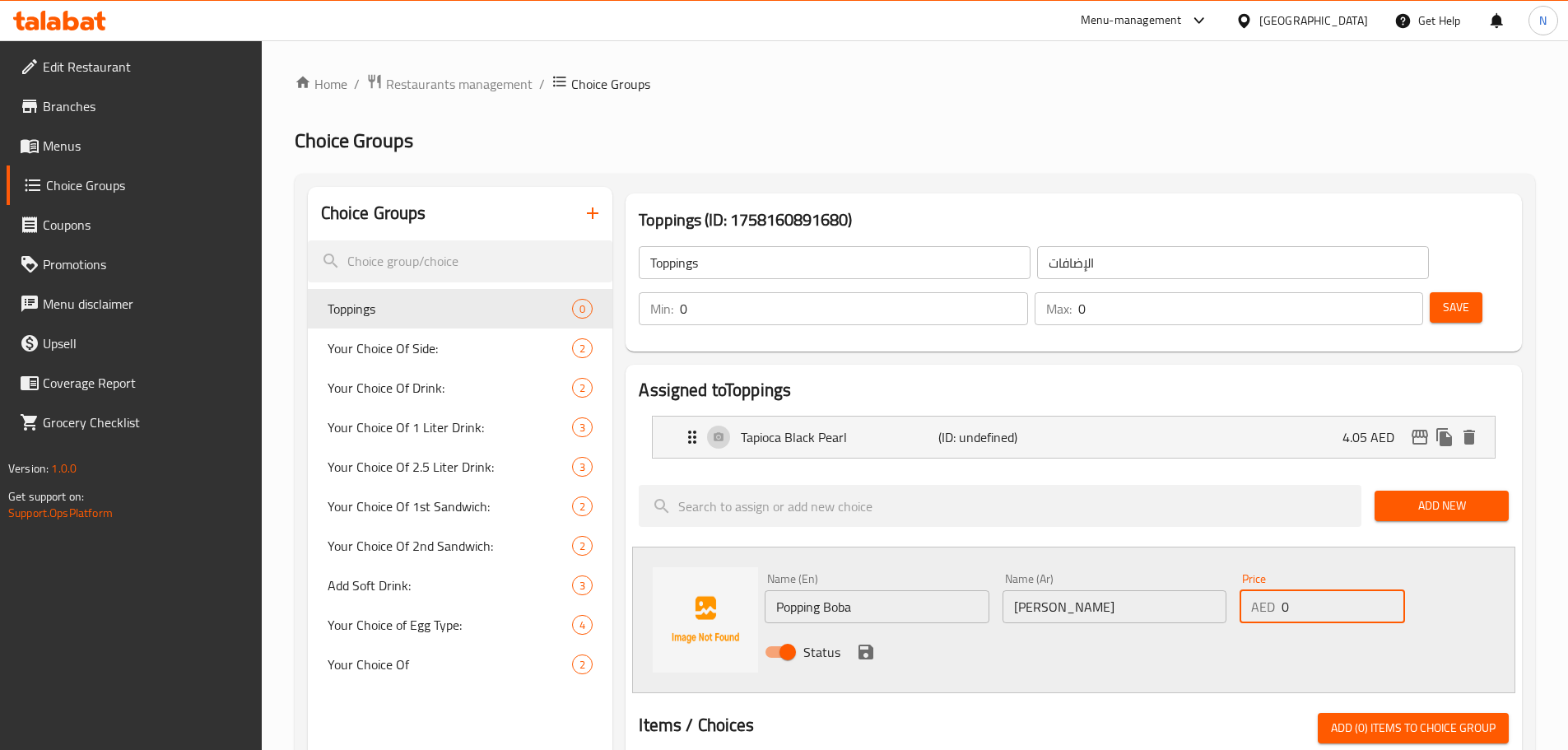
click at [1272, 590] on div "AED 0 Price" at bounding box center [1321, 606] width 164 height 33
type input "4.05"
click at [866, 643] on icon "save" at bounding box center [866, 652] width 20 height 20
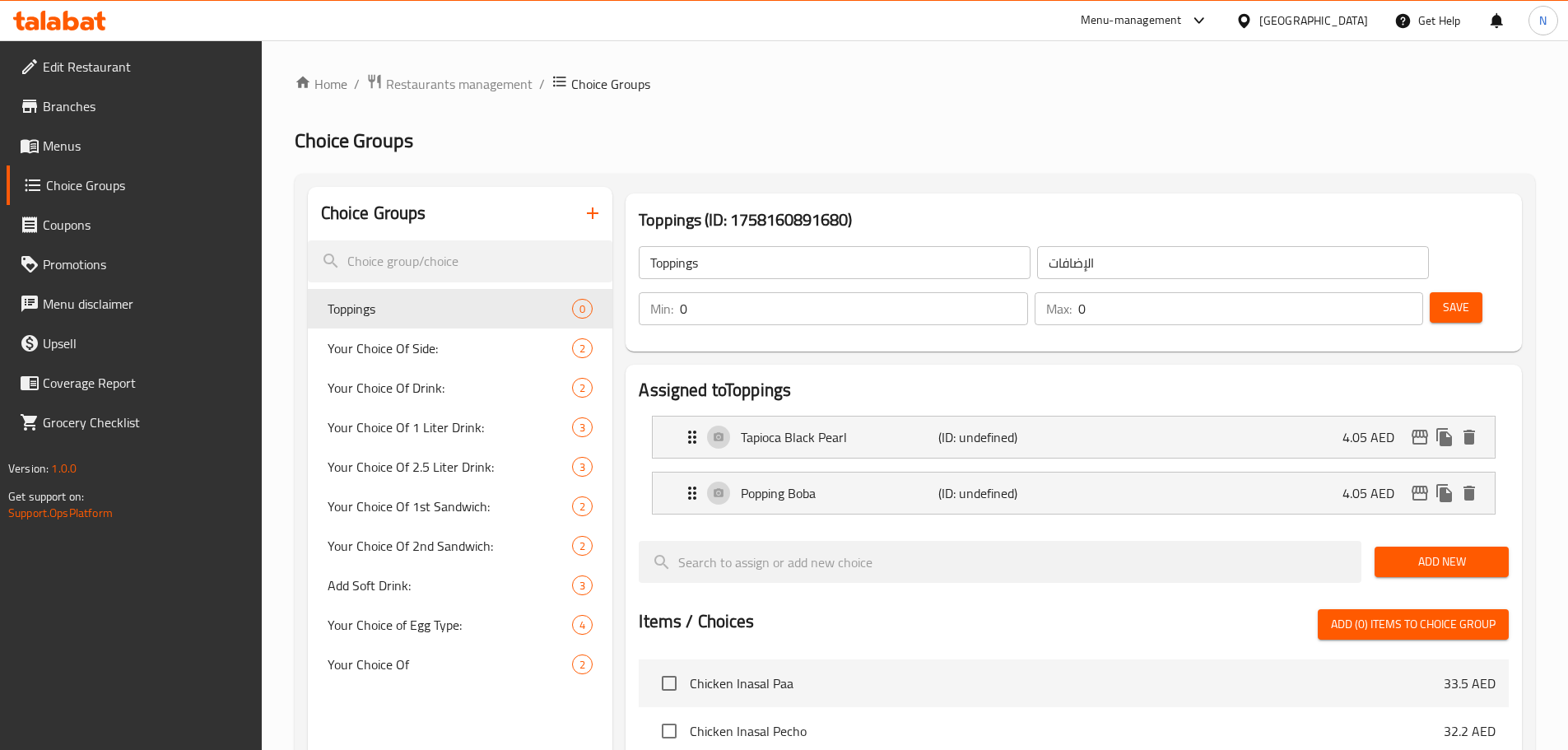
click at [1379, 547] on button "Add New" at bounding box center [1441, 562] width 134 height 31
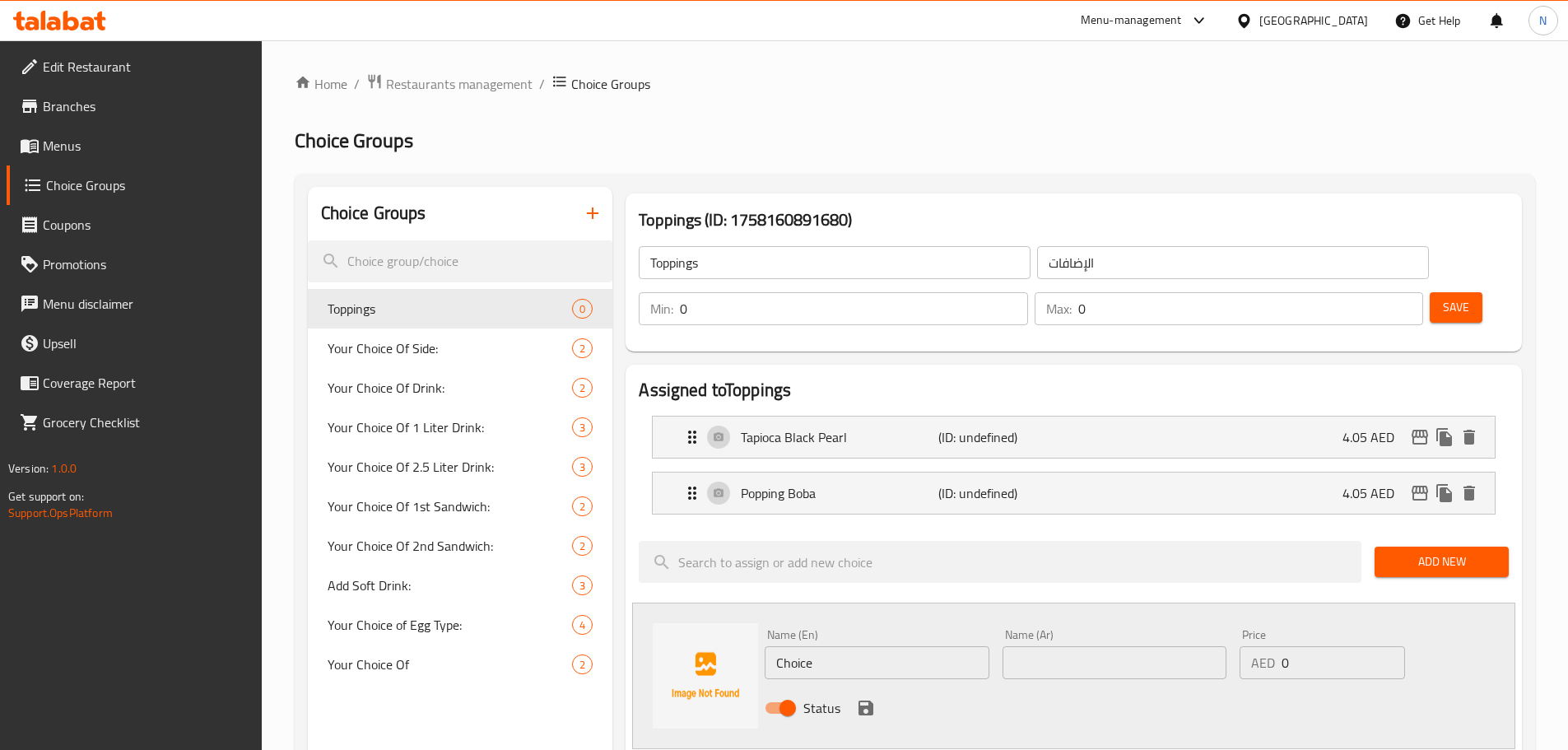
click at [828, 647] on input "Choice" at bounding box center [876, 662] width 224 height 33
paste input "Nata de coco"
click at [826, 647] on input "Nata de coco" at bounding box center [876, 662] width 224 height 33
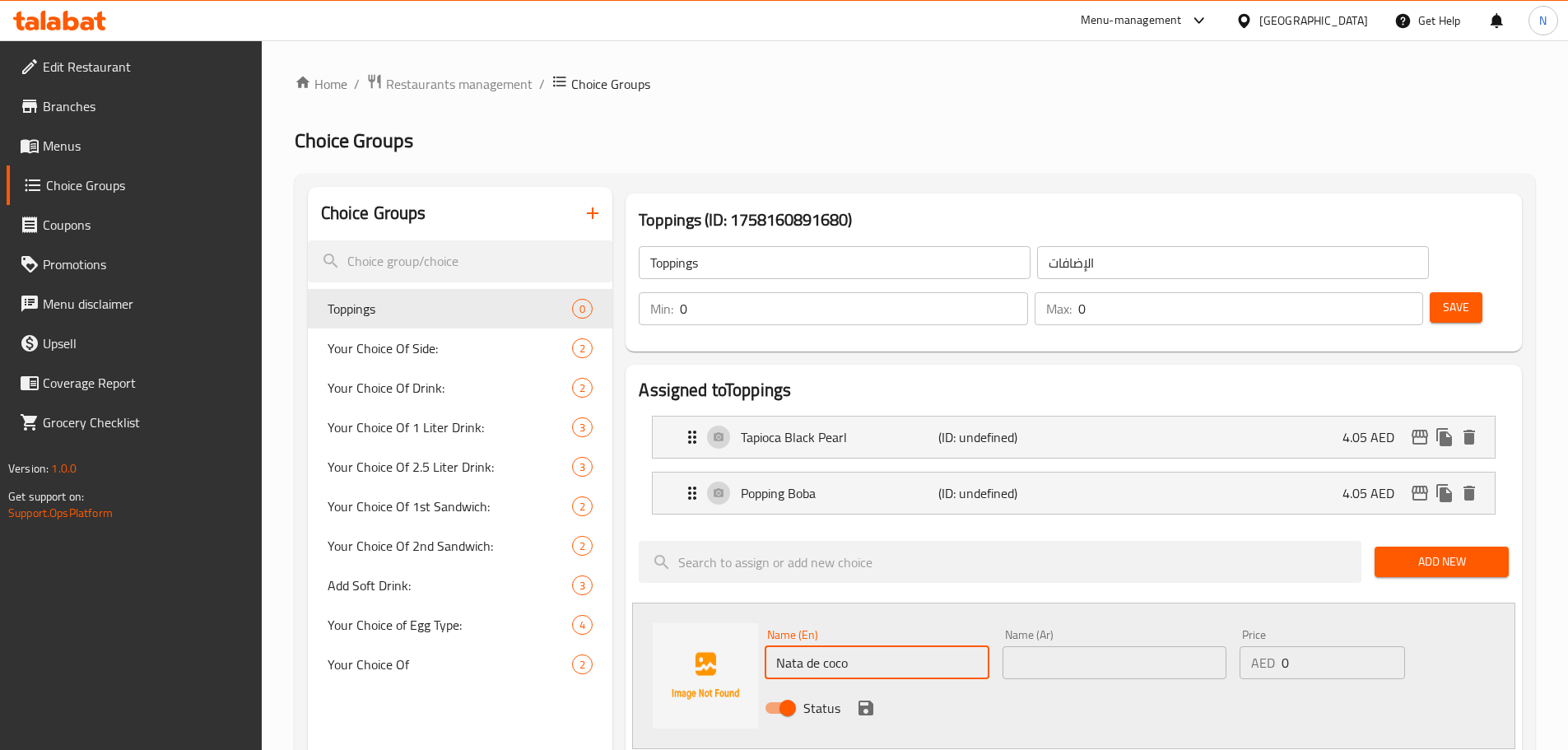
click at [826, 647] on input "Nata de coco" at bounding box center [876, 662] width 224 height 33
type input "Nata De Coco"
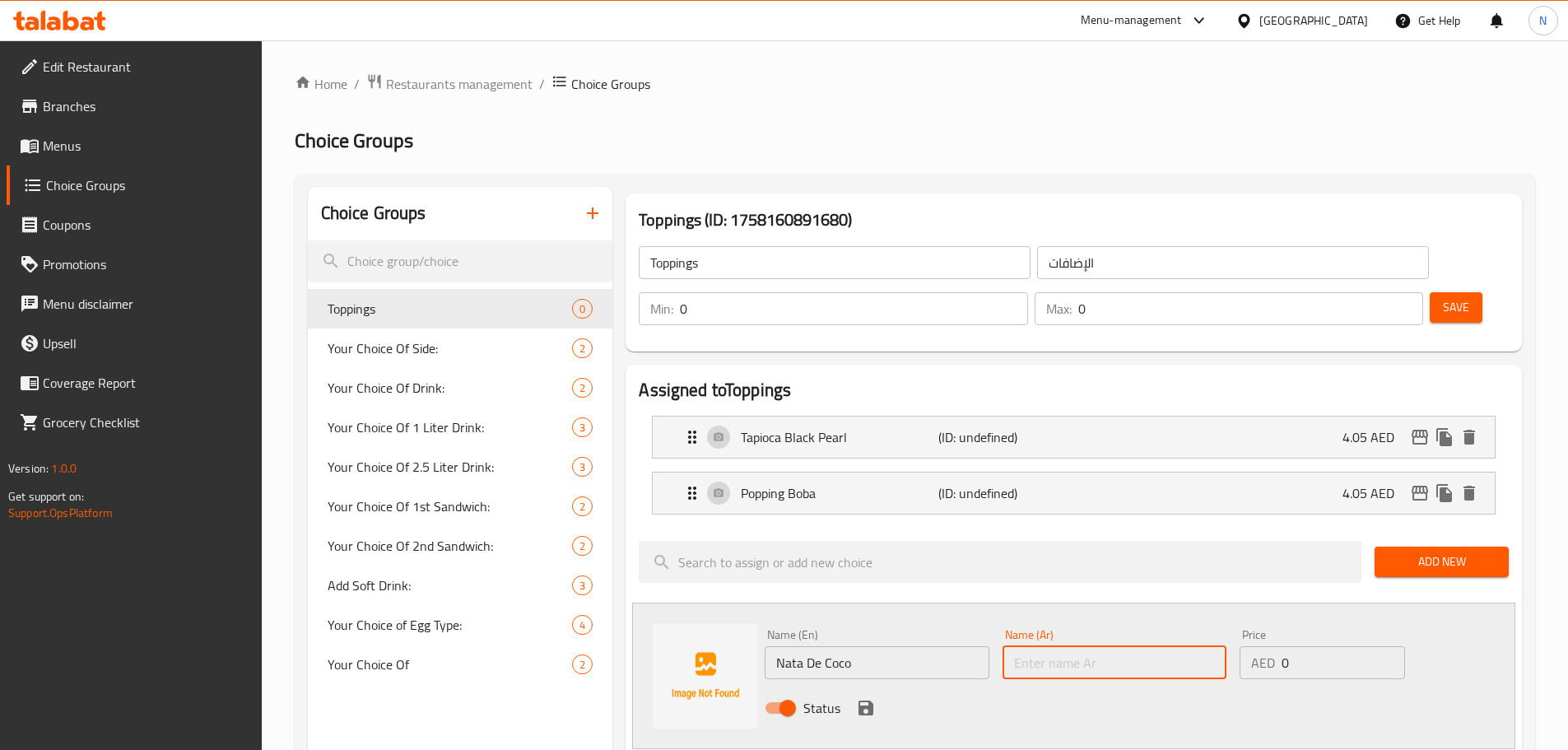
drag, startPoint x: 1033, startPoint y: 626, endPoint x: 1024, endPoint y: 621, distance: 10.3
click at [1033, 647] on input "text" at bounding box center [1114, 662] width 224 height 33
paste input "ناتا دي كوكو"
type input "ناتا دي كوكو"
drag, startPoint x: 1337, startPoint y: 620, endPoint x: 1272, endPoint y: 613, distance: 65.4
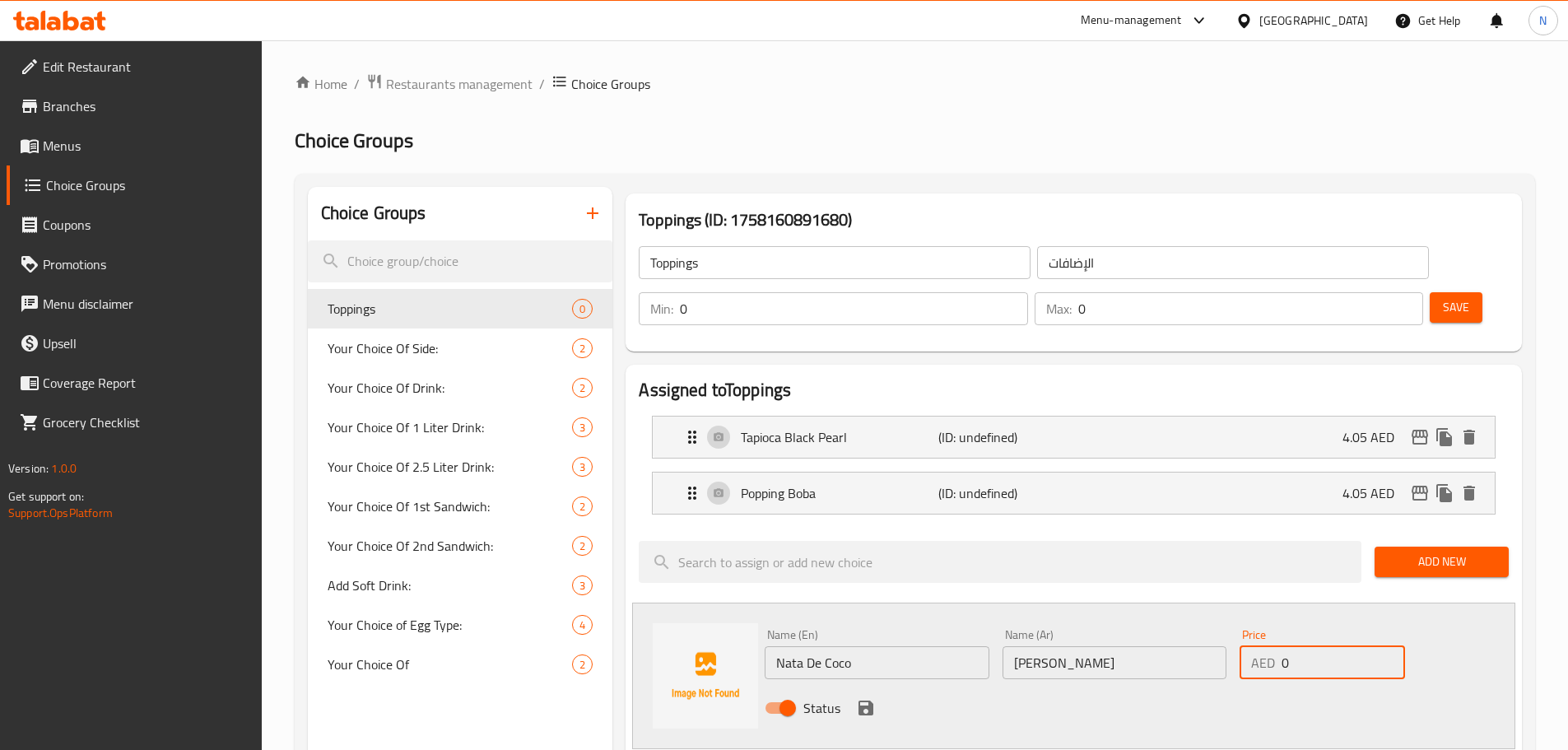
click at [1272, 647] on div "AED 0 Price" at bounding box center [1321, 662] width 164 height 33
type input "4.05"
click at [1206, 686] on div "Status" at bounding box center [1115, 708] width 713 height 44
click at [867, 701] on icon "save" at bounding box center [865, 708] width 15 height 15
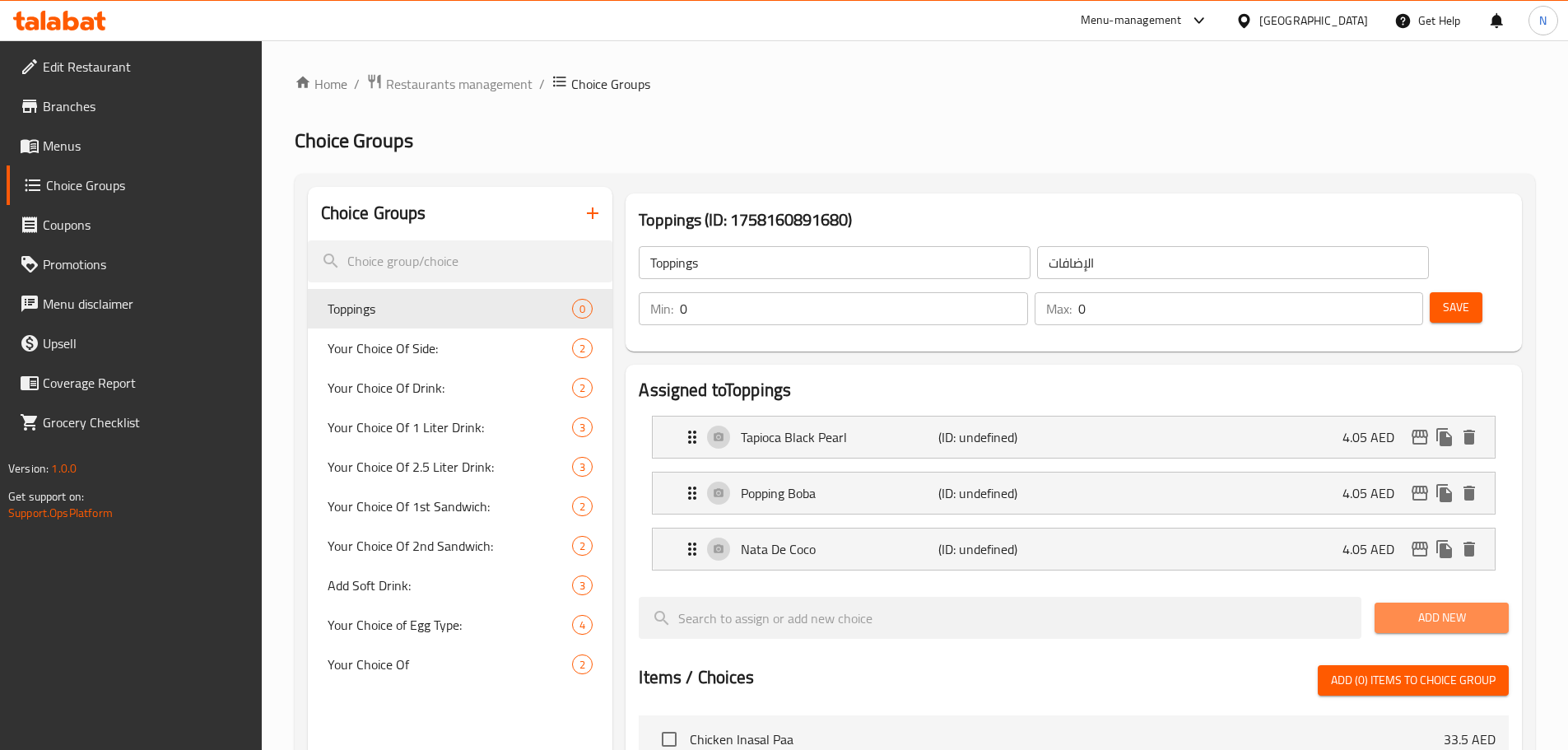
click at [1420, 608] on span "Add New" at bounding box center [1441, 618] width 107 height 21
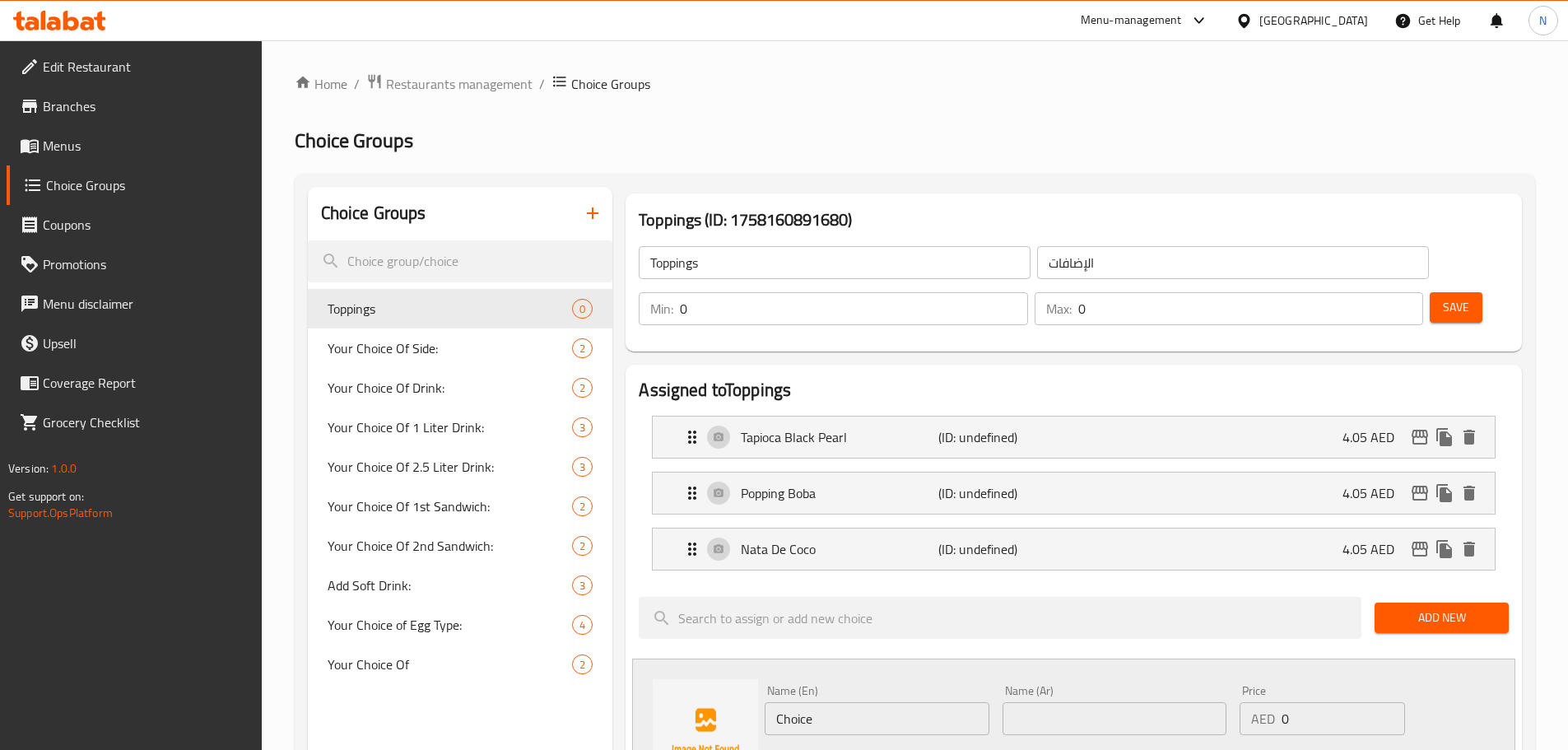
click at [809, 703] on input "Choice" at bounding box center [876, 718] width 224 height 33
click at [808, 703] on input "Choice" at bounding box center [876, 718] width 224 height 33
paste input "Egg pudding"
type input "Egg pudding"
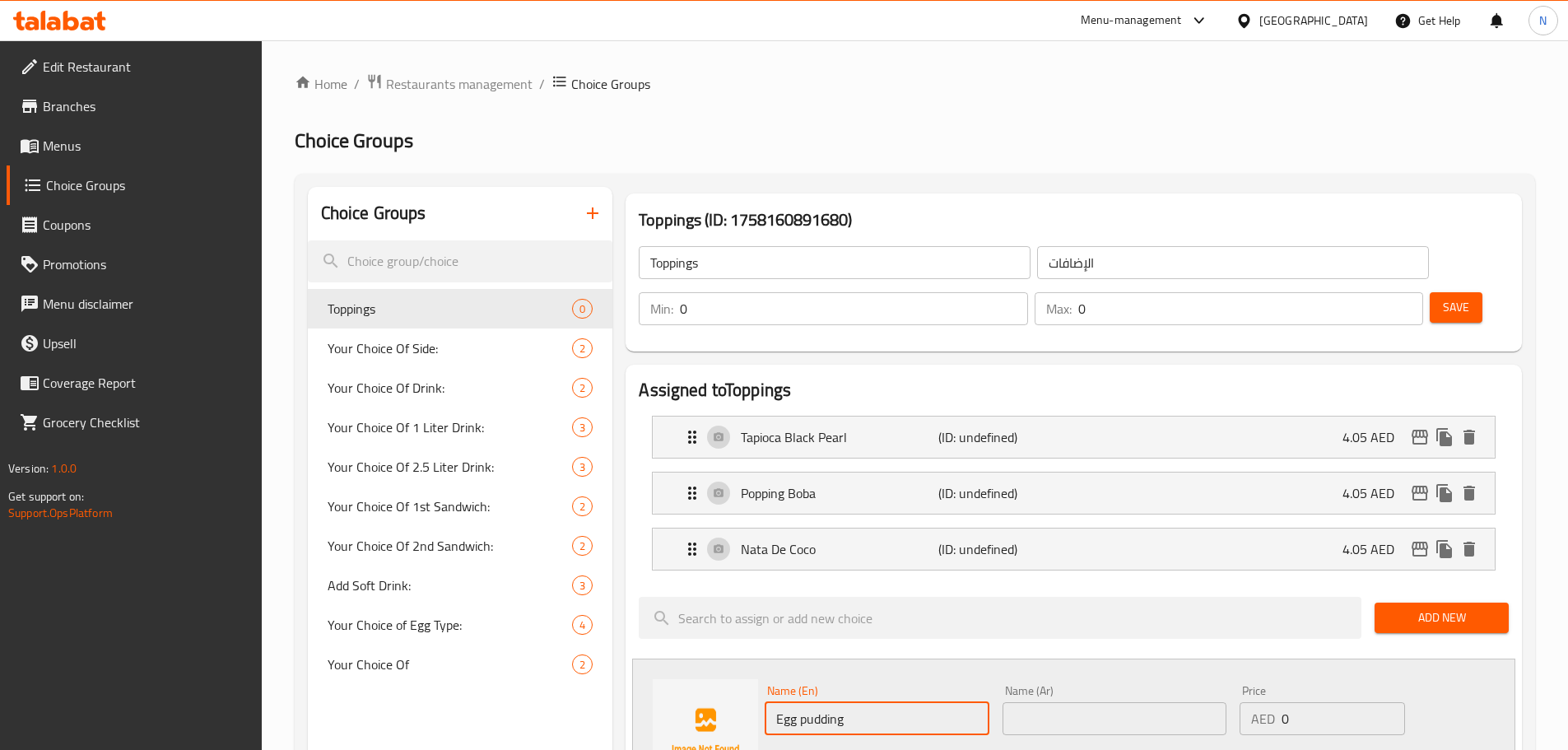
click at [1157, 703] on input "text" at bounding box center [1114, 718] width 224 height 33
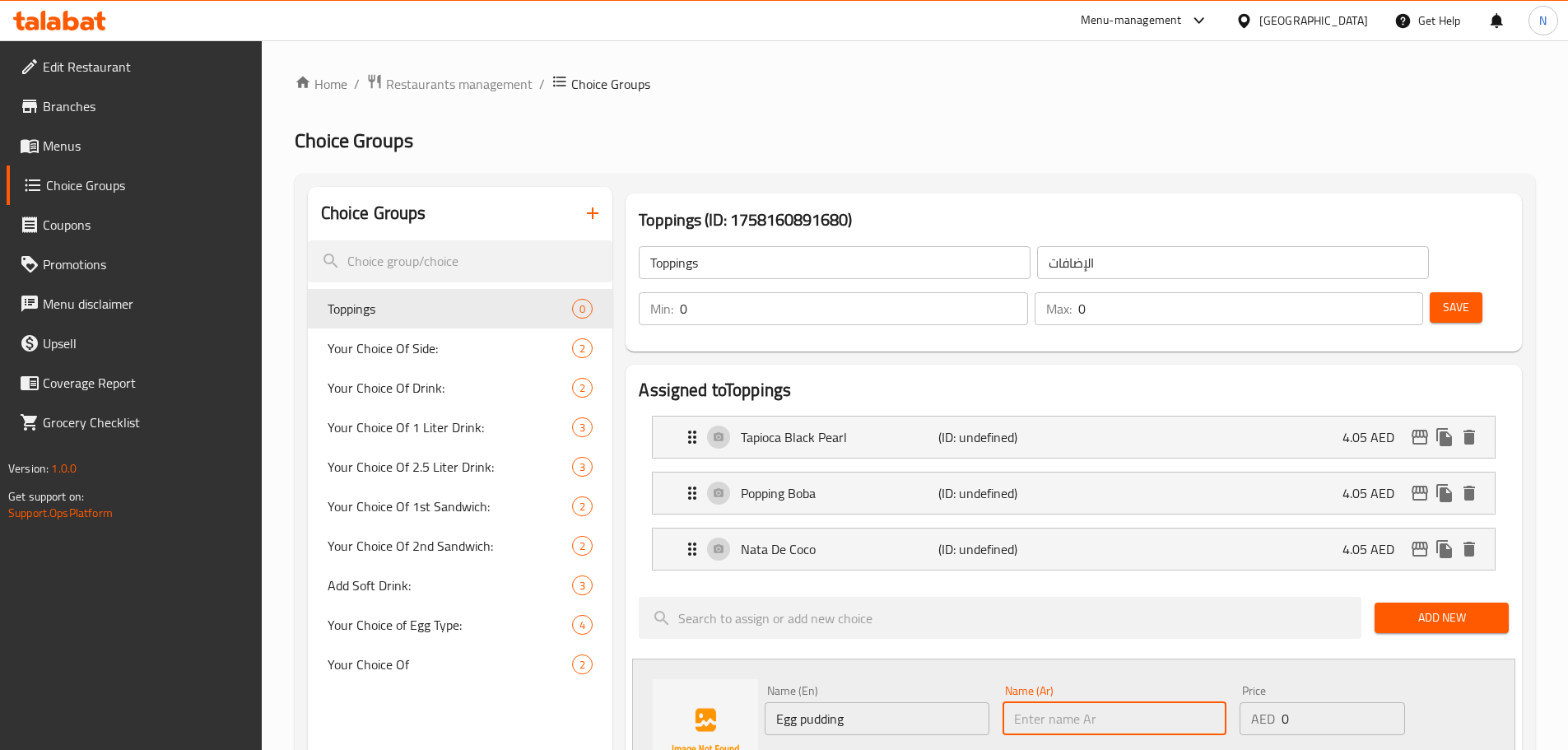
paste input "بودنغ البيض"
type input "بودنغ البيض"
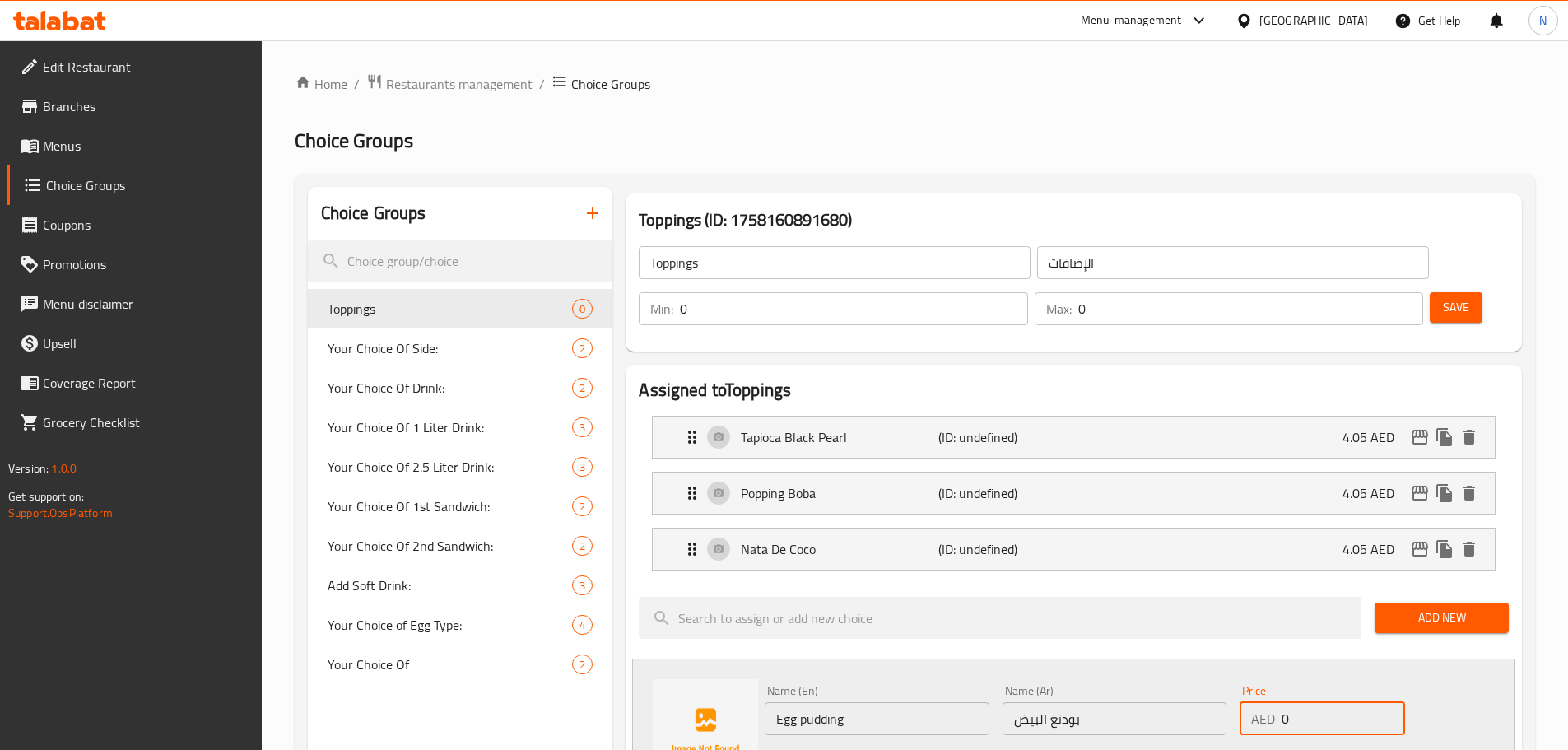
drag, startPoint x: 1311, startPoint y: 679, endPoint x: 1273, endPoint y: 679, distance: 38.0
click at [1273, 703] on div "AED 0 Price" at bounding box center [1321, 718] width 164 height 33
type input "4.05"
drag, startPoint x: 1269, startPoint y: 716, endPoint x: 903, endPoint y: 738, distance: 366.7
click at [1264, 742] on div "Status" at bounding box center [1115, 764] width 713 height 44
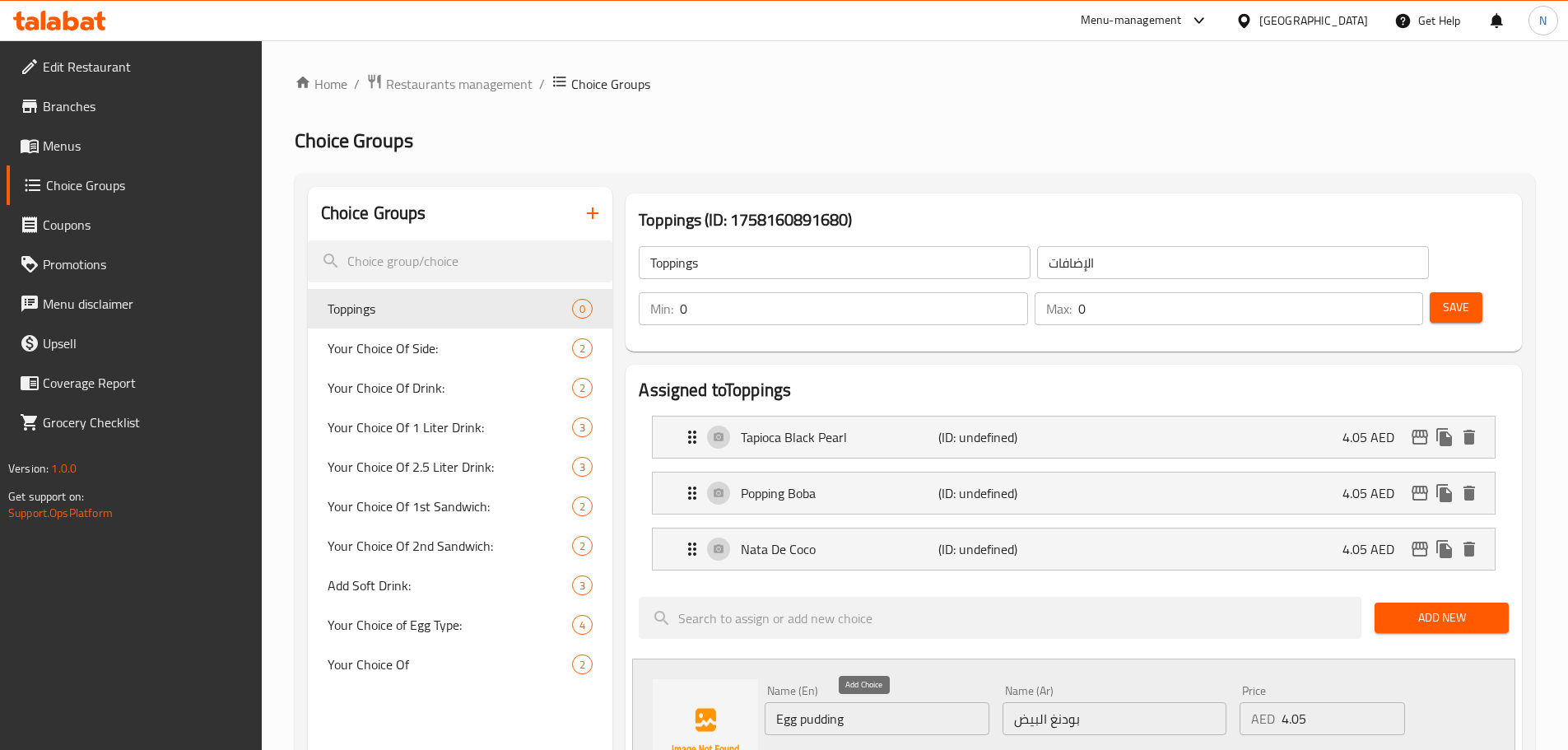
click at [862, 749] on icon "save" at bounding box center [866, 764] width 20 height 20
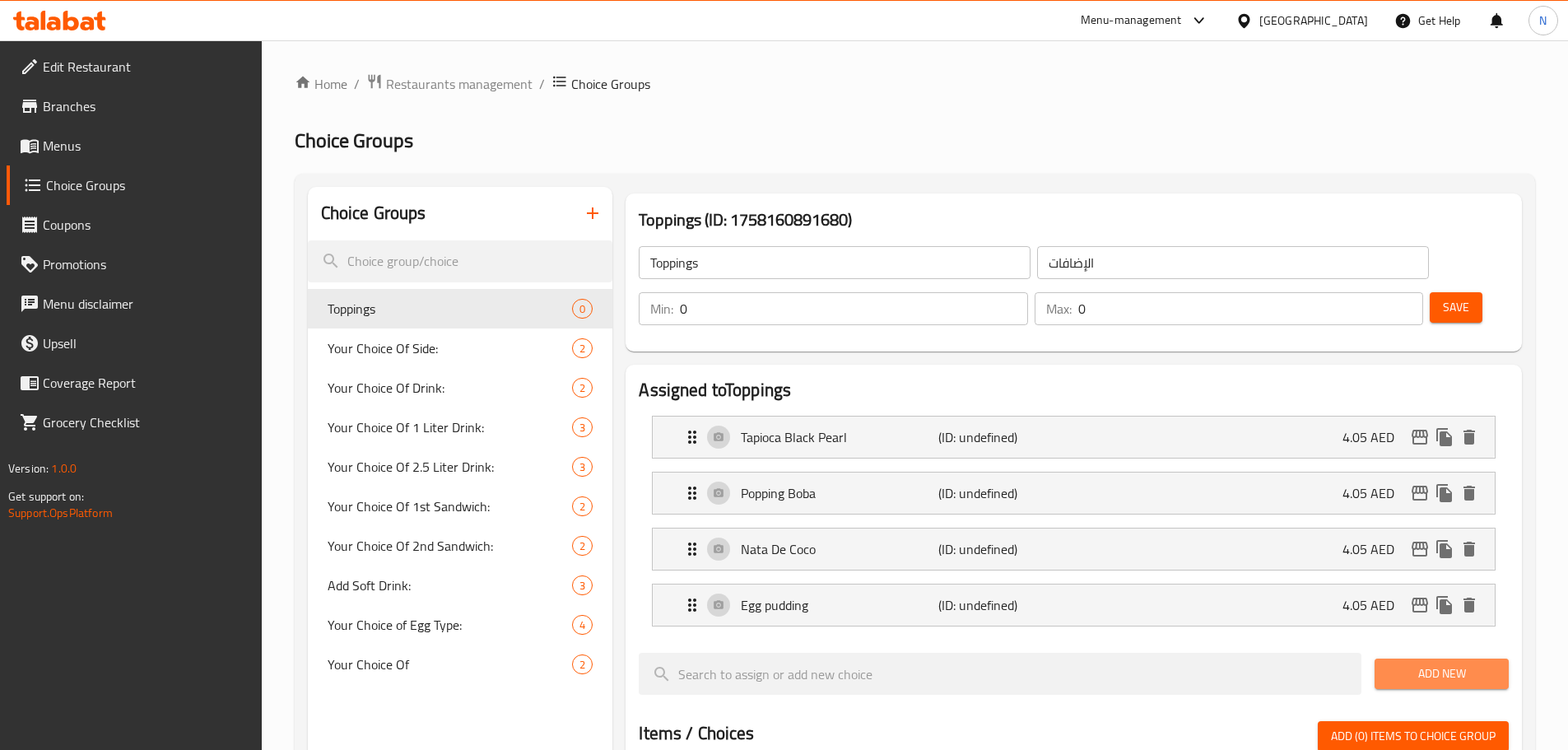
click at [1423, 663] on span "Add New" at bounding box center [1441, 673] width 107 height 21
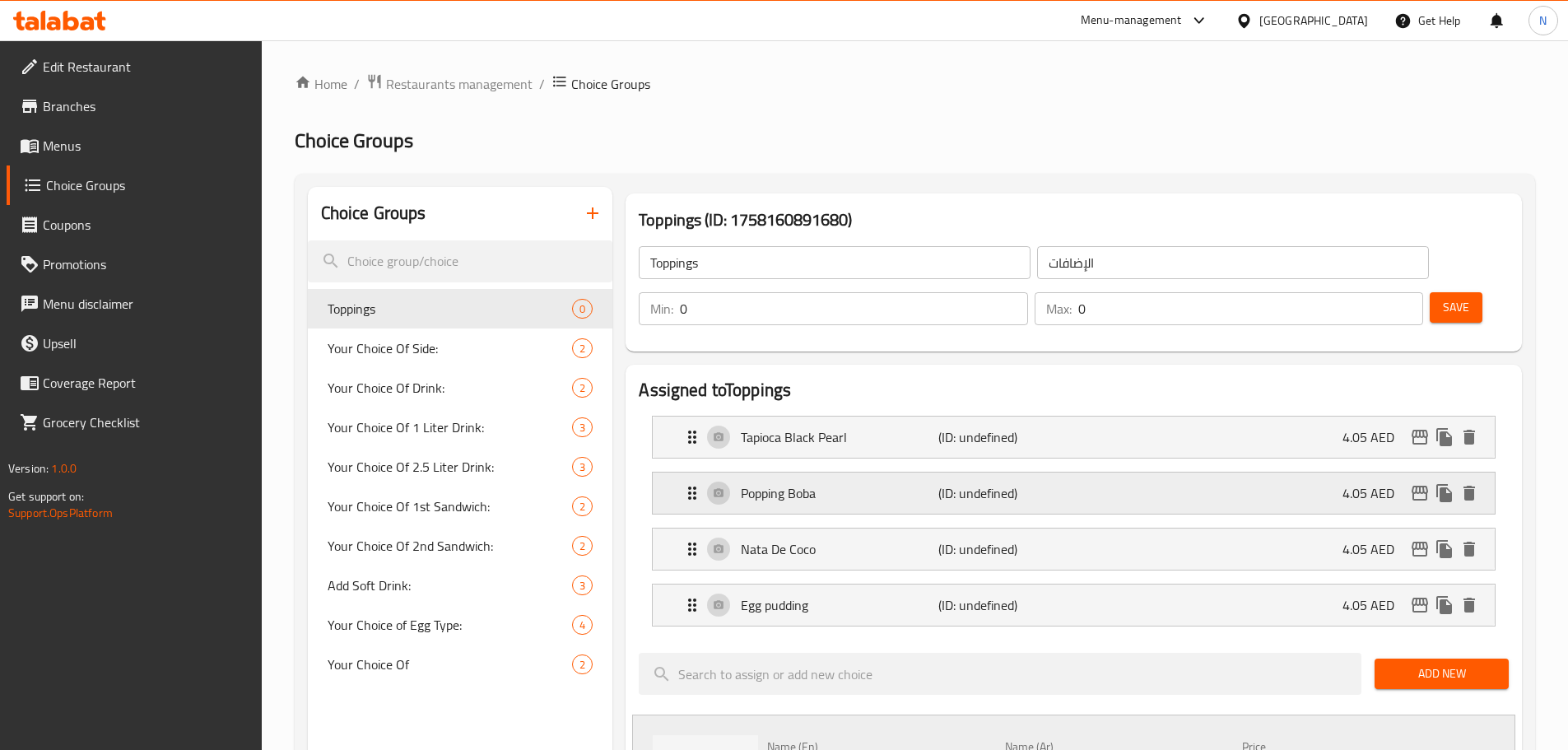
drag, startPoint x: 844, startPoint y: 445, endPoint x: 833, endPoint y: 443, distance: 11.2
click at [844, 483] on p "Popping Boba" at bounding box center [839, 493] width 197 height 20
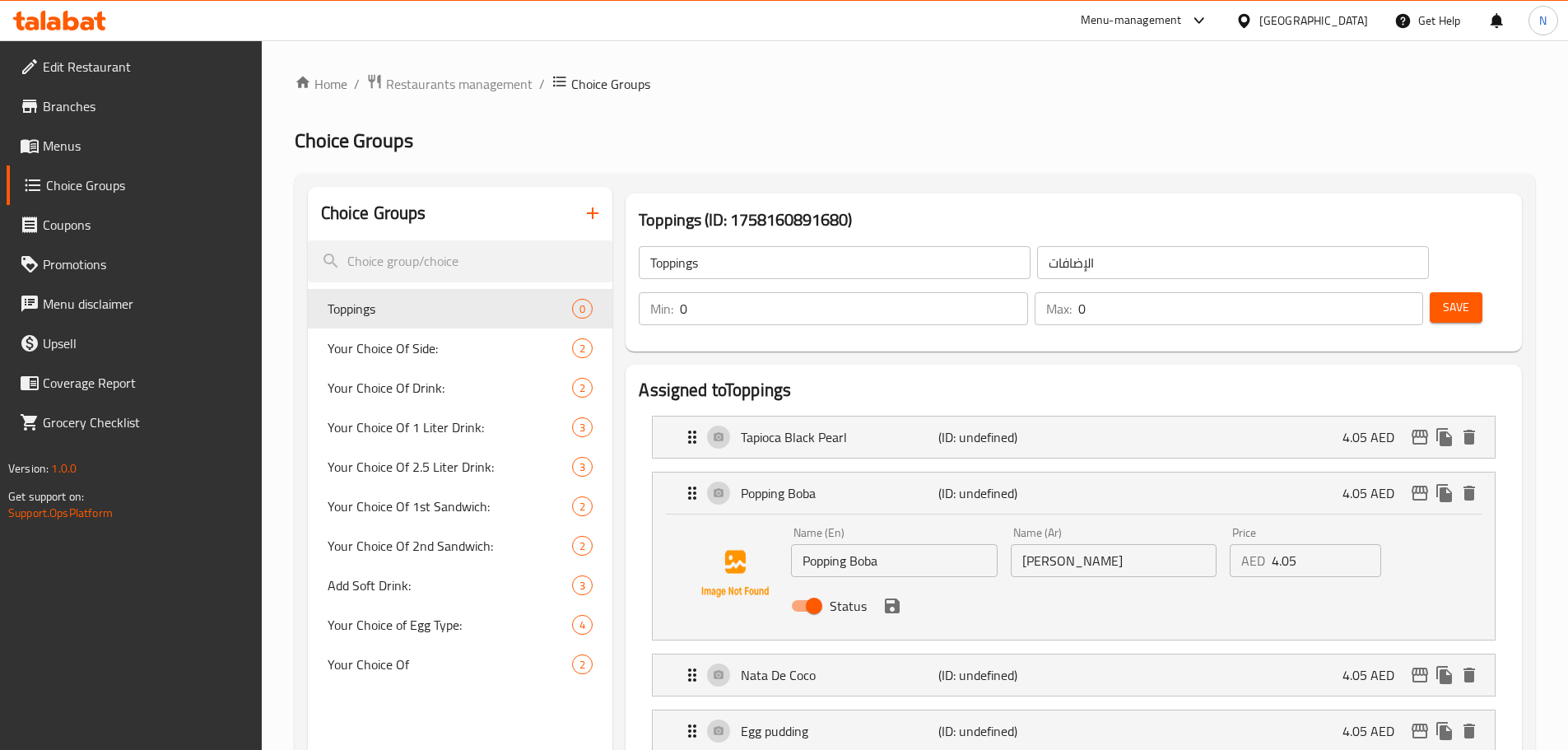
click at [852, 544] on input "Popping Boba" at bounding box center [893, 560] width 206 height 33
click at [851, 544] on input "Popping Boba" at bounding box center [893, 560] width 206 height 33
click at [1091, 544] on input "بوبينغ بوبا" at bounding box center [1113, 560] width 206 height 33
click at [875, 544] on input "Popping Boba" at bounding box center [893, 560] width 206 height 33
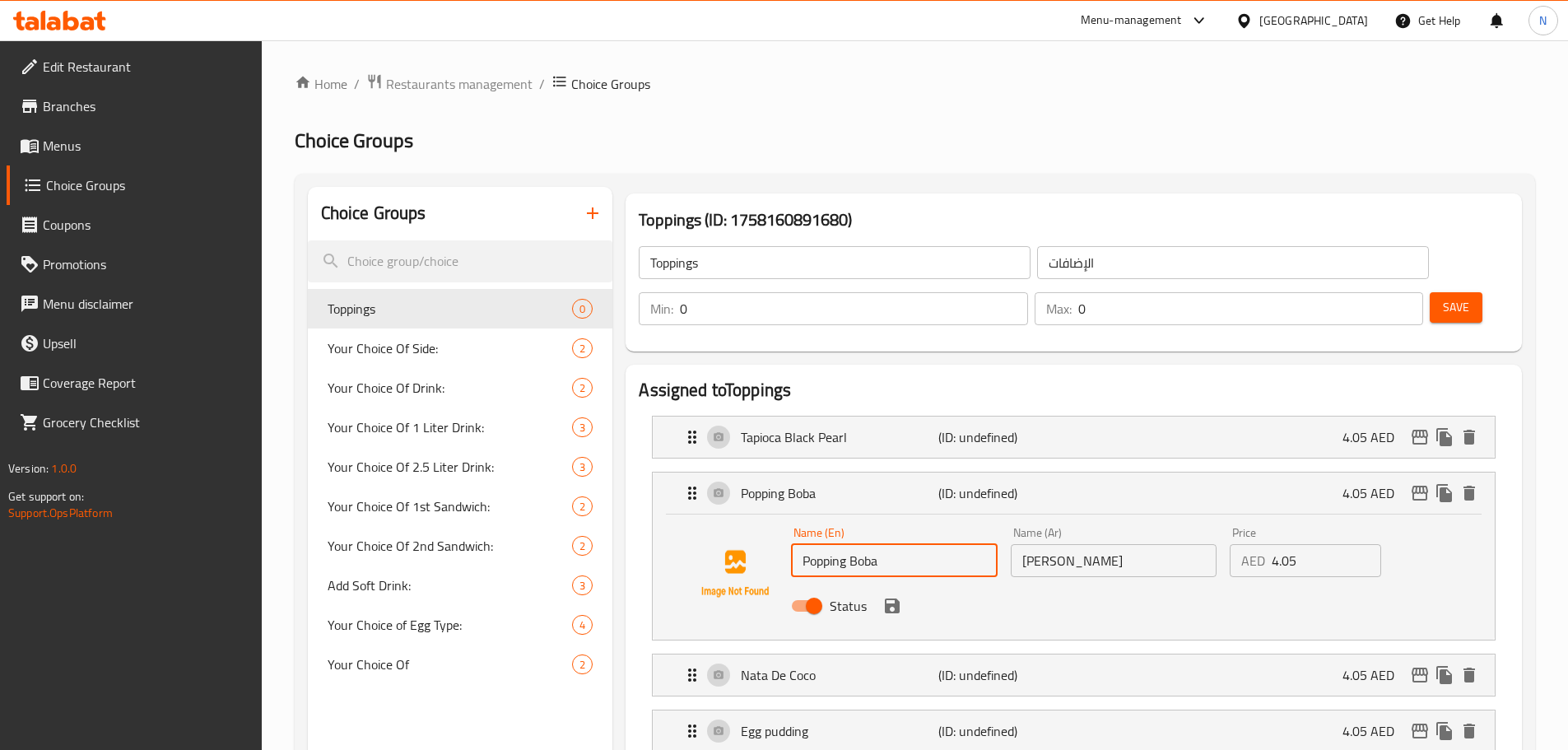
click at [875, 544] on input "Popping Boba" at bounding box center [893, 560] width 206 height 33
click at [856, 544] on input "Popping Boba" at bounding box center [893, 560] width 206 height 33
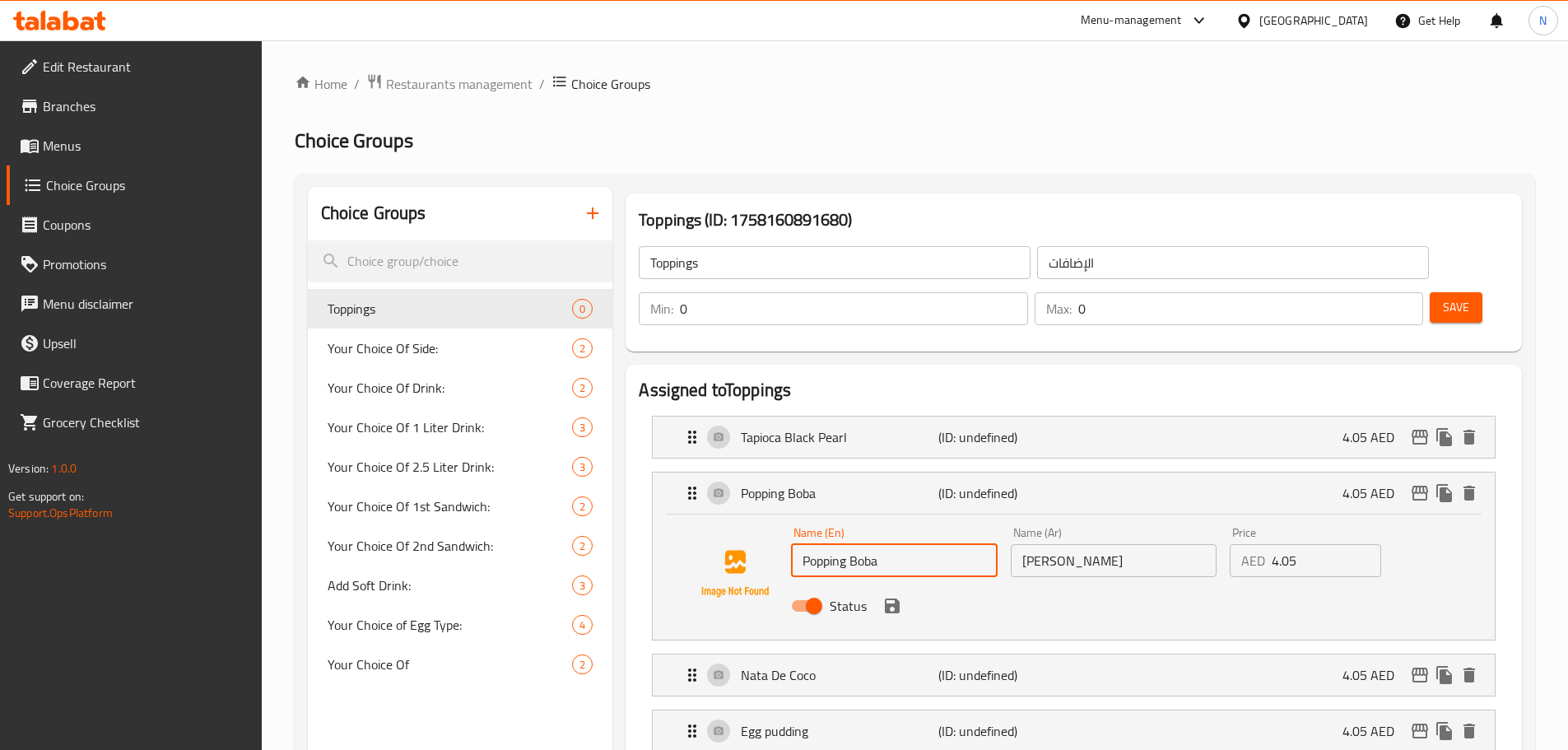
click at [1059, 544] on input "بوبينغ بوبا" at bounding box center [1113, 560] width 206 height 33
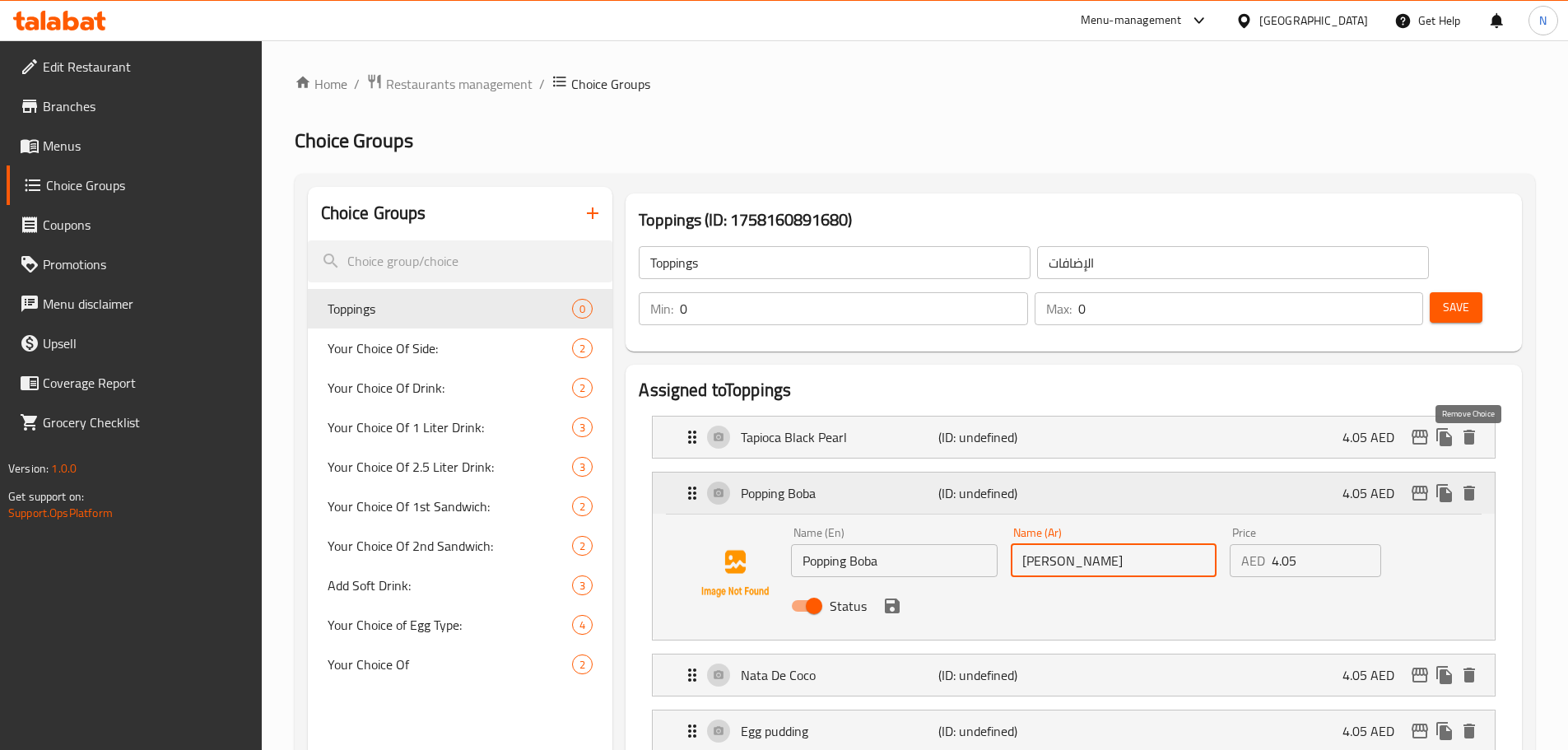
click at [1467, 486] on icon "delete" at bounding box center [1470, 493] width 12 height 15
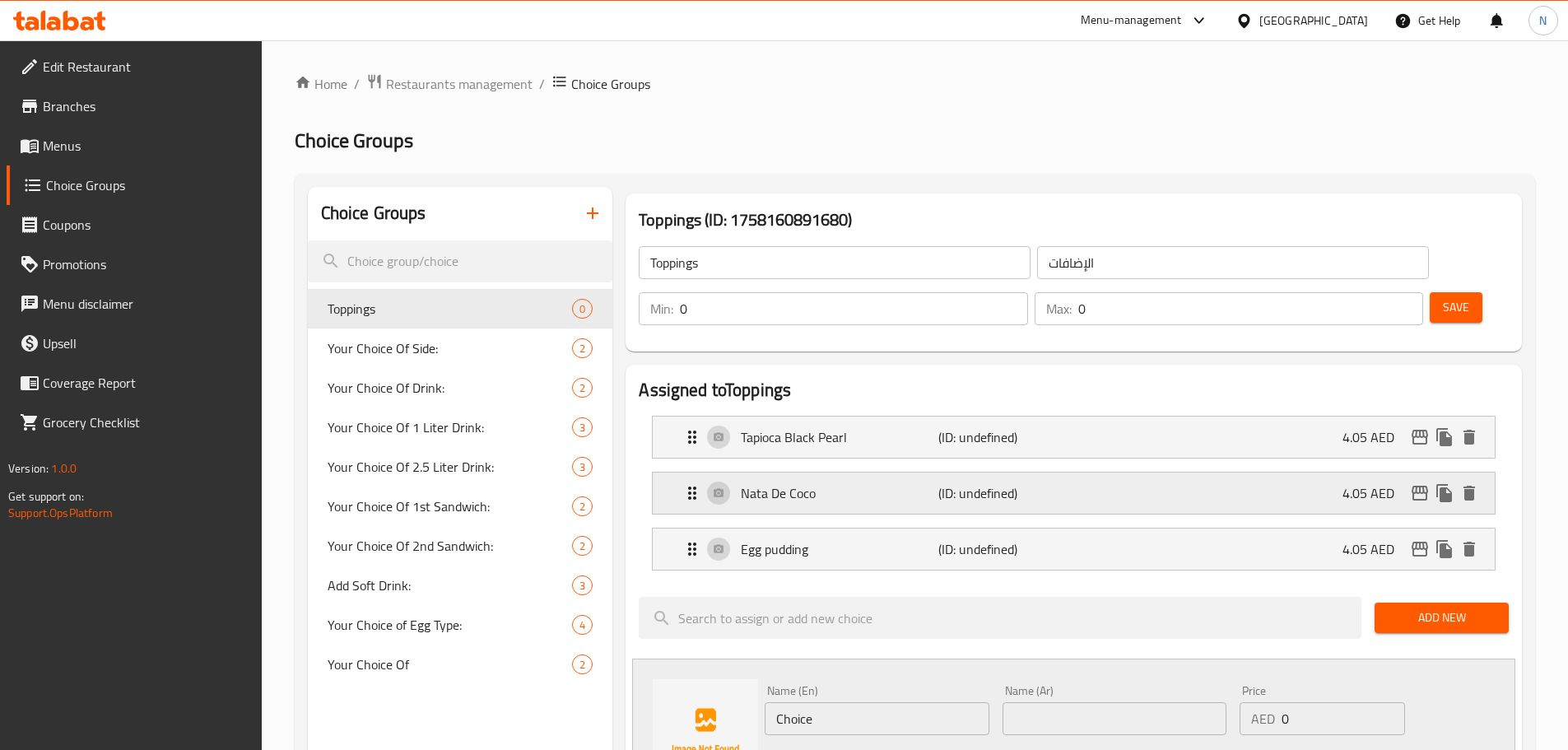
click at [859, 483] on p "Nata De Coco" at bounding box center [839, 493] width 197 height 20
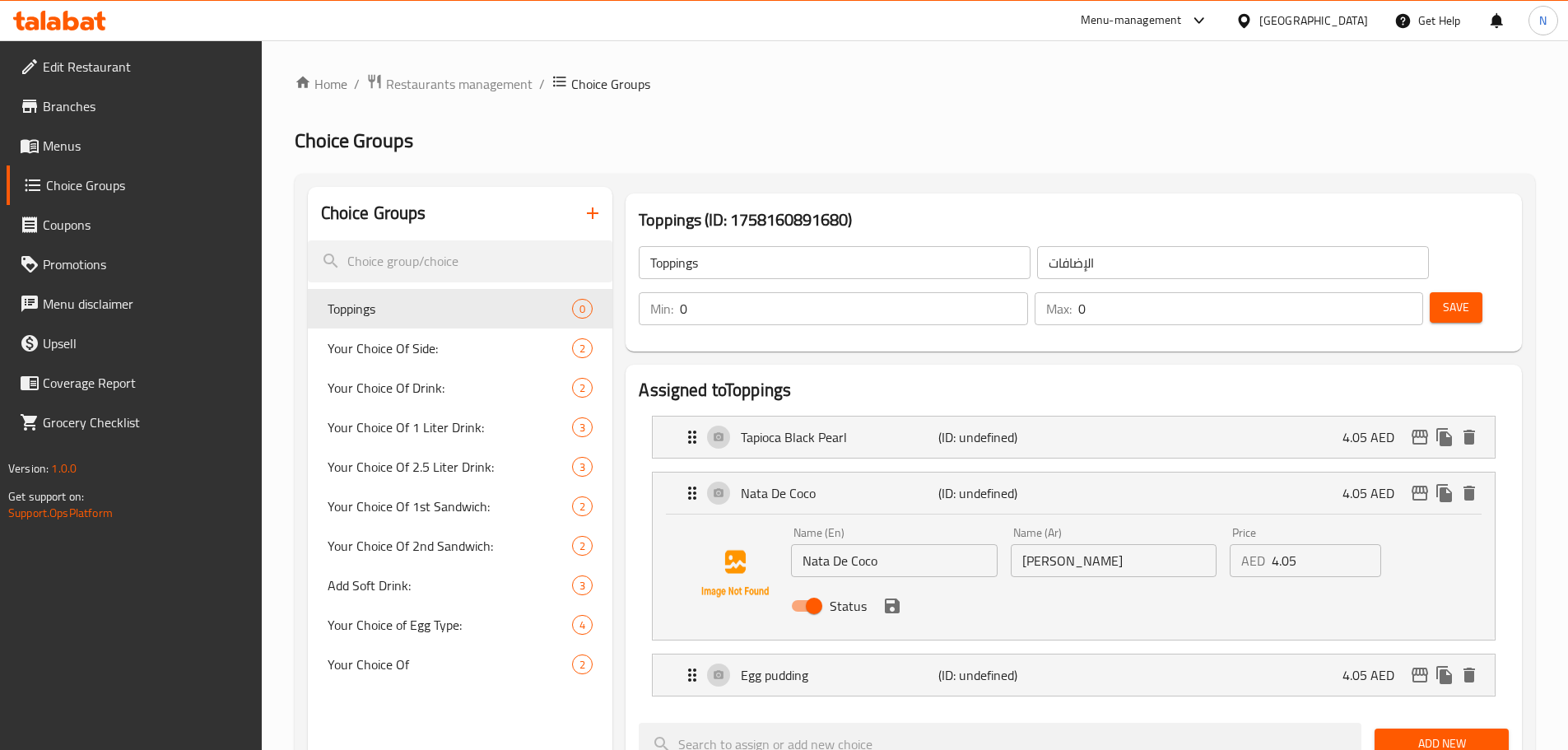
click at [834, 544] on input "Nata De Coco" at bounding box center [893, 560] width 206 height 33
click at [1057, 544] on input "ناتا دي كوكو" at bounding box center [1113, 560] width 206 height 33
click at [1056, 544] on input "ناتا دي كوكو" at bounding box center [1113, 560] width 206 height 33
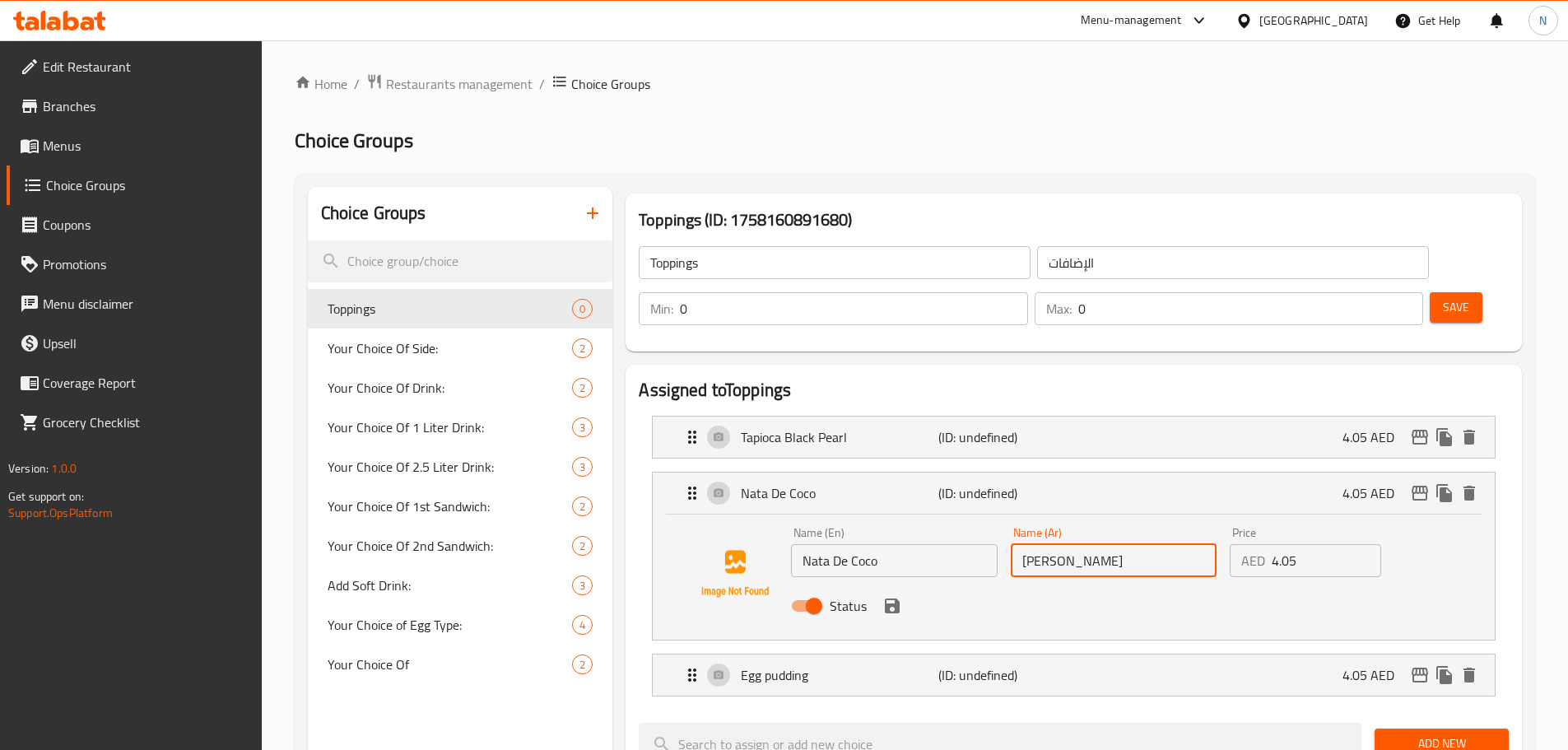
click at [1056, 544] on input "ناتا دي كوكو" at bounding box center [1113, 560] width 206 height 33
click at [1475, 483] on icon "delete" at bounding box center [1469, 493] width 20 height 20
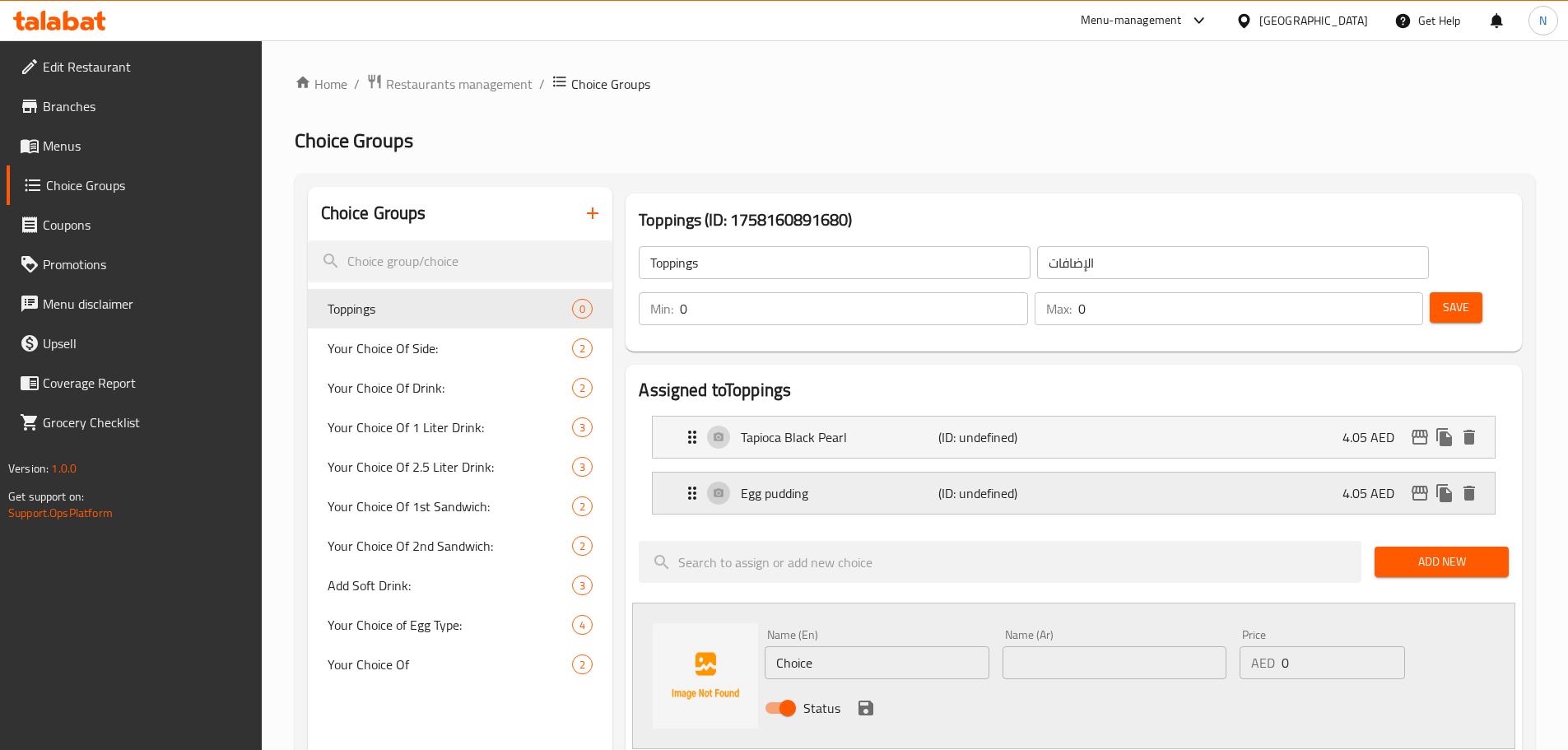
click at [863, 483] on p "Egg pudding" at bounding box center [839, 493] width 197 height 20
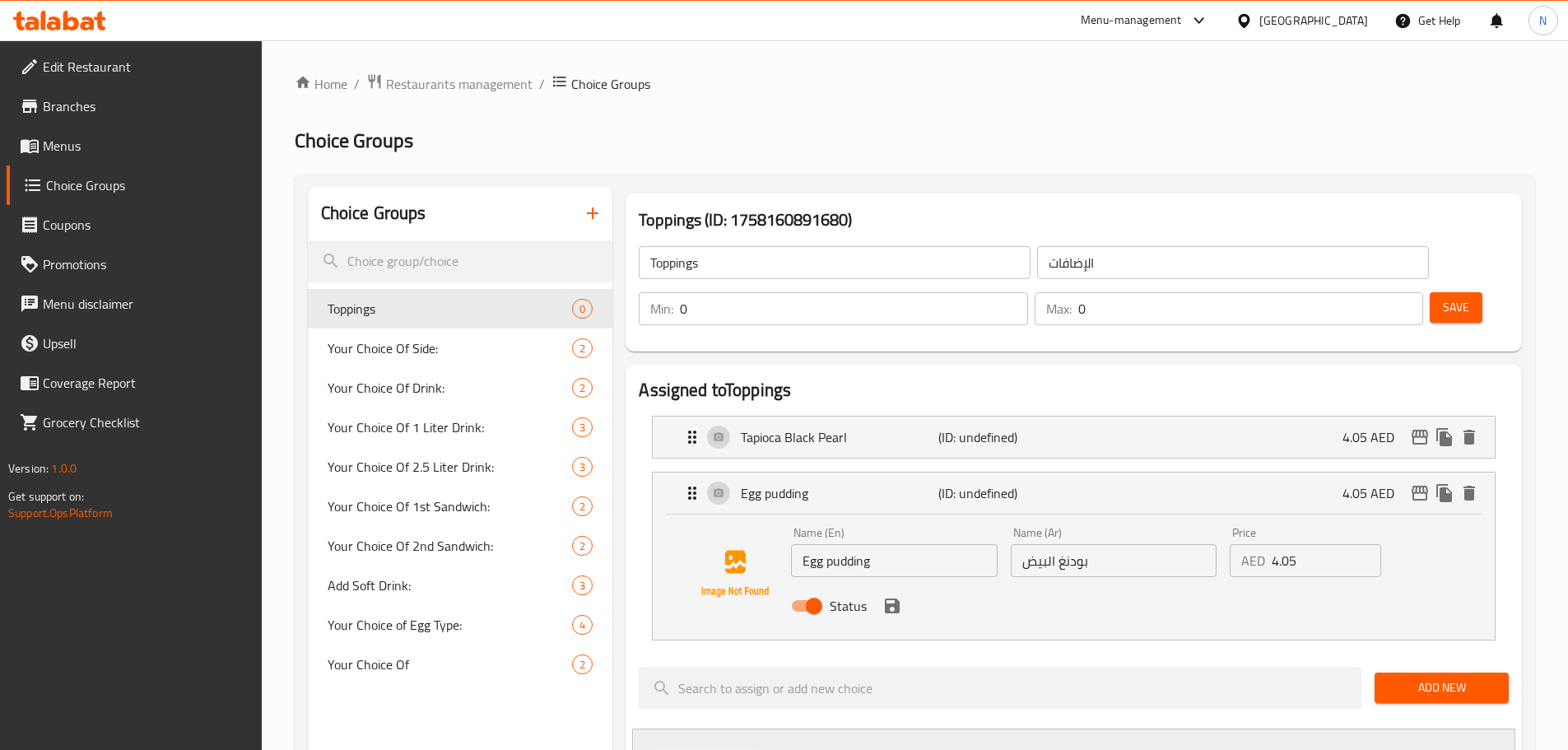
click at [829, 544] on input "Egg pudding" at bounding box center [893, 560] width 206 height 33
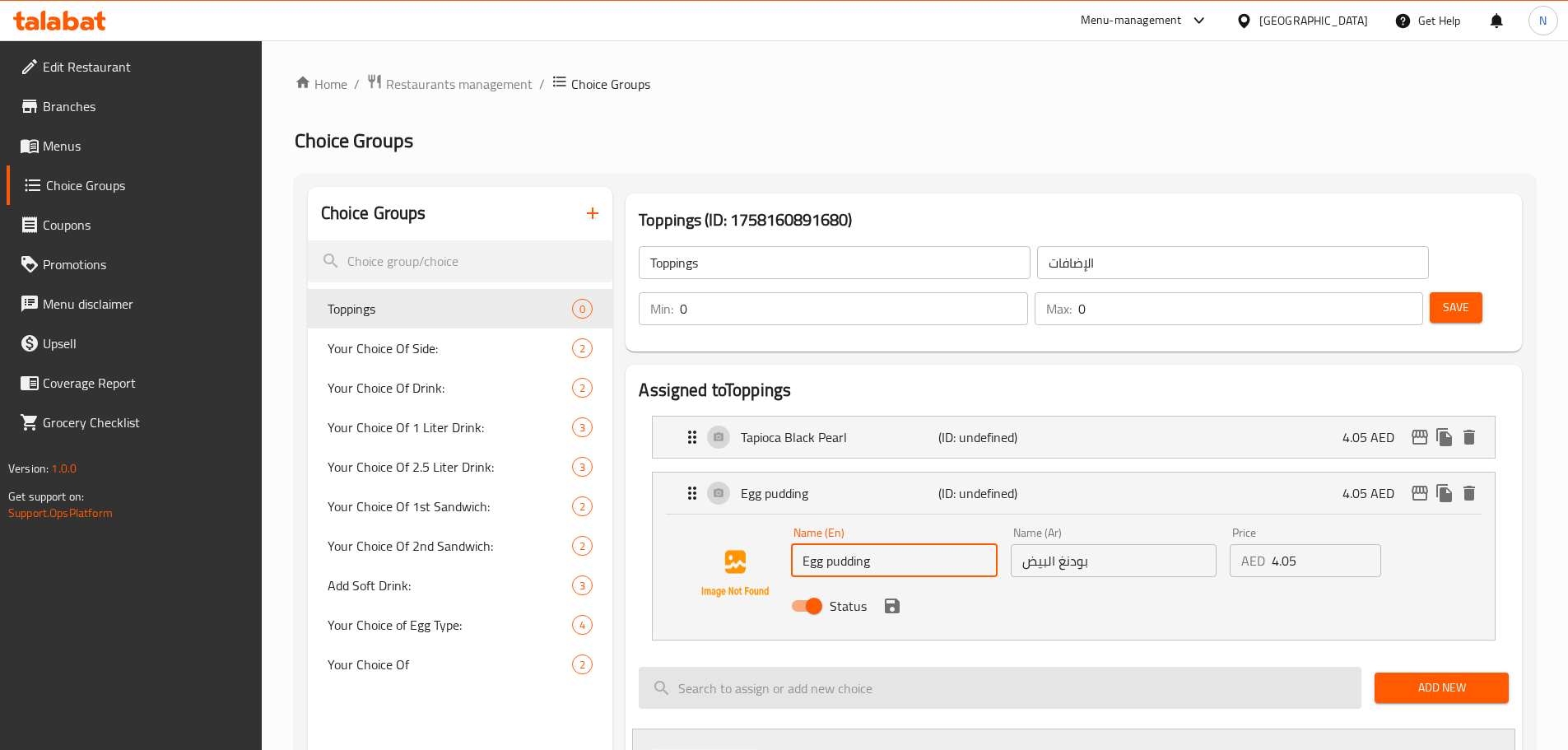
scroll to position [165, 0]
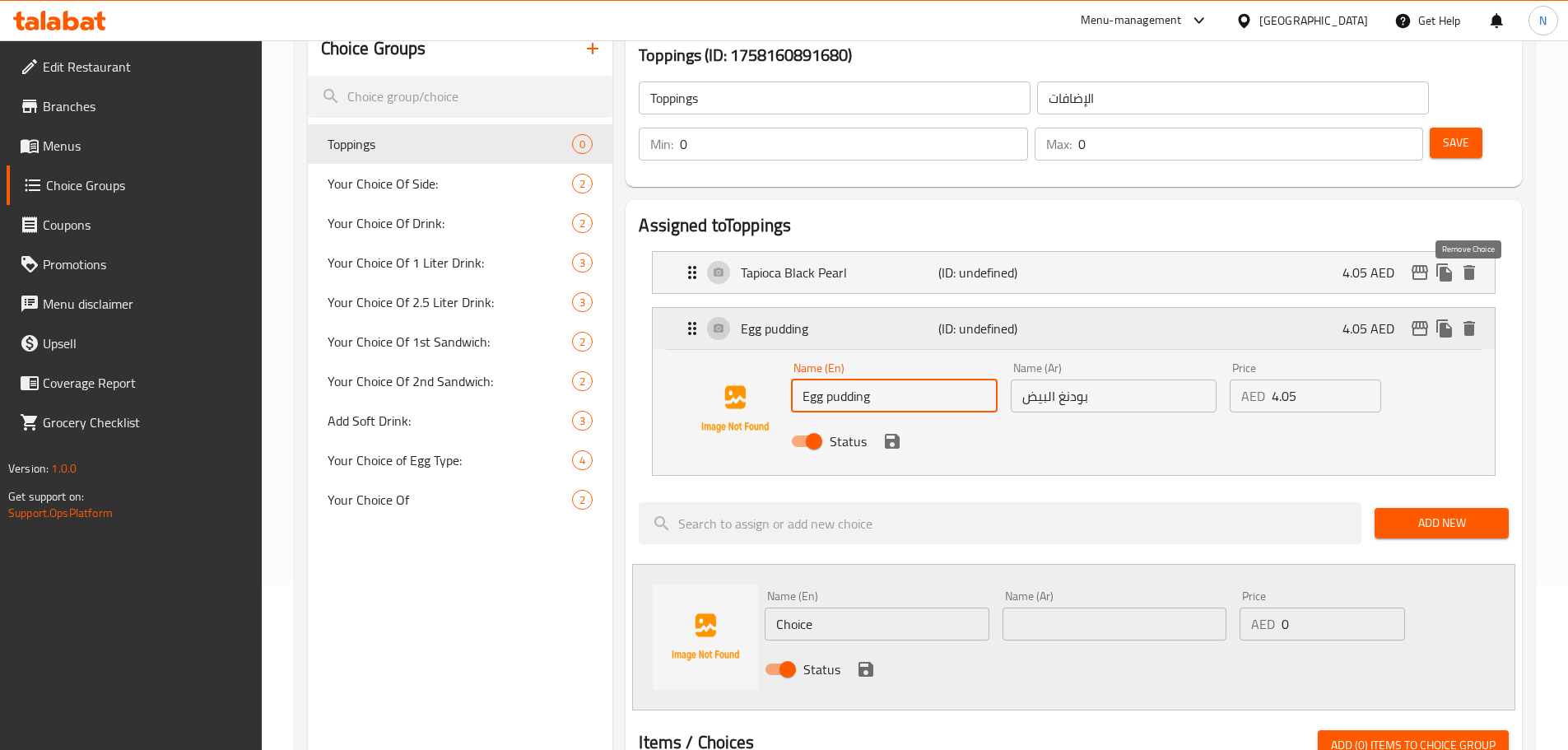
click at [1472, 321] on icon "delete" at bounding box center [1470, 328] width 12 height 15
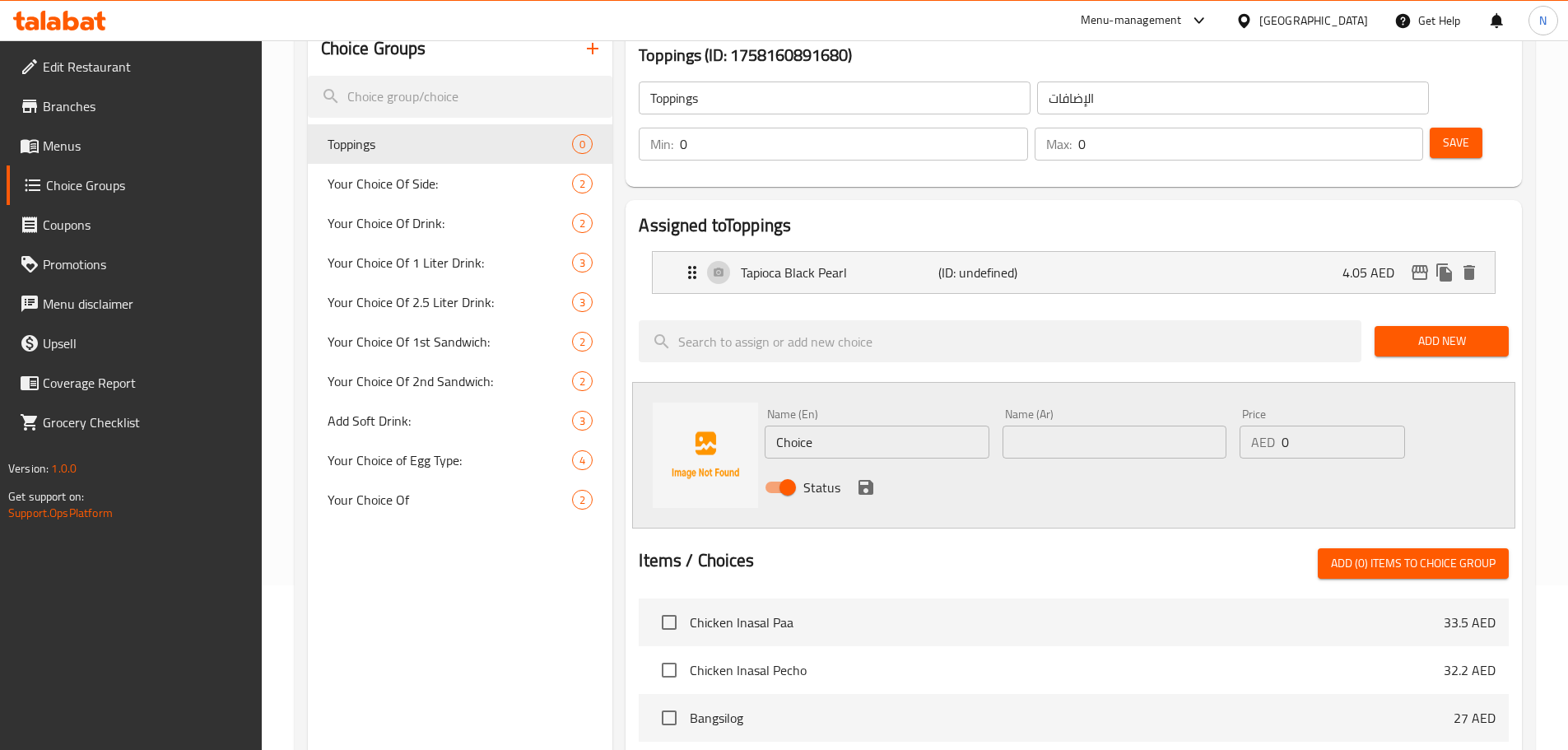
click at [1443, 133] on span "Save" at bounding box center [1456, 143] width 27 height 21
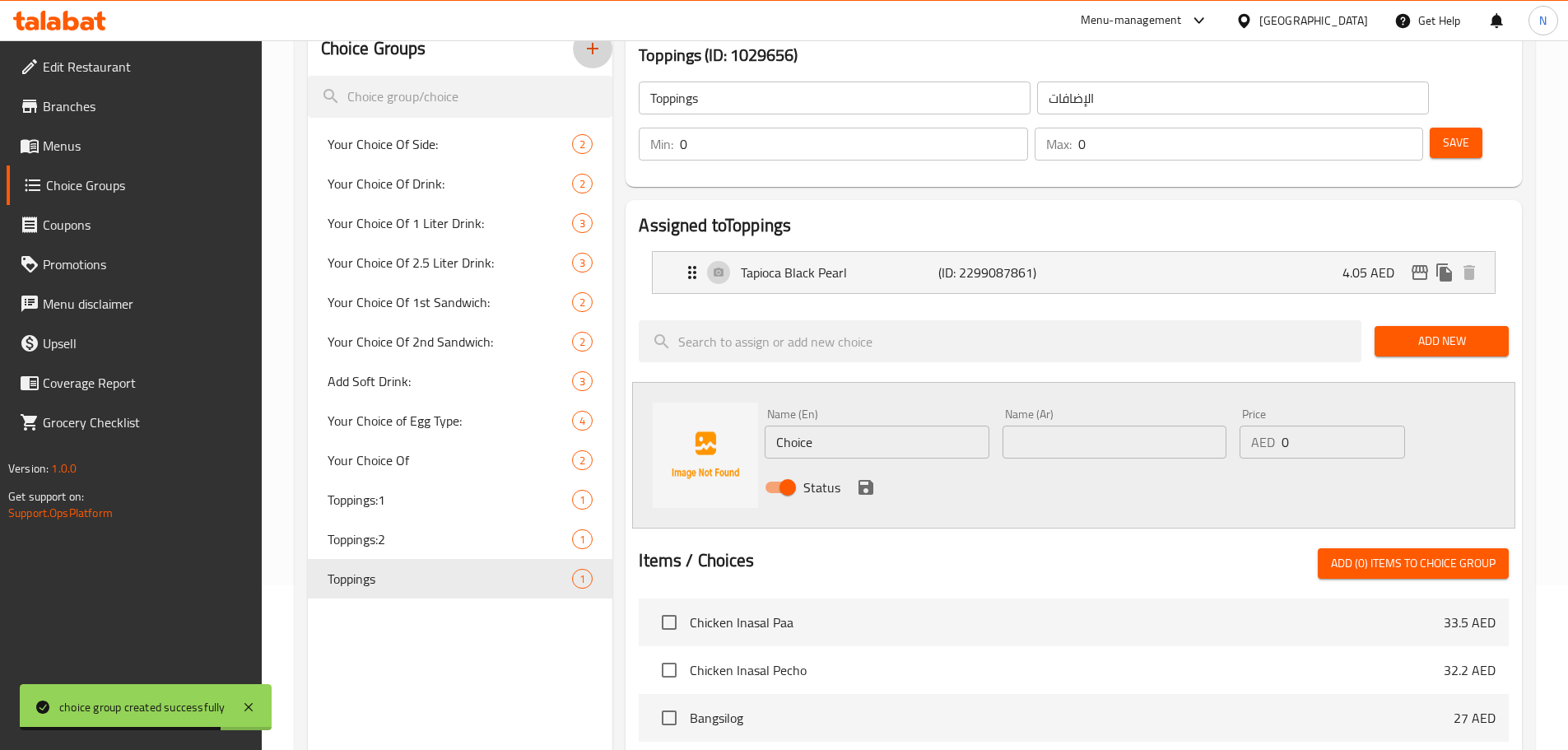
click at [597, 46] on icon "button" at bounding box center [593, 48] width 20 height 20
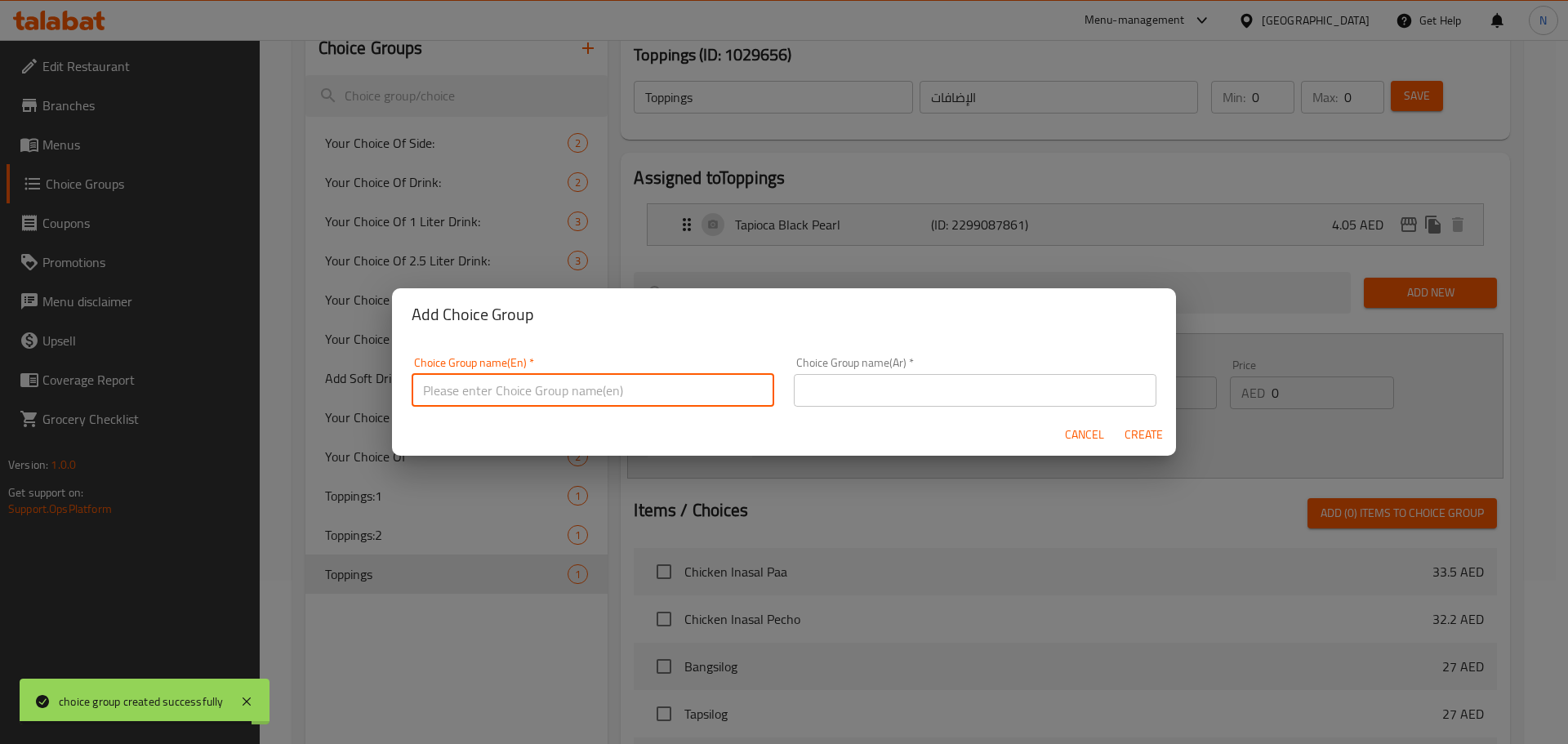
click at [530, 390] on input "text" at bounding box center [592, 390] width 363 height 32
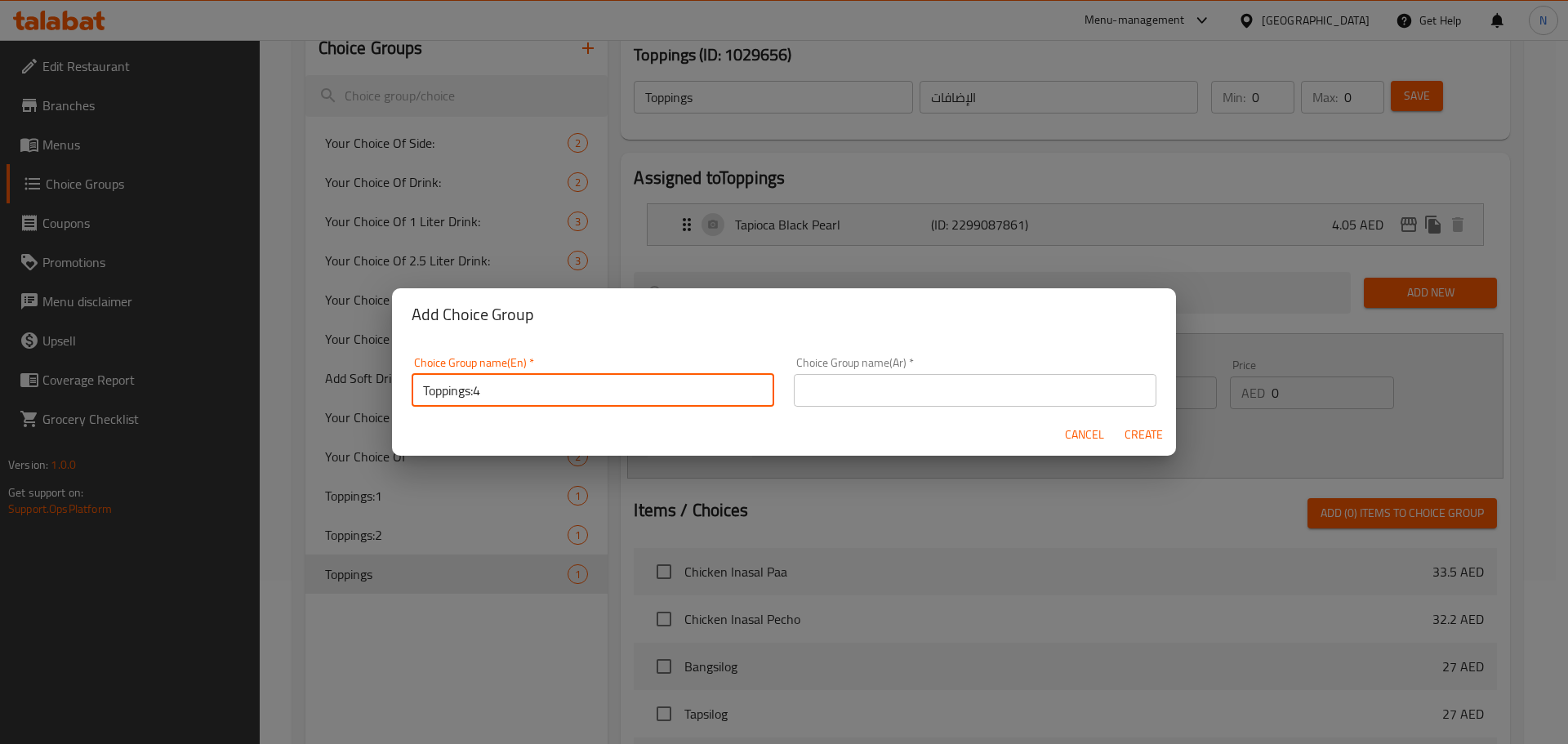
type input "Toppings:4"
click at [945, 388] on input "text" at bounding box center [975, 390] width 363 height 32
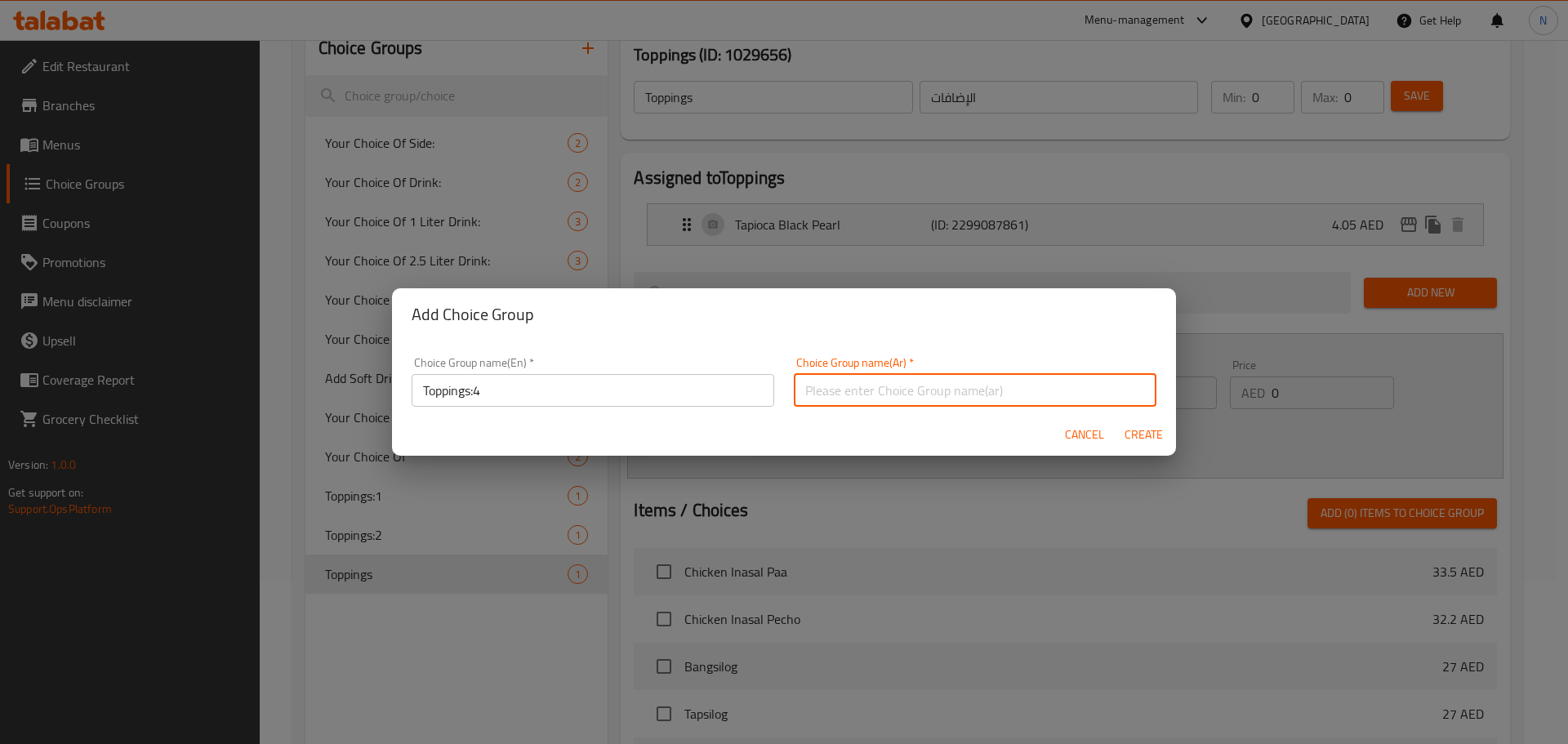
type input "الإضافات"
click at [1124, 443] on span "Create" at bounding box center [1144, 434] width 39 height 21
type input "Toppings:4"
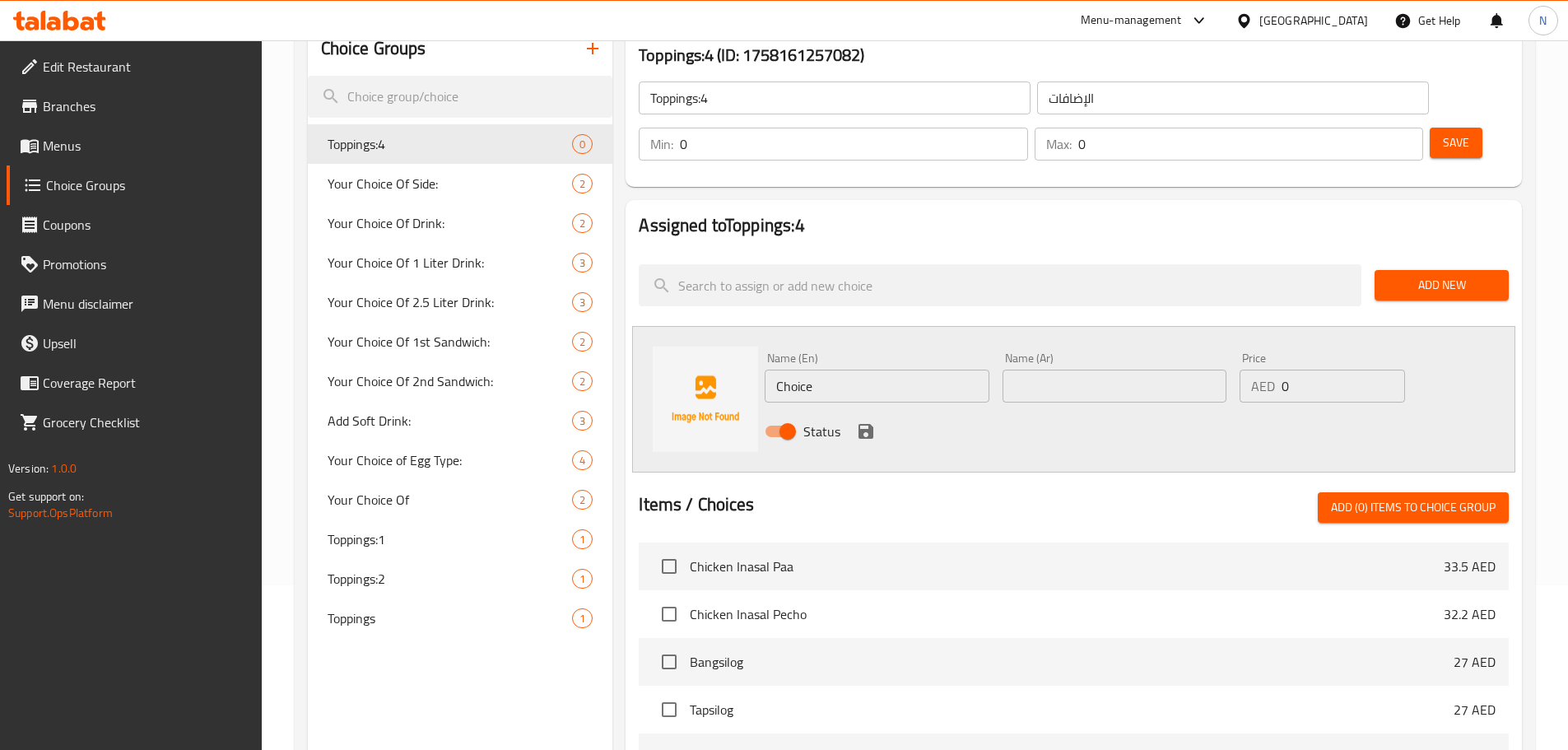
click at [842, 370] on input "Choice" at bounding box center [876, 385] width 224 height 33
paste input "eese walling"
click at [834, 370] on input "Cheese walling" at bounding box center [876, 385] width 224 height 33
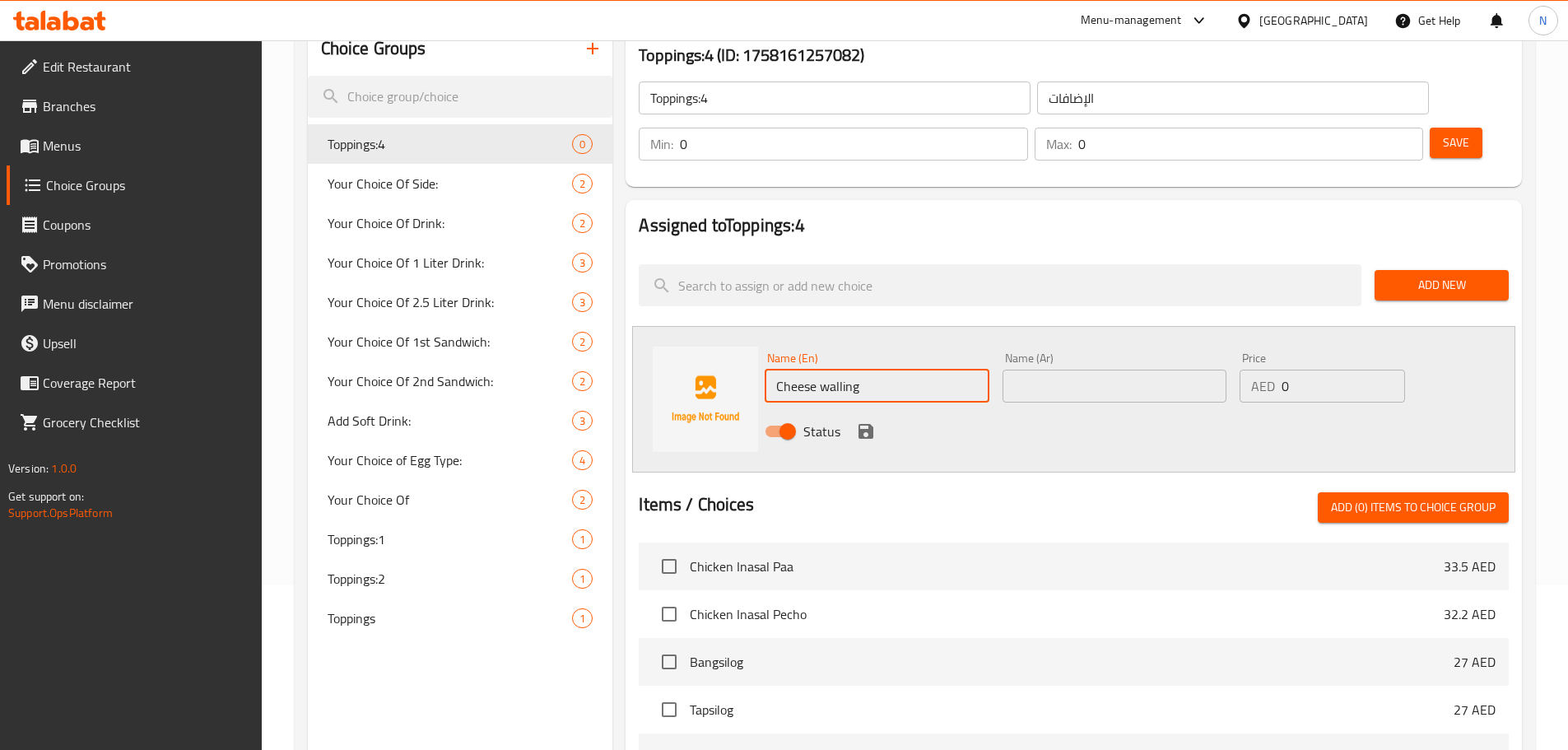
click at [834, 370] on input "Cheese walling" at bounding box center [876, 385] width 224 height 33
click at [816, 370] on input "Cheese Walling" at bounding box center [876, 385] width 224 height 33
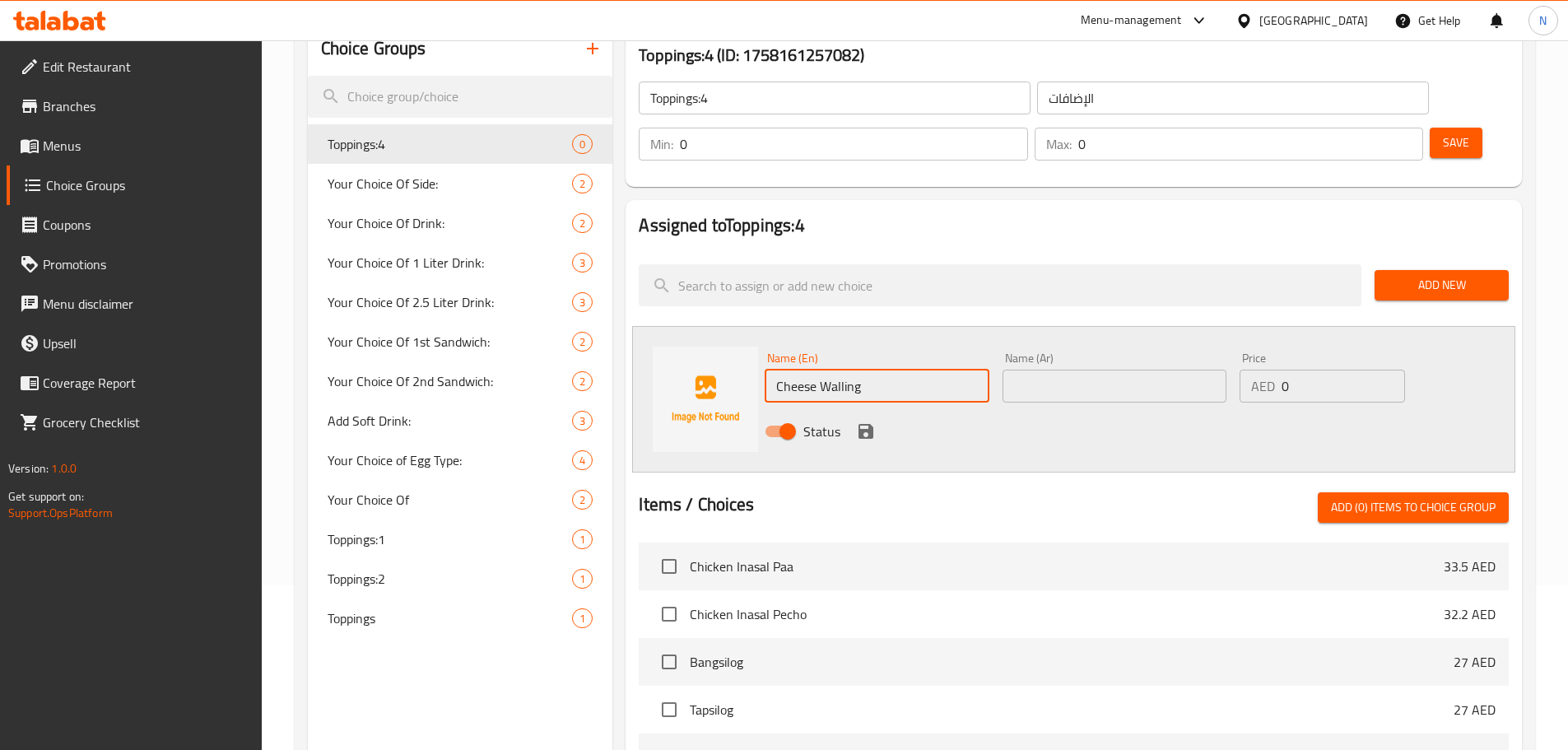
type input "Cheese Walling"
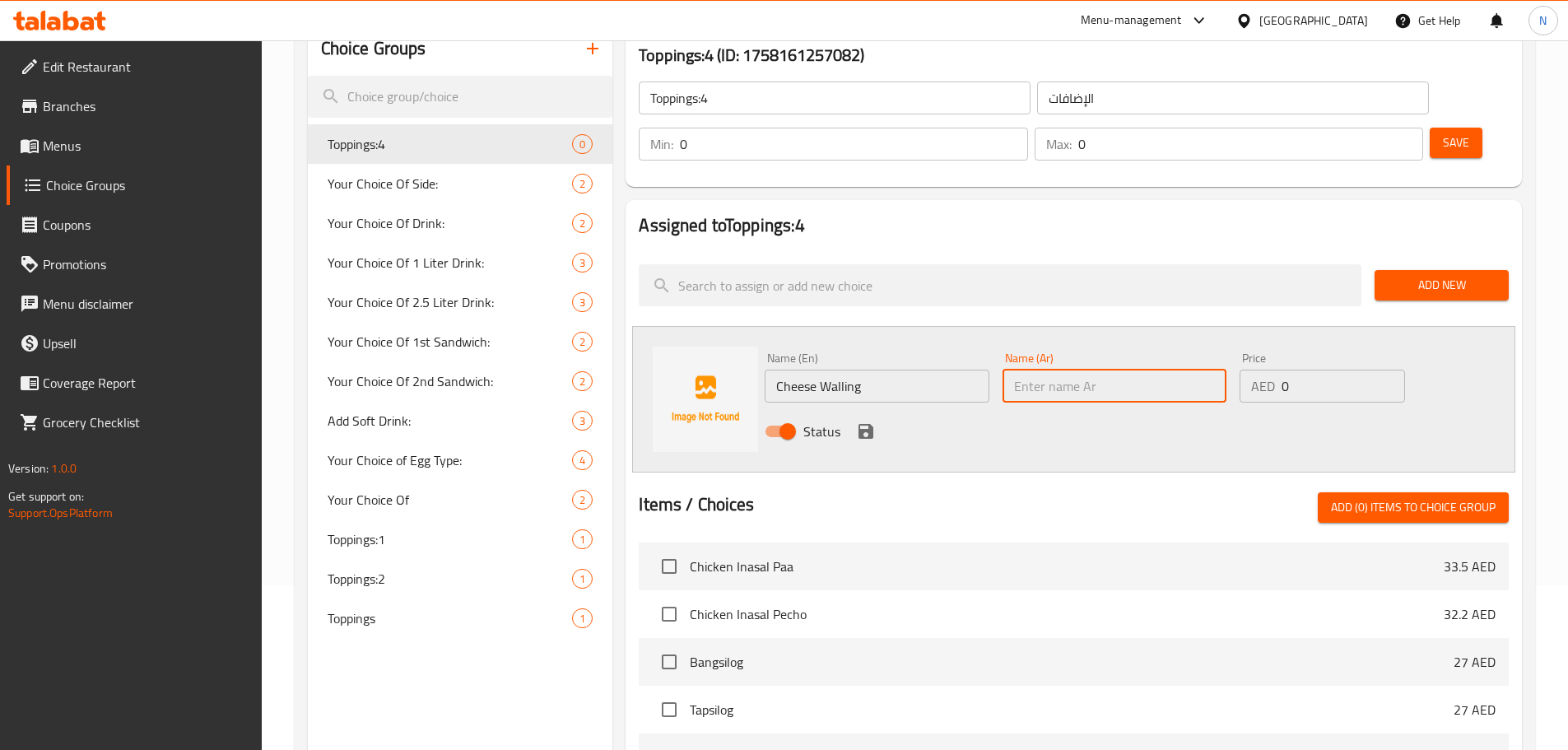
click at [1074, 370] on input "text" at bounding box center [1114, 385] width 224 height 33
paste input "جدار الجبن"
click at [1061, 370] on input "جدار الجبن" at bounding box center [1114, 385] width 224 height 33
drag, startPoint x: 1035, startPoint y: 341, endPoint x: 1054, endPoint y: 346, distance: 19.6
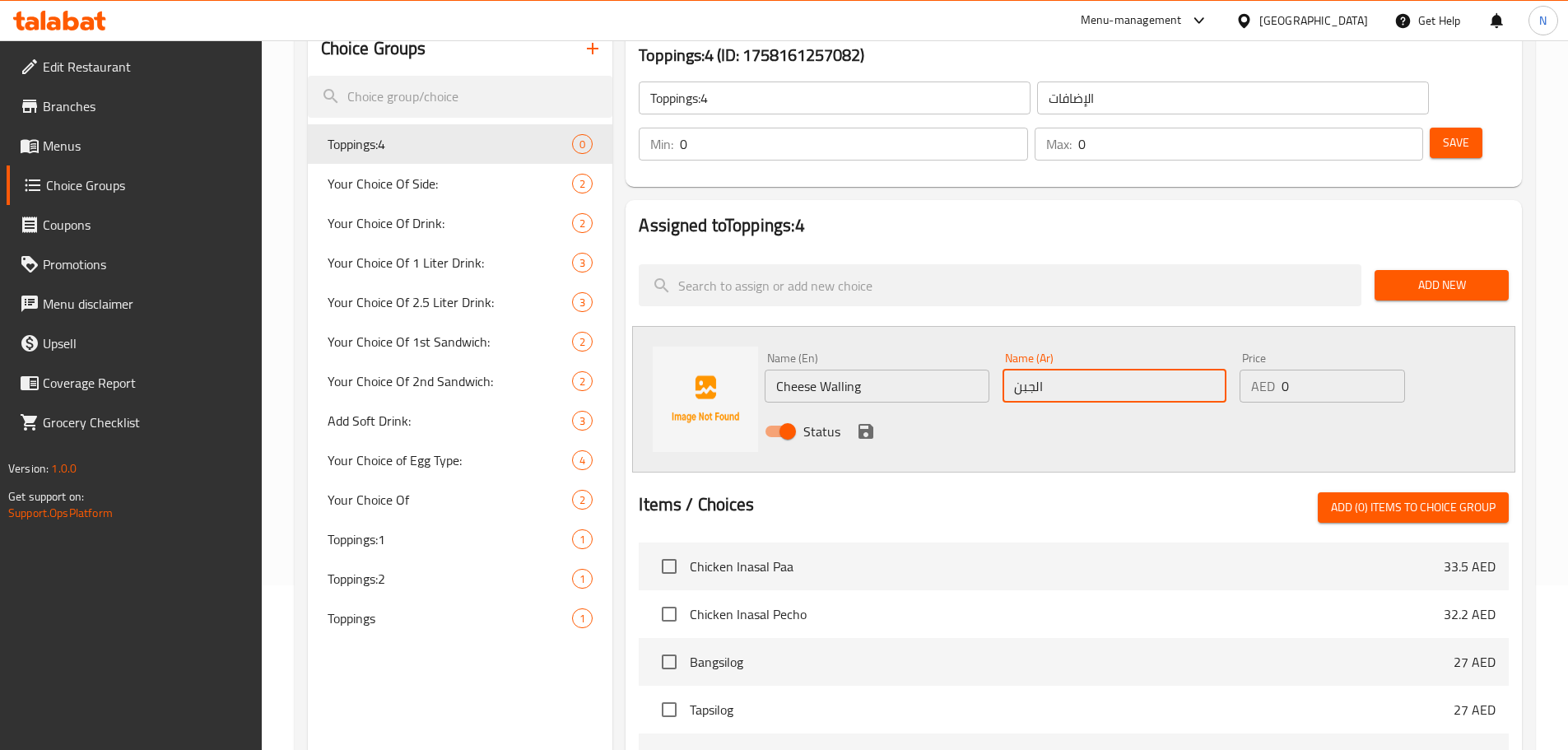
click at [1054, 370] on input "الجبن" at bounding box center [1114, 385] width 224 height 33
drag, startPoint x: 1061, startPoint y: 347, endPoint x: 1050, endPoint y: 346, distance: 11.0
click at [1061, 370] on input "جبن" at bounding box center [1114, 385] width 224 height 33
type input "جبن ولينج"
drag, startPoint x: 1334, startPoint y: 339, endPoint x: 1254, endPoint y: 338, distance: 80.0
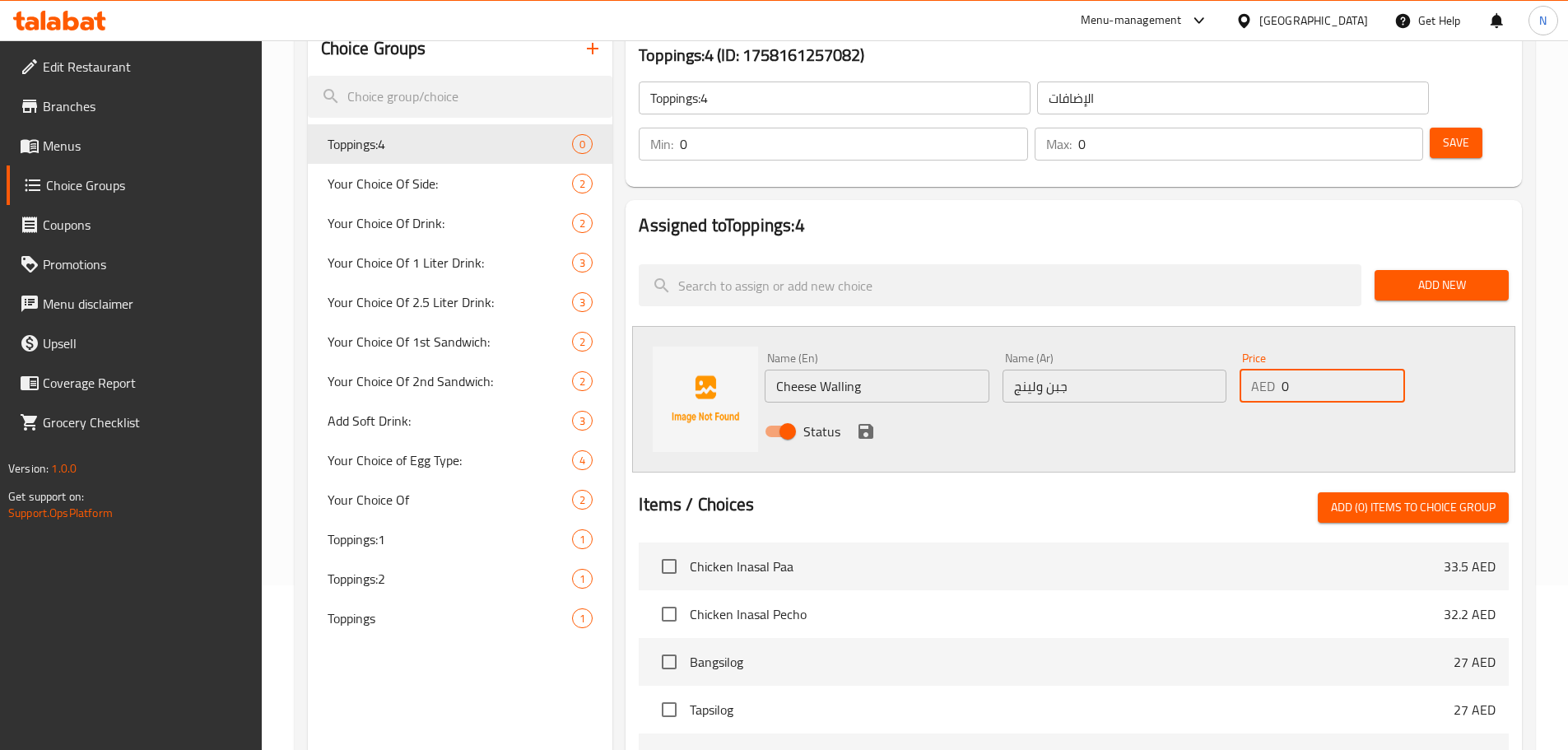
click at [1254, 370] on div "AED 0 Price" at bounding box center [1321, 385] width 164 height 33
type input "4.05"
click at [866, 424] on icon "save" at bounding box center [865, 431] width 15 height 15
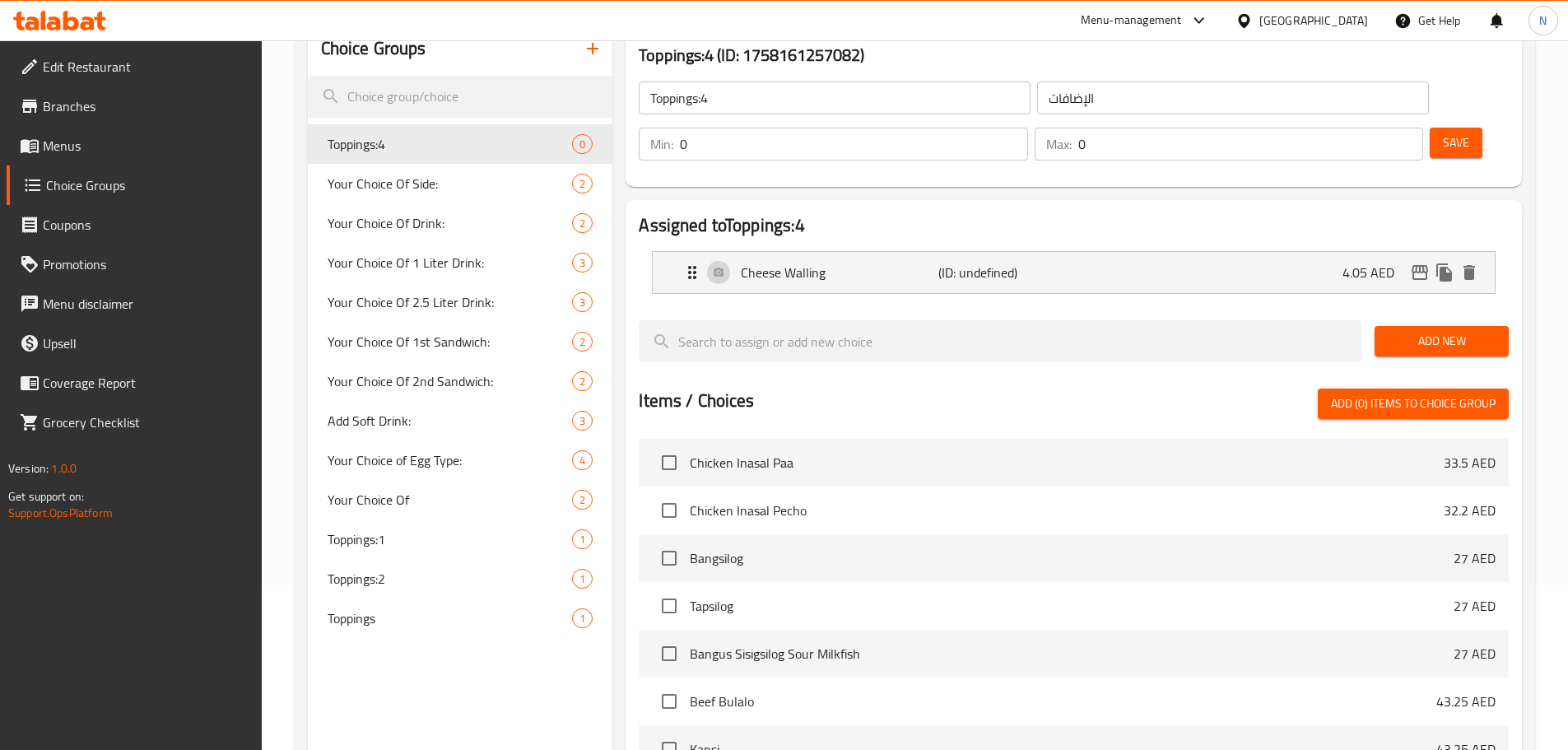
click at [1443, 133] on span "Save" at bounding box center [1456, 143] width 27 height 21
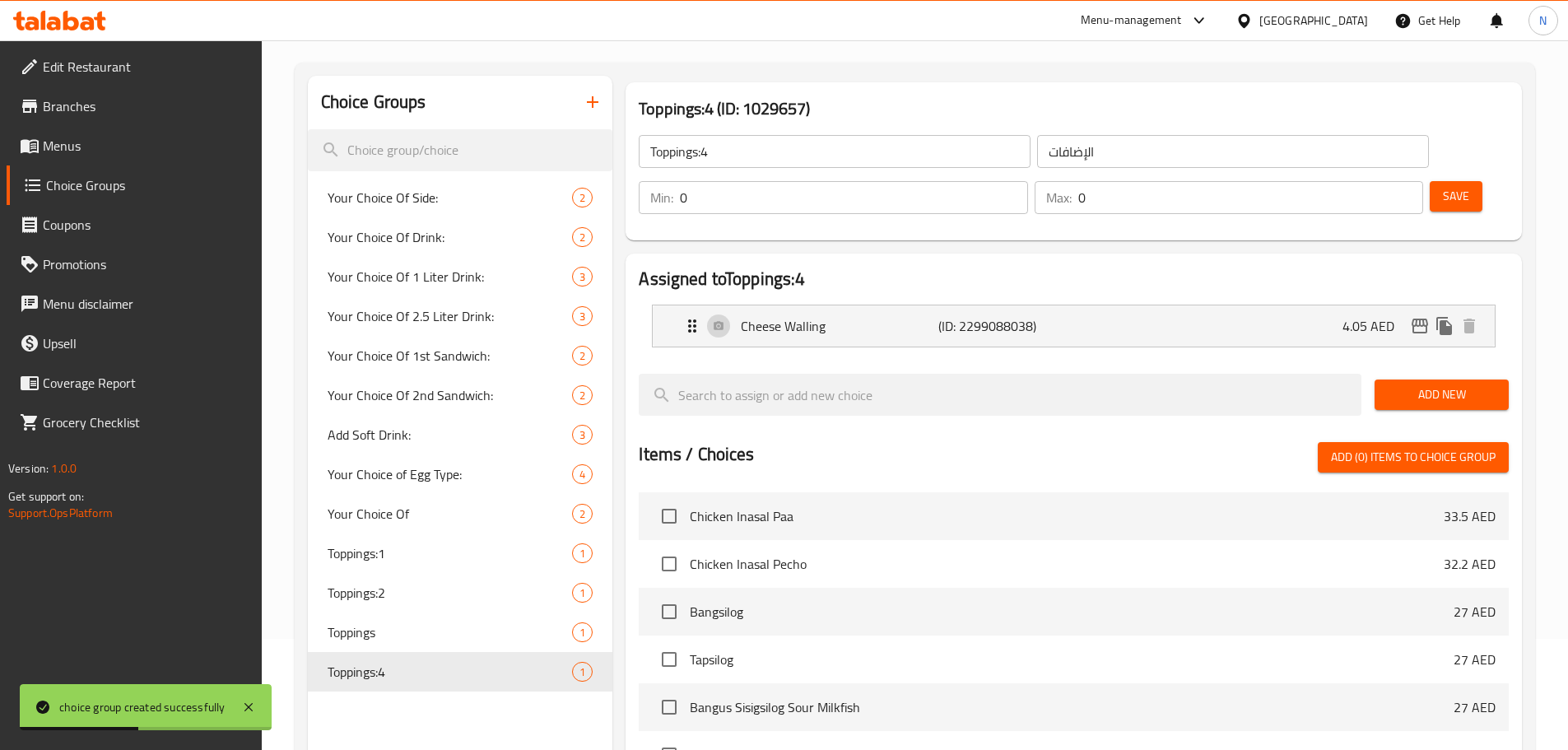
scroll to position [83, 0]
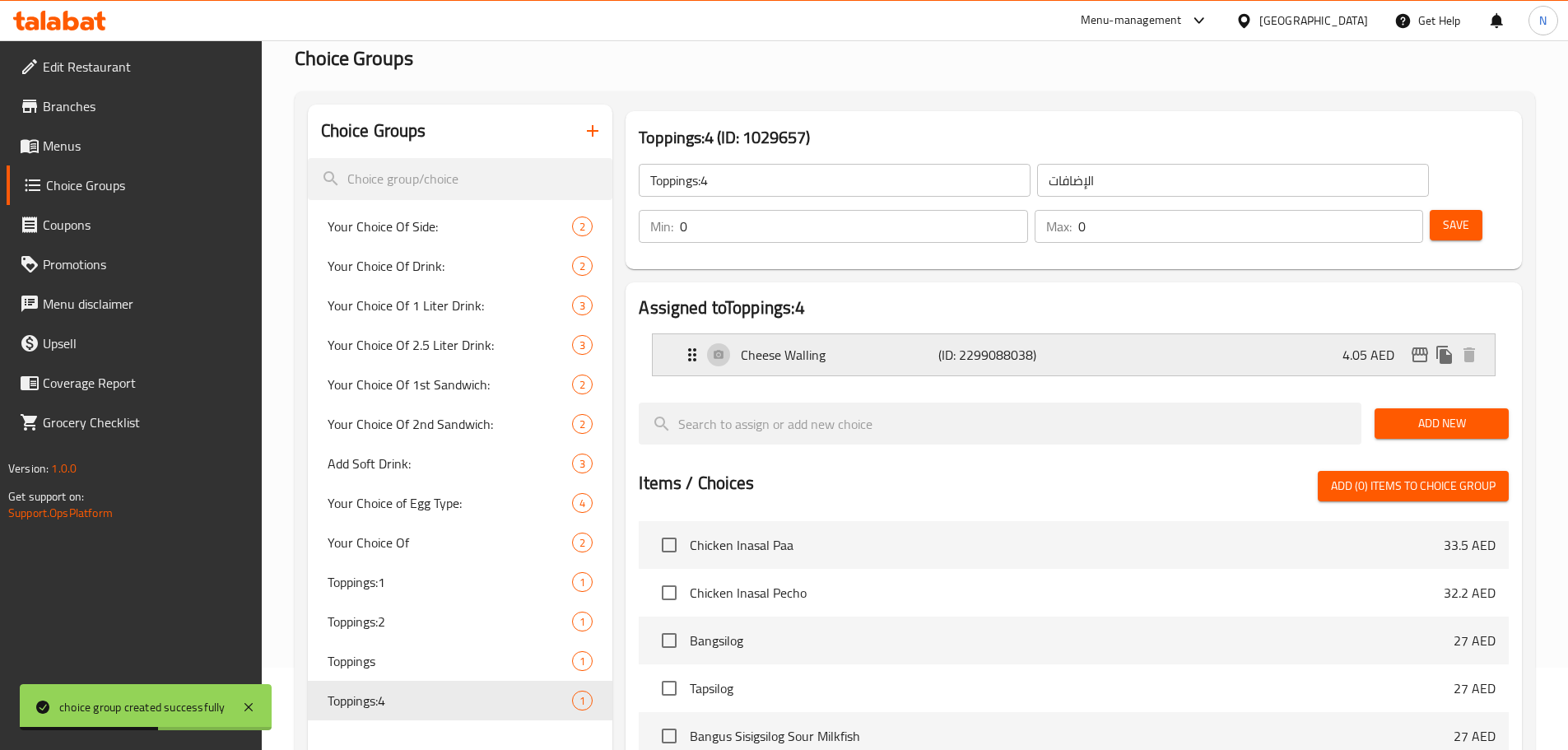
click at [1311, 334] on div "Cheese Walling (ID: 2299088038) 4.05 AED" at bounding box center [1078, 355] width 793 height 41
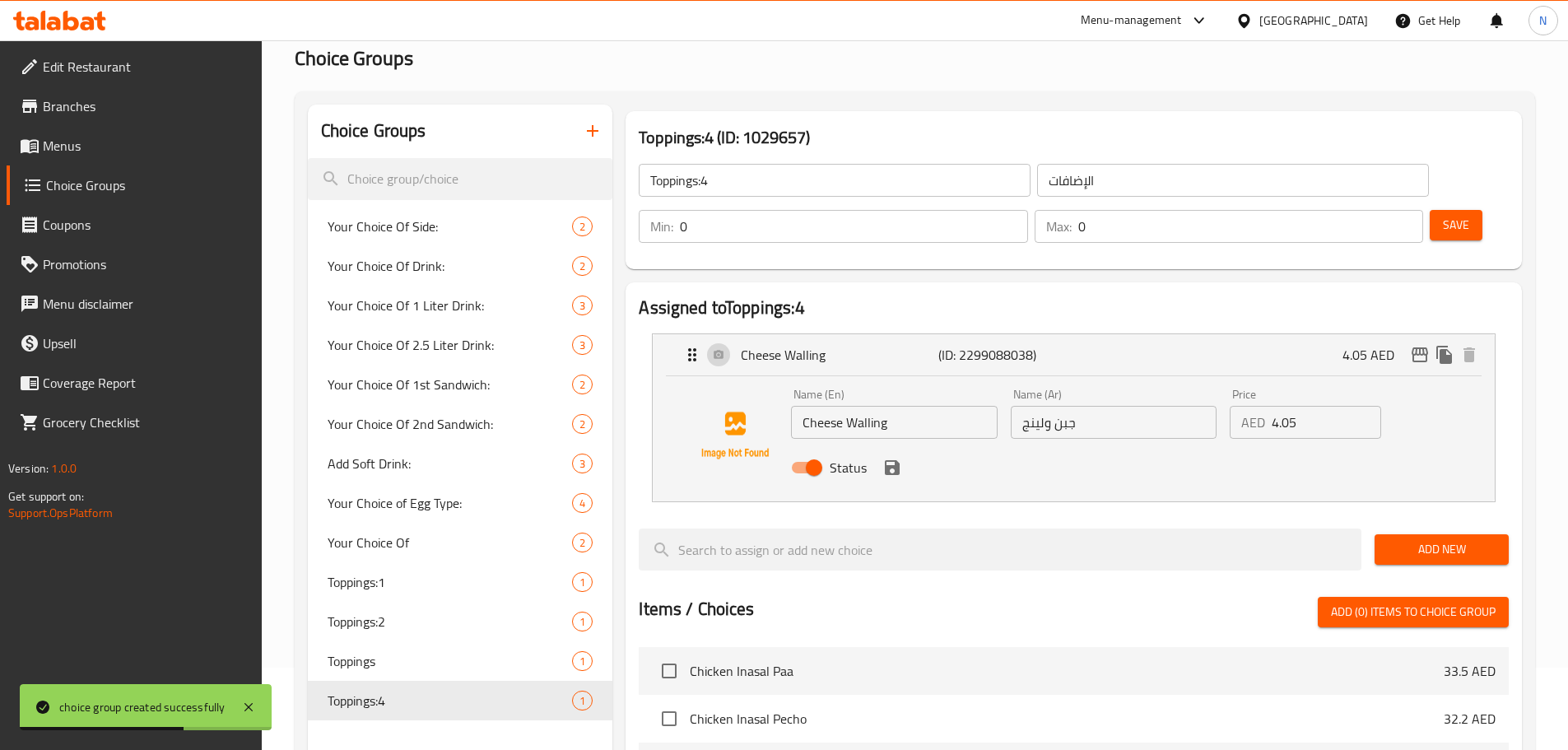
click at [1321, 406] on input "4.05" at bounding box center [1326, 422] width 109 height 33
click at [1320, 406] on input "4.05" at bounding box center [1326, 422] width 109 height 33
paste input "6.7"
click at [897, 460] on icon "save" at bounding box center [891, 467] width 15 height 15
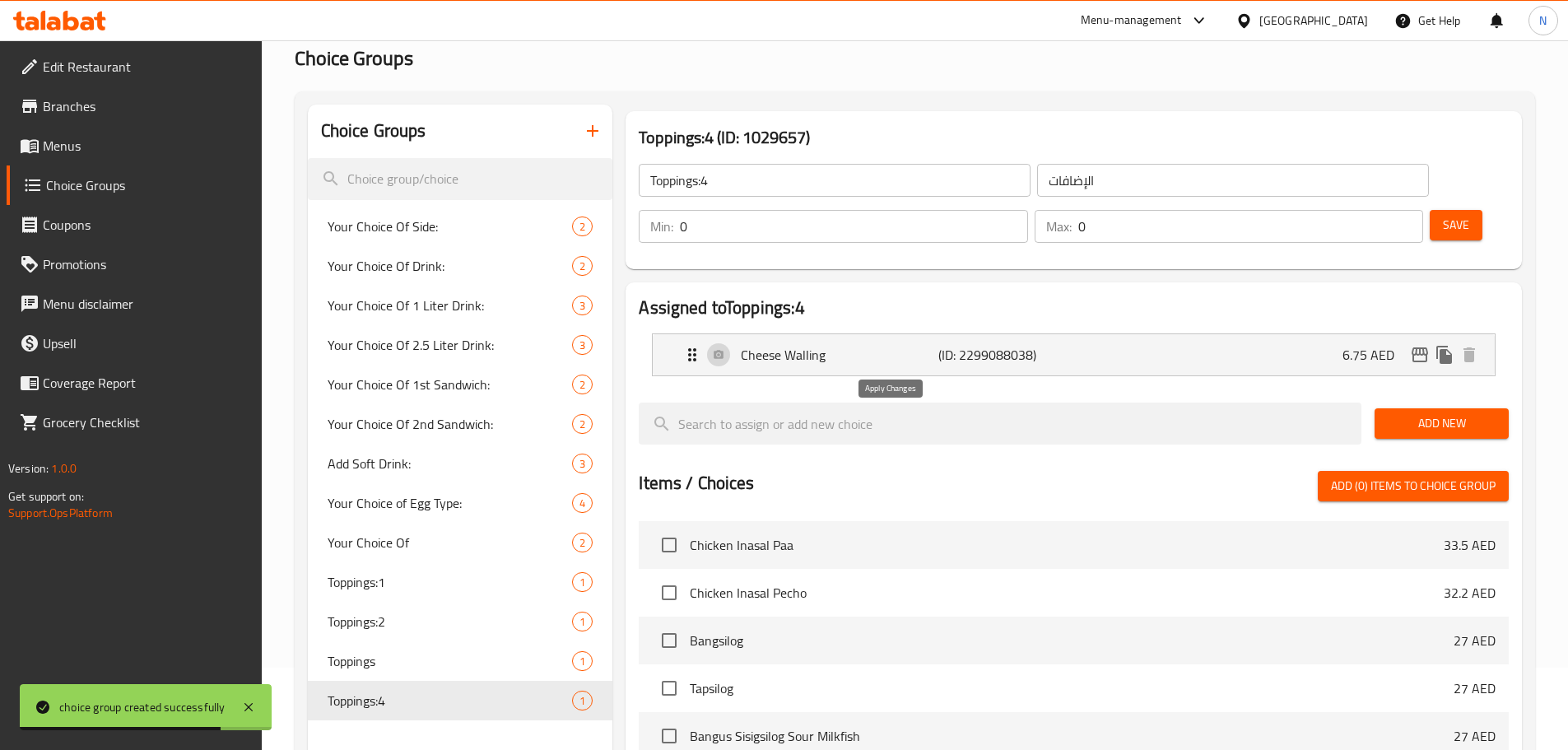
type input "6.75"
click at [1443, 215] on span "Save" at bounding box center [1456, 225] width 27 height 21
click at [588, 124] on icon "button" at bounding box center [593, 131] width 20 height 20
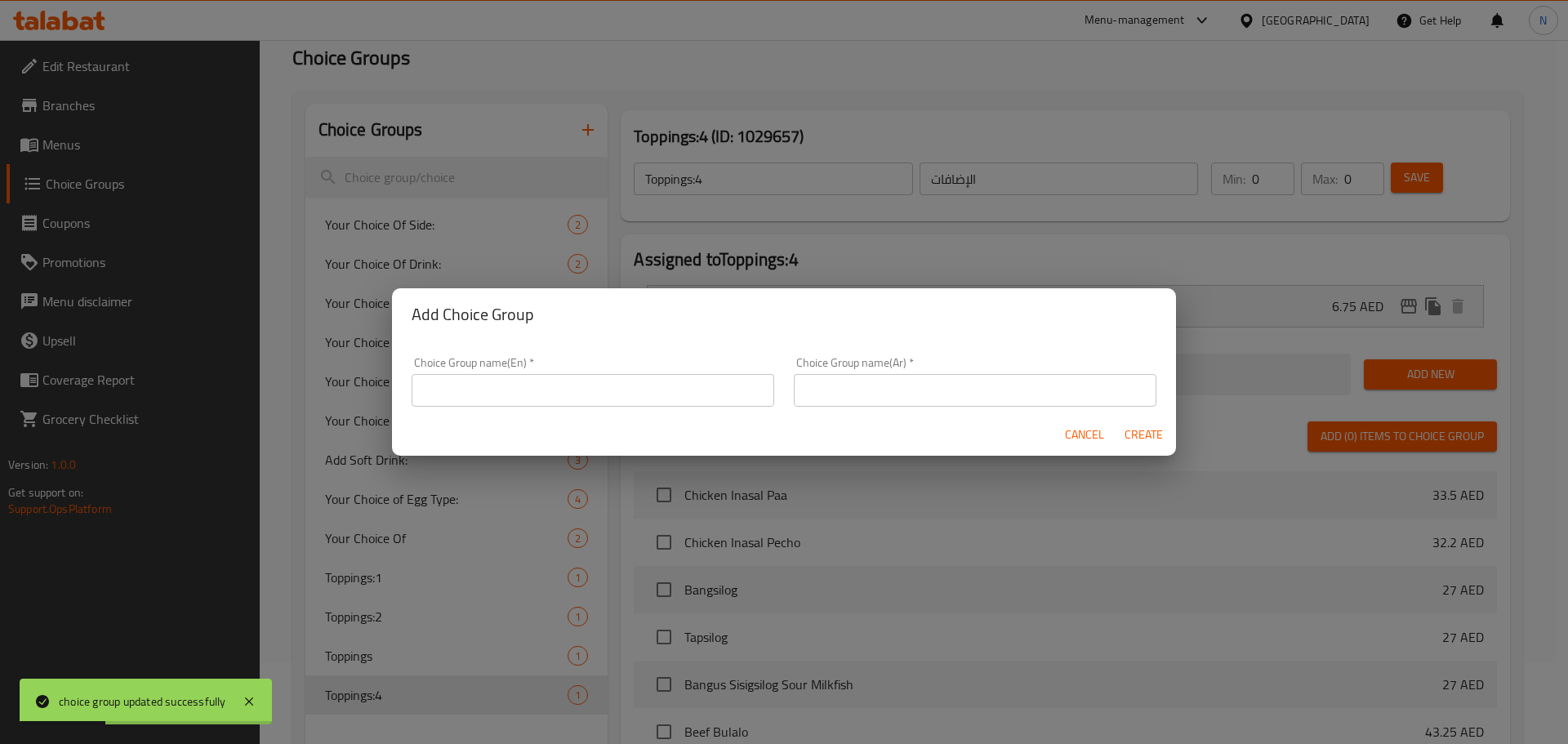
click at [540, 382] on input "text" at bounding box center [592, 390] width 363 height 32
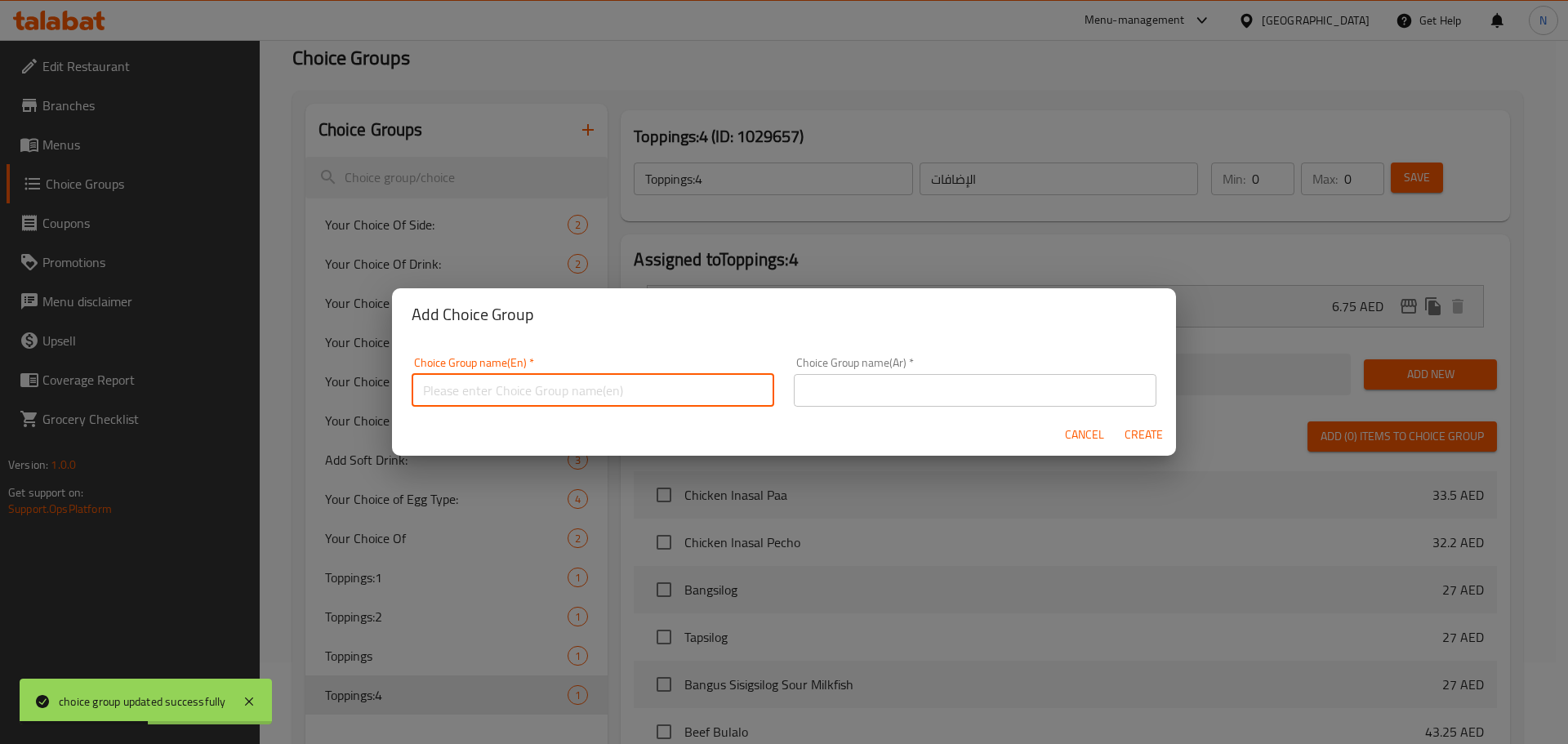
type input "ف"
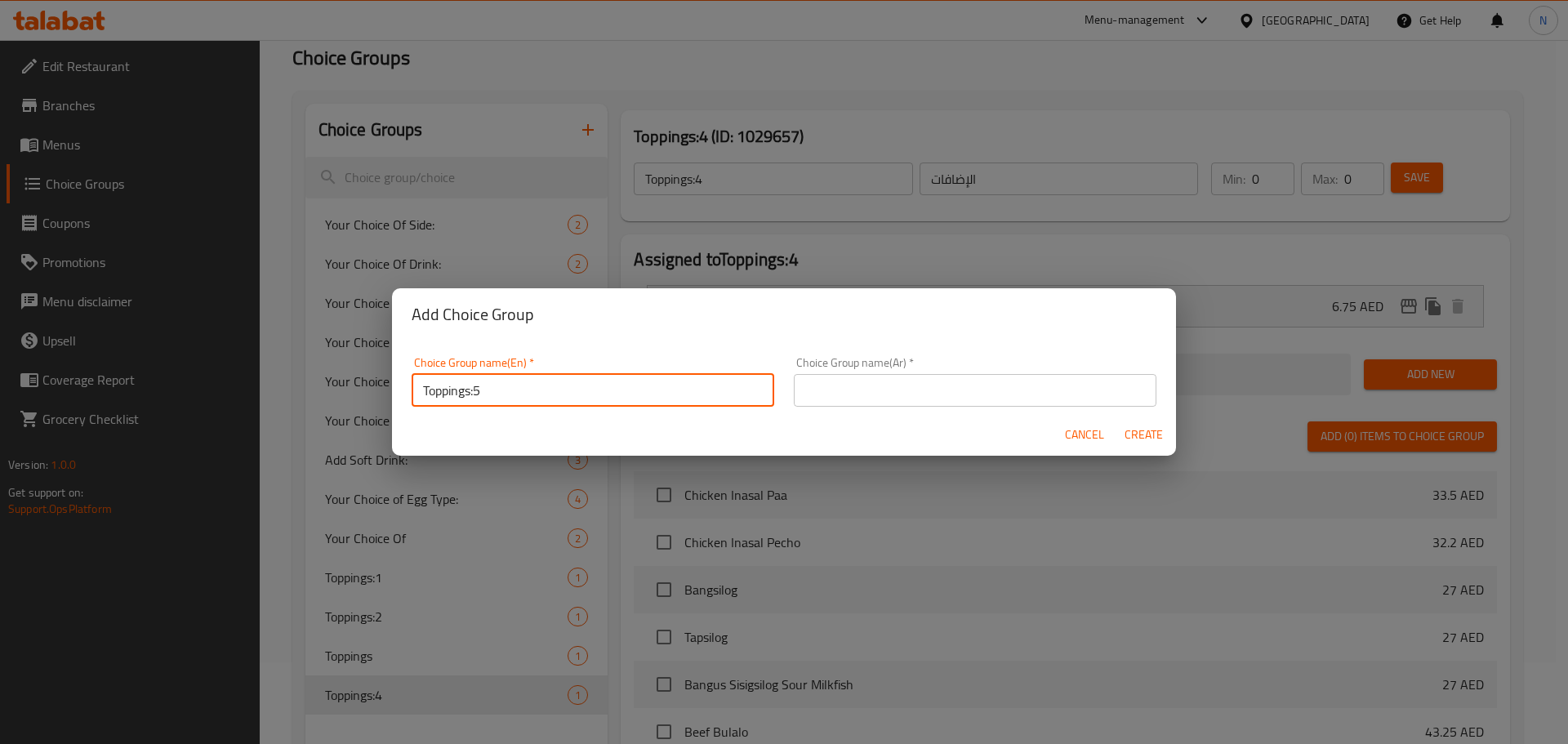
type input "Toppings:5"
click at [839, 381] on input "text" at bounding box center [975, 390] width 363 height 32
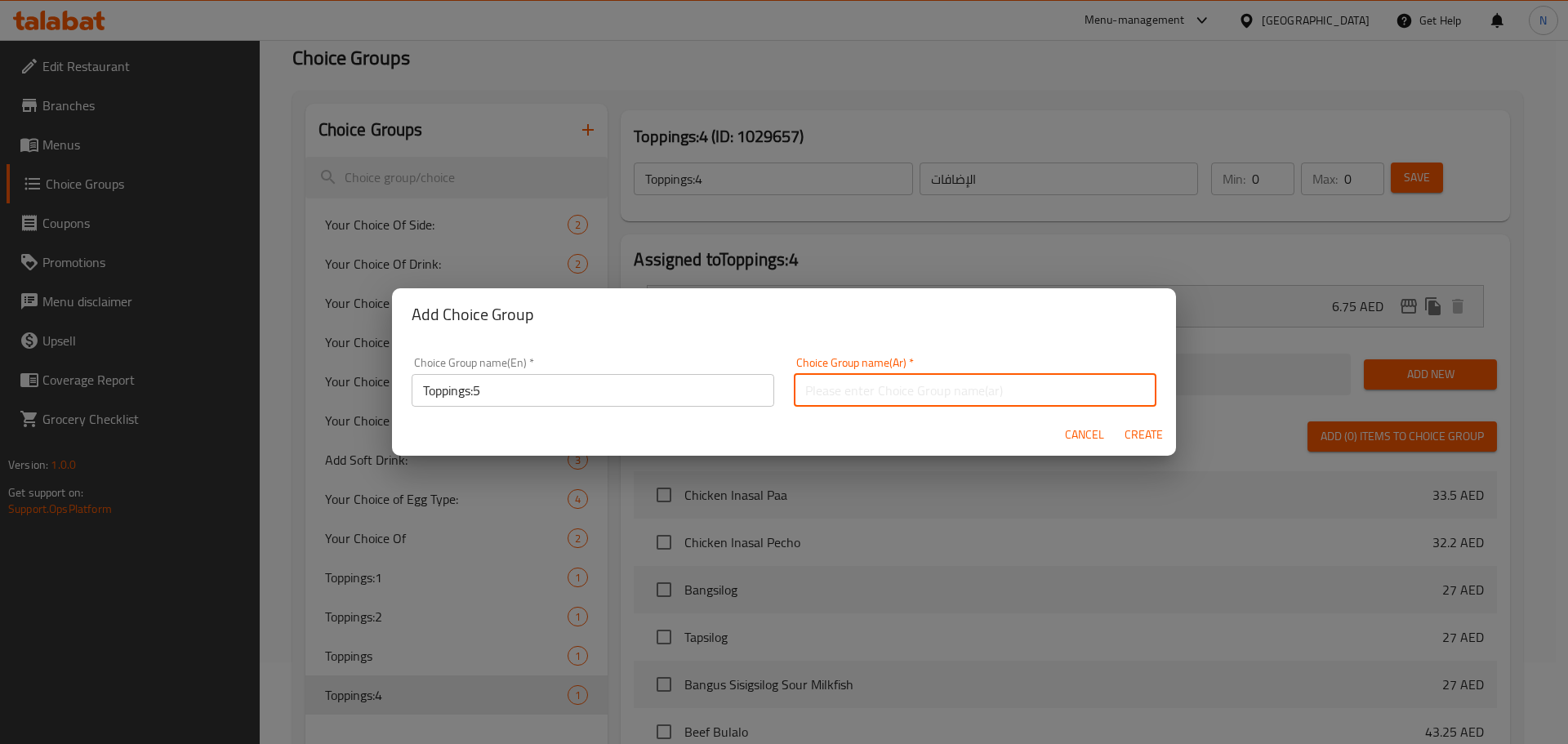
type input "الإضافات"
click at [1146, 432] on span "Create" at bounding box center [1144, 434] width 39 height 21
type input "Toppings:5"
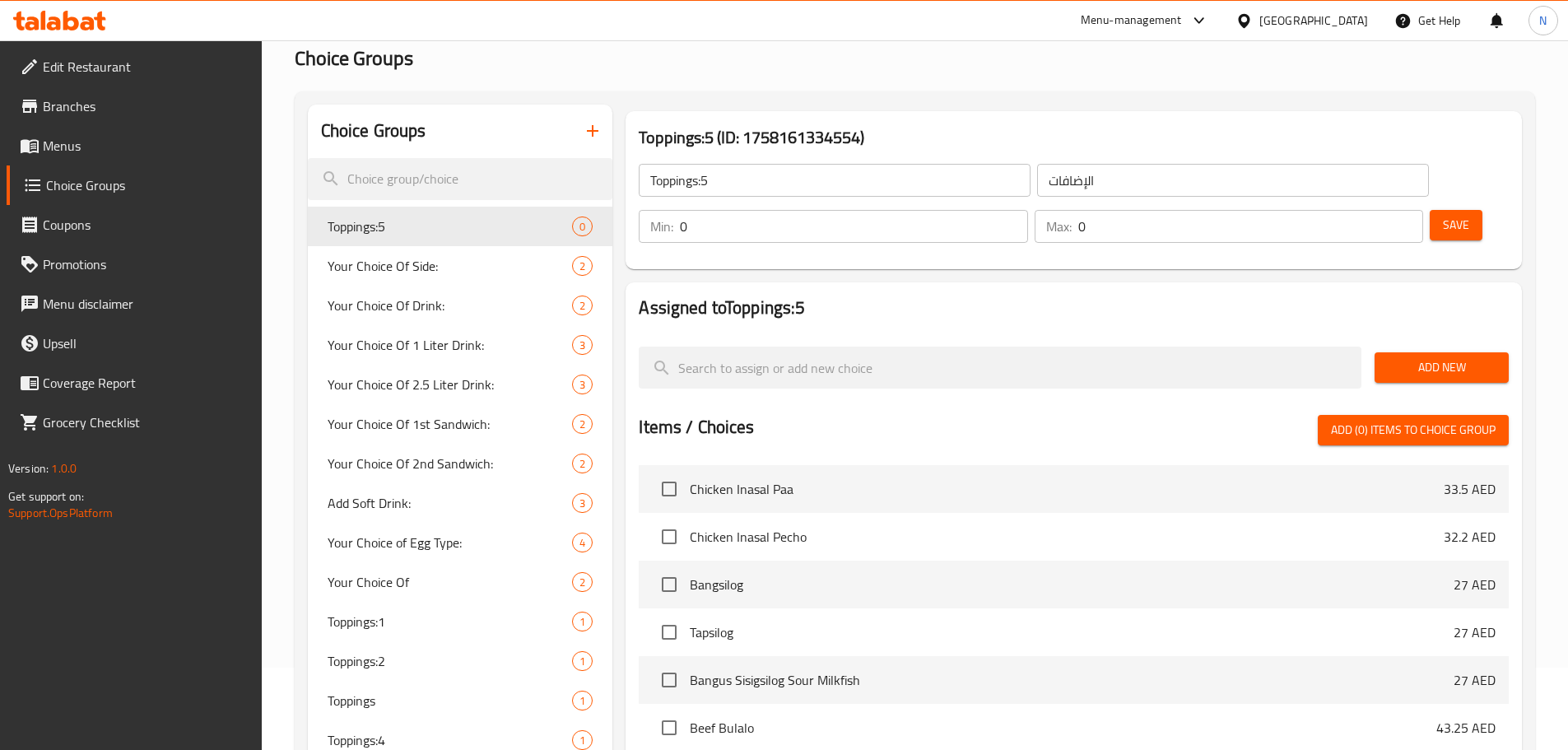
click at [1395, 358] on span "Add New" at bounding box center [1441, 368] width 107 height 21
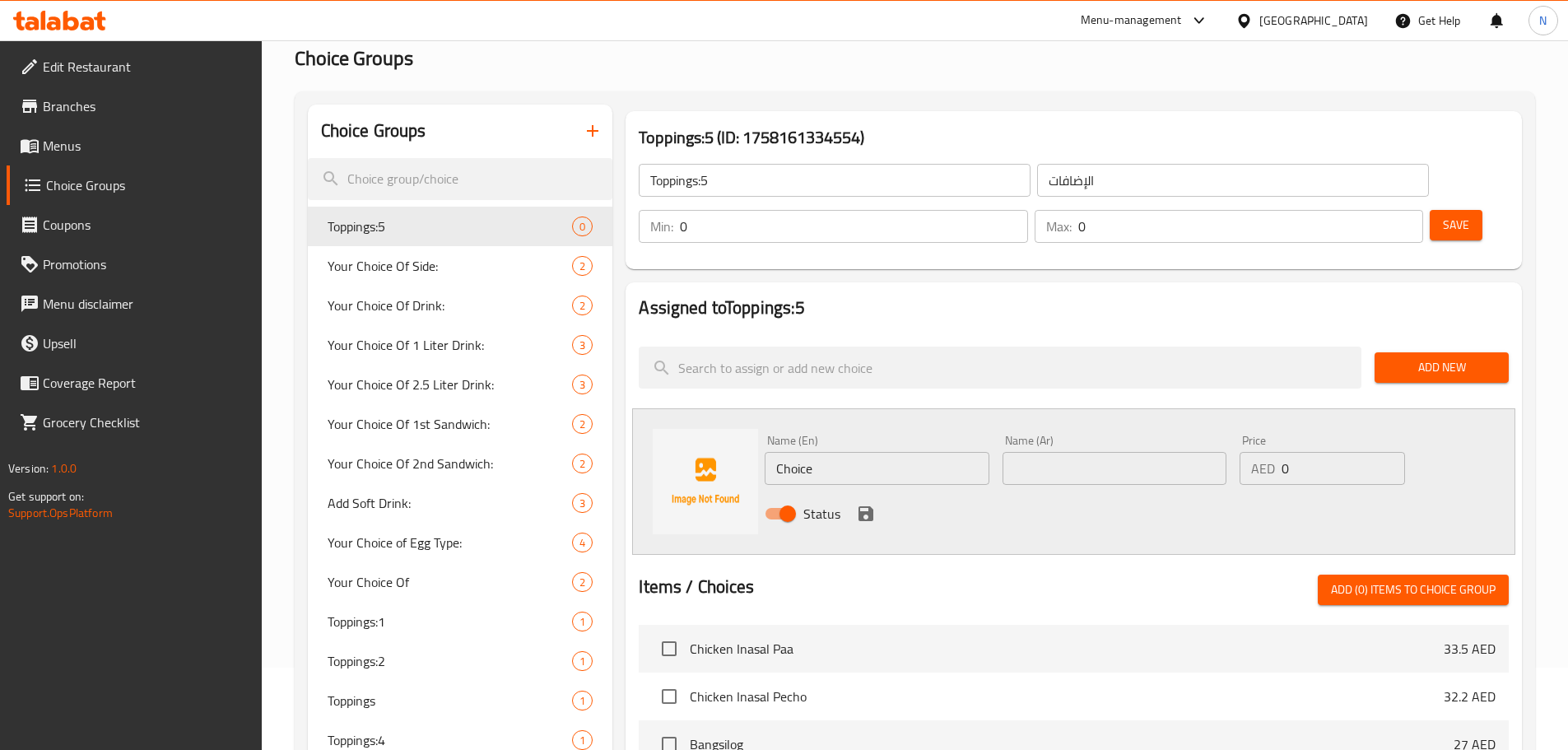
click at [831, 452] on input "Choice" at bounding box center [876, 468] width 224 height 33
paste input "Taro cheese walling"
click at [836, 452] on input "Taro cheese walling" at bounding box center [876, 468] width 224 height 33
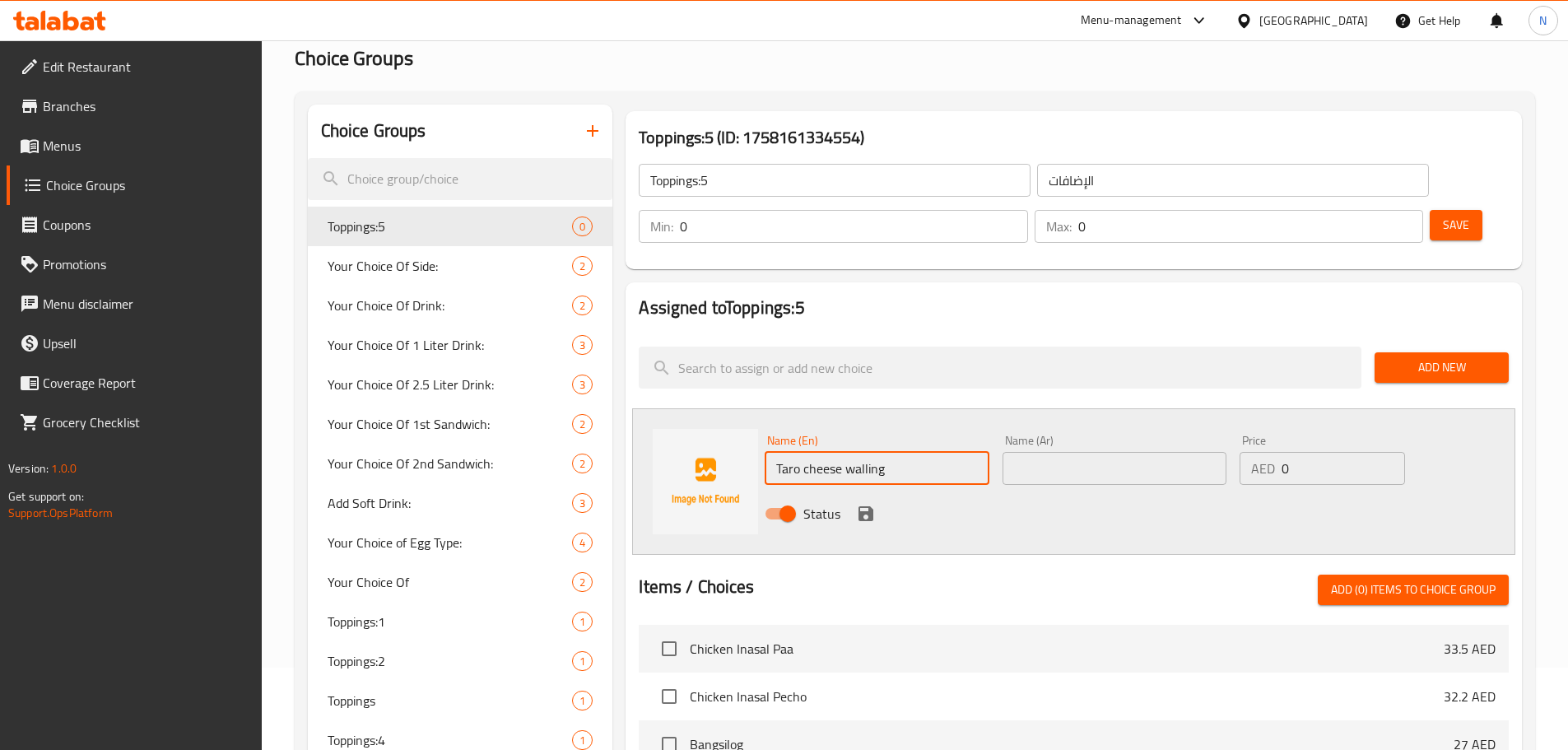
click at [836, 452] on input "Taro cheese walling" at bounding box center [876, 468] width 224 height 33
type input "Taro Cheese Walling"
click at [1045, 452] on input "text" at bounding box center [1114, 468] width 224 height 33
paste input "جدار جبن التارو"
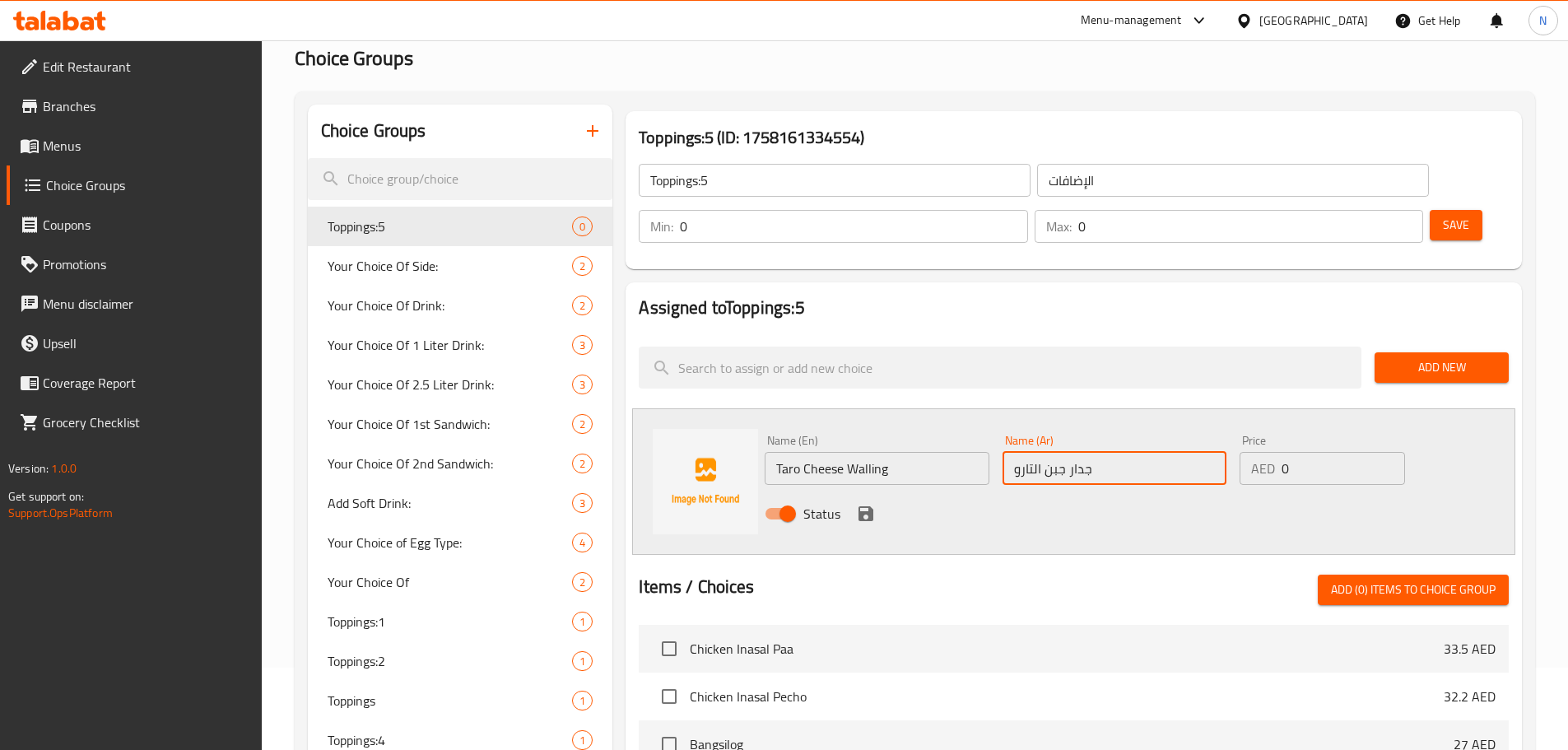
click at [1074, 452] on input "جدار جبن التارو" at bounding box center [1114, 468] width 224 height 33
click at [1083, 452] on input "جدار جبن التارو" at bounding box center [1114, 468] width 224 height 33
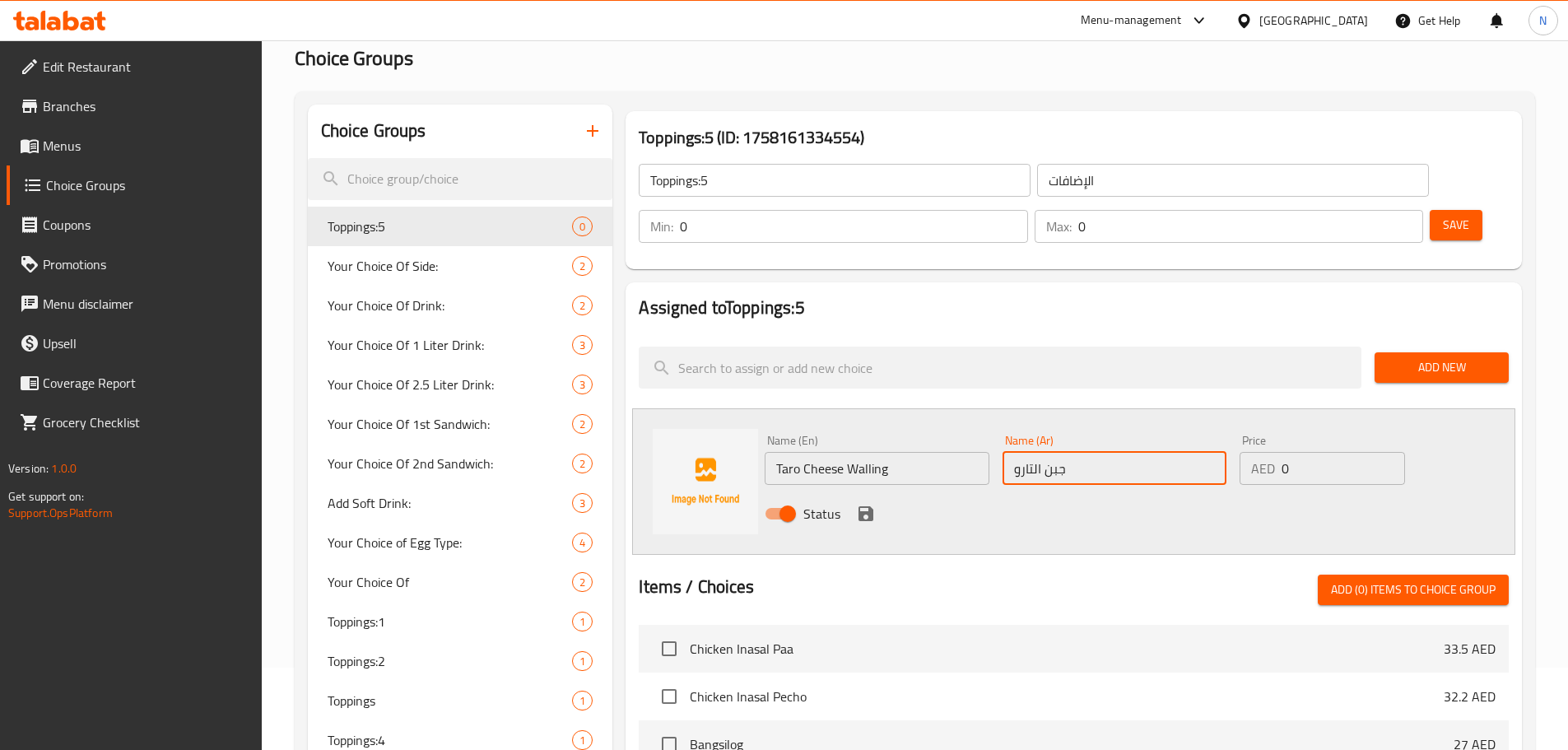
click at [1032, 452] on input "جبن التارو" at bounding box center [1114, 468] width 224 height 33
click at [1075, 452] on input "جبن تارو" at bounding box center [1114, 468] width 224 height 33
type input "جبن تارو ويلينج"
drag, startPoint x: 1318, startPoint y: 426, endPoint x: 1262, endPoint y: 415, distance: 57.1
click at [1262, 452] on div "AED 0 Price" at bounding box center [1321, 468] width 164 height 33
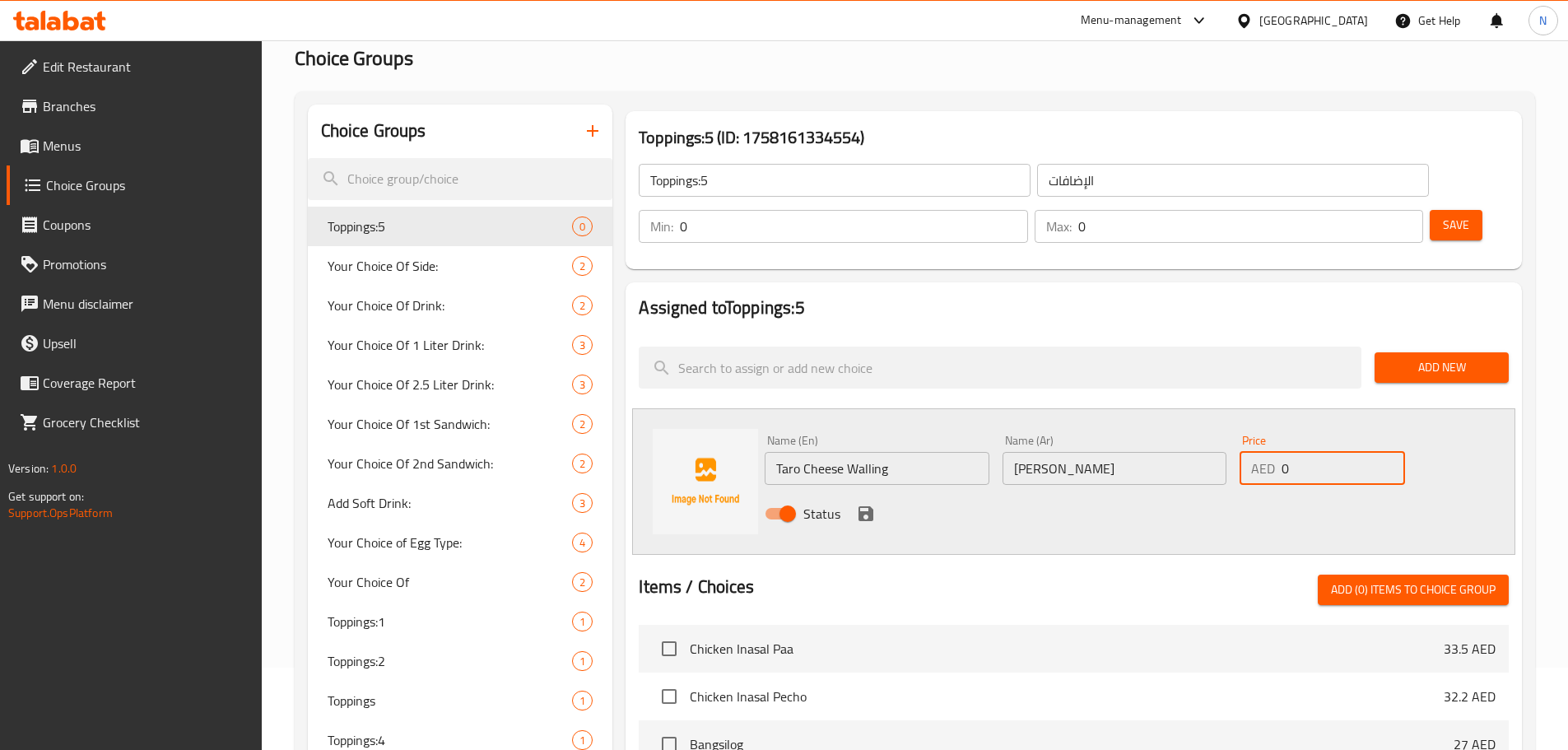
paste input "6.75"
type input "6.75"
click at [873, 507] on icon "save" at bounding box center [865, 513] width 15 height 15
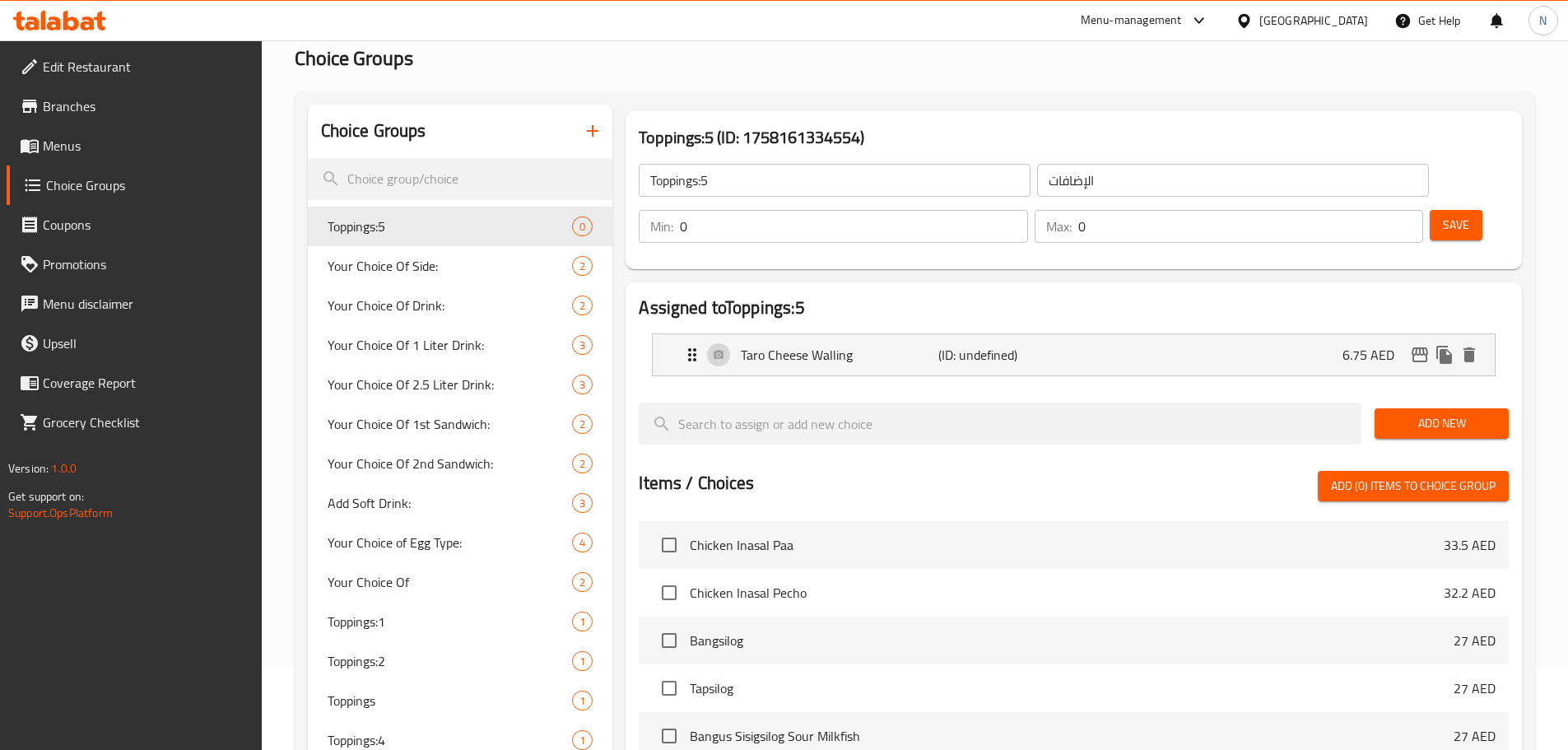
click at [1443, 215] on span "Save" at bounding box center [1456, 225] width 27 height 21
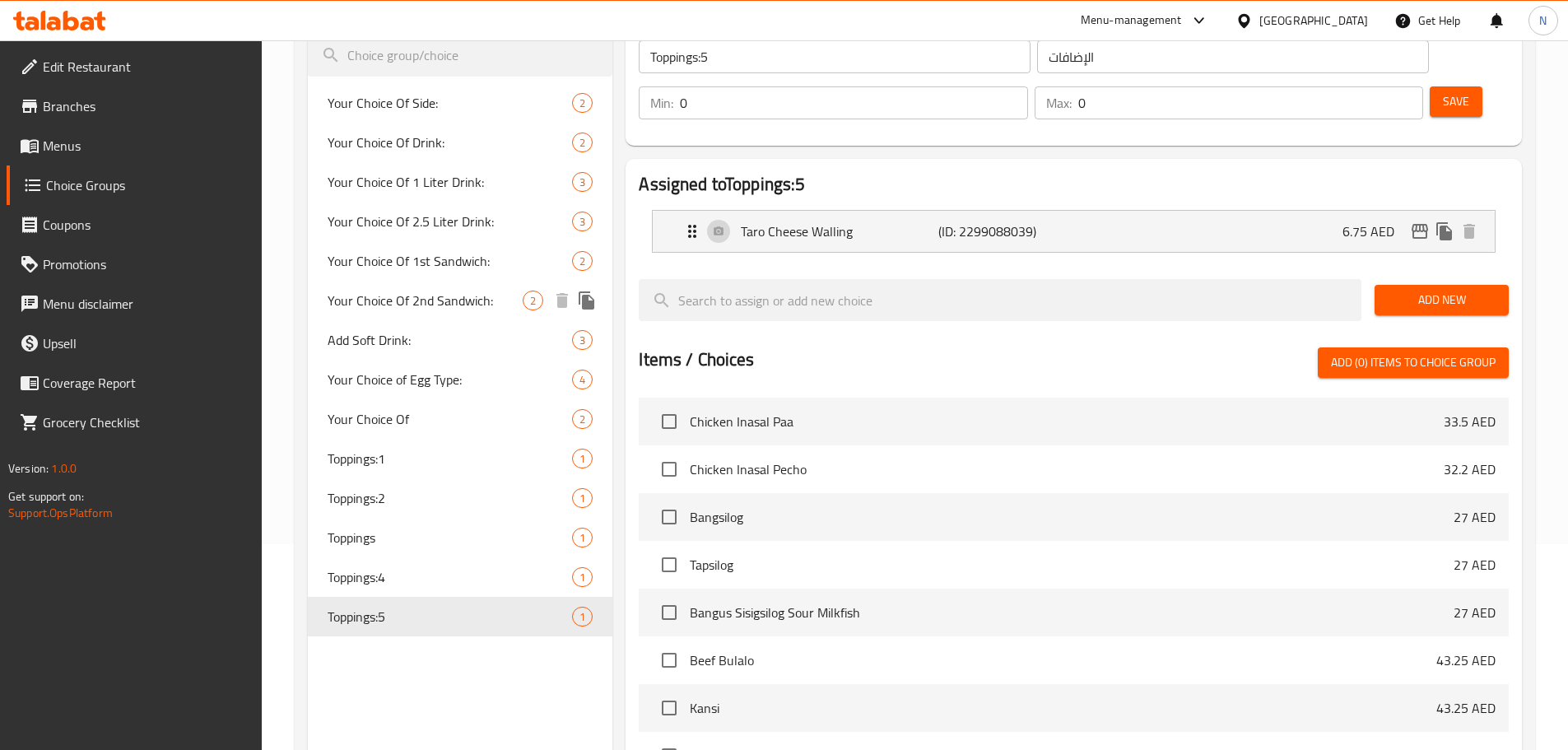
scroll to position [329, 0]
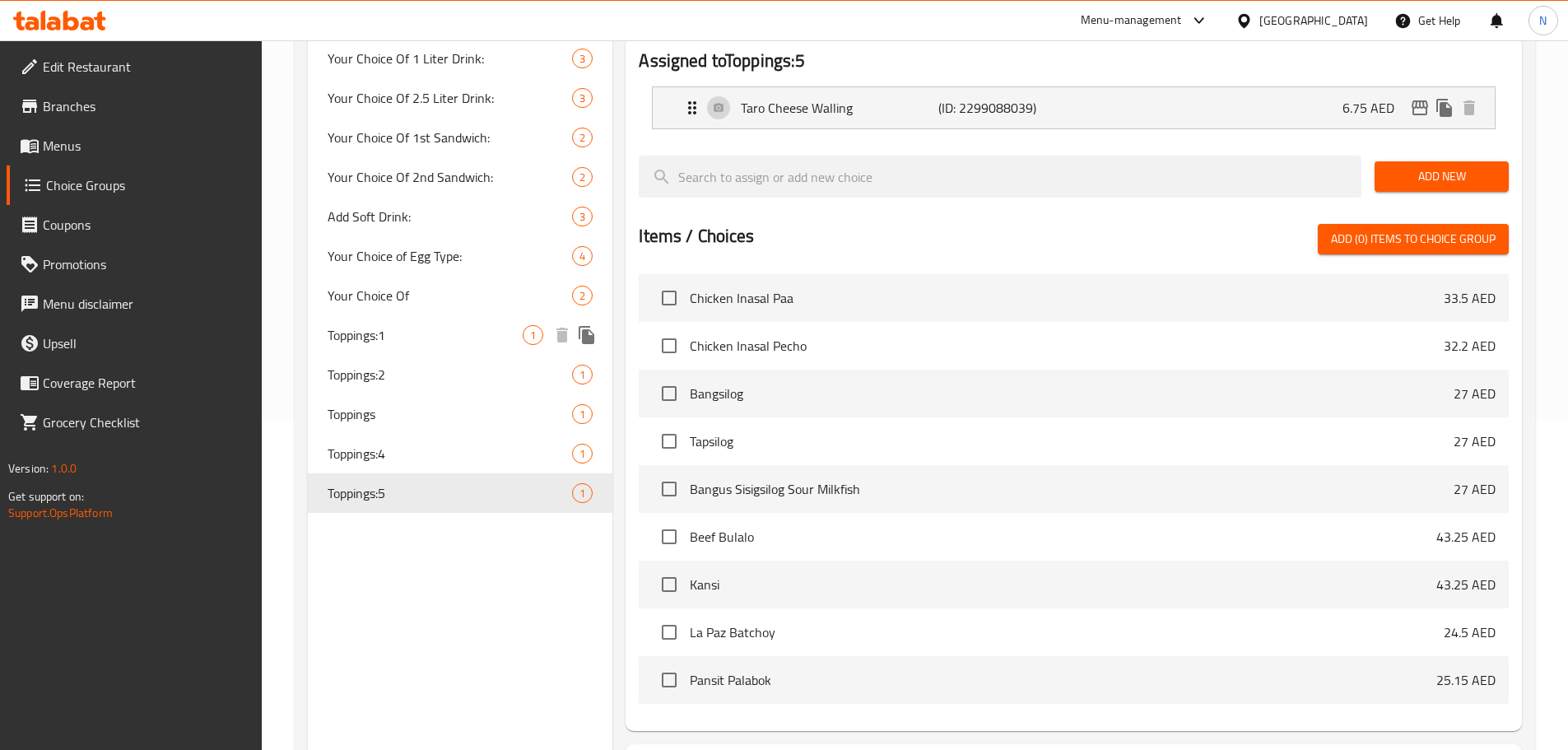
click at [427, 333] on span "Toppings:1" at bounding box center [425, 335] width 196 height 20
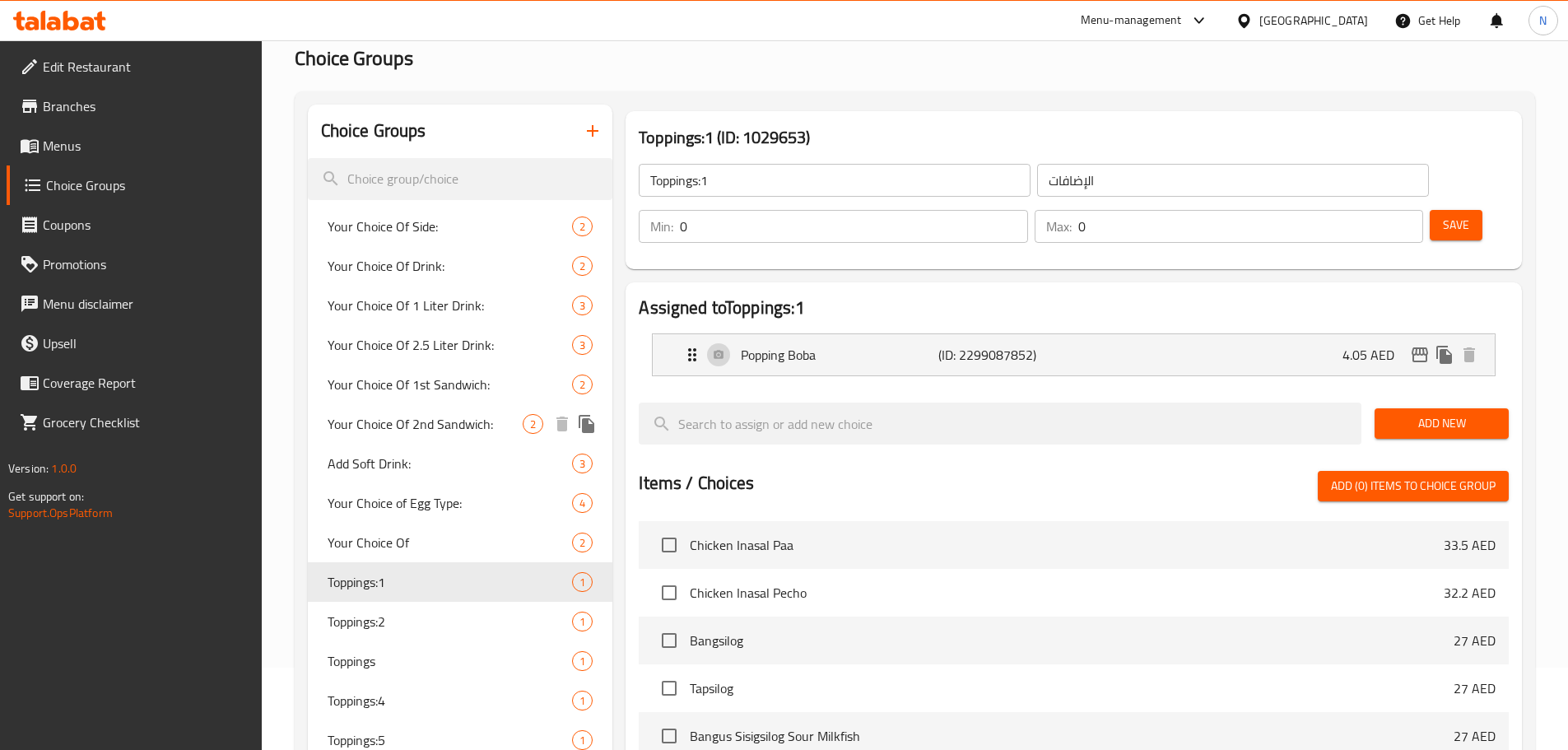
scroll to position [247, 0]
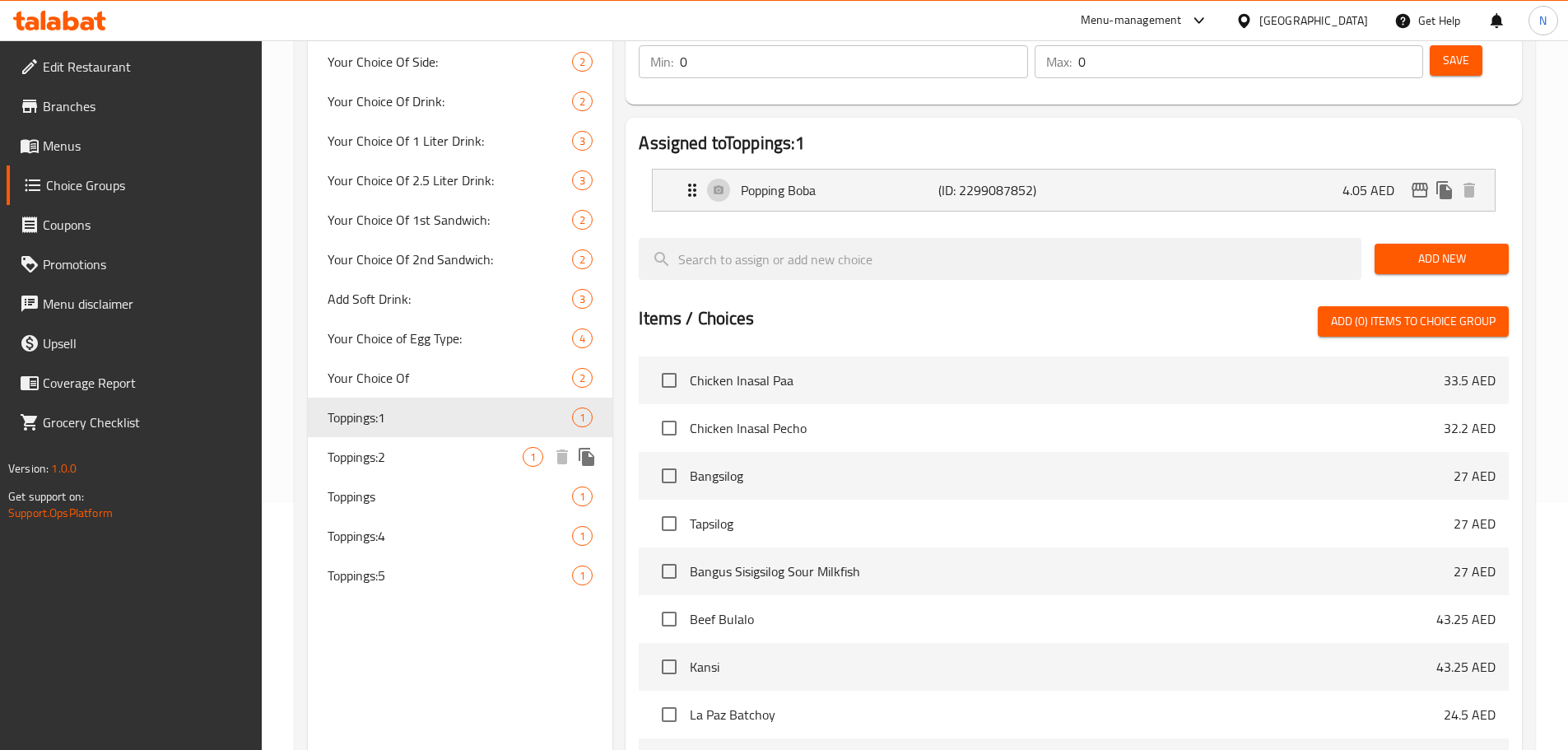
click at [441, 450] on span "Toppings:2" at bounding box center [425, 457] width 196 height 20
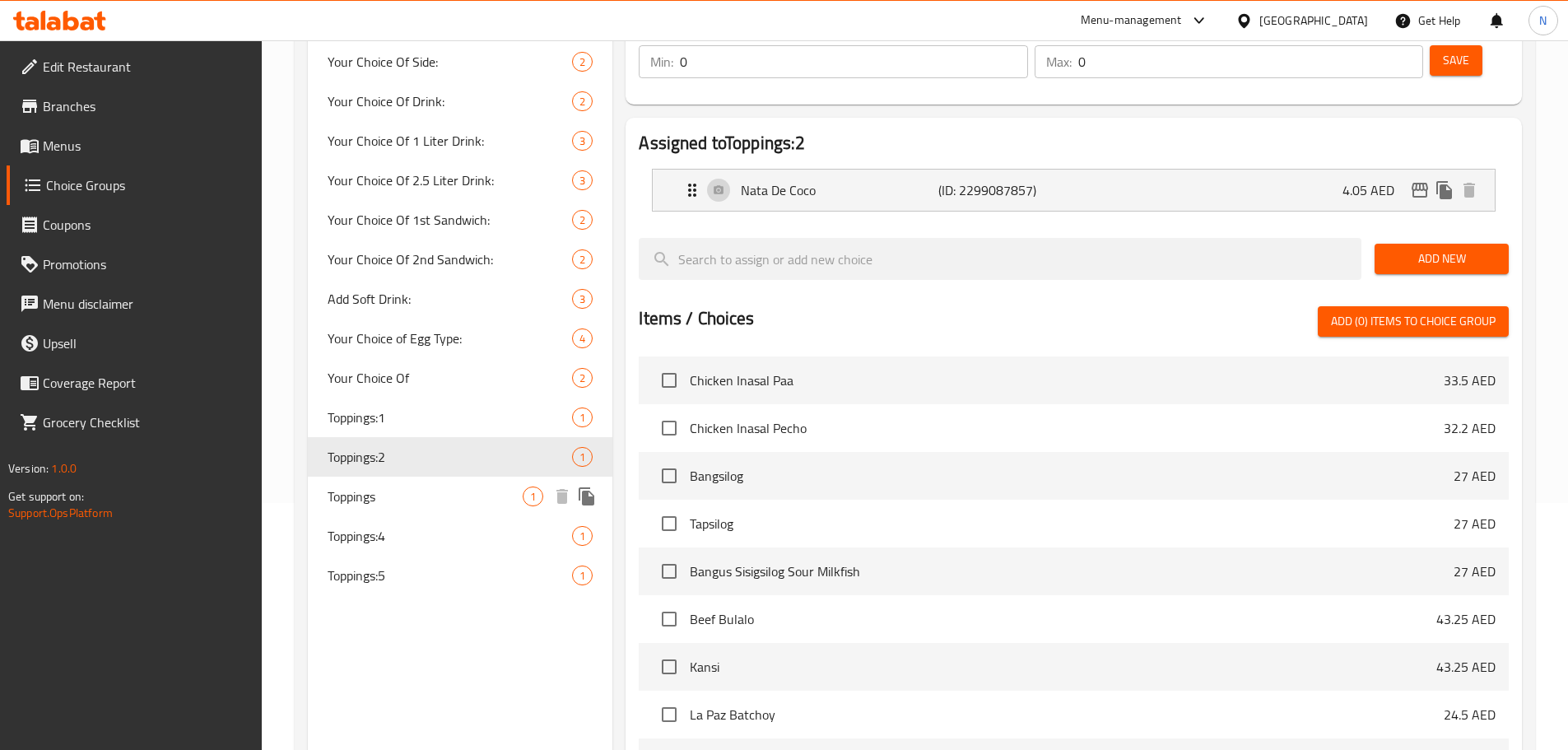
click at [423, 485] on div "Toppings 1" at bounding box center [460, 497] width 305 height 39
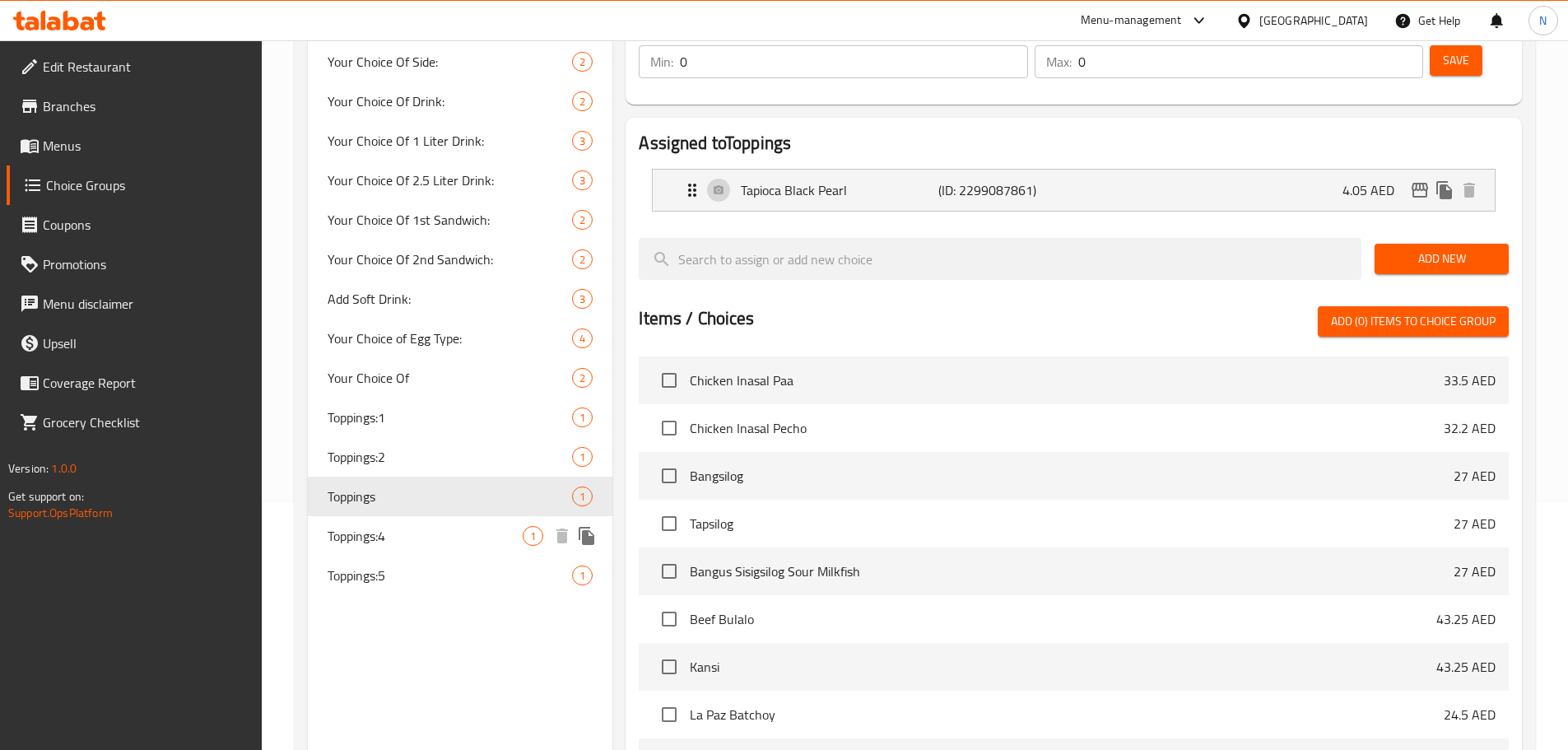
click at [417, 533] on span "Toppings:4" at bounding box center [425, 536] width 196 height 20
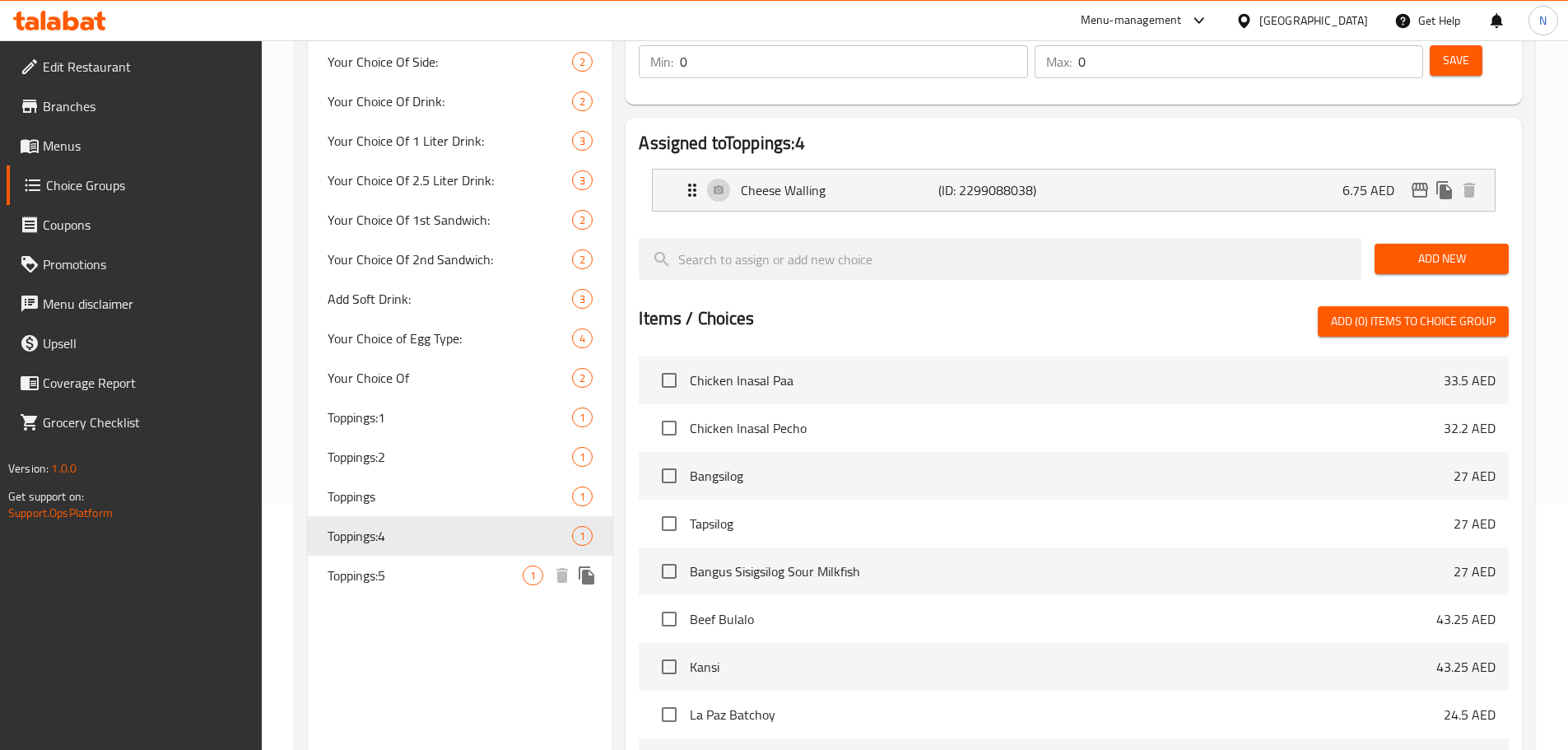
click at [413, 579] on span "Toppings:5" at bounding box center [425, 576] width 196 height 20
type input "Toppings:5"
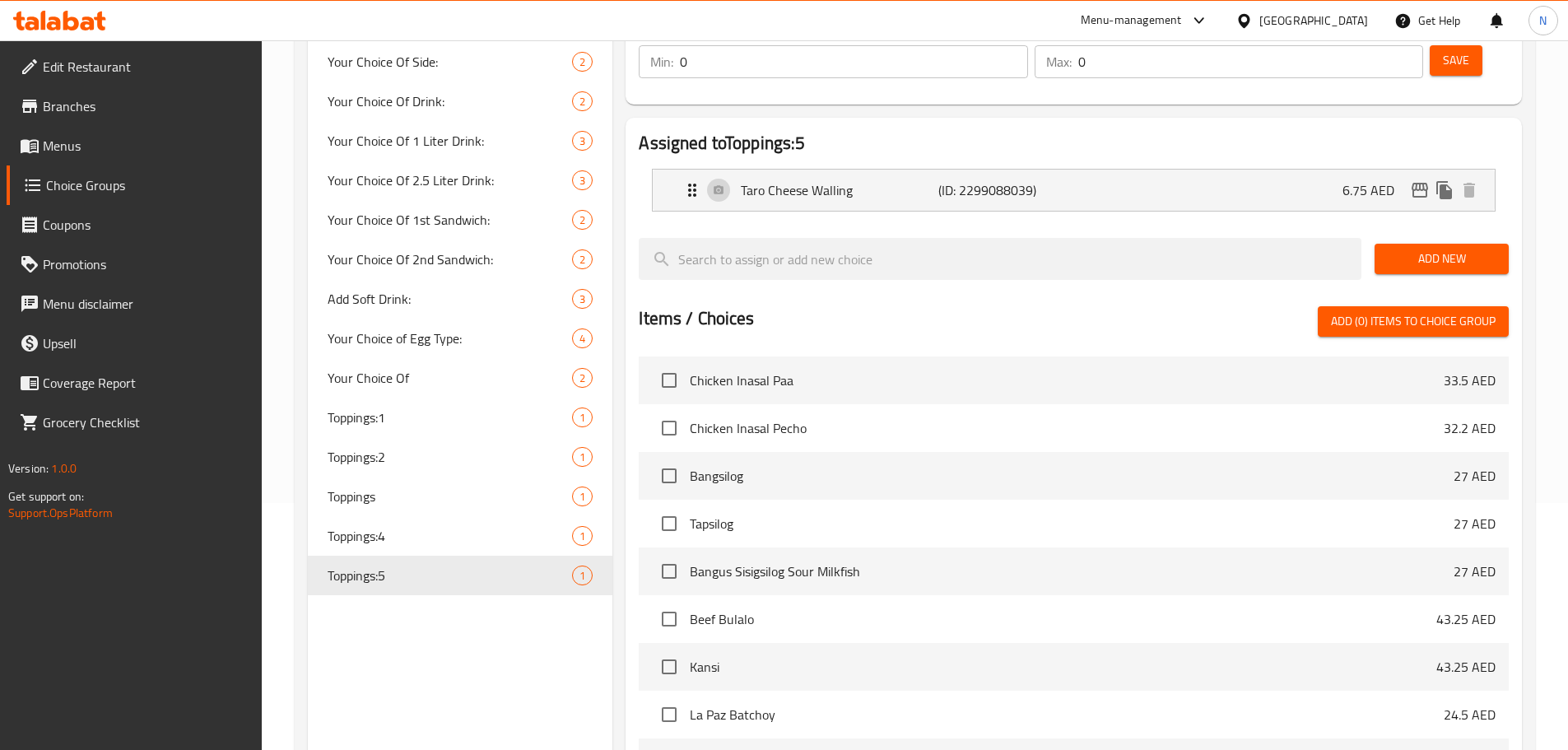
scroll to position [0, 0]
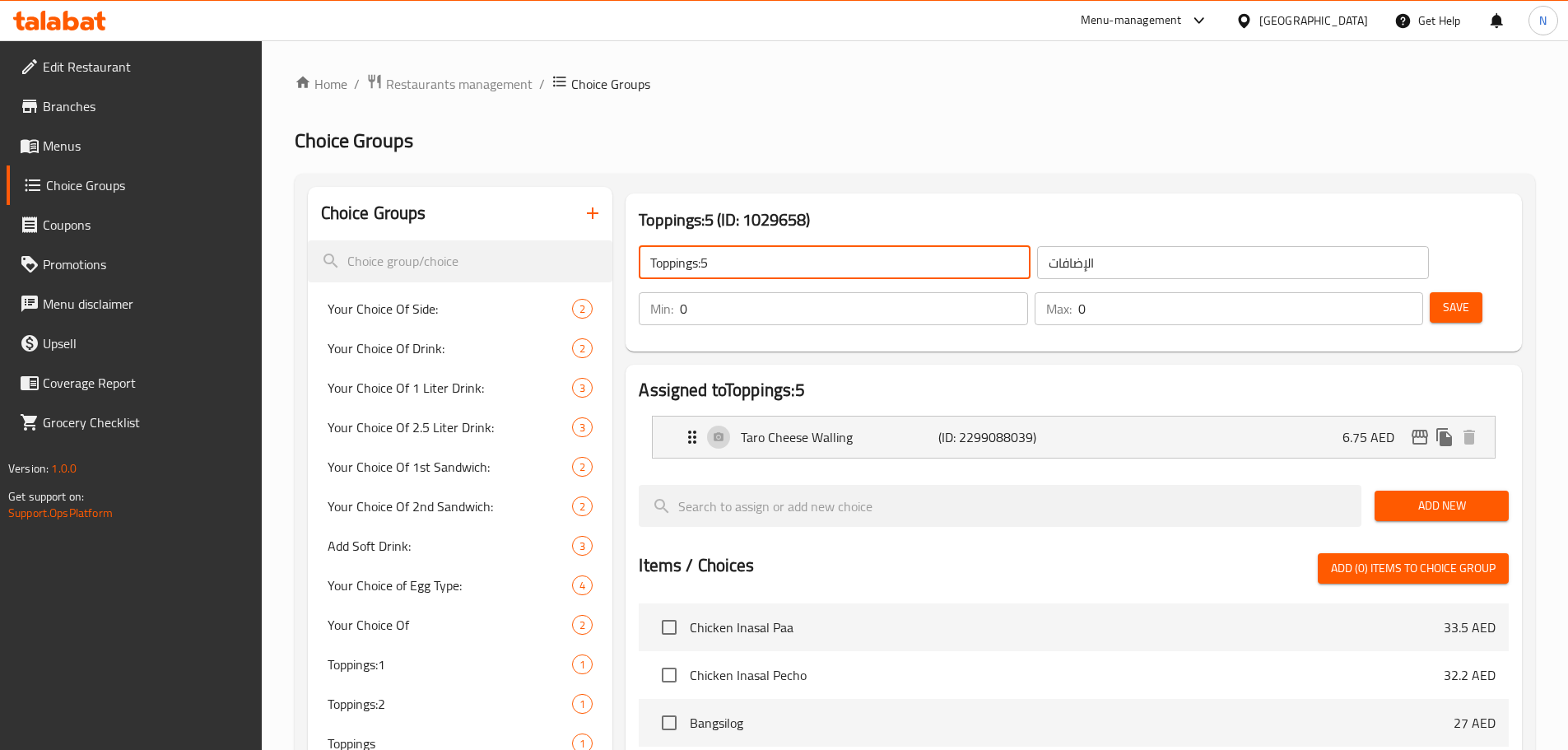
click at [690, 268] on input "Toppings:5" at bounding box center [834, 262] width 392 height 33
click at [598, 211] on icon "button" at bounding box center [593, 213] width 20 height 20
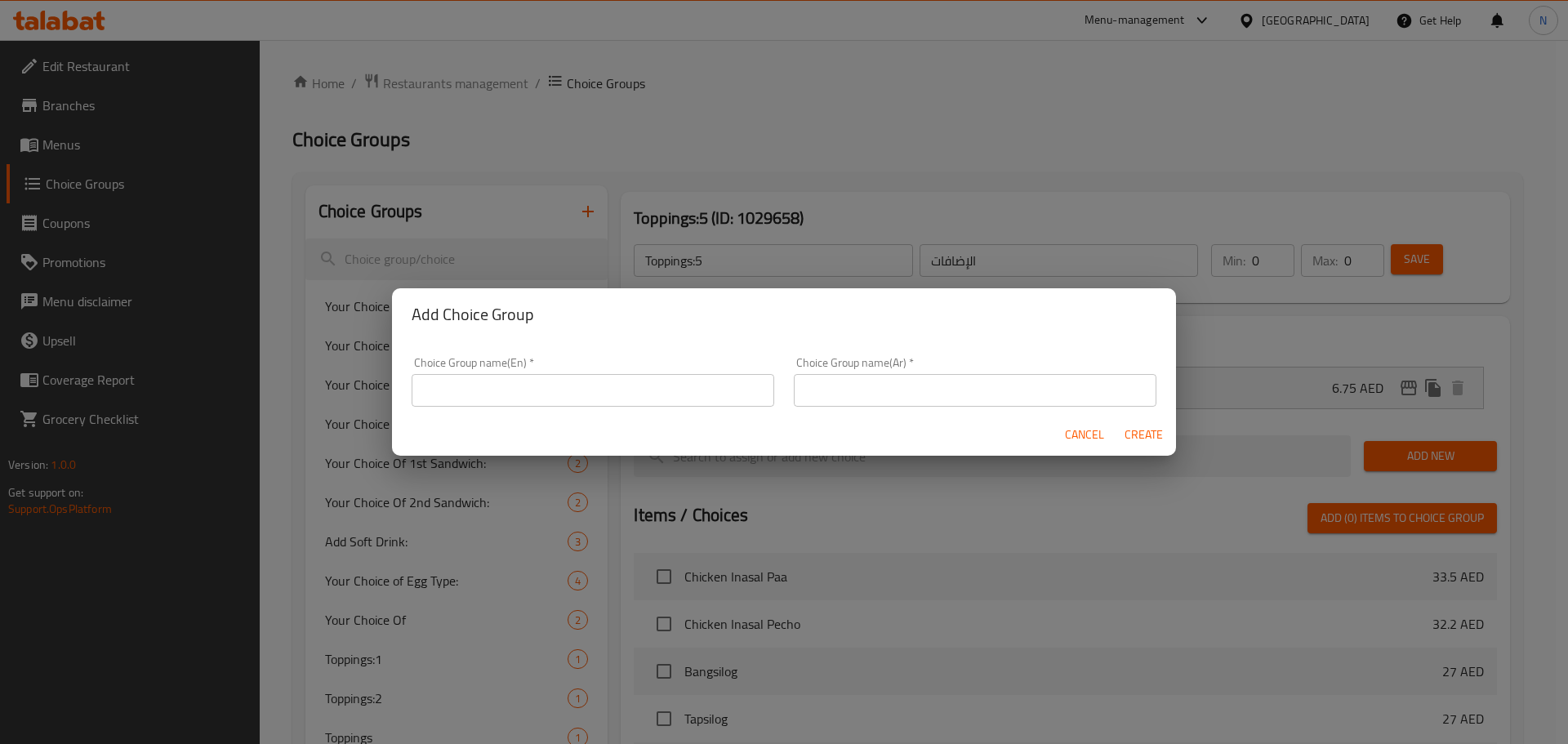
click at [562, 385] on input "text" at bounding box center [592, 390] width 363 height 32
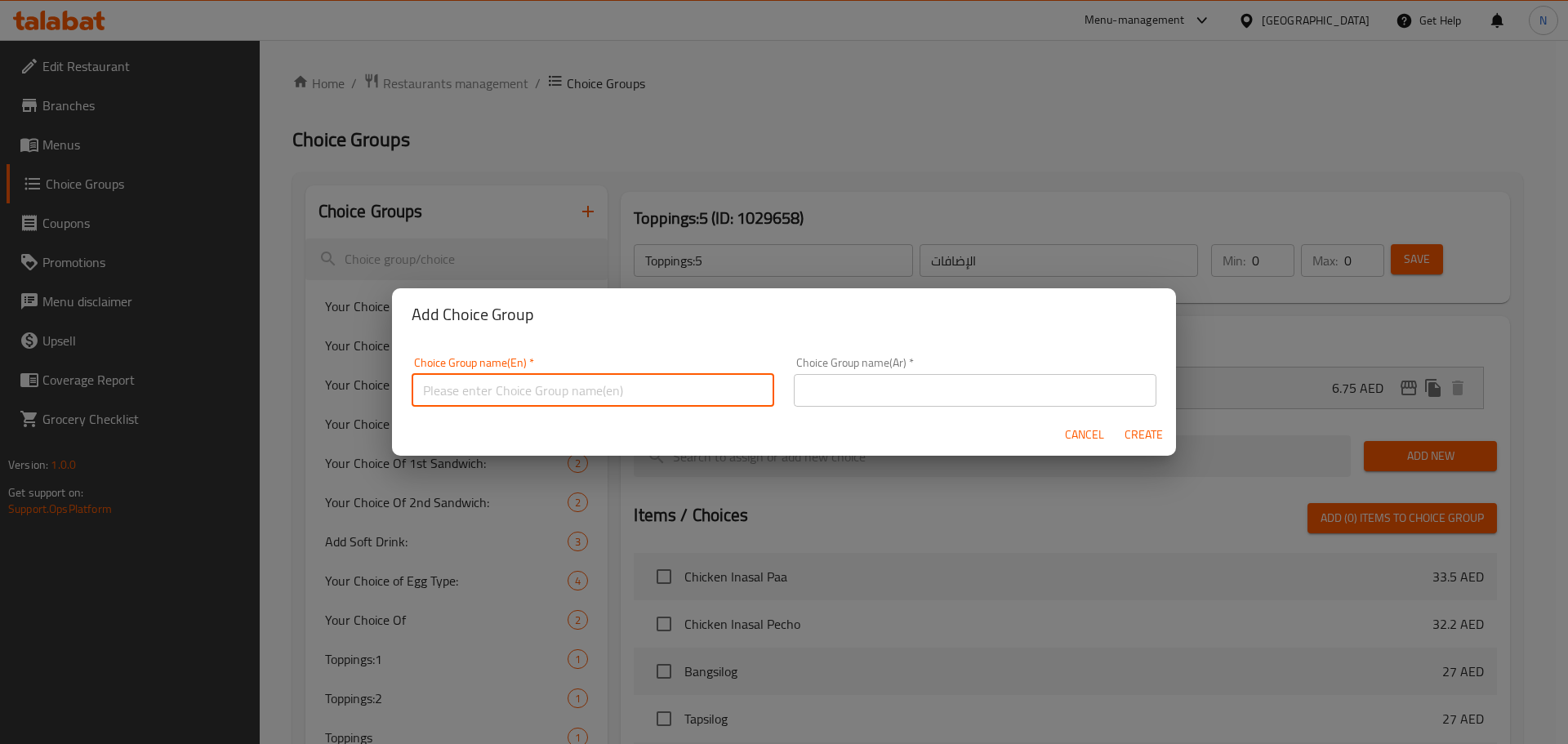
paste input "Toppings:5"
type input "Toppings:3"
click at [867, 396] on input "text" at bounding box center [975, 390] width 363 height 32
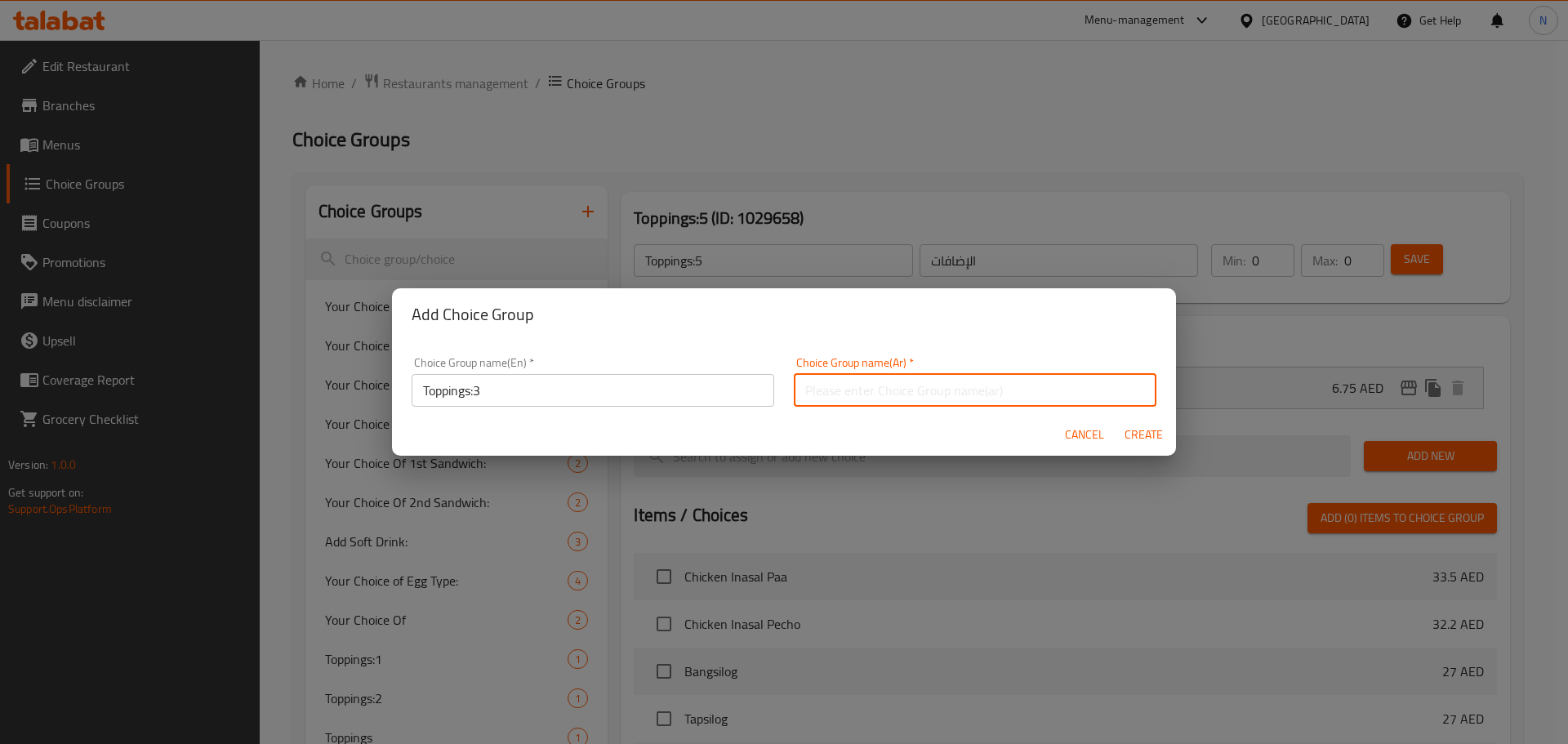
type input "الإضافات"
click at [1126, 443] on span "Create" at bounding box center [1144, 434] width 39 height 21
type input "Toppings:3"
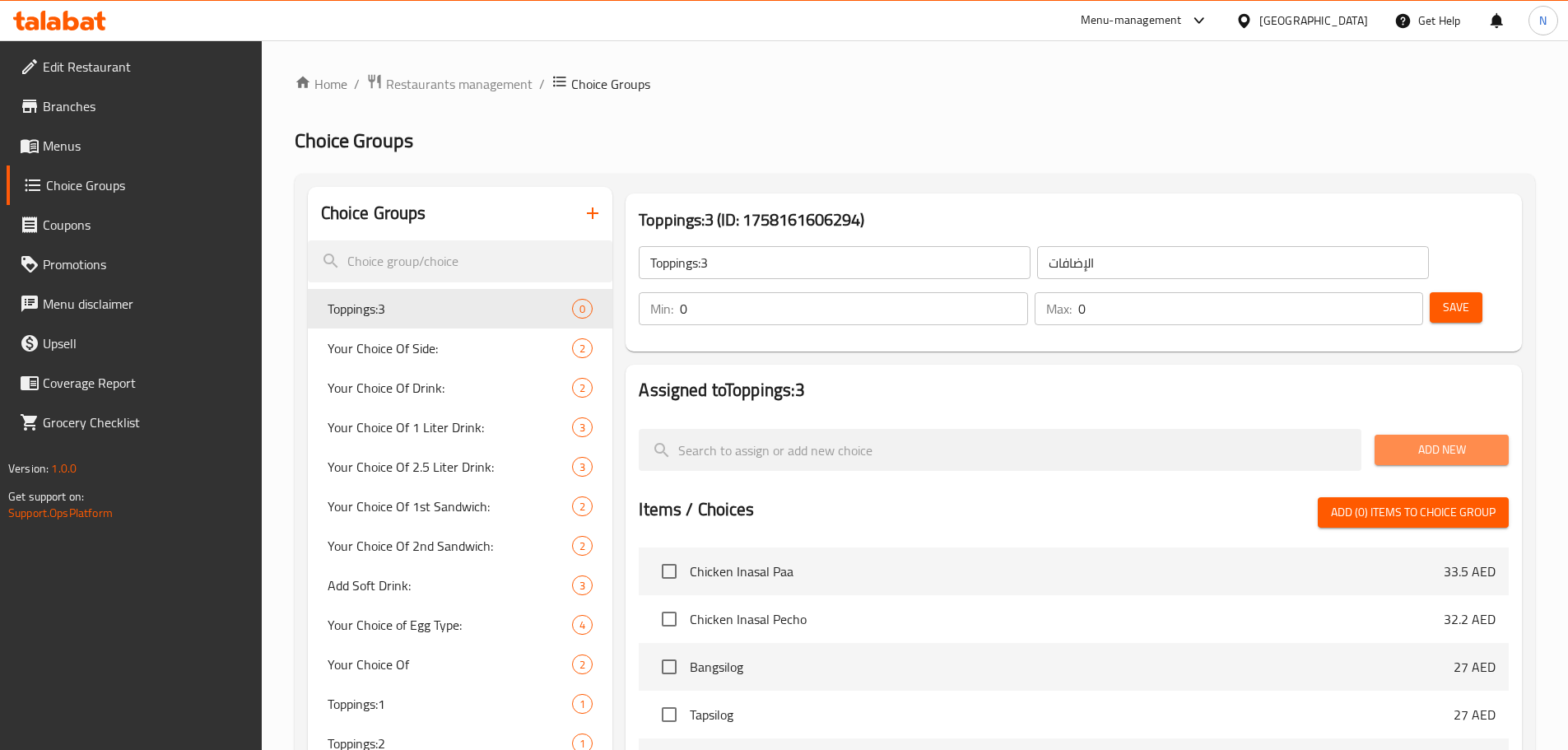
click at [1464, 440] on span "Add New" at bounding box center [1441, 449] width 107 height 21
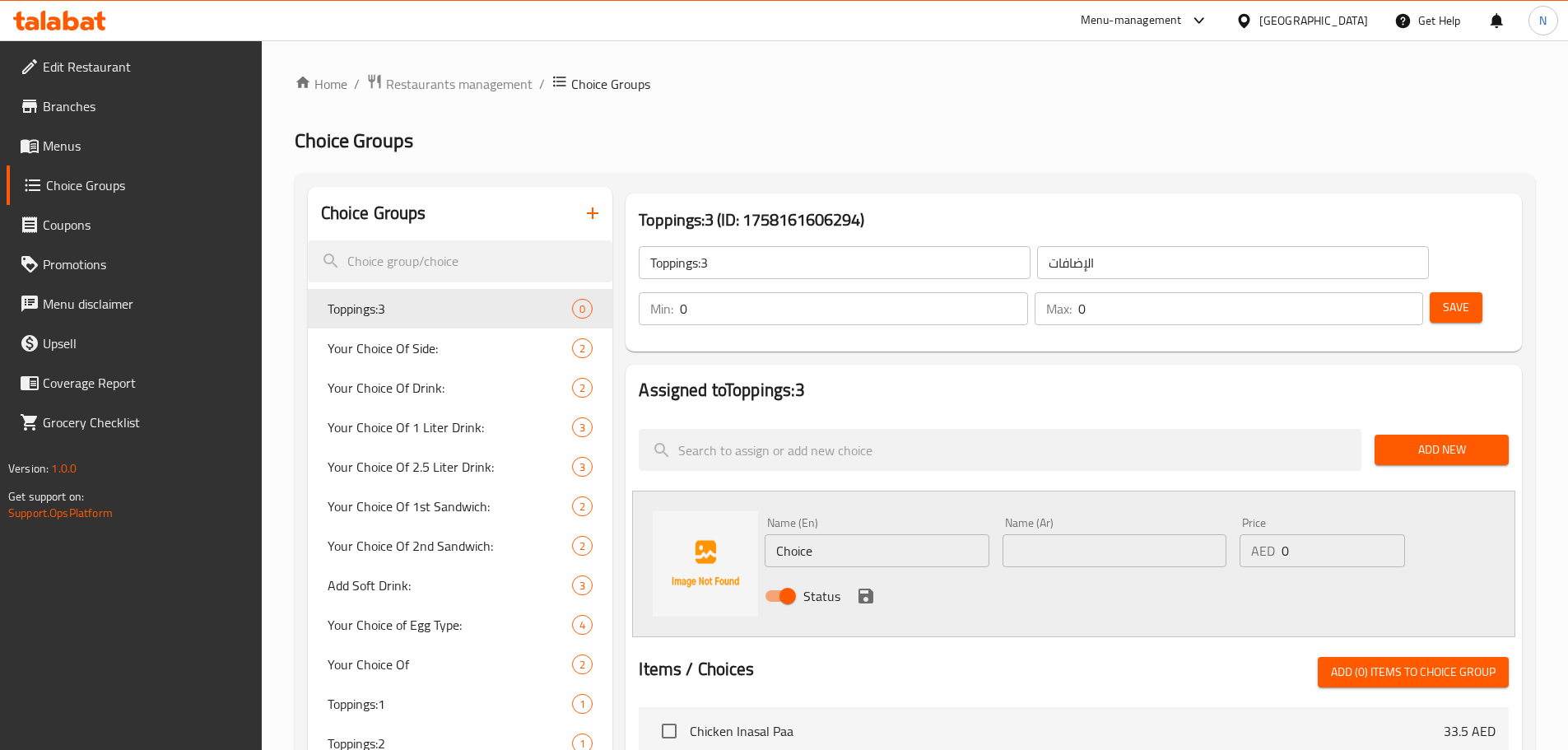
click at [809, 534] on input "Choice" at bounding box center [876, 550] width 224 height 33
paste input "Egg pudding"
type input "Egg pudding"
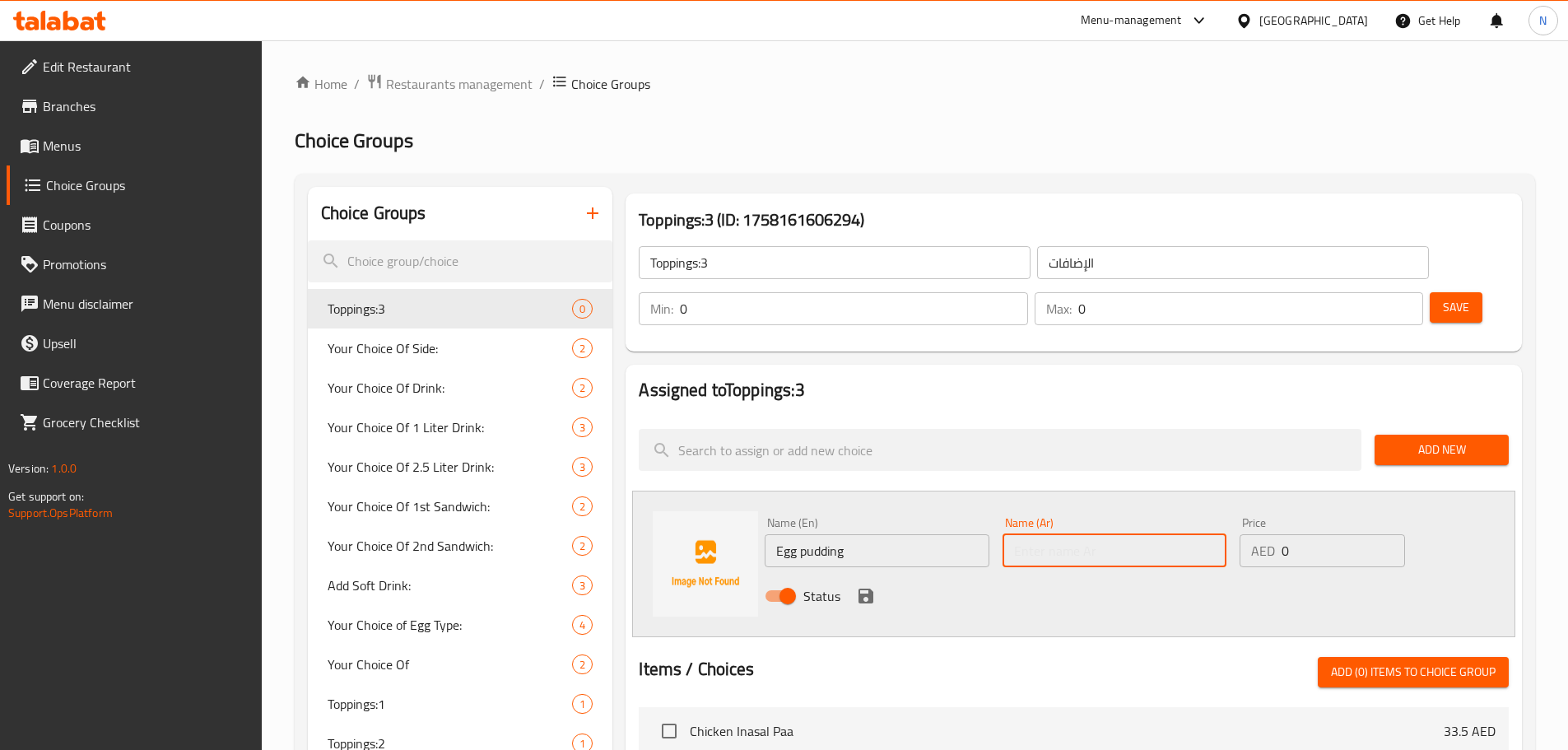
click at [1073, 534] on input "text" at bounding box center [1114, 550] width 224 height 33
paste input "بودنغ البيض"
type input "بودنغ البيض"
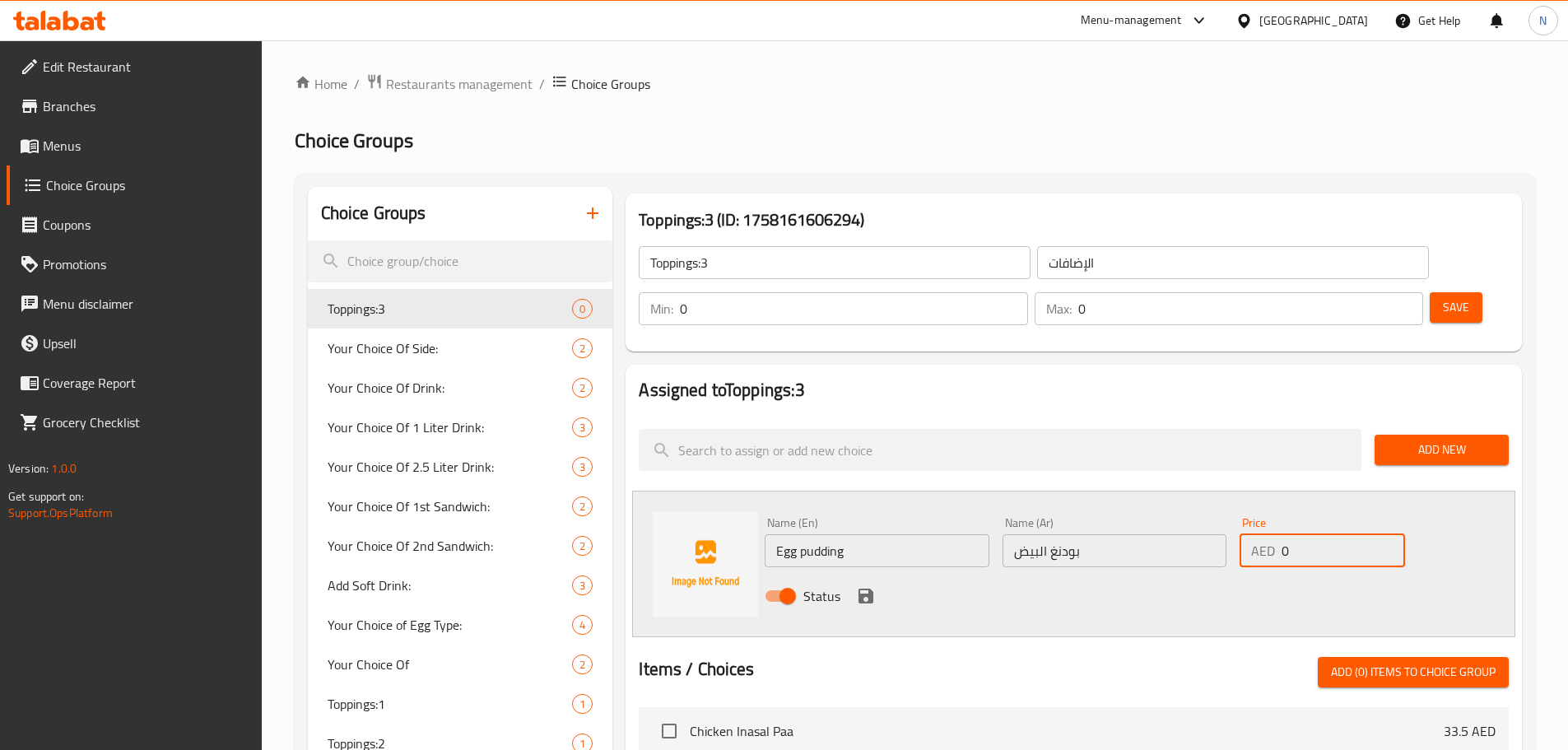
drag, startPoint x: 1325, startPoint y: 518, endPoint x: 1274, endPoint y: 508, distance: 52.0
click at [1274, 534] on div "AED 0 Price" at bounding box center [1321, 550] width 164 height 33
type input "4.05"
click at [863, 588] on icon "save" at bounding box center [865, 595] width 15 height 15
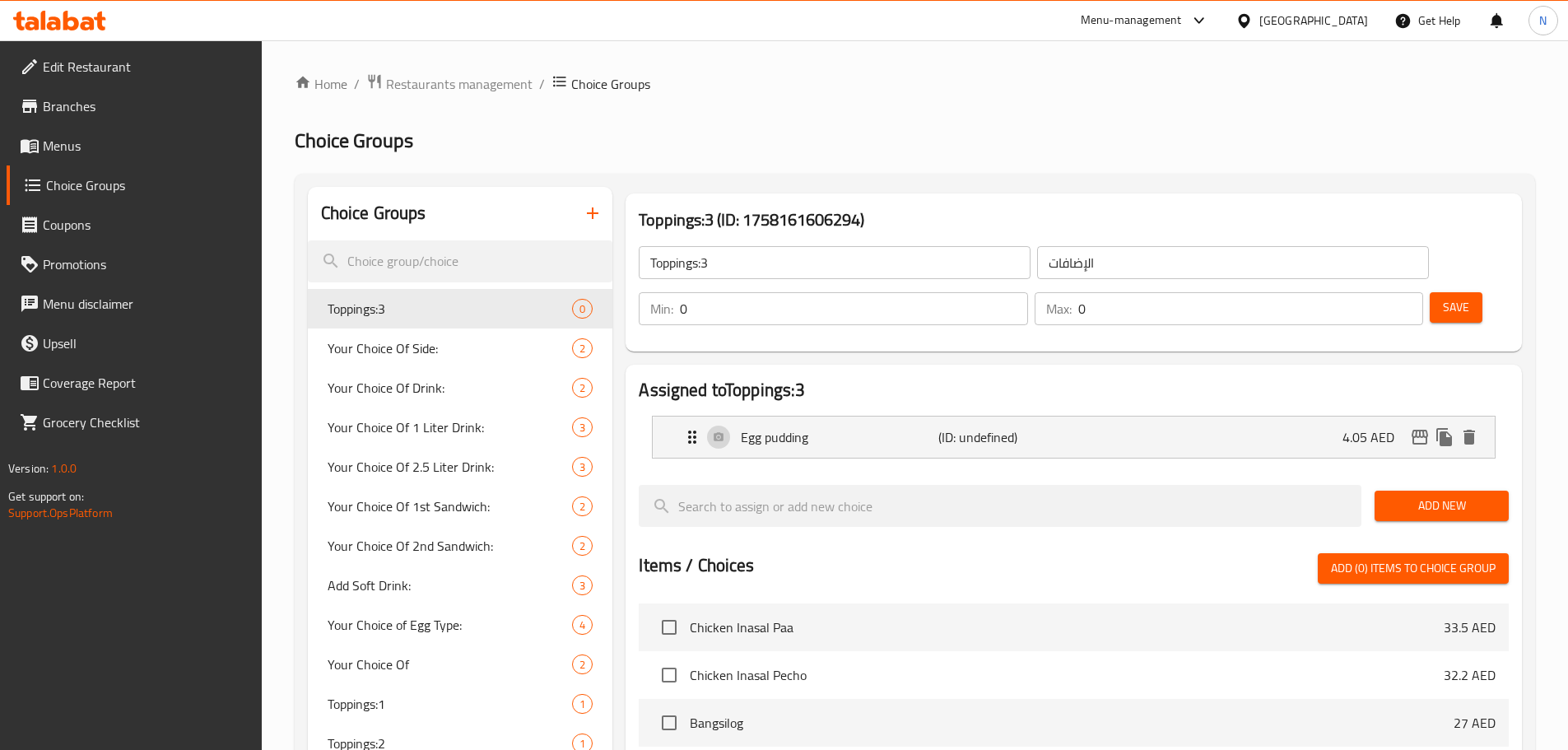
click at [1443, 298] on span "Save" at bounding box center [1456, 307] width 27 height 21
click at [741, 262] on input "Toppings:3" at bounding box center [834, 262] width 392 height 33
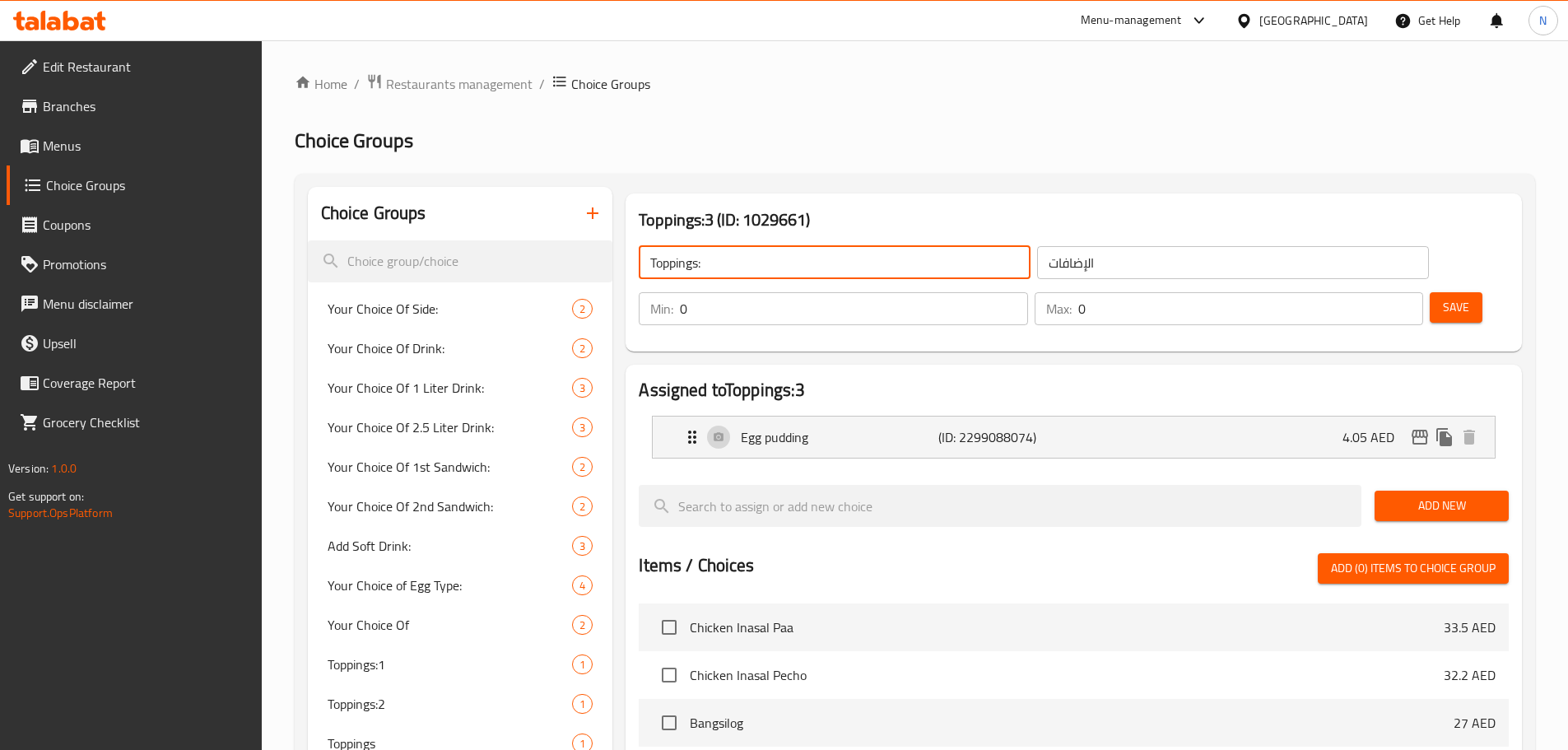
drag, startPoint x: 1421, startPoint y: 272, endPoint x: 813, endPoint y: 408, distance: 623.0
click at [1429, 293] on button "Save" at bounding box center [1455, 307] width 52 height 31
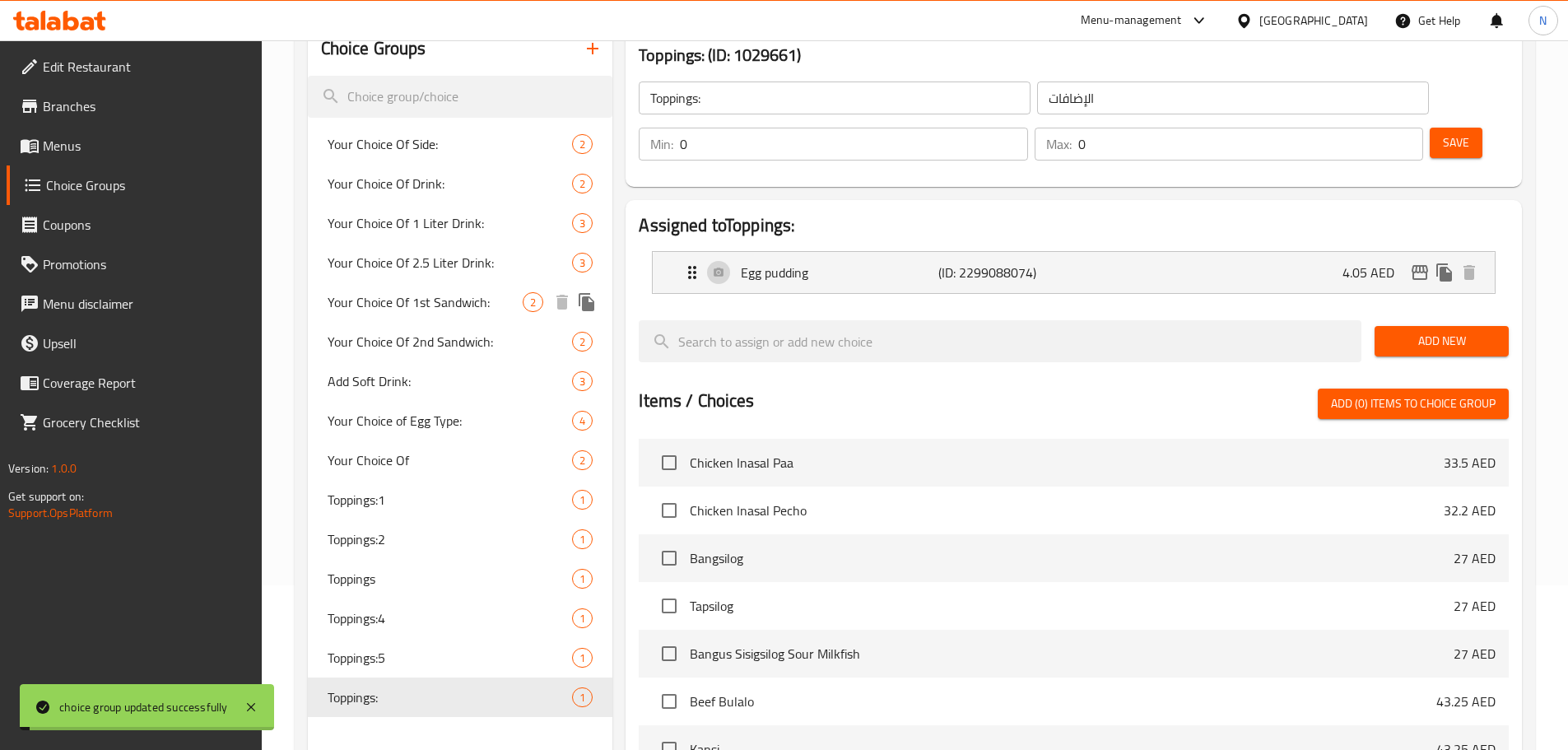
scroll to position [433, 0]
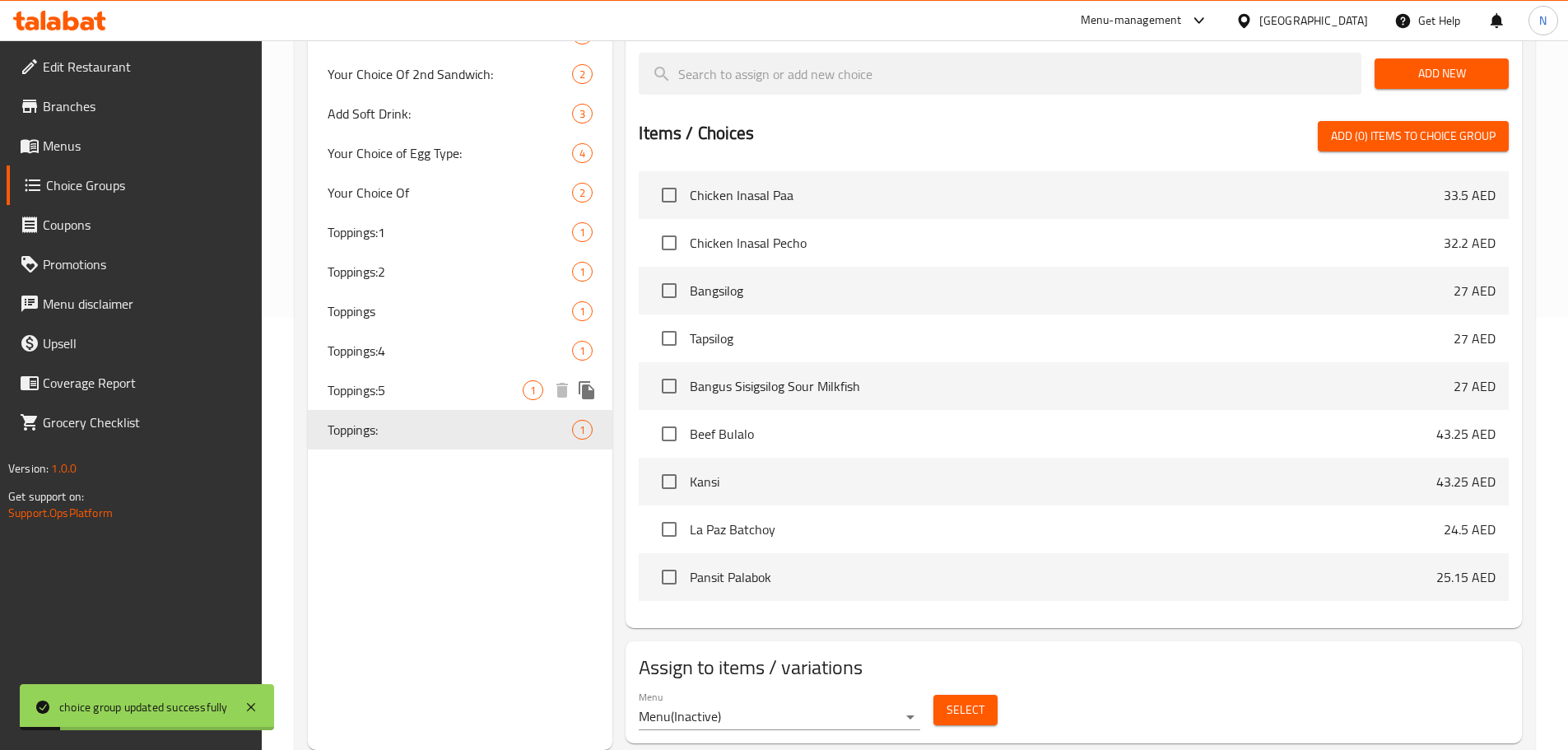
click at [348, 400] on span "Toppings:5" at bounding box center [425, 390] width 196 height 20
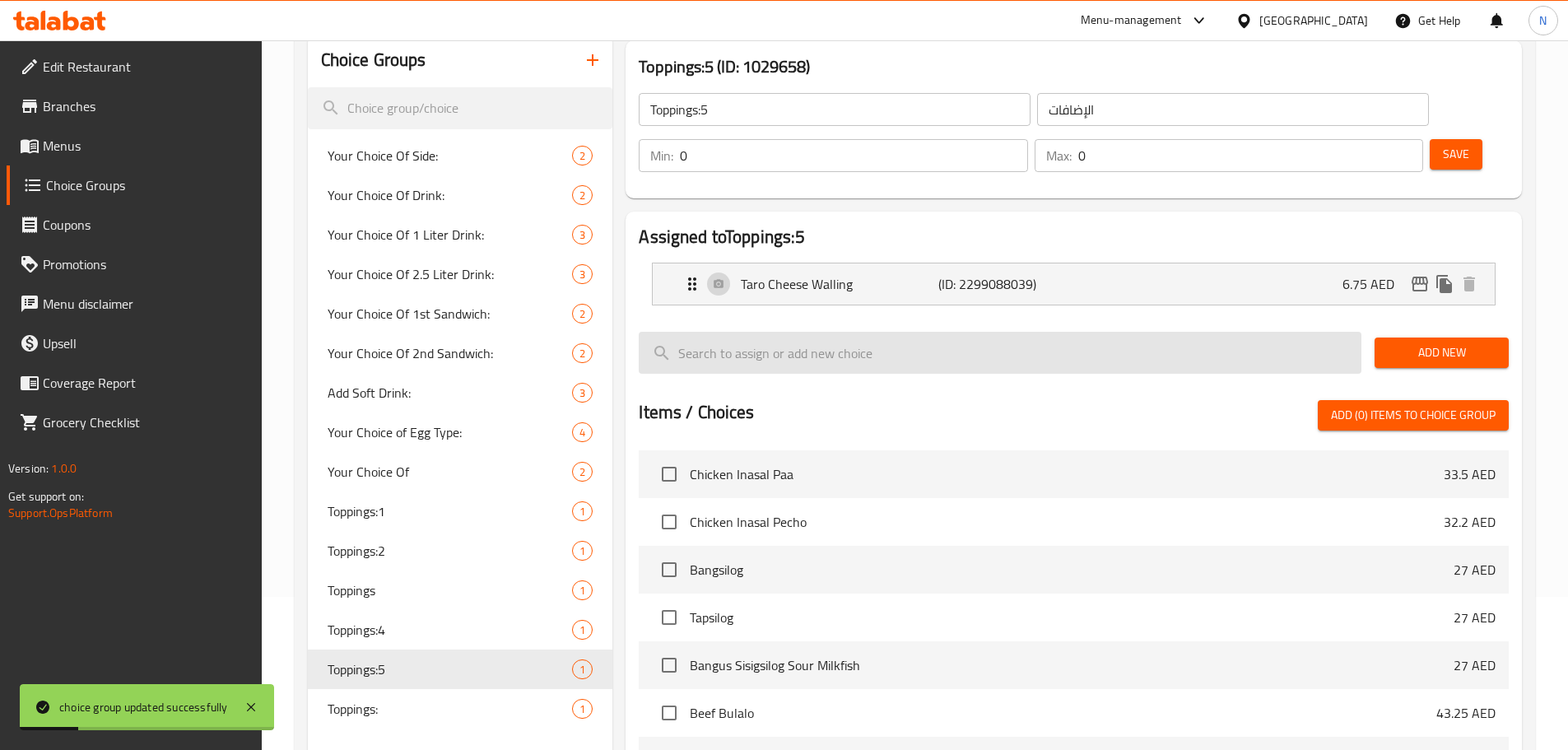
scroll to position [0, 0]
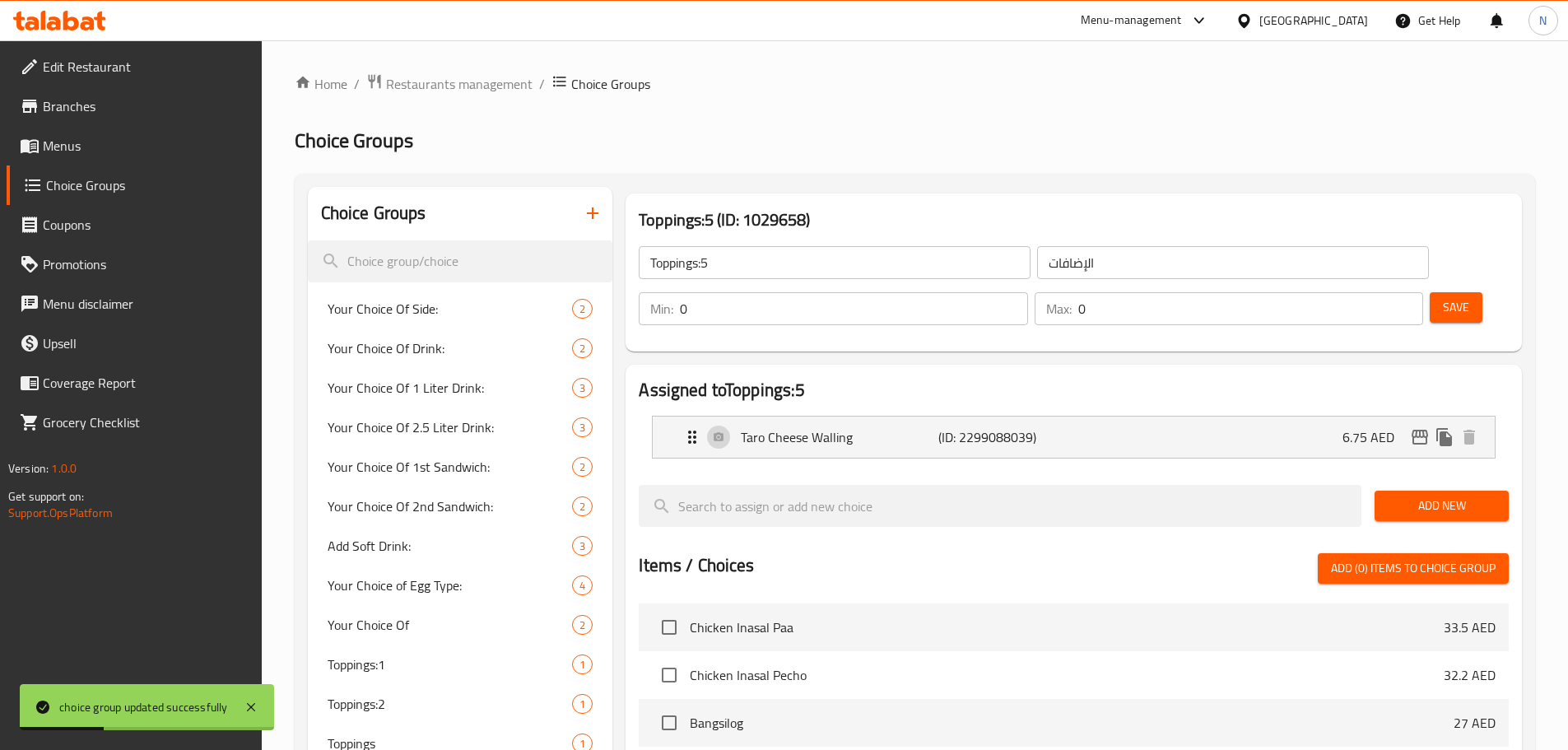
click at [784, 260] on input "Toppings:5" at bounding box center [834, 262] width 392 height 33
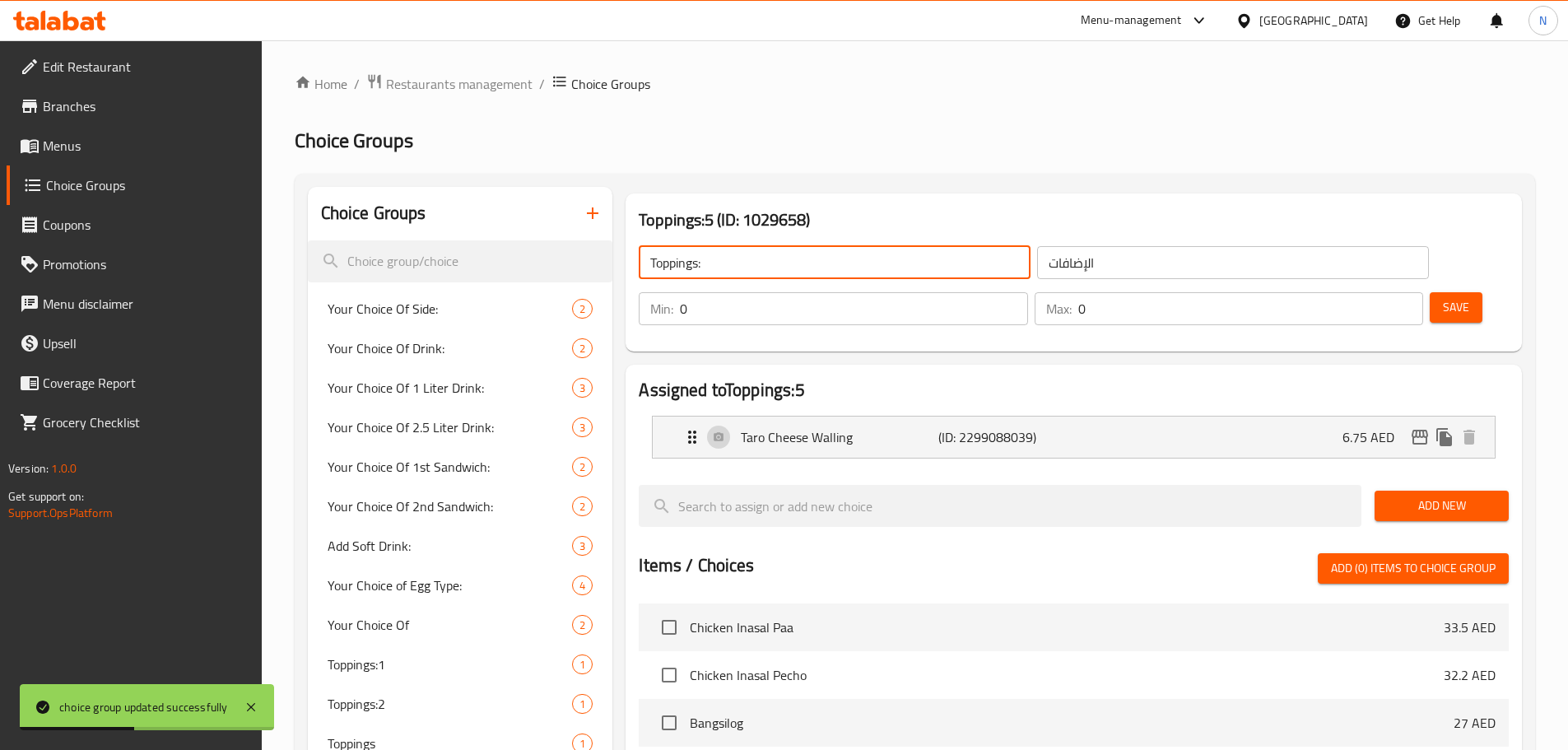
click at [1443, 298] on span "Save" at bounding box center [1456, 307] width 27 height 21
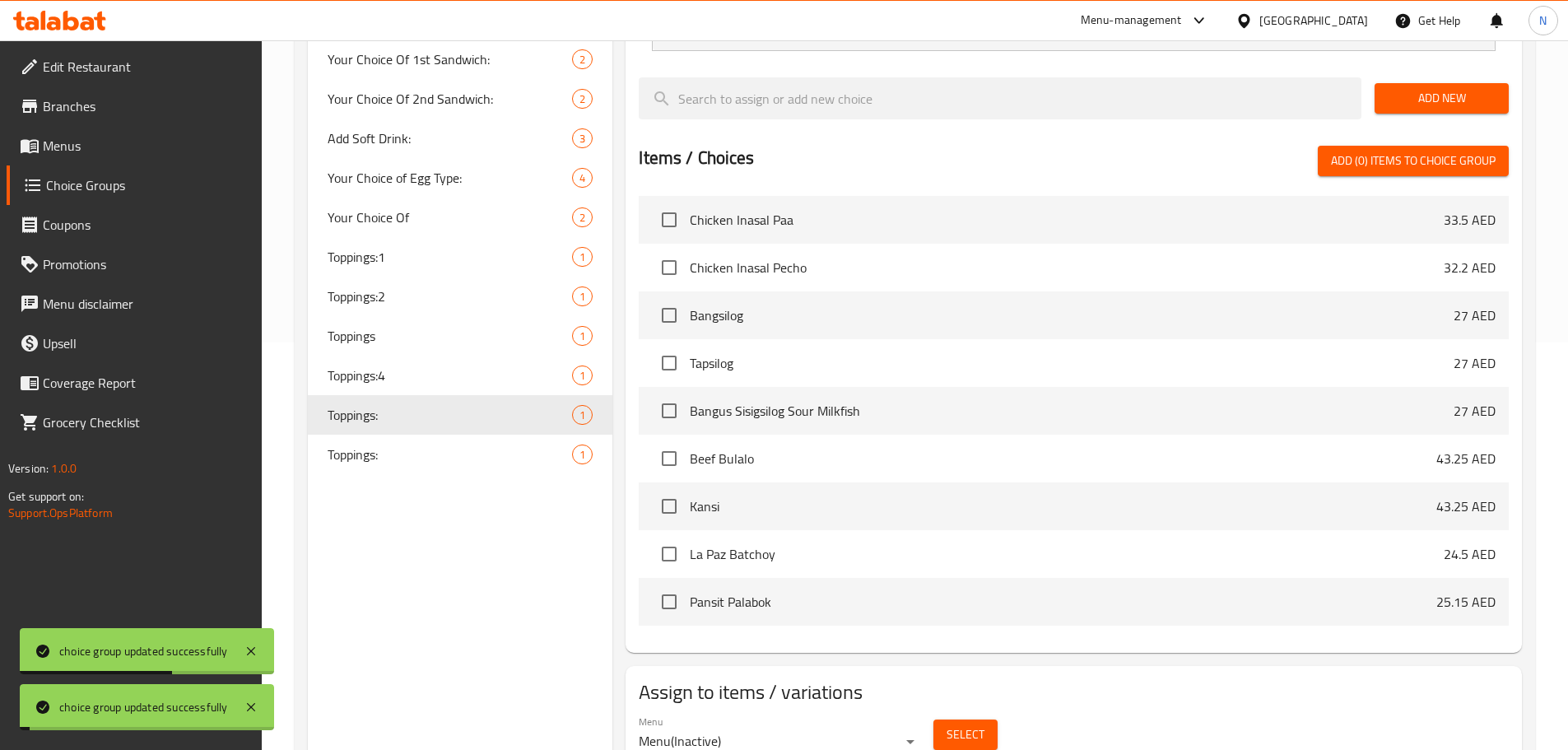
scroll to position [412, 0]
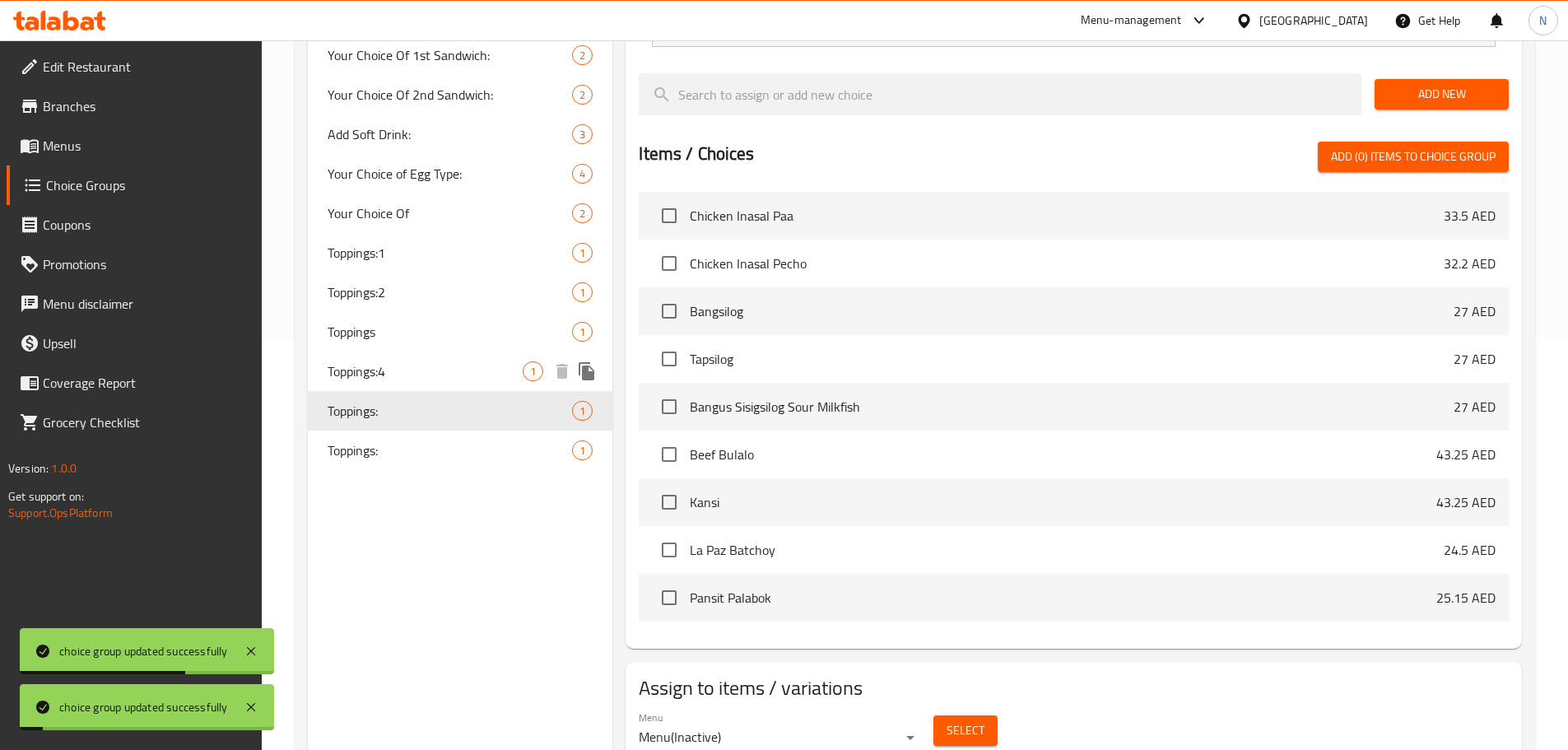
click at [429, 382] on div "Toppings:4 1" at bounding box center [460, 372] width 305 height 39
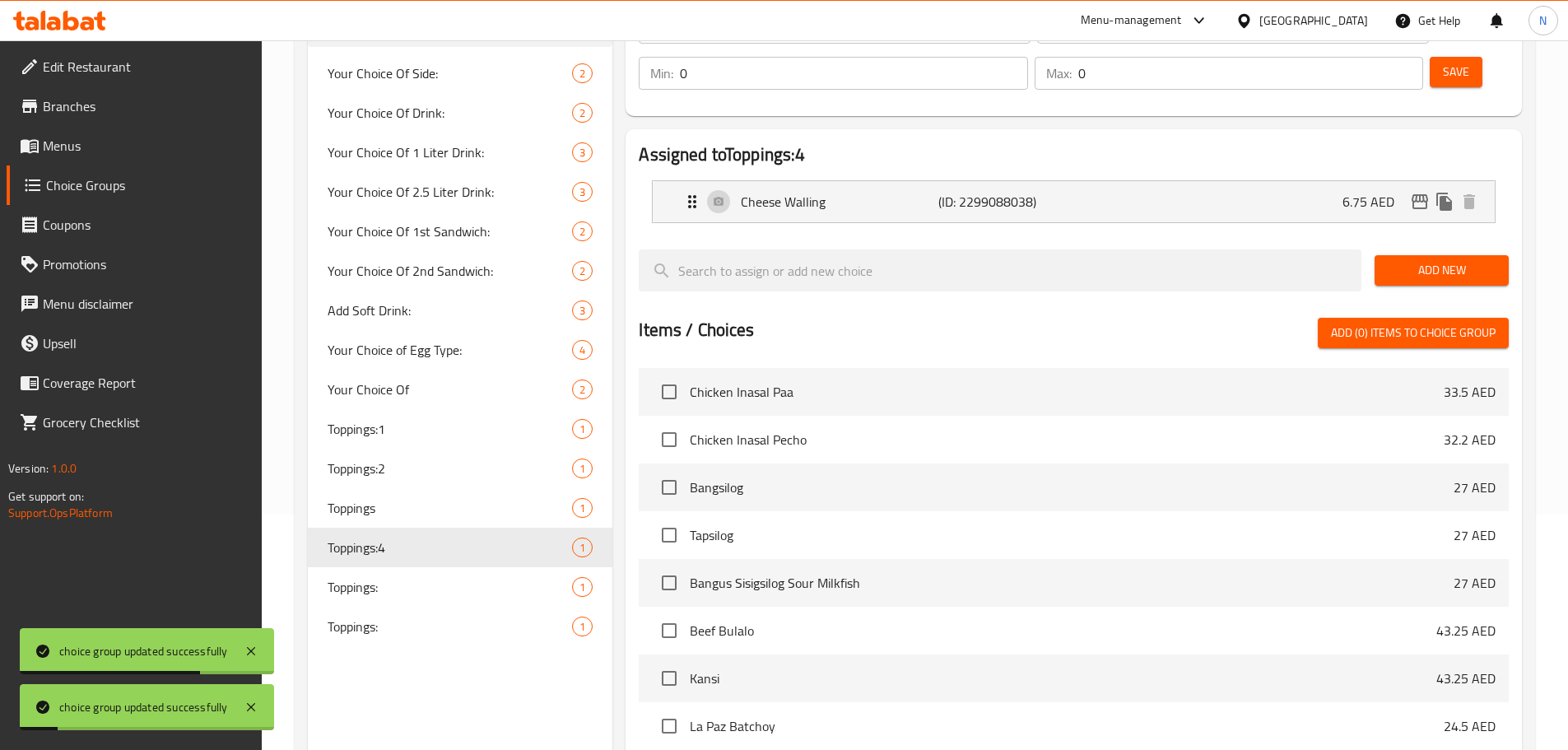
scroll to position [0, 0]
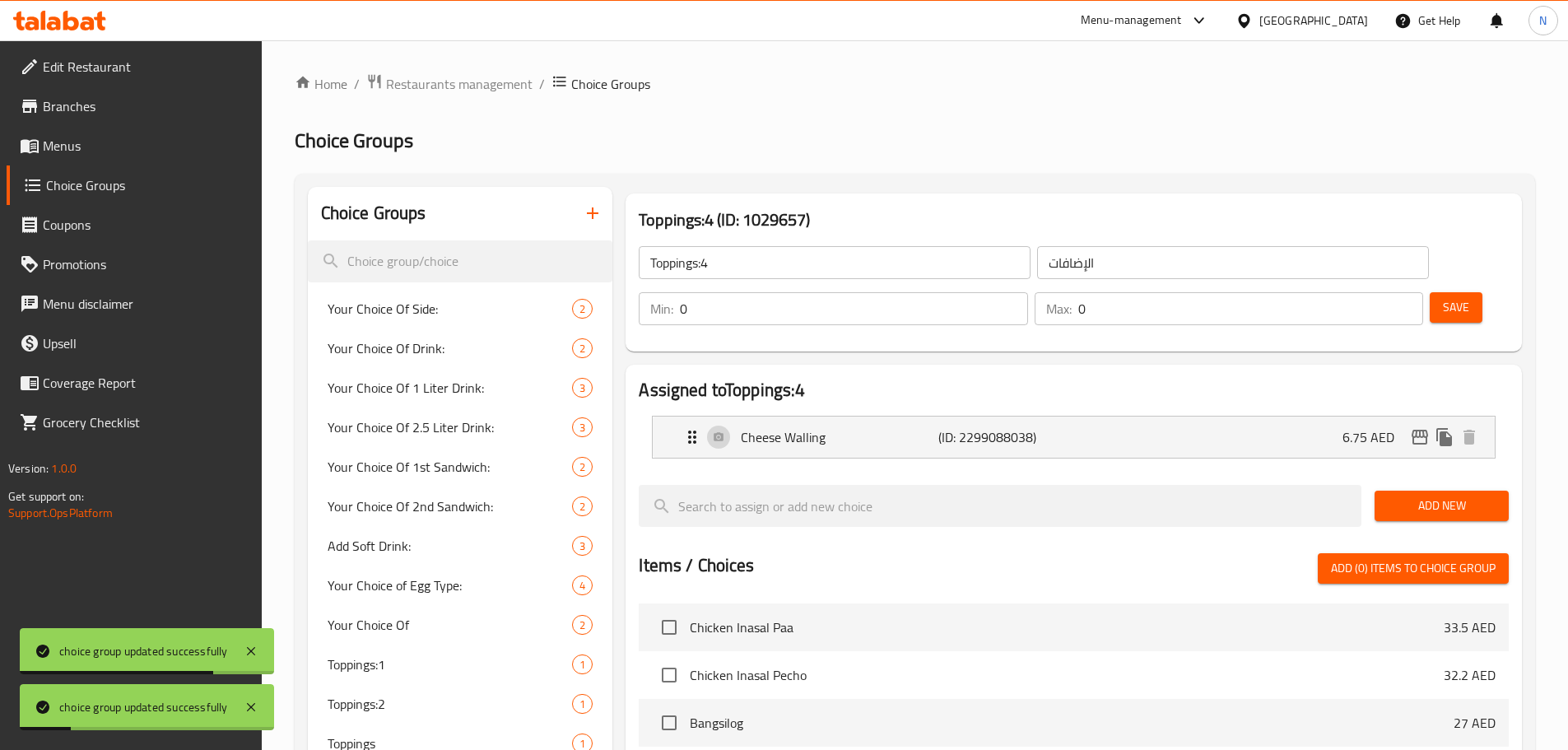
click at [831, 251] on input "Toppings:4" at bounding box center [834, 262] width 392 height 33
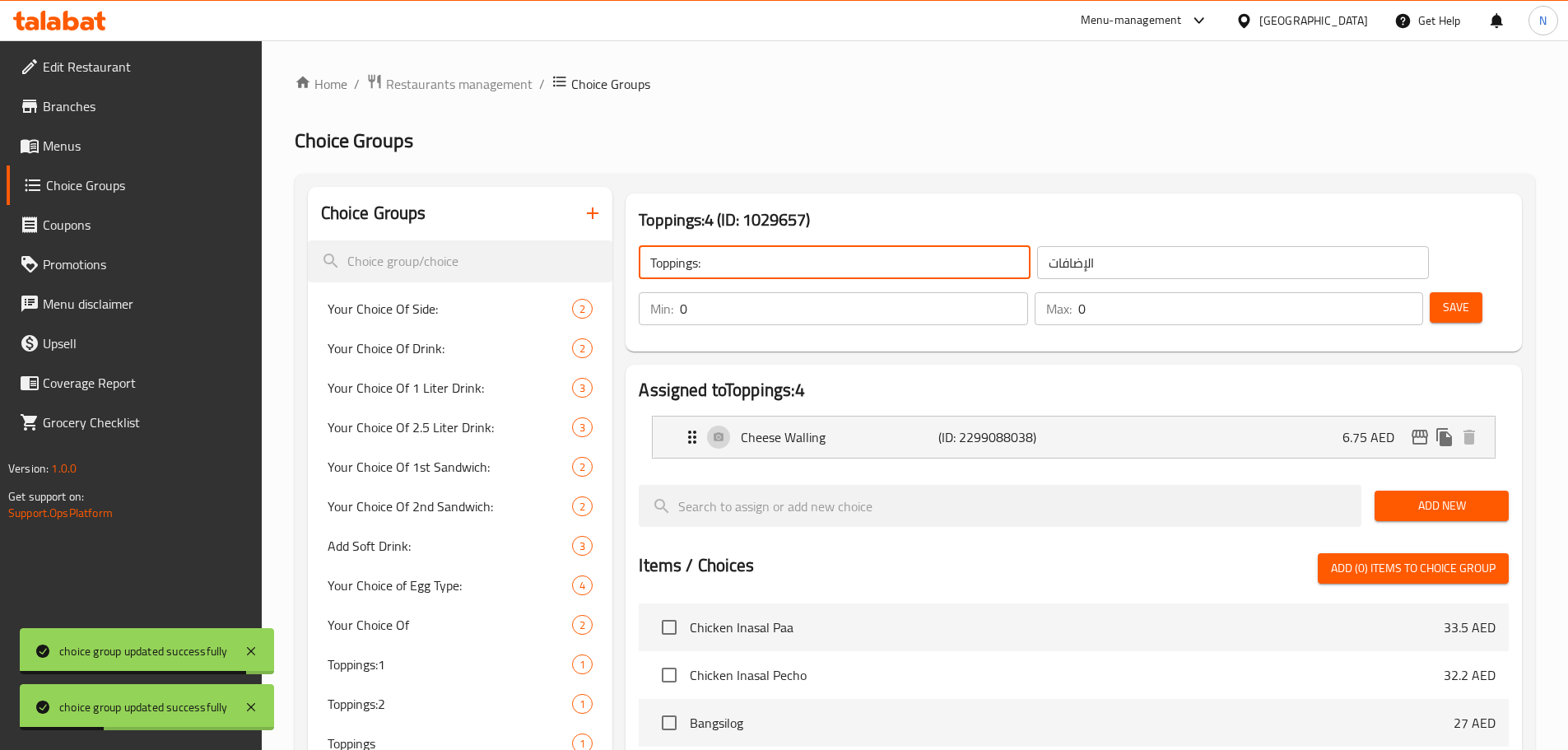
drag, startPoint x: 1432, startPoint y: 263, endPoint x: 1143, endPoint y: 297, distance: 291.0
click at [1443, 298] on span "Save" at bounding box center [1456, 307] width 27 height 21
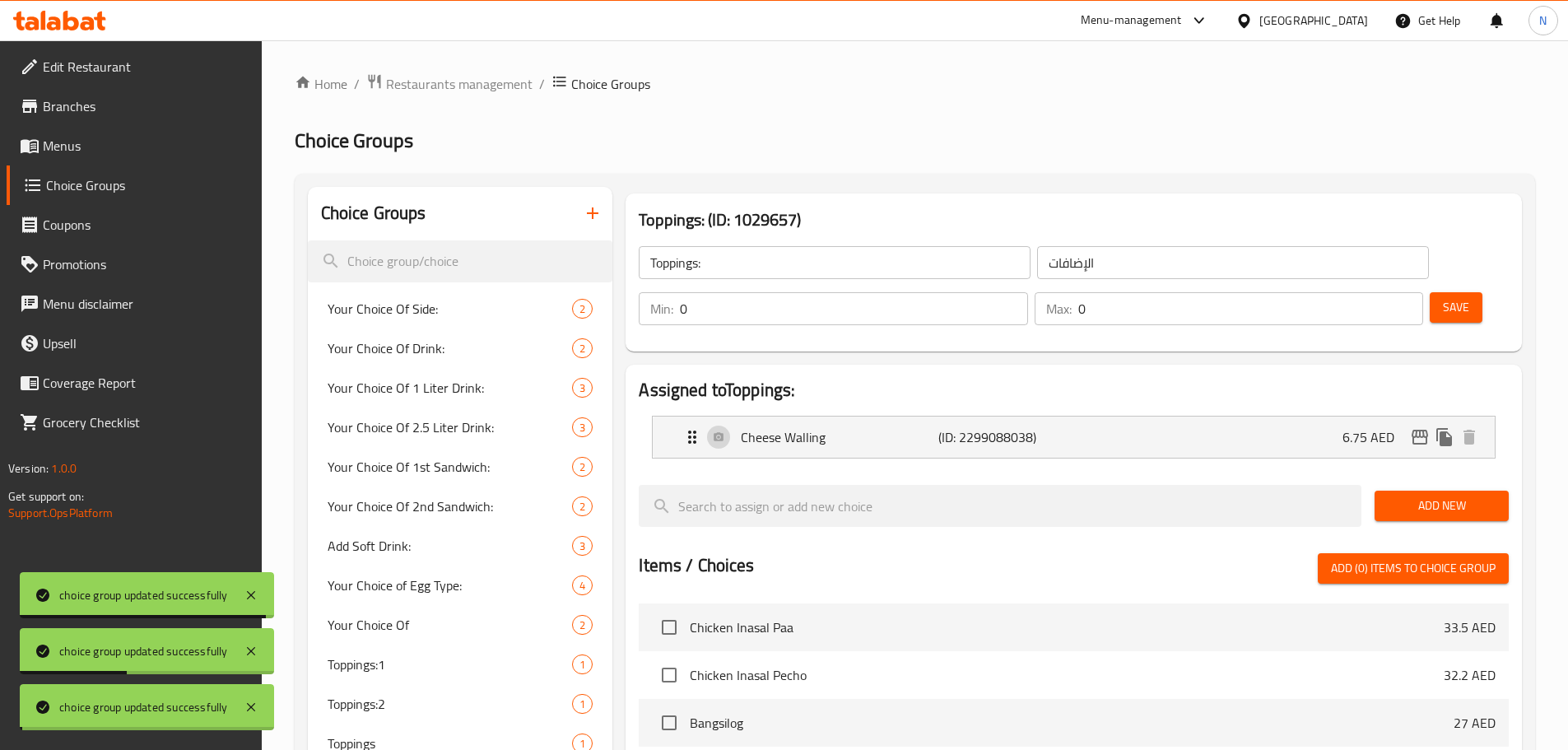
scroll to position [412, 0]
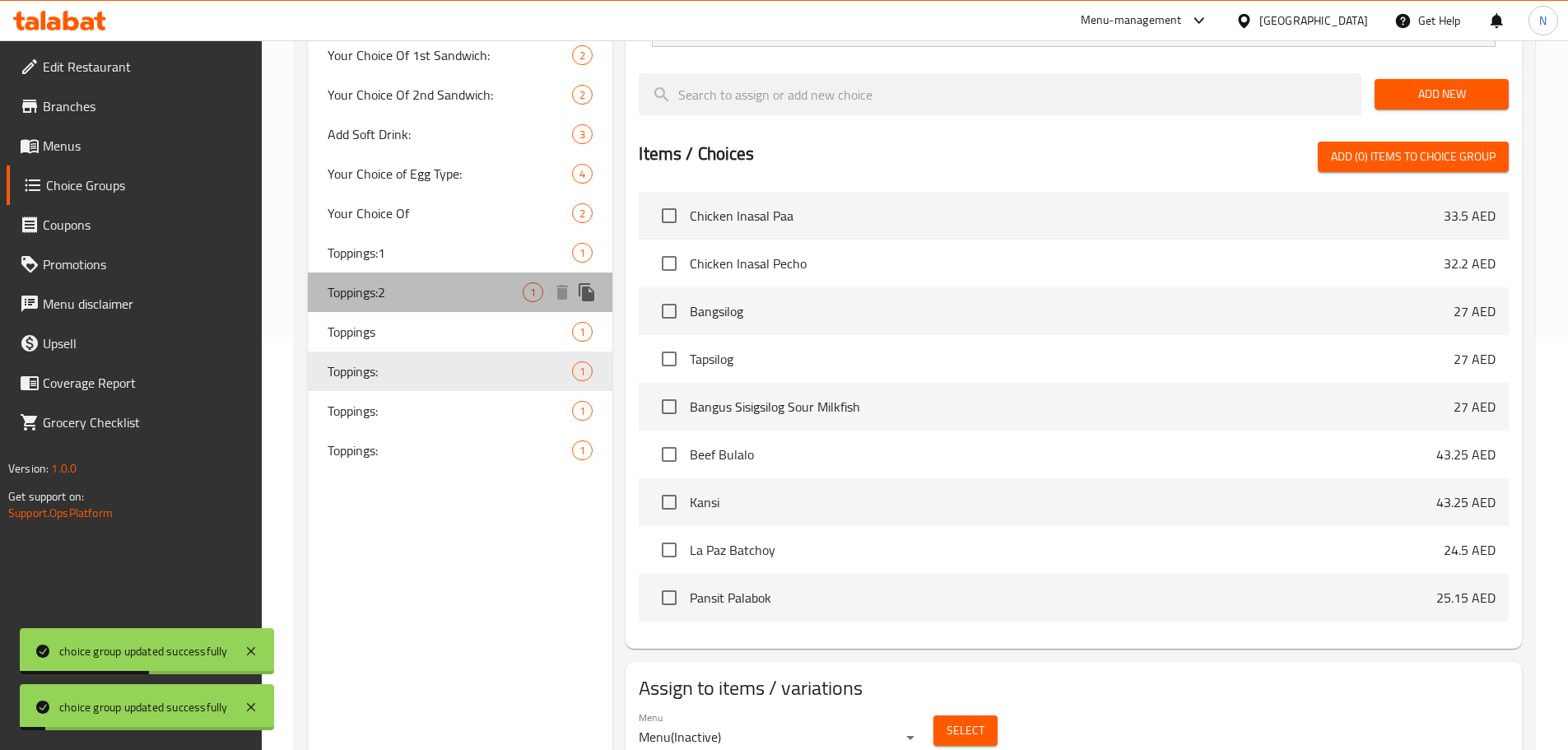
click at [484, 299] on span "Toppings:2" at bounding box center [425, 293] width 196 height 20
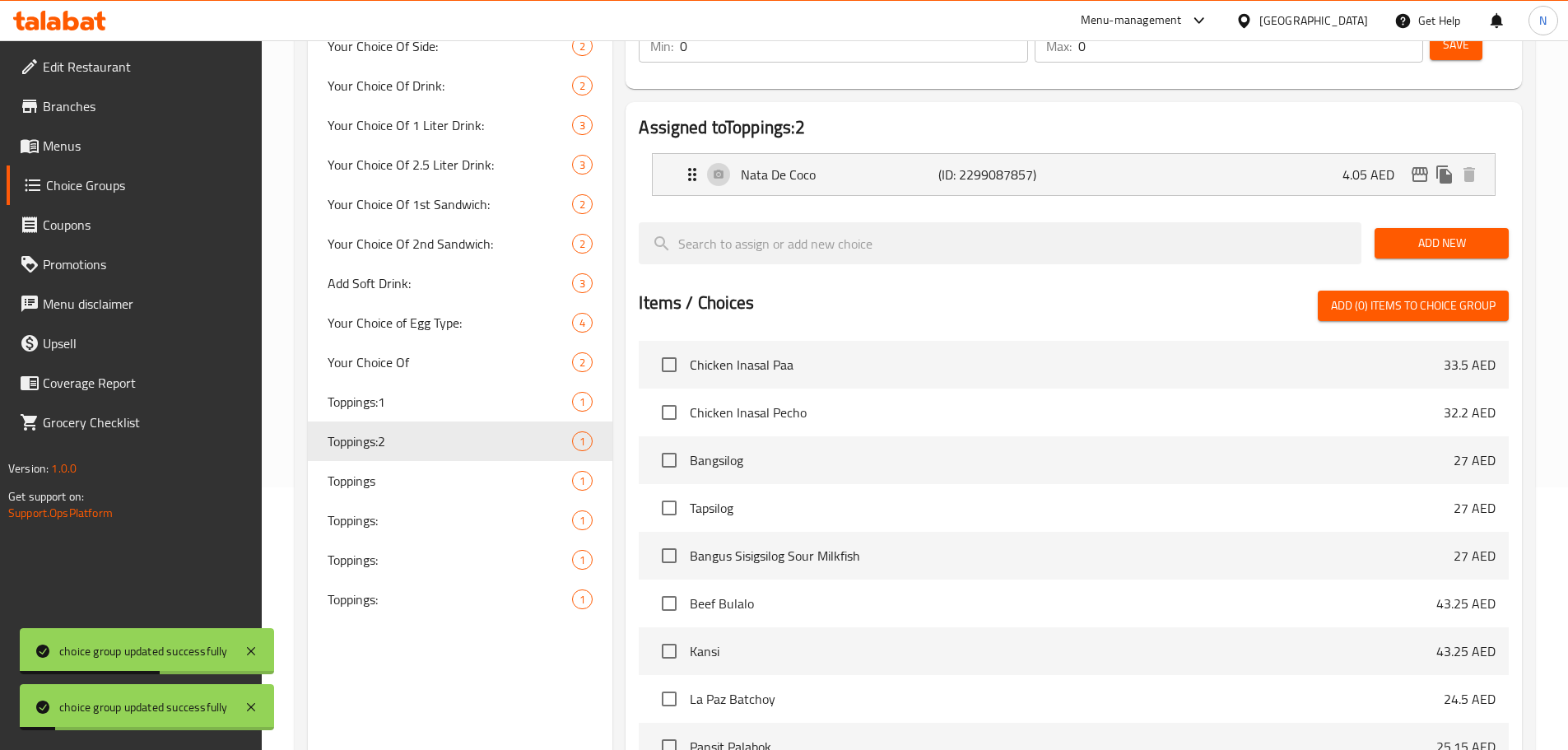
scroll to position [0, 0]
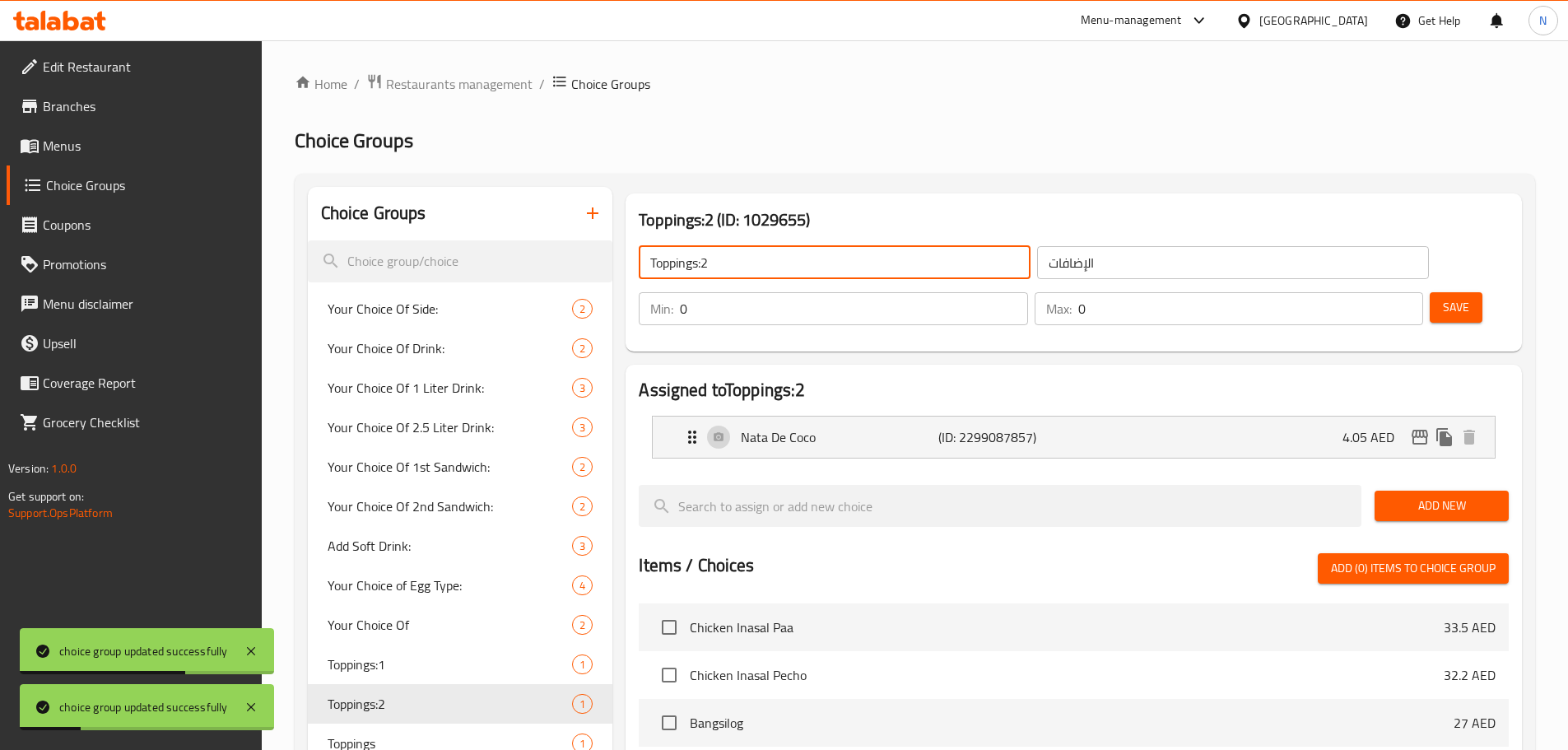
click at [798, 254] on input "Toppings:2" at bounding box center [834, 262] width 392 height 33
drag, startPoint x: 1425, startPoint y: 272, endPoint x: 958, endPoint y: 439, distance: 496.0
click at [1429, 293] on button "Save" at bounding box center [1455, 307] width 52 height 31
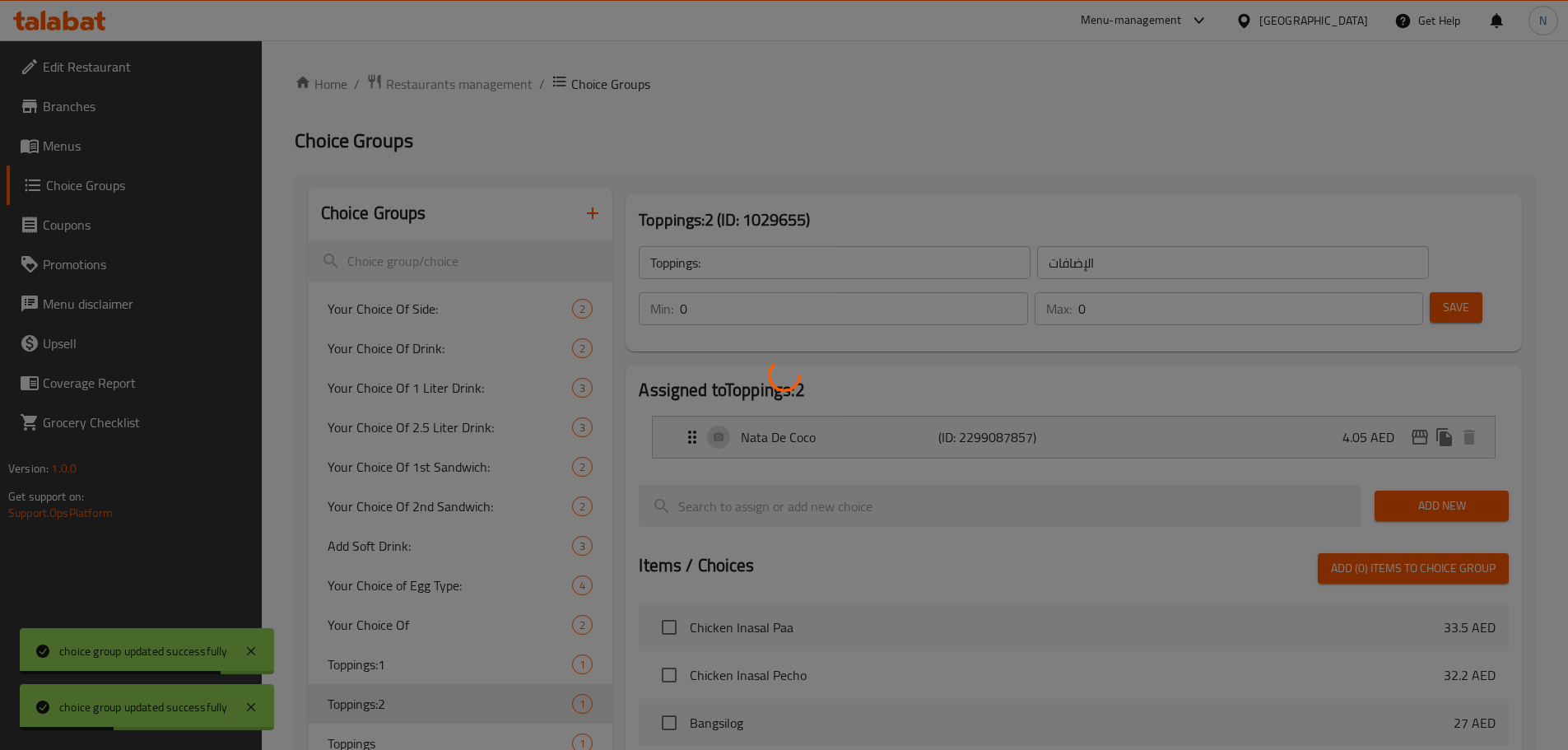
scroll to position [412, 0]
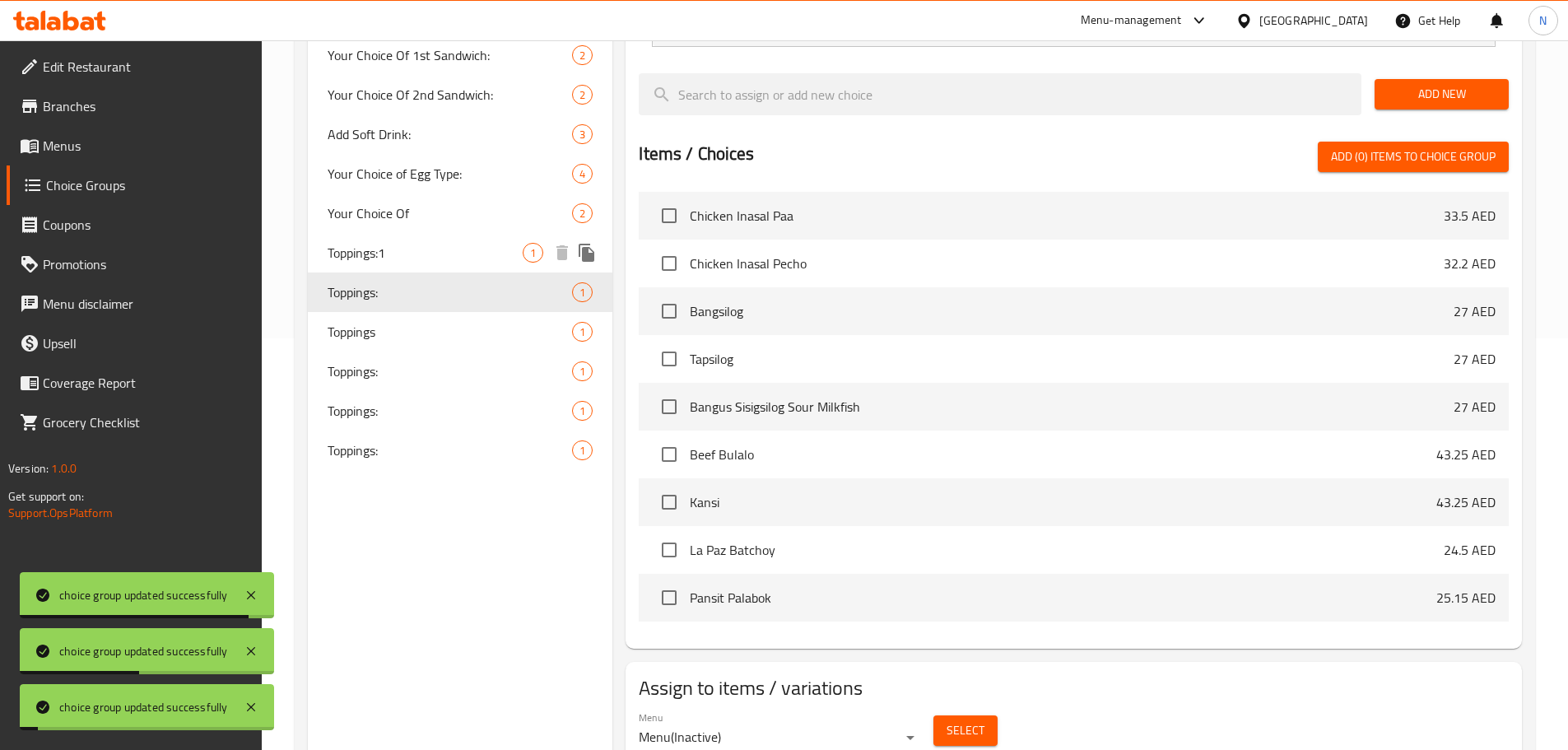
click at [432, 246] on span "Toppings:1" at bounding box center [425, 252] width 196 height 20
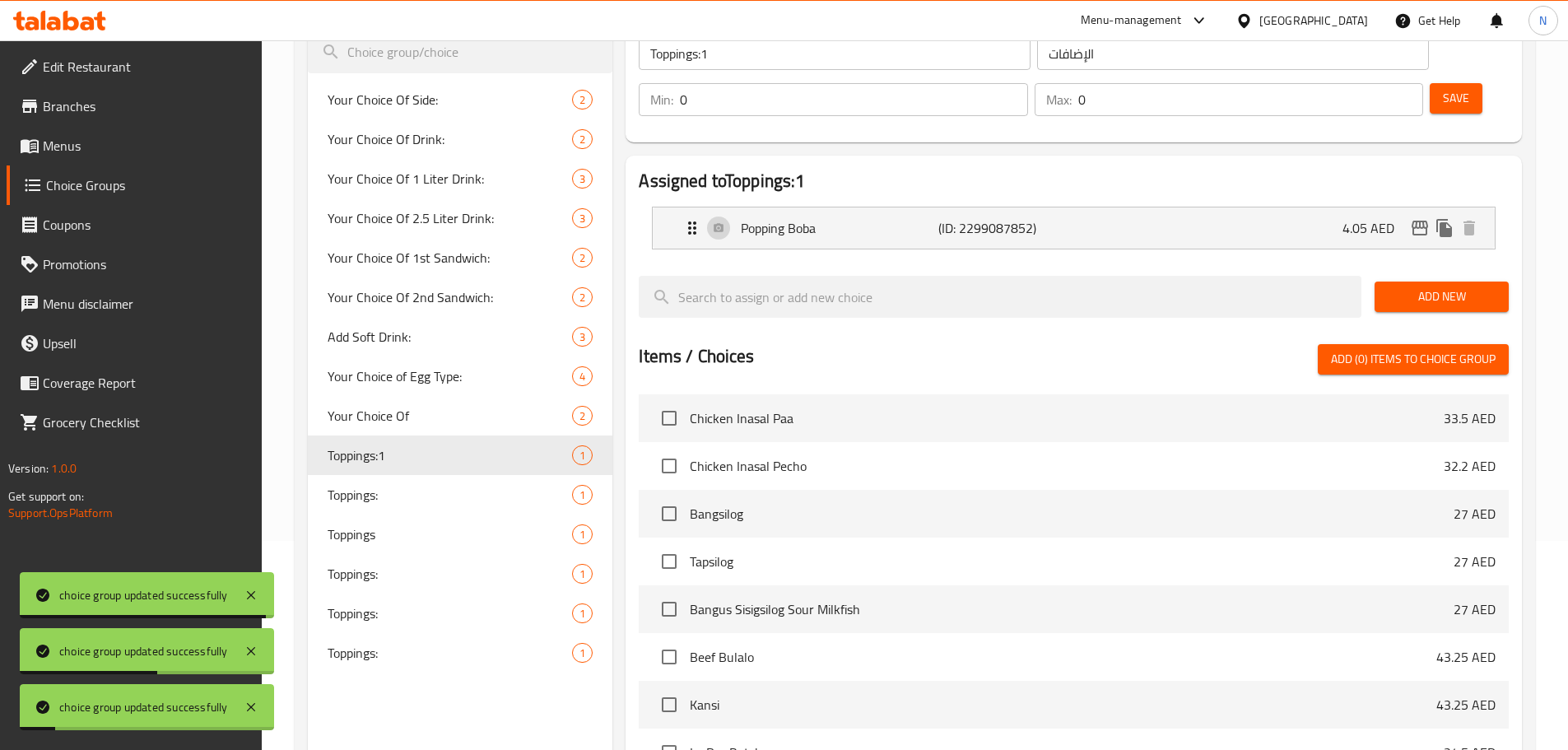
scroll to position [0, 0]
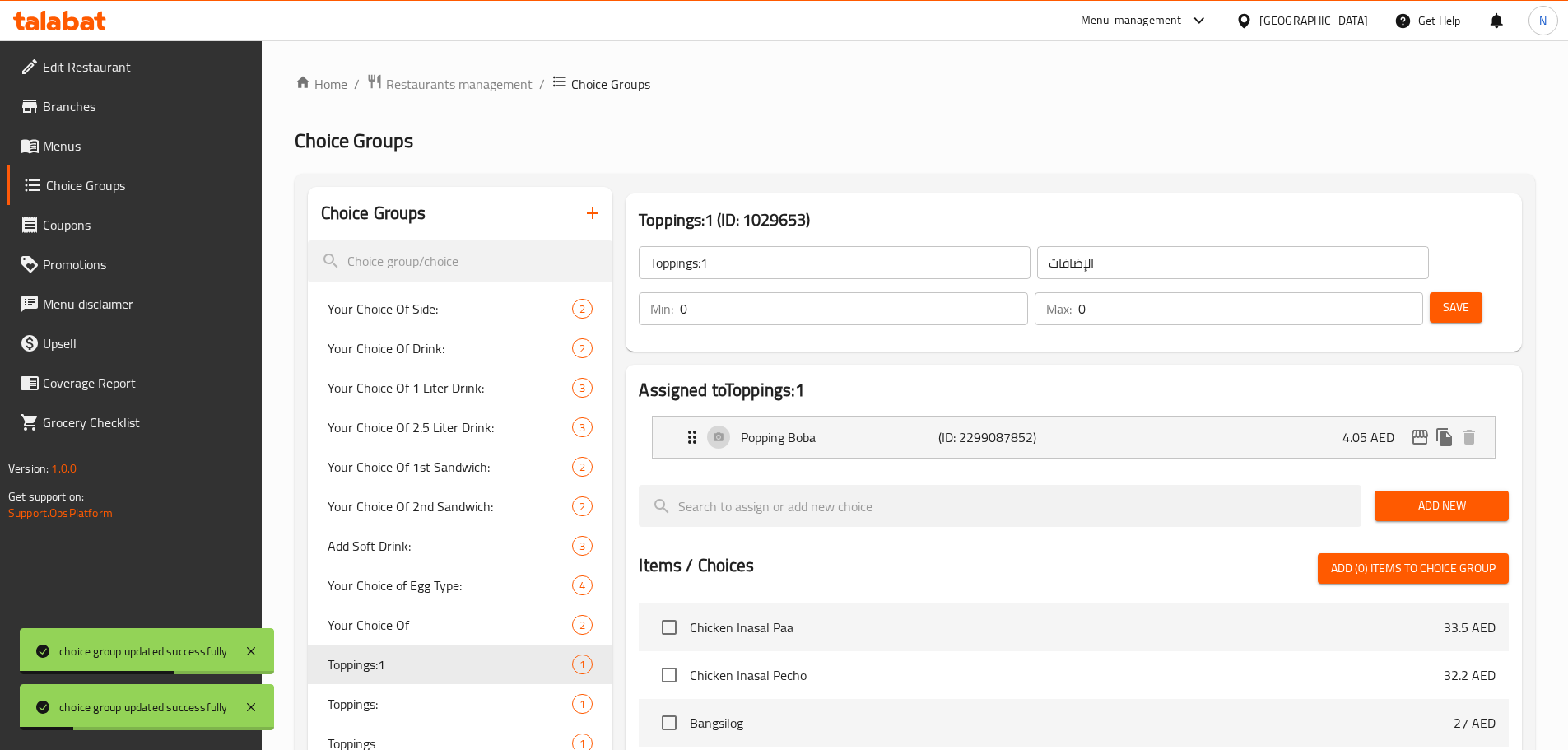
click at [815, 244] on div "Toppings:1 ​" at bounding box center [834, 262] width 398 height 39
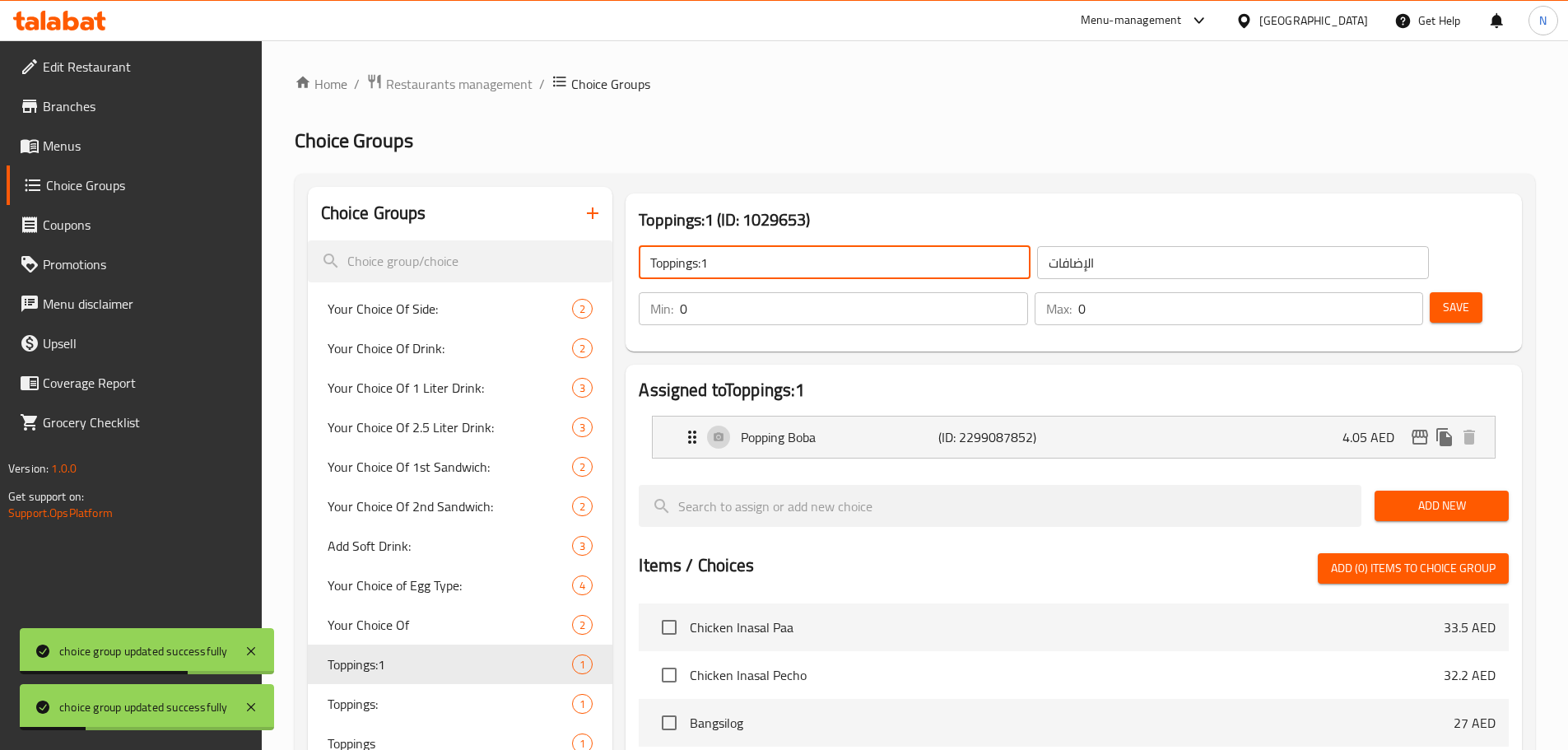
click at [812, 253] on input "Toppings:1" at bounding box center [834, 262] width 392 height 33
type input "Toppings:"
click at [1429, 293] on button "Save" at bounding box center [1455, 307] width 52 height 31
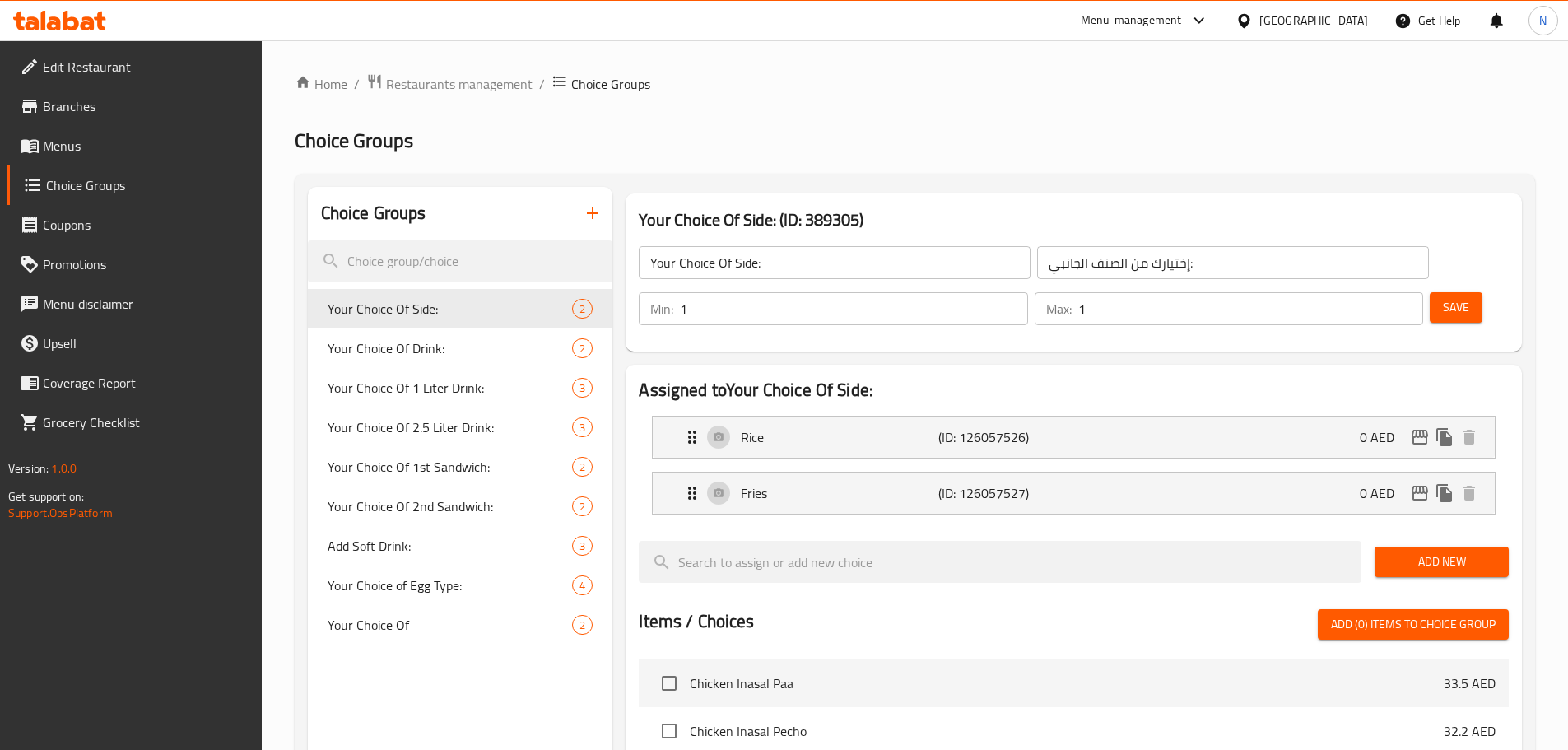
click at [587, 213] on icon "button" at bounding box center [593, 213] width 20 height 20
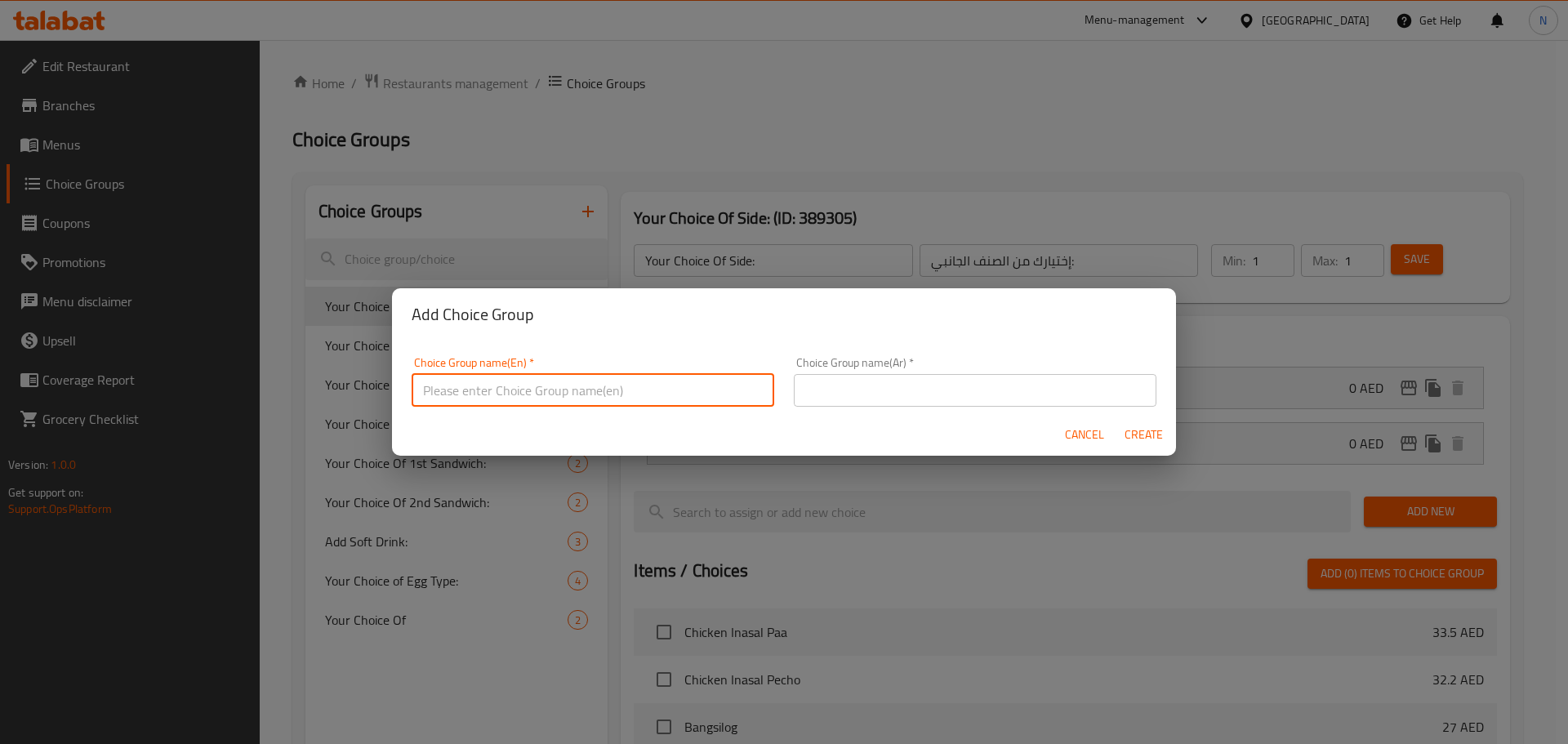
click at [583, 388] on input "text" at bounding box center [592, 390] width 363 height 32
type input "ف"
type input "Toppings"
drag, startPoint x: 870, startPoint y: 400, endPoint x: 680, endPoint y: 274, distance: 228.0
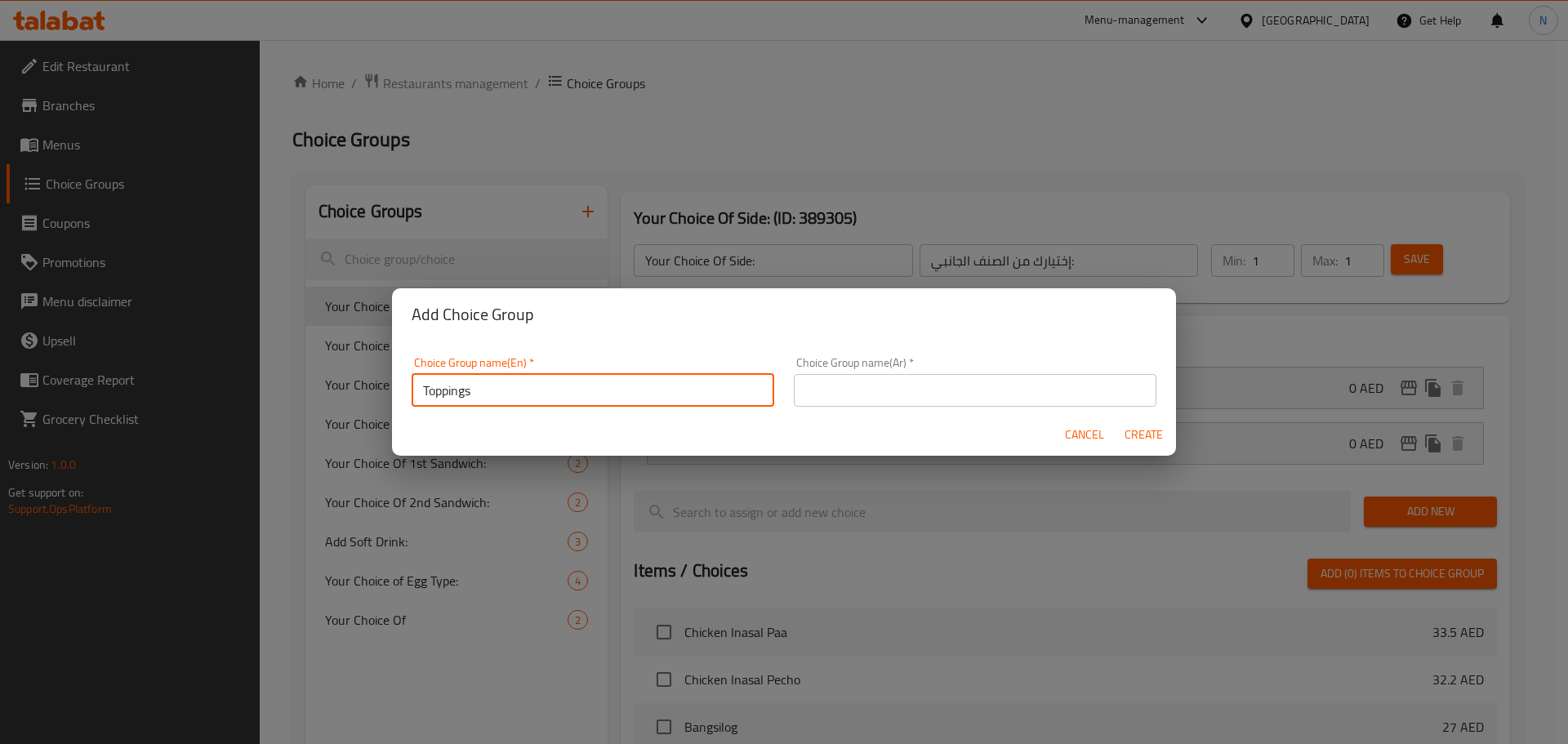
click at [870, 400] on input "text" at bounding box center [975, 390] width 363 height 32
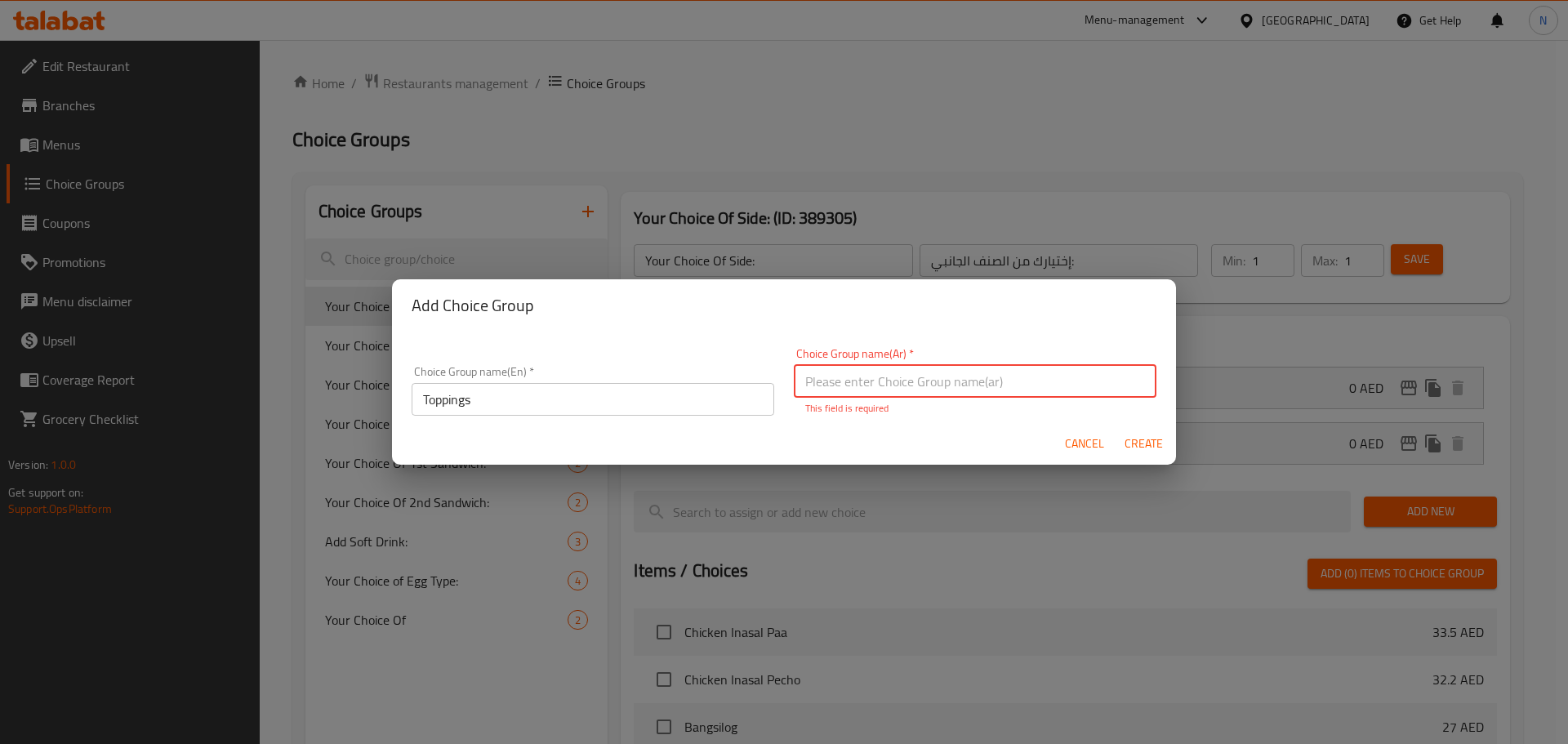
click at [829, 377] on input "text" at bounding box center [975, 380] width 363 height 32
type input "h"
type input "الإضافات"
click at [1148, 450] on button "Create" at bounding box center [1143, 444] width 52 height 30
type input "Toppings"
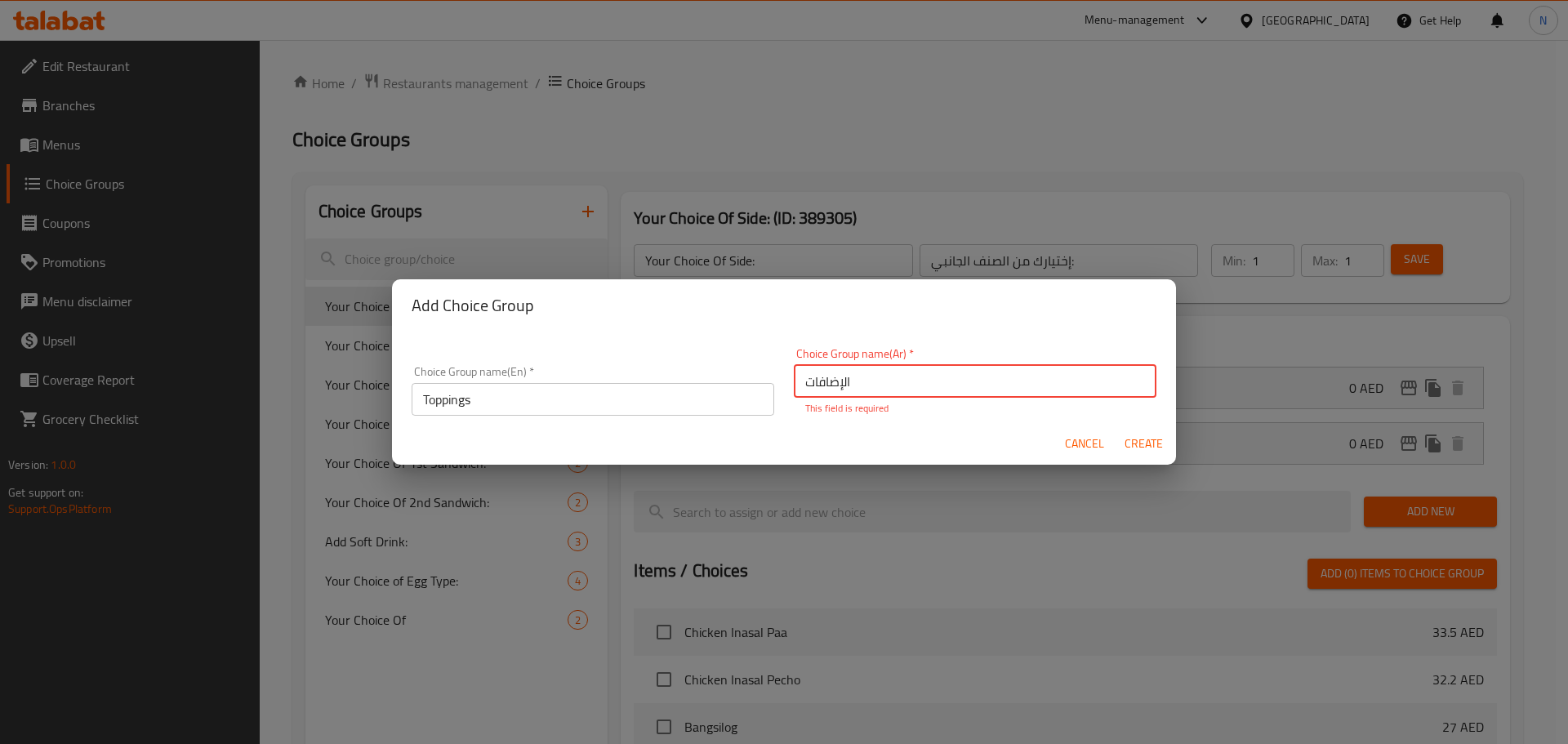
type input "الإضافات"
type input "0"
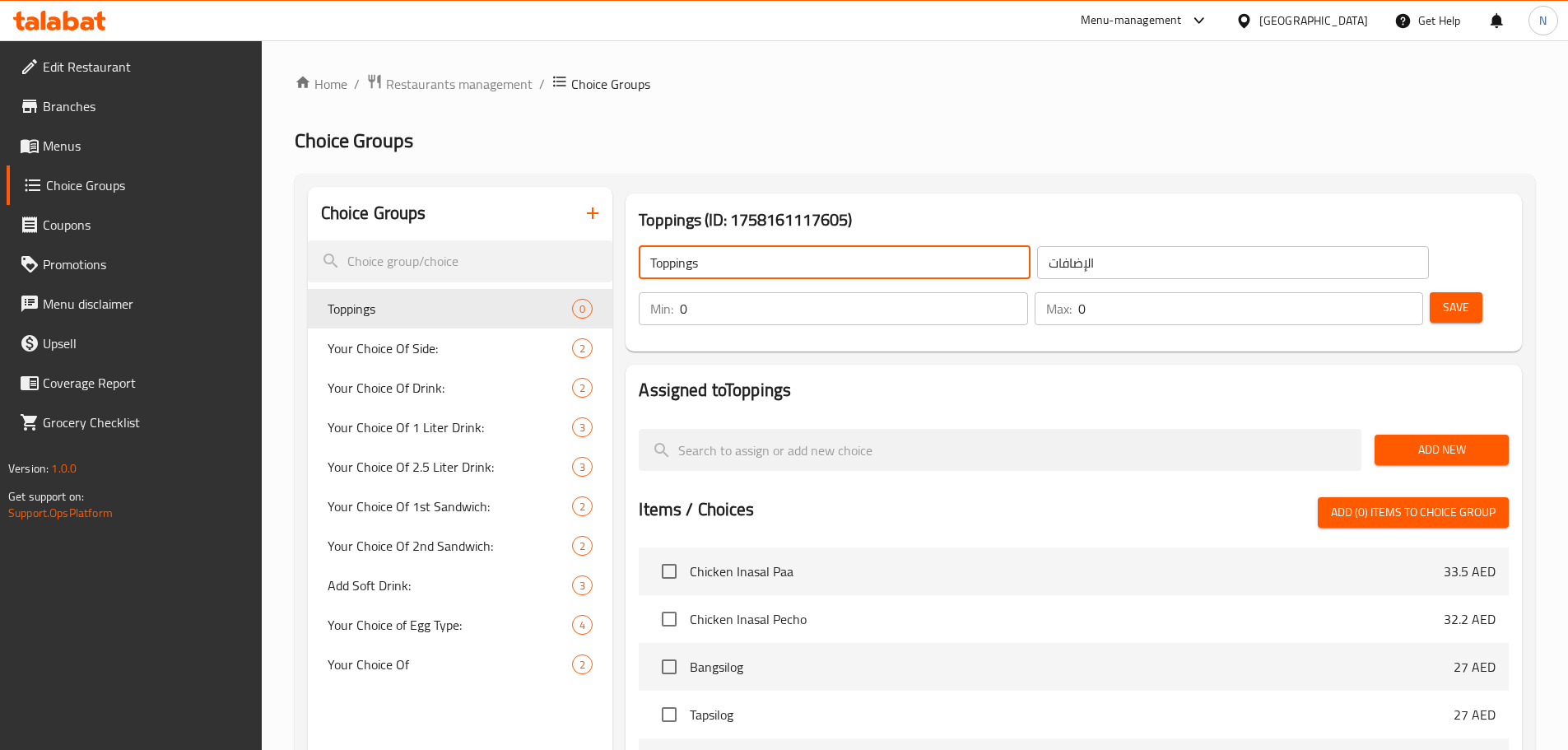
click at [716, 270] on input "Toppings" at bounding box center [834, 262] width 392 height 33
type input "Toppings:1"
click at [1424, 440] on span "Add New" at bounding box center [1441, 449] width 107 height 21
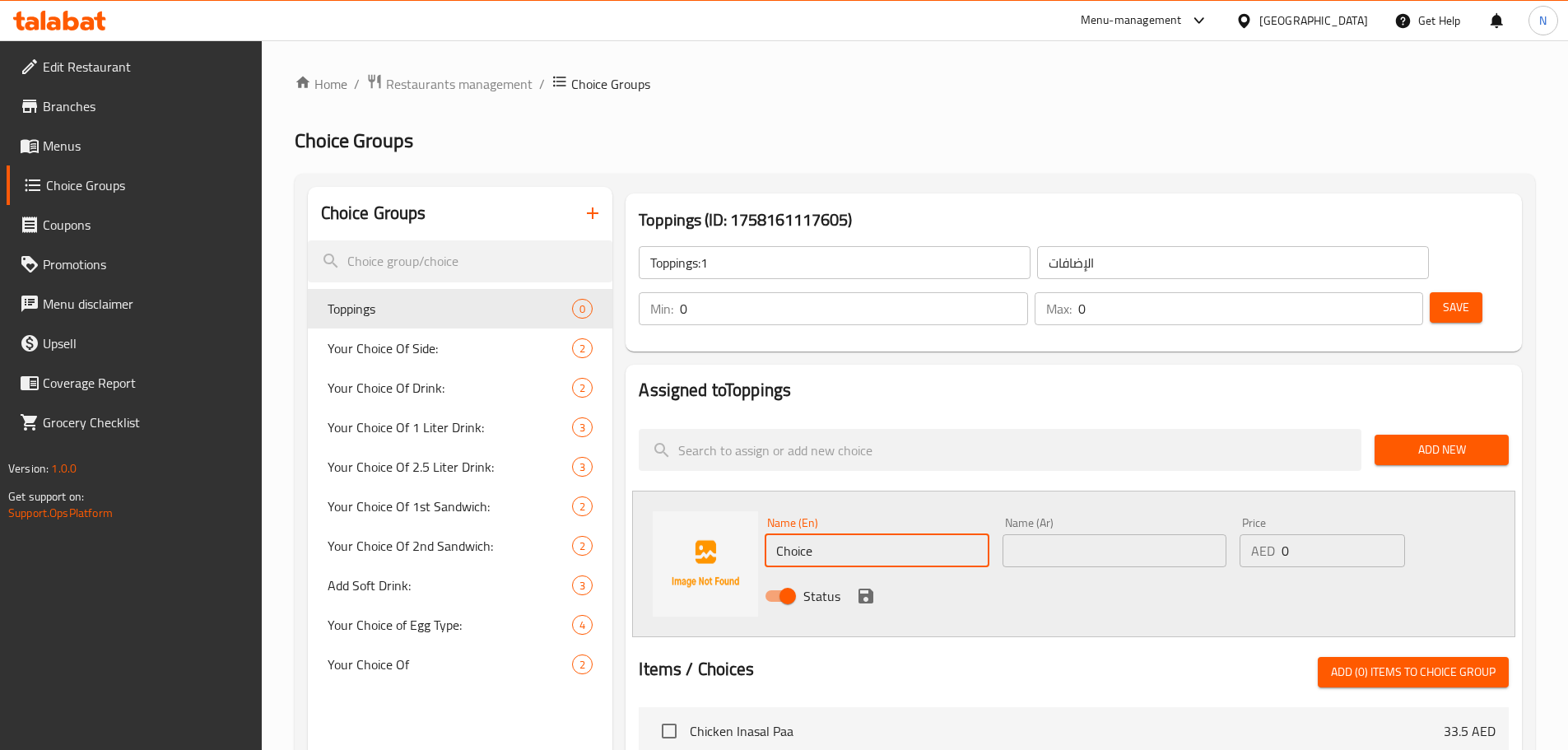
click at [803, 534] on input "Choice" at bounding box center [876, 550] width 224 height 33
paste input "Popping Boba"
type input "Popping Boba"
click at [1082, 534] on input "text" at bounding box center [1114, 550] width 224 height 33
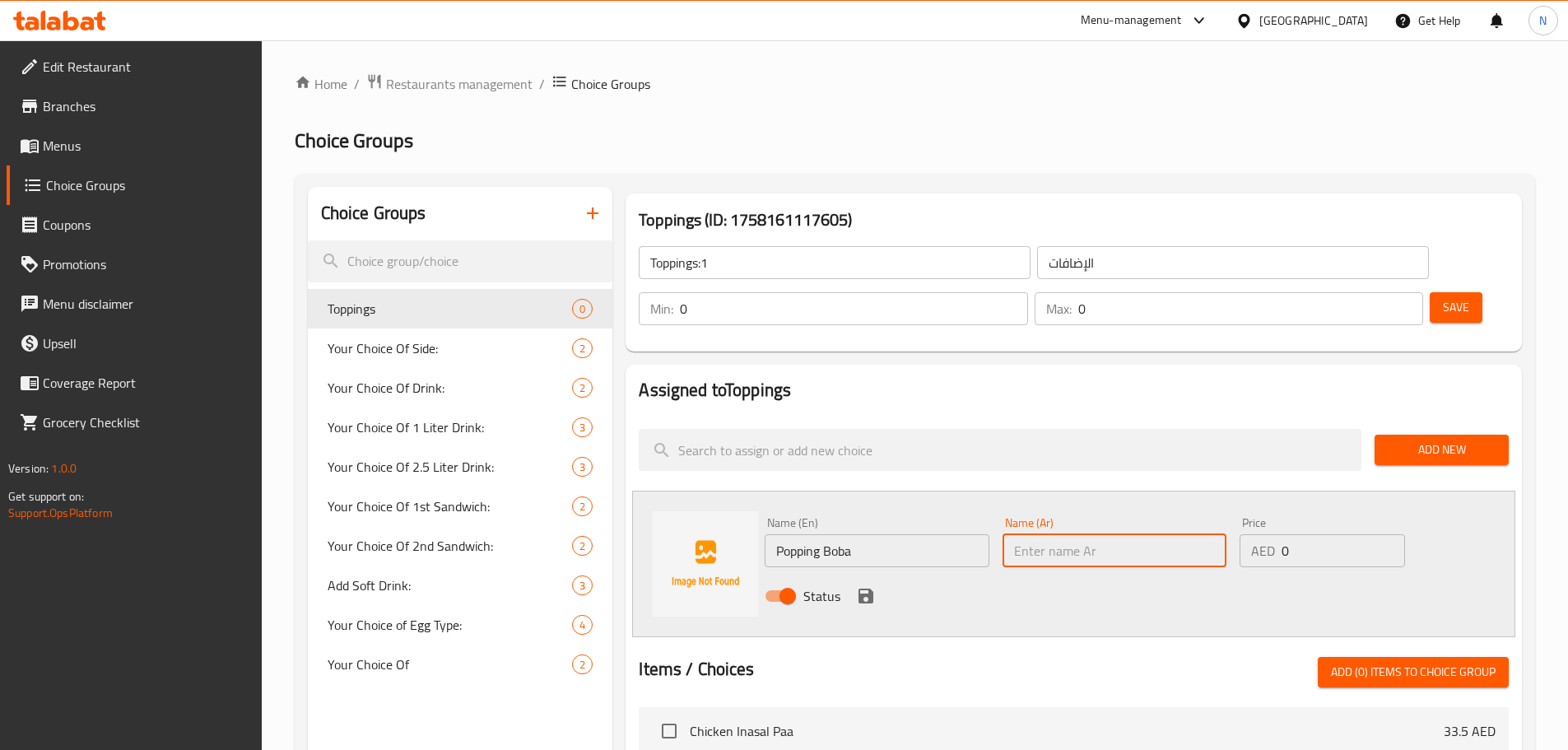
paste input "بوبينغ بوبا"
type input "بوبينغ بوبا"
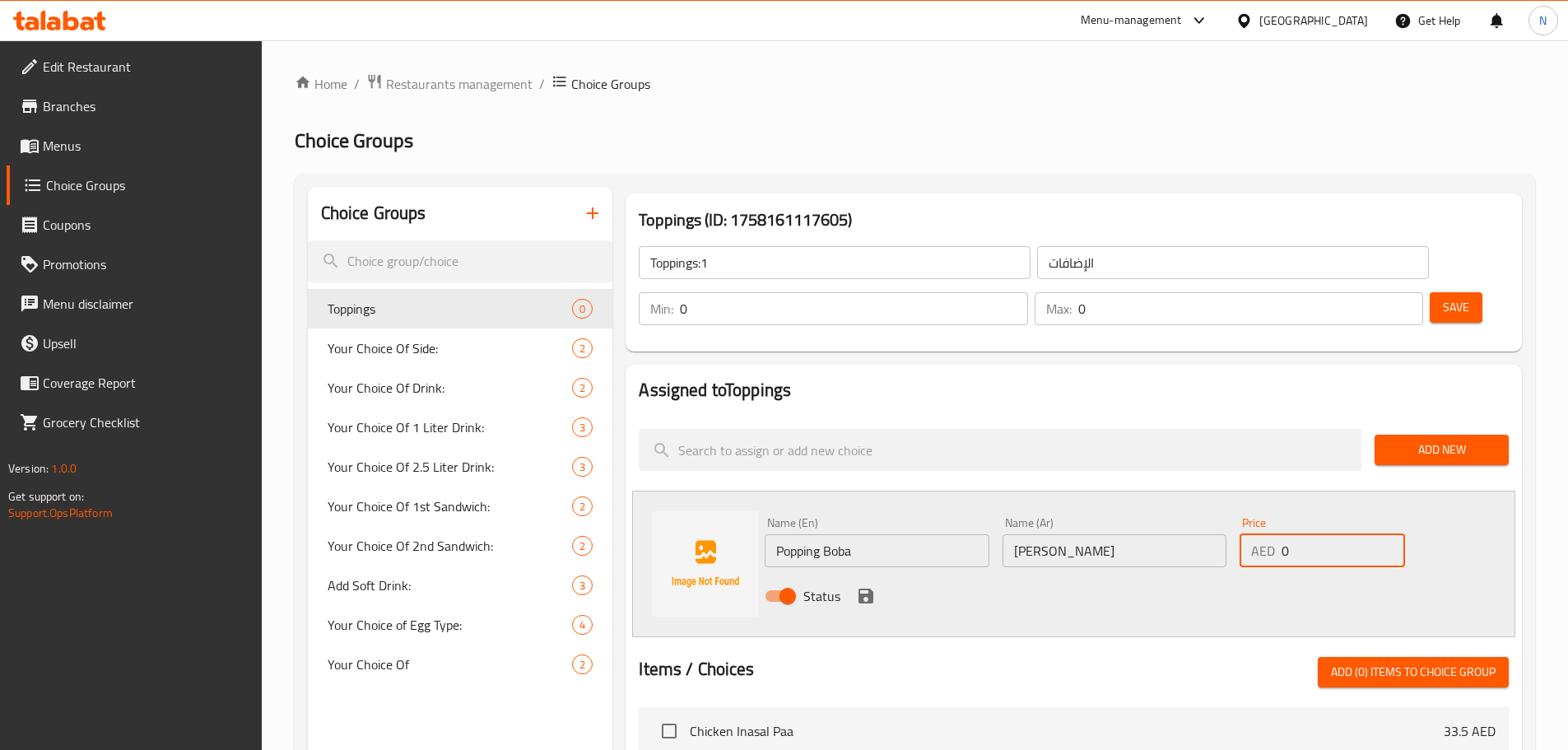
drag, startPoint x: 1293, startPoint y: 503, endPoint x: 1270, endPoint y: 505, distance: 23.1
click at [1270, 534] on div "AED 0 Price" at bounding box center [1321, 550] width 164 height 33
type input "4.05"
click at [870, 588] on icon "save" at bounding box center [865, 595] width 15 height 15
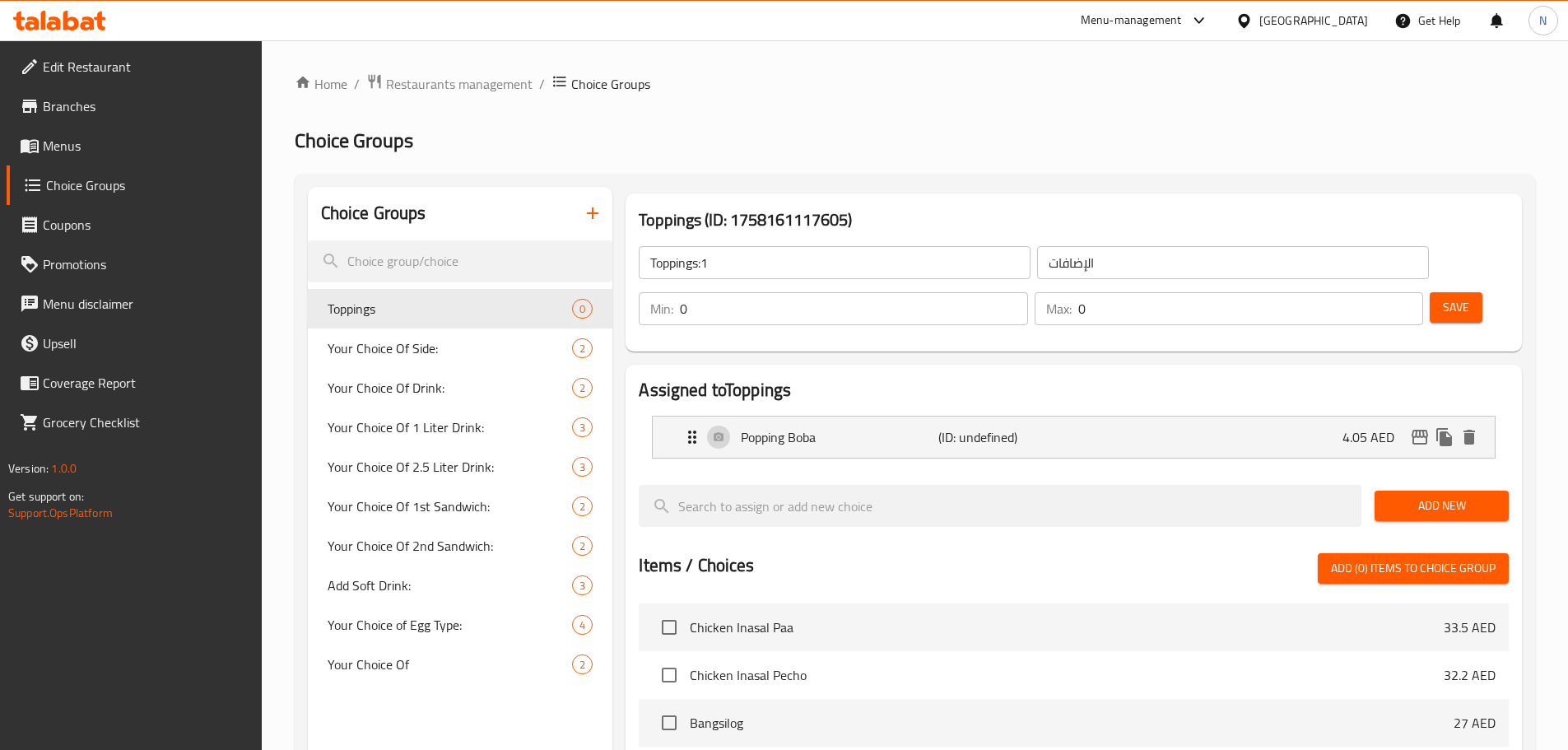
click at [1443, 298] on span "Save" at bounding box center [1456, 307] width 27 height 21
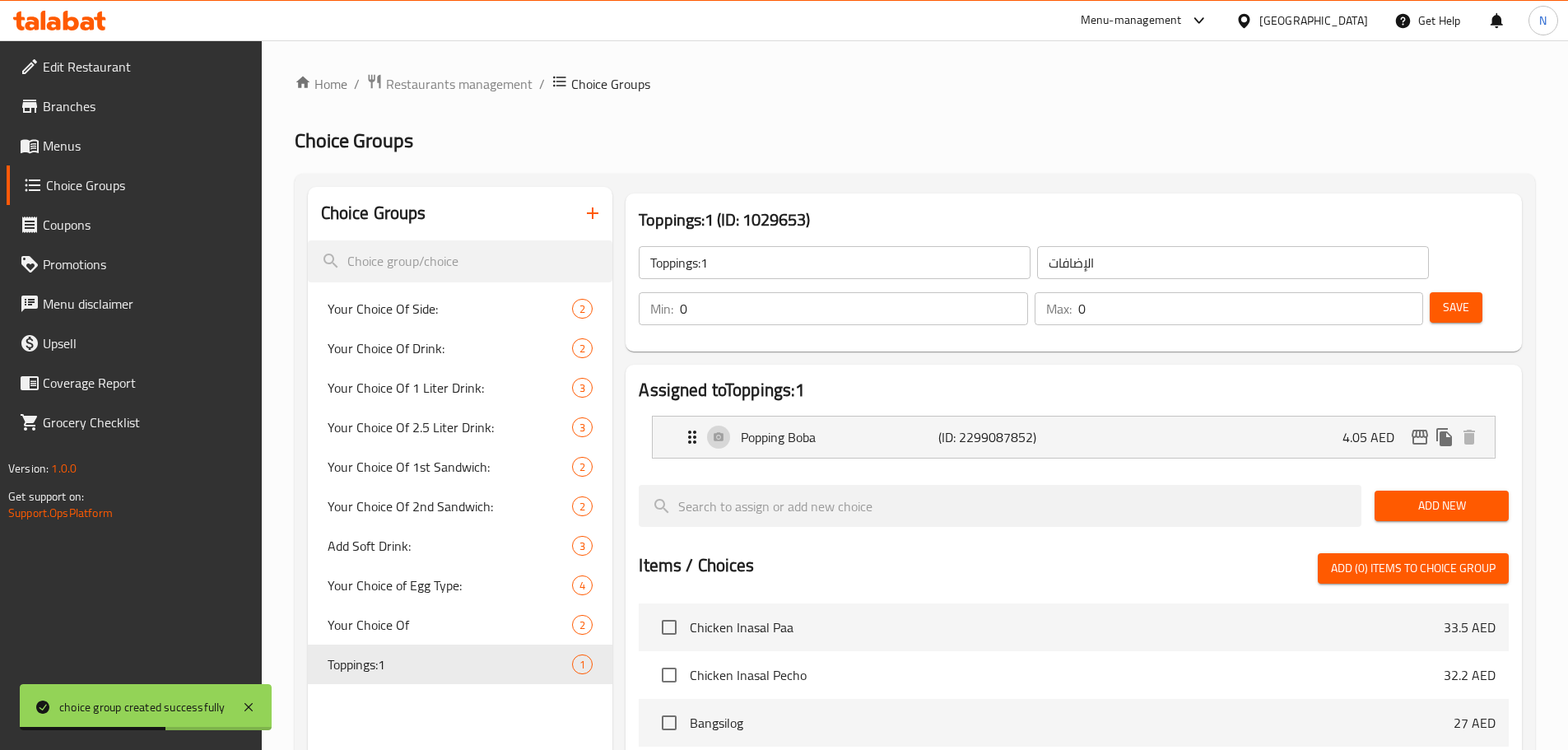
click at [684, 258] on input "Toppings:1" at bounding box center [834, 262] width 392 height 33
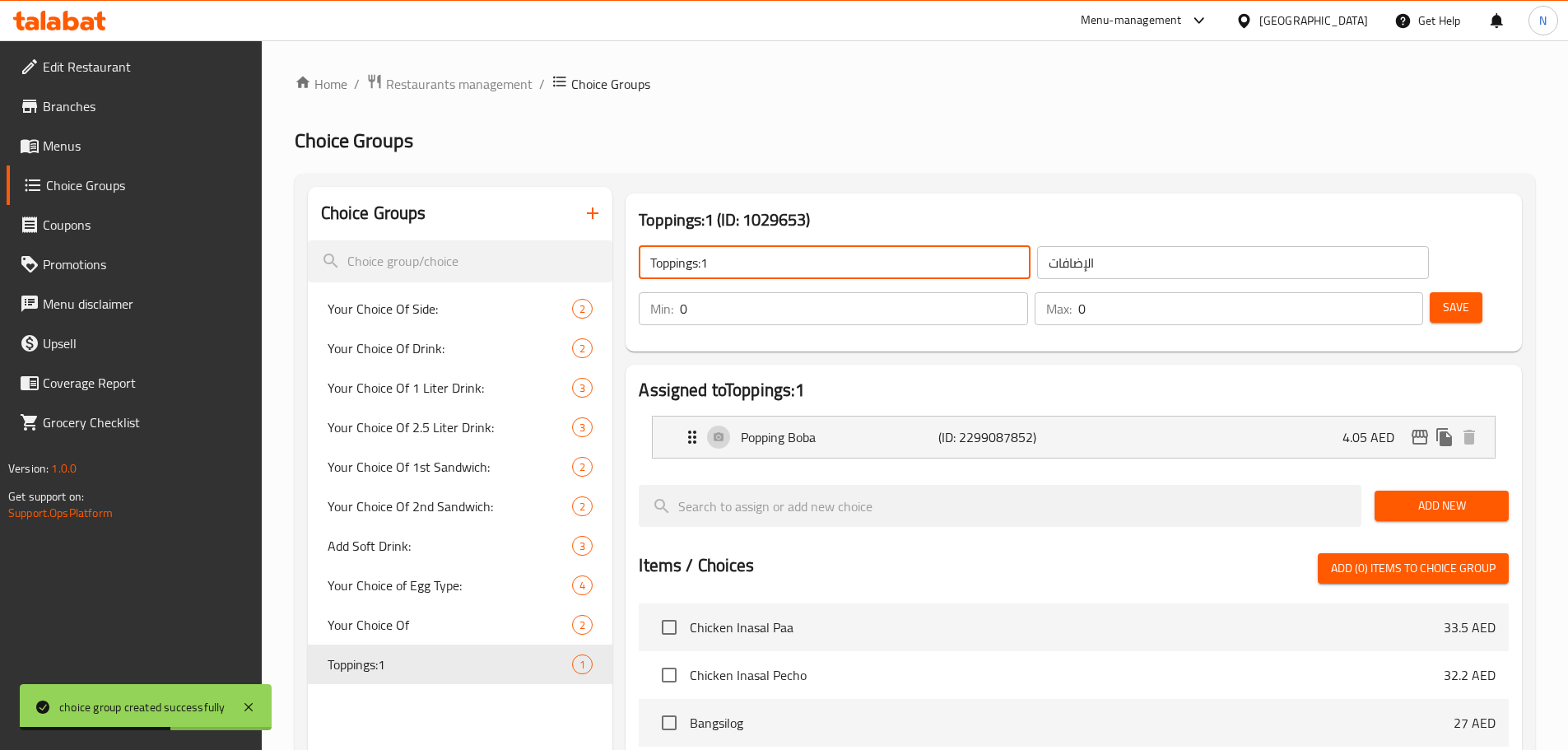
click at [684, 258] on input "Toppings:1" at bounding box center [834, 262] width 392 height 33
click at [594, 213] on icon "button" at bounding box center [593, 213] width 20 height 20
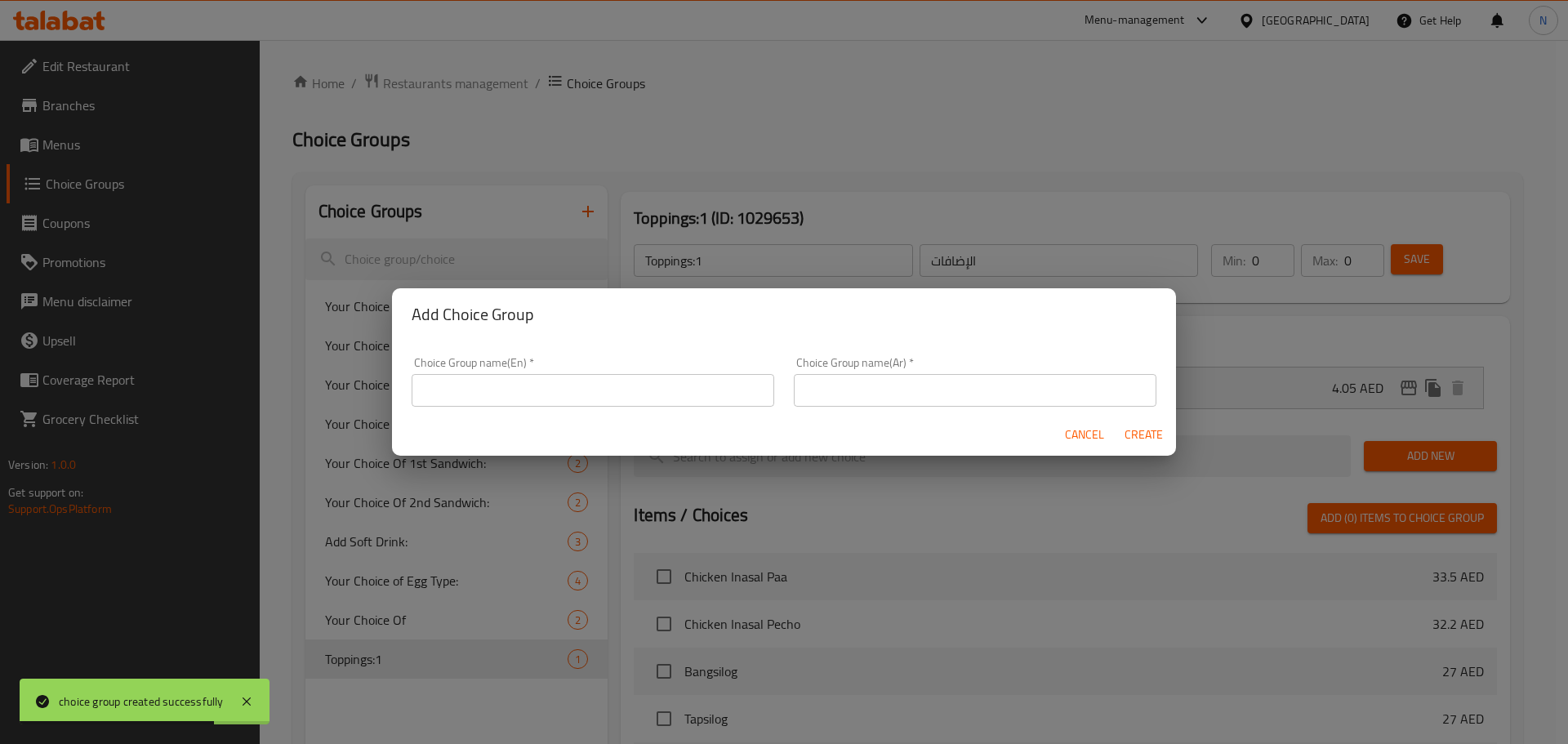
click at [626, 379] on input "text" at bounding box center [592, 390] width 363 height 32
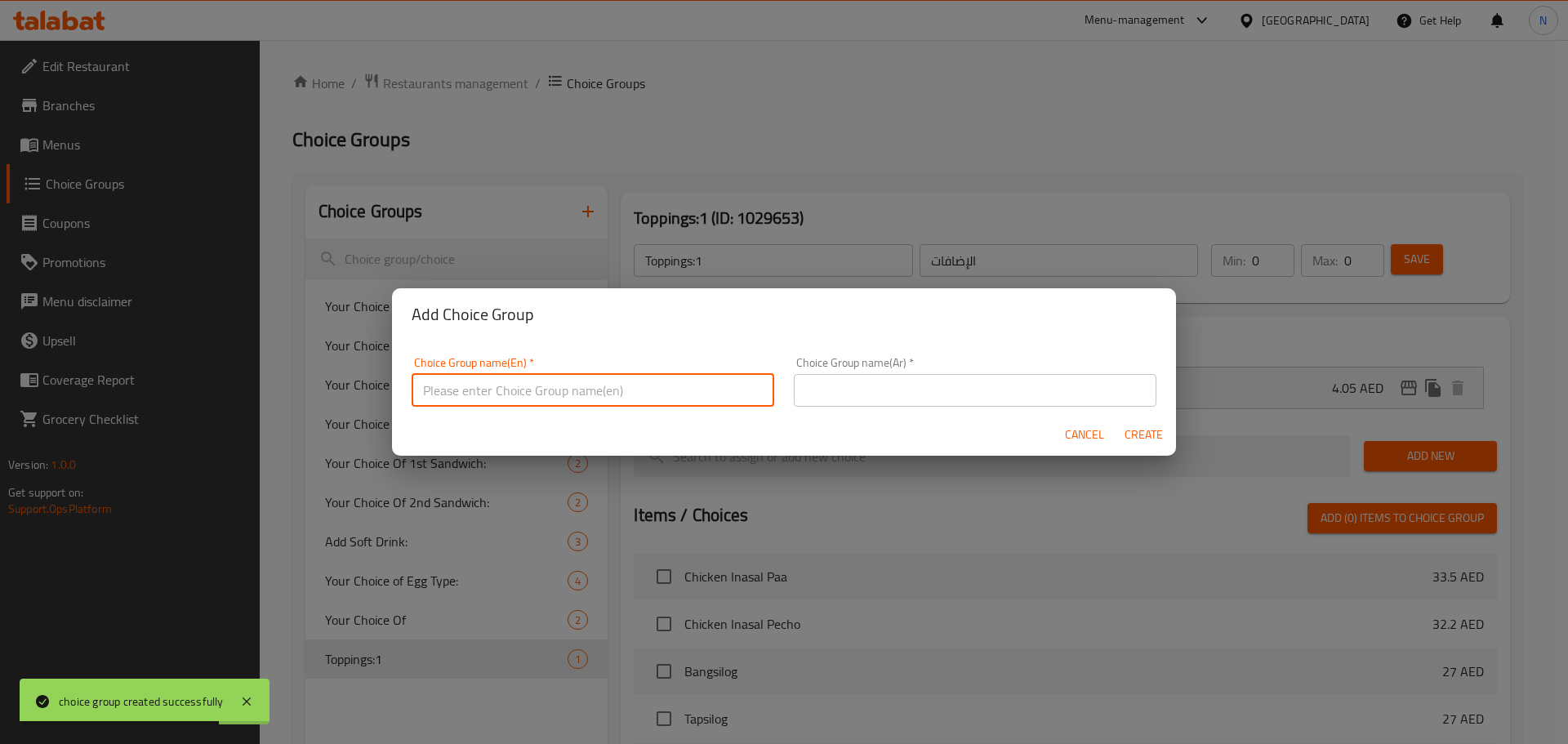
paste input "Toppings:1"
type input "Toppings:2"
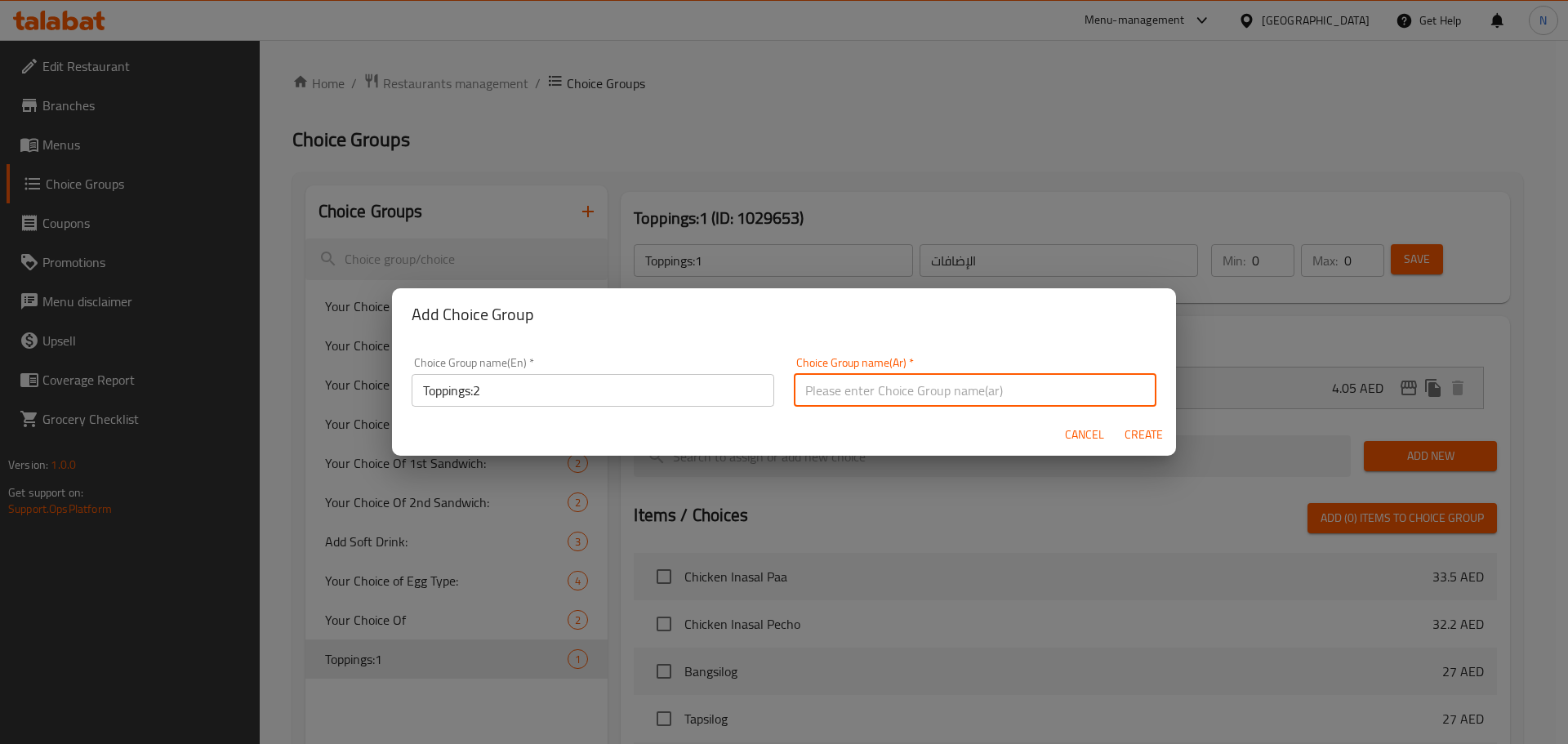
click at [815, 378] on input "text" at bounding box center [975, 390] width 363 height 32
type input "الإضافات"
click at [1139, 436] on span "Create" at bounding box center [1144, 434] width 39 height 21
type input "Toppings:2"
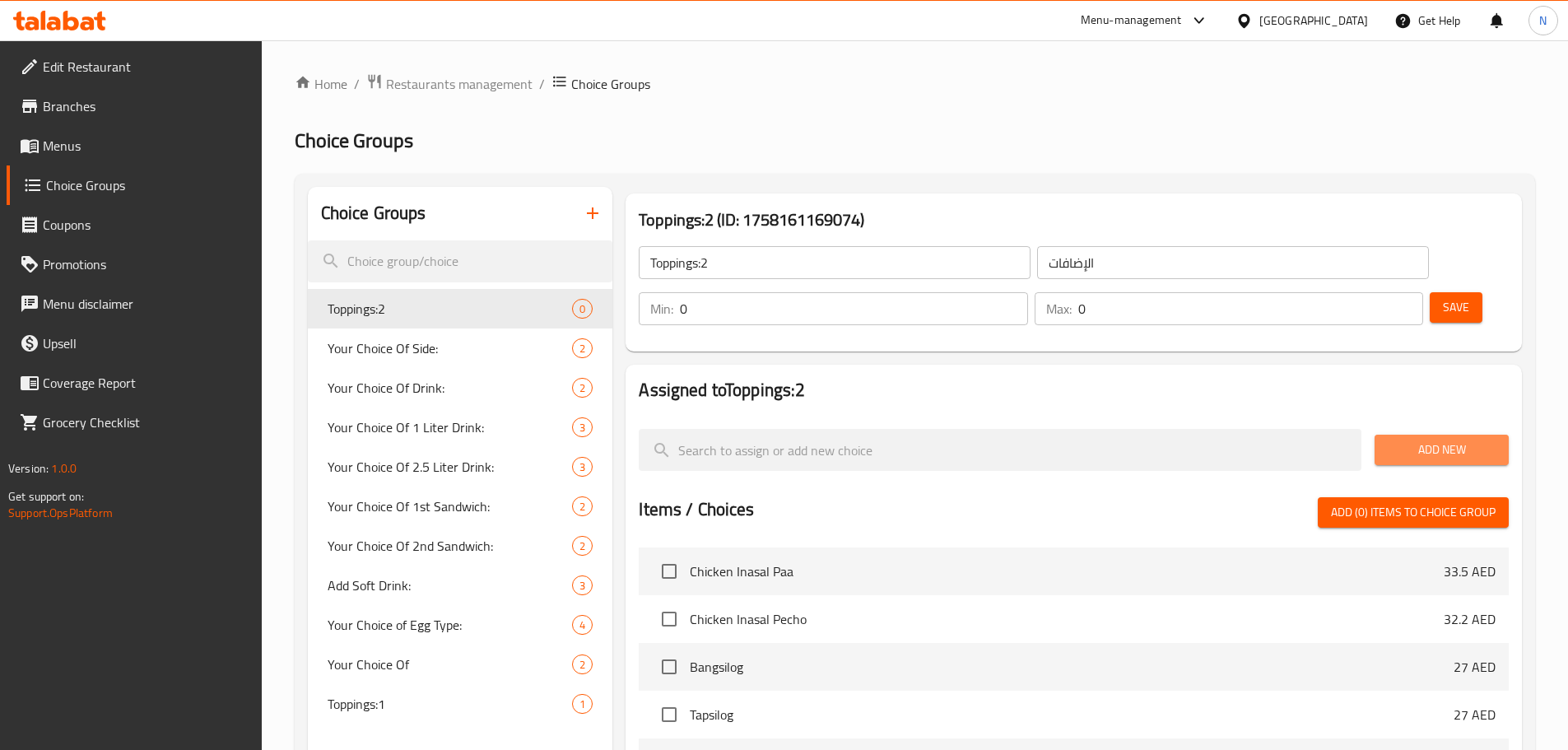
click at [1456, 440] on span "Add New" at bounding box center [1441, 449] width 107 height 21
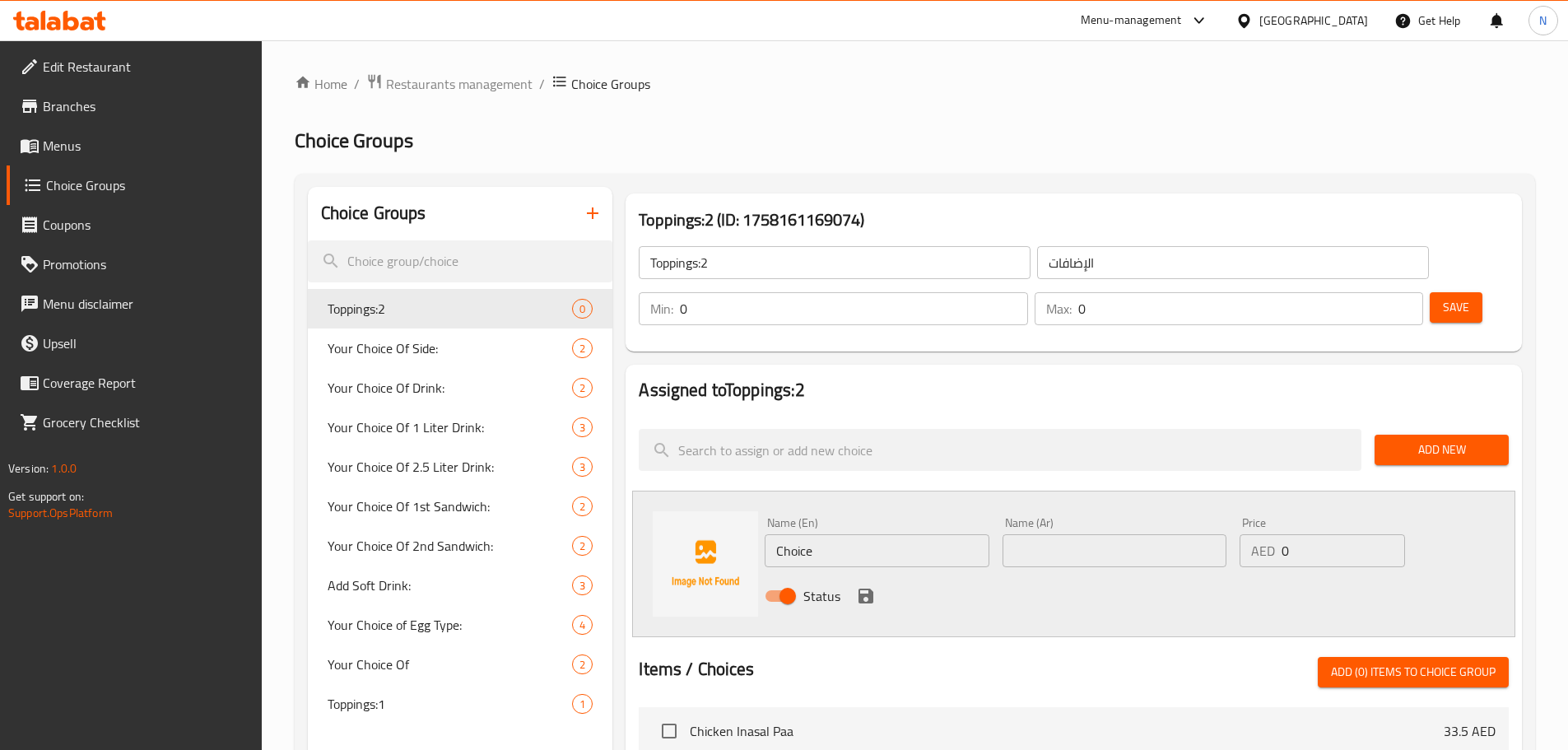
click at [891, 534] on input "Choice" at bounding box center [876, 550] width 224 height 33
paste input "Nata De Coco"
type input "Nata De Coco"
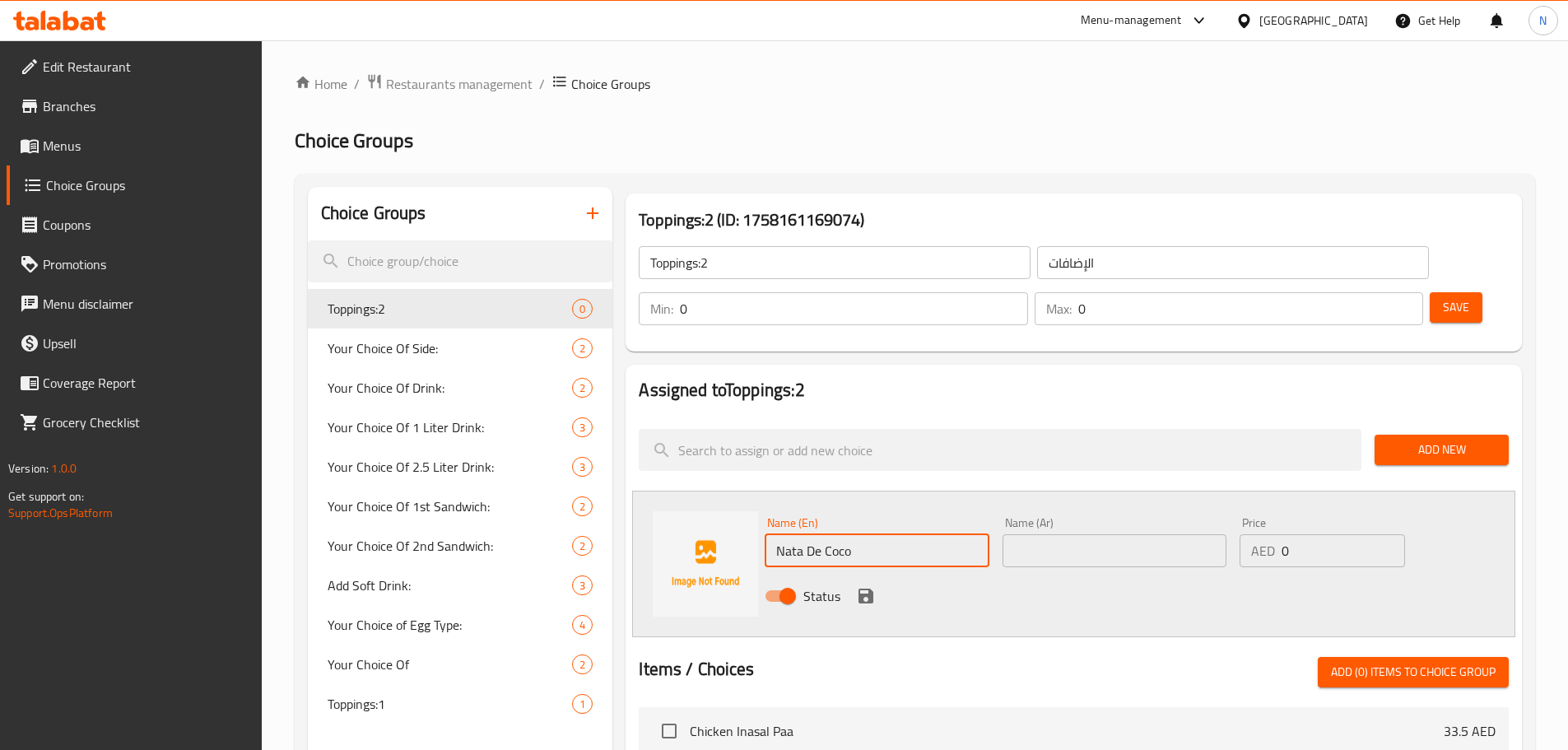
click at [1153, 534] on input "text" at bounding box center [1114, 550] width 224 height 33
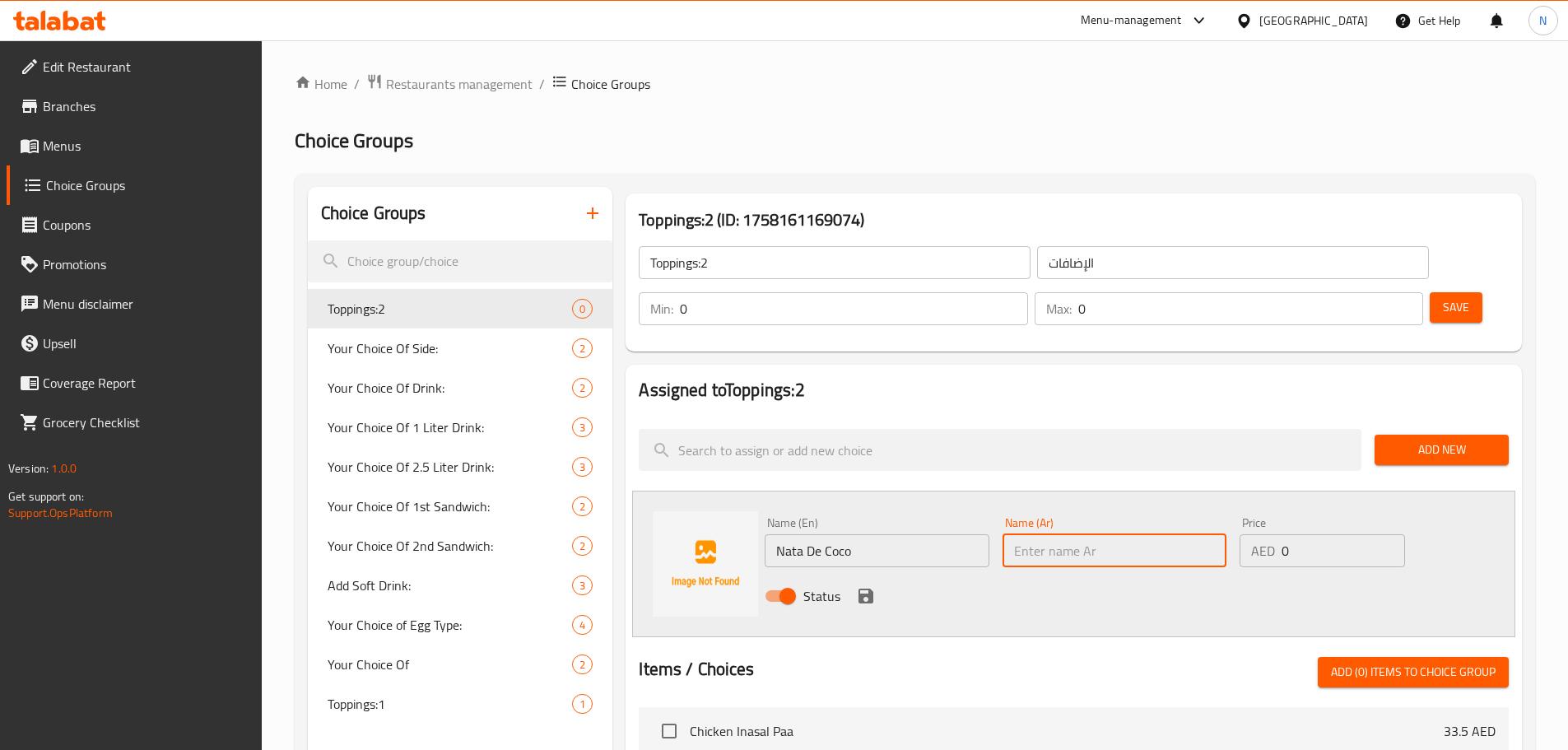
paste input "ناتا دي كوكو"
type input "ناتا دي كوكو"
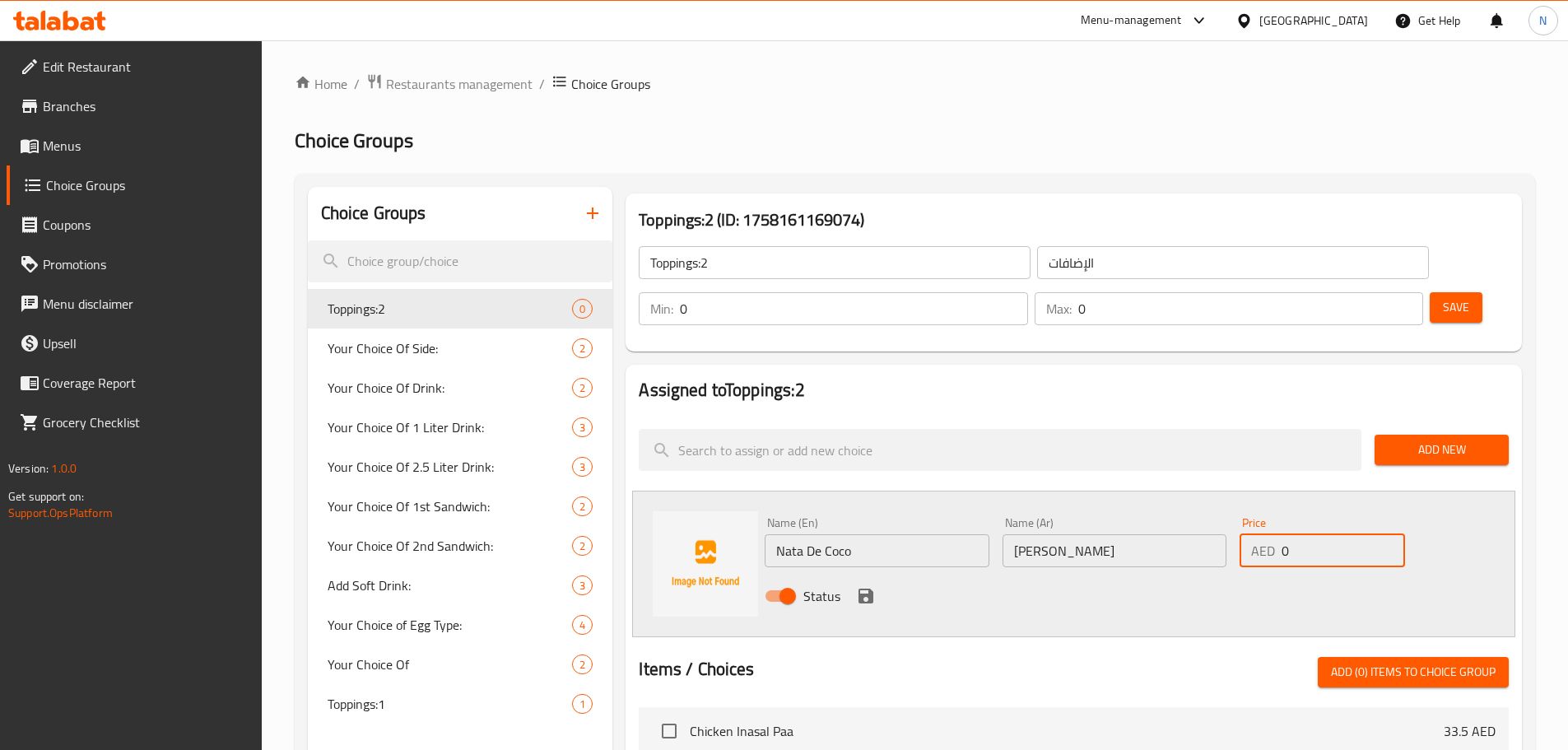
click at [1259, 534] on div "AED 0 Price" at bounding box center [1321, 550] width 164 height 33
type input "4.05"
click at [862, 586] on icon "save" at bounding box center [866, 596] width 20 height 20
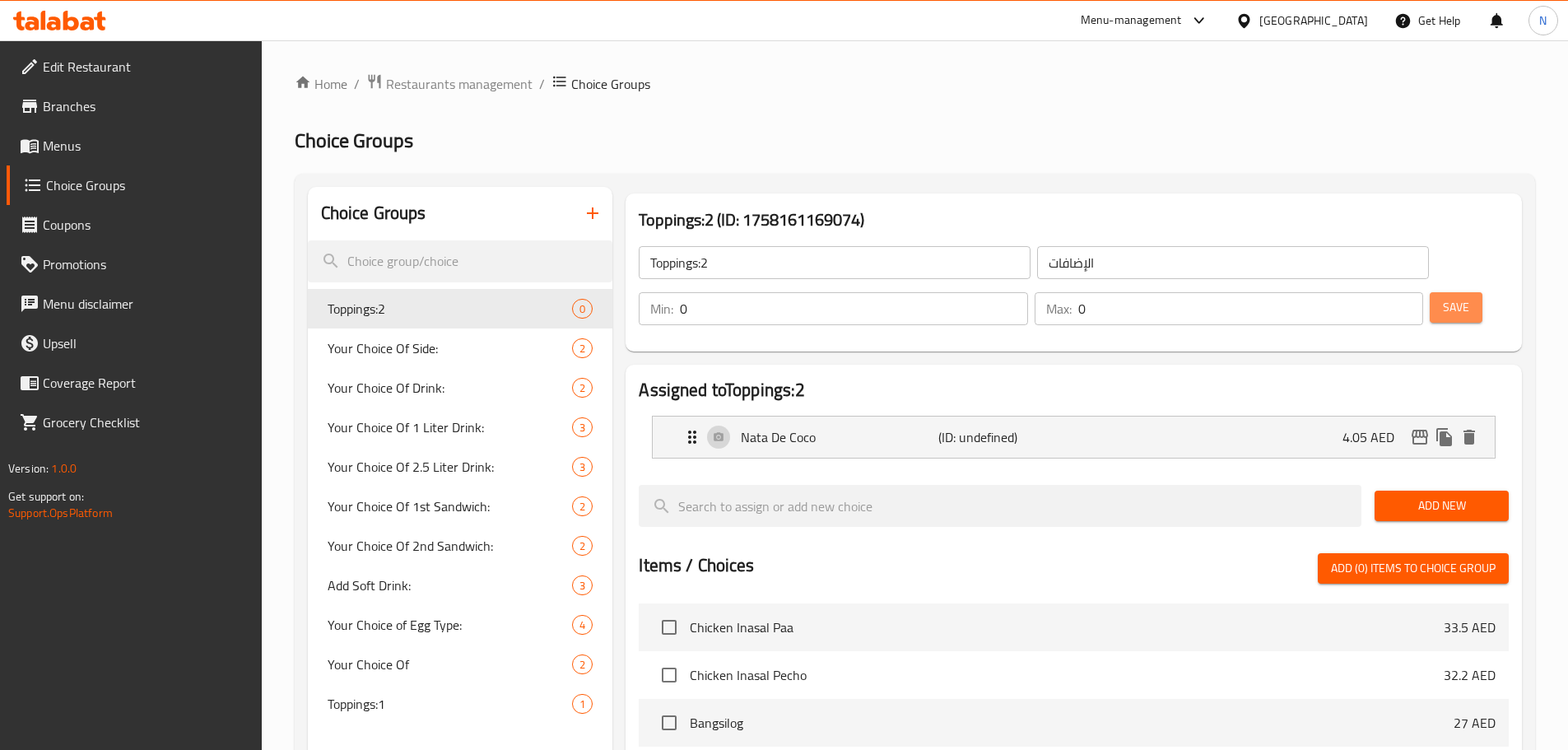
click at [1443, 298] on span "Save" at bounding box center [1456, 307] width 27 height 21
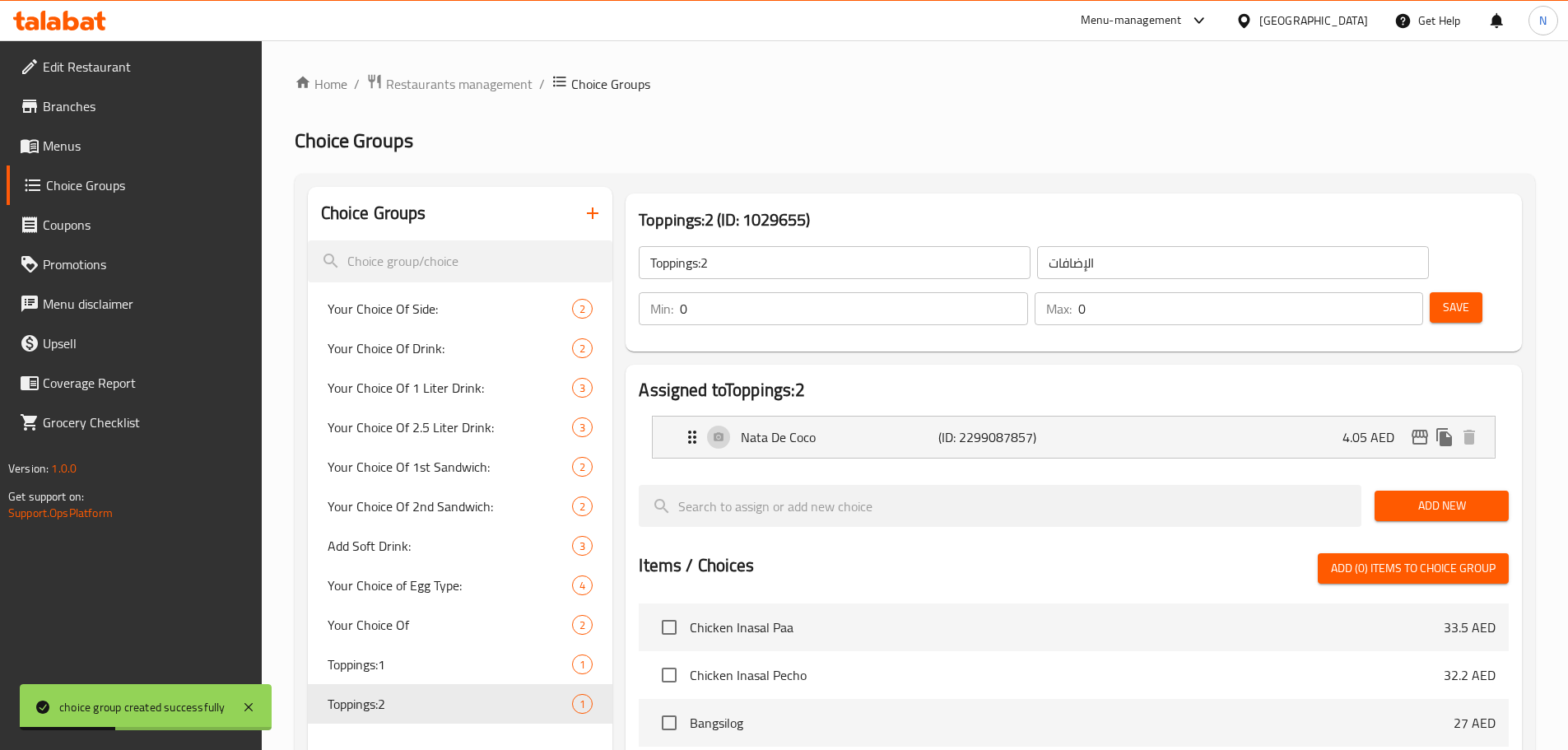
click at [586, 215] on icon "button" at bounding box center [593, 213] width 20 height 20
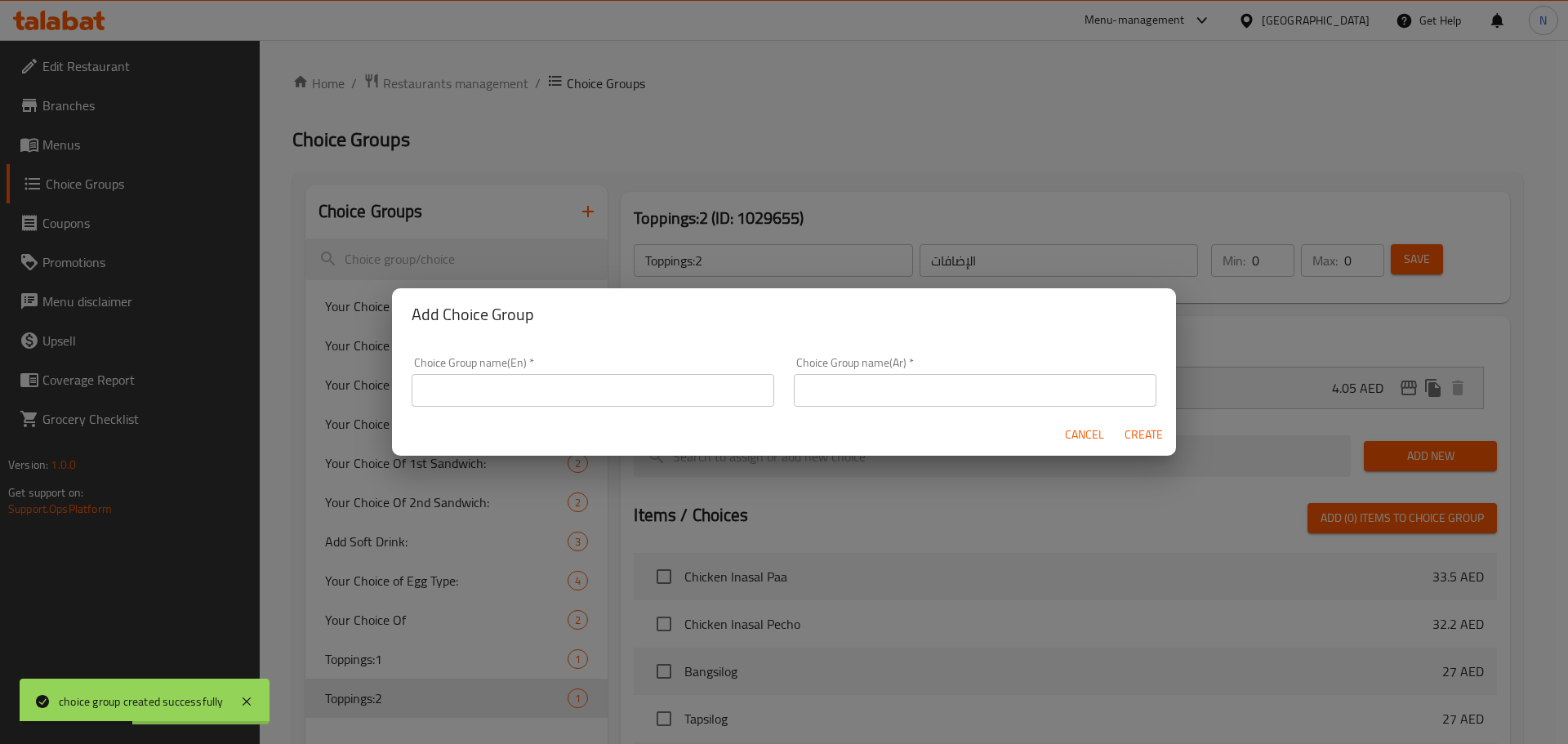
click at [611, 377] on input "text" at bounding box center [592, 390] width 363 height 32
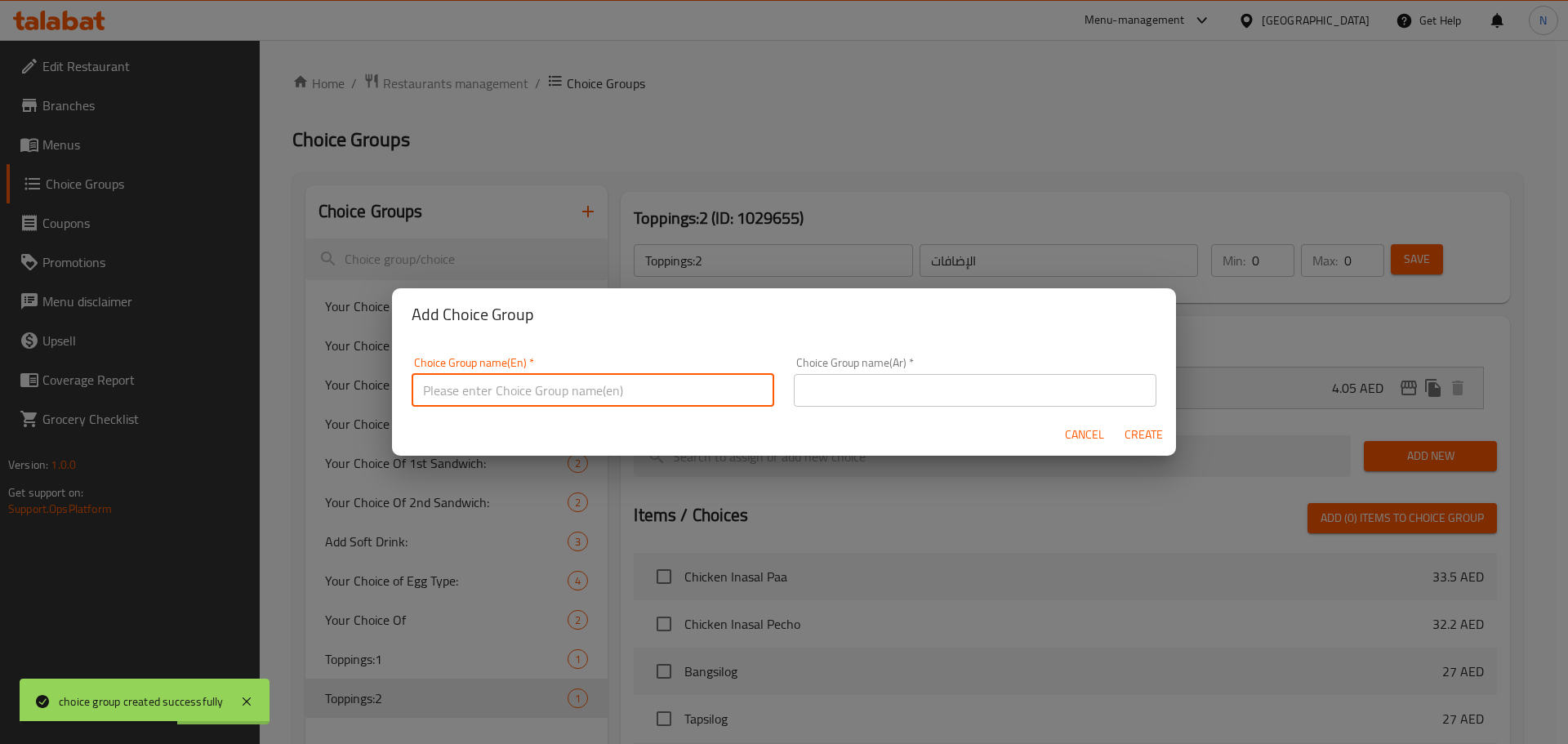
type input "ف"
type input "Toppings"
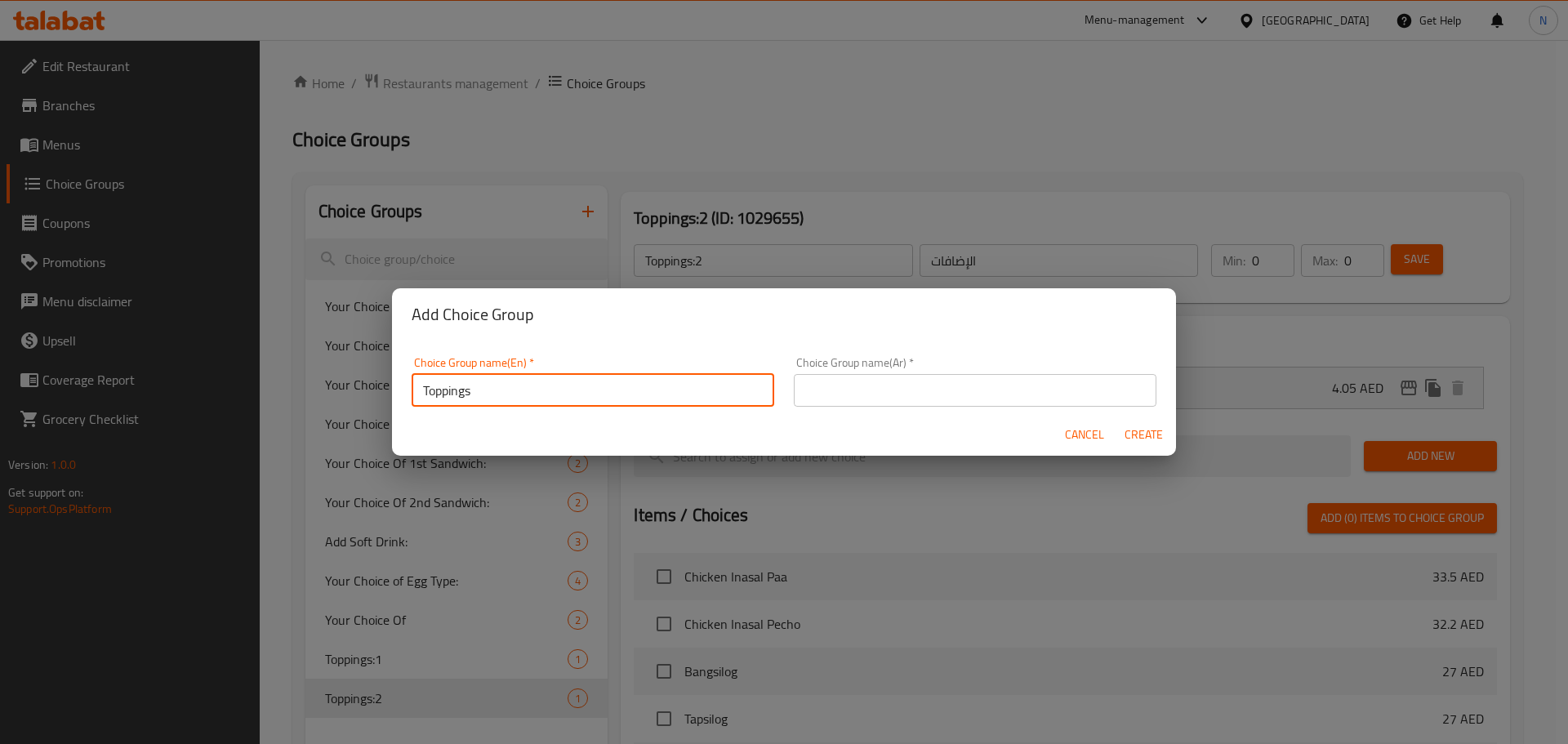
click at [807, 387] on input "text" at bounding box center [975, 390] width 363 height 32
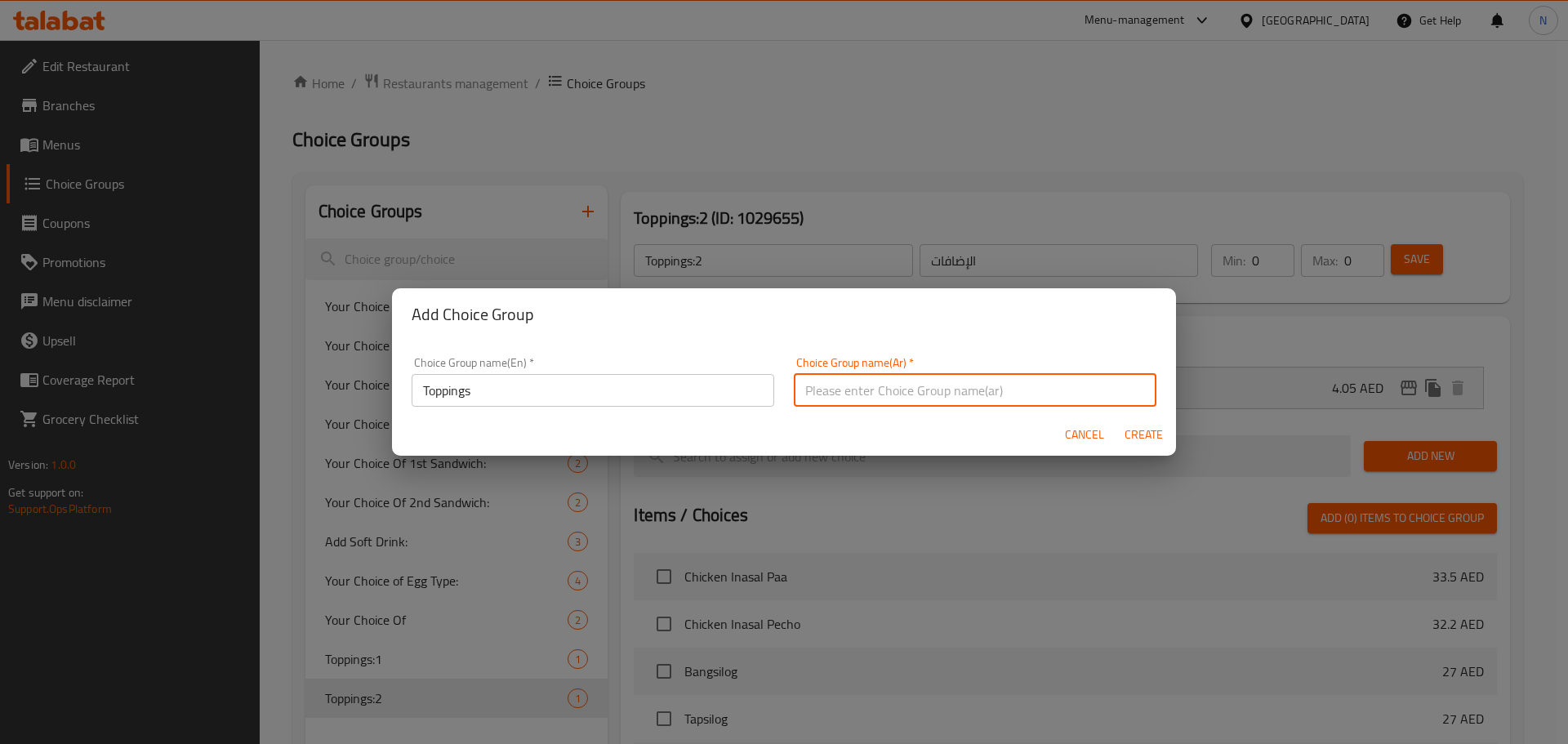
type input "الإضافات"
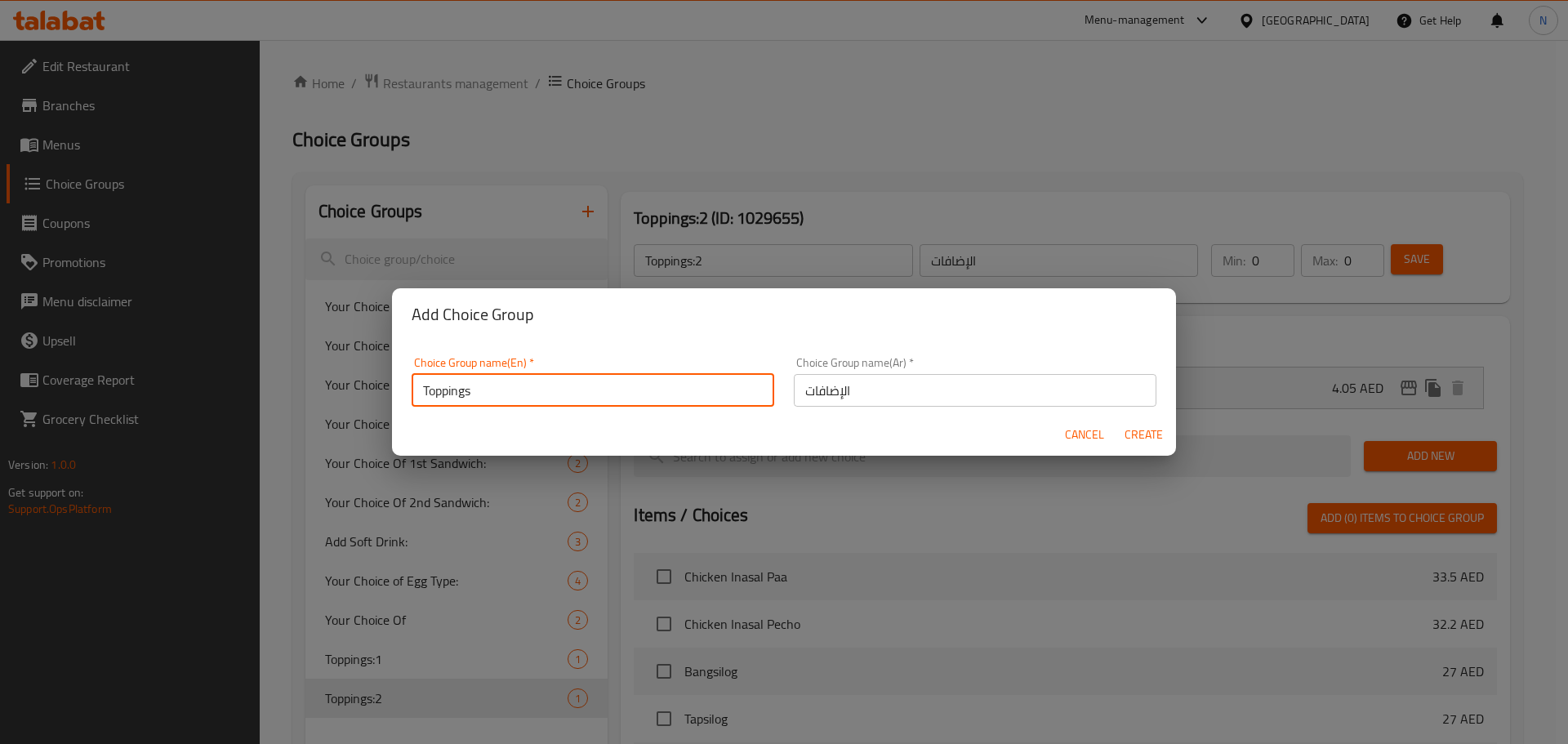
click at [745, 382] on input "Toppings" at bounding box center [592, 390] width 363 height 32
type input "Toppings:3"
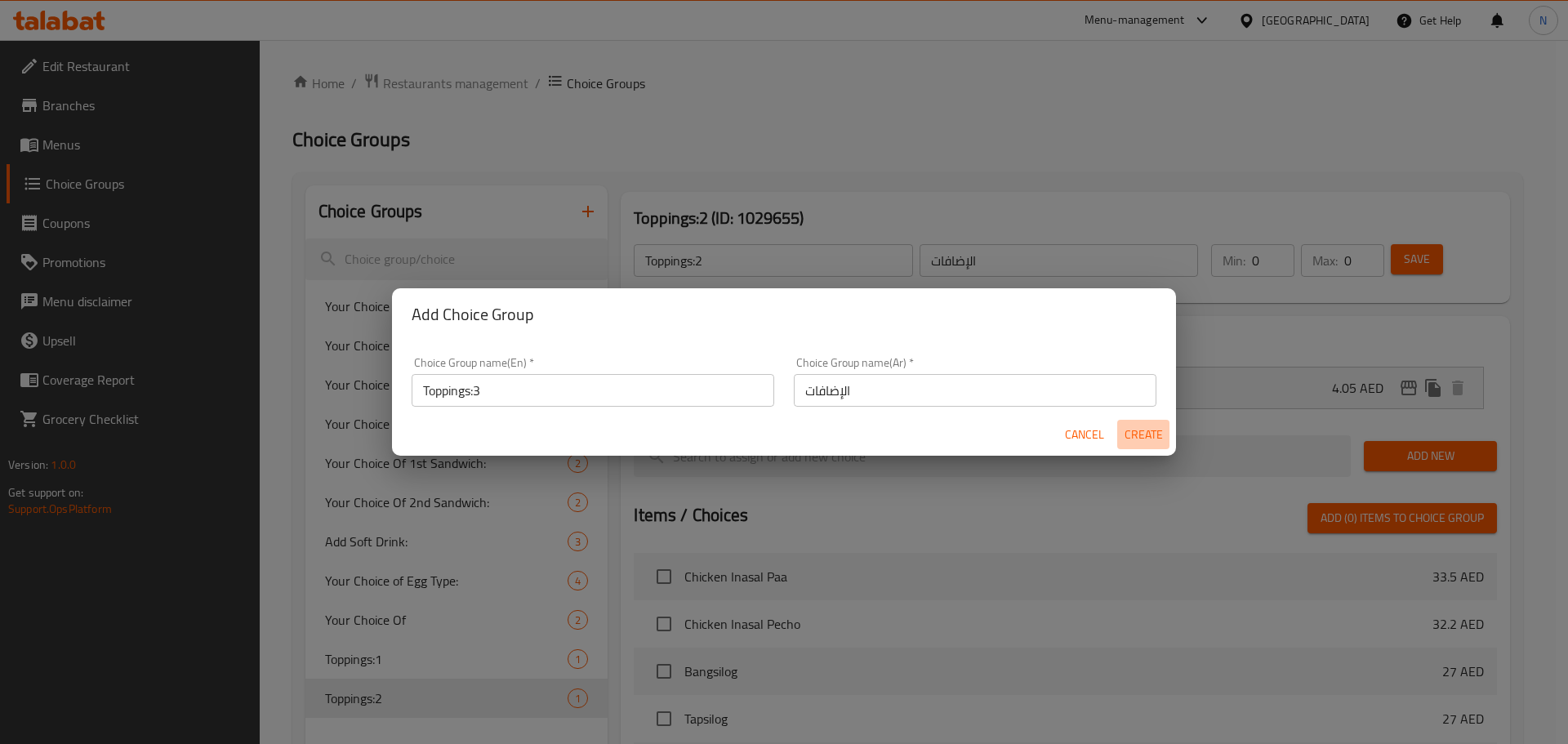
click at [1145, 440] on span "Create" at bounding box center [1144, 434] width 39 height 21
type input "Toppings:3"
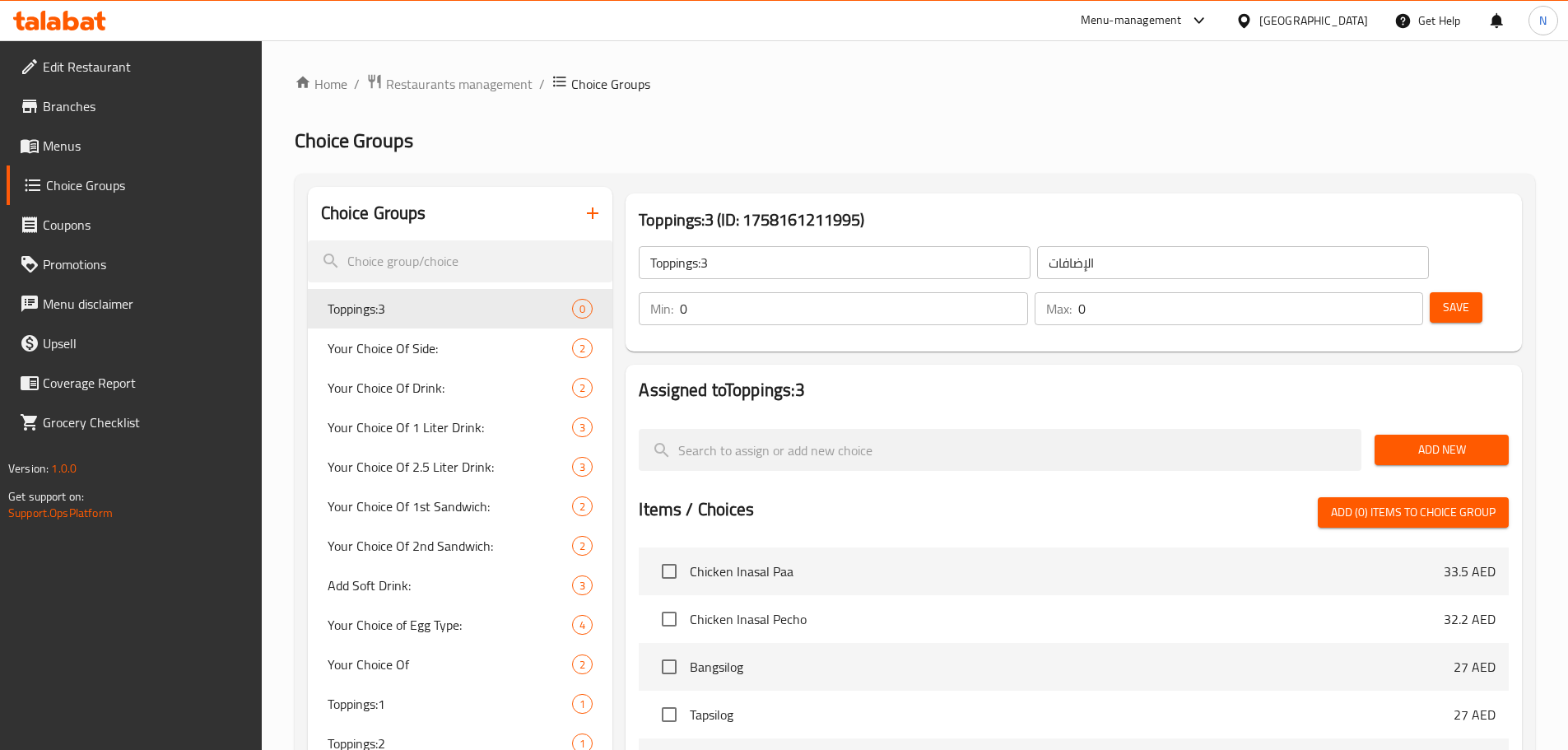
click at [1399, 440] on span "Add New" at bounding box center [1441, 449] width 107 height 21
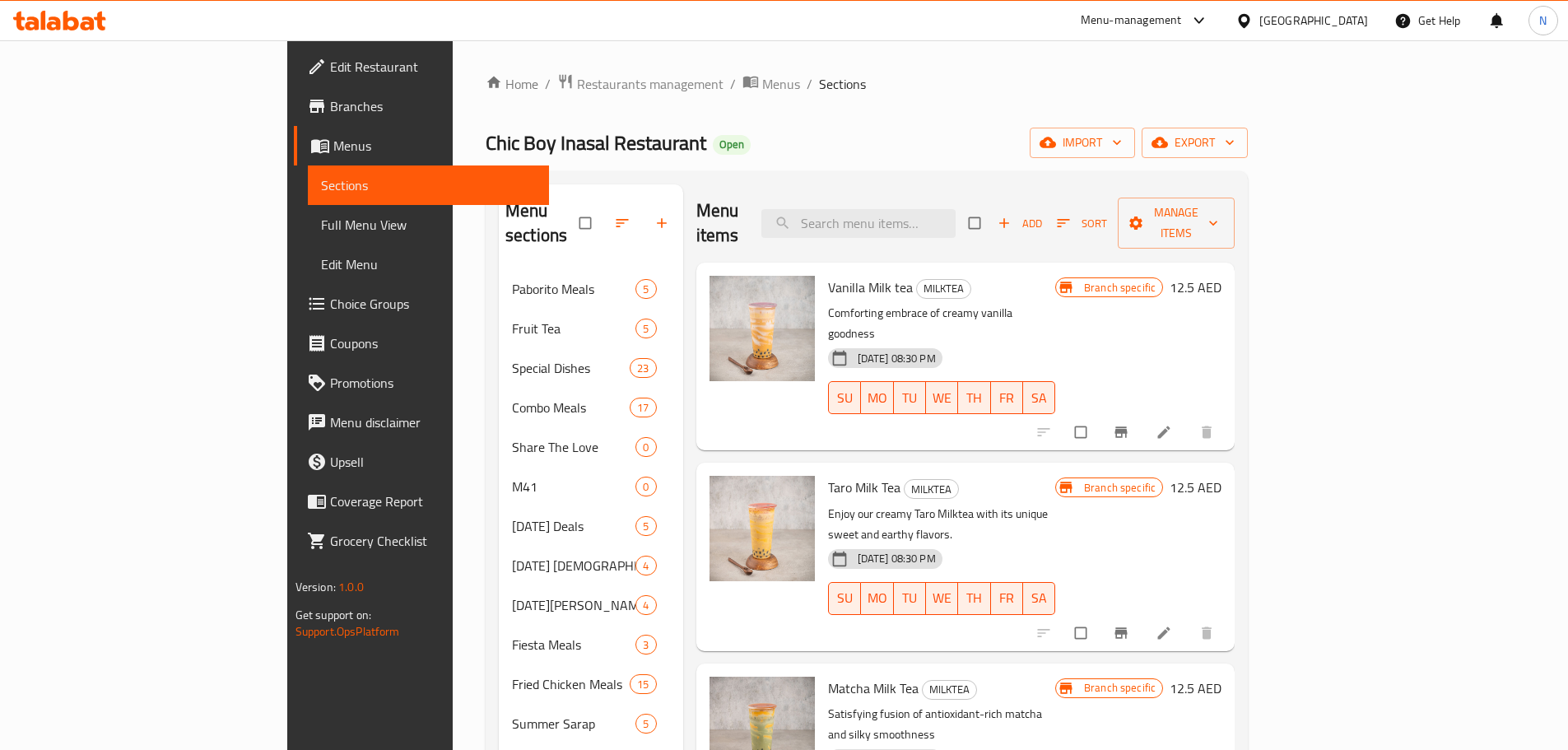
click at [333, 155] on span "Menus" at bounding box center [434, 146] width 203 height 20
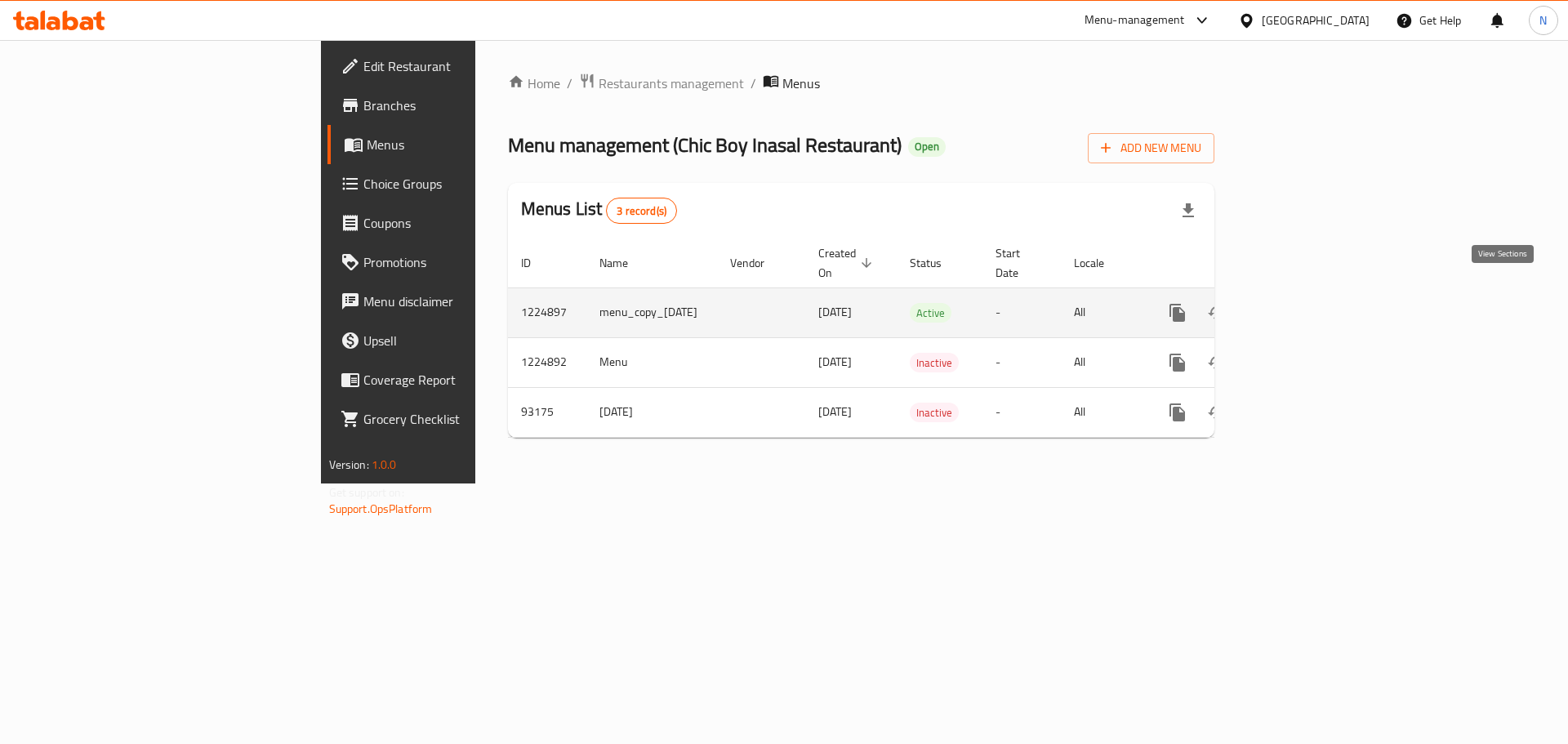
click at [1305, 303] on icon "enhanced table" at bounding box center [1295, 313] width 20 height 20
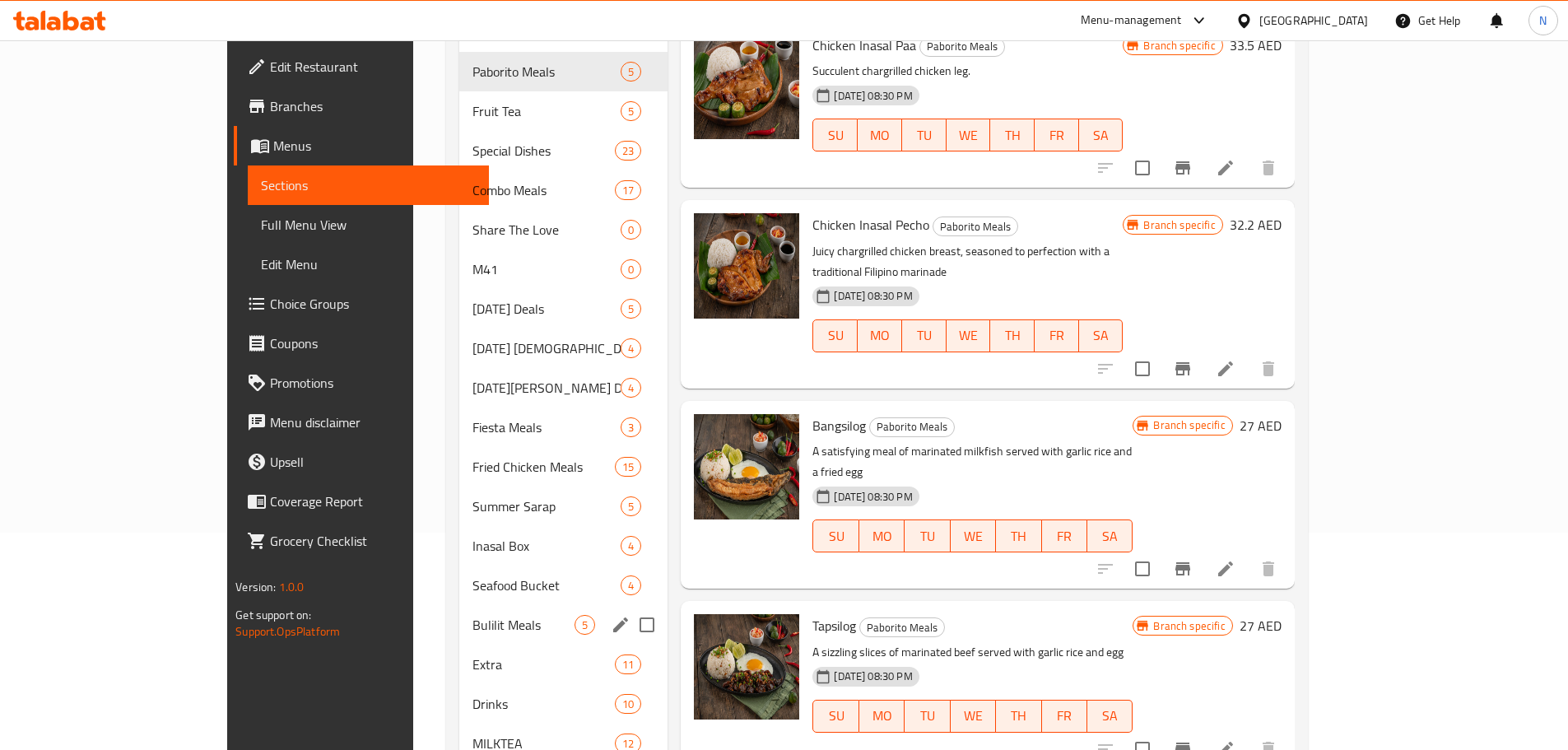
scroll to position [298, 0]
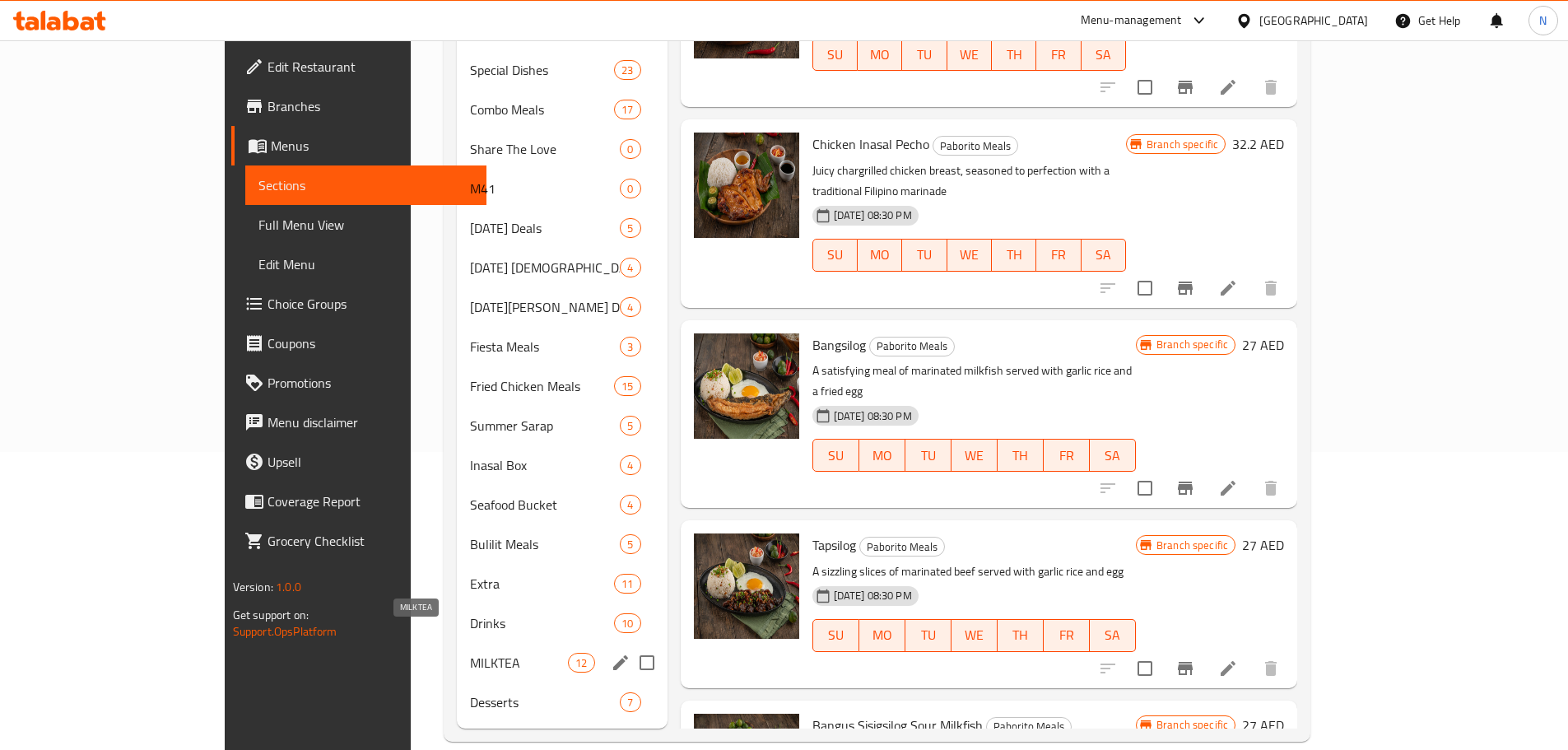
click at [470, 653] on span "MILKTEA" at bounding box center [518, 663] width 98 height 20
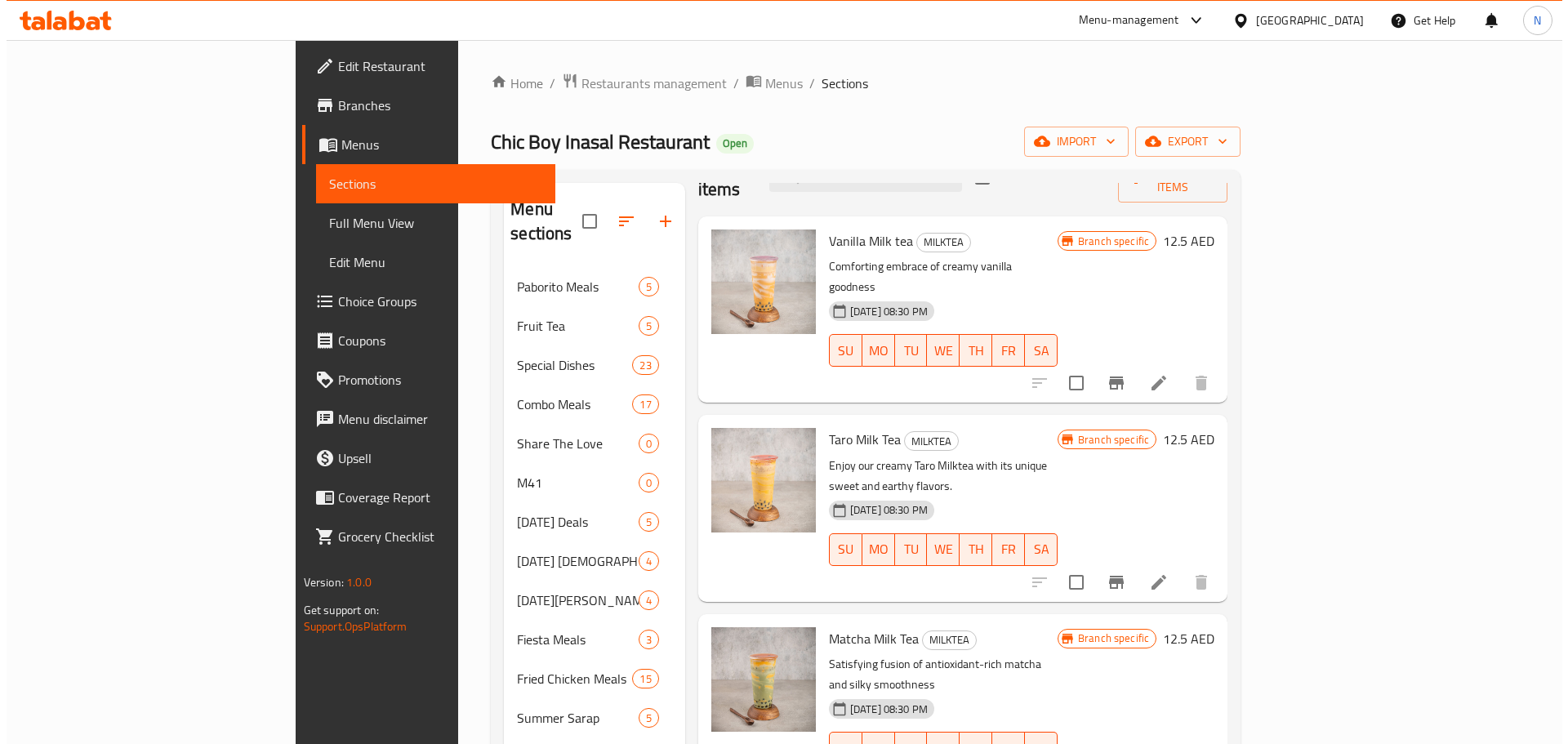
scroll to position [82, 0]
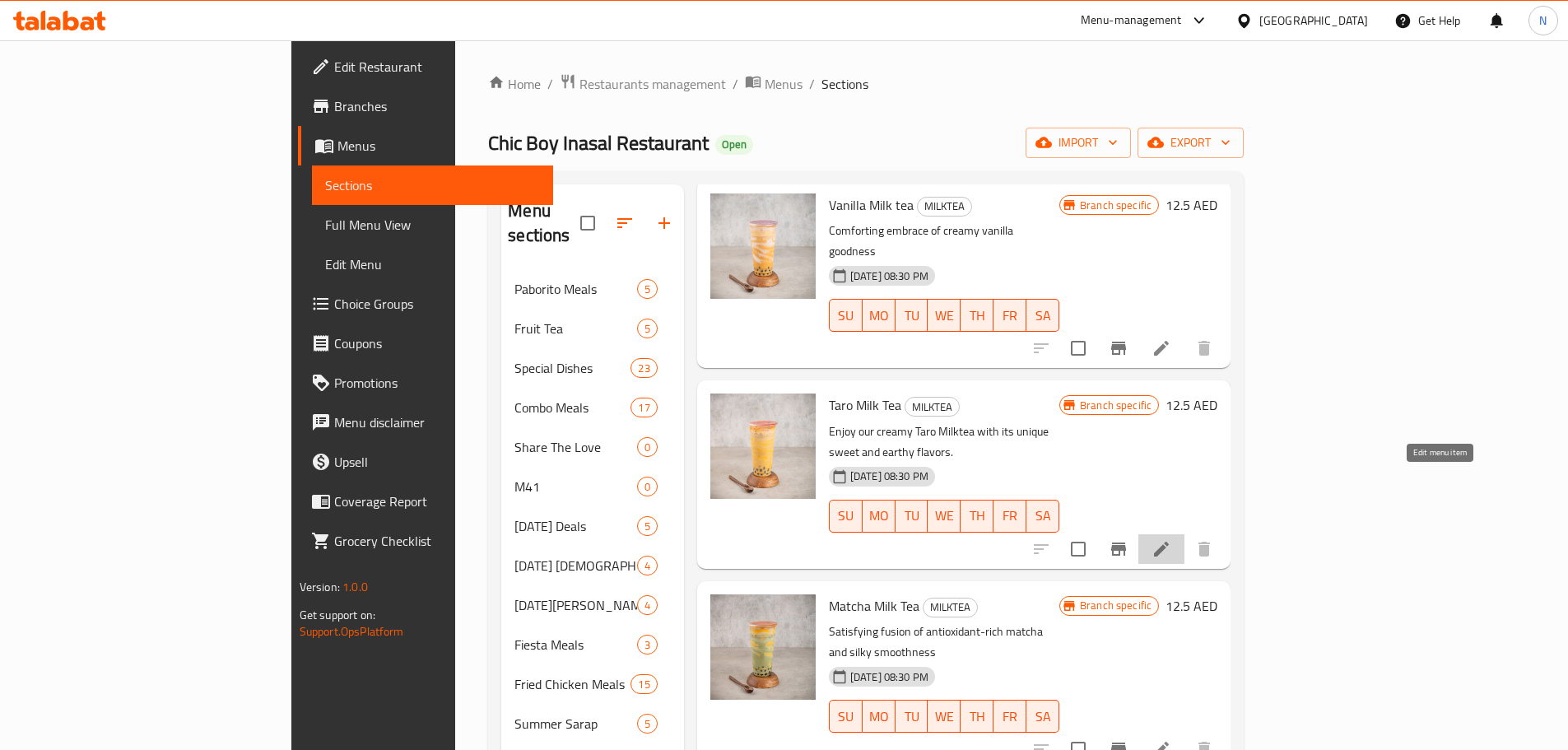
click at [1171, 539] on icon at bounding box center [1161, 549] width 20 height 20
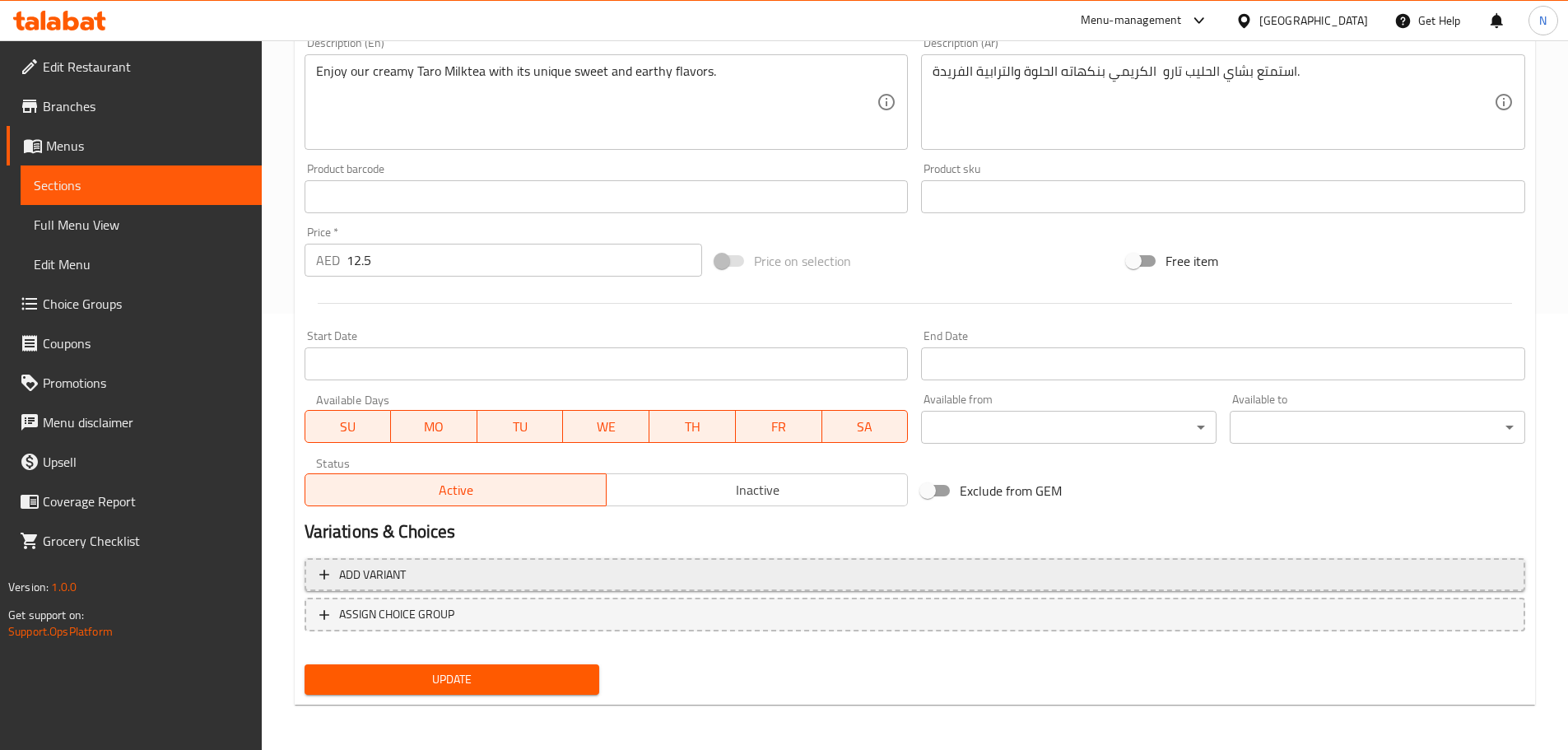
scroll to position [438, 0]
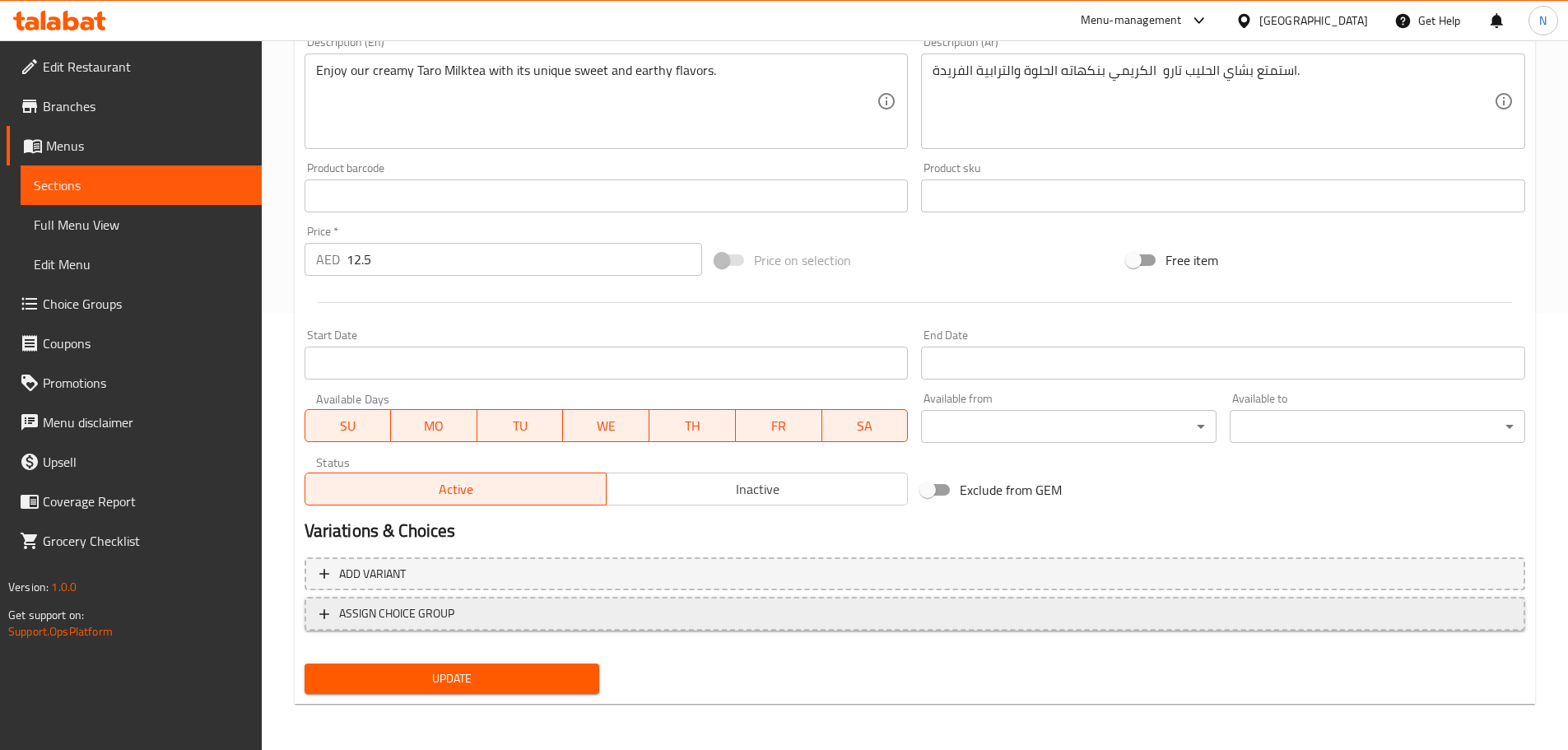
click at [638, 605] on span "ASSIGN CHOICE GROUP" at bounding box center [914, 613] width 1191 height 21
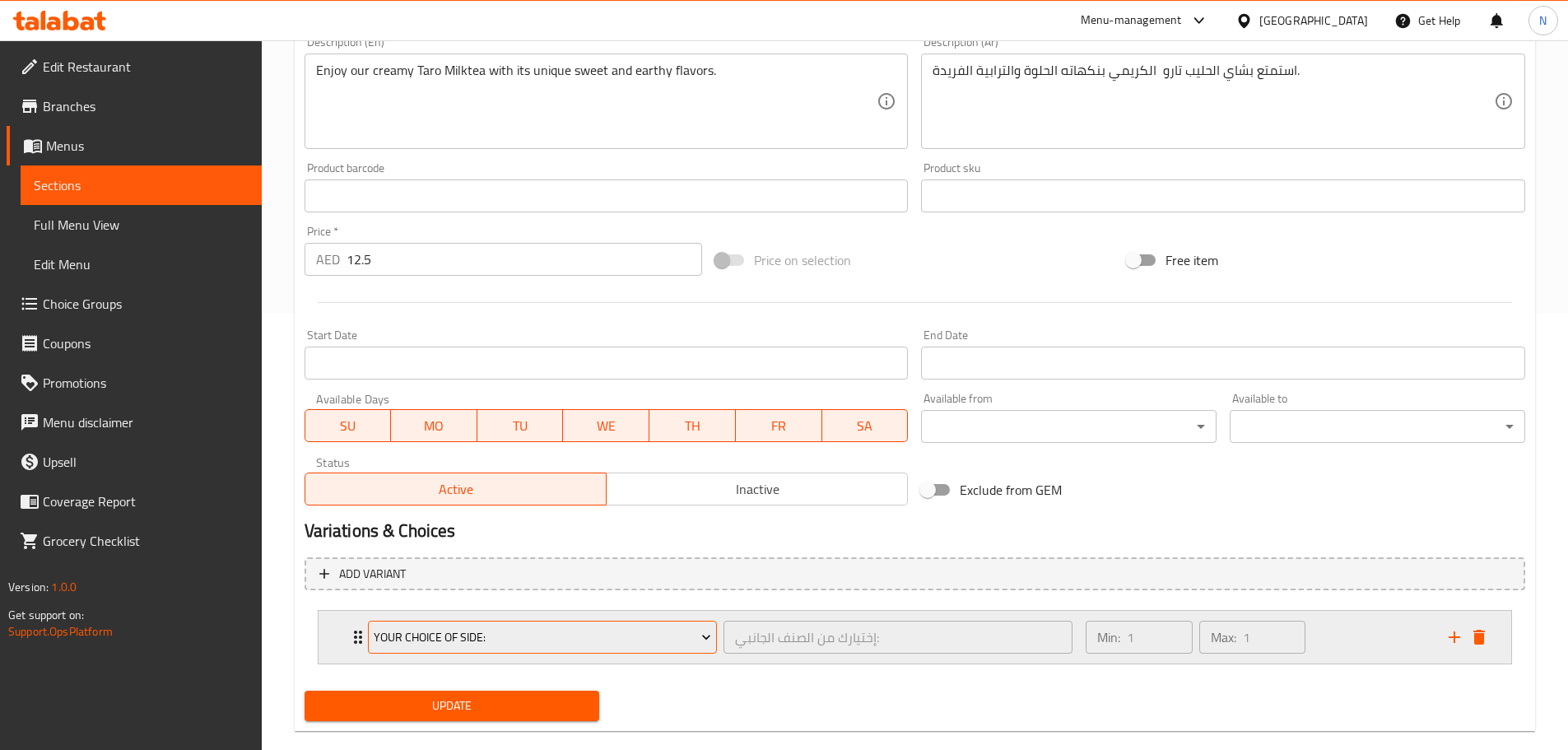
click at [571, 634] on span "Your Choice Of Side:" at bounding box center [542, 638] width 338 height 21
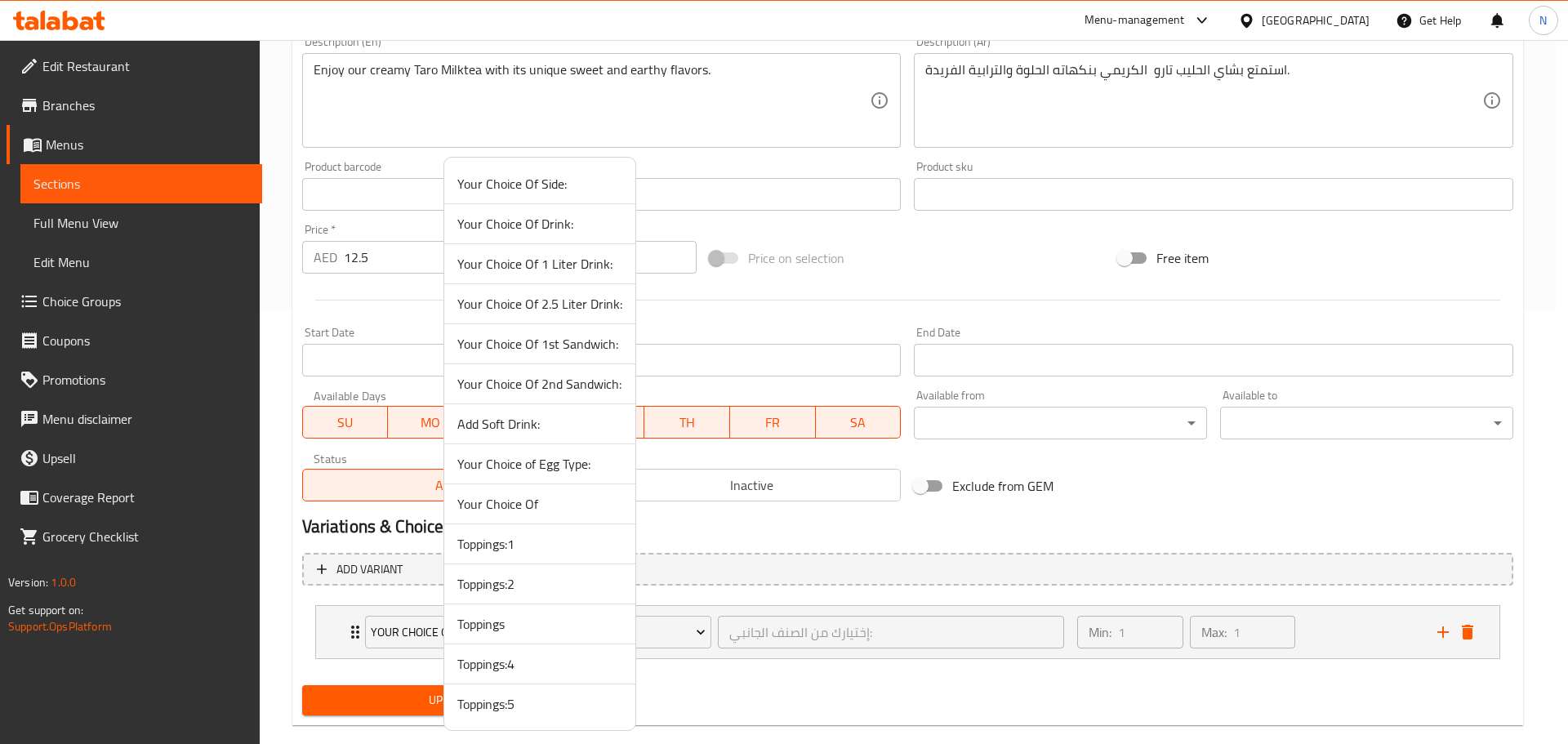
click at [519, 627] on span "Toppings" at bounding box center [540, 624] width 165 height 20
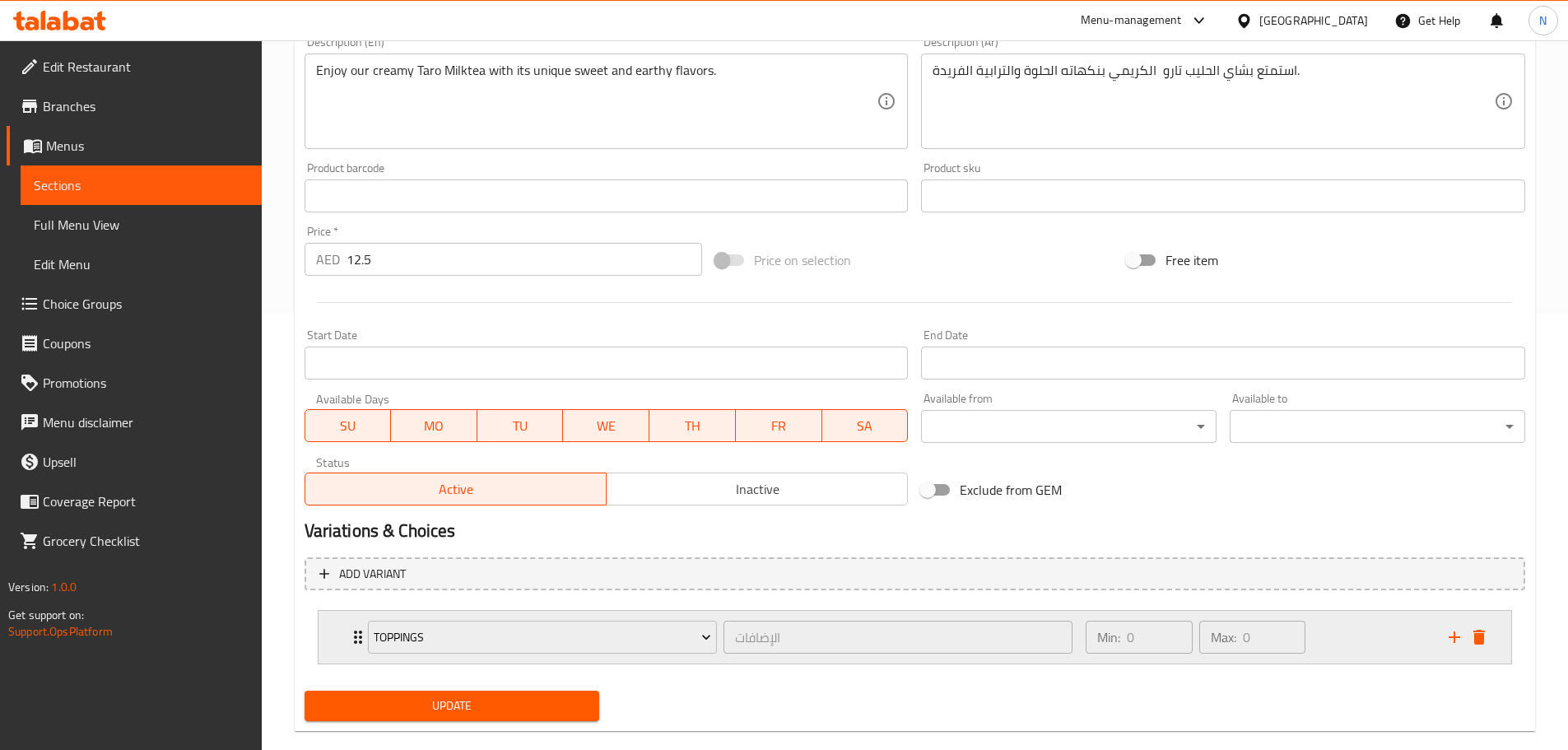
click at [1340, 634] on div "Min: 0 ​ Max: 0 ​" at bounding box center [1257, 637] width 362 height 52
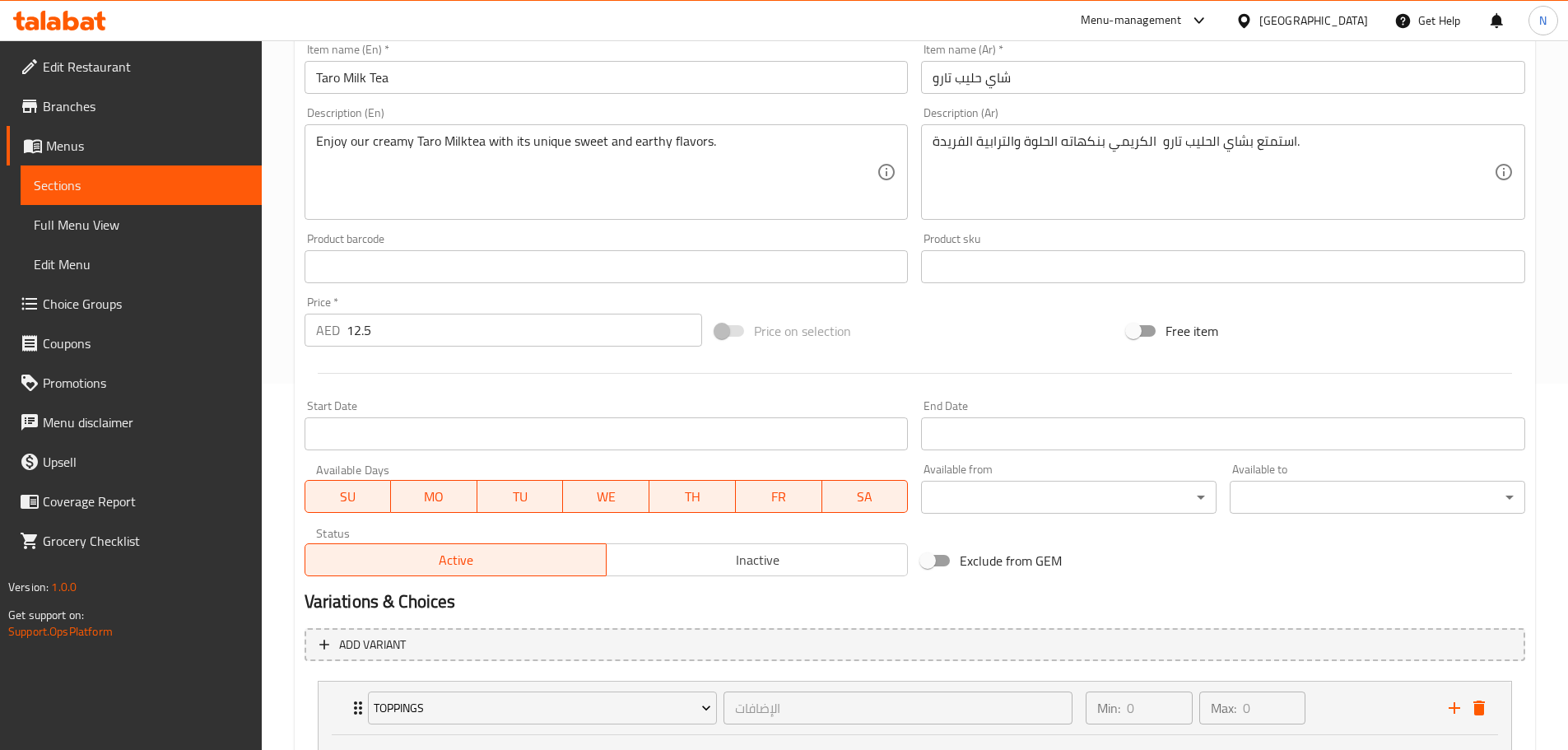
scroll to position [554, 0]
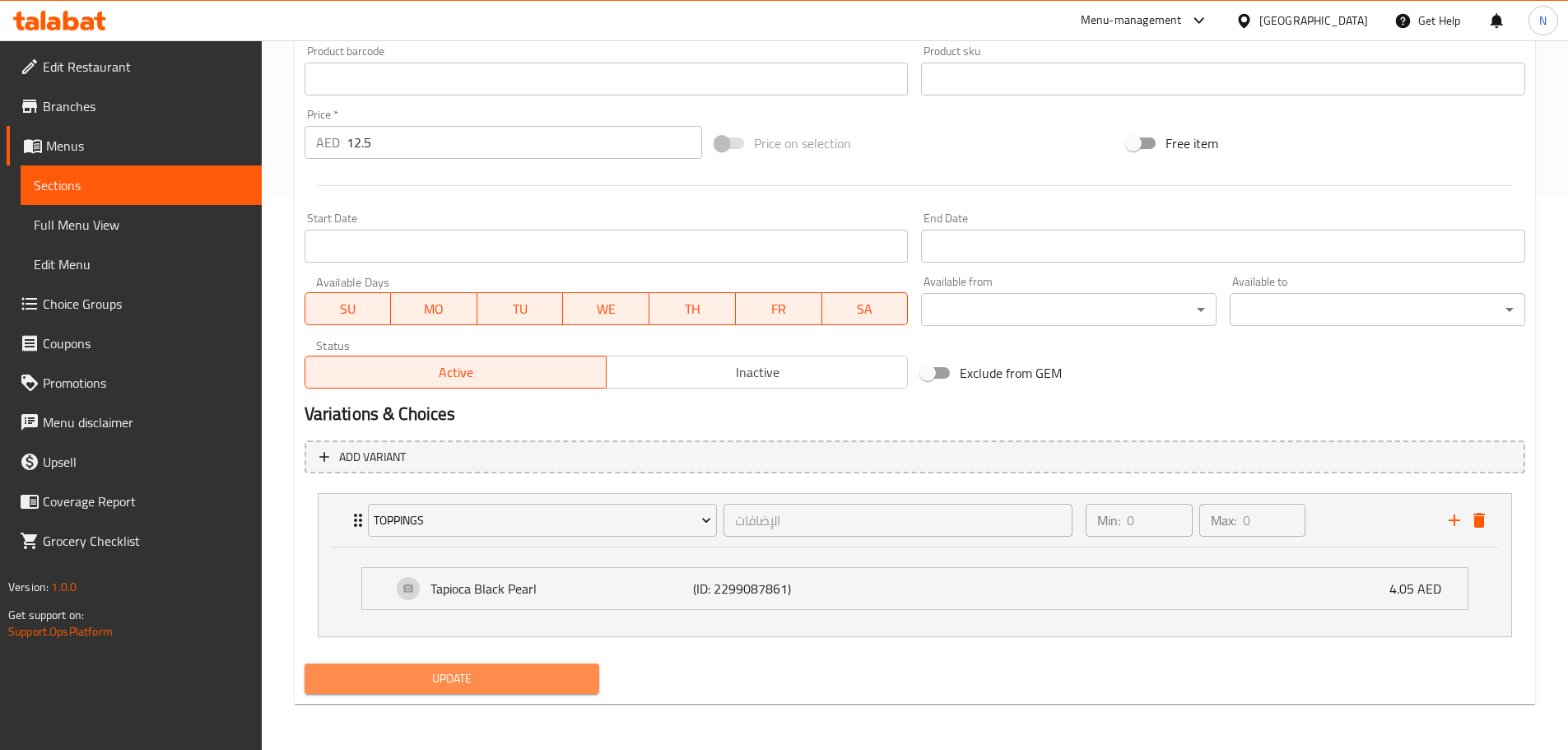
click at [485, 683] on span "Update" at bounding box center [452, 678] width 269 height 21
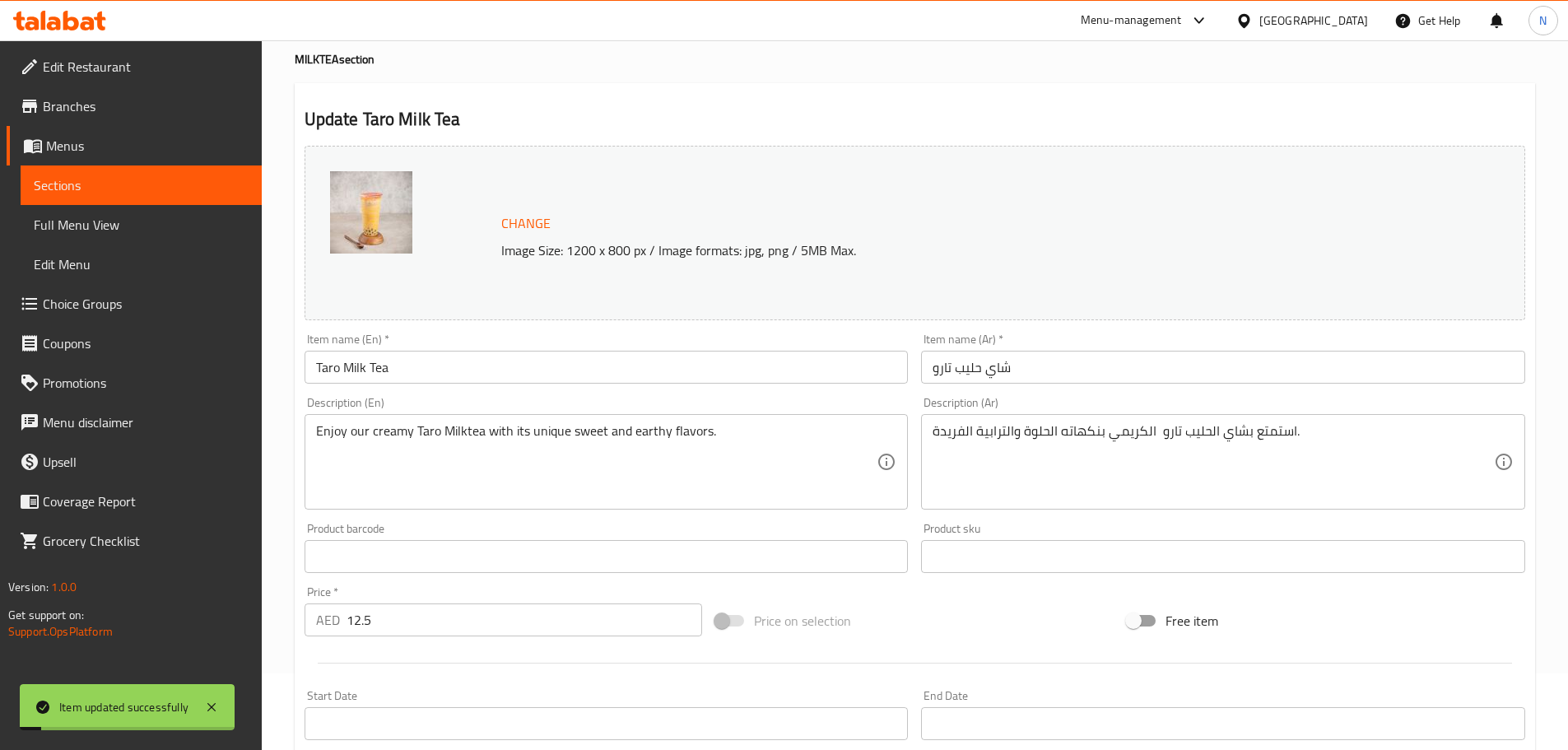
scroll to position [0, 0]
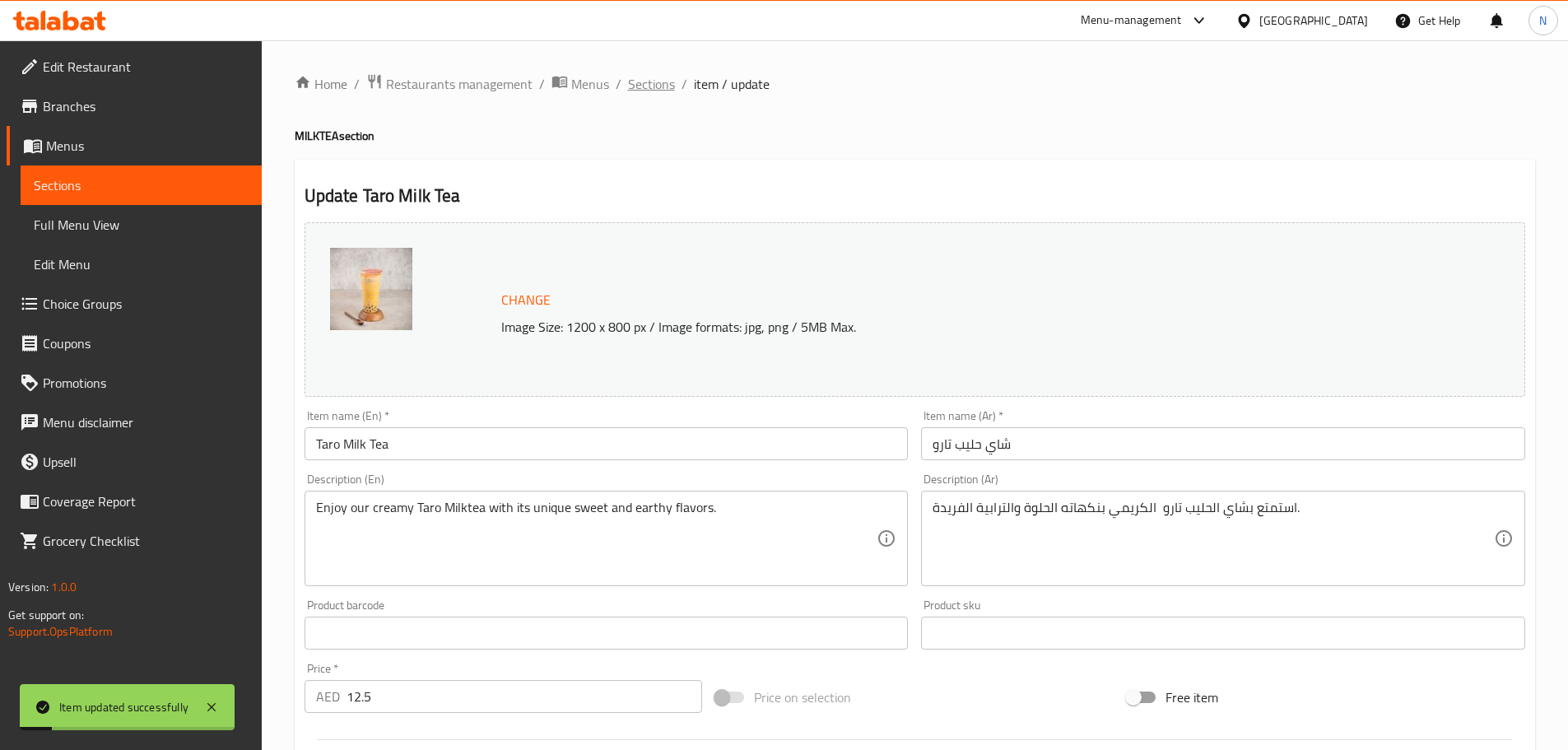
click at [653, 86] on span "Sections" at bounding box center [652, 84] width 47 height 20
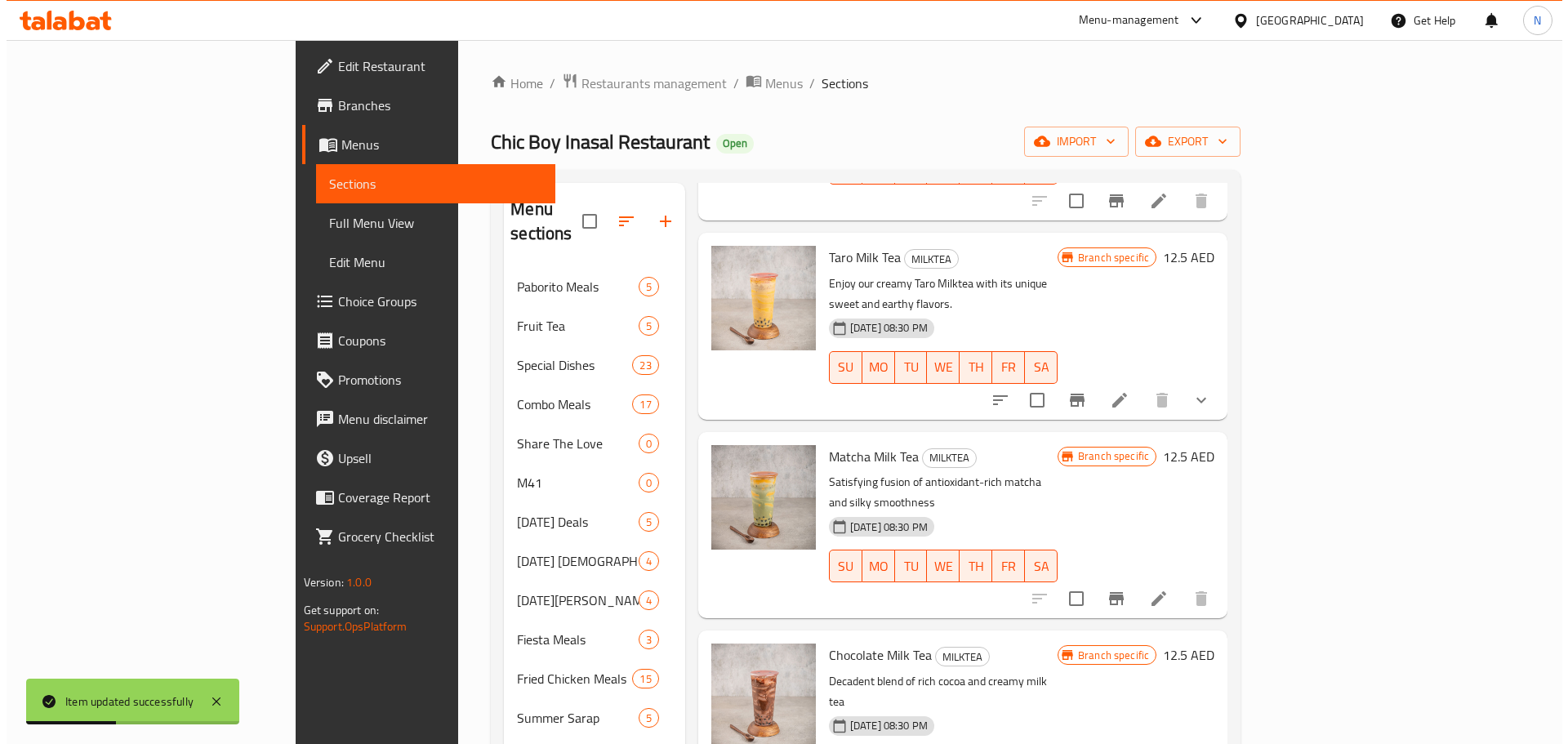
scroll to position [245, 0]
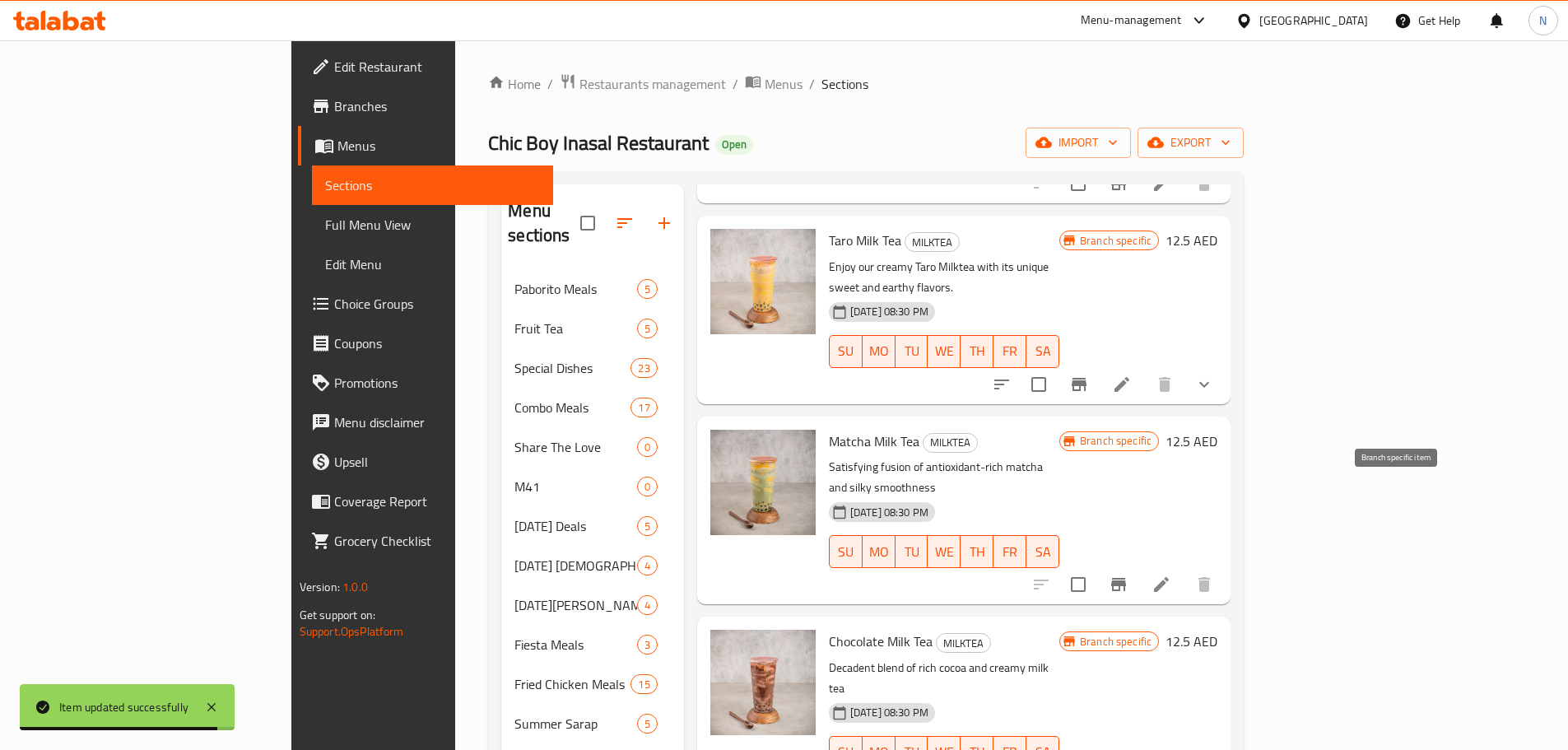
click at [1129, 575] on icon "Branch-specific-item" at bounding box center [1118, 584] width 20 height 20
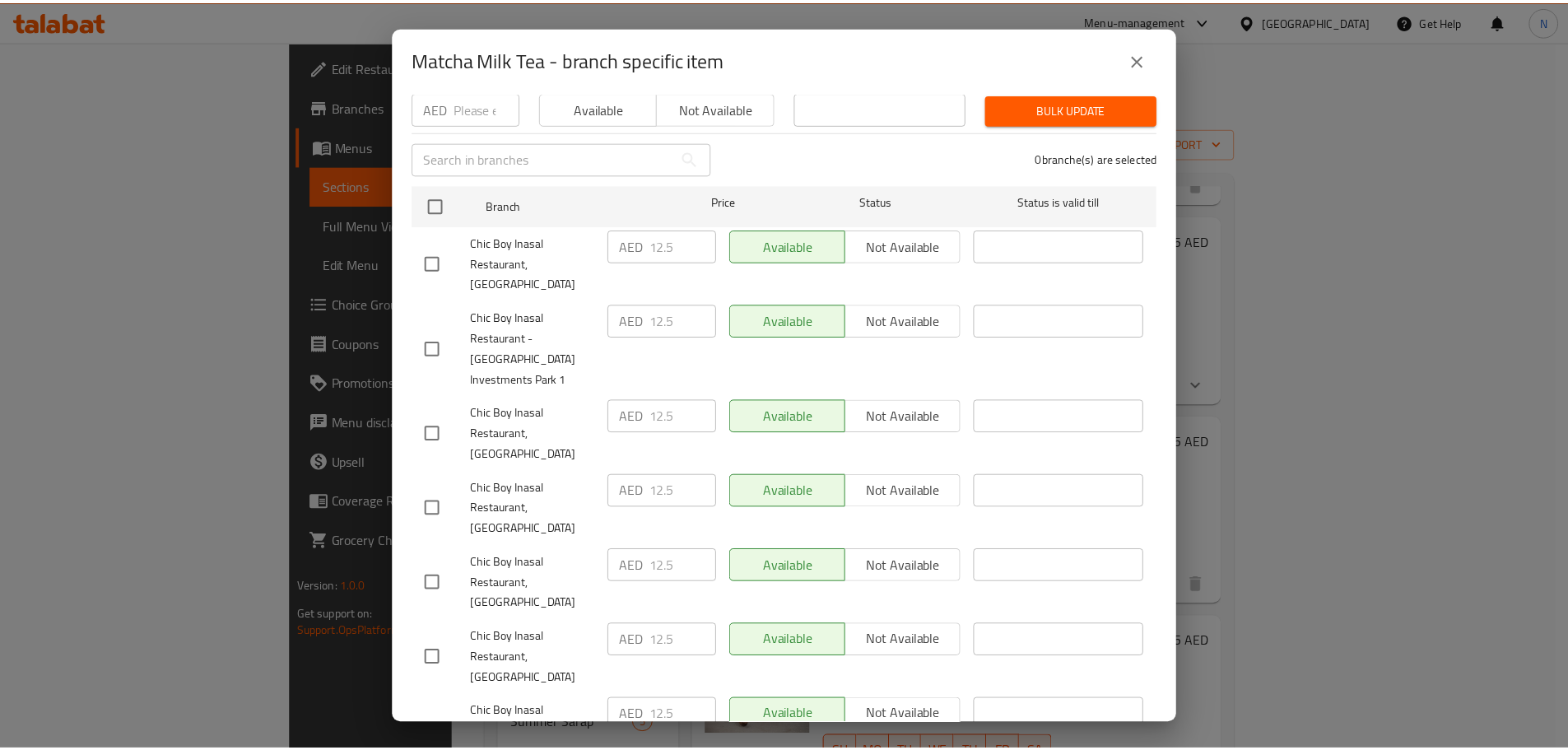
scroll to position [0, 0]
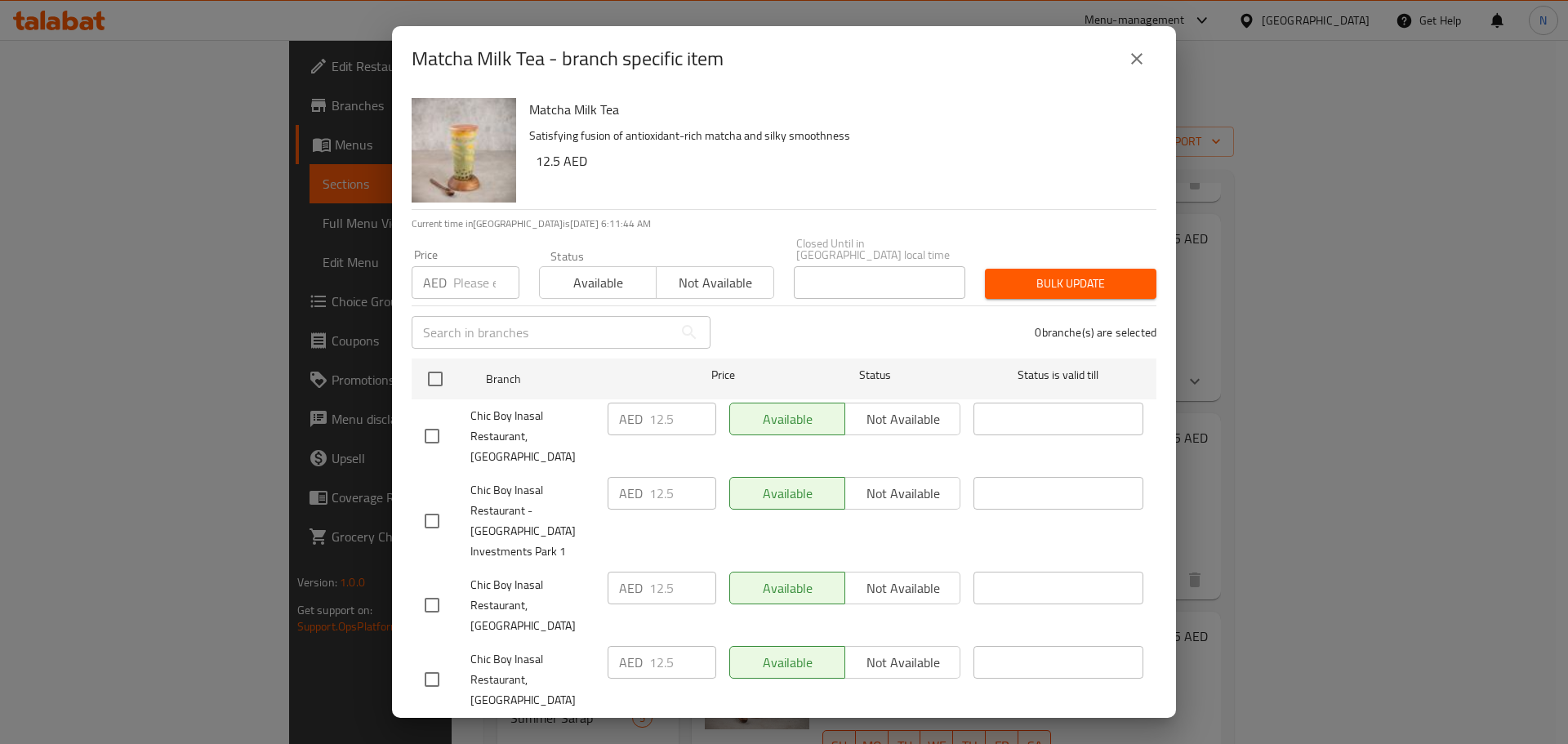
click at [1130, 71] on button "close" at bounding box center [1137, 59] width 39 height 39
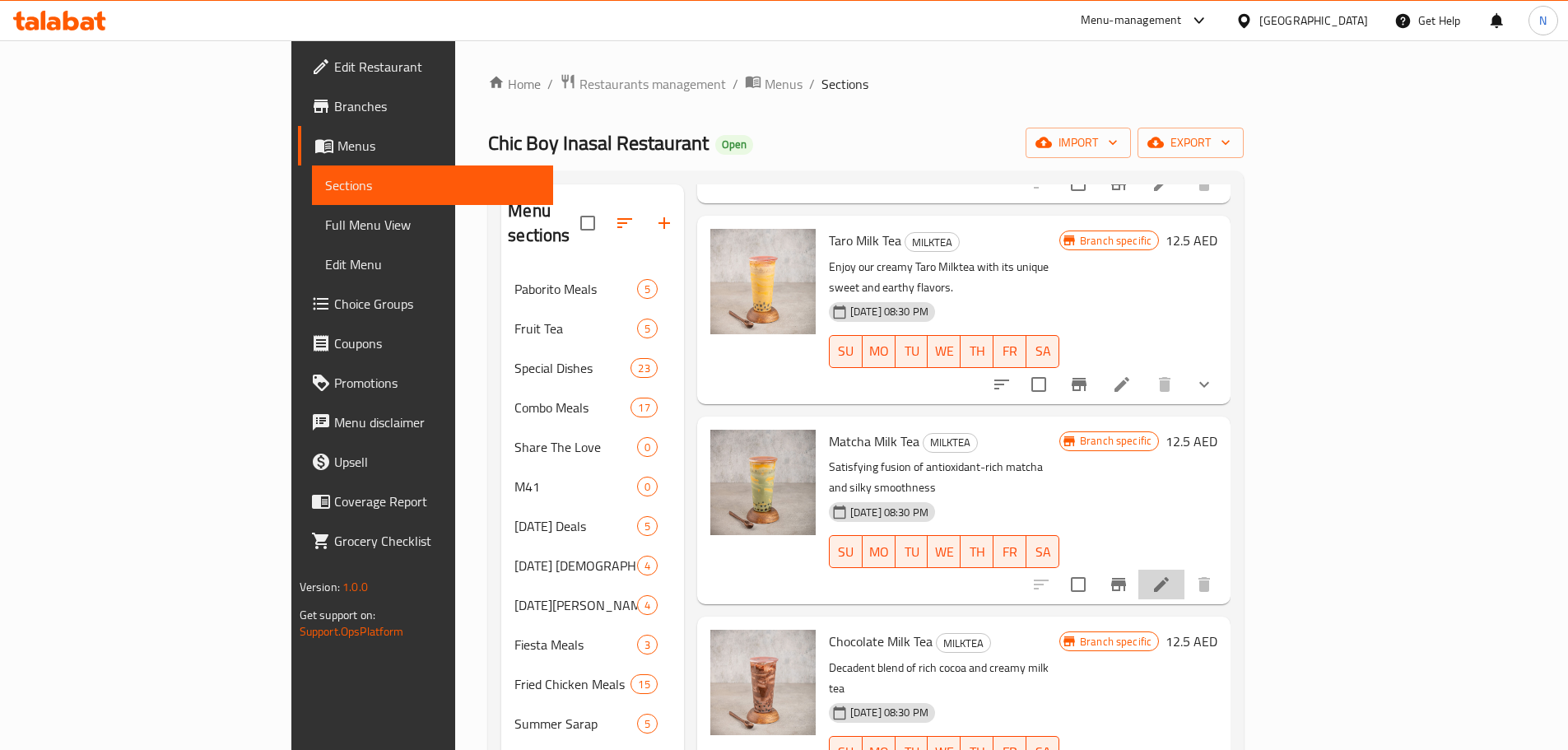
click at [1184, 570] on li at bounding box center [1161, 584] width 46 height 30
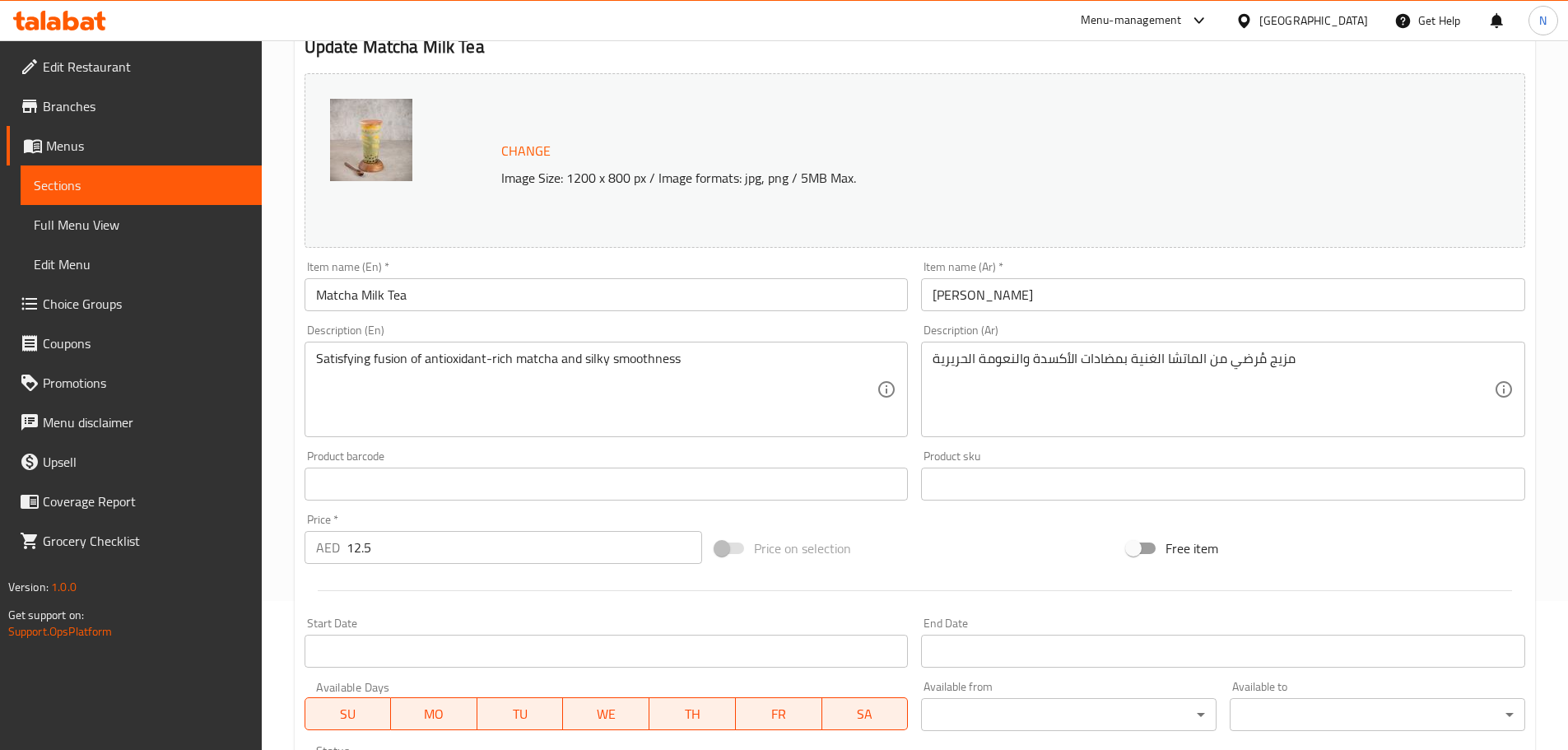
scroll to position [438, 0]
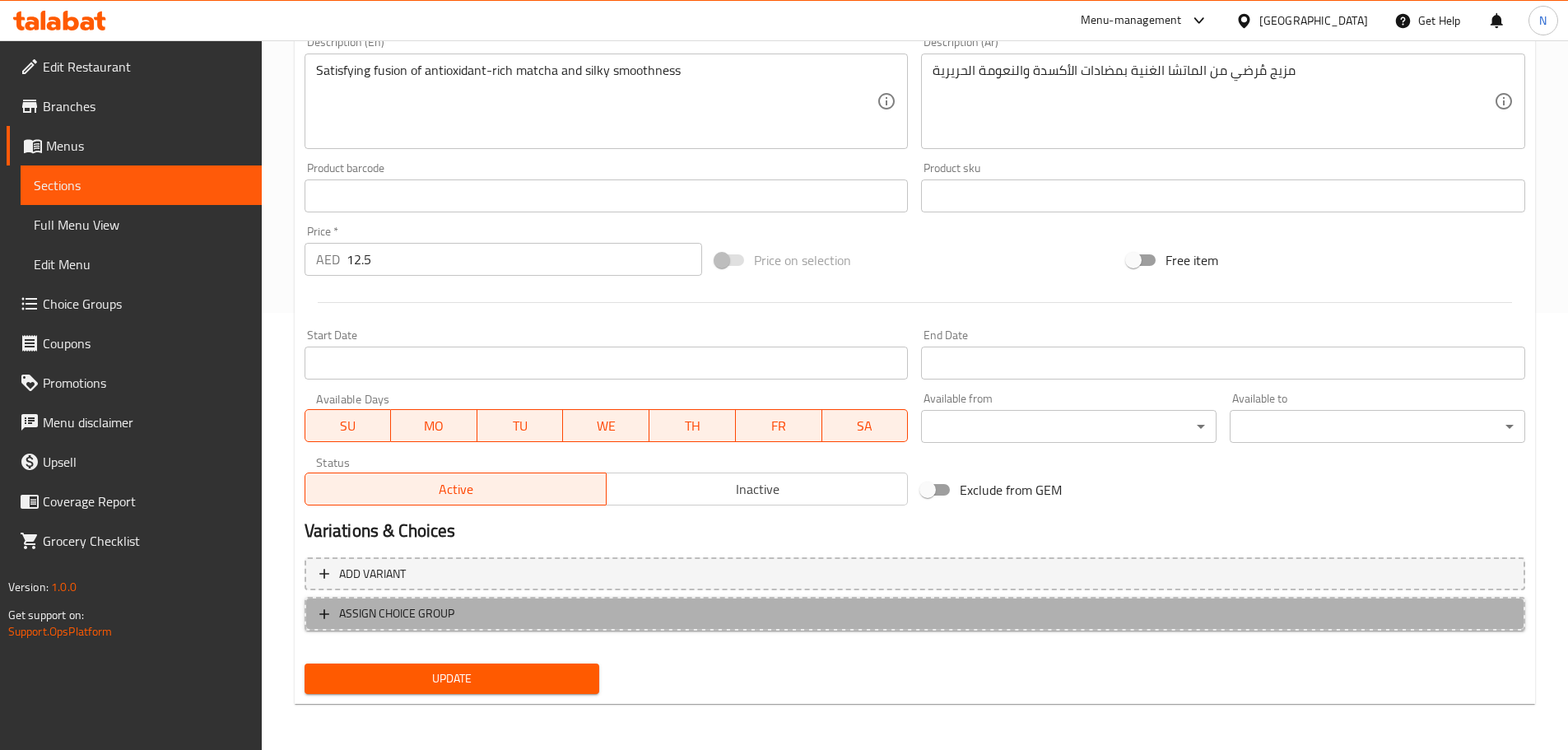
click at [563, 608] on span "ASSIGN CHOICE GROUP" at bounding box center [914, 613] width 1191 height 21
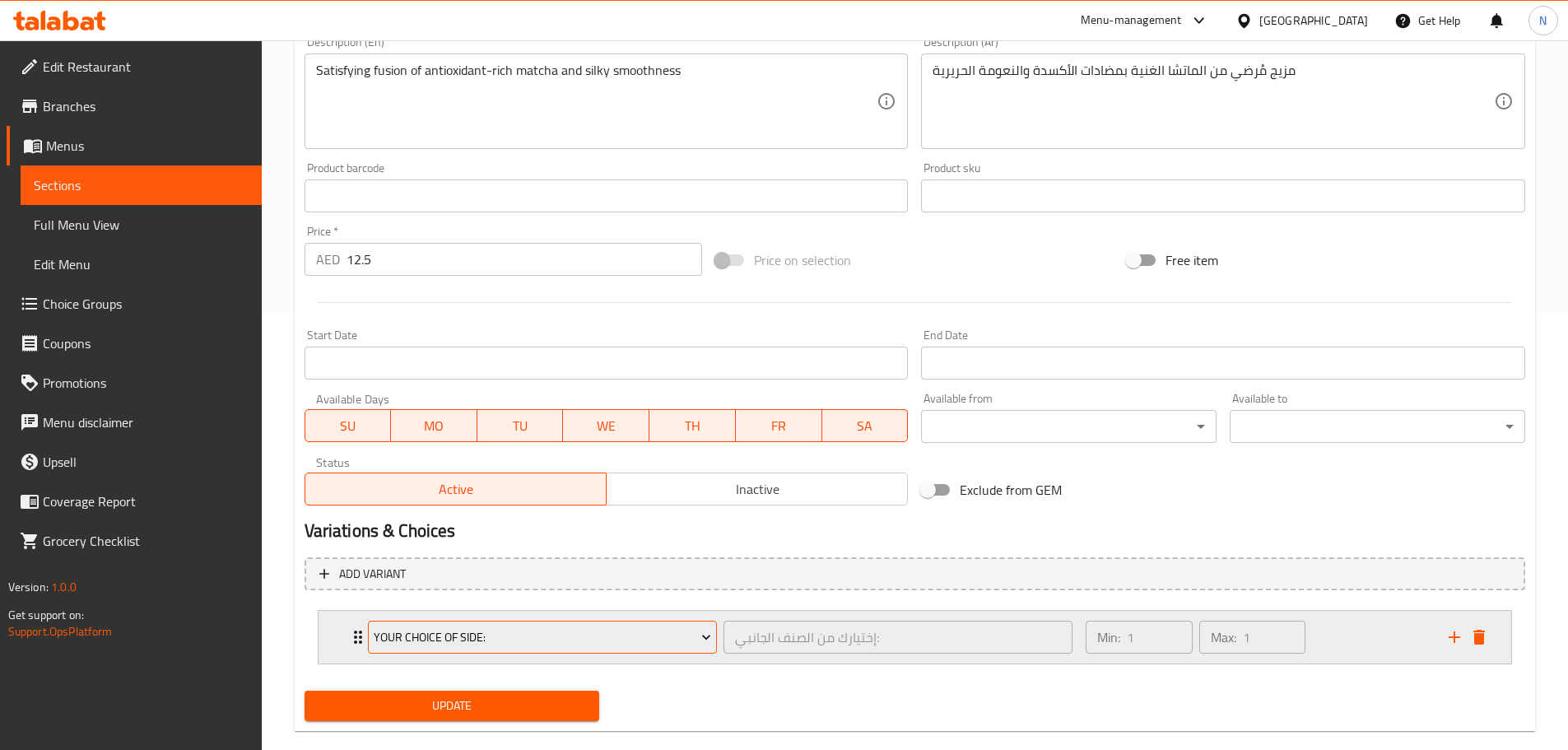
click at [517, 634] on span "Your Choice Of Side:" at bounding box center [542, 638] width 338 height 21
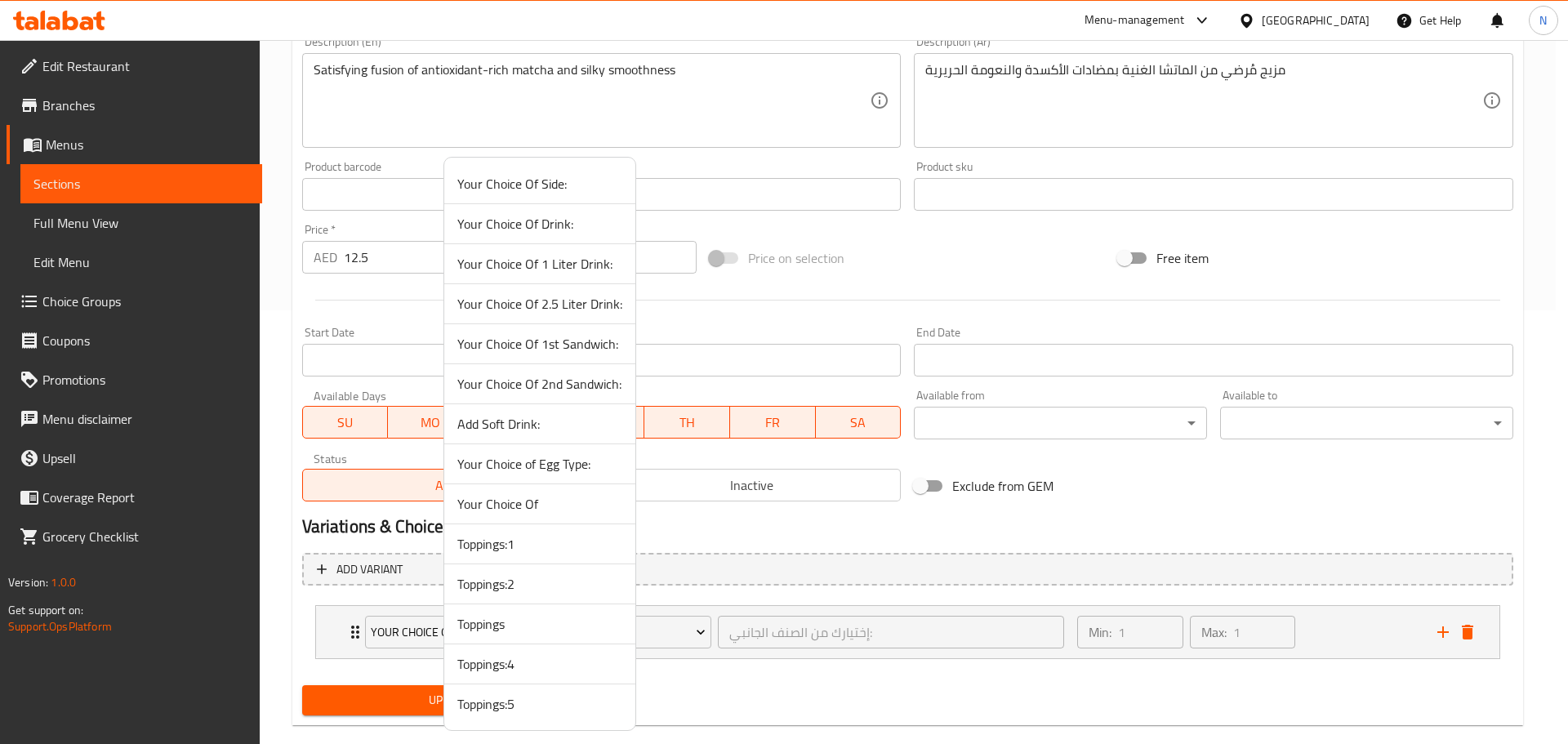
click at [529, 543] on span "Toppings:1" at bounding box center [540, 544] width 165 height 20
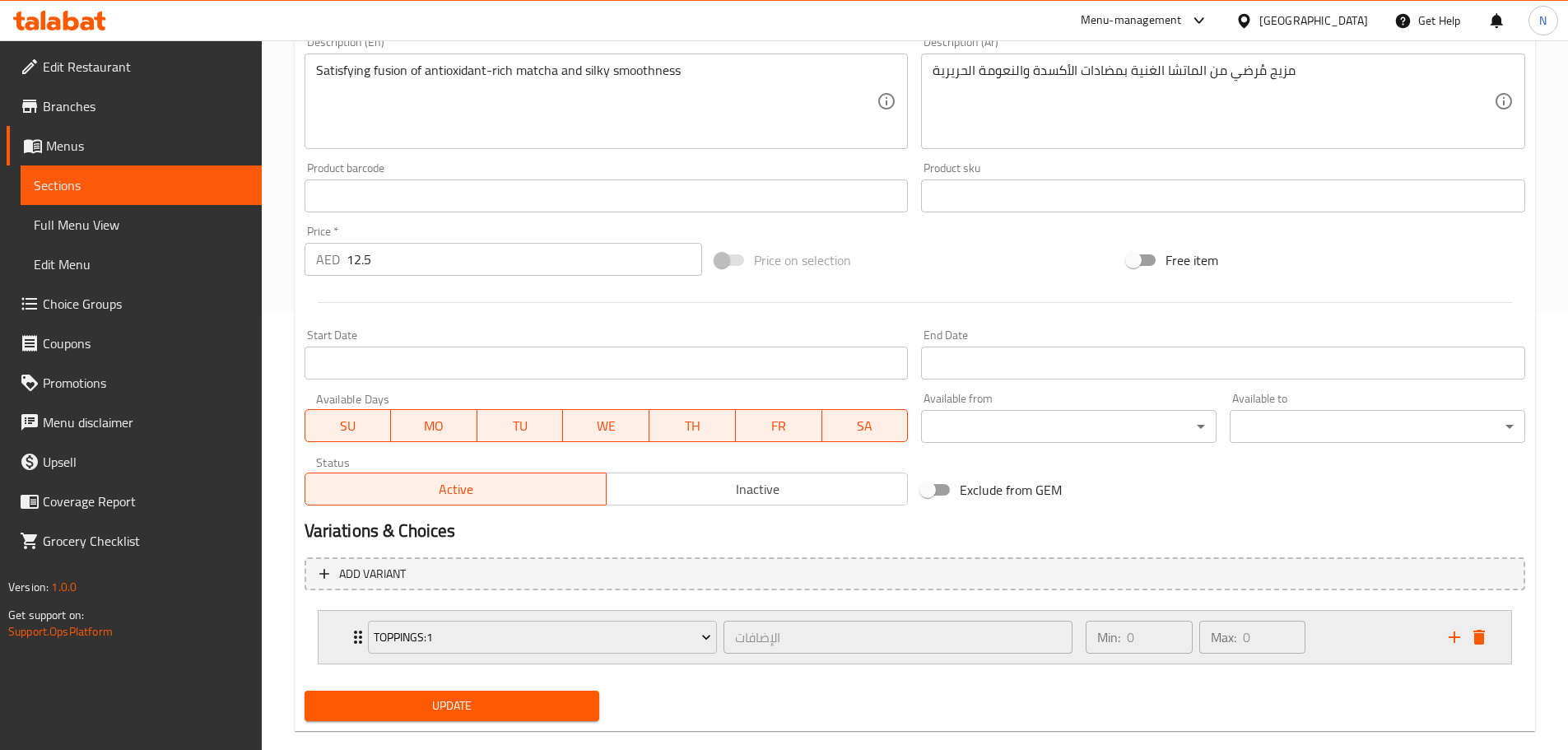
click at [1352, 639] on div "Min: 0 ​ Max: 0 ​" at bounding box center [1257, 637] width 362 height 52
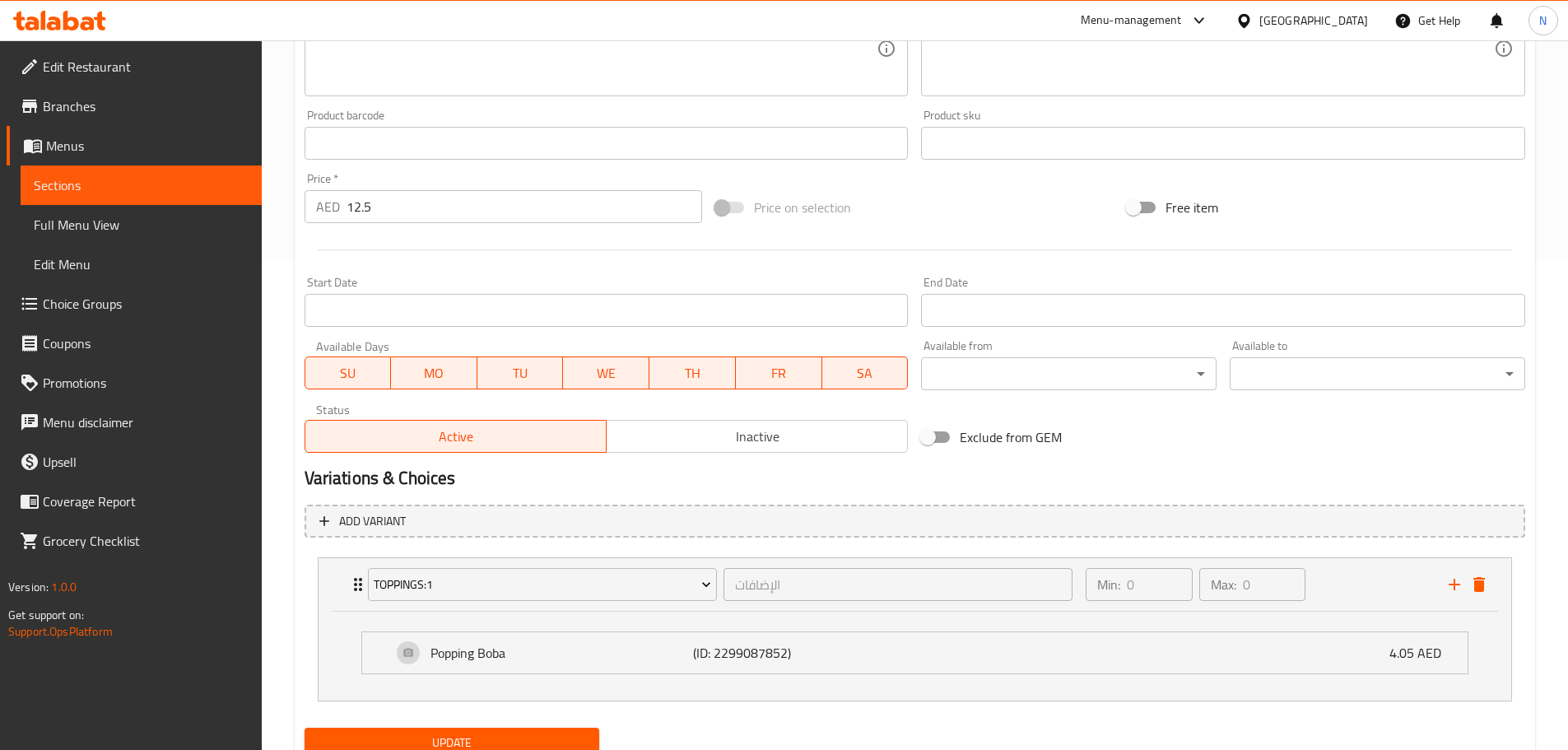
scroll to position [554, 0]
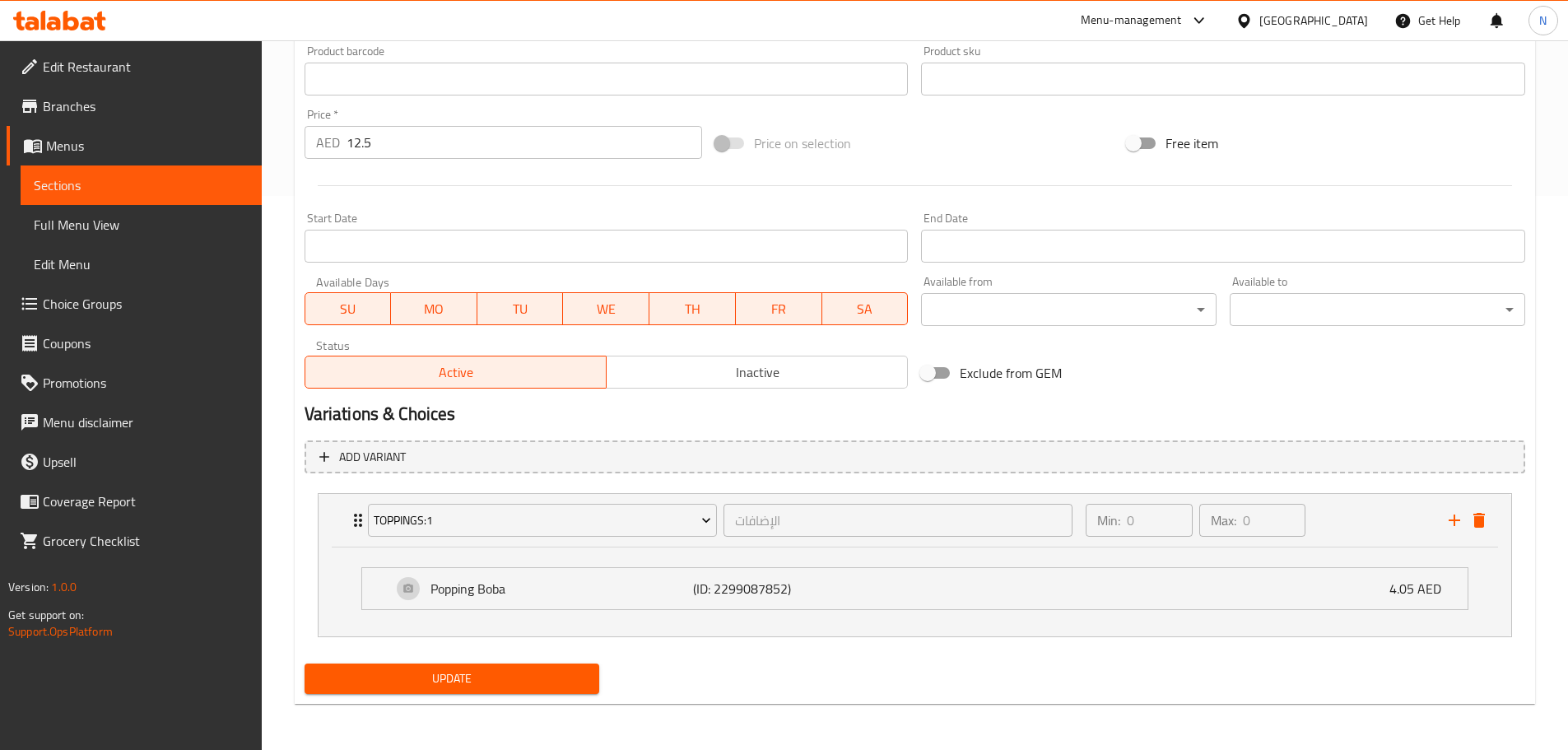
click at [502, 675] on span "Update" at bounding box center [452, 678] width 269 height 21
click at [492, 685] on span "Update" at bounding box center [452, 678] width 269 height 21
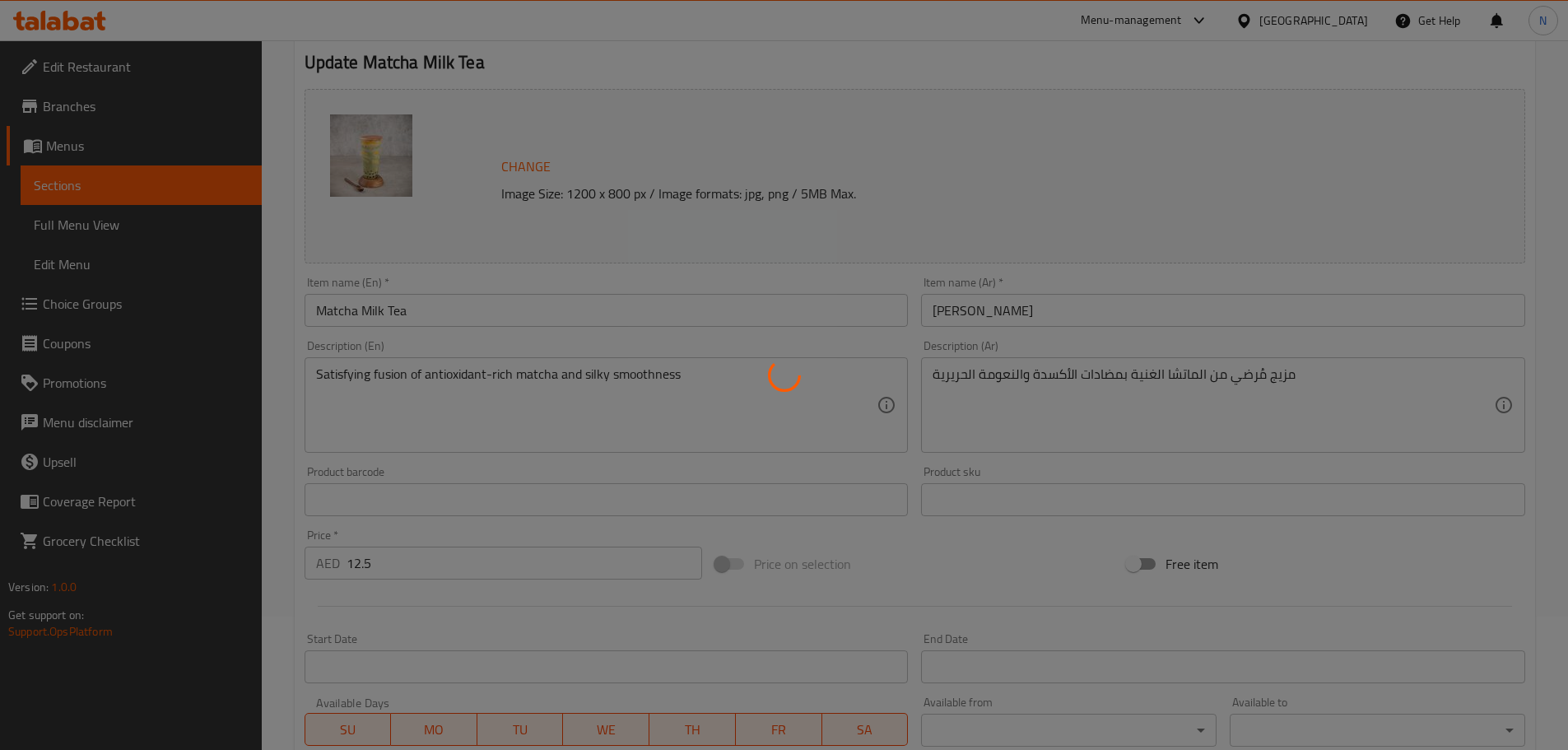
scroll to position [0, 0]
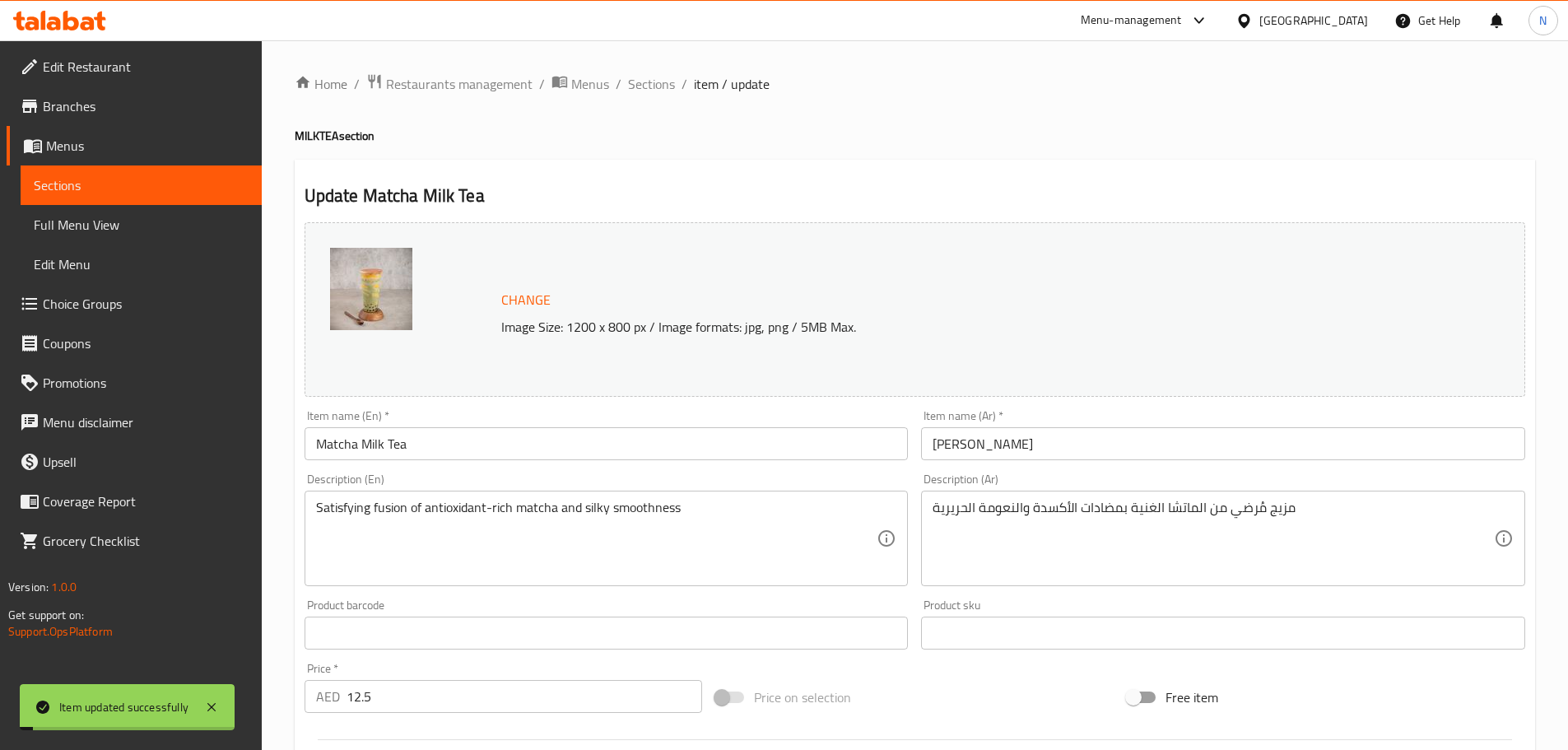
click at [640, 88] on span "Sections" at bounding box center [652, 84] width 47 height 20
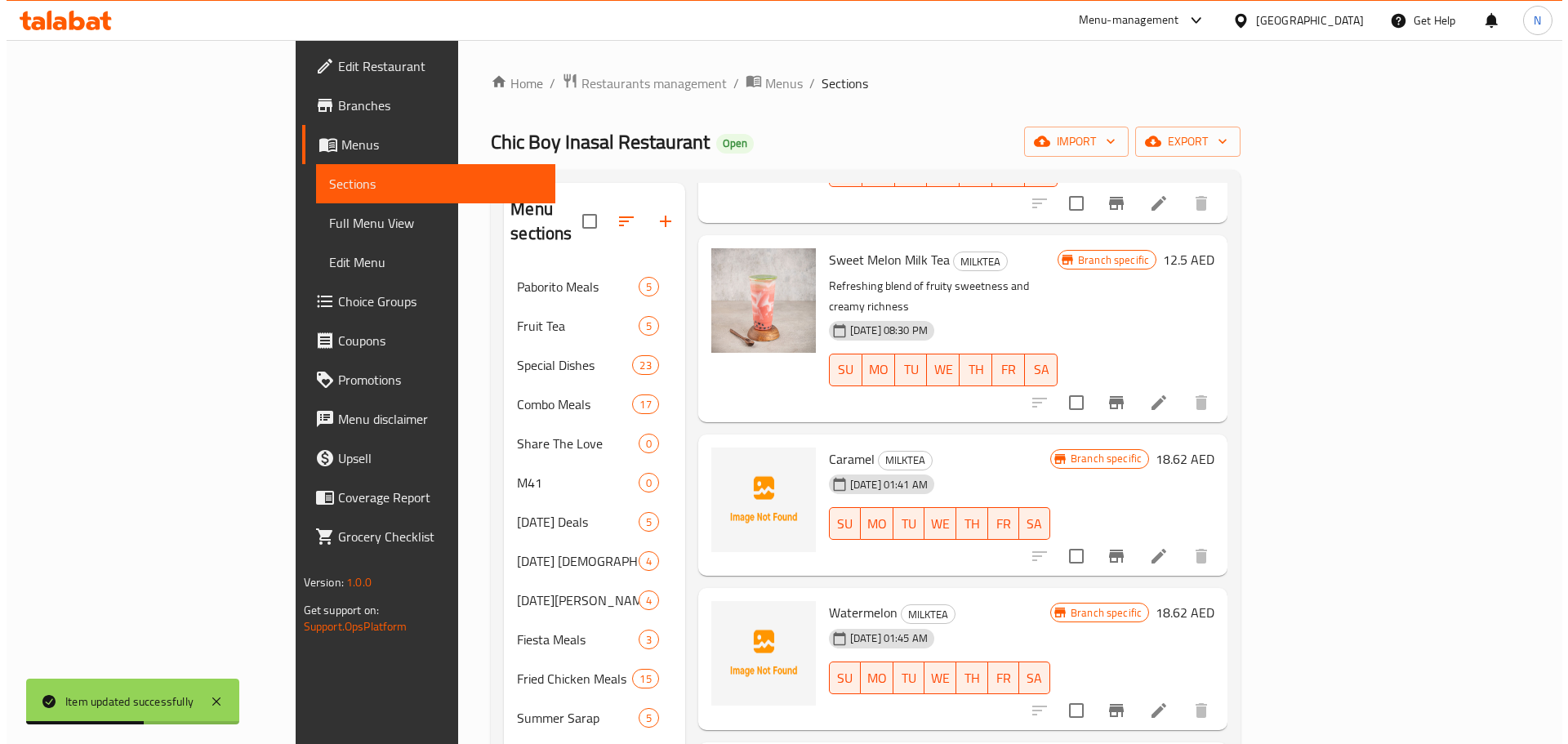
scroll to position [1144, 0]
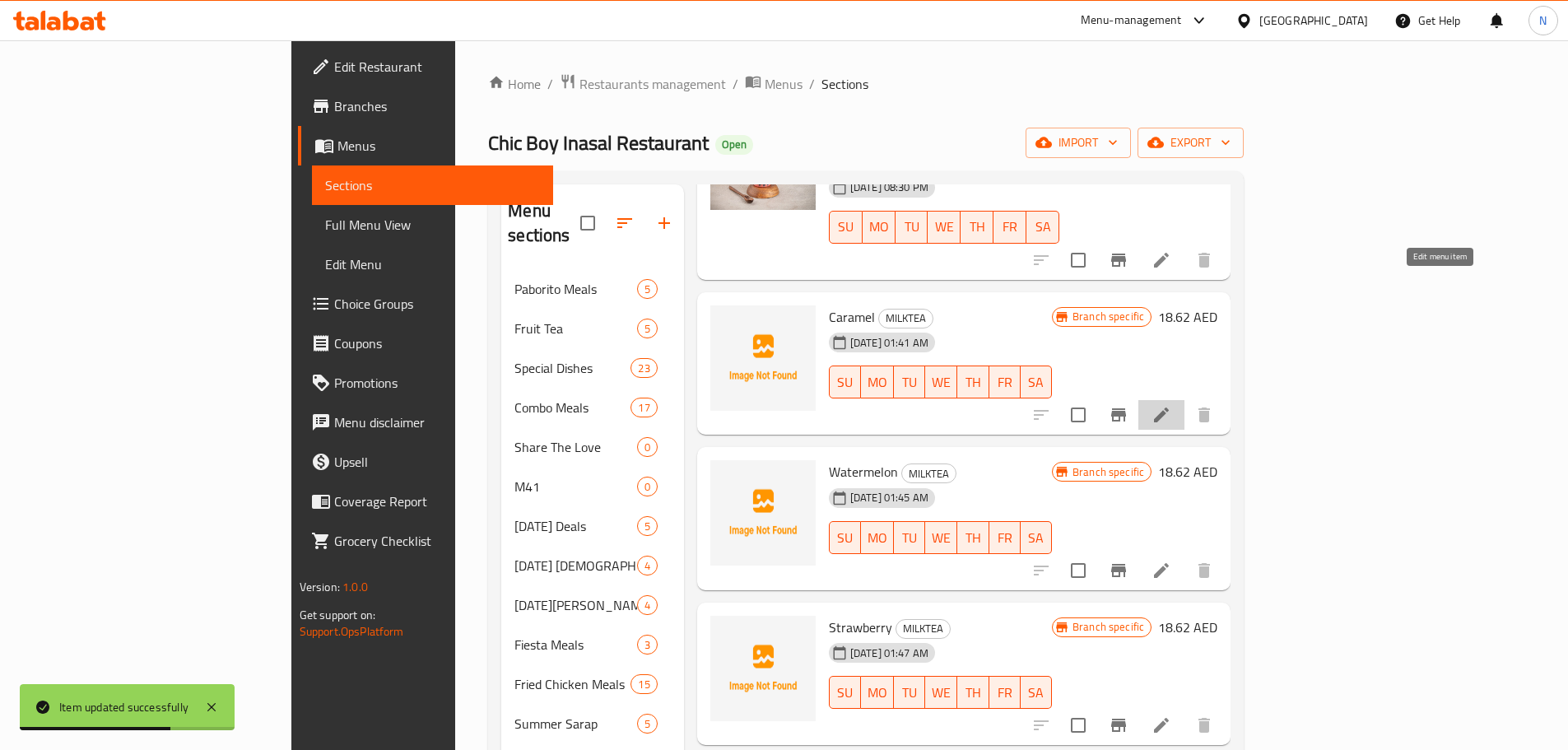
click at [1171, 405] on icon at bounding box center [1161, 415] width 20 height 20
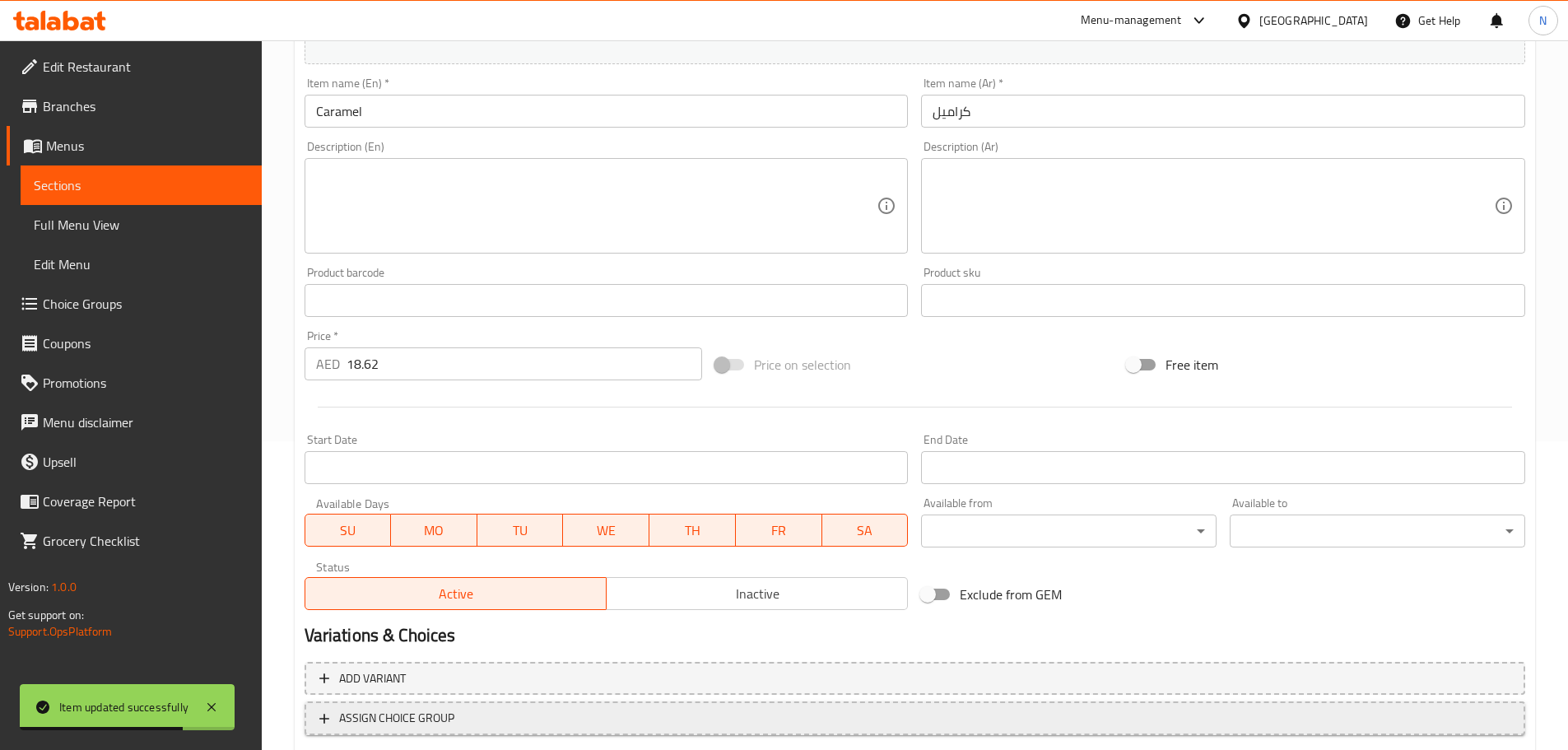
scroll to position [413, 0]
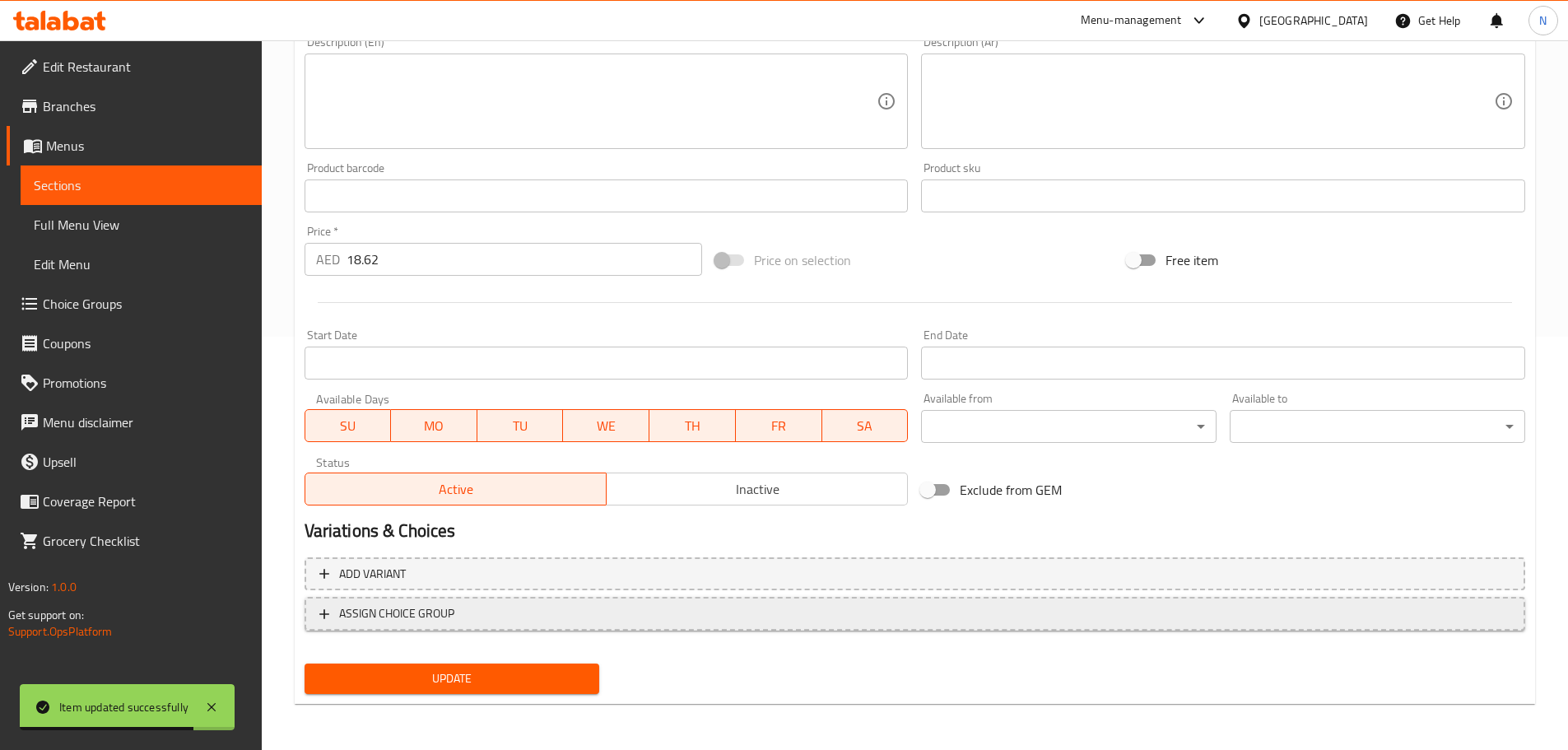
click at [678, 612] on span "ASSIGN CHOICE GROUP" at bounding box center [914, 613] width 1191 height 21
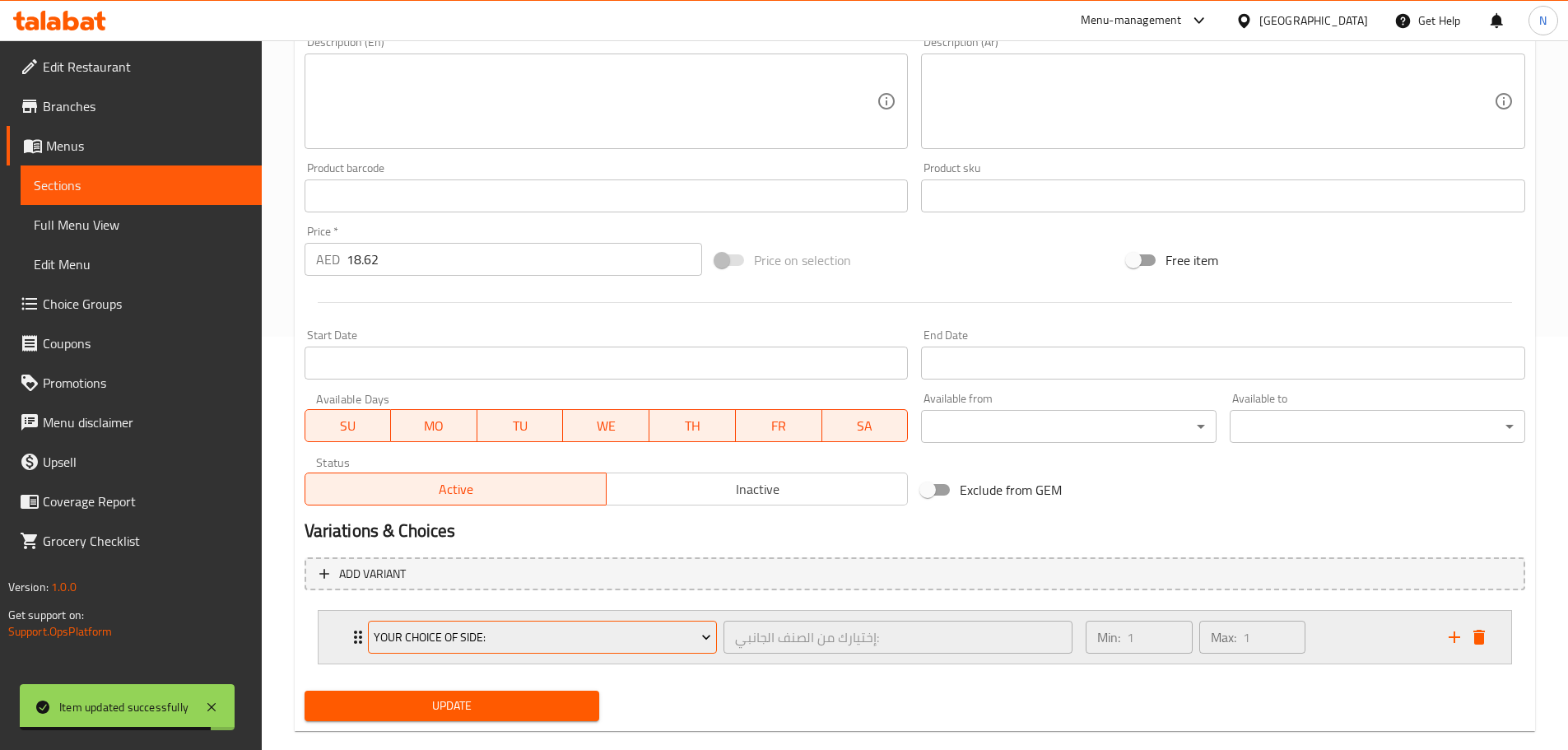
click at [562, 635] on span "Your Choice Of Side:" at bounding box center [542, 638] width 338 height 21
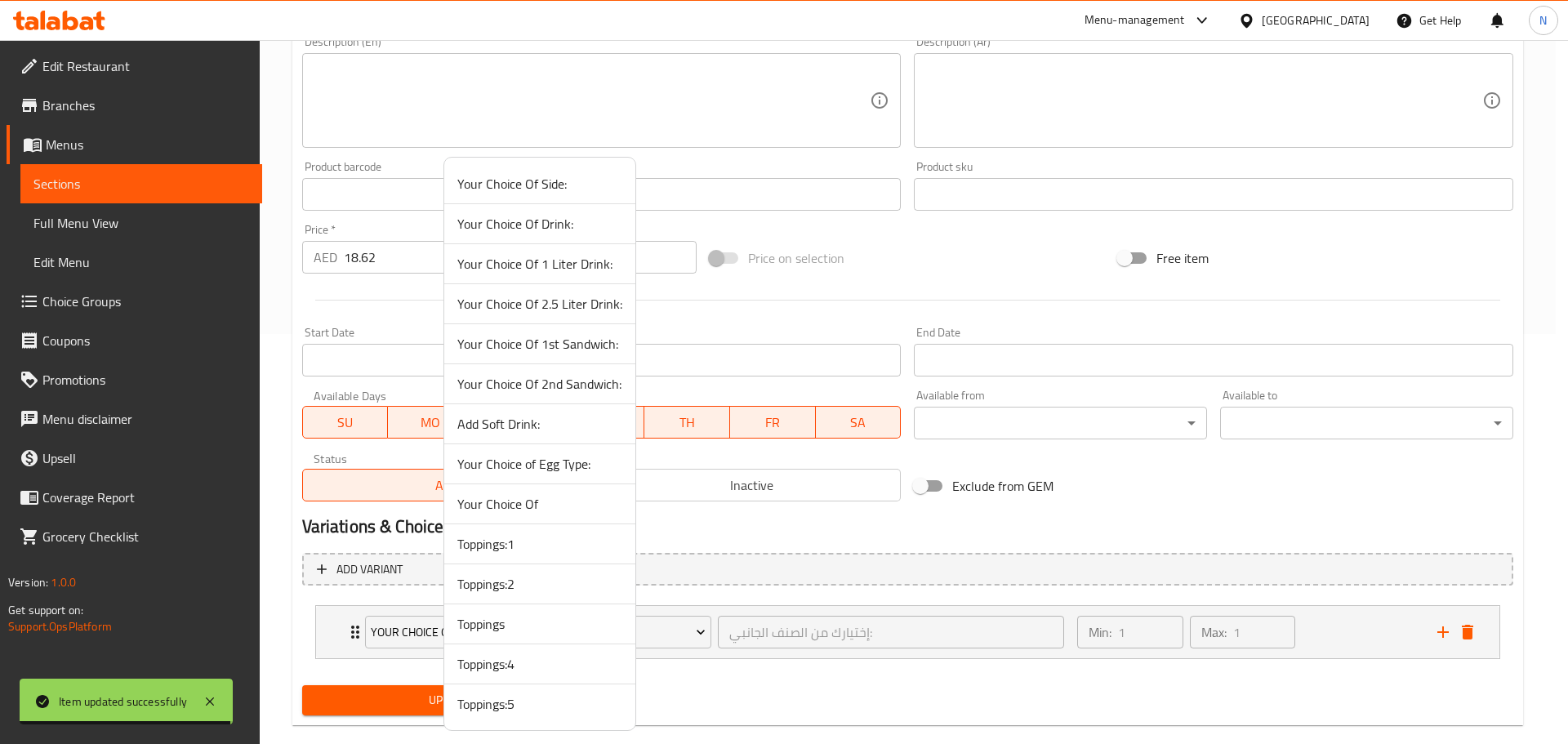
click at [539, 588] on span "Toppings:2" at bounding box center [540, 584] width 165 height 20
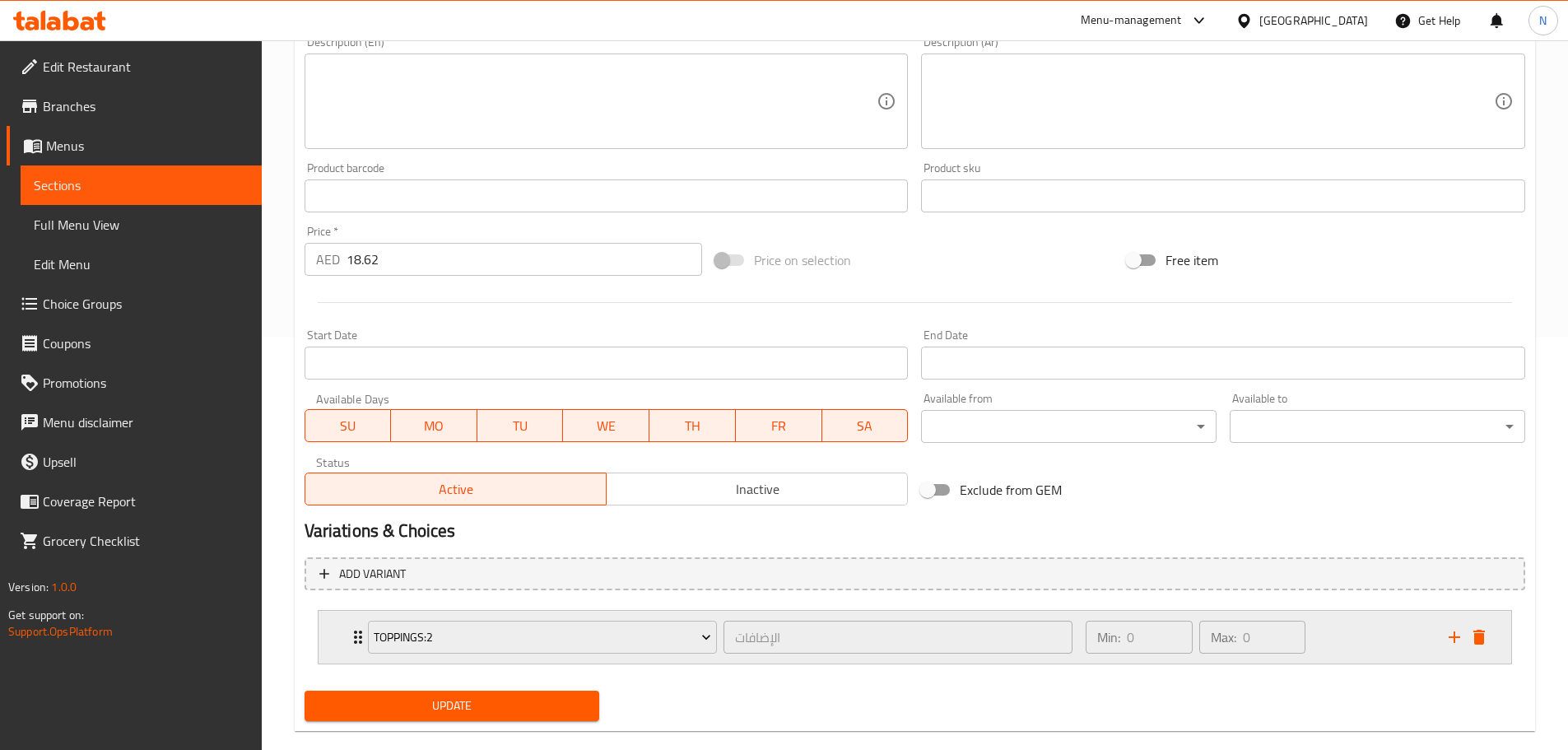
click at [1332, 639] on div "Min: 0 ​ Max: 0 ​" at bounding box center [1257, 637] width 362 height 52
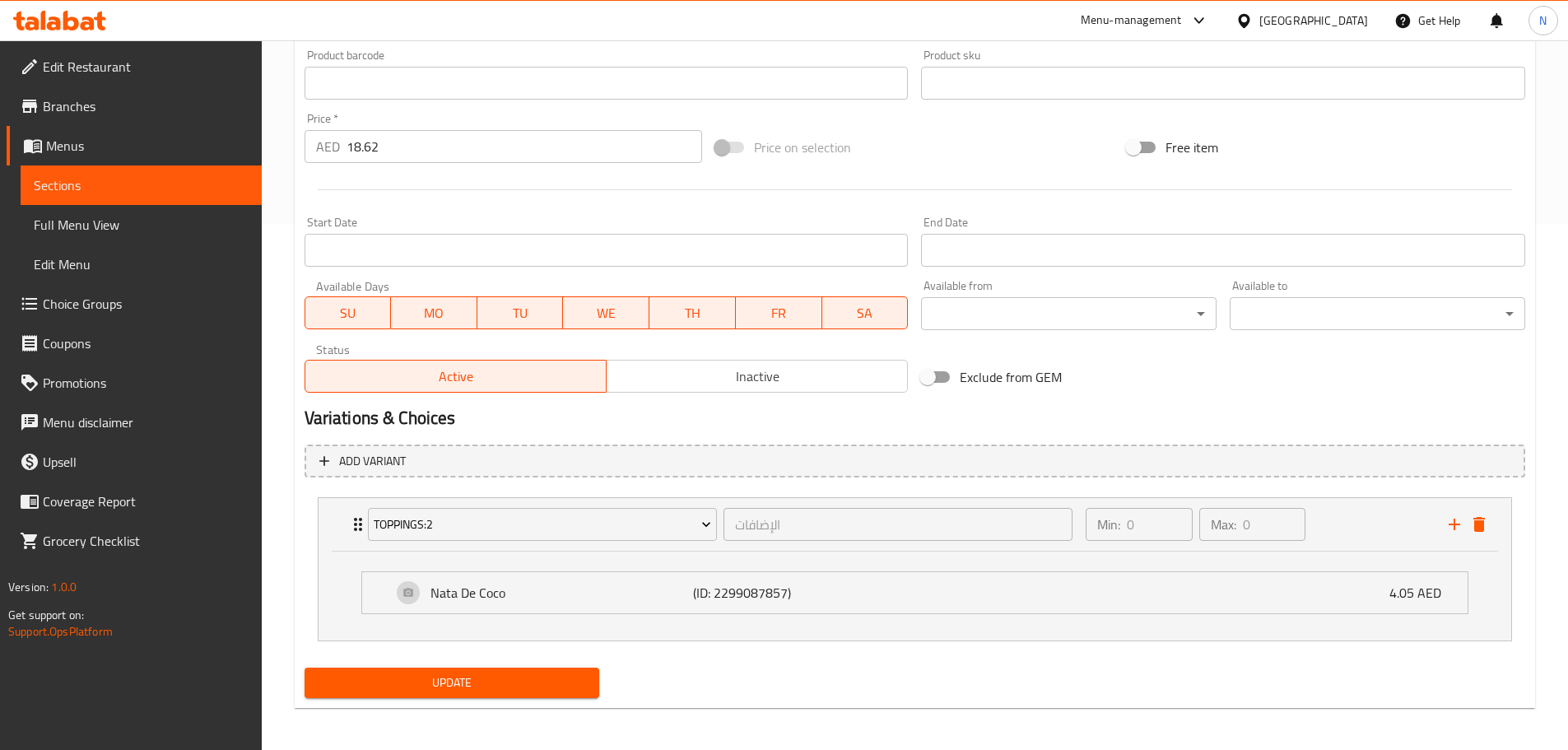
scroll to position [530, 0]
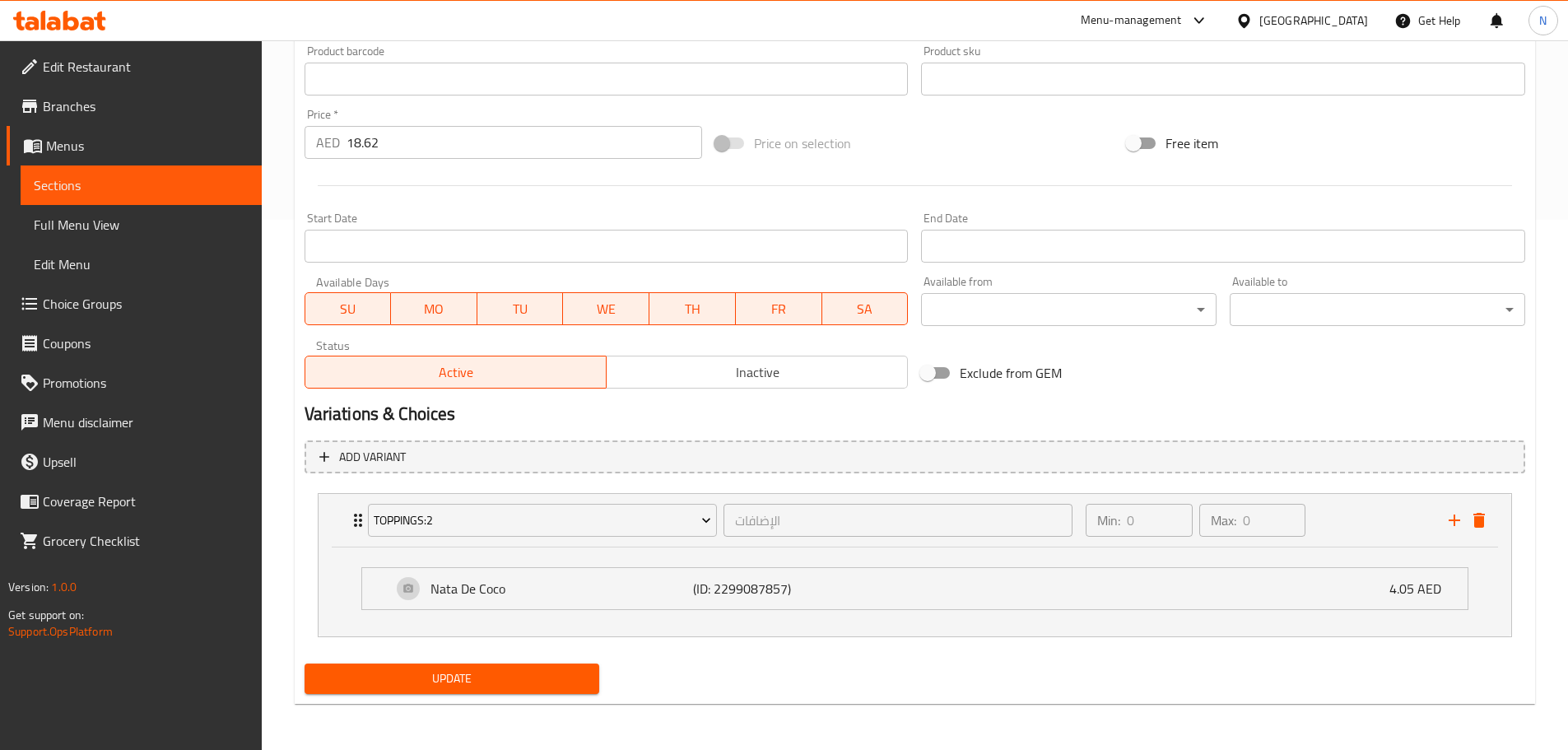
click at [556, 678] on span "Update" at bounding box center [452, 678] width 269 height 21
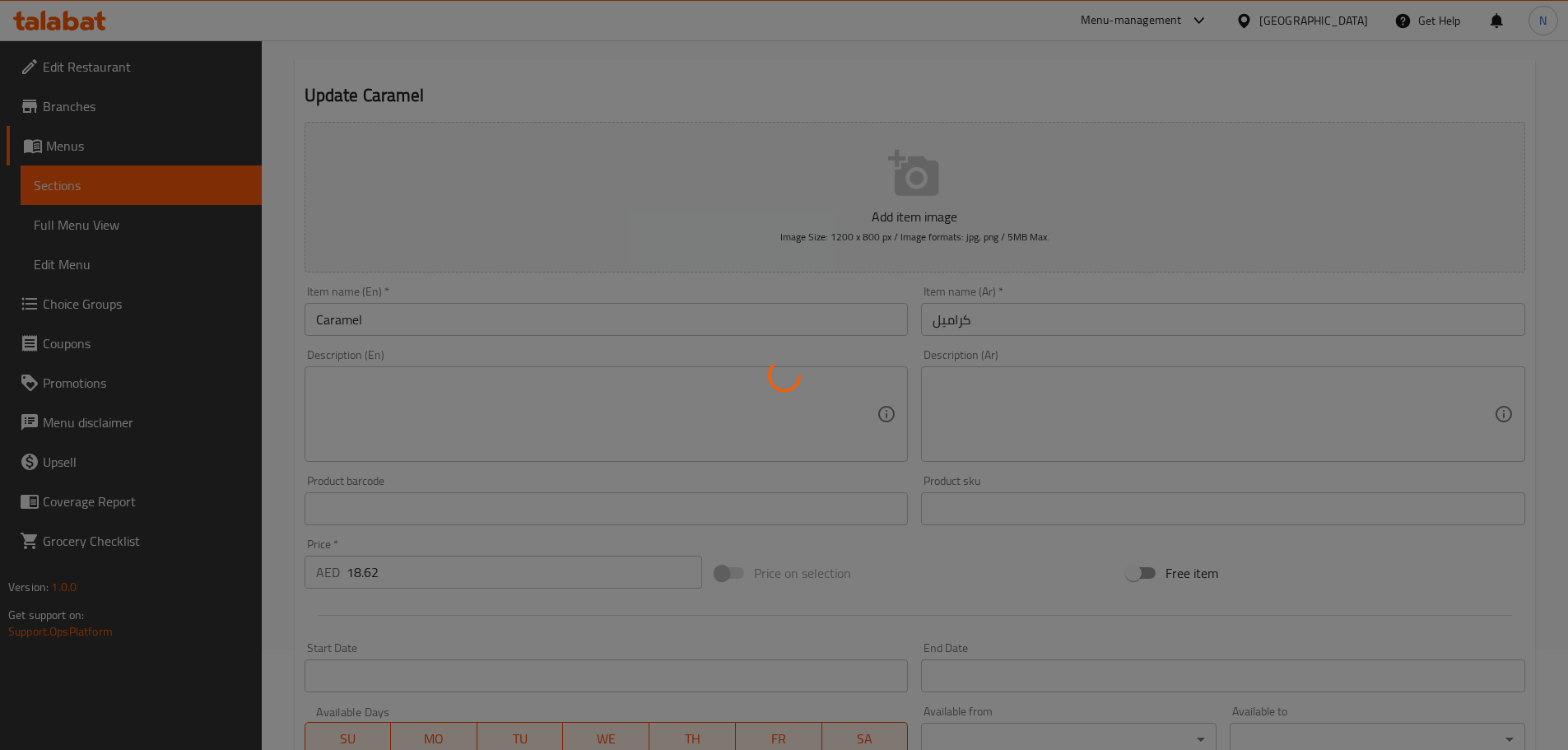
scroll to position [0, 0]
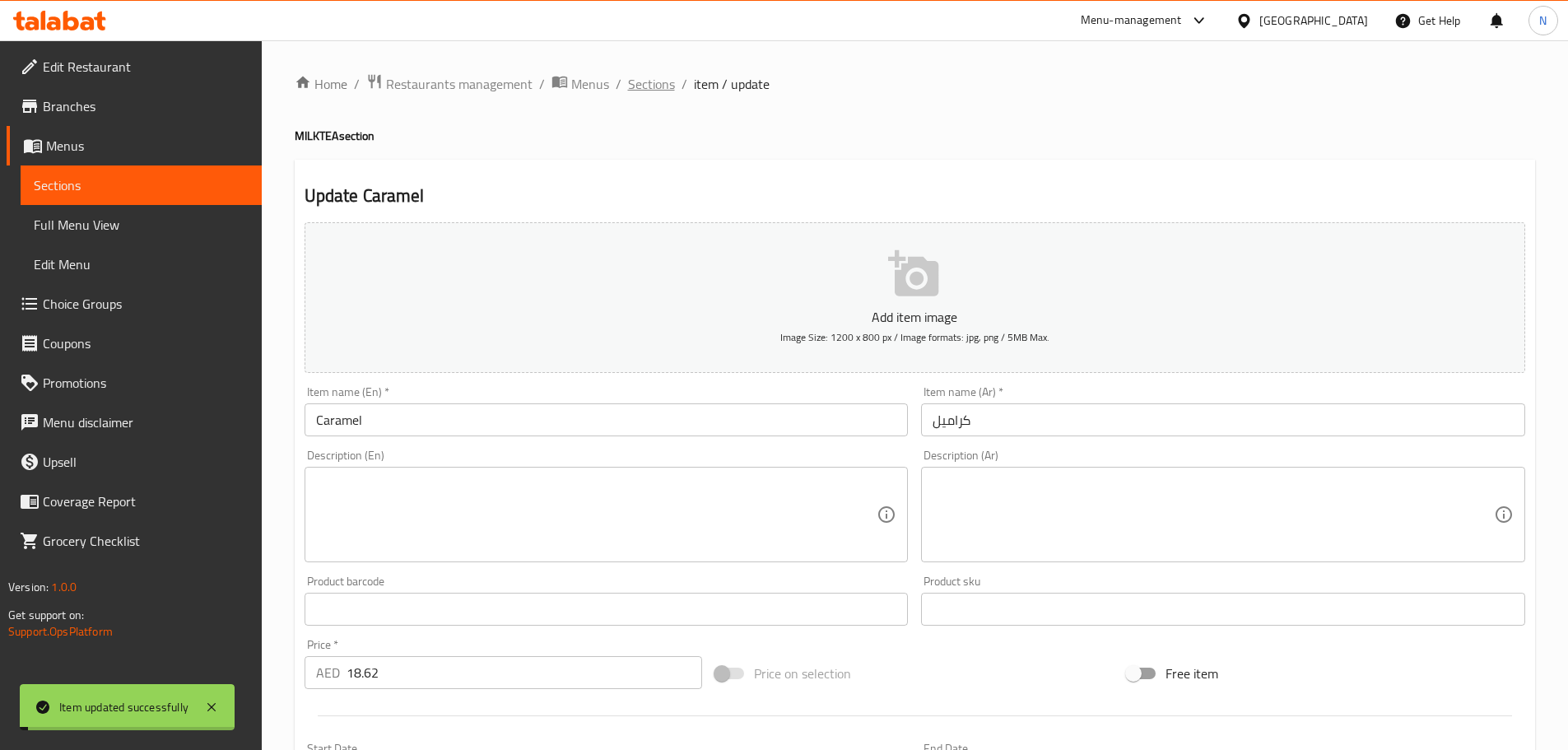
click at [654, 94] on span "Sections" at bounding box center [652, 84] width 47 height 20
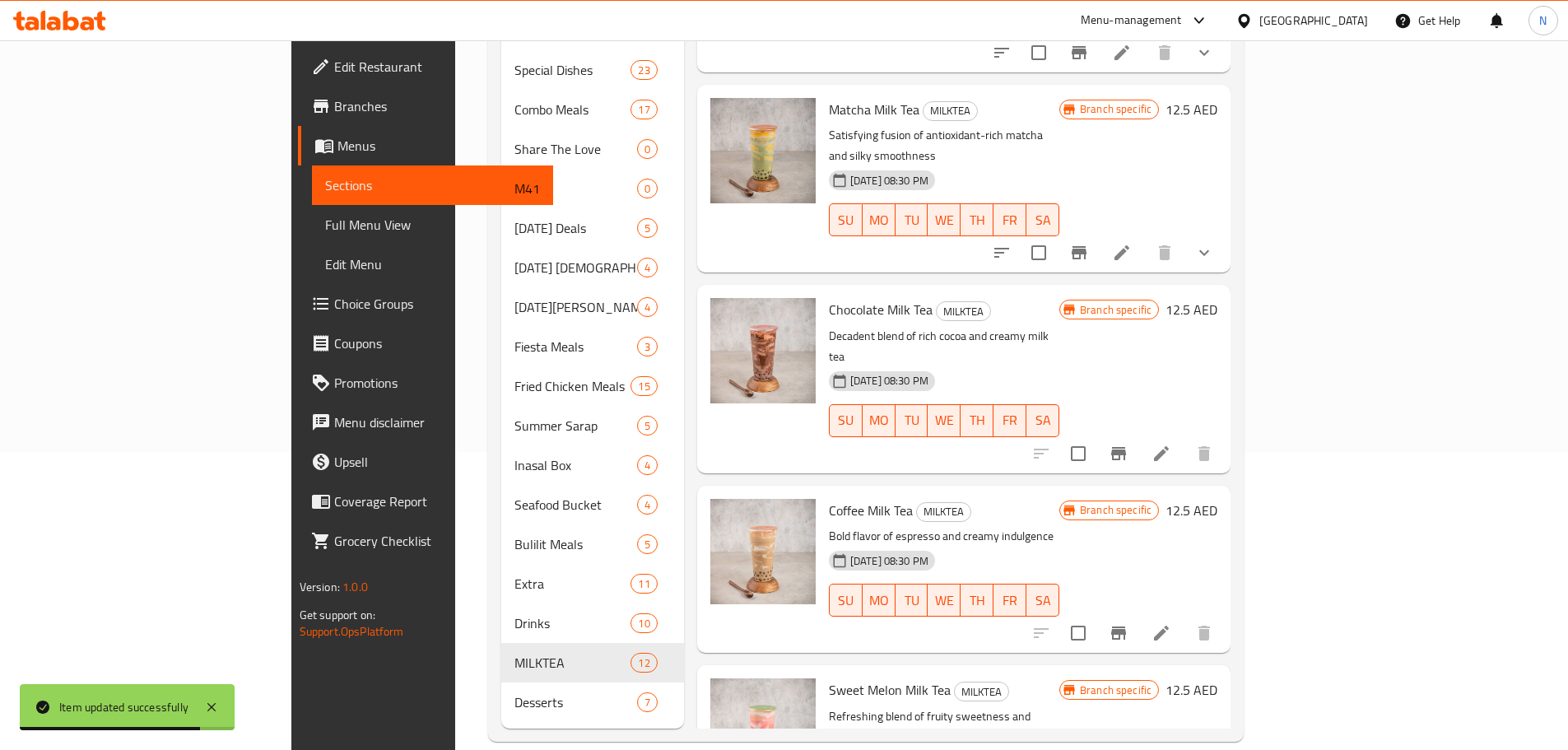
scroll to position [246, 0]
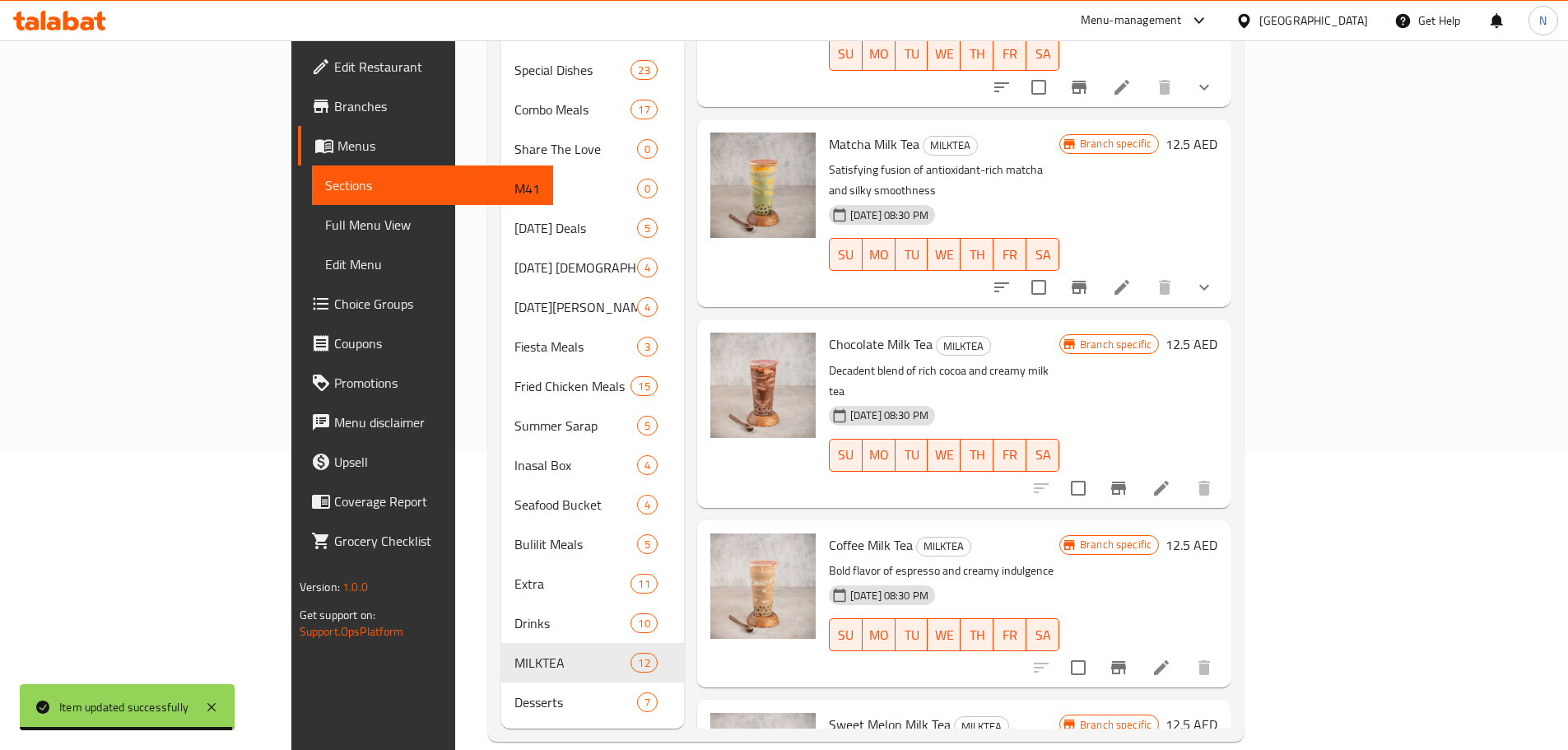
click at [1184, 473] on li at bounding box center [1161, 488] width 46 height 30
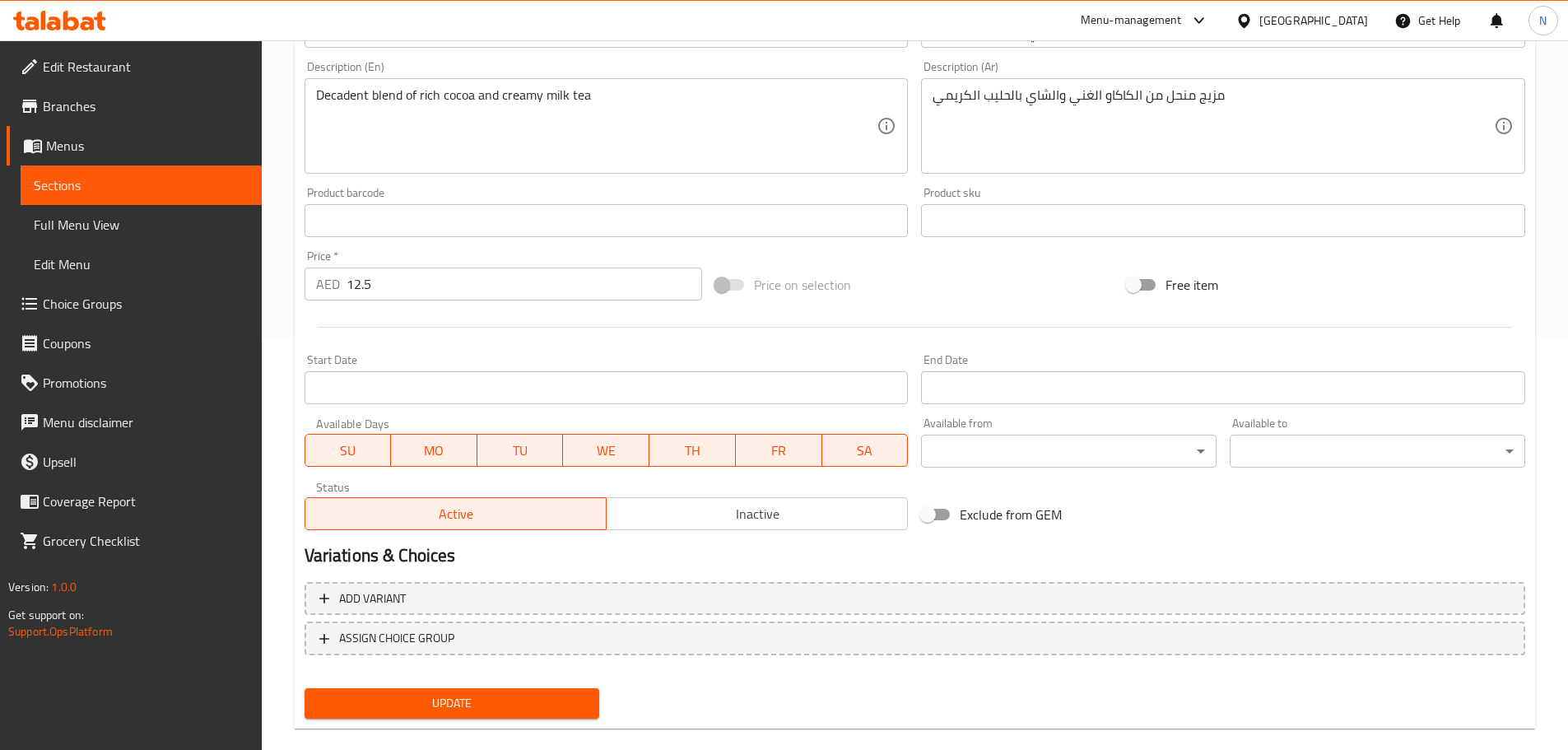
scroll to position [438, 0]
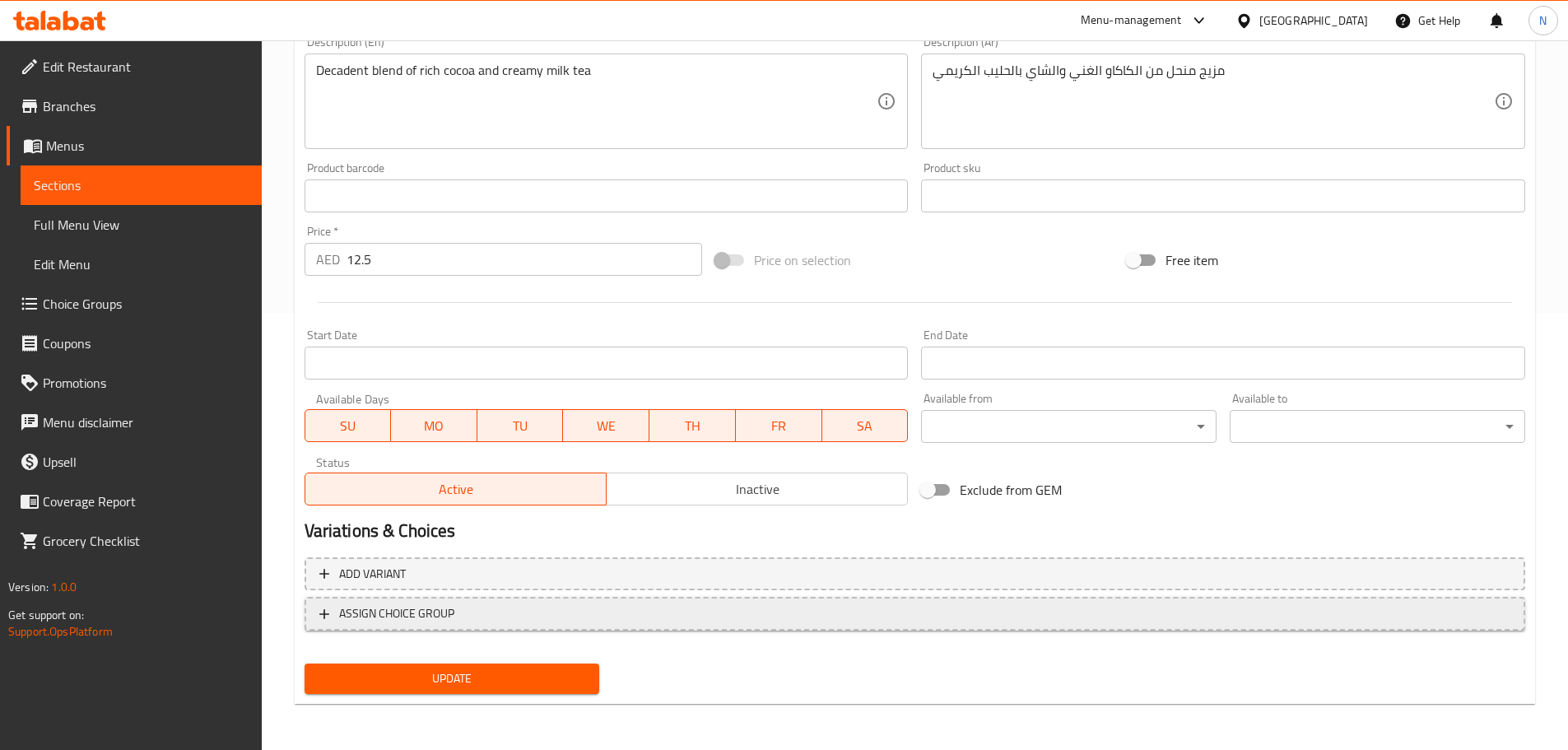
click at [643, 613] on span "ASSIGN CHOICE GROUP" at bounding box center [914, 613] width 1191 height 21
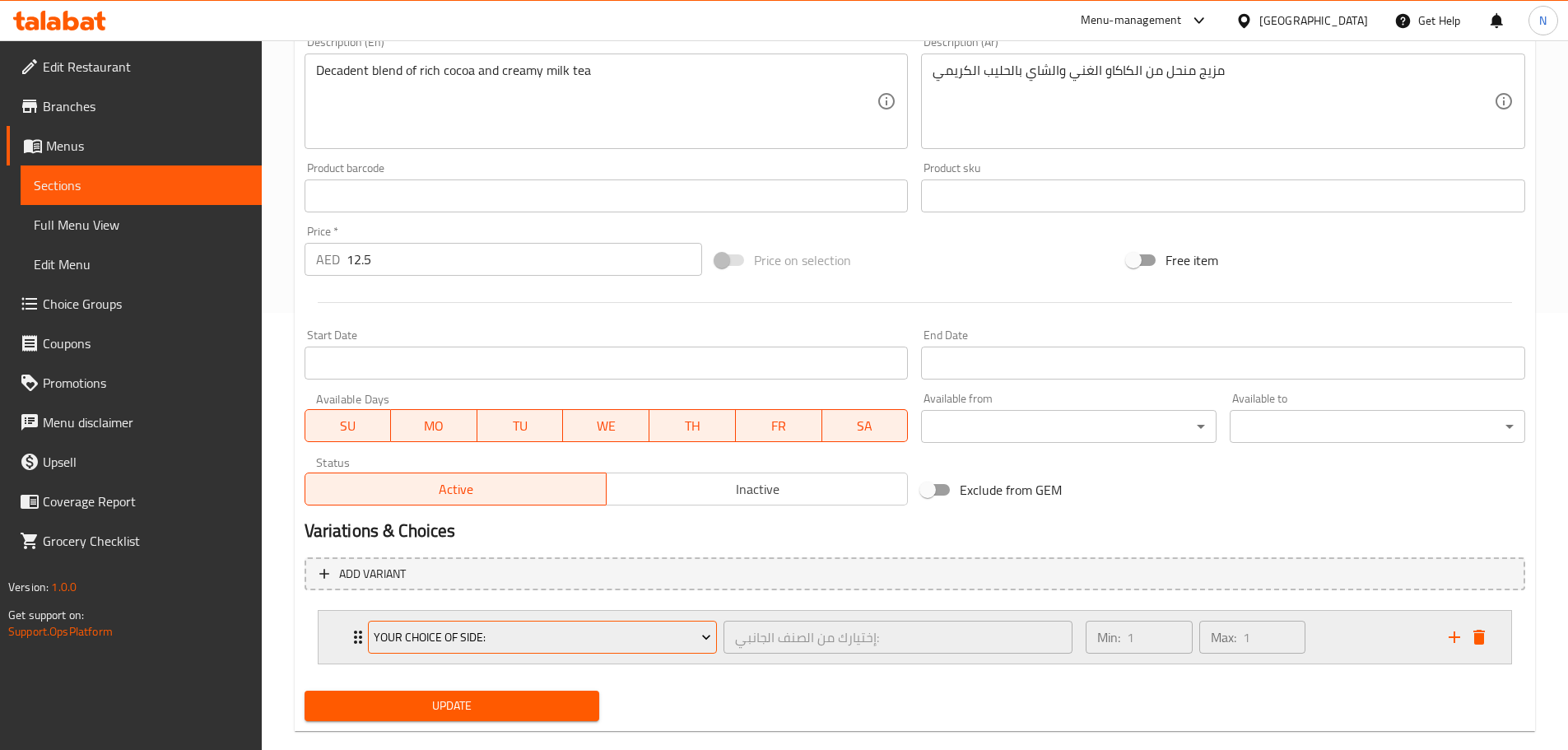
click at [578, 647] on span "Your Choice Of Side:" at bounding box center [542, 638] width 338 height 21
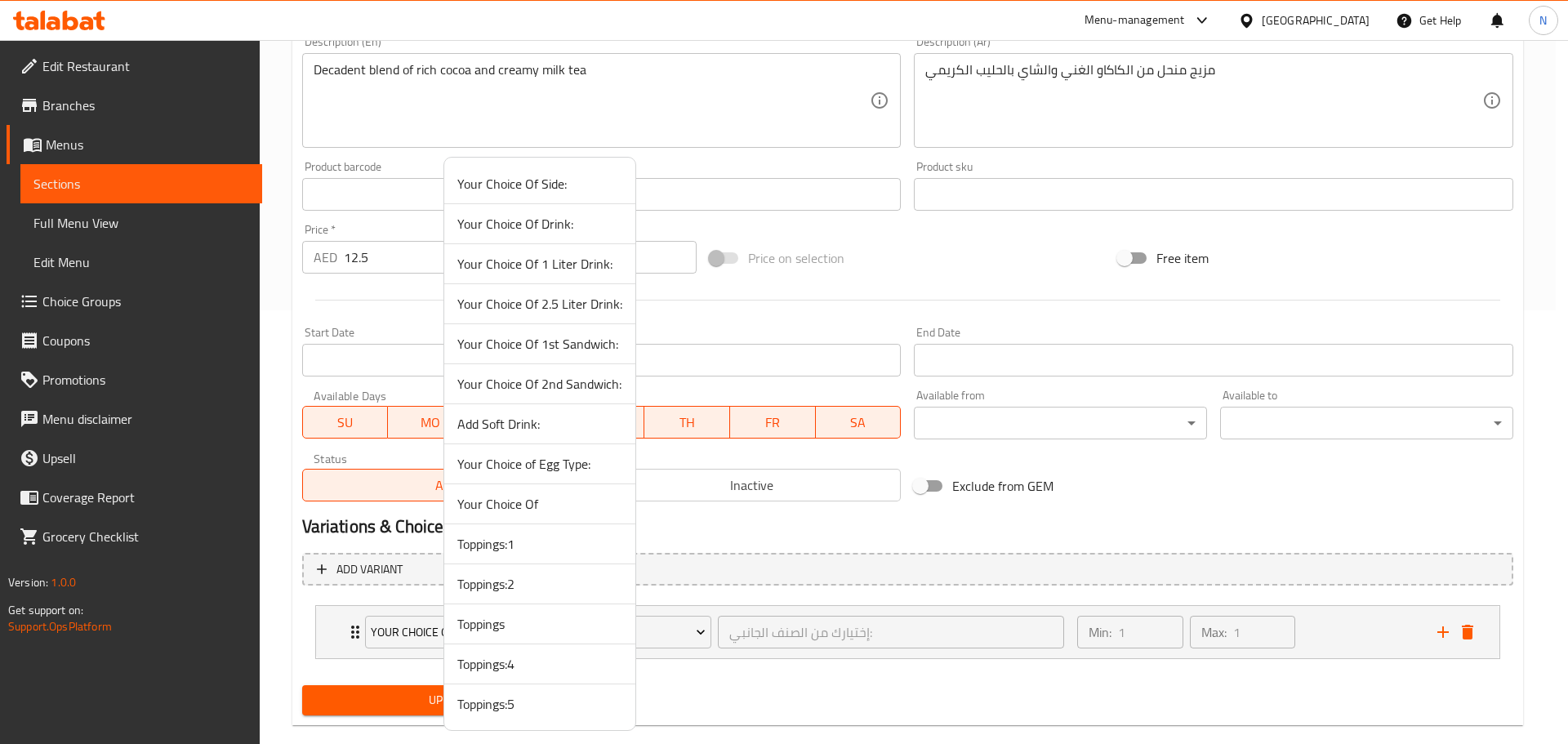
click at [534, 671] on span "Toppings:4" at bounding box center [540, 664] width 165 height 20
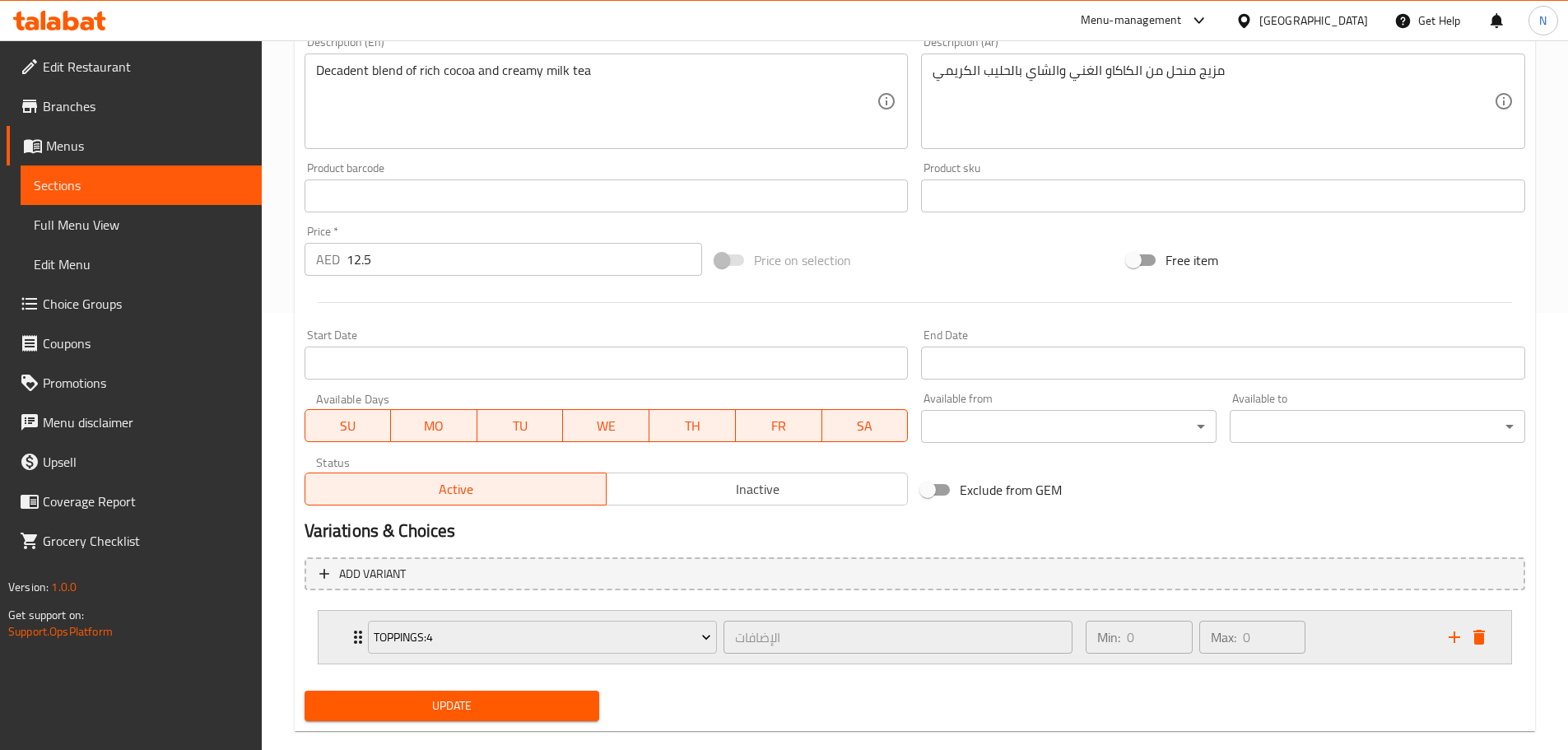
click at [1375, 629] on div "Min: 0 ​ Max: 0 ​" at bounding box center [1257, 637] width 362 height 52
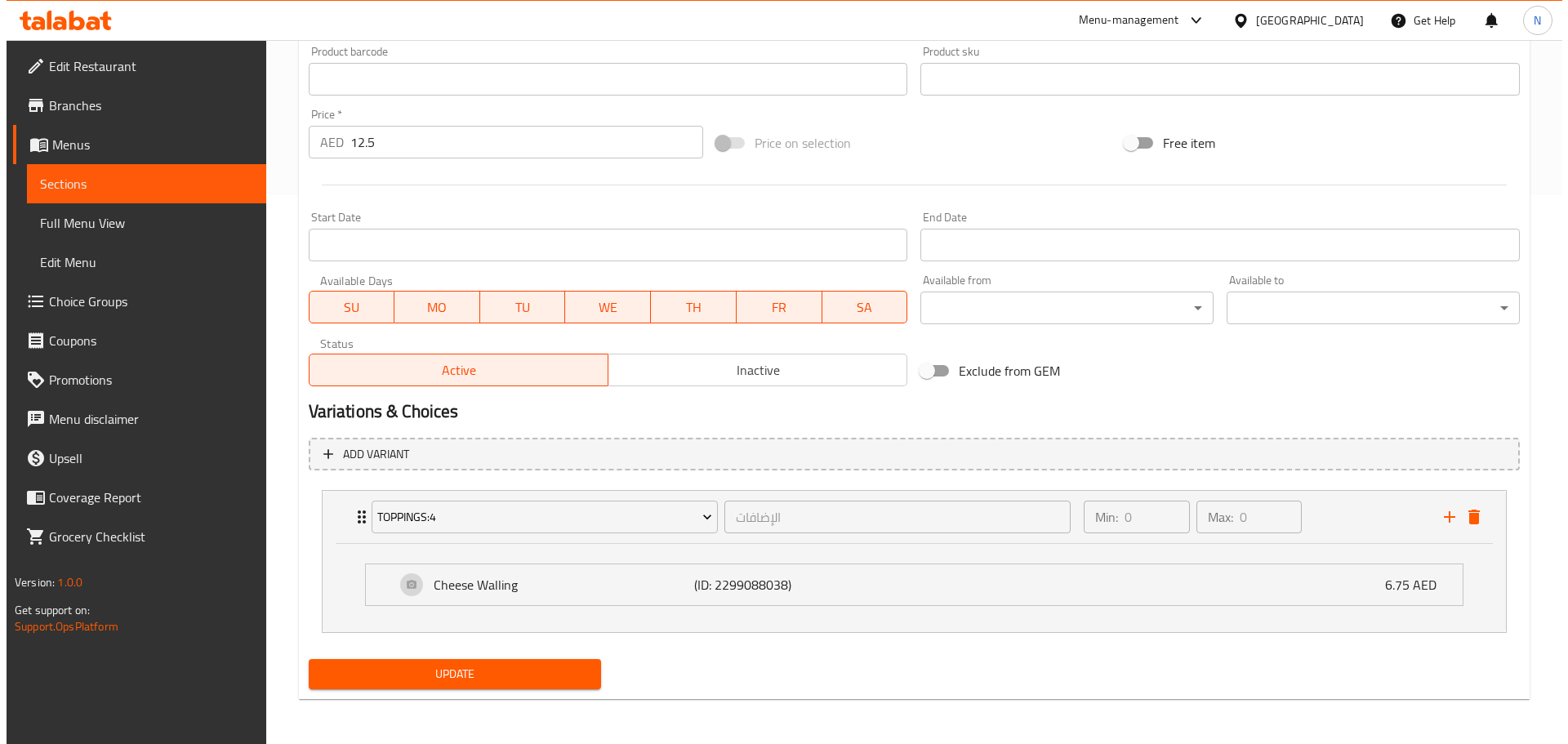
scroll to position [549, 0]
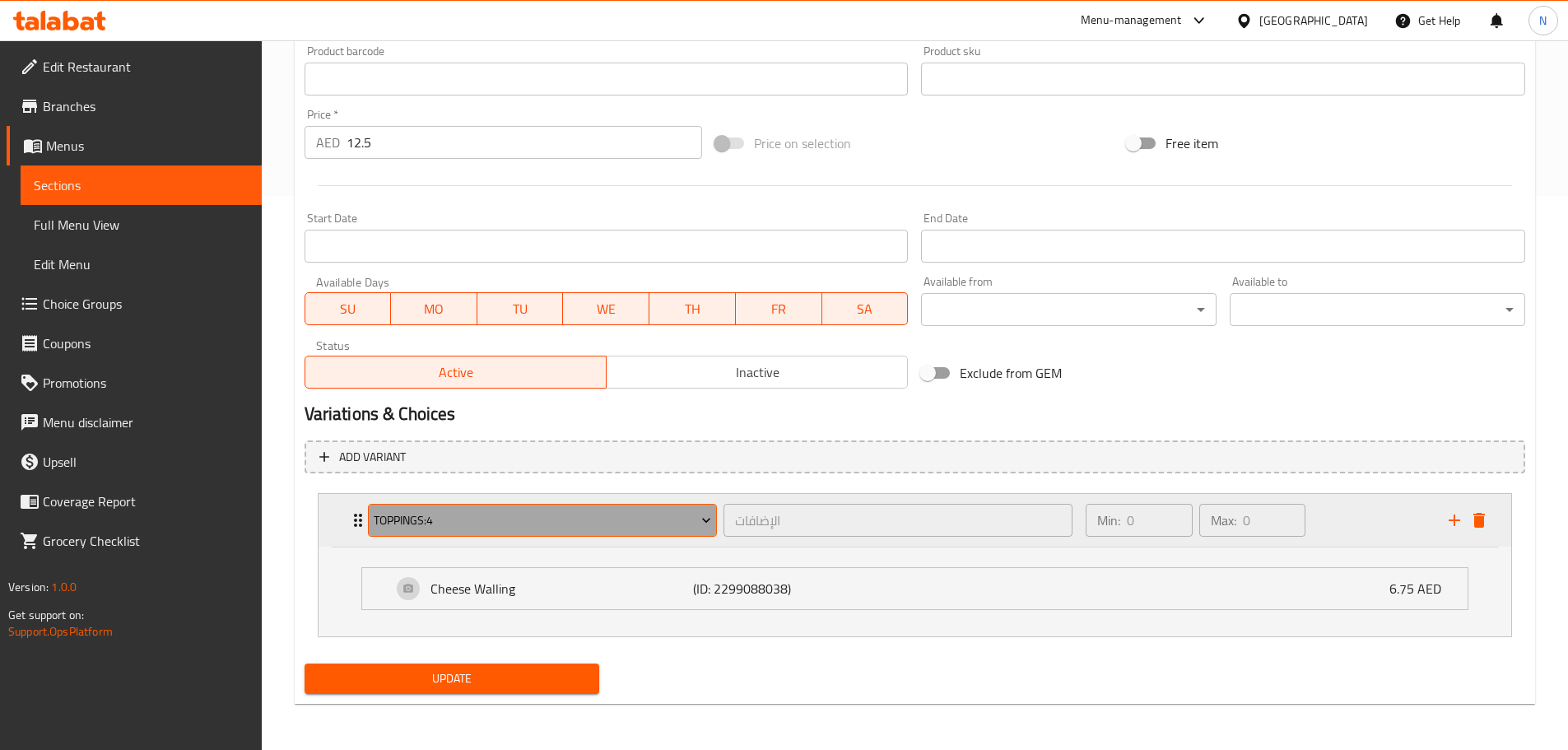
click at [568, 511] on span "Toppings:4" at bounding box center [542, 520] width 338 height 21
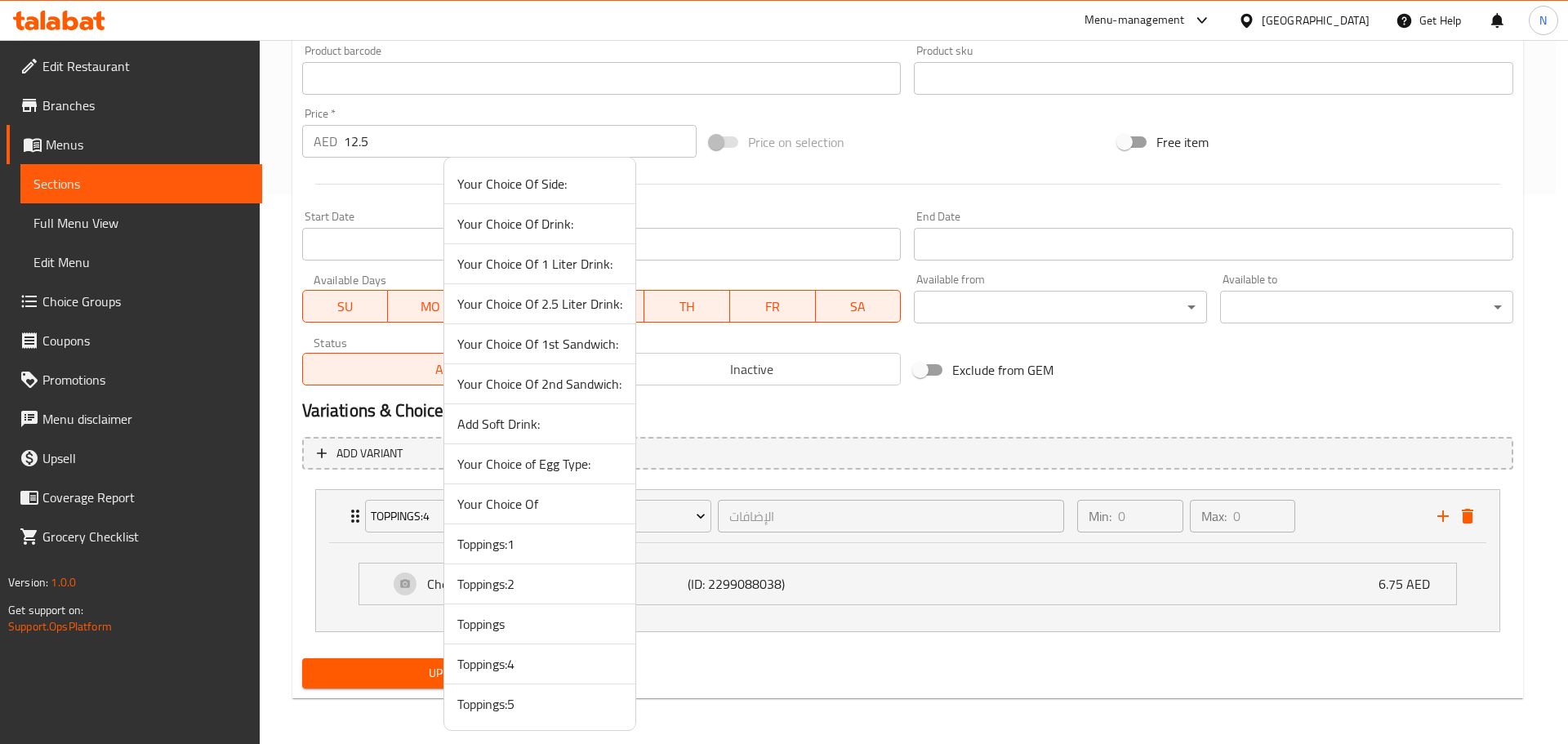
click at [544, 584] on span "Toppings:2" at bounding box center [540, 584] width 165 height 20
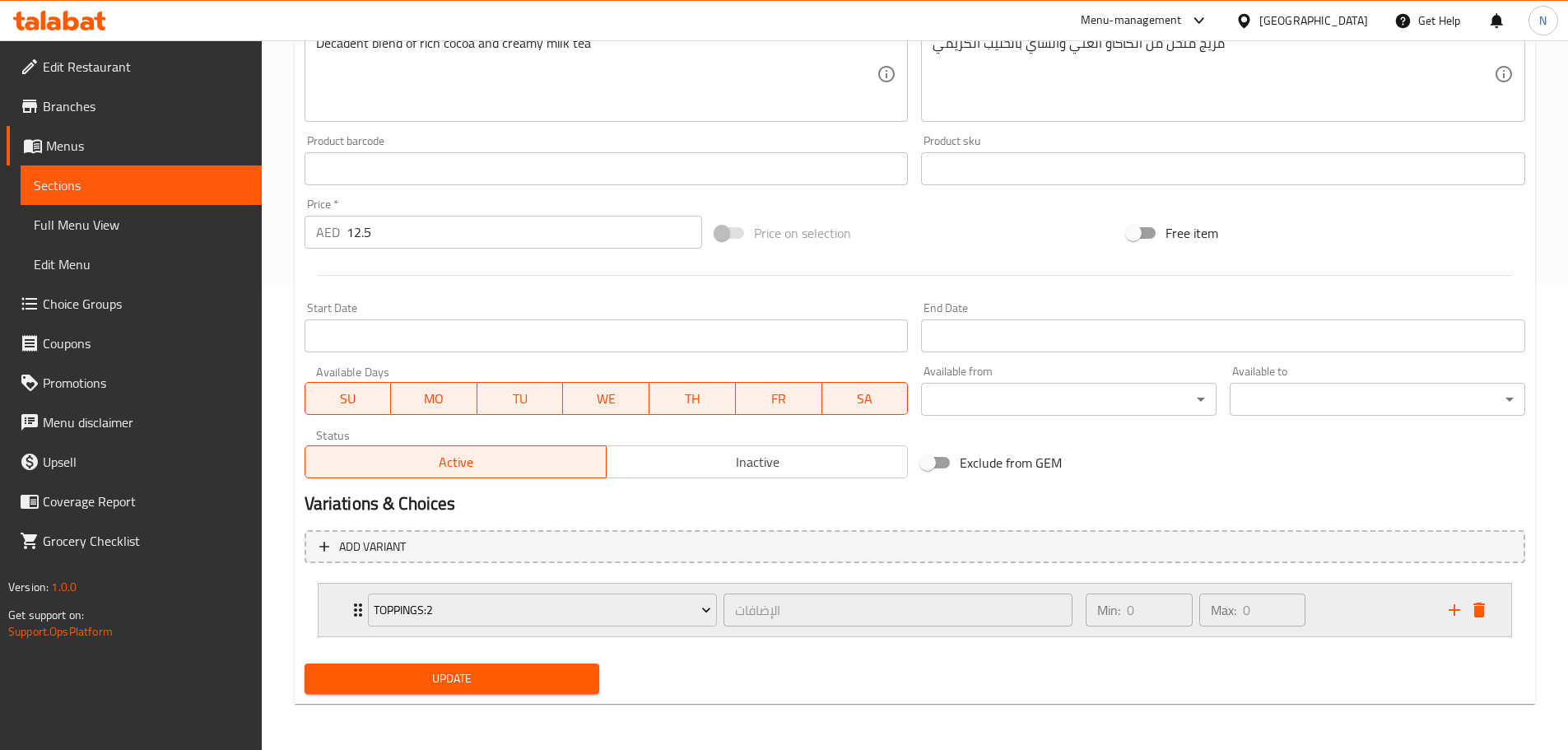
click at [1334, 624] on div "Min: 0 ​ Max: 0 ​" at bounding box center [1257, 609] width 362 height 52
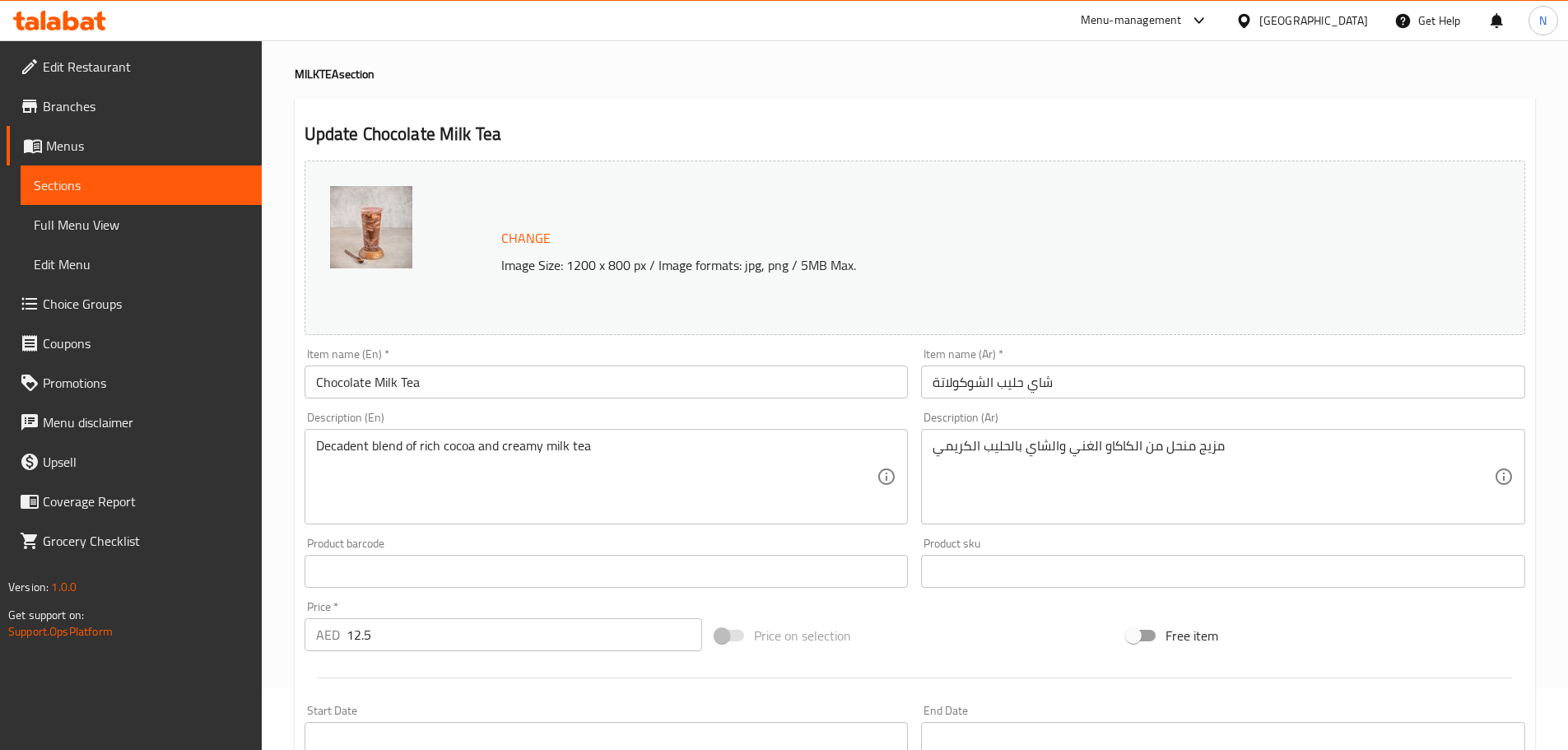
scroll to position [60, 0]
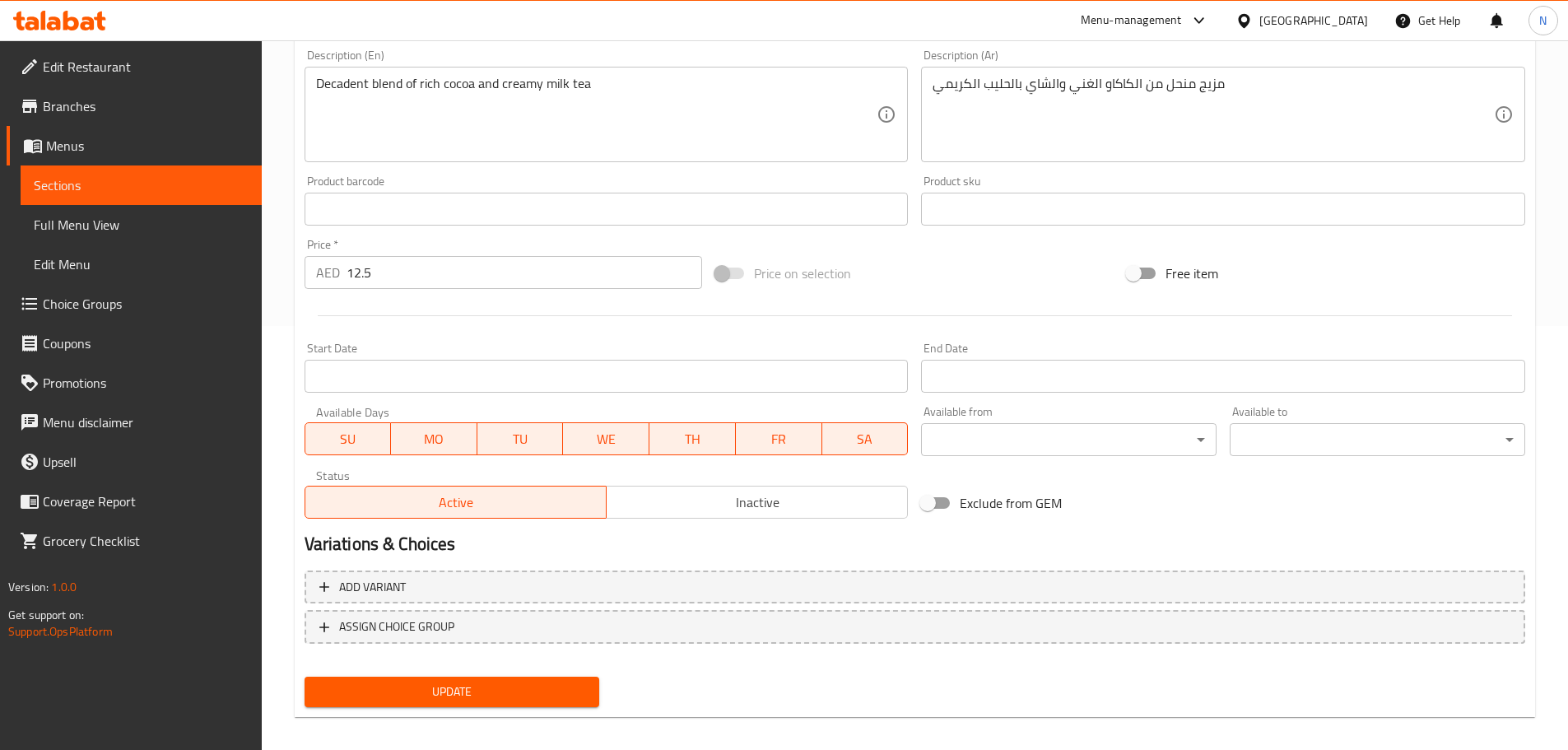
scroll to position [438, 0]
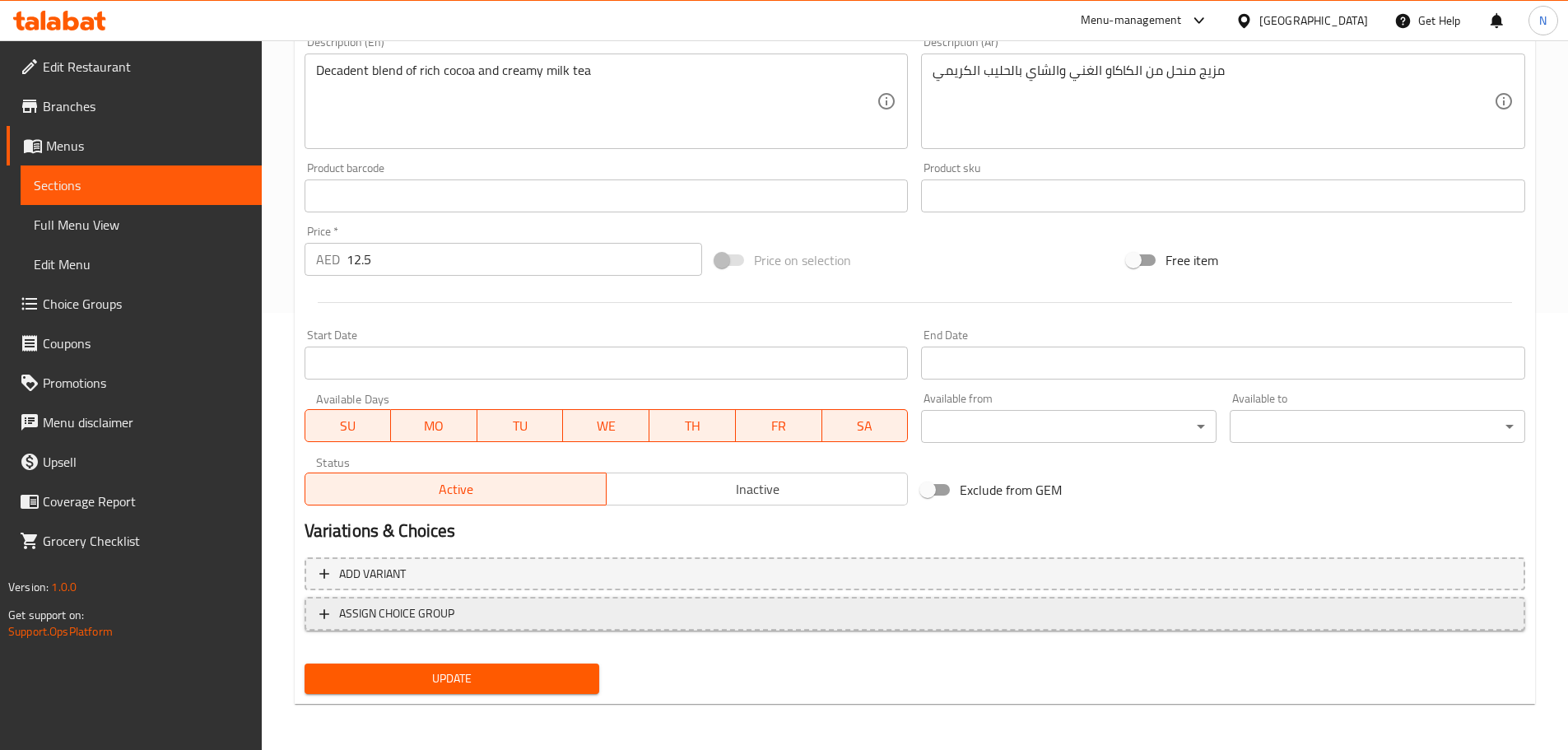
click at [431, 618] on span "ASSIGN CHOICE GROUP" at bounding box center [396, 613] width 115 height 21
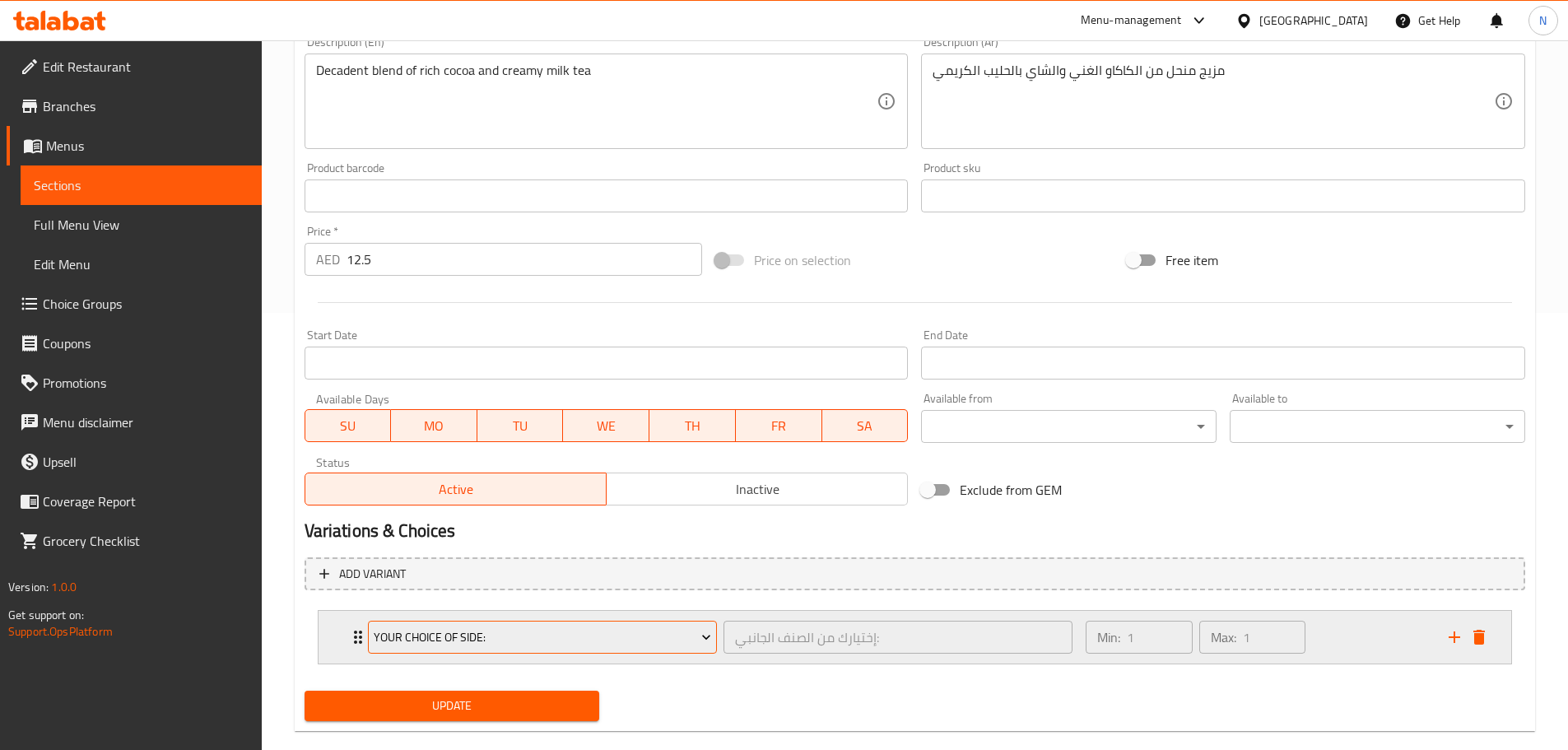
click at [438, 639] on span "Your Choice Of Side:" at bounding box center [542, 638] width 338 height 21
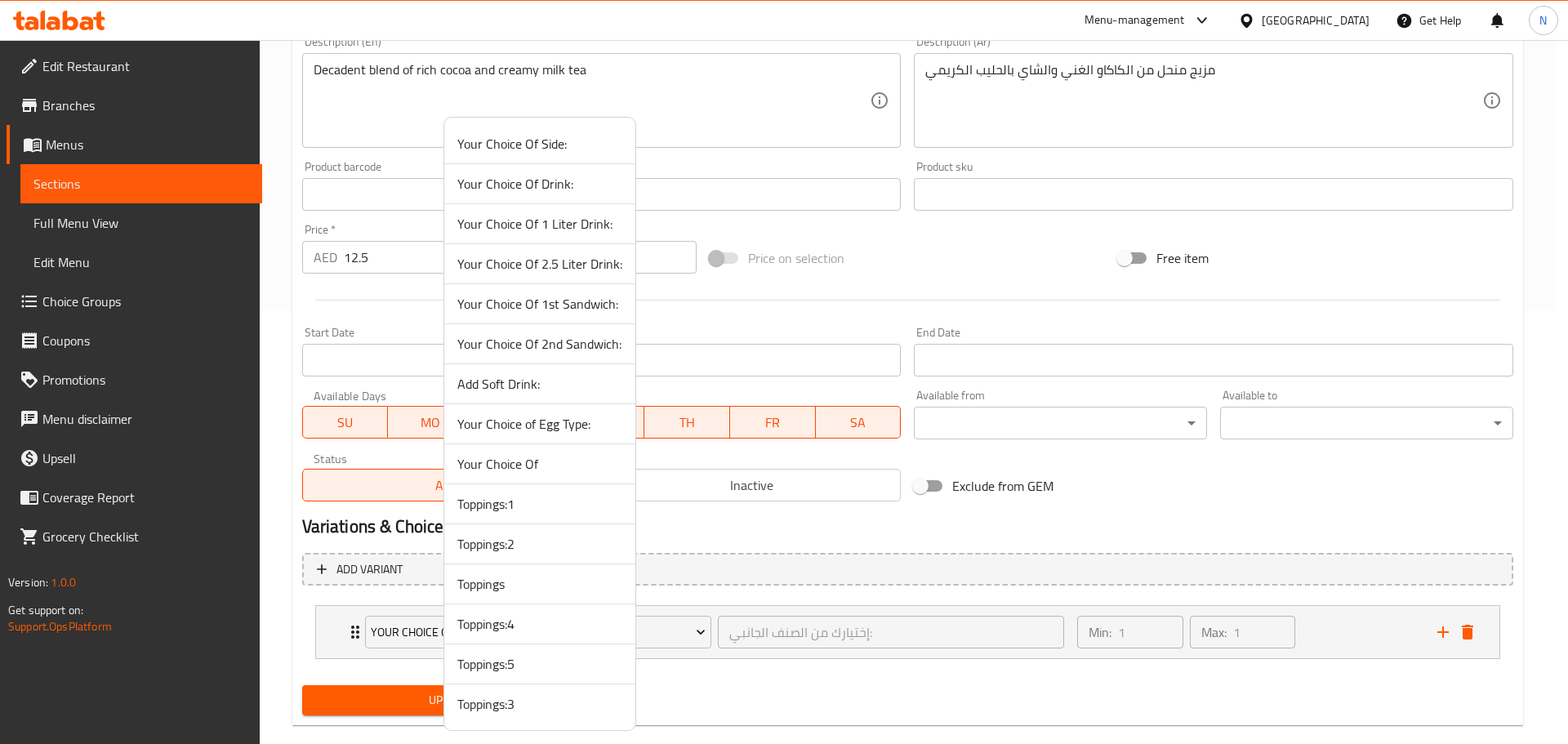
click at [500, 710] on span "Toppings:3" at bounding box center [540, 704] width 165 height 20
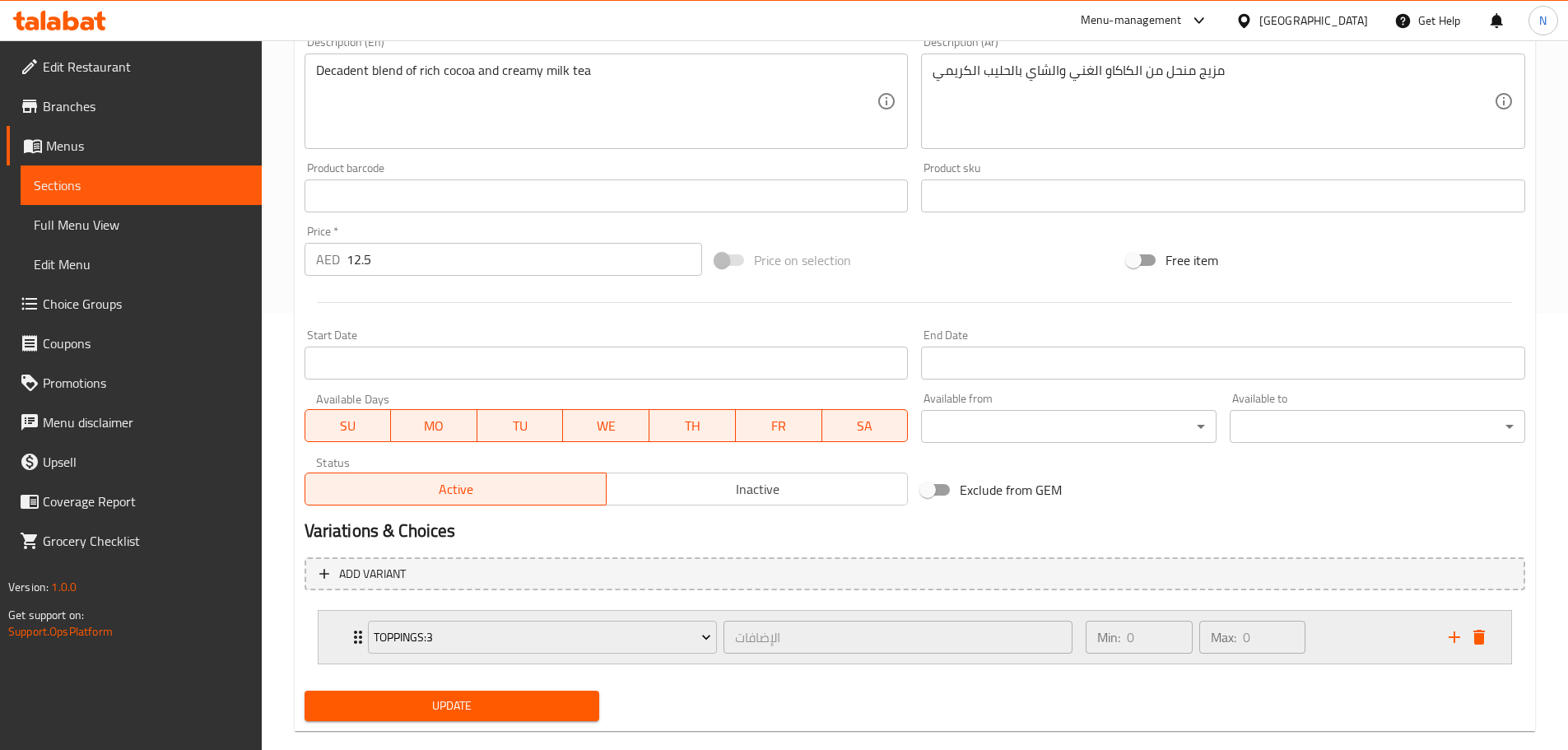
click at [1310, 648] on div "Min: 0 ​ Max: 0 ​" at bounding box center [1195, 637] width 232 height 46
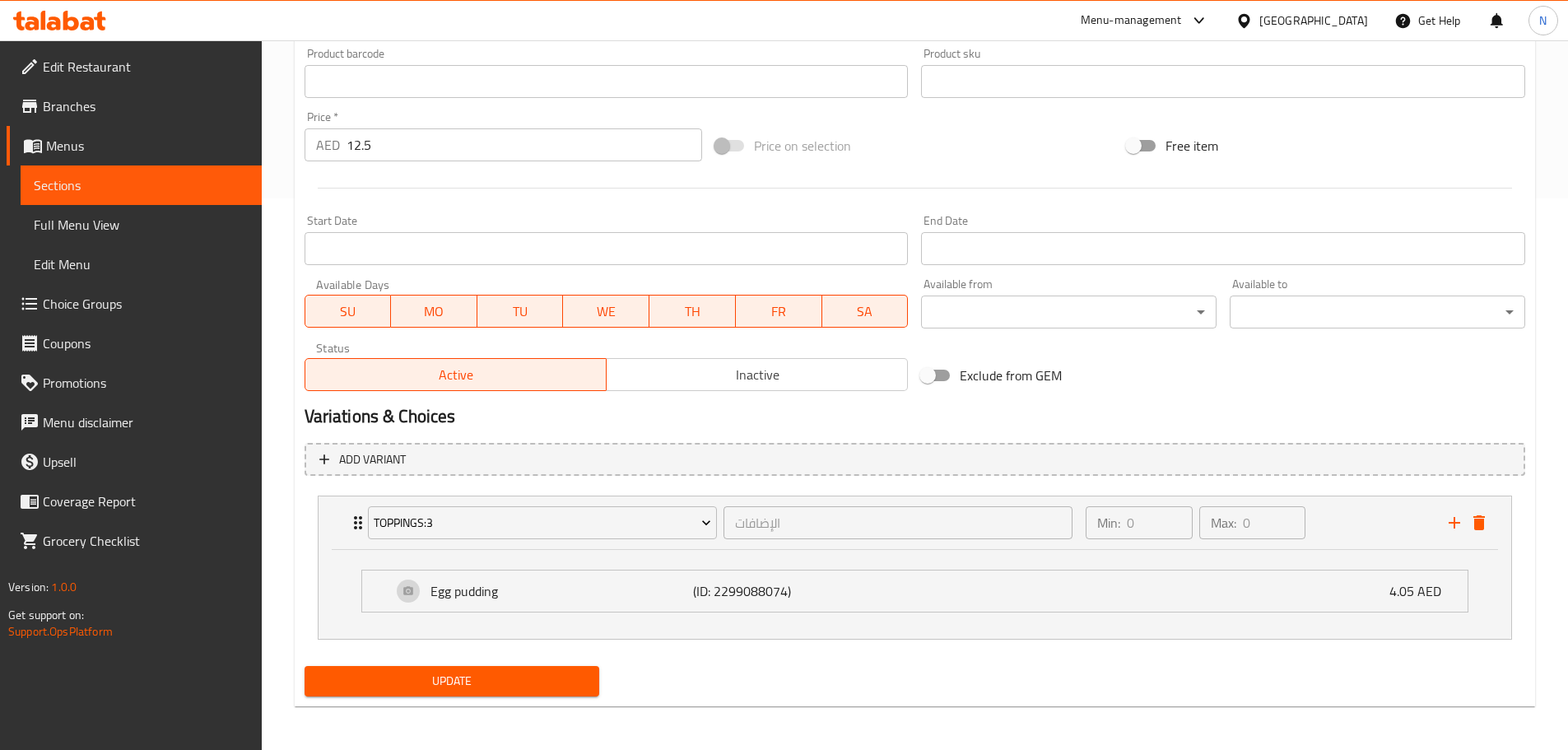
scroll to position [554, 0]
click at [502, 673] on span "Update" at bounding box center [452, 678] width 269 height 21
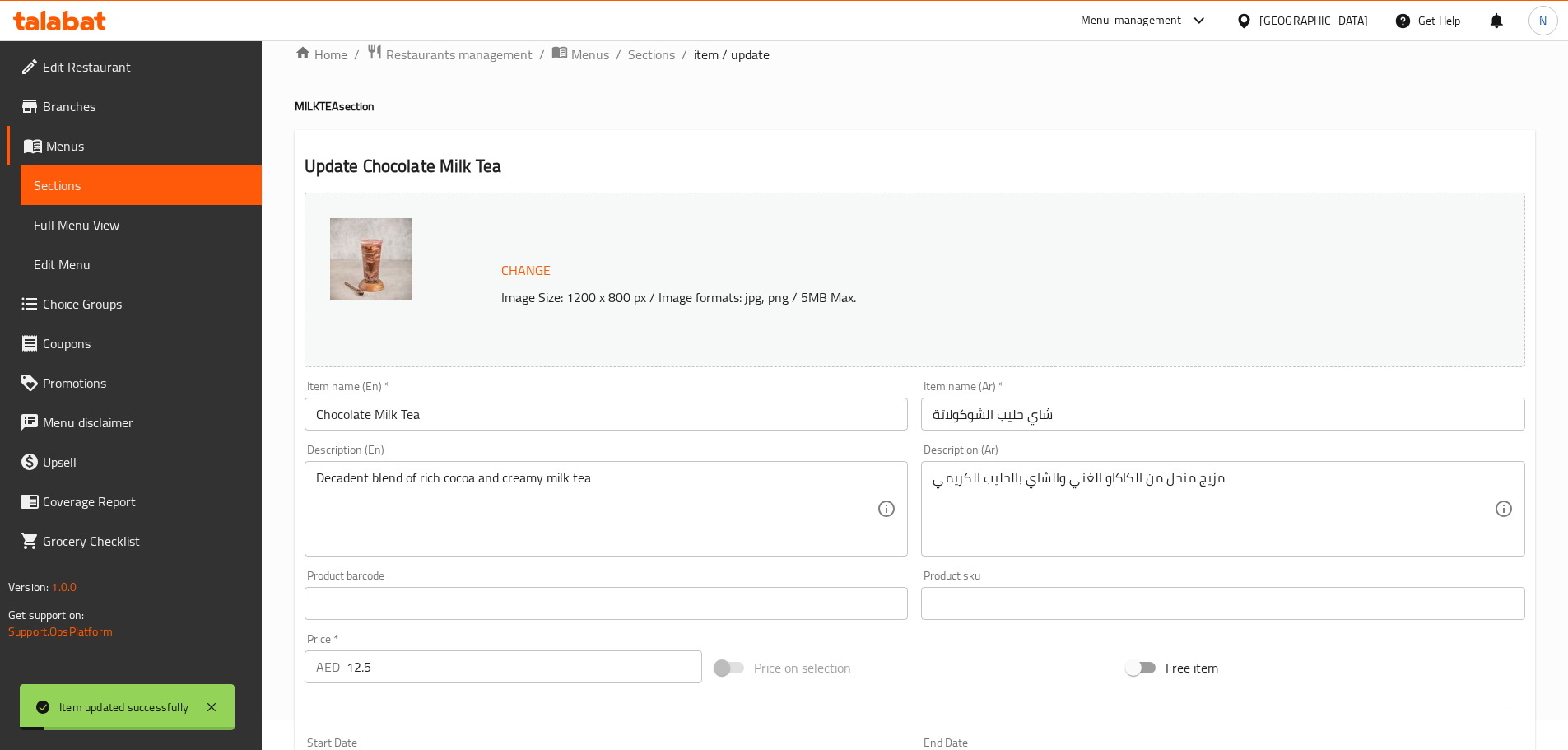
scroll to position [0, 0]
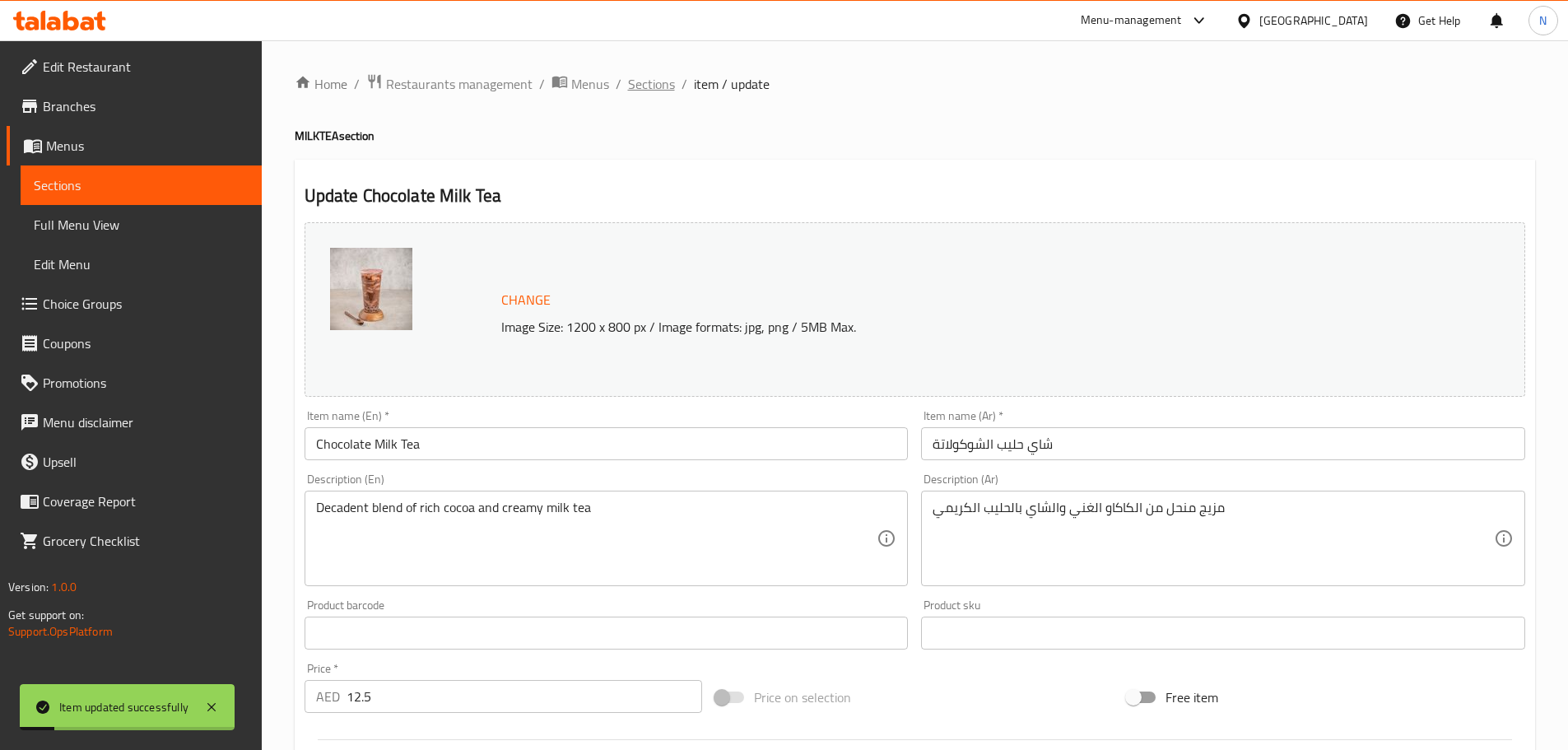
click at [672, 94] on span "Sections" at bounding box center [652, 84] width 47 height 20
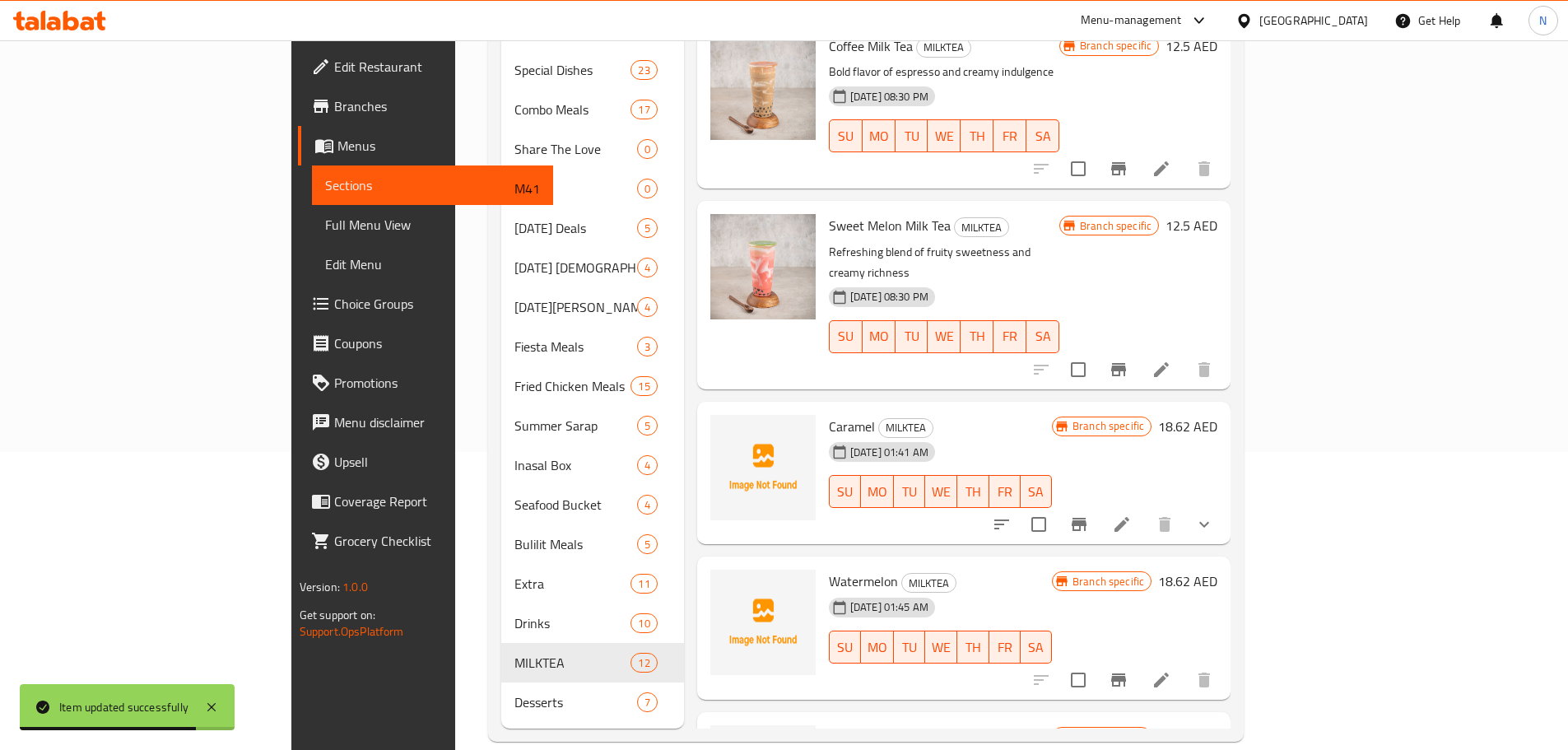
scroll to position [824, 0]
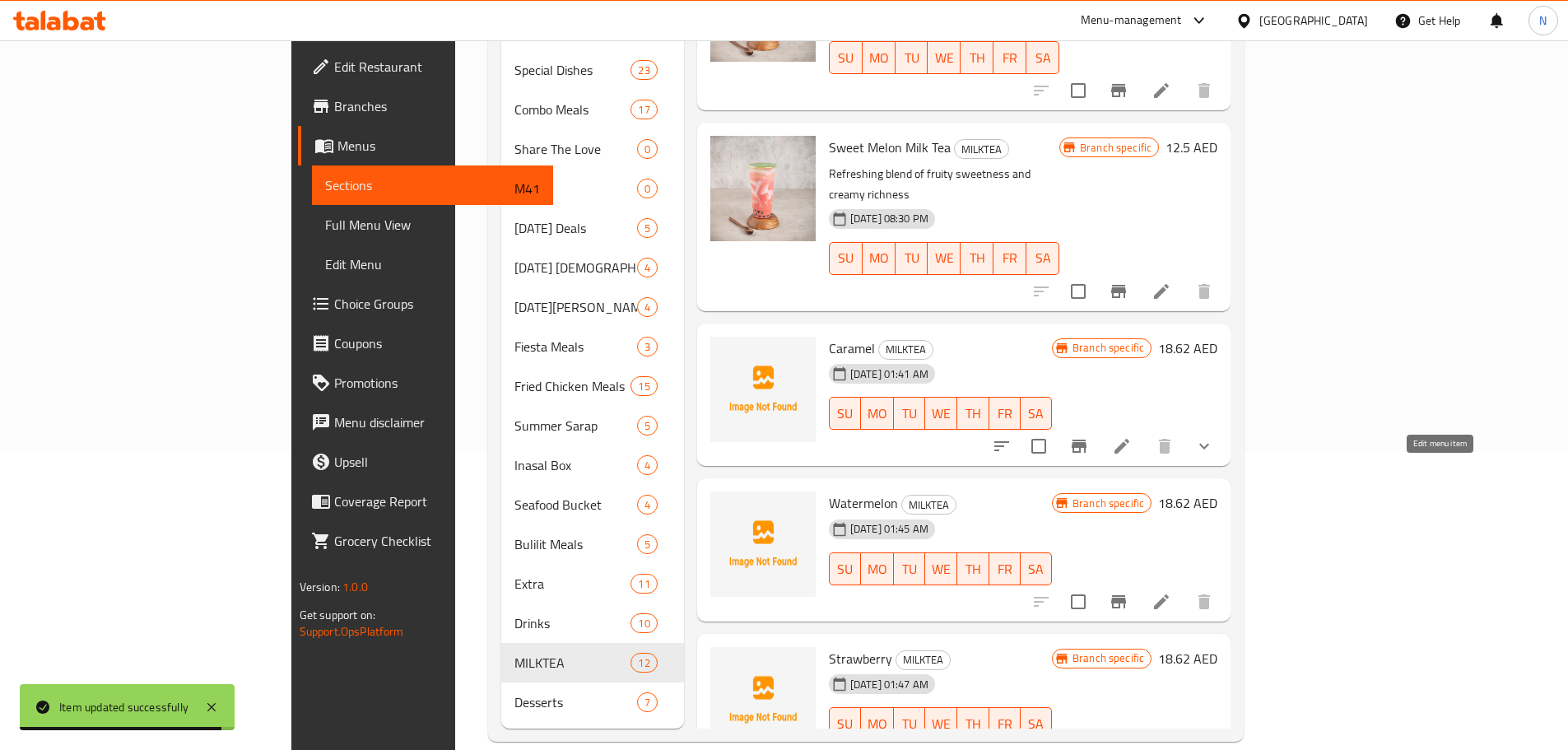
click at [1171, 592] on icon at bounding box center [1161, 602] width 20 height 20
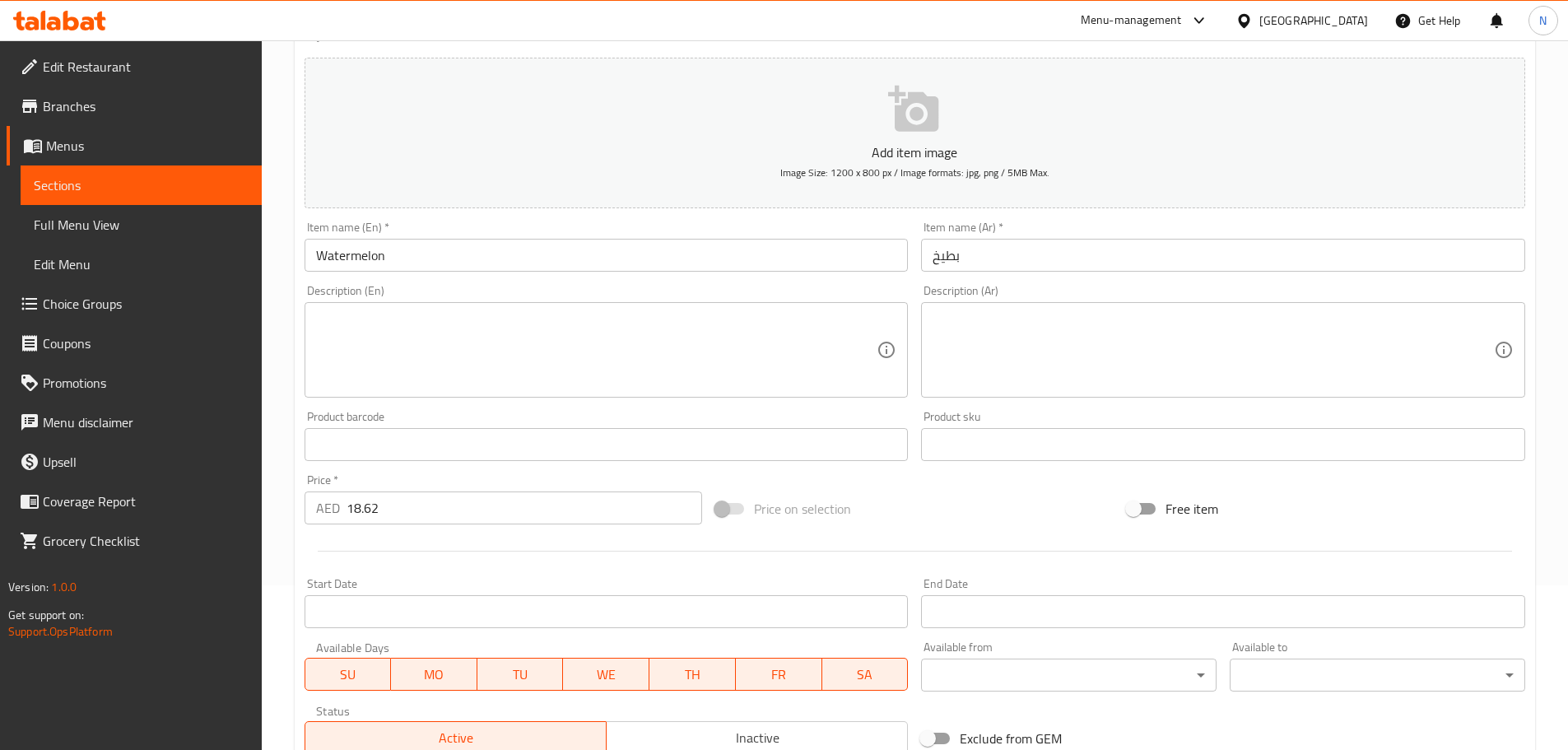
scroll to position [413, 0]
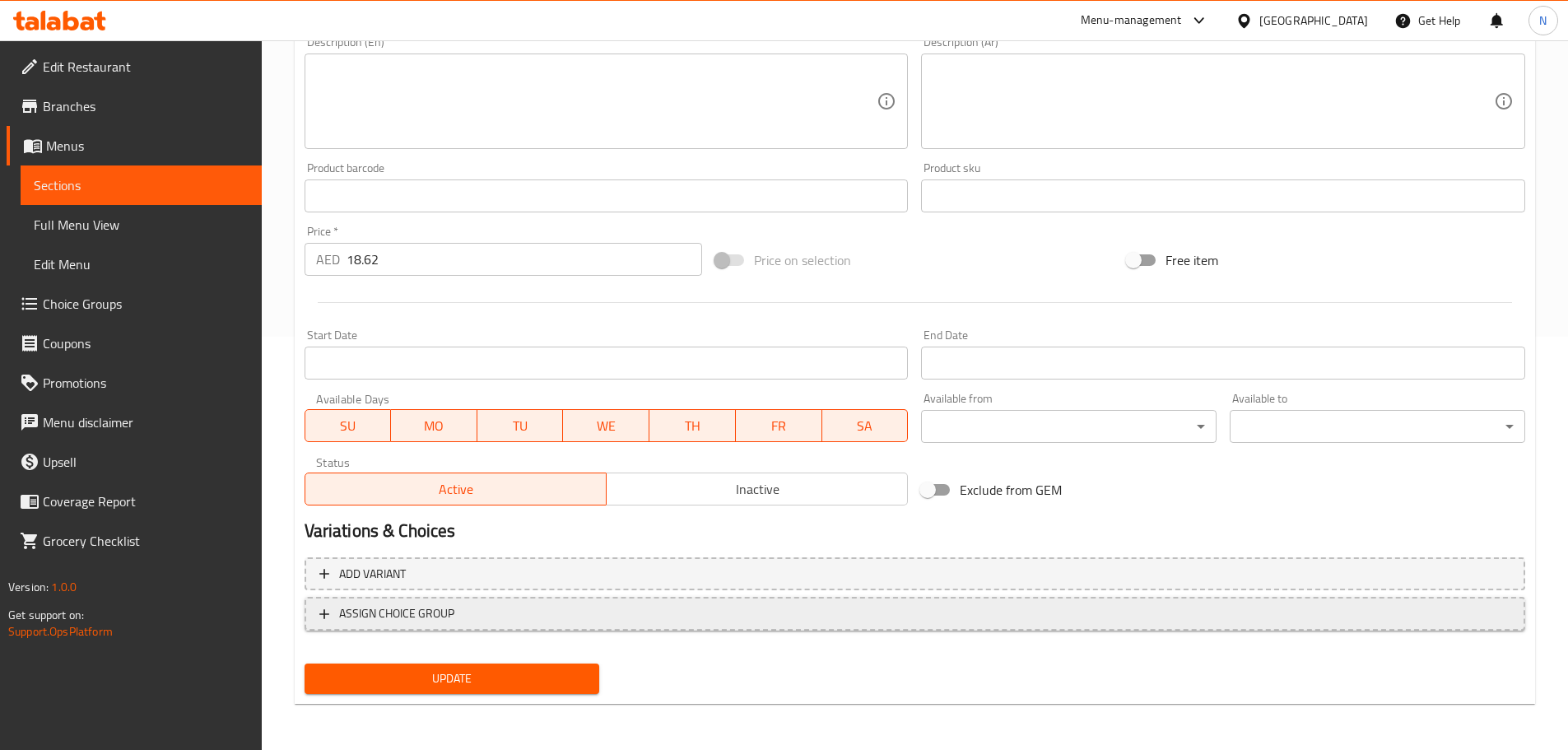
click at [662, 617] on span "ASSIGN CHOICE GROUP" at bounding box center [914, 613] width 1191 height 21
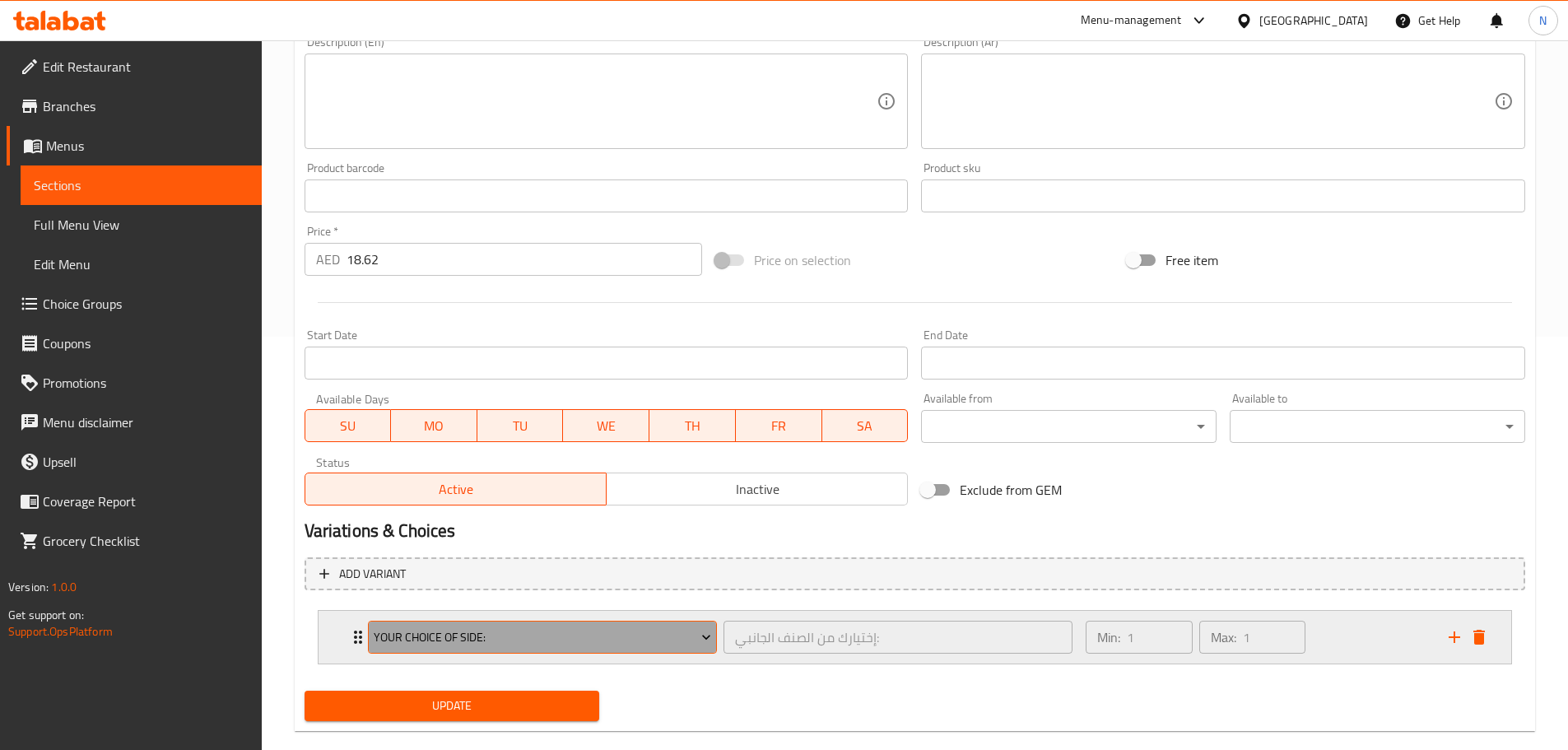
click at [531, 639] on span "Your Choice Of Side:" at bounding box center [542, 638] width 338 height 21
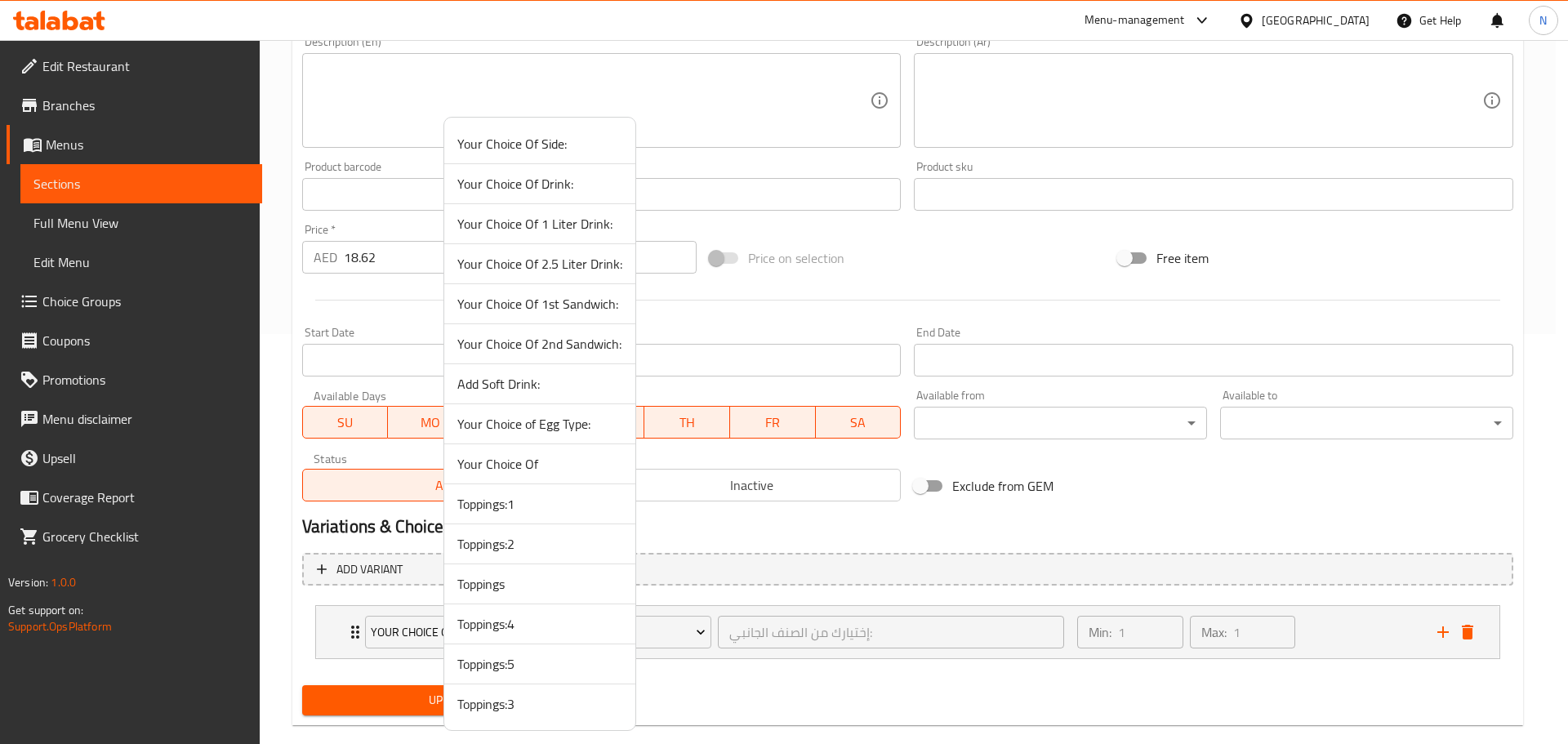
click at [536, 626] on span "Toppings:4" at bounding box center [540, 624] width 165 height 20
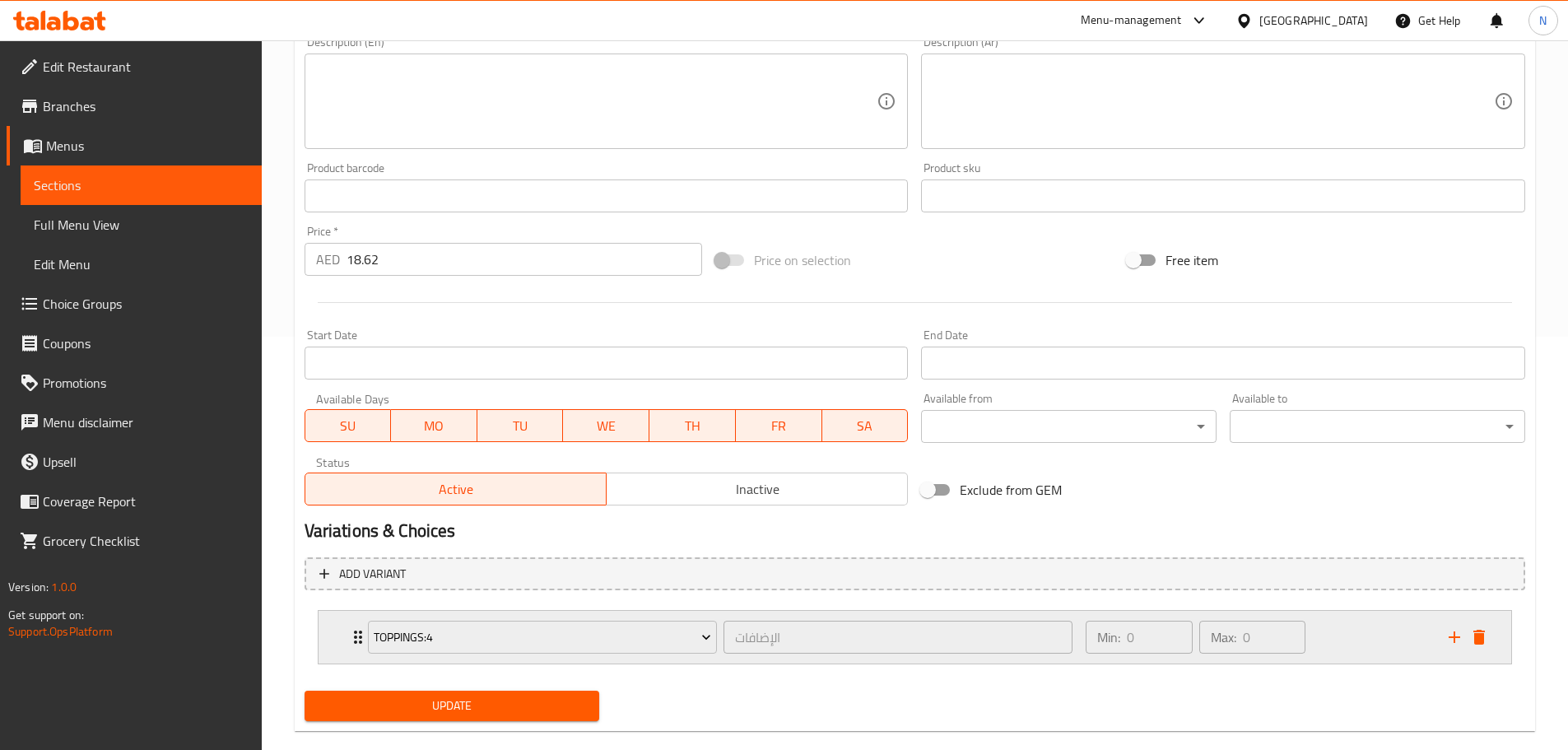
click at [1342, 642] on div "Min: 0 ​ Max: 0 ​" at bounding box center [1257, 637] width 362 height 52
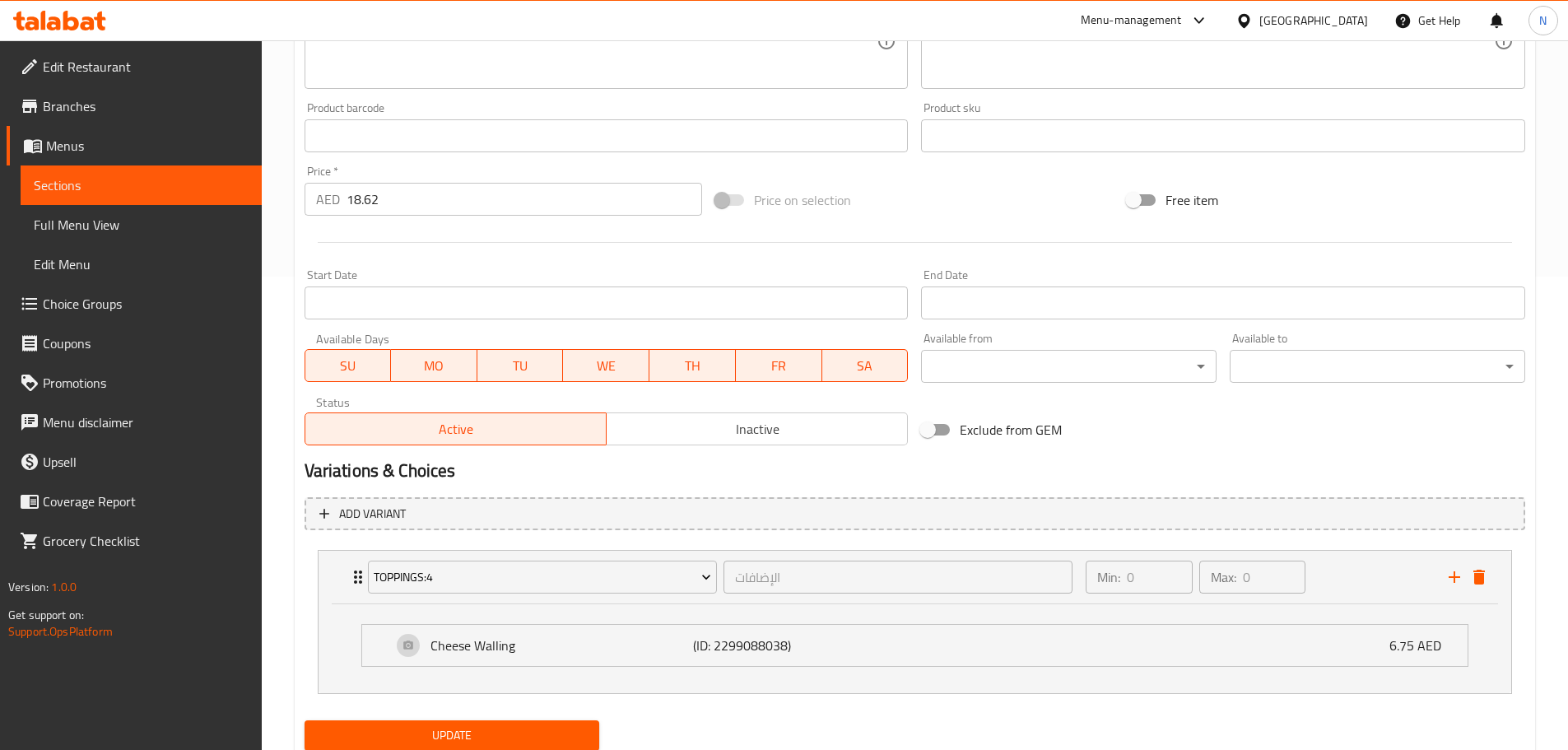
scroll to position [530, 0]
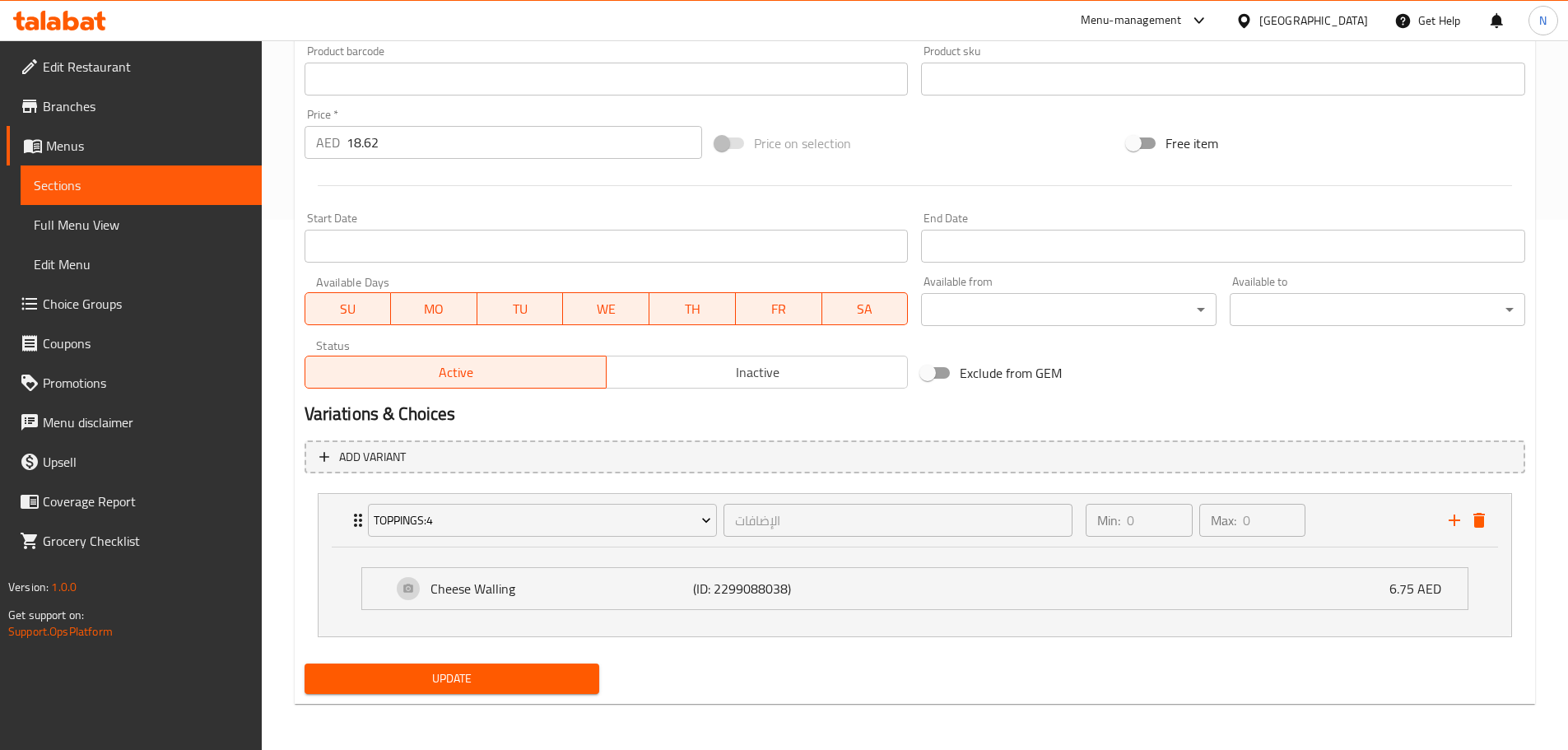
drag, startPoint x: 475, startPoint y: 672, endPoint x: 477, endPoint y: 680, distance: 8.2
click at [475, 673] on span "Update" at bounding box center [452, 678] width 269 height 21
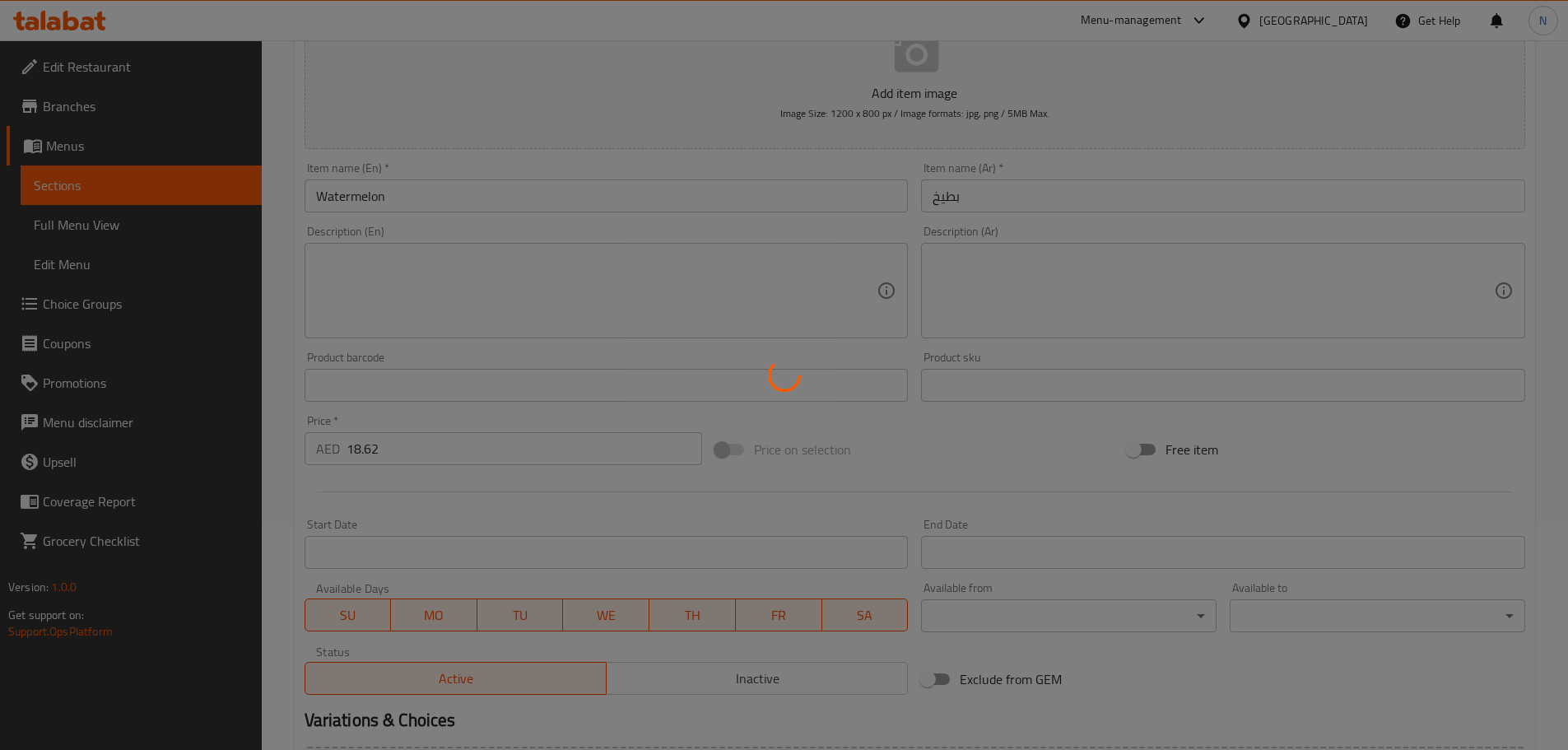
scroll to position [0, 0]
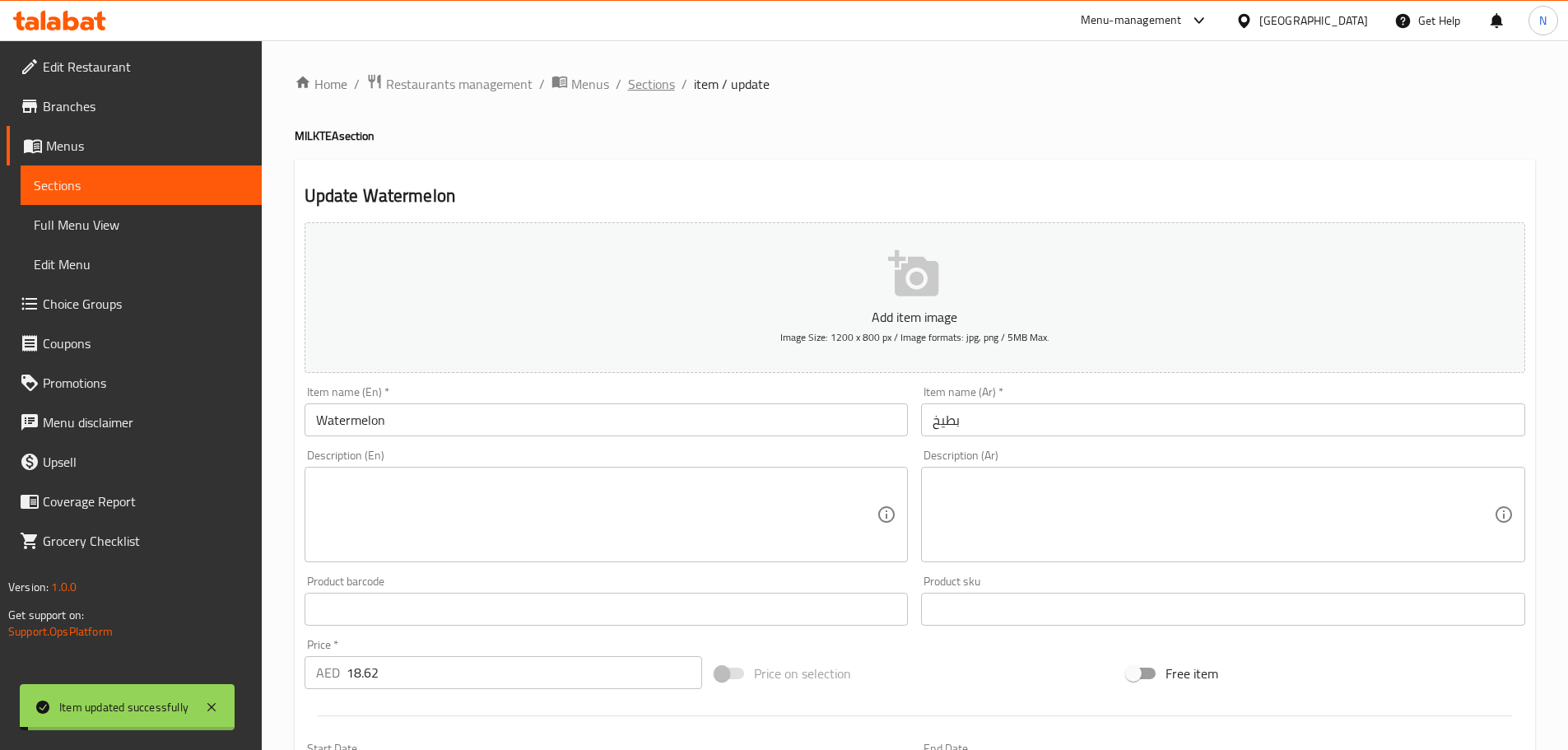
click at [648, 83] on span "Sections" at bounding box center [652, 84] width 47 height 20
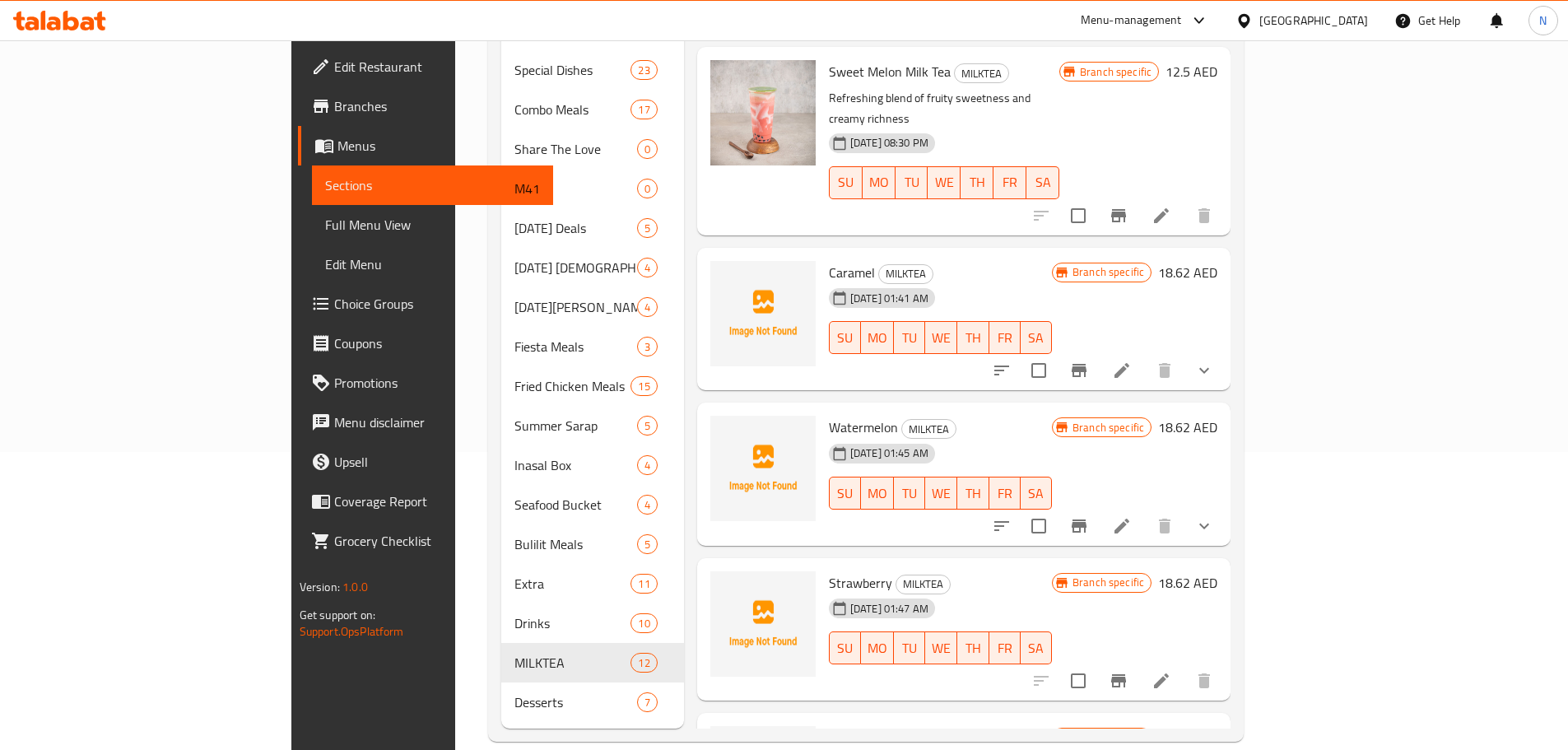
scroll to position [988, 0]
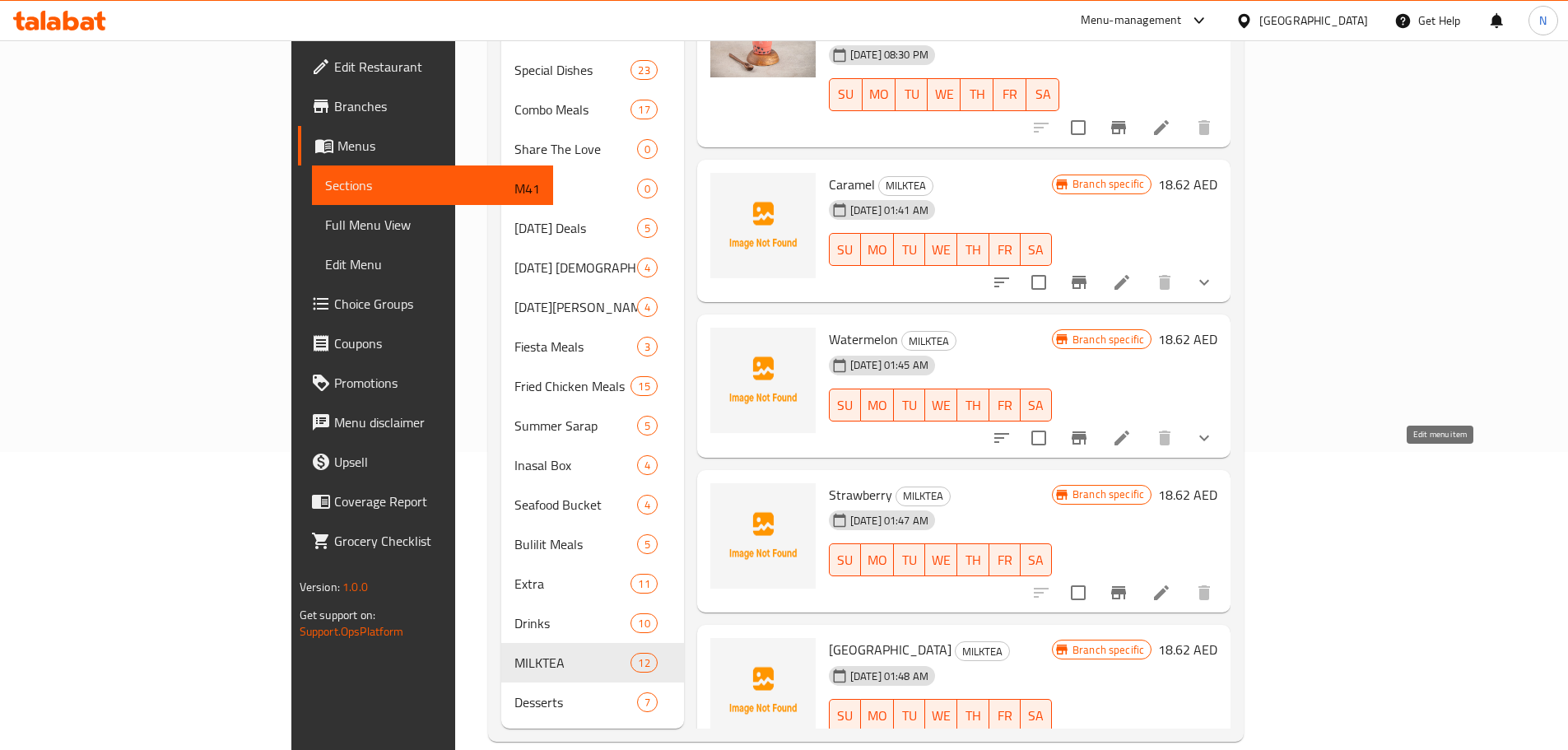
click at [1171, 583] on icon at bounding box center [1161, 593] width 20 height 20
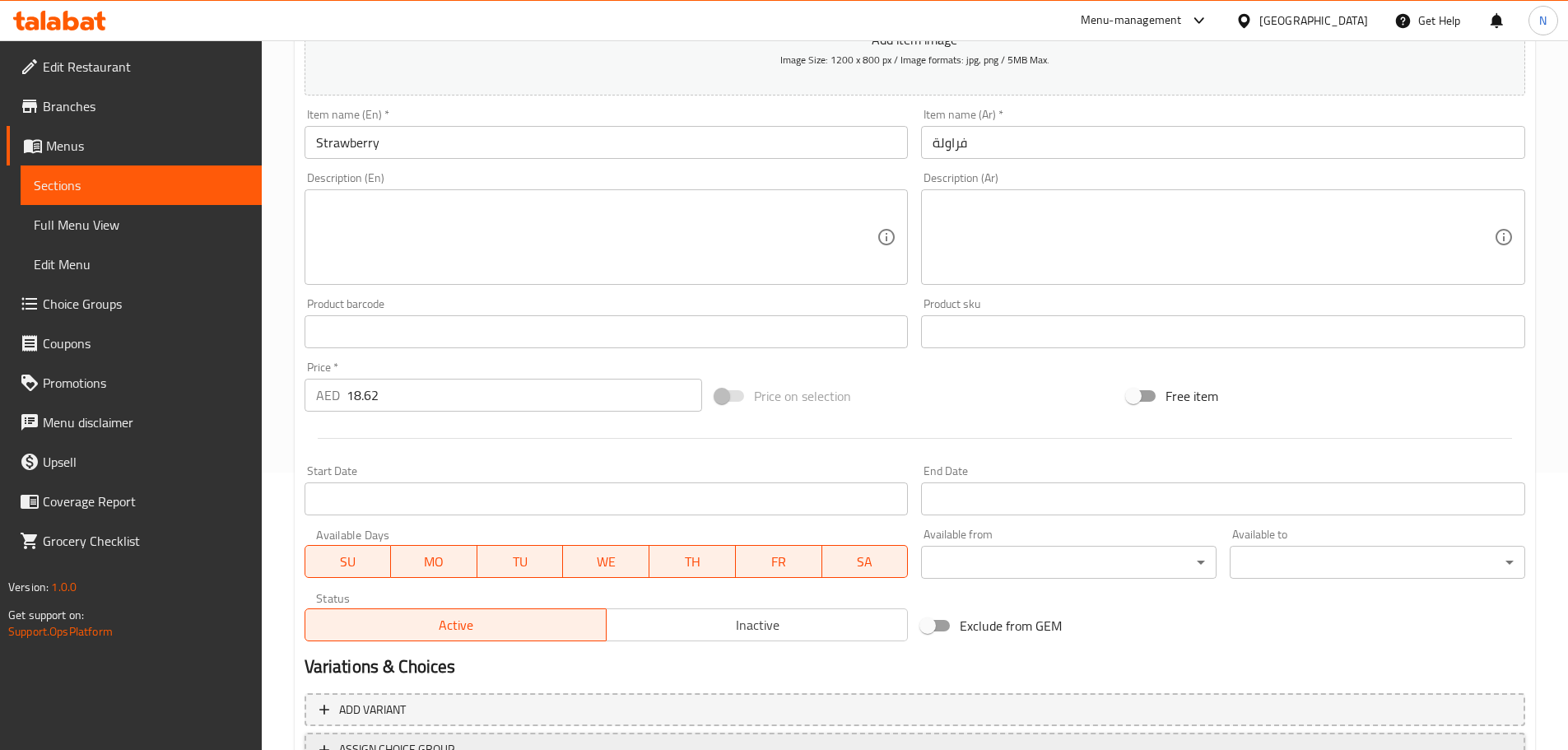
scroll to position [413, 0]
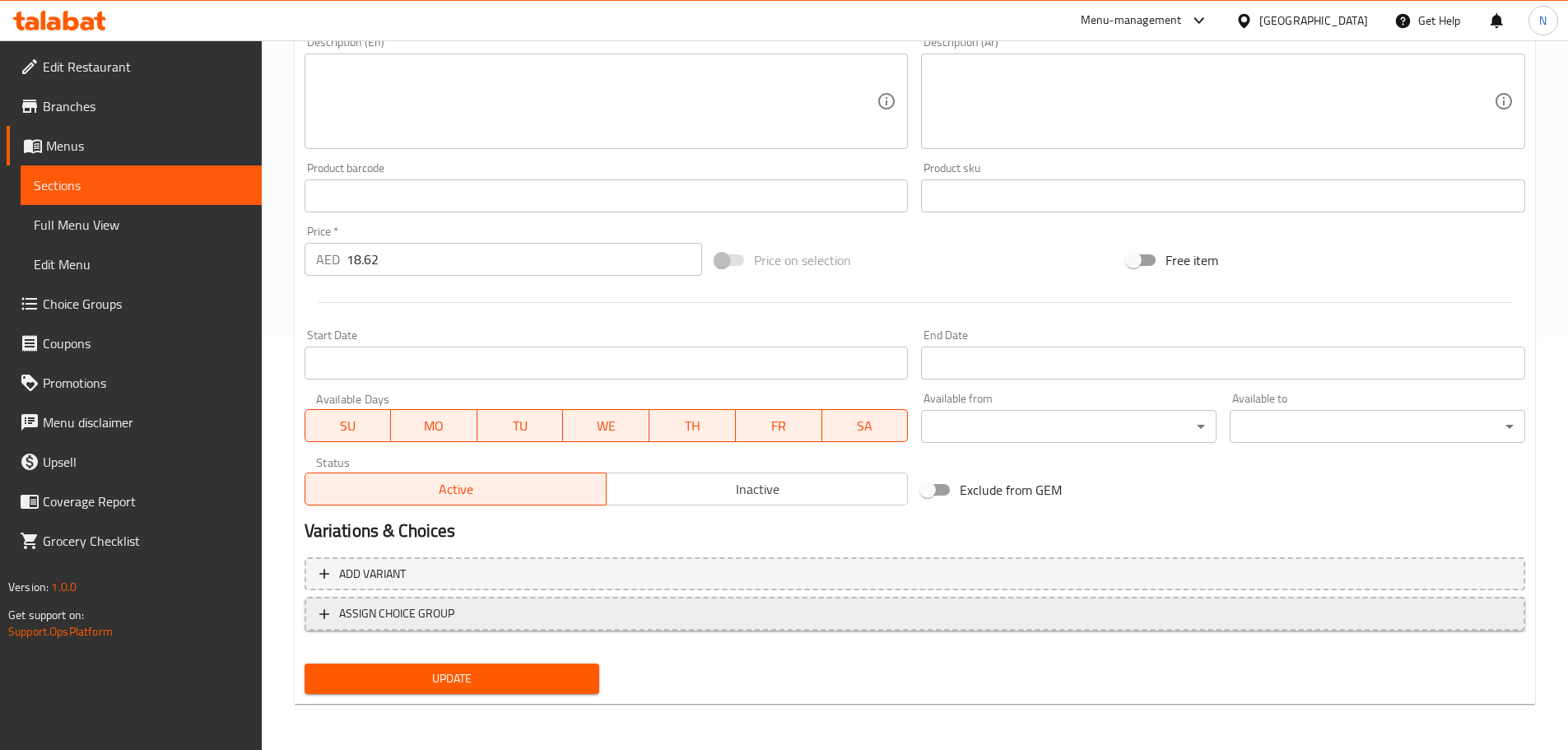
click at [555, 620] on span "ASSIGN CHOICE GROUP" at bounding box center [914, 613] width 1191 height 21
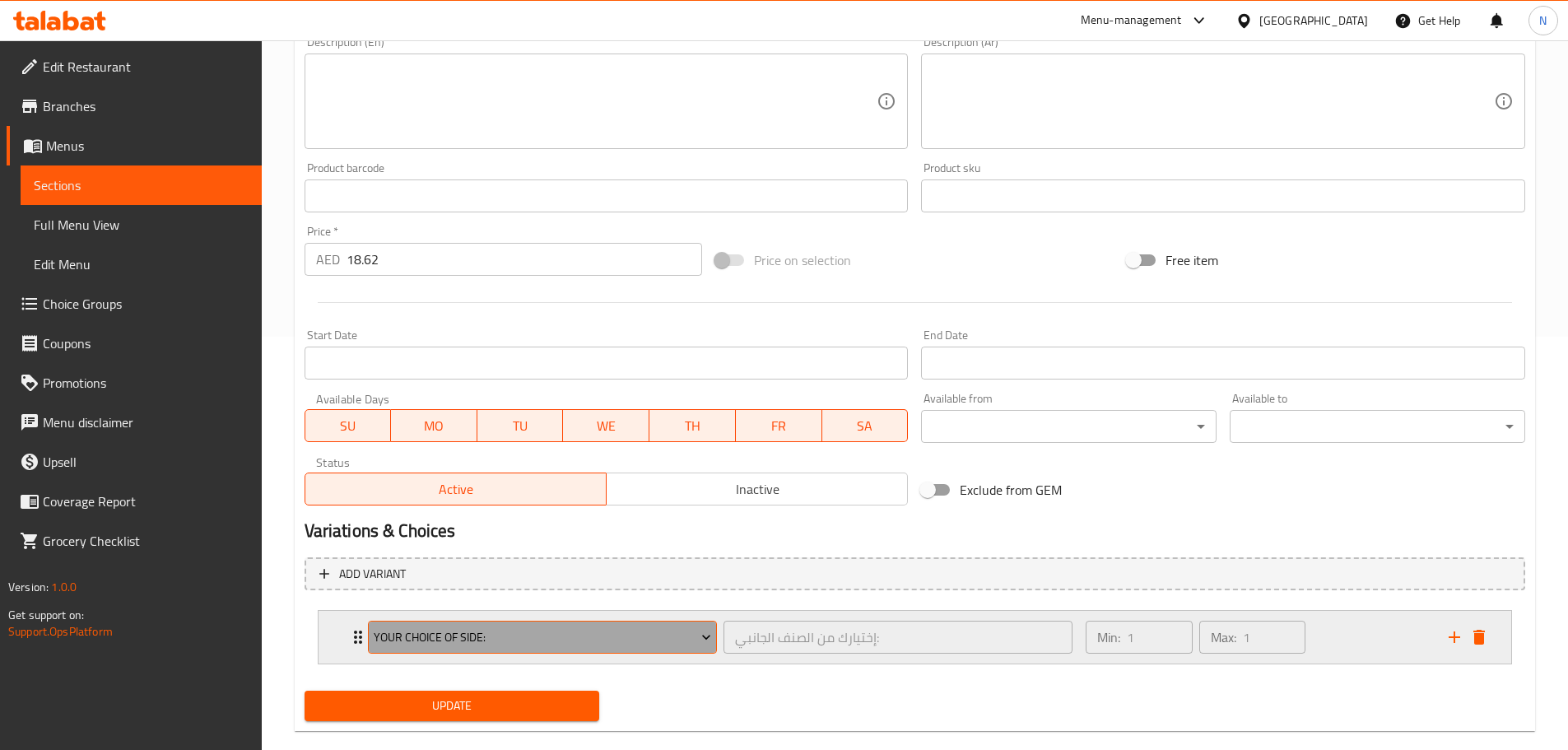
click at [564, 640] on span "Your Choice Of Side:" at bounding box center [542, 638] width 338 height 21
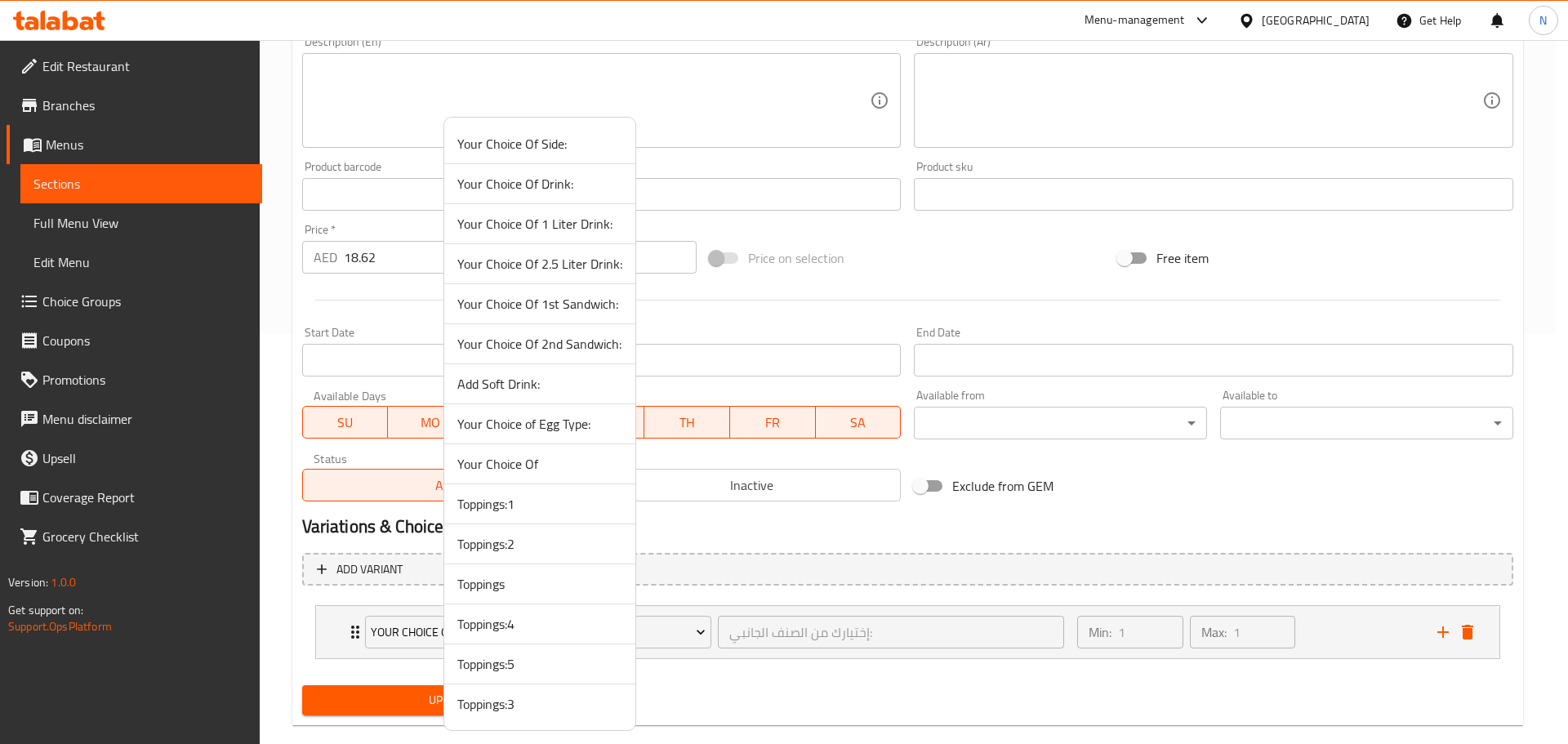
click at [527, 664] on span "Toppings:5" at bounding box center [540, 664] width 165 height 20
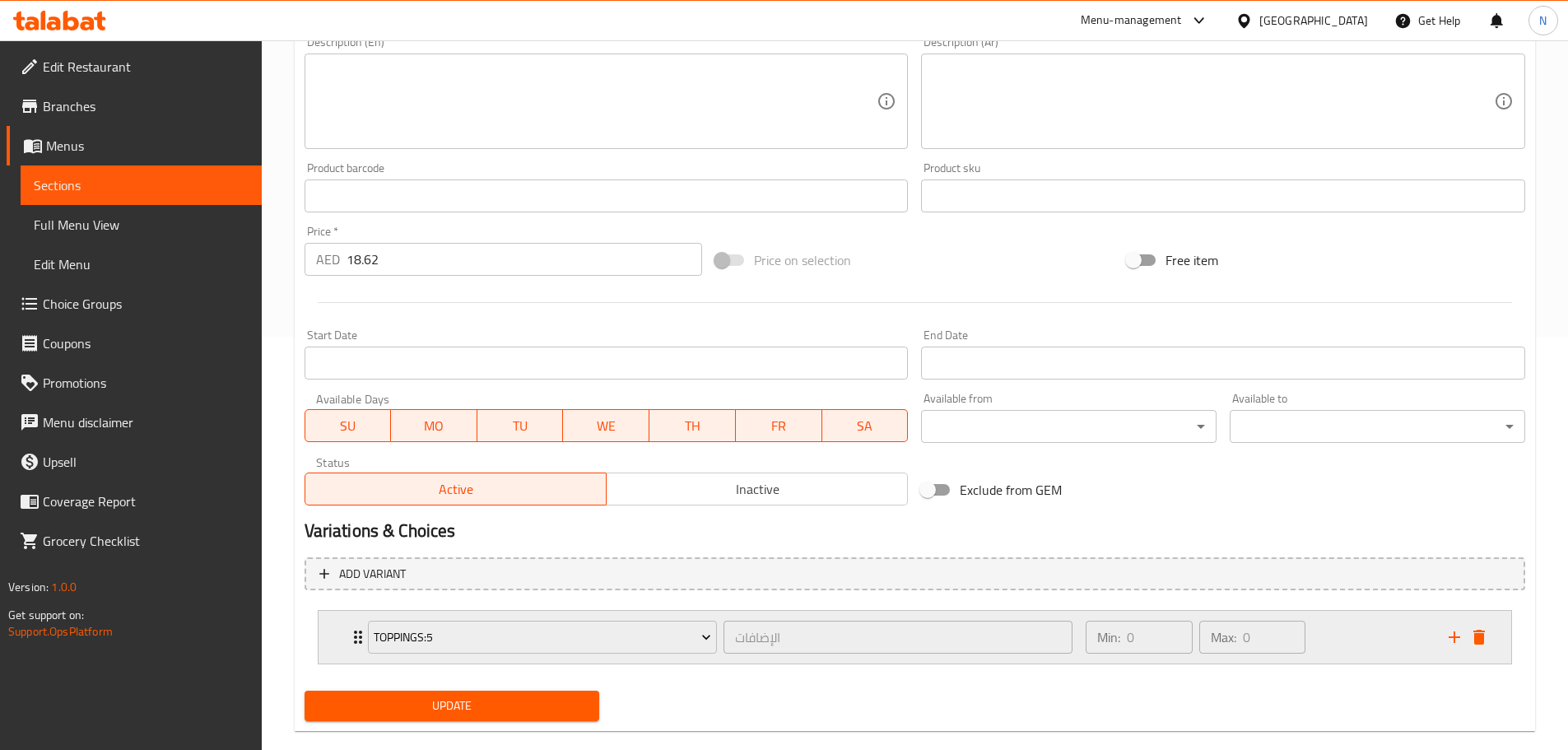
click at [1326, 629] on div "Min: 0 ​ Max: 0 ​" at bounding box center [1257, 637] width 362 height 52
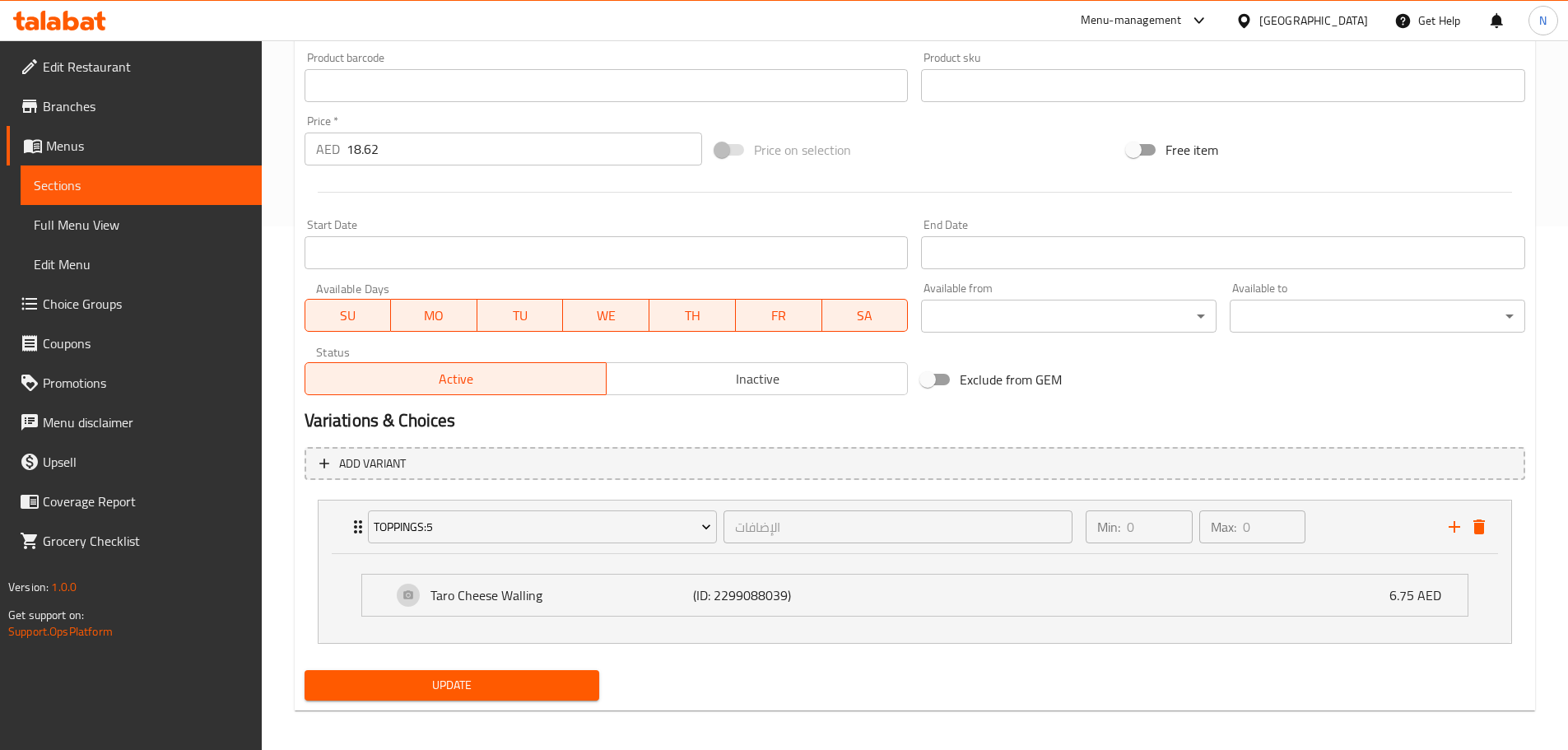
scroll to position [530, 0]
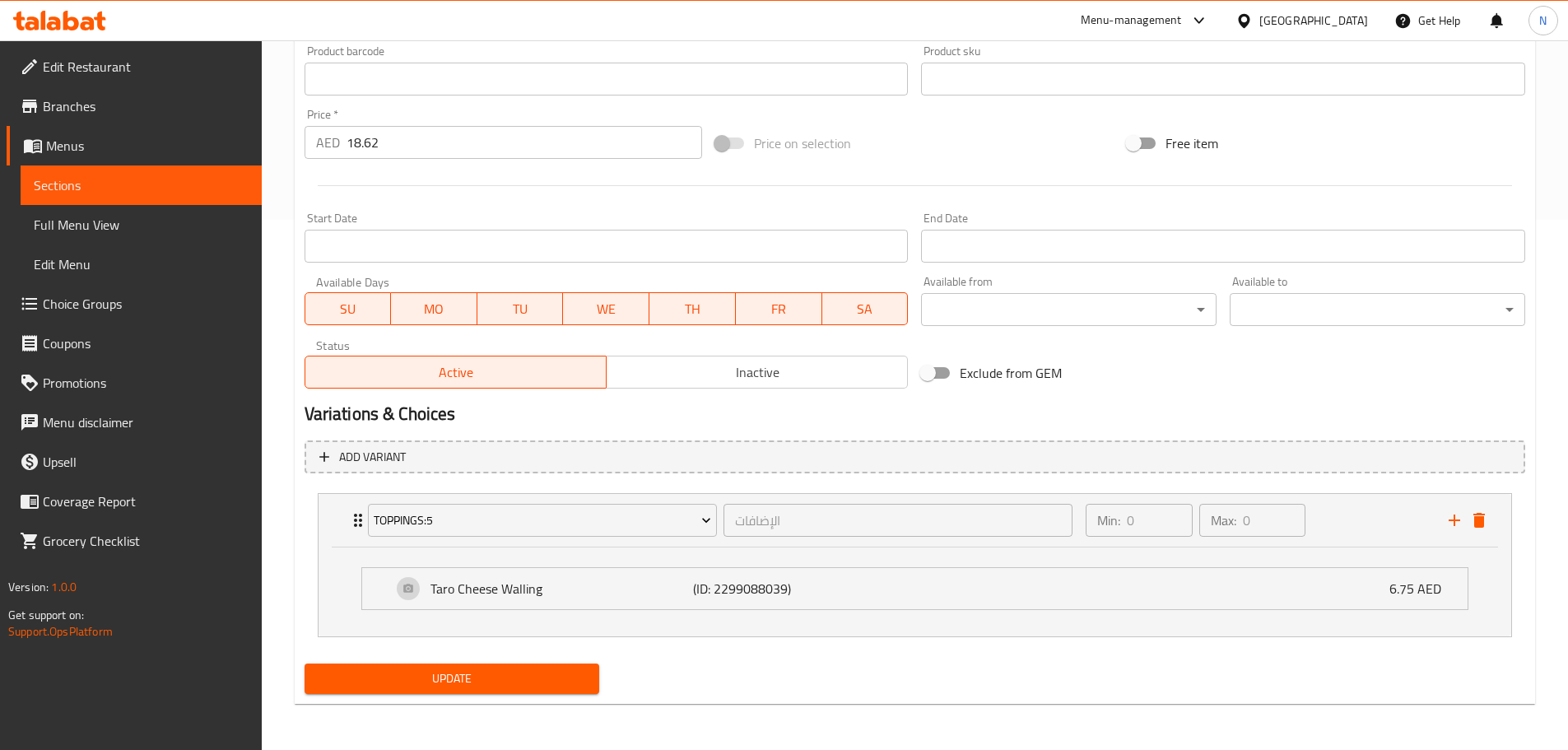
click at [560, 673] on span "Update" at bounding box center [452, 678] width 269 height 21
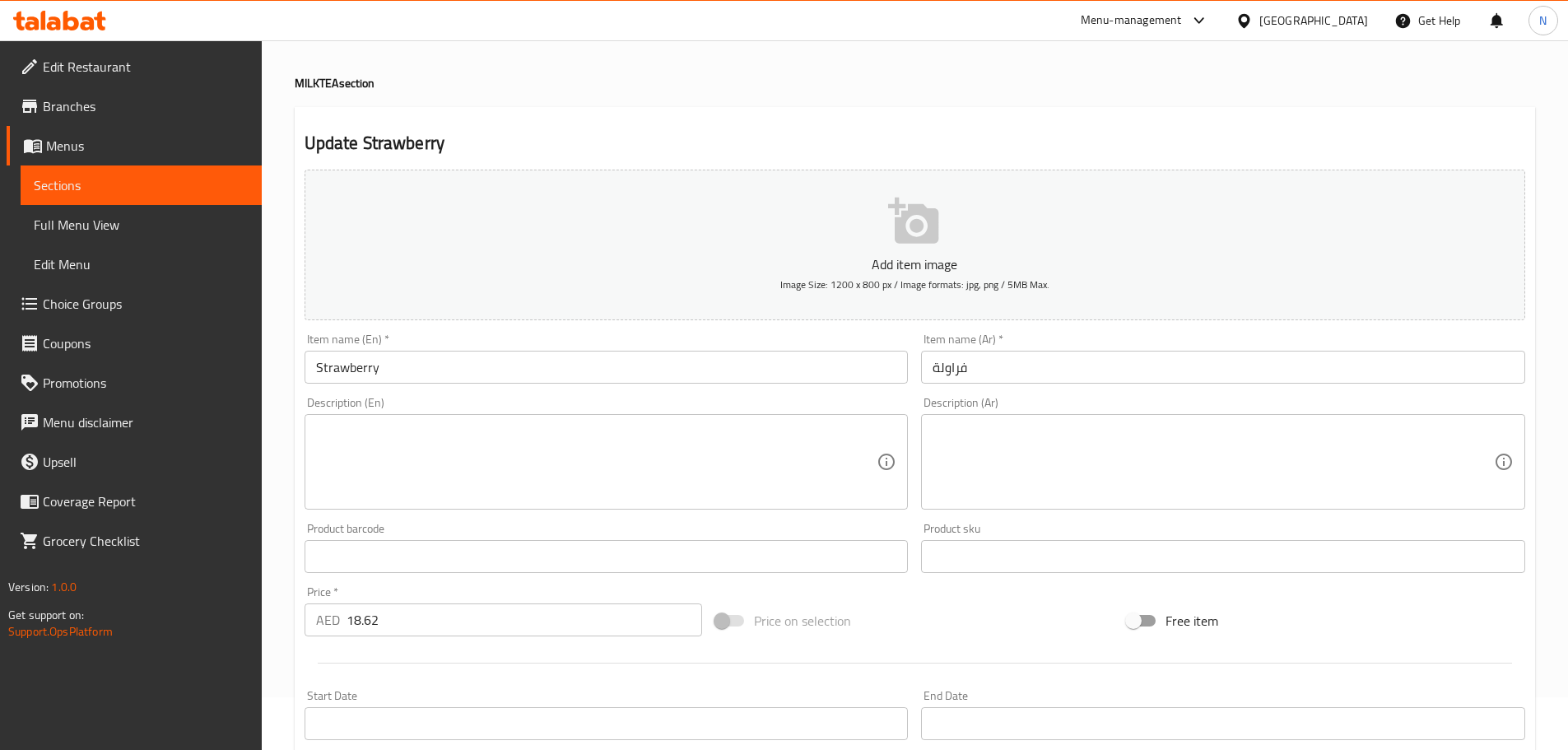
scroll to position [0, 0]
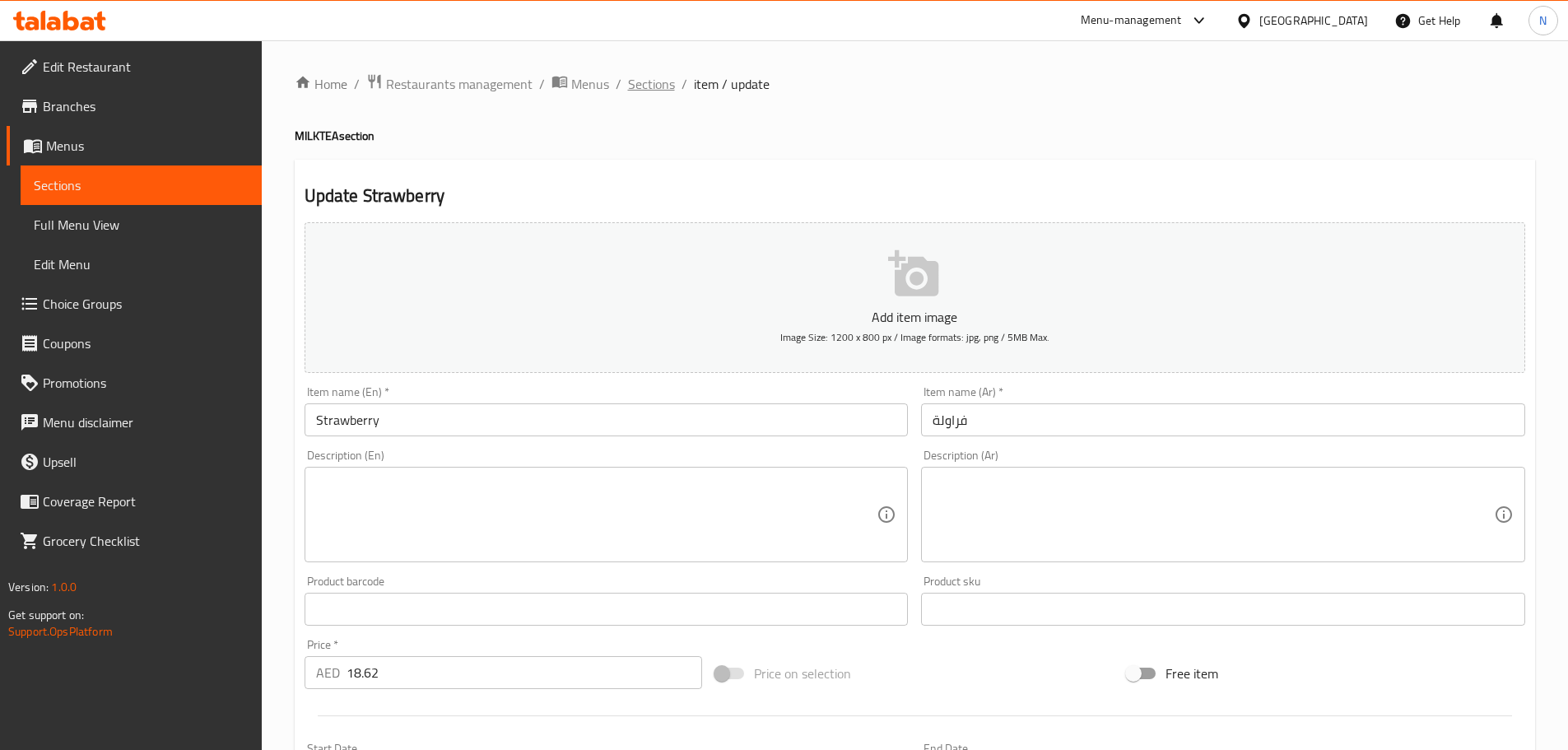
click at [651, 92] on span "Sections" at bounding box center [652, 84] width 47 height 20
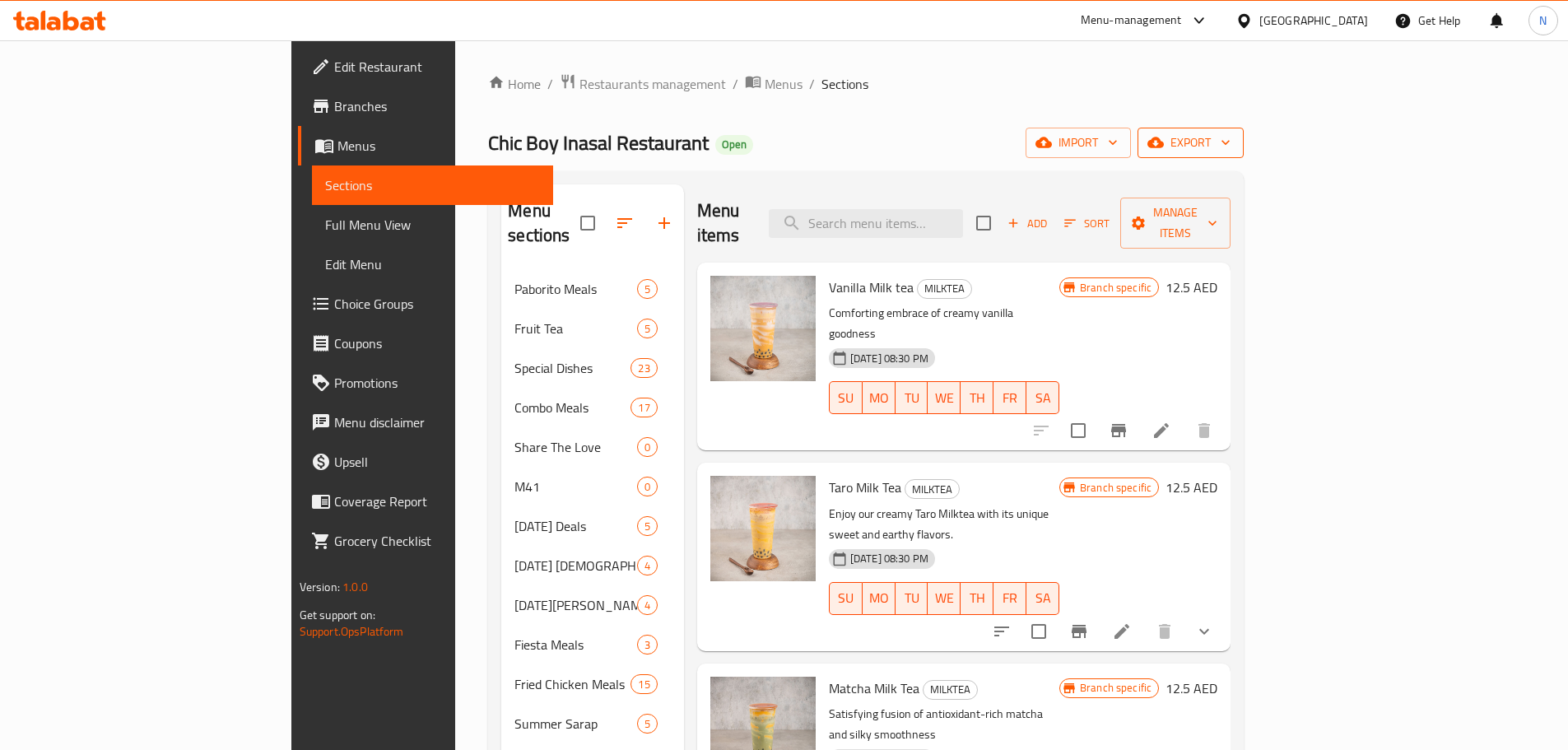
click at [1230, 147] on span "export" at bounding box center [1190, 143] width 80 height 21
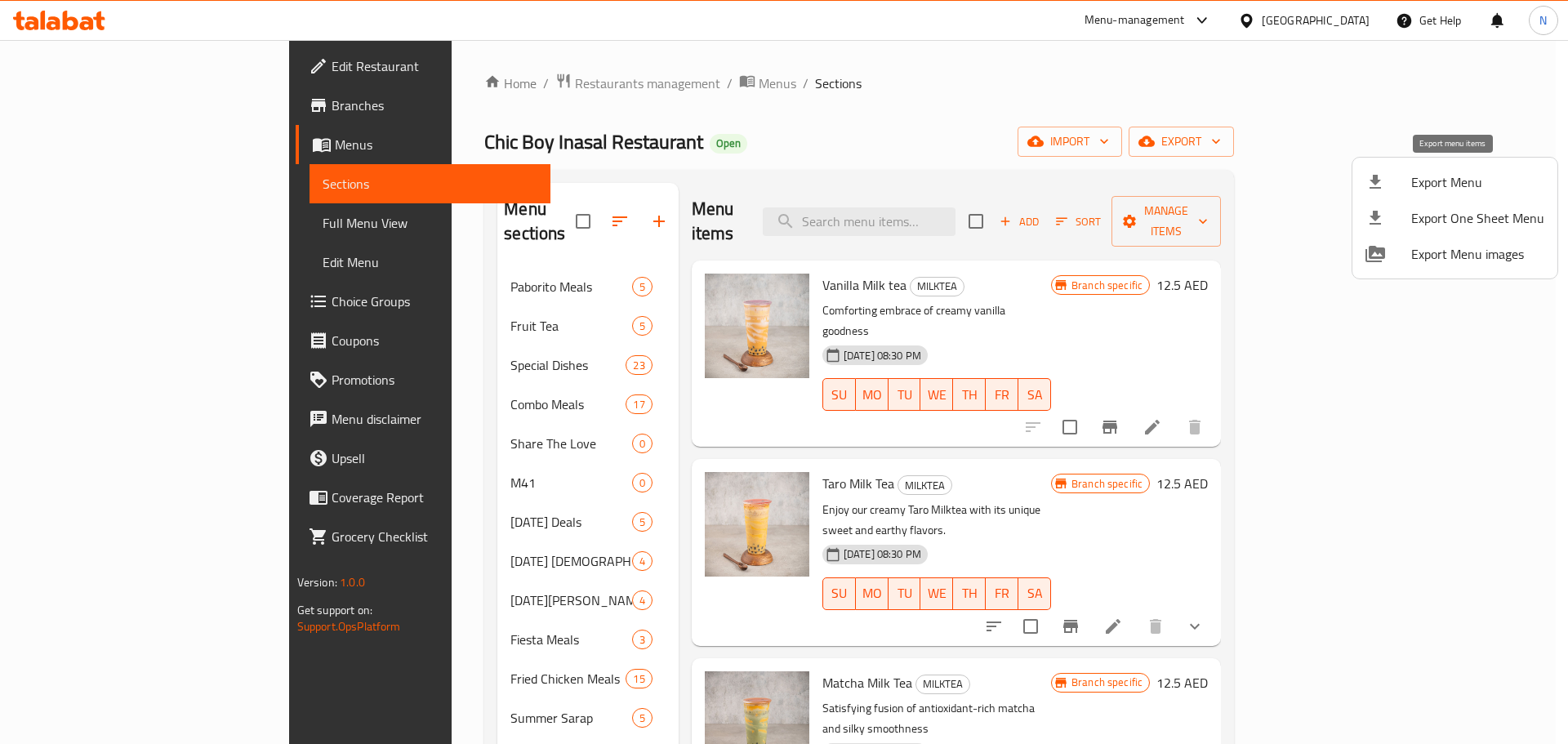
click at [1429, 181] on span "Export Menu" at bounding box center [1478, 182] width 133 height 20
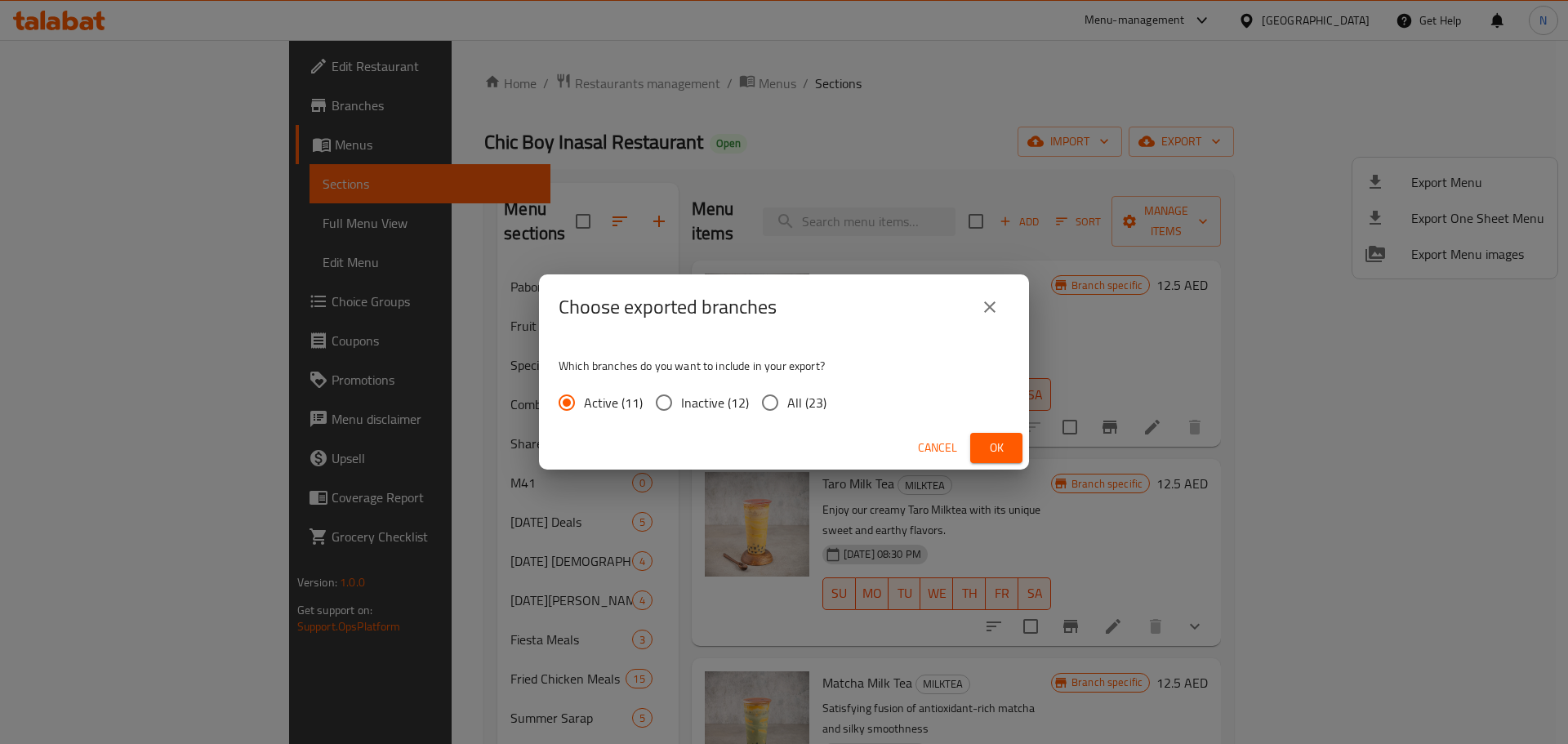
click at [978, 459] on button "Ok" at bounding box center [996, 448] width 52 height 30
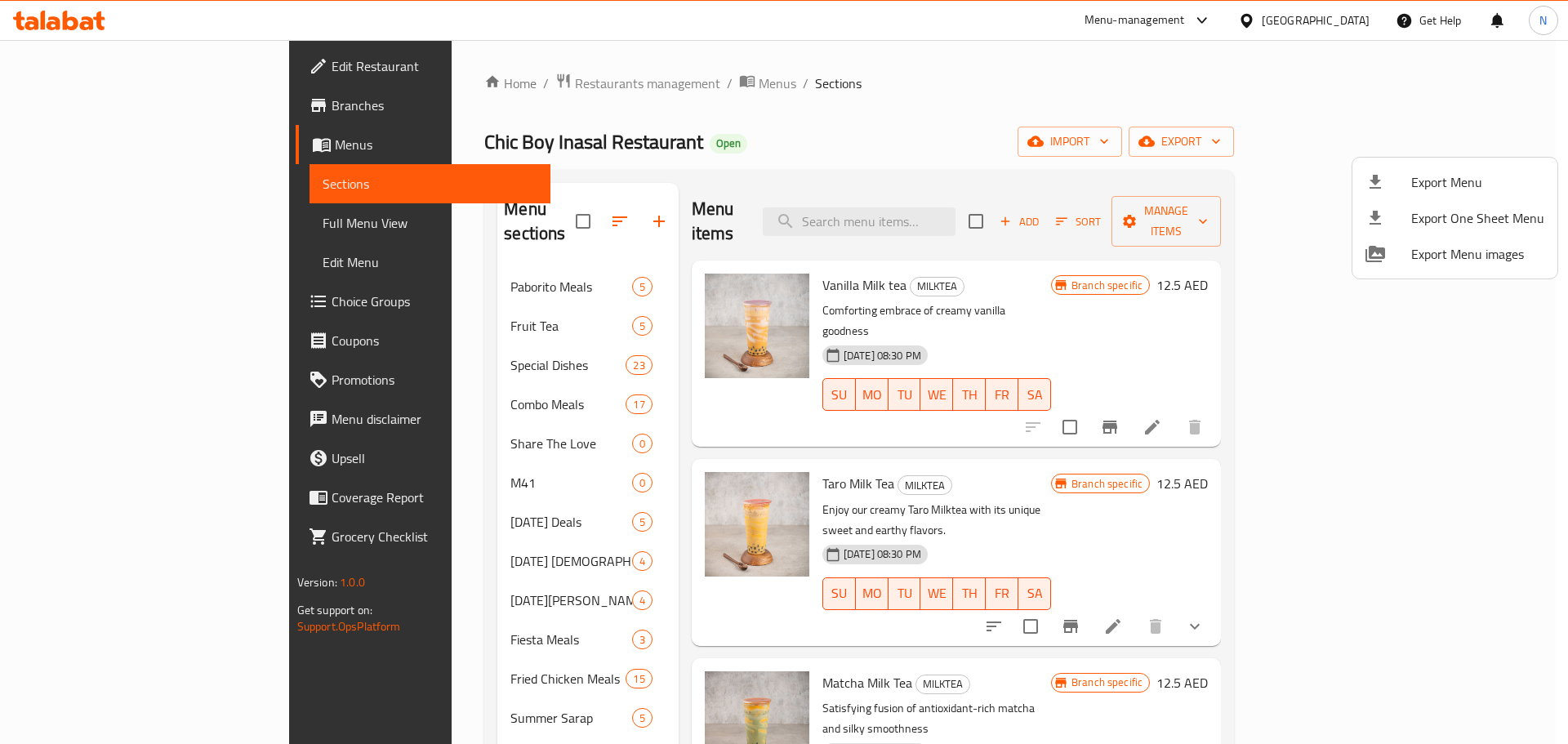
click at [1066, 247] on div at bounding box center [784, 372] width 1568 height 744
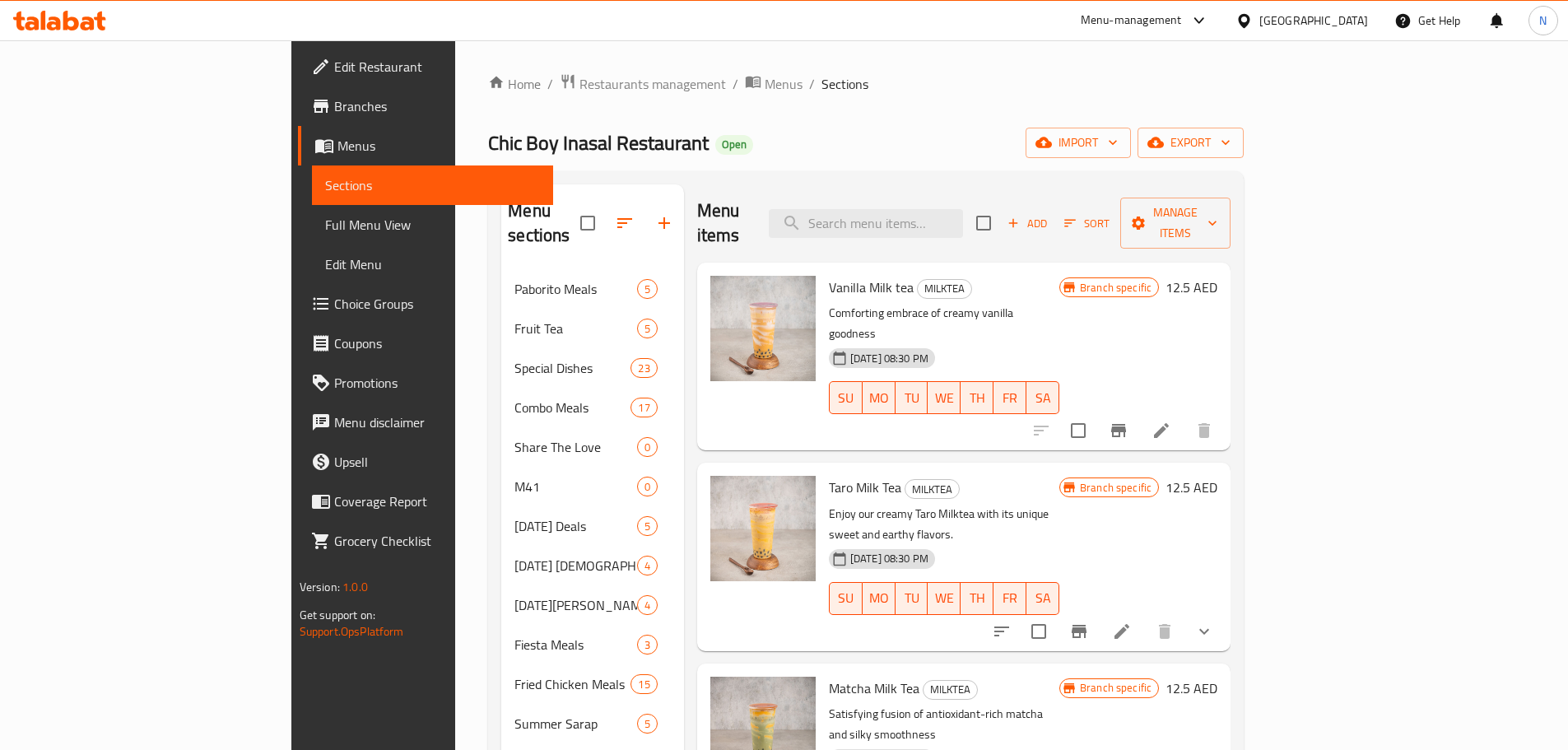
click at [1059, 303] on p "Comforting embrace of creamy vanilla goodness" at bounding box center [944, 323] width 230 height 41
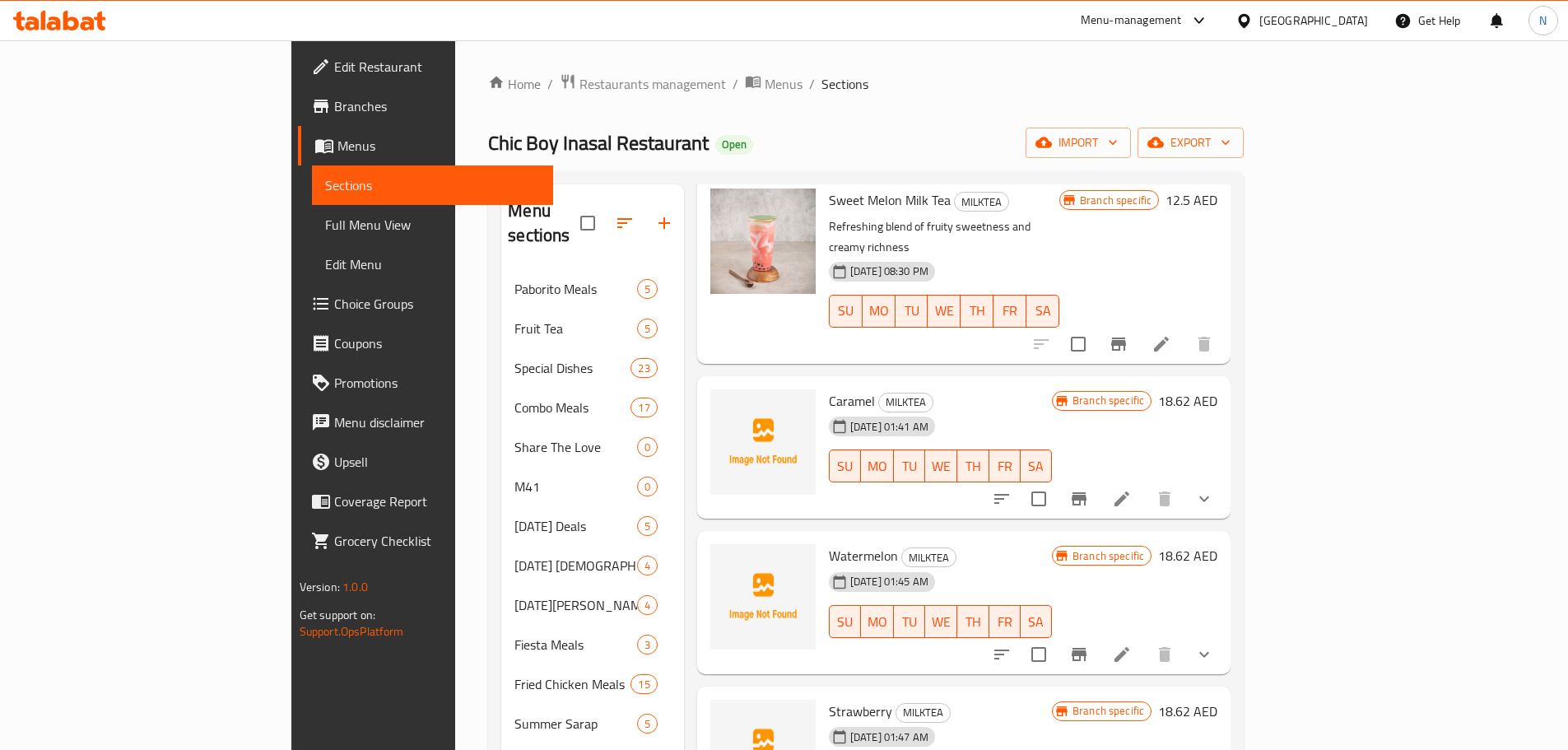
scroll to position [1070, 0]
click at [1129, 646] on icon at bounding box center [1121, 652] width 15 height 15
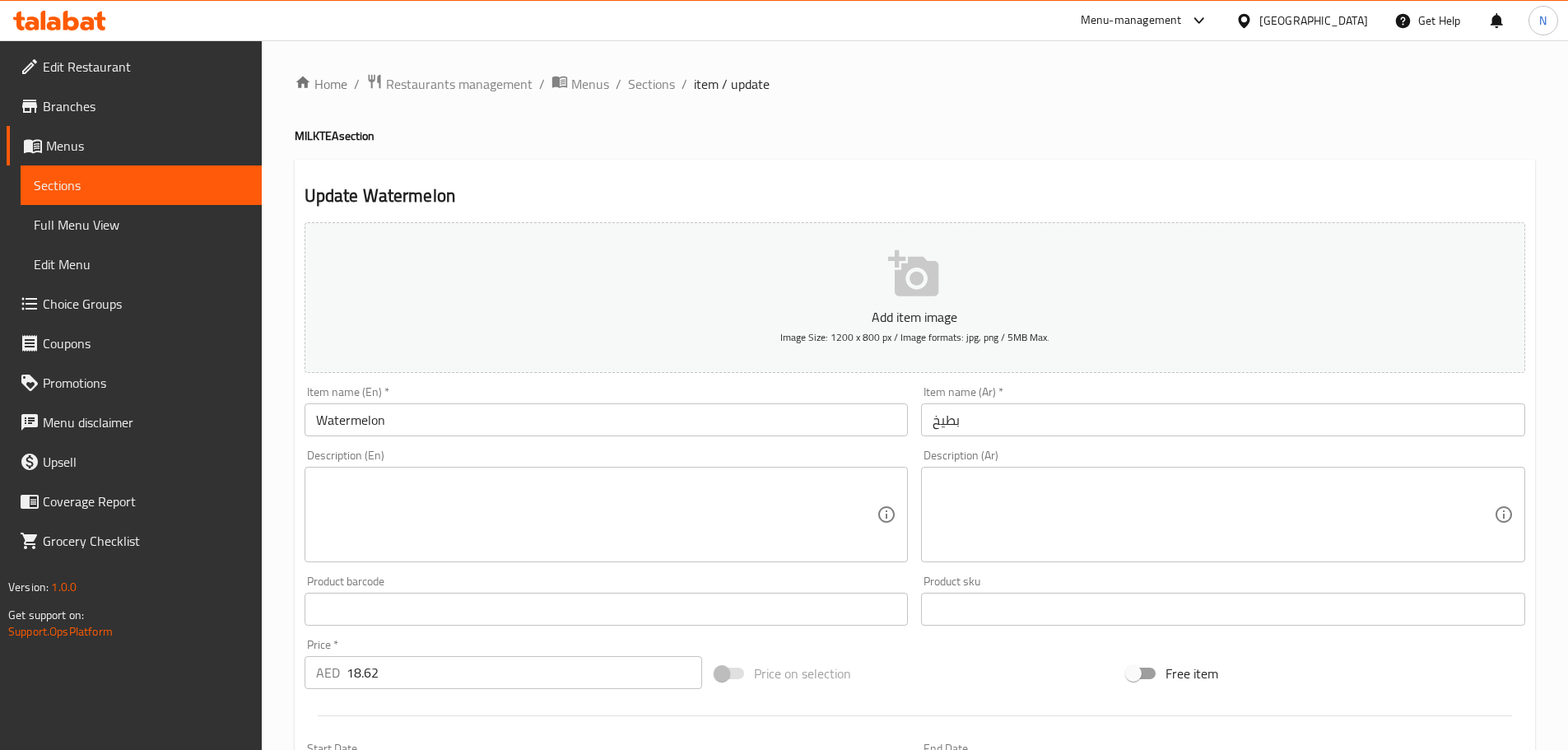
click at [413, 430] on input "Watermelon" at bounding box center [606, 419] width 604 height 33
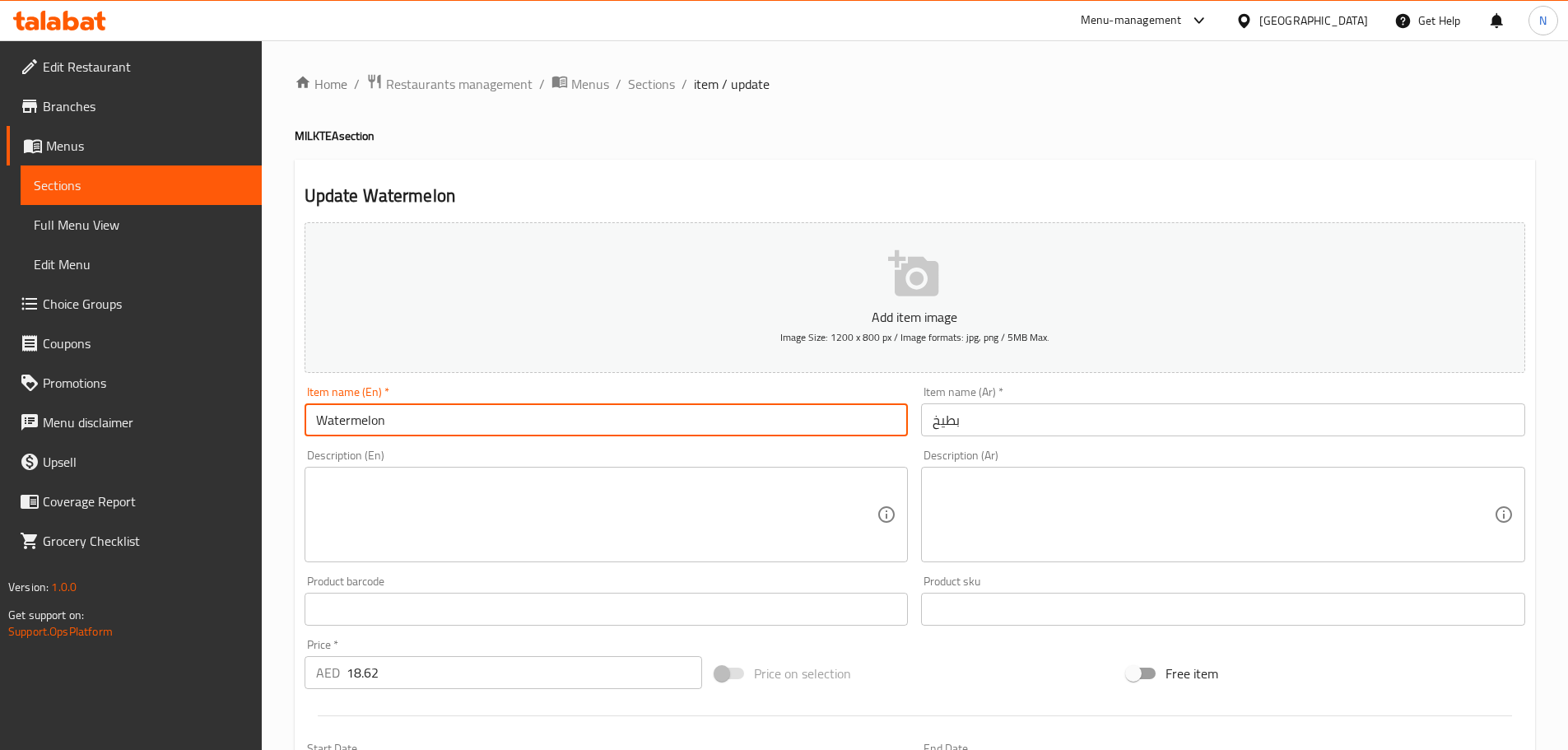
click at [413, 430] on input "Watermelon" at bounding box center [606, 419] width 604 height 33
paste input "in"
click at [349, 423] on input "Wintermelon" at bounding box center [606, 419] width 604 height 33
click at [351, 424] on input "Wintermelon" at bounding box center [606, 419] width 604 height 33
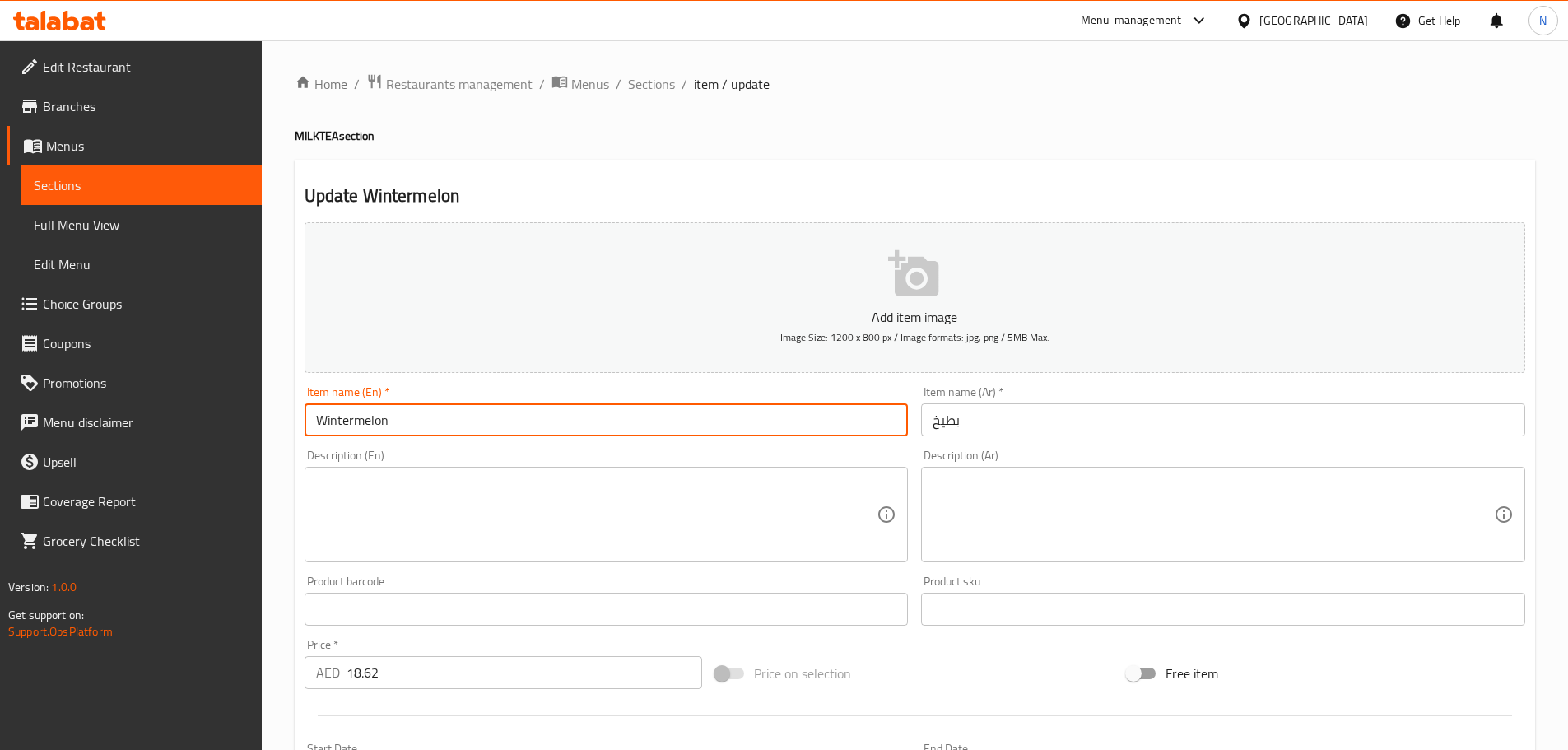
click at [352, 422] on input "Wintermelon" at bounding box center [606, 419] width 604 height 33
click at [358, 423] on input "Winter melon" at bounding box center [606, 419] width 604 height 33
type input "Winter Melon"
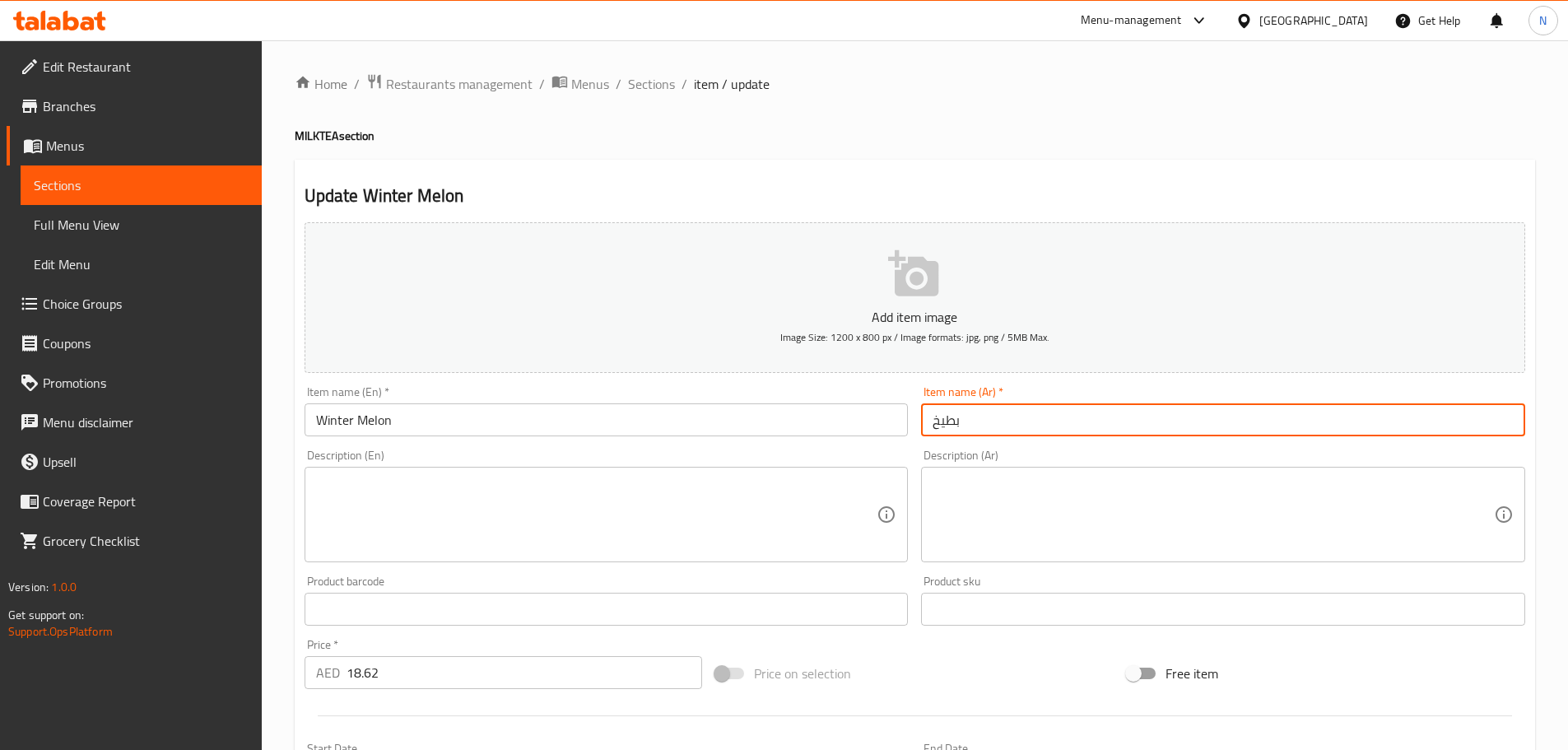
click at [966, 418] on input "بطيخ" at bounding box center [1222, 419] width 604 height 33
paste input "لبطيخ الشتوي"
click at [1007, 417] on input "البطيخ الشتوي" at bounding box center [1222, 419] width 604 height 33
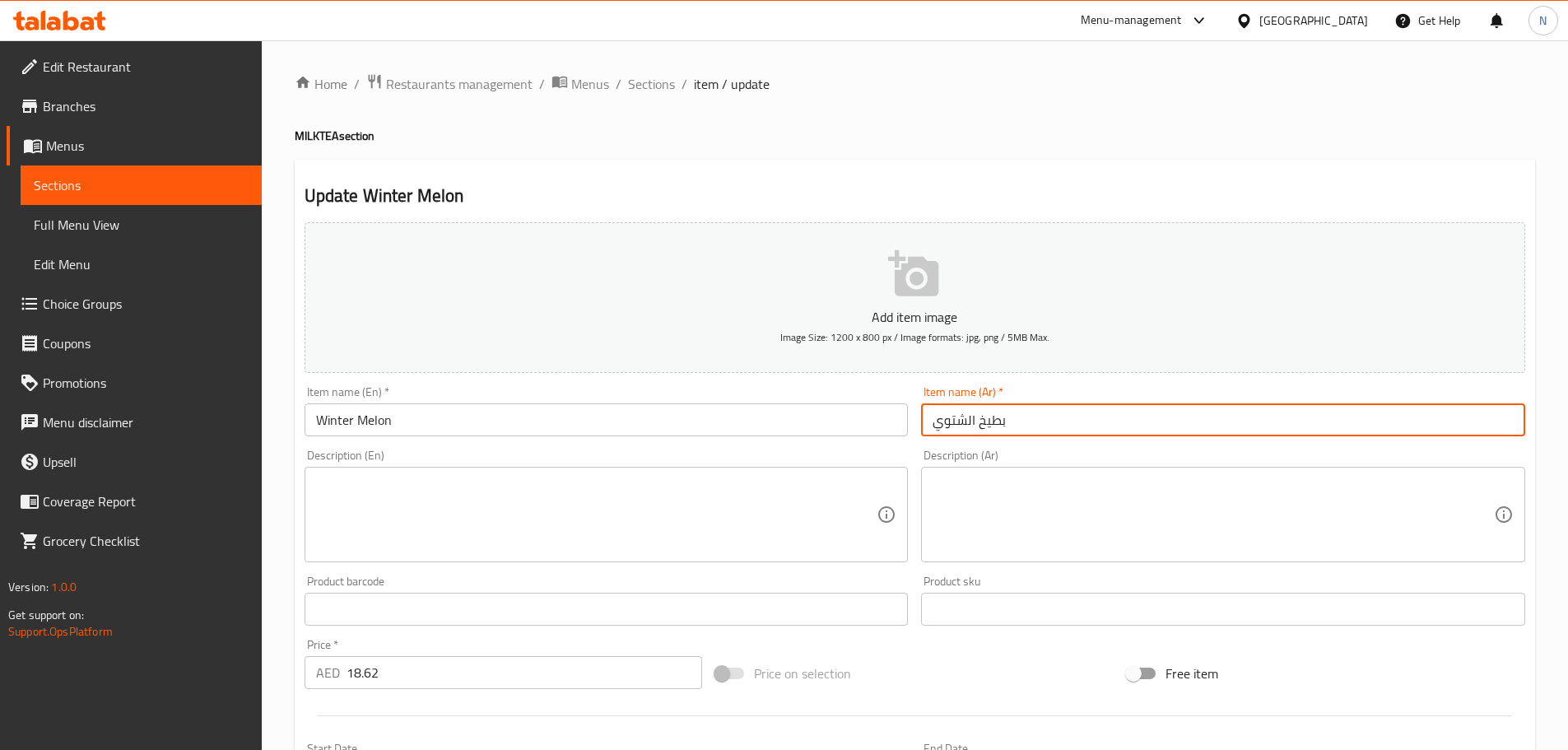
click at [968, 421] on input "بطيخ الشتوي" at bounding box center [1222, 419] width 604 height 33
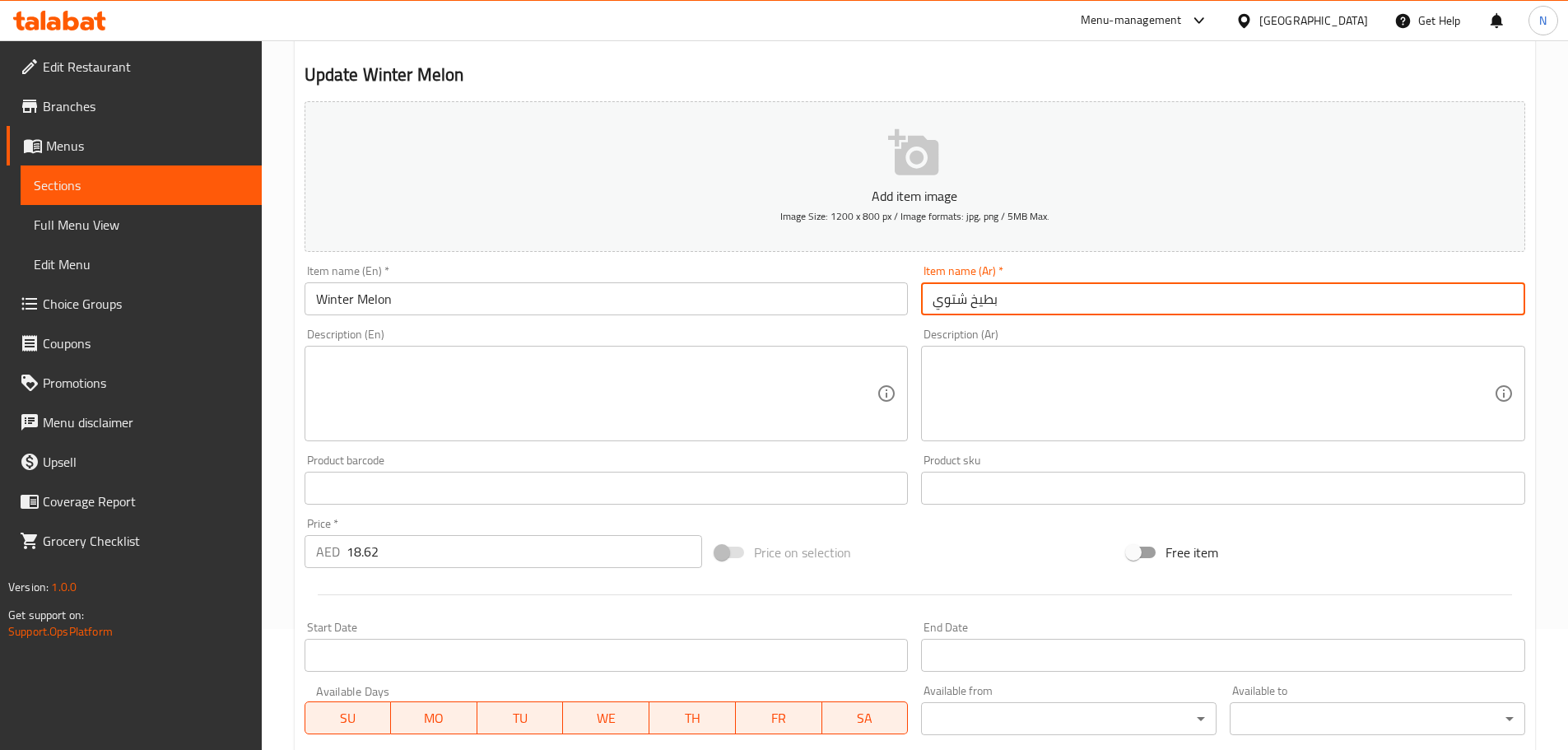
scroll to position [441, 0]
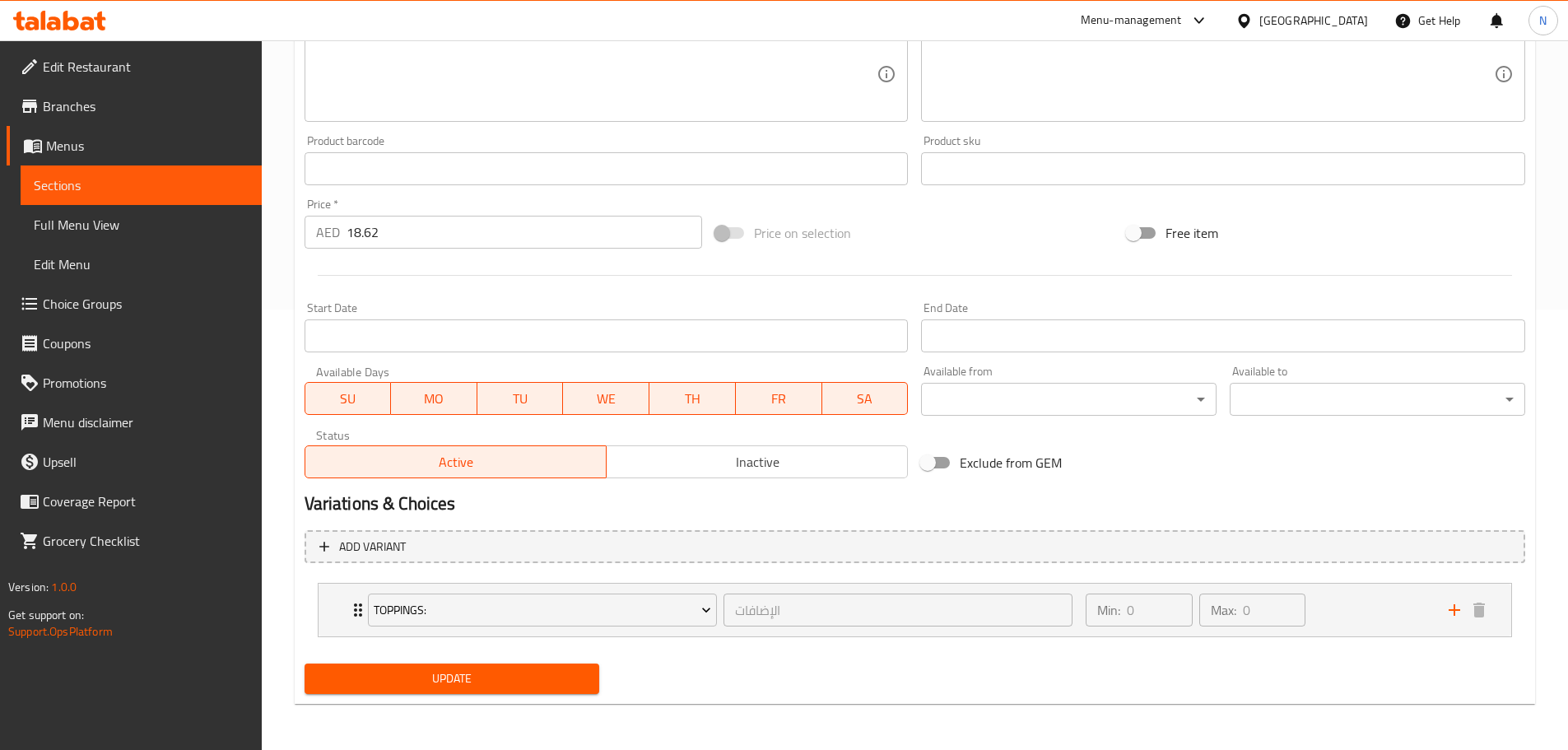
type input "بطيخ شتوي"
click at [492, 676] on span "Update" at bounding box center [452, 678] width 269 height 21
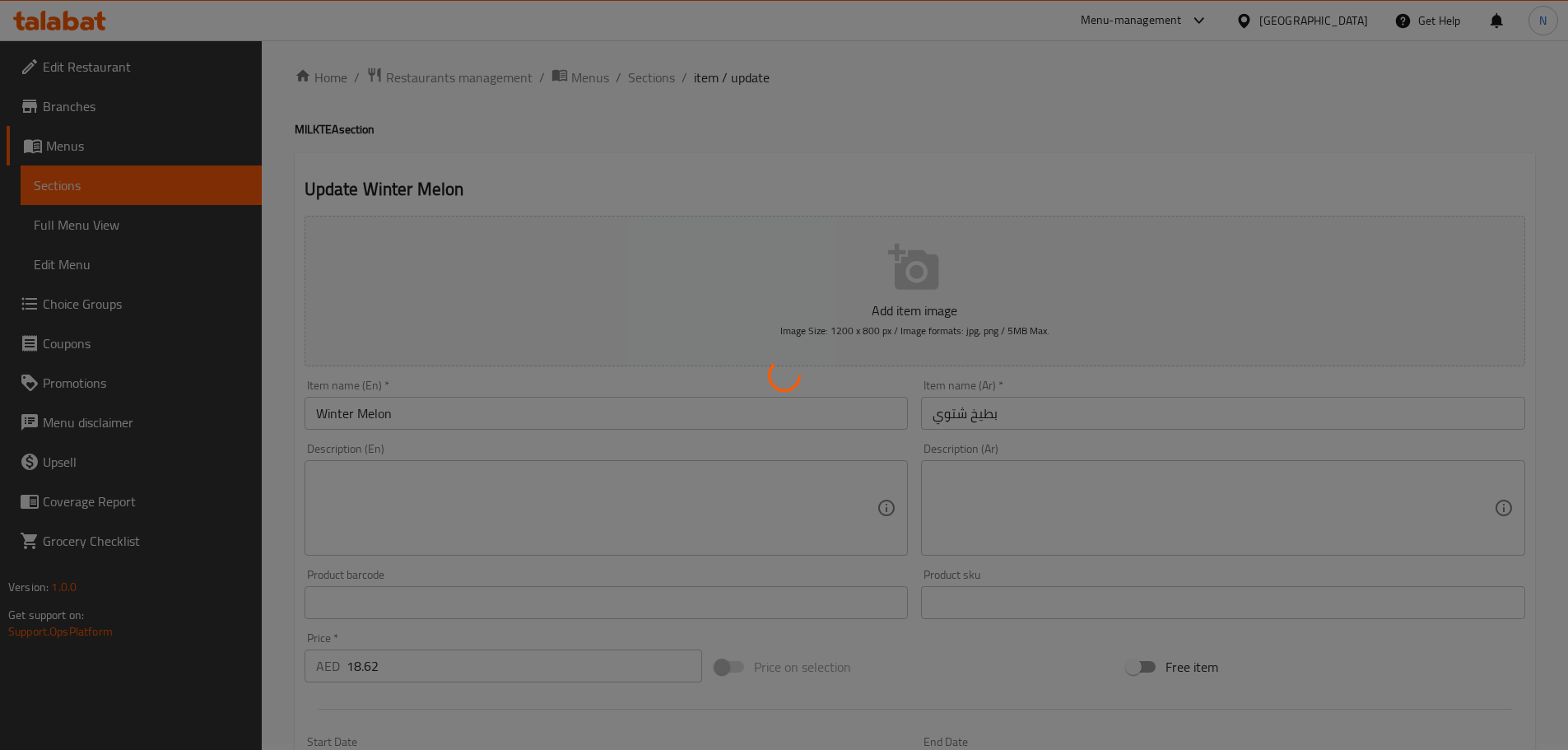
scroll to position [0, 0]
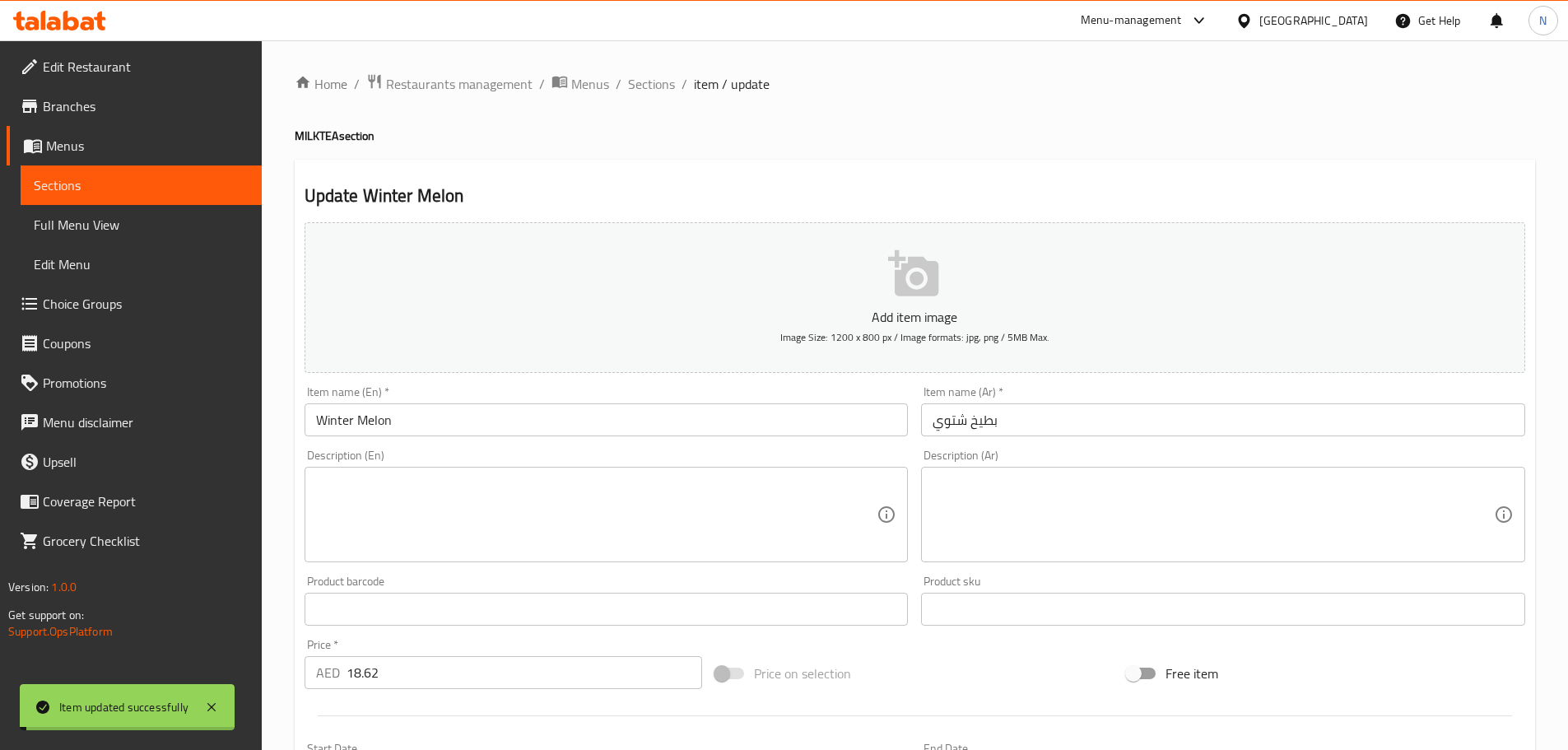
click at [653, 77] on span "Sections" at bounding box center [652, 84] width 47 height 20
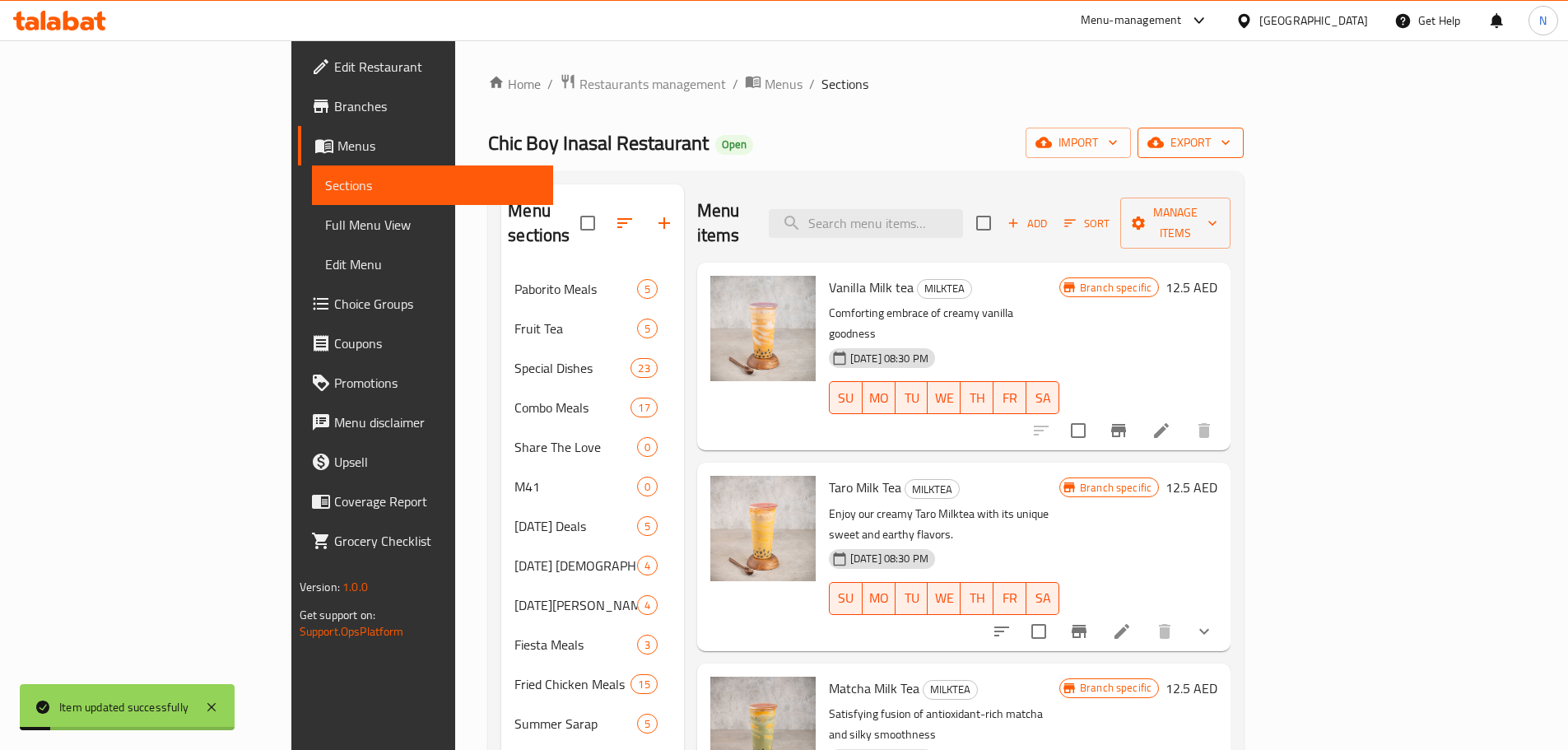
click at [1163, 138] on icon "button" at bounding box center [1155, 143] width 17 height 11
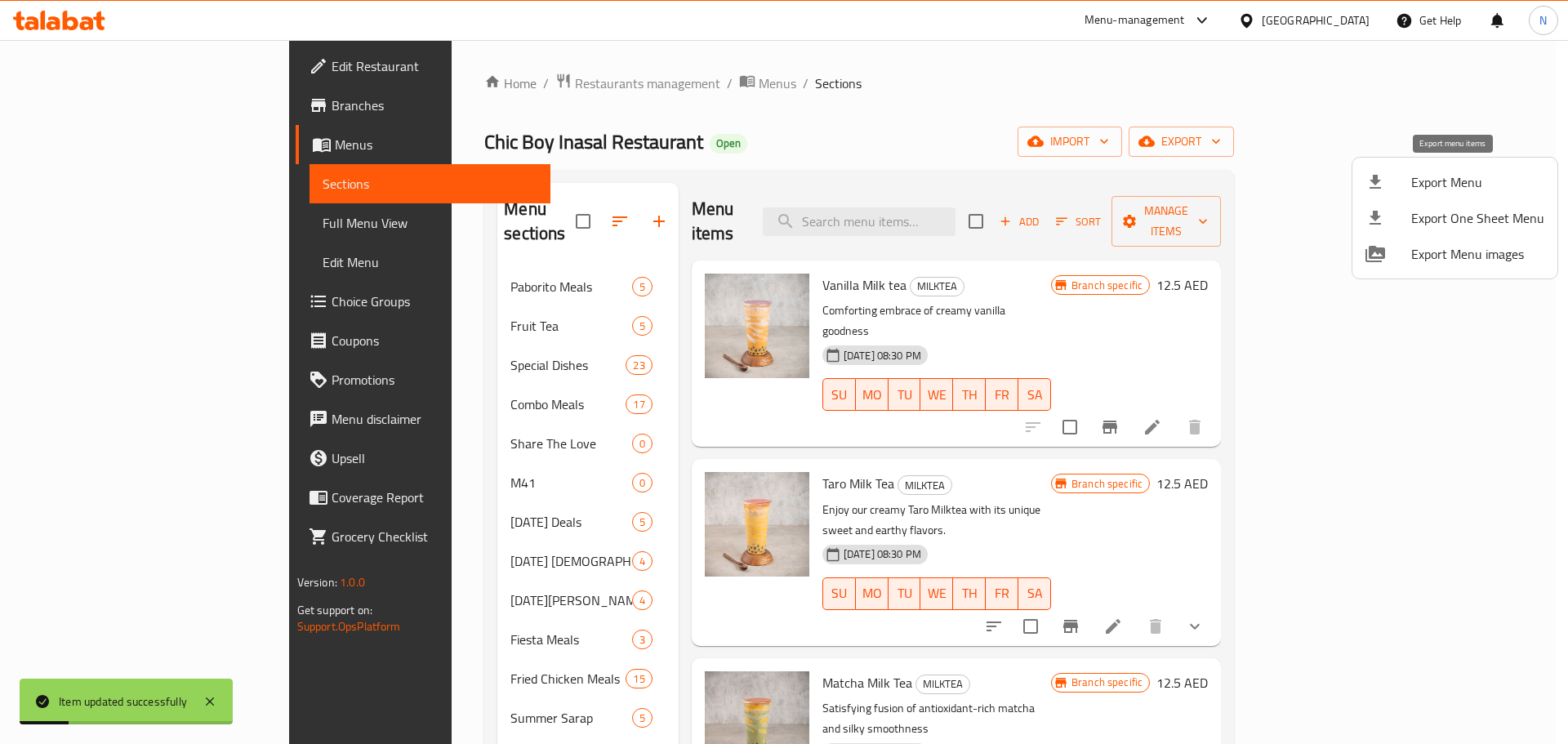
click at [1429, 178] on span "Export Menu" at bounding box center [1478, 182] width 133 height 20
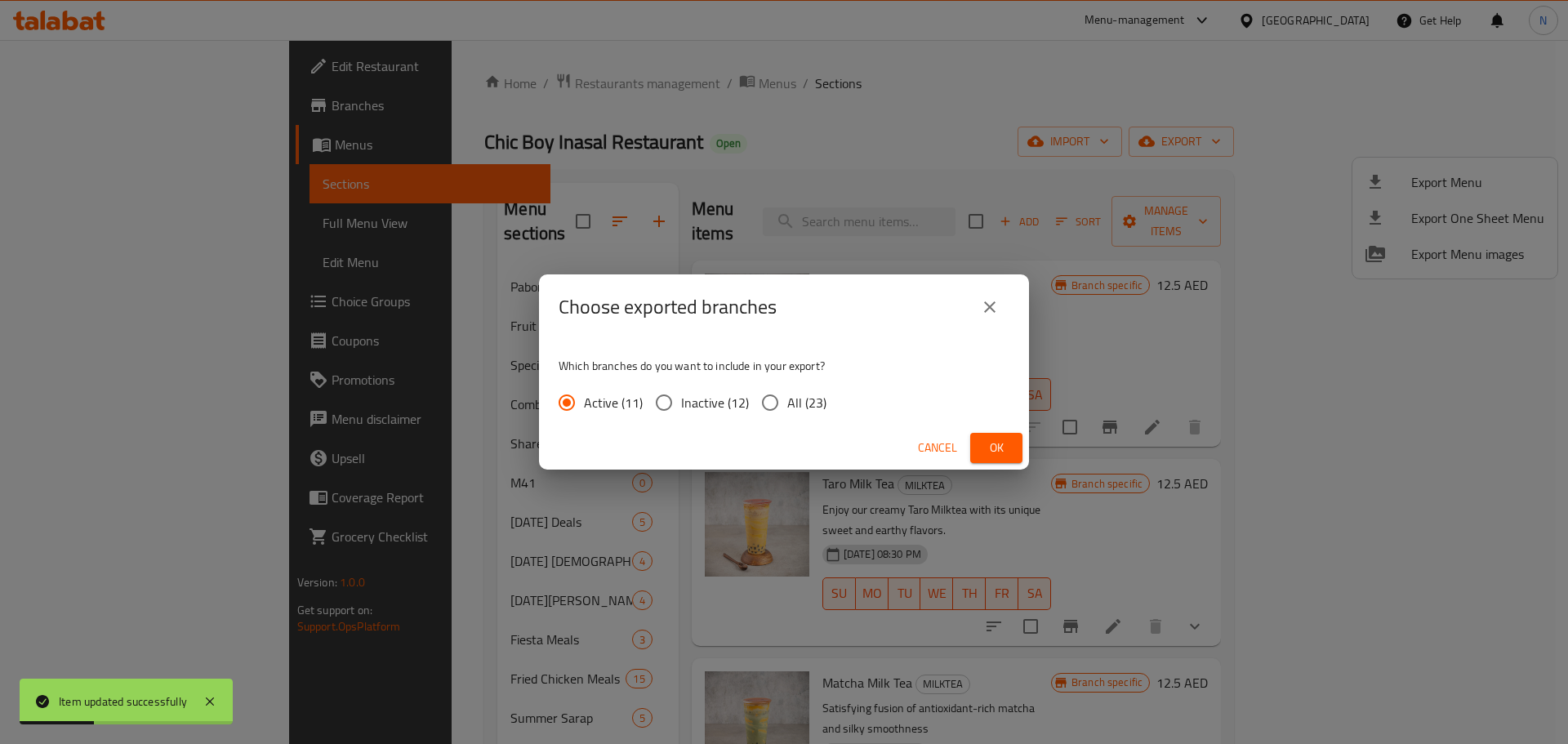
click at [1005, 442] on span "Ok" at bounding box center [996, 448] width 26 height 21
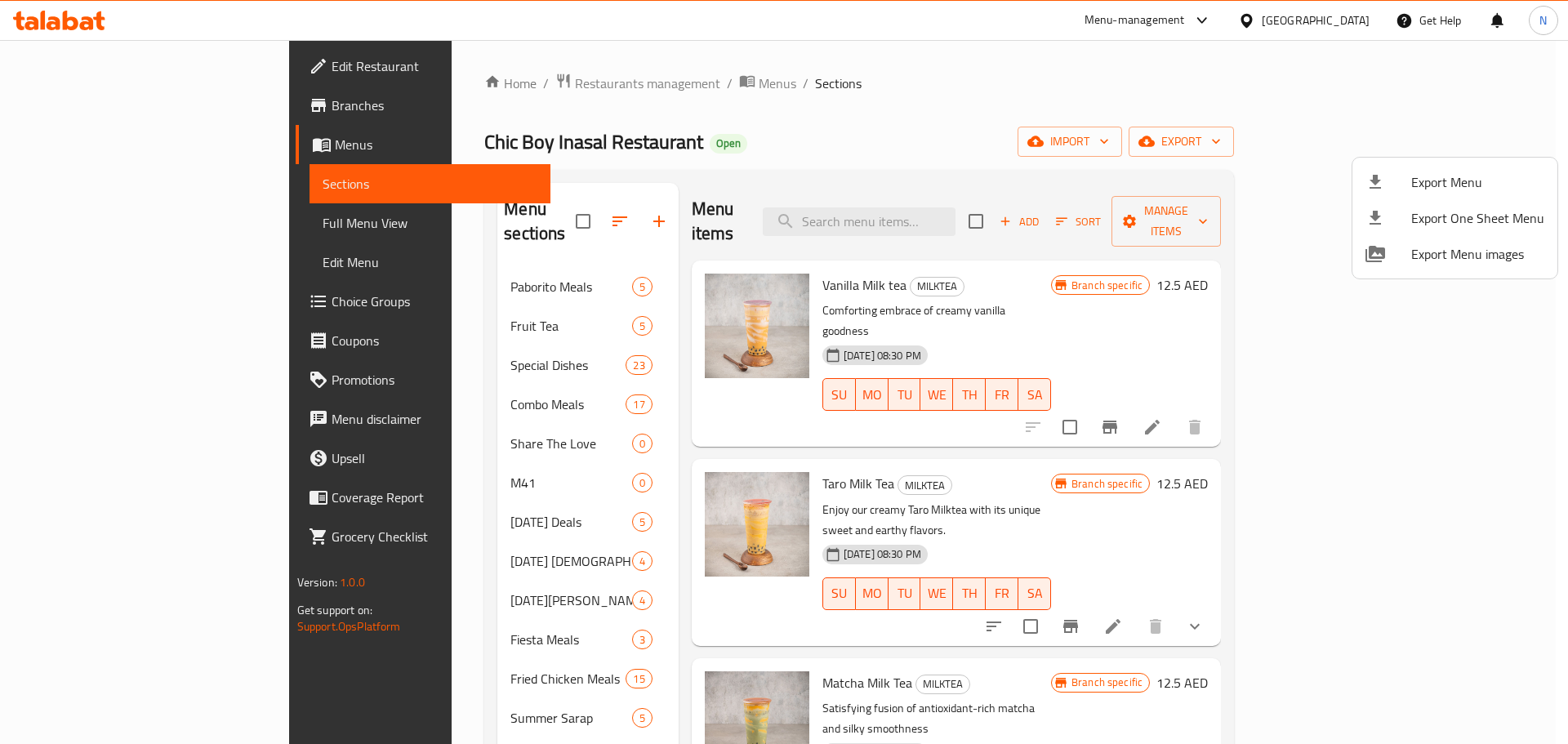
click at [1299, 18] on div at bounding box center [784, 372] width 1568 height 744
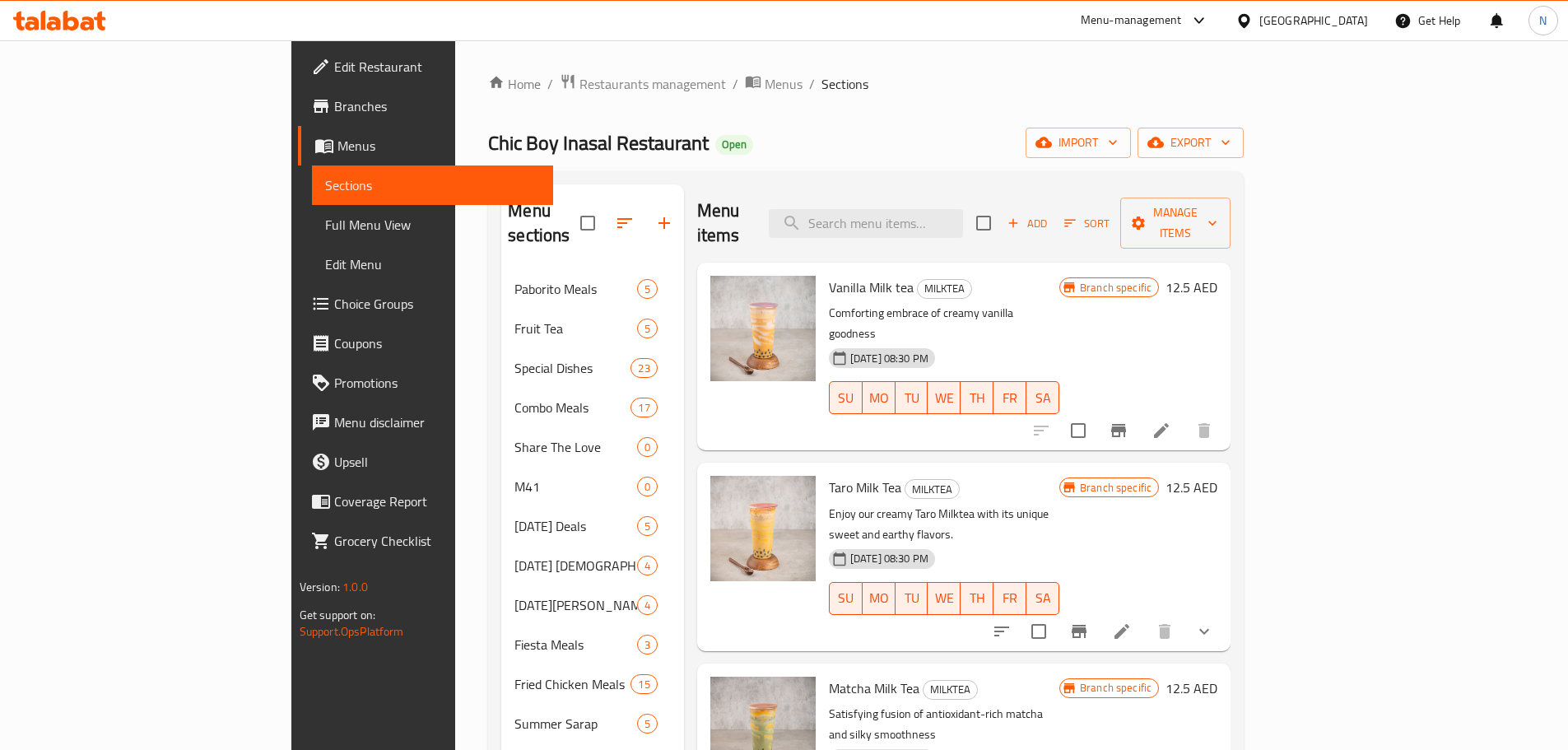
click at [1294, 18] on div "[GEOGRAPHIC_DATA]" at bounding box center [1313, 21] width 108 height 18
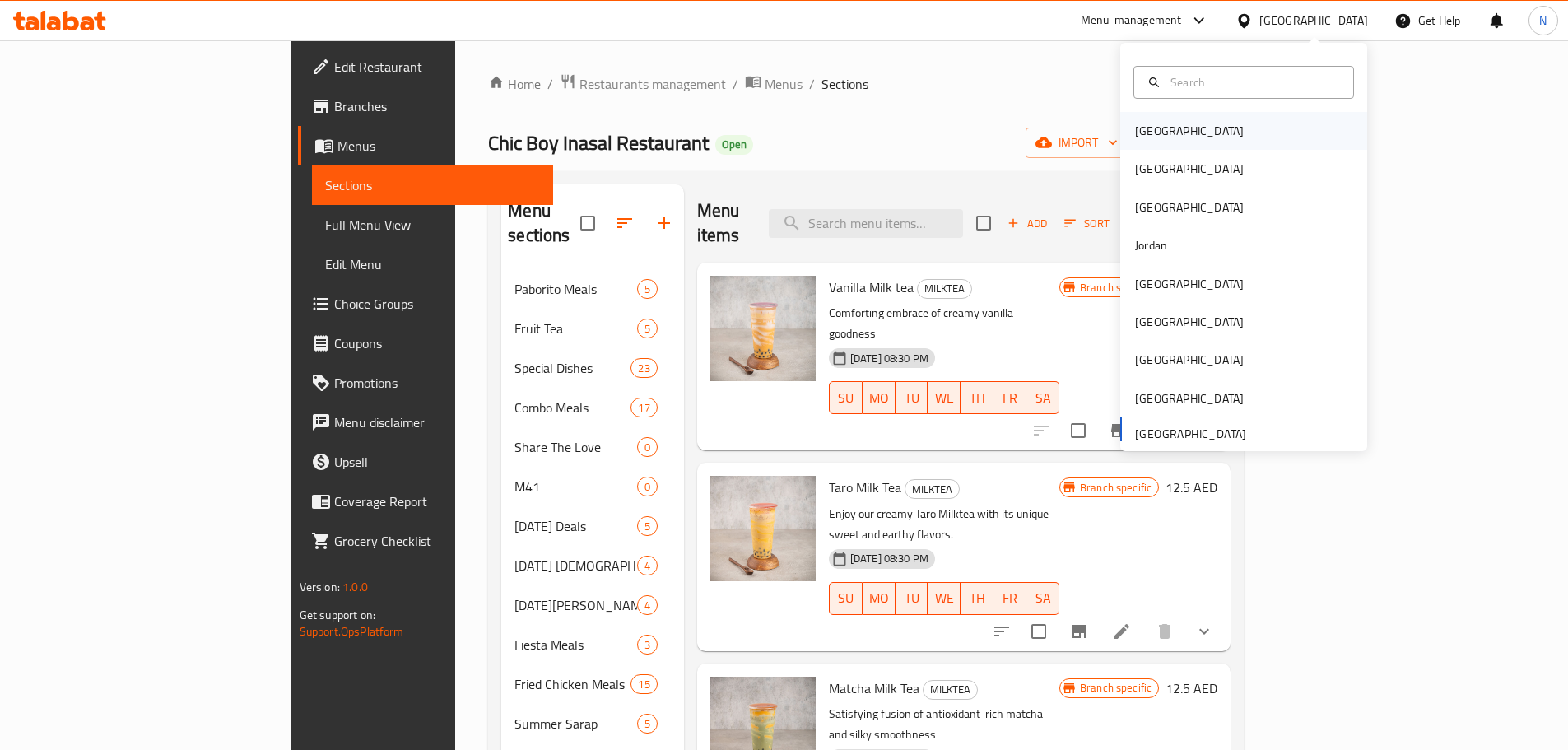
click at [1186, 123] on div "[GEOGRAPHIC_DATA]" at bounding box center [1243, 131] width 247 height 37
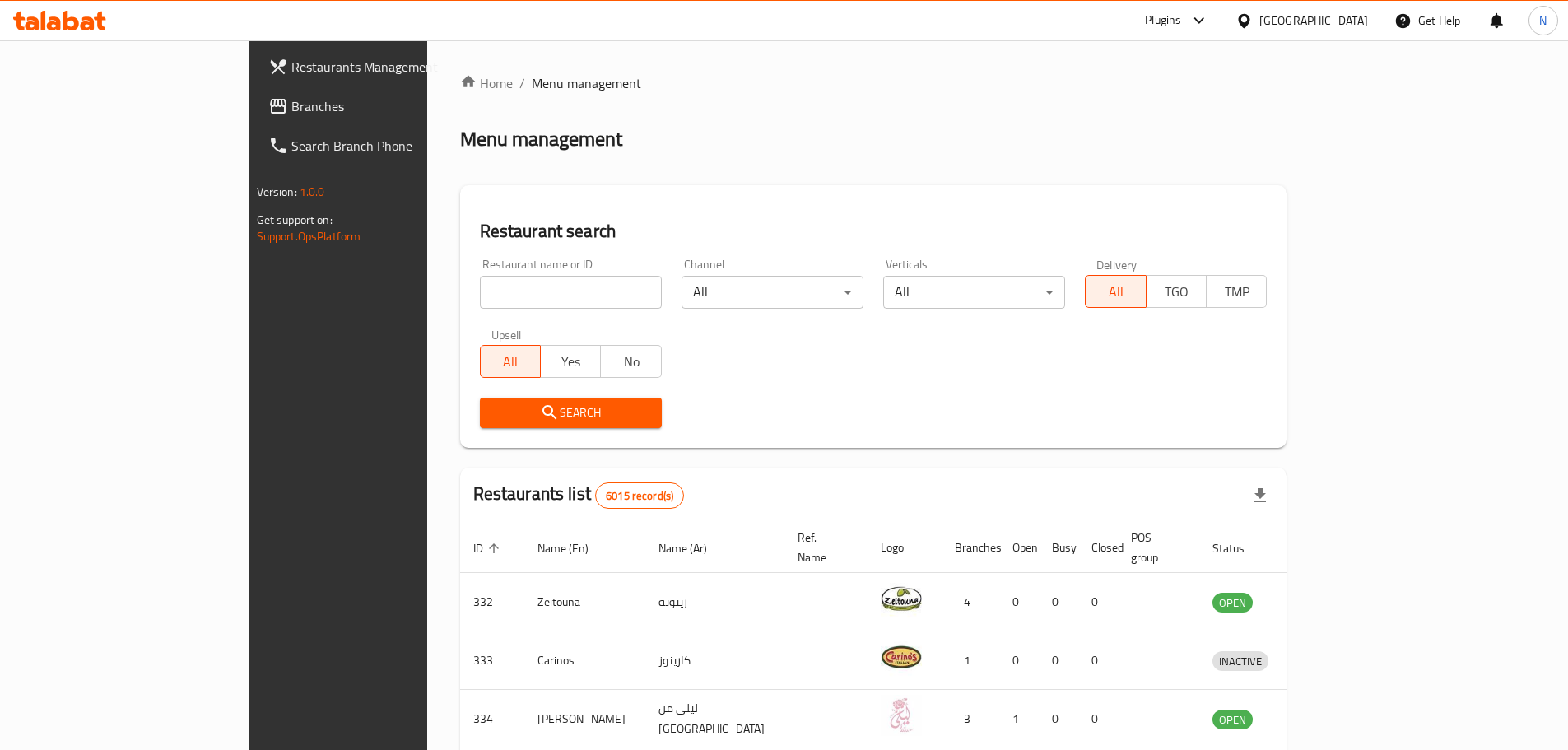
click at [1339, 19] on div at bounding box center [784, 375] width 1568 height 750
click at [1340, 19] on div "[GEOGRAPHIC_DATA]" at bounding box center [1313, 21] width 108 height 18
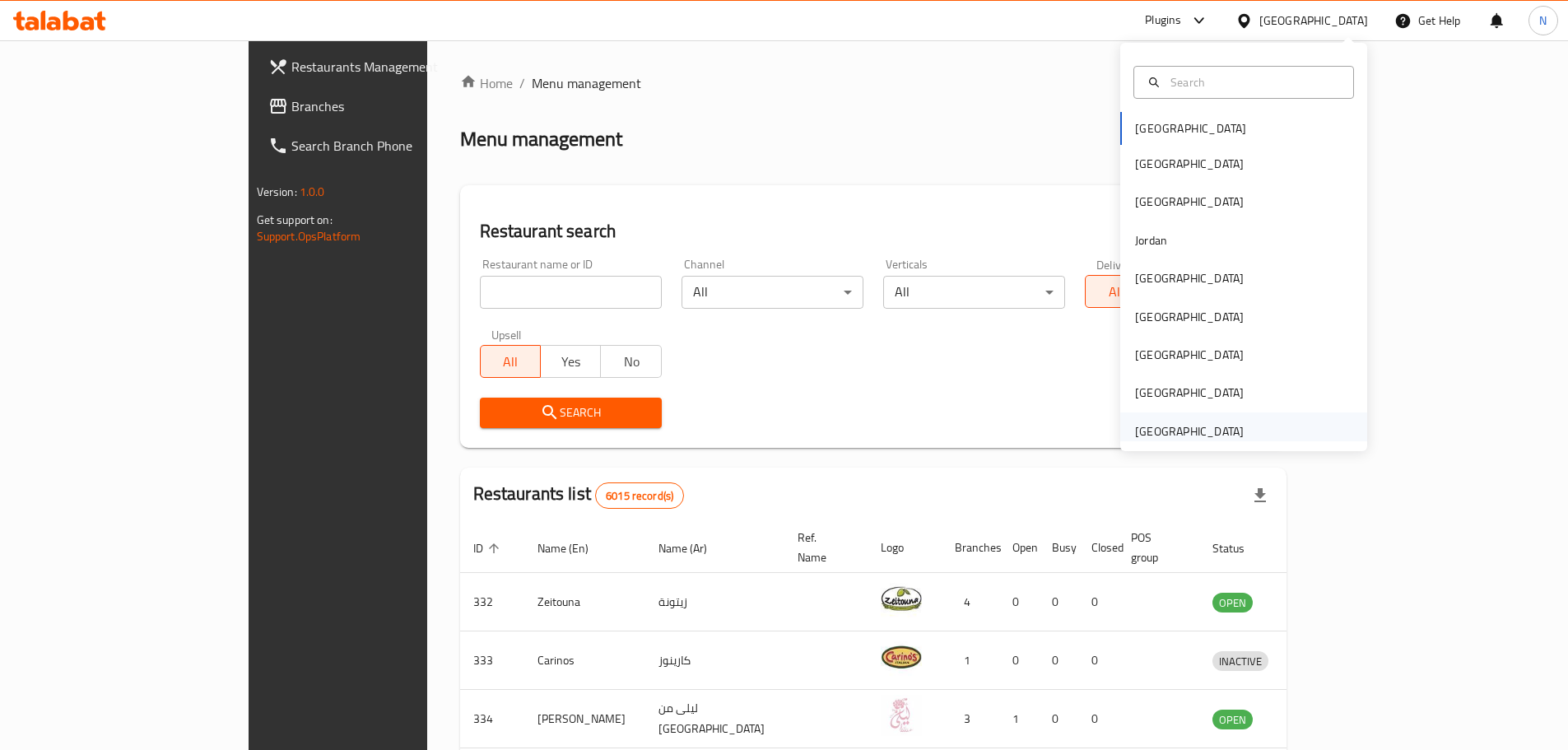
click at [1163, 433] on div "[GEOGRAPHIC_DATA]" at bounding box center [1189, 432] width 108 height 18
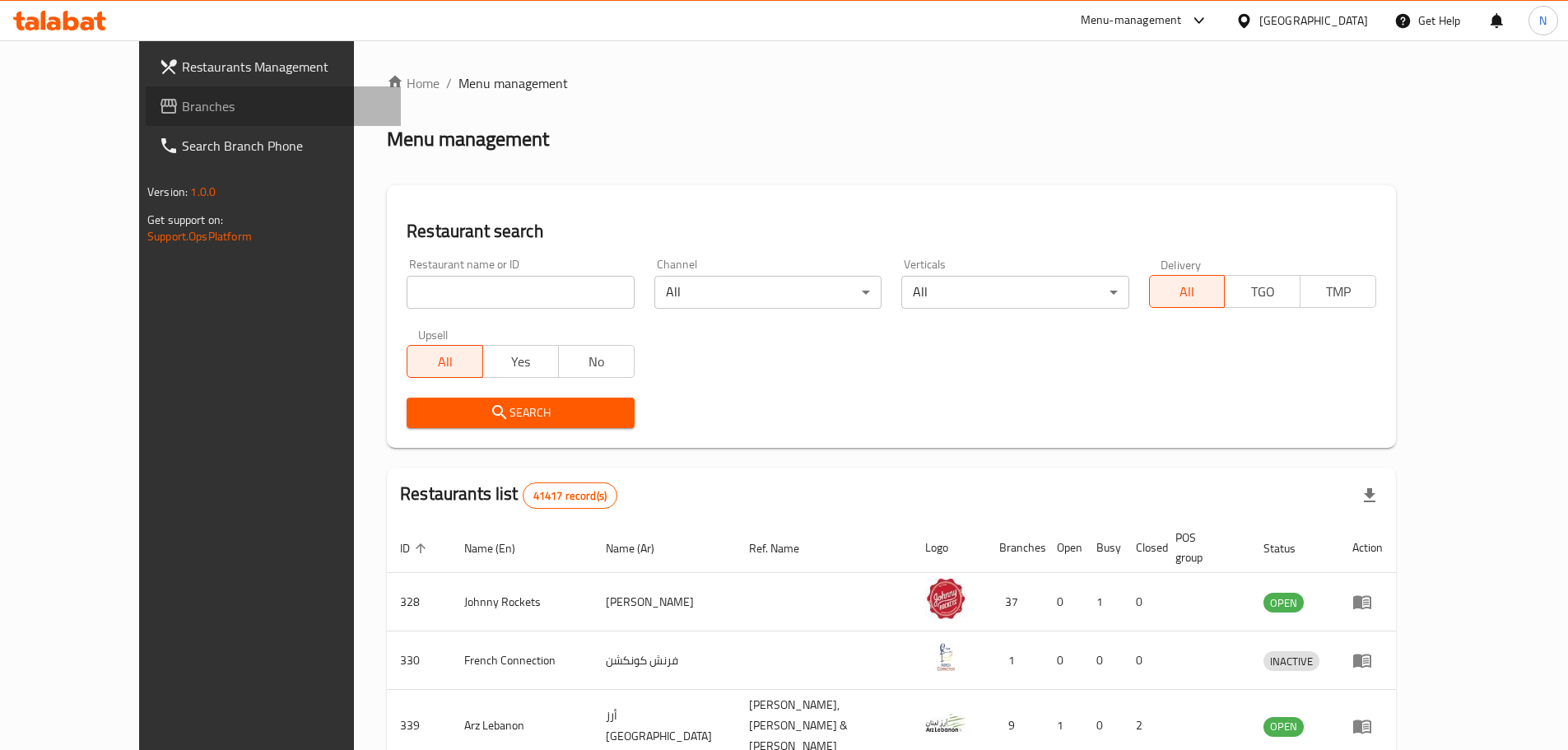
click at [182, 107] on span "Branches" at bounding box center [285, 106] width 206 height 20
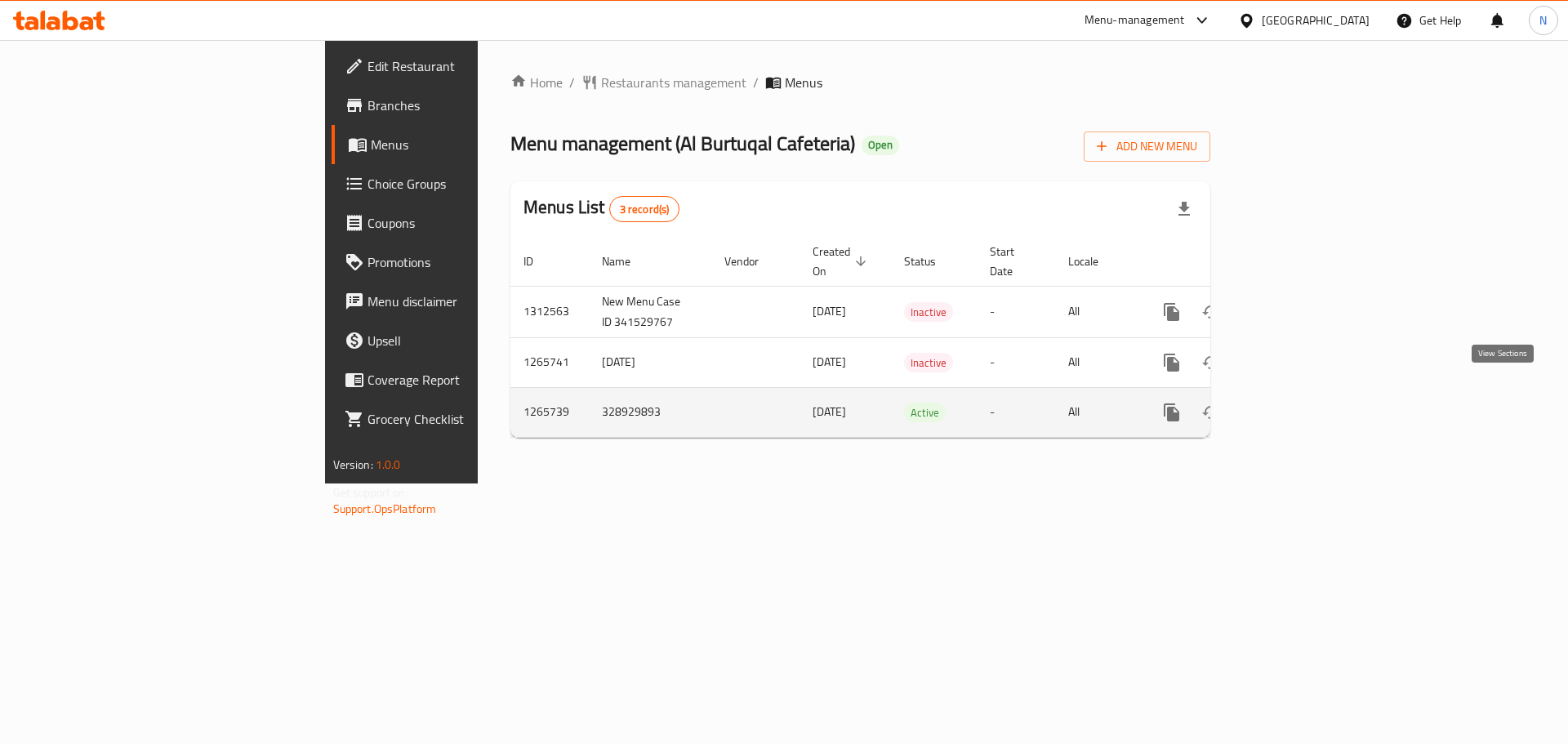
click at [1299, 403] on icon "enhanced table" at bounding box center [1289, 413] width 20 height 20
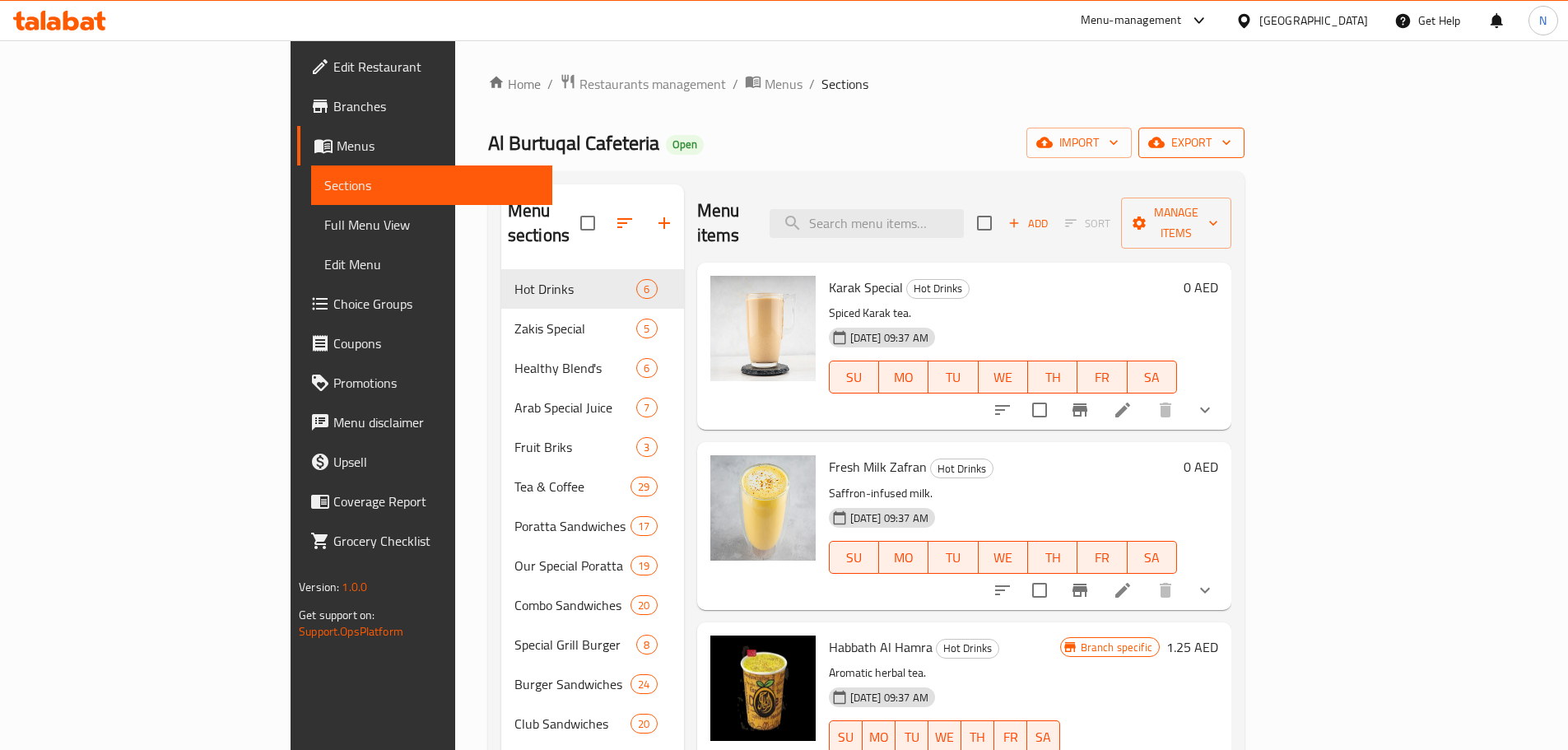
click at [1231, 149] on span "export" at bounding box center [1191, 143] width 80 height 21
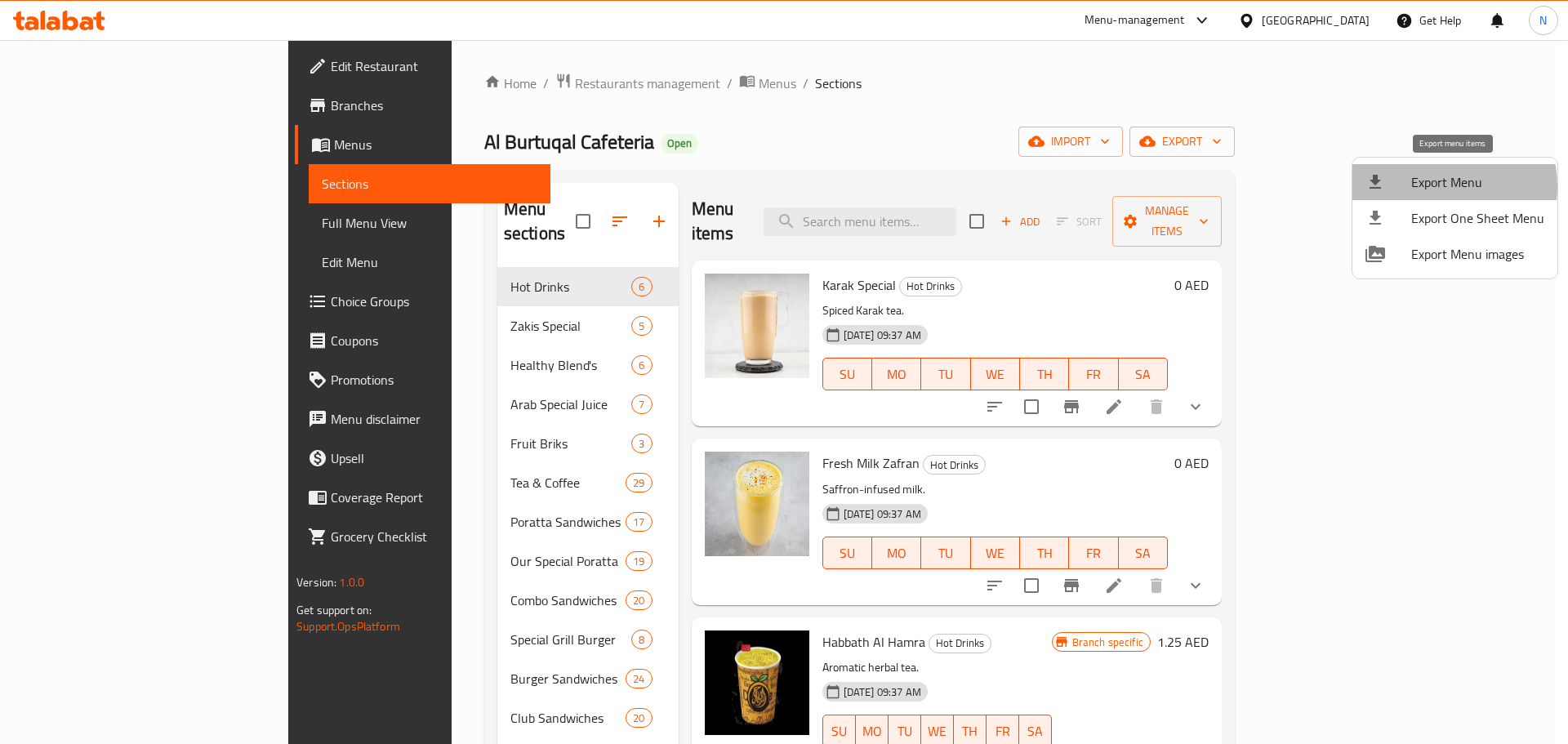
click at [1433, 187] on span "Export Menu" at bounding box center [1478, 182] width 133 height 20
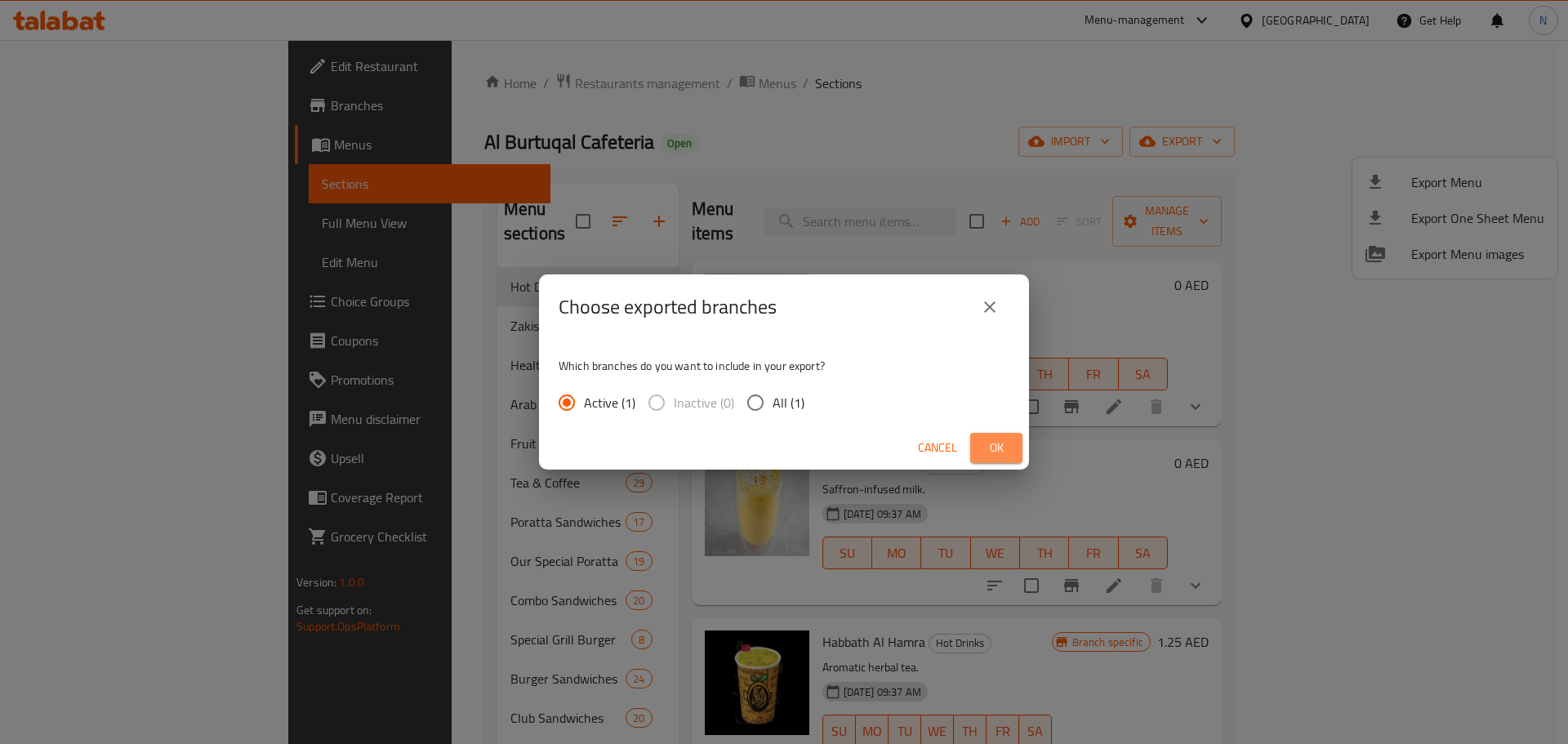
click at [988, 445] on span "Ok" at bounding box center [996, 448] width 26 height 21
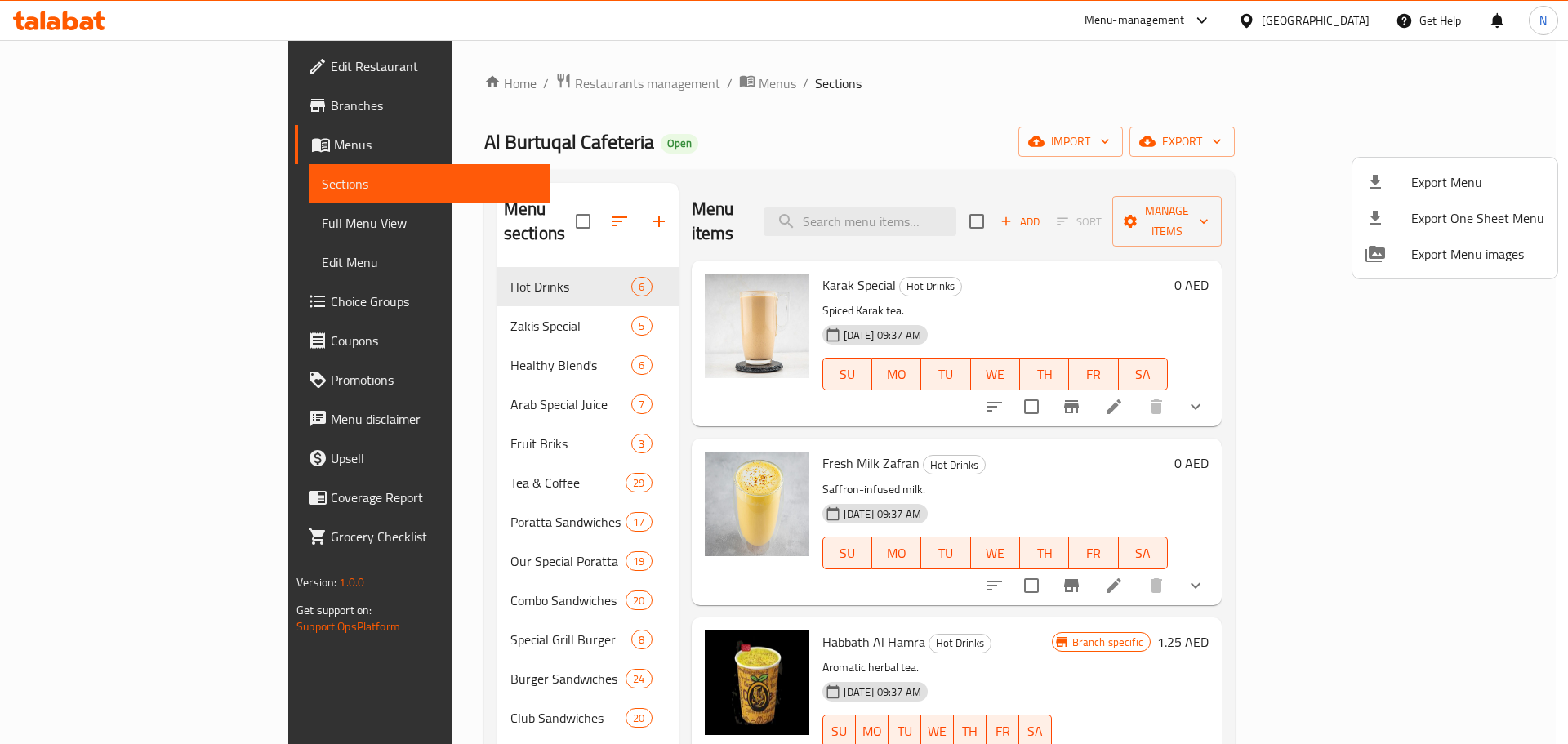
click at [102, 231] on div at bounding box center [784, 372] width 1568 height 744
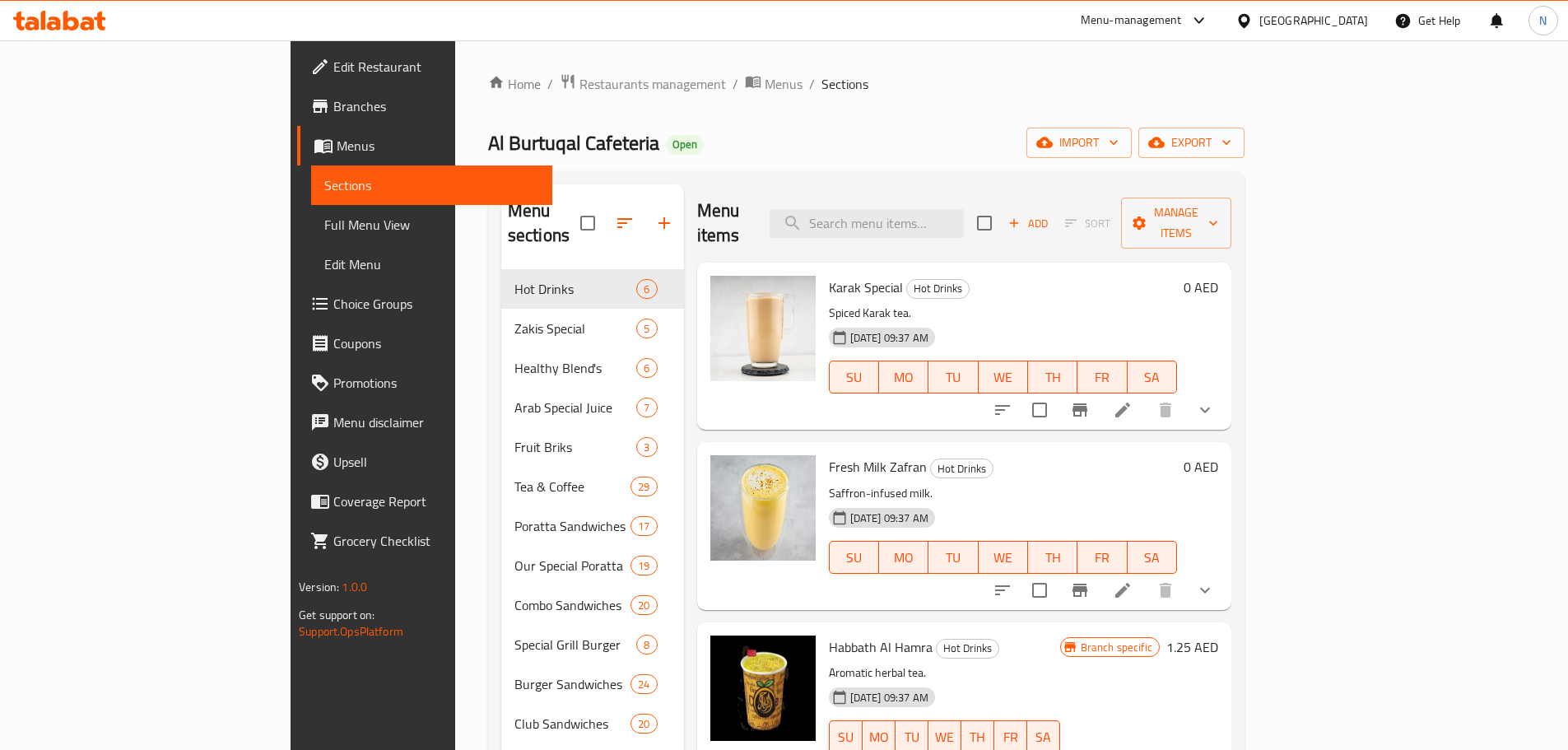
drag, startPoint x: 102, startPoint y: 232, endPoint x: 243, endPoint y: 307, distance: 159.7
click at [324, 232] on span "Full Menu View" at bounding box center [431, 225] width 215 height 20
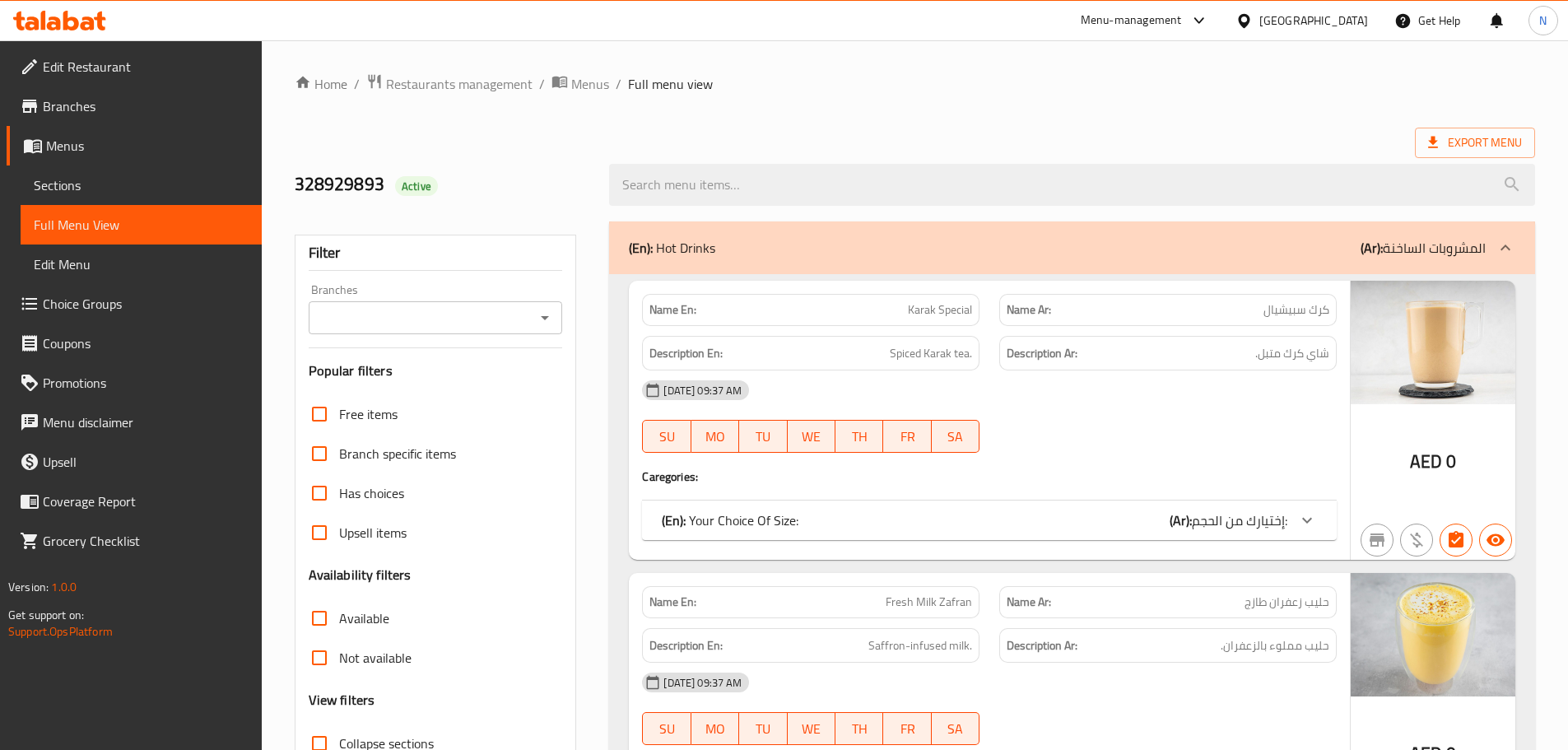
click at [425, 318] on input "Branches" at bounding box center [422, 317] width 218 height 23
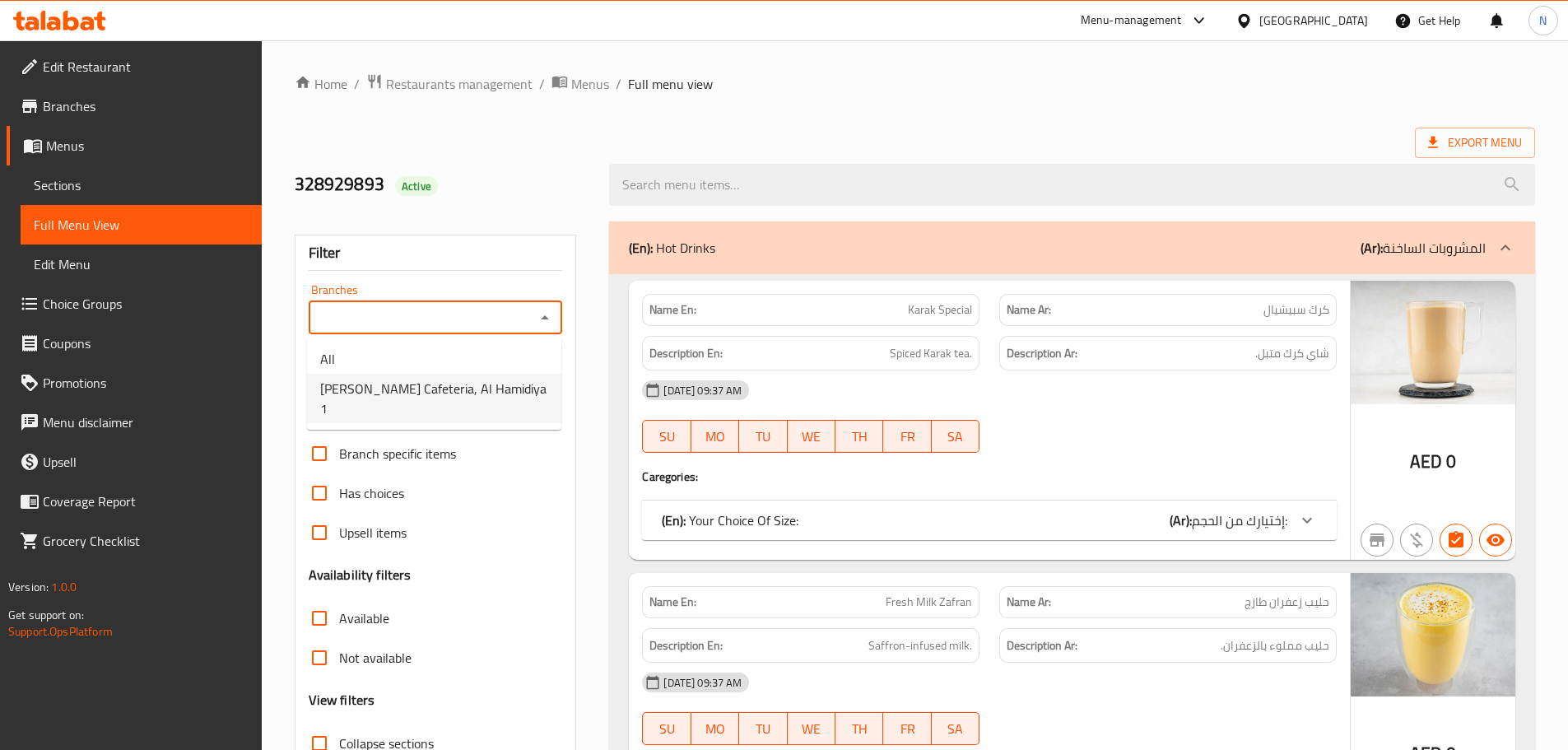
click at [413, 388] on span "[PERSON_NAME] Cafeteria, Al Hamidiya 1" at bounding box center [433, 398] width 228 height 39
type input "[PERSON_NAME] Cafeteria, Al Hamidiya 1"
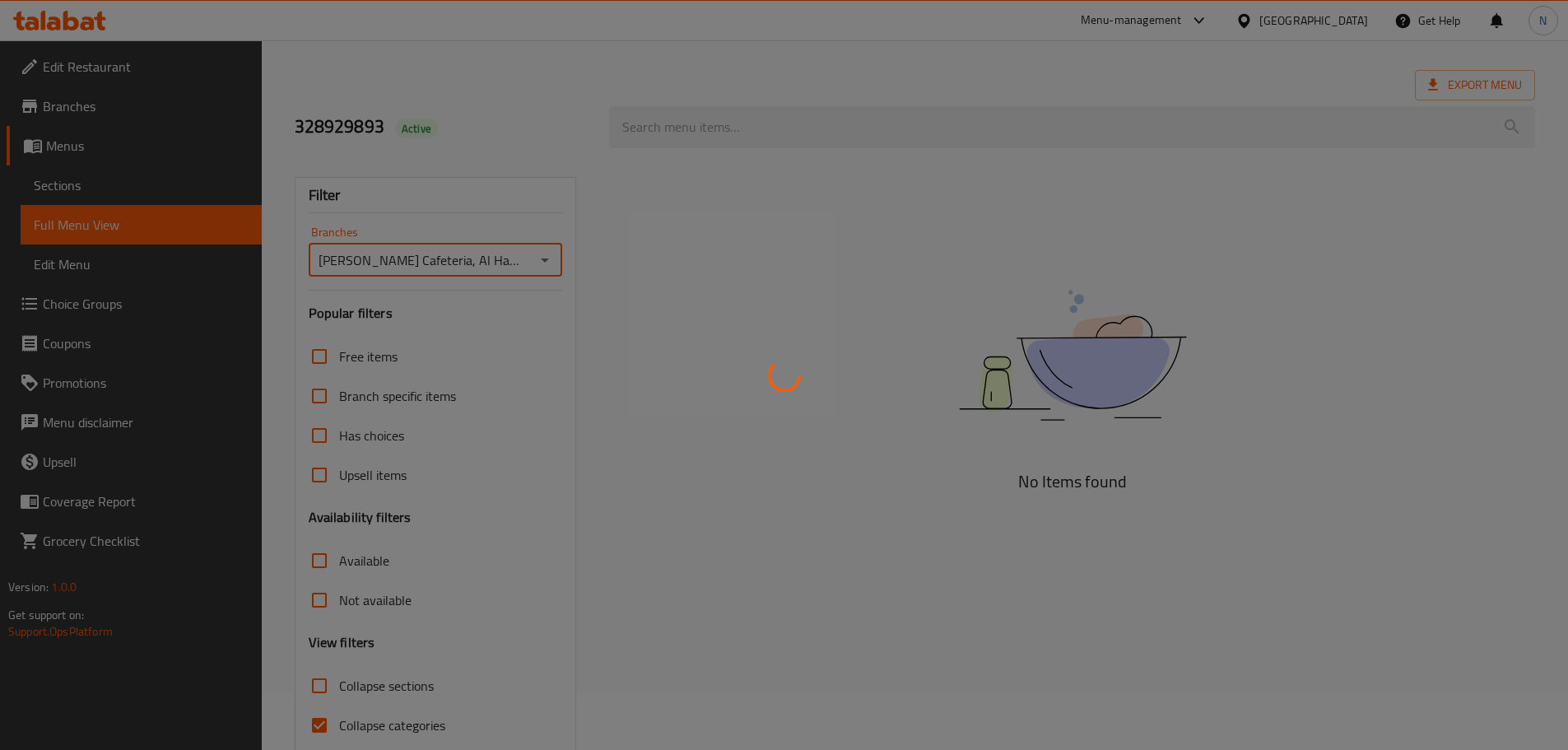
scroll to position [126, 0]
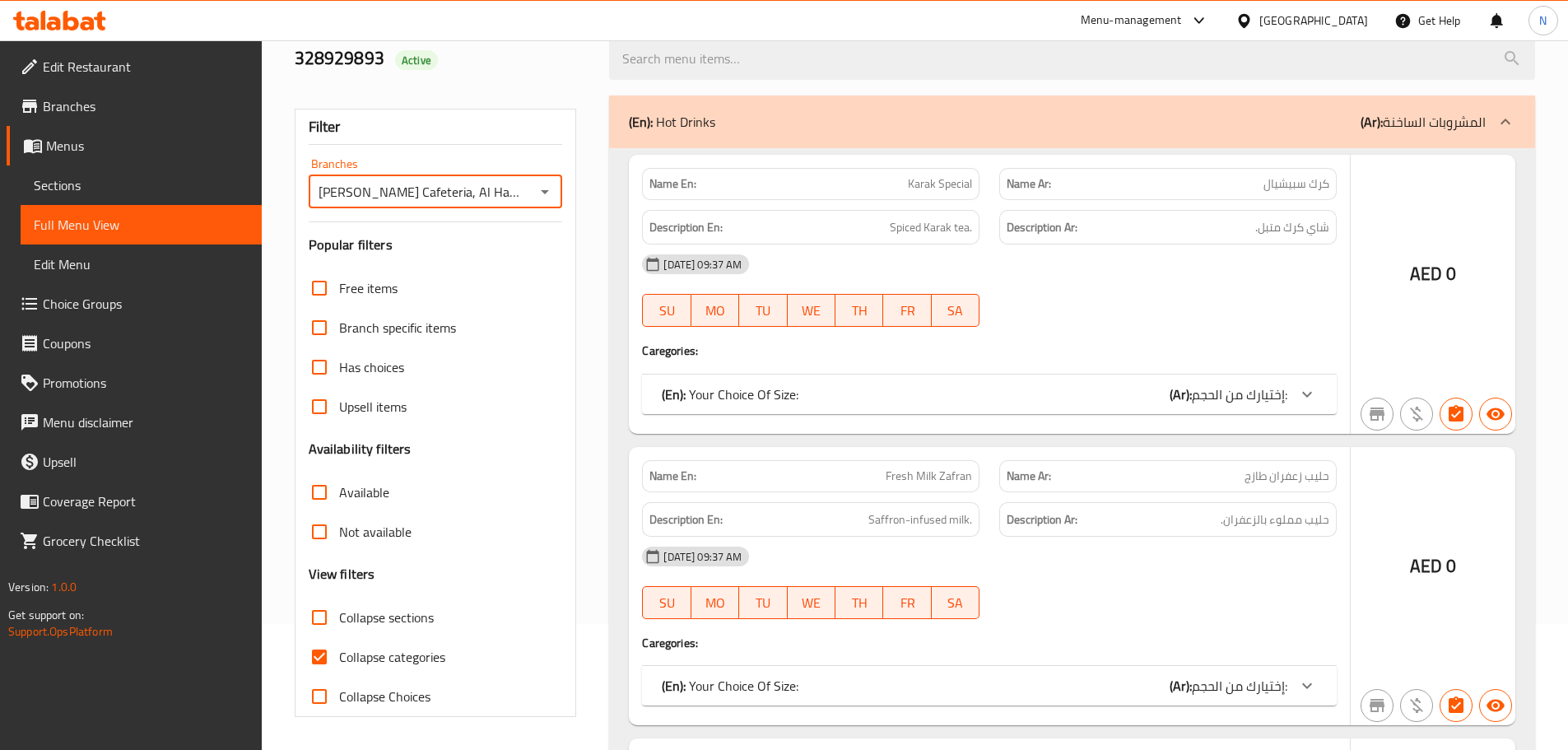
click at [328, 660] on div at bounding box center [784, 375] width 1568 height 750
click at [320, 661] on div at bounding box center [784, 375] width 1568 height 750
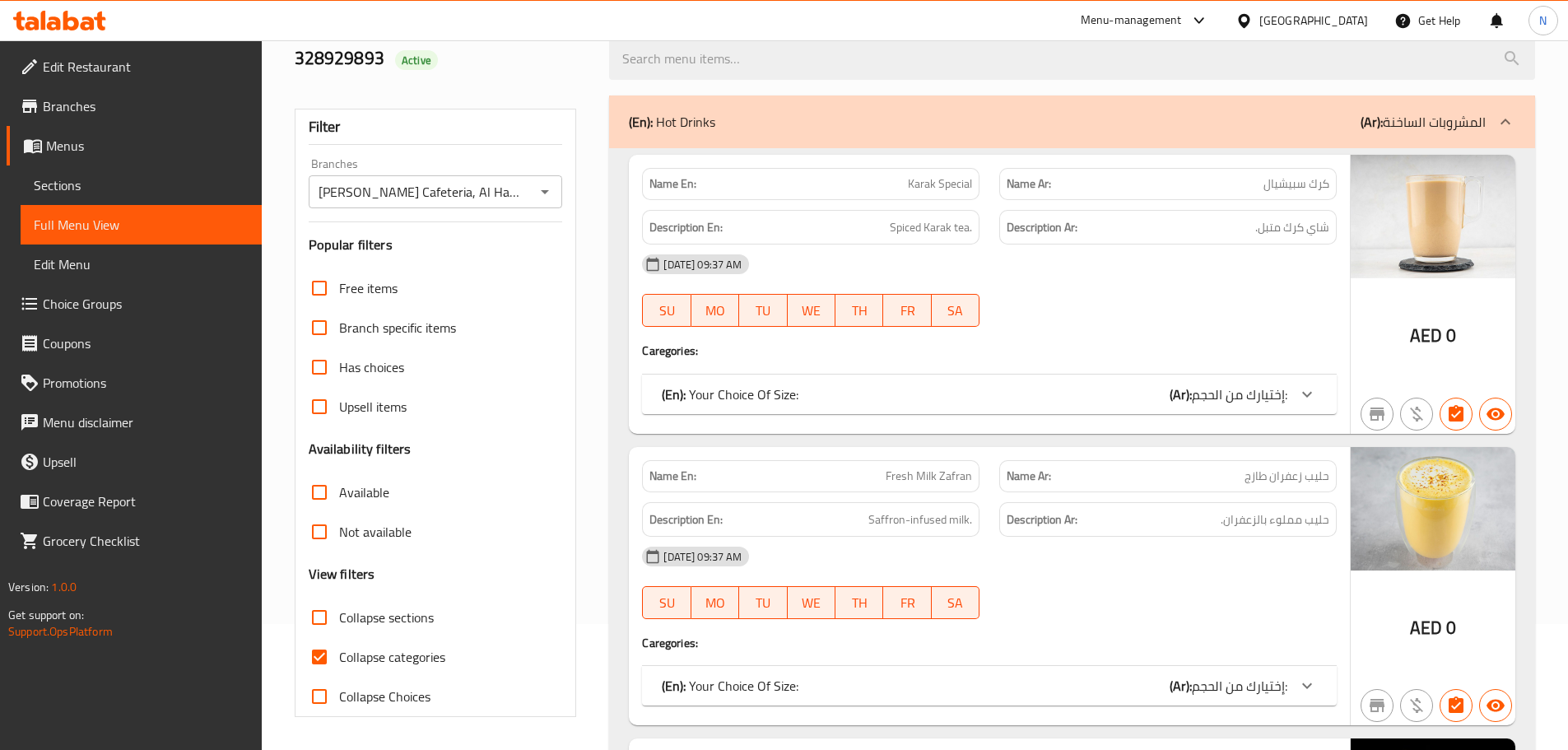
click at [319, 656] on input "Collapse categories" at bounding box center [319, 657] width 39 height 39
checkbox input "false"
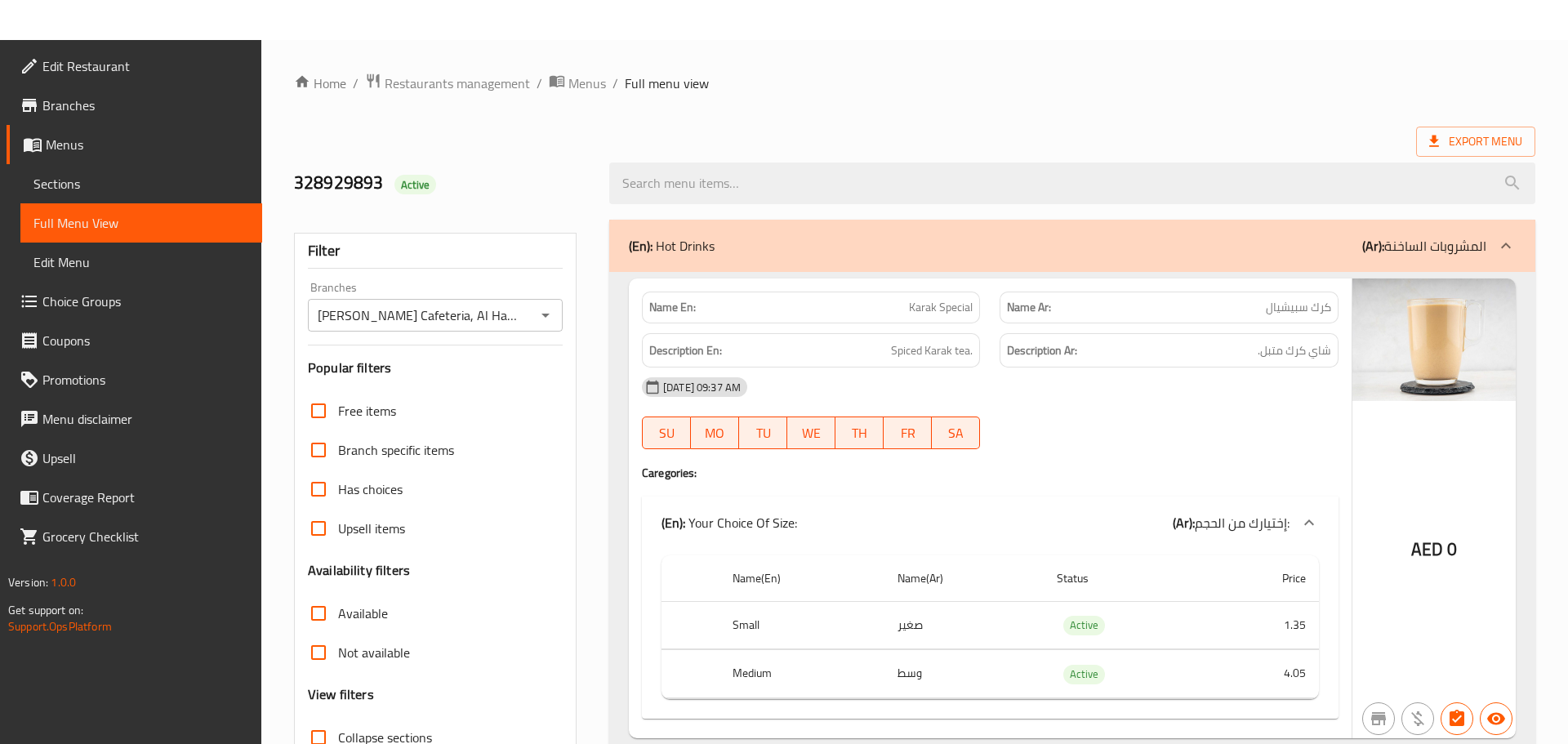
scroll to position [580, 0]
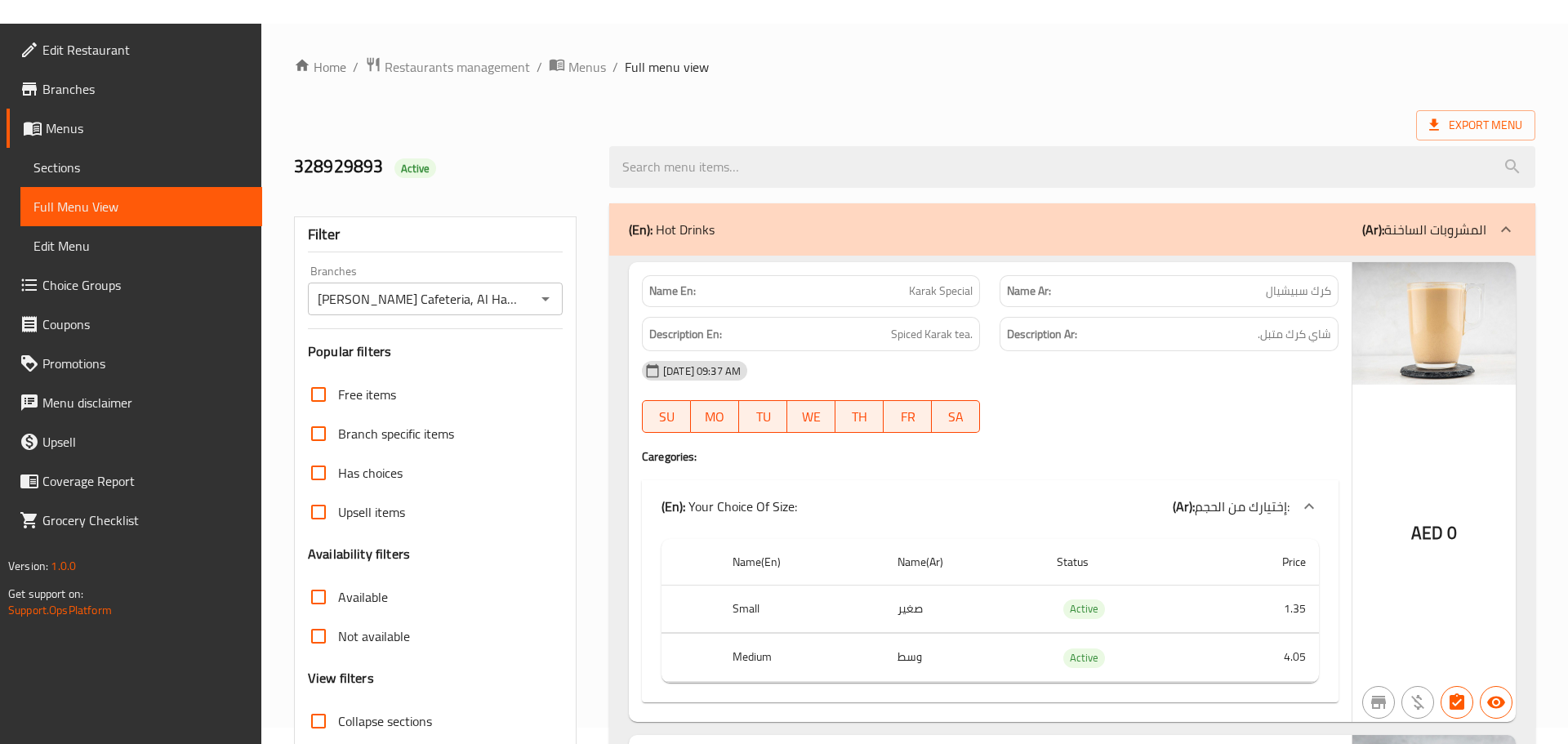
scroll to position [0, 0]
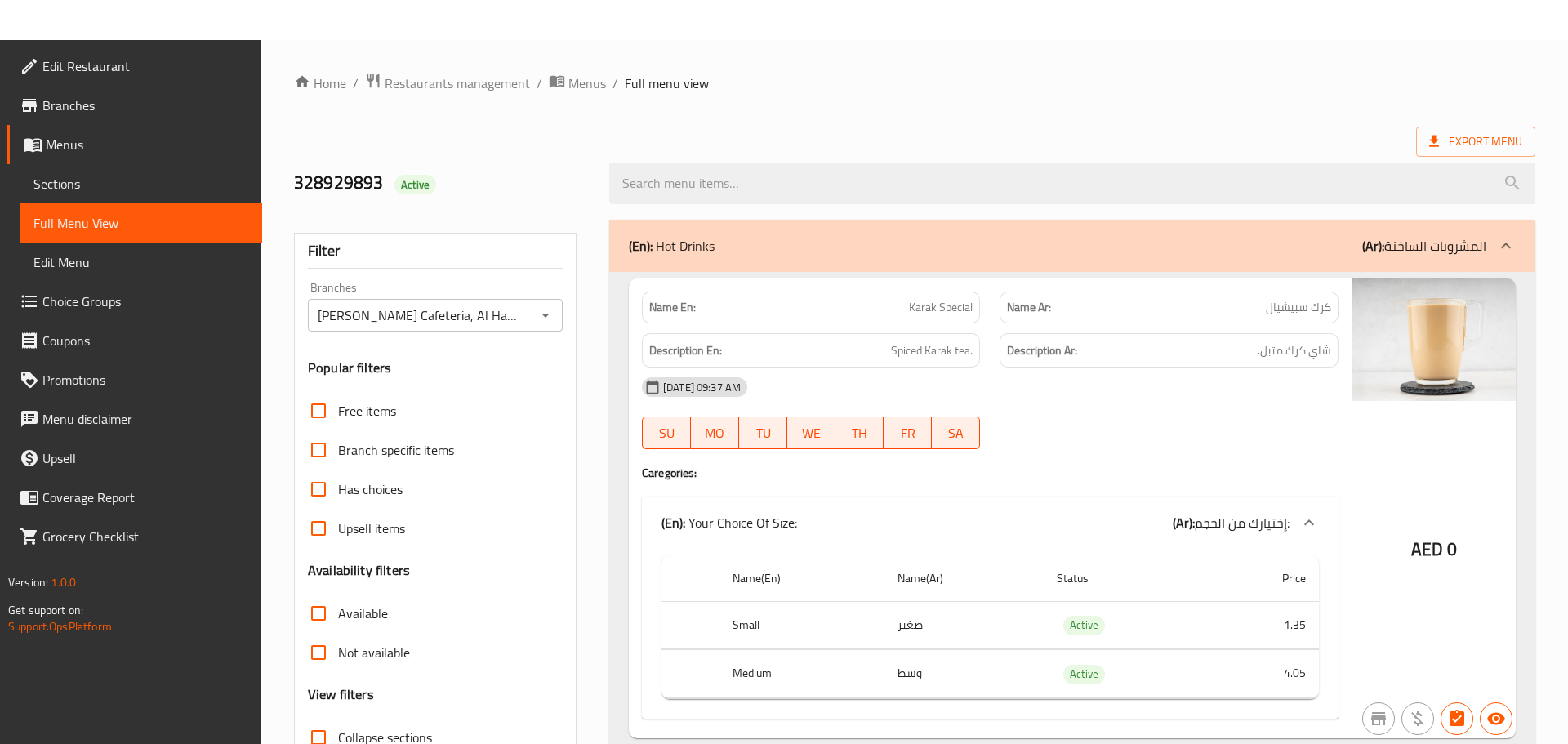
drag, startPoint x: 84, startPoint y: 151, endPoint x: 234, endPoint y: 13, distance: 203.8
click at [84, 150] on span "Menus" at bounding box center [148, 145] width 203 height 20
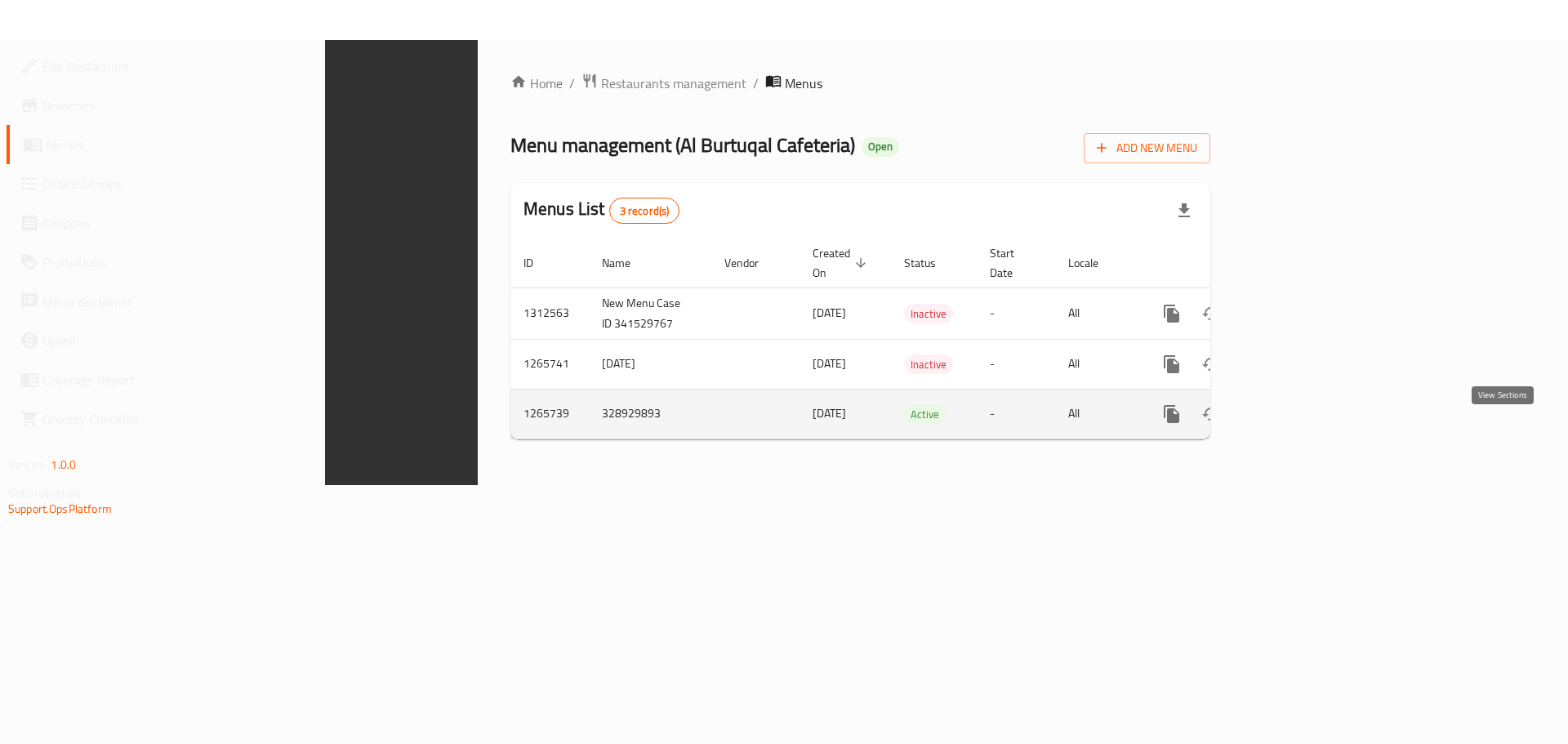
click at [1299, 405] on icon "enhanced table" at bounding box center [1289, 415] width 20 height 20
